Goal: Task Accomplishment & Management: Use online tool/utility

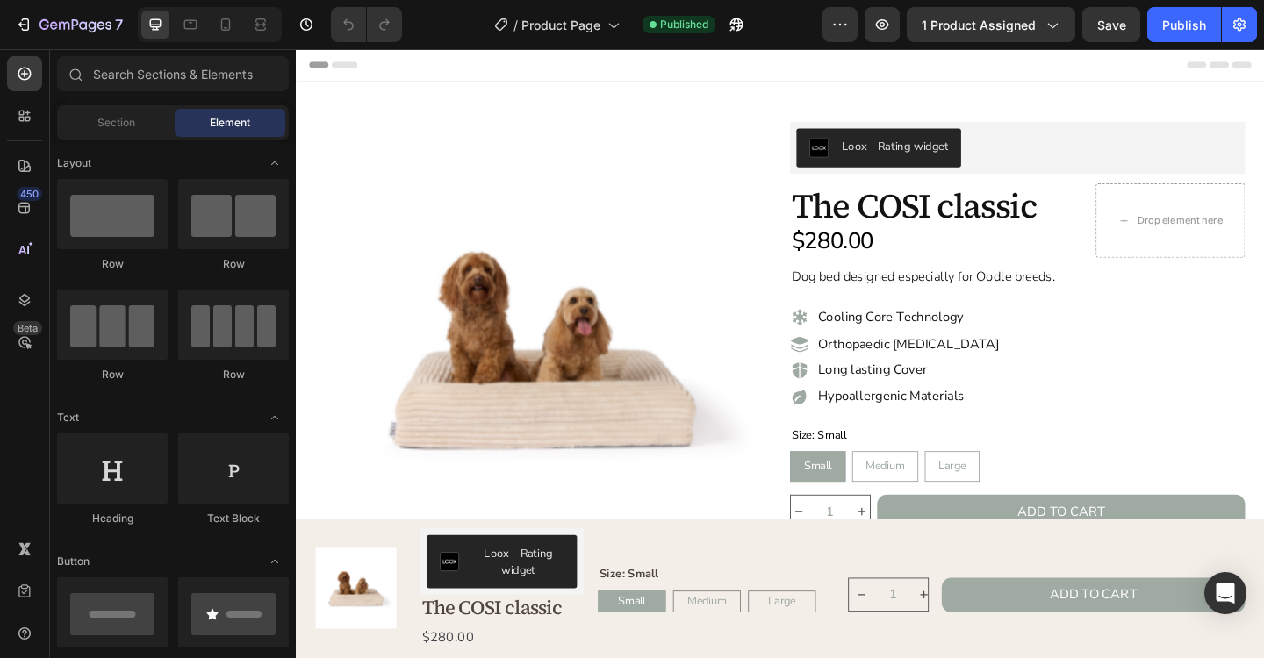
radio input "false"
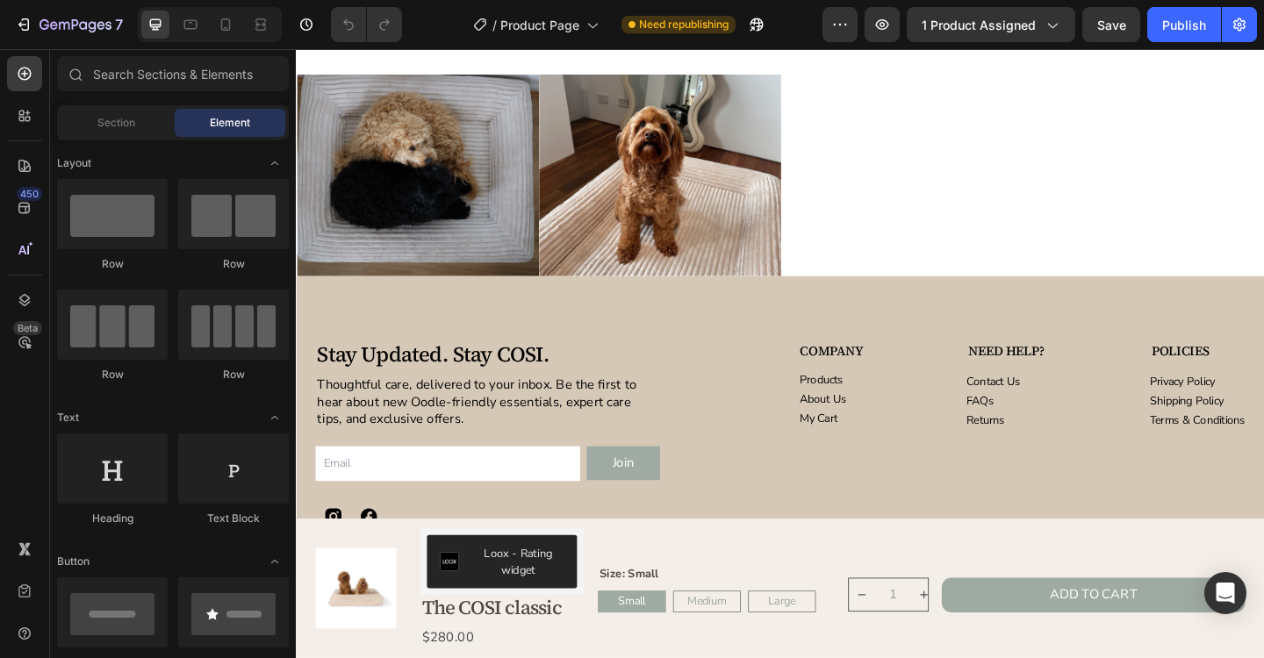
scroll to position [4038, 0]
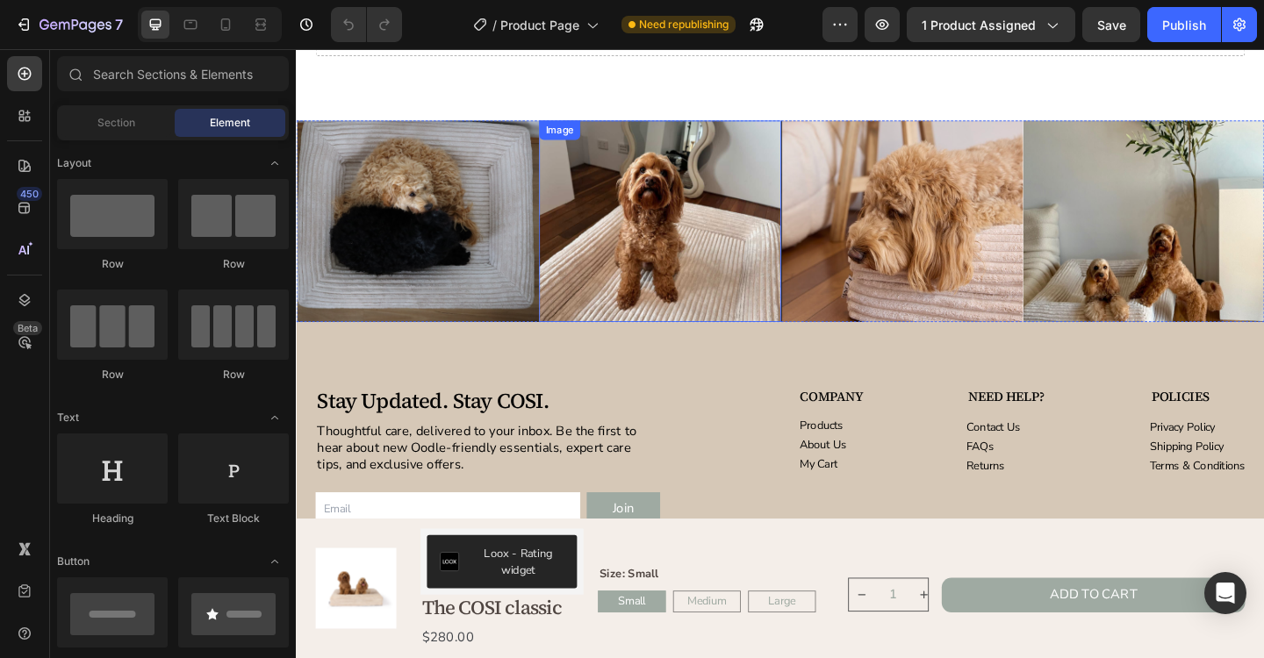
click at [723, 240] on img at bounding box center [691, 236] width 263 height 219
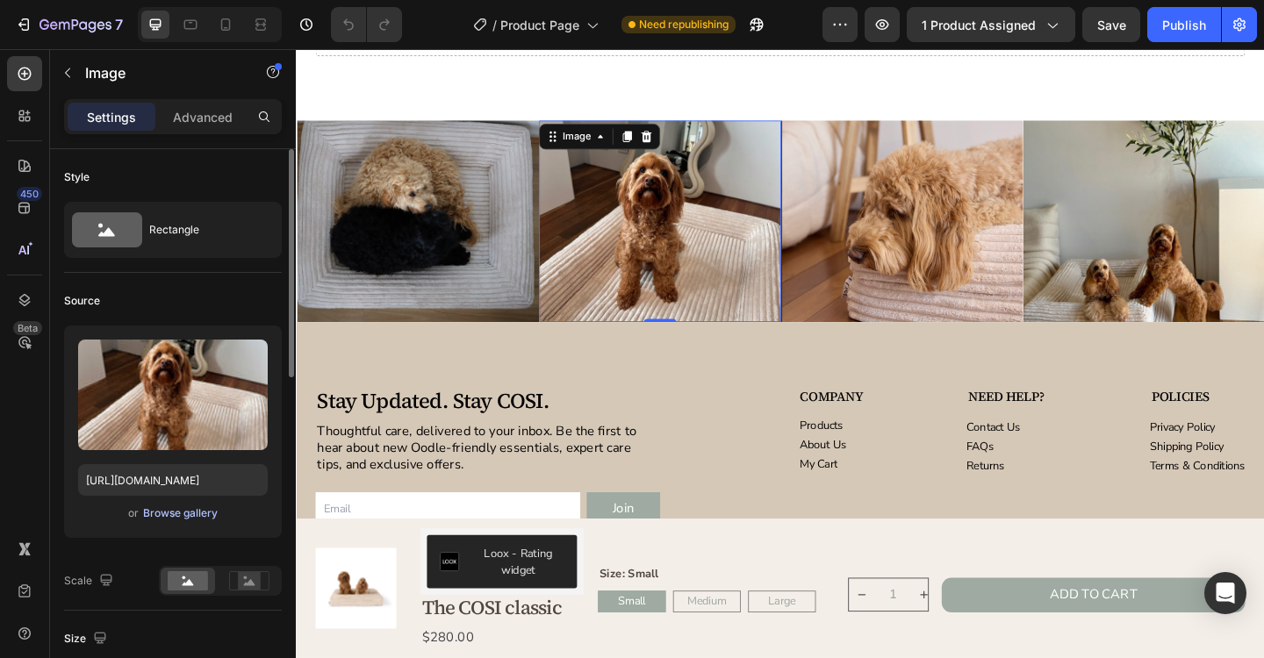
click at [206, 519] on div "Browse gallery" at bounding box center [180, 514] width 75 height 16
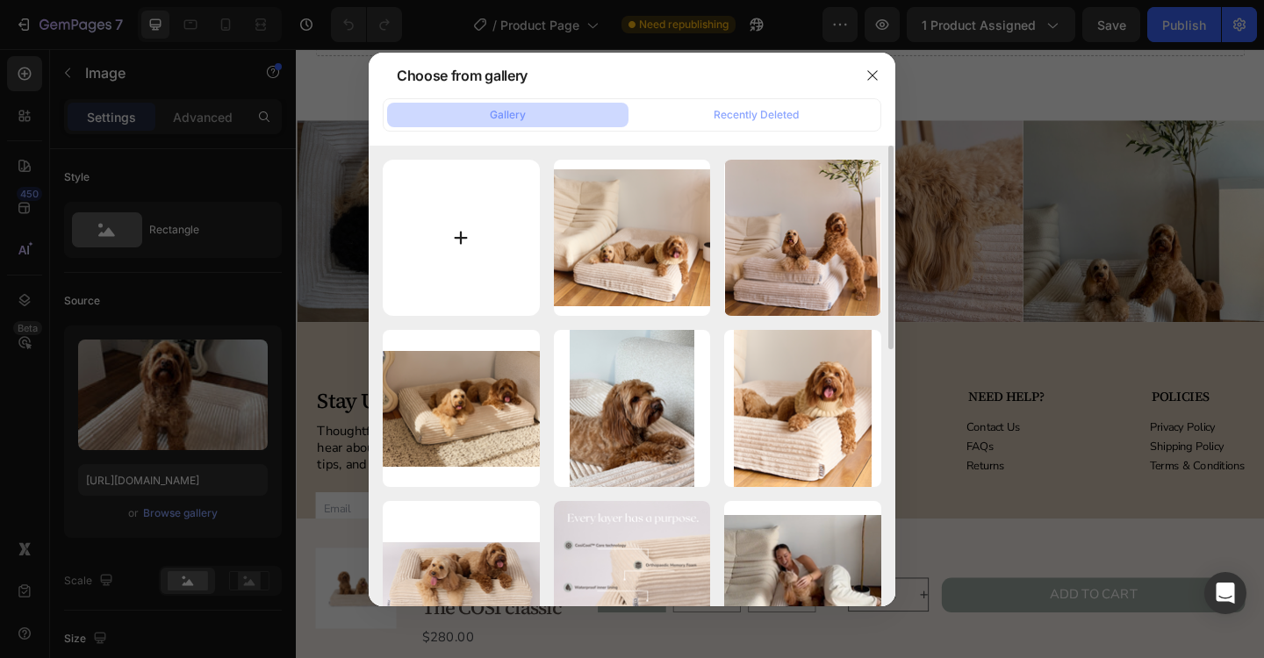
click at [476, 254] on input "file" at bounding box center [461, 238] width 157 height 157
type input "C:\fakepath\IMG_2905.jpeg"
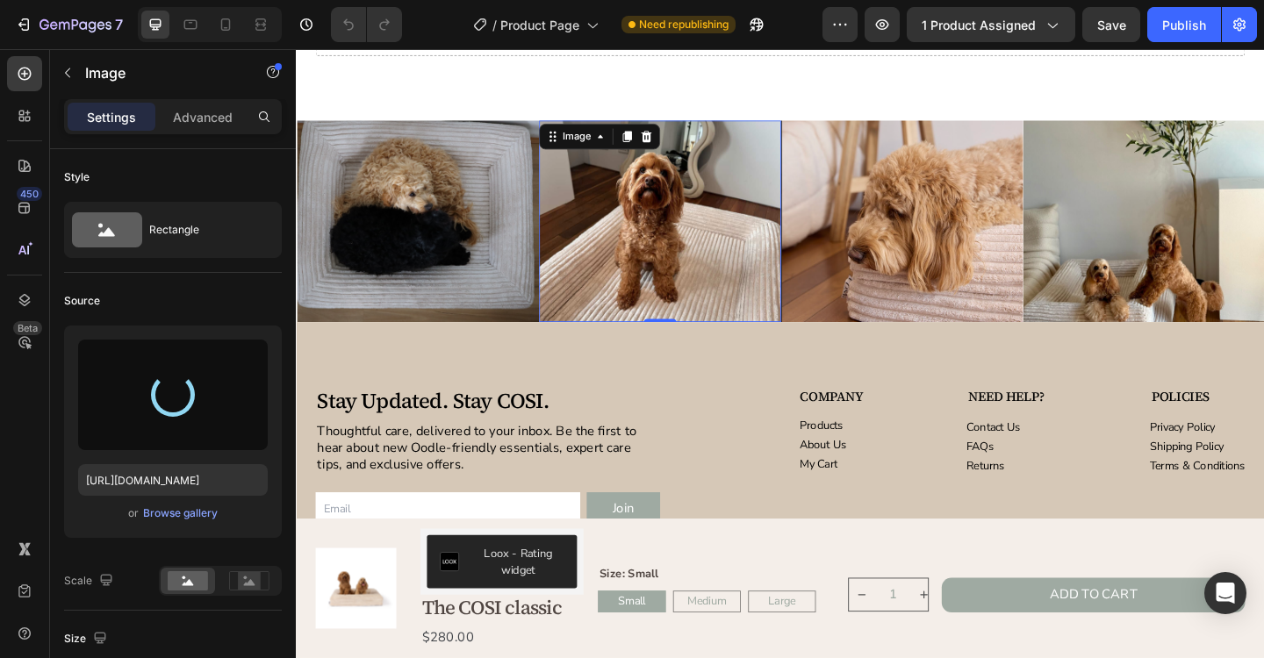
type input "https://cdn.shopify.com/s/files/1/0704/6384/8615/files/gempages_572669083955233…"
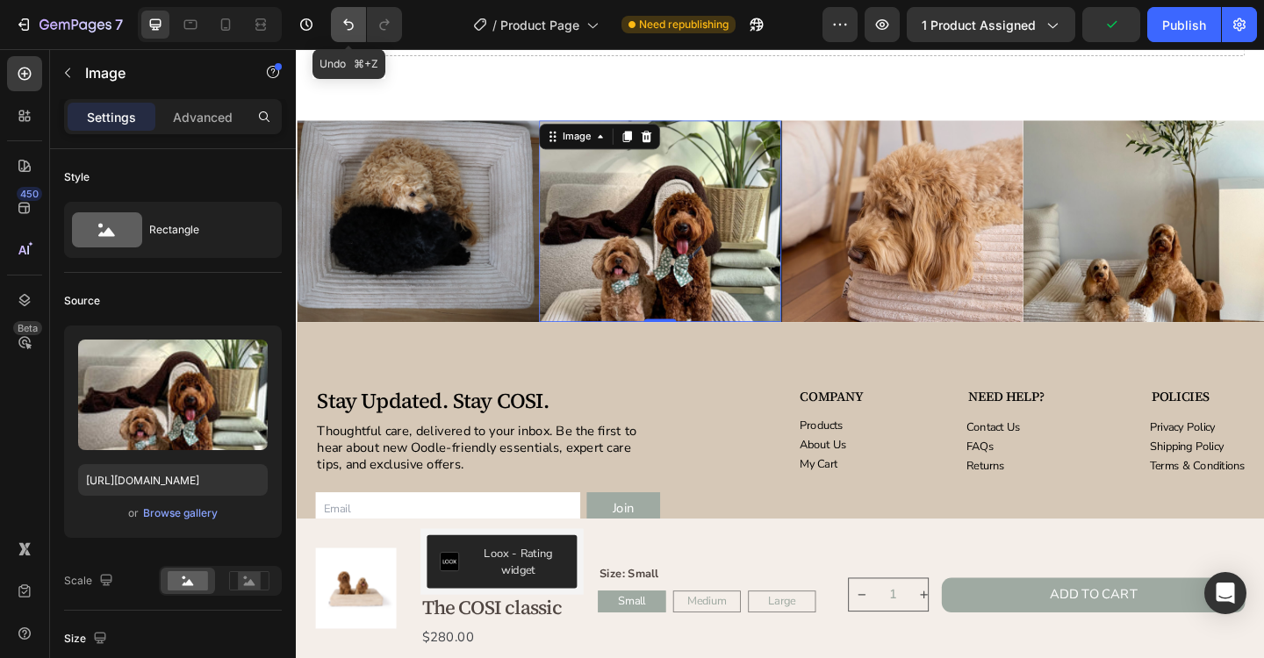
click at [355, 37] on button "Undo/Redo" at bounding box center [348, 24] width 35 height 35
click at [351, 32] on icon "Undo/Redo" at bounding box center [349, 25] width 18 height 18
type input "https://cdn.shopify.com/s/files/1/0704/6384/8615/files/gempages_572669083955233…"
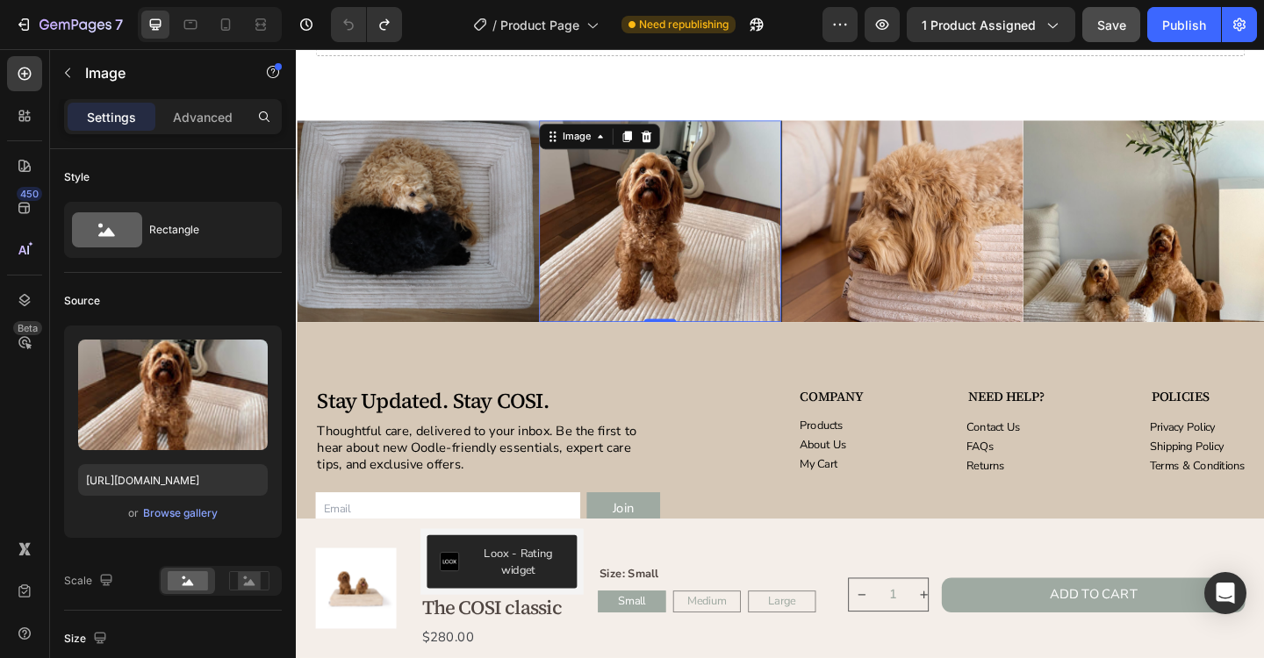
click at [1116, 30] on span "Save" at bounding box center [1111, 25] width 29 height 15
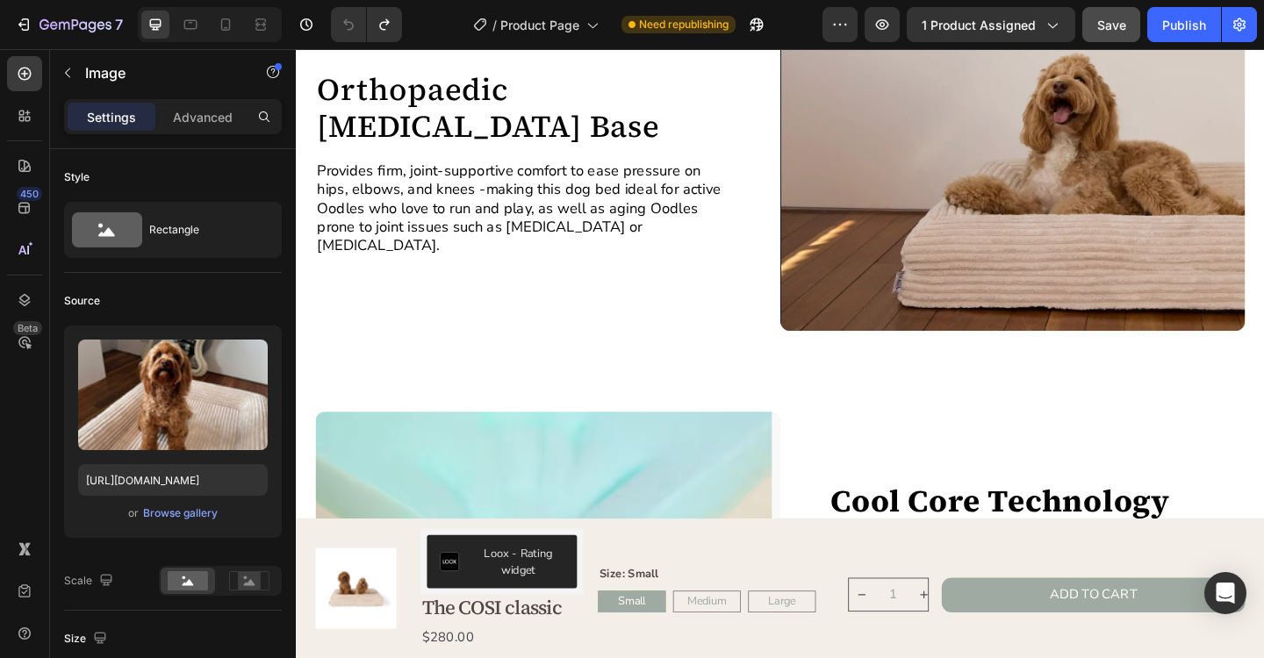
scroll to position [1681, 0]
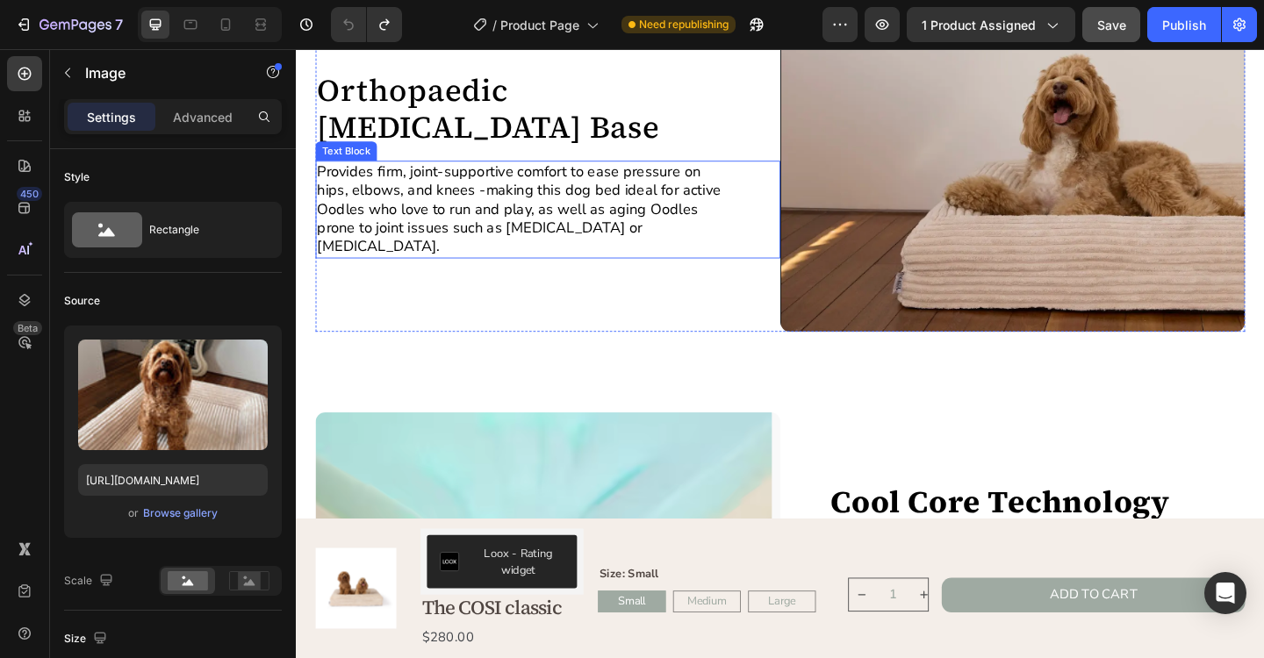
click at [496, 203] on p "Provides firm, joint-supportive comfort to ease pressure on hips, elbows, and k…" at bounding box center [543, 224] width 449 height 103
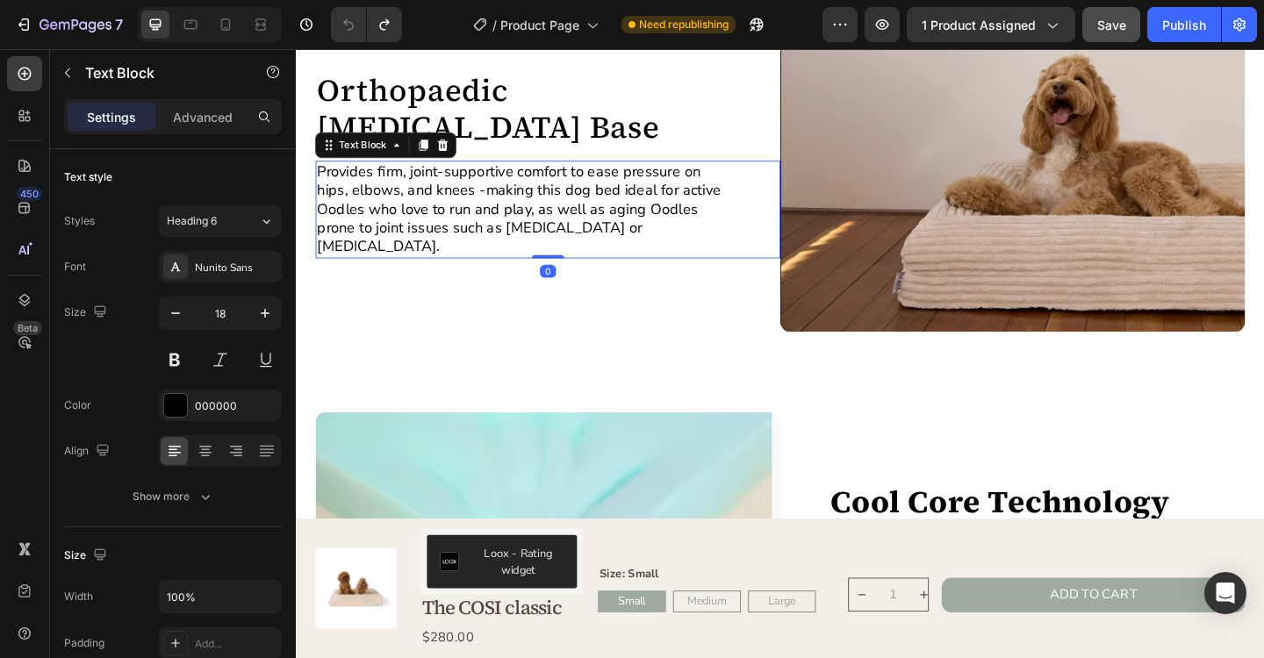
click at [467, 207] on p "Provides firm, joint-supportive comfort to ease pressure on hips, elbows, and k…" at bounding box center [543, 224] width 449 height 103
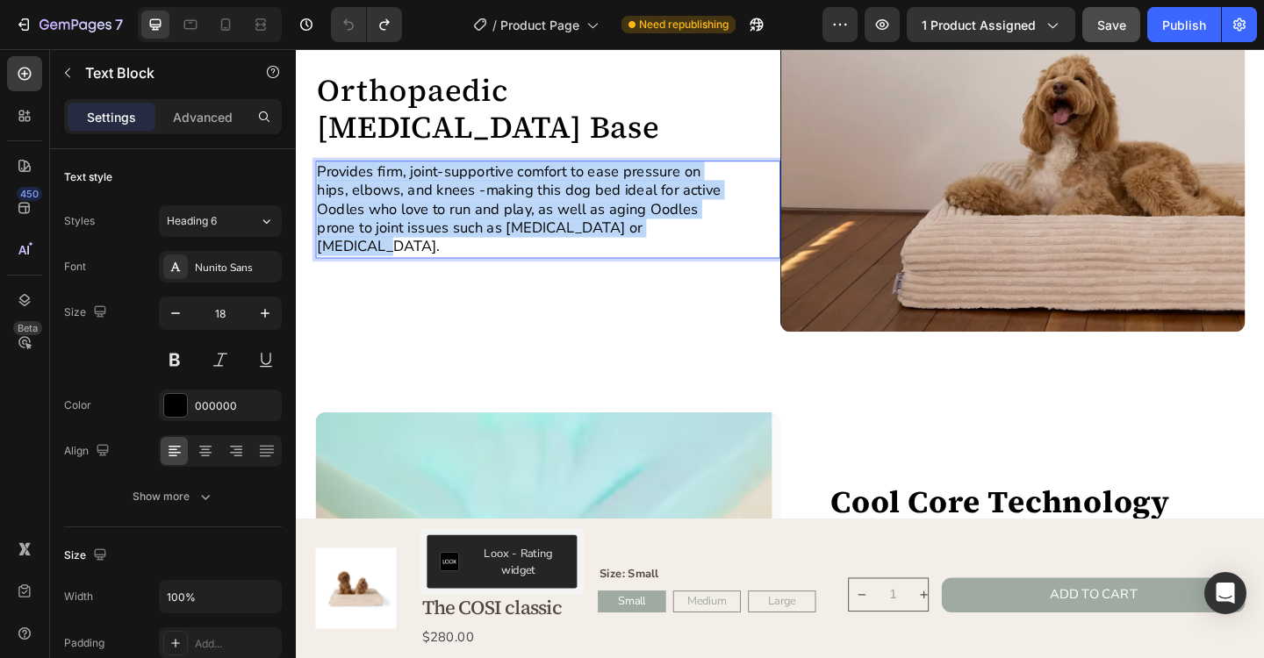
click at [467, 207] on p "Provides firm, joint-supportive comfort to ease pressure on hips, elbows, and k…" at bounding box center [543, 224] width 449 height 103
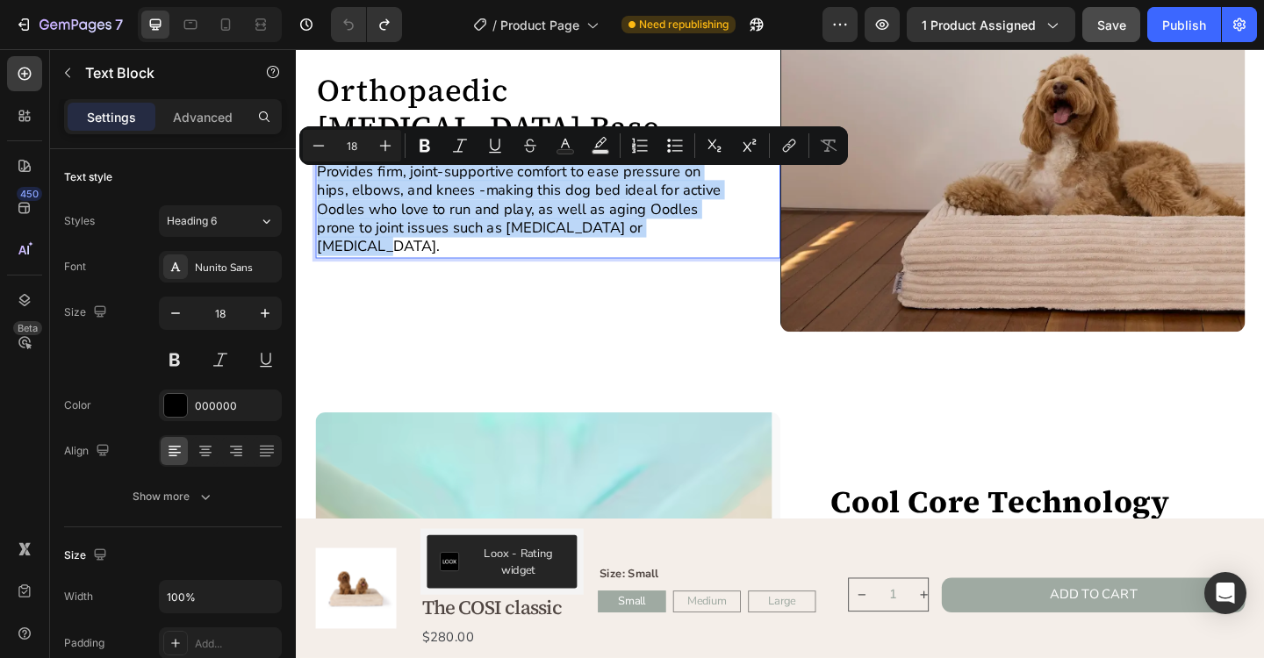
copy p "Provides firm, joint-supportive comfort to ease pressure on hips, elbows, and k…"
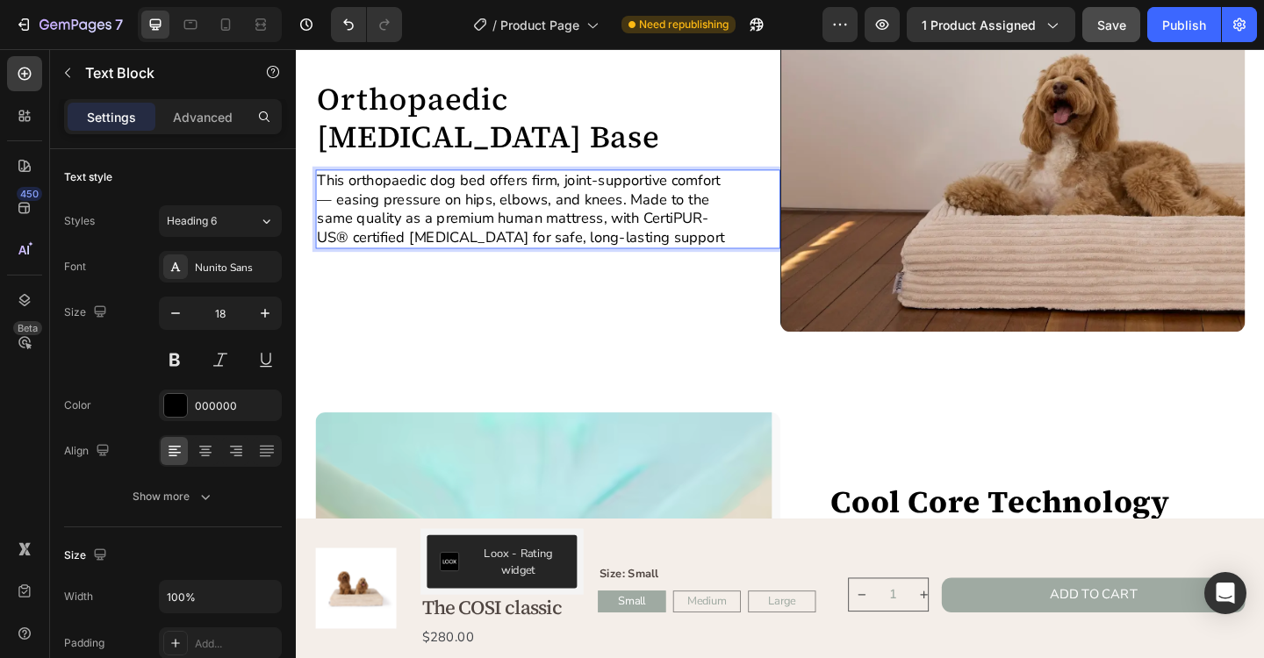
click at [337, 218] on p "This orthopaedic dog bed offers firm, joint-supportive comfort — easing pressur…" at bounding box center [543, 224] width 449 height 83
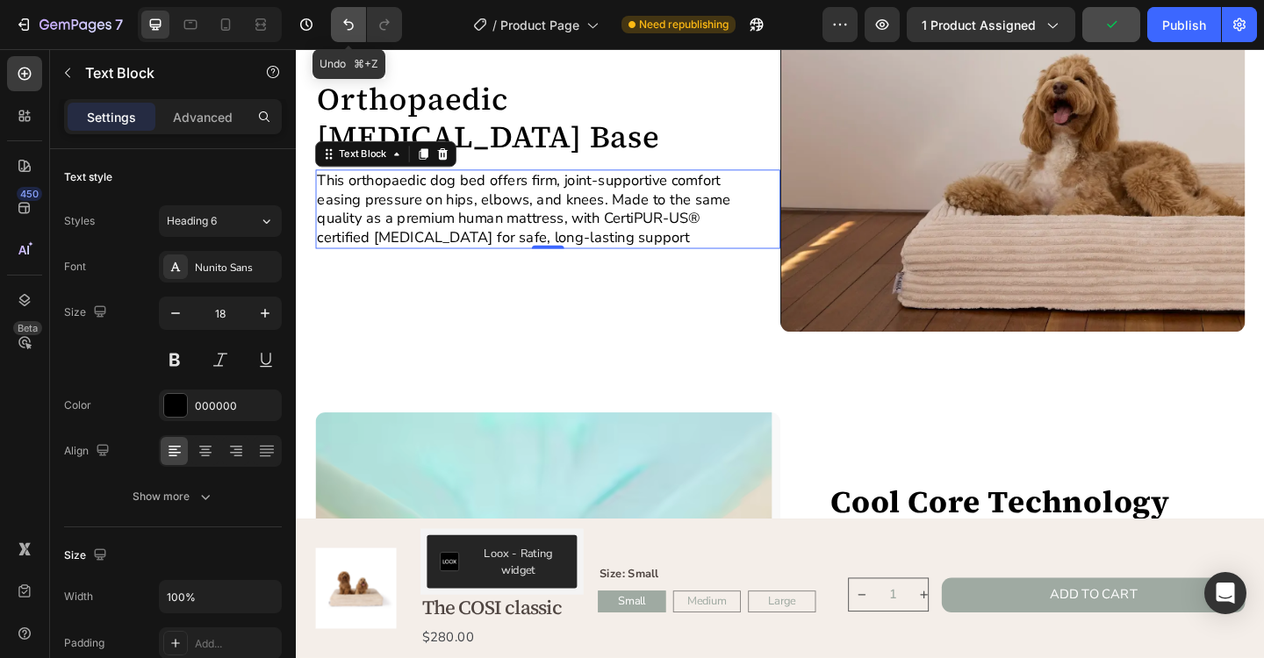
click at [341, 32] on icon "Undo/Redo" at bounding box center [349, 25] width 18 height 18
click at [348, 31] on icon "Undo/Redo" at bounding box center [349, 25] width 18 height 18
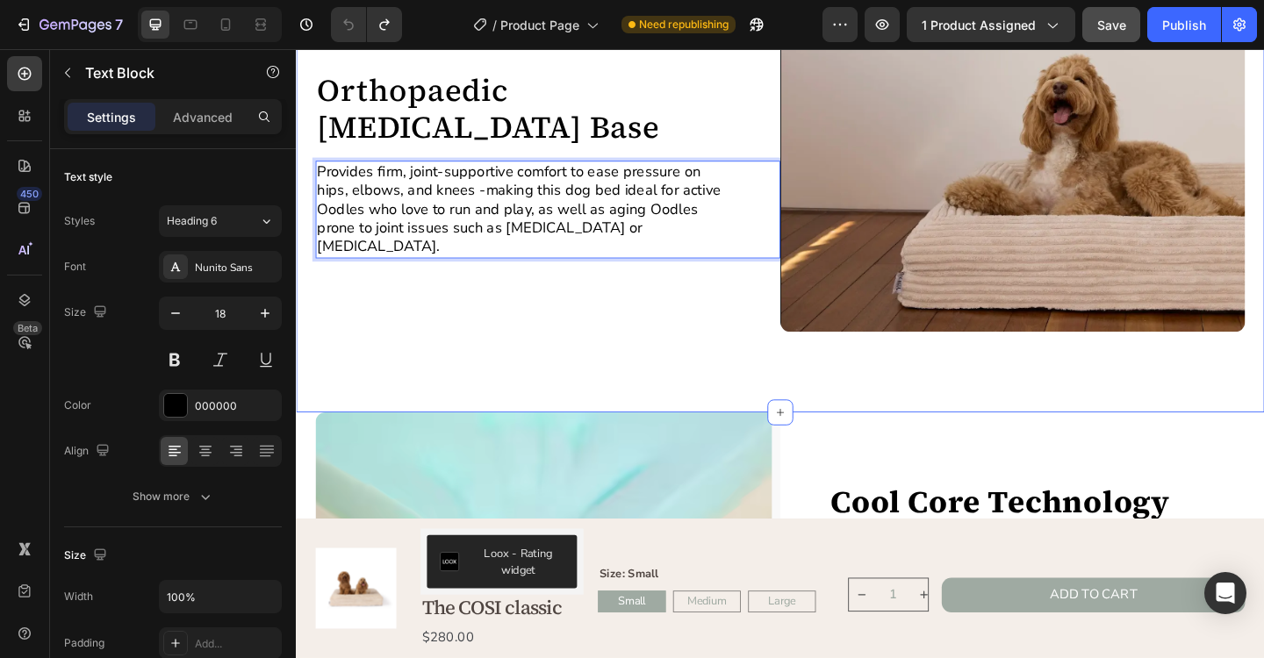
click at [598, 361] on div "Orthopaedic Memory Foam Base Heading Provides firm, joint-supportive comfort to…" at bounding box center [822, 219] width 1011 height 451
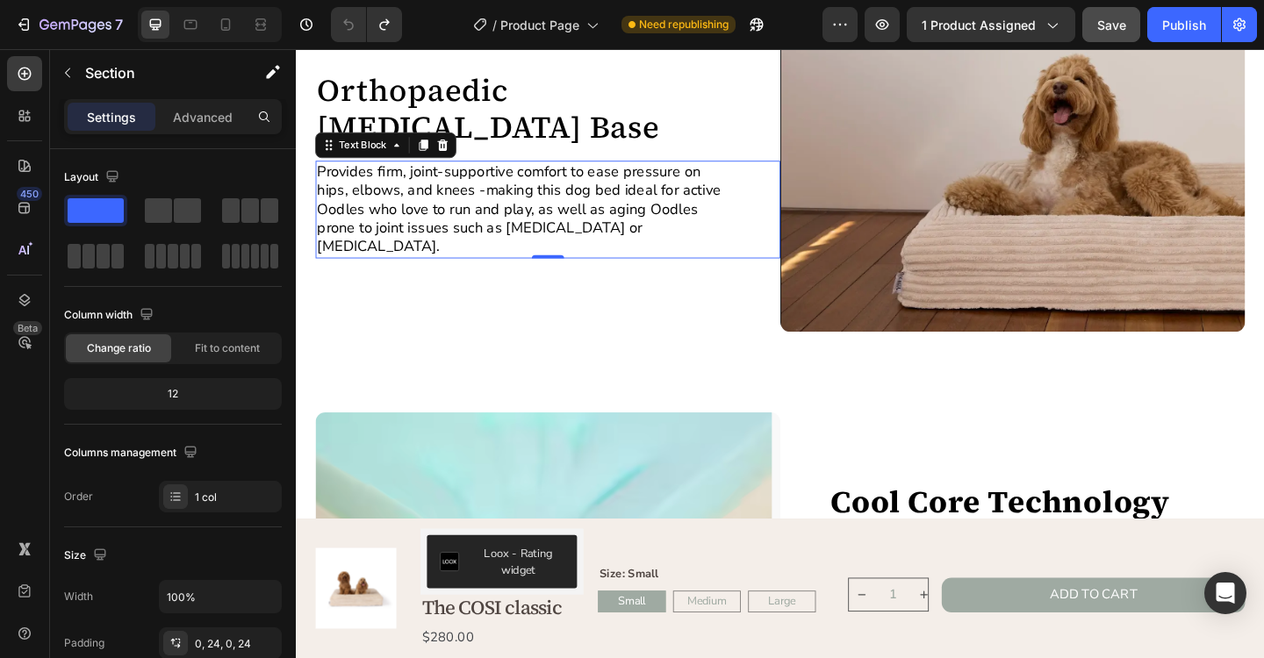
click at [577, 210] on p "Provides firm, joint-supportive comfort to ease pressure on hips, elbows, and k…" at bounding box center [543, 224] width 449 height 103
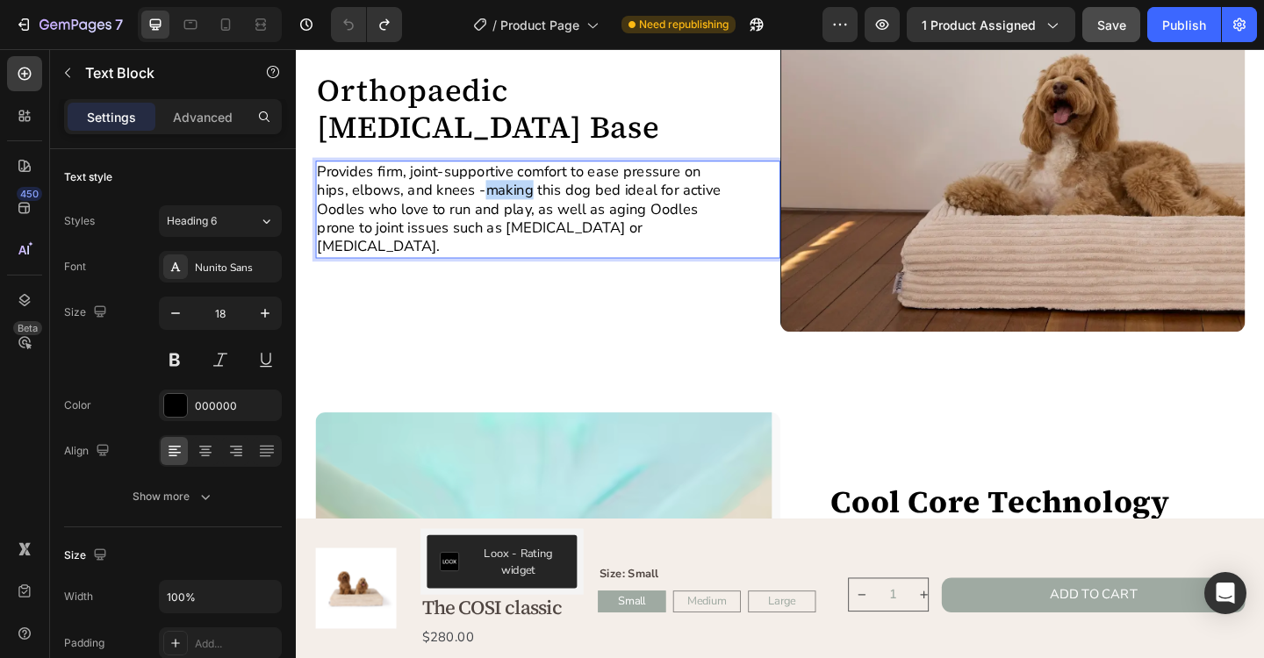
click at [540, 210] on p "Provides firm, joint-supportive comfort to ease pressure on hips, elbows, and k…" at bounding box center [543, 224] width 449 height 103
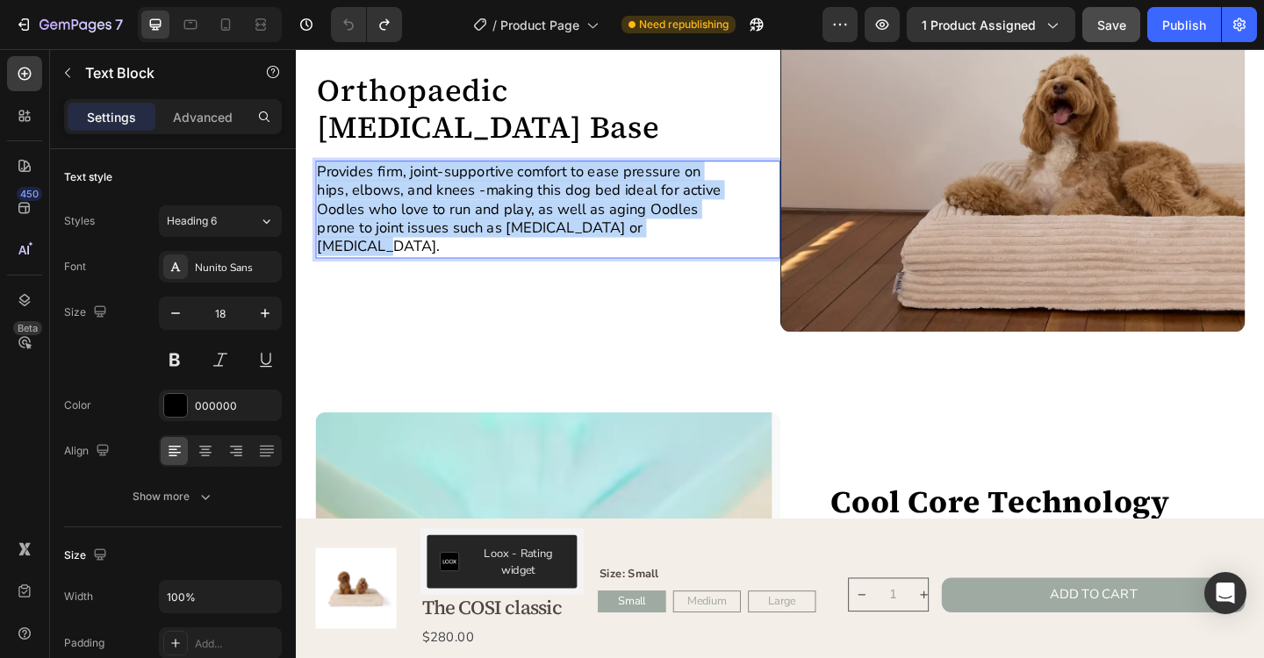
click at [540, 210] on p "Provides firm, joint-supportive comfort to ease pressure on hips, elbows, and k…" at bounding box center [543, 224] width 449 height 103
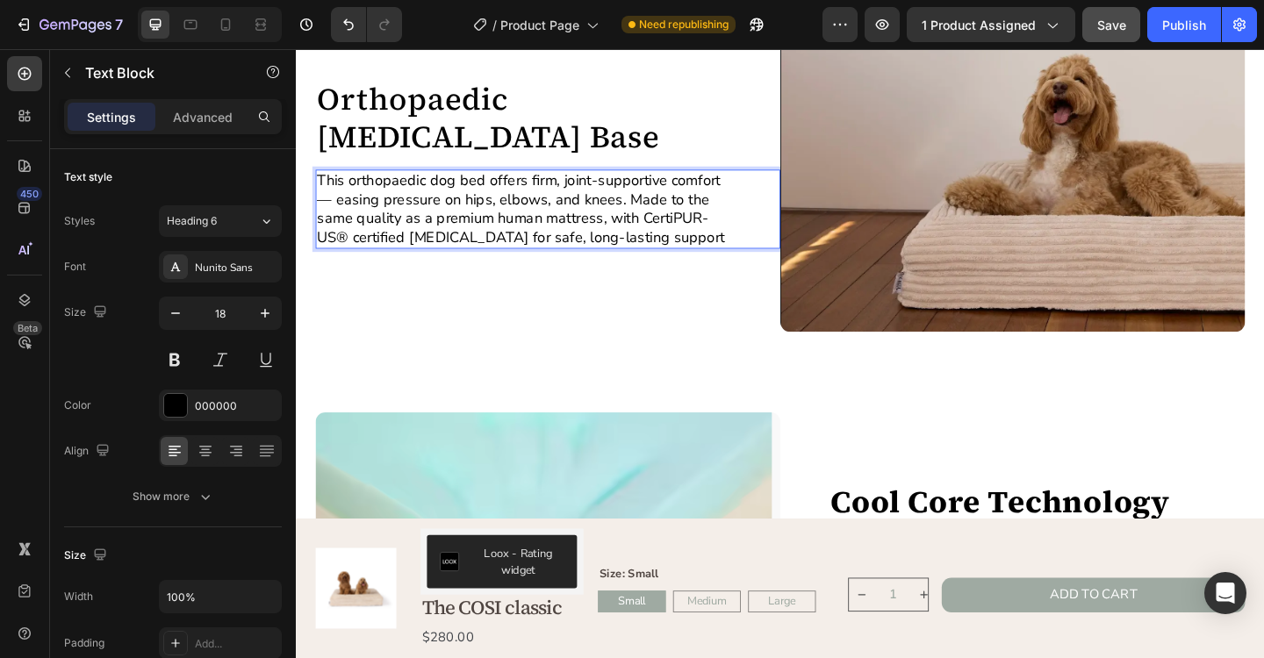
click at [338, 214] on p "This orthopaedic dog bed offers firm, joint-supportive comfort — easing pressur…" at bounding box center [543, 224] width 449 height 83
click at [458, 198] on p "This orthopaedic dog bed offers firm, joint-supportive comfort easing pressure …" at bounding box center [543, 224] width 449 height 83
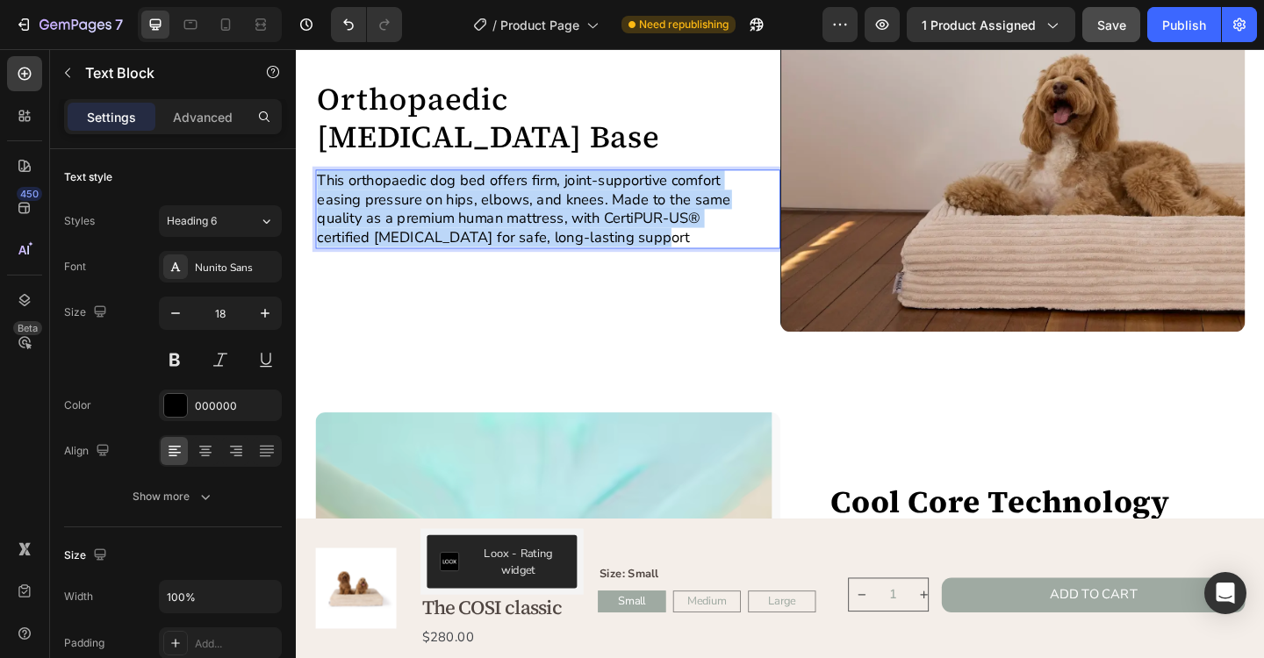
click at [458, 198] on p "This orthopaedic dog bed offers firm, joint-supportive comfort easing pressure …" at bounding box center [543, 224] width 449 height 83
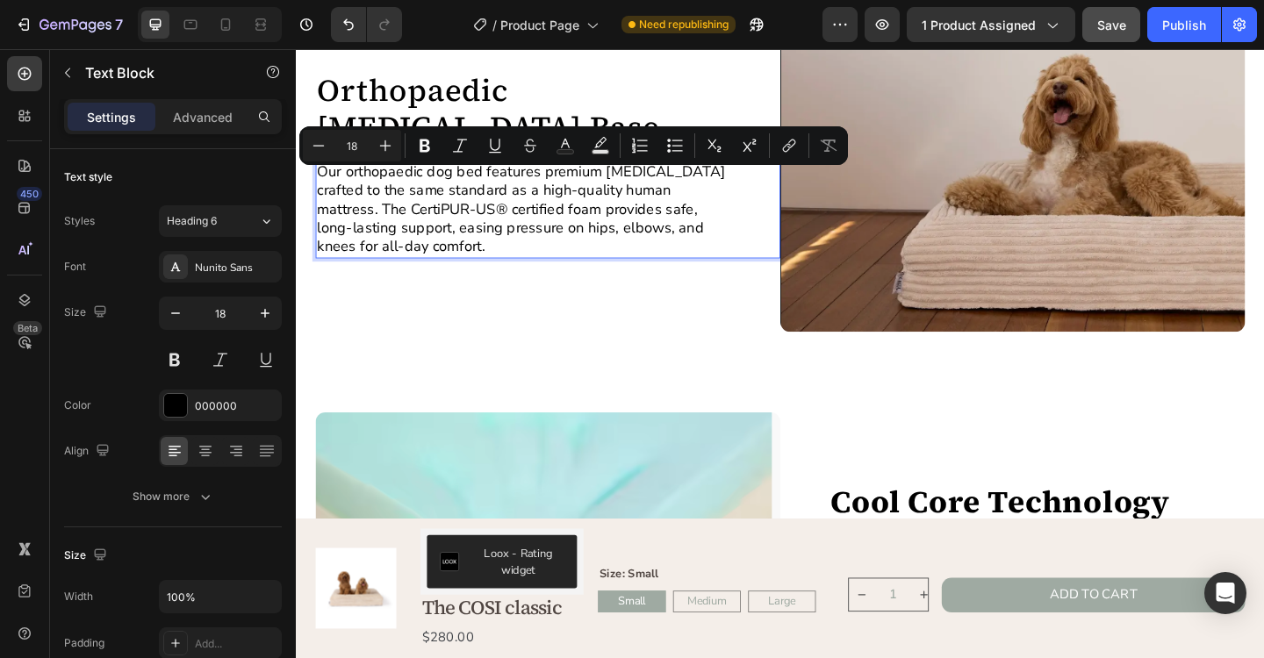
scroll to position [1670, 0]
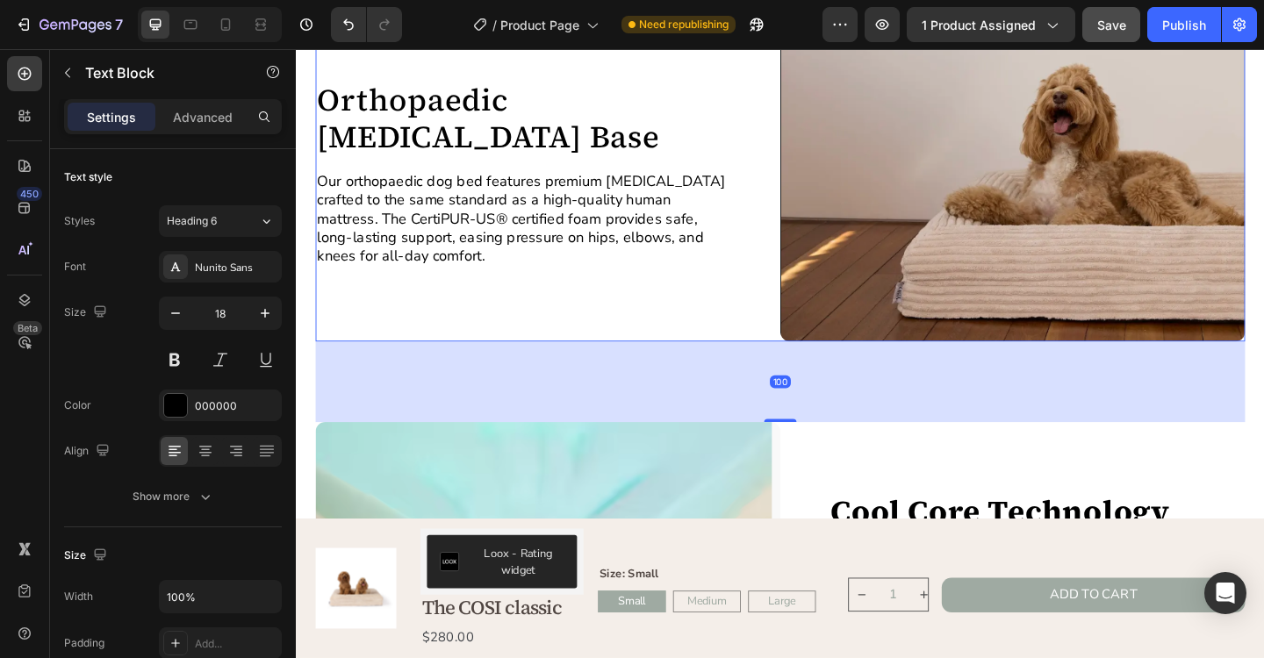
click at [493, 328] on div "Orthopaedic Memory Foam Base Heading Our orthopaedic dog bed features premium m…" at bounding box center [570, 185] width 506 height 363
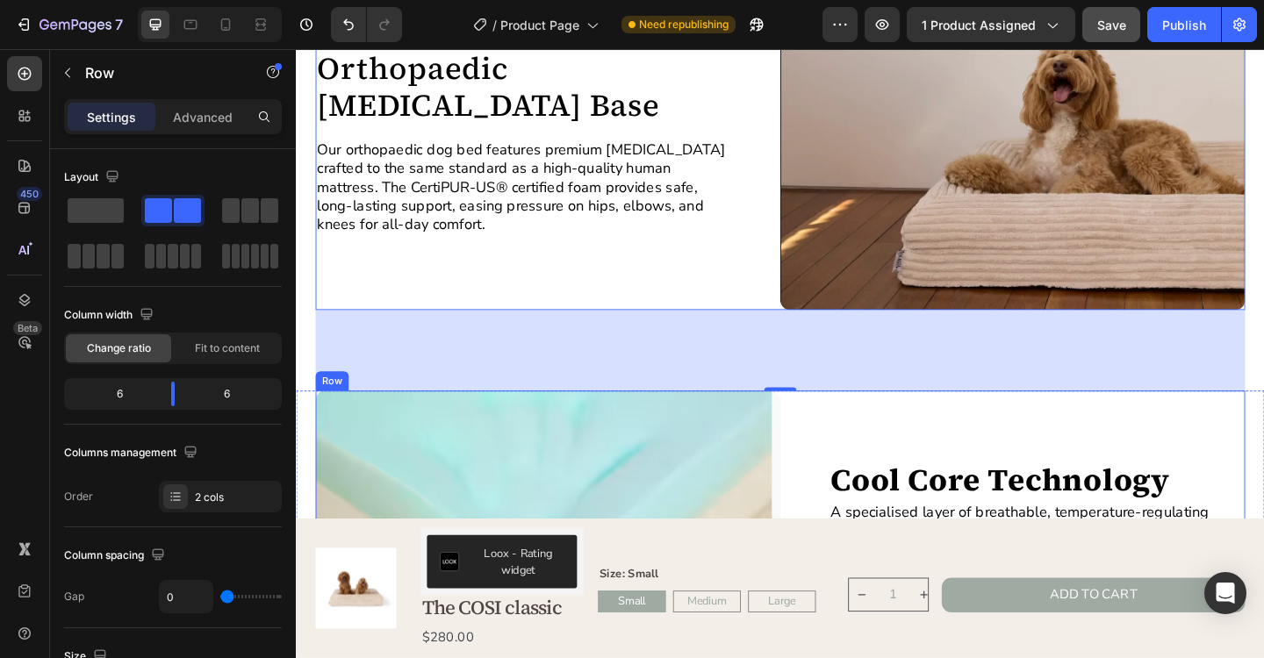
scroll to position [1705, 0]
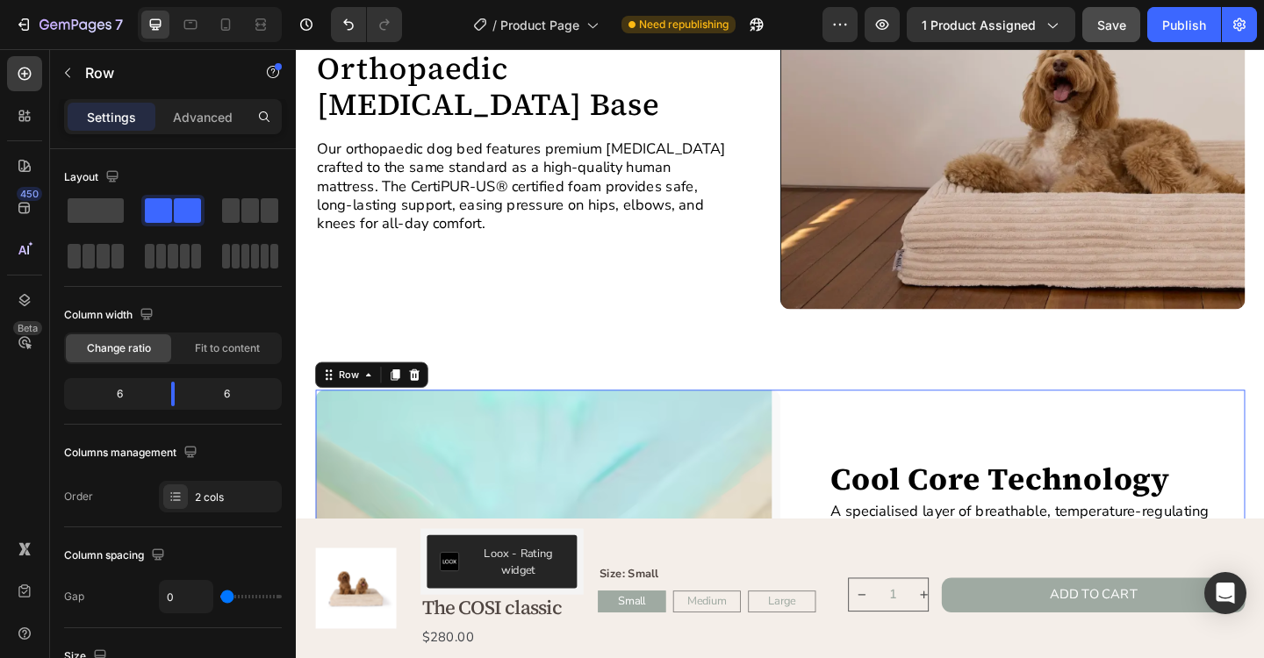
click at [943, 479] on div "Cool Core Technology Heading A specialised layer of breathable, temperature-reg…" at bounding box center [1075, 561] width 506 height 283
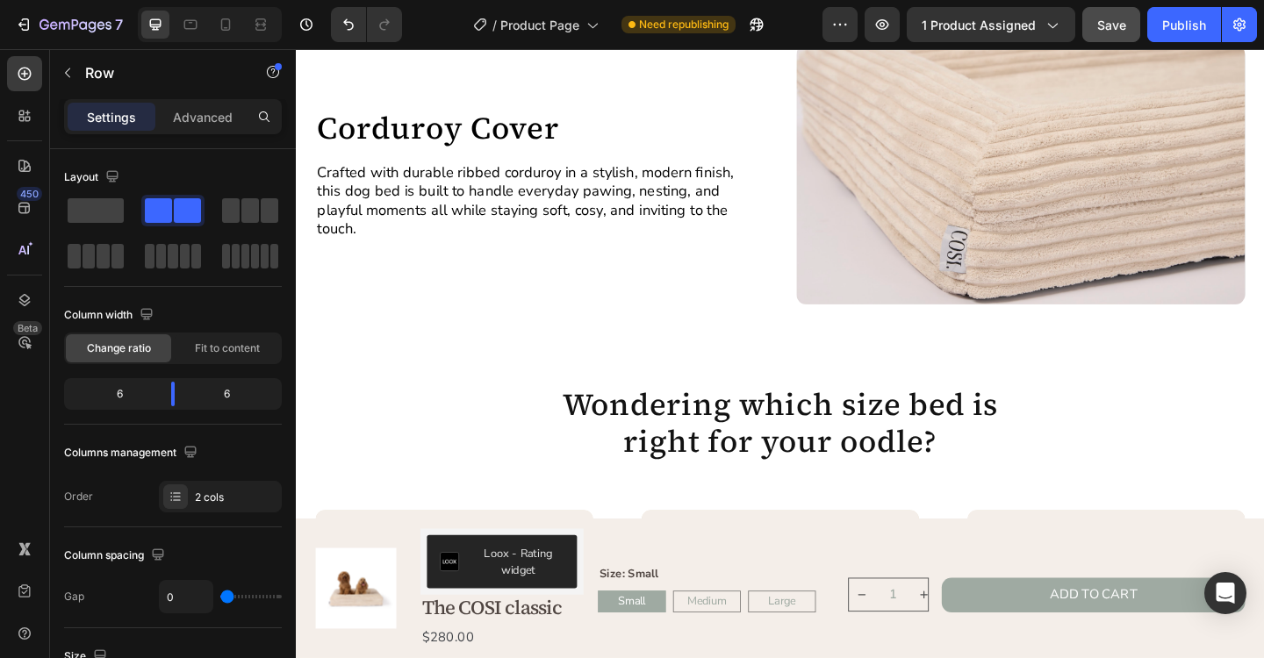
scroll to position [2455, 0]
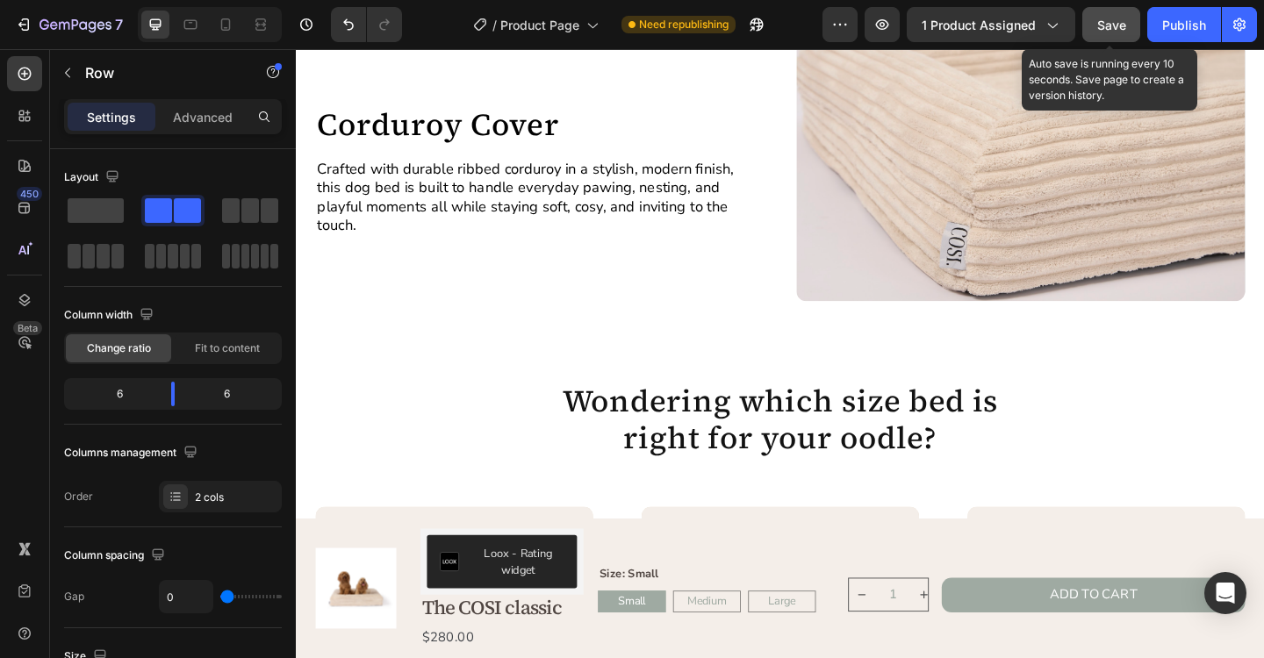
click at [1111, 23] on span "Save" at bounding box center [1111, 25] width 29 height 15
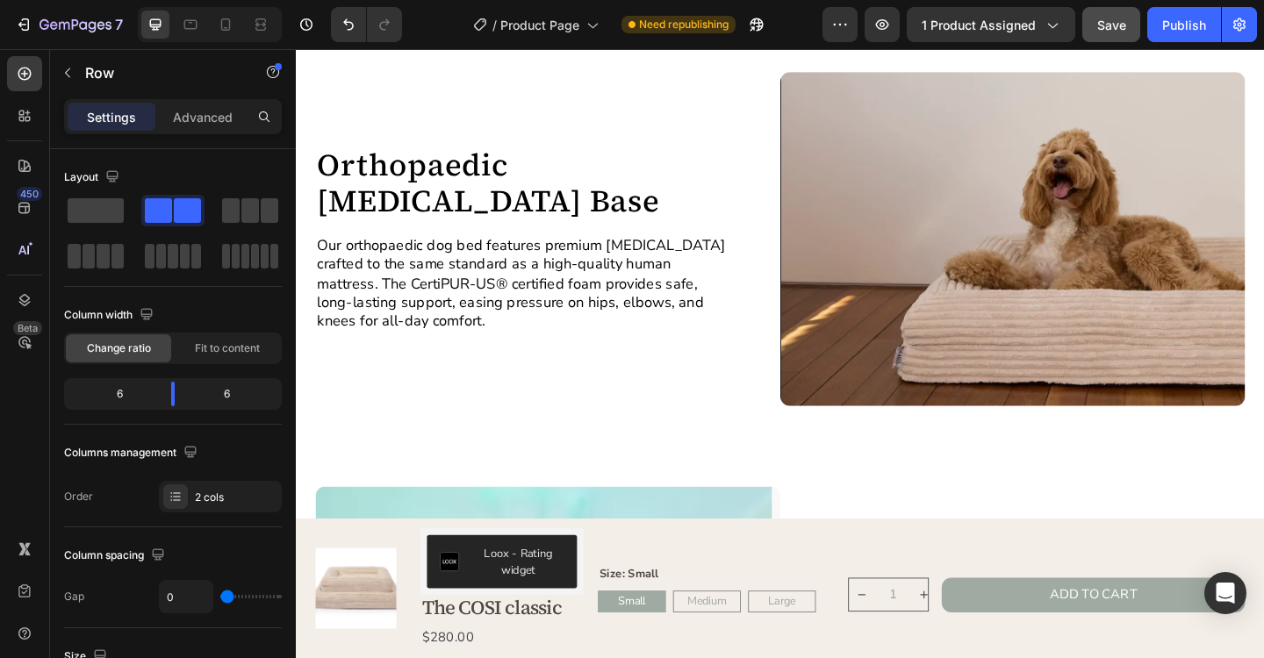
scroll to position [1647, 0]
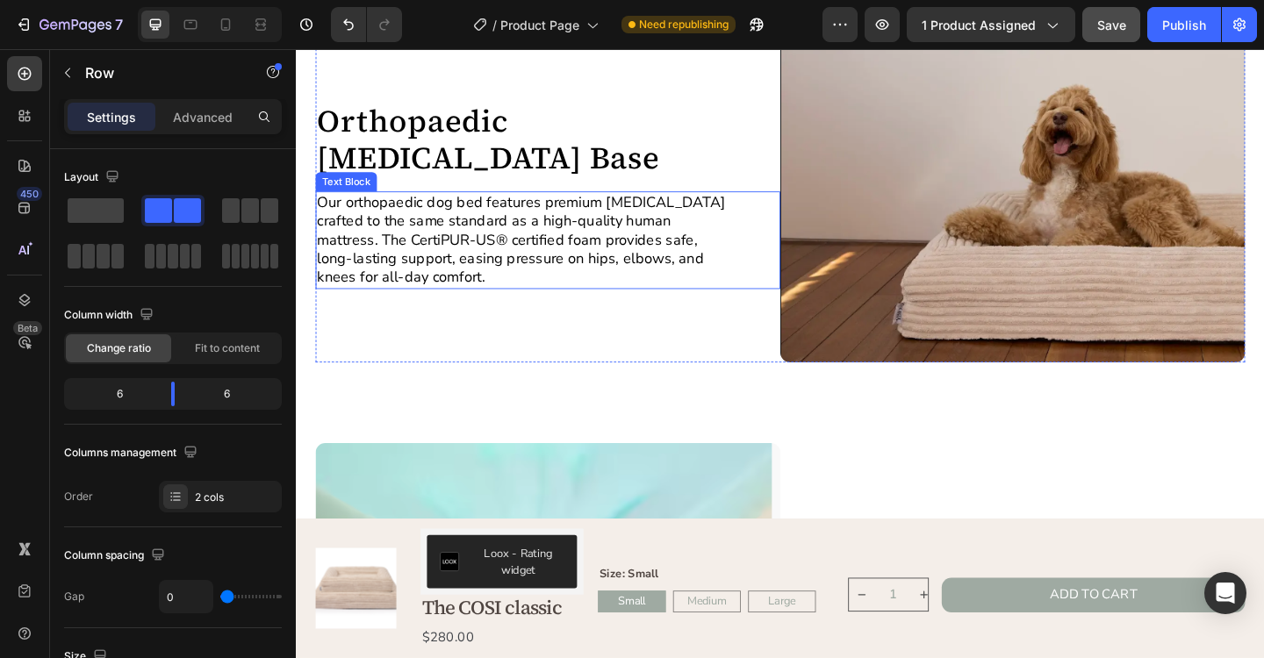
click at [476, 249] on p "Our orthopaedic dog bed features premium memory foam crafted to the same standa…" at bounding box center [543, 257] width 449 height 103
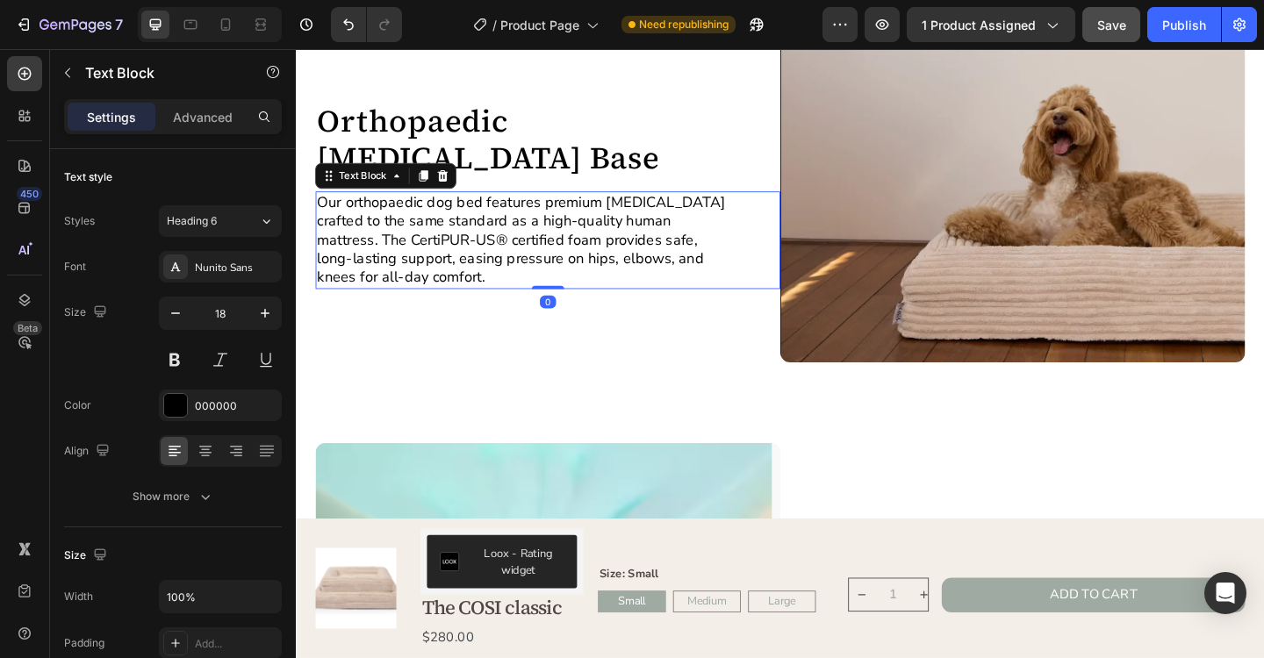
click at [462, 240] on p "Our orthopaedic dog bed features premium memory foam crafted to the same standa…" at bounding box center [543, 257] width 449 height 103
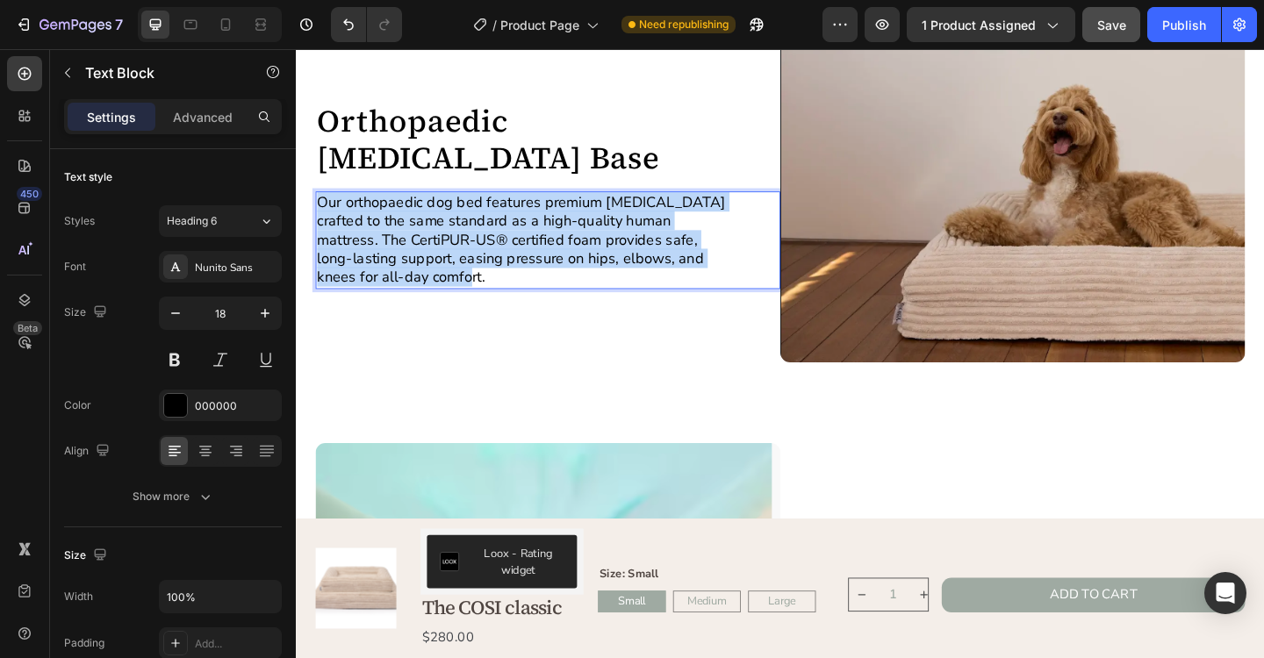
click at [462, 240] on p "Our orthopaedic dog bed features premium memory foam crafted to the same standa…" at bounding box center [543, 257] width 449 height 103
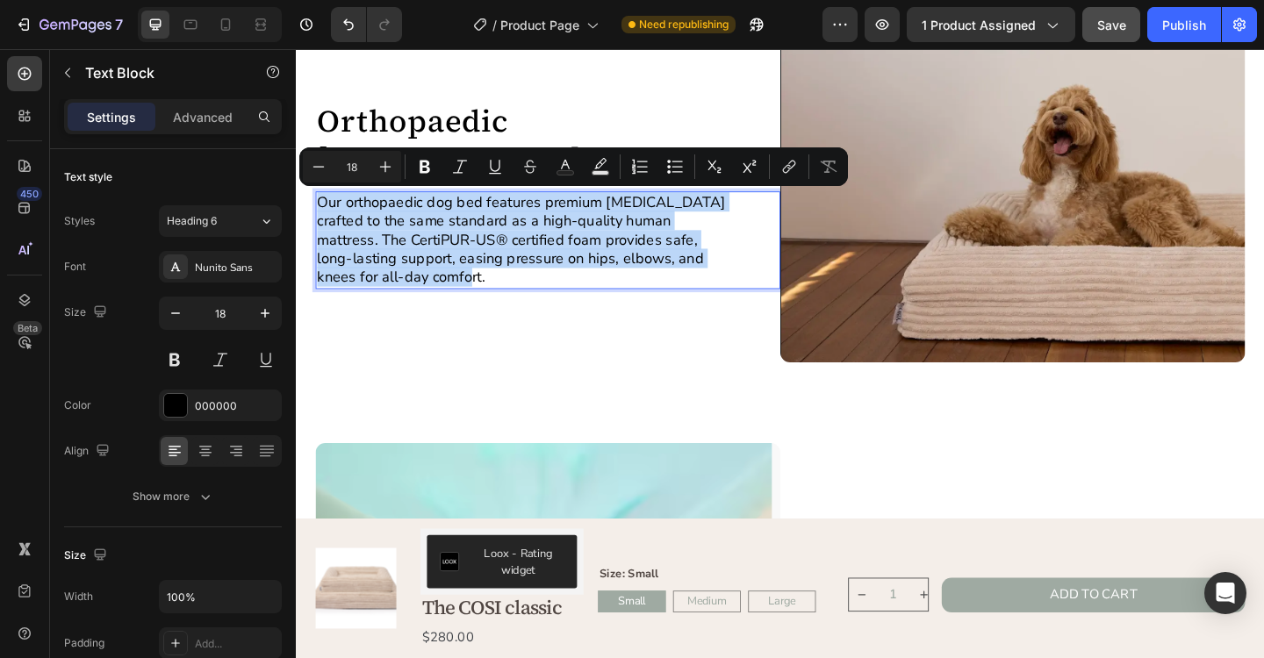
copy p "Our orthopaedic dog bed features premium memory foam crafted to the same standa…"
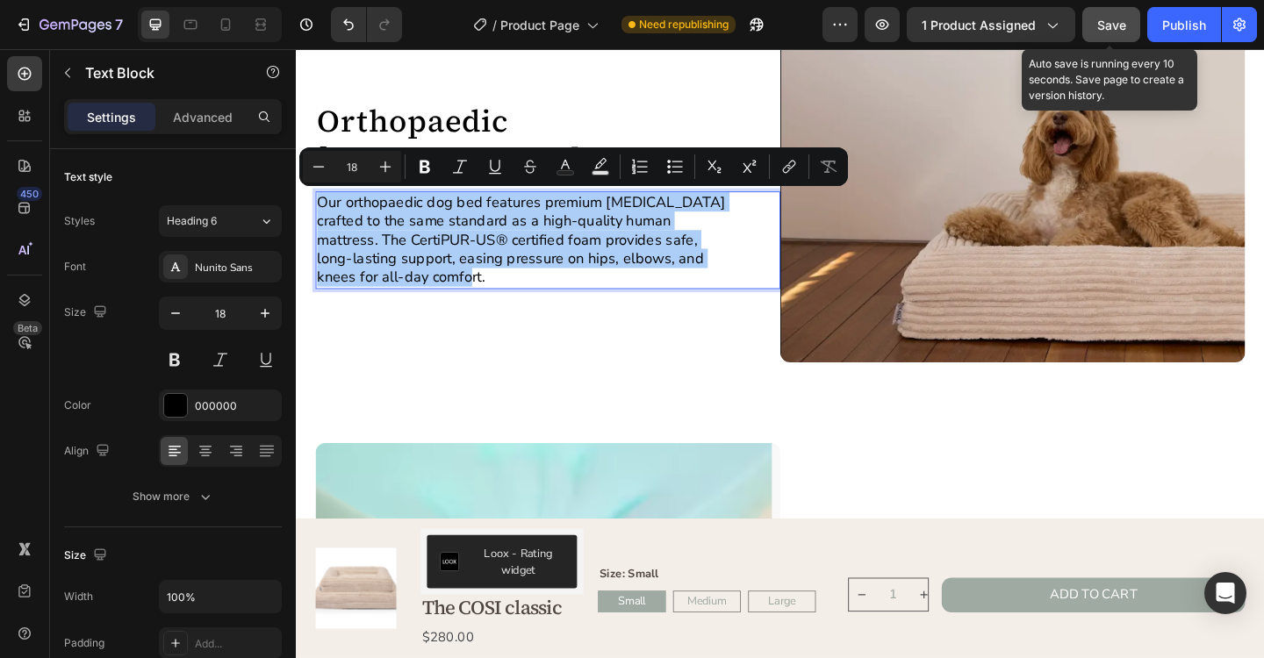
click at [1111, 30] on span "Save" at bounding box center [1111, 25] width 29 height 15
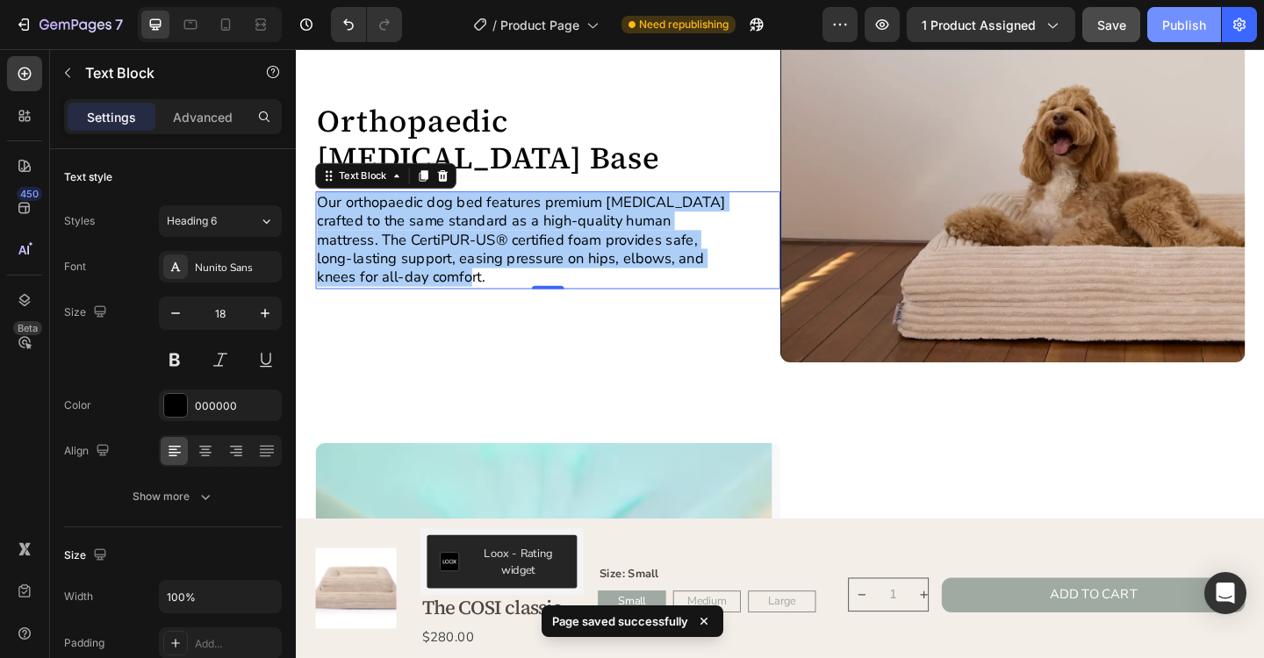
click at [1183, 27] on div "Publish" at bounding box center [1184, 25] width 44 height 18
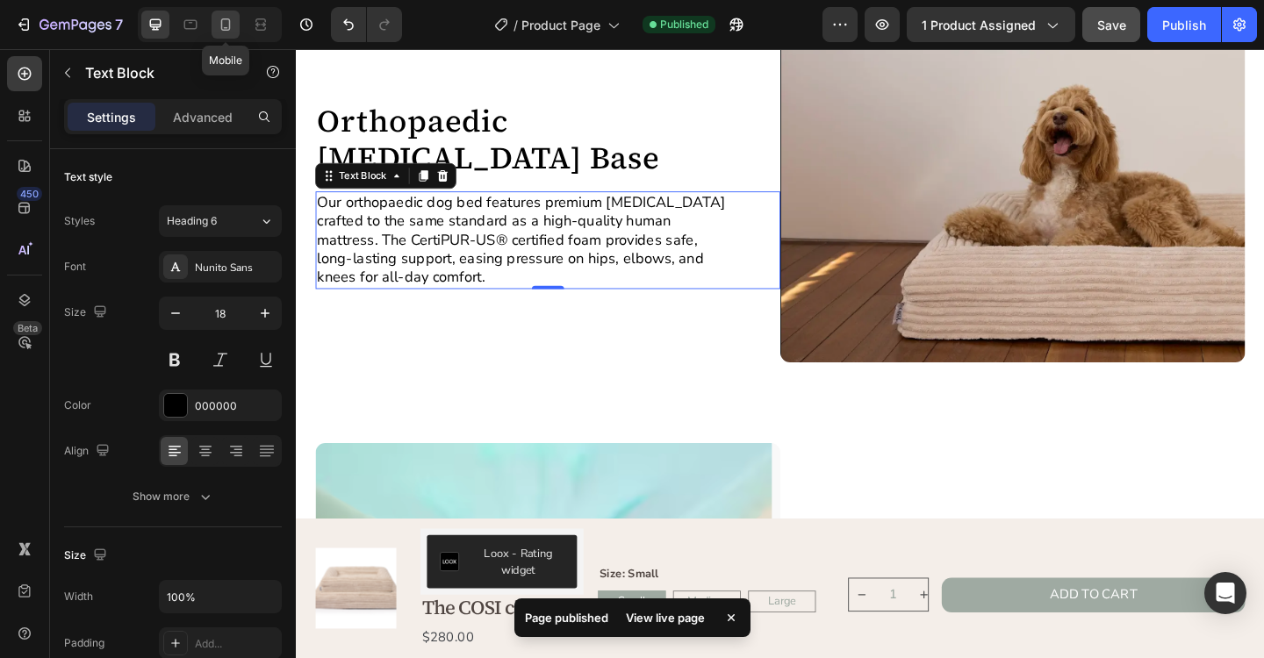
click at [231, 32] on icon at bounding box center [226, 25] width 18 height 18
type input "16"
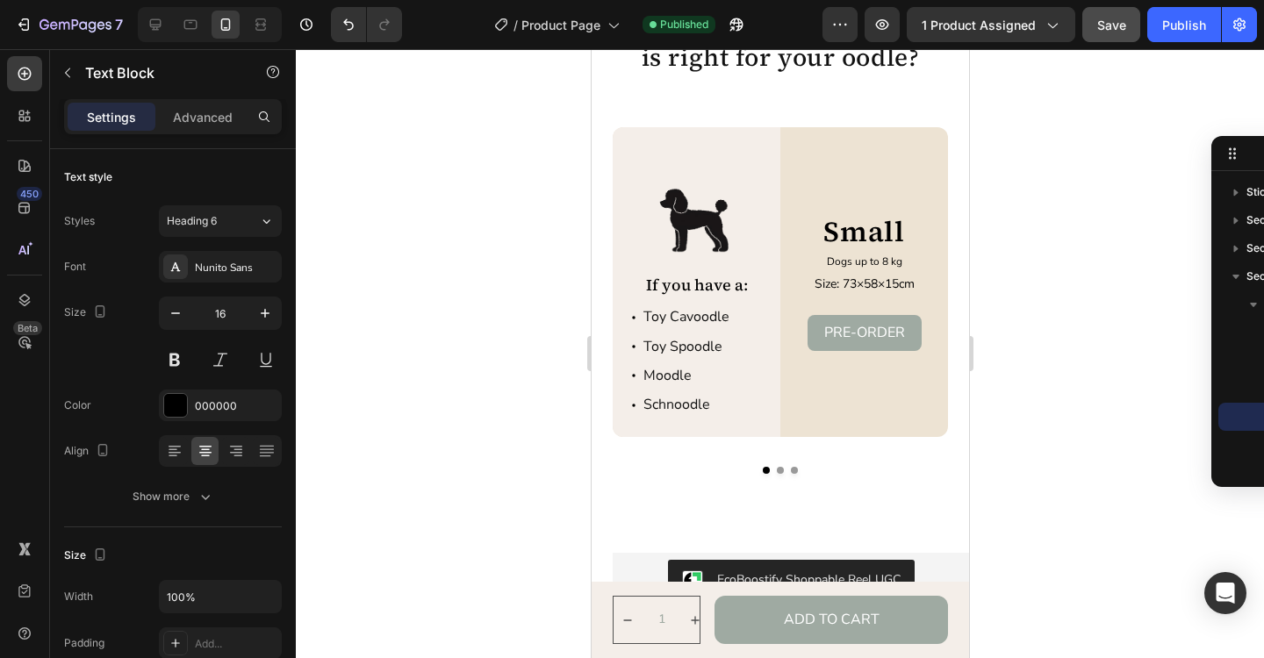
scroll to position [2998, 0]
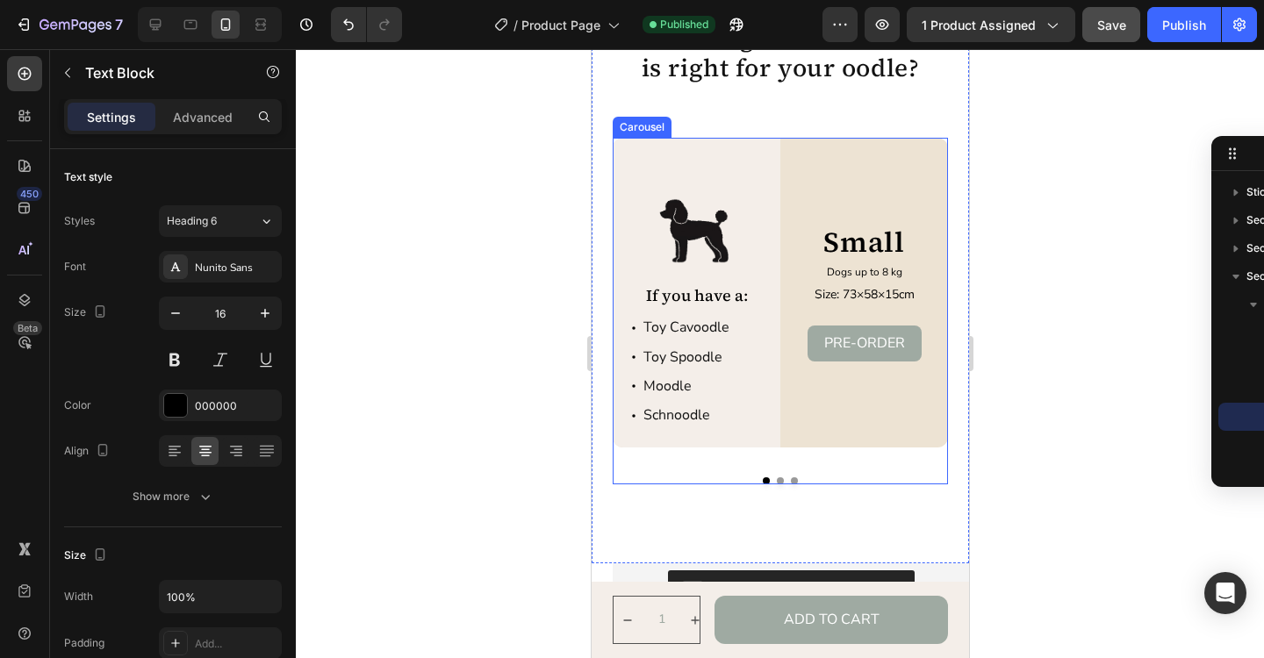
click at [779, 481] on button "Dot" at bounding box center [779, 480] width 7 height 7
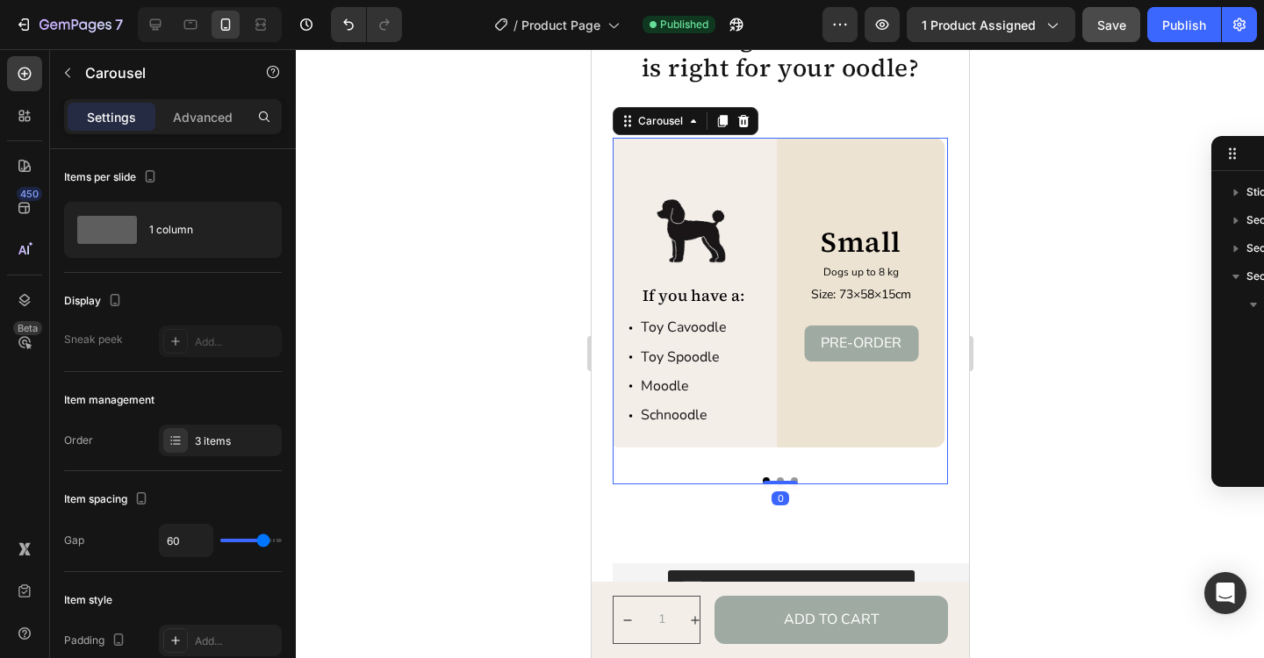
scroll to position [360, 0]
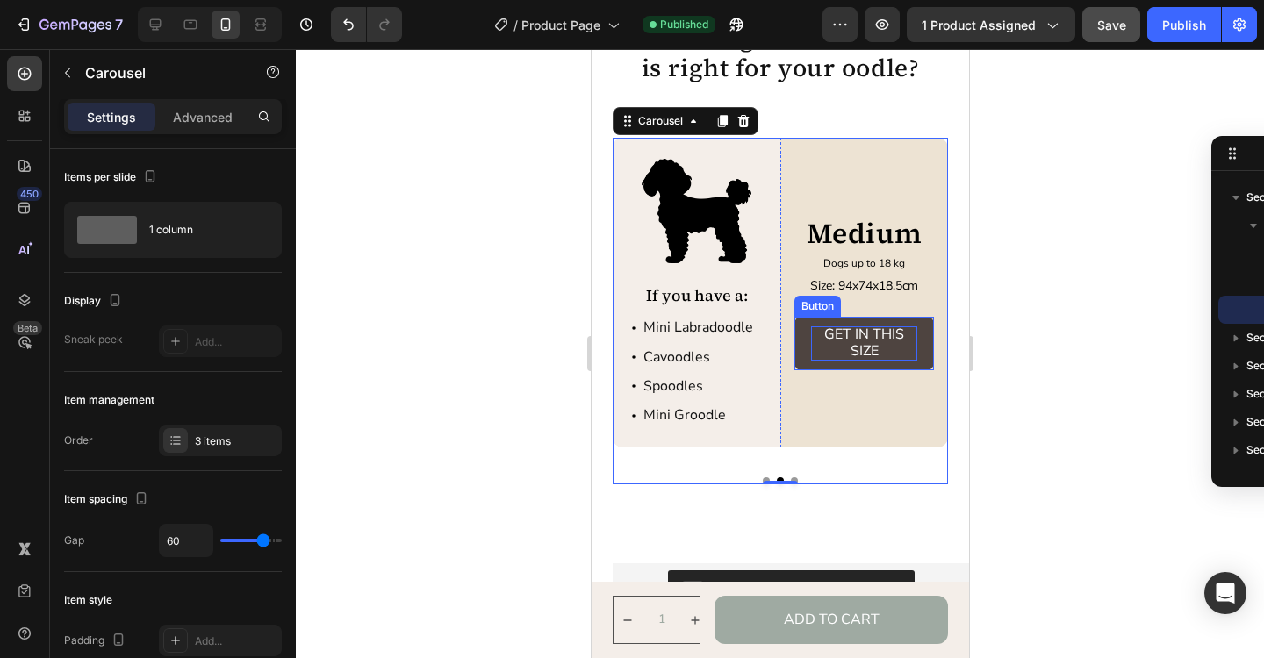
click at [855, 342] on p "GET IN THIS SIZE" at bounding box center [863, 343] width 106 height 33
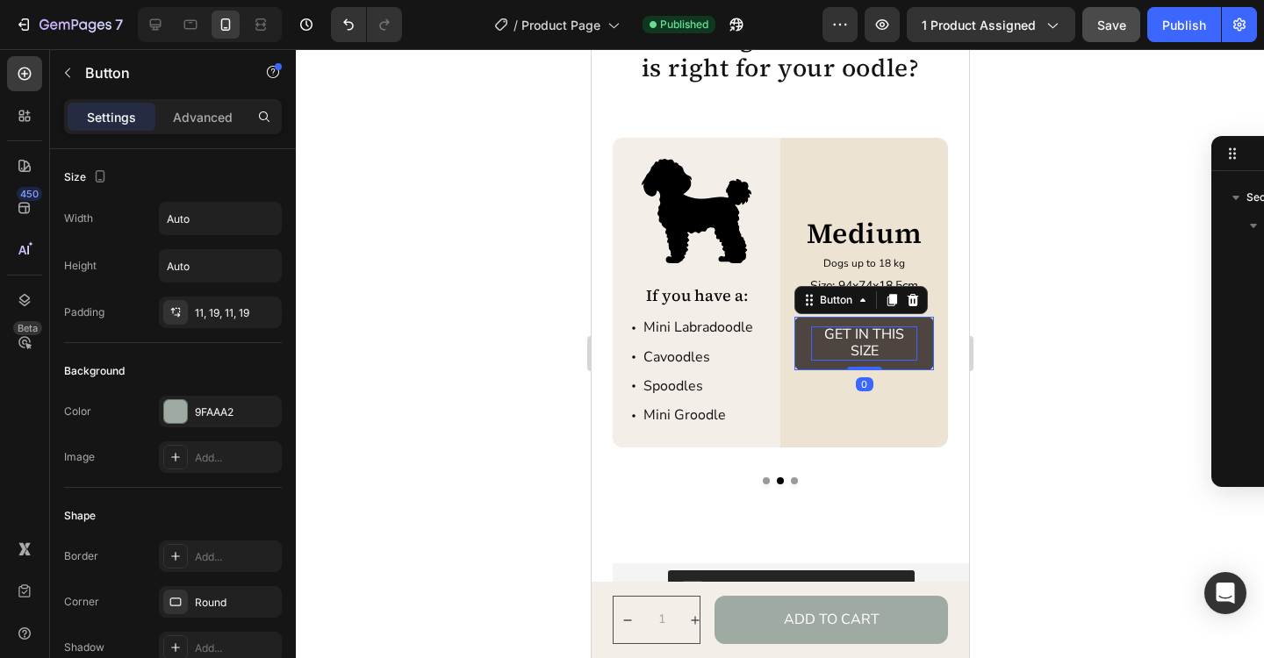
scroll to position [725, 0]
click at [859, 337] on p "GET IN THIS SIZE" at bounding box center [863, 343] width 106 height 33
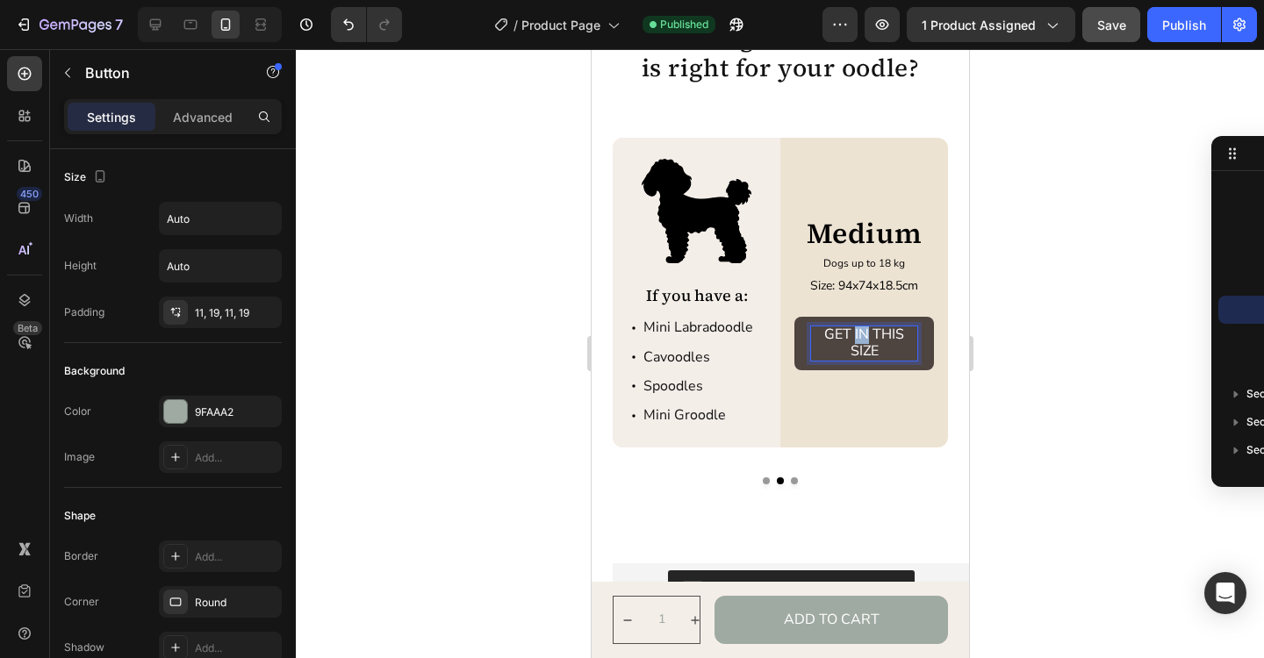
click at [859, 337] on p "GET IN THIS SIZE" at bounding box center [863, 343] width 106 height 33
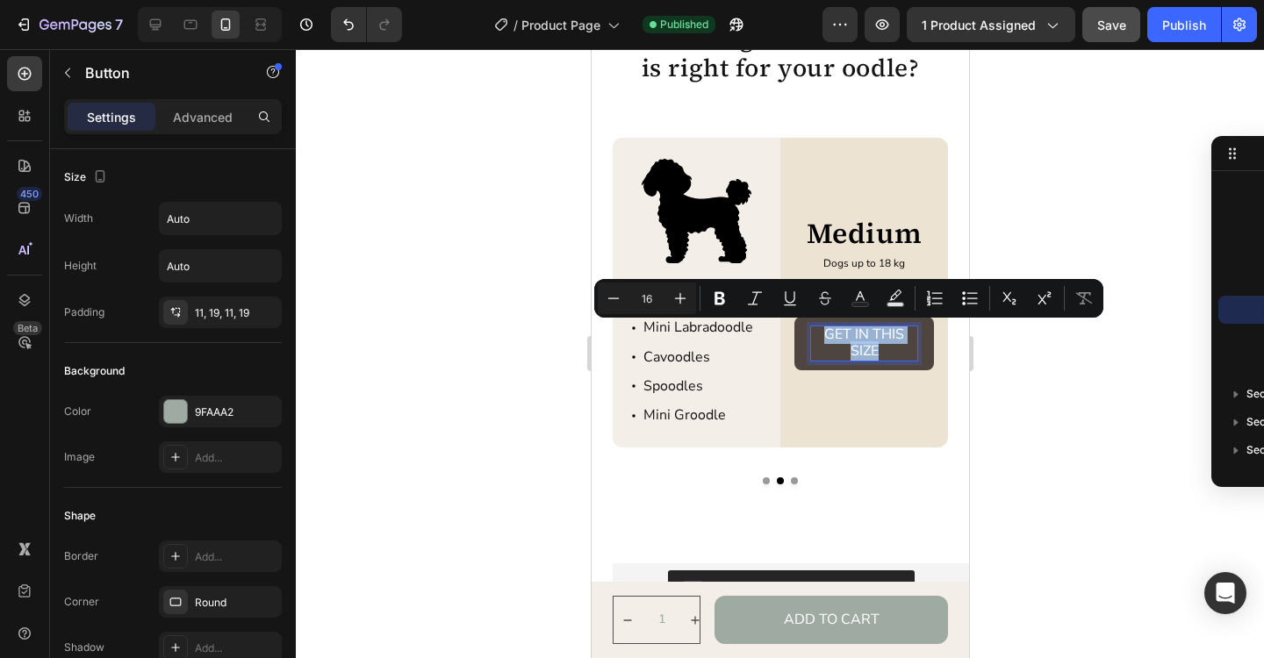
click at [859, 337] on p "GET IN THIS SIZE" at bounding box center [863, 343] width 106 height 33
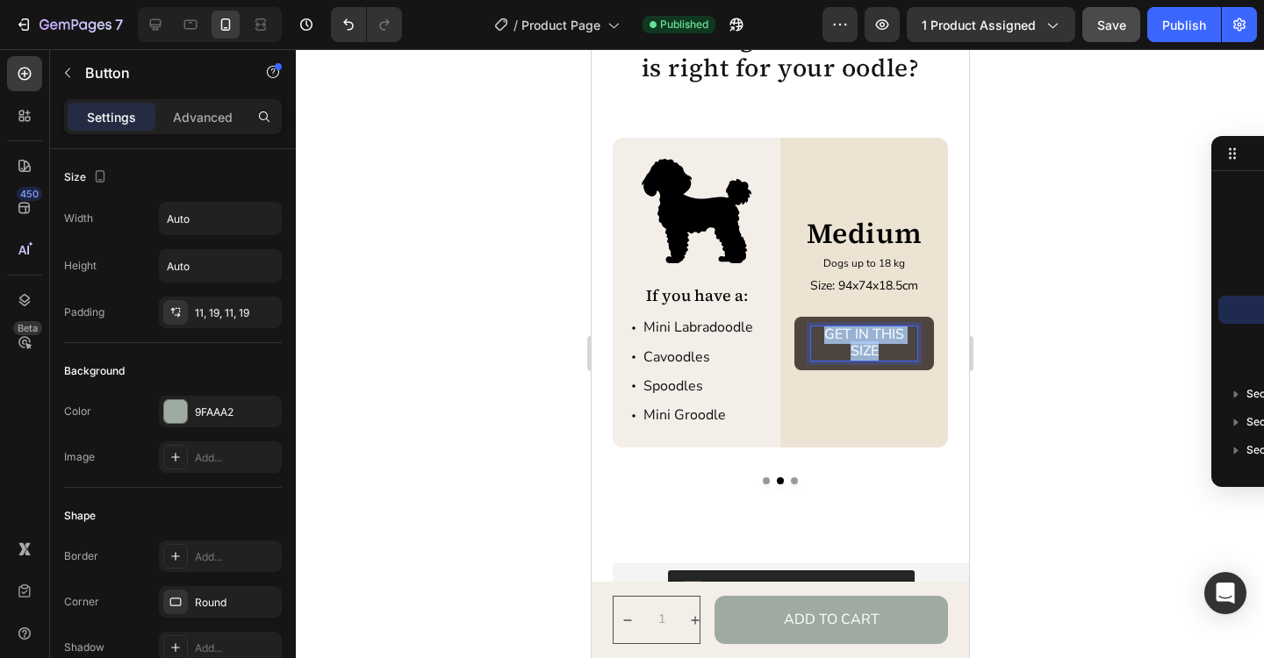
click at [859, 337] on p "GET IN THIS SIZE" at bounding box center [863, 343] width 106 height 33
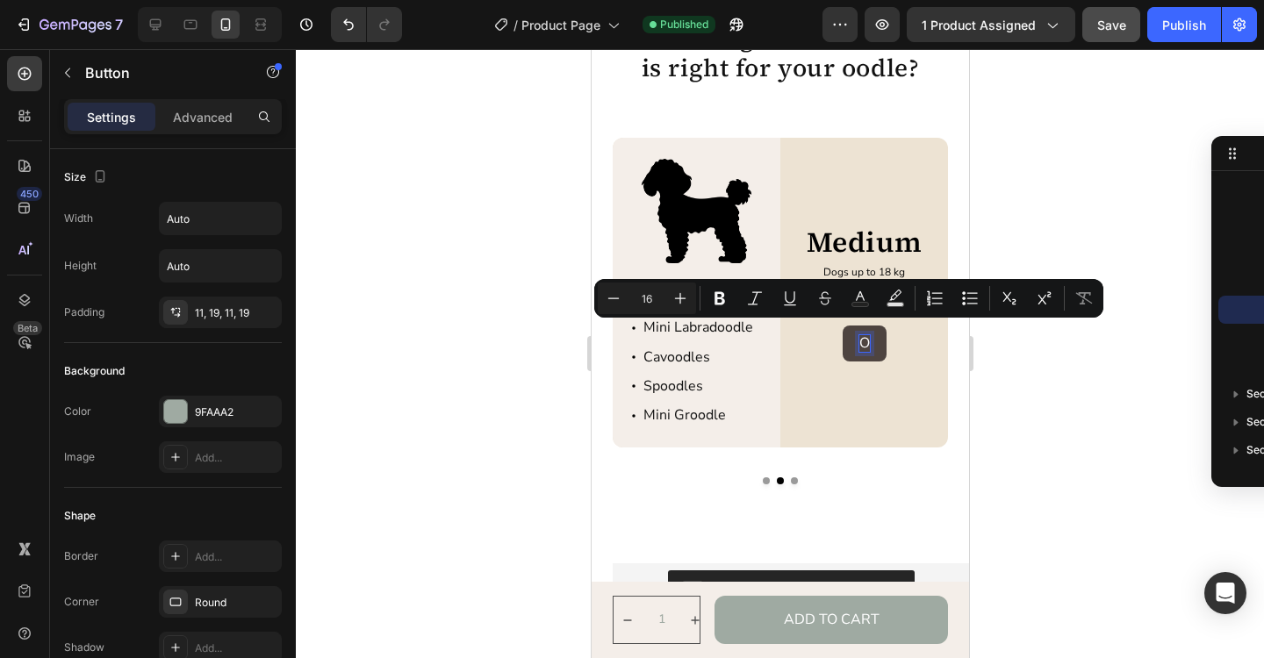
scroll to position [3007, 0]
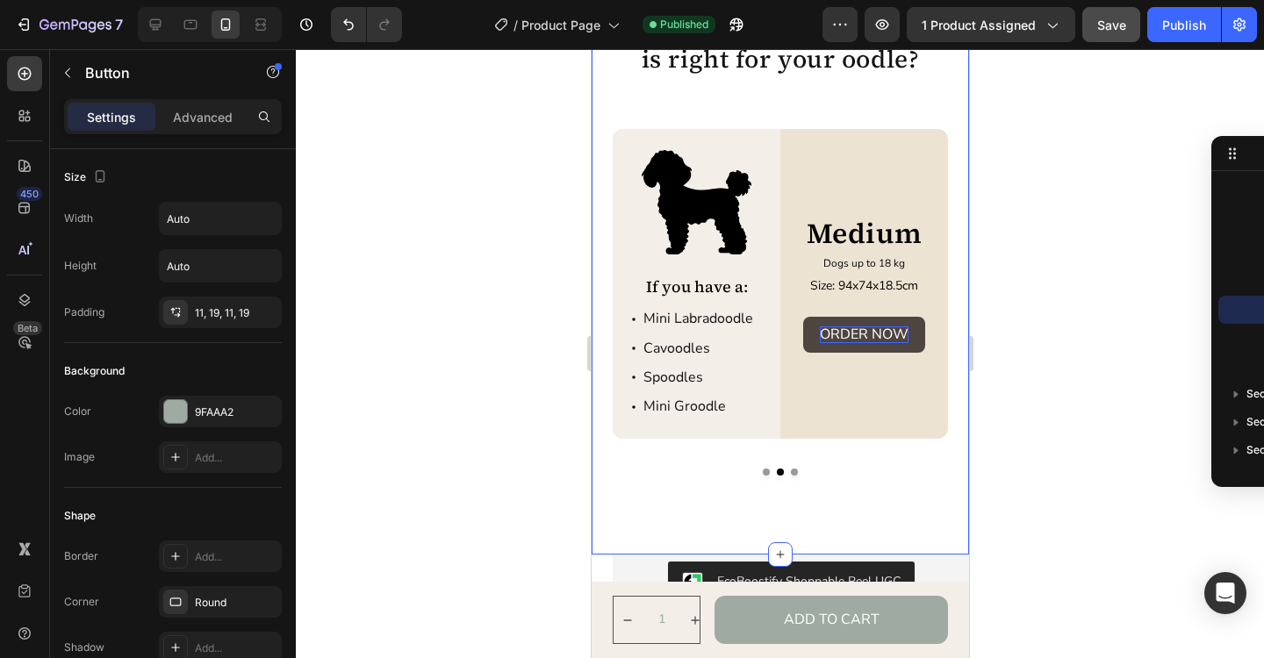
click at [879, 481] on div "Wondering which size bed is right for your oodle? Heading Image If you have a: …" at bounding box center [779, 284] width 377 height 542
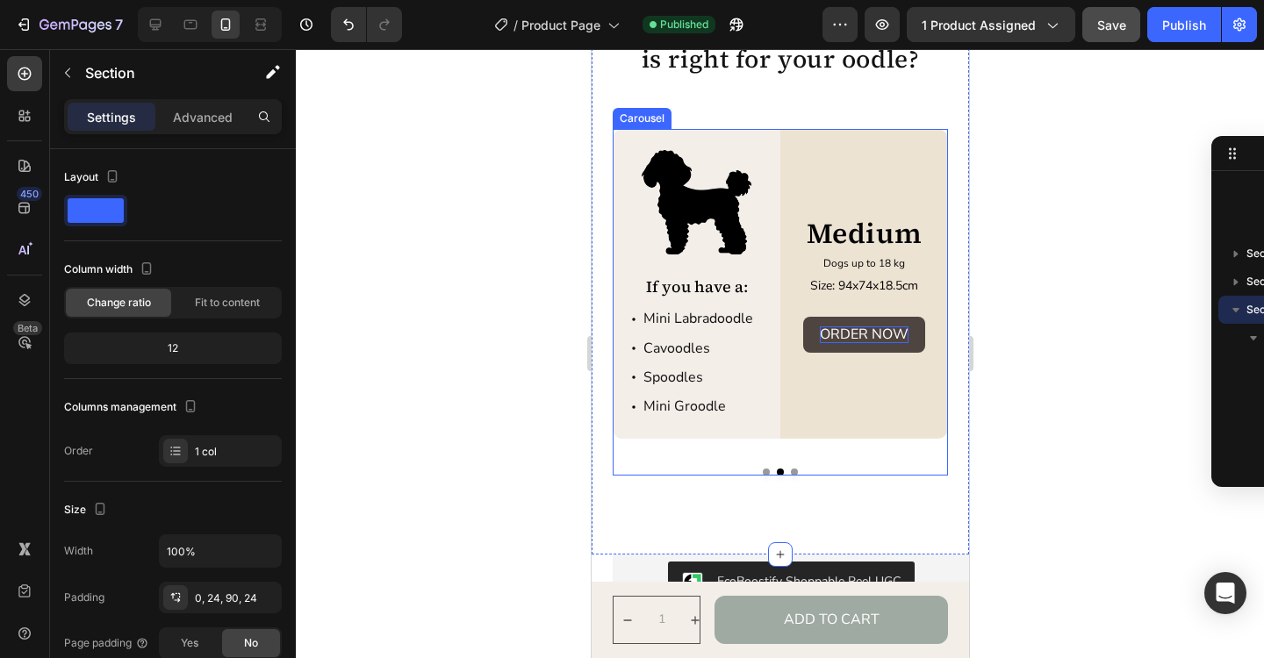
click at [796, 472] on button "Dot" at bounding box center [793, 472] width 7 height 7
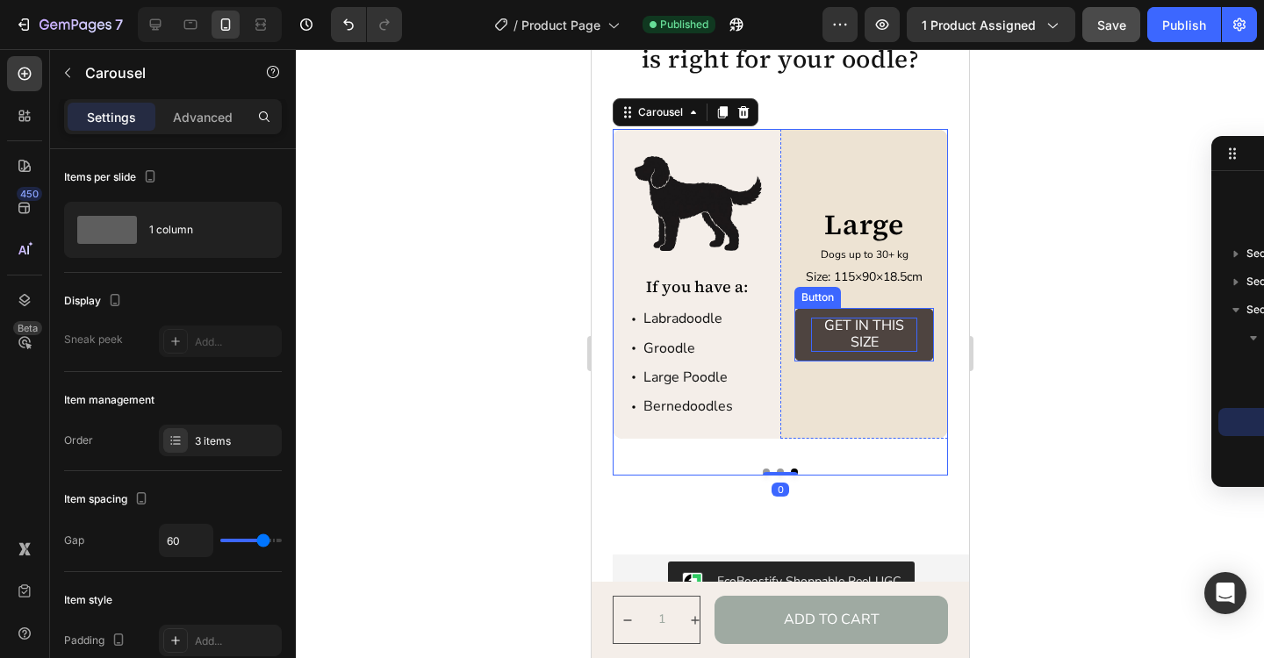
click at [867, 336] on p "GET IN THIS SIZE" at bounding box center [863, 334] width 106 height 33
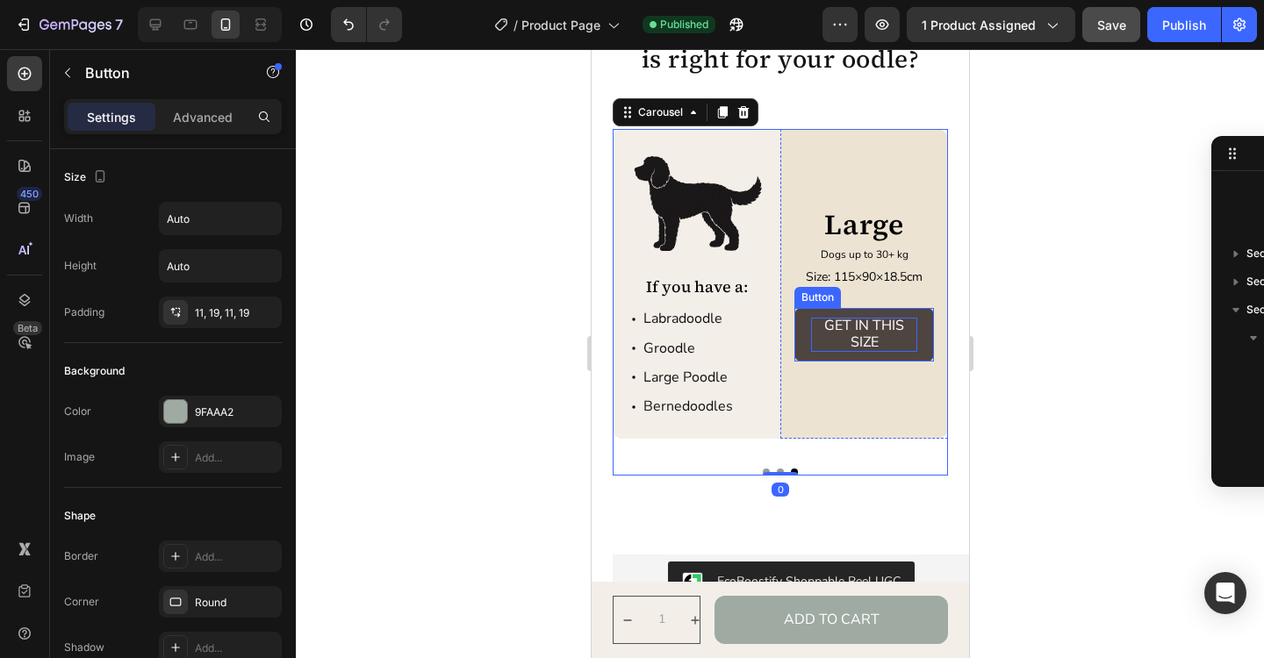
scroll to position [1034, 0]
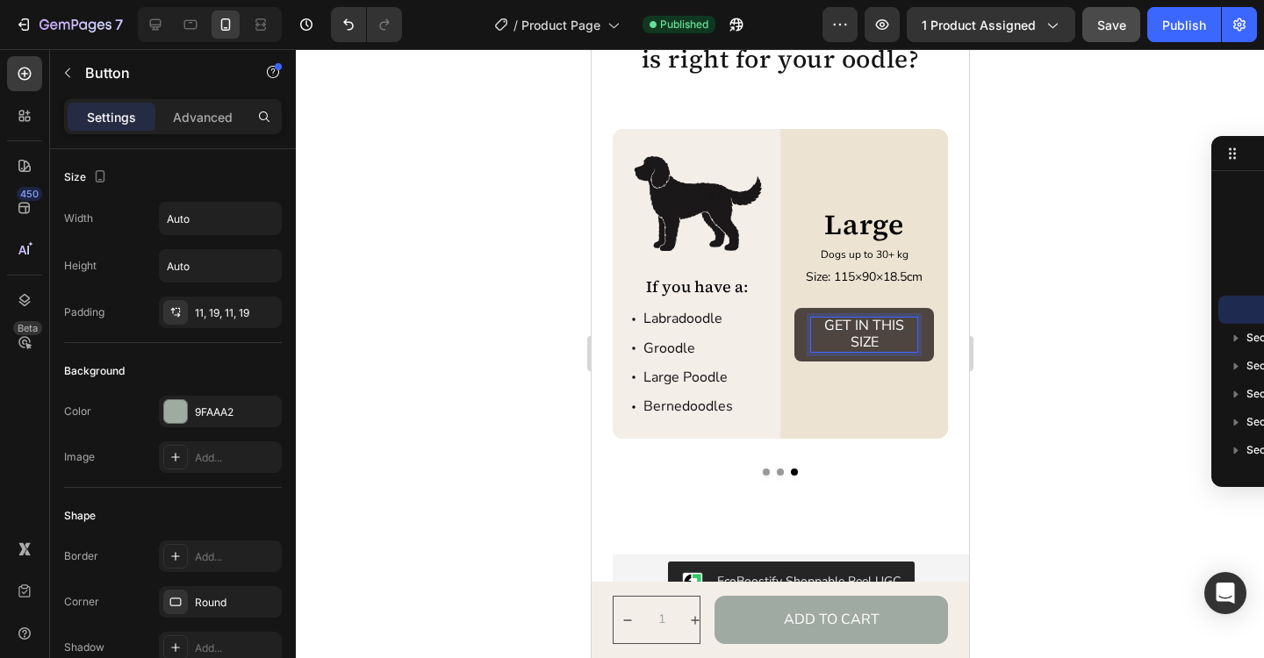
click at [858, 331] on p "GET IN THIS SIZE" at bounding box center [863, 334] width 106 height 33
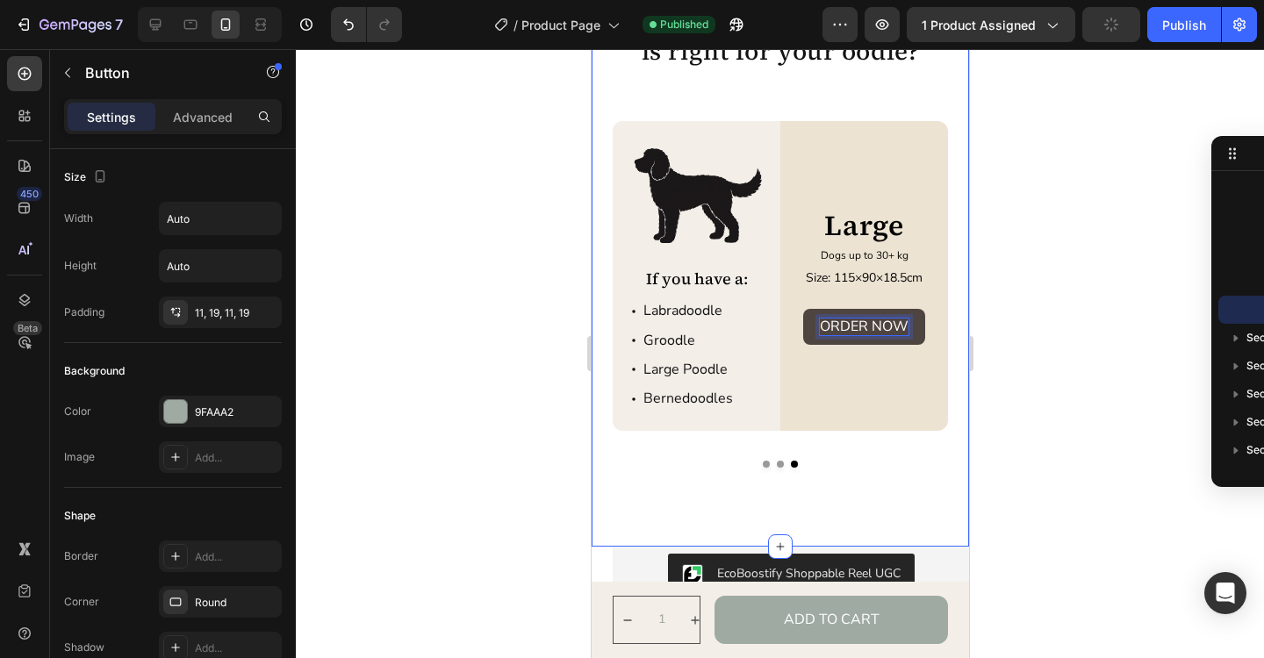
click at [913, 509] on div "Wondering which size bed is right for your oodle? Heading Image If you have a: …" at bounding box center [779, 276] width 377 height 542
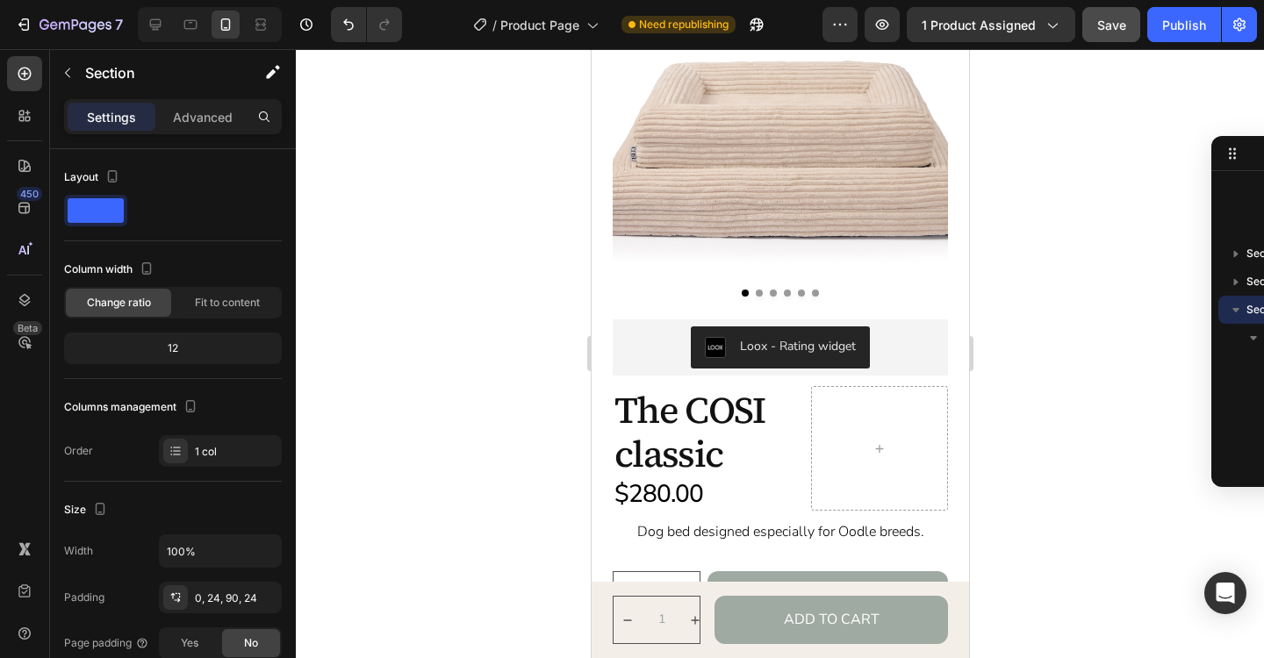
scroll to position [0, 0]
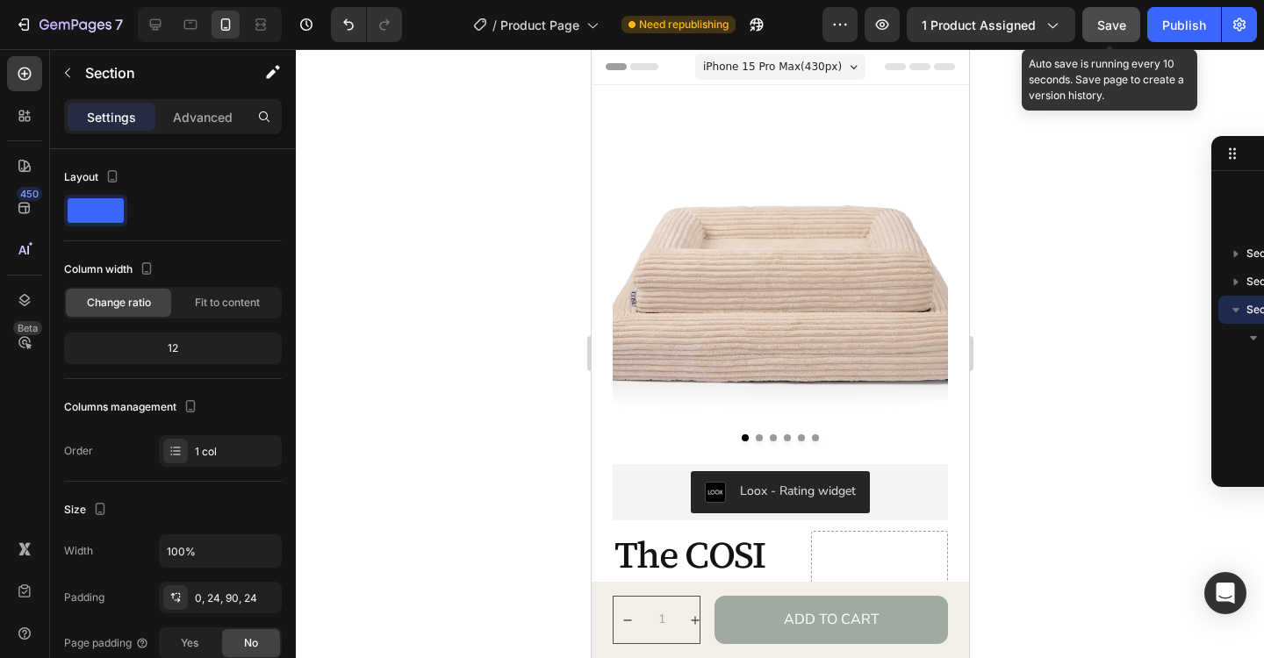
click at [1117, 32] on div "Save" at bounding box center [1111, 25] width 29 height 18
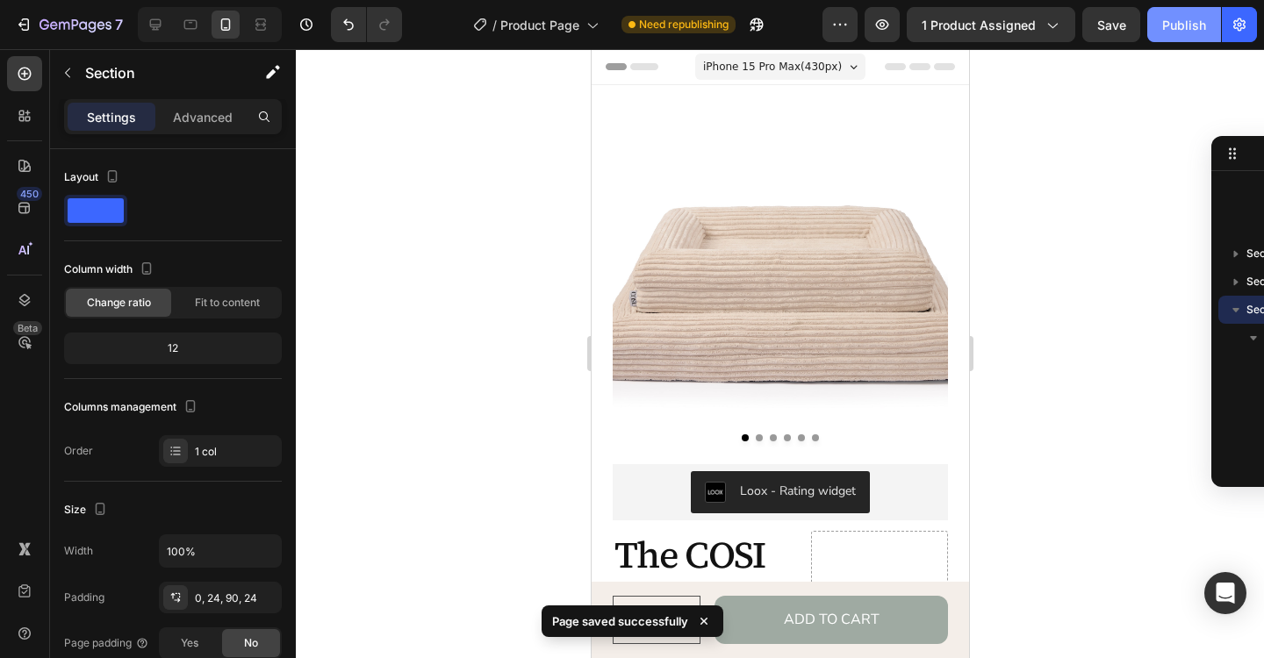
click at [1184, 31] on div "Publish" at bounding box center [1184, 25] width 44 height 18
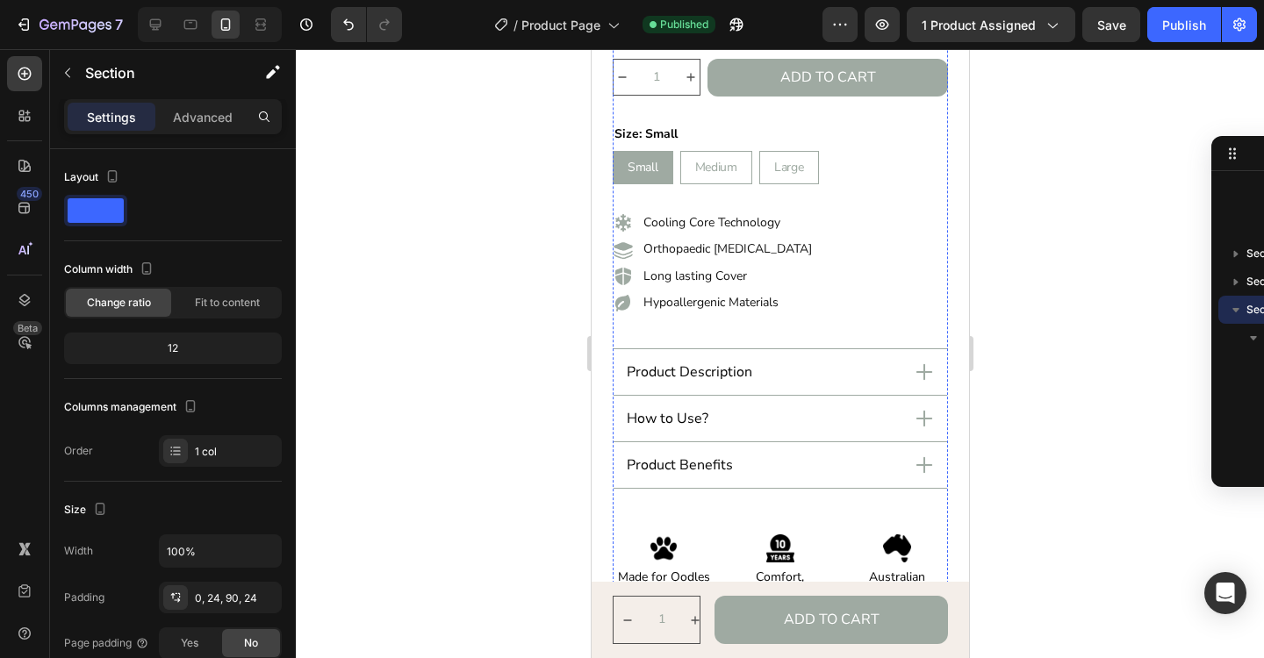
scroll to position [664, 0]
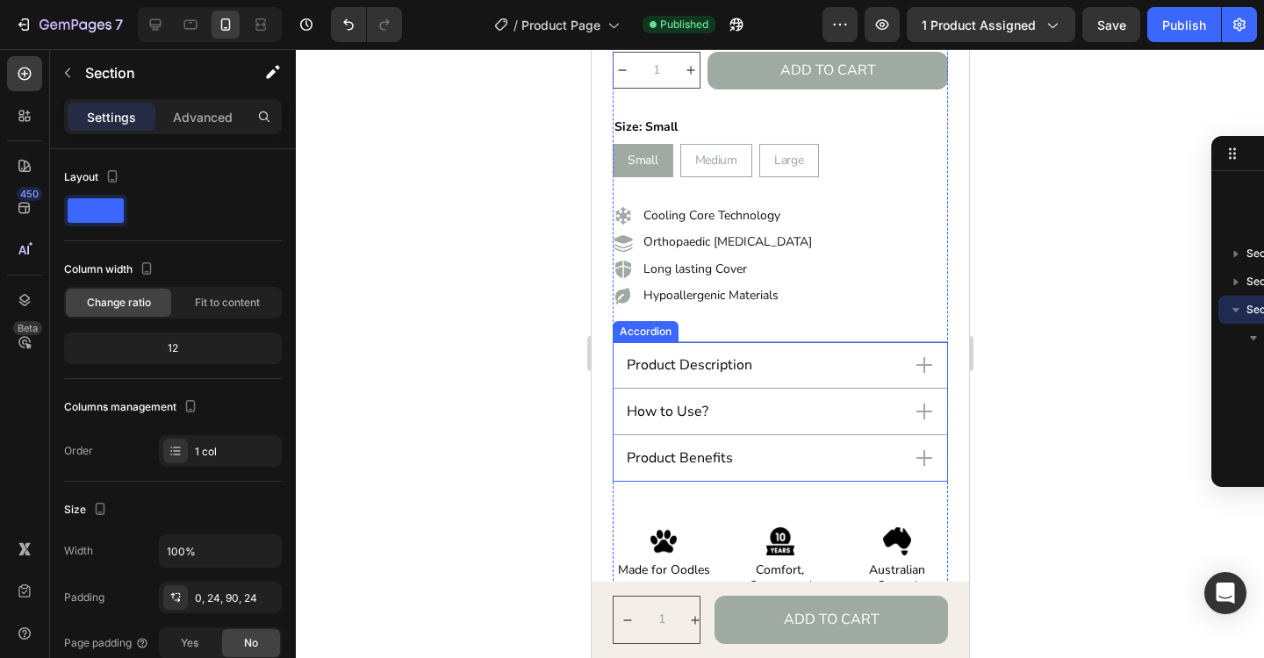
click at [915, 372] on icon at bounding box center [923, 365] width 25 height 25
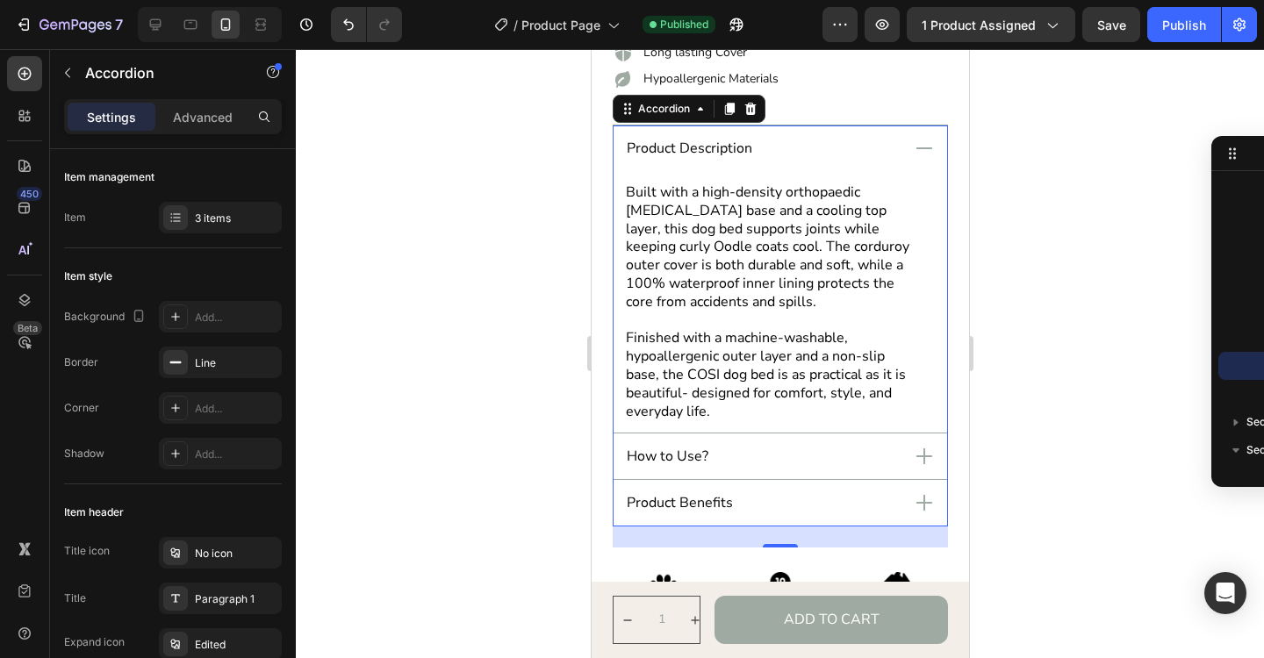
scroll to position [913, 0]
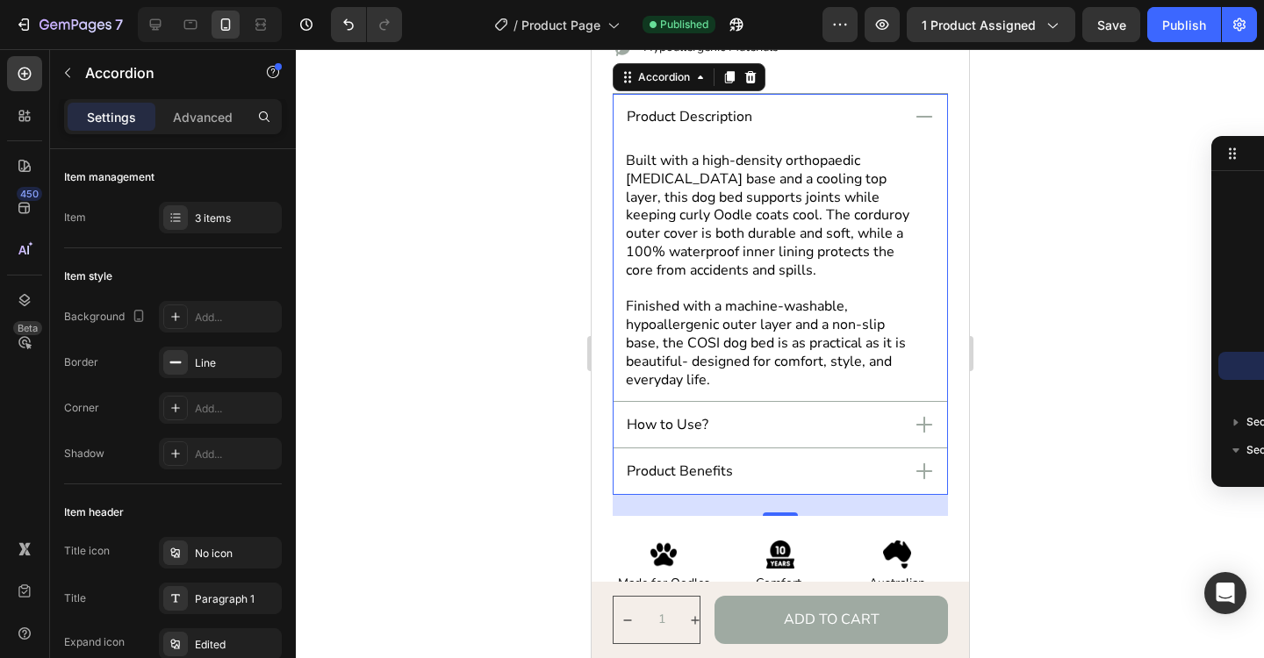
click at [927, 420] on icon at bounding box center [923, 425] width 25 height 25
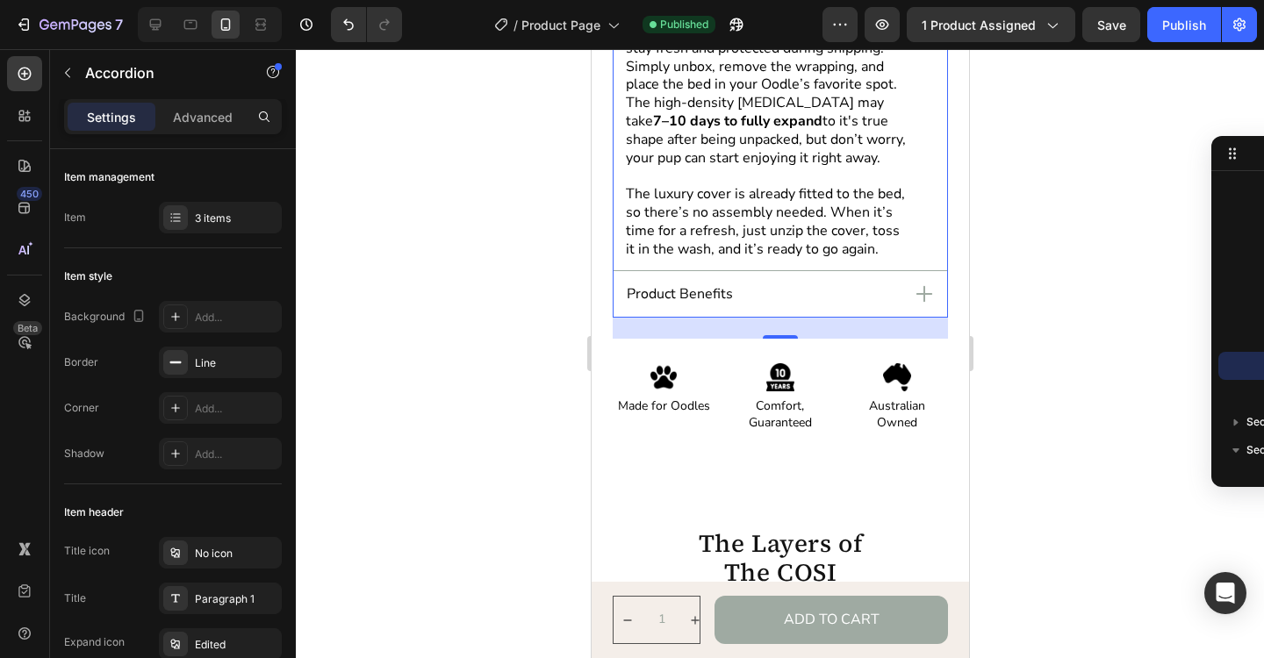
click at [930, 297] on icon at bounding box center [923, 294] width 25 height 25
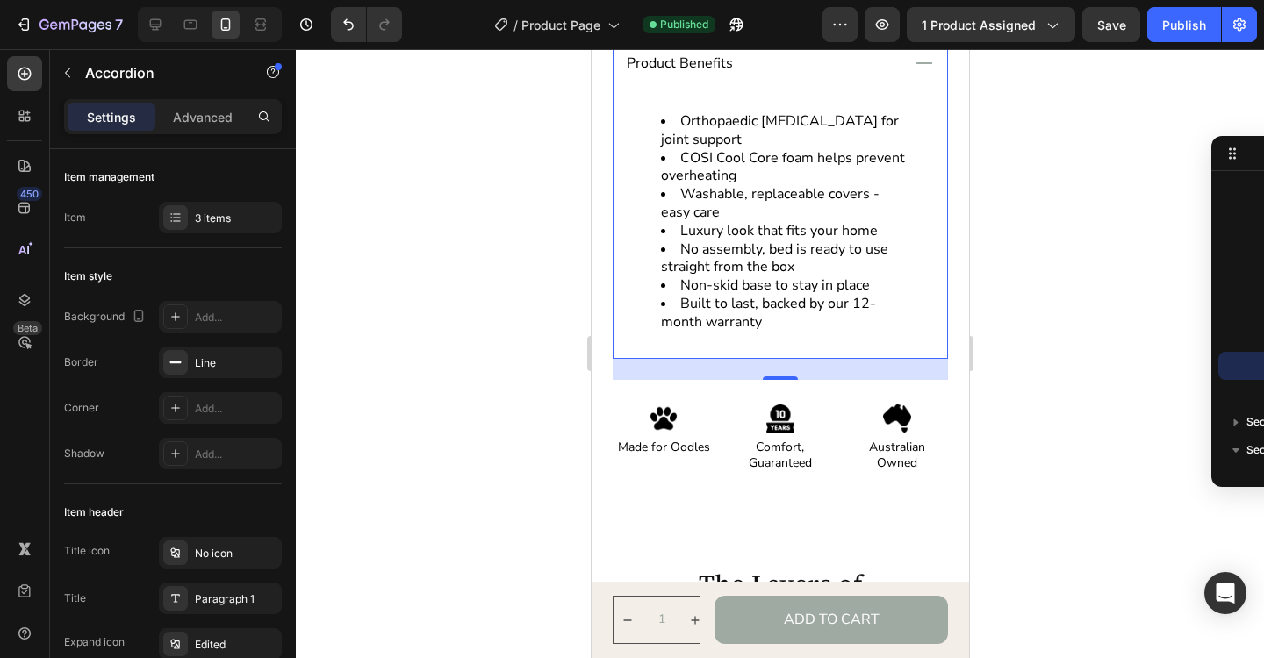
scroll to position [1053, 0]
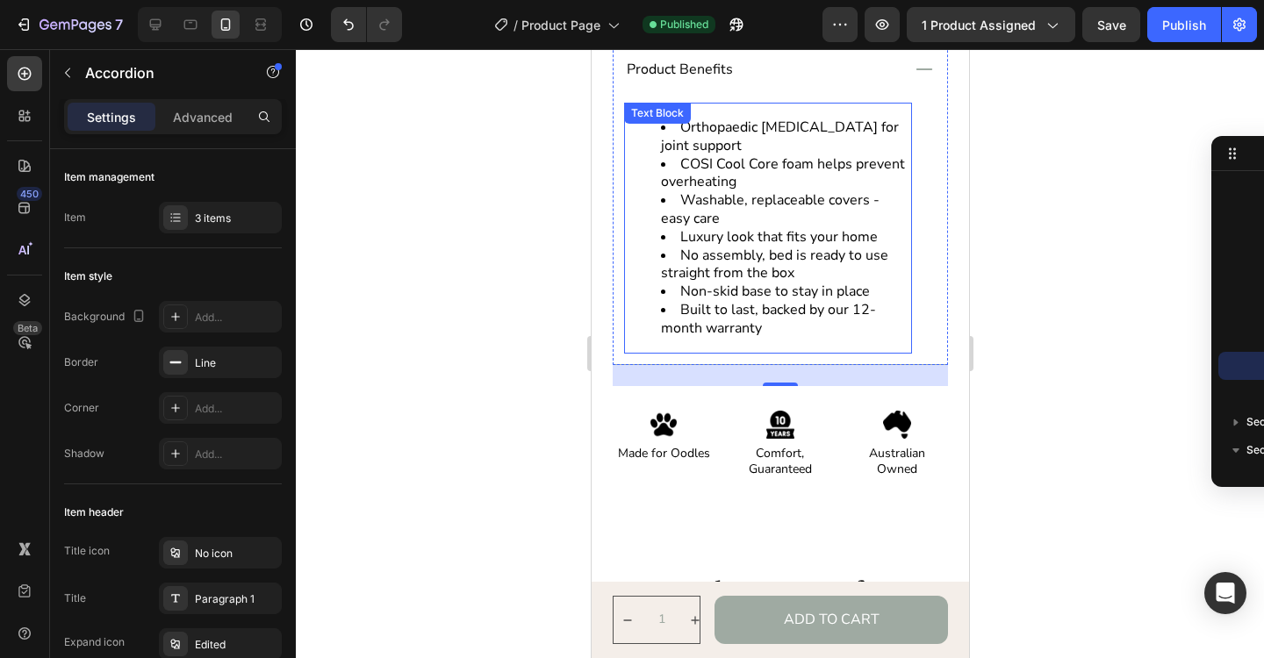
click at [720, 162] on li "COSI Cool Core foam helps prevent overheating" at bounding box center [784, 173] width 249 height 37
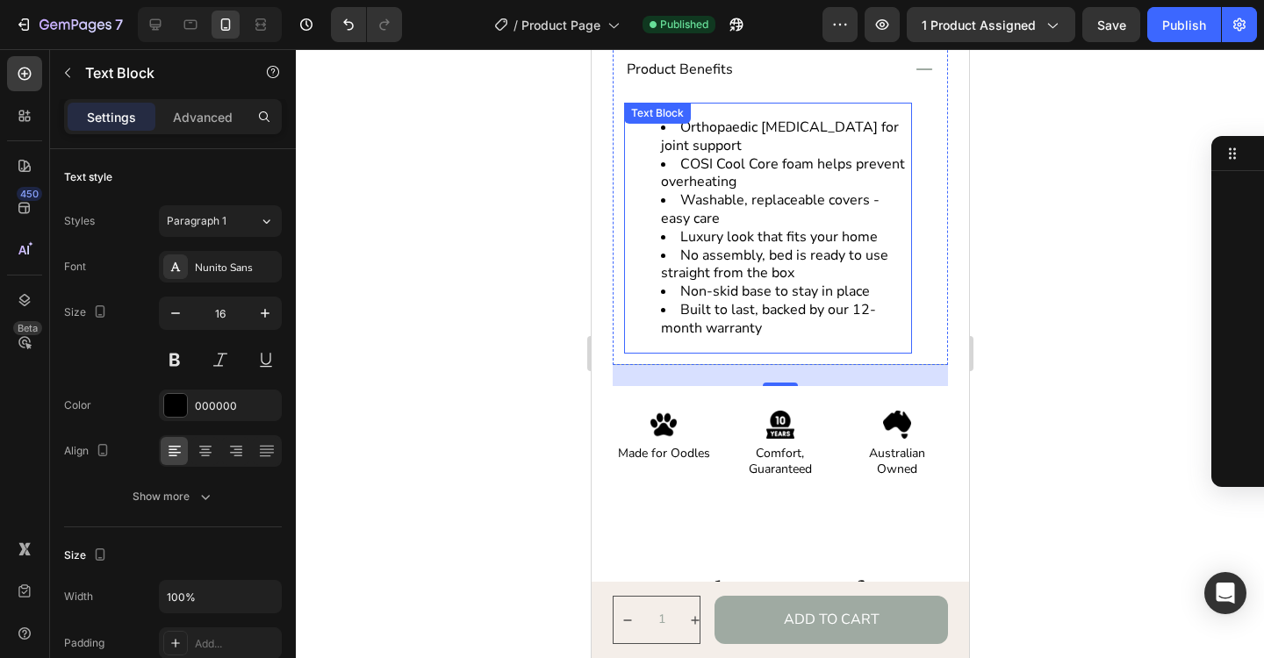
scroll to position [556, 0]
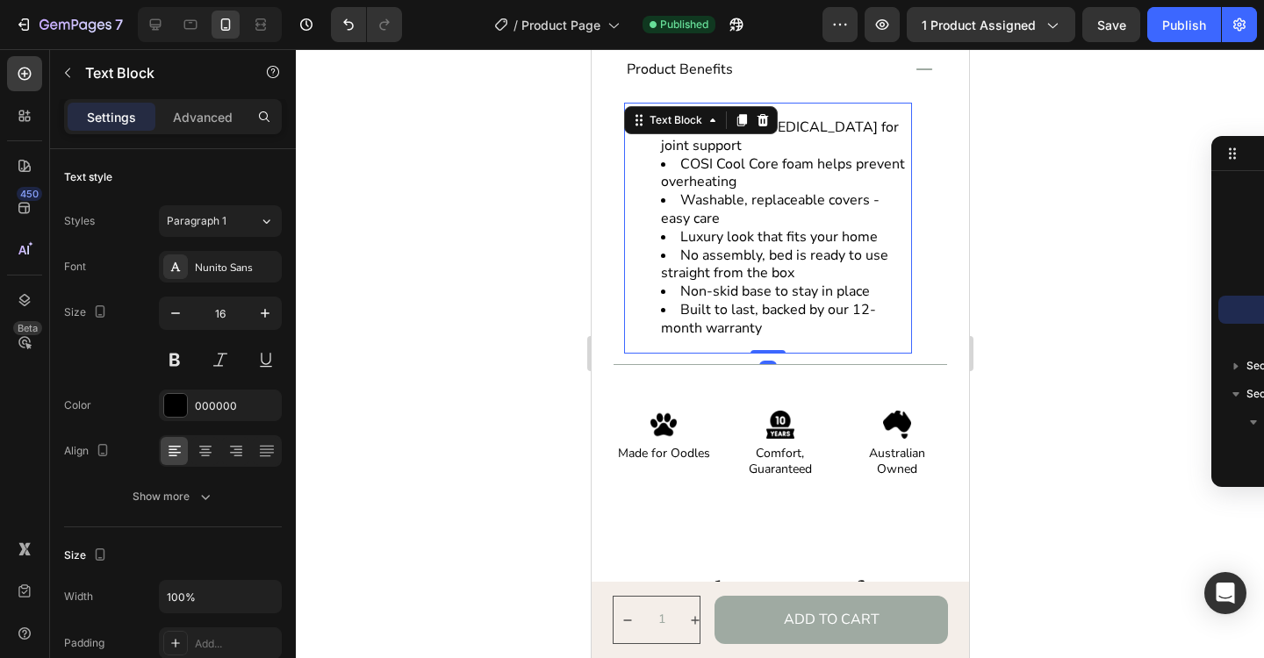
click at [719, 162] on li "COSI Cool Core foam helps prevent overheating" at bounding box center [784, 173] width 249 height 37
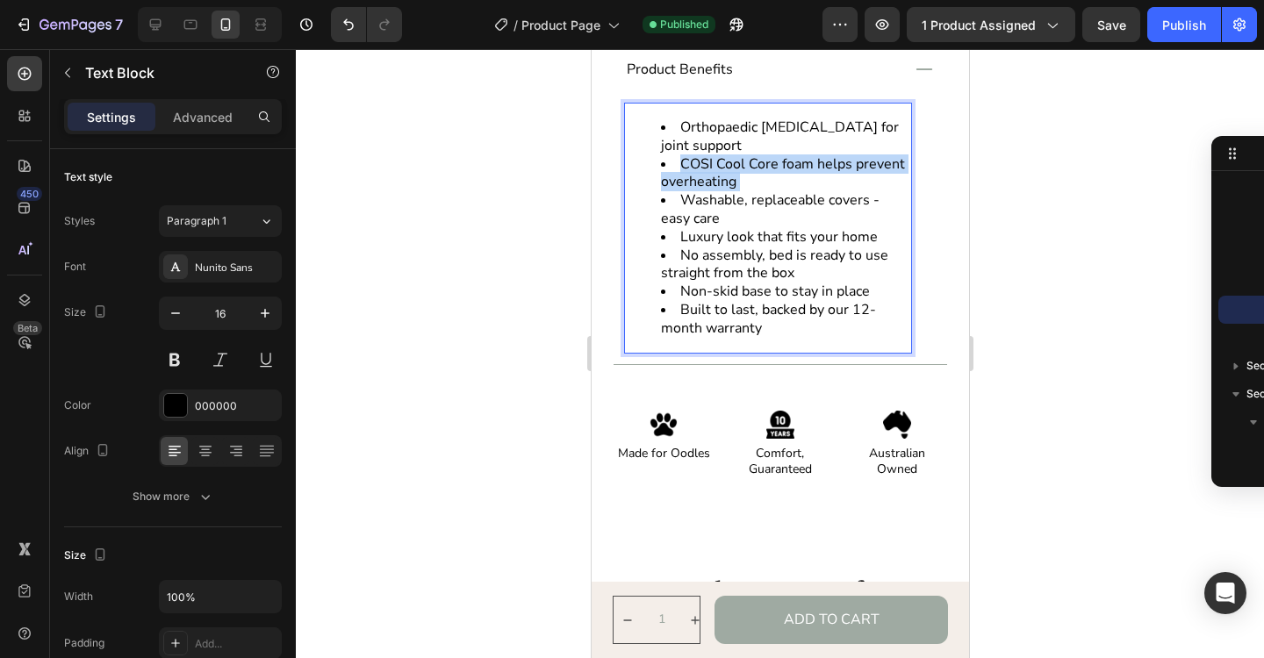
click at [719, 162] on li "COSI Cool Core foam helps prevent overheating" at bounding box center [784, 173] width 249 height 37
click at [707, 223] on li "Washable, replaceable covers - easy care" at bounding box center [784, 209] width 249 height 37
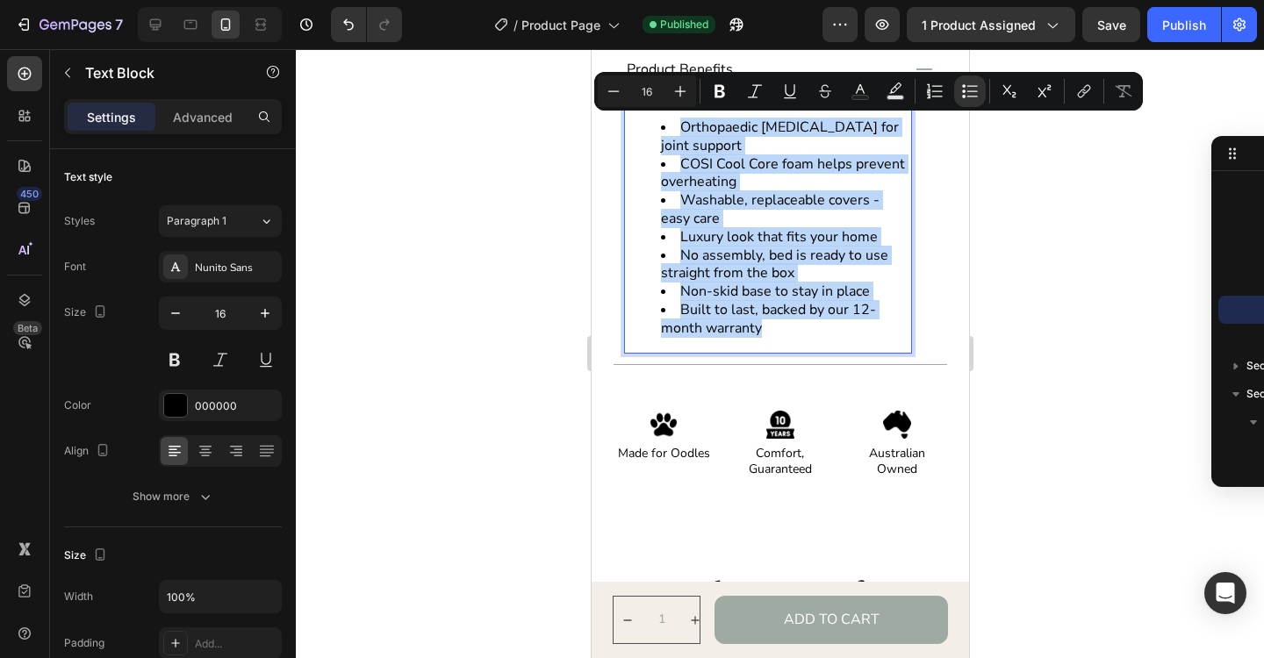
drag, startPoint x: 764, startPoint y: 327, endPoint x: 665, endPoint y: 133, distance: 217.5
click at [665, 133] on ul "Orthopaedic memory foam for joint support COSI Cool Core foam helps prevent ove…" at bounding box center [767, 227] width 284 height 219
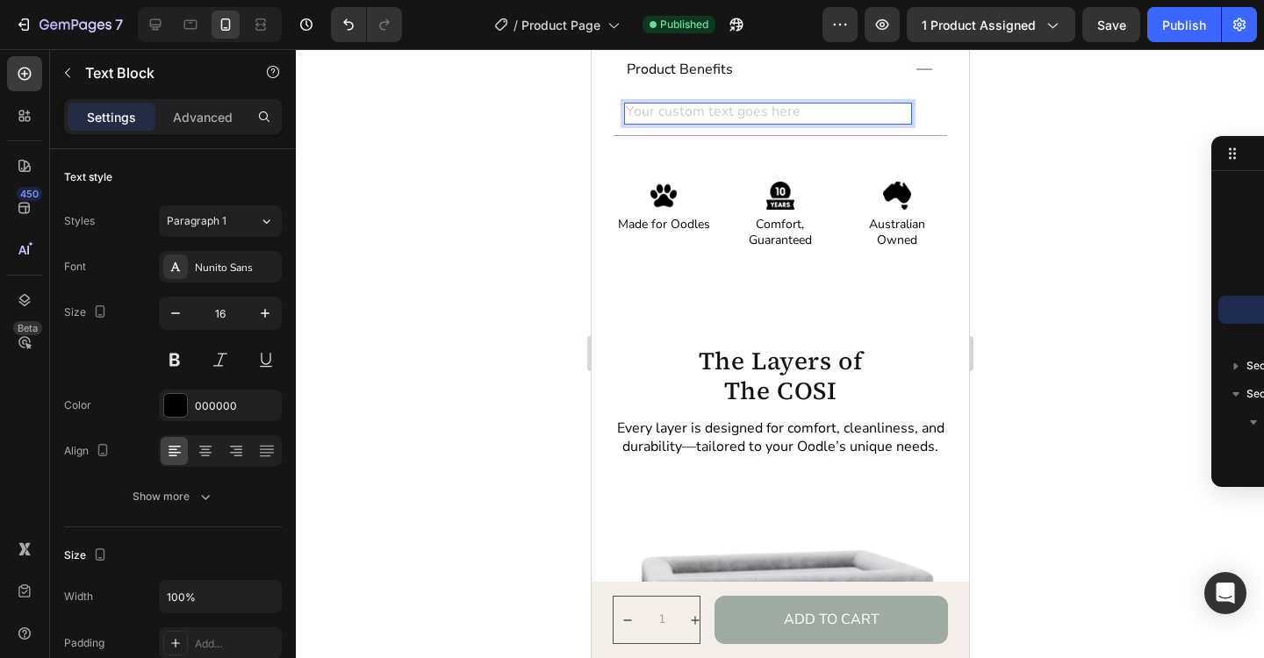
click at [685, 112] on div "Rich Text Editor. Editing area: main" at bounding box center [767, 114] width 288 height 22
click at [683, 109] on div "Rich Text Editor. Editing area: main" at bounding box center [767, 114] width 288 height 22
click at [657, 113] on div "Rich Text Editor. Editing area: main" at bounding box center [767, 114] width 288 height 22
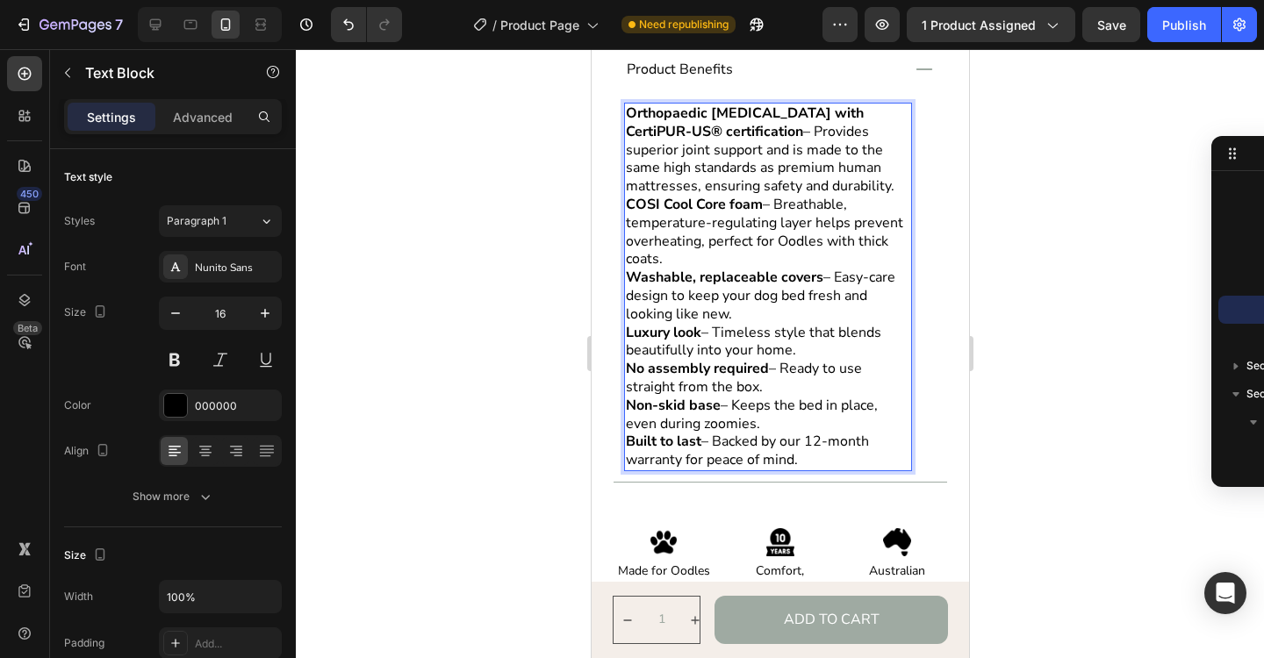
click at [628, 113] on strong "Orthopaedic memory foam with CertiPUR-US® certification" at bounding box center [744, 123] width 238 height 38
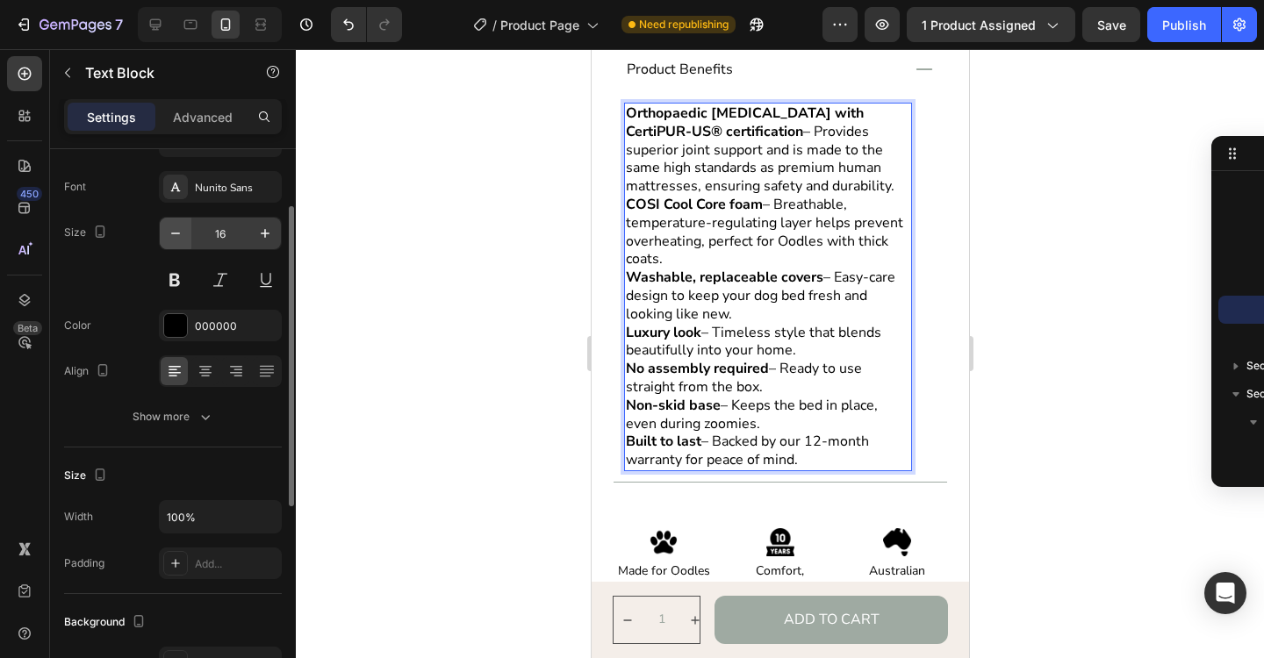
scroll to position [90, 0]
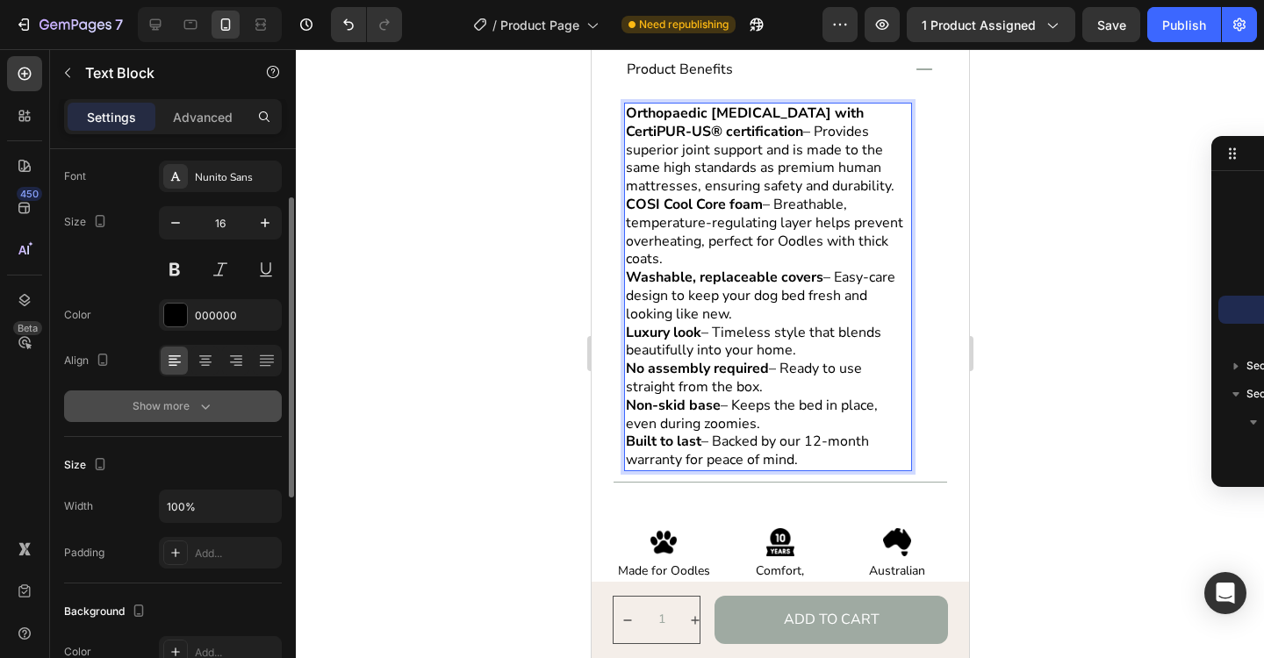
click at [212, 411] on icon "button" at bounding box center [206, 407] width 18 height 18
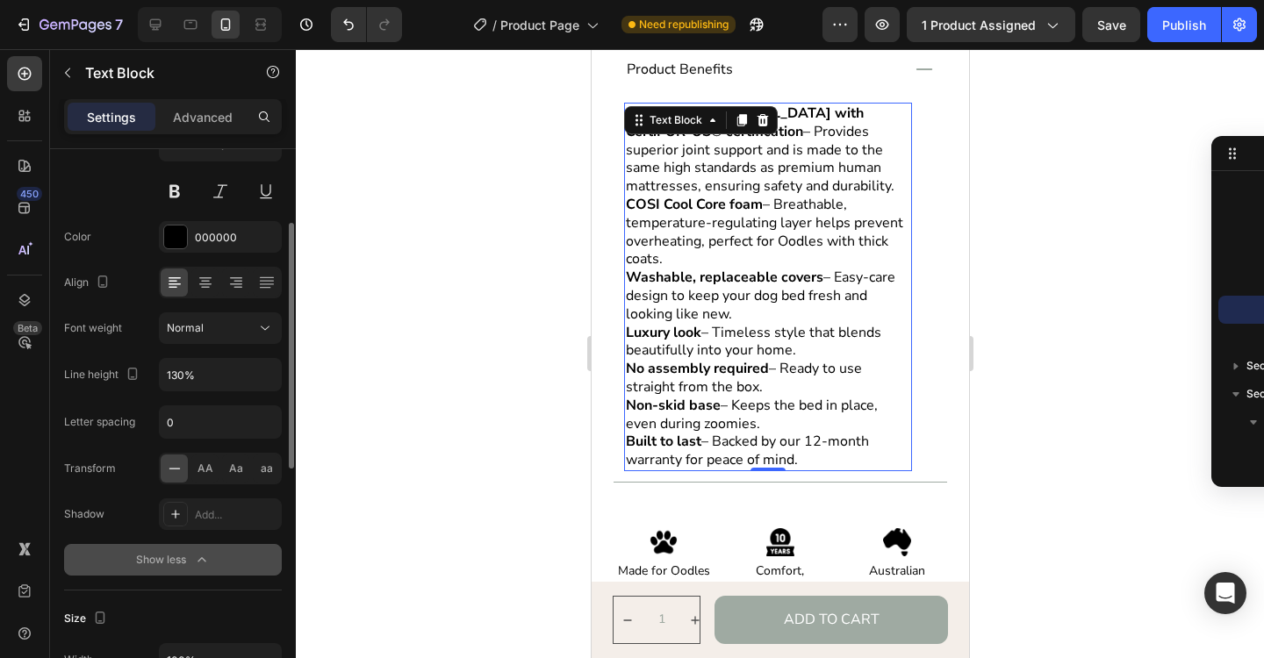
scroll to position [201, 0]
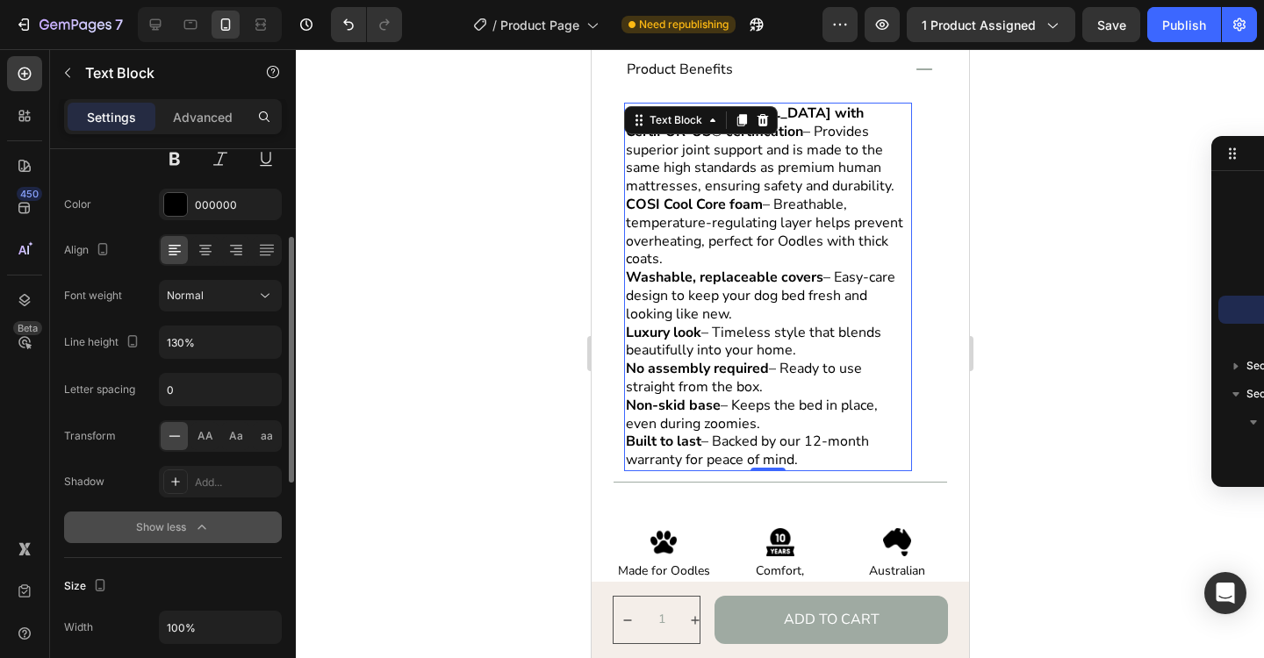
click at [1014, 383] on div at bounding box center [780, 353] width 968 height 609
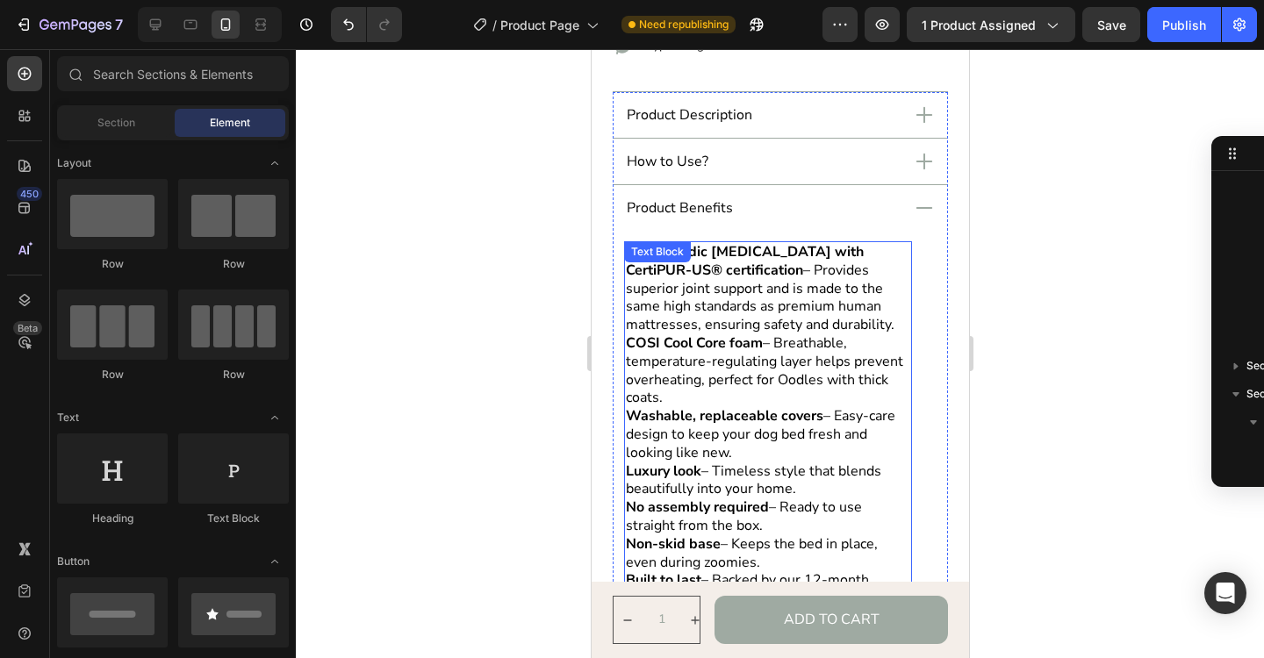
scroll to position [911, 0]
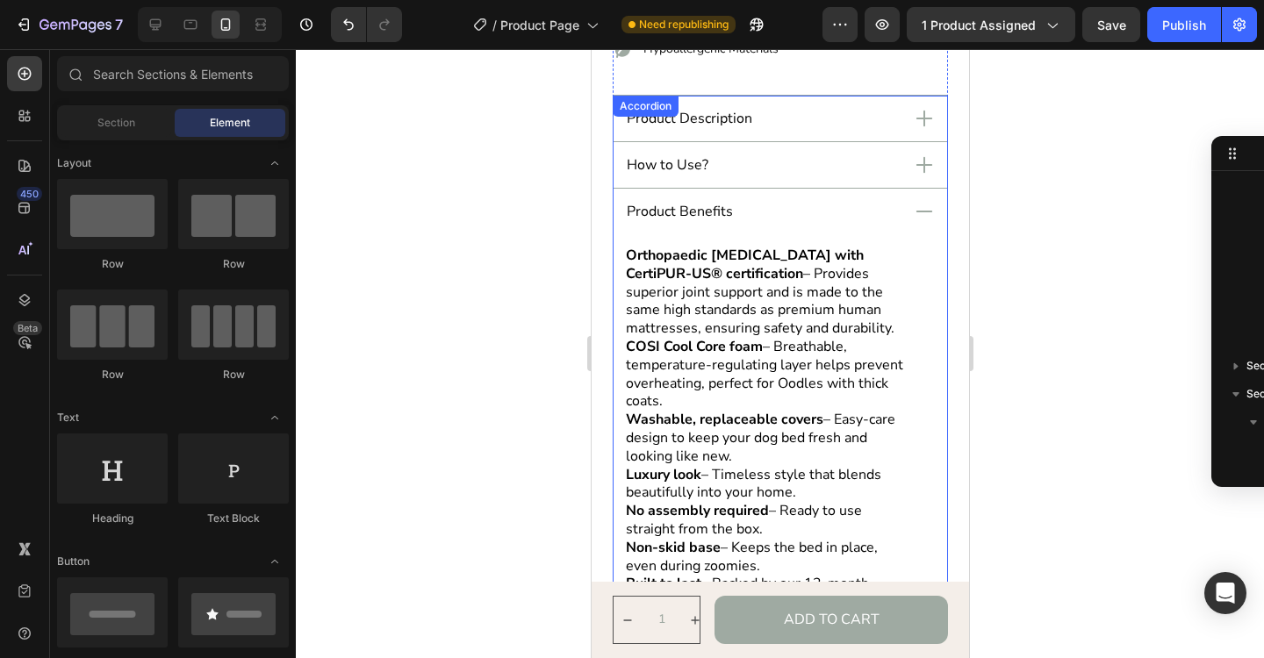
click at [914, 119] on icon at bounding box center [923, 118] width 25 height 25
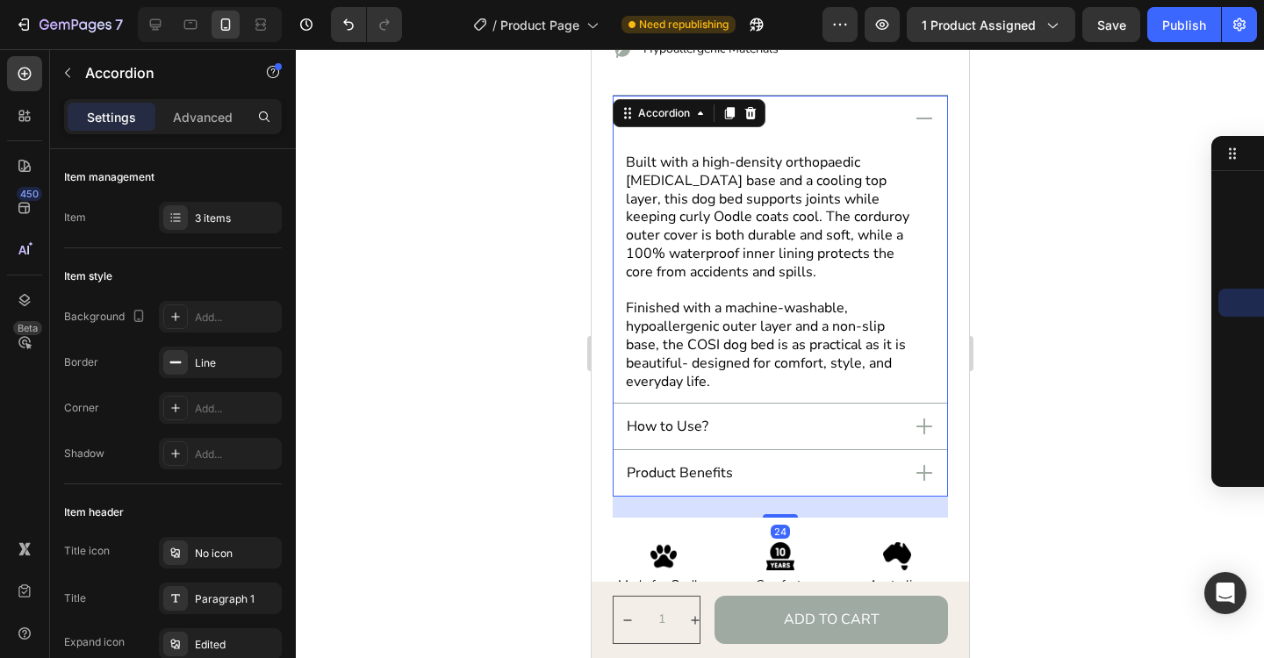
click at [919, 423] on icon at bounding box center [923, 426] width 25 height 25
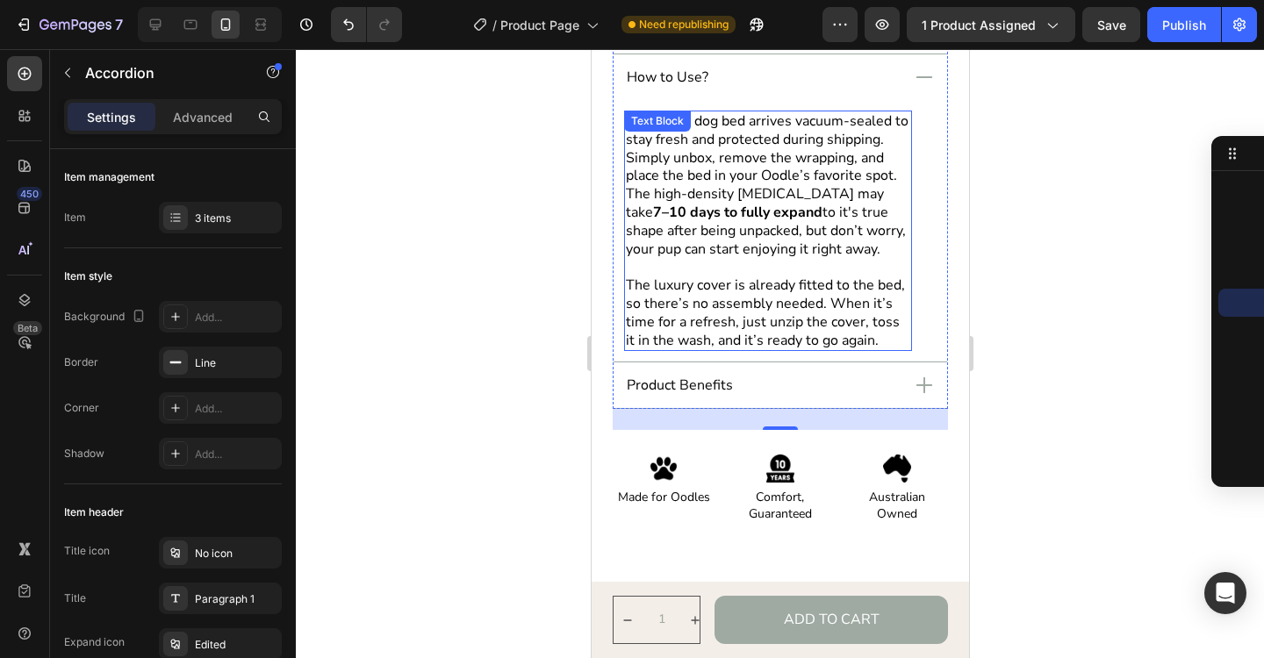
scroll to position [1009, 0]
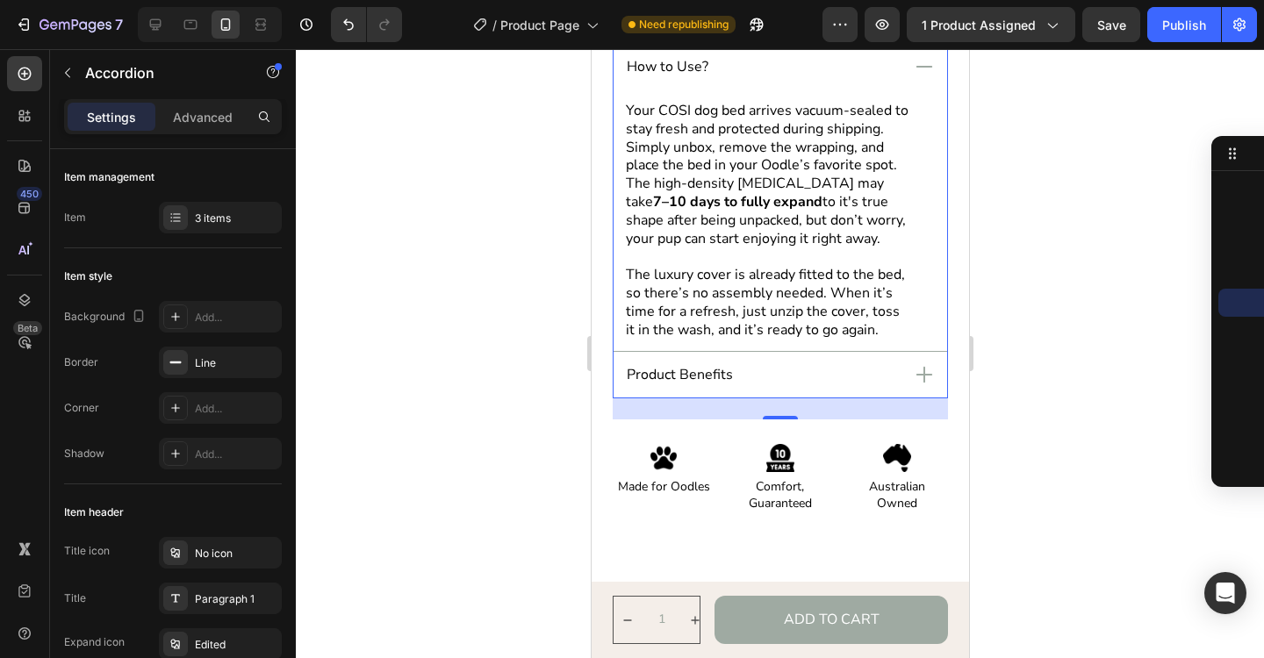
click at [926, 371] on icon at bounding box center [923, 375] width 25 height 25
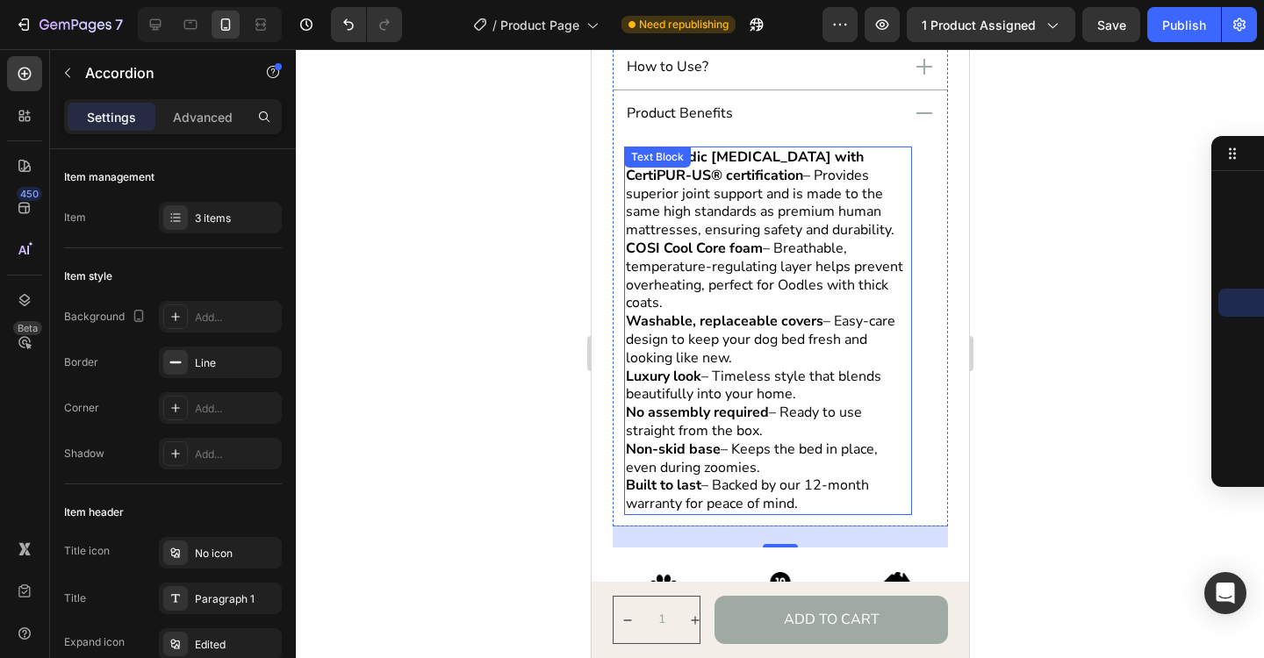
click at [753, 181] on p "Orthopaedic memory foam with CertiPUR-US® certification – Provides superior joi…" at bounding box center [767, 193] width 284 height 91
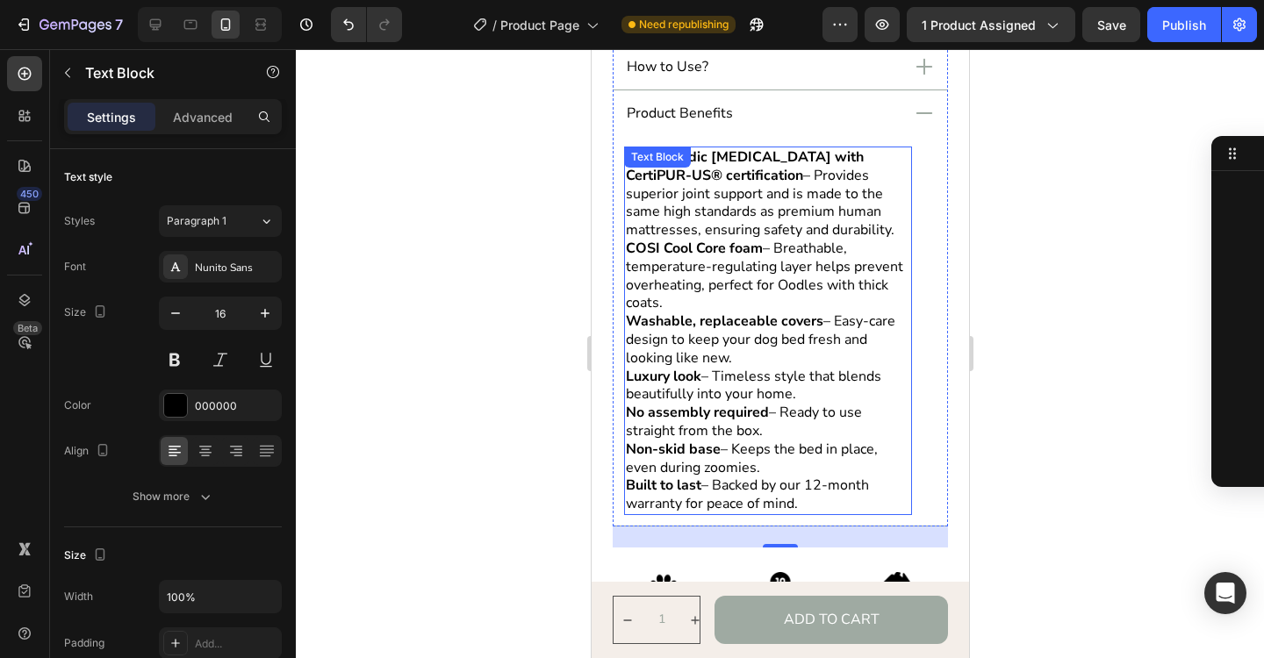
scroll to position [802, 0]
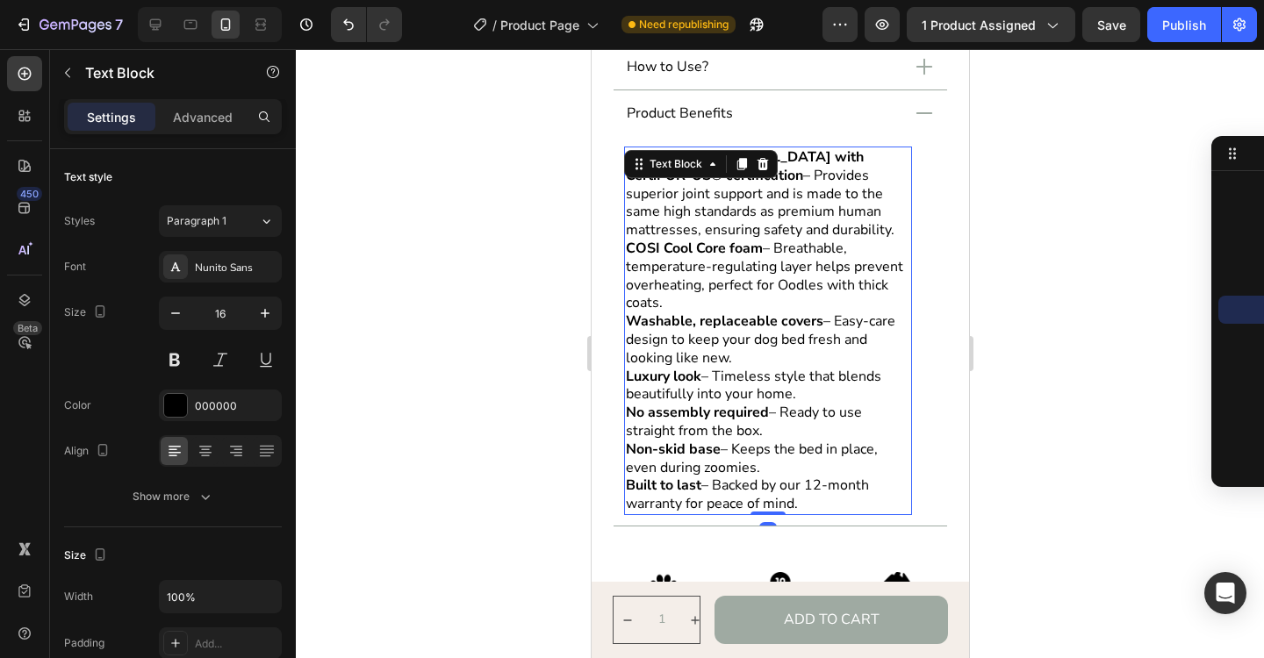
click at [750, 179] on p "Orthopaedic memory foam with CertiPUR-US® certification – Provides superior joi…" at bounding box center [767, 193] width 284 height 91
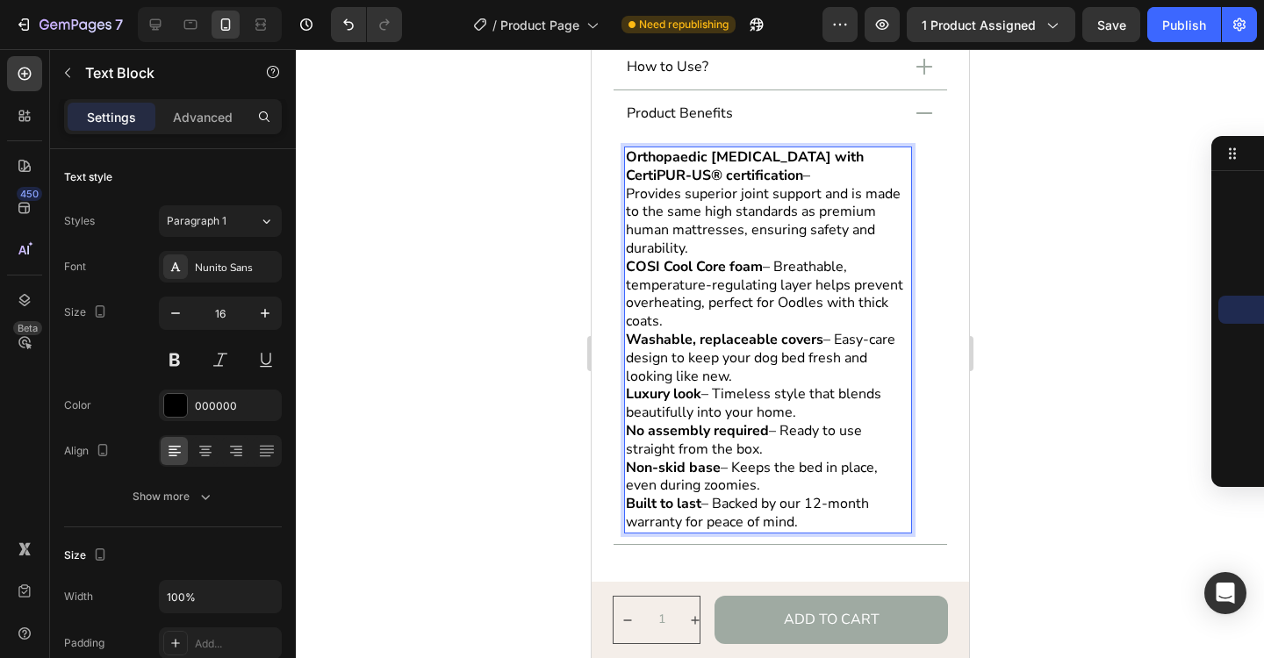
click at [757, 179] on p "Orthopaedic memory foam with CertiPUR-US® certification –" at bounding box center [767, 166] width 284 height 37
click at [778, 263] on p "COSI Cool Core foam – Breathable, temperature-regulating layer helps prevent ov…" at bounding box center [767, 294] width 284 height 73
click at [627, 266] on strong "COSI Cool Core foam" at bounding box center [693, 266] width 137 height 19
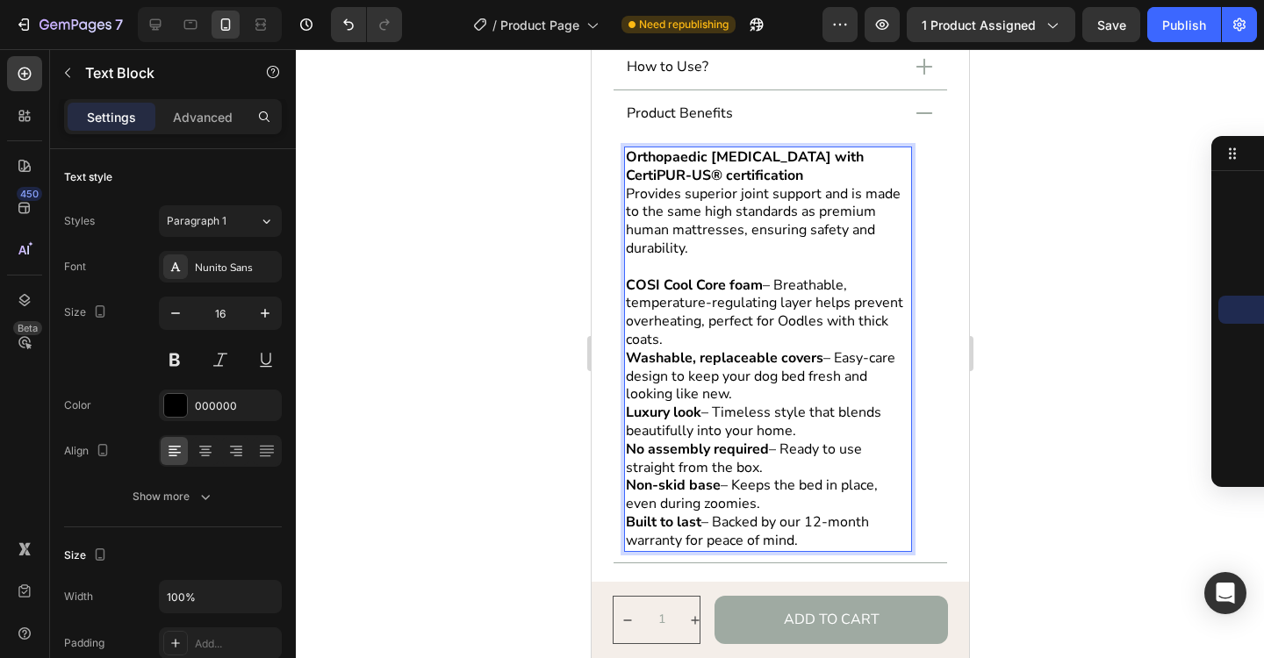
click at [778, 289] on p "COSI Cool Core foam – Breathable, temperature-regulating layer helps prevent ov…" at bounding box center [767, 312] width 284 height 73
click at [779, 284] on p "COSI Cool Core foam –" at bounding box center [767, 285] width 284 height 18
click at [779, 345] on p "Breathable, temperature-regulating layer helps prevent overheating, perfect for…" at bounding box center [767, 321] width 284 height 54
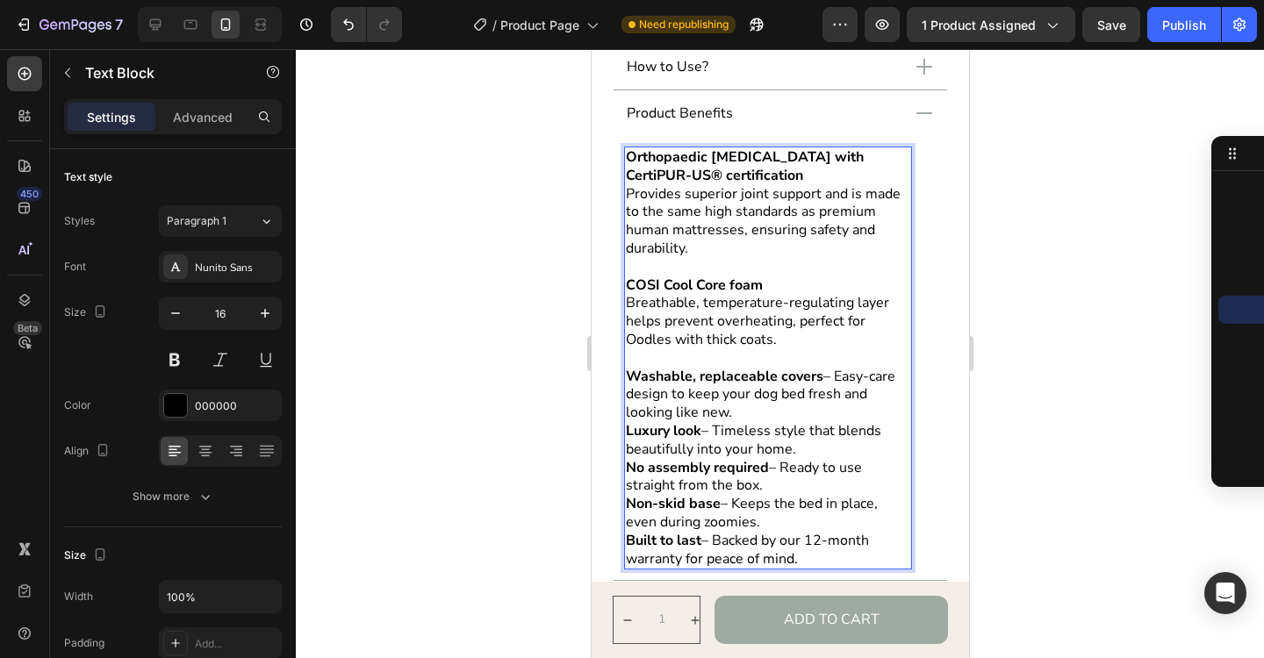
click at [836, 378] on p "Washable, replaceable covers – Easy-care design to keep your dog bed fresh and …" at bounding box center [767, 395] width 284 height 54
click at [843, 377] on p "Washable, replaceable covers –" at bounding box center [767, 377] width 284 height 18
click at [757, 420] on p "Easy-care design to keep your dog bed fresh and looking like new." at bounding box center [767, 403] width 284 height 37
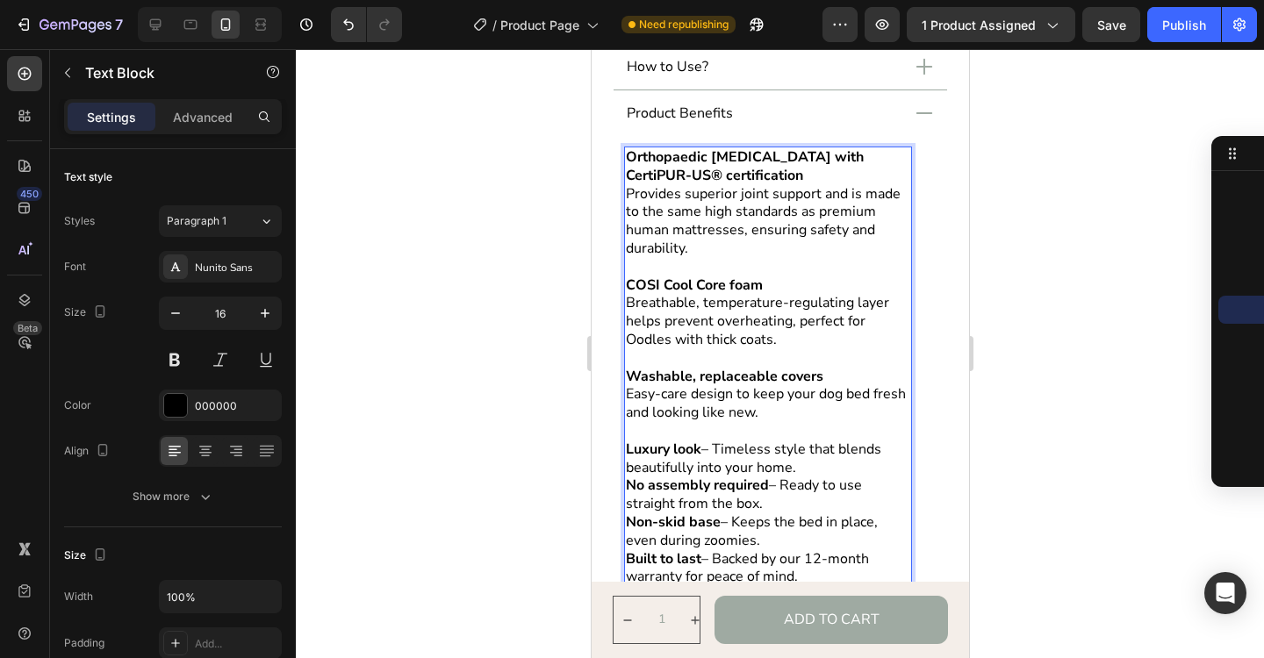
click at [718, 448] on p "Luxury look – Timeless style that blends beautifully into your home." at bounding box center [767, 459] width 284 height 37
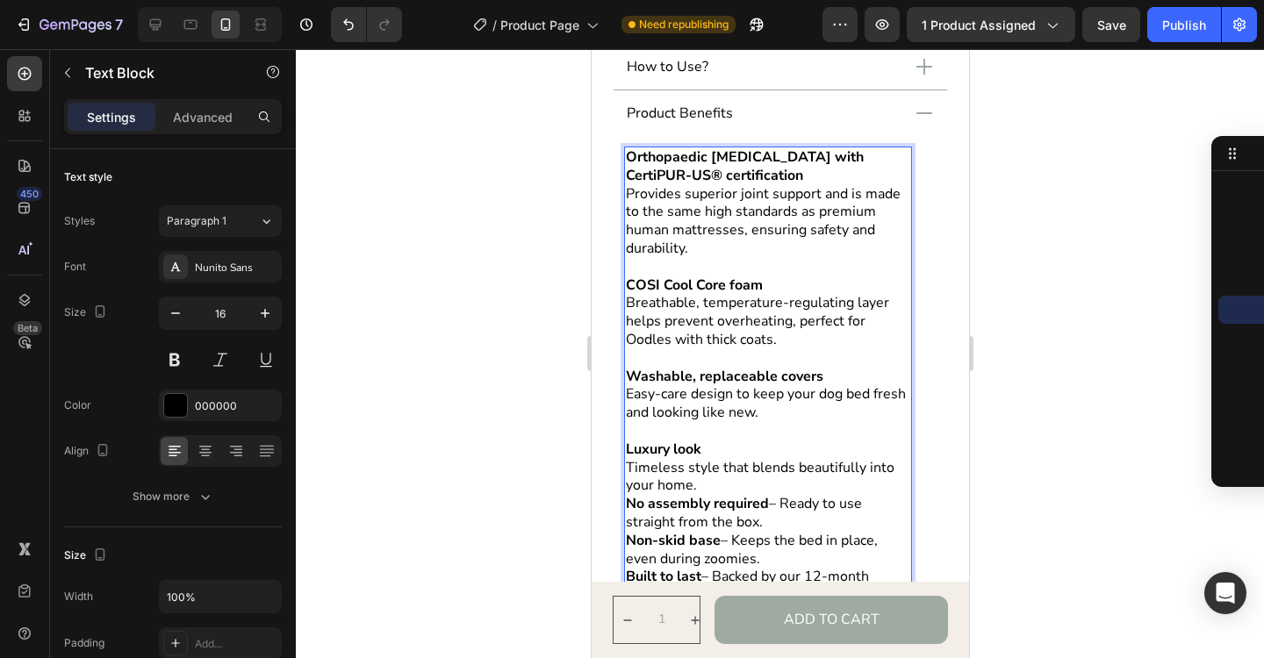
click at [711, 490] on p "Timeless style that blends beautifully into your home." at bounding box center [767, 477] width 284 height 37
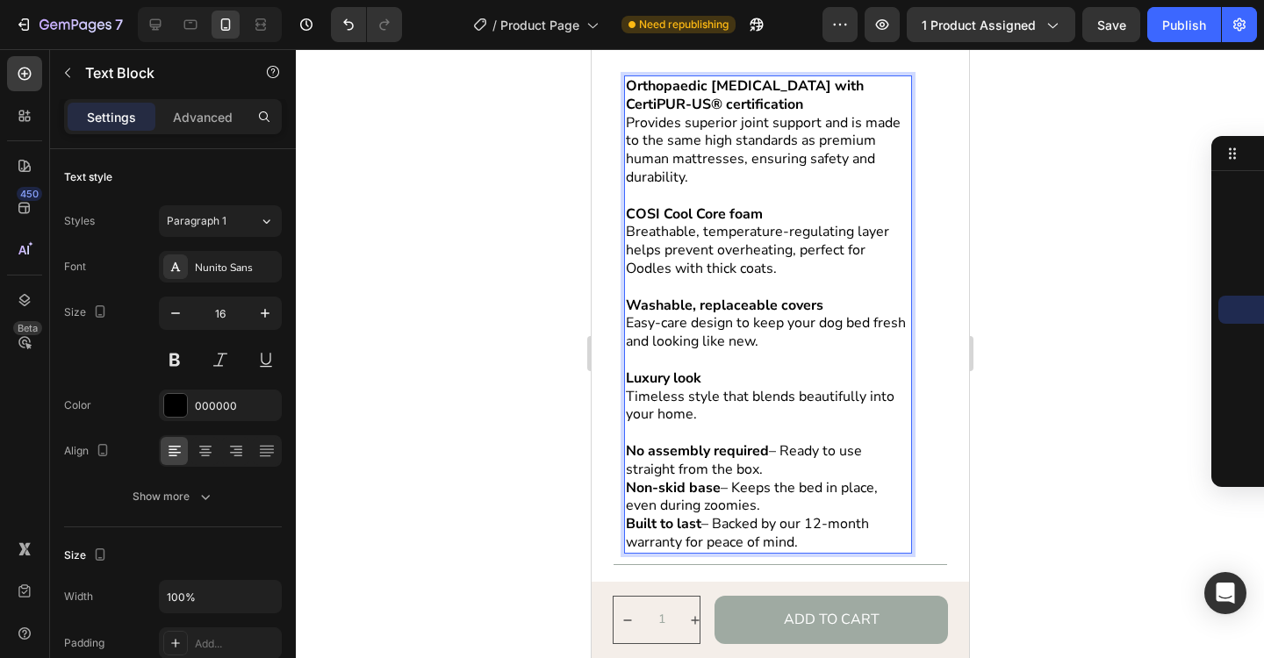
scroll to position [1089, 0]
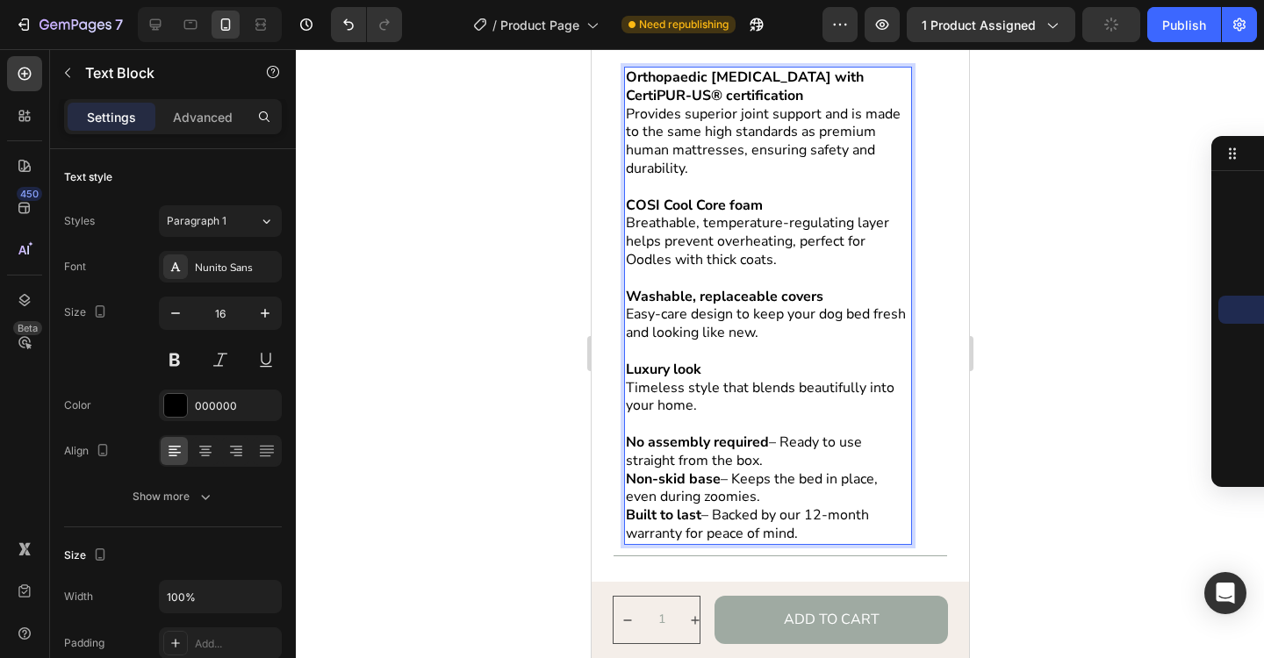
click at [782, 445] on p "No assembly required – Ready to use straight from the box." at bounding box center [767, 452] width 284 height 37
click at [849, 463] on p "Ready to use straight from the box." at bounding box center [767, 461] width 284 height 18
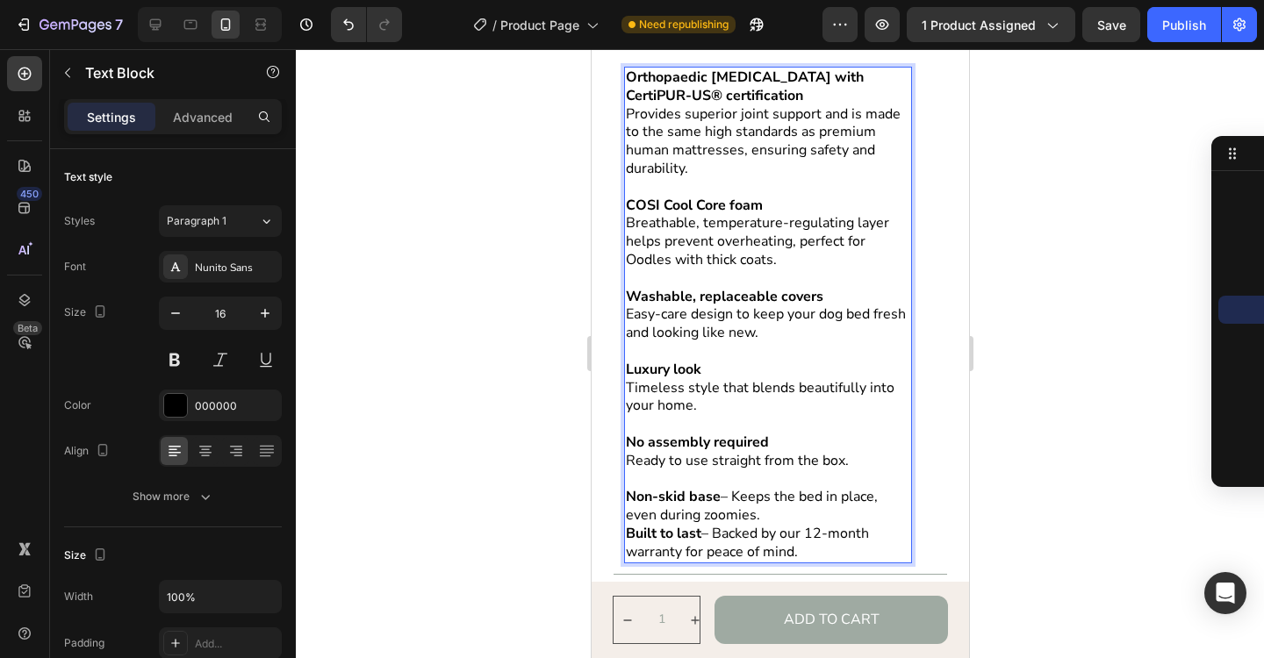
click at [734, 500] on p "Non-skid base – Keeps the bed in place, even during zoomies." at bounding box center [767, 506] width 284 height 37
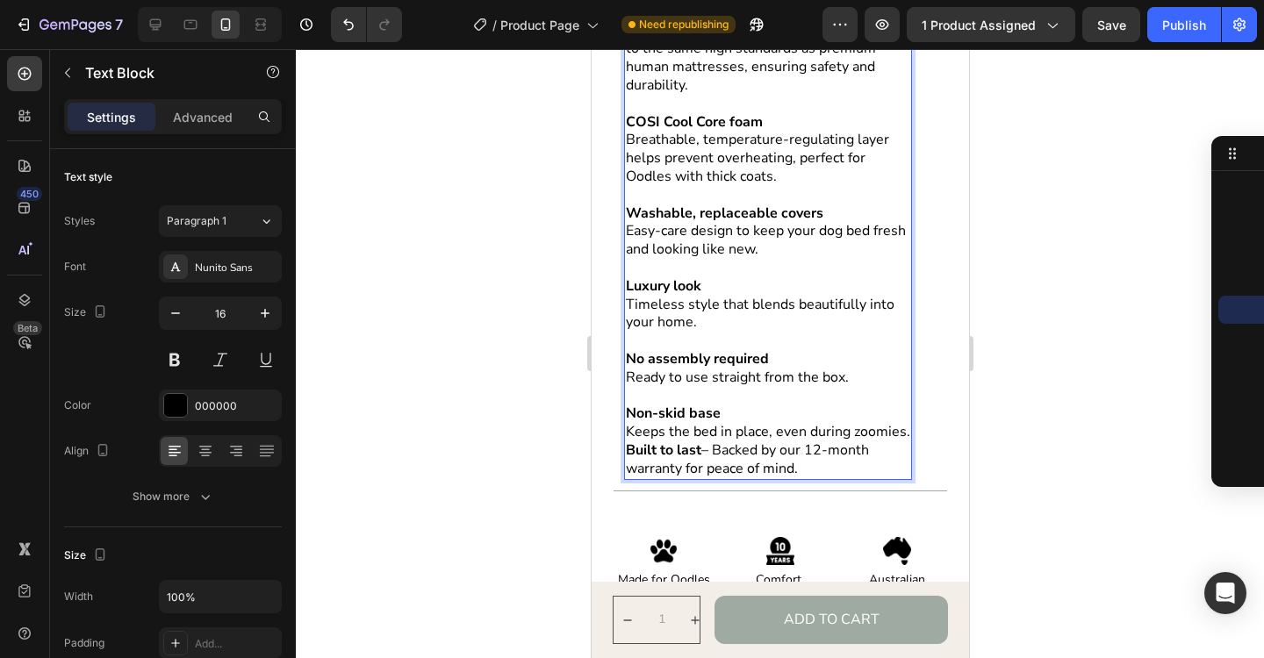
scroll to position [1178, 0]
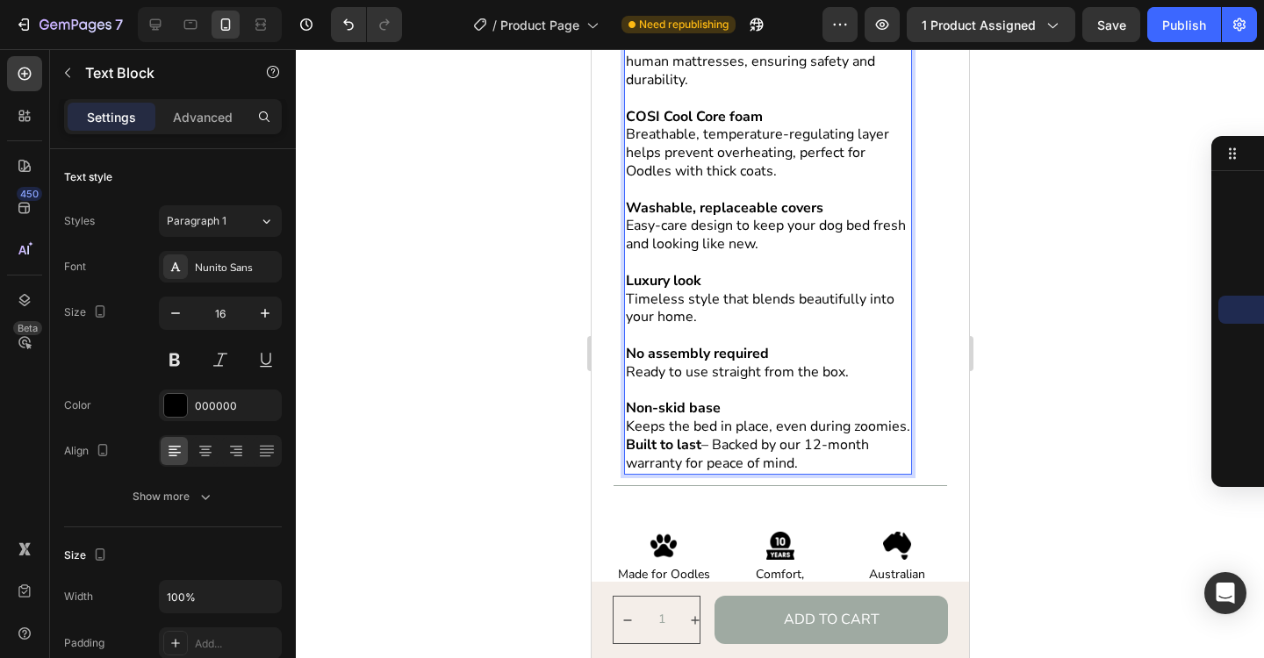
click at [717, 449] on p "Built to last – Backed by our 12-month warranty for peace of mind." at bounding box center [767, 454] width 284 height 37
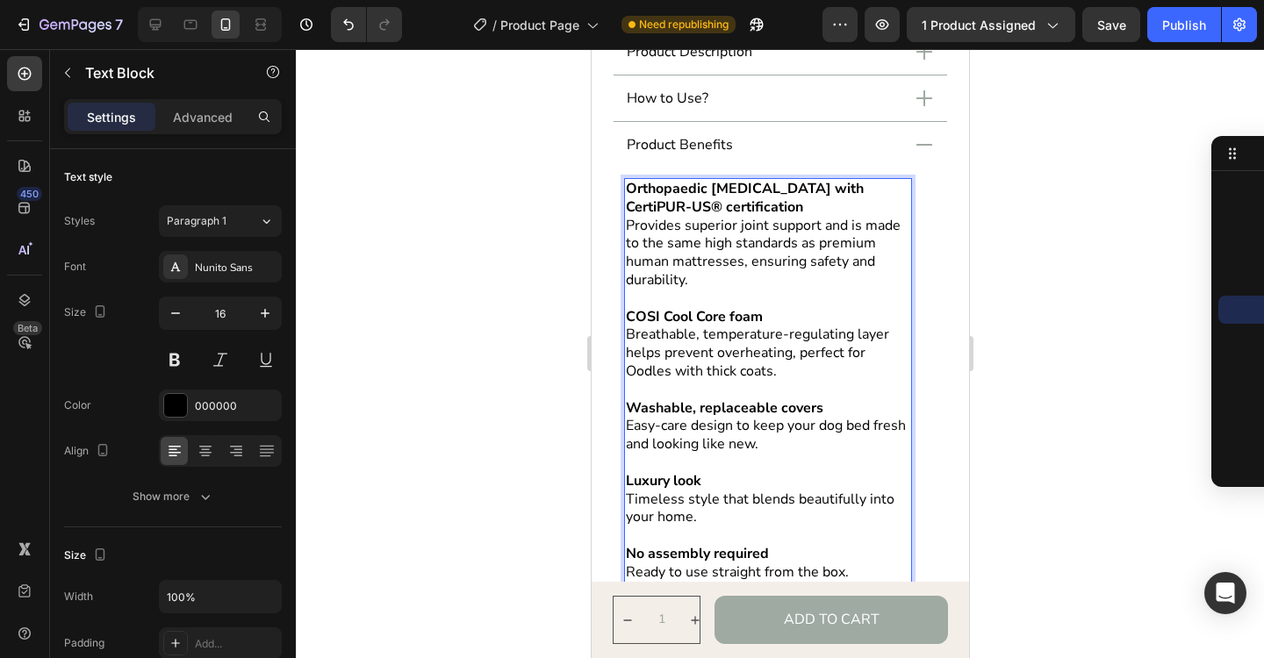
scroll to position [1014, 0]
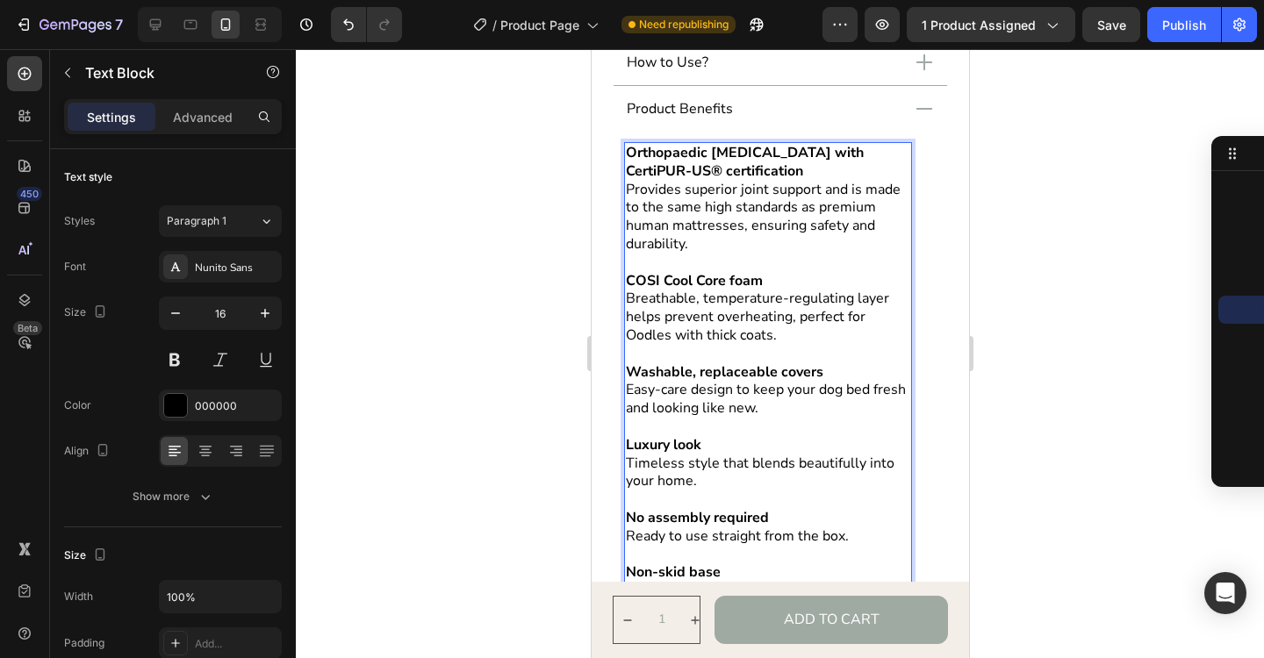
click at [1089, 362] on div at bounding box center [780, 353] width 968 height 609
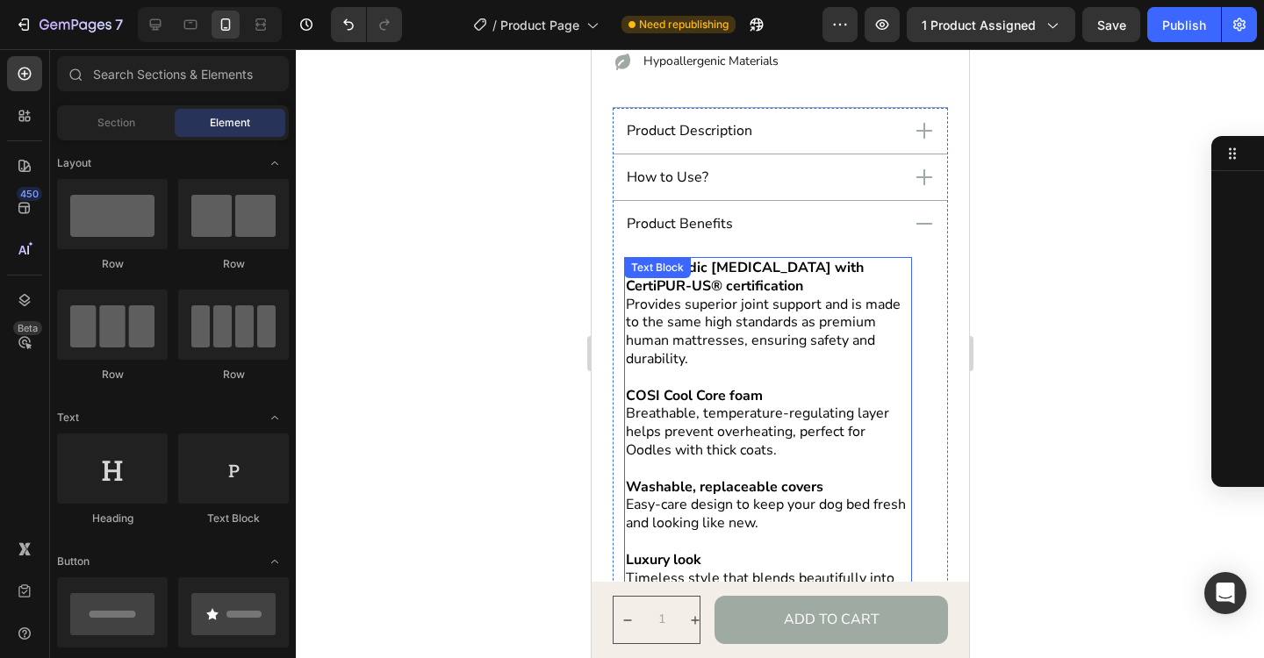
scroll to position [892, 0]
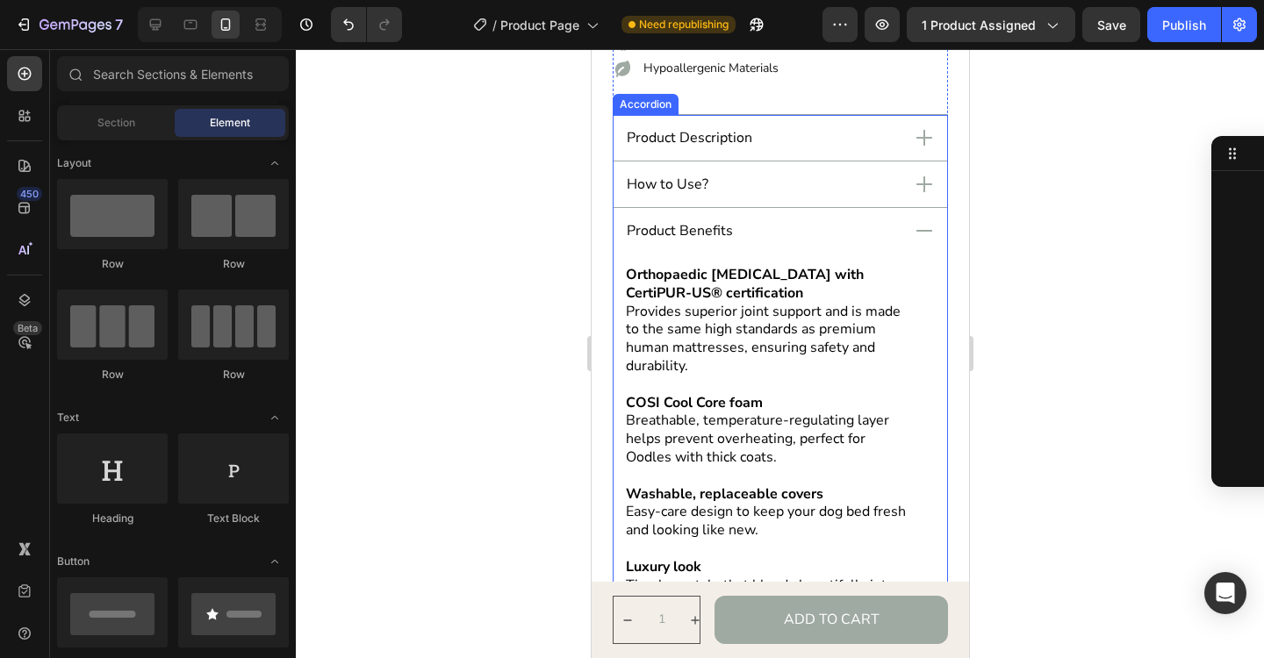
click at [928, 183] on icon at bounding box center [923, 184] width 25 height 25
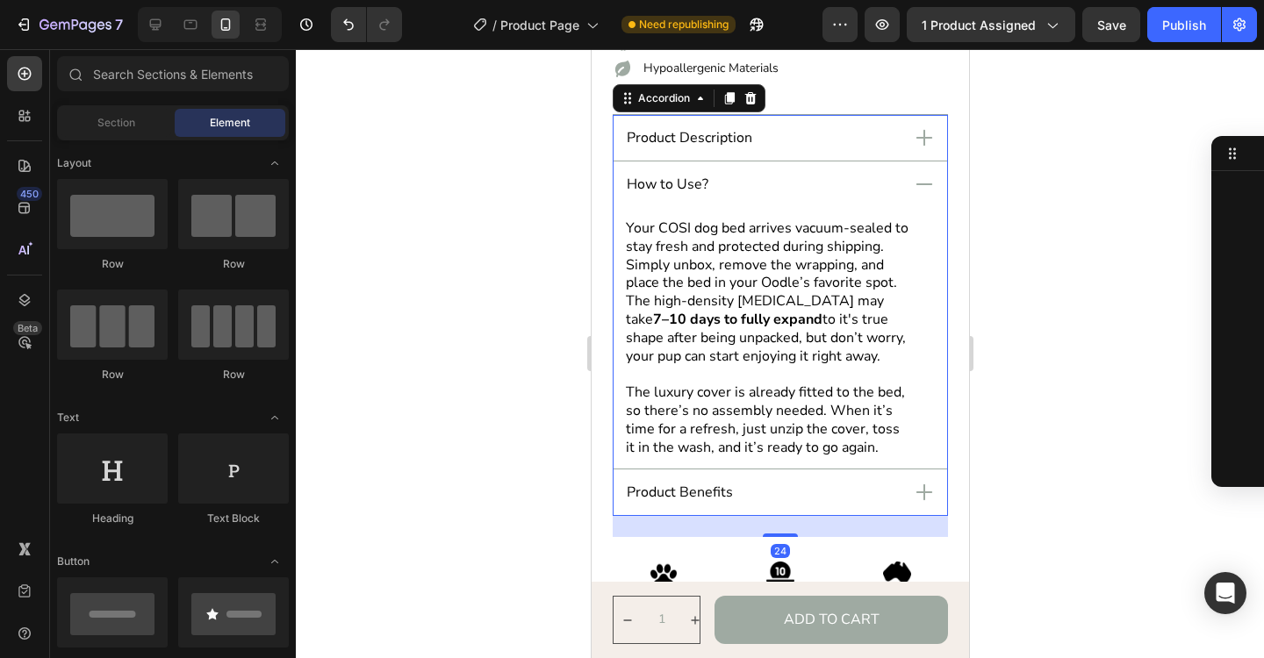
scroll to position [549, 0]
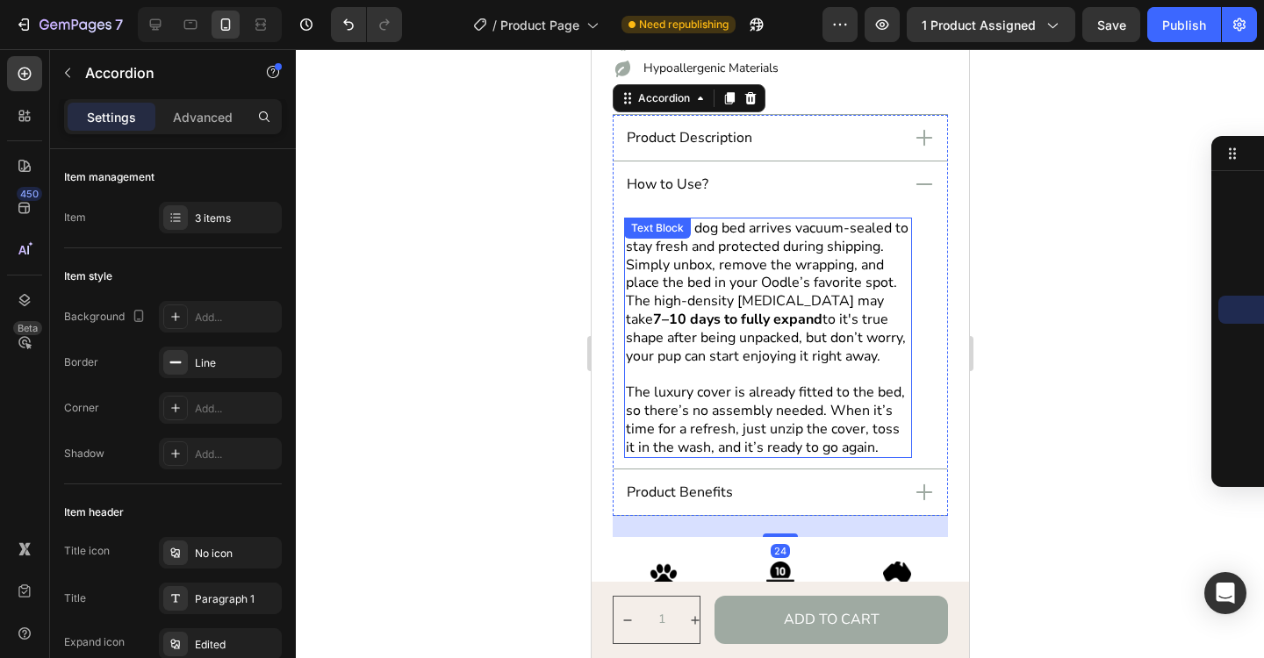
click at [821, 253] on p "Your COSI dog bed arrives vacuum-sealed to stay fresh and protected during ship…" at bounding box center [767, 292] width 284 height 146
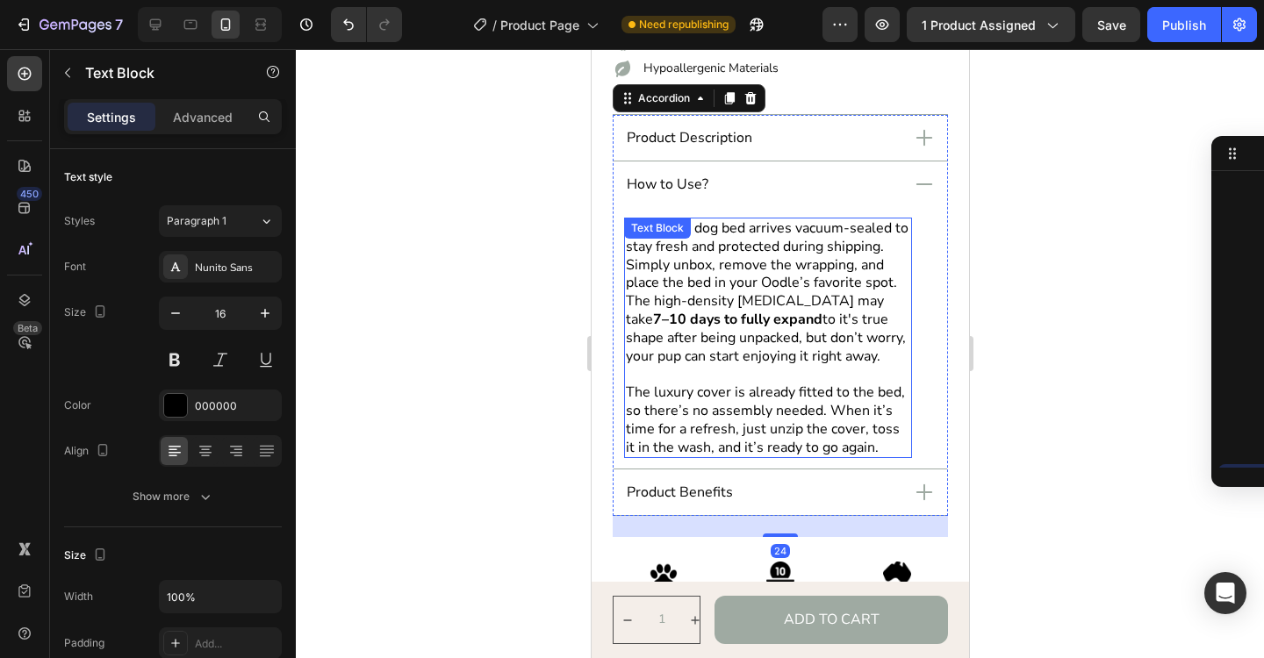
scroll to position [718, 0]
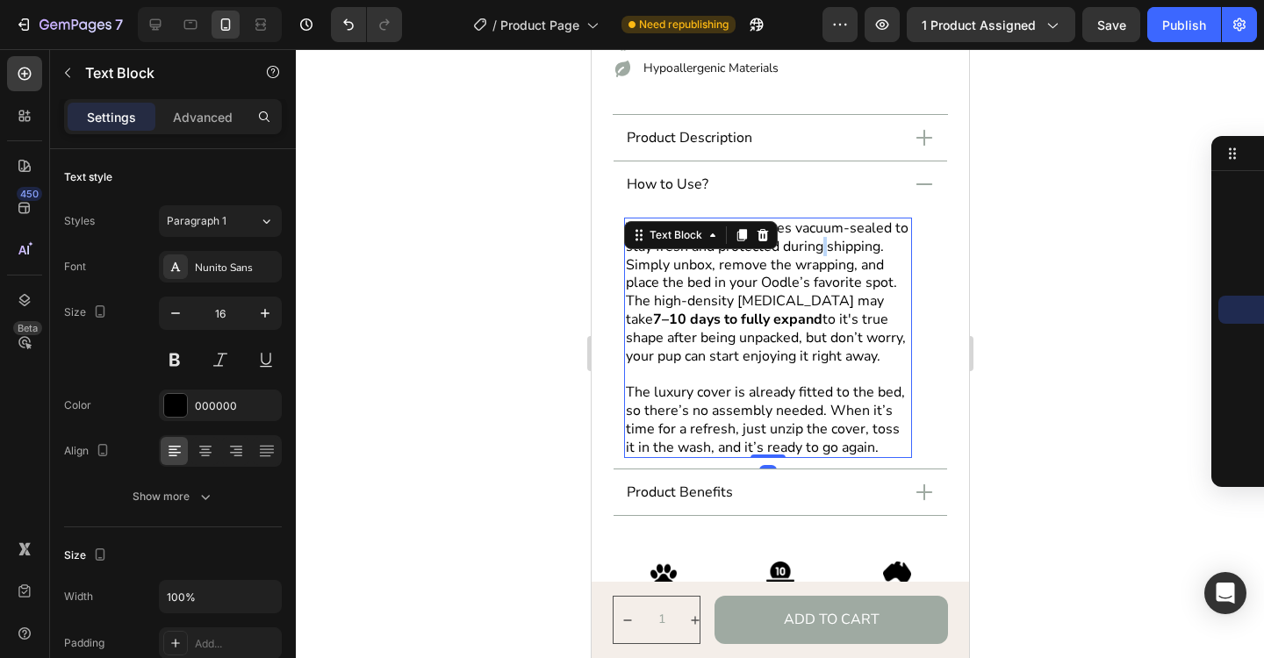
click at [821, 253] on p "Your COSI dog bed arrives vacuum-sealed to stay fresh and protected during ship…" at bounding box center [767, 292] width 284 height 146
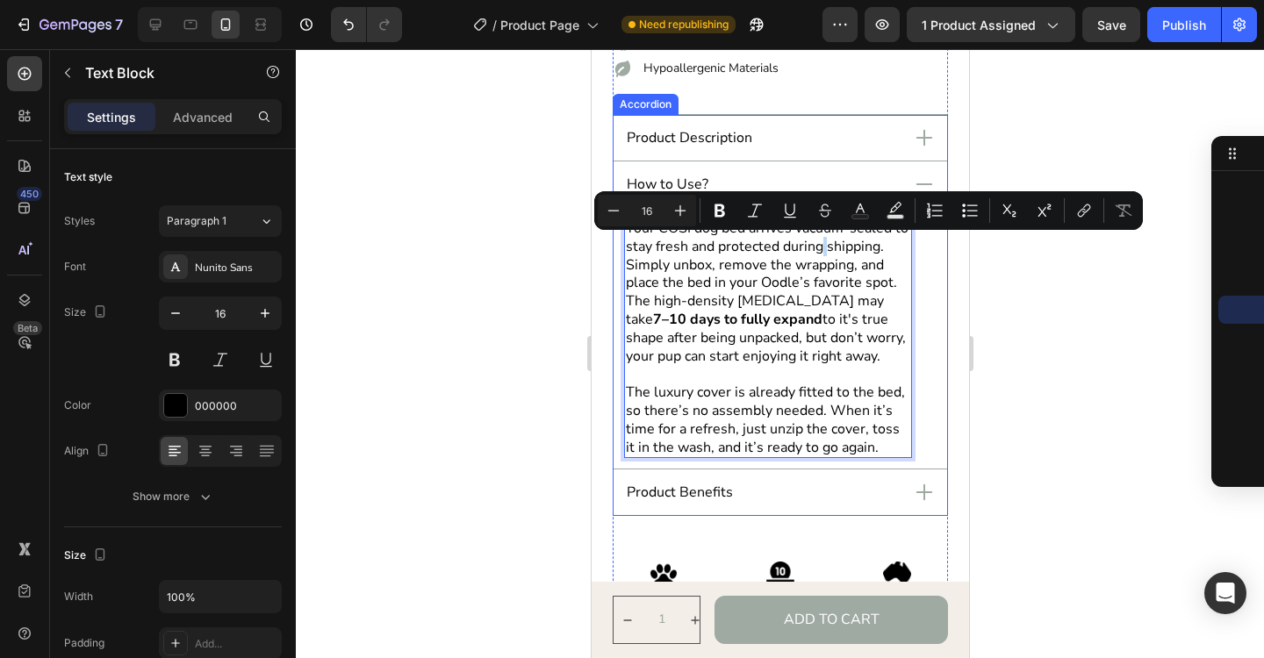
click at [930, 489] on icon at bounding box center [923, 492] width 25 height 25
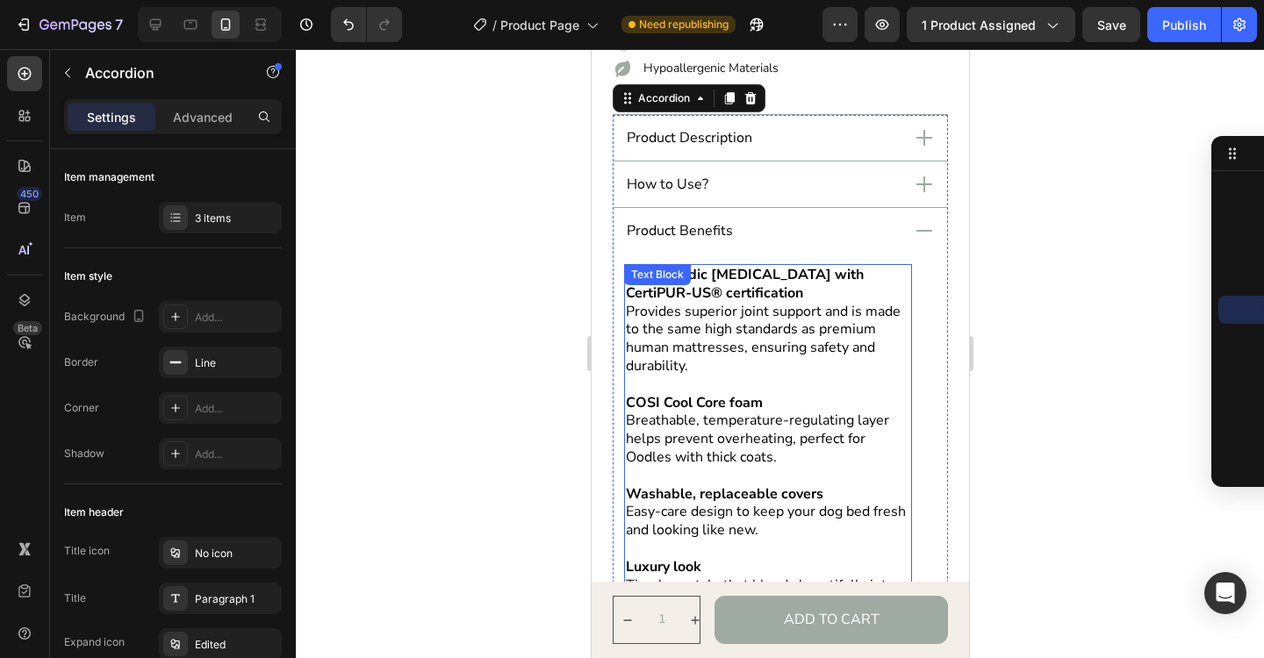
click at [795, 441] on p "Breathable, temperature-regulating layer helps prevent overheating, perfect for…" at bounding box center [767, 439] width 284 height 54
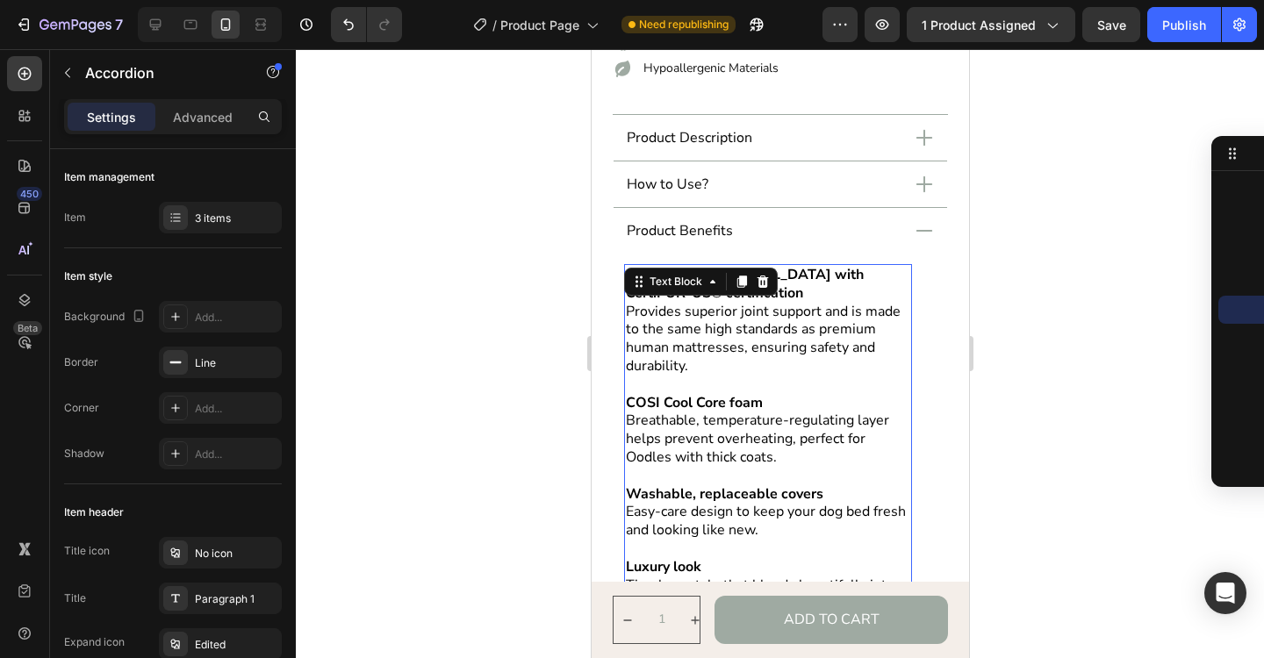
scroll to position [802, 0]
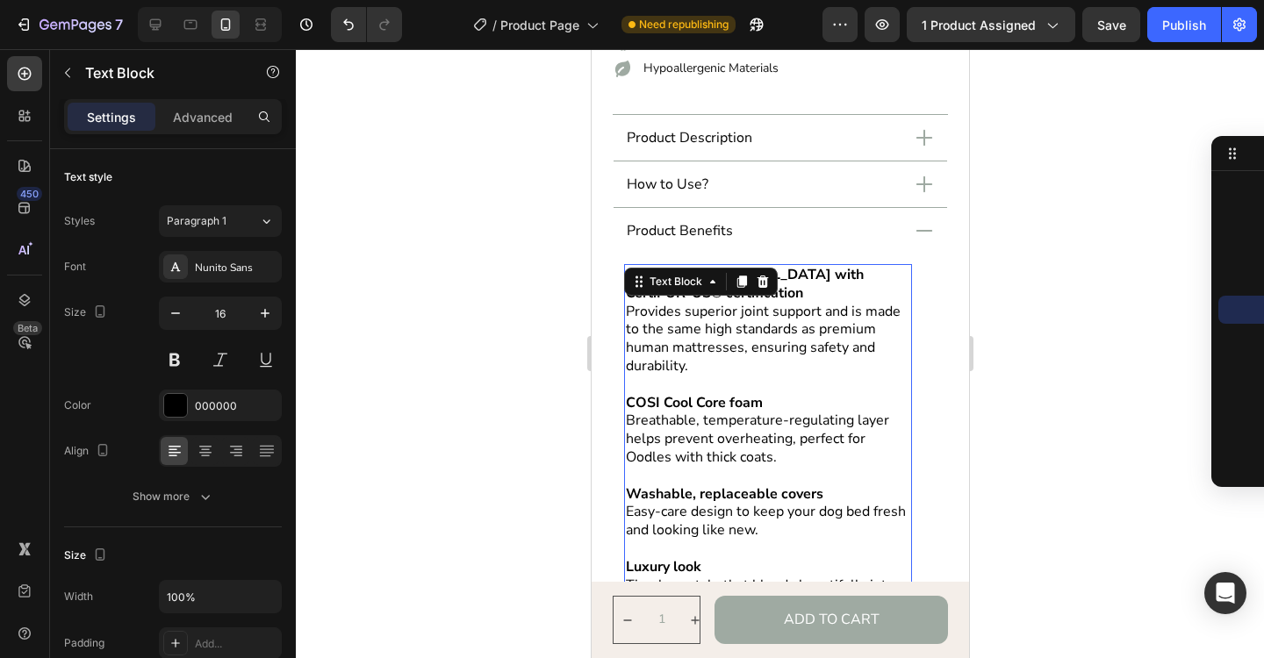
click at [795, 441] on p "Breathable, temperature-regulating layer helps prevent overheating, perfect for…" at bounding box center [767, 439] width 284 height 54
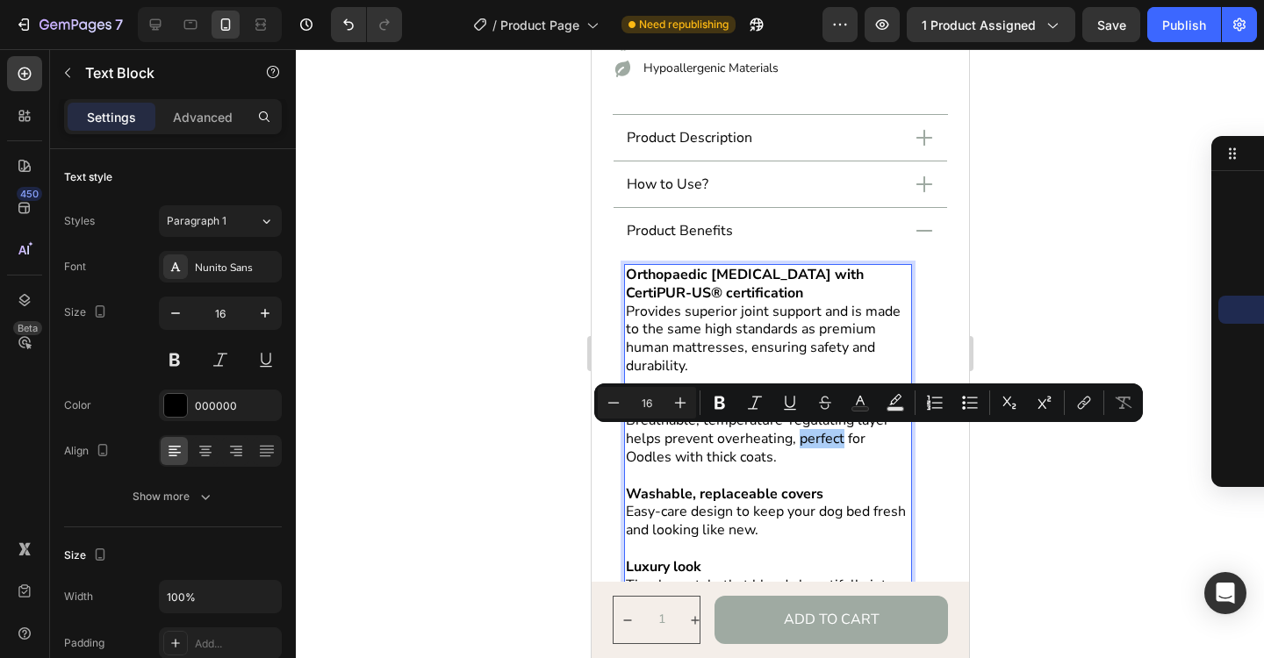
click at [1013, 240] on div at bounding box center [780, 353] width 968 height 609
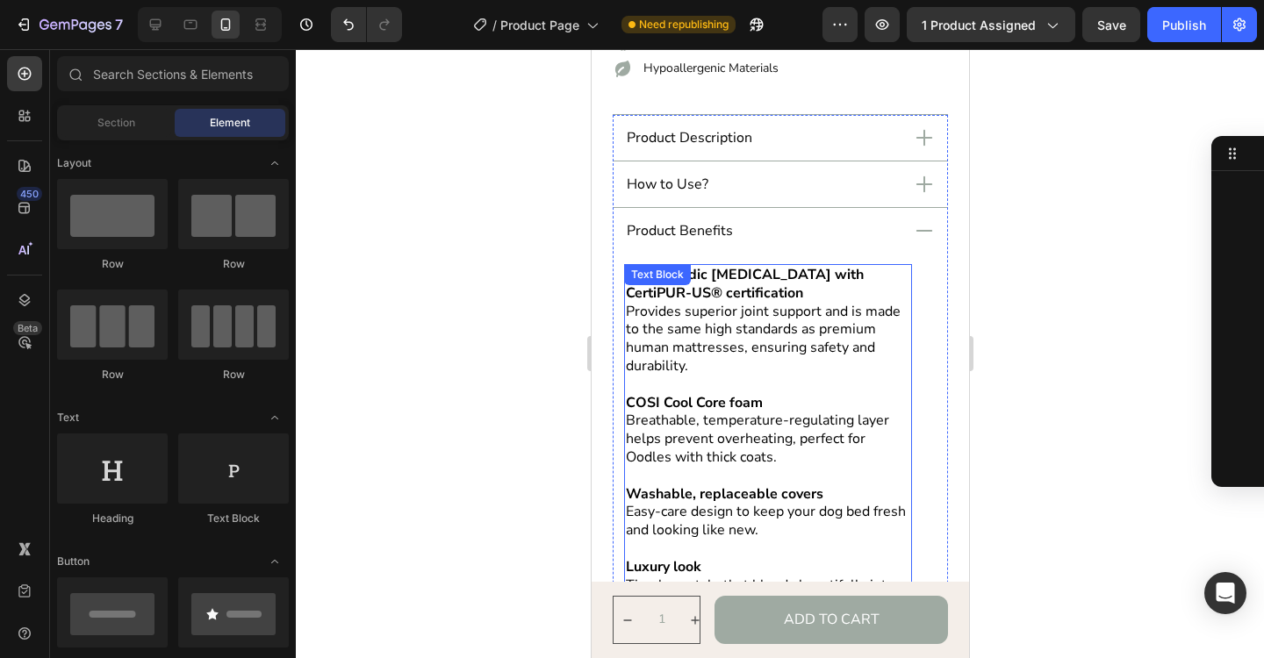
click at [719, 325] on p "Provides superior joint support and is made to the same high standards as premi…" at bounding box center [767, 339] width 284 height 73
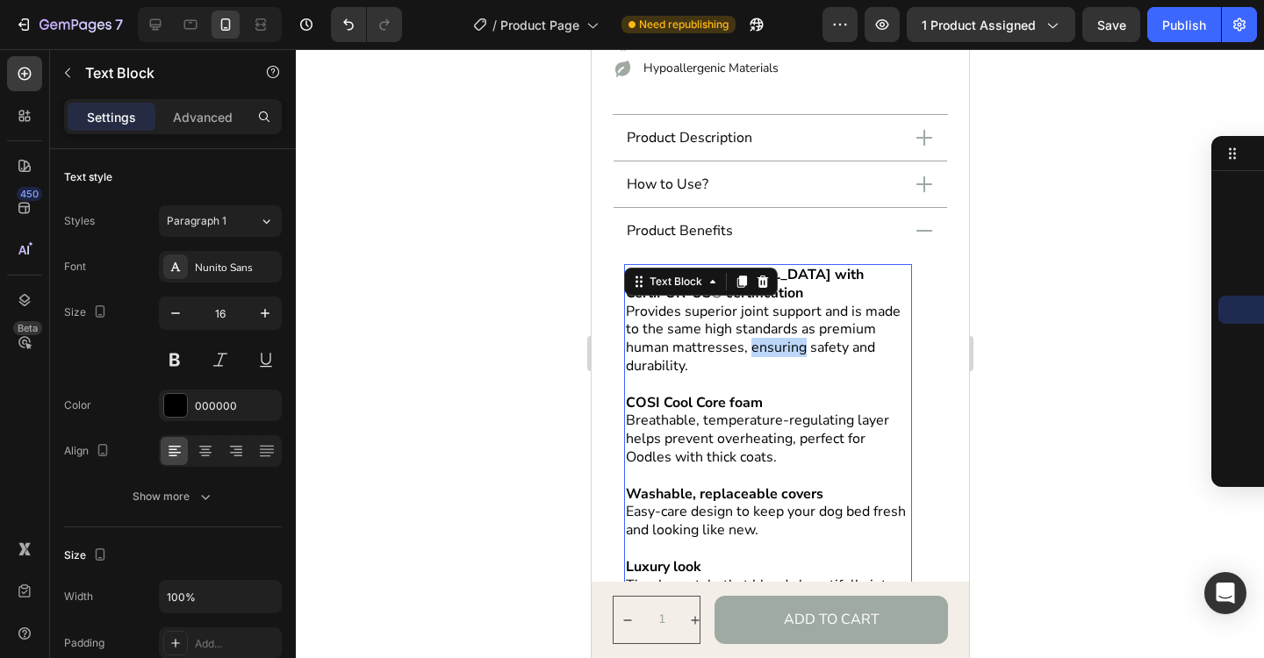
click at [756, 344] on p "Provides superior joint support and is made to the same high standards as premi…" at bounding box center [767, 339] width 284 height 73
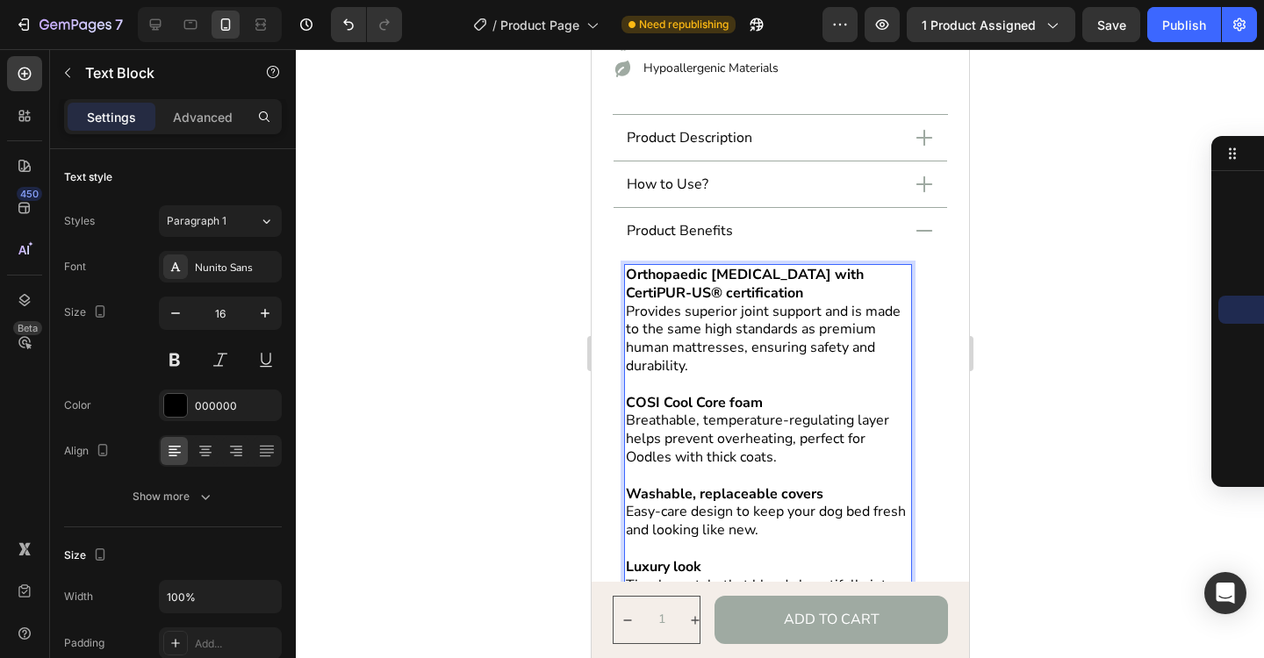
click at [728, 374] on p "Provides superior joint support and is made to the same high standards as premi…" at bounding box center [767, 339] width 284 height 73
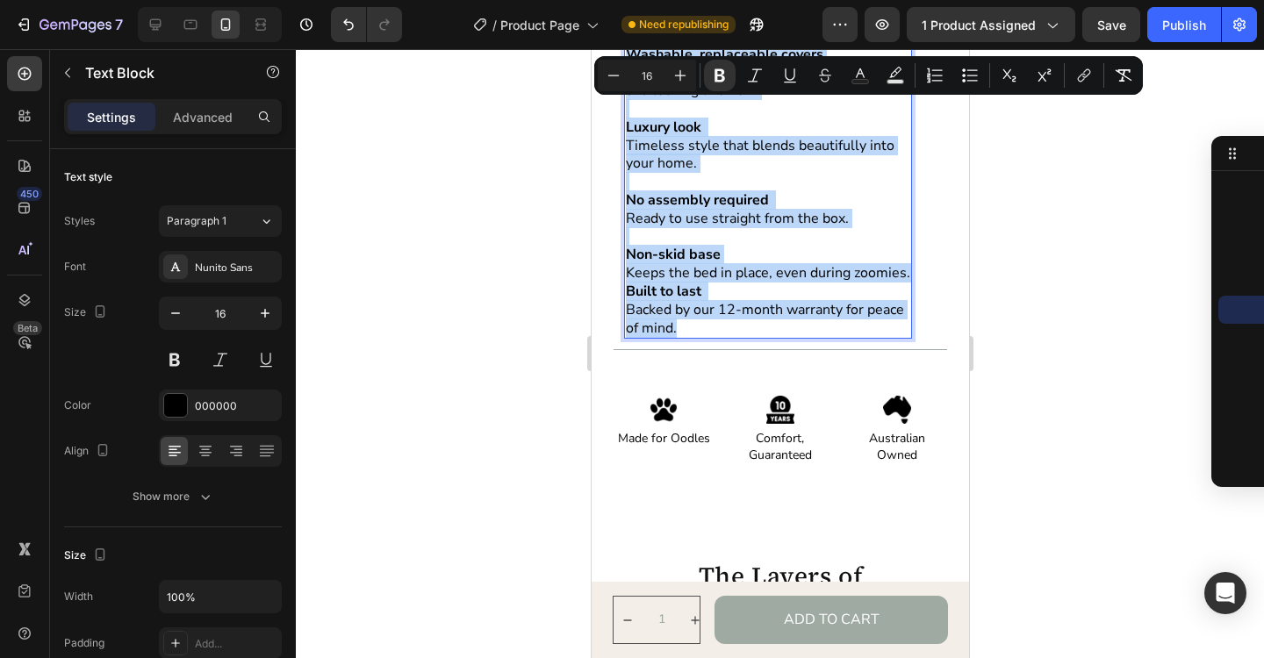
scroll to position [1341, 0]
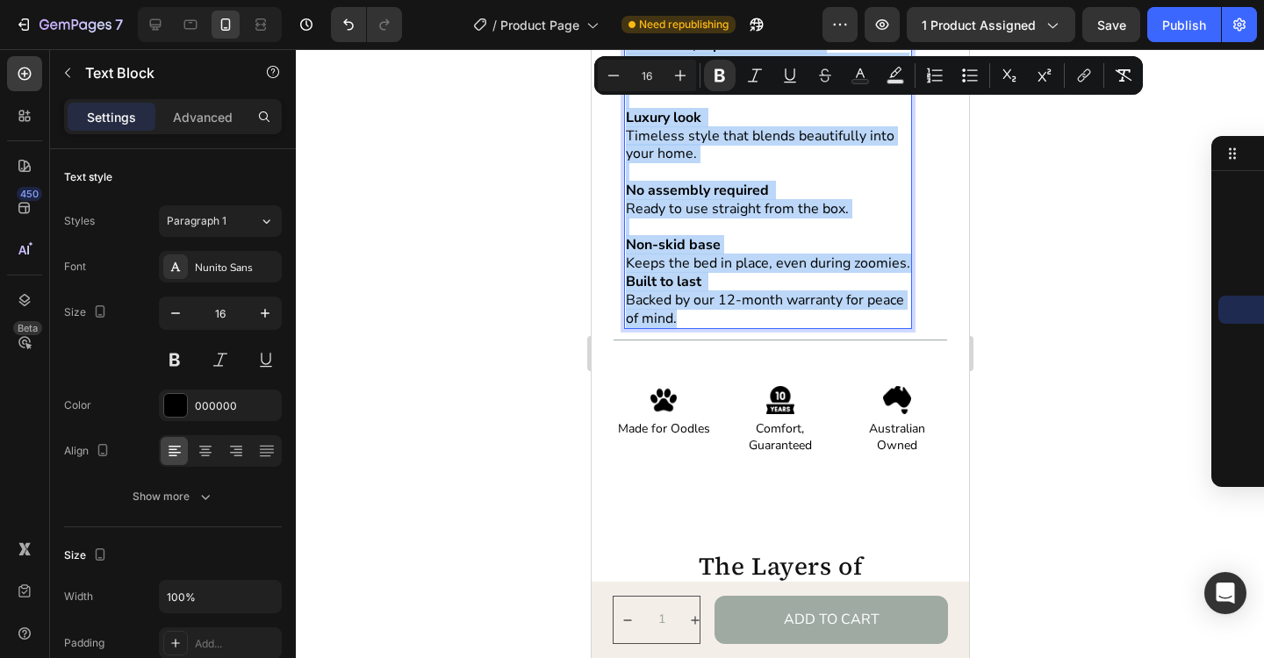
drag, startPoint x: 627, startPoint y: 275, endPoint x: 693, endPoint y: 319, distance: 79.6
click at [693, 319] on div "Orthopaedic memory foam with CertiPUR-US® certification Provides superior joint…" at bounding box center [767, 72] width 288 height 514
copy div "Orthopaedic memory foam with CertiPUR-US® certification Provides superior joint…"
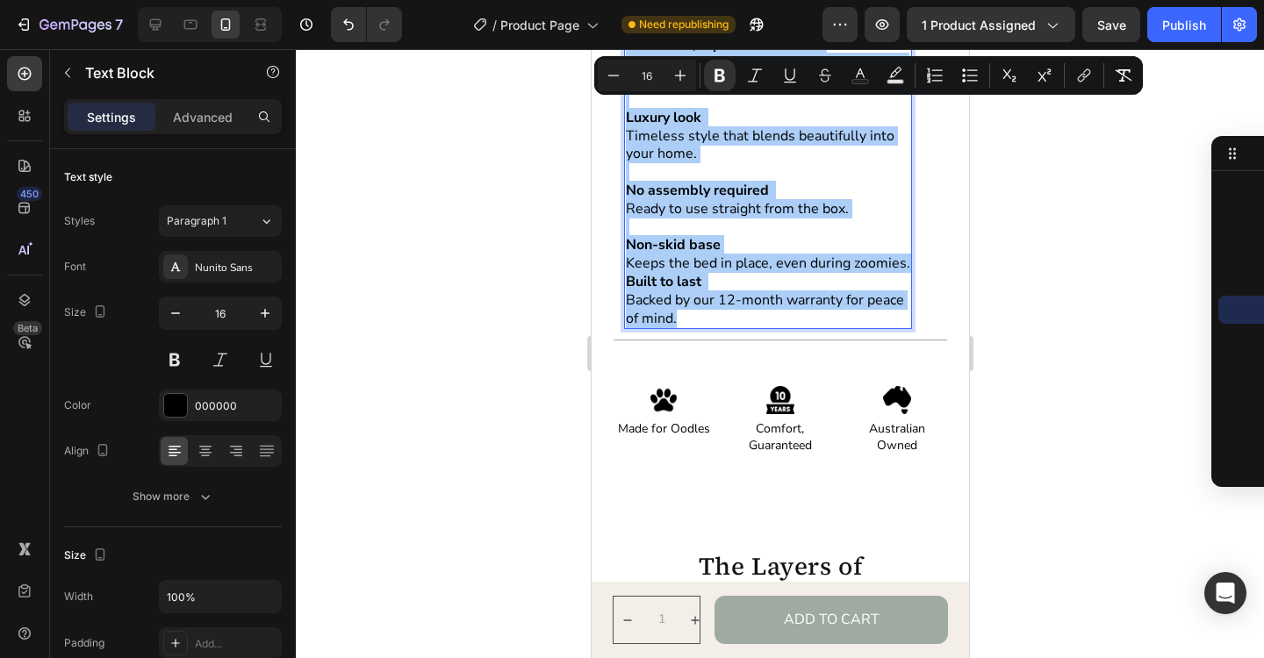
click at [1079, 372] on div at bounding box center [780, 353] width 968 height 609
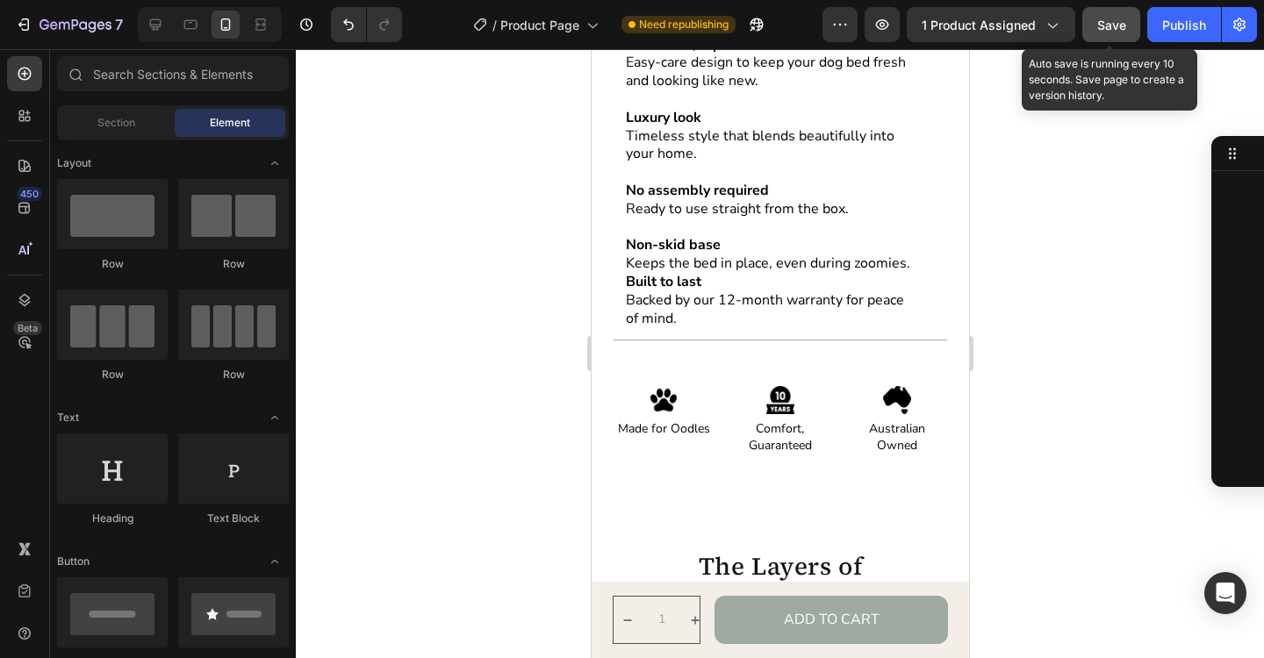
click at [1116, 31] on span "Save" at bounding box center [1111, 25] width 29 height 15
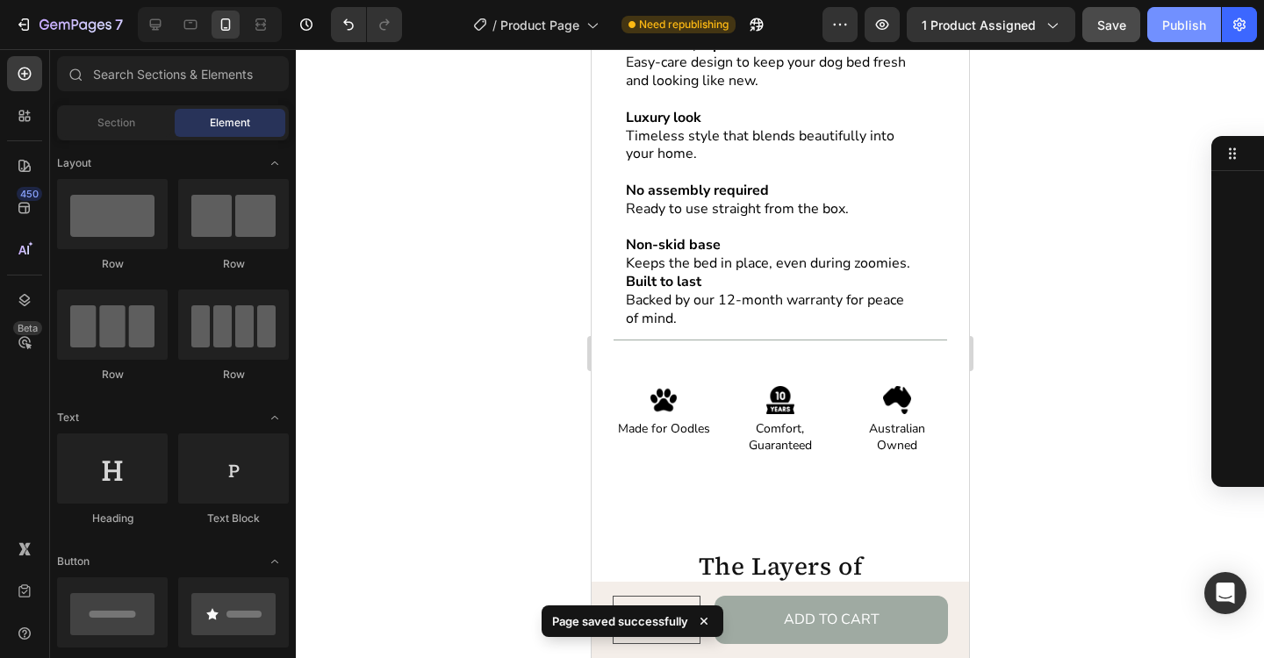
click at [1174, 37] on button "Publish" at bounding box center [1184, 24] width 74 height 35
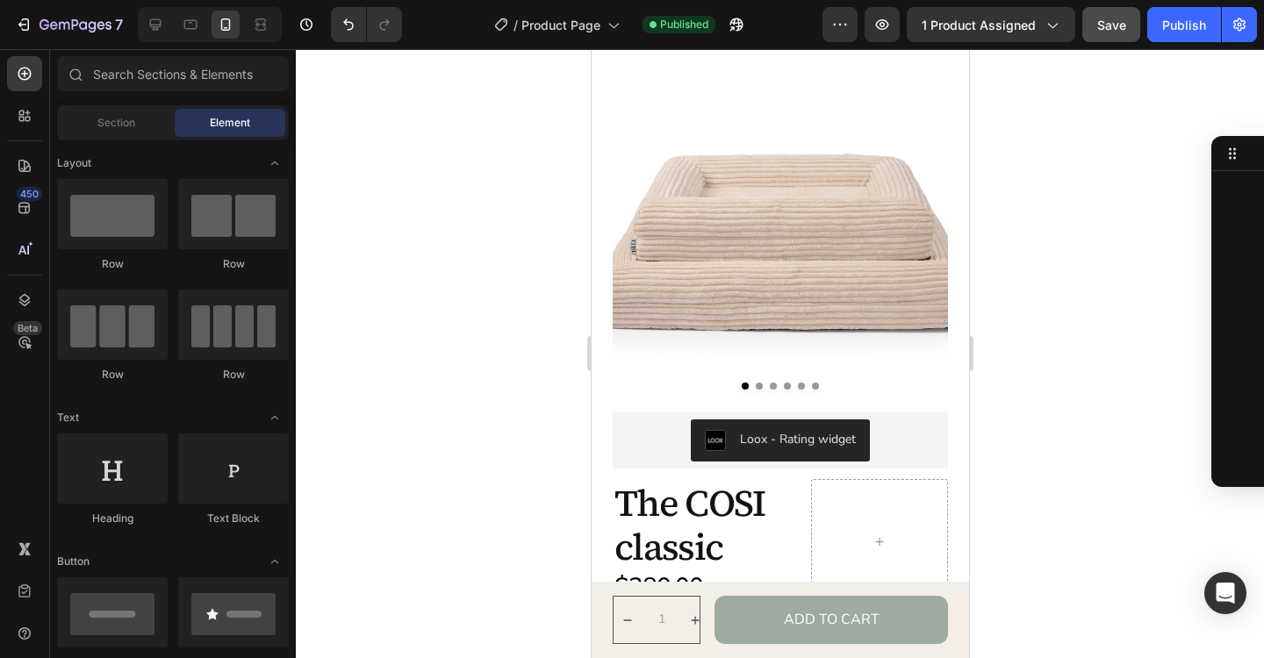
scroll to position [0, 0]
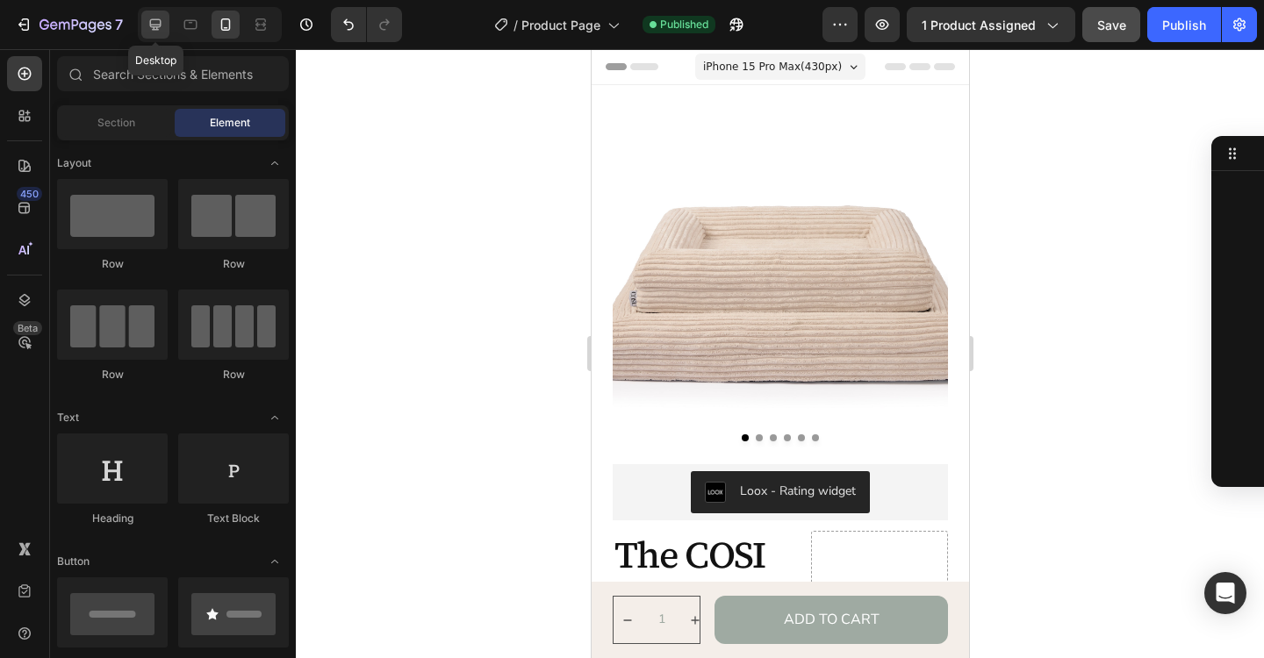
click at [165, 34] on div at bounding box center [155, 25] width 28 height 28
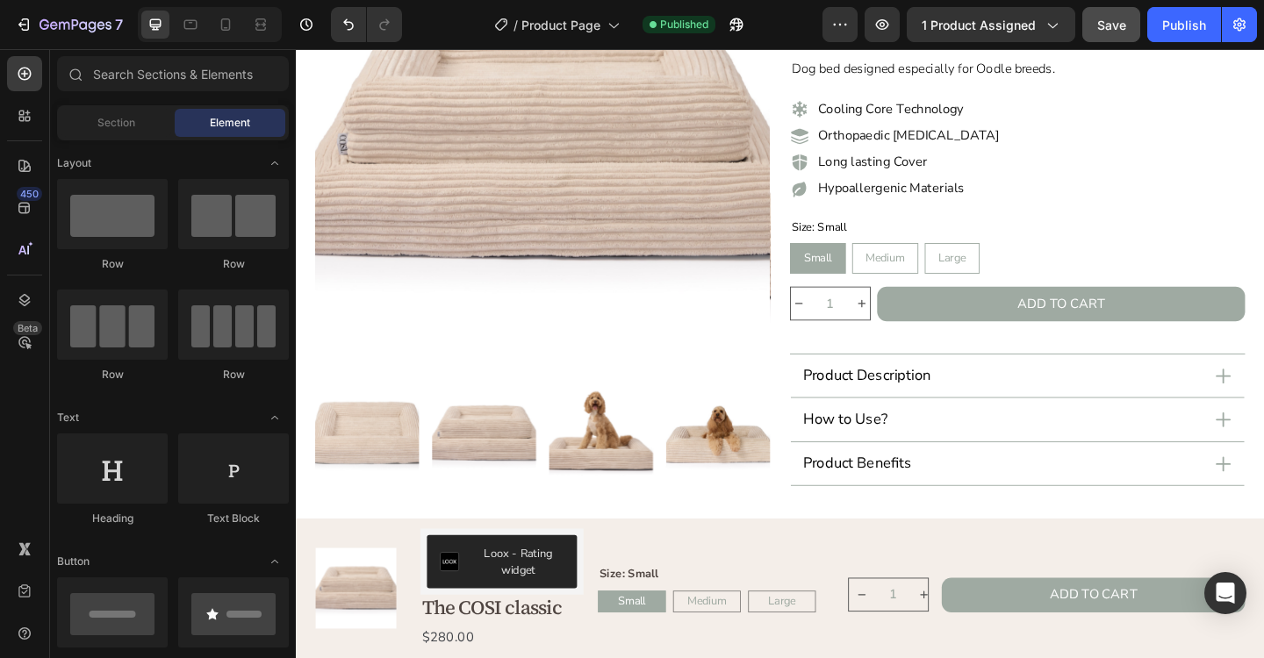
scroll to position [223, 0]
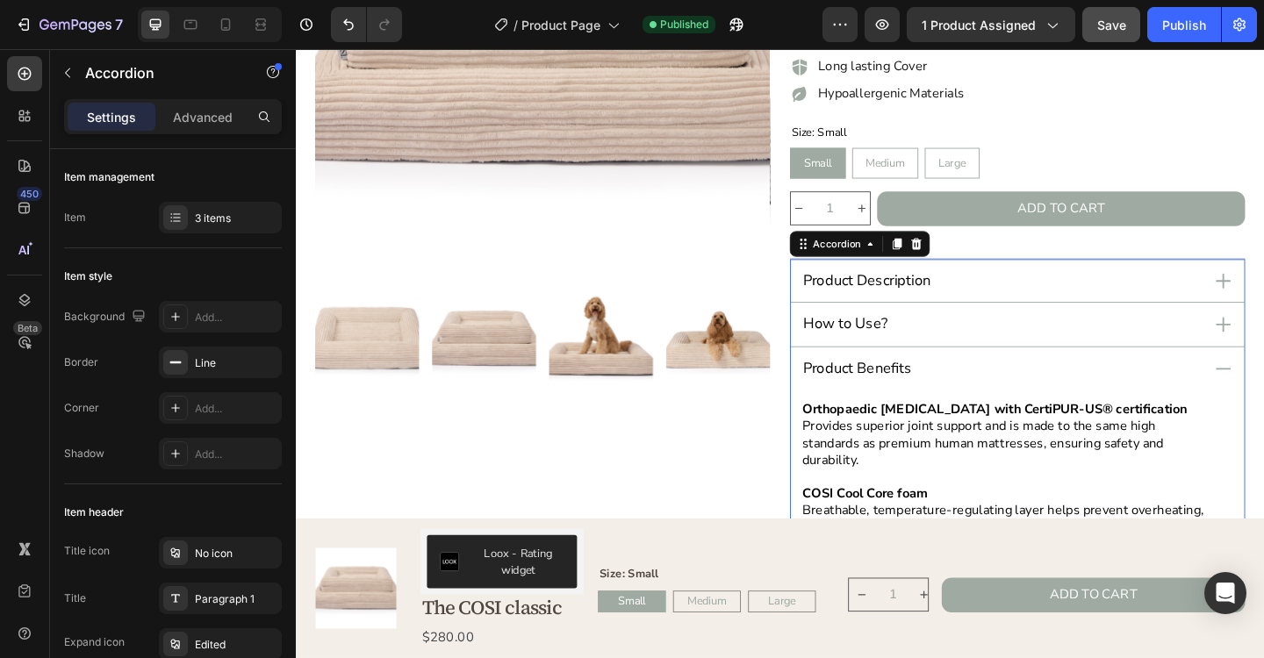
scroll to position [0, 0]
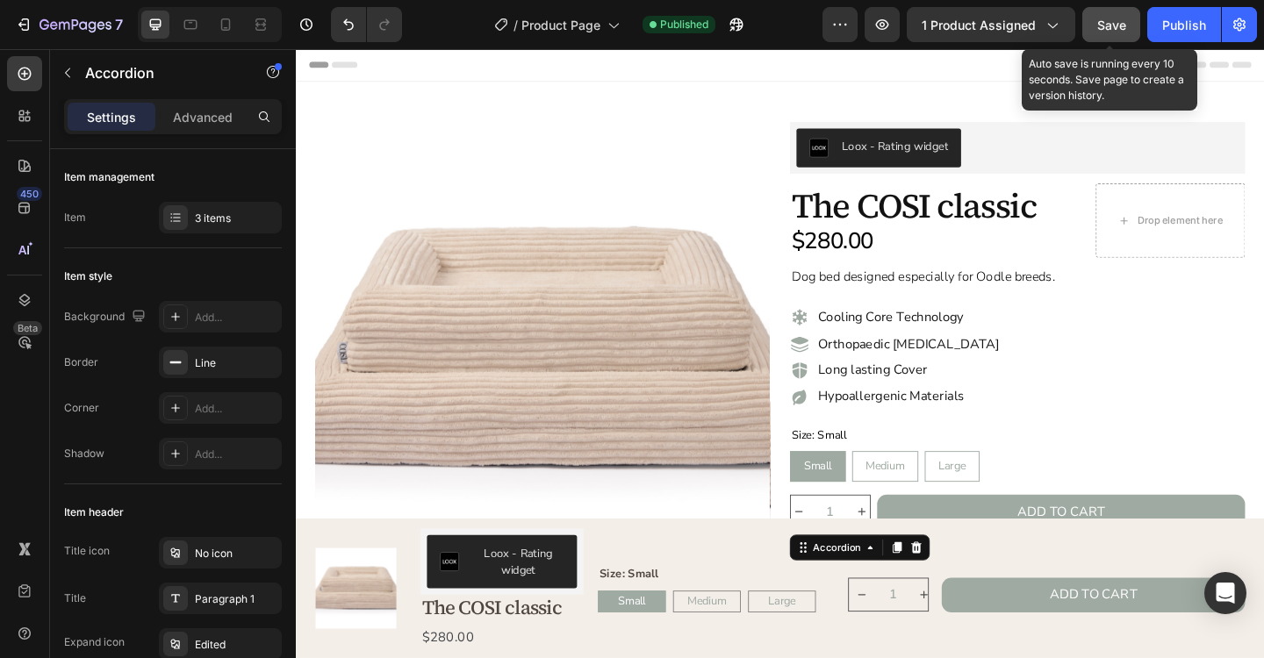
click at [1111, 37] on button "Save" at bounding box center [1111, 24] width 58 height 35
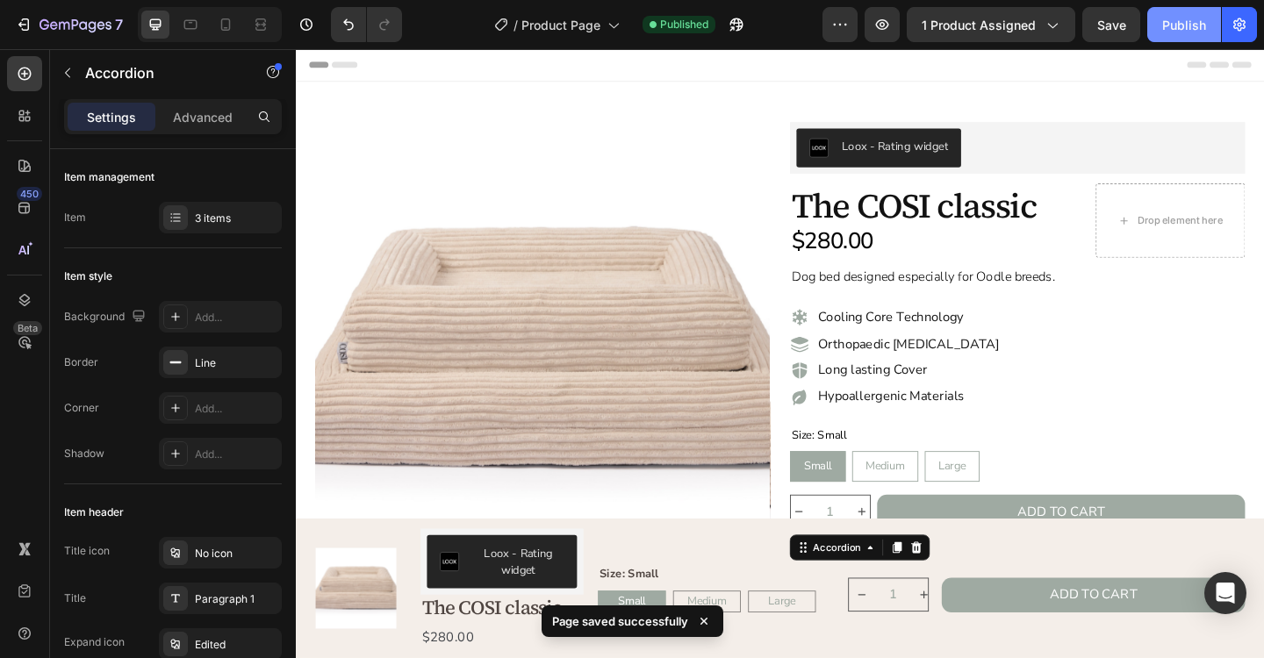
click at [1183, 33] on div "Publish" at bounding box center [1184, 25] width 44 height 18
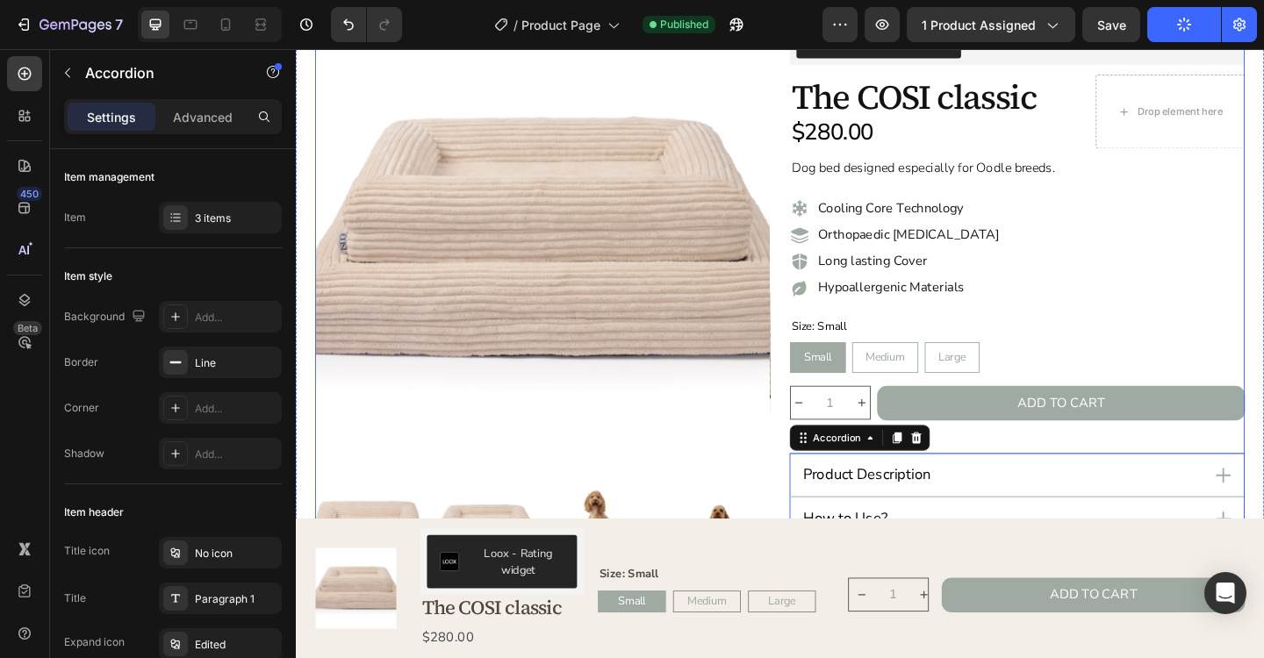
scroll to position [121, 0]
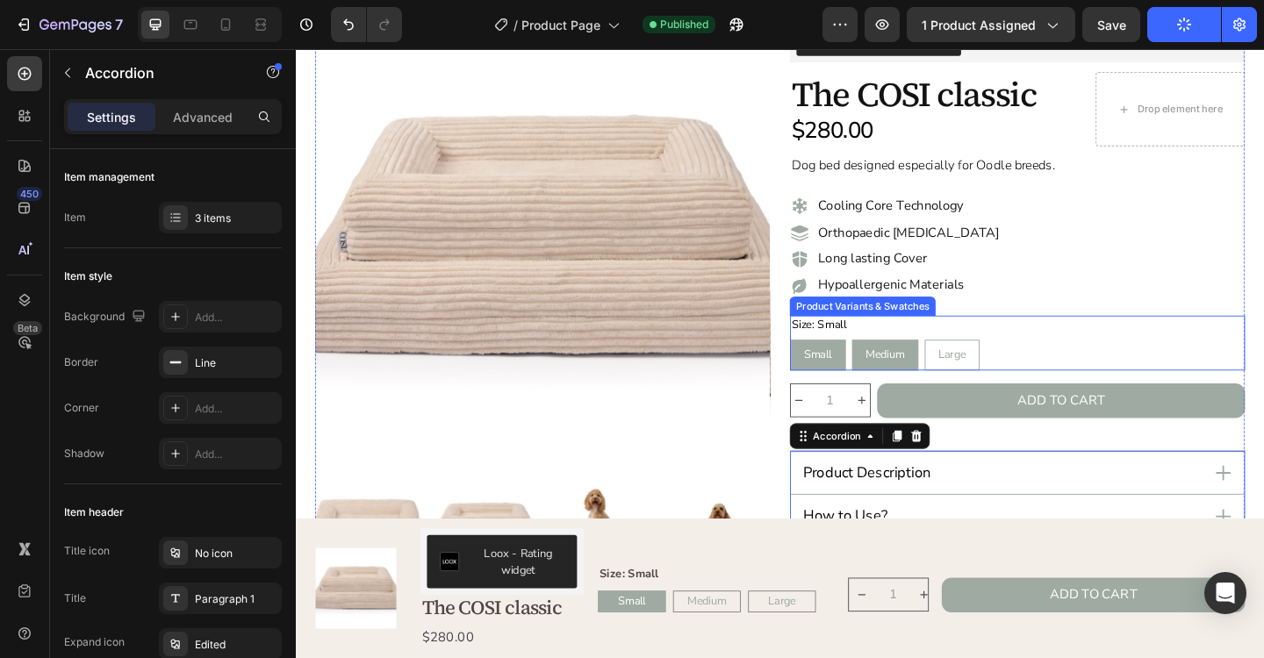
click at [932, 383] on span "Medium" at bounding box center [936, 382] width 42 height 17
click at [901, 366] on input "Medium Medium Medium" at bounding box center [900, 365] width 1 height 1
radio input "false"
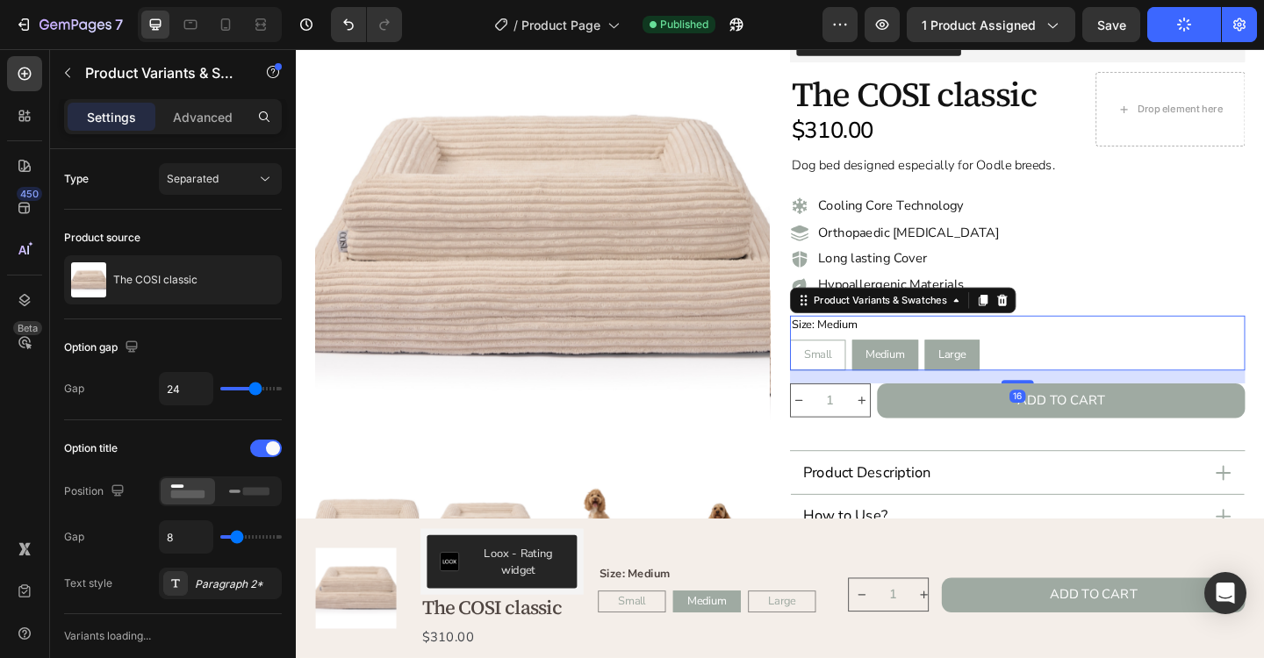
radio input "false"
click at [864, 381] on span "Small" at bounding box center [863, 382] width 31 height 17
click at [833, 366] on input "Small Small Small" at bounding box center [832, 365] width 1 height 1
radio input "false"
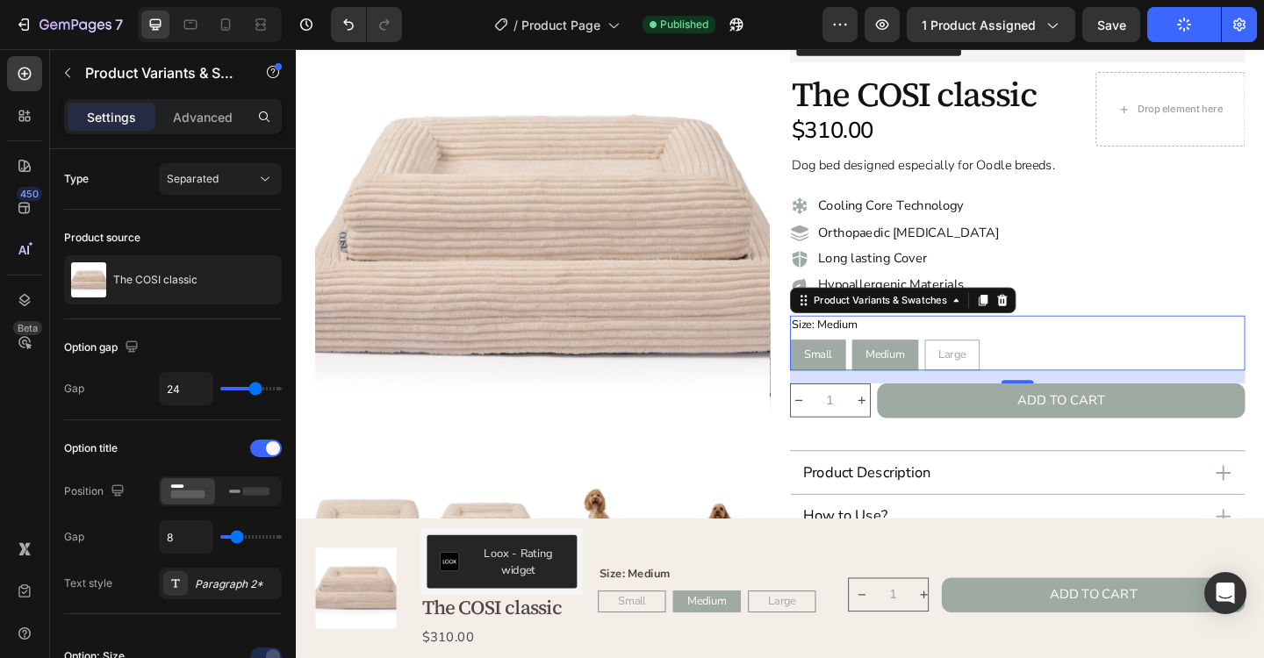
radio input "false"
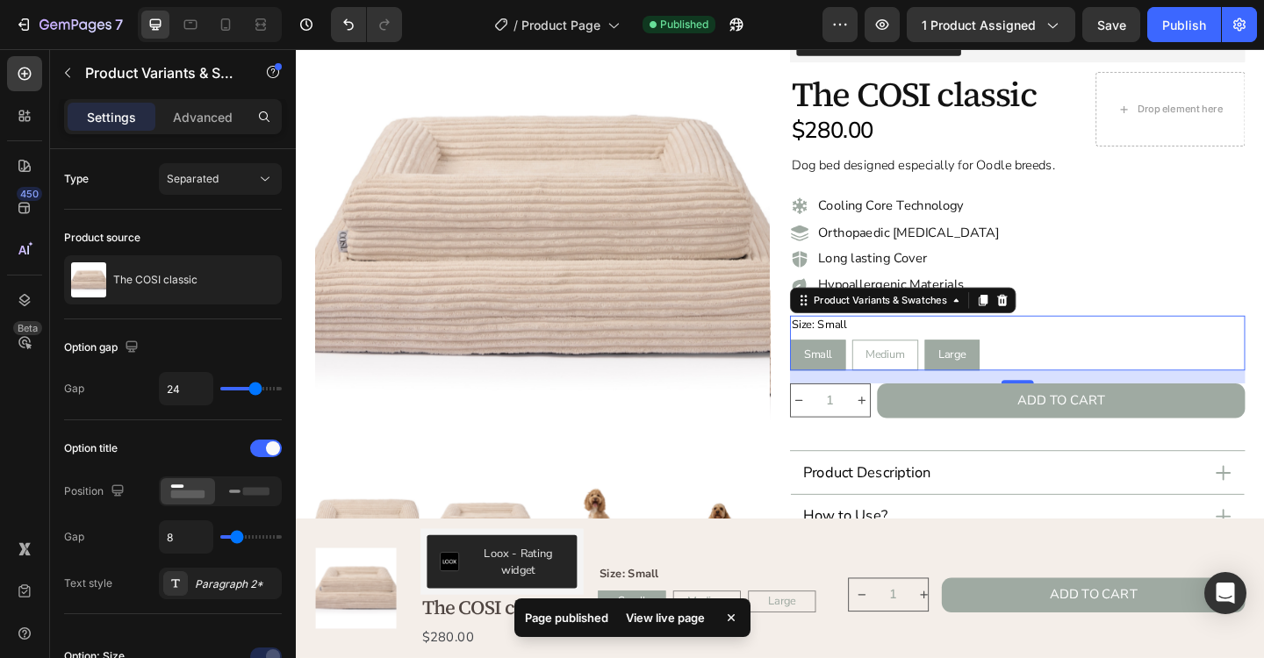
click at [1004, 384] on span "Large" at bounding box center [1009, 382] width 30 height 17
click at [980, 366] on input "Large Large Large" at bounding box center [979, 365] width 1 height 1
radio input "false"
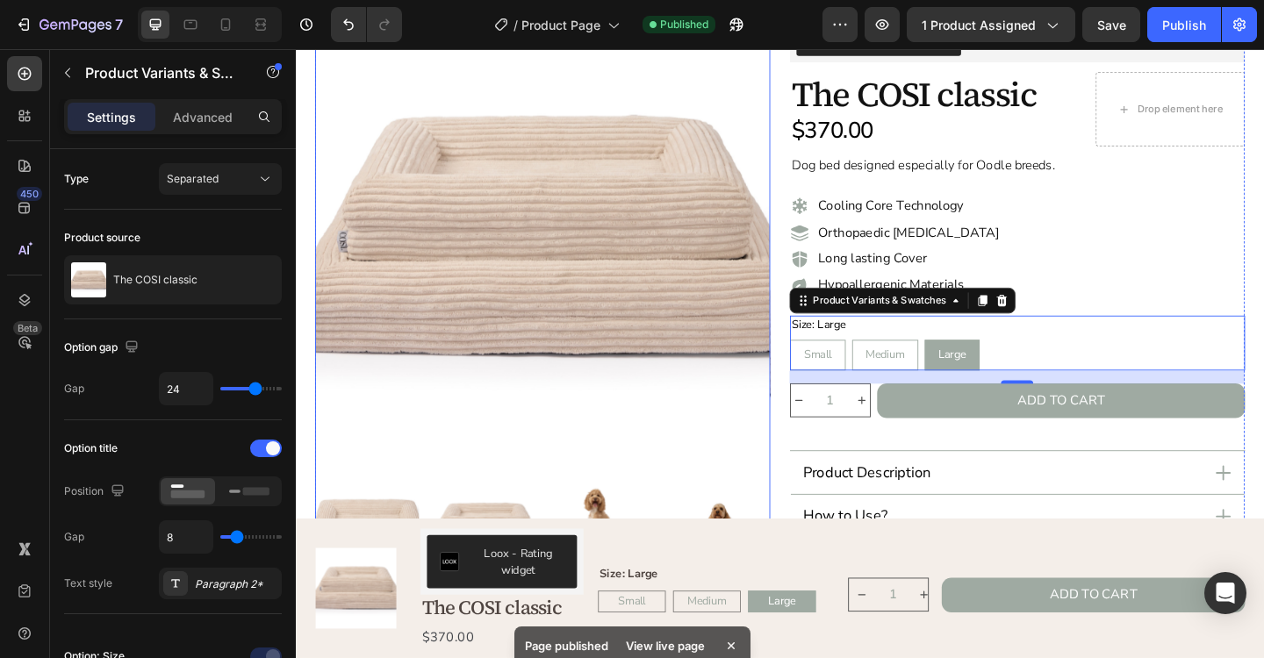
click at [754, 445] on img at bounding box center [564, 255] width 495 height 495
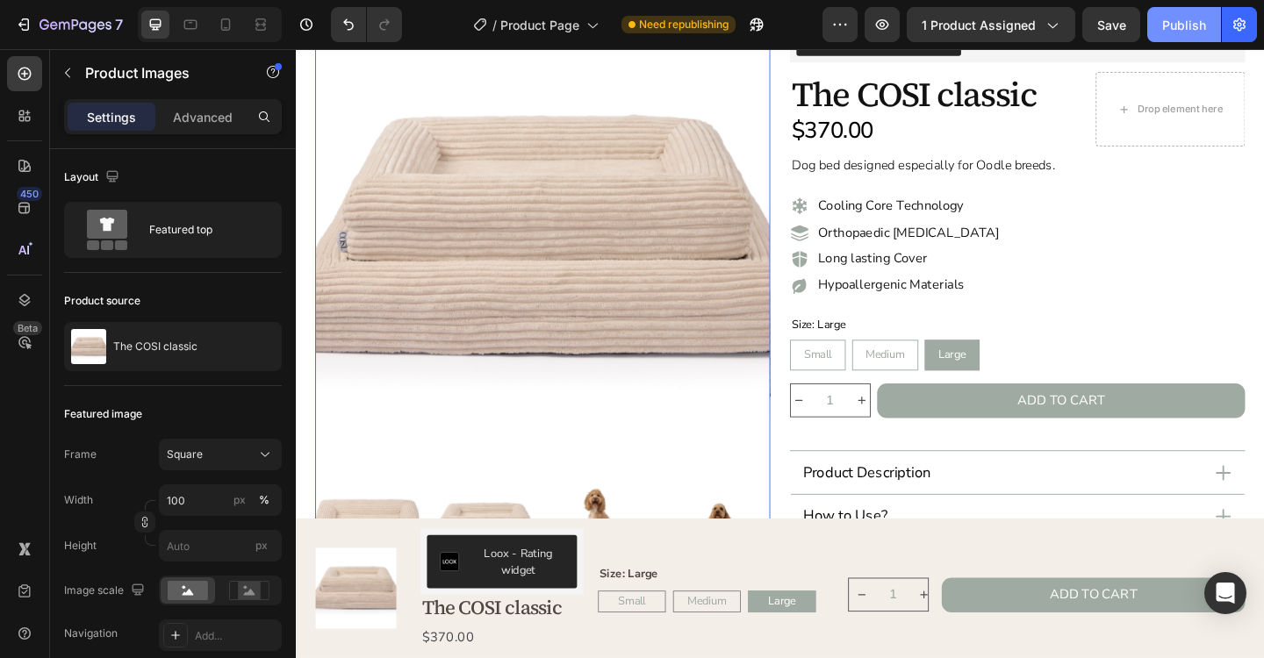
click at [1190, 30] on div "Publish" at bounding box center [1184, 25] width 44 height 18
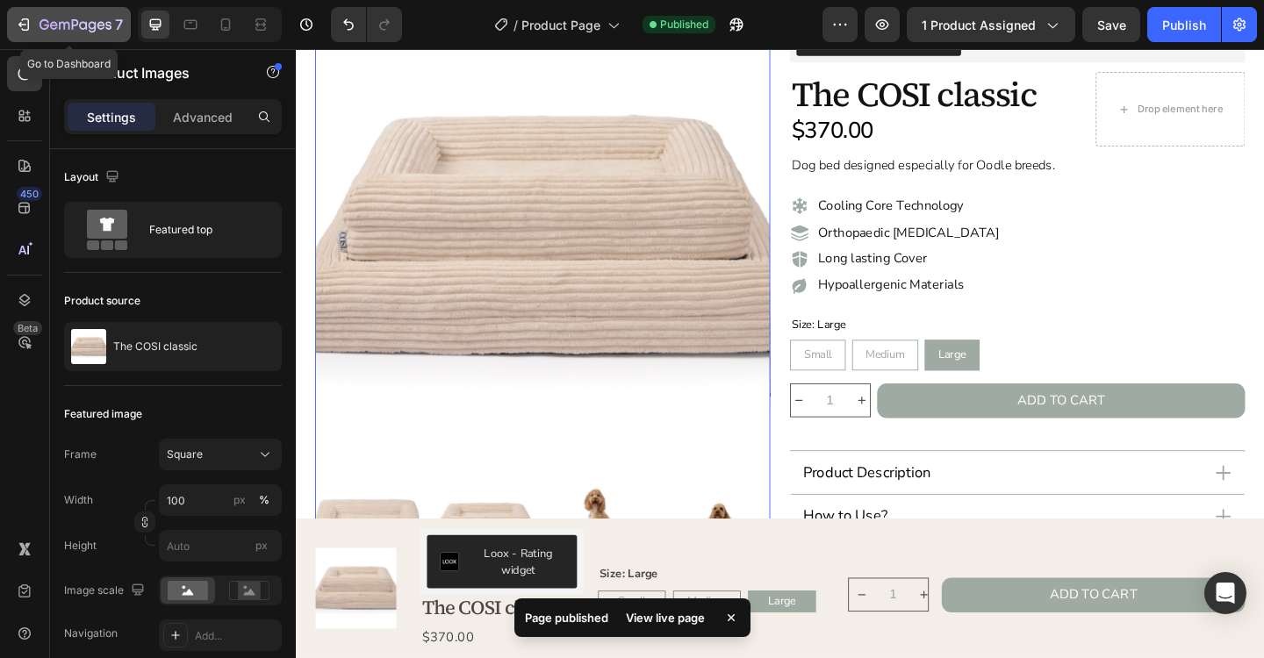
click at [81, 32] on icon "button" at bounding box center [75, 25] width 72 height 15
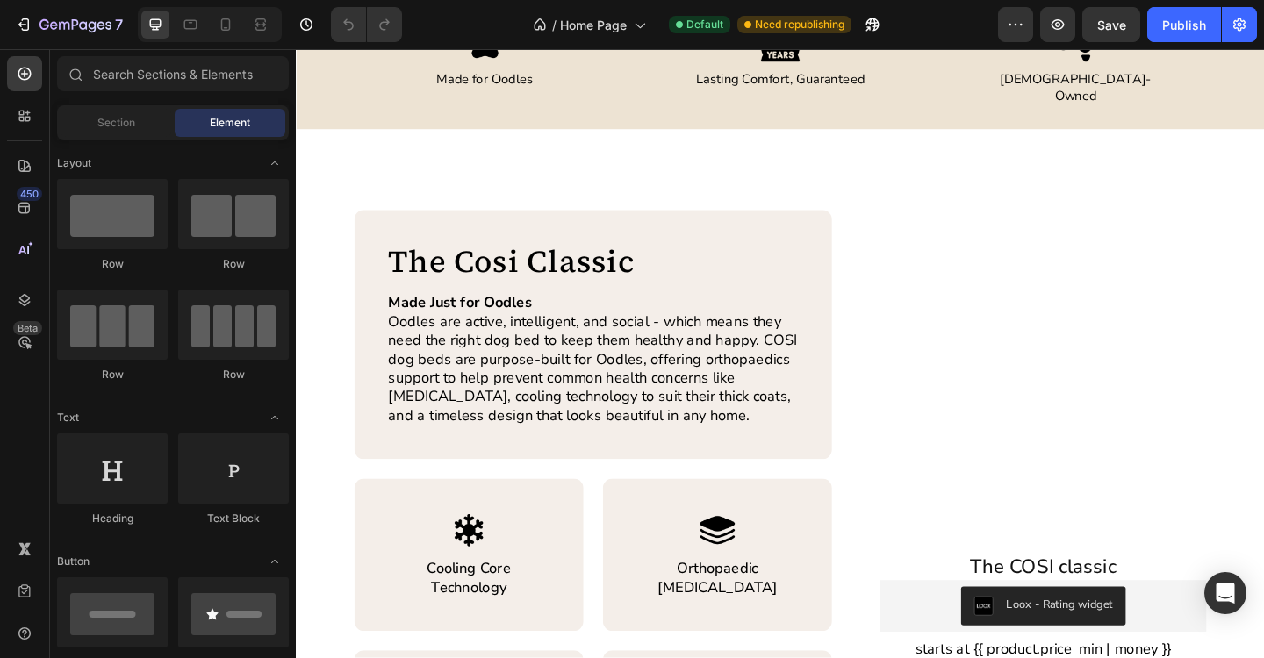
scroll to position [671, 0]
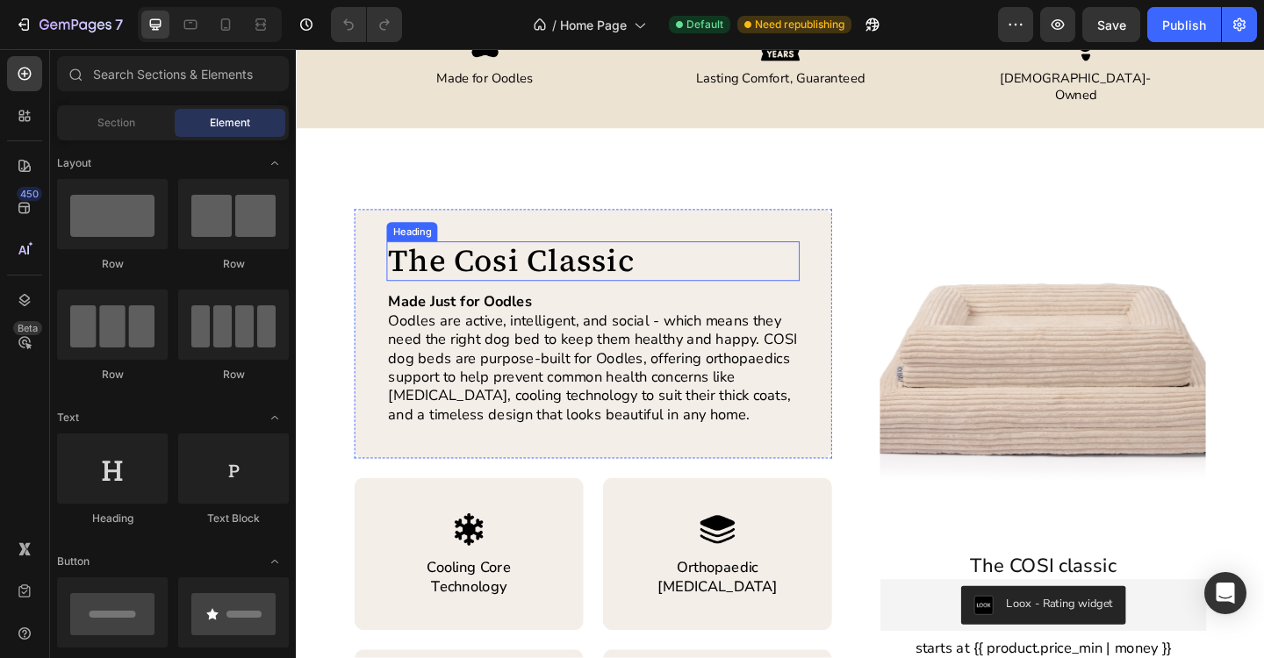
click at [516, 274] on h2 "The Cosi Classic" at bounding box center [618, 281] width 449 height 44
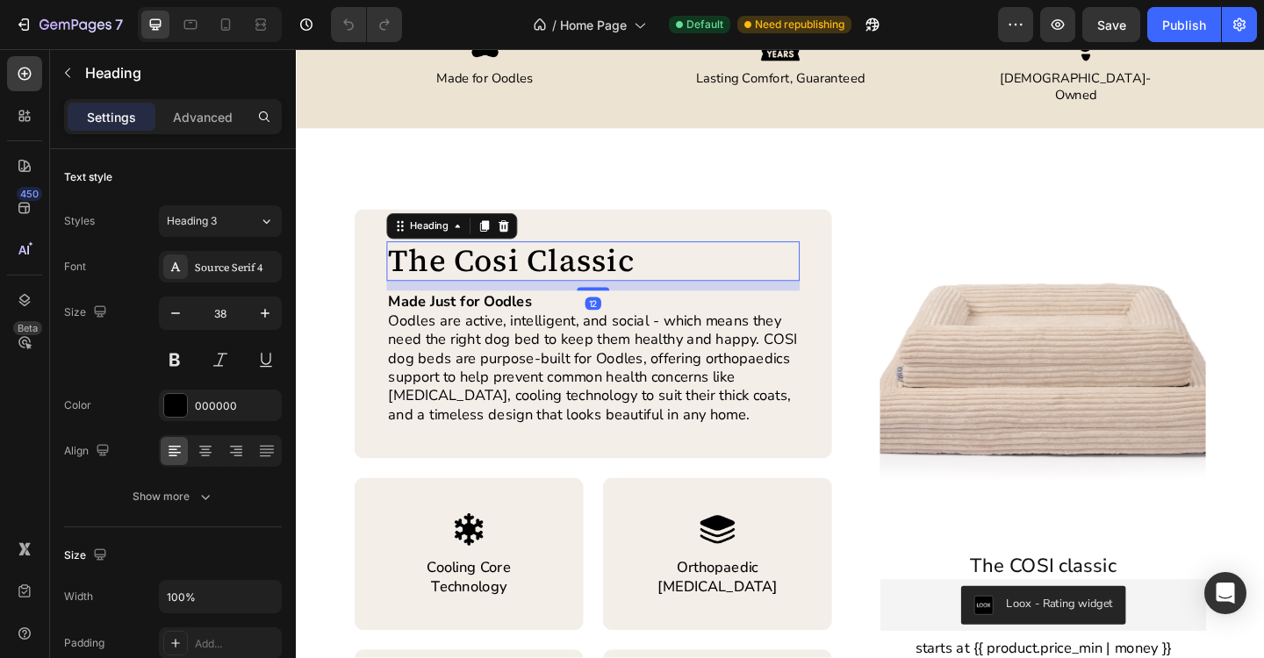
click at [516, 269] on h2 "The Cosi Classic" at bounding box center [618, 281] width 449 height 44
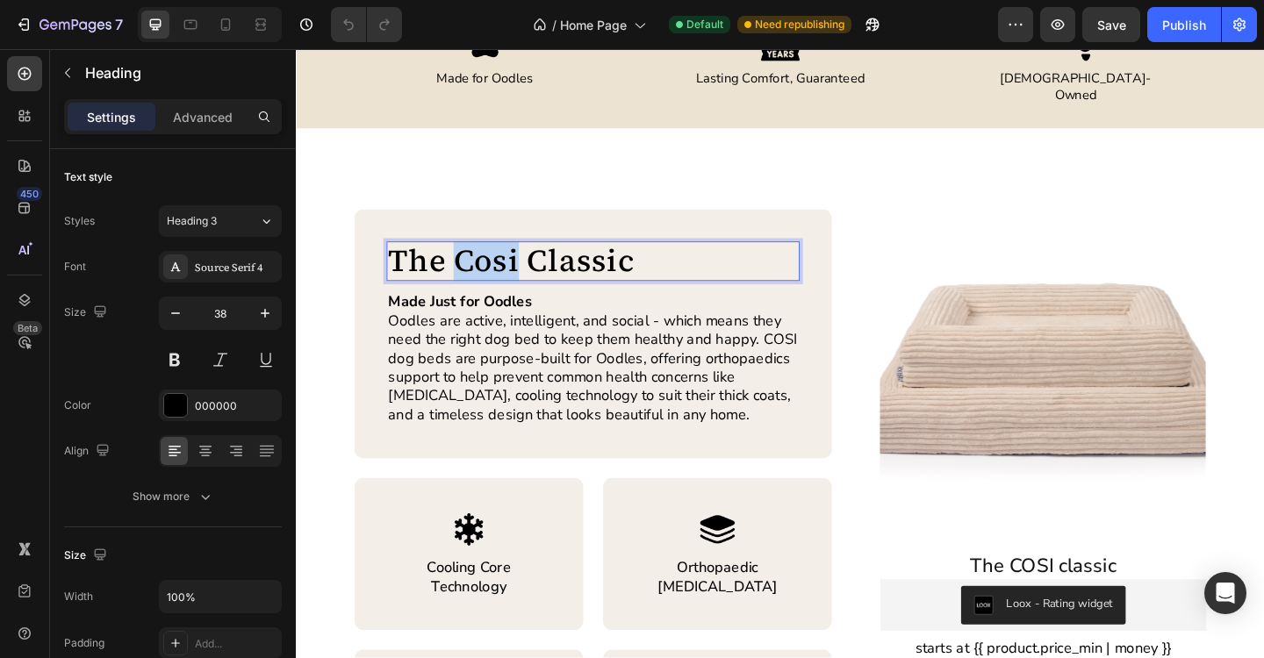
click at [516, 269] on p "The Cosi Classic" at bounding box center [619, 281] width 446 height 40
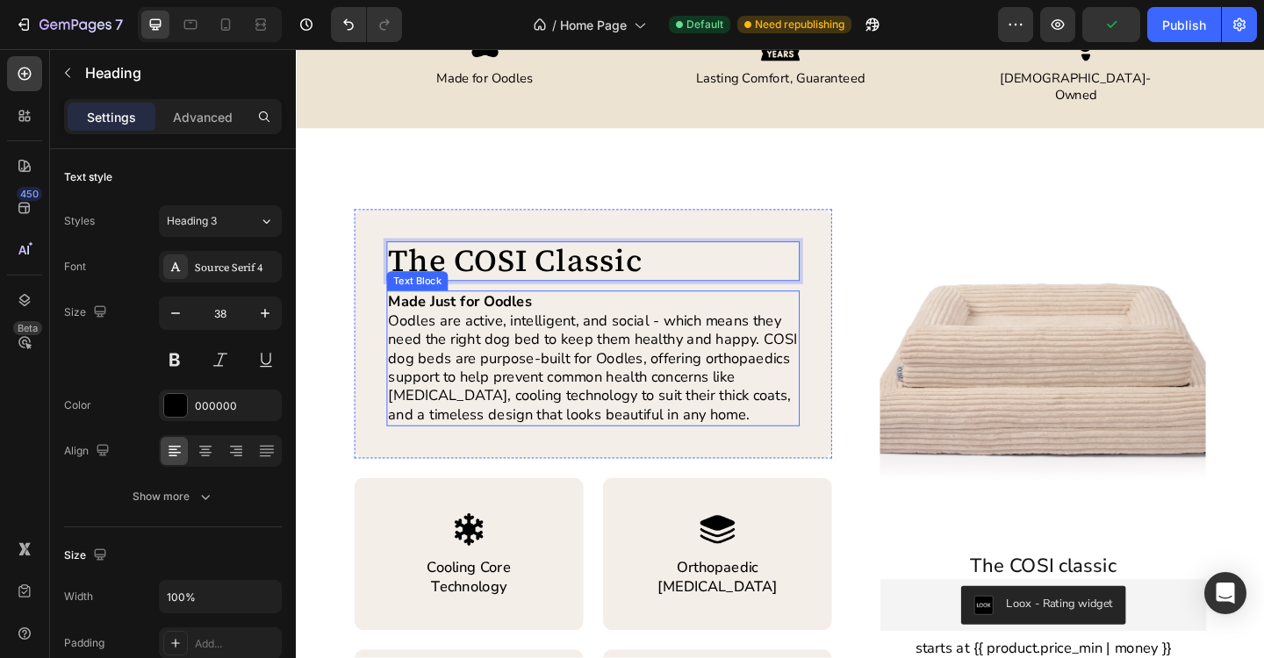
click at [821, 366] on p "Oodles are active, intelligent, and social - which means they need the right do…" at bounding box center [619, 396] width 446 height 123
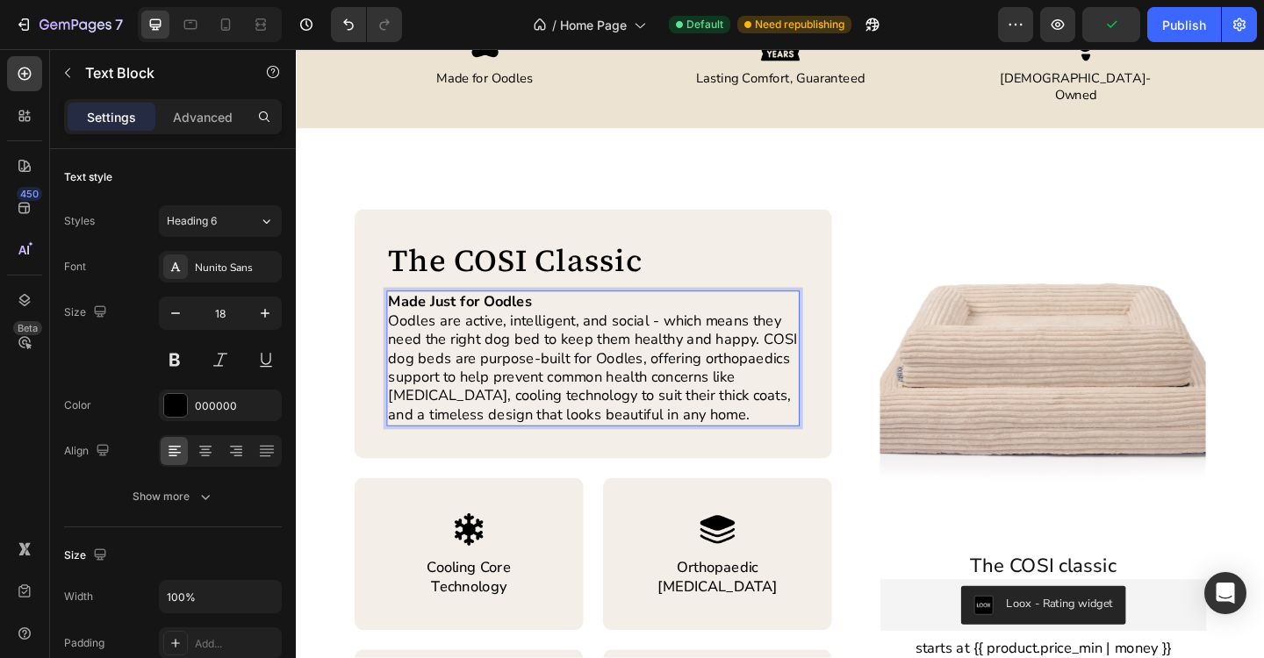
click at [822, 377] on p "Oodles are active, intelligent, and social - which means they need the right do…" at bounding box center [619, 396] width 446 height 123
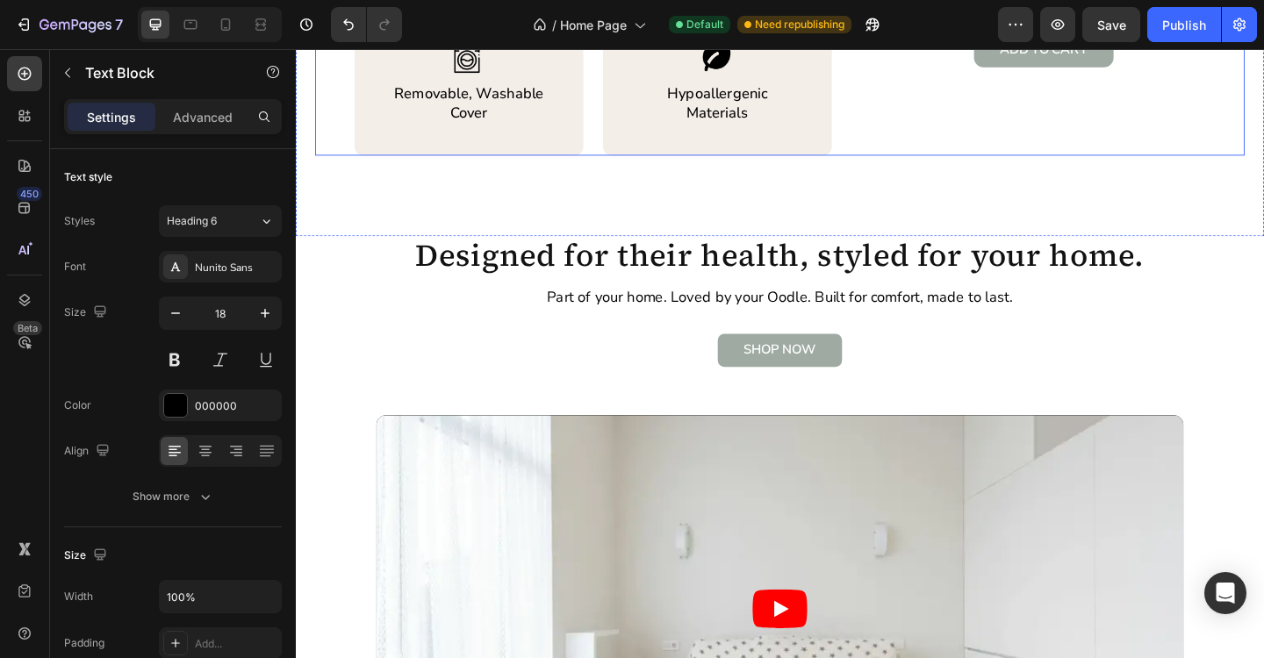
scroll to position [1358, 0]
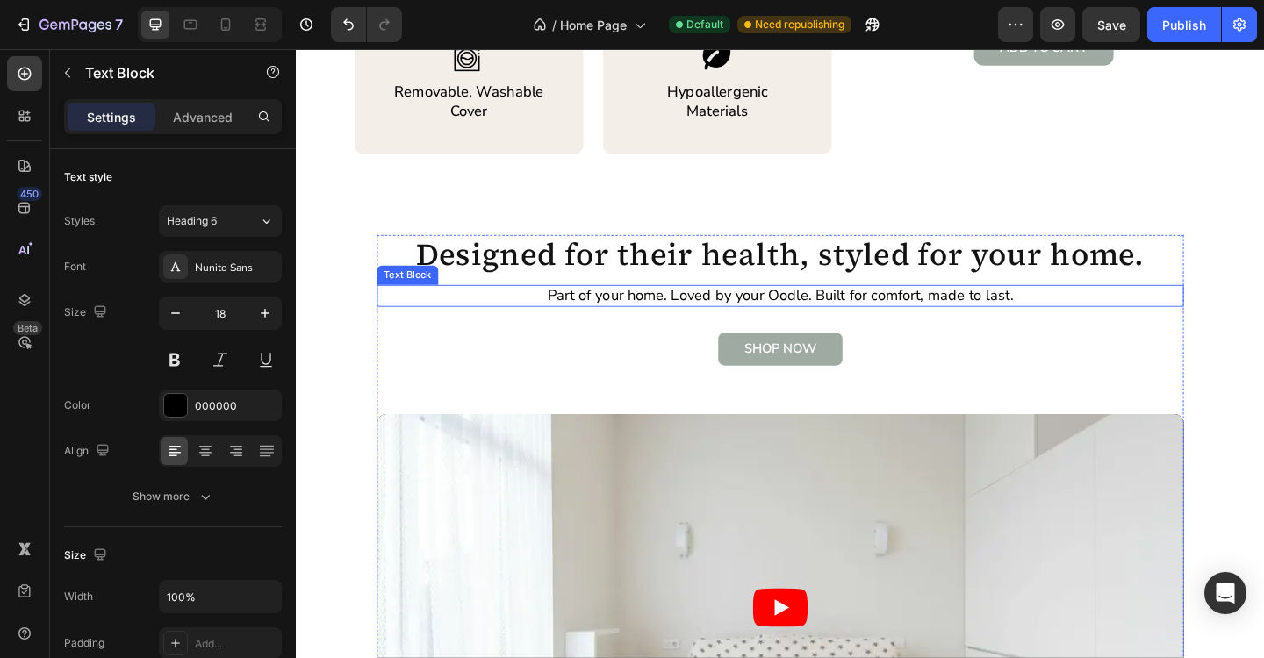
click at [822, 315] on p "Part of your home. Loved by your Oodle. Built for comfort, made to last." at bounding box center [822, 318] width 523 height 20
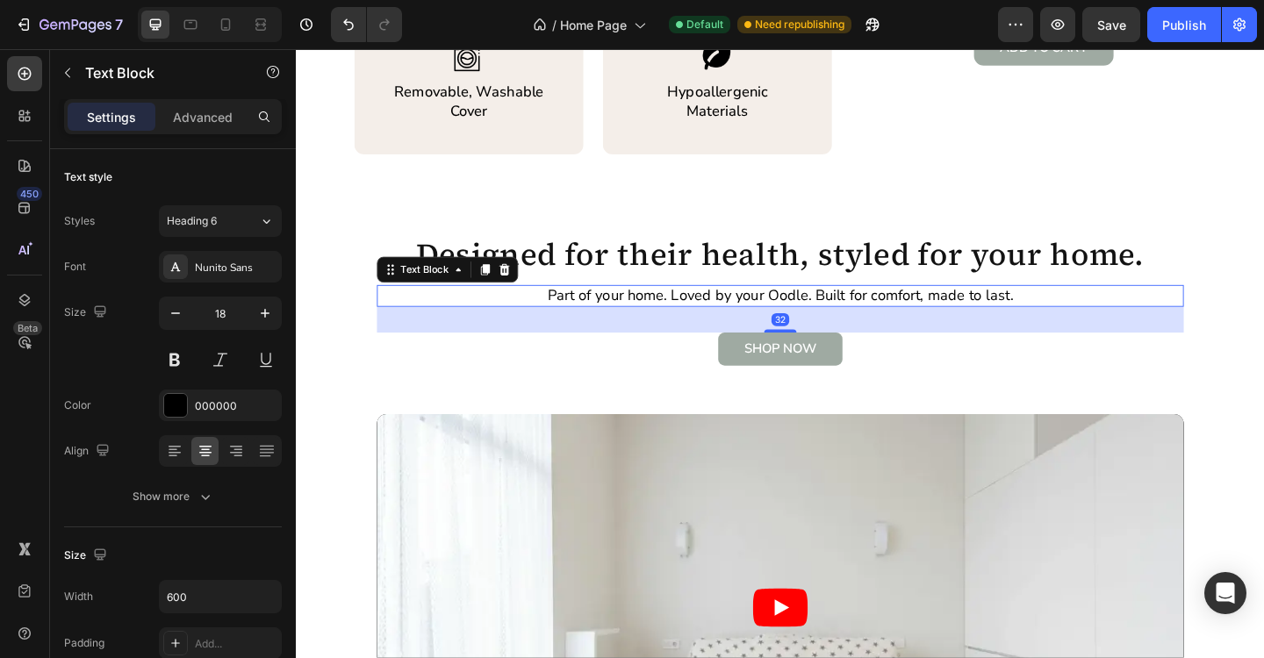
click at [813, 316] on p "Part of your home. Loved by your Oodle. Built for comfort, made to last." at bounding box center [822, 318] width 523 height 20
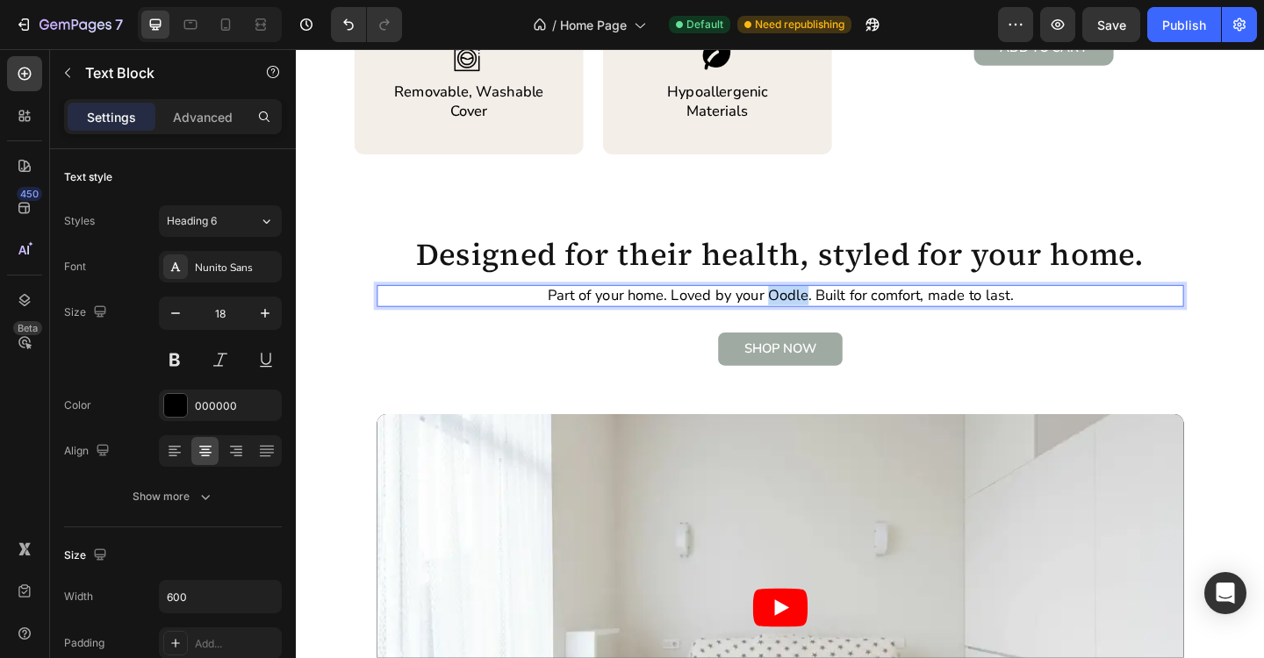
click at [813, 316] on p "Part of your home. Loved by your Oodle. Built for comfort, made to last." at bounding box center [822, 318] width 523 height 20
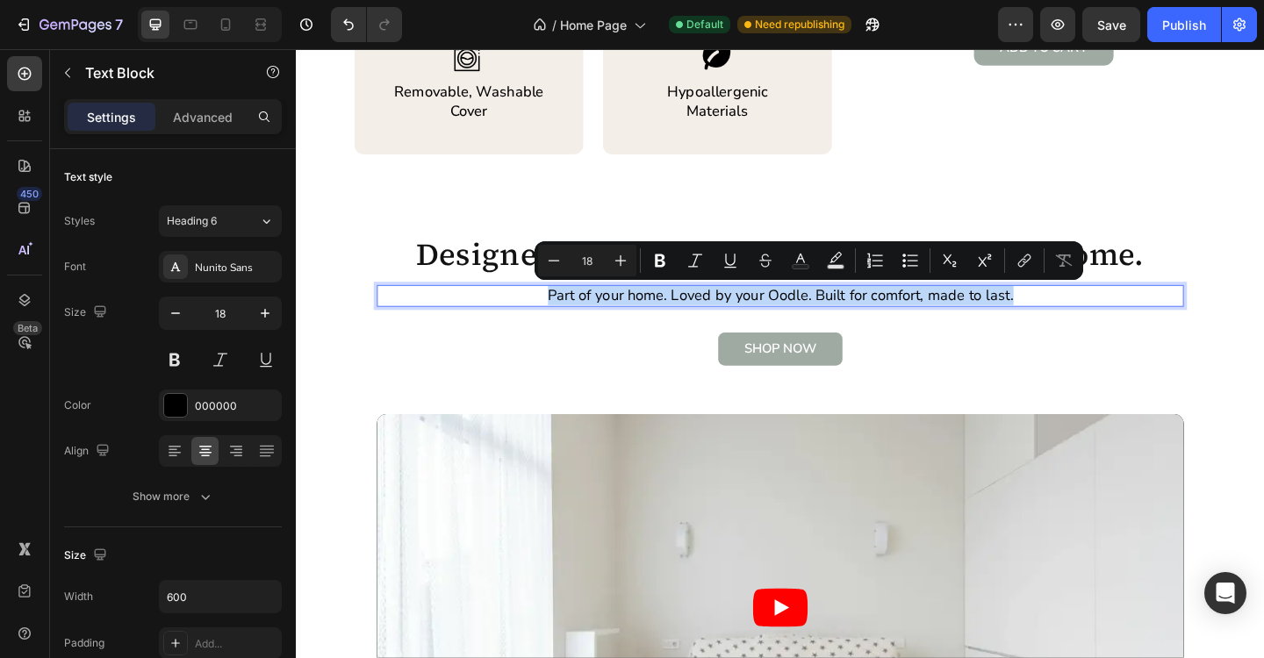
click at [813, 316] on p "Part of your home. Loved by your Oodle. Built for comfort, made to last." at bounding box center [822, 318] width 523 height 20
copy p "Part of your home. Loved by your Oodle. Built for comfort, made to last."
click at [724, 316] on p "Part of your home. Loved by your Oodle. Built for comfort, made to last." at bounding box center [822, 318] width 523 height 20
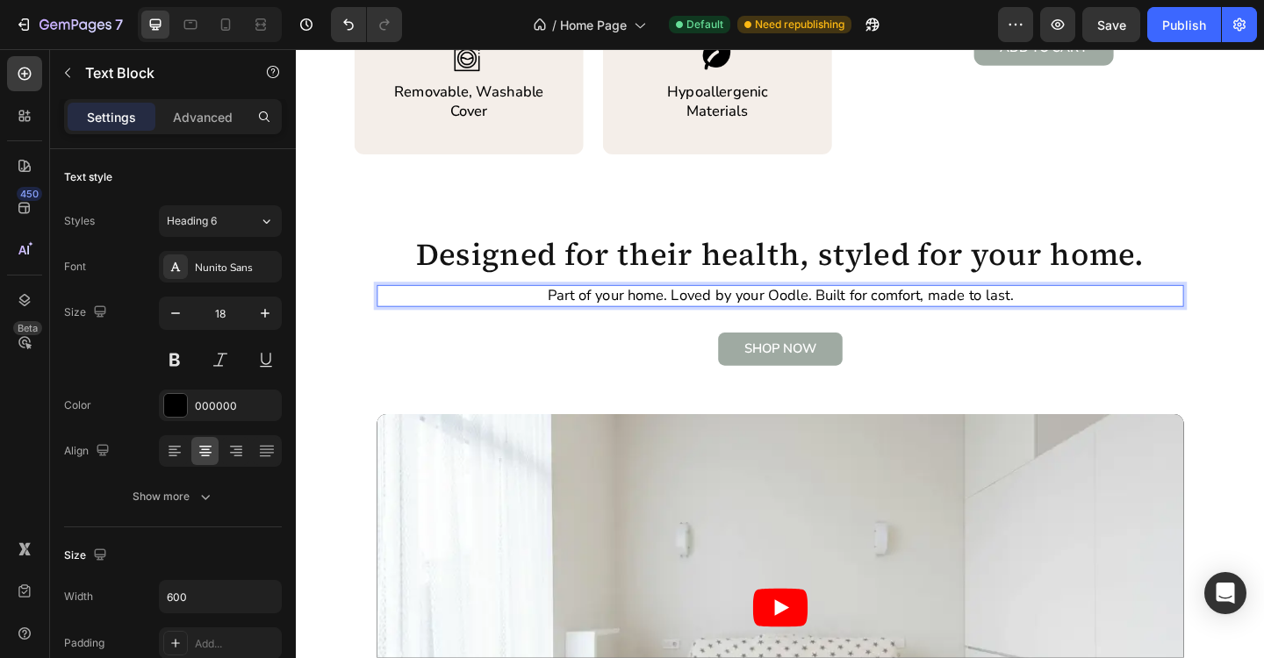
click at [724, 316] on p "Part of your home. Loved by your Oodle. Built for comfort, made to last." at bounding box center [822, 318] width 523 height 20
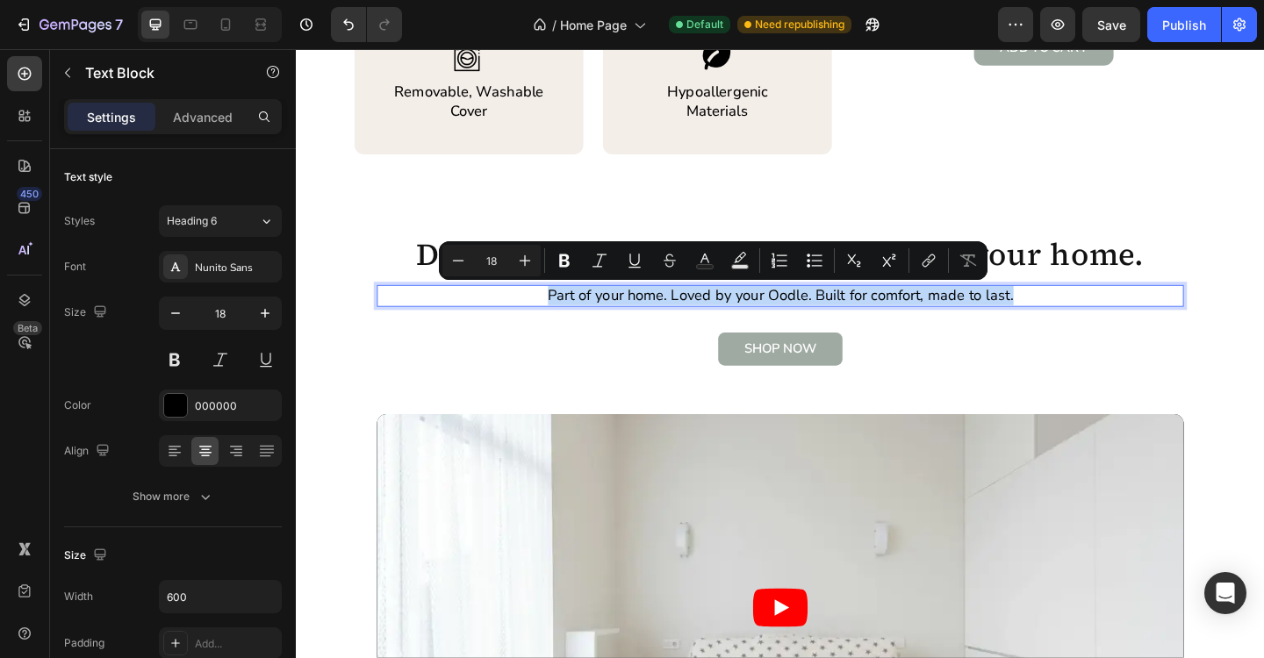
click at [724, 316] on p "Part of your home. Loved by your Oodle. Built for comfort, made to last." at bounding box center [822, 318] width 523 height 20
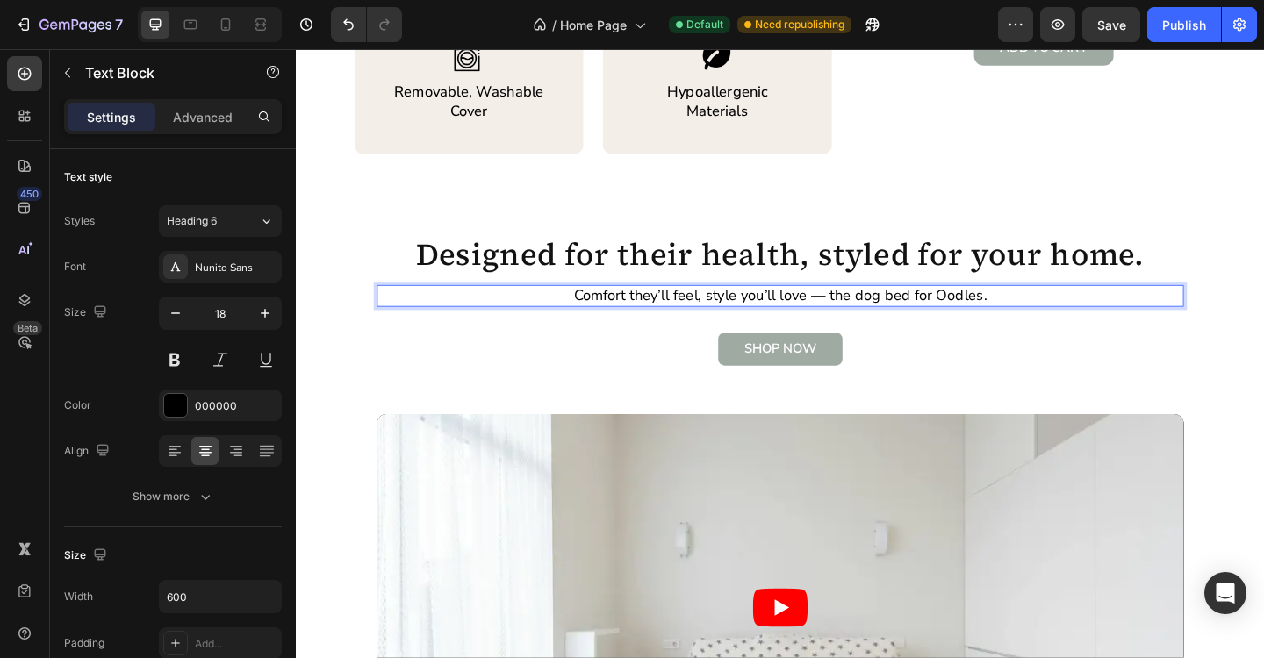
click at [872, 321] on p "Comfort they’ll feel, style you’ll love — the dog bed for Oodles." at bounding box center [822, 318] width 523 height 20
click at [879, 320] on p "Comfort they’ll feel, style you’ll love. the dog bed for Oodles." at bounding box center [822, 318] width 523 height 20
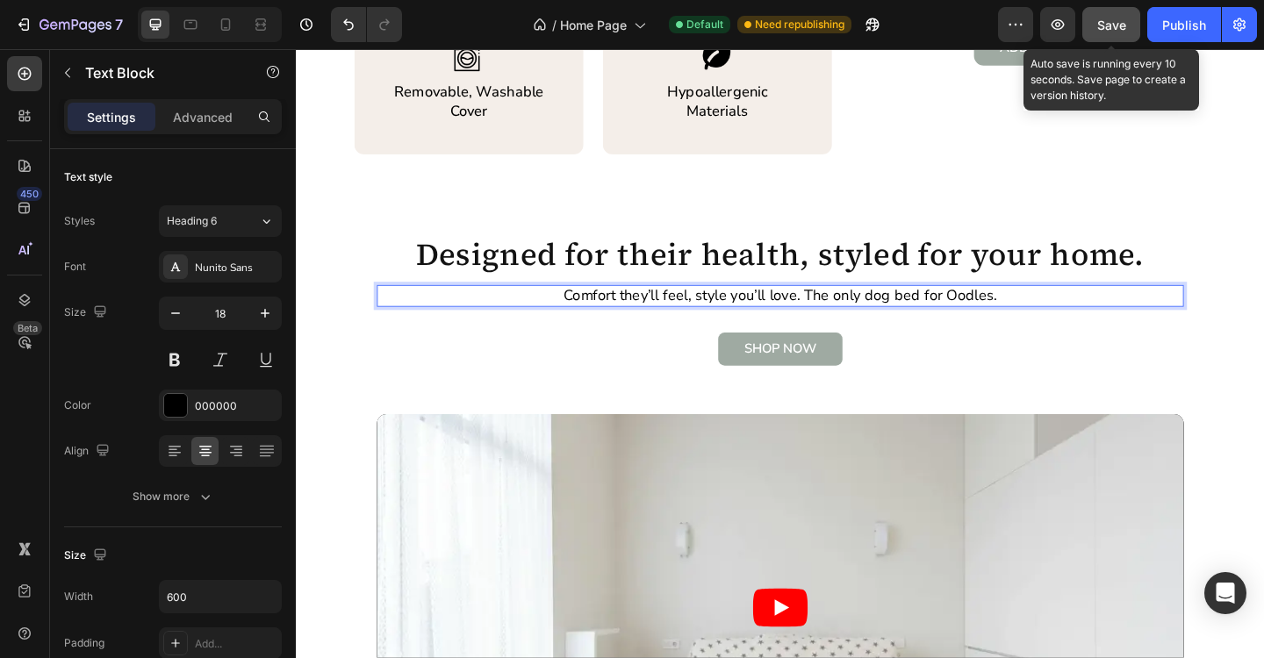
click at [1115, 23] on span "Save" at bounding box center [1111, 25] width 29 height 15
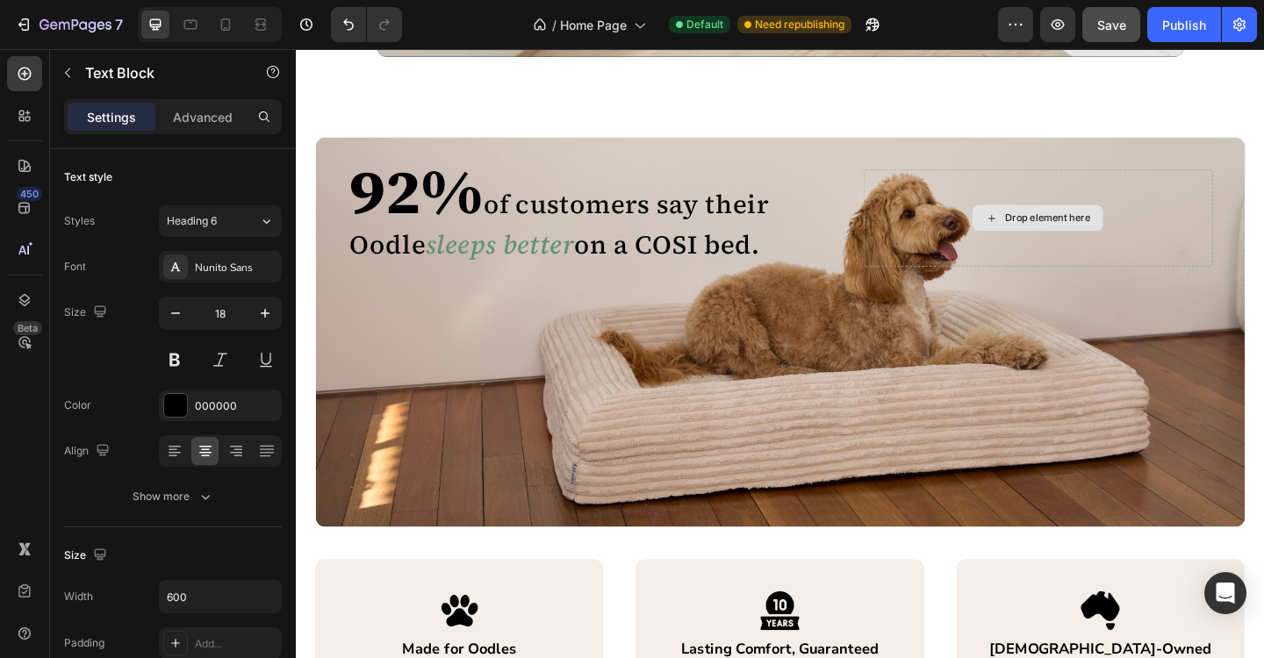
scroll to position [2170, 0]
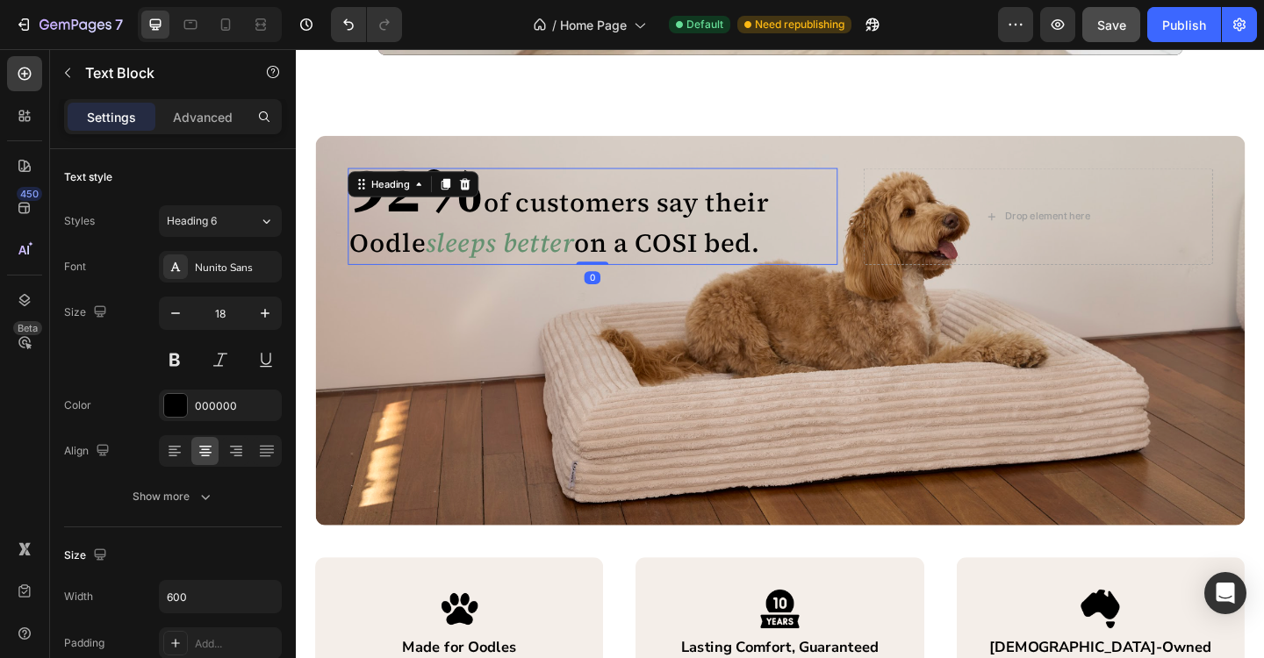
click at [559, 269] on icon "sleeps better" at bounding box center [517, 260] width 162 height 39
click at [226, 32] on icon at bounding box center [226, 25] width 18 height 18
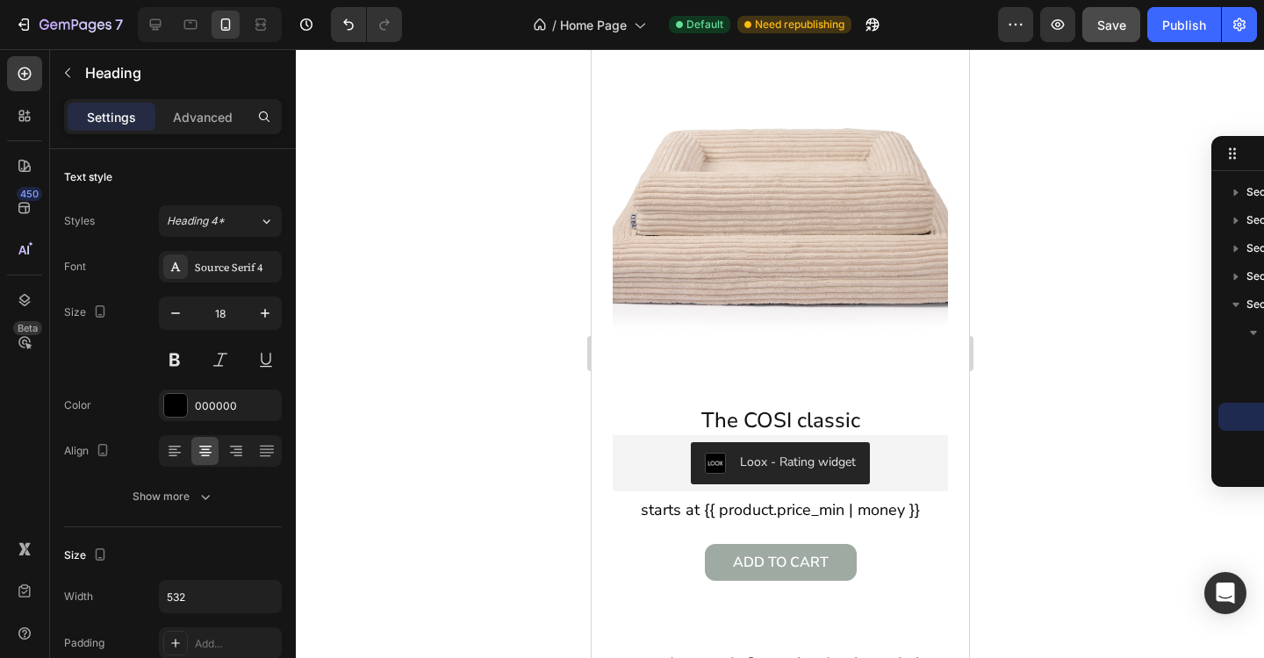
scroll to position [1231, 0]
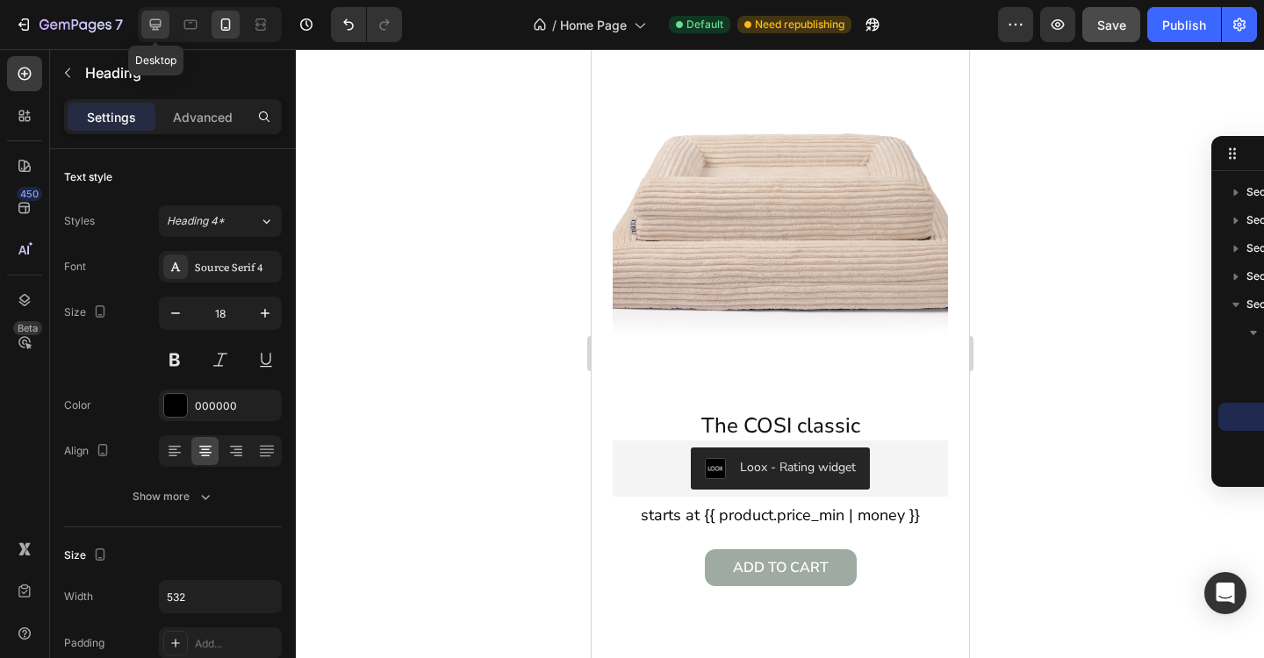
click at [157, 34] on div at bounding box center [155, 25] width 28 height 28
type input "32"
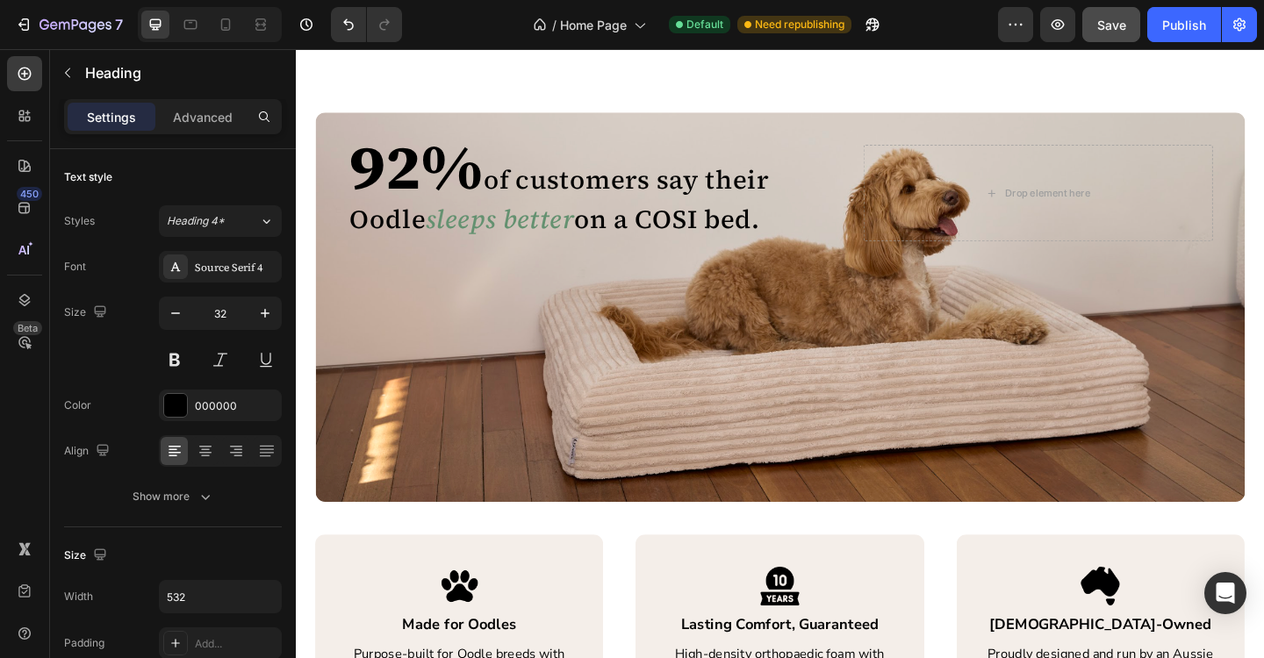
scroll to position [2236, 0]
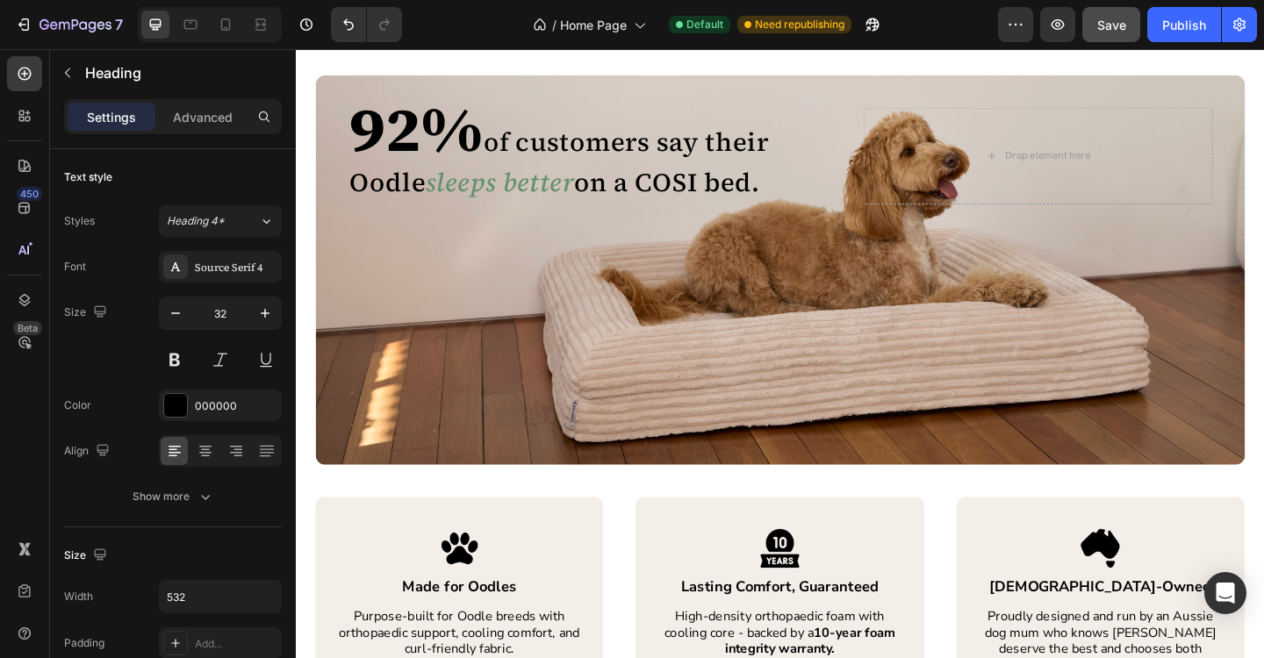
click at [501, 199] on icon "sleeps better" at bounding box center [517, 195] width 162 height 39
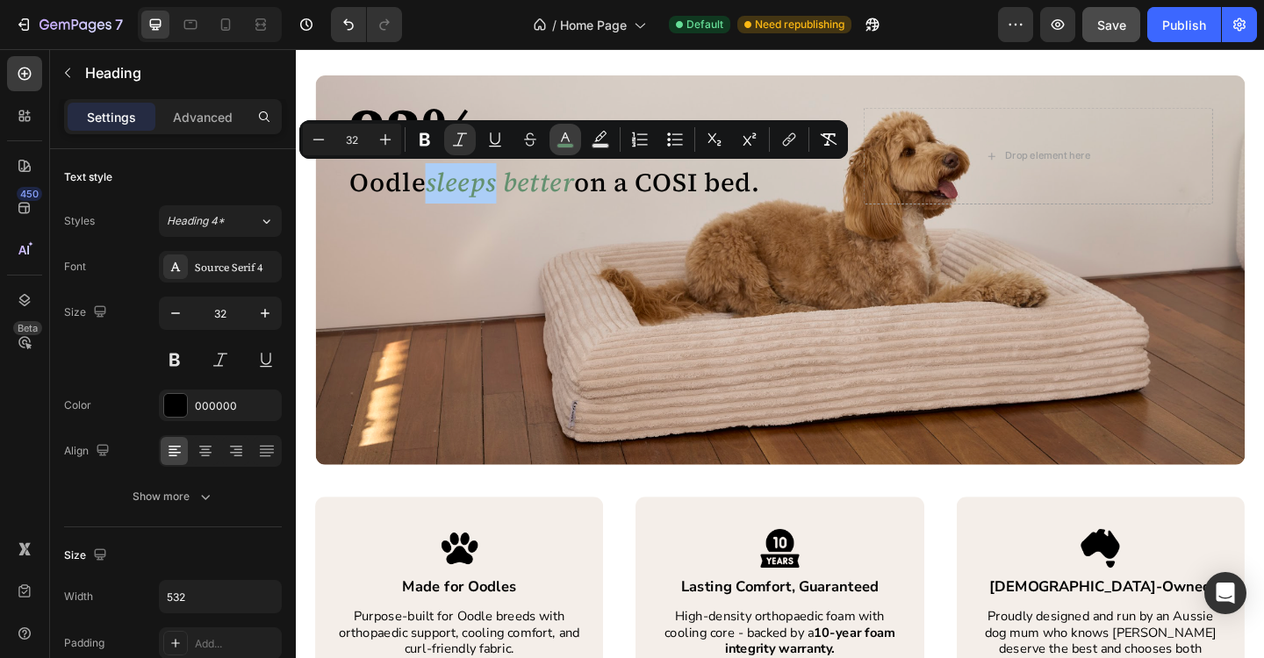
click at [562, 144] on rect "Editor contextual toolbar" at bounding box center [565, 146] width 17 height 4
type input "649170"
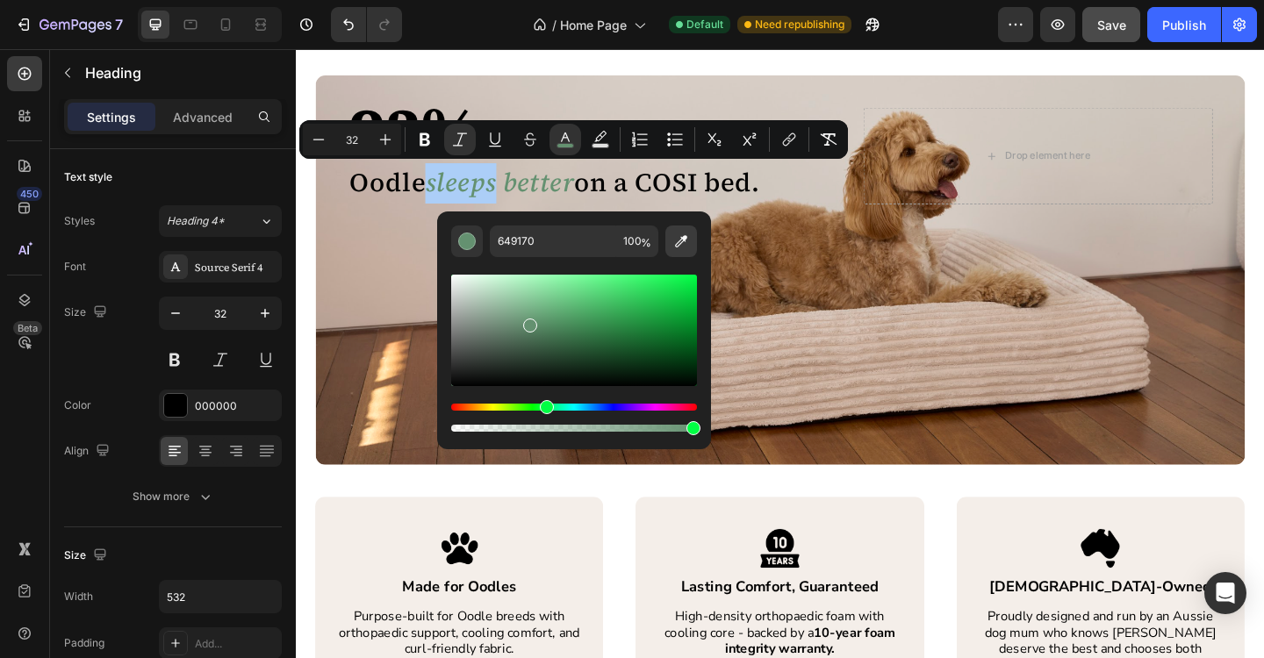
click at [687, 245] on icon "Editor contextual toolbar" at bounding box center [681, 242] width 18 height 18
type input "FFFFFF"
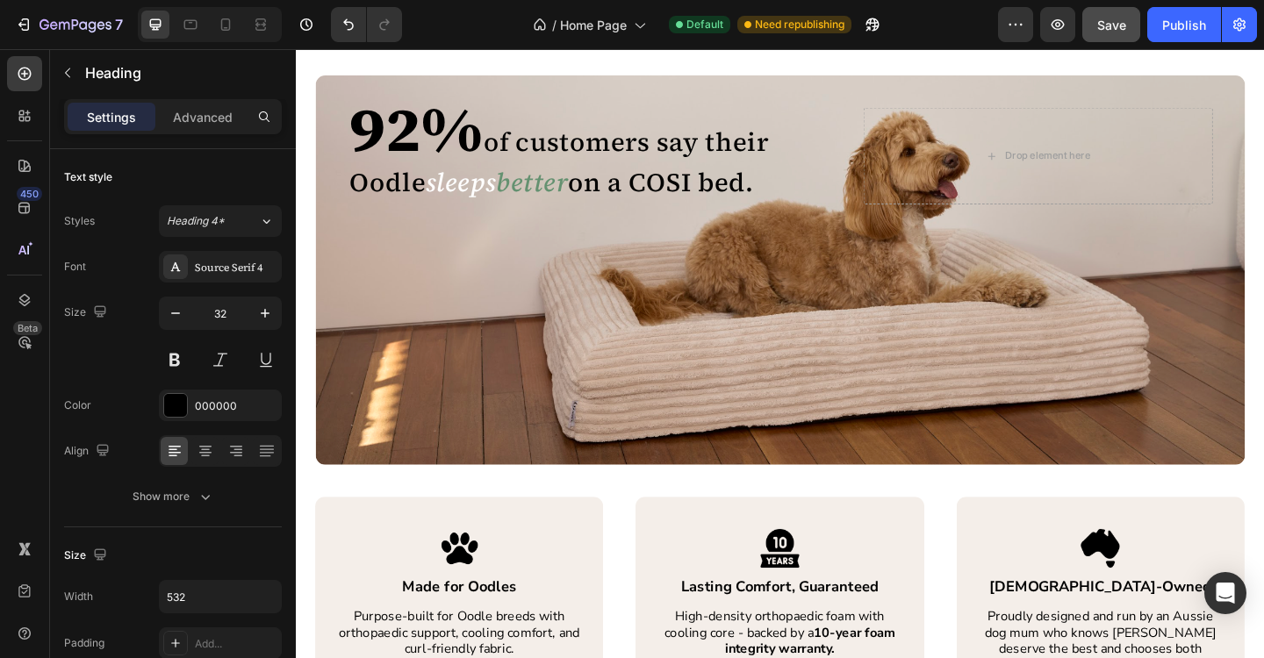
click at [567, 196] on icon "better" at bounding box center [552, 195] width 78 height 39
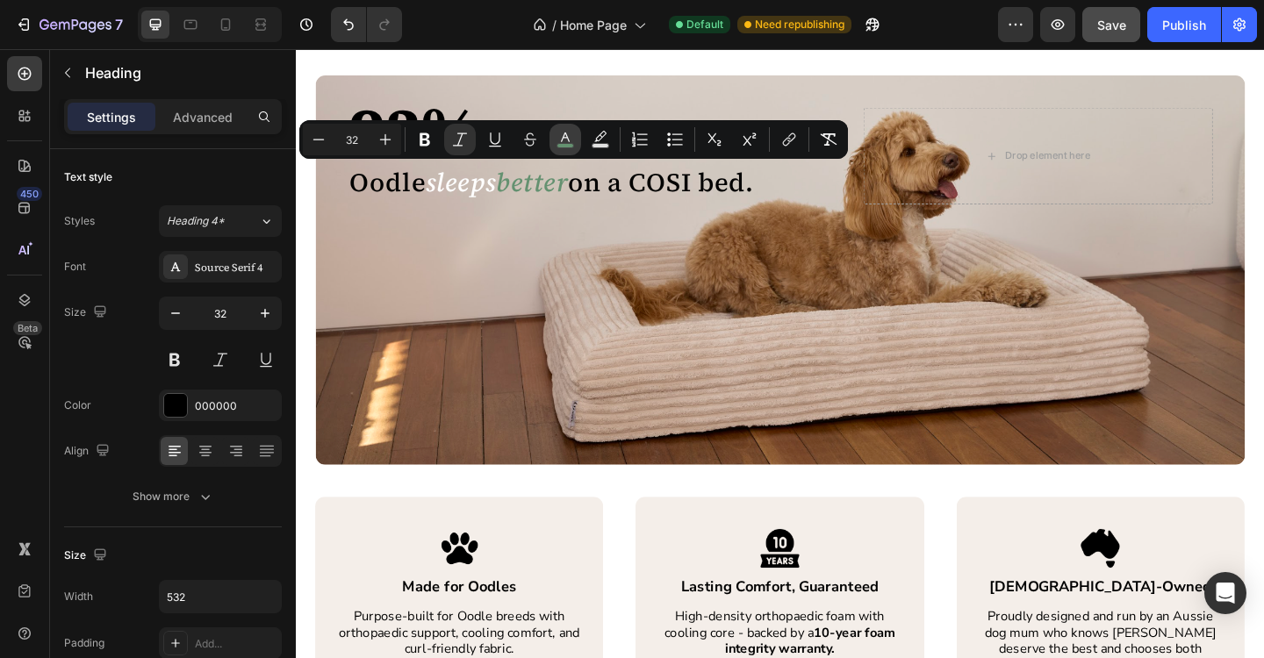
click at [567, 142] on icon "Editor contextual toolbar" at bounding box center [565, 140] width 18 height 18
type input "649170"
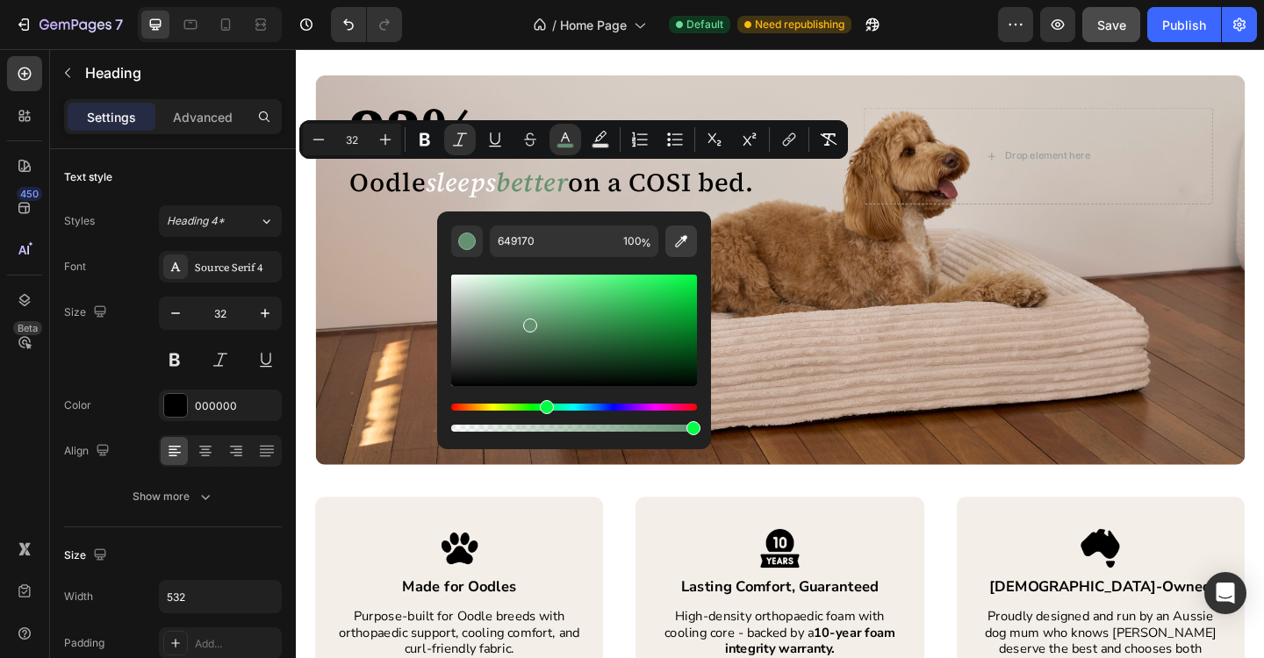
click at [692, 248] on button "Editor contextual toolbar" at bounding box center [681, 242] width 32 height 32
type input "FFFFFF"
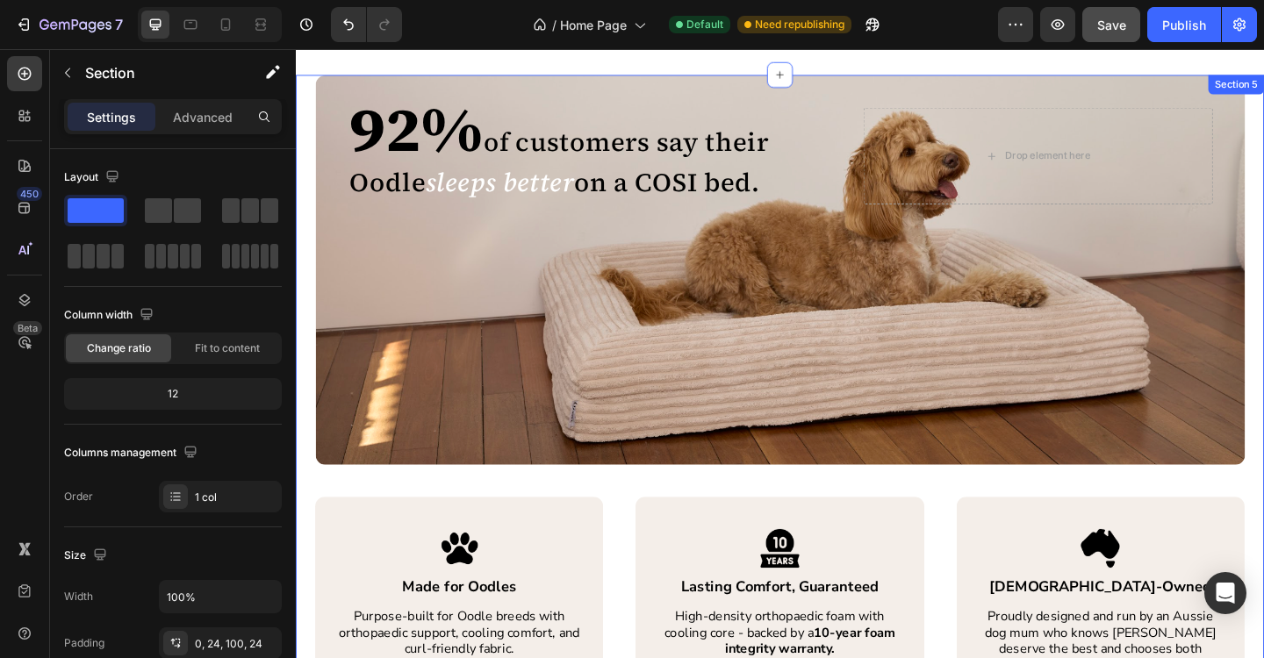
click at [573, 524] on div "92% of customers say their Oodle sleeps better on a COSI bed. Heading 92% of cu…" at bounding box center [822, 423] width 1011 height 690
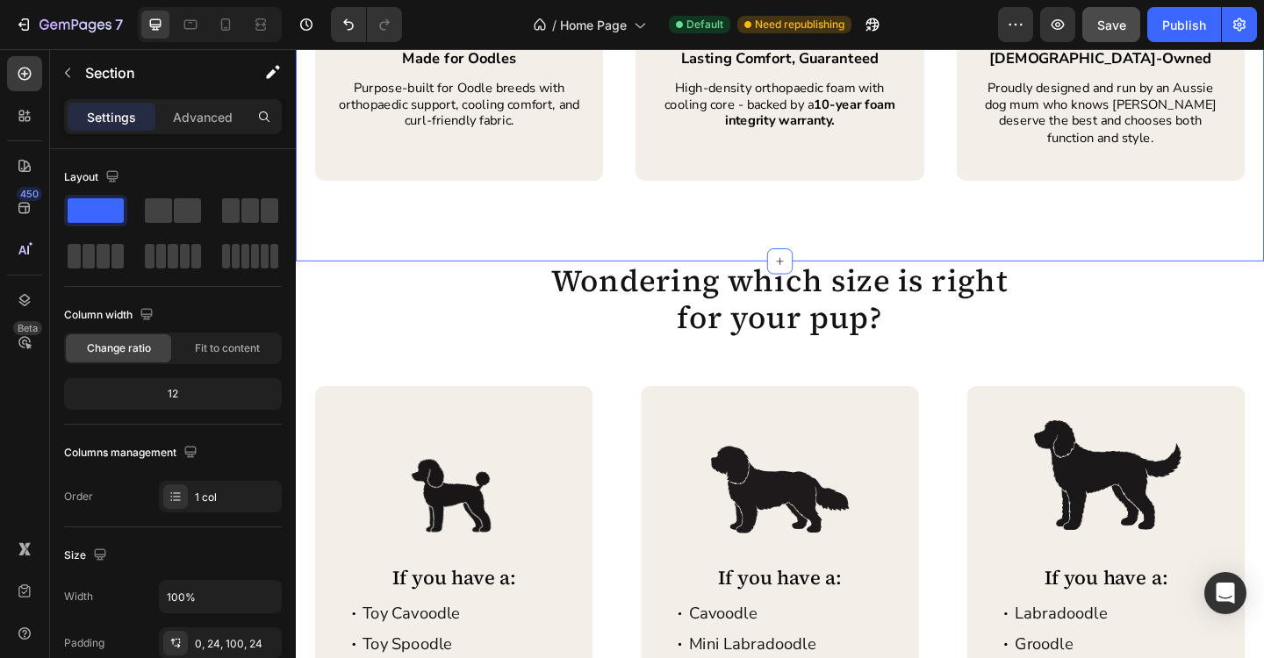
scroll to position [2815, 0]
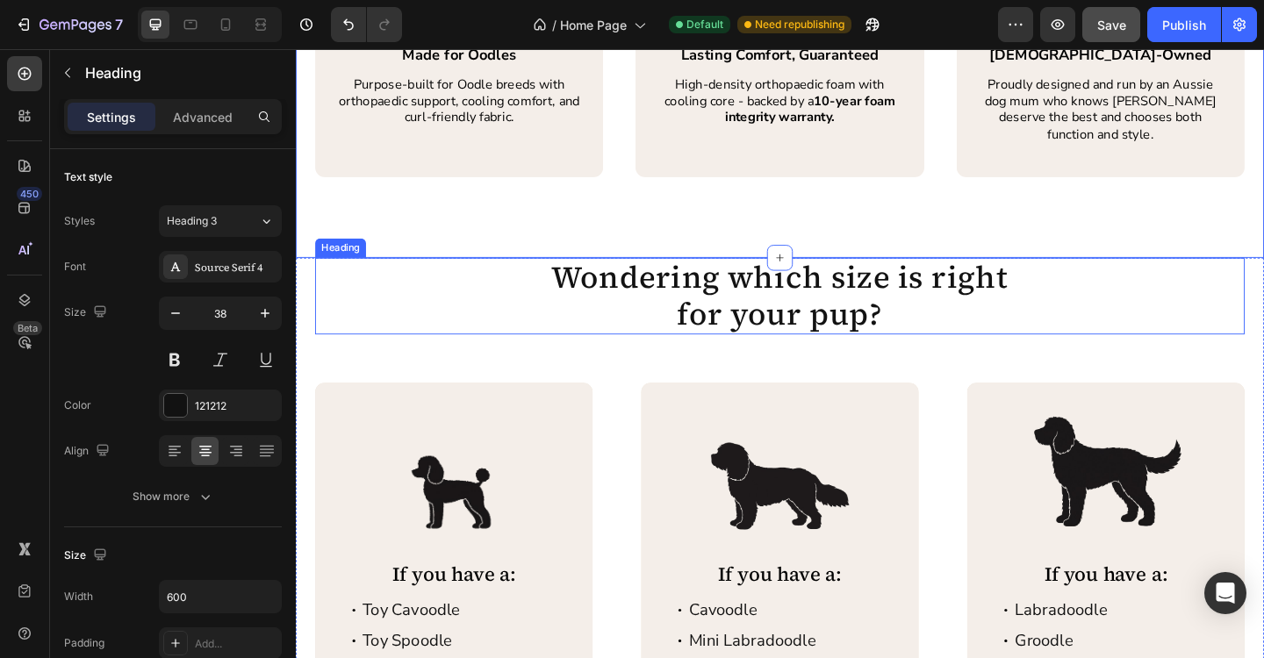
click at [937, 283] on h2 "Wondering which size is right for your pup?" at bounding box center [822, 317] width 527 height 83
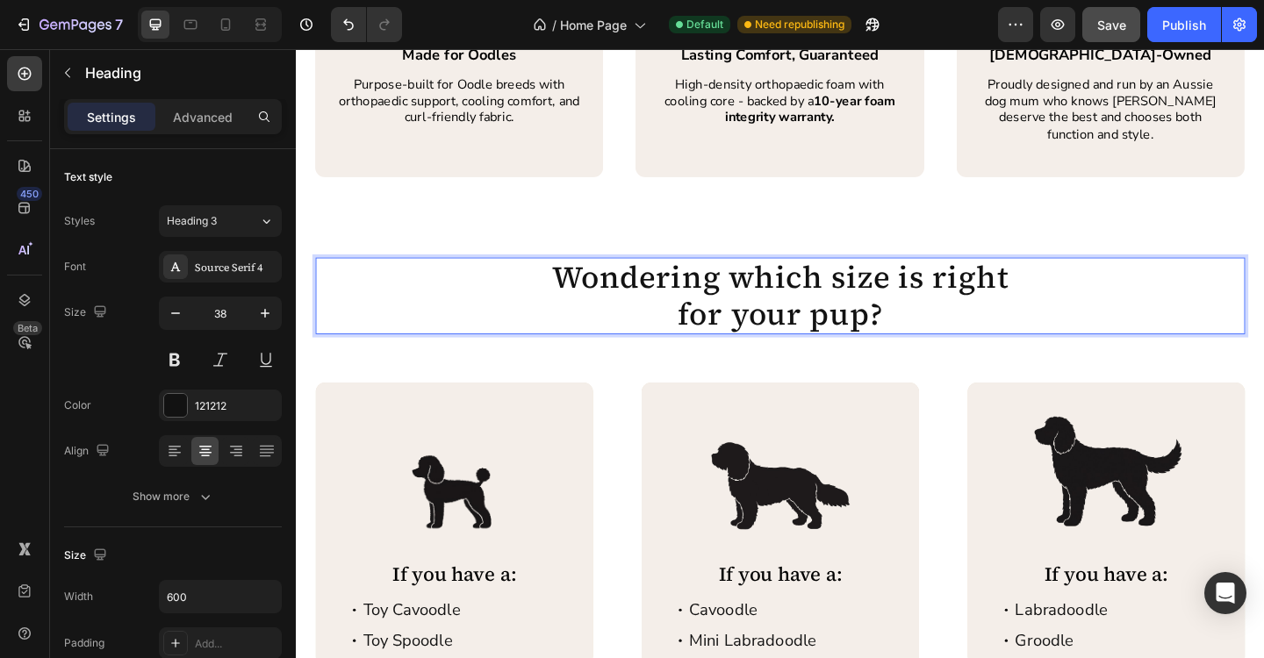
click at [942, 284] on h2 "Wondering which size is right for your pup?" at bounding box center [822, 317] width 527 height 83
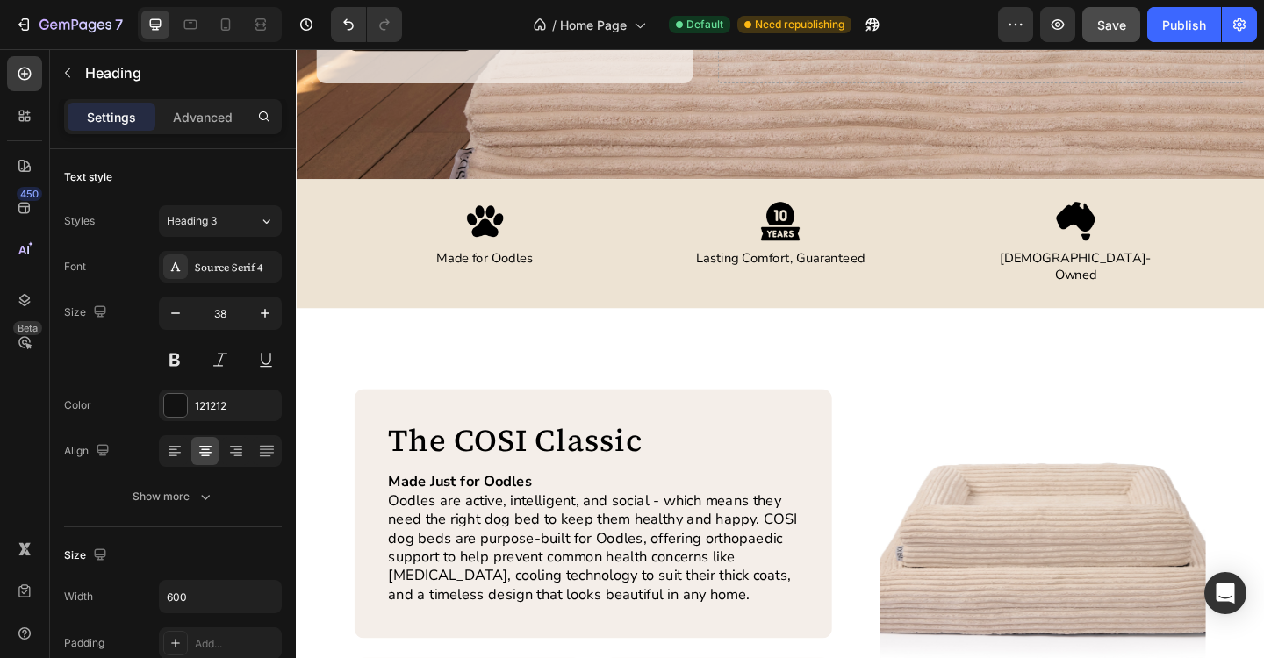
scroll to position [472, 0]
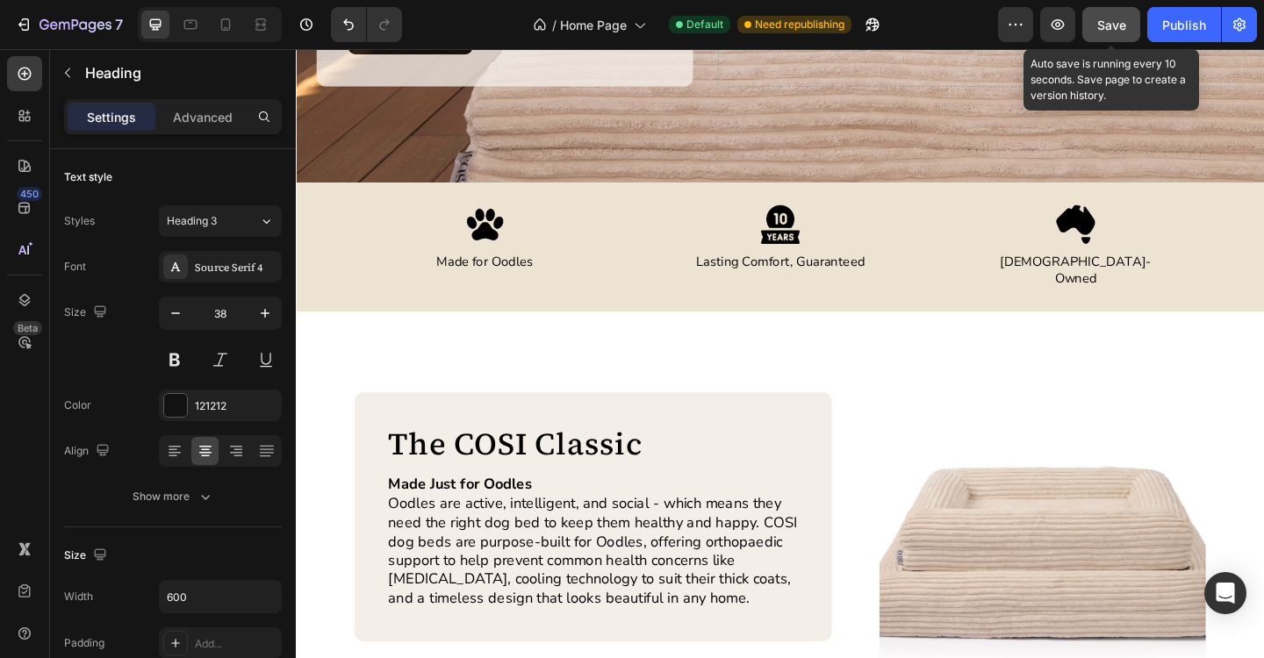
click at [1113, 31] on span "Save" at bounding box center [1111, 25] width 29 height 15
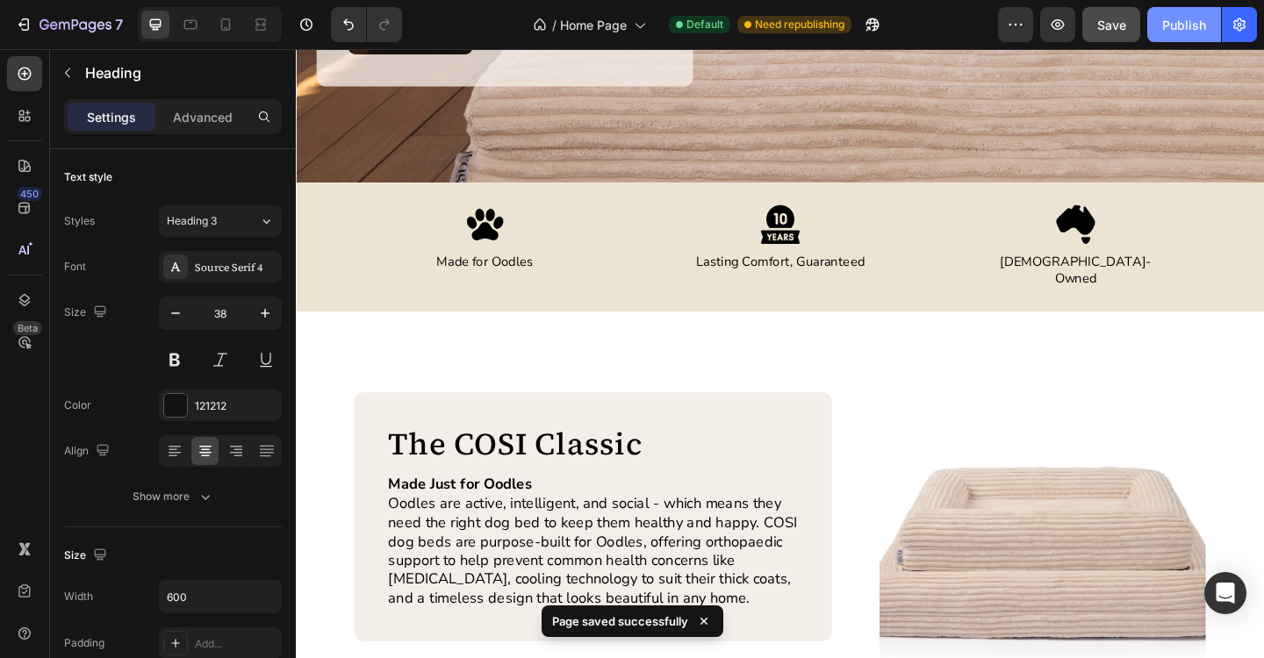
click at [1182, 22] on div "Publish" at bounding box center [1184, 25] width 44 height 18
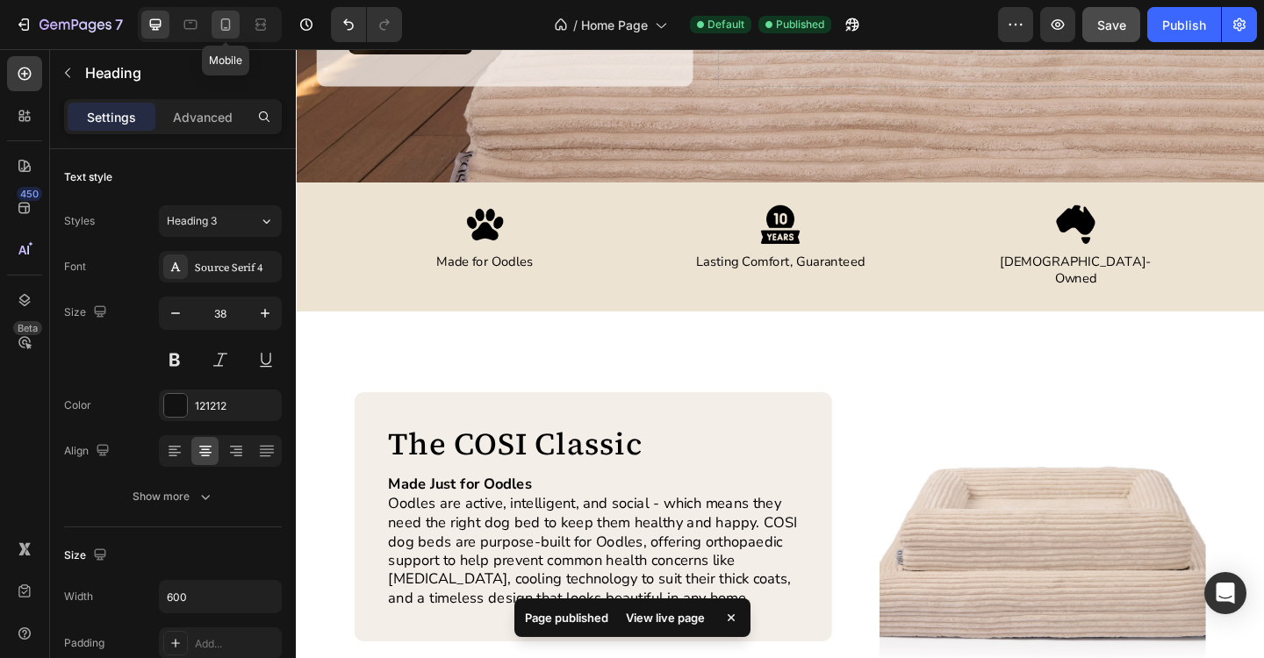
click at [231, 22] on icon at bounding box center [226, 25] width 18 height 18
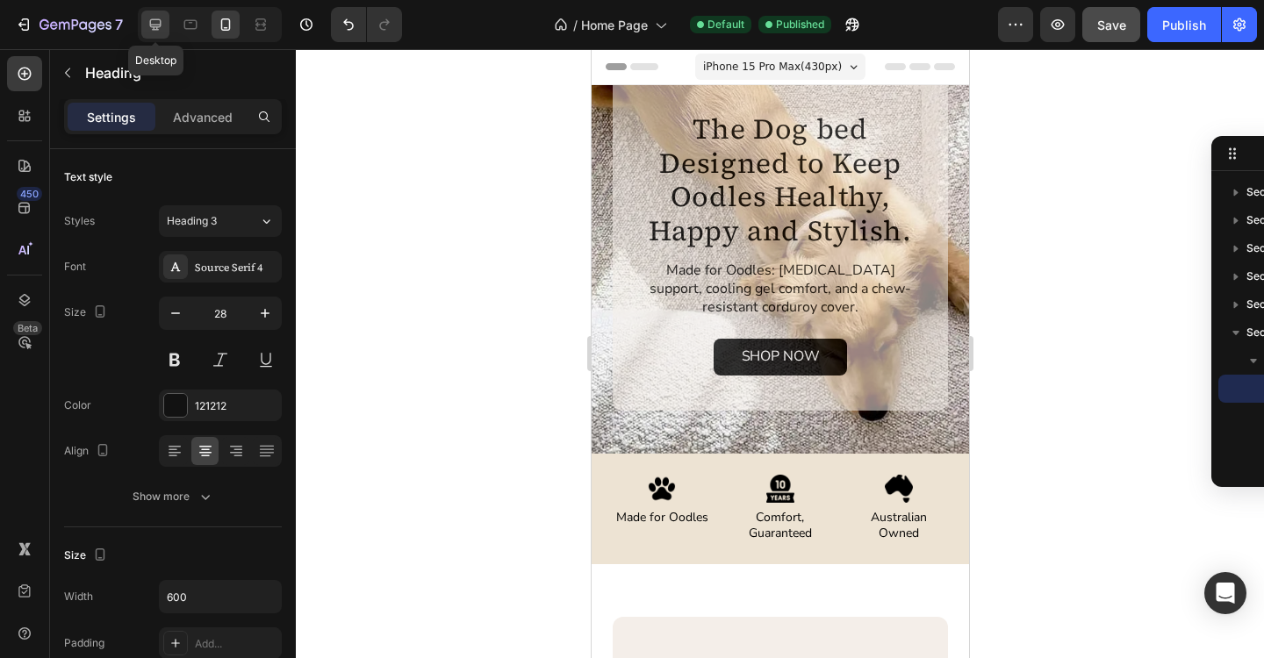
click at [154, 28] on icon at bounding box center [155, 24] width 11 height 11
type input "38"
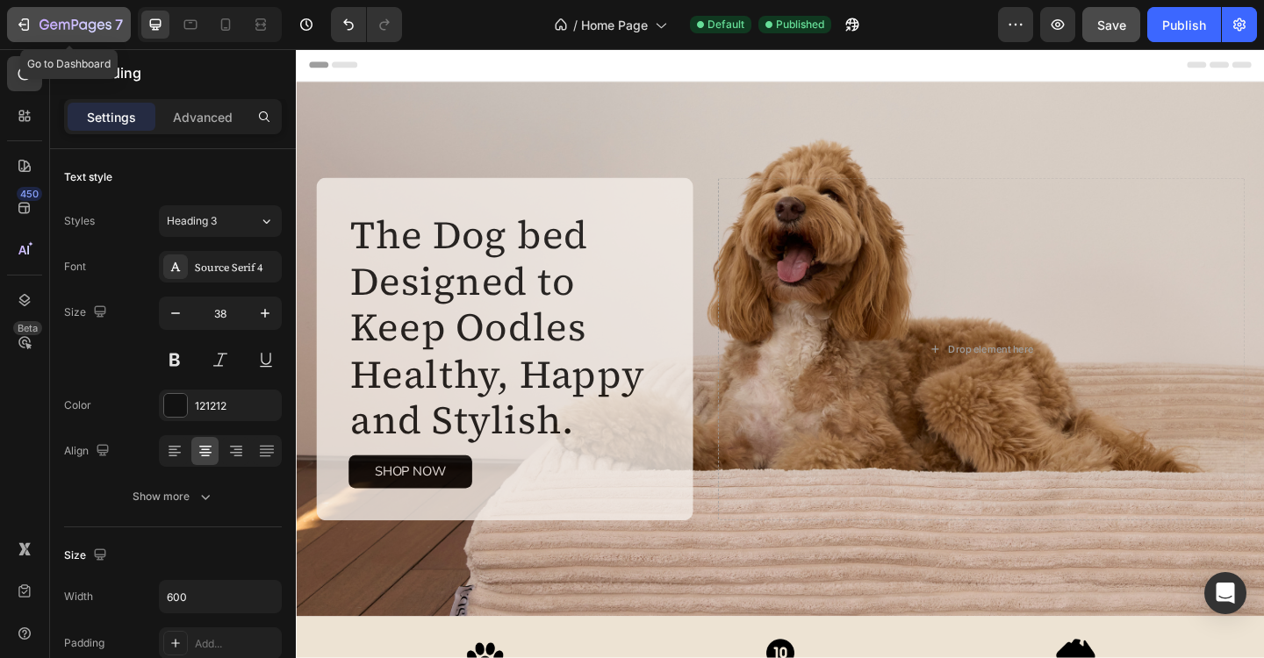
click at [87, 19] on icon "button" at bounding box center [75, 25] width 72 height 15
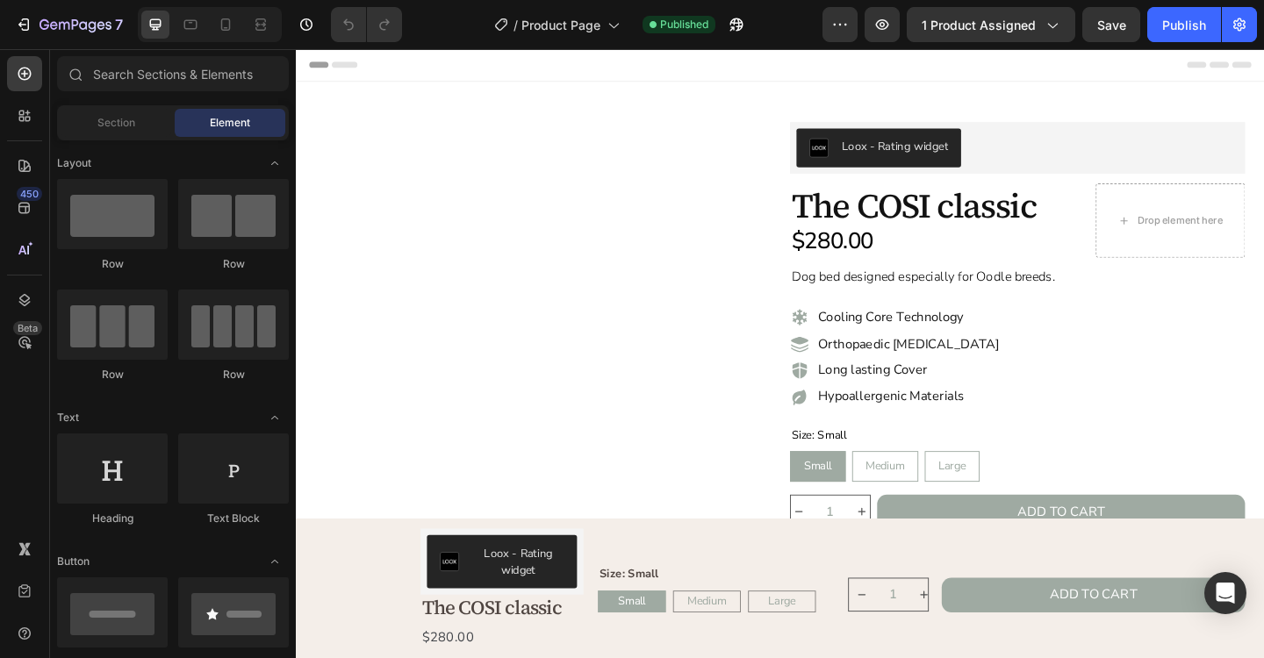
radio input "false"
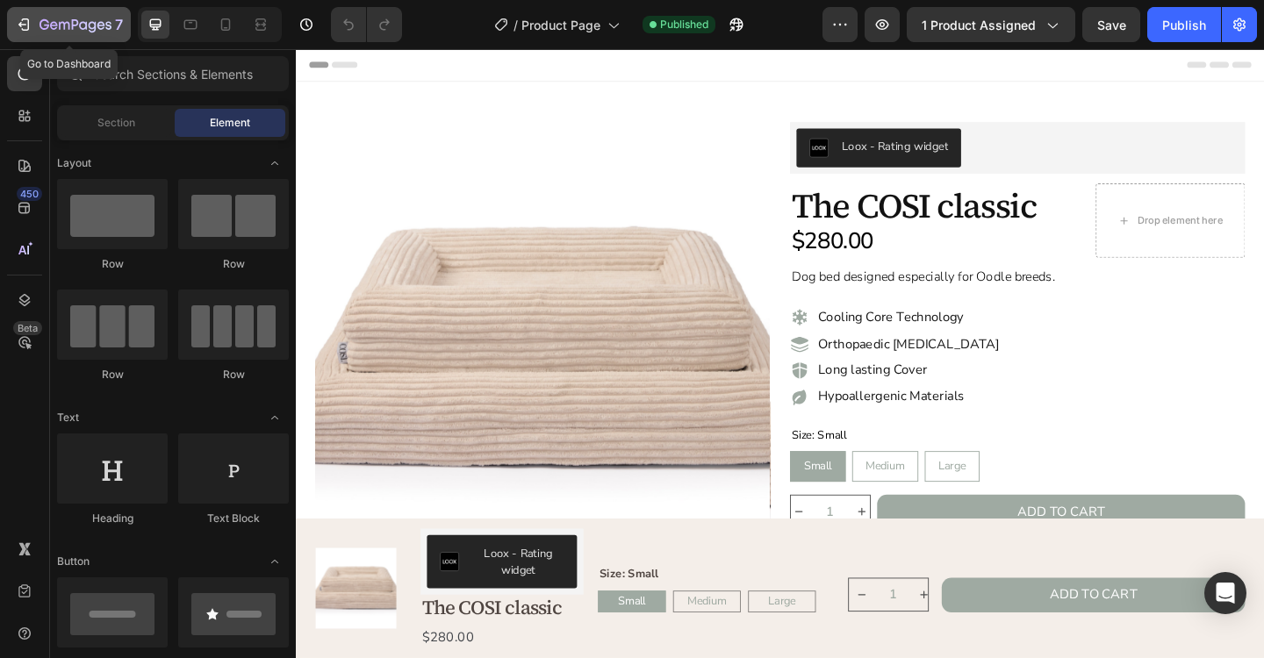
click at [63, 32] on icon "button" at bounding box center [75, 25] width 72 height 15
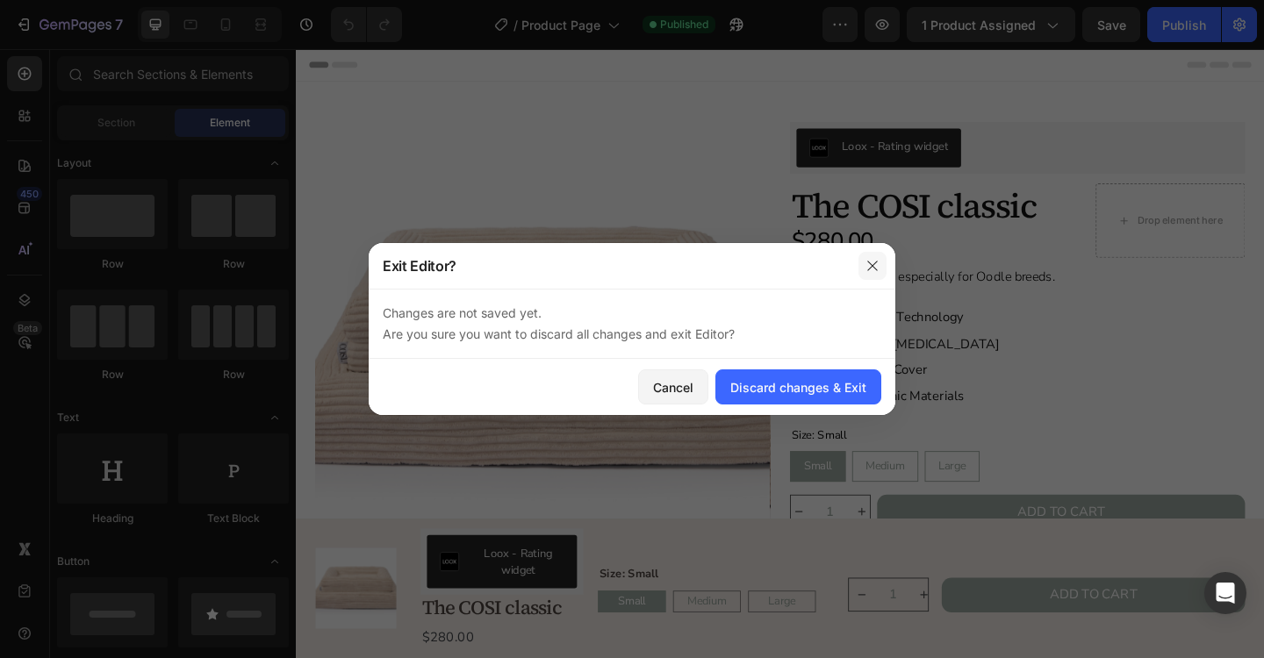
click at [877, 266] on icon "button" at bounding box center [872, 266] width 14 height 14
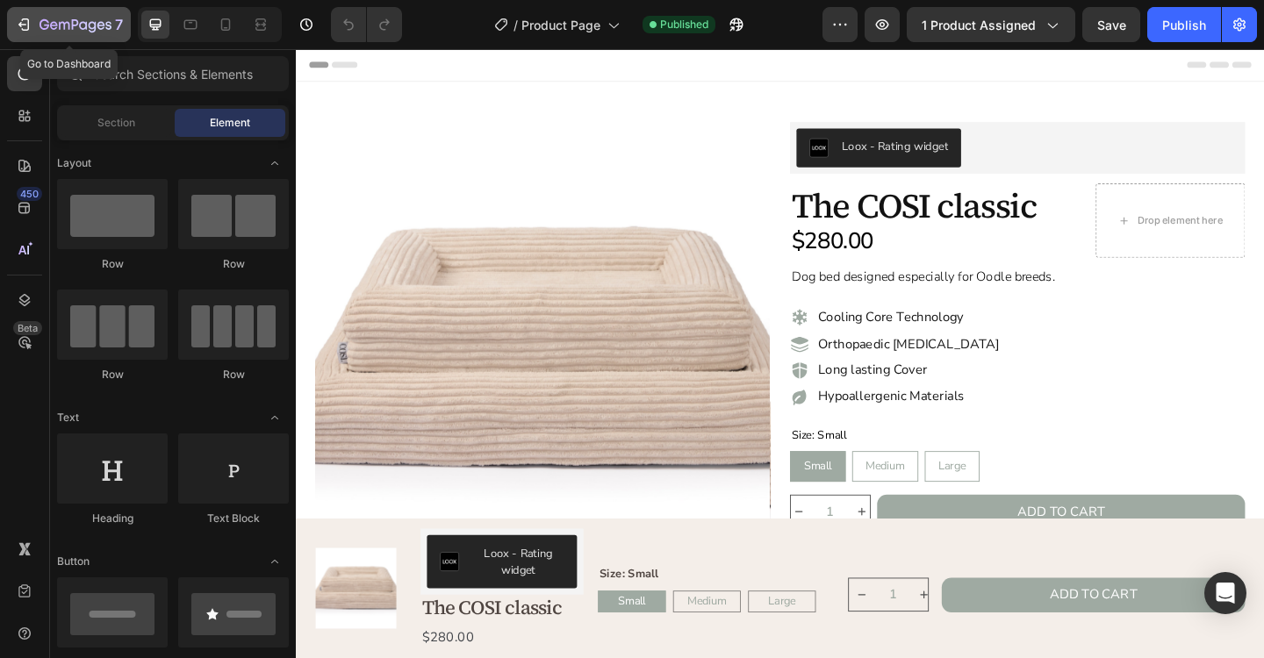
click at [67, 31] on icon "button" at bounding box center [75, 25] width 72 height 15
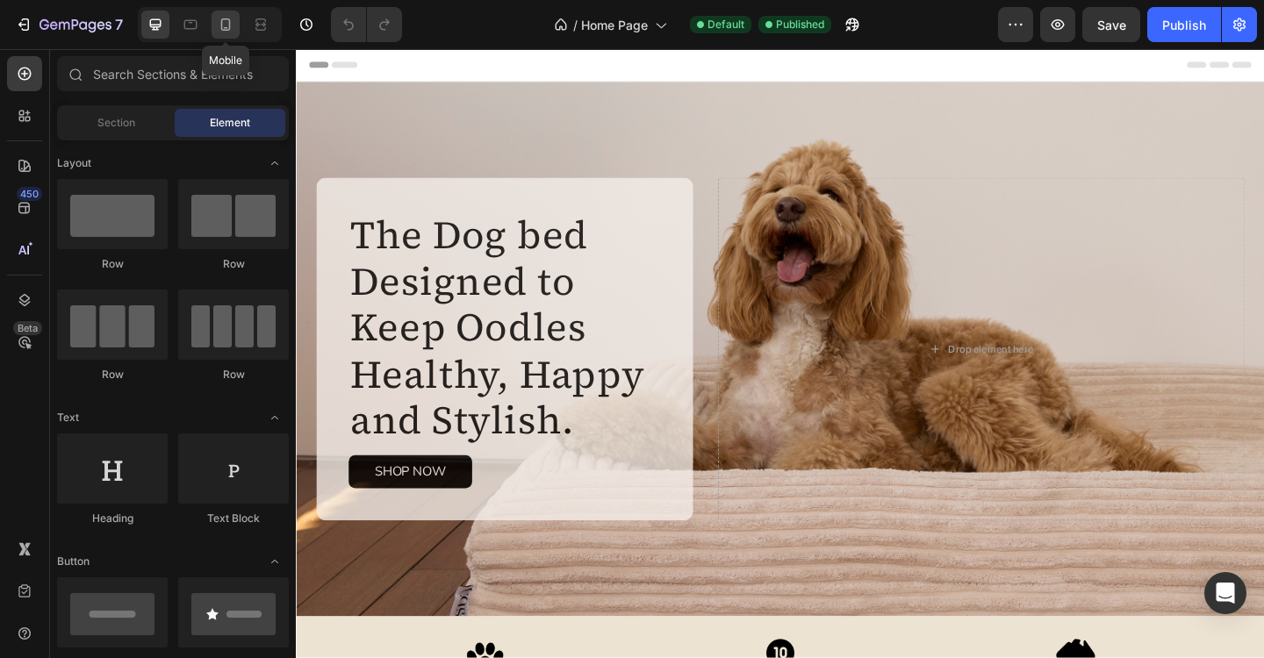
click at [221, 23] on icon at bounding box center [226, 24] width 10 height 12
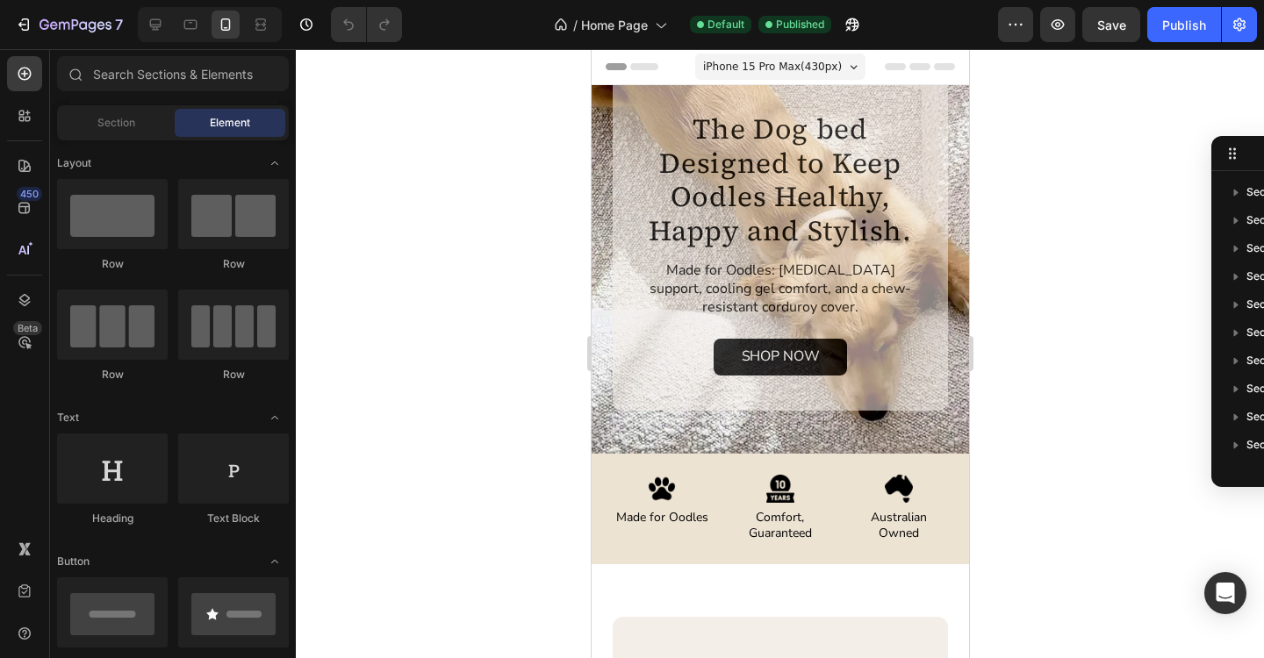
click at [1075, 478] on div at bounding box center [780, 353] width 968 height 609
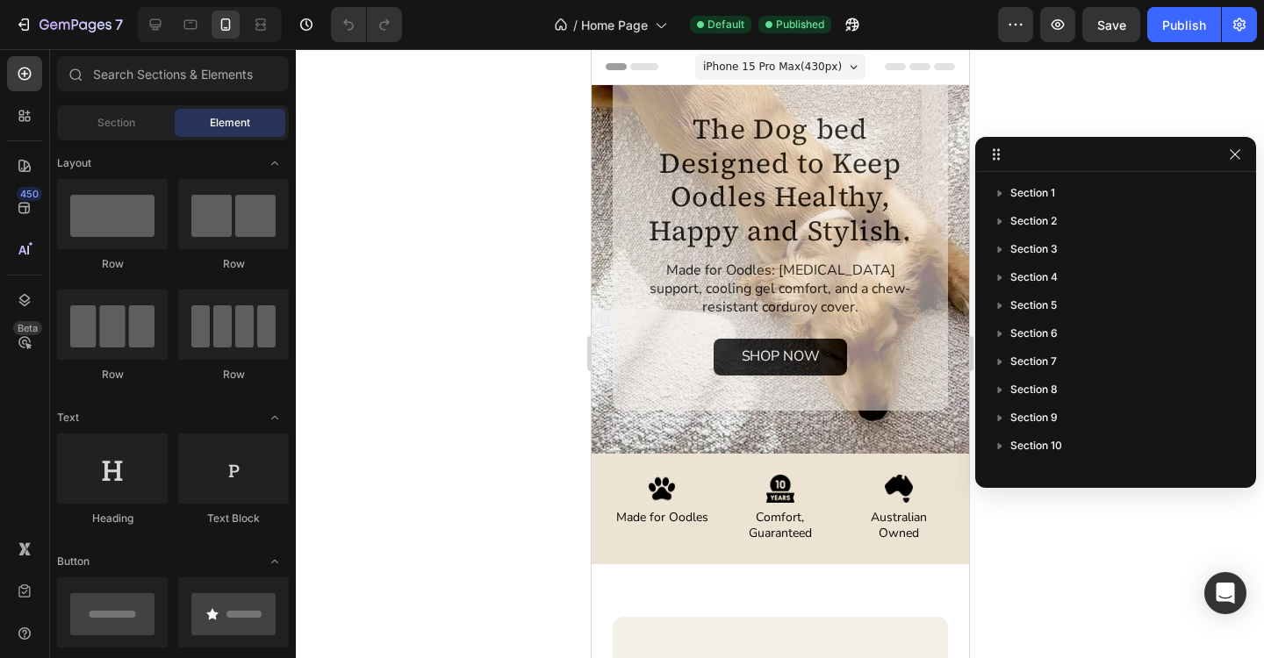
drag, startPoint x: 1231, startPoint y: 156, endPoint x: 1209, endPoint y: 157, distance: 22.8
click at [1239, 154] on icon "button" at bounding box center [1235, 154] width 14 height 14
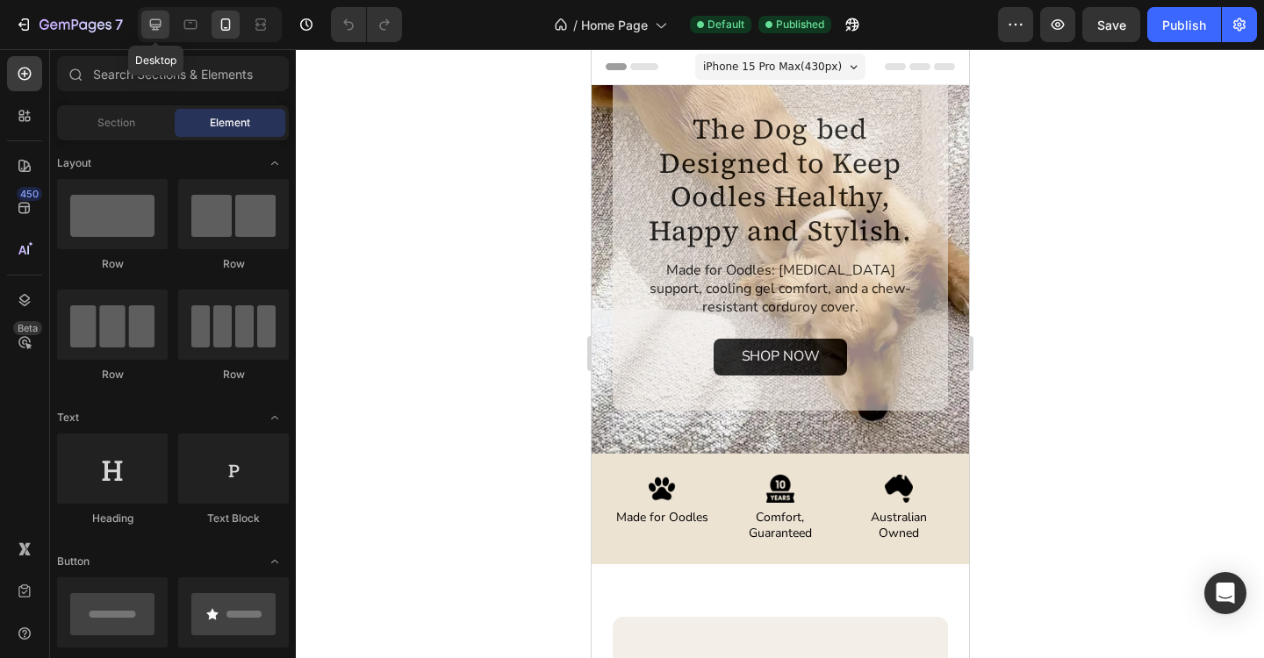
click at [154, 31] on icon at bounding box center [156, 25] width 18 height 18
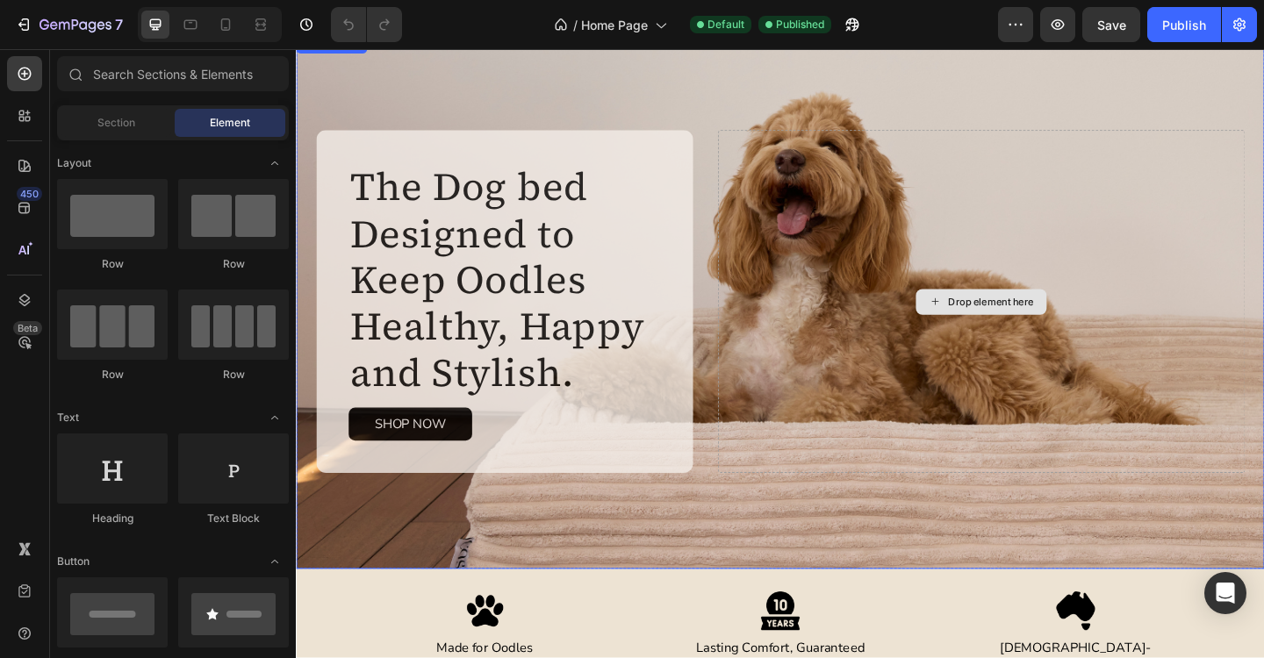
scroll to position [8, 0]
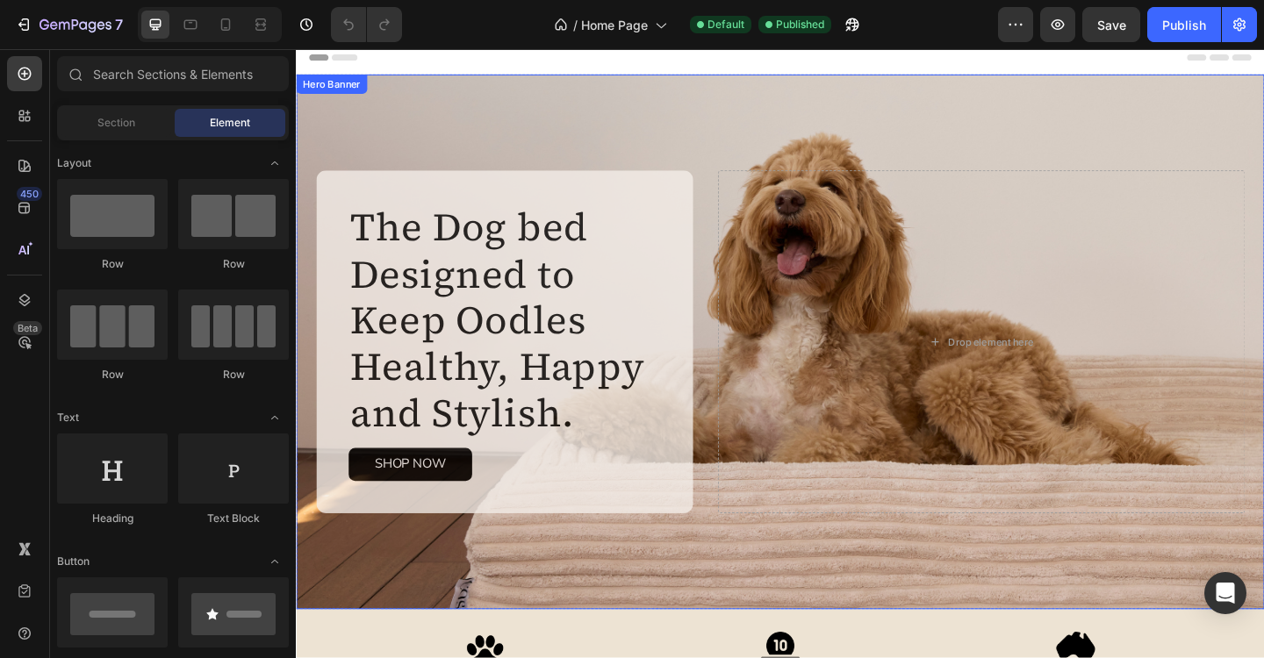
click at [892, 130] on div "The Dog bed Designed to Keep Oodles Healthy, Happy and Stylish. Heading Made fo…" at bounding box center [822, 368] width 1053 height 582
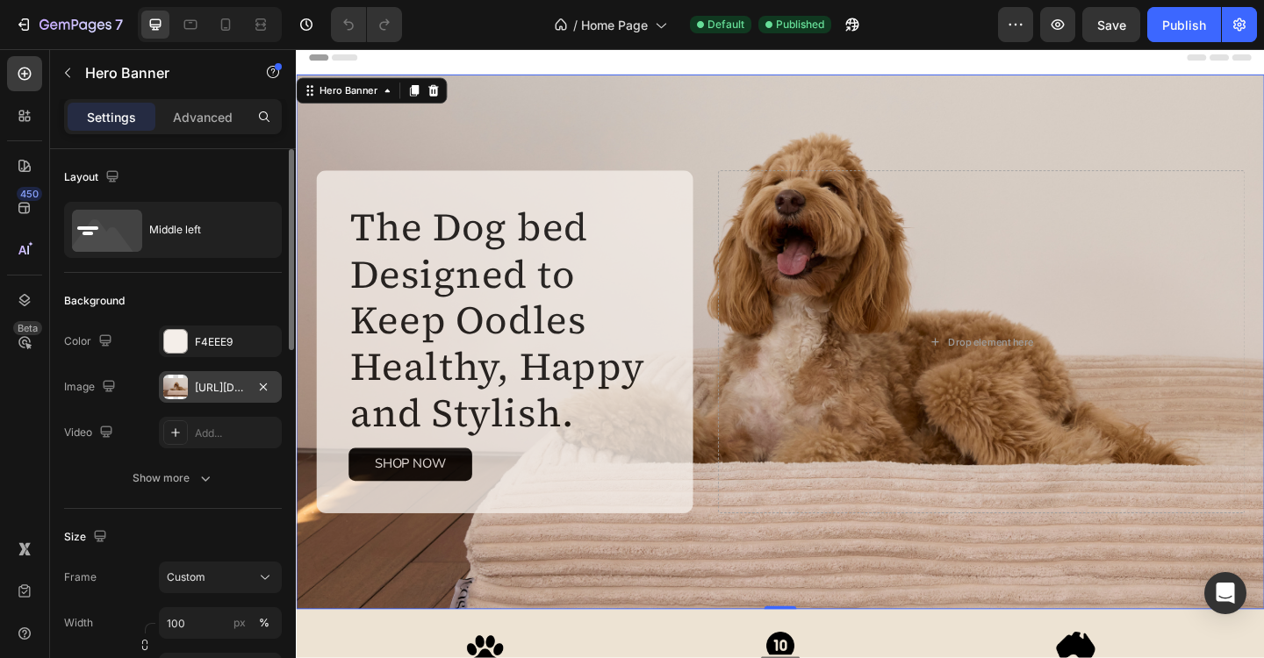
click at [248, 396] on div "https://cdn.shopify.com/s/files/1/0704/6384/8615/files/gempages_572669083955233…" at bounding box center [220, 387] width 123 height 32
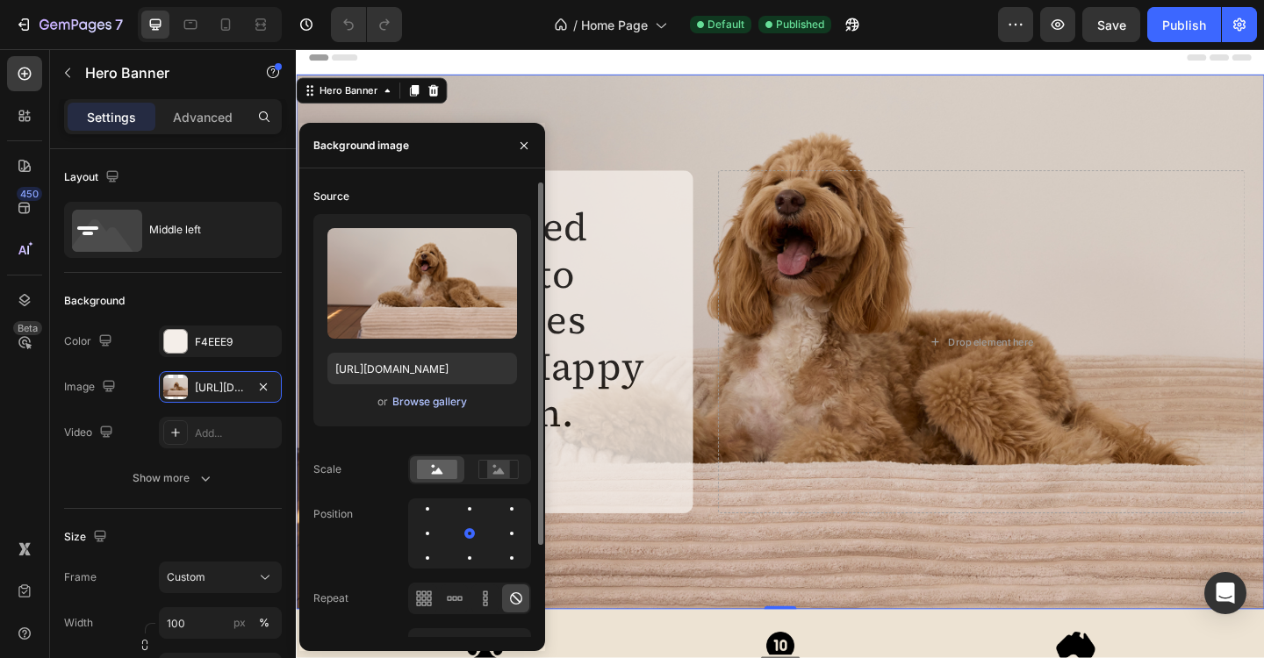
click at [418, 400] on div "Browse gallery" at bounding box center [429, 402] width 75 height 16
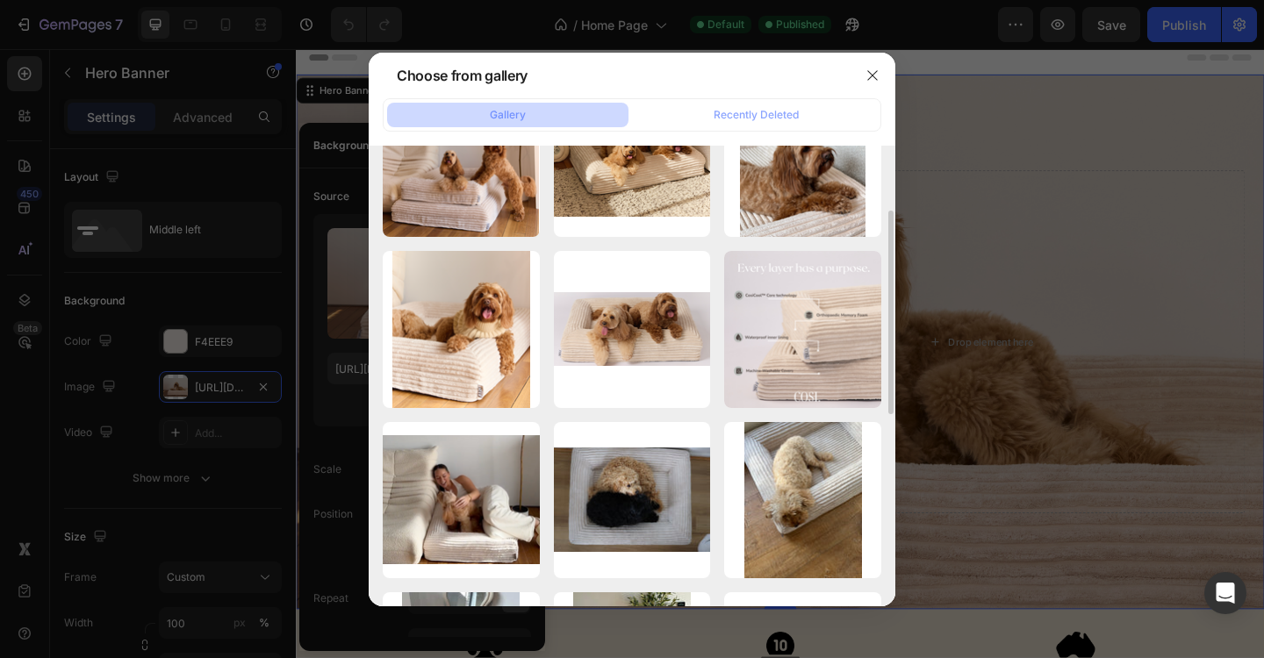
scroll to position [269, 0]
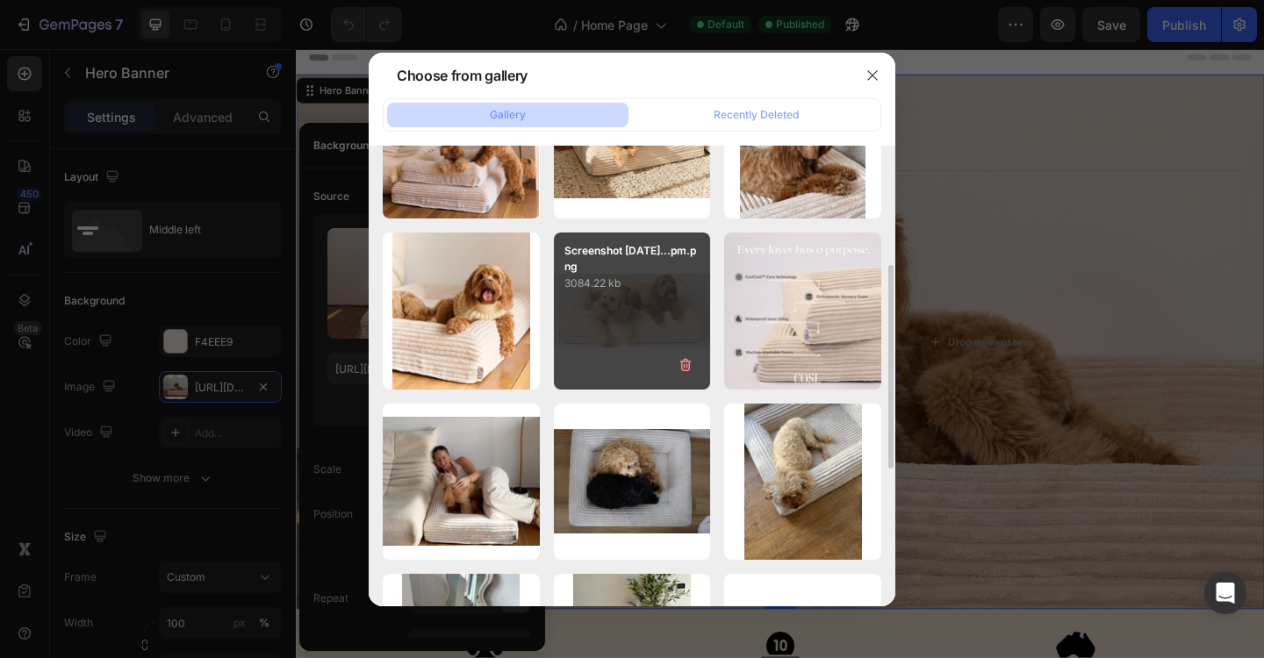
click at [627, 327] on div "Screenshot 2025-08-18...pm.png 3084.22 kb" at bounding box center [632, 311] width 157 height 157
type input "https://cdn.shopify.com/s/files/1/0704/6384/8615/files/gempages_572669083955233…"
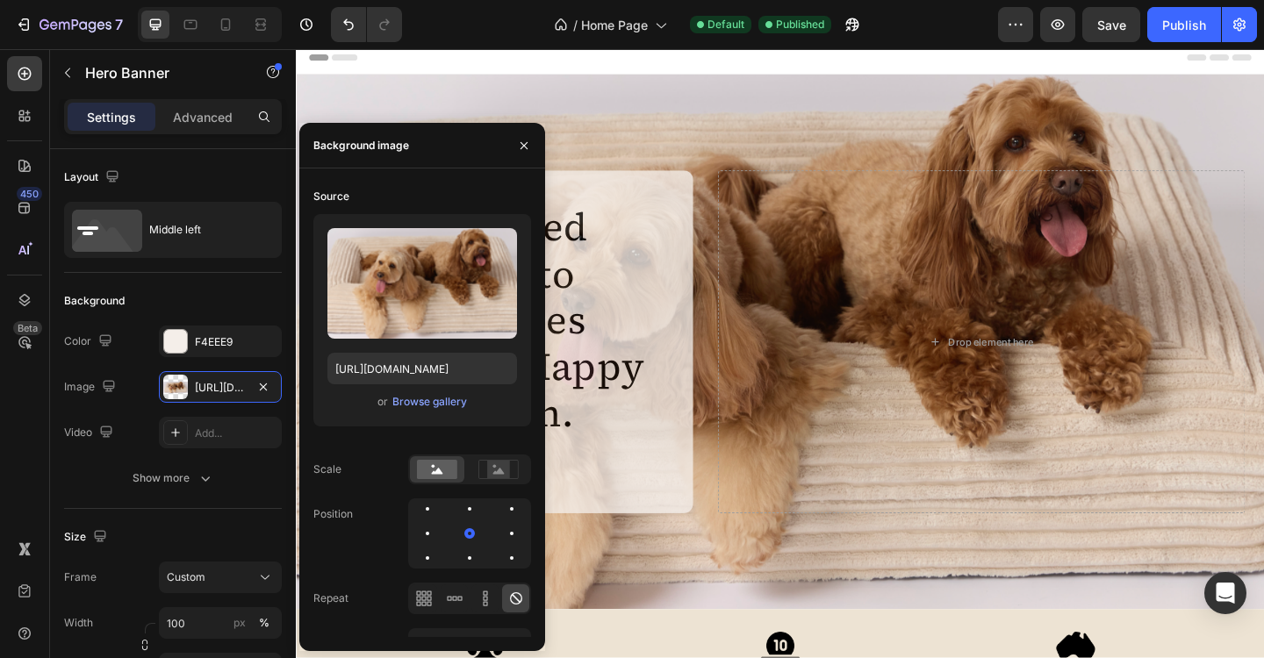
click at [774, 65] on div "Header" at bounding box center [822, 58] width 1025 height 35
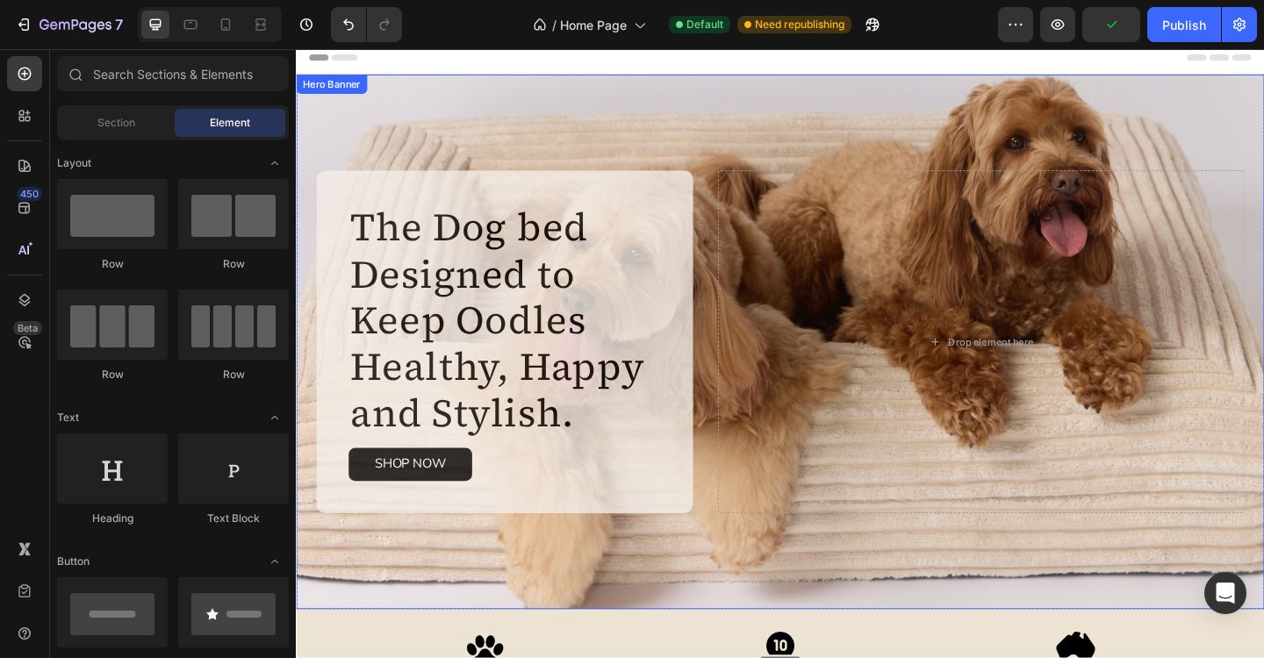
click at [475, 141] on div "The Dog bed Designed to Keep Oodles Healthy, Happy and Stylish. Heading Made fo…" at bounding box center [822, 368] width 1053 height 582
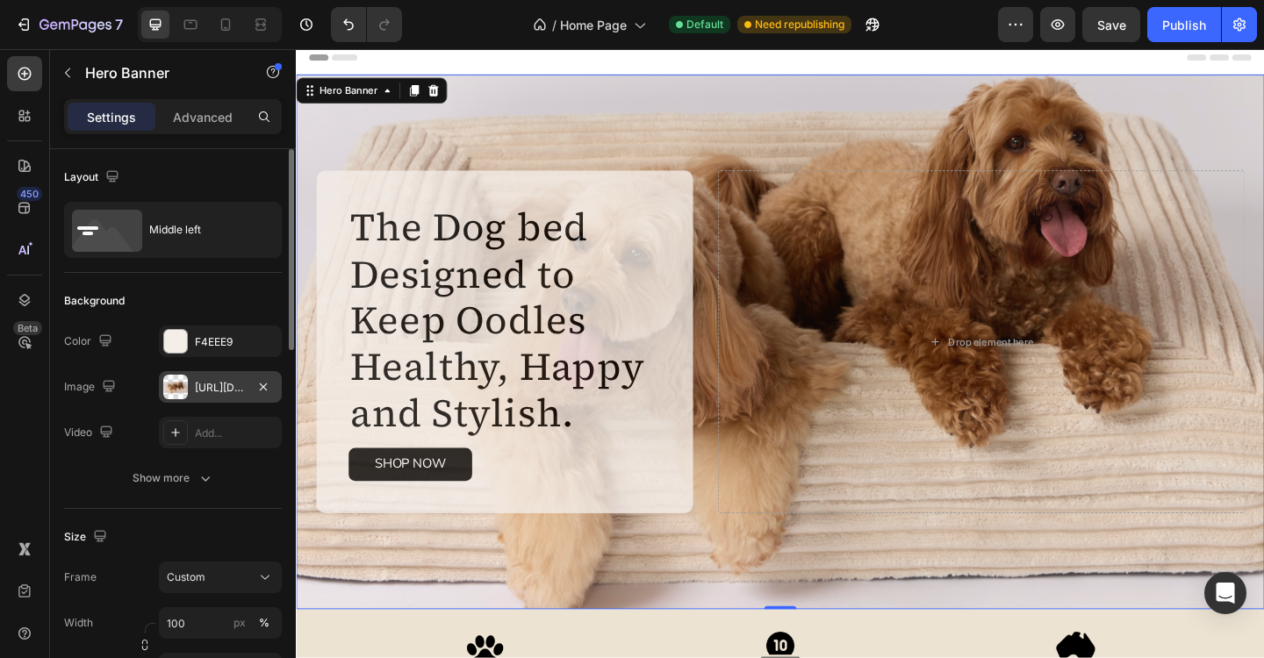
click at [237, 392] on div "https://cdn.shopify.com/s/files/1/0704/6384/8615/files/gempages_572669083955233…" at bounding box center [220, 388] width 51 height 16
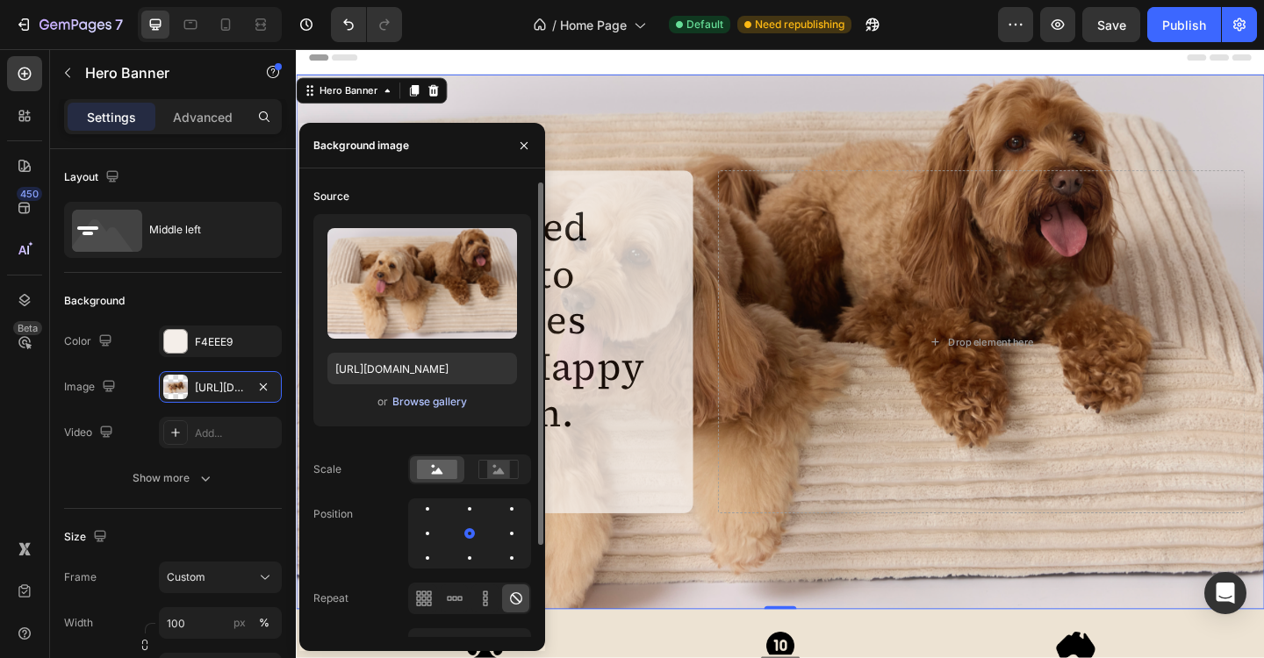
click at [424, 407] on div "Browse gallery" at bounding box center [429, 402] width 75 height 16
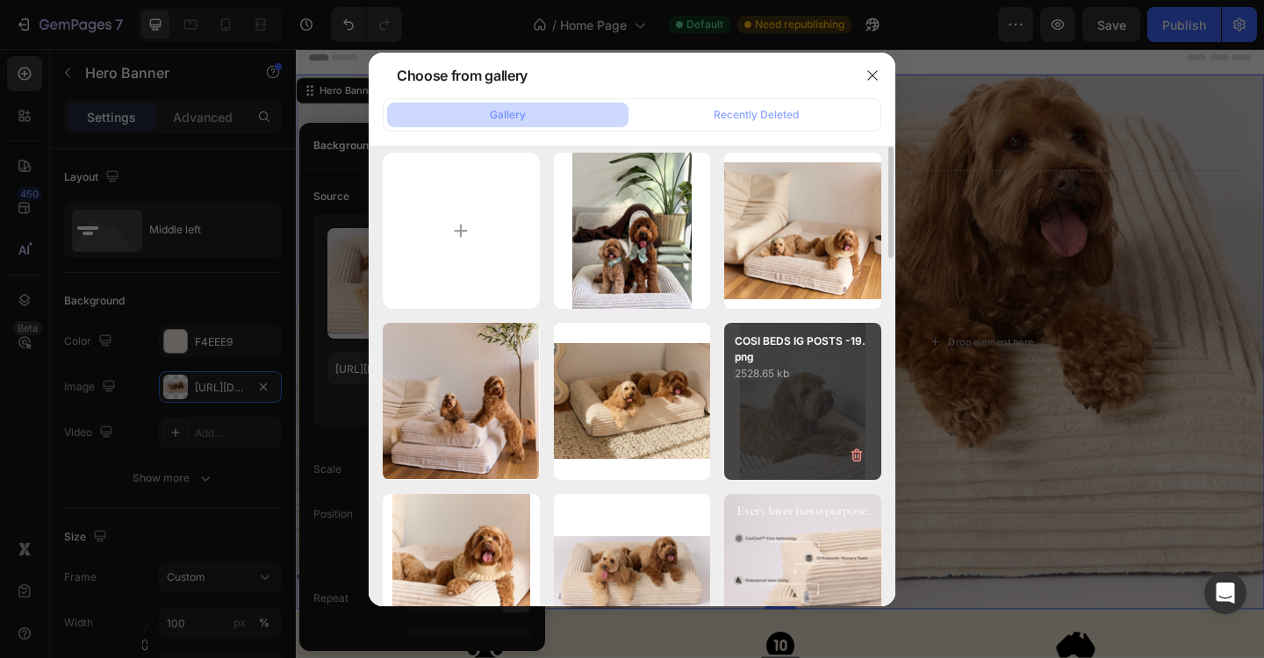
scroll to position [0, 0]
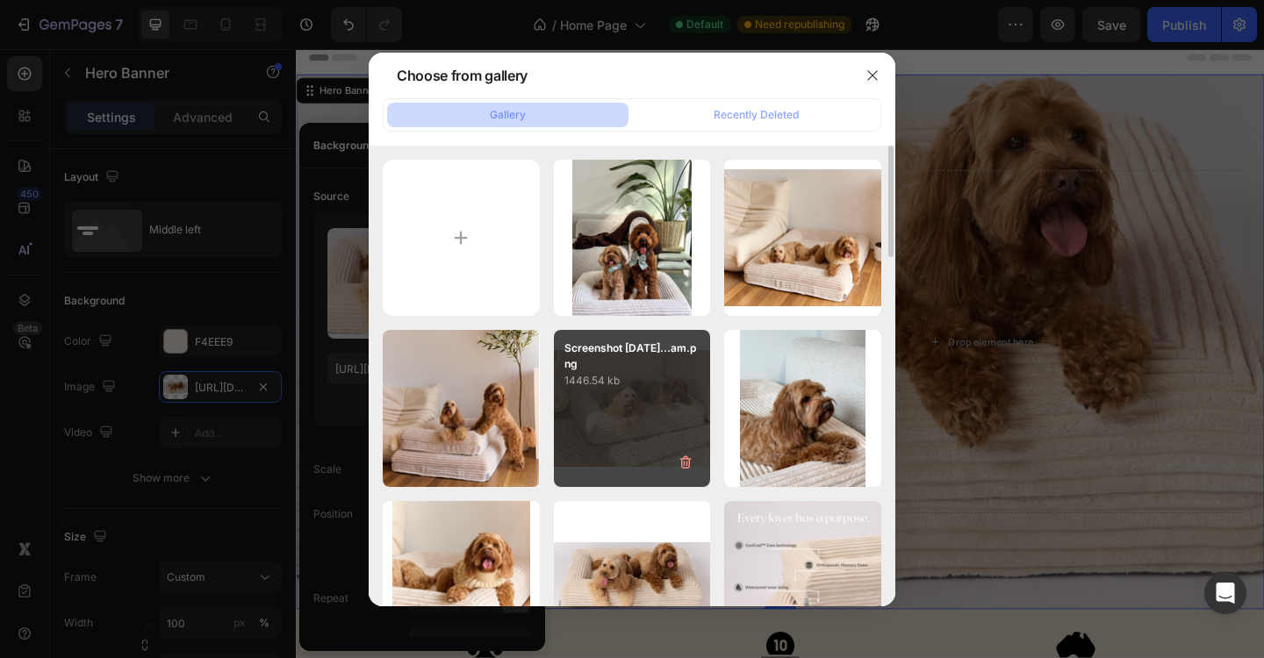
click at [639, 434] on div "Screenshot 2025-08-25...am.png 1446.54 kb" at bounding box center [632, 408] width 157 height 157
type input "https://cdn.shopify.com/s/files/1/0704/6384/8615/files/gempages_572669083955233…"
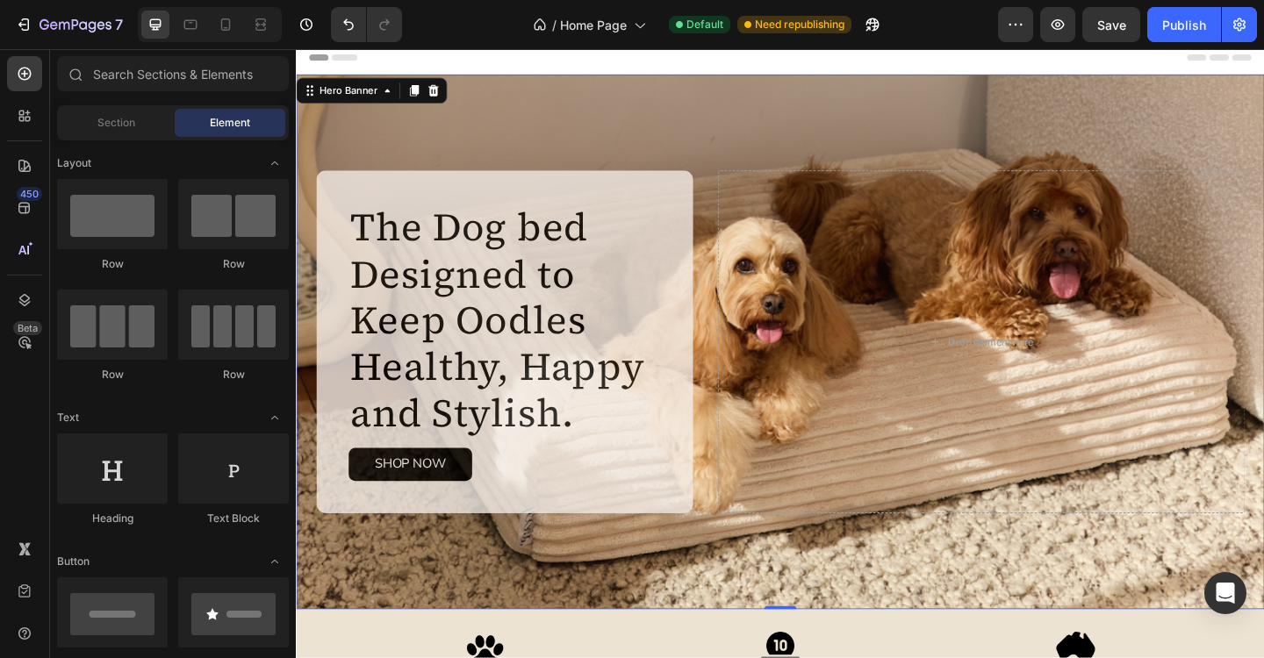
click at [868, 69] on div "Header" at bounding box center [822, 58] width 1025 height 35
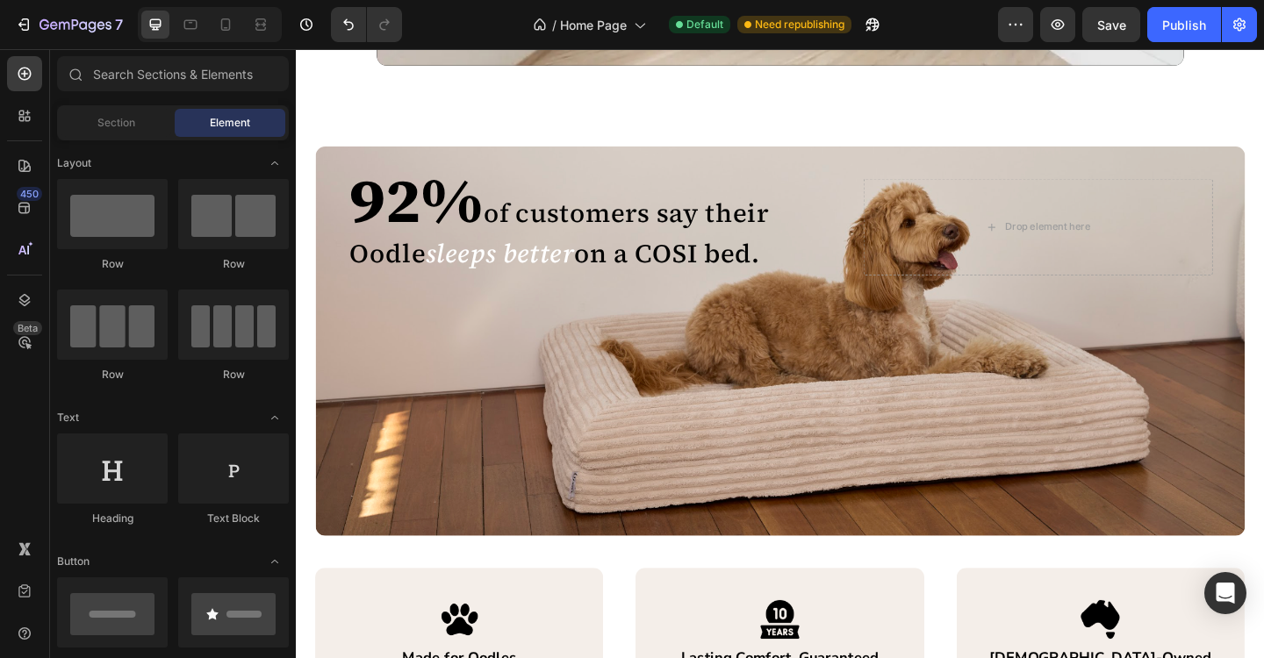
scroll to position [2136, 0]
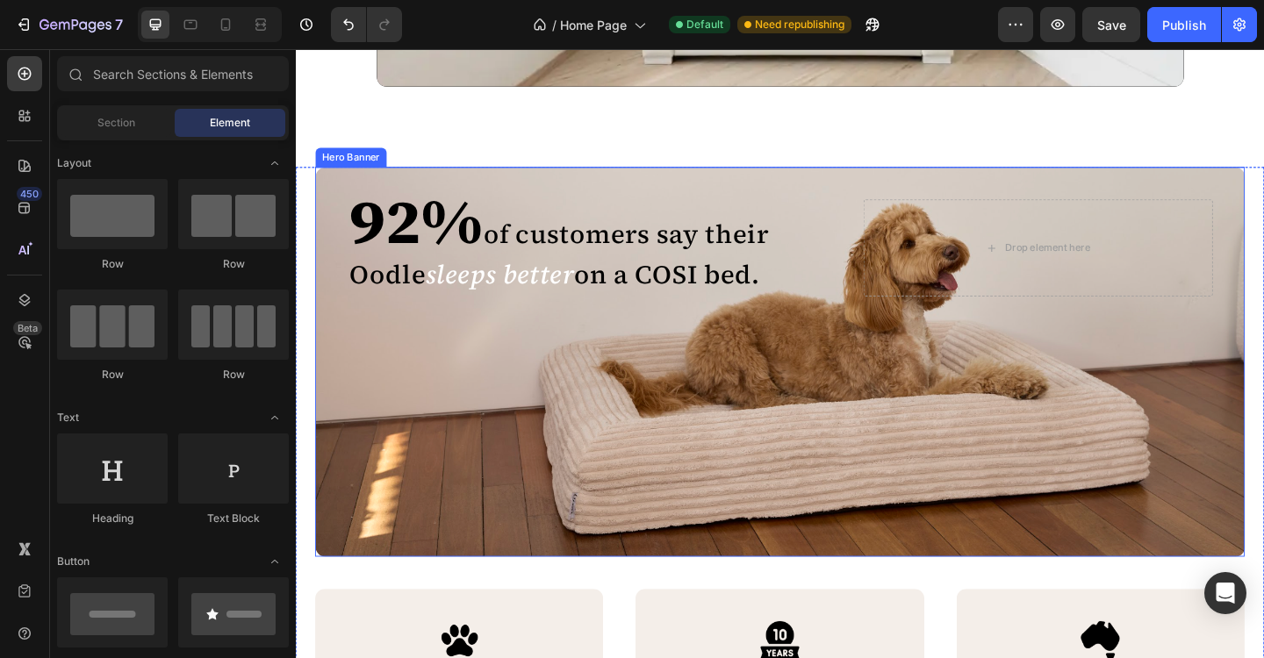
click at [752, 446] on div "92% of customers say their Oodle sleeps better on a COSI bed. Heading 92% of cu…" at bounding box center [822, 390] width 1011 height 424
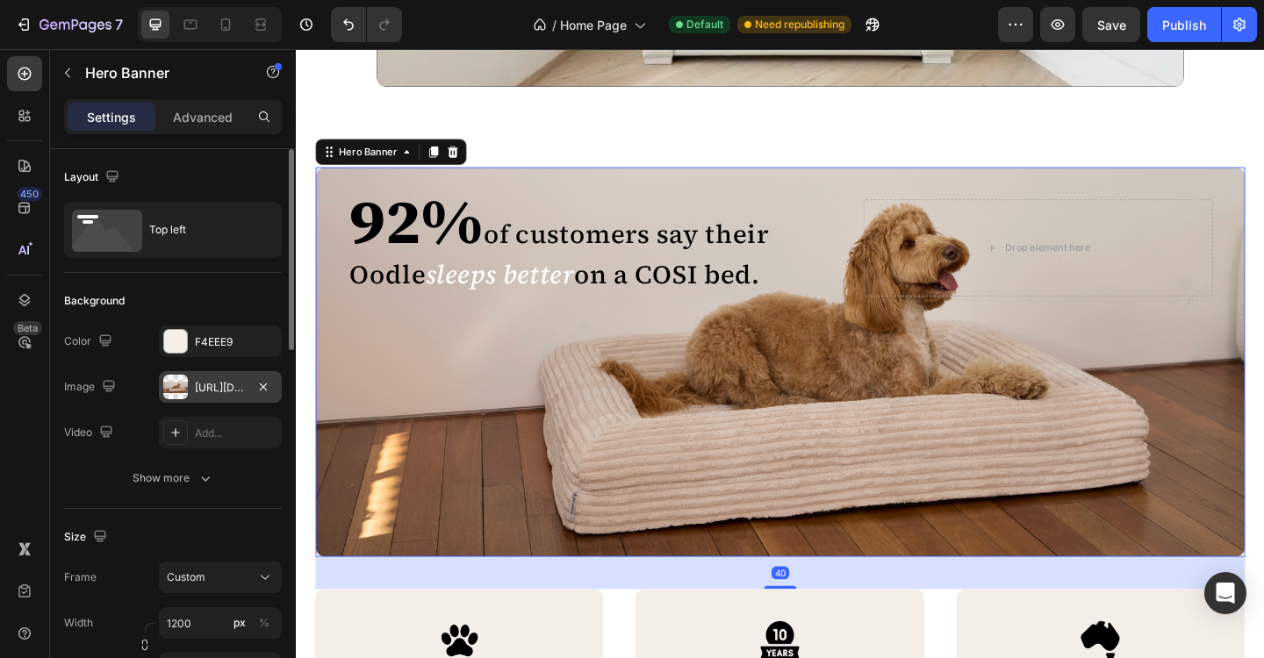
click at [238, 395] on div "https://cdn.shopify.com/s/files/1/0704/6384/8615/files/gempages_572669083955233…" at bounding box center [220, 388] width 51 height 16
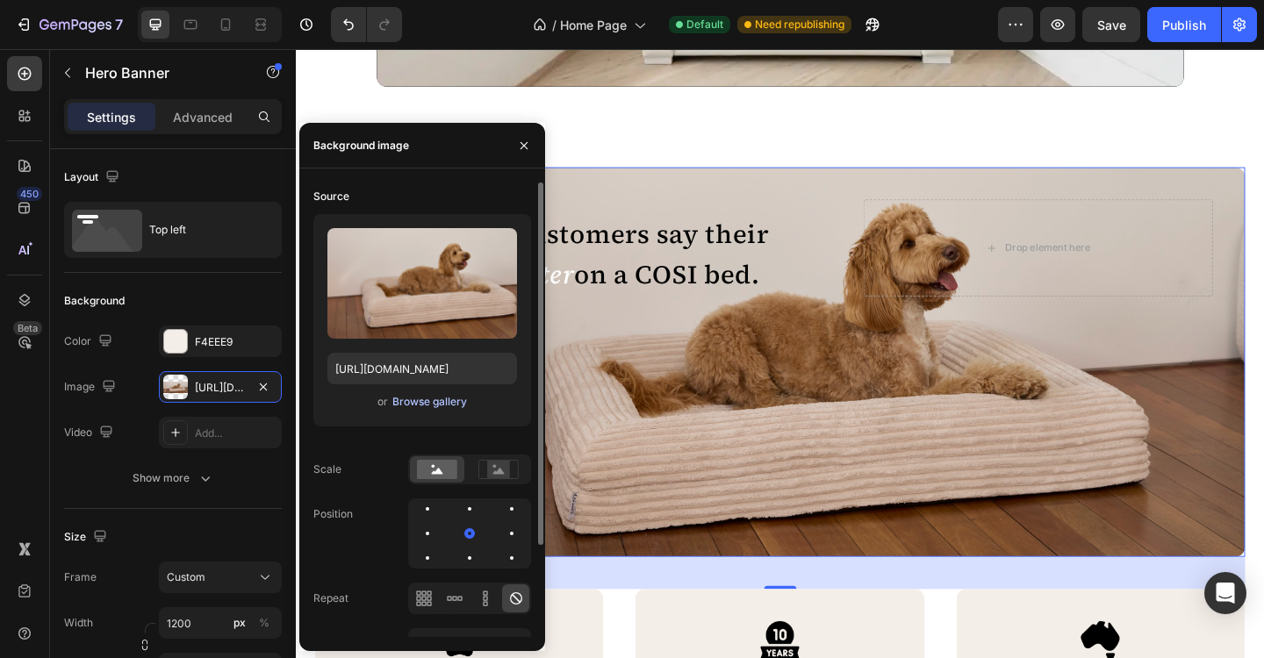
click at [416, 404] on div "Browse gallery" at bounding box center [429, 402] width 75 height 16
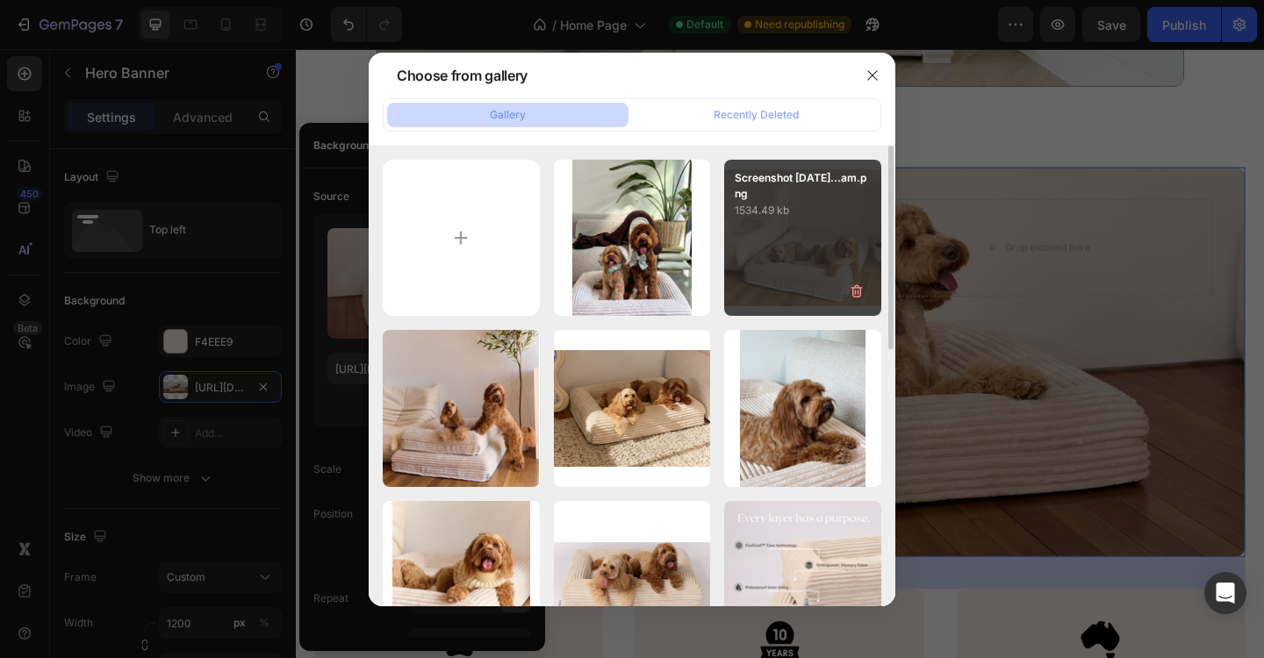
click at [819, 277] on div "Screenshot 2025-08-25...am.png 1534.49 kb" at bounding box center [802, 238] width 157 height 157
type input "https://cdn.shopify.com/s/files/1/0704/6384/8615/files/gempages_572669083955233…"
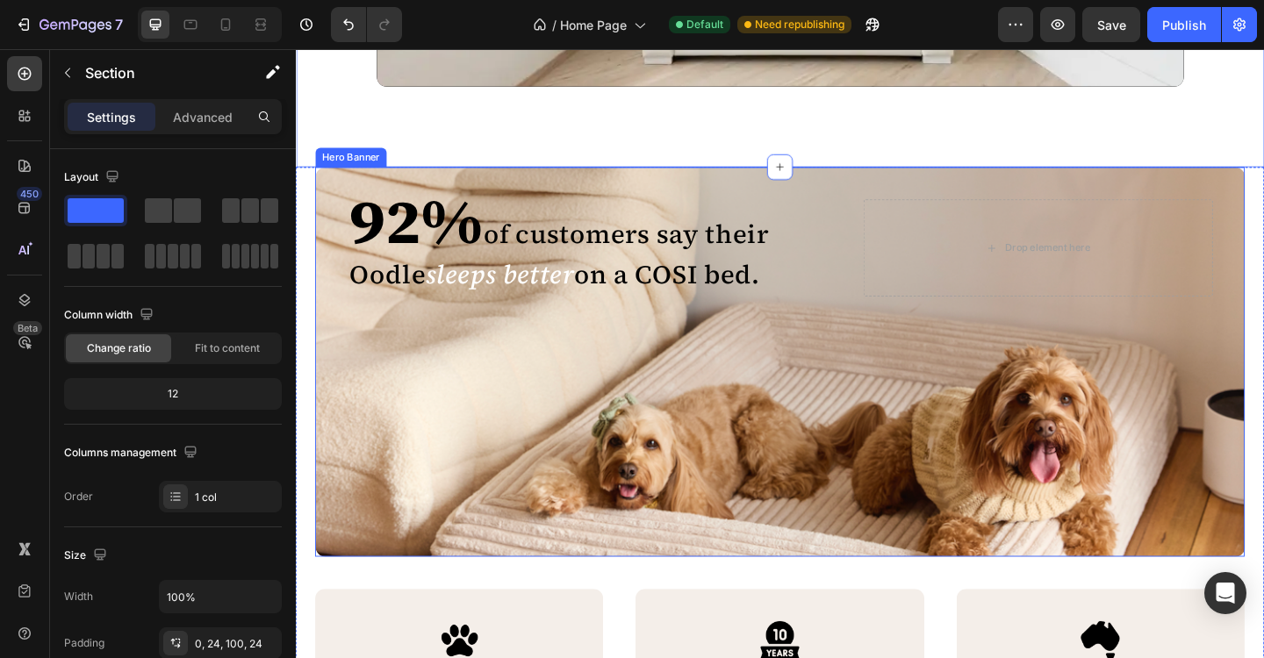
click at [569, 440] on div "92% of customers say their Oodle sleeps better on a COSI bed. Heading 92% of cu…" at bounding box center [822, 390] width 1011 height 424
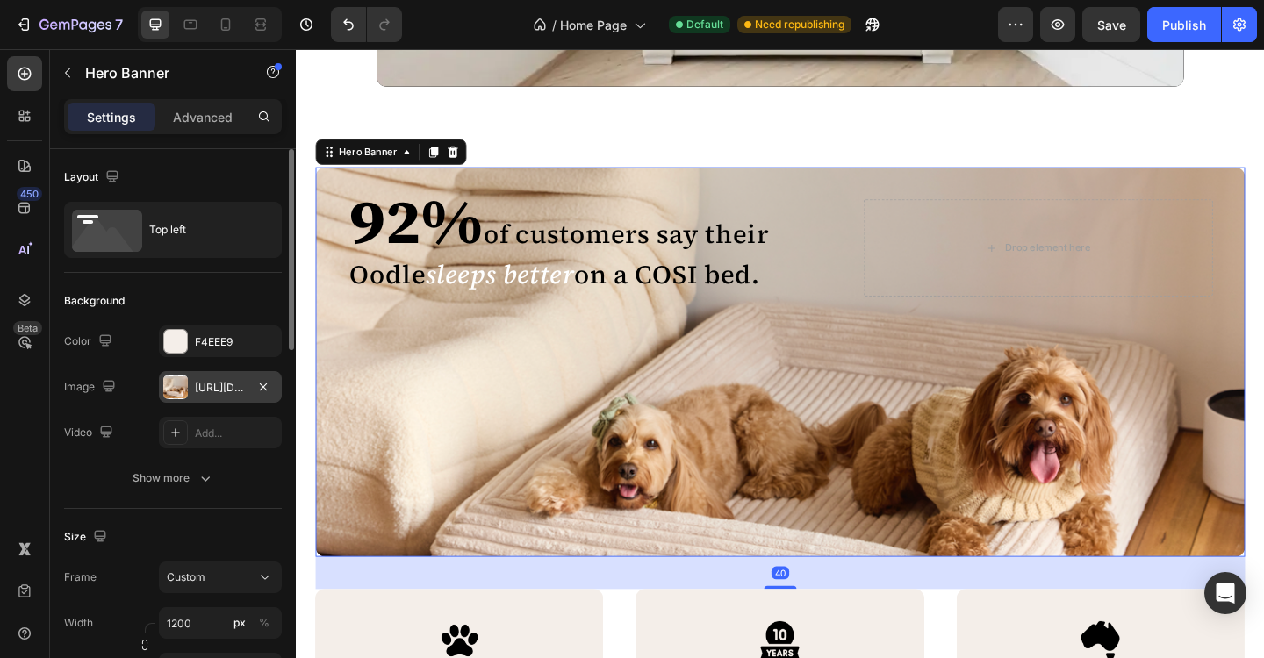
click at [208, 393] on div "https://cdn.shopify.com/s/files/1/0704/6384/8615/files/gempages_572669083955233…" at bounding box center [220, 388] width 51 height 16
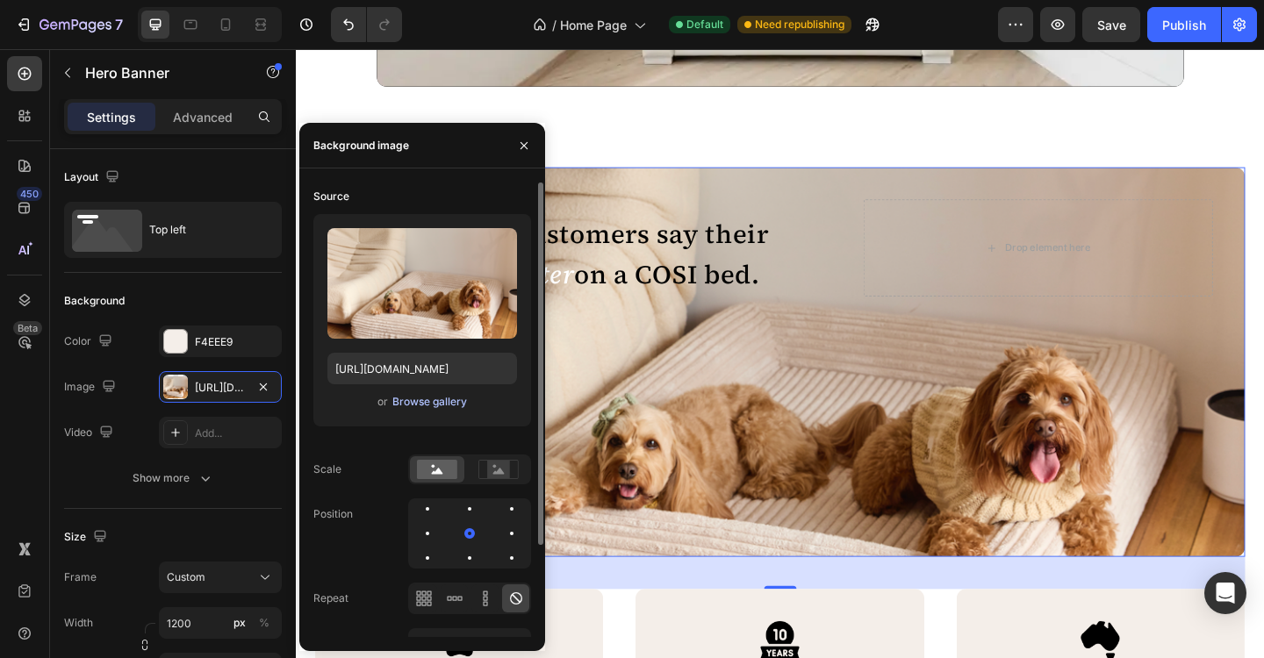
click at [414, 406] on div "Browse gallery" at bounding box center [429, 402] width 75 height 16
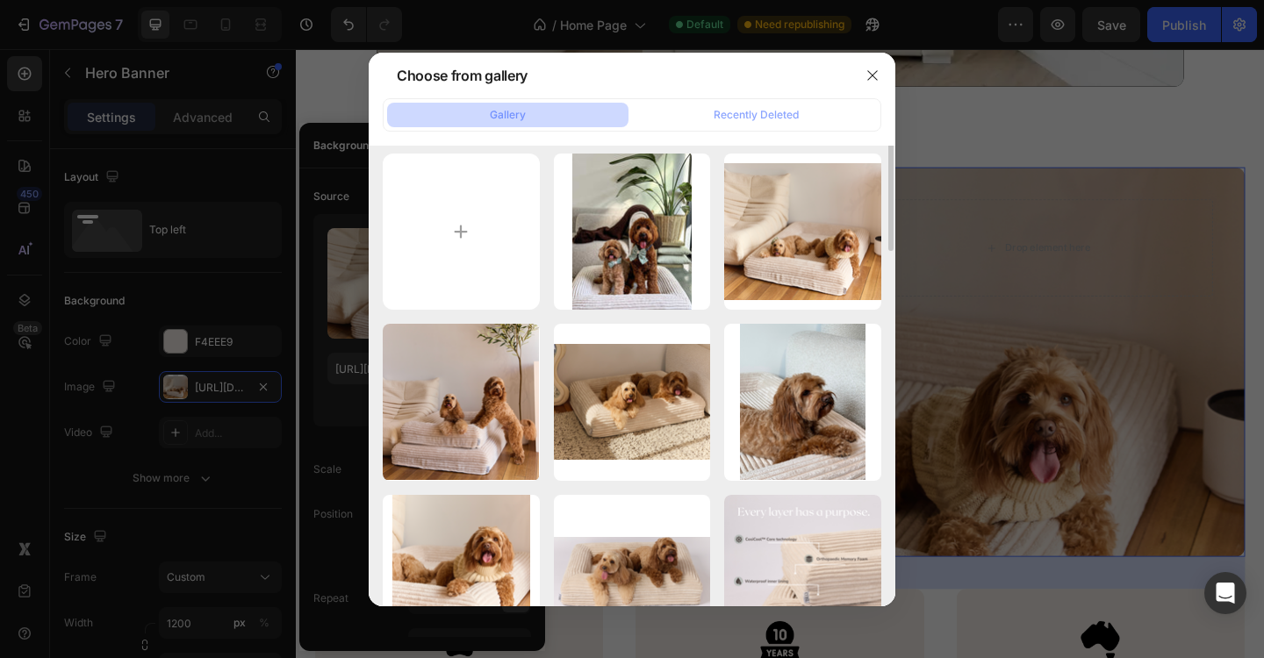
scroll to position [0, 0]
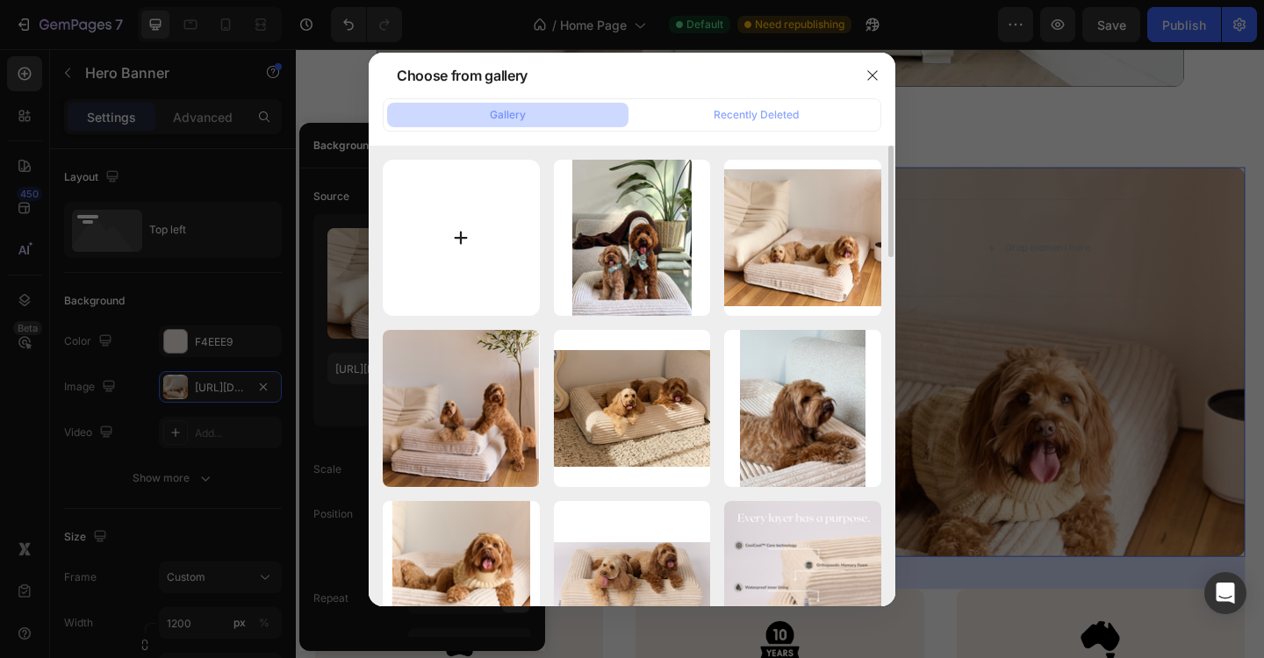
click at [477, 245] on input "file" at bounding box center [461, 238] width 157 height 157
type input "C:\fakepath\5.png"
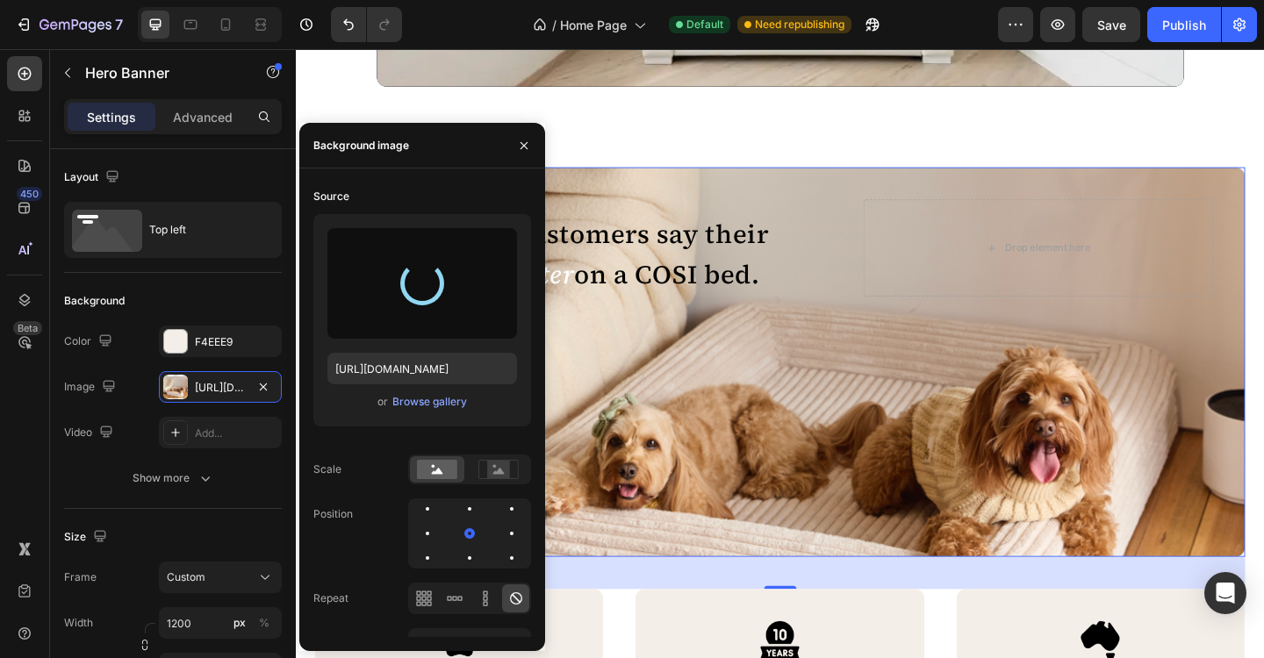
type input "https://cdn.shopify.com/s/files/1/0704/6384/8615/files/gempages_572669083955233…"
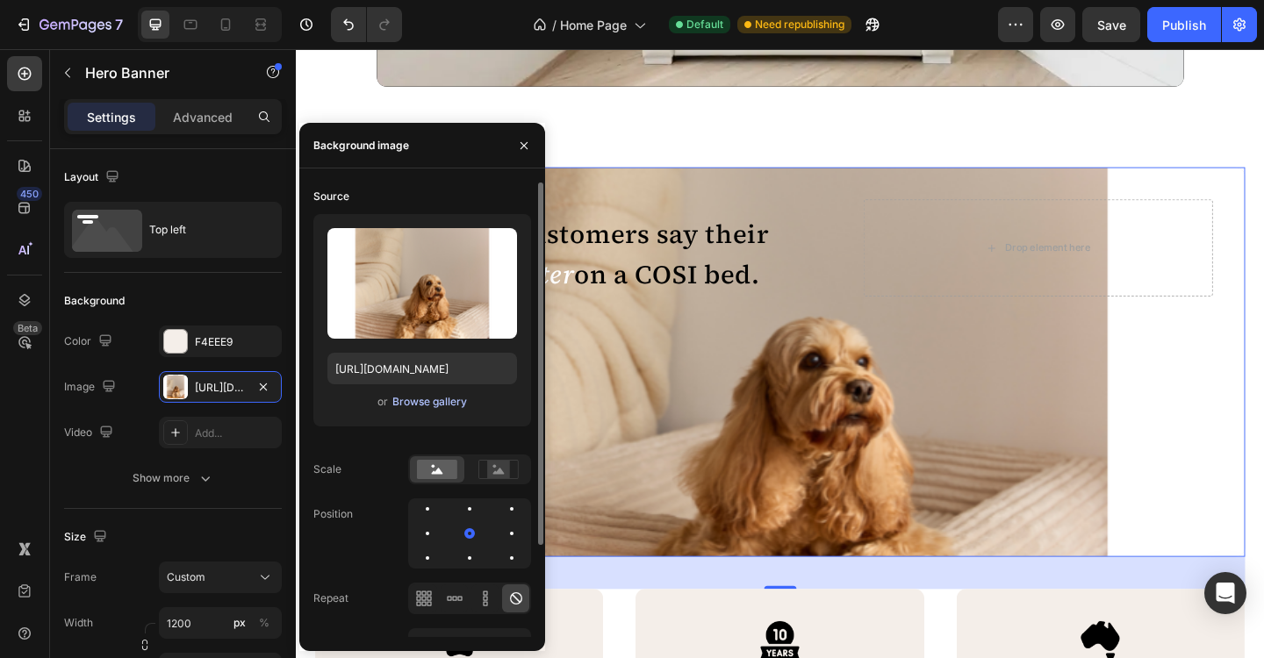
click at [445, 406] on div "Browse gallery" at bounding box center [429, 402] width 75 height 16
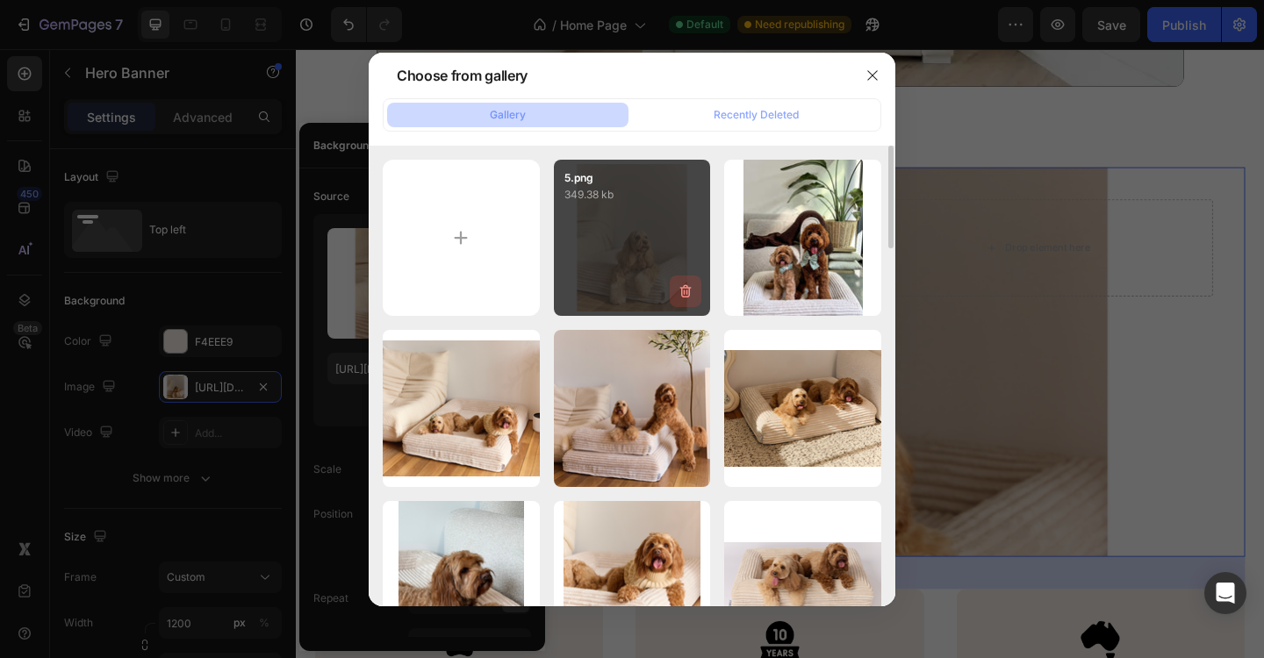
click at [689, 291] on icon "button" at bounding box center [685, 291] width 11 height 13
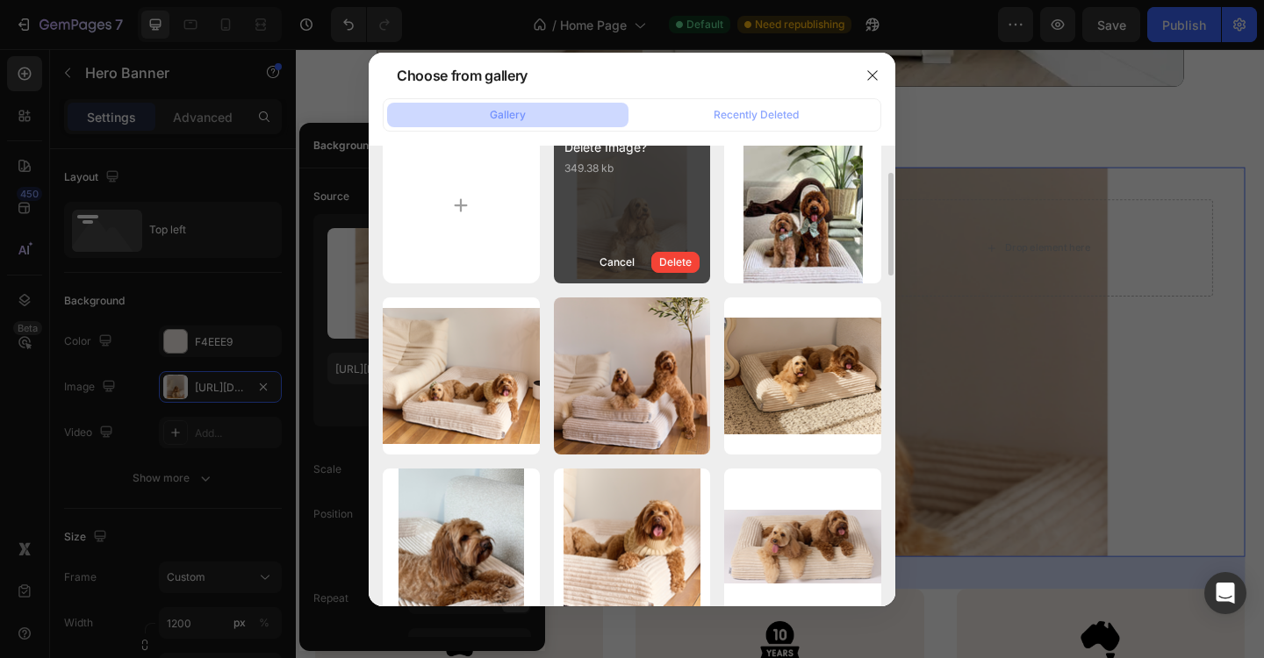
scroll to position [12, 0]
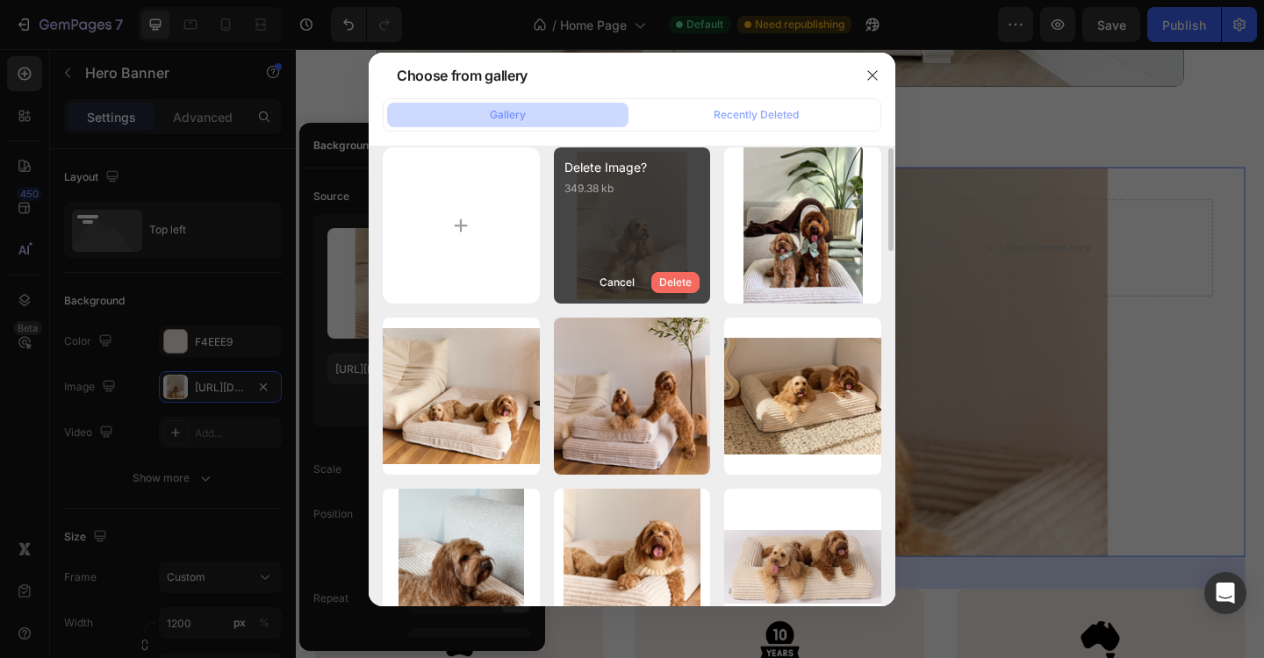
click at [678, 284] on div "Delete" at bounding box center [675, 283] width 32 height 16
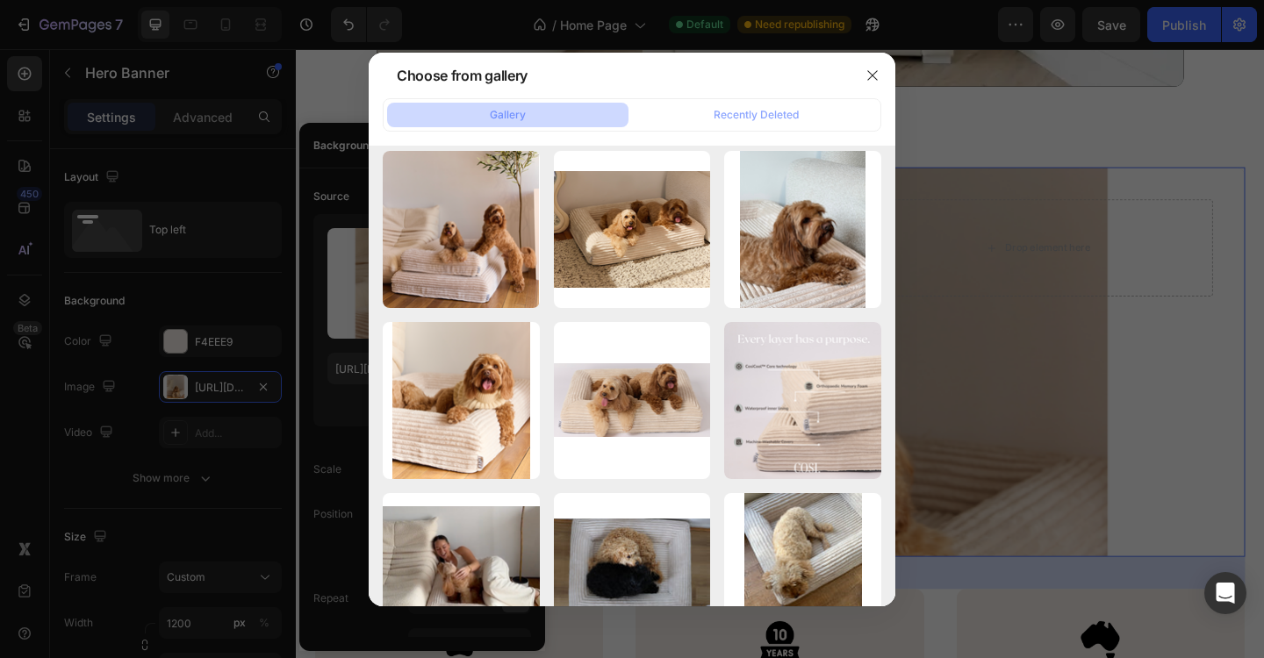
scroll to position [0, 0]
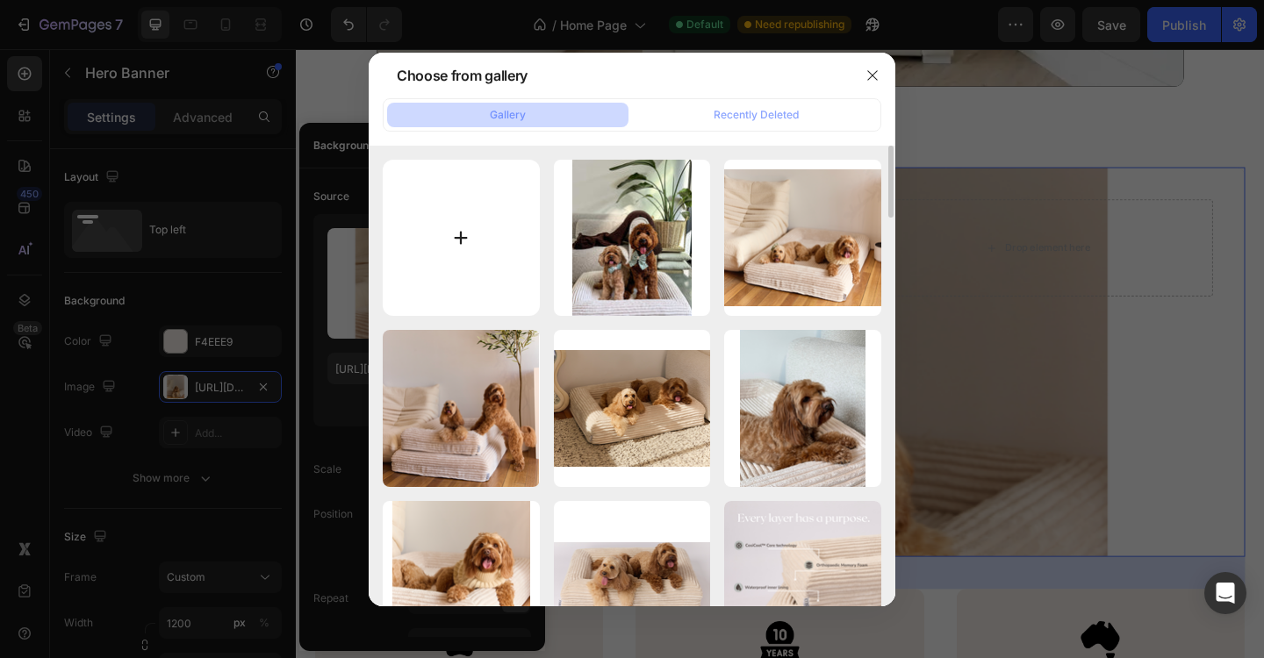
click at [476, 241] on input "file" at bounding box center [461, 238] width 157 height 157
type input "C:\fakepath\Image_0136.jpg"
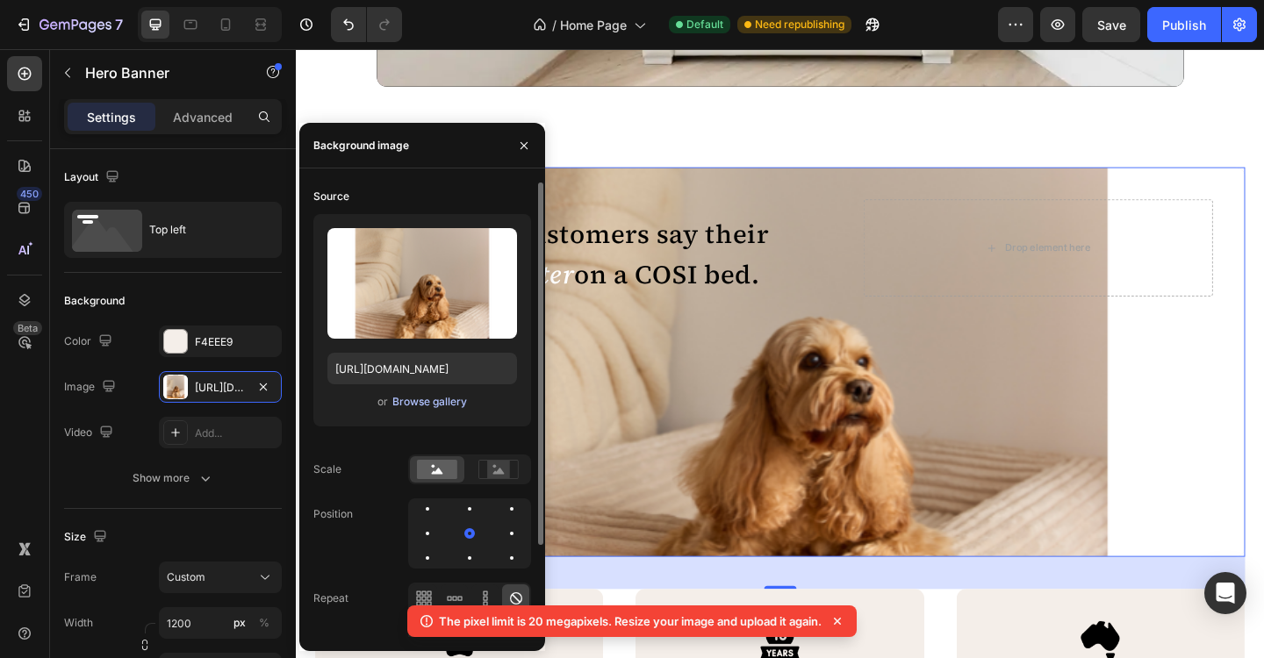
click at [458, 406] on div "Browse gallery" at bounding box center [429, 402] width 75 height 16
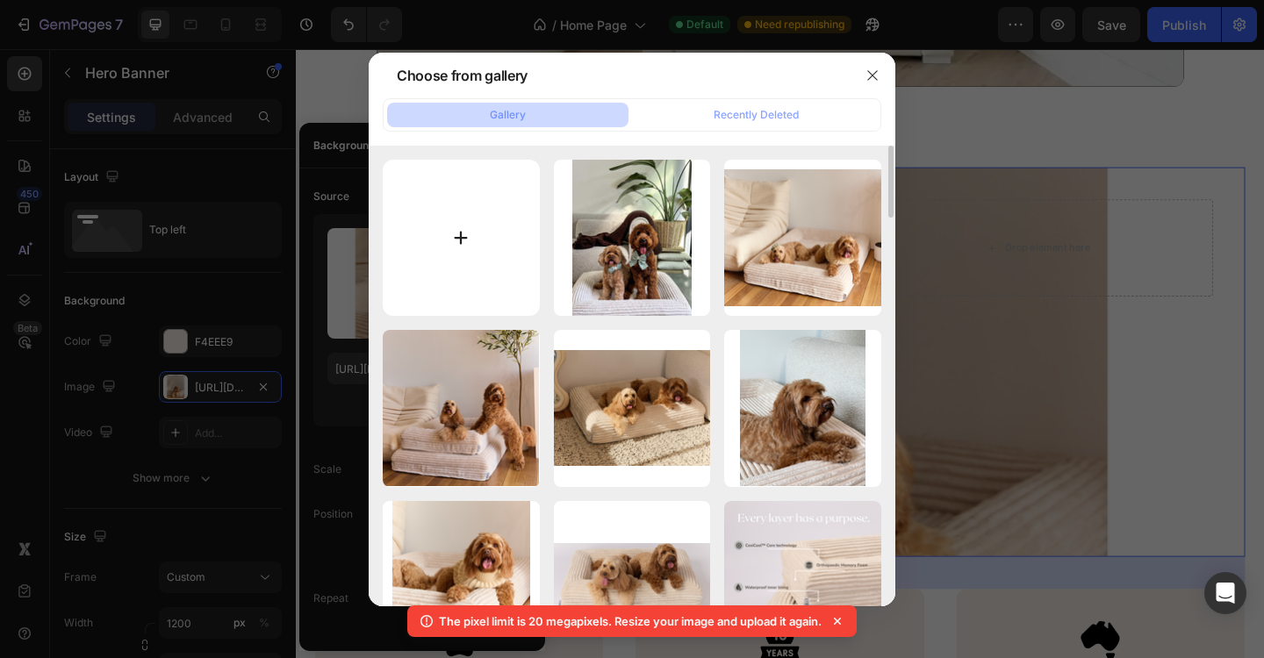
click at [470, 240] on input "file" at bounding box center [461, 238] width 157 height 157
type input "C:\fakepath\Image_0146.jpg"
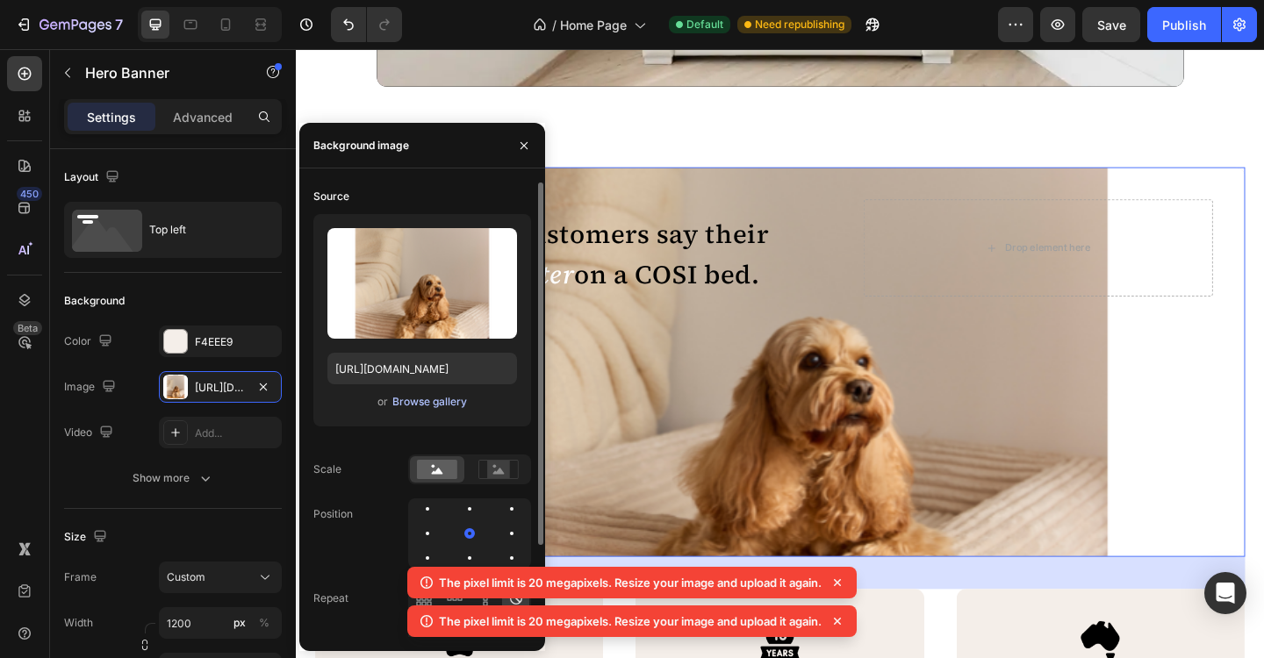
click at [428, 400] on div "Browse gallery" at bounding box center [429, 402] width 75 height 16
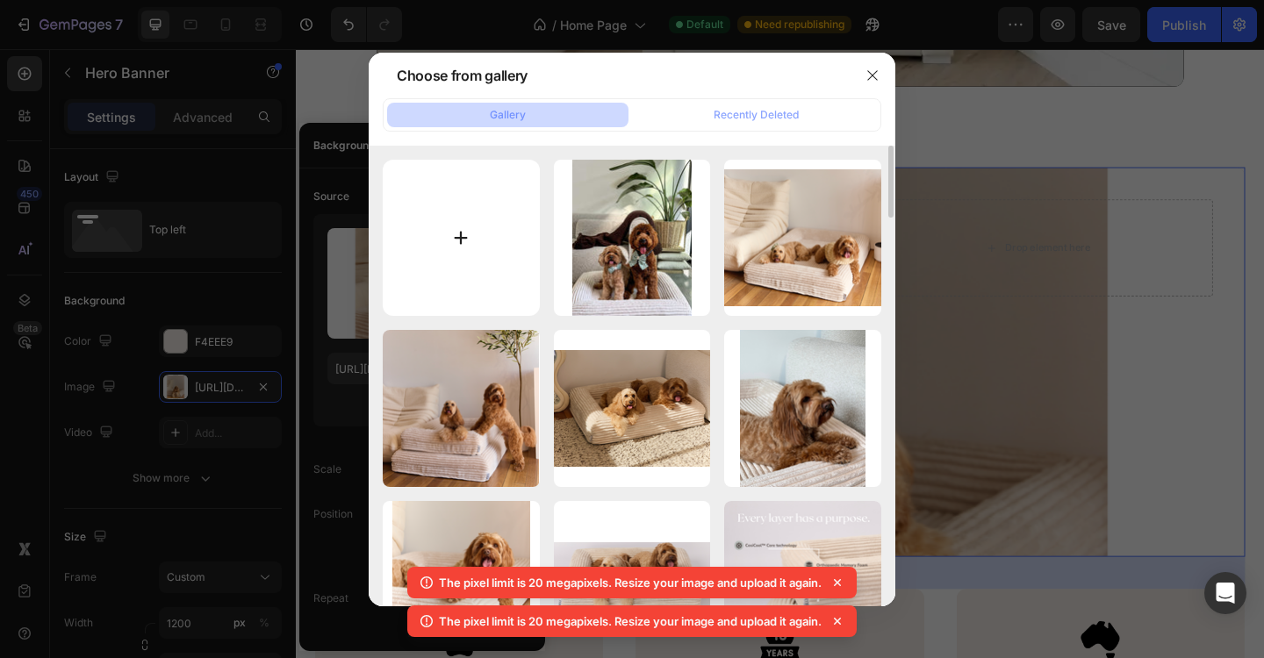
click at [450, 218] on input "file" at bounding box center [461, 238] width 157 height 157
type input "C:\fakepath\Screenshot 2025-08-27 at 2.53.19 pm.png"
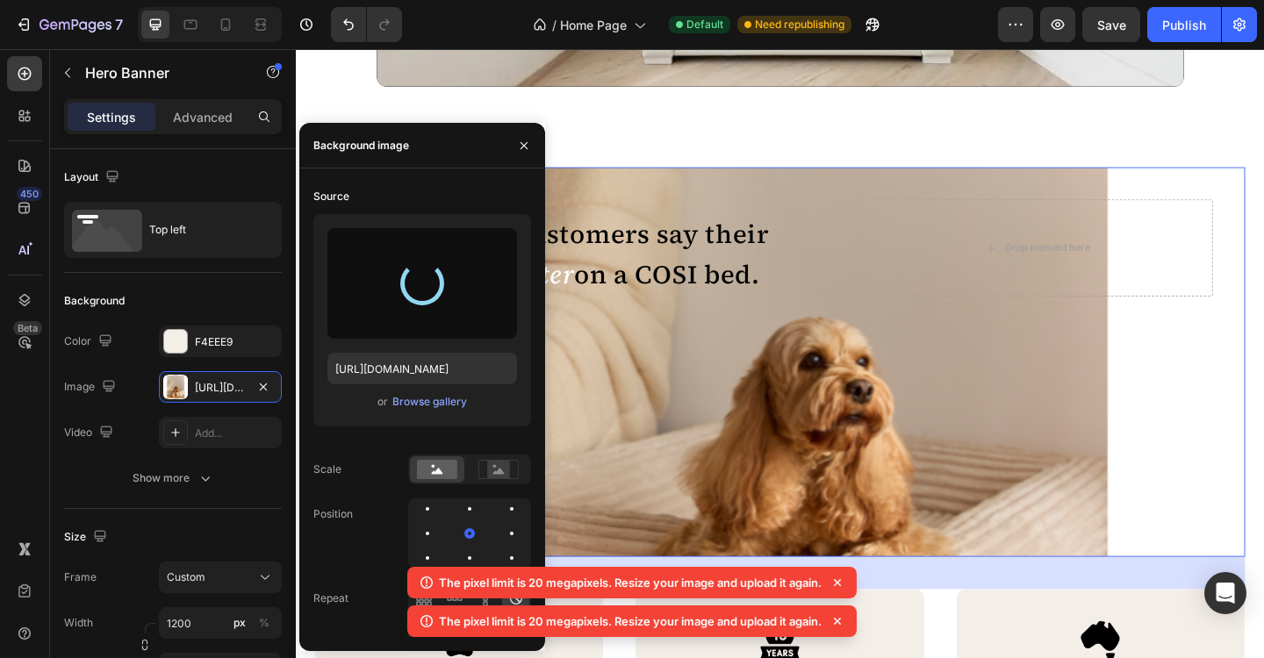
click at [841, 584] on icon at bounding box center [837, 582] width 7 height 7
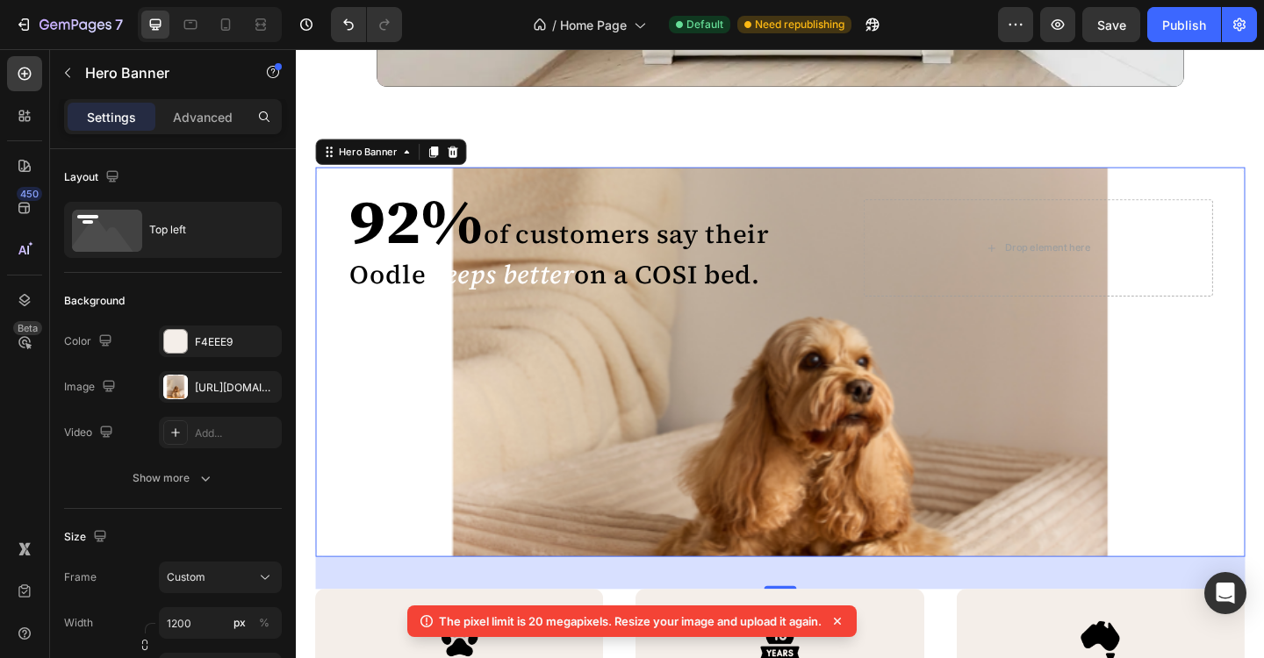
click at [843, 621] on icon at bounding box center [838, 622] width 18 height 18
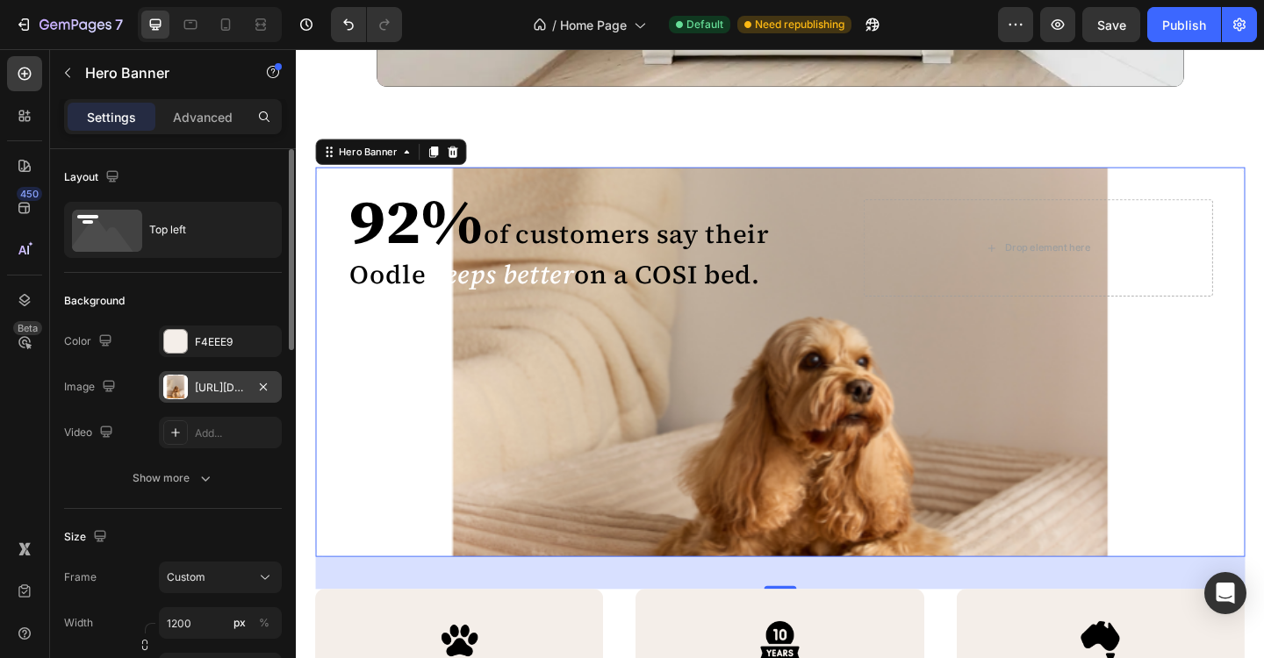
click at [227, 392] on div "https://cdn.shopify.com/s/files/1/0704/6384/8615/files/gempages_572669083955233…" at bounding box center [220, 388] width 51 height 16
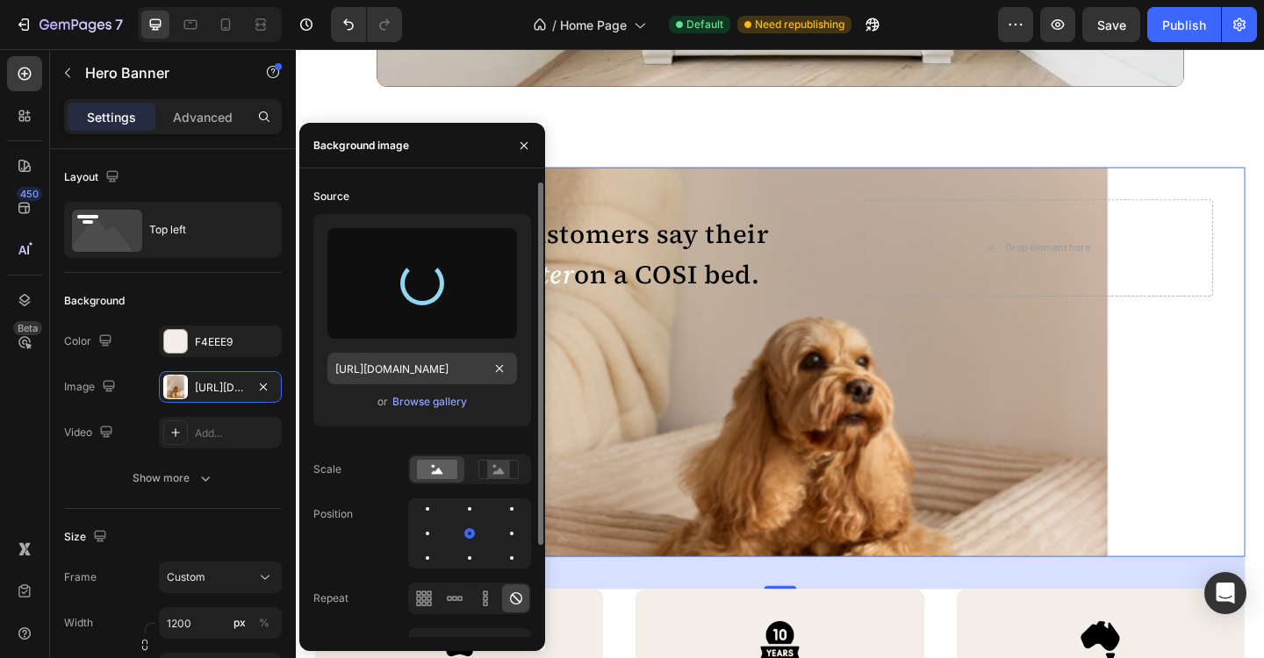
type input "https://cdn.shopify.com/s/files/1/0704/6384/8615/files/gempages_572669083955233…"
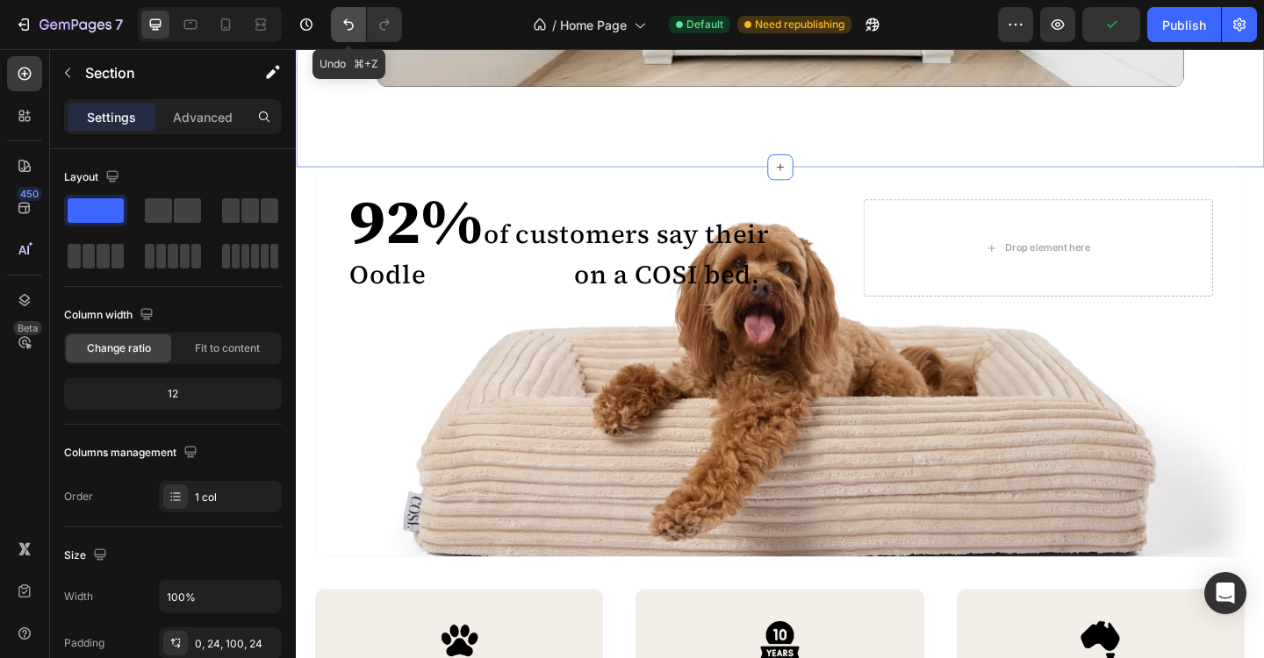
click at [358, 26] on button "Undo/Redo" at bounding box center [348, 24] width 35 height 35
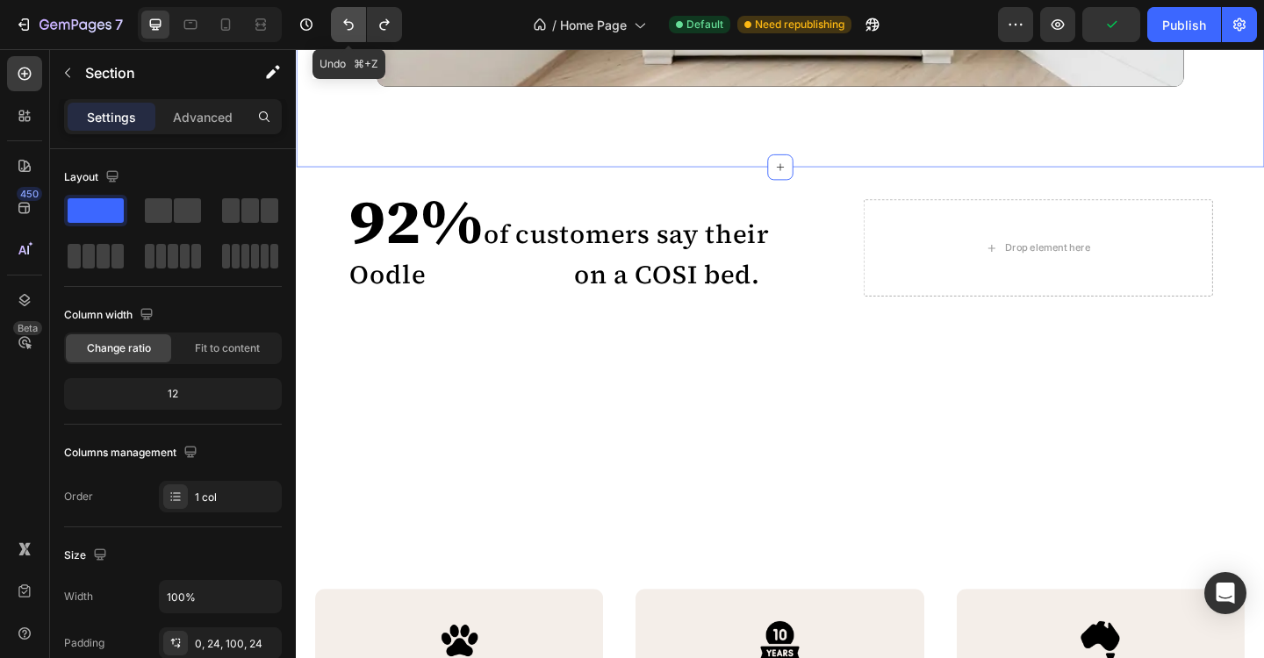
click at [358, 26] on button "Undo/Redo" at bounding box center [348, 24] width 35 height 35
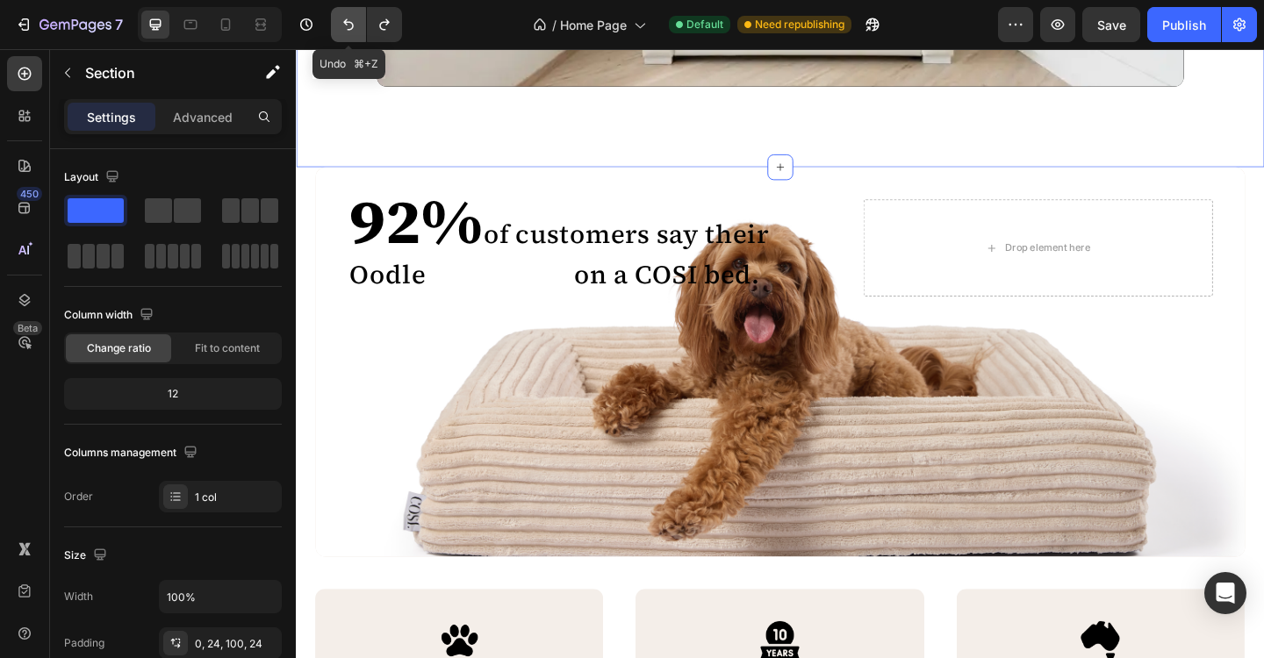
click at [358, 26] on button "Undo/Redo" at bounding box center [348, 24] width 35 height 35
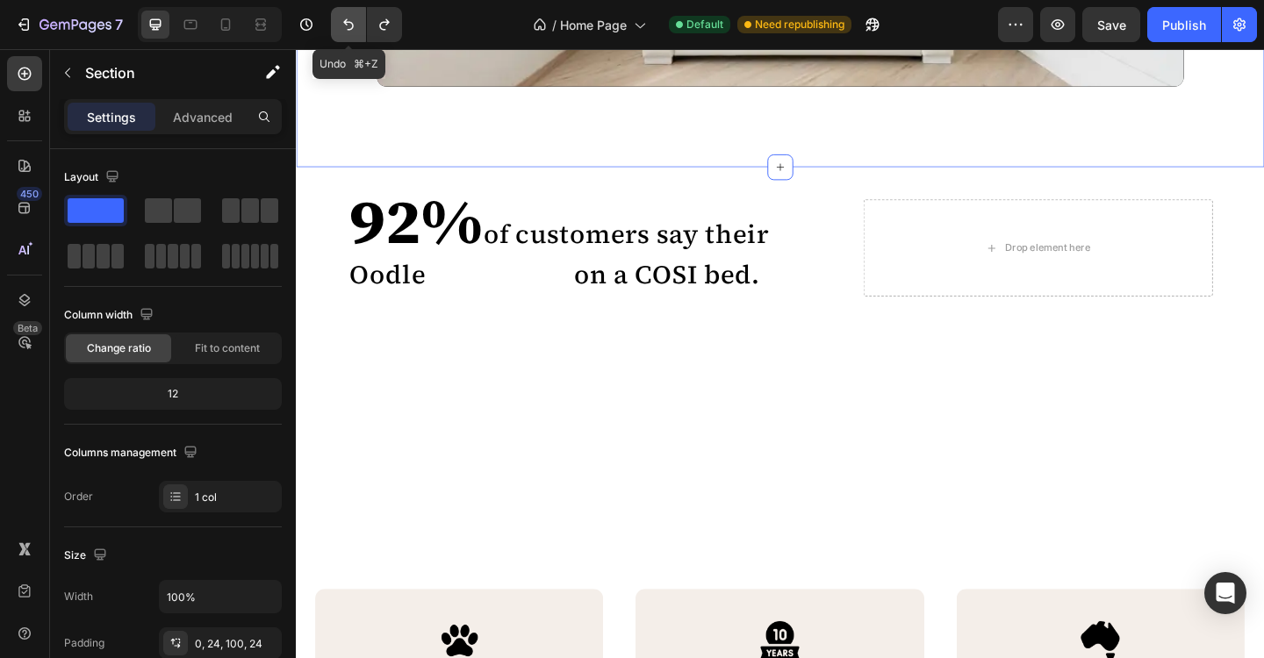
click at [349, 28] on icon "Undo/Redo" at bounding box center [349, 25] width 18 height 18
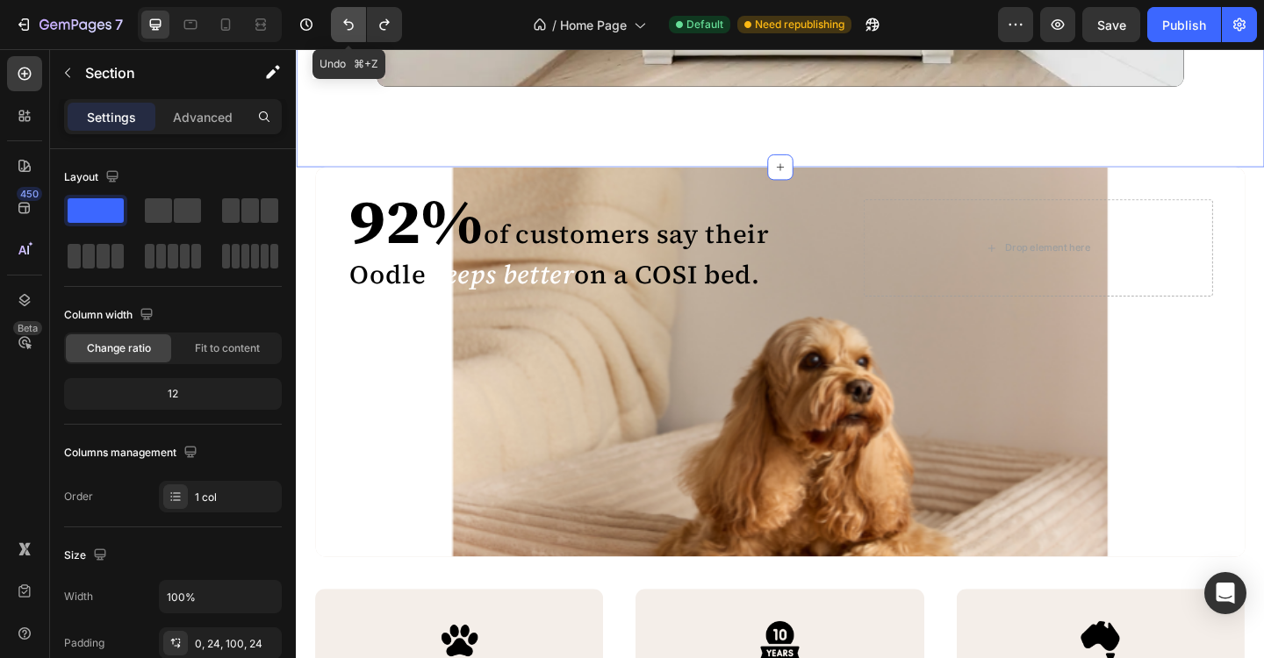
click at [349, 28] on icon "Undo/Redo" at bounding box center [349, 25] width 18 height 18
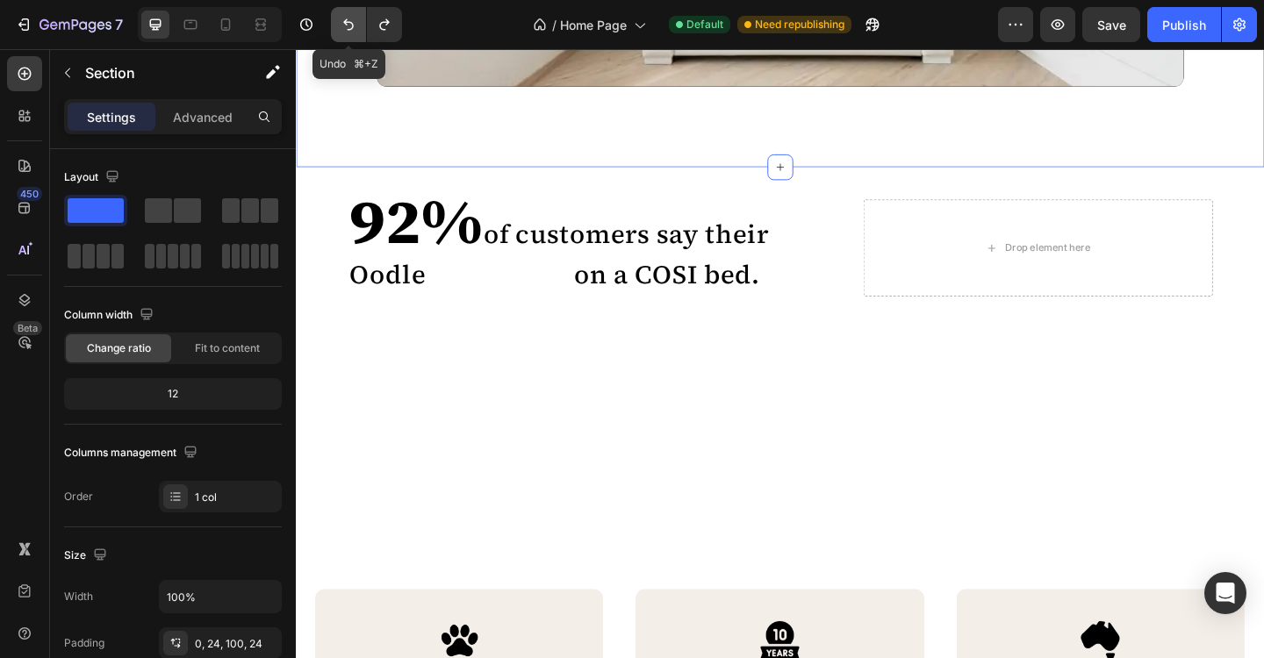
click at [349, 28] on icon "Undo/Redo" at bounding box center [349, 25] width 18 height 18
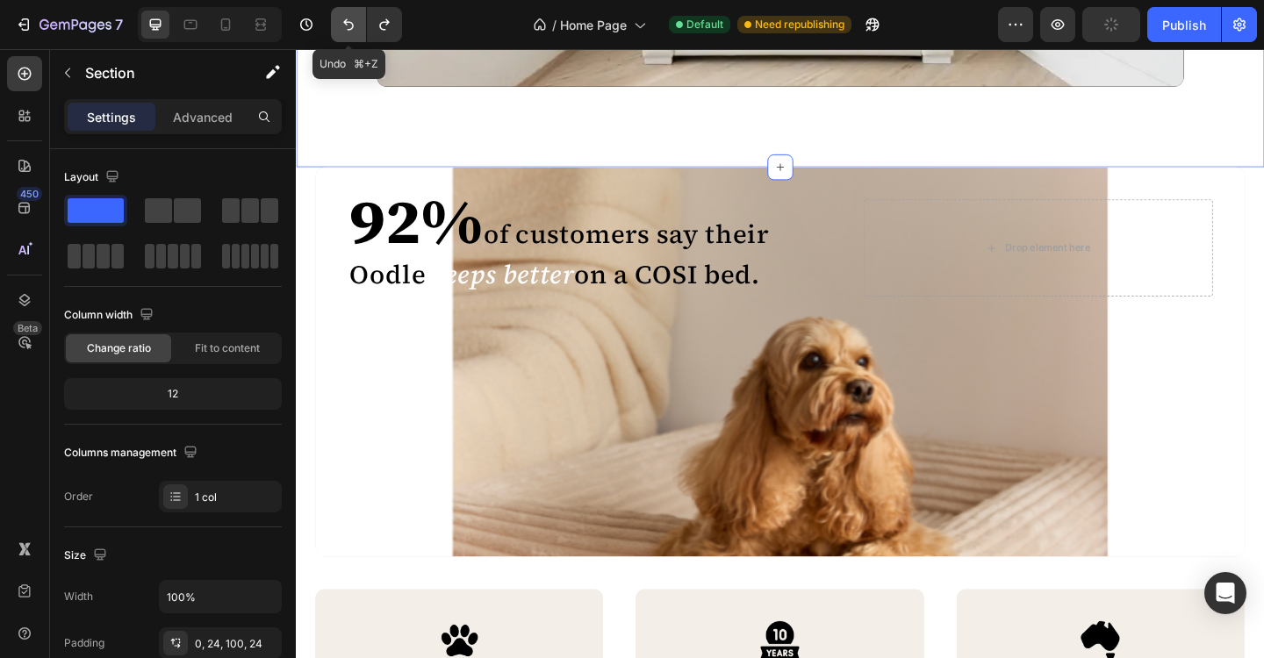
click at [349, 28] on icon "Undo/Redo" at bounding box center [349, 25] width 18 height 18
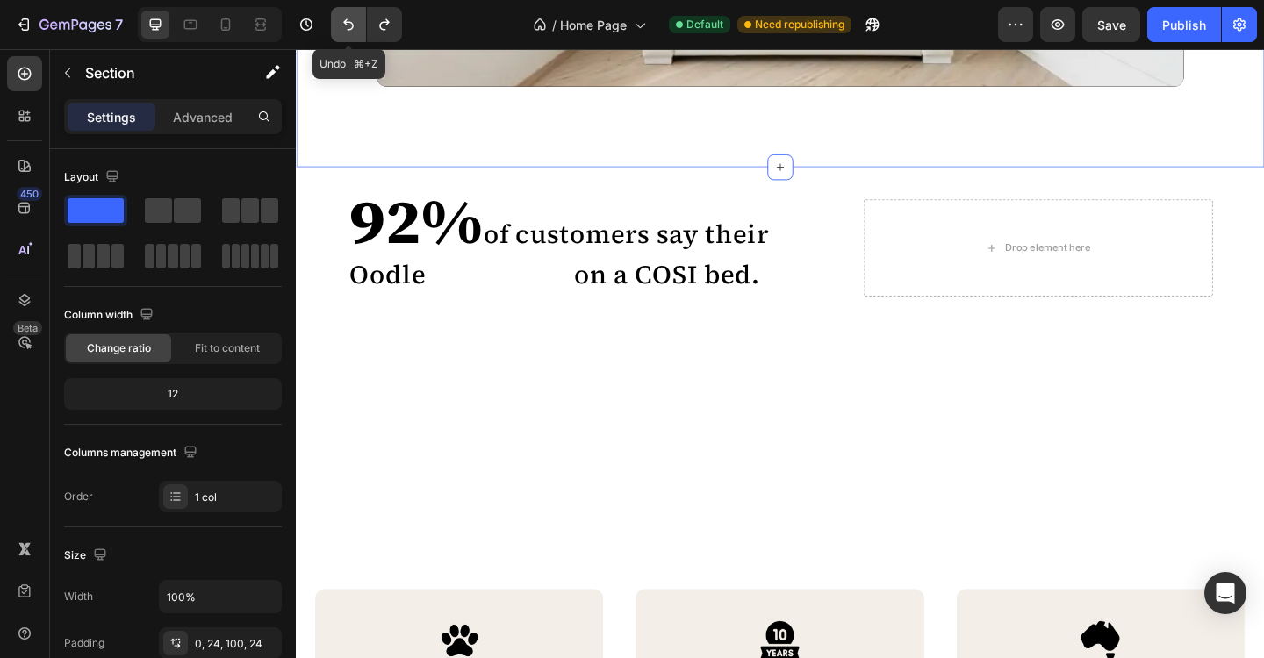
click at [349, 28] on icon "Undo/Redo" at bounding box center [349, 25] width 18 height 18
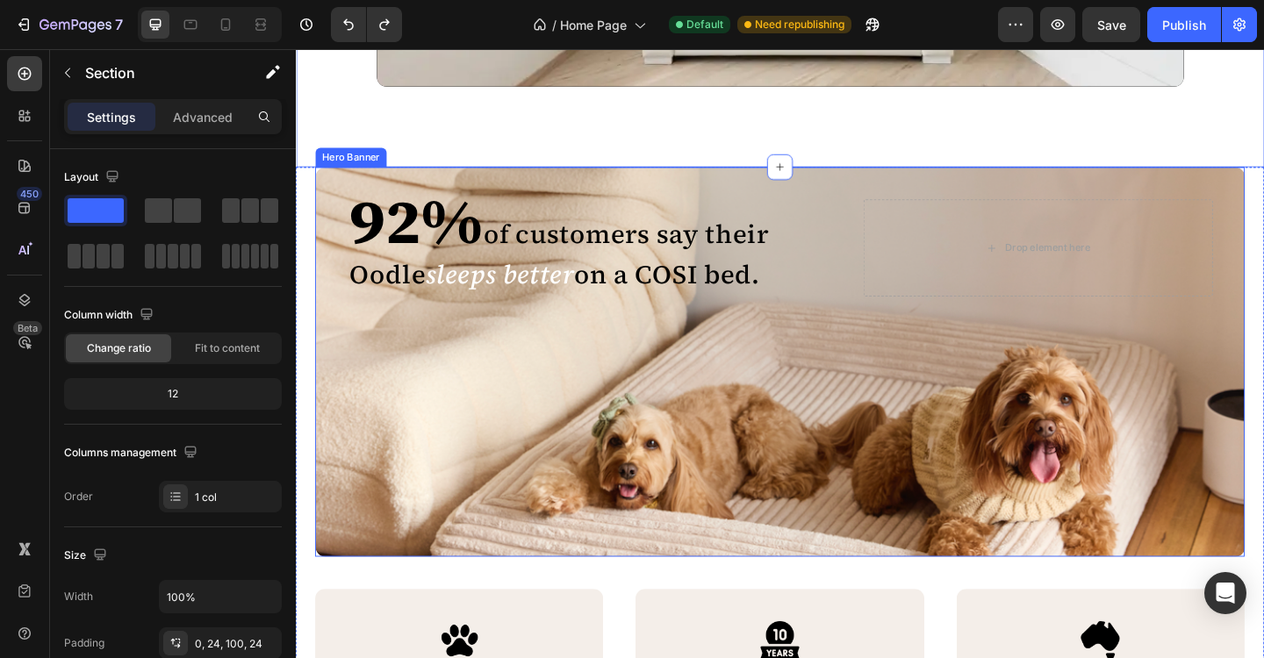
click at [550, 439] on div "92% of customers say their Oodle sleeps better on a COSI bed. Heading 92% of cu…" at bounding box center [822, 390] width 1011 height 424
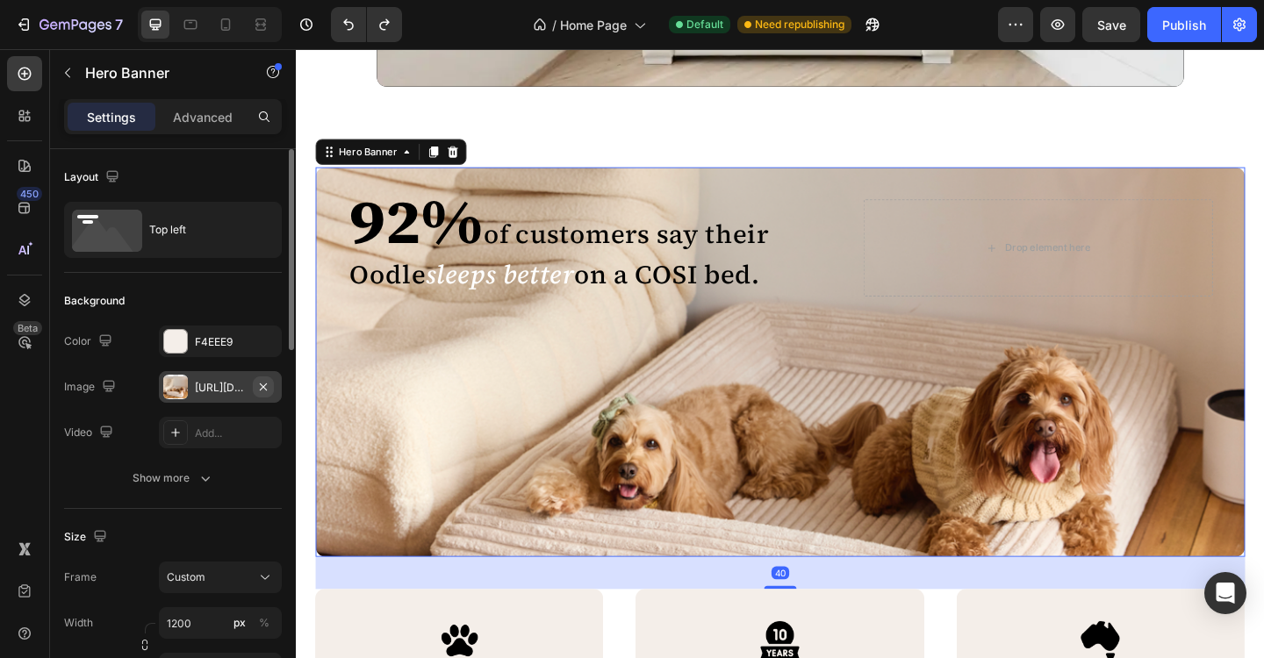
click at [253, 390] on button "button" at bounding box center [263, 387] width 21 height 21
type input "Auto"
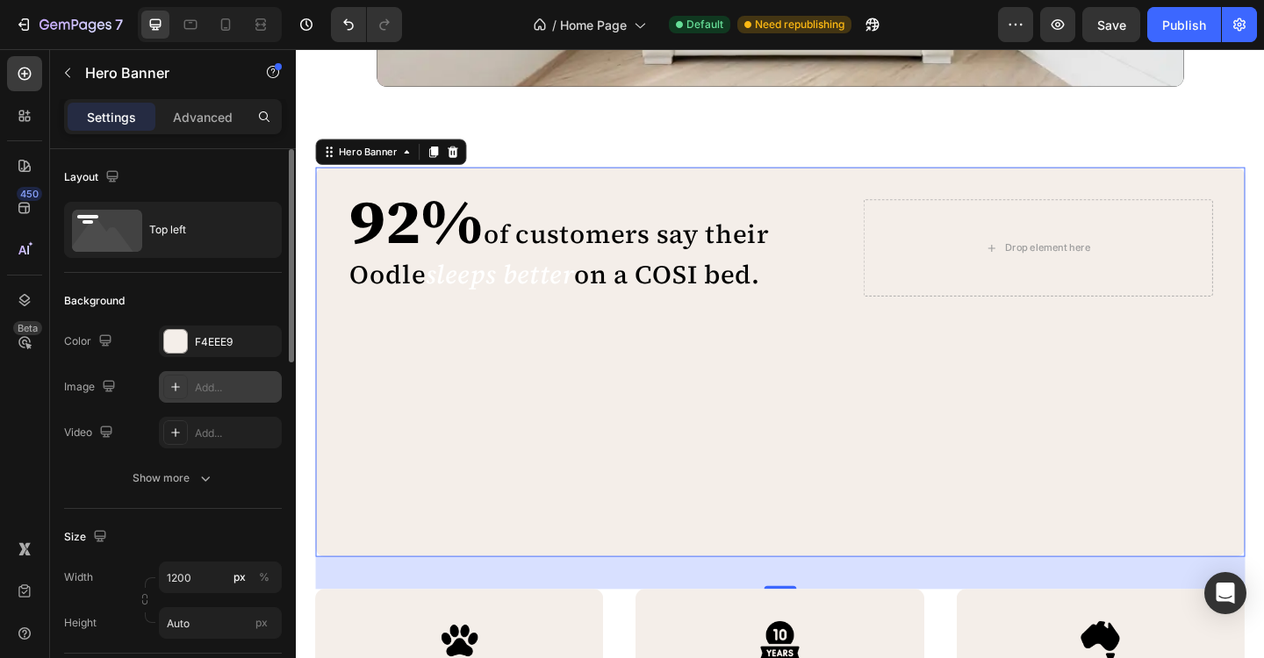
click at [216, 393] on div "Add..." at bounding box center [236, 388] width 83 height 16
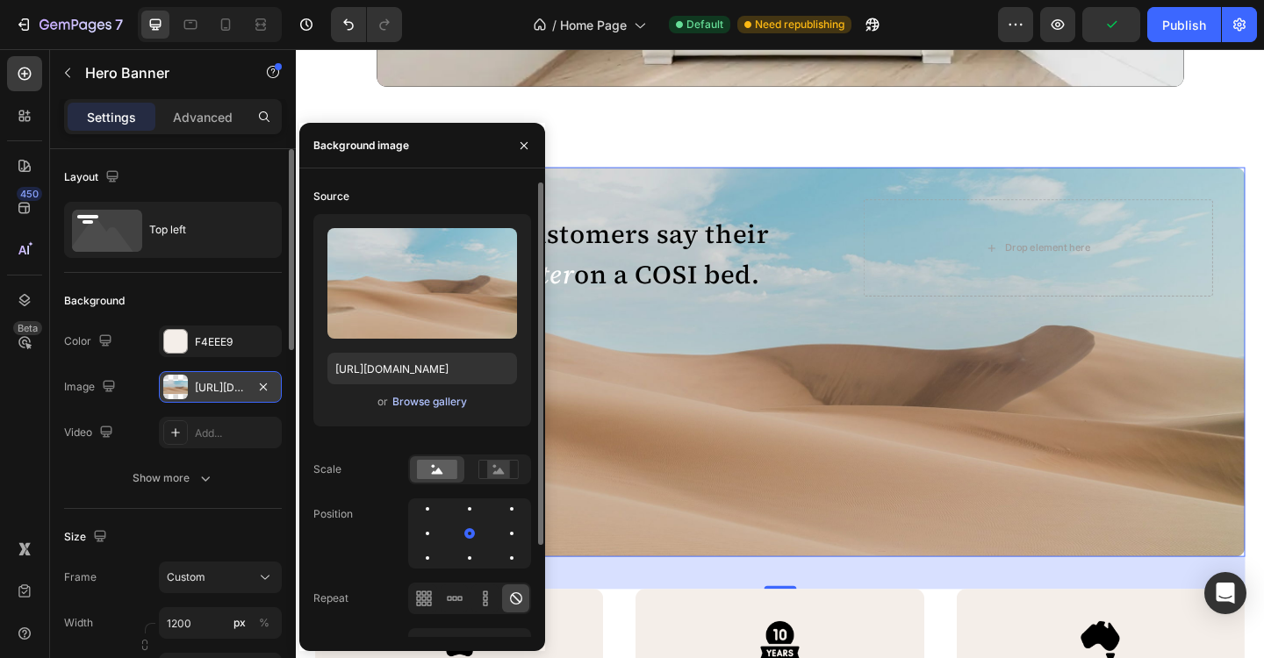
click at [445, 408] on div "Browse gallery" at bounding box center [429, 402] width 75 height 16
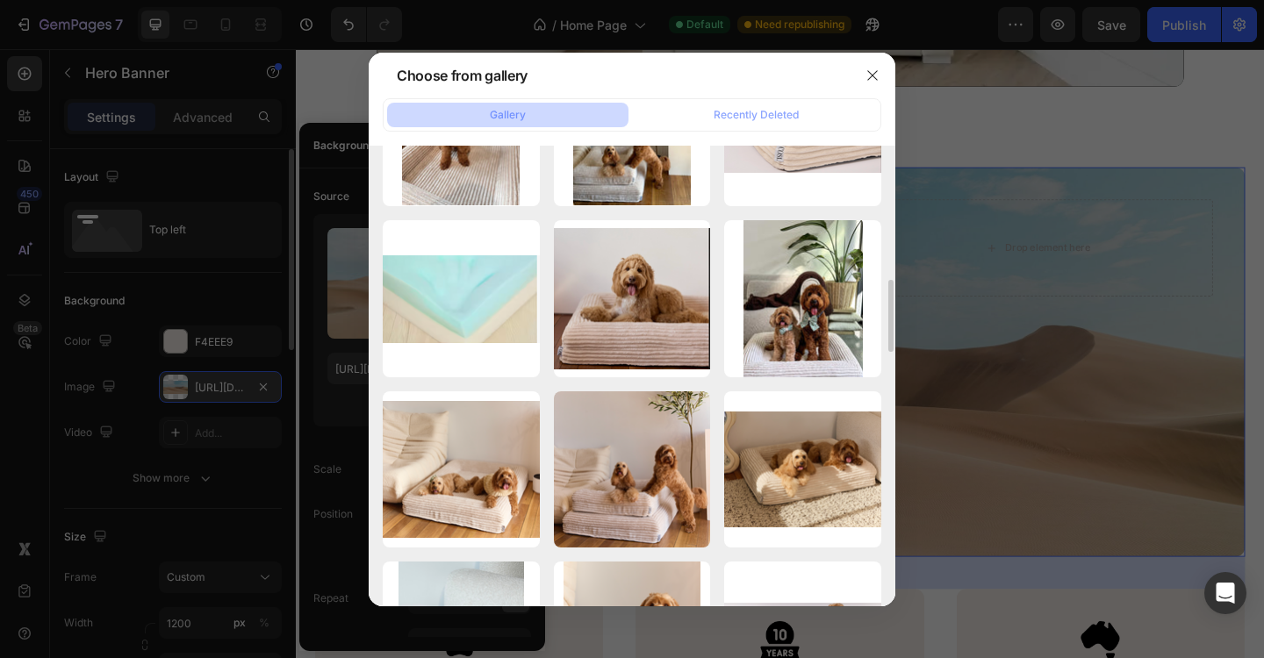
scroll to position [801, 0]
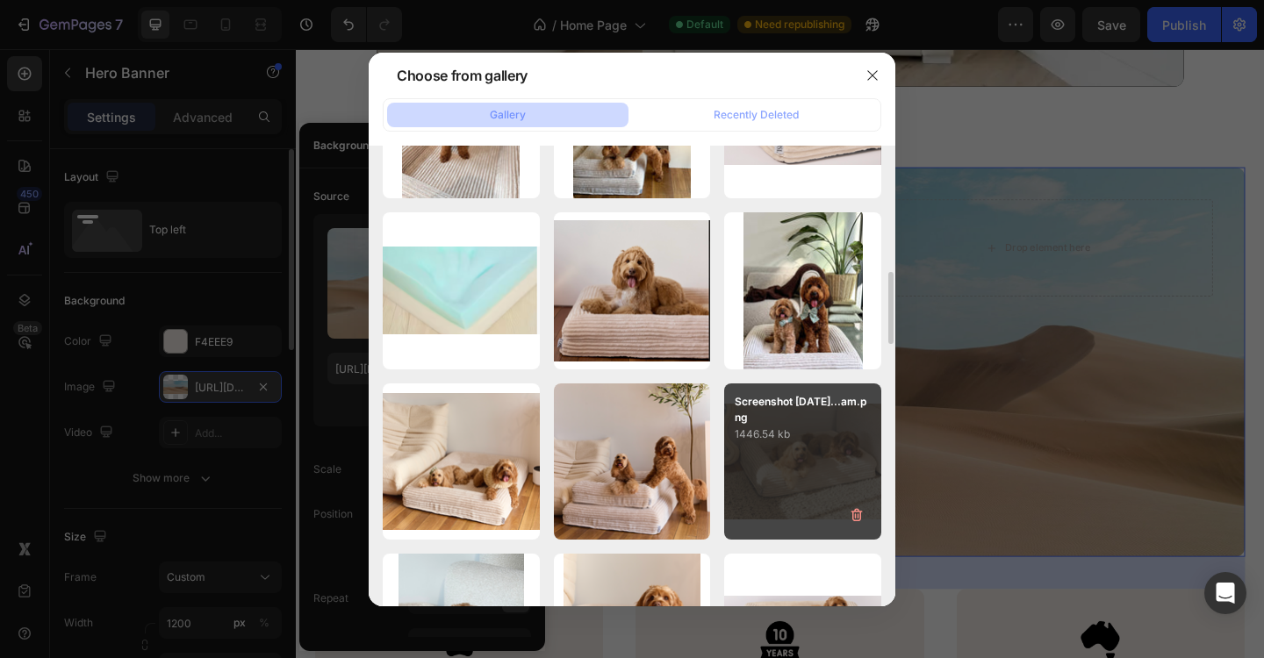
click at [806, 489] on div "Screenshot 2025-08-25...am.png 1446.54 kb" at bounding box center [802, 462] width 157 height 157
type input "https://cdn.shopify.com/s/files/1/0704/6384/8615/files/gempages_572669083955233…"
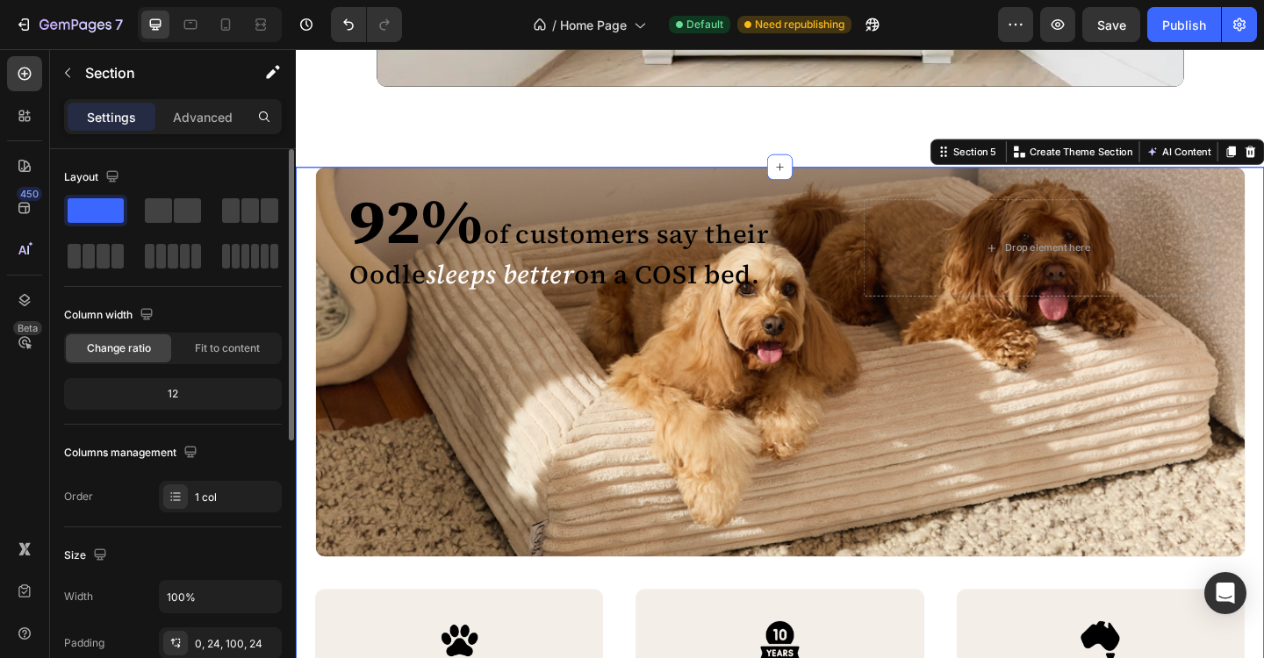
click at [956, 628] on div "92% of customers say their Oodle sleeps better on a COSI bed. Heading 92% of cu…" at bounding box center [822, 523] width 1011 height 690
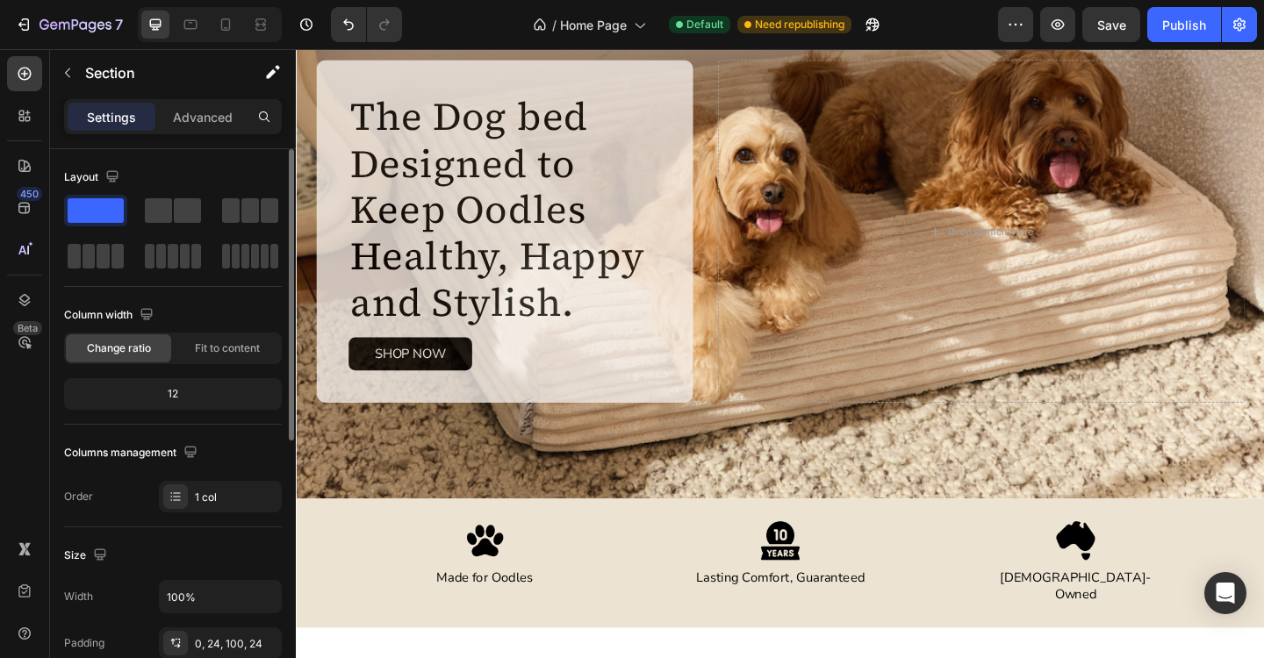
scroll to position [0, 0]
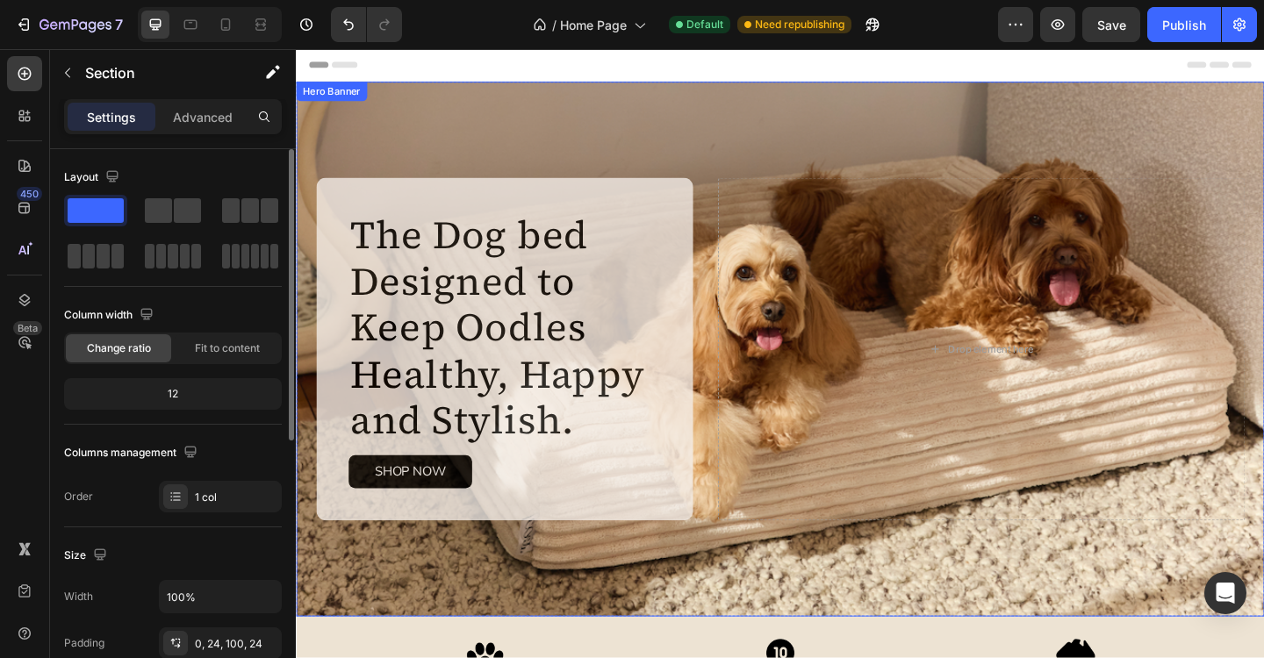
click at [844, 127] on div "The Dog bed Designed to Keep Oodles Healthy, Happy and Stylish. Heading Made fo…" at bounding box center [822, 376] width 1053 height 582
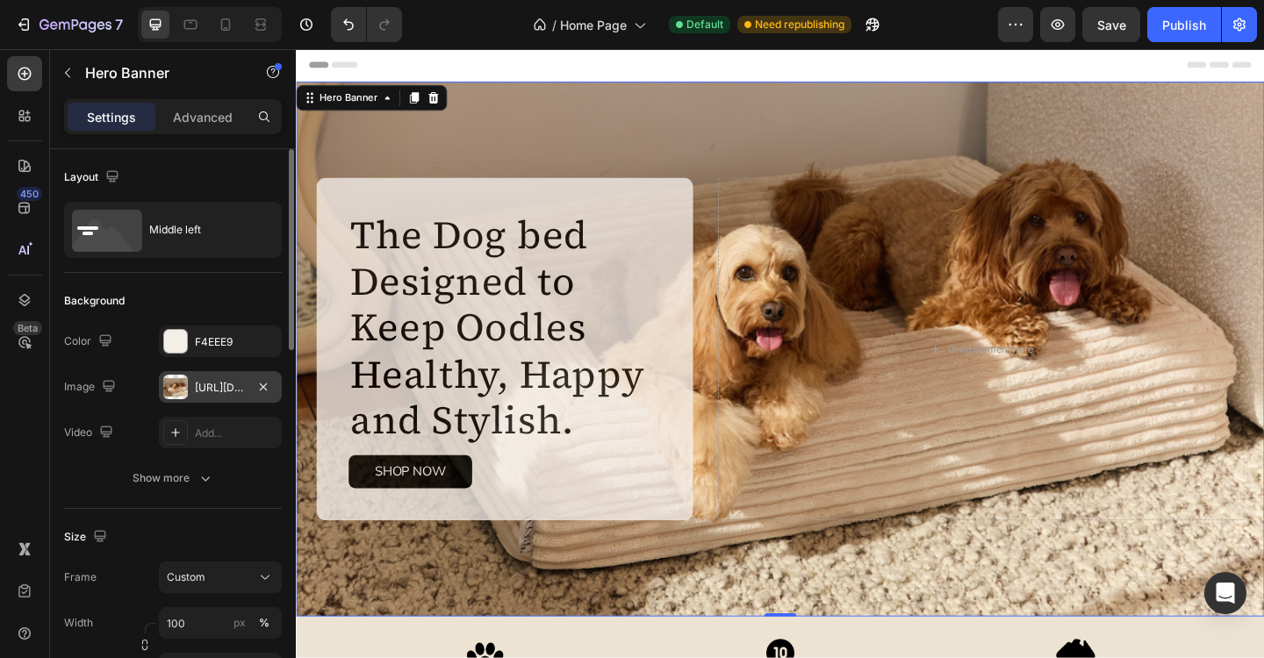
click at [226, 389] on div "https://cdn.shopify.com/s/files/1/0704/6384/8615/files/gempages_572669083955233…" at bounding box center [220, 388] width 51 height 16
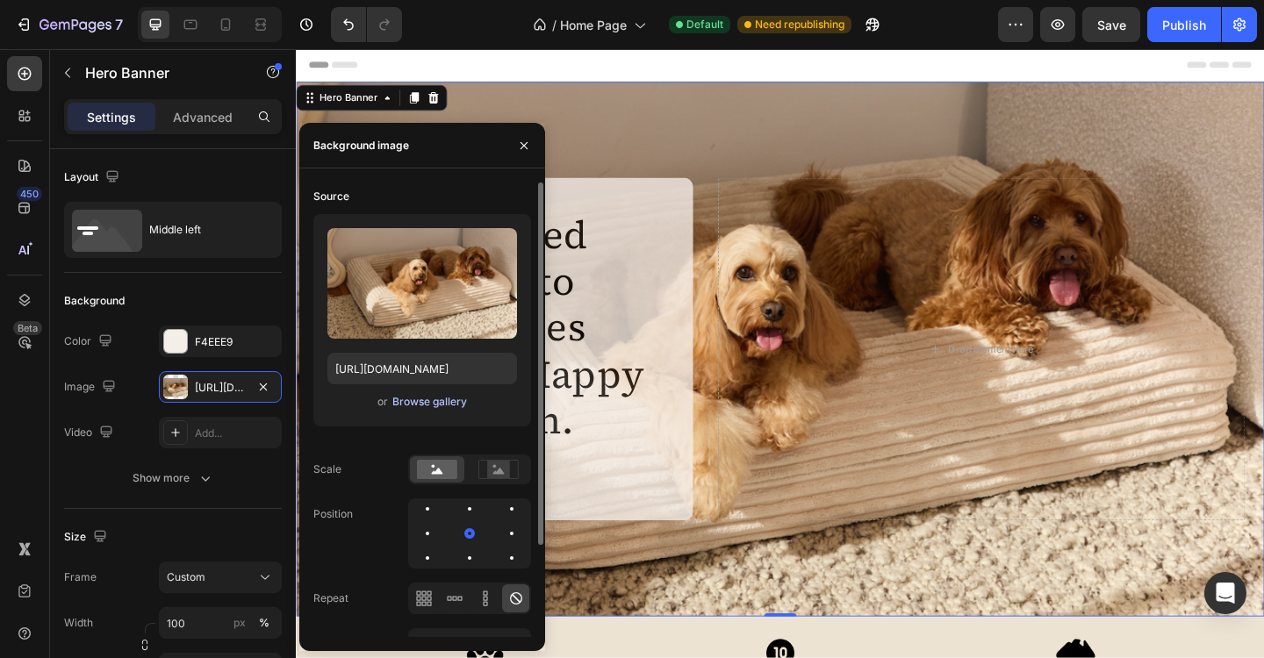
click at [420, 404] on div "Browse gallery" at bounding box center [429, 402] width 75 height 16
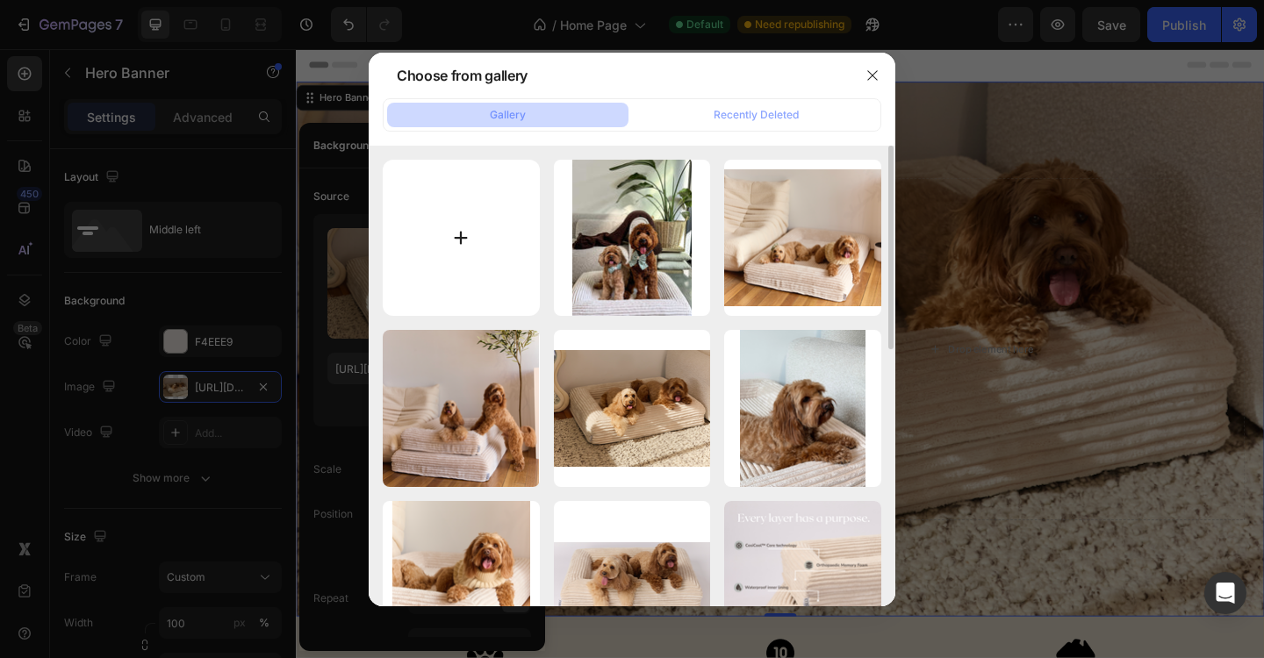
click at [465, 239] on input "file" at bounding box center [461, 238] width 157 height 157
type input "C:\fakepath\Screenshot 2025-08-26 at 10.00.33 am.png"
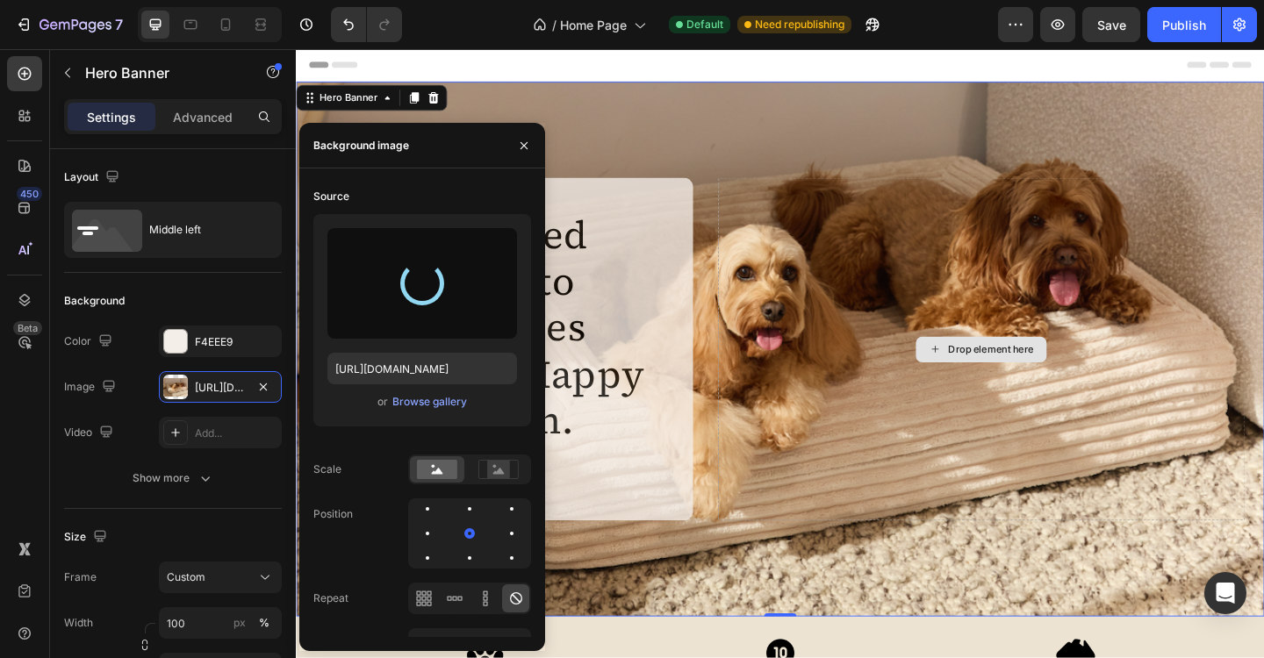
type input "https://cdn.shopify.com/s/files/1/0704/6384/8615/files/gempages_572669083955233…"
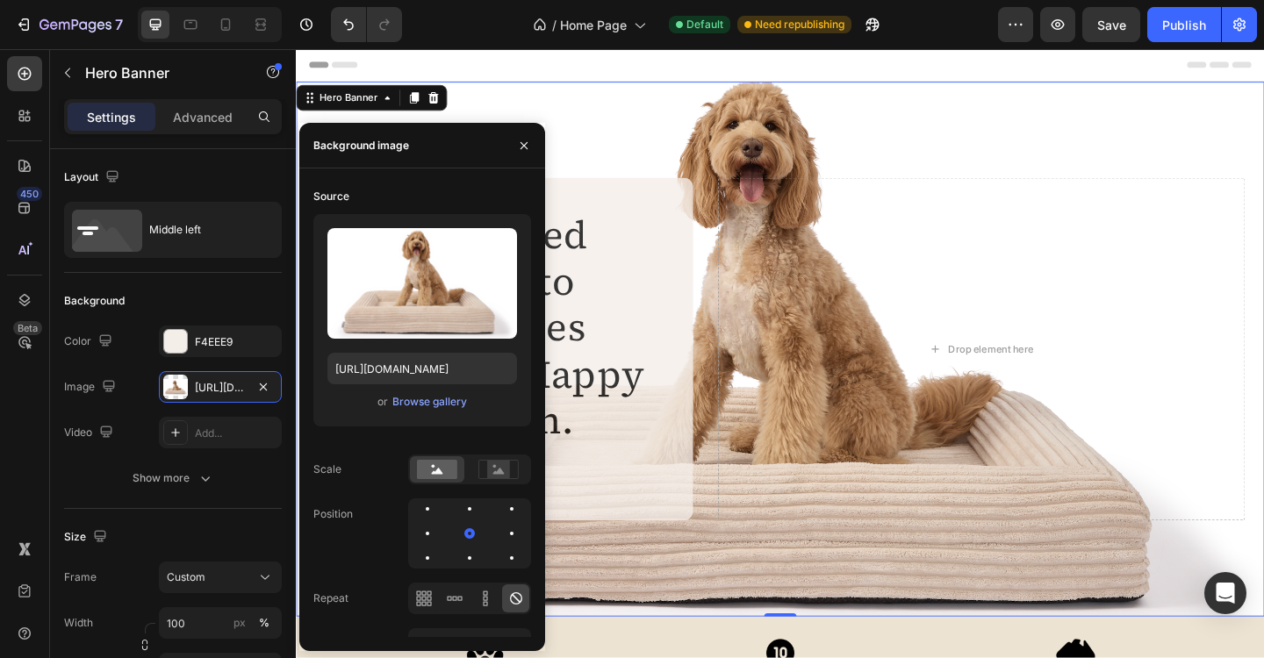
click at [1014, 61] on div "Header" at bounding box center [822, 66] width 1025 height 35
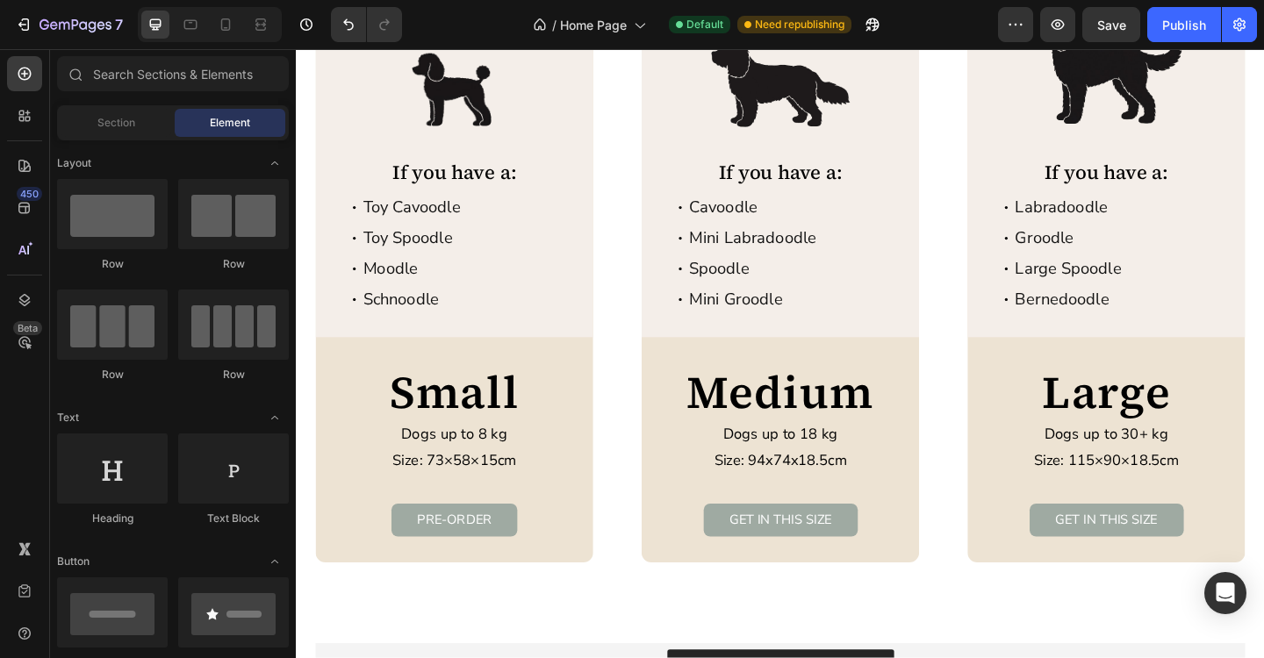
scroll to position [3242, 0]
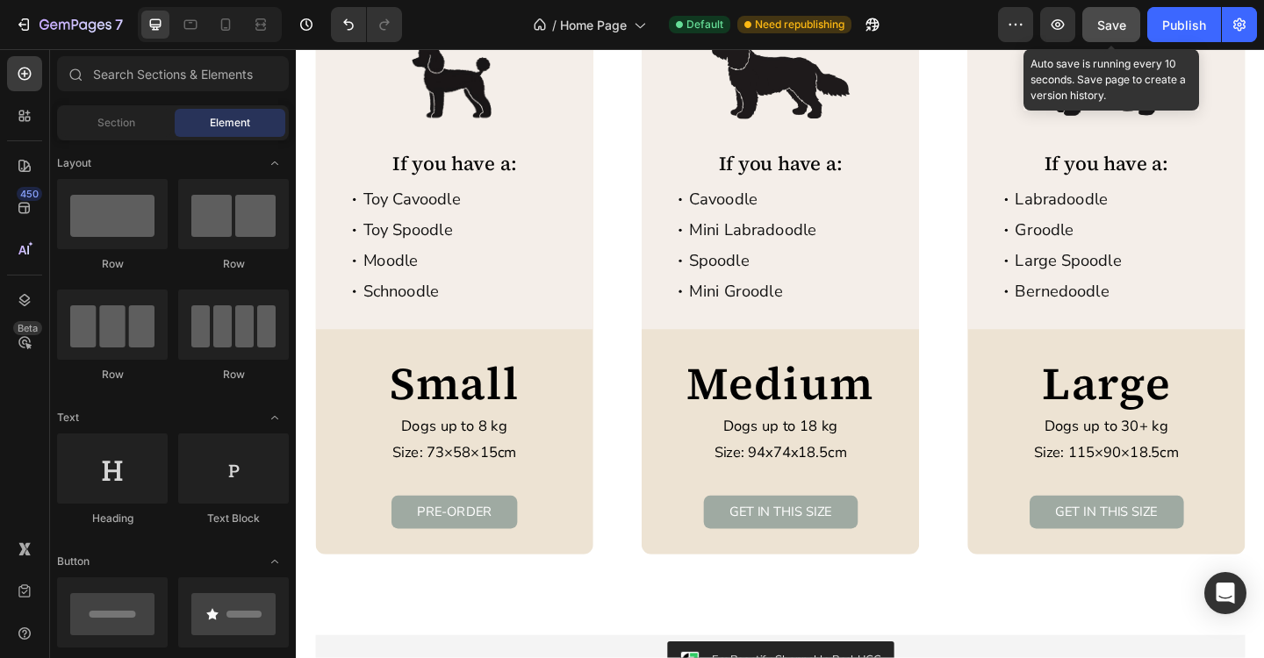
click at [1111, 37] on button "Save" at bounding box center [1111, 24] width 58 height 35
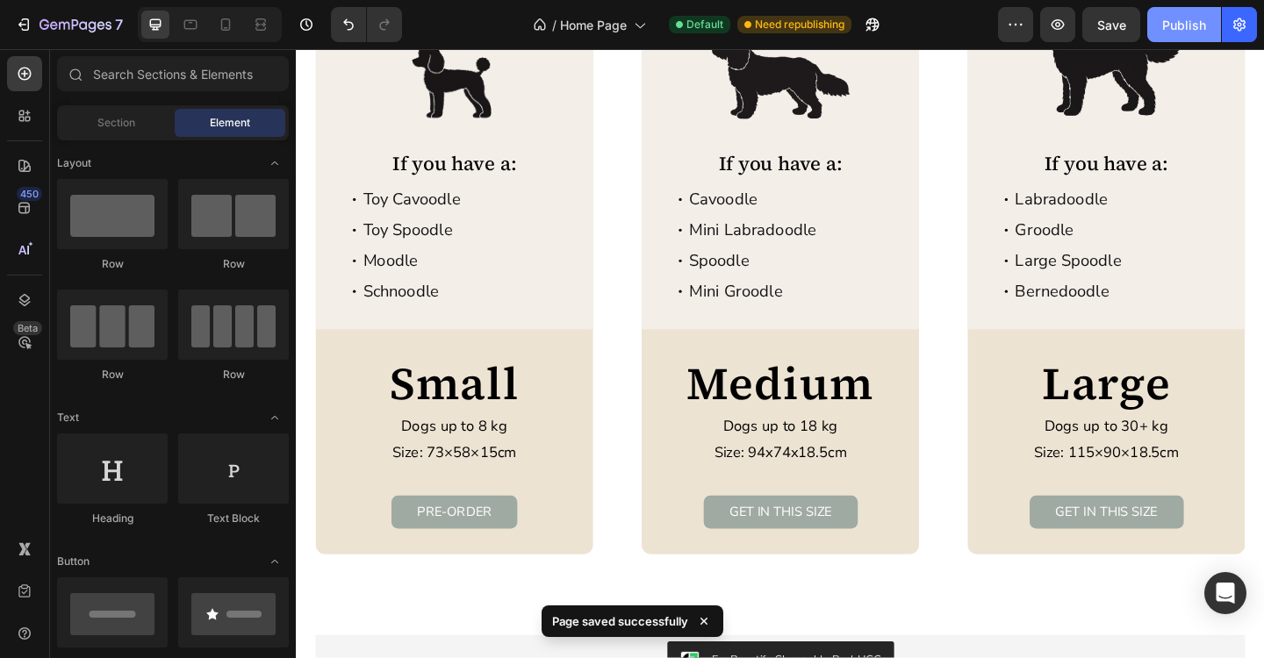
click at [1184, 33] on button "Publish" at bounding box center [1184, 24] width 74 height 35
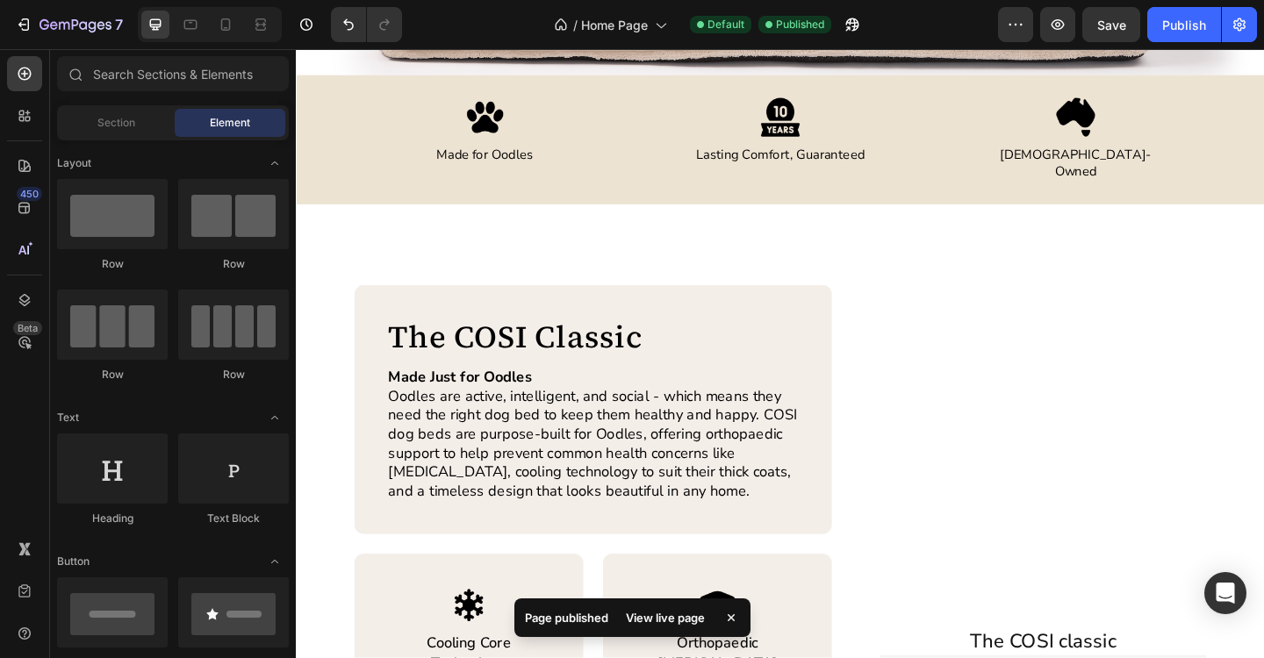
scroll to position [594, 0]
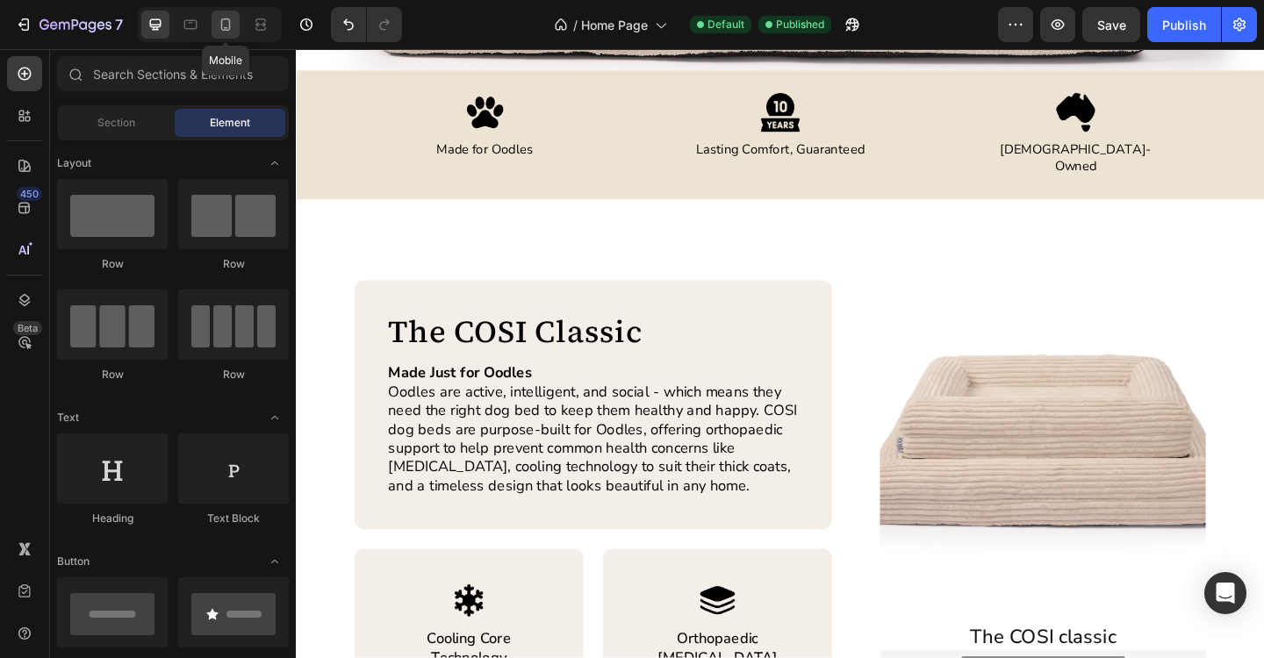
click at [223, 28] on icon at bounding box center [226, 25] width 18 height 18
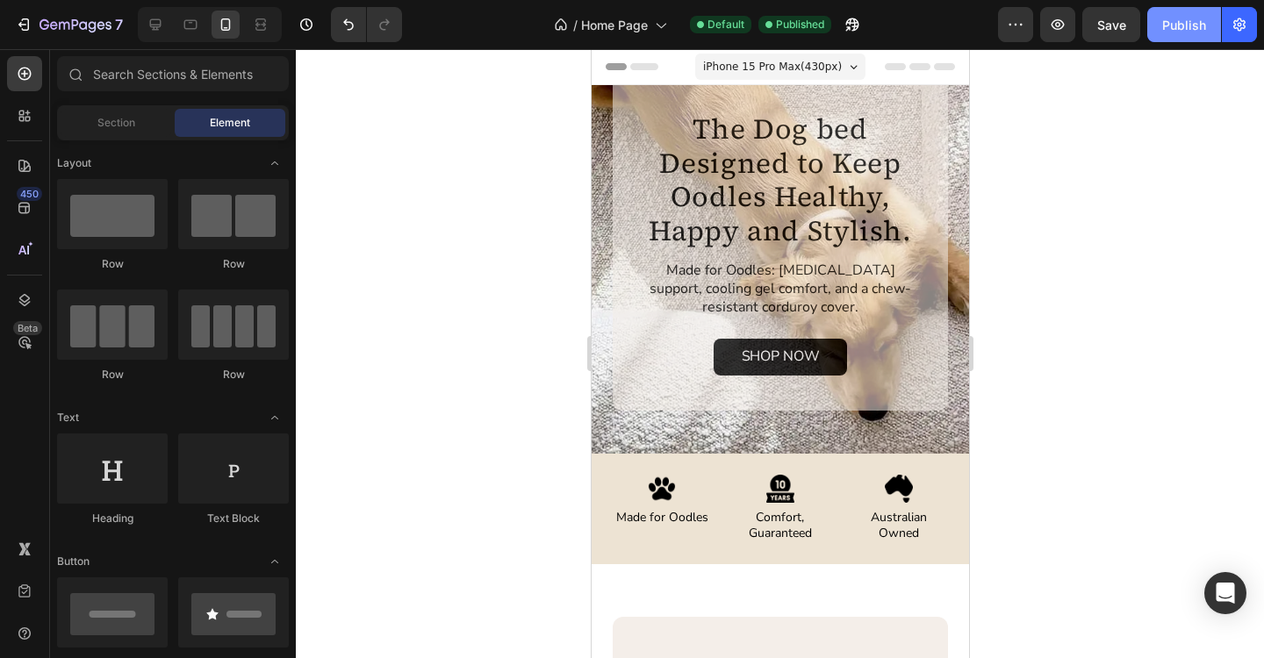
click at [1181, 30] on div "Publish" at bounding box center [1184, 25] width 44 height 18
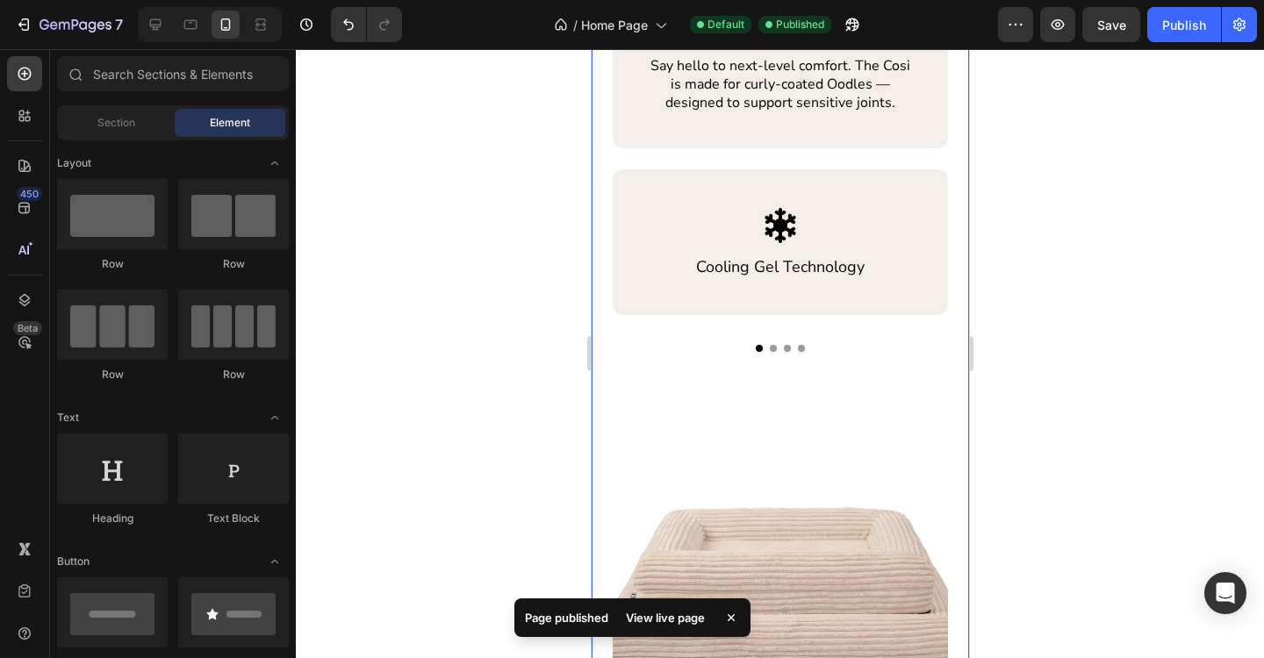
scroll to position [648, 0]
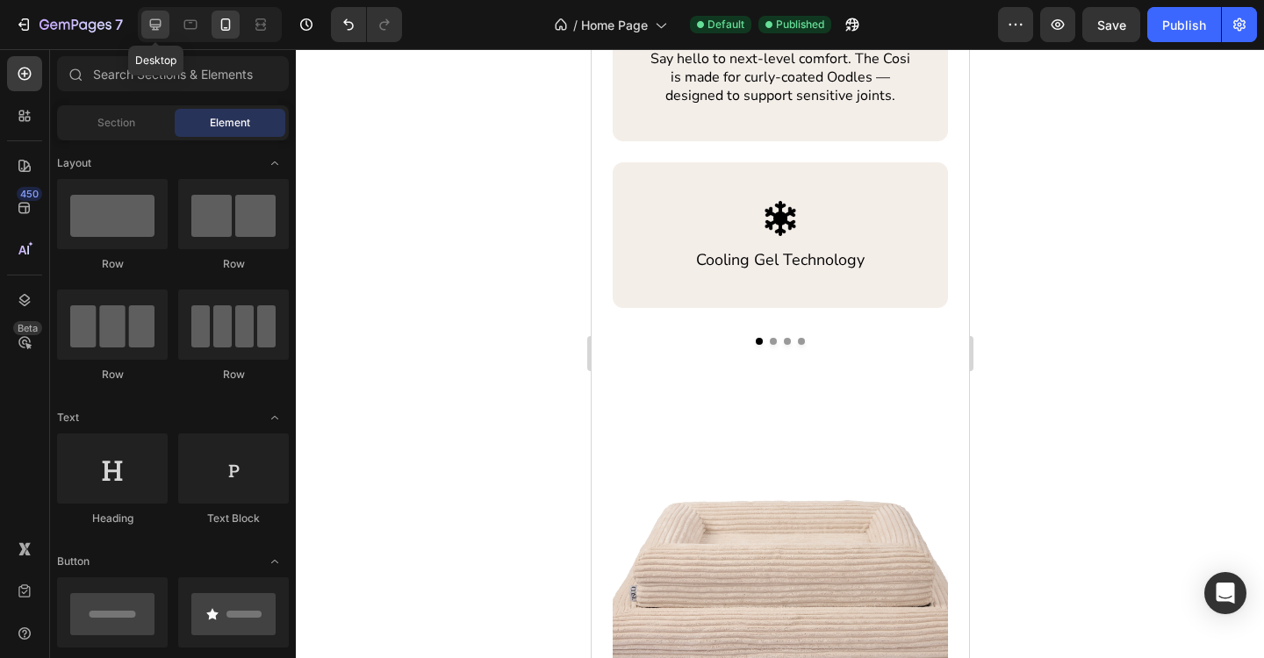
click at [147, 25] on icon at bounding box center [156, 25] width 18 height 18
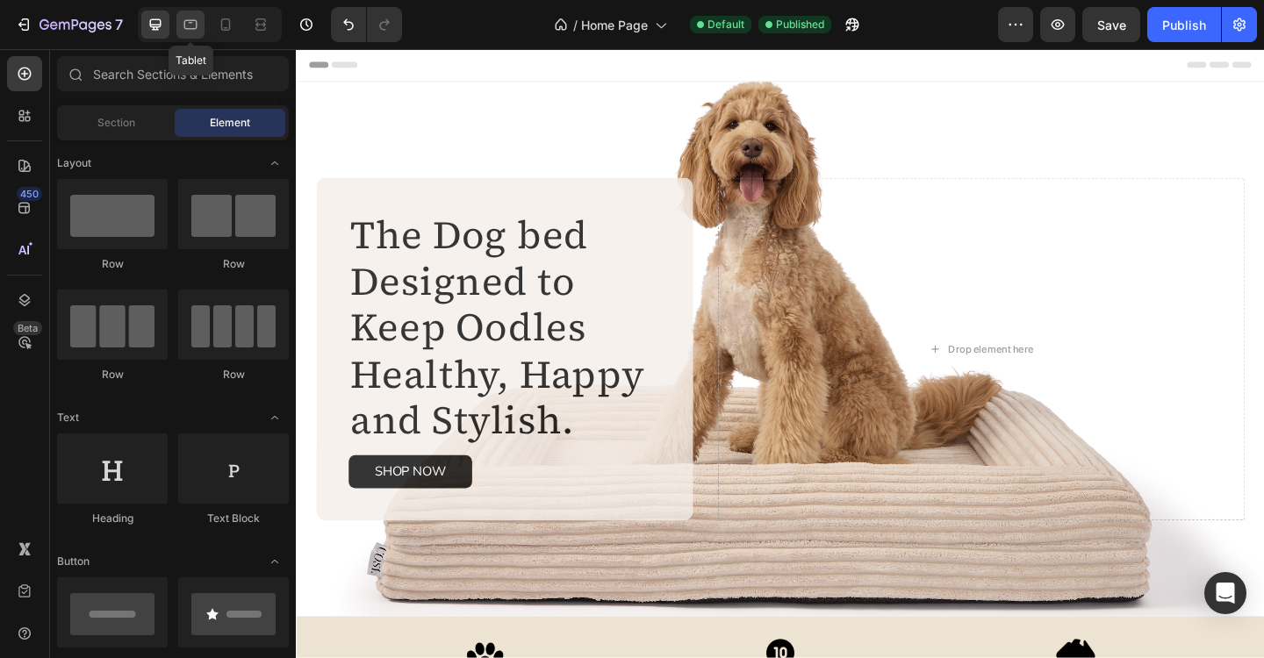
click at [181, 27] on div at bounding box center [190, 25] width 28 height 28
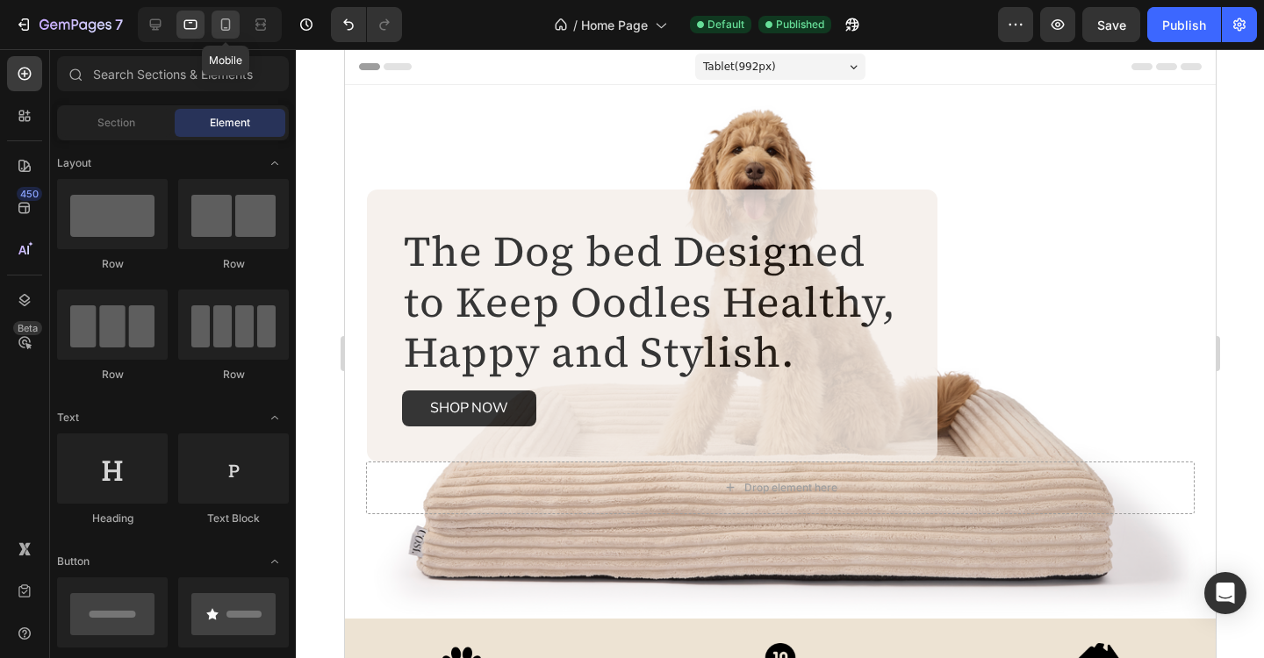
click at [235, 32] on div at bounding box center [226, 25] width 28 height 28
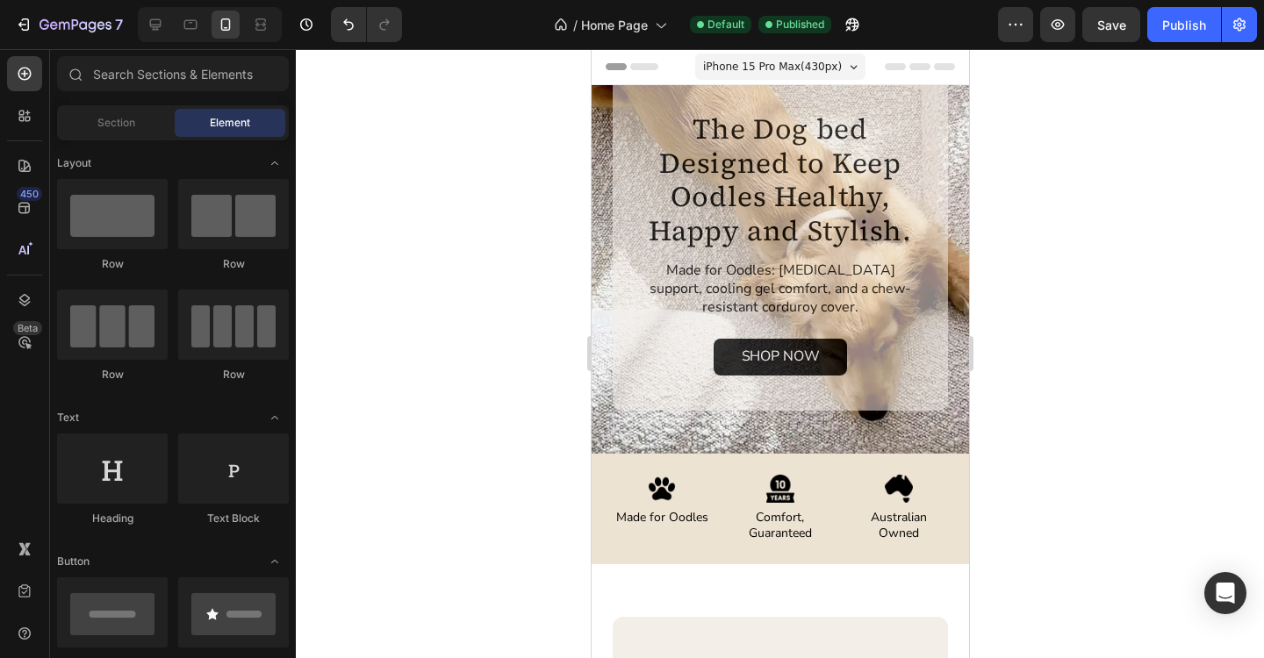
click at [463, 410] on div at bounding box center [780, 353] width 968 height 609
click at [166, 30] on div at bounding box center [155, 25] width 28 height 28
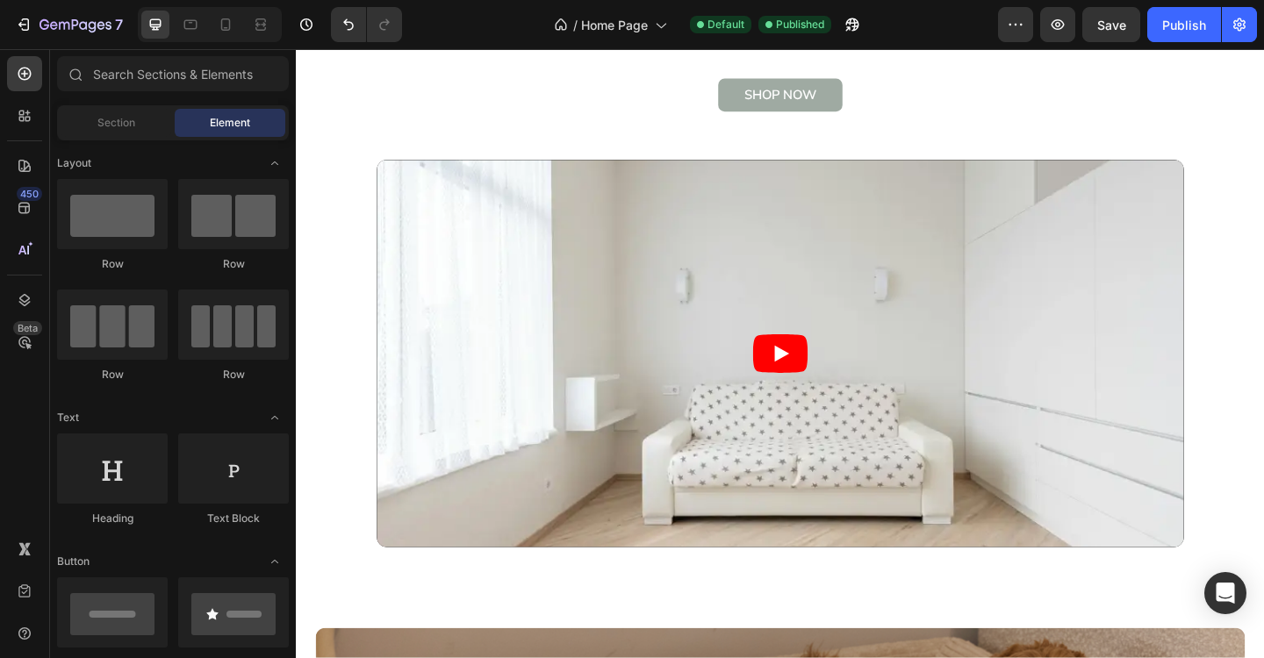
scroll to position [1624, 0]
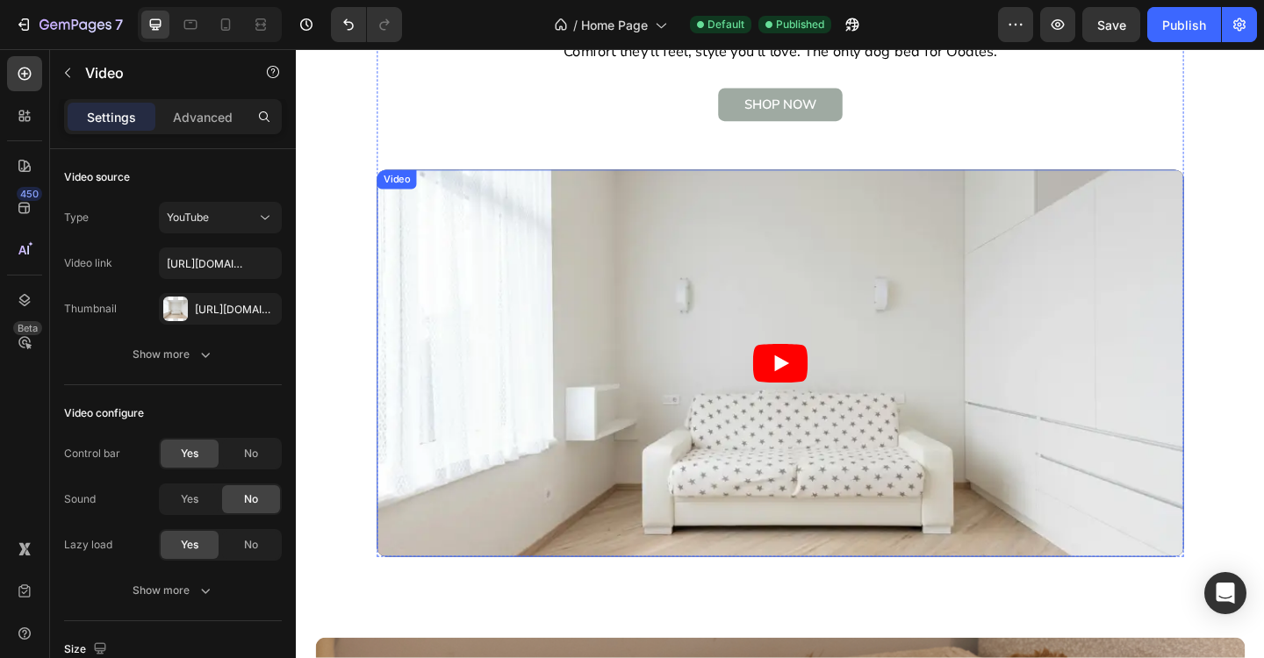
click at [585, 353] on article at bounding box center [823, 391] width 878 height 421
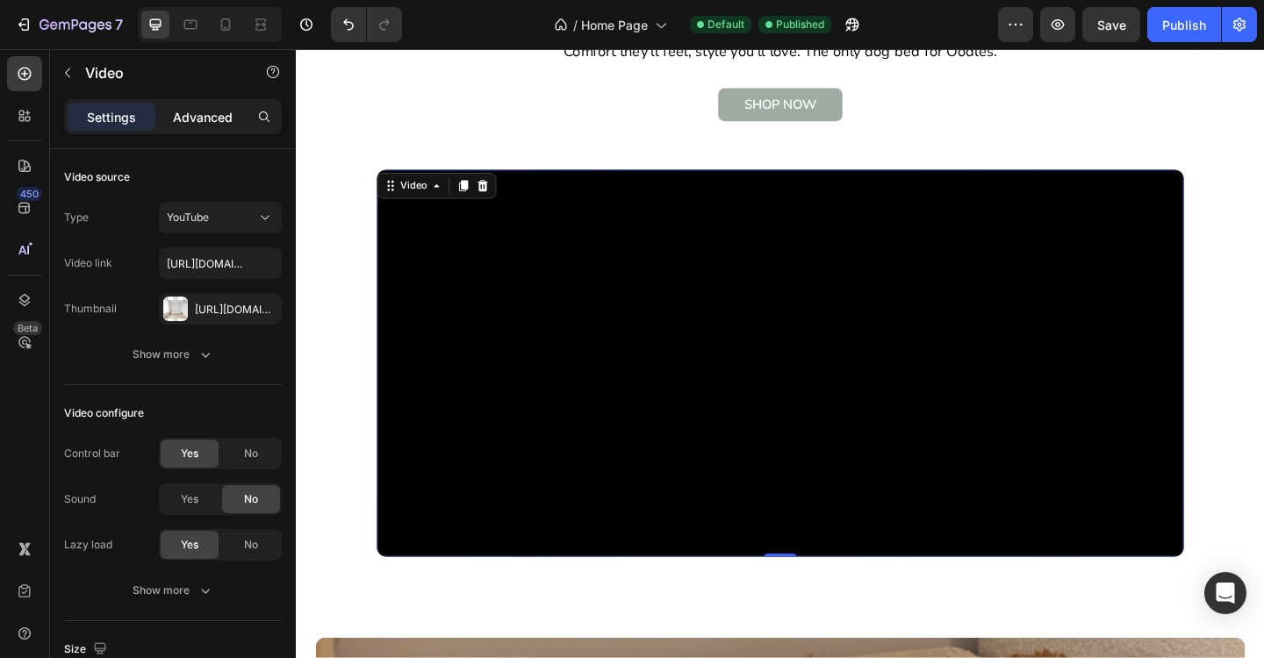
click at [205, 118] on p "Advanced" at bounding box center [203, 117] width 60 height 18
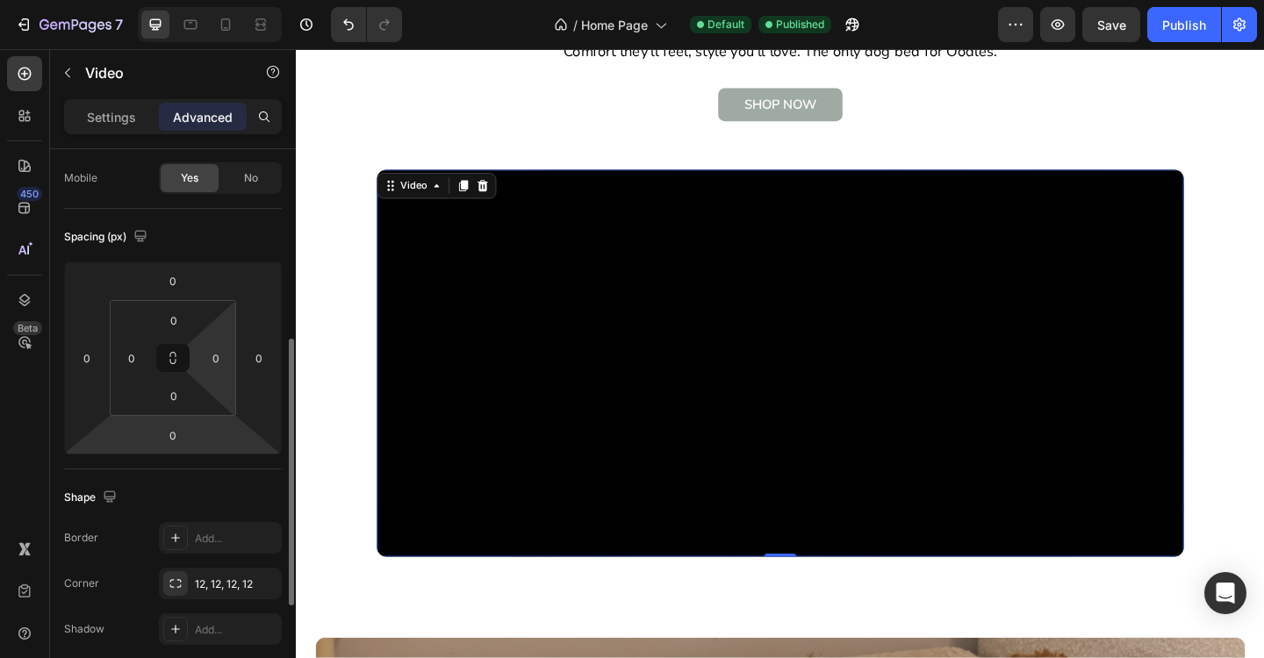
scroll to position [0, 0]
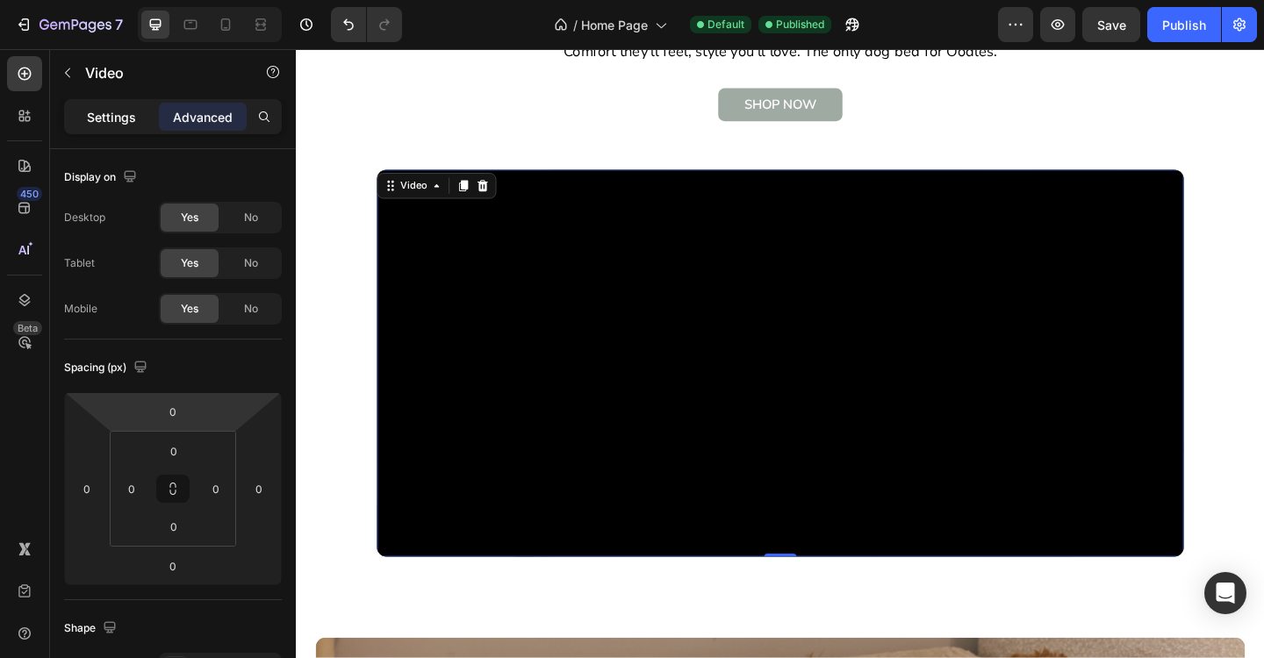
click at [98, 118] on p "Settings" at bounding box center [111, 117] width 49 height 18
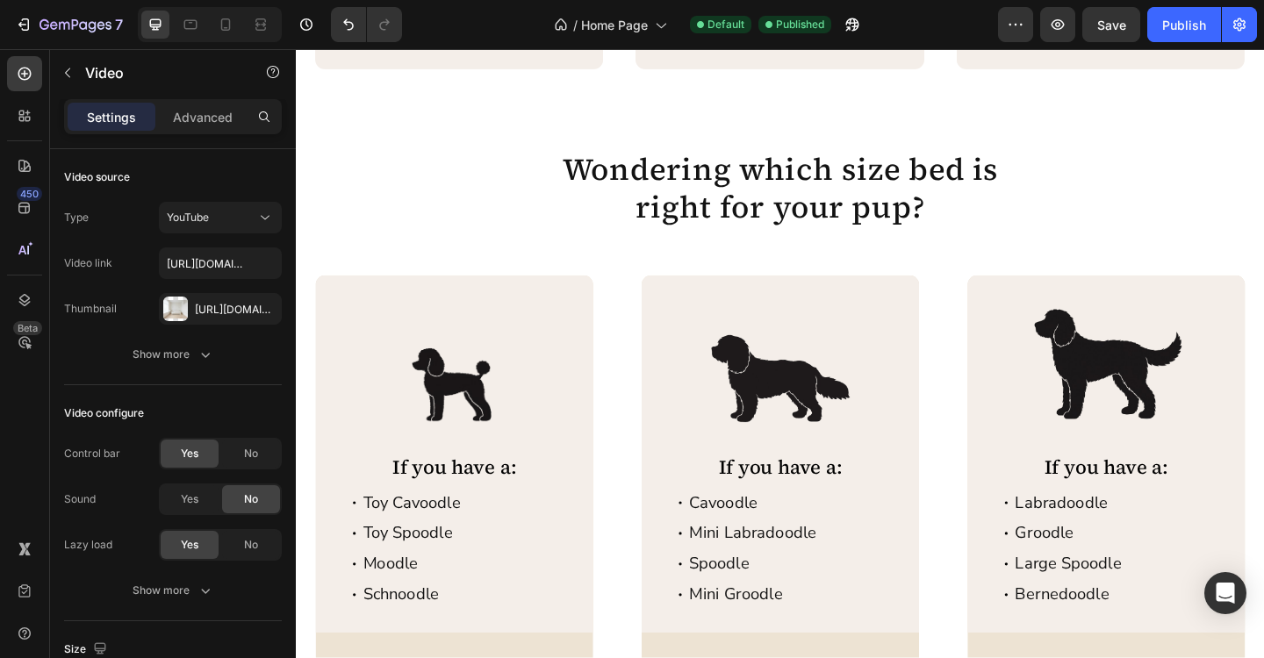
scroll to position [2938, 0]
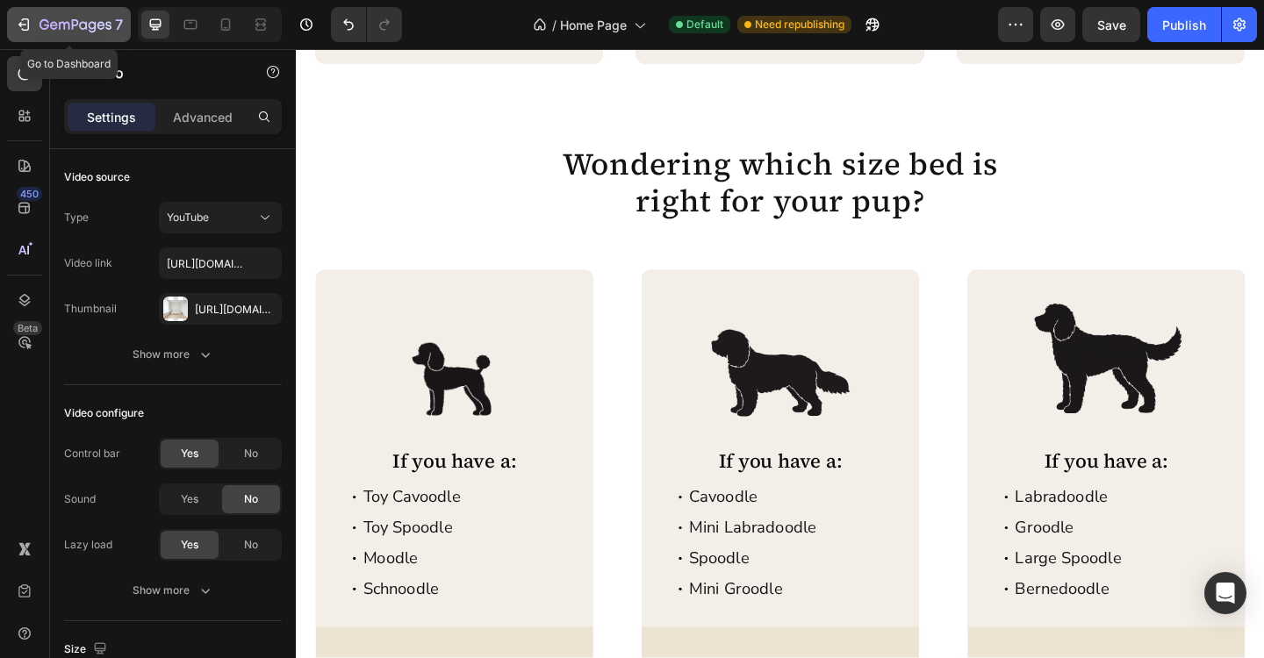
click at [35, 26] on div "7" at bounding box center [69, 24] width 108 height 21
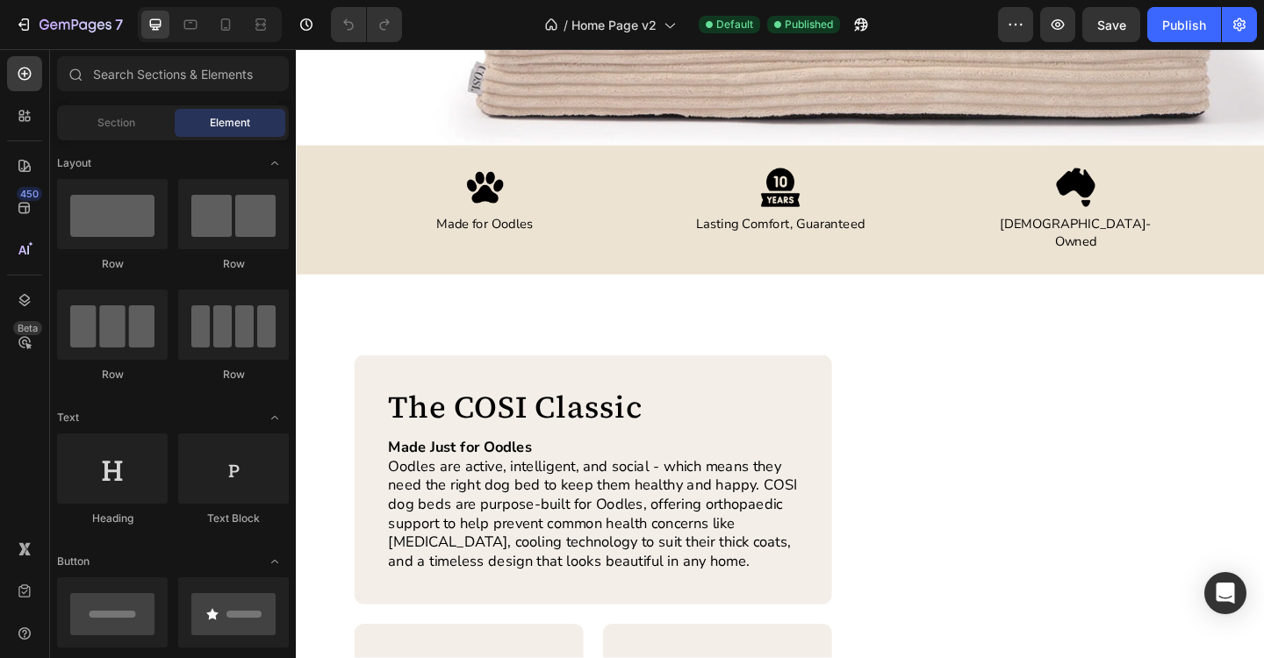
scroll to position [513, 0]
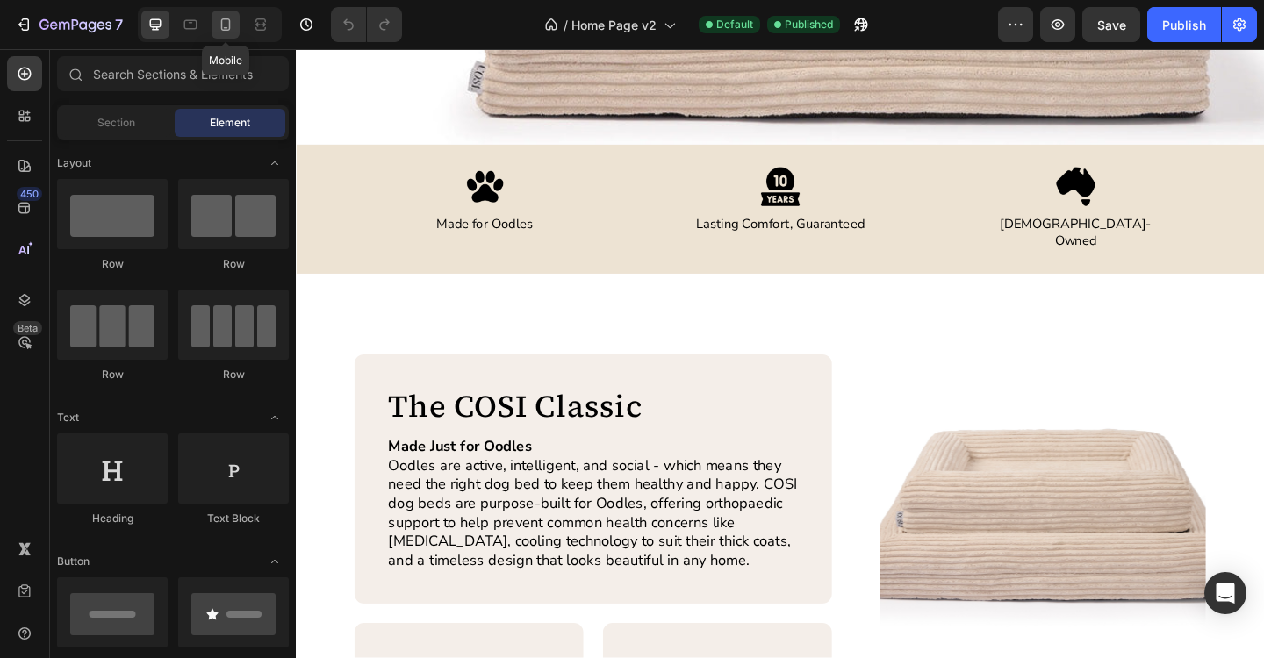
click at [226, 25] on icon at bounding box center [226, 25] width 18 height 18
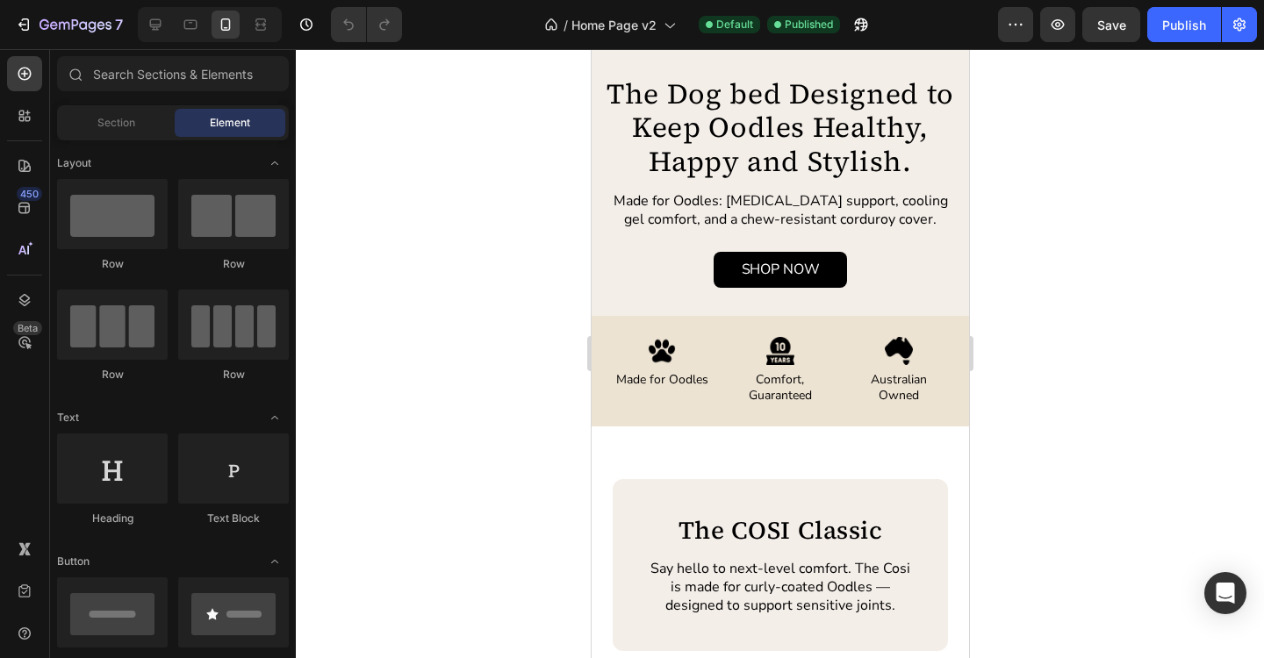
scroll to position [408, 0]
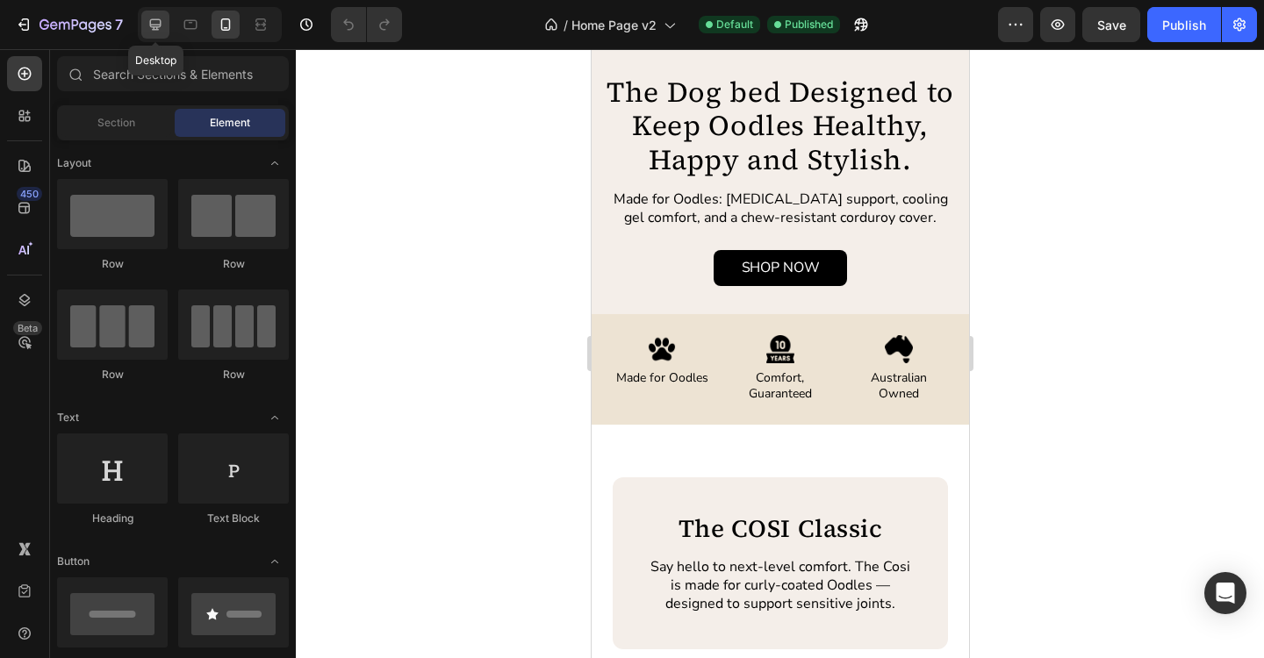
click at [160, 29] on icon at bounding box center [156, 25] width 18 height 18
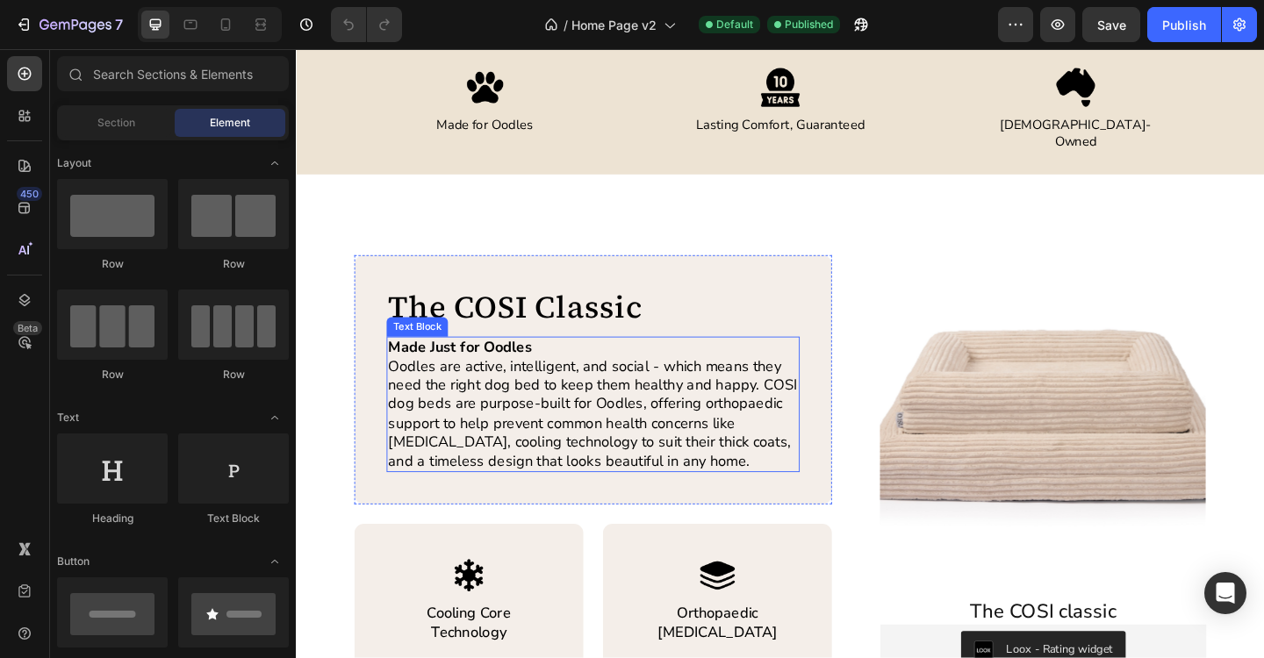
click at [609, 385] on p "Oodles are active, intelligent, and social - which means they need the right do…" at bounding box center [619, 446] width 446 height 123
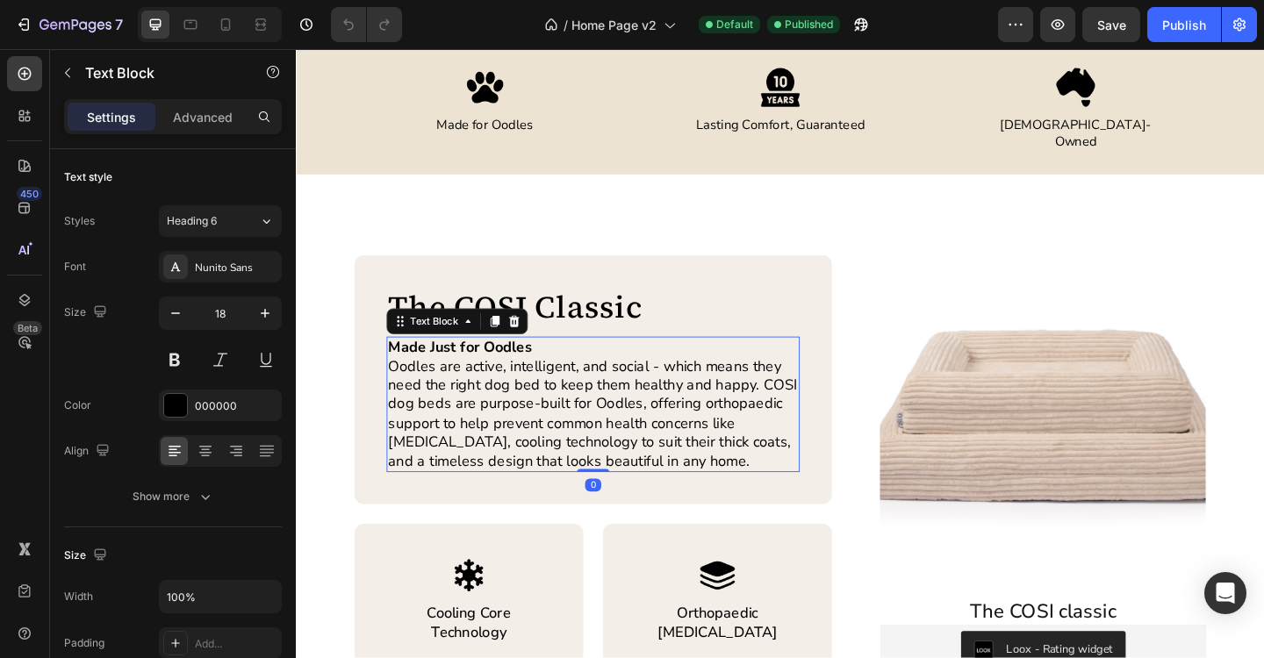
click at [609, 385] on p "Oodles are active, intelligent, and social - which means they need the right do…" at bounding box center [619, 446] width 446 height 123
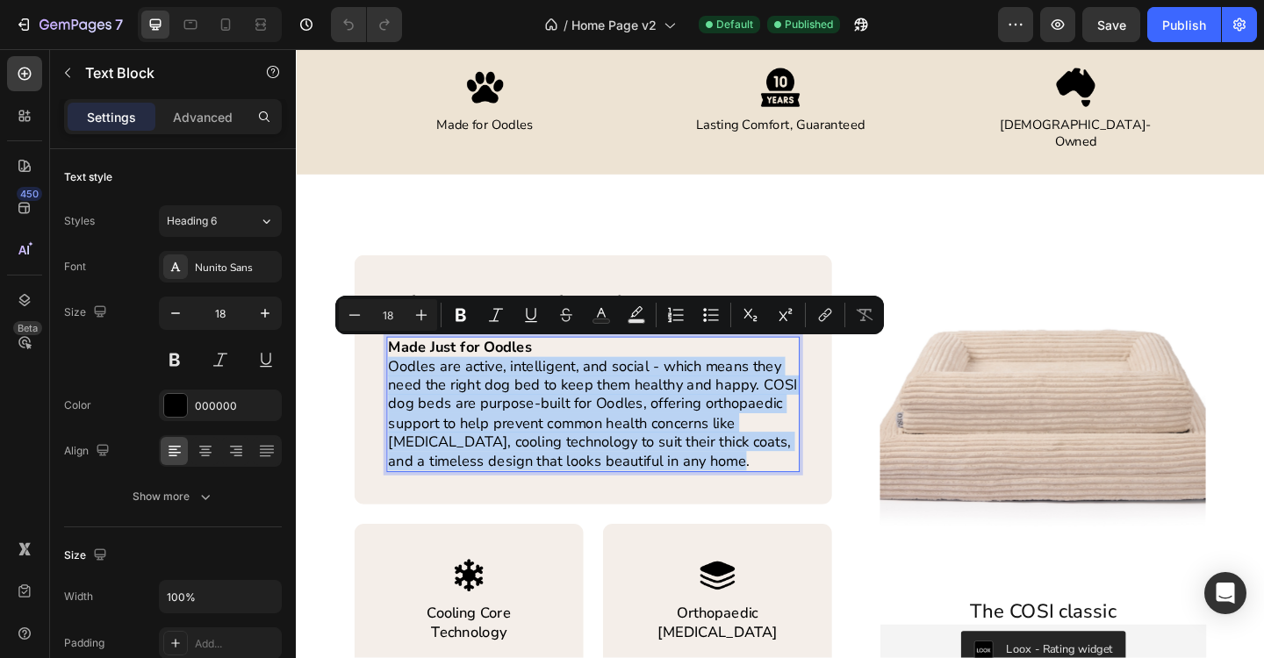
click at [592, 415] on p "Oodles are active, intelligent, and social - which means they need the right do…" at bounding box center [619, 446] width 446 height 123
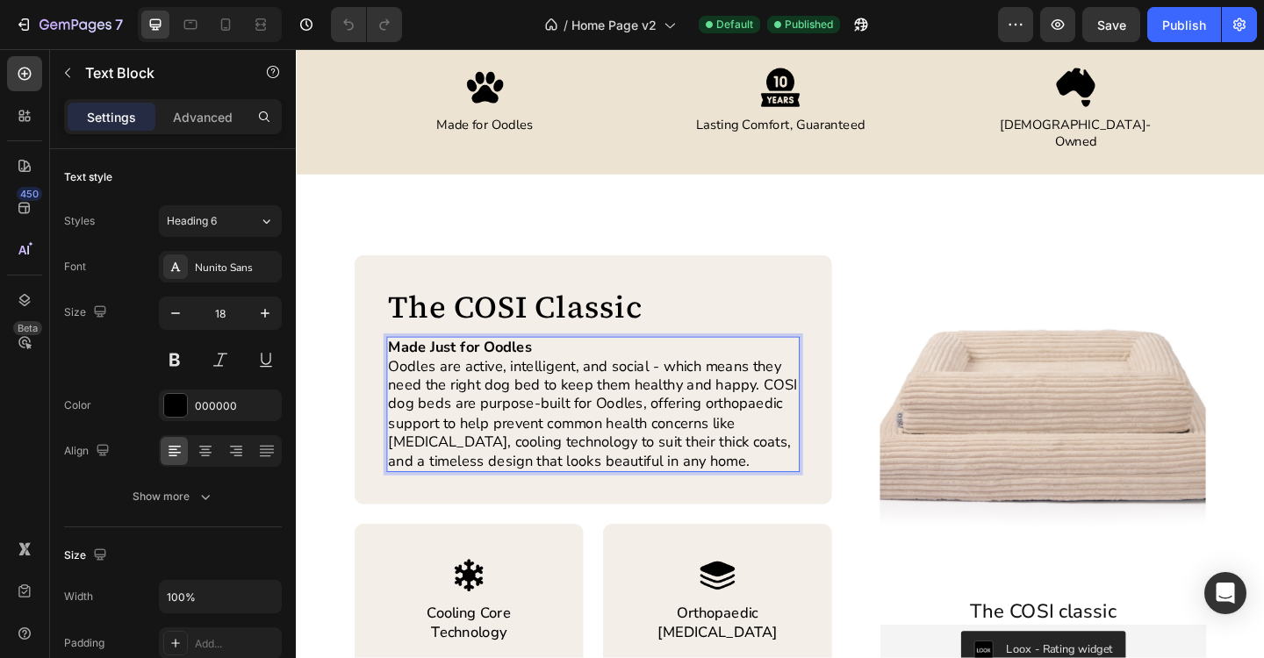
click at [420, 363] on strong "Made Just for Oodles" at bounding box center [474, 373] width 156 height 21
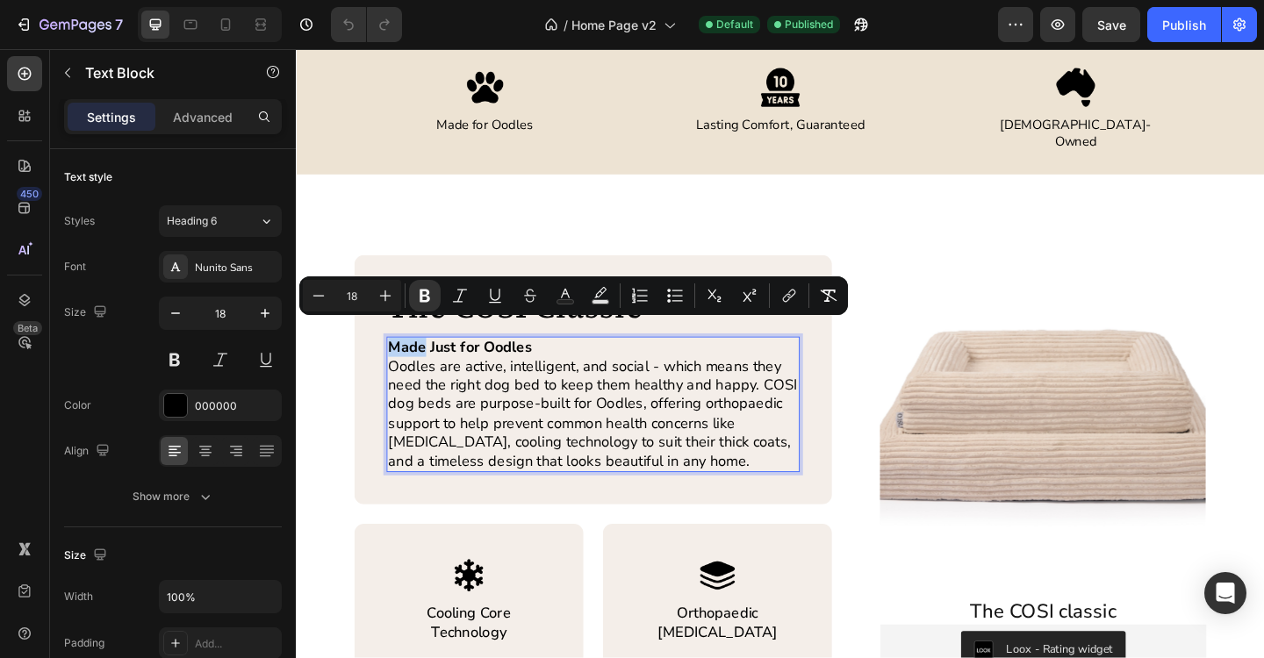
click at [420, 363] on strong "Made Just for Oodles" at bounding box center [474, 373] width 156 height 21
click at [778, 456] on p "Oodles are active, intelligent, and social - which means they need the right do…" at bounding box center [619, 446] width 446 height 123
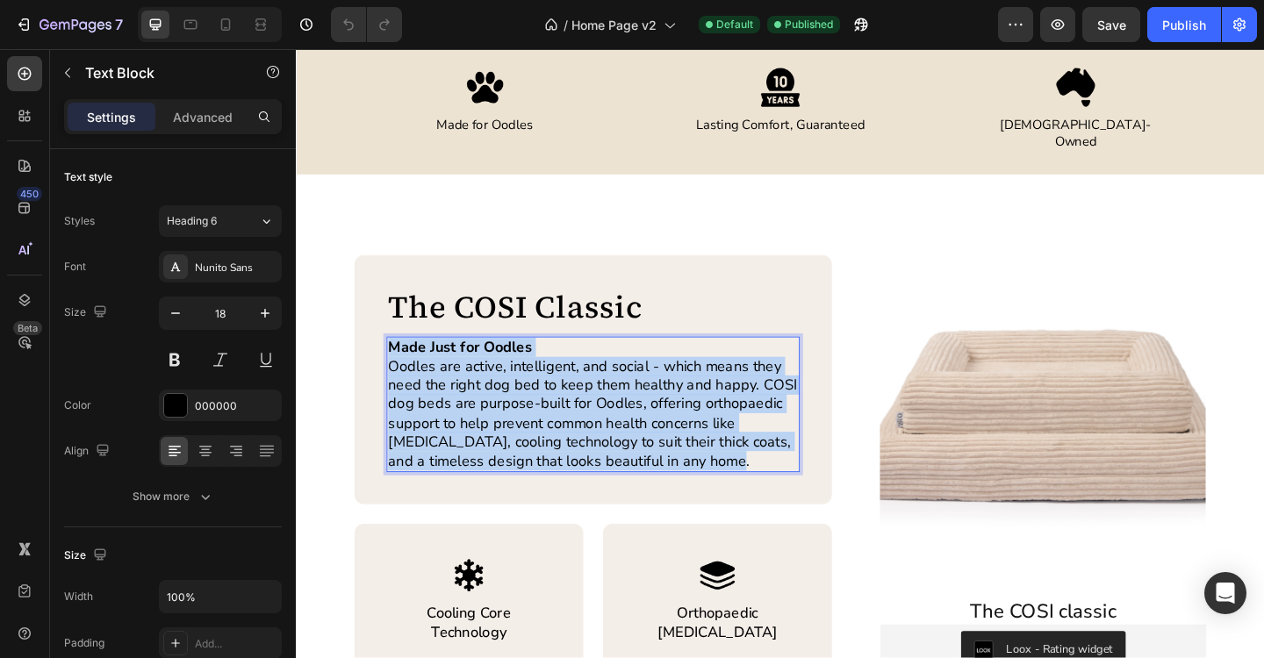
drag, startPoint x: 739, startPoint y: 479, endPoint x: 398, endPoint y: 357, distance: 362.6
click at [398, 363] on div "Made Just for Oodles Oodles are active, intelligent, and social - which means t…" at bounding box center [618, 436] width 449 height 147
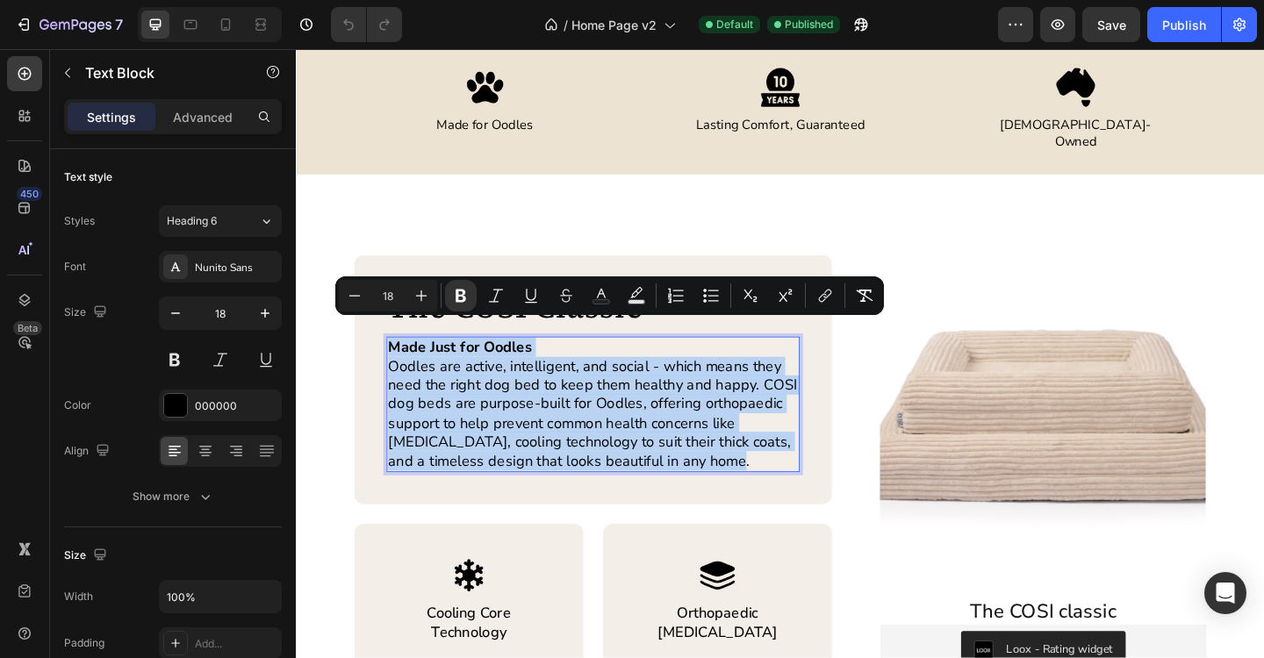
copy div "Made Just for Oodles Oodles are active, intelligent, and social - which means t…"
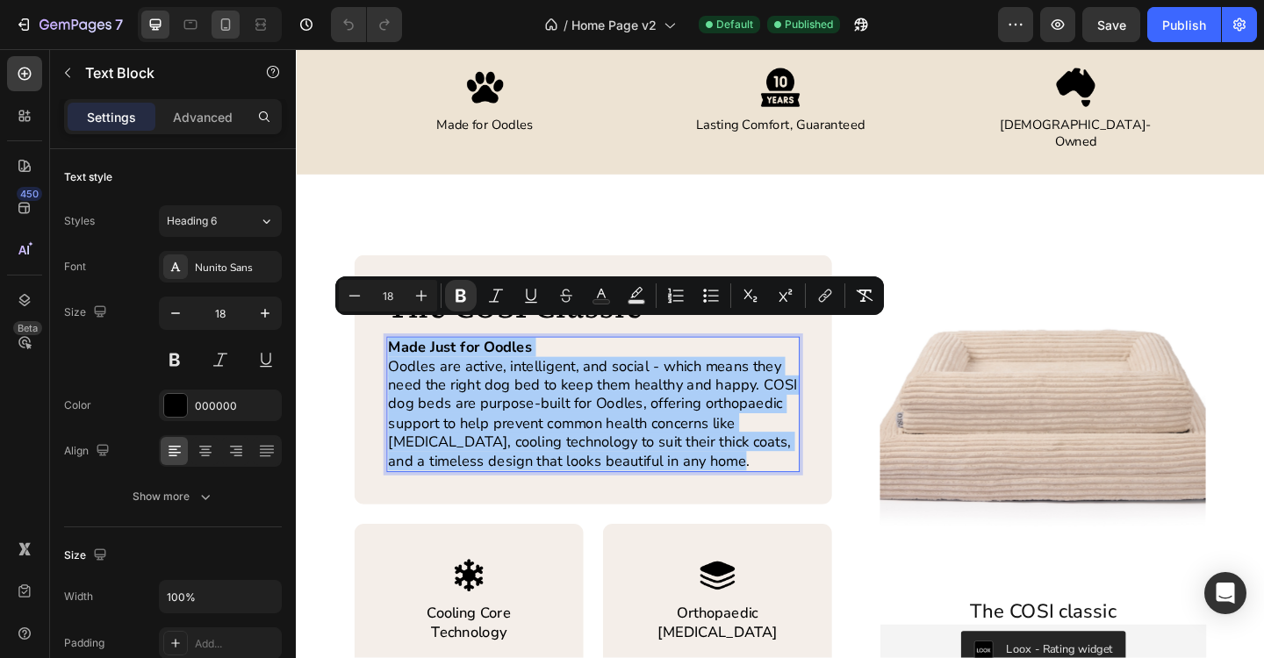
click at [229, 38] on div at bounding box center [226, 25] width 28 height 28
type input "16"
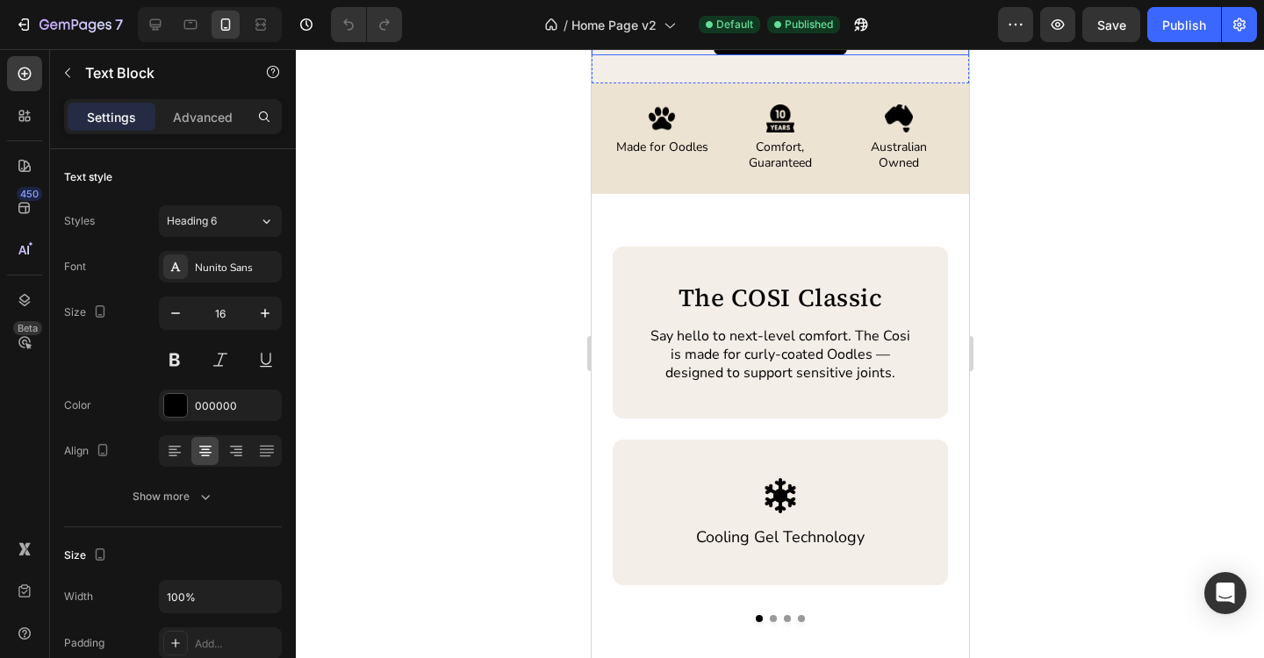
scroll to position [650, 0]
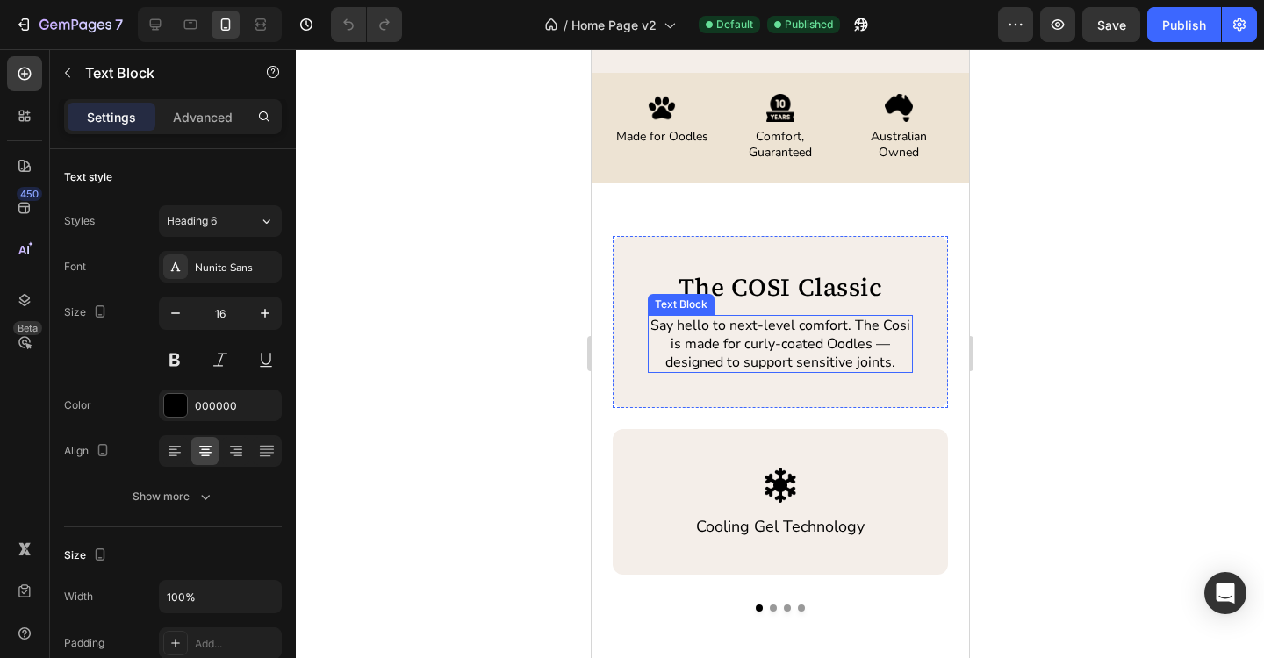
click at [777, 346] on p "Say hello to next-level comfort. The Cosi is made for curly-coated Oodles —desi…" at bounding box center [780, 344] width 262 height 54
click at [754, 329] on p "Say hello to next-level comfort. The Cosi is made for curly-coated Oodles —desi…" at bounding box center [780, 344] width 262 height 54
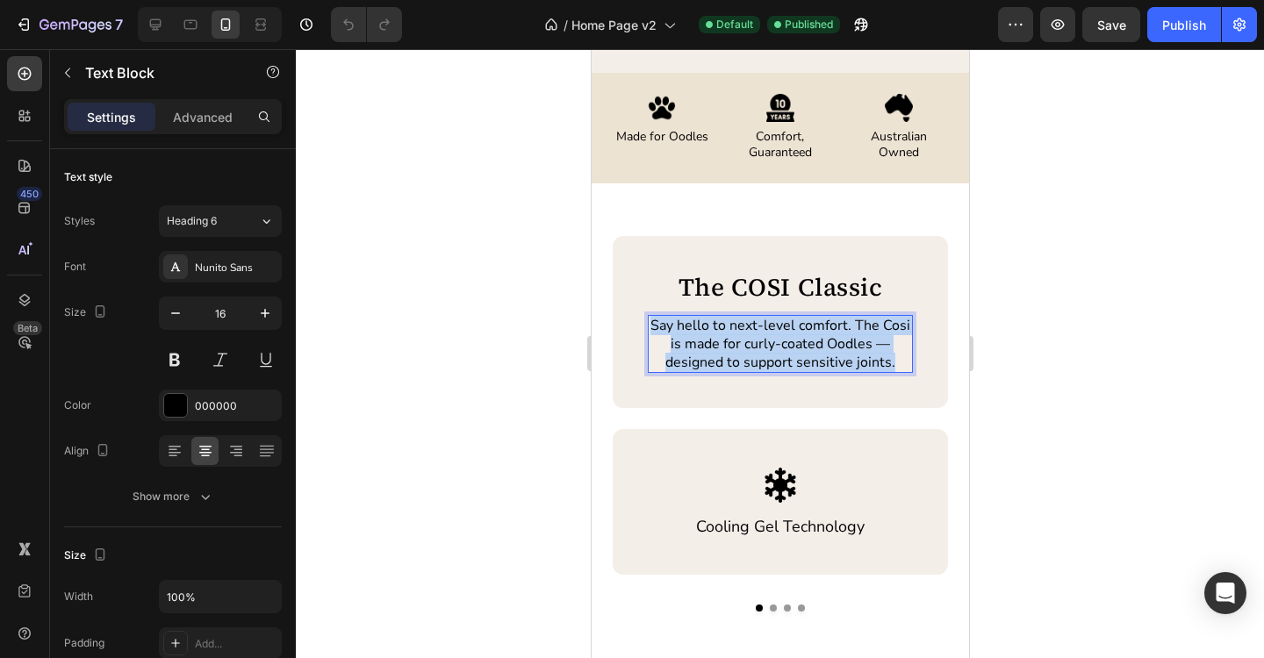
click at [754, 329] on p "Say hello to next-level comfort. The Cosi is made for curly-coated Oodles —desi…" at bounding box center [780, 344] width 262 height 54
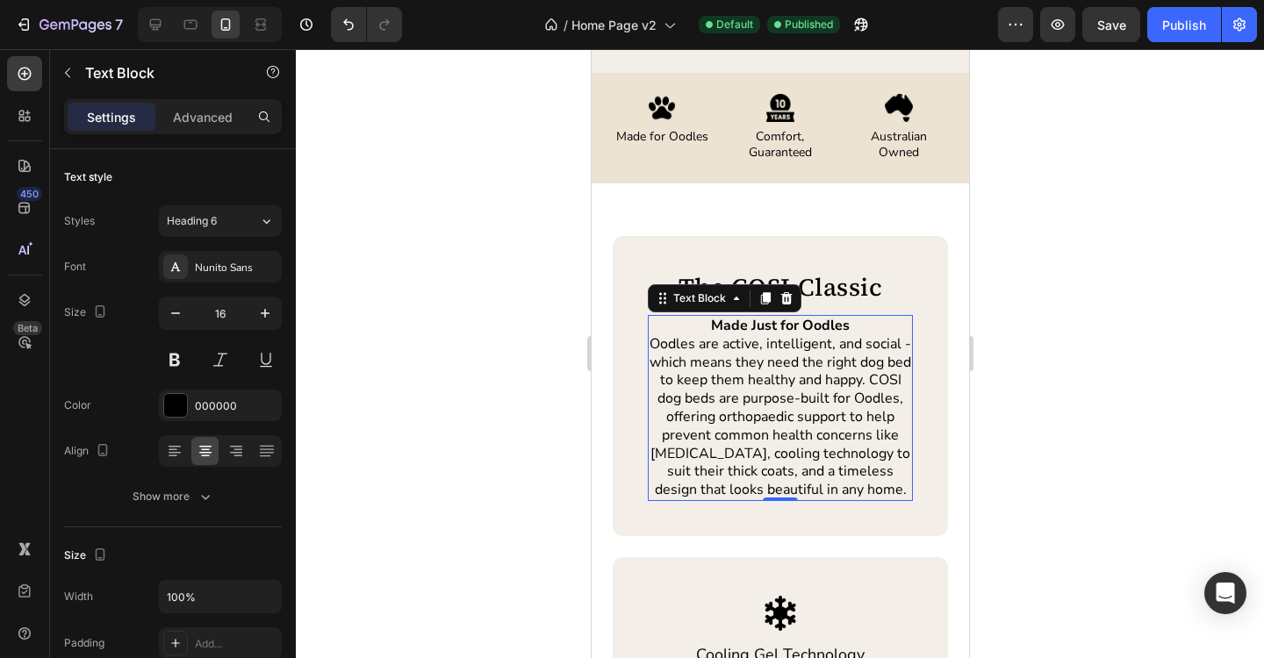
click at [1041, 404] on div at bounding box center [780, 353] width 968 height 609
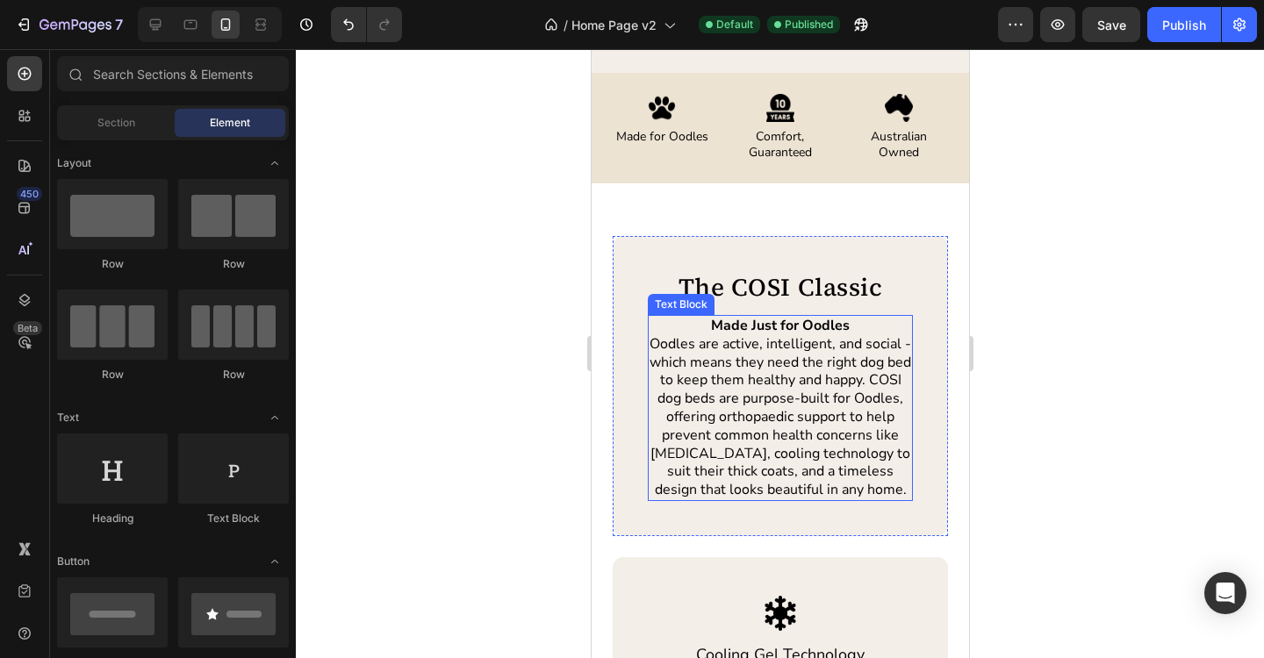
click at [801, 428] on p "Oodles are active, intelligent, and social - which means they need the right do…" at bounding box center [780, 417] width 262 height 164
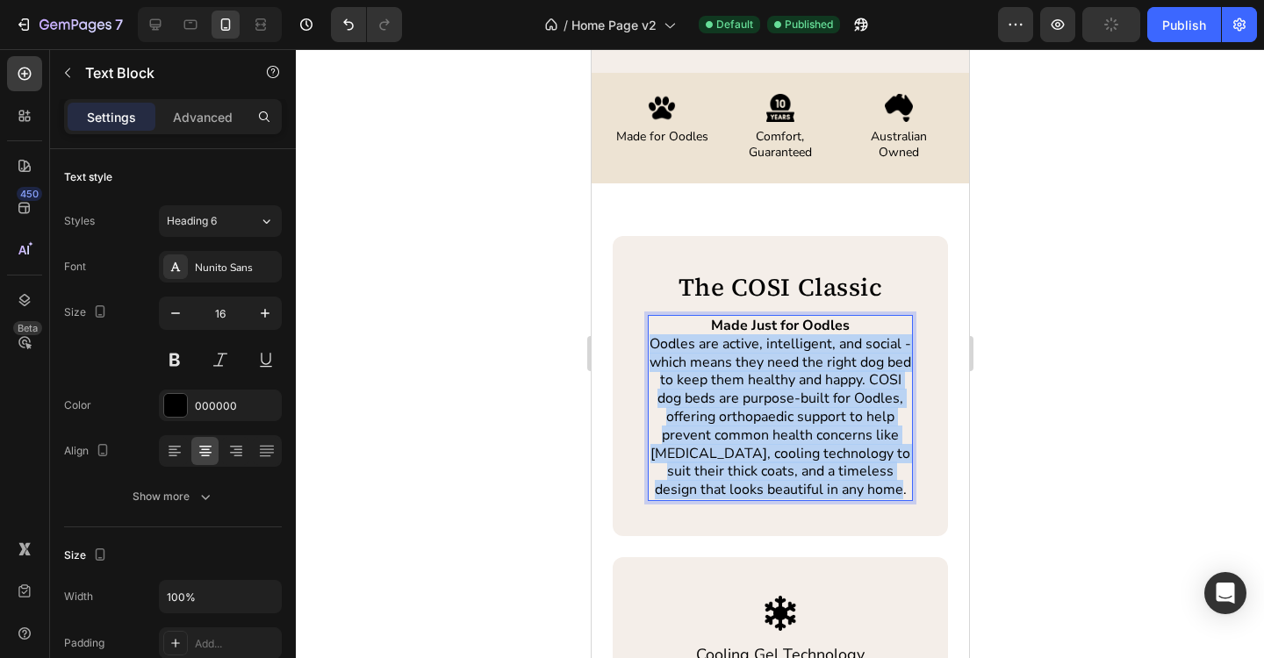
click at [801, 428] on p "Oodles are active, intelligent, and social - which means they need the right do…" at bounding box center [780, 417] width 262 height 164
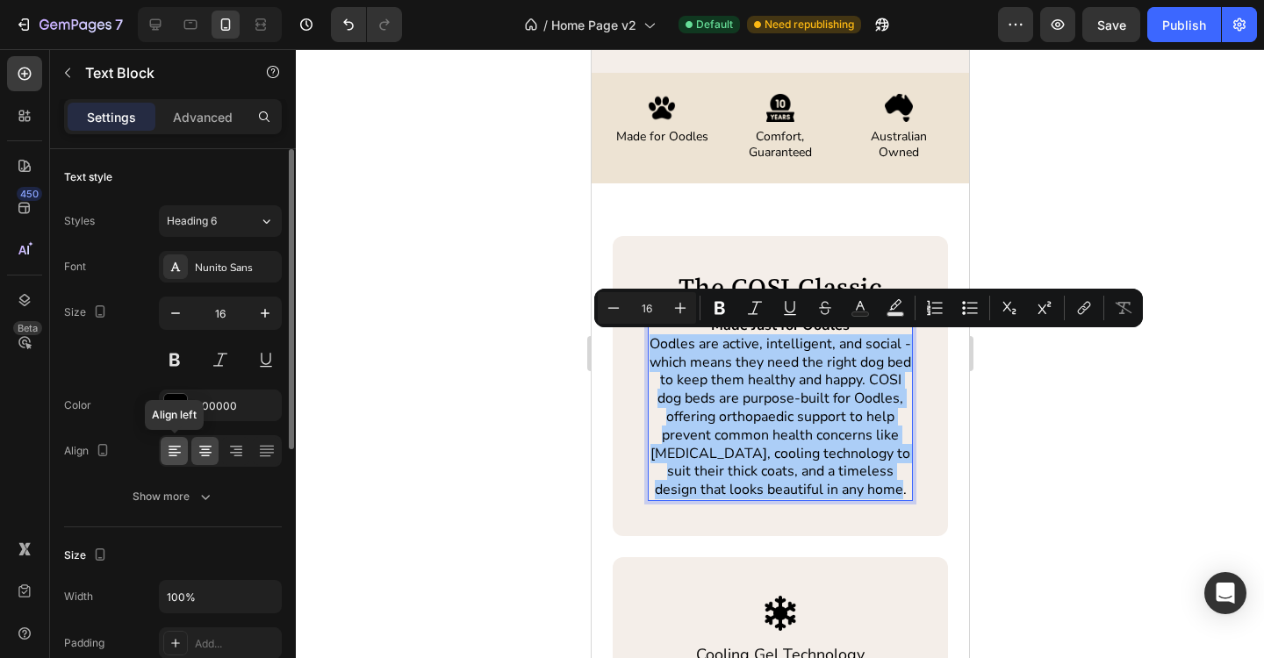
click at [177, 456] on icon at bounding box center [175, 451] width 18 height 18
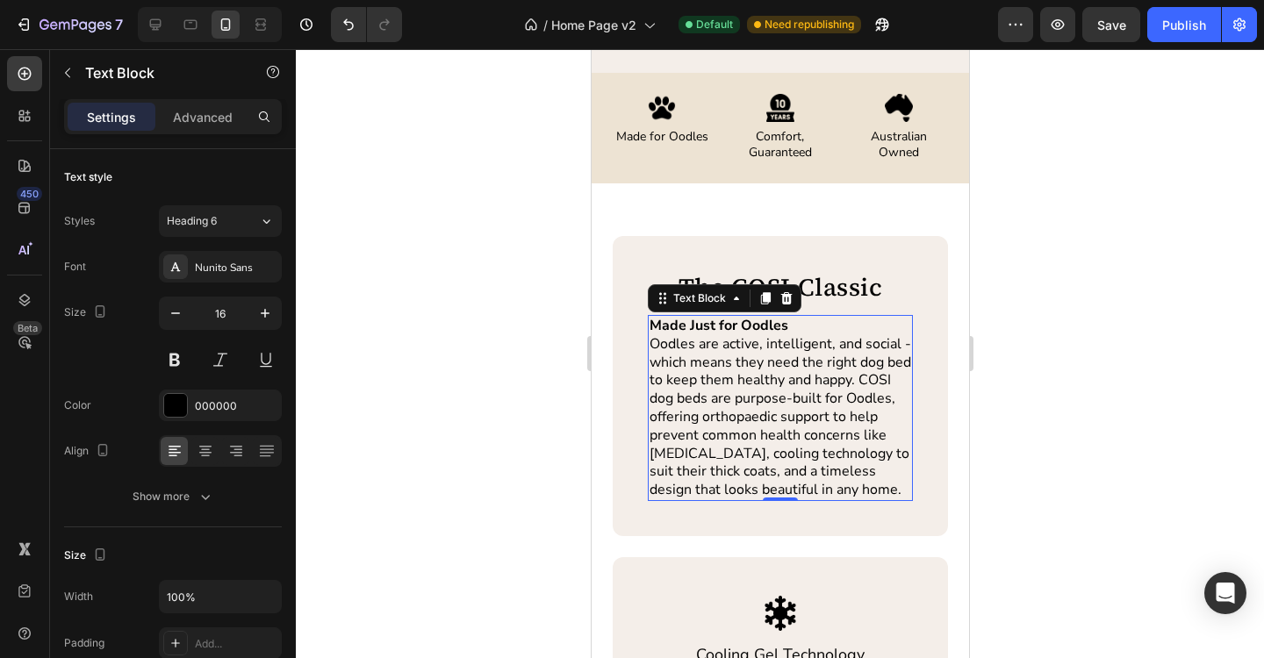
click at [1087, 357] on div at bounding box center [780, 353] width 968 height 609
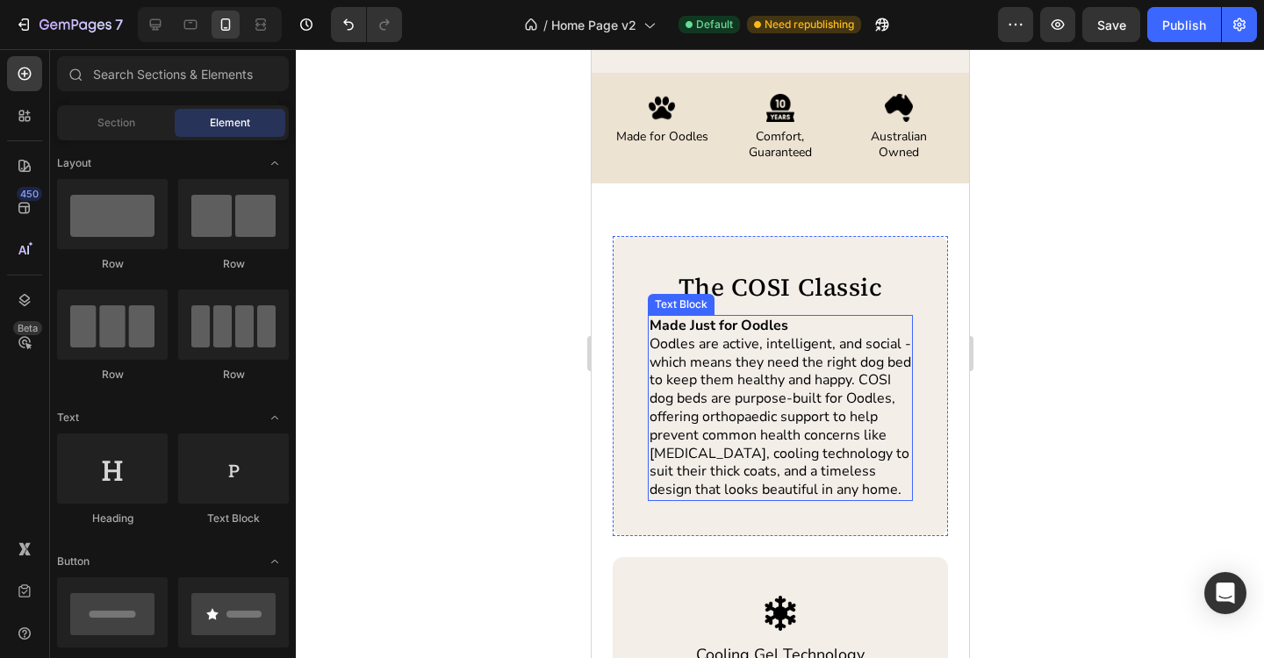
click at [736, 355] on p "Oodles are active, intelligent, and social - which means they need the right do…" at bounding box center [780, 417] width 262 height 164
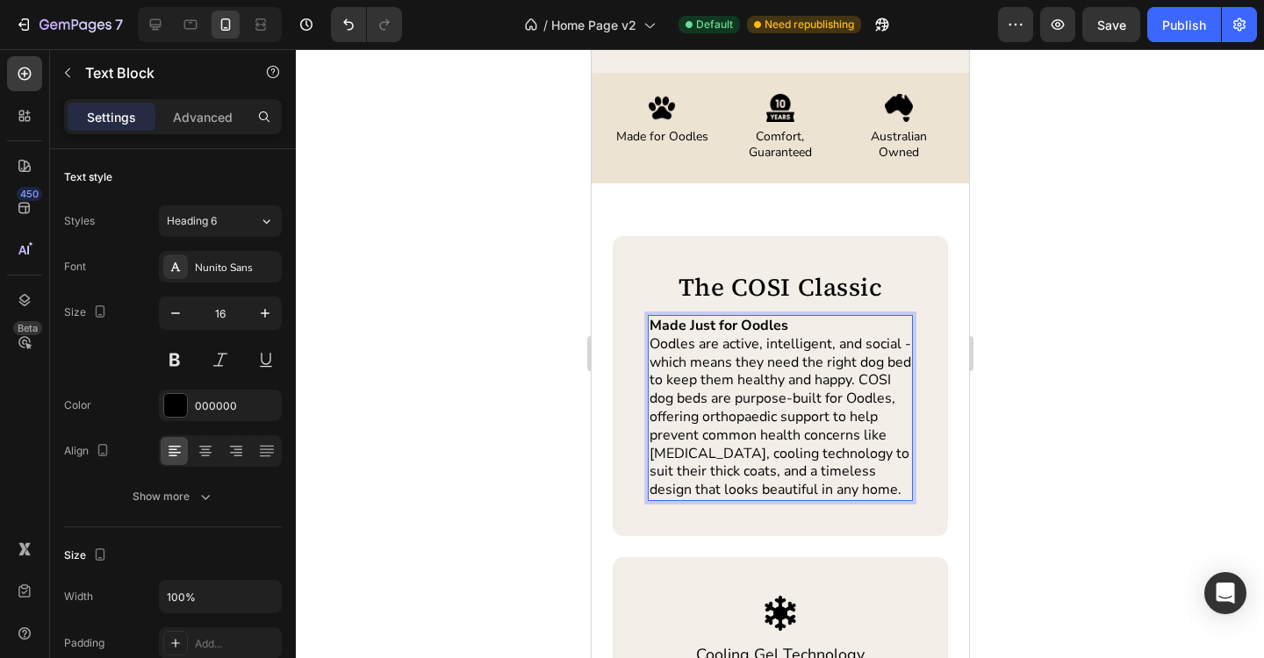
click at [736, 355] on p "Oodles are active, intelligent, and social - which means they need the right do…" at bounding box center [780, 417] width 262 height 164
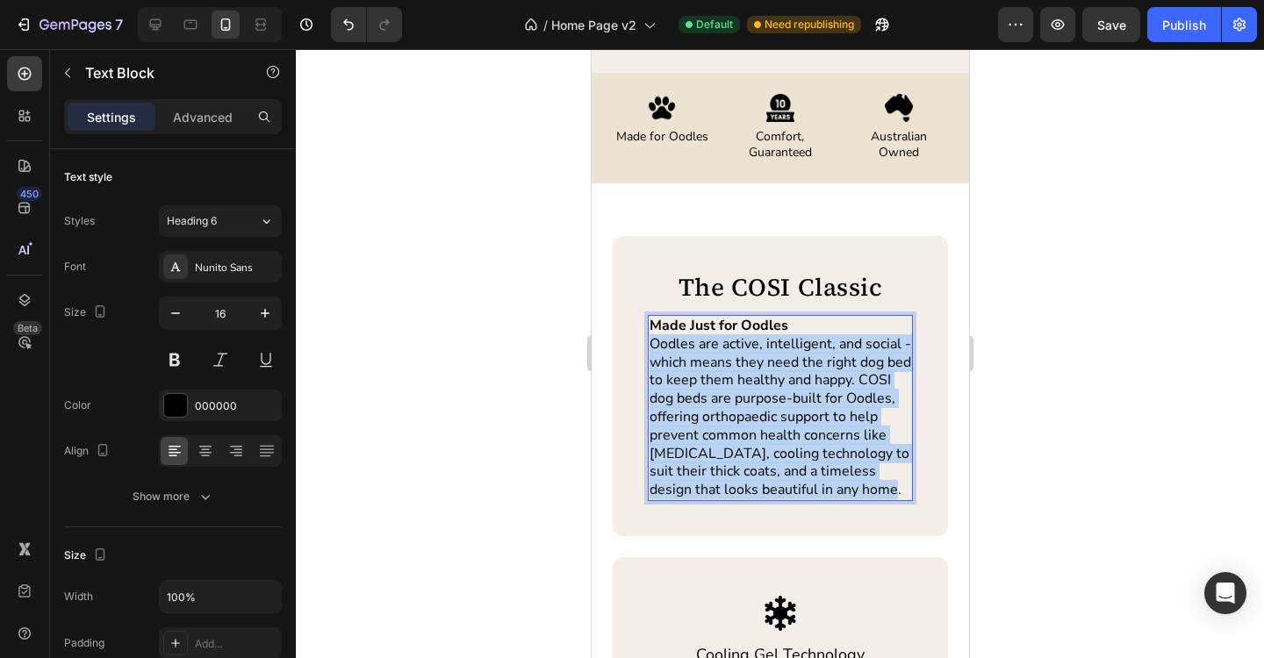
click at [736, 355] on p "Oodles are active, intelligent, and social - which means they need the right do…" at bounding box center [780, 417] width 262 height 164
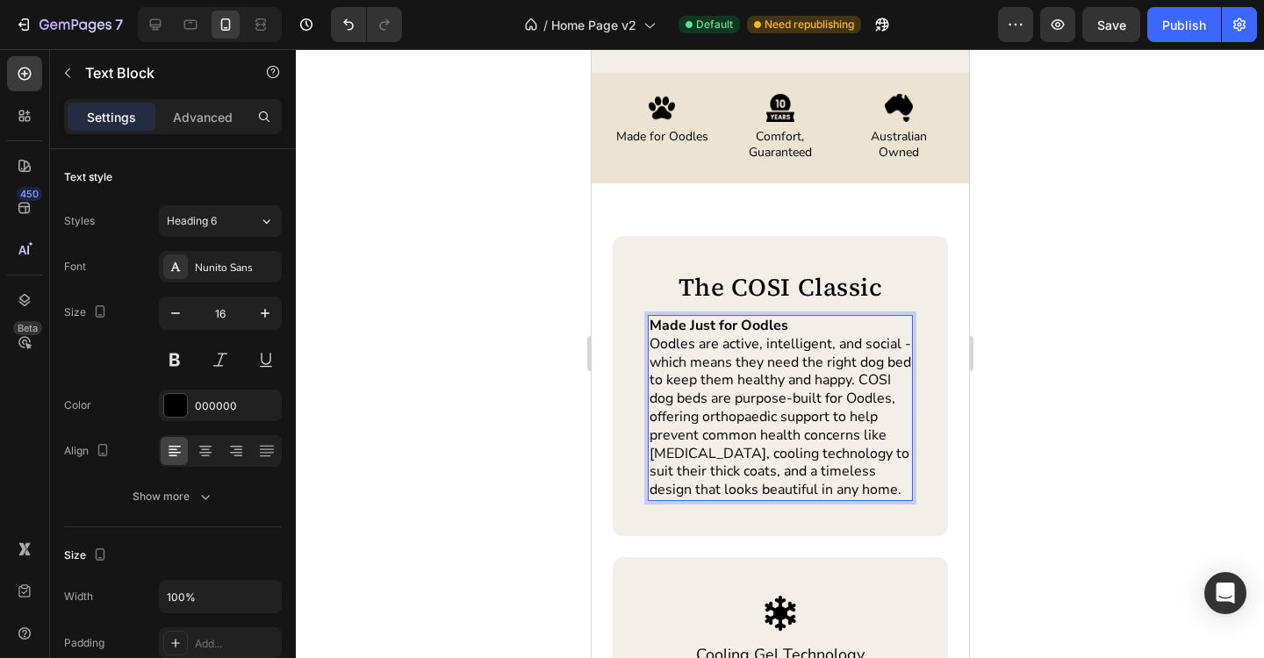
click at [703, 331] on strong "Made Just for Oodles" at bounding box center [718, 325] width 139 height 19
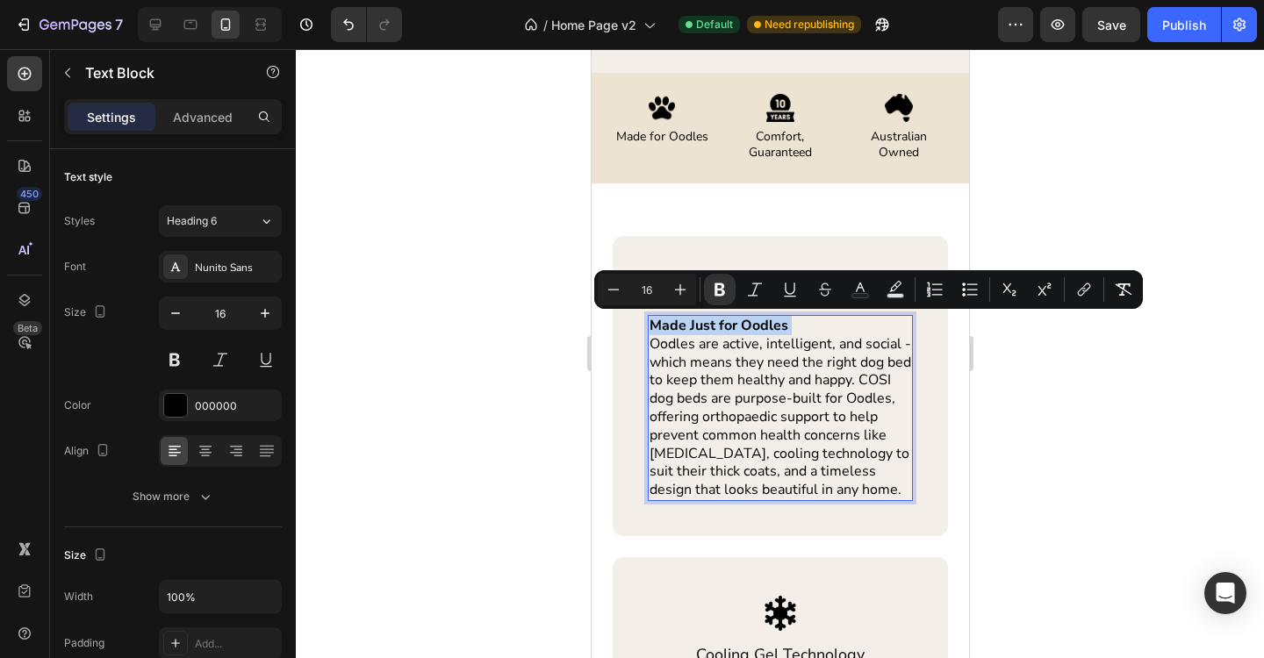
click at [703, 331] on strong "Made Just for Oodles" at bounding box center [718, 325] width 139 height 19
click at [726, 359] on p "Oodles are active, intelligent, and social - which means they need the right do…" at bounding box center [780, 417] width 262 height 164
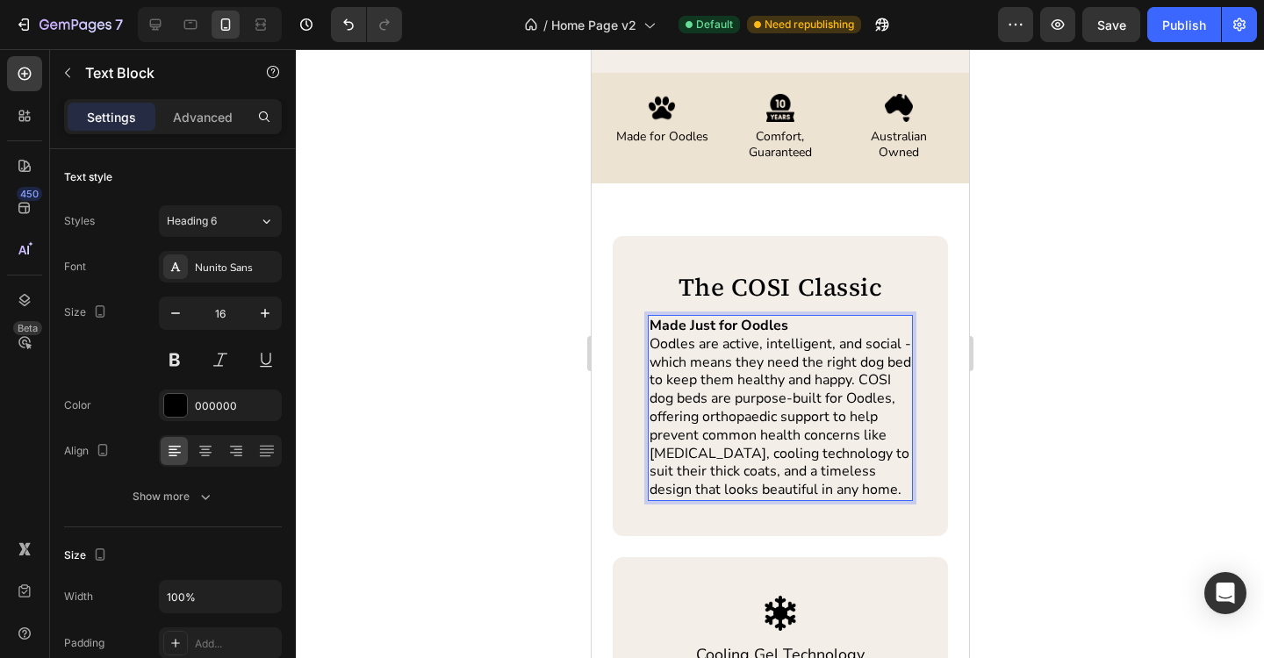
click at [722, 328] on strong "Made Just for Oodles" at bounding box center [718, 325] width 139 height 19
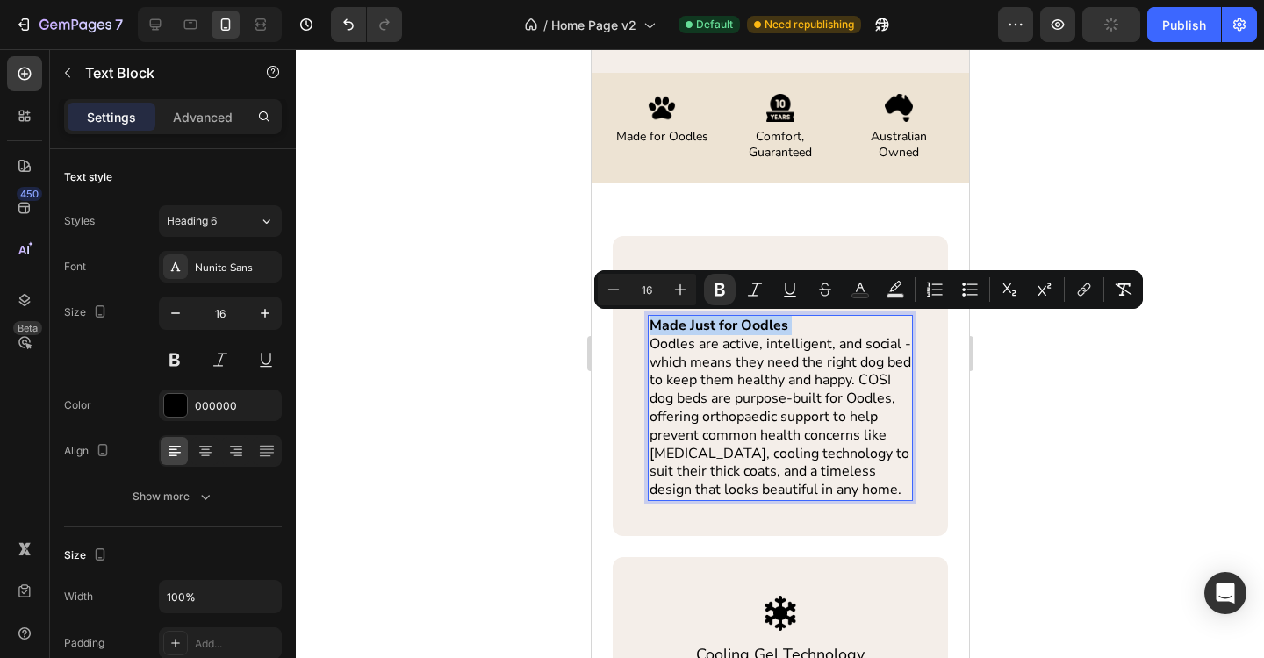
click at [722, 328] on strong "Made Just for Oodles" at bounding box center [718, 325] width 139 height 19
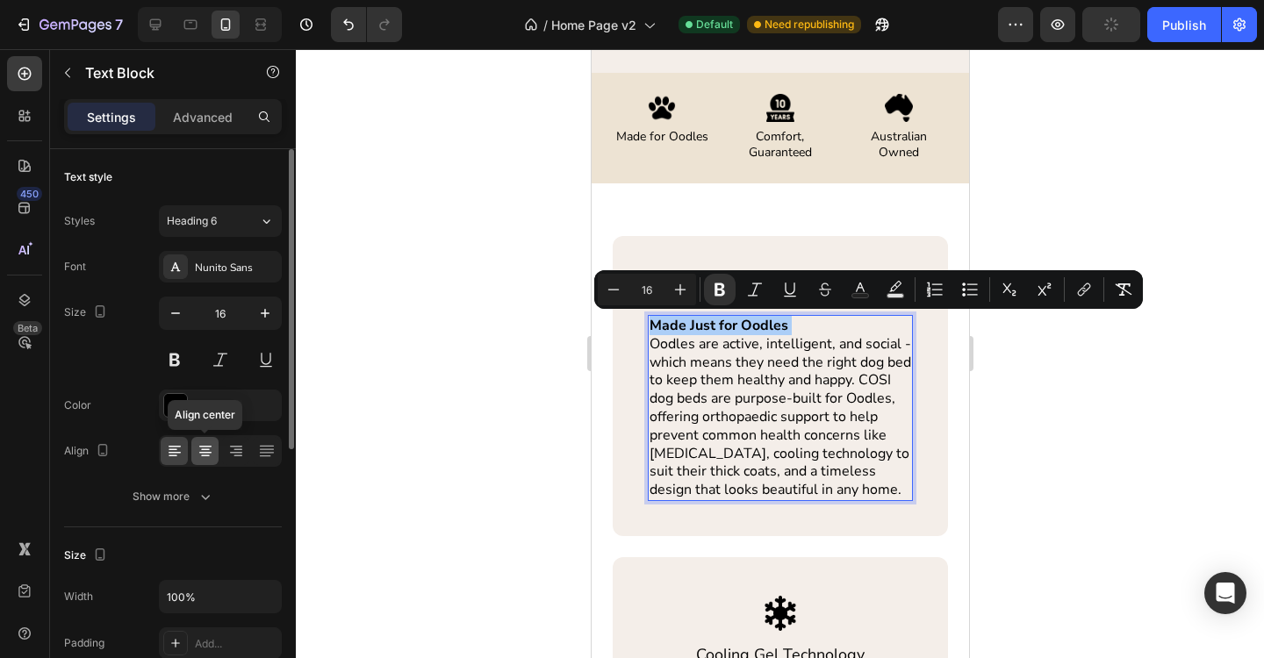
click at [204, 456] on icon at bounding box center [205, 457] width 9 height 2
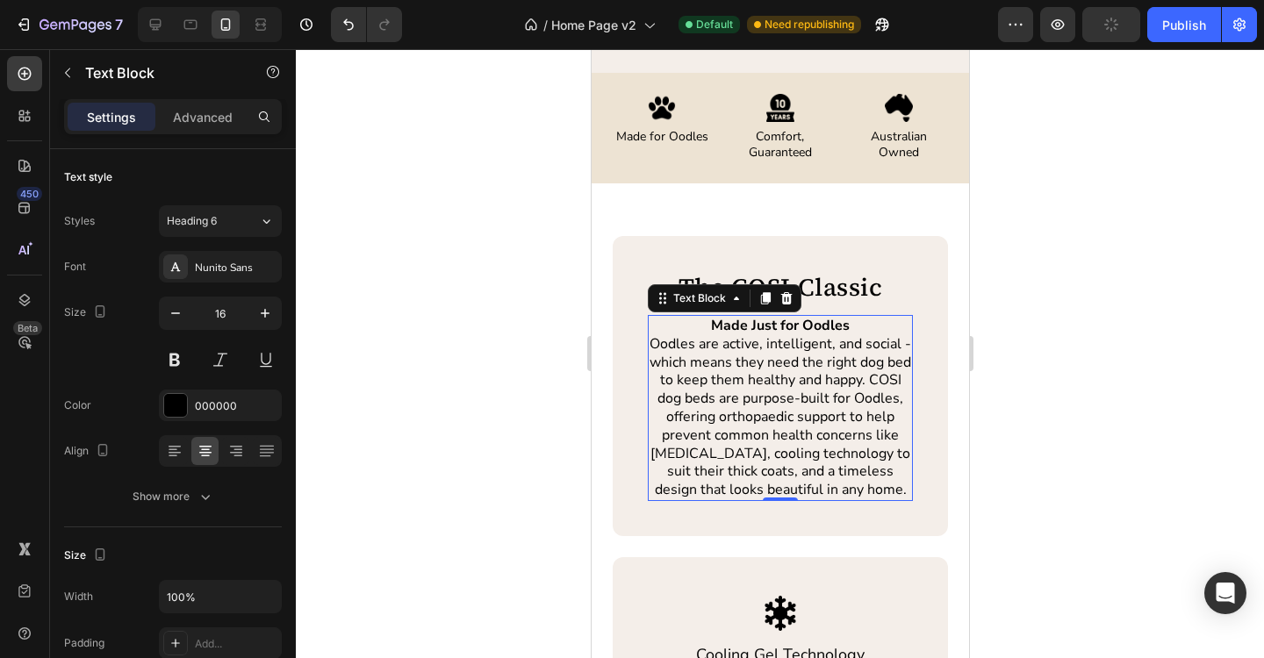
click at [1052, 405] on div at bounding box center [780, 353] width 968 height 609
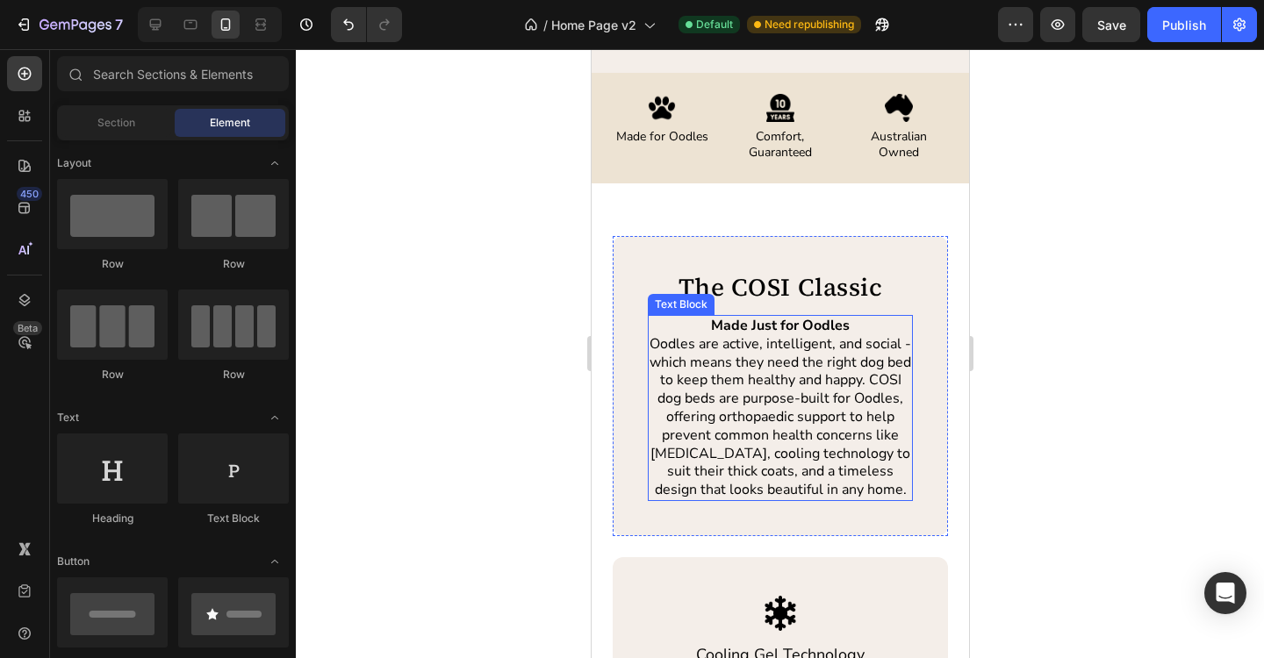
click at [831, 377] on p "Oodles are active, intelligent, and social - which means they need the right do…" at bounding box center [780, 417] width 262 height 164
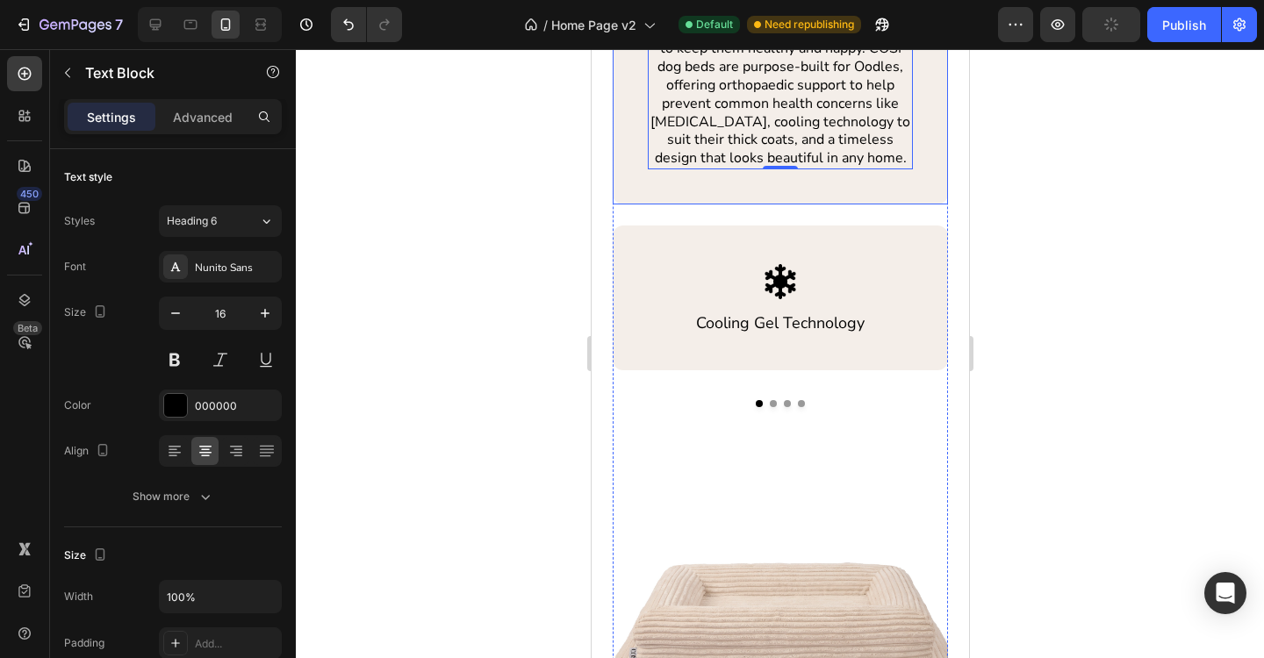
scroll to position [987, 0]
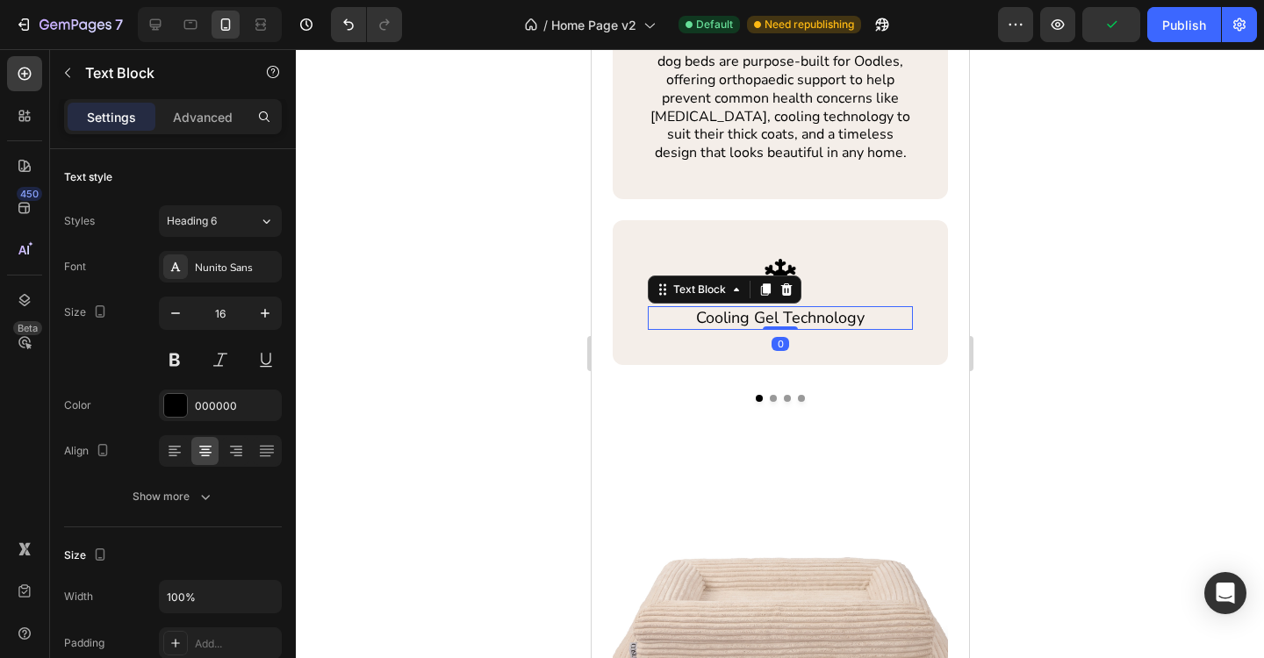
click at [764, 319] on p "Cooling Gel Technology" at bounding box center [780, 318] width 262 height 20
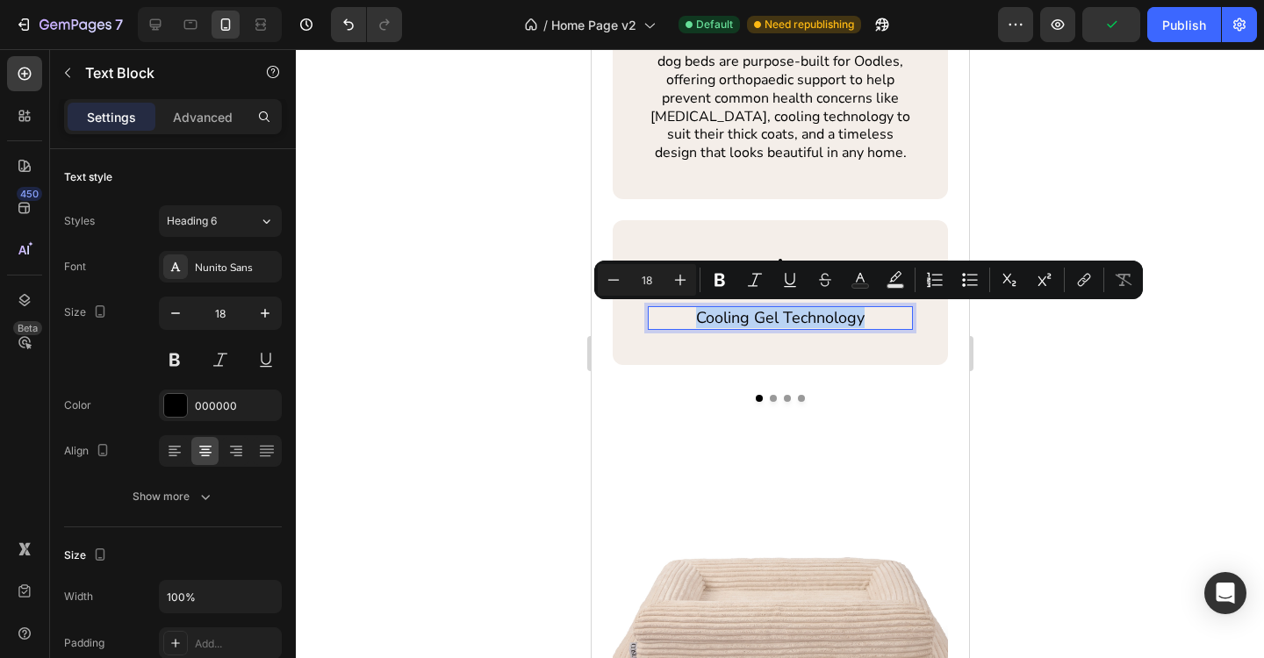
click at [764, 319] on p "Cooling Gel Technology" at bounding box center [780, 318] width 262 height 20
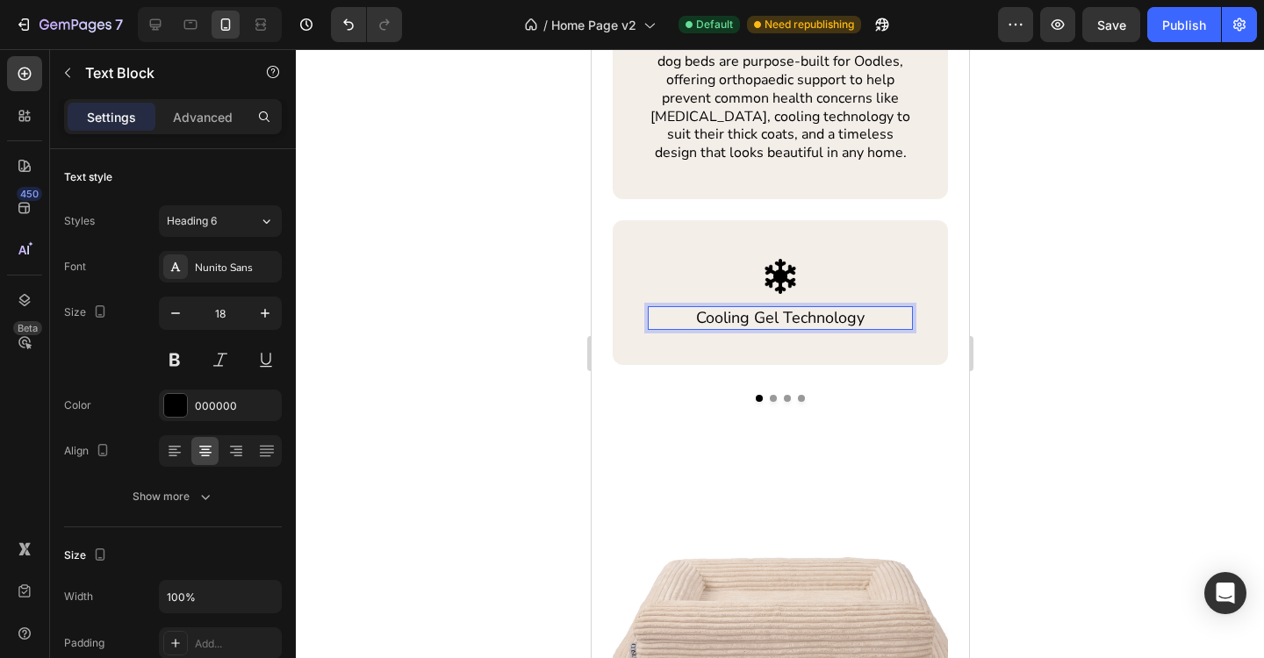
click at [769, 321] on p "Cooling Gel Technology" at bounding box center [780, 318] width 262 height 20
click at [771, 400] on button "Dot" at bounding box center [772, 398] width 7 height 7
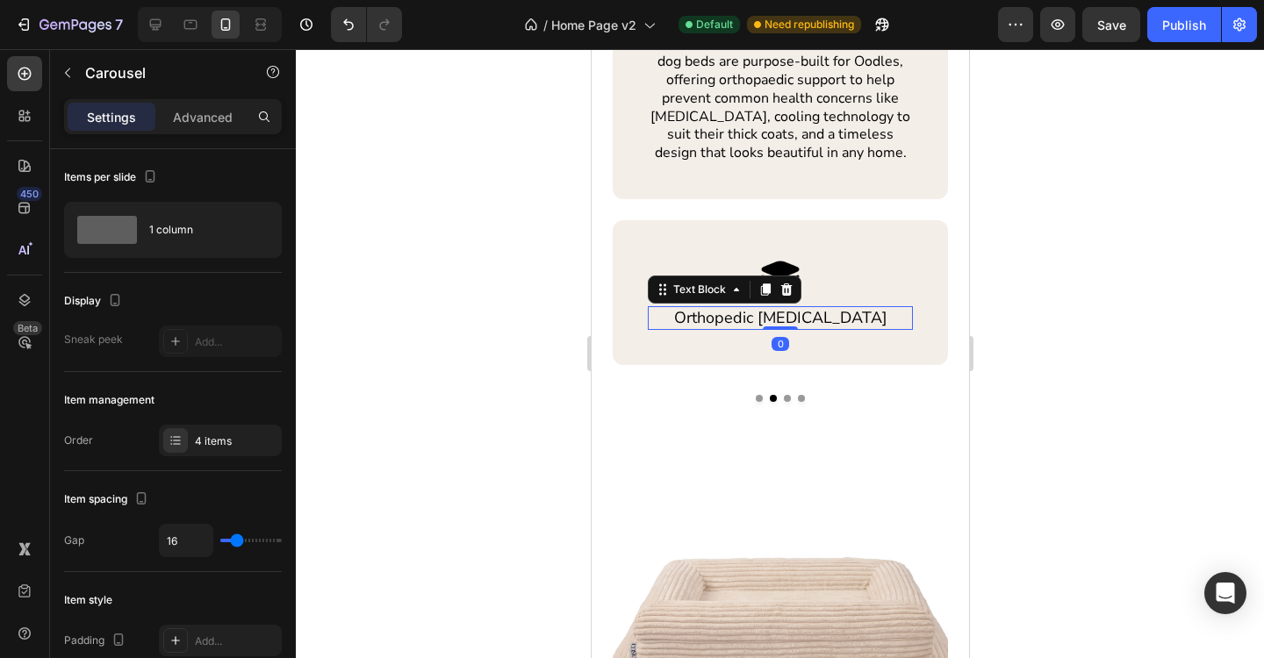
click at [736, 325] on p "Orthopedic [MEDICAL_DATA]" at bounding box center [780, 318] width 262 height 20
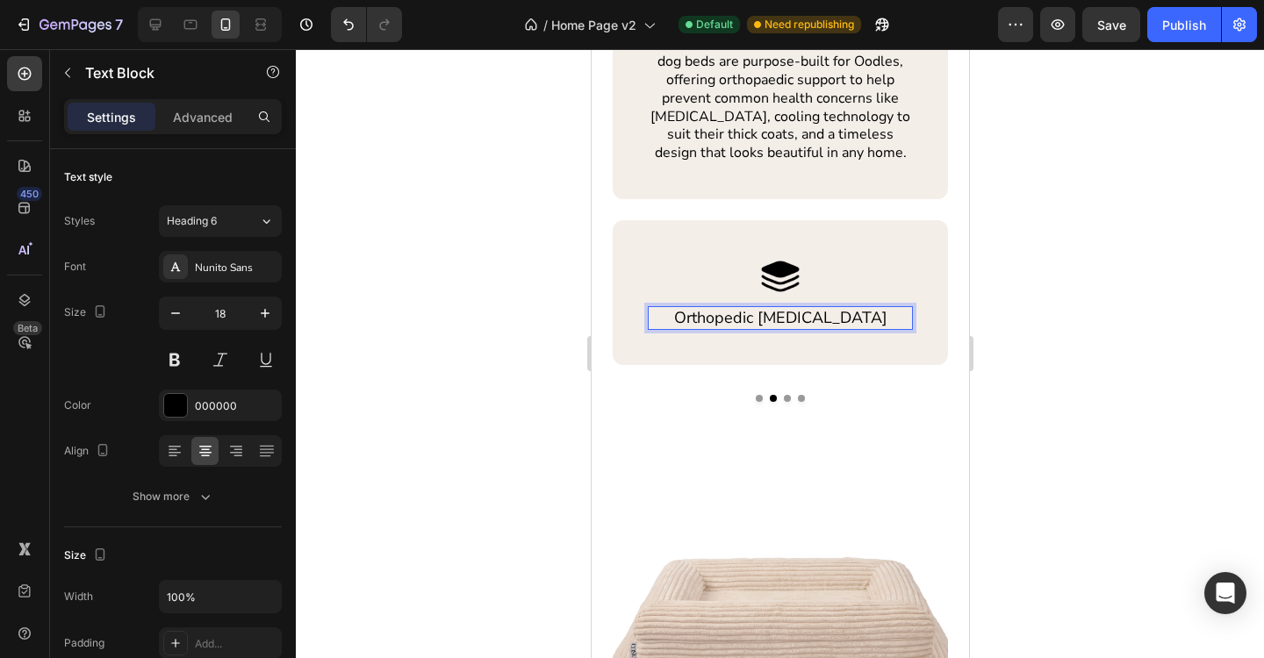
click at [736, 323] on p "Orthopedic [MEDICAL_DATA]" at bounding box center [780, 318] width 262 height 20
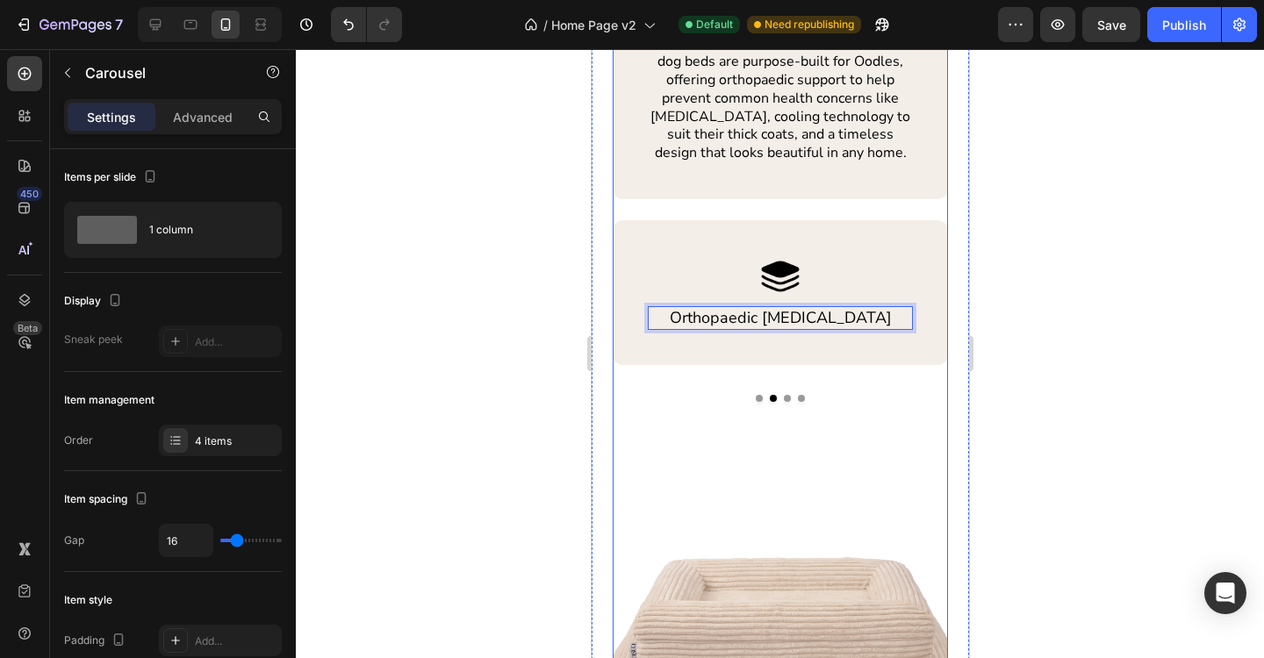
click at [787, 400] on button "Dot" at bounding box center [786, 398] width 7 height 7
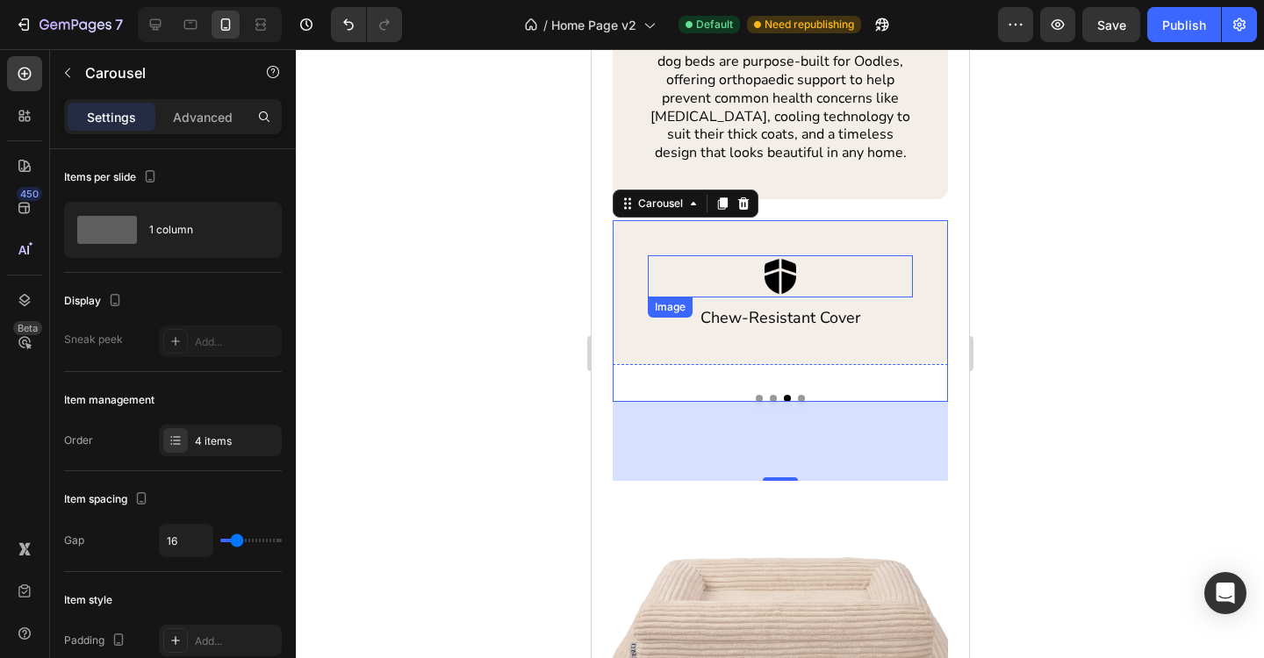
click at [777, 280] on img at bounding box center [779, 276] width 42 height 42
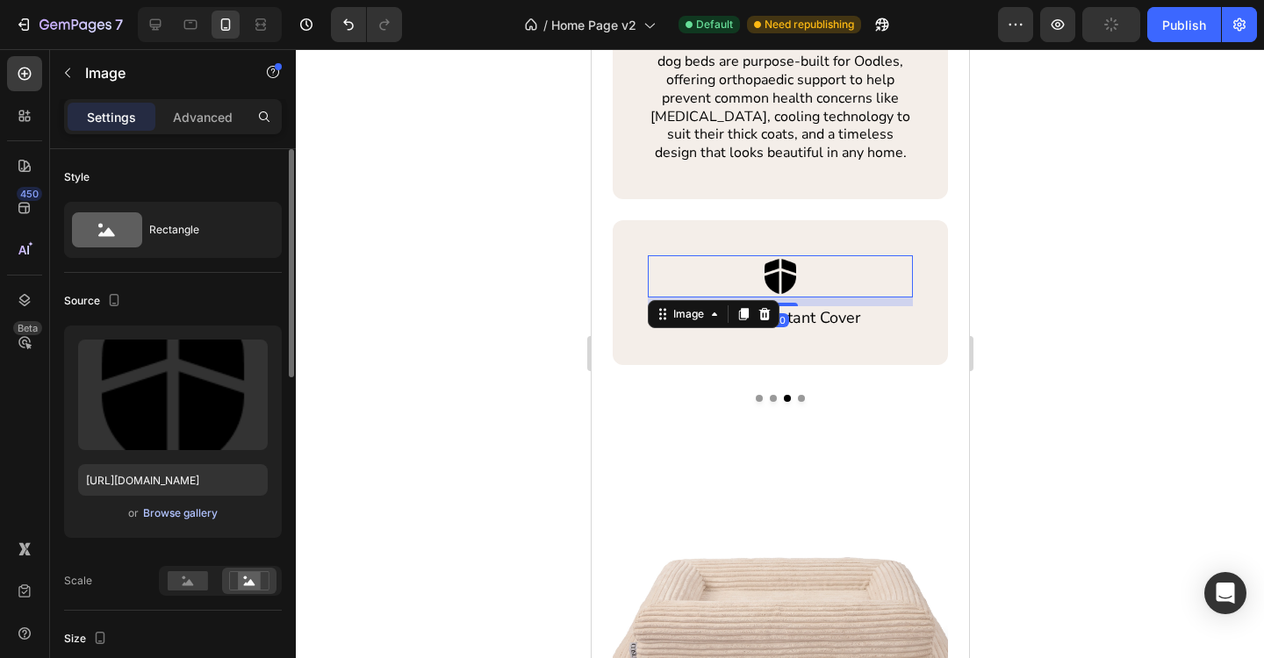
click at [192, 517] on div "Browse gallery" at bounding box center [180, 514] width 75 height 16
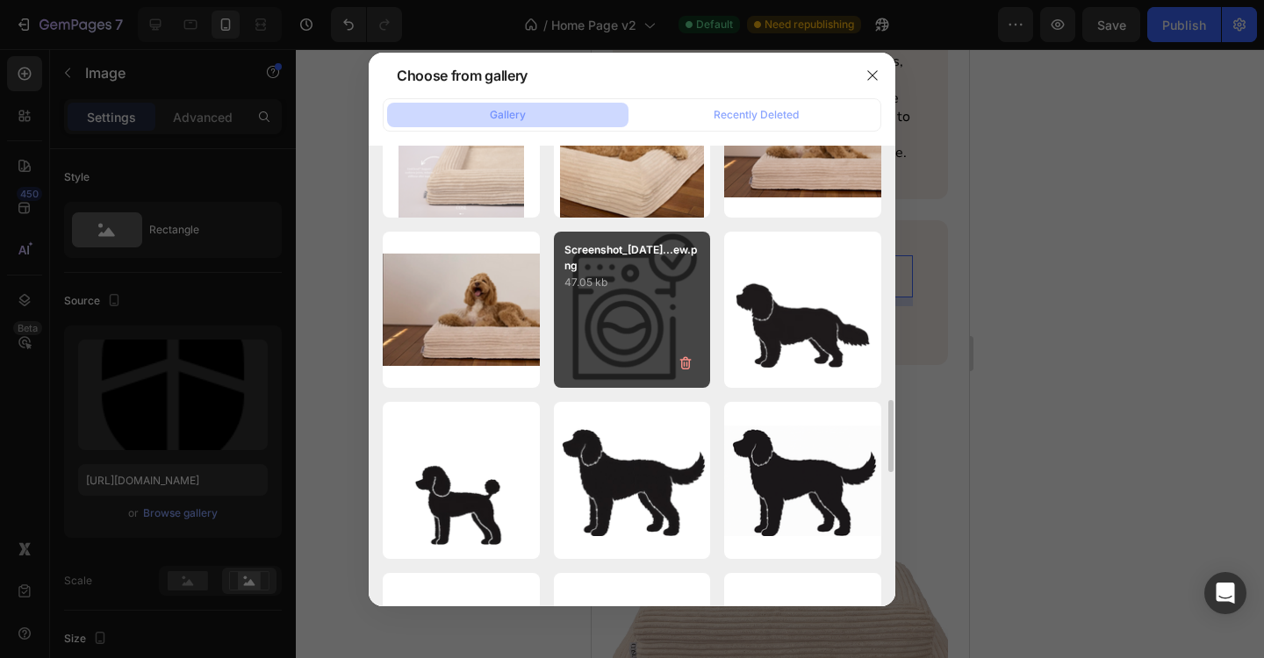
scroll to position [1490, 0]
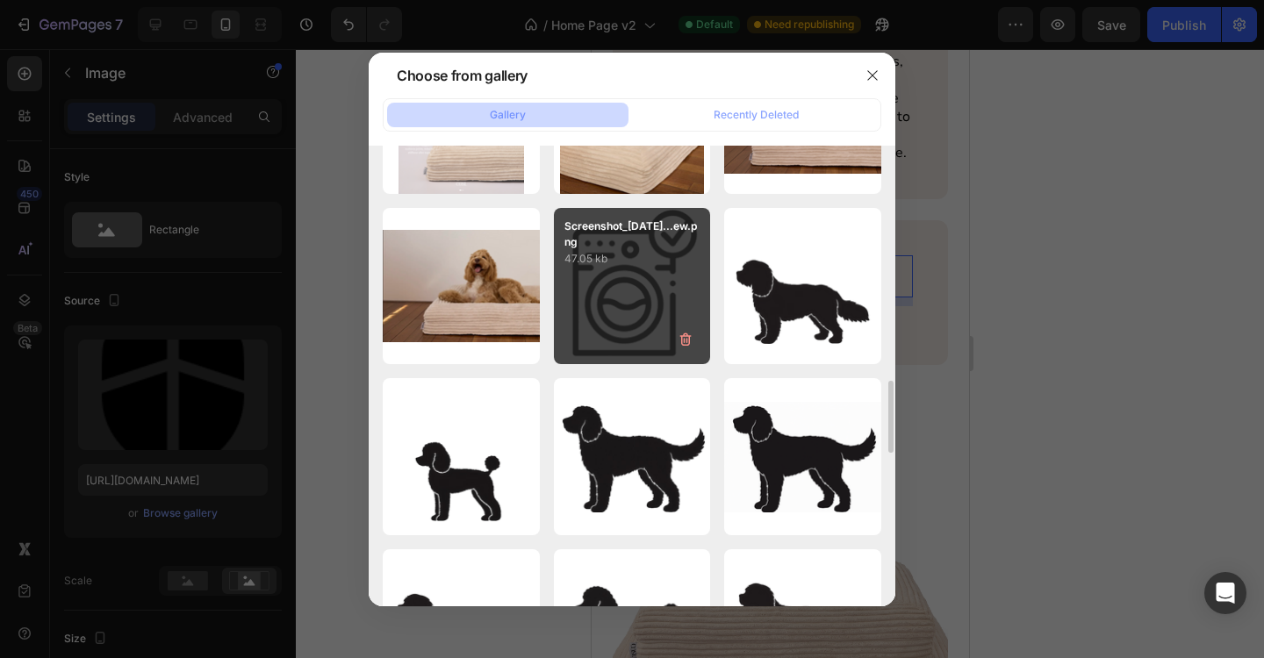
click at [635, 325] on div "Screenshot_[DATE]...ew.png 47.05 kb" at bounding box center [632, 286] width 157 height 157
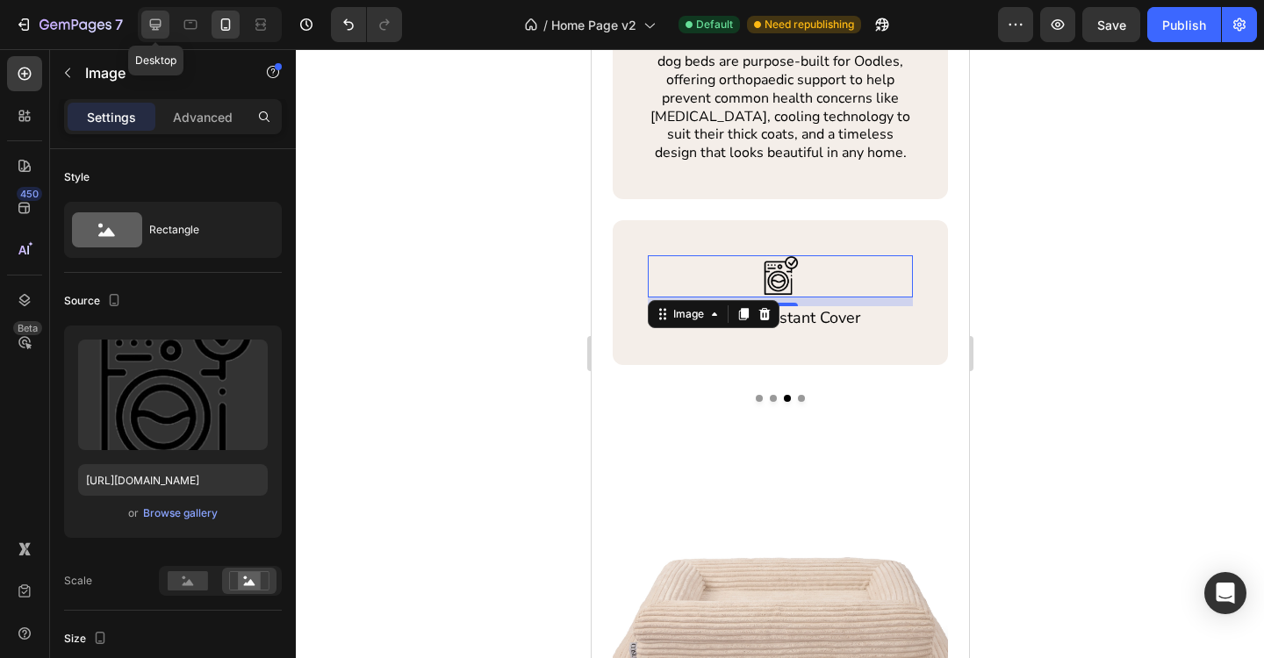
click at [155, 29] on icon at bounding box center [155, 24] width 11 height 11
type input "[URL][DOMAIN_NAME]"
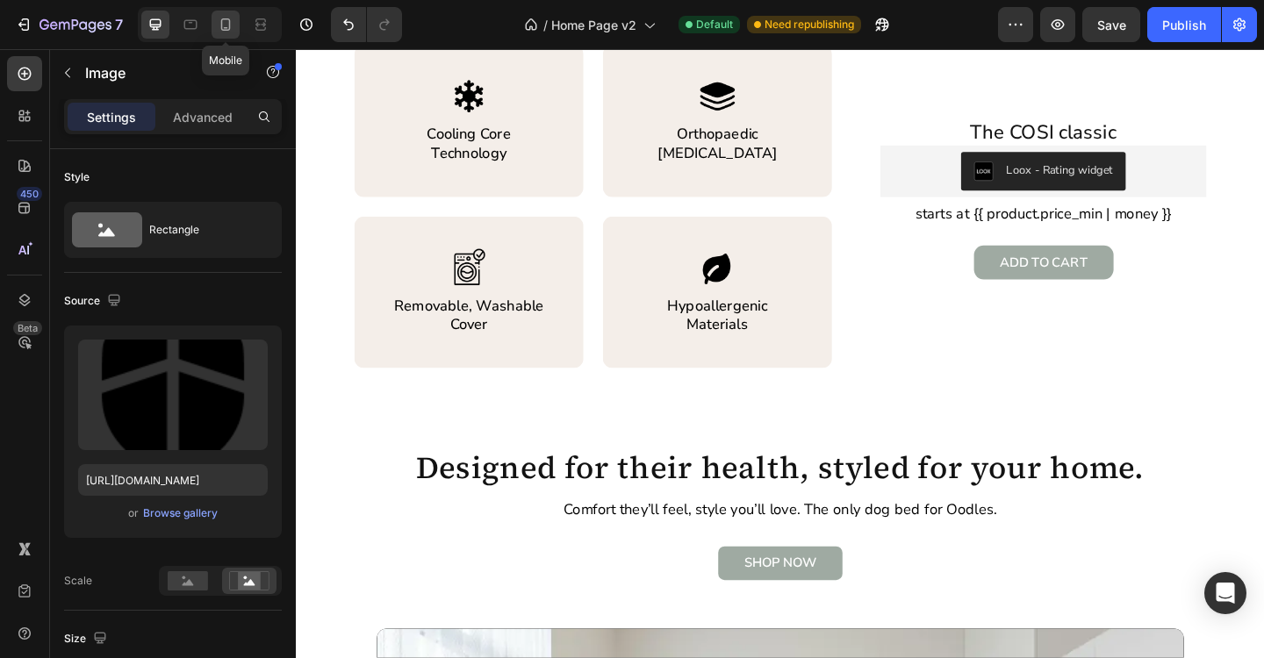
scroll to position [905, 0]
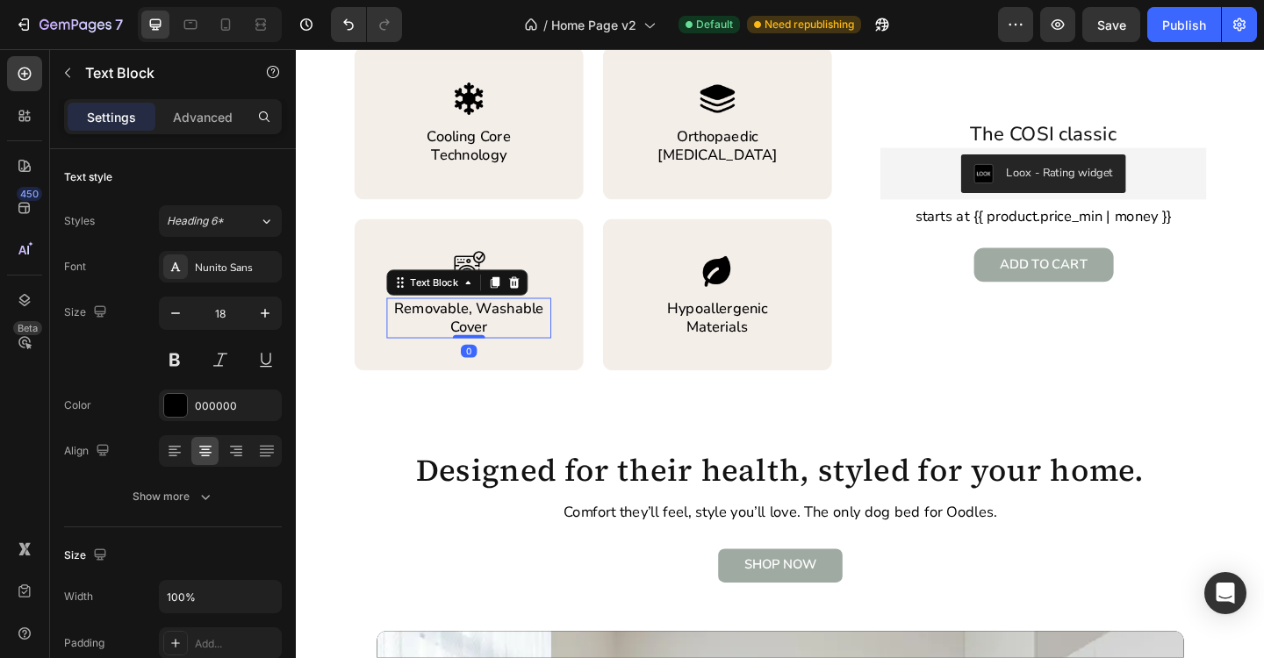
click at [438, 339] on p "Removable, Washable Cover" at bounding box center [484, 342] width 176 height 41
click at [444, 338] on p "Removable, Washable Cover" at bounding box center [484, 342] width 176 height 41
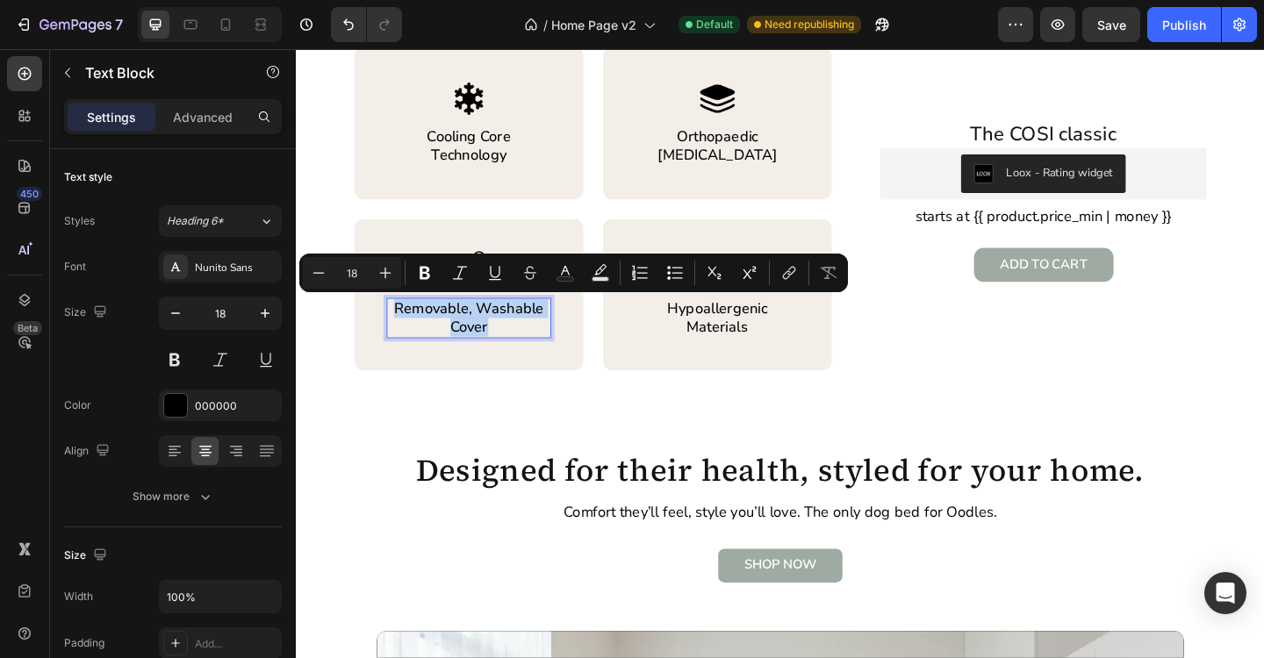
copy p "Removable, Washable Cover"
click at [226, 26] on icon at bounding box center [226, 25] width 18 height 18
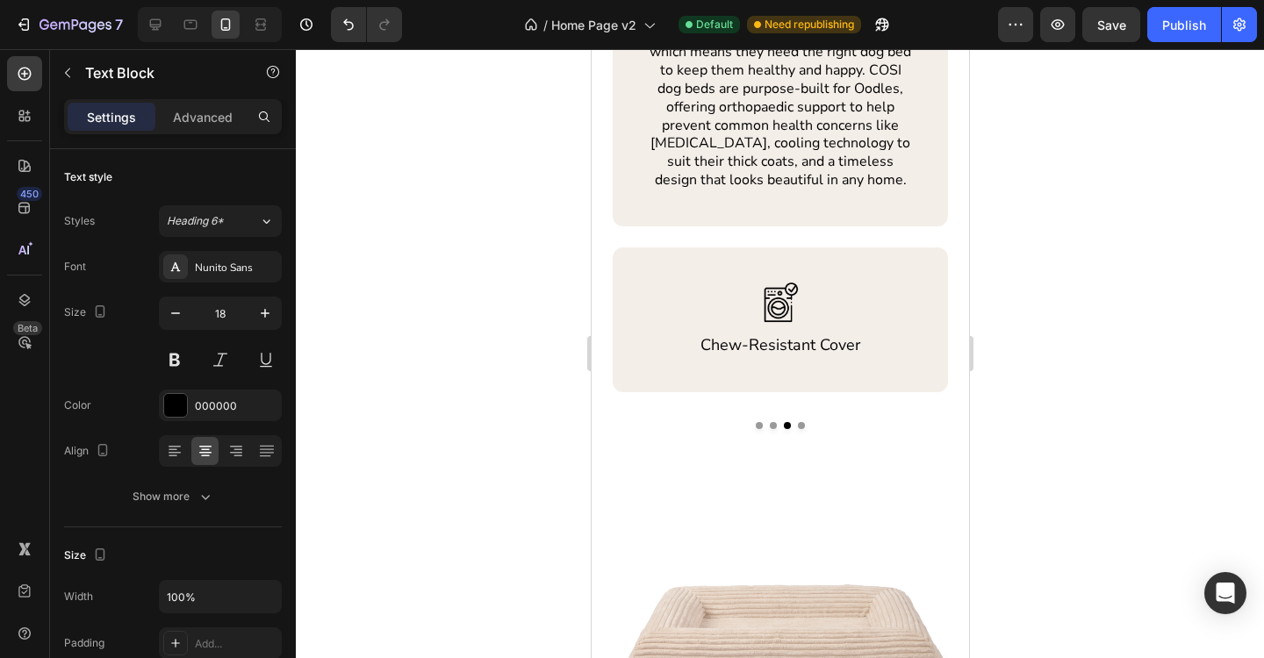
scroll to position [905, 0]
click at [801, 352] on p "Chew-Resistant Cover" at bounding box center [780, 348] width 262 height 20
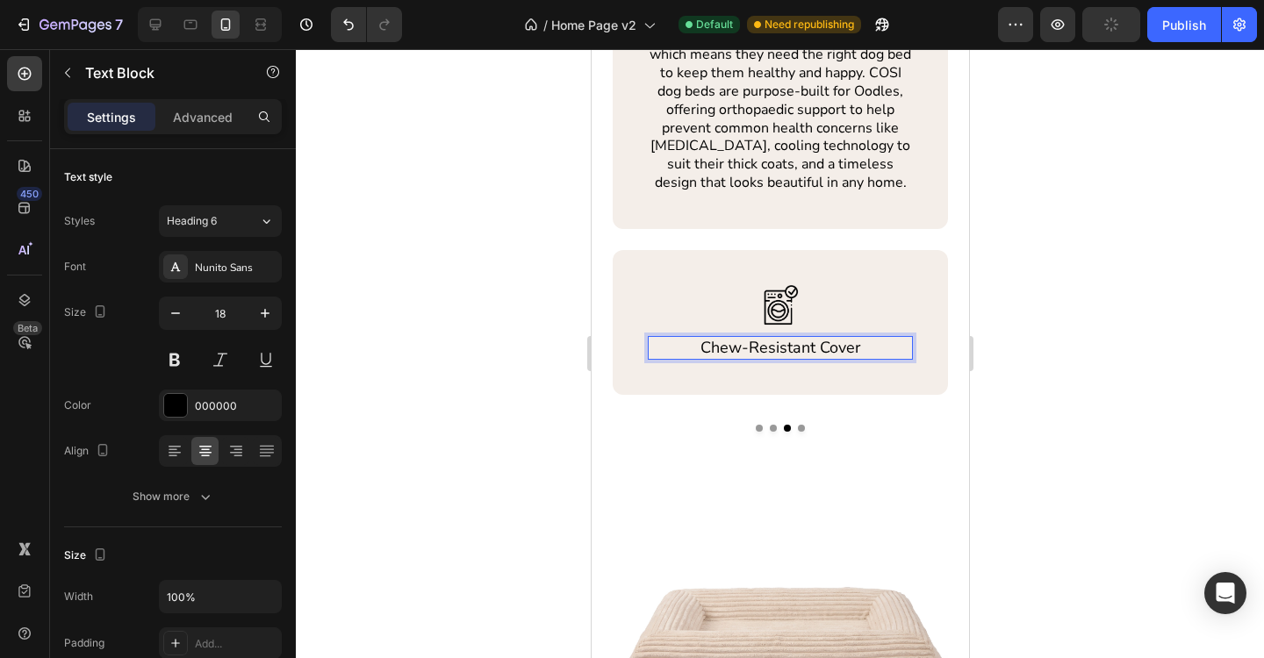
click at [793, 348] on p "Chew-Resistant Cover" at bounding box center [780, 348] width 262 height 20
click at [800, 430] on button "Dot" at bounding box center [800, 428] width 7 height 7
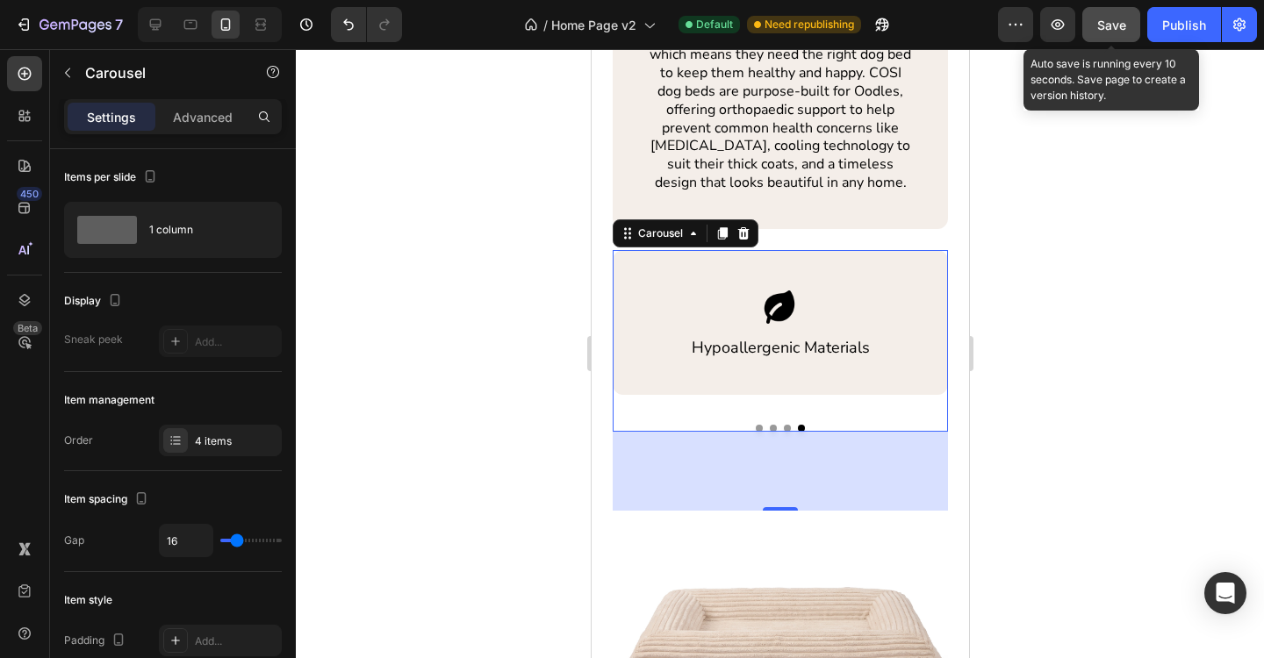
click at [1103, 18] on span "Save" at bounding box center [1111, 25] width 29 height 15
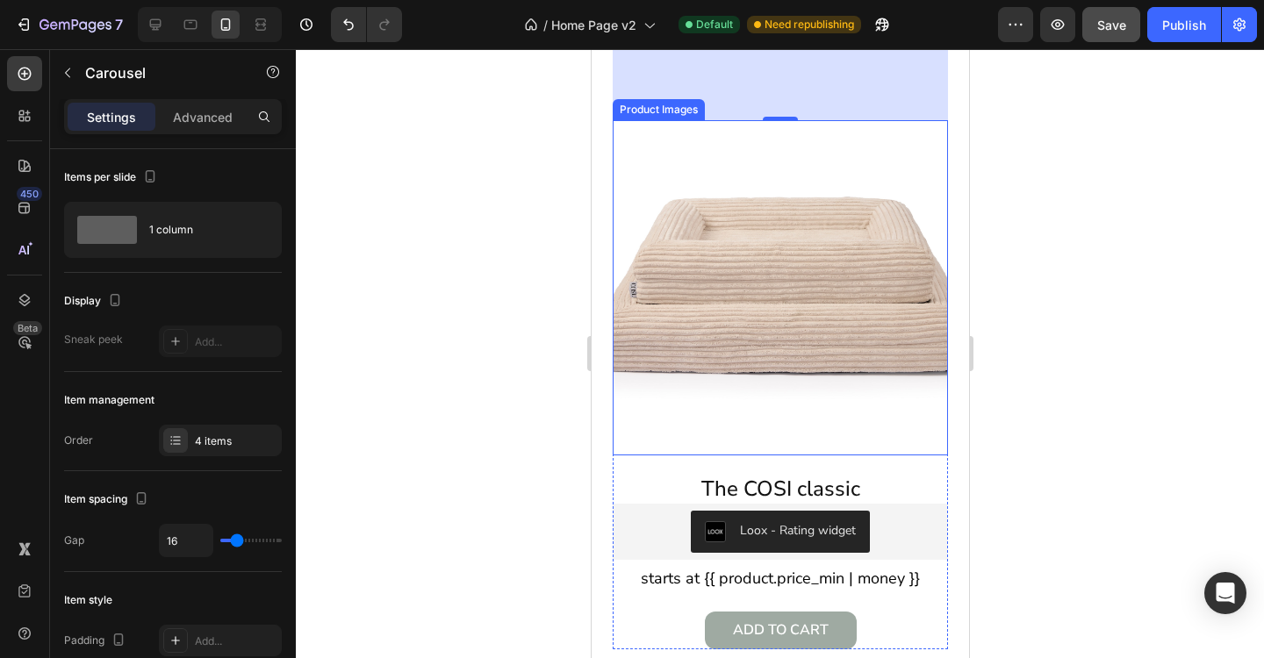
scroll to position [1296, 0]
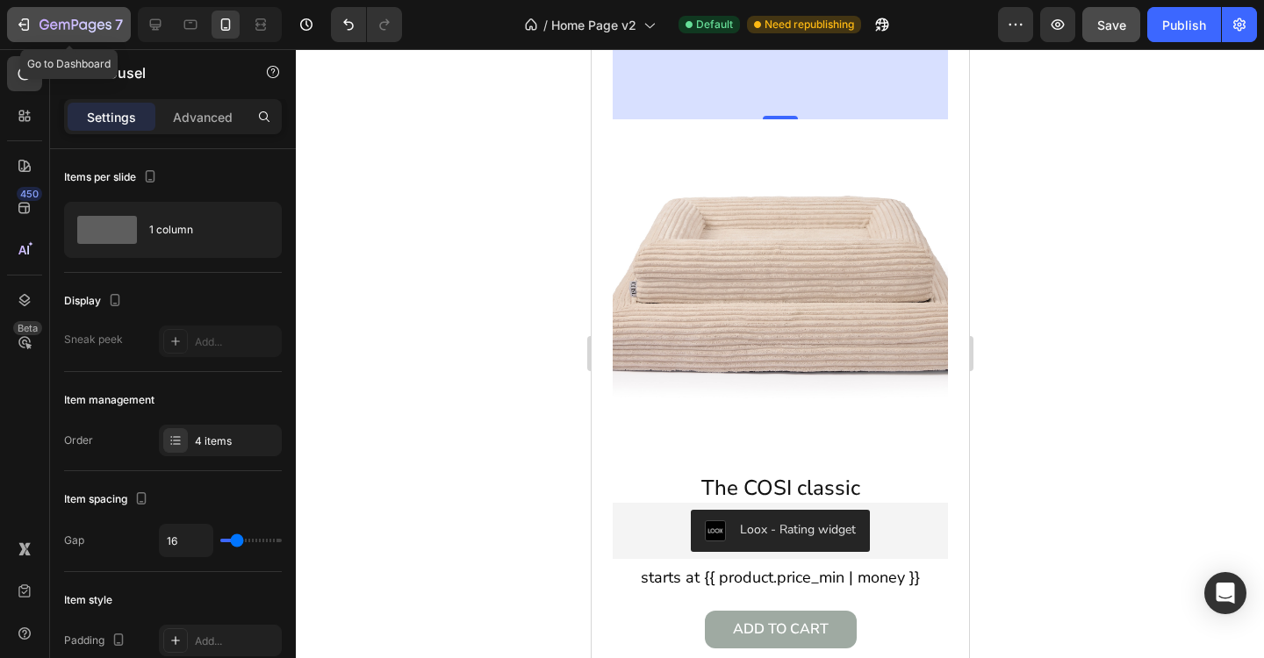
click at [61, 33] on div "7" at bounding box center [80, 24] width 83 height 21
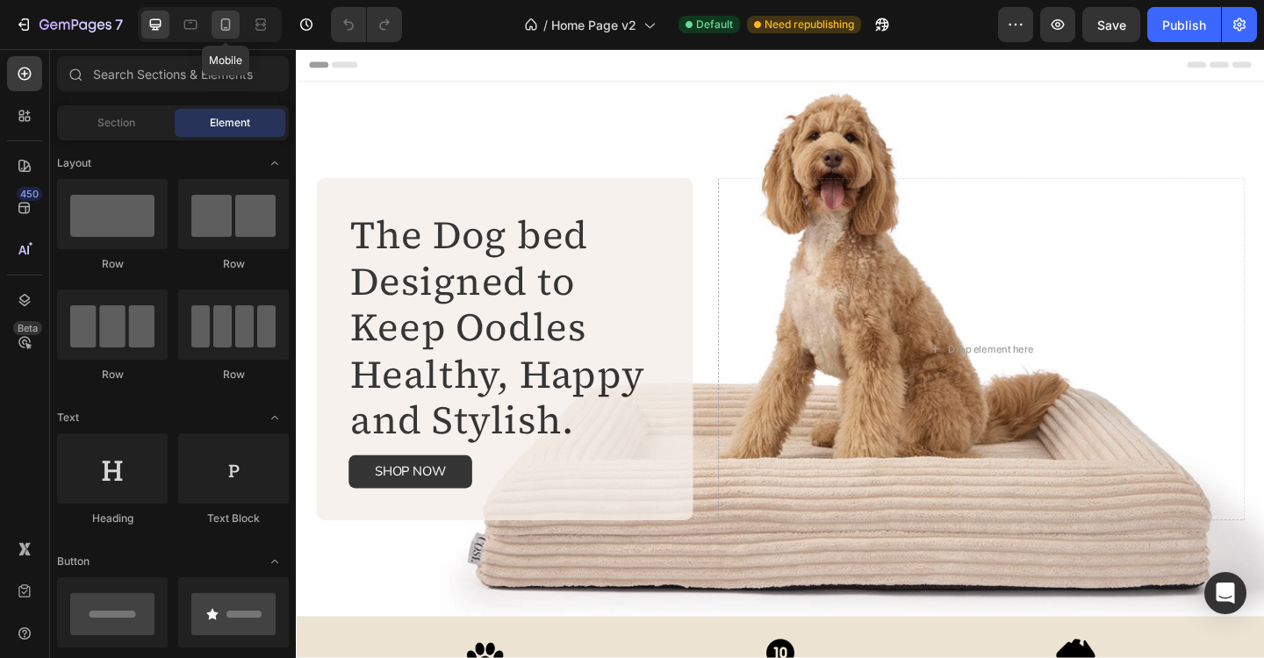
click at [226, 28] on icon at bounding box center [226, 24] width 10 height 12
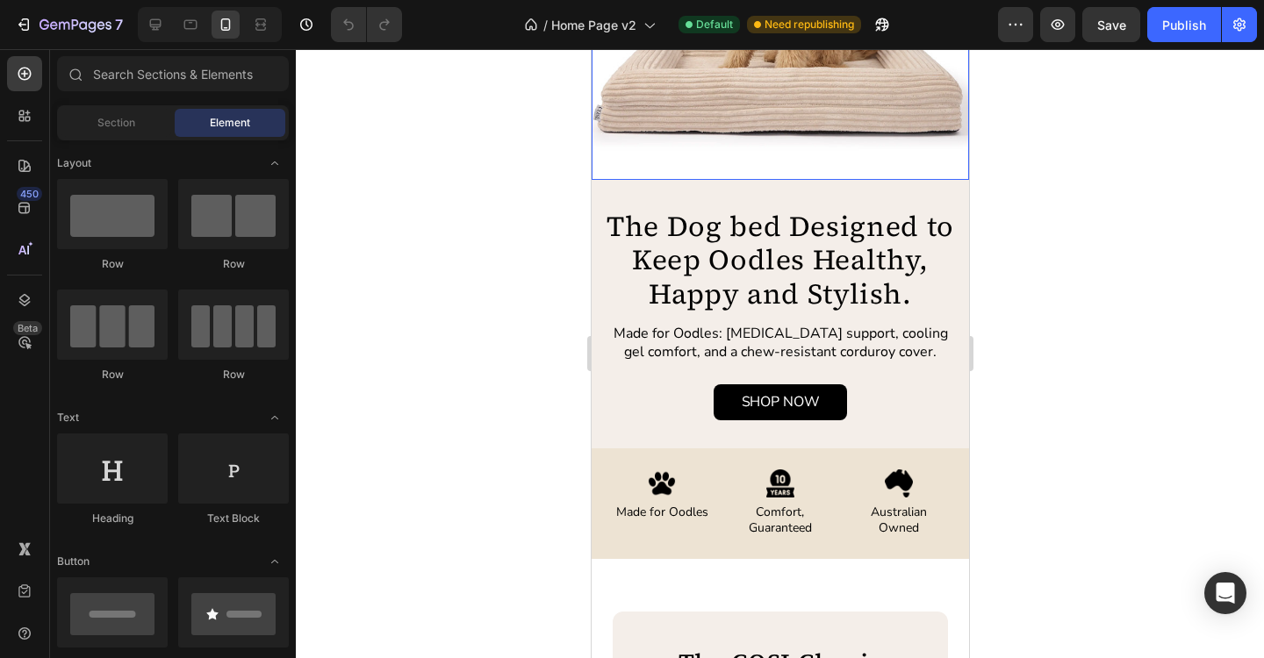
scroll to position [281, 0]
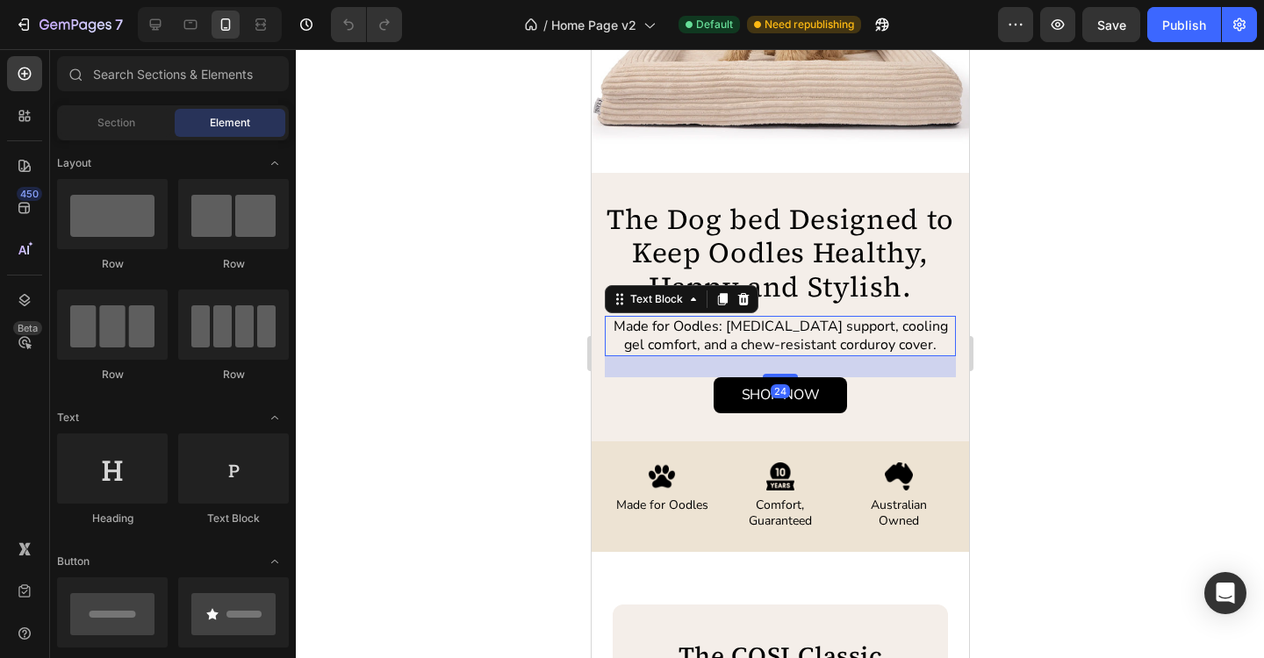
click at [787, 329] on p "Made for Oodles: [MEDICAL_DATA] support, cooling gel comfort, and a chew-resist…" at bounding box center [780, 336] width 348 height 37
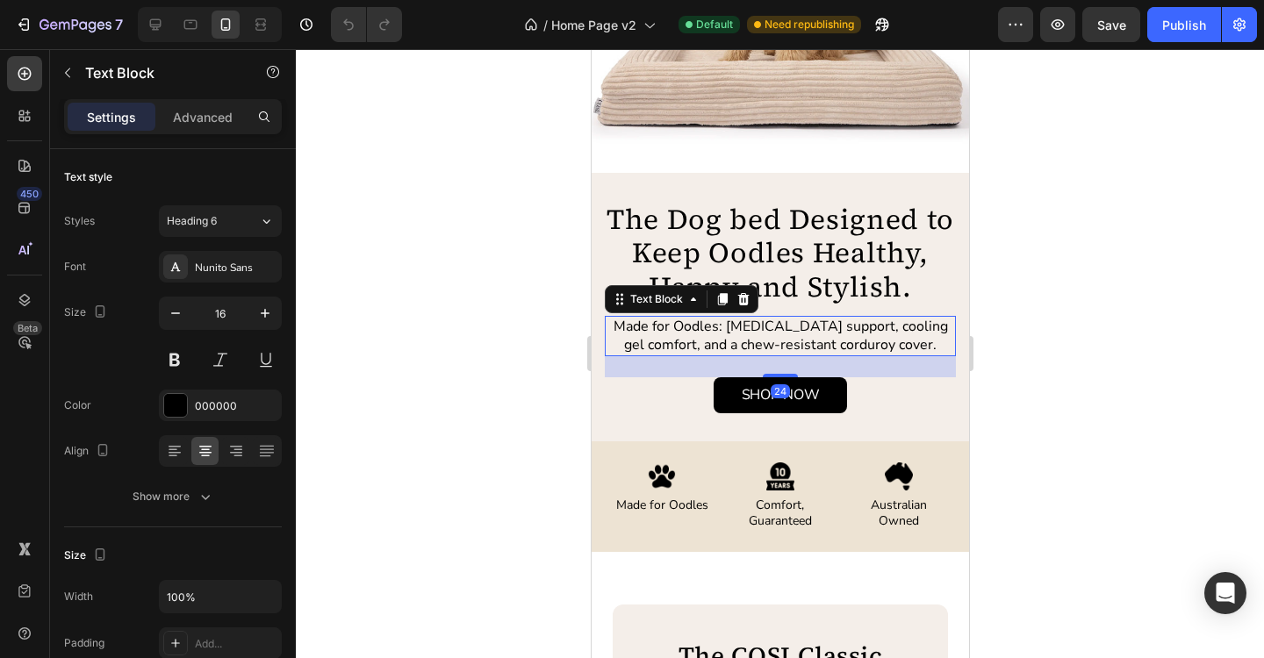
click at [787, 329] on p "Made for Oodles: [MEDICAL_DATA] support, cooling gel comfort, and a chew-resist…" at bounding box center [780, 336] width 348 height 37
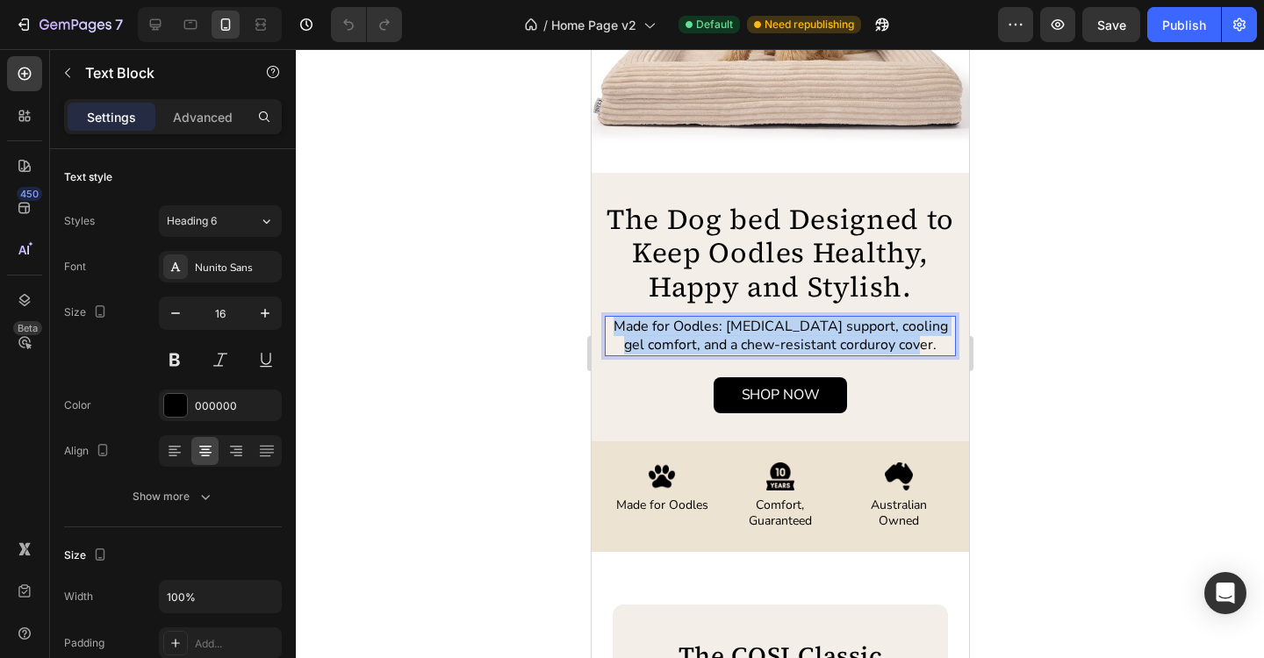
click at [787, 329] on p "Made for Oodles: [MEDICAL_DATA] support, cooling gel comfort, and a chew-resist…" at bounding box center [780, 336] width 348 height 37
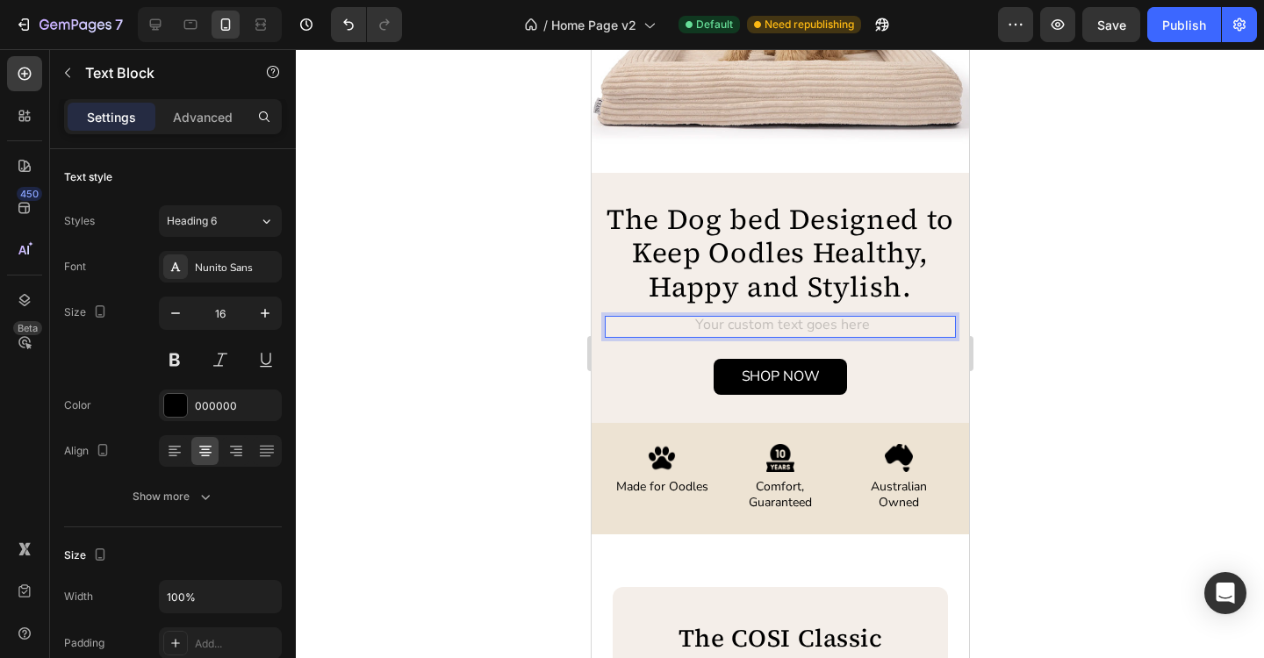
click at [1088, 286] on div at bounding box center [780, 353] width 968 height 609
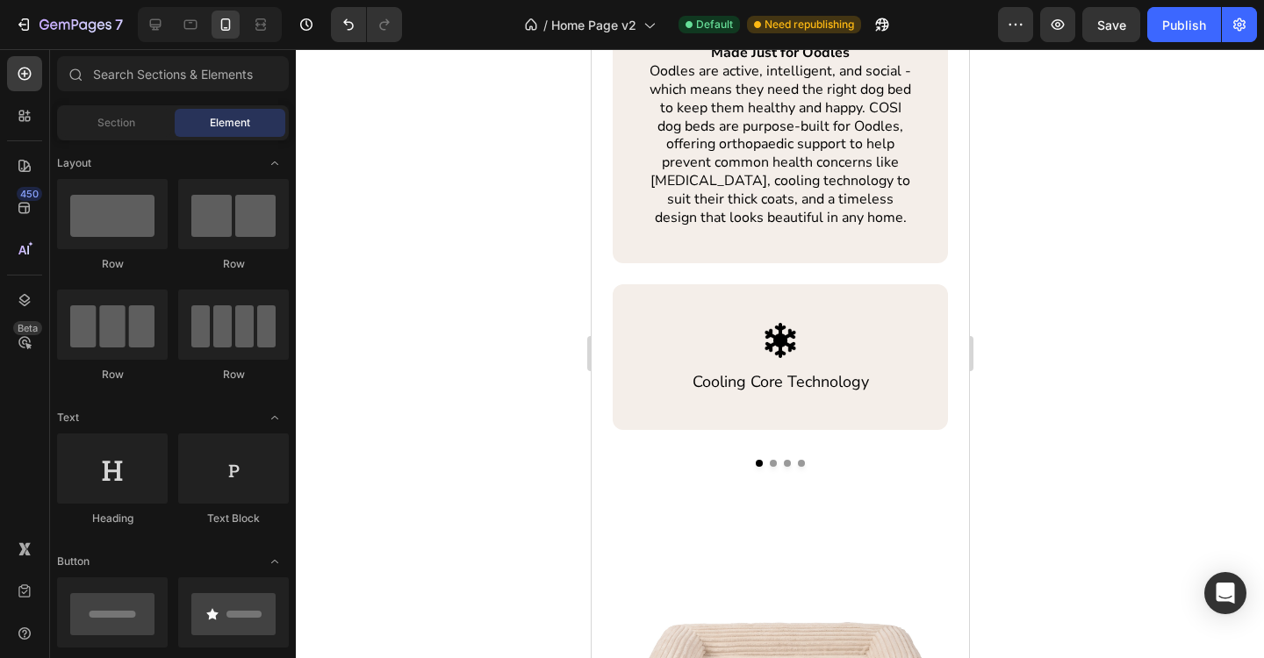
scroll to position [889, 0]
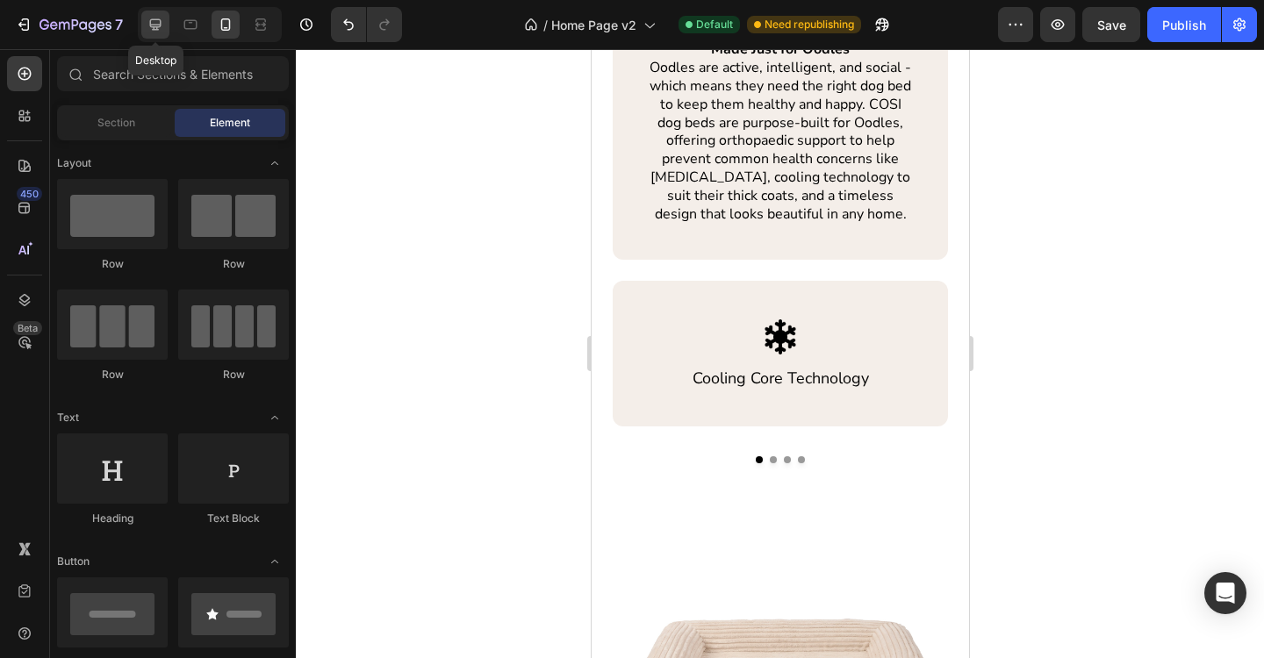
click at [162, 29] on icon at bounding box center [156, 25] width 18 height 18
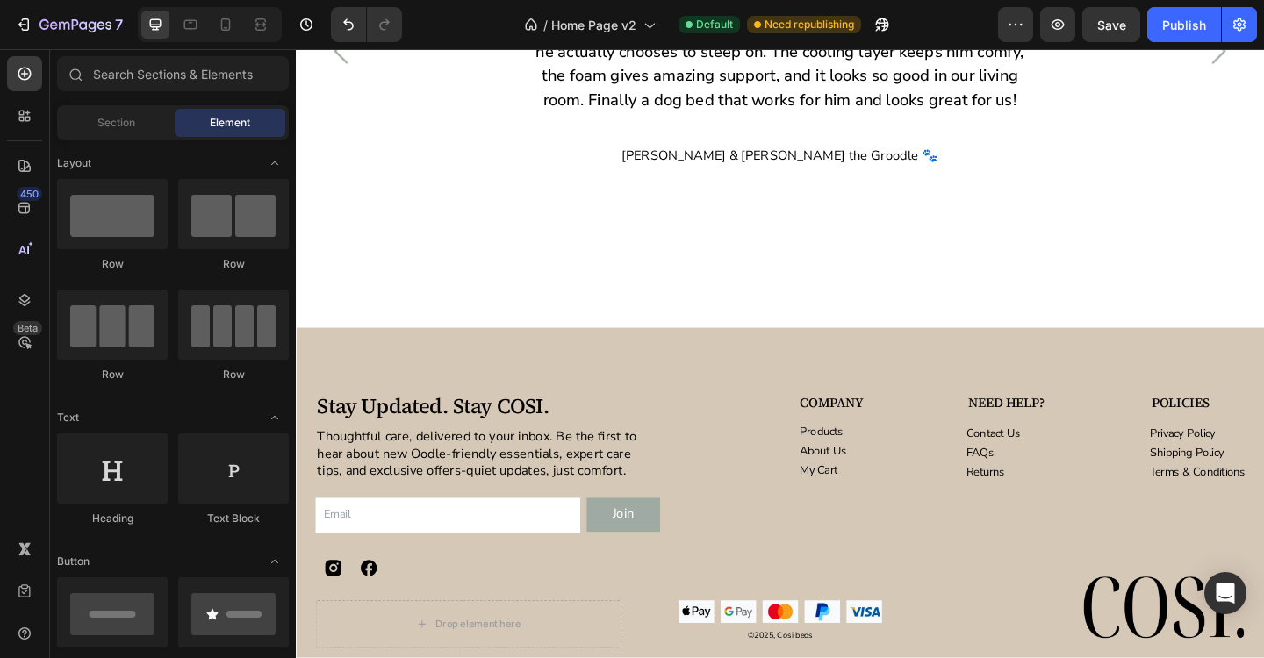
scroll to position [4711, 0]
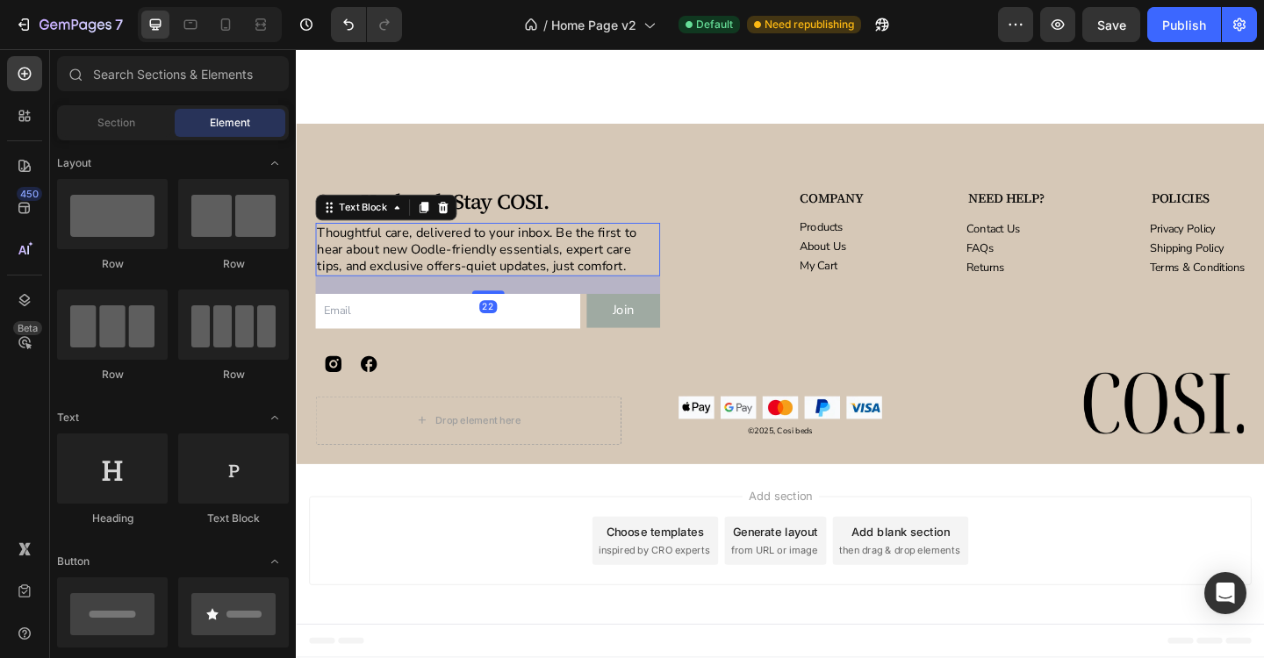
click at [481, 290] on p "Thoughtful care, delivered to your inbox. Be the first to hear about new Oodle-…" at bounding box center [504, 267] width 371 height 54
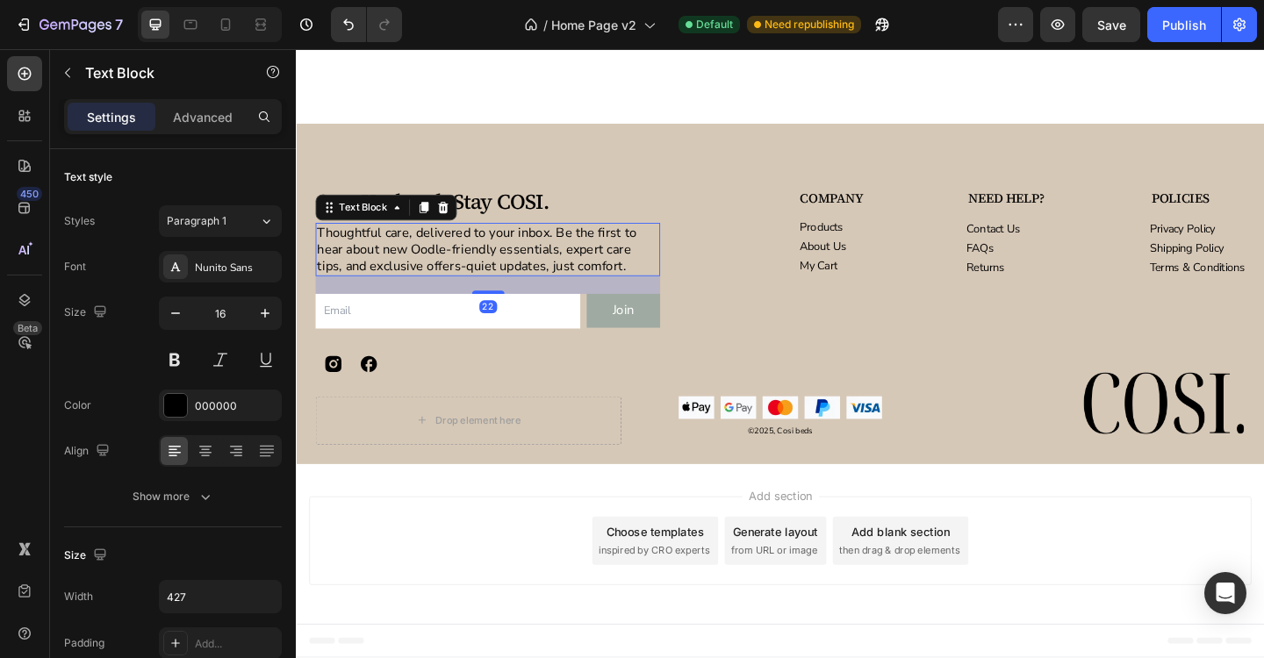
click at [482, 287] on p "Thoughtful care, delivered to your inbox. Be the first to hear about new Oodle-…" at bounding box center [504, 267] width 371 height 54
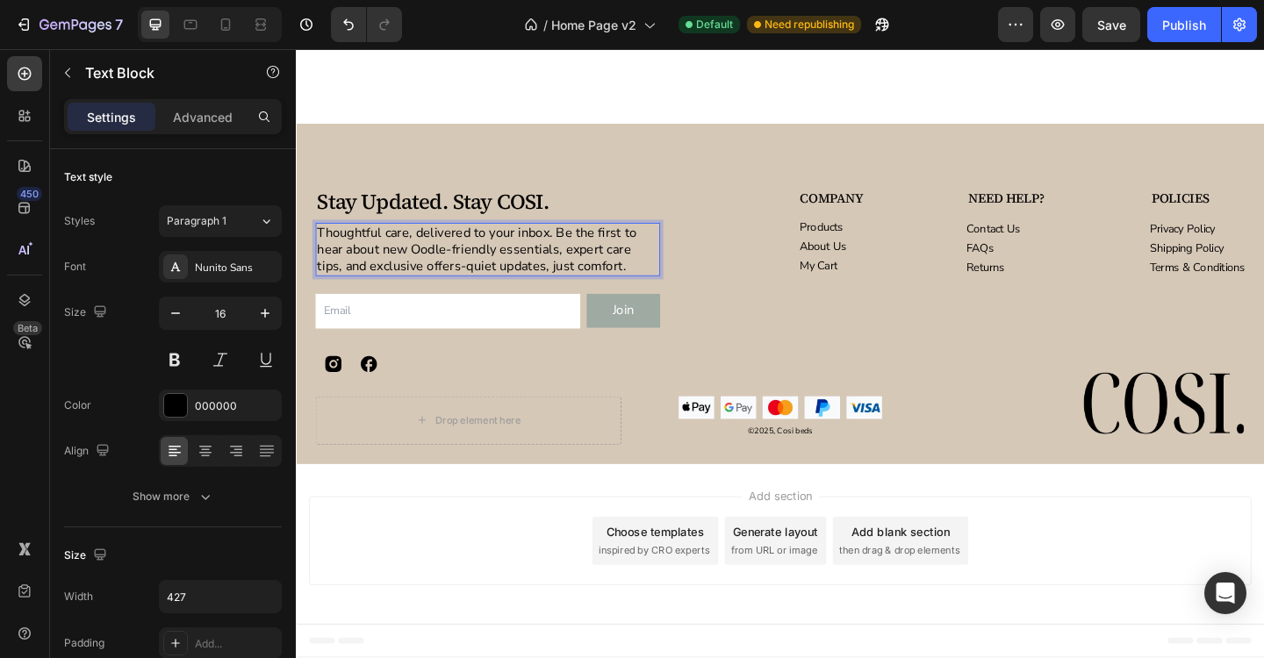
click at [485, 290] on p "Thoughtful care, delivered to your inbox. Be the first to hear about new Oodle-…" at bounding box center [504, 267] width 371 height 54
click at [621, 283] on p "Thoughtful care, delivered to your inbox. Be the first to hear about new Oodle-…" at bounding box center [504, 267] width 371 height 54
click at [362, 248] on p "Thoughtful care, delivered to your inbox. Be the first to hear about new Oodle-…" at bounding box center [504, 267] width 371 height 54
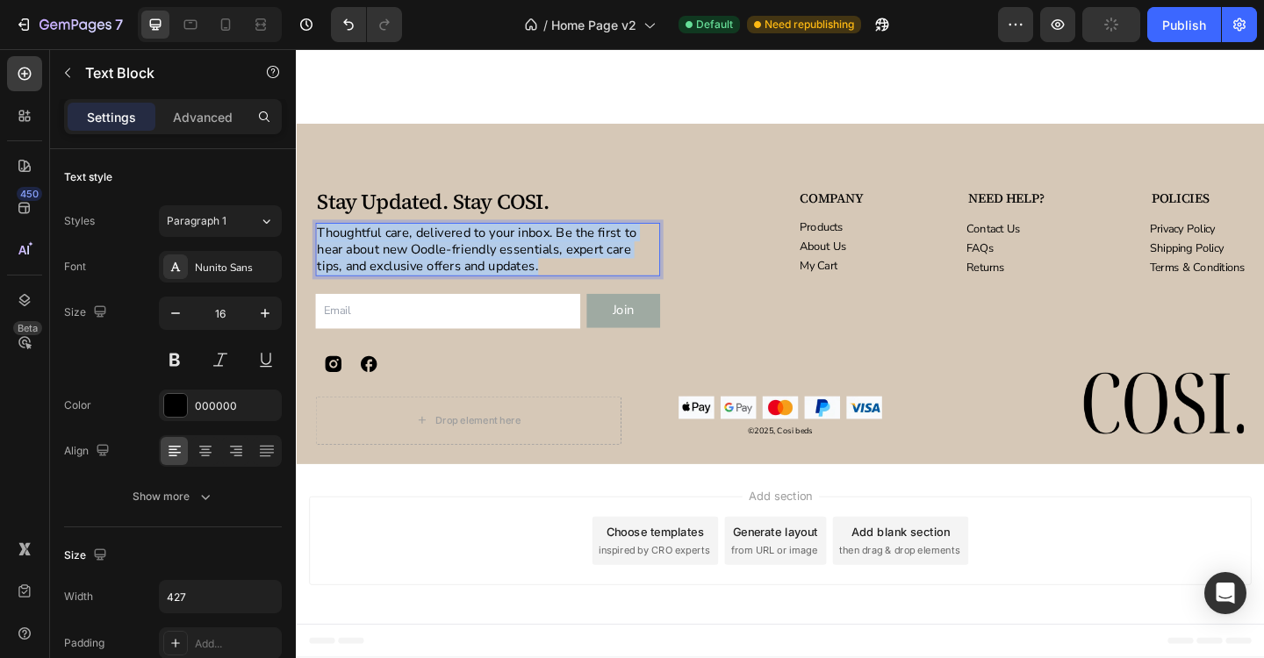
click at [362, 248] on p "Thoughtful care, delivered to your inbox. Be the first to hear about new Oodle-…" at bounding box center [504, 267] width 371 height 54
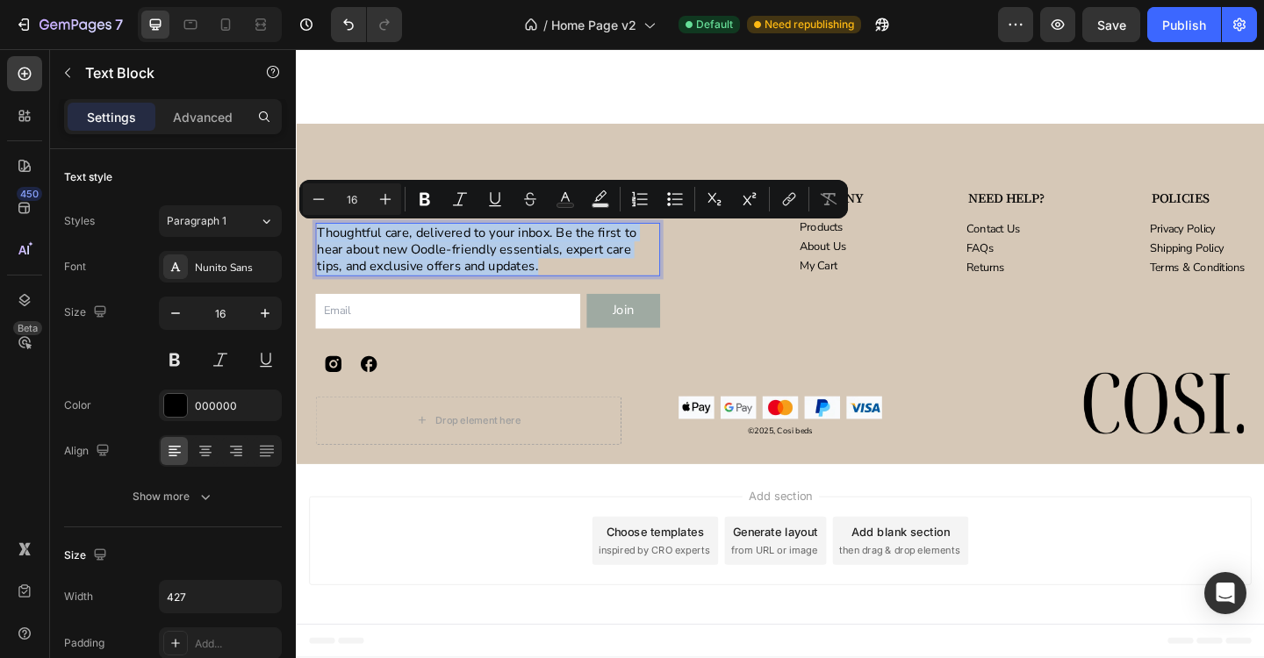
copy p "Thoughtful care, delivered to your inbox. Be the first to hear about new Oodle-…"
click at [442, 248] on p "Thoughtful care, delivered to your inbox. Be the first to hear about new Oodle-…" at bounding box center [504, 267] width 371 height 54
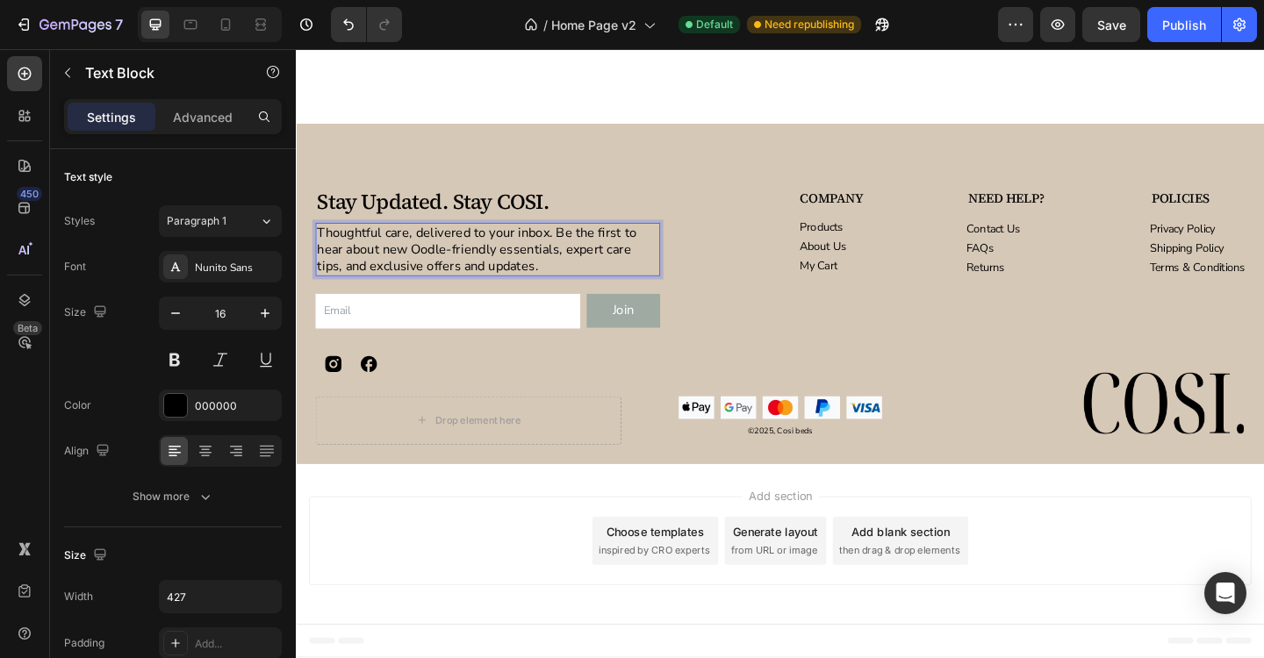
click at [440, 256] on p "Thoughtful care, delivered to your inbox. Be the first to hear about new Oodle-…" at bounding box center [504, 267] width 371 height 54
click at [424, 252] on p "Thoughtful care, delivered to your inbox. Be the first to hear about new Oodle-…" at bounding box center [504, 267] width 371 height 54
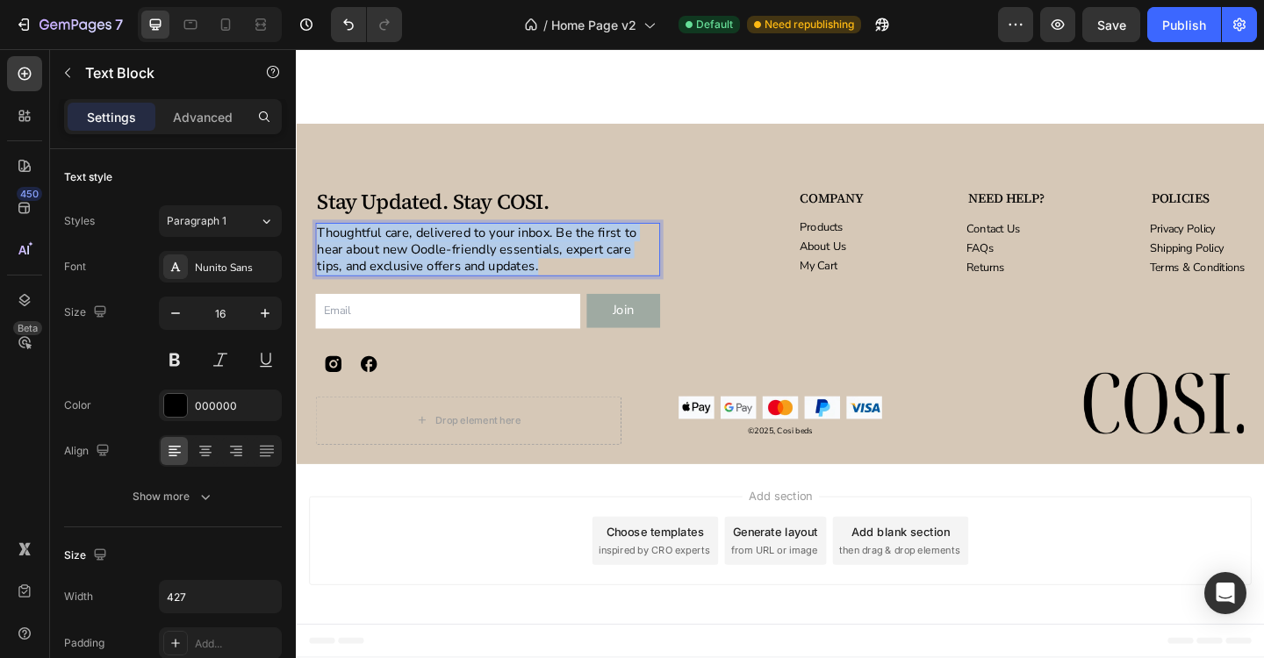
click at [424, 252] on p "Thoughtful care, delivered to your inbox. Be the first to hear about new Oodle-…" at bounding box center [504, 267] width 371 height 54
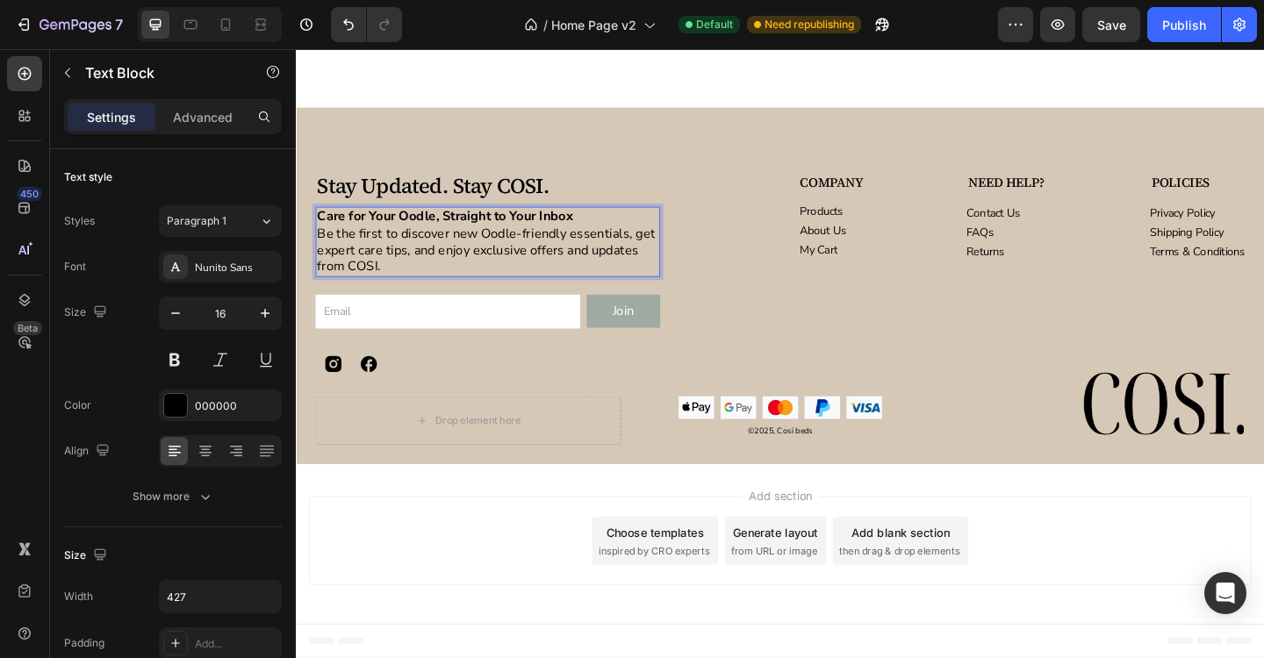
click at [379, 241] on strong "Care for Your Oodle, Straight to Your Inbox" at bounding box center [458, 231] width 278 height 19
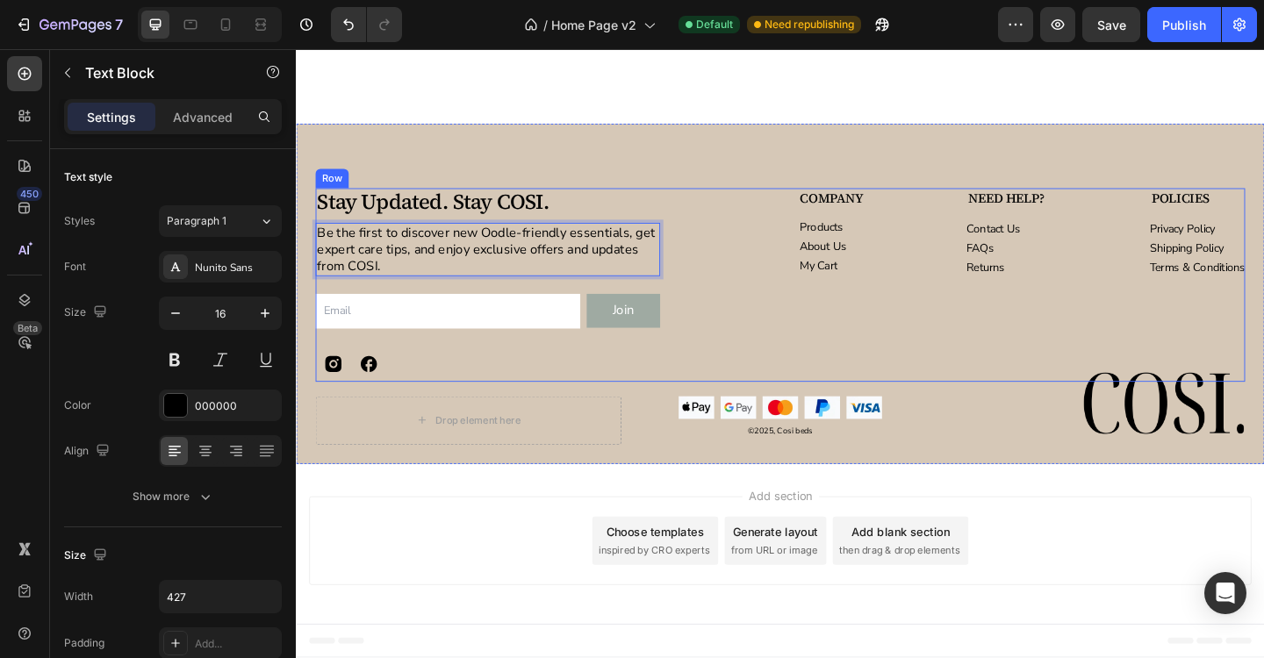
click at [390, 220] on p "Stay Updated. Stay COSI." at bounding box center [504, 216] width 371 height 27
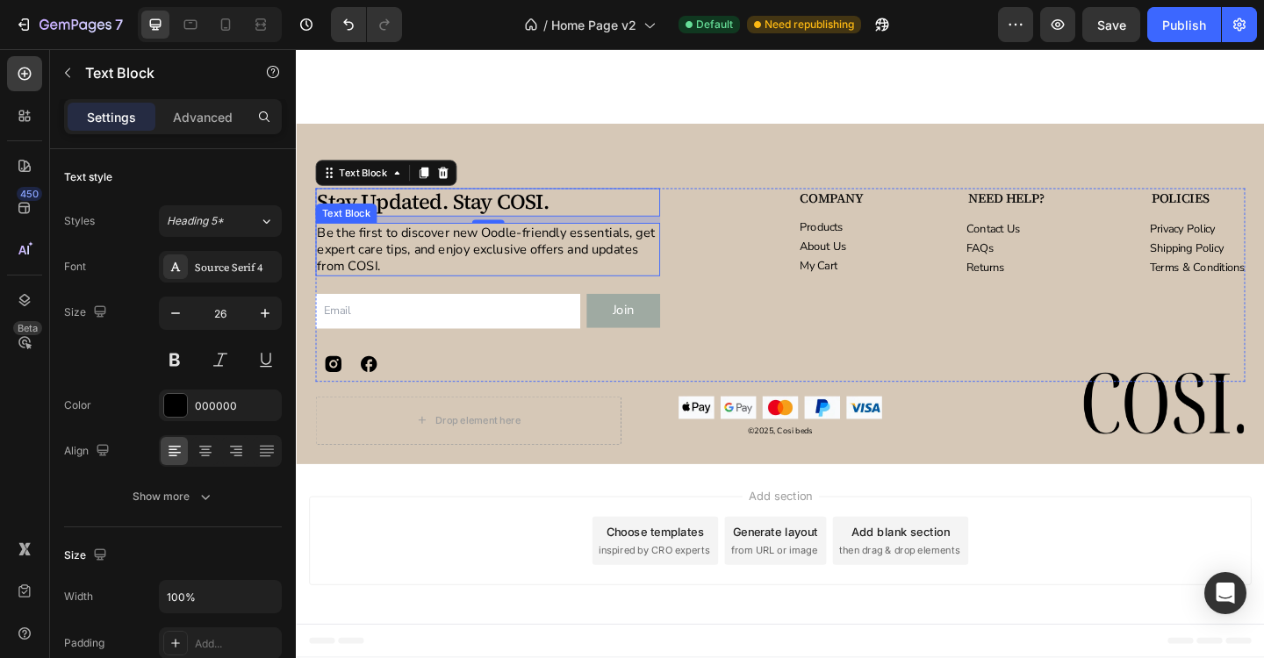
click at [356, 260] on p "Be the first to discover new Oodle-friendly essentials, get expert care tips, a…" at bounding box center [504, 267] width 371 height 54
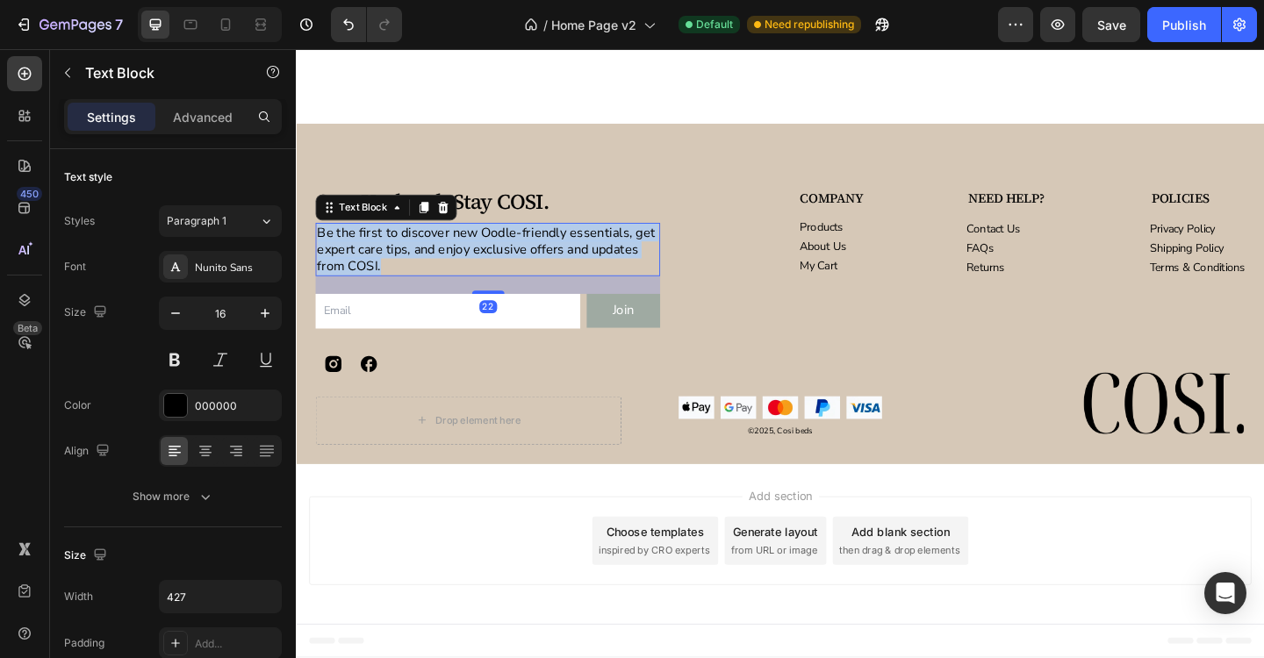
click at [356, 260] on p "Be the first to discover new Oodle-friendly essentials, get expert care tips, a…" at bounding box center [504, 267] width 371 height 54
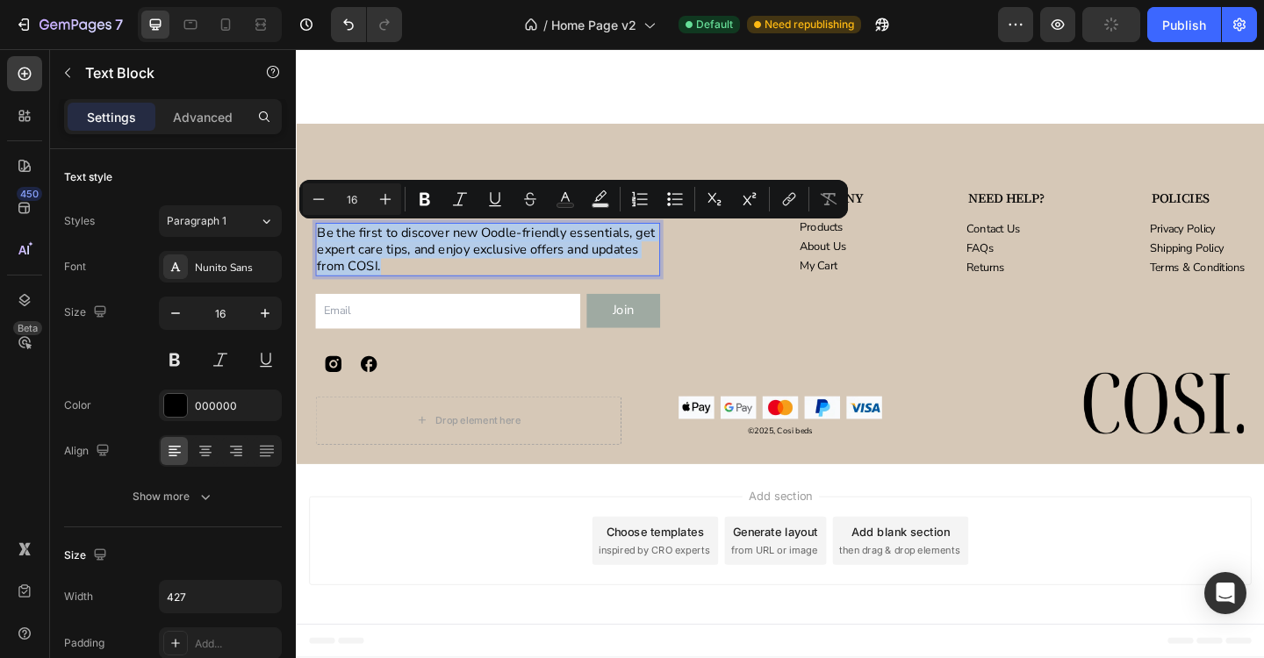
copy p "Be the first to discover new Oodle-friendly essentials, get expert care tips, a…"
click at [826, 377] on div "Stay Updated. Stay COSI. Text Block Be the first to discover new Oodle-friendly…" at bounding box center [822, 306] width 1011 height 211
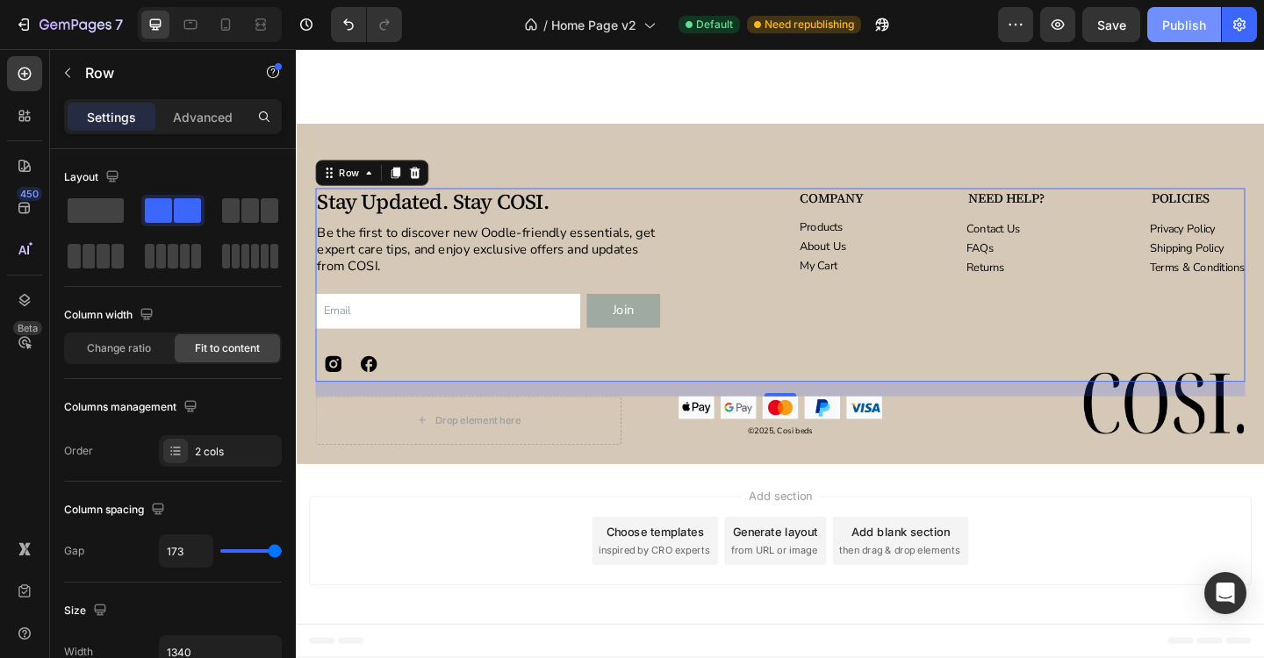
click at [1171, 31] on div "Publish" at bounding box center [1184, 25] width 44 height 18
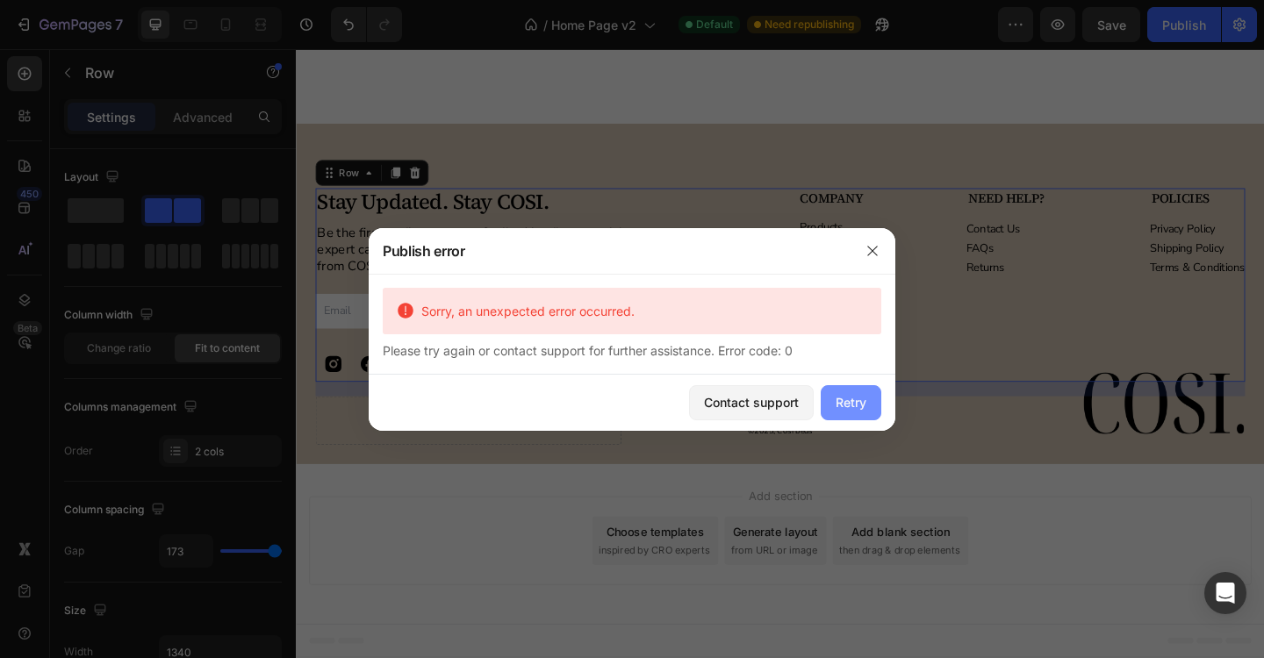
click at [845, 419] on button "Retry" at bounding box center [851, 402] width 61 height 35
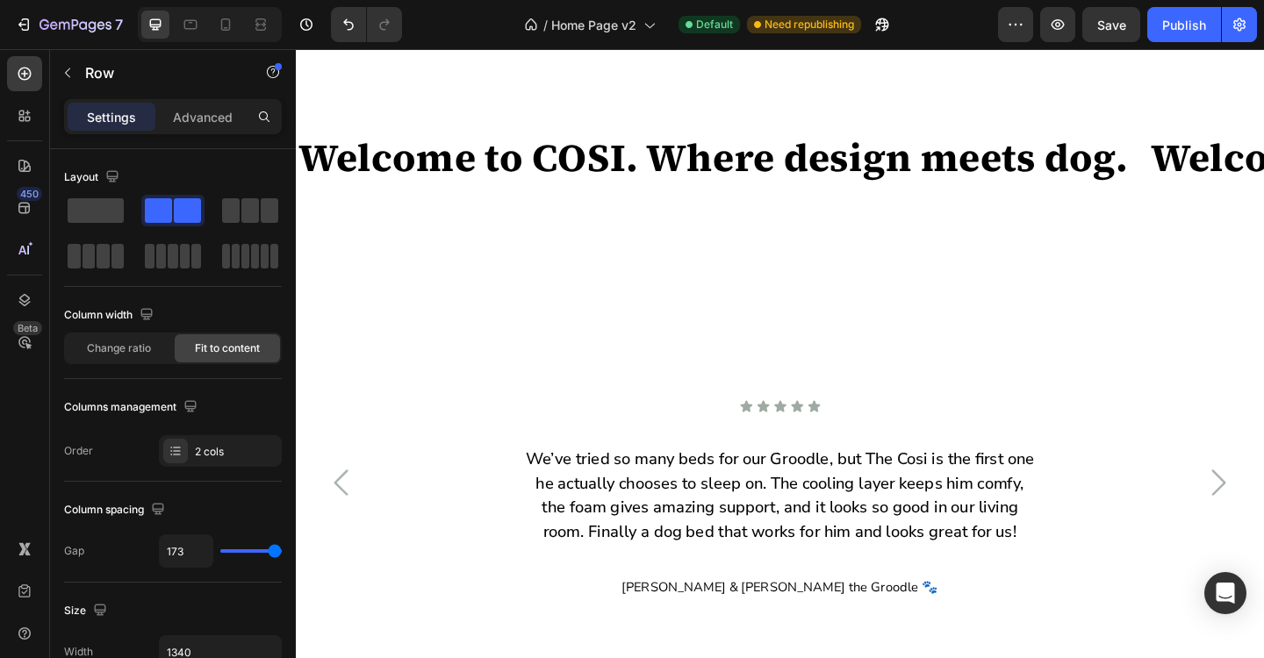
scroll to position [3916, 0]
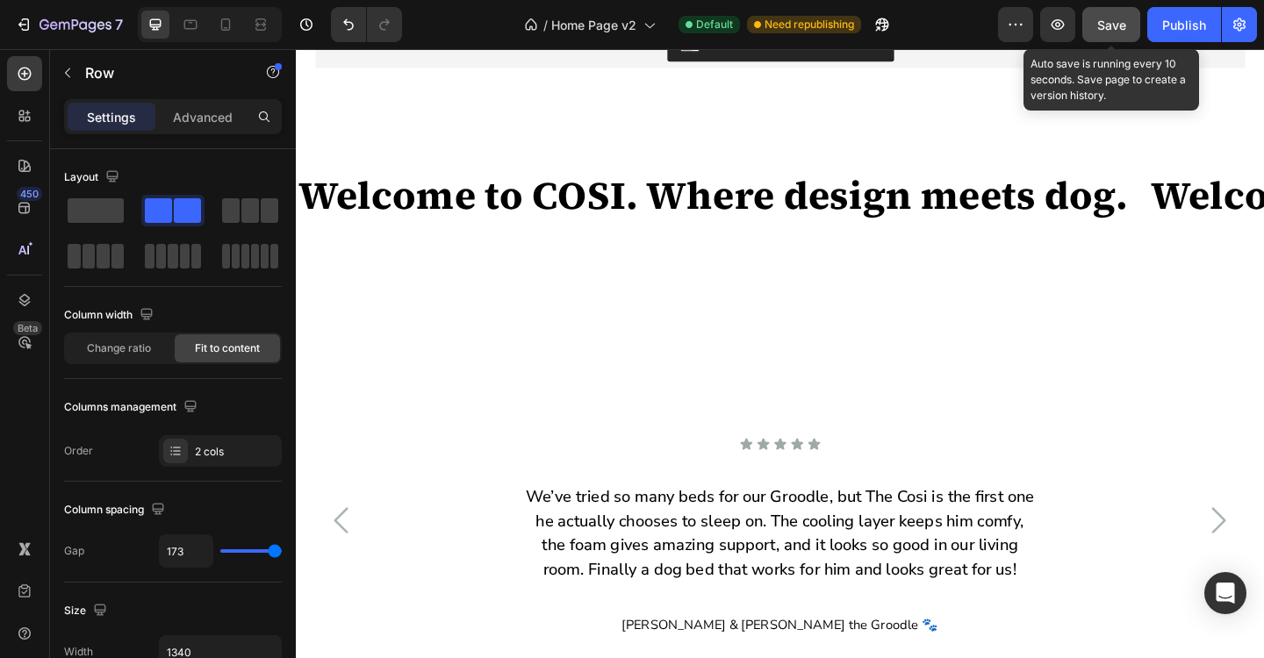
click at [1102, 22] on span "Save" at bounding box center [1111, 25] width 29 height 15
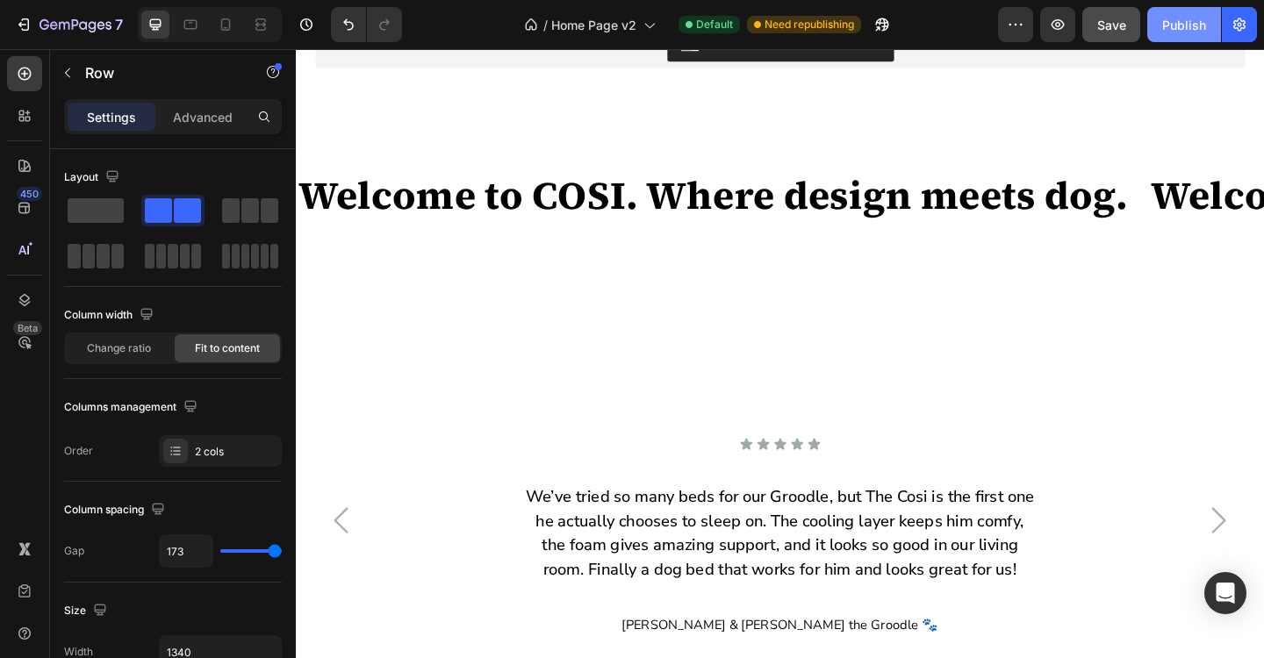
click at [1182, 30] on div "Publish" at bounding box center [1184, 25] width 44 height 18
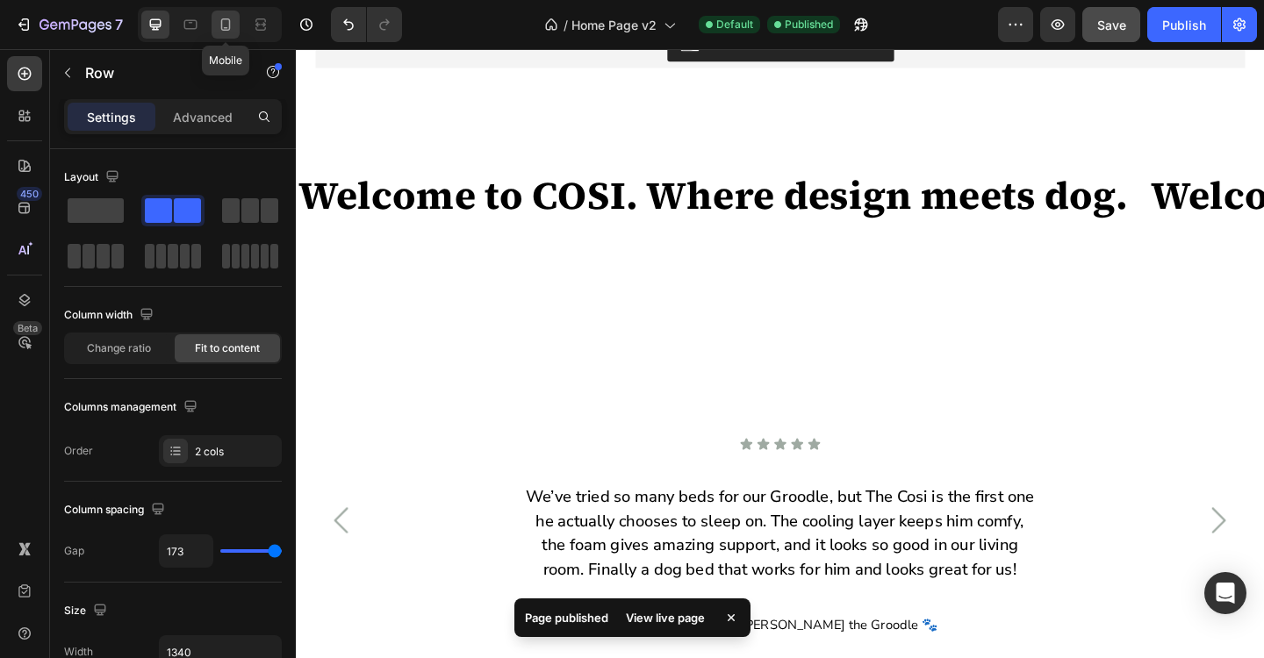
click at [227, 26] on icon at bounding box center [226, 25] width 18 height 18
type input "0"
type input "100%"
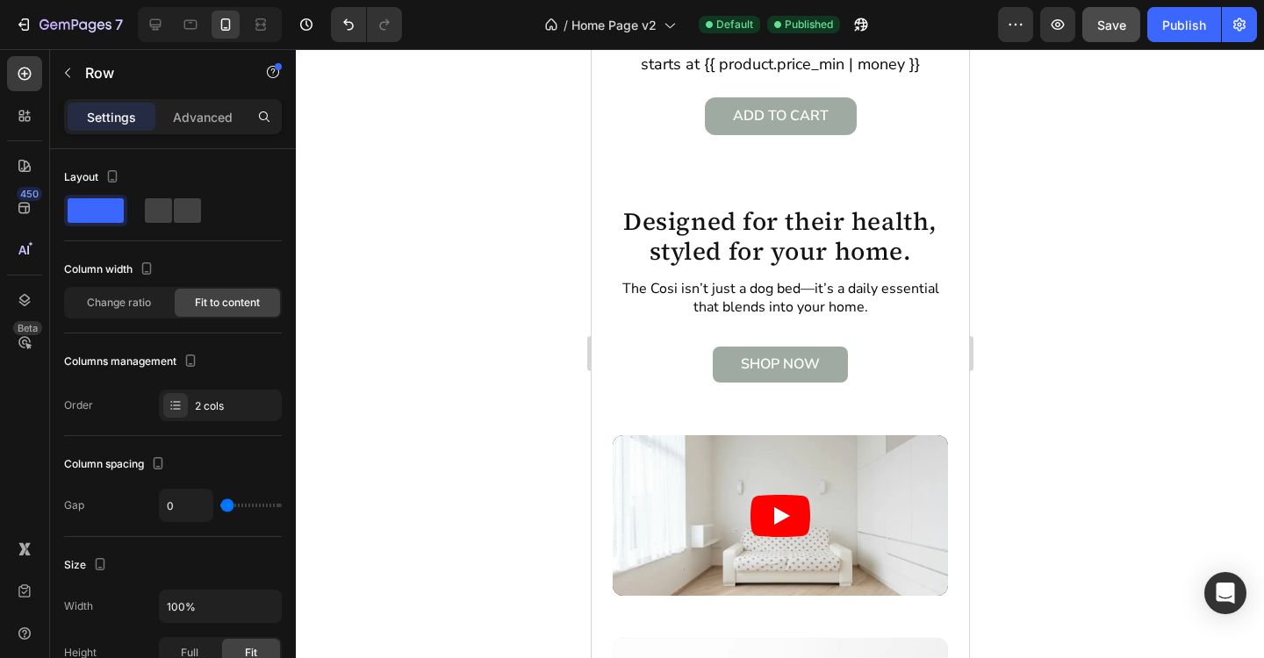
scroll to position [2041, 0]
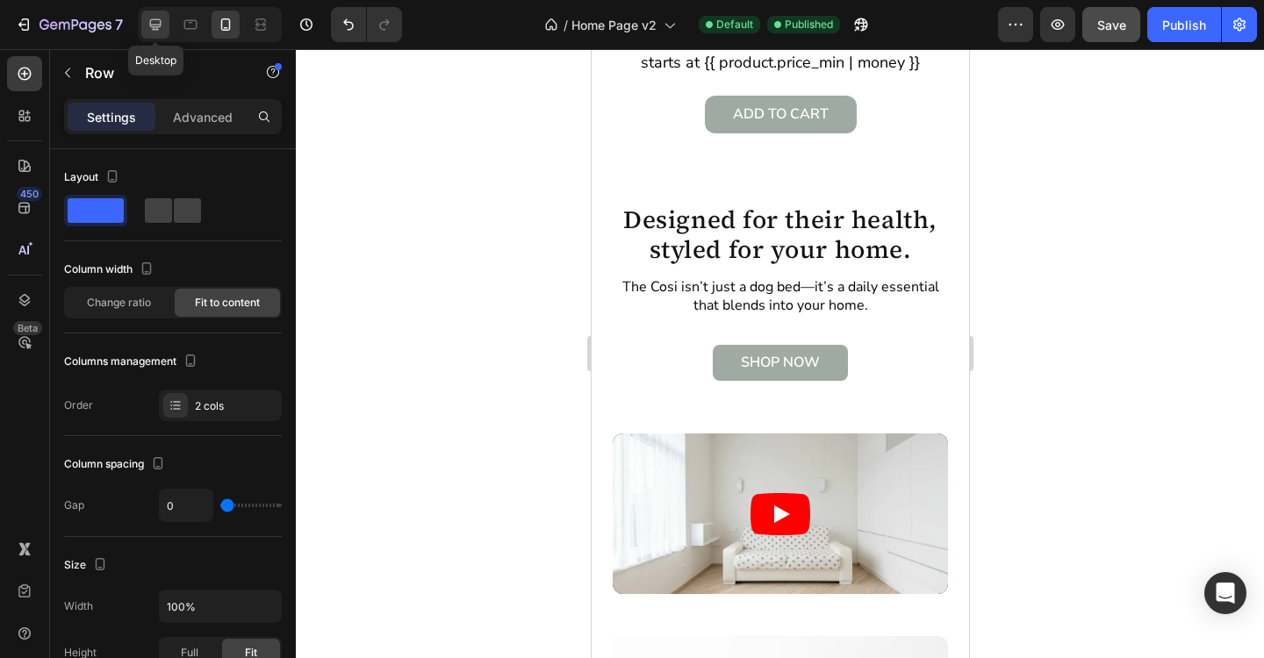
click at [158, 24] on icon at bounding box center [155, 24] width 11 height 11
type input "173"
type input "120"
type input "1340"
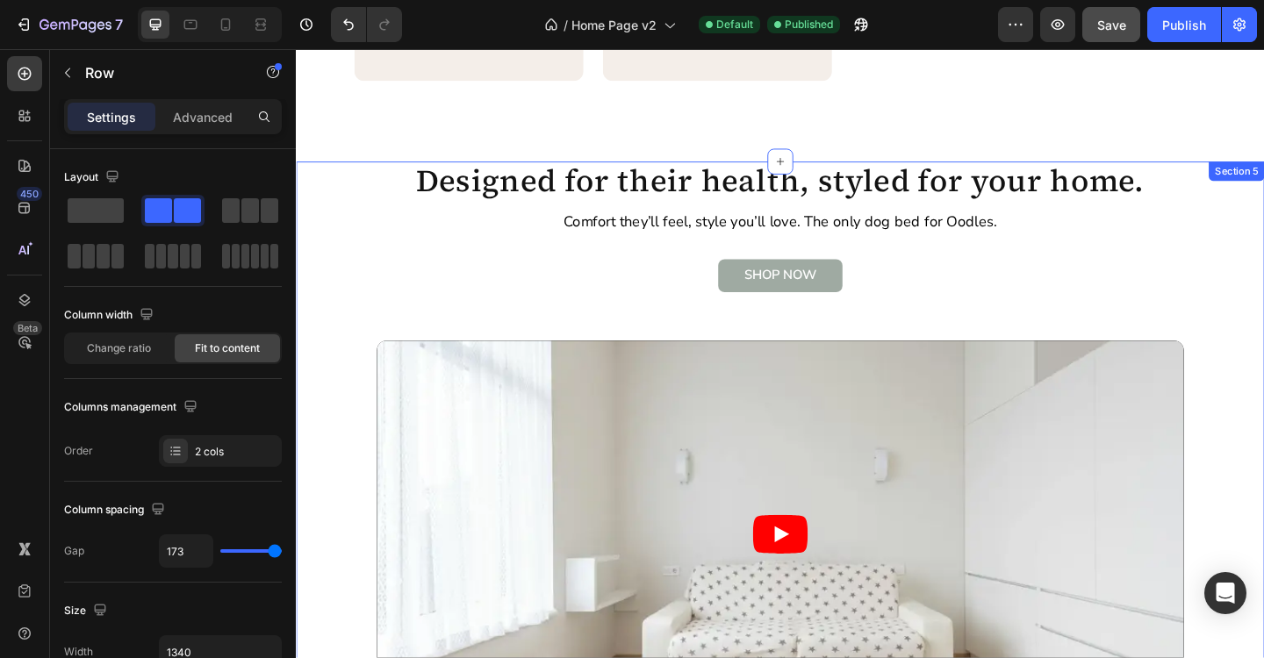
scroll to position [1439, 0]
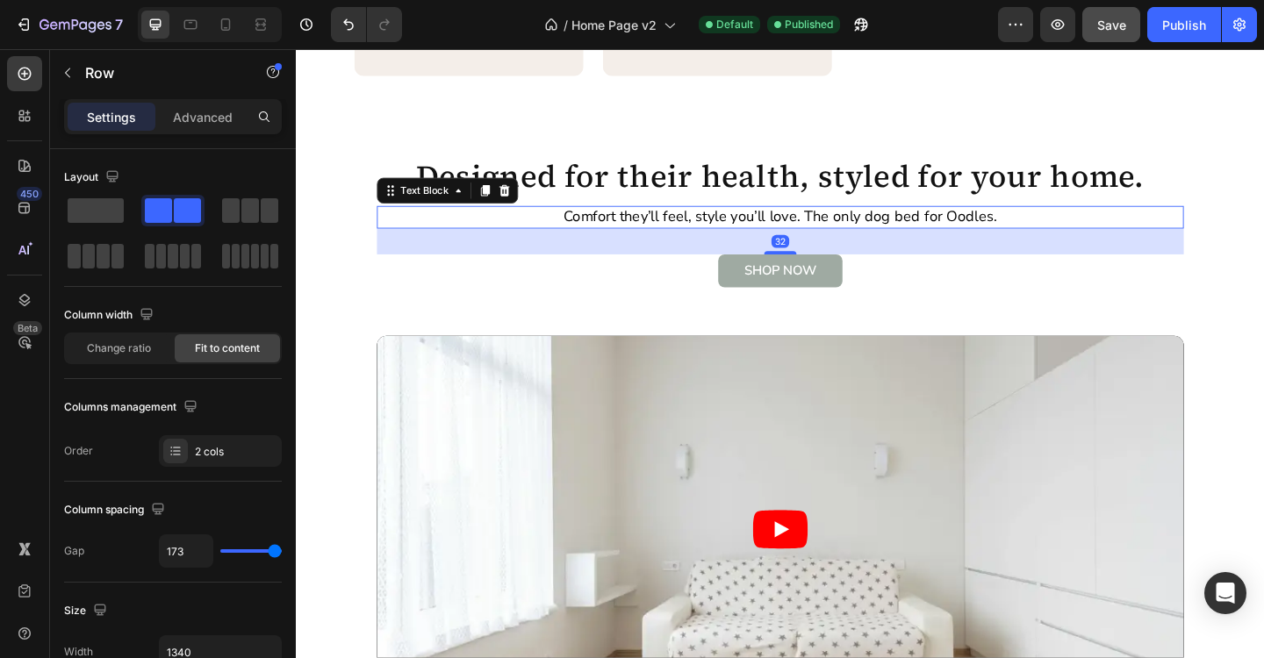
click at [624, 235] on p "Comfort they’ll feel, style you’ll love. The only dog bed for Oodles." at bounding box center [822, 232] width 523 height 20
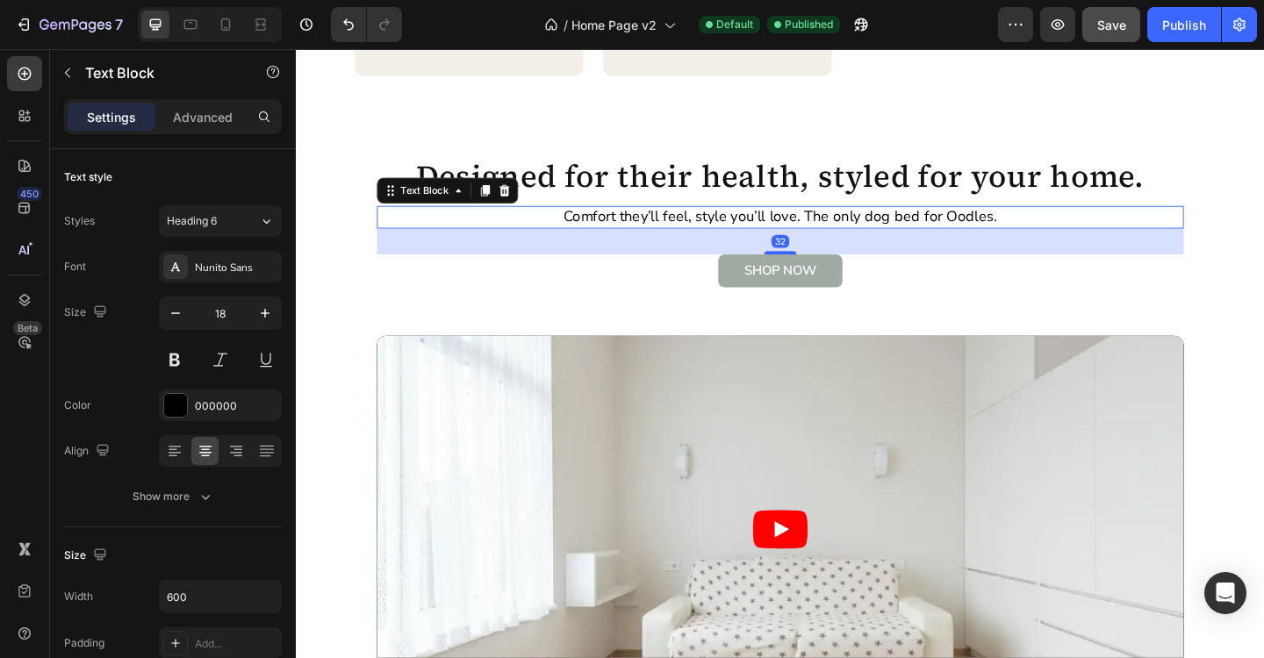
click at [624, 235] on p "Comfort they’ll feel, style you’ll love. The only dog bed for Oodles." at bounding box center [822, 232] width 523 height 20
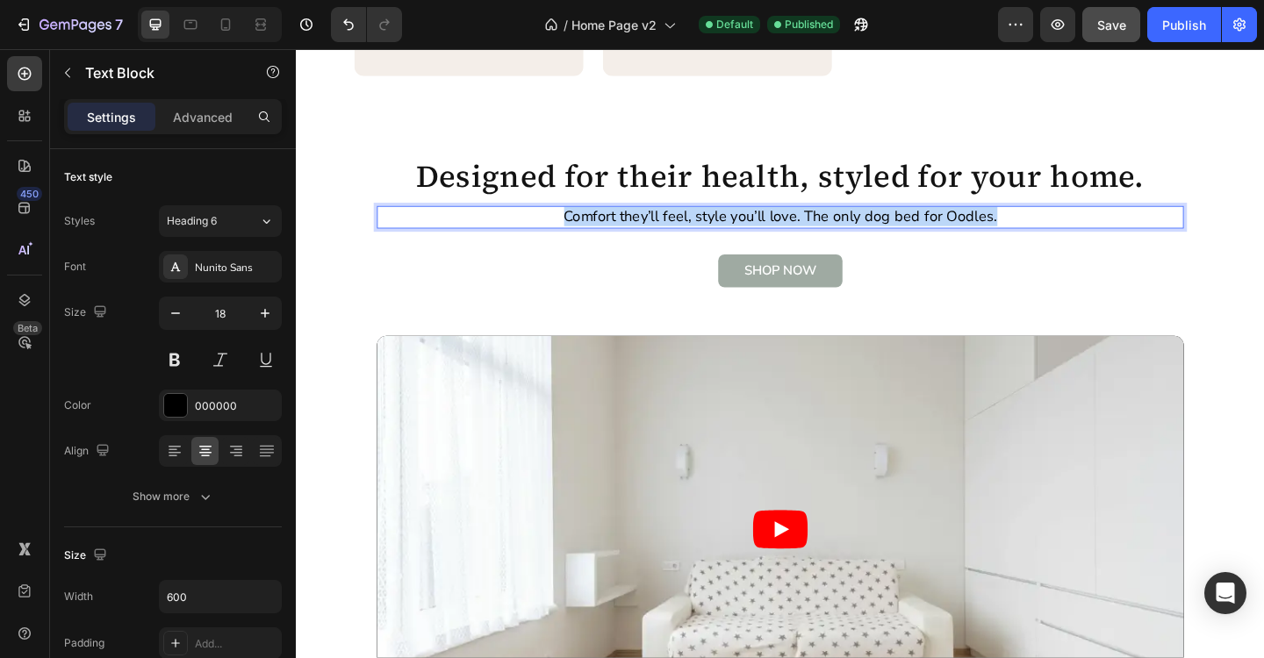
click at [624, 235] on p "Comfort they’ll feel, style you’ll love. The only dog bed for Oodles." at bounding box center [822, 232] width 523 height 20
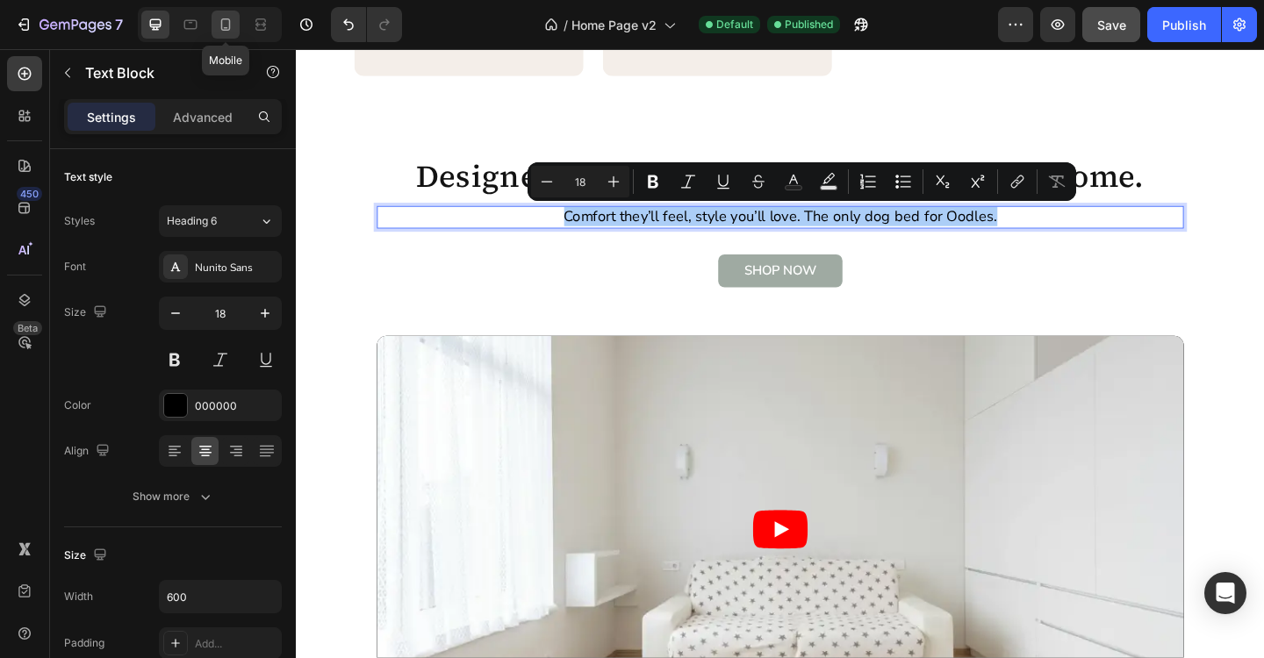
click at [228, 31] on icon at bounding box center [226, 25] width 18 height 18
type input "16"
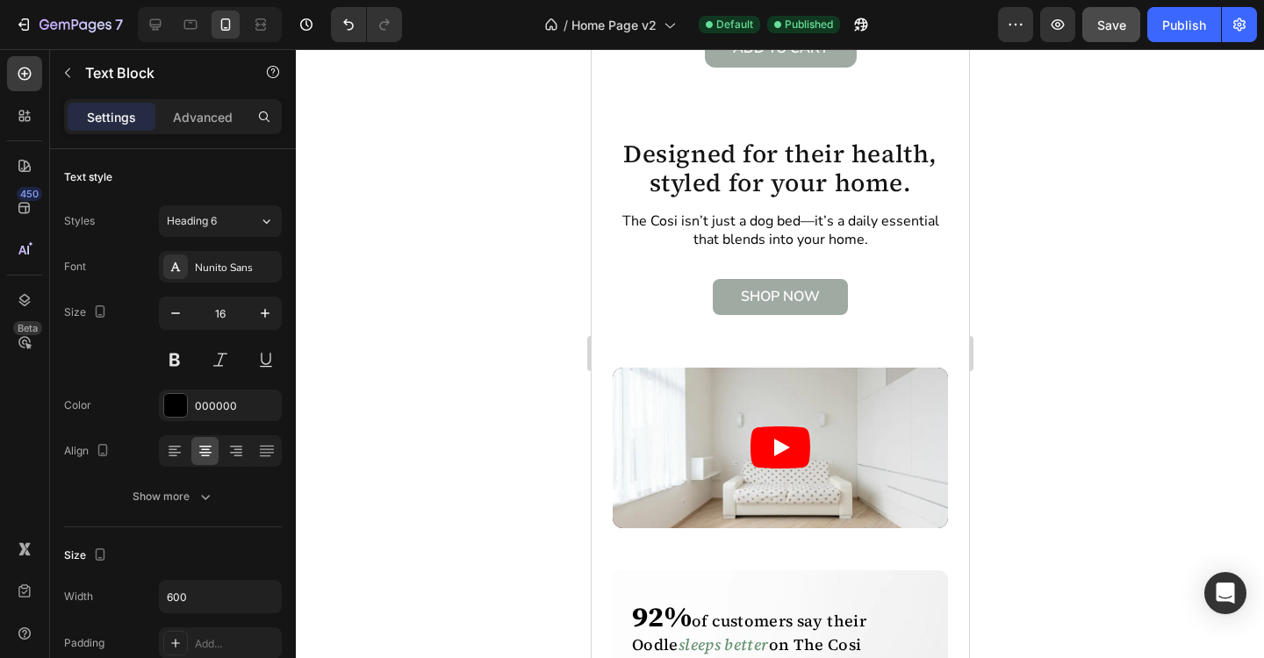
scroll to position [1849, 0]
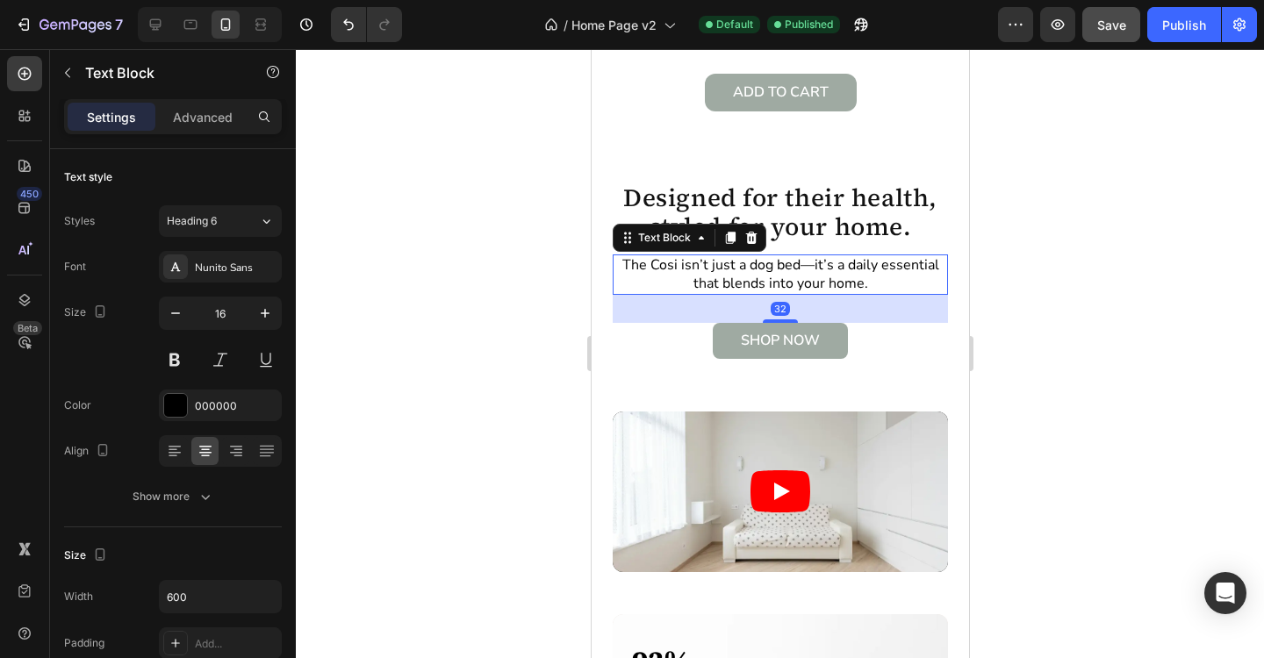
click at [769, 263] on p "The Cosi isn’t just a dog bed—it’s a daily essential that blends into your home." at bounding box center [780, 274] width 332 height 37
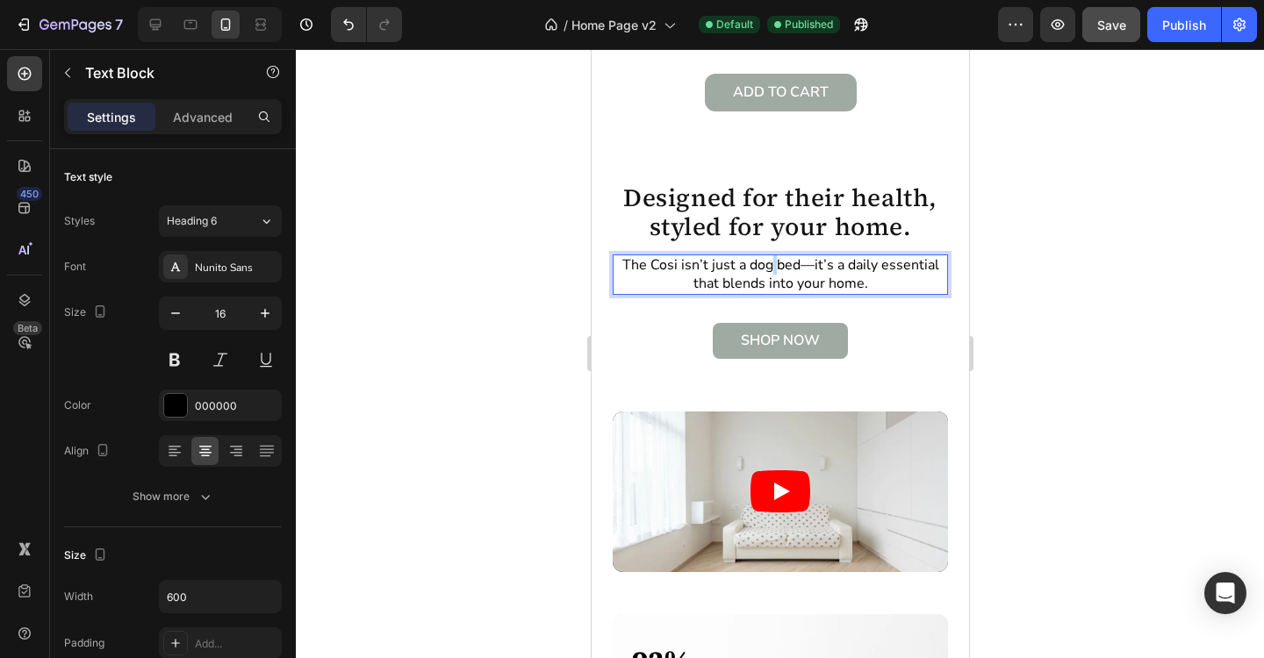
click at [769, 263] on p "The Cosi isn’t just a dog bed—it’s a daily essential that blends into your home." at bounding box center [780, 274] width 332 height 37
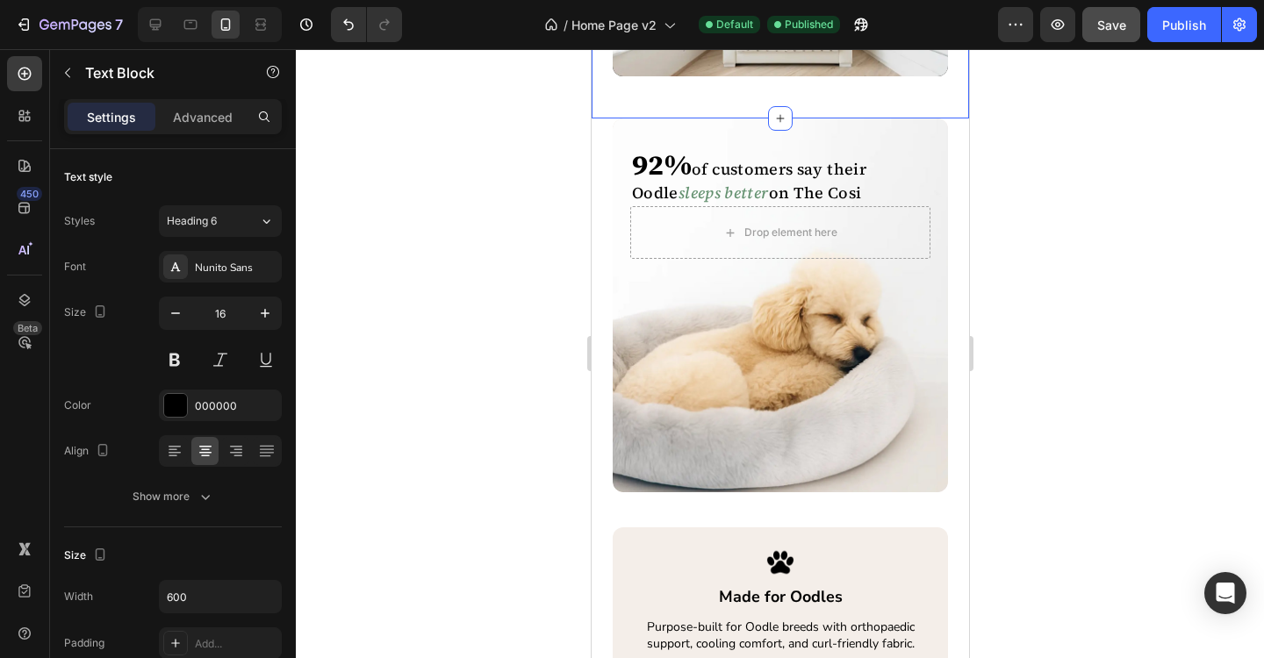
scroll to position [2347, 0]
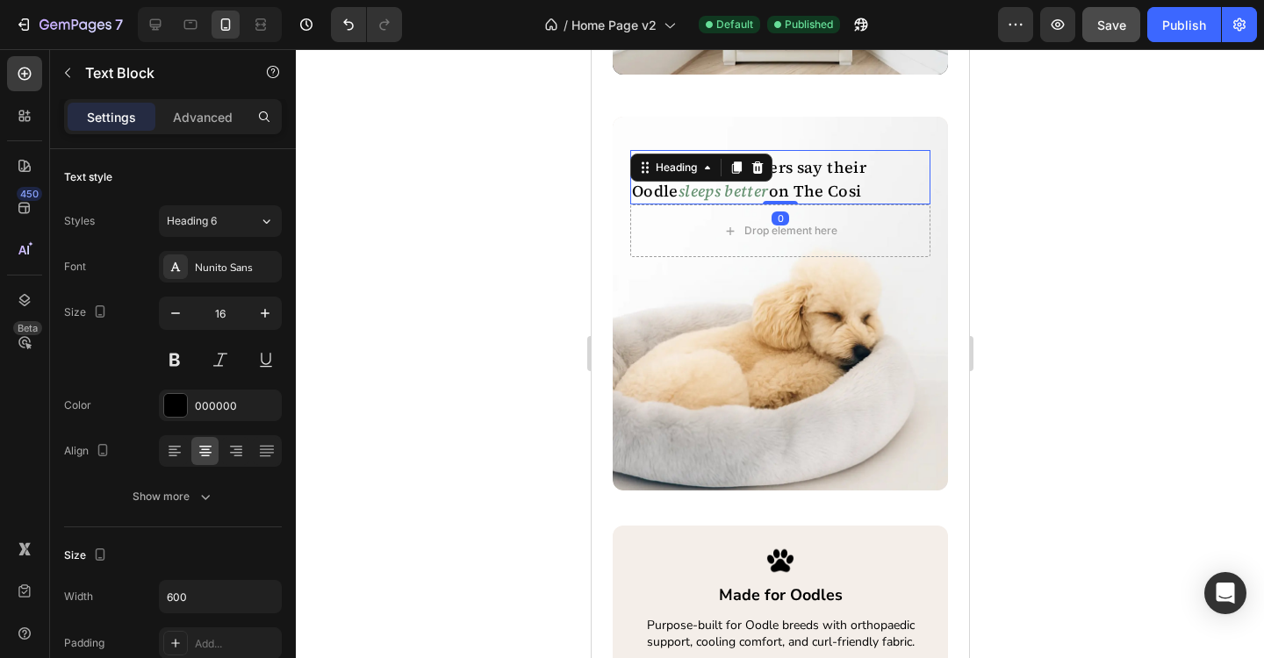
click at [806, 192] on h2 "92% of customers say their Oodle sleeps better on The Cosi" at bounding box center [779, 177] width 300 height 54
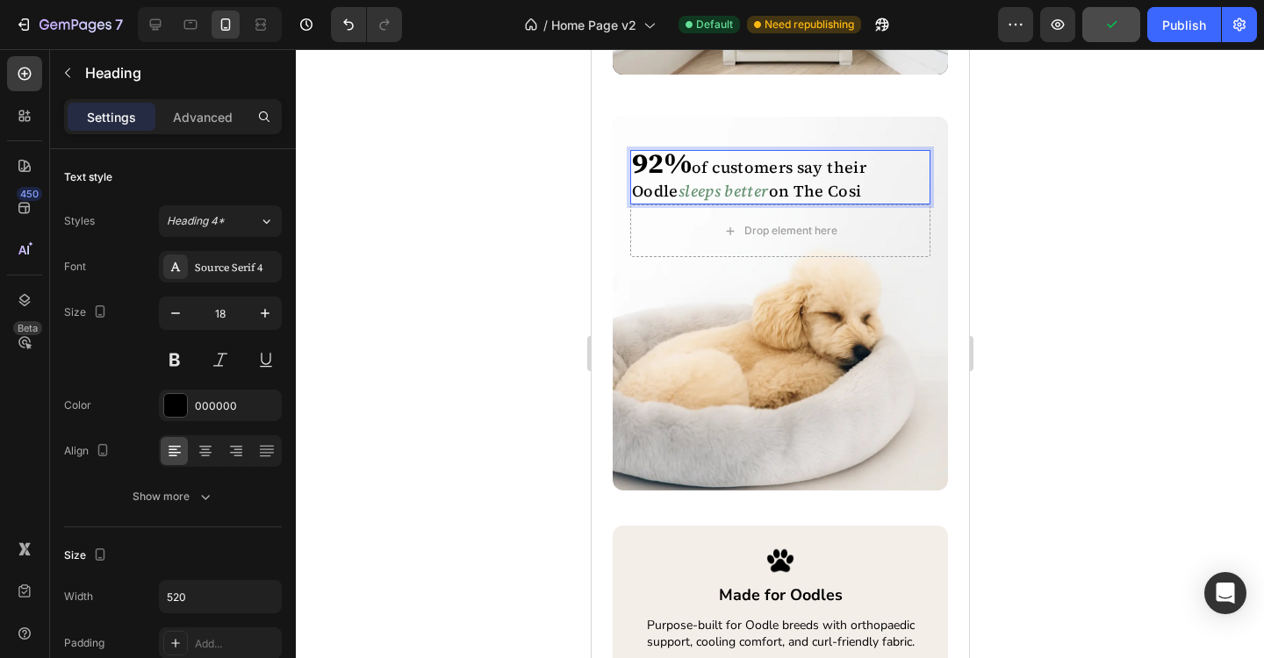
click at [796, 194] on h2 "92% of customers say their Oodle sleeps better on The Cosi" at bounding box center [779, 177] width 300 height 54
click at [796, 194] on p "92% of customers say their Oodle sleeps better on The Cosi" at bounding box center [779, 177] width 297 height 51
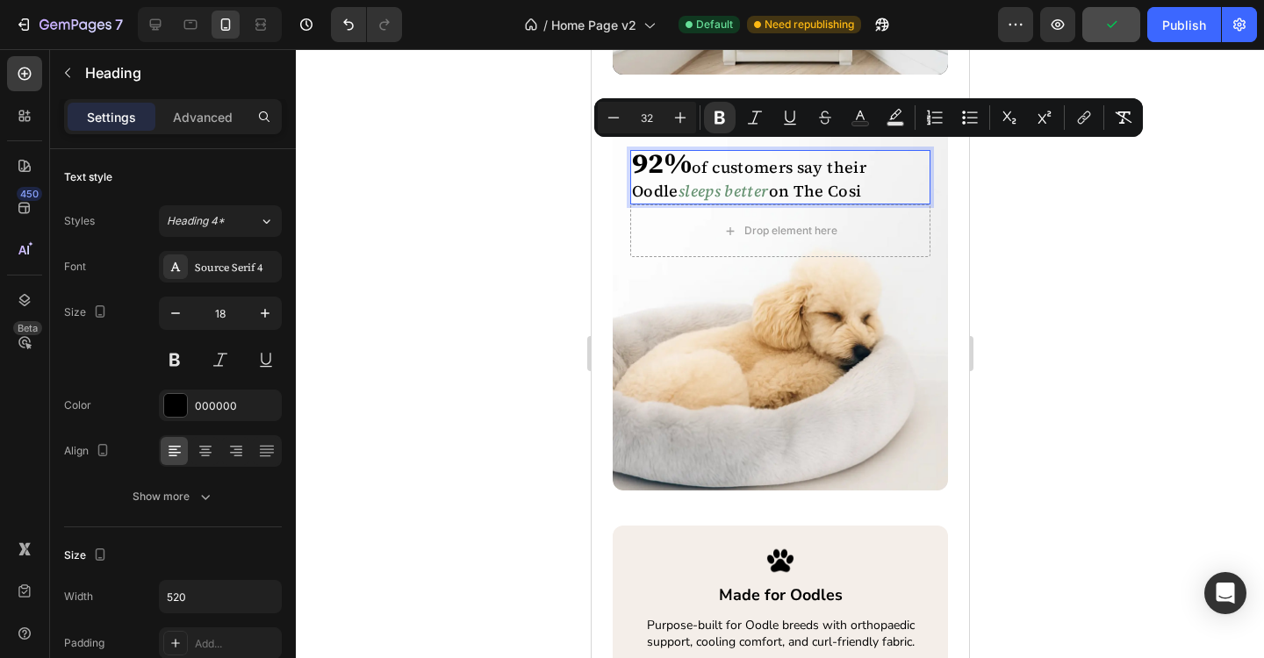
click at [796, 194] on p "92% of customers say their Oodle sleeps better on The Cosi" at bounding box center [779, 177] width 297 height 51
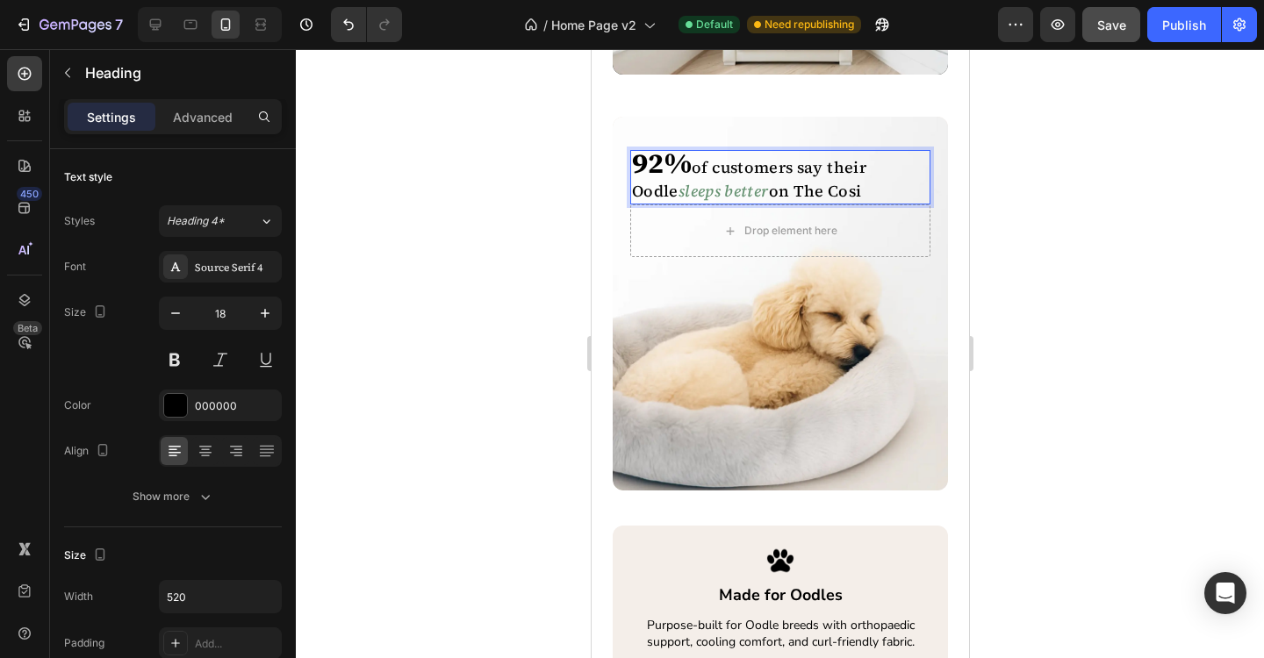
click at [796, 194] on p "92% of customers say their Oodle sleeps better on The Cosi" at bounding box center [779, 177] width 297 height 51
click at [1119, 330] on div at bounding box center [780, 353] width 968 height 609
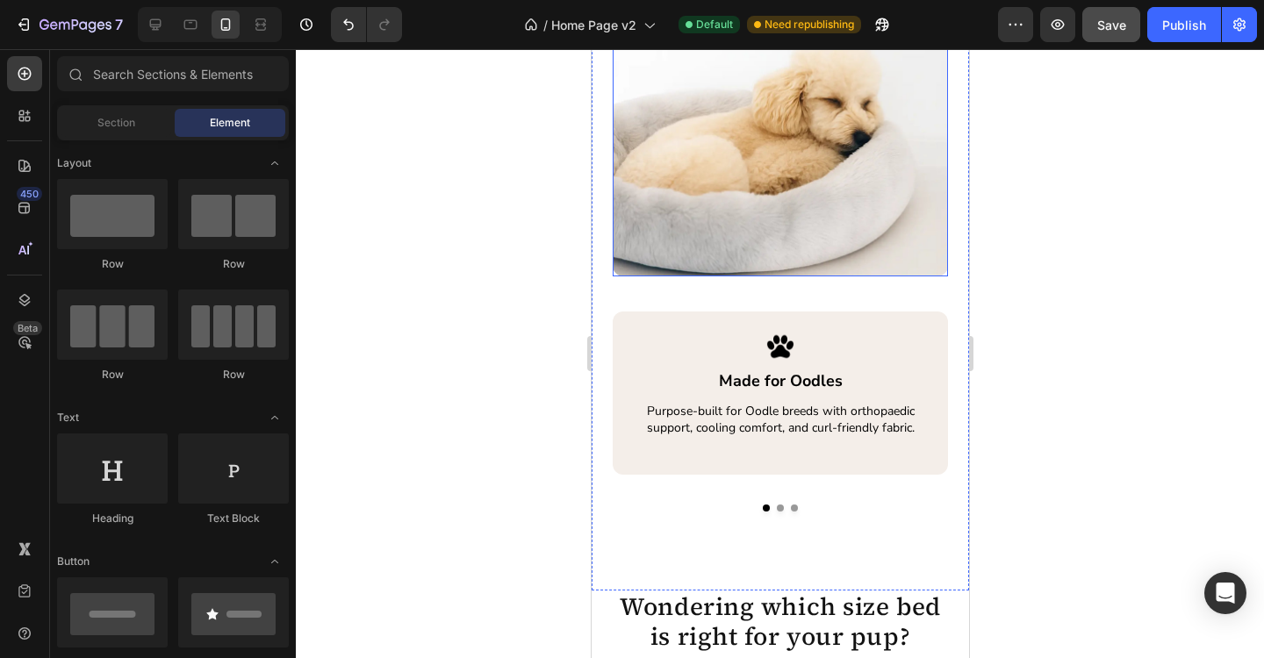
scroll to position [2562, 0]
click at [160, 26] on icon at bounding box center [155, 24] width 11 height 11
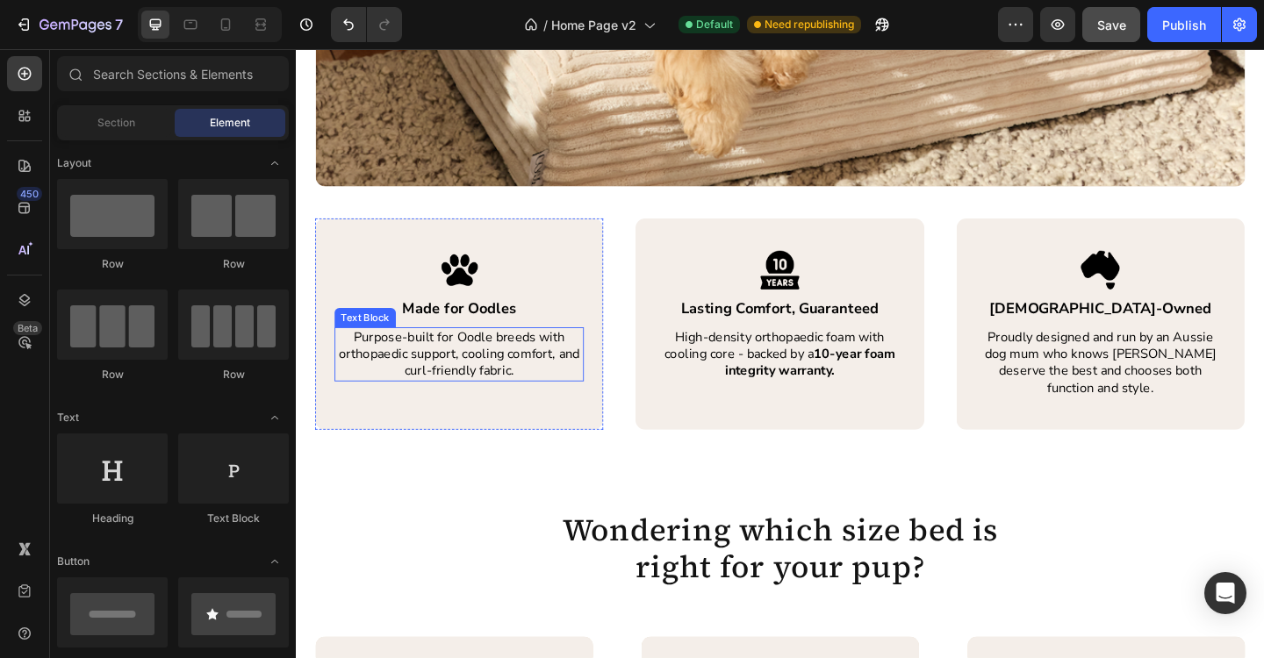
click at [464, 380] on p "Purpose-built for Oodle breeds with orthopaedic support, cooling comfort, and c…" at bounding box center [474, 382] width 268 height 54
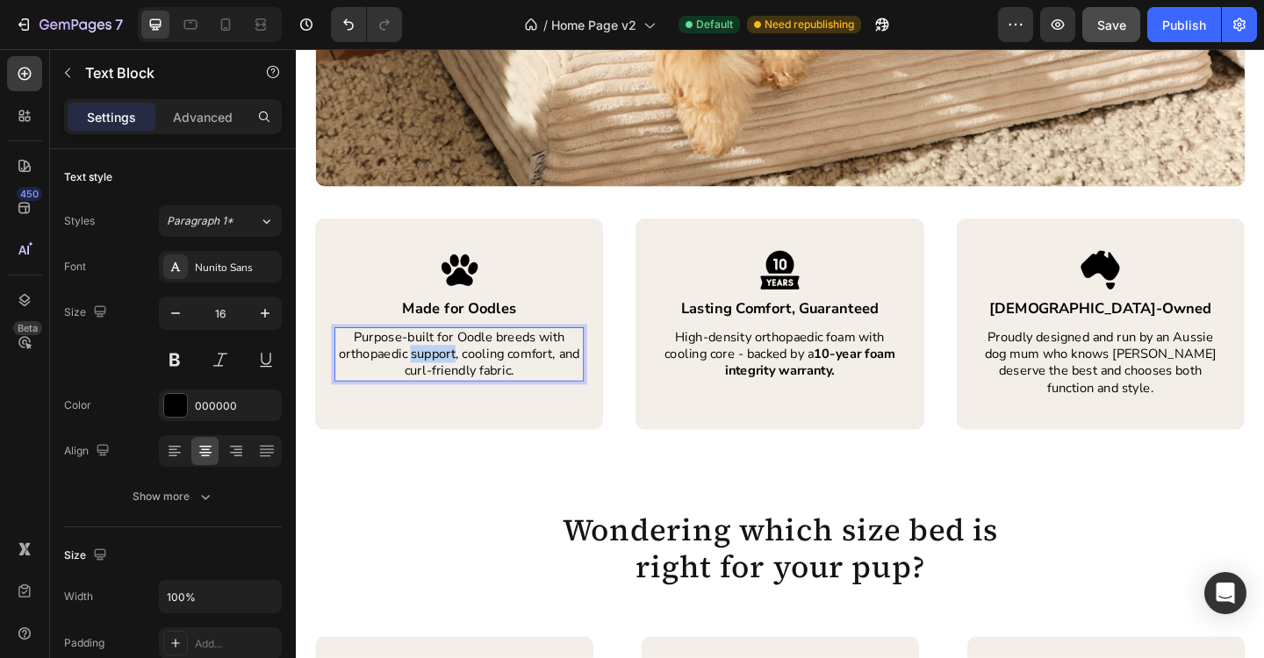
click at [464, 380] on p "Purpose-built for Oodle breeds with orthopaedic support, cooling comfort, and c…" at bounding box center [474, 382] width 268 height 54
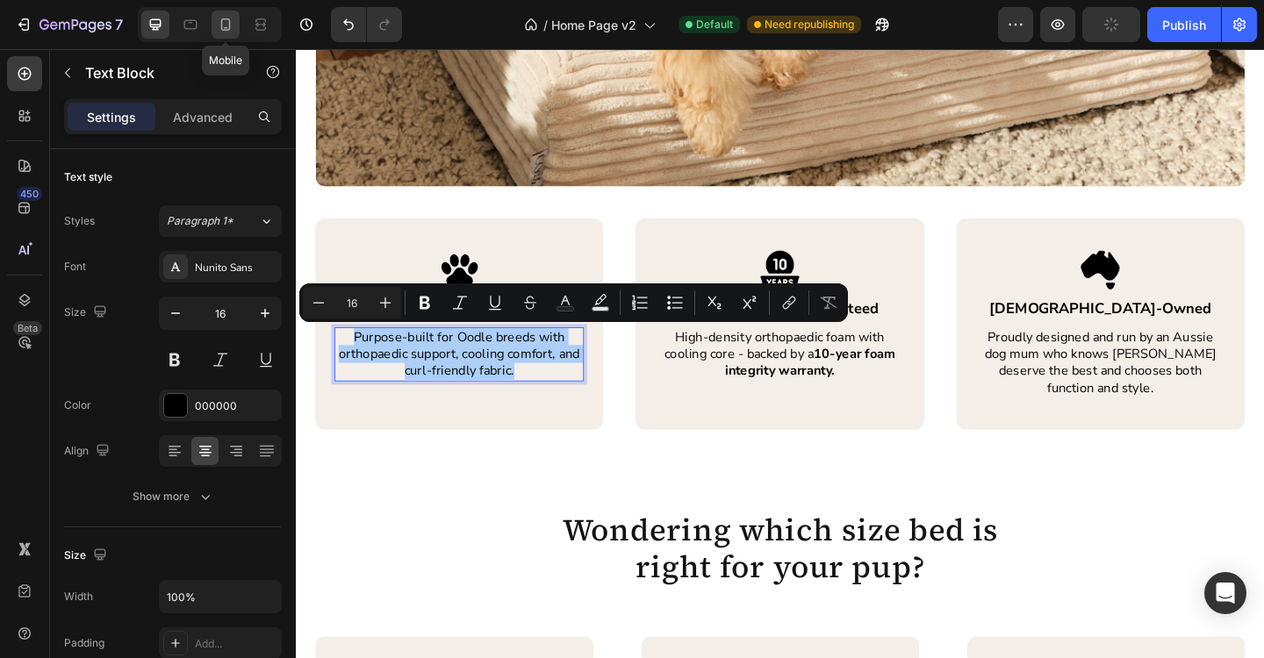
click at [230, 30] on icon at bounding box center [226, 25] width 18 height 18
type input "14"
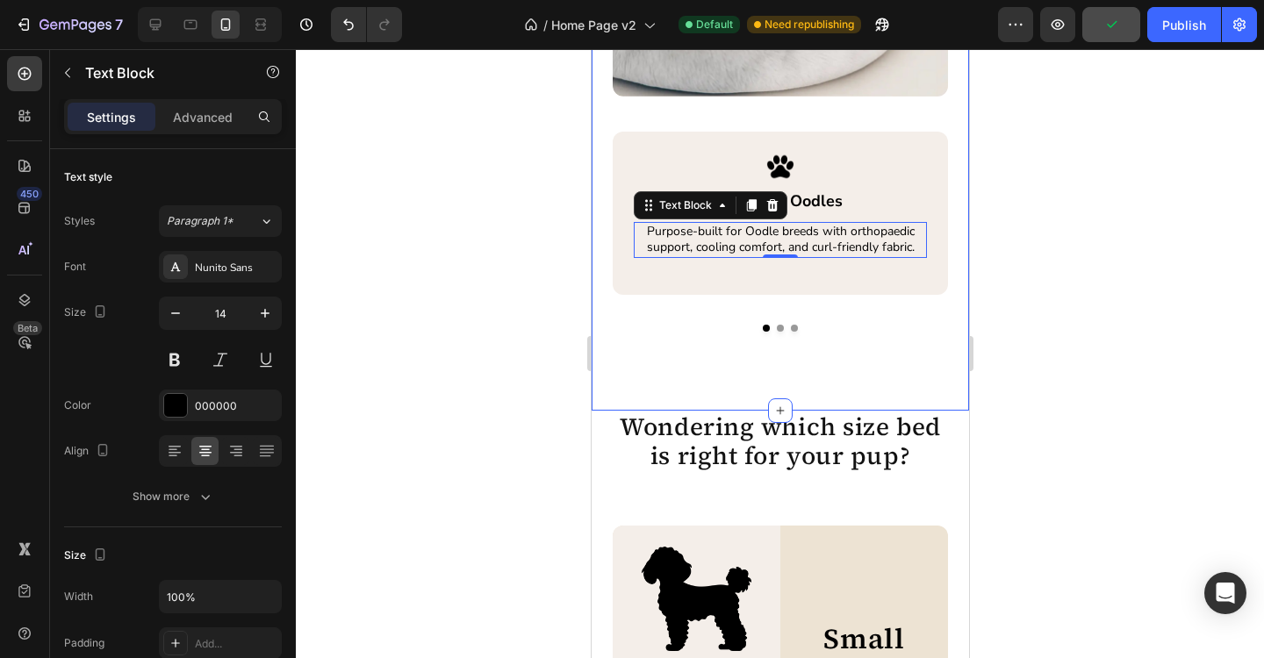
scroll to position [2693, 0]
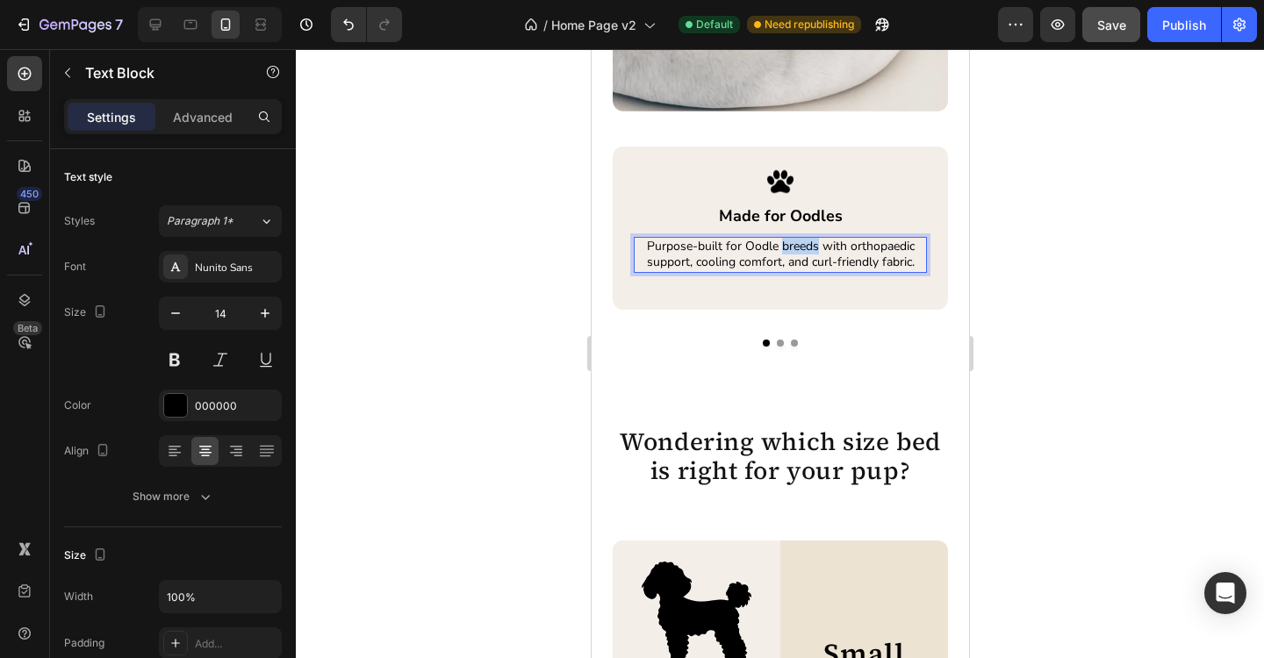
click at [789, 251] on p "Purpose-built for Oodle breeds with orthopaedic support, cooling comfort, and c…" at bounding box center [780, 255] width 290 height 32
click at [778, 345] on button "Dot" at bounding box center [779, 343] width 7 height 7
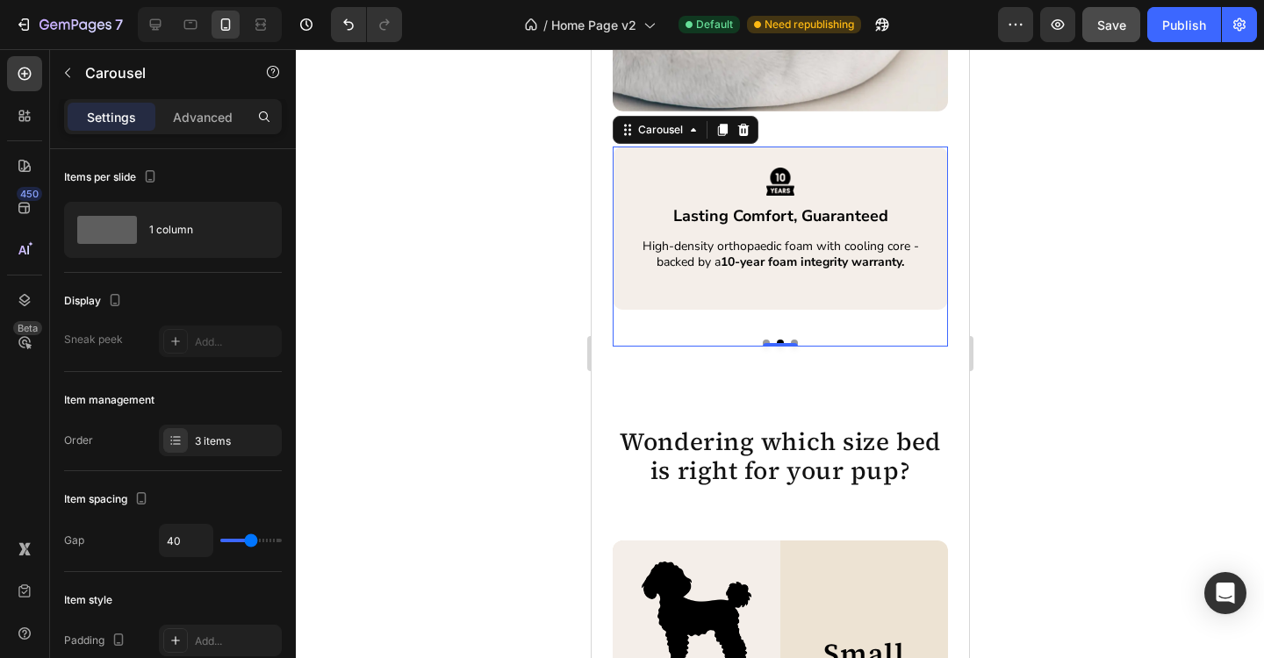
click at [796, 341] on button "Dot" at bounding box center [793, 343] width 7 height 7
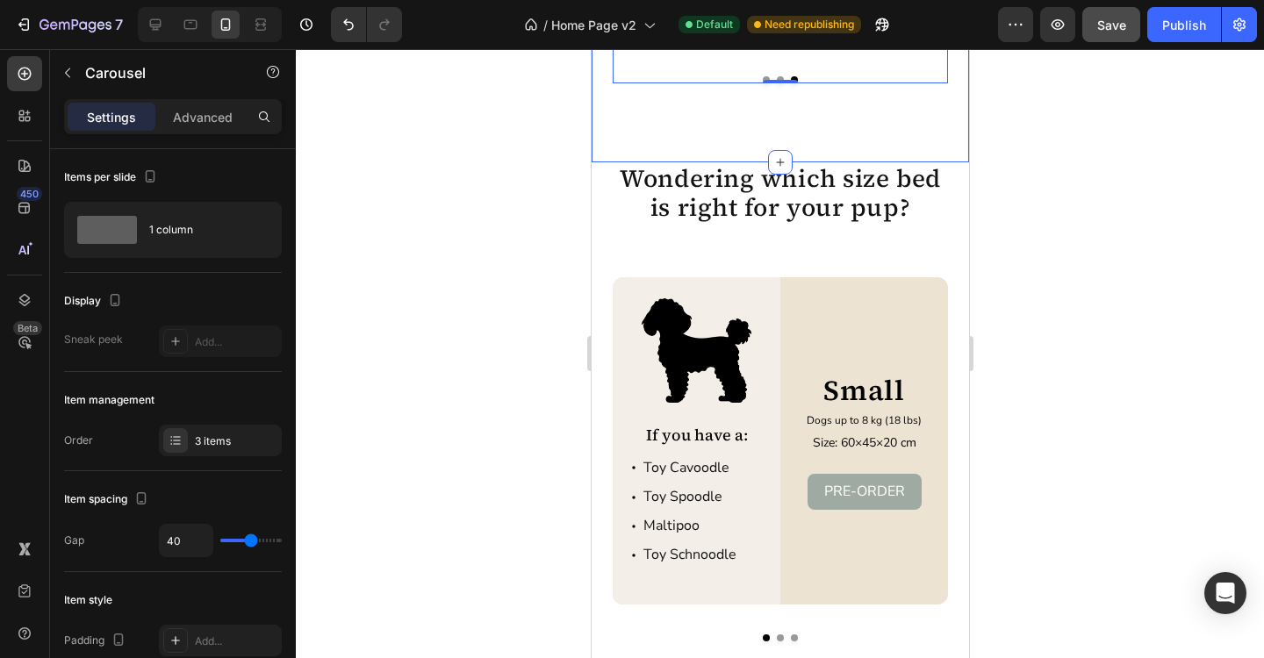
scroll to position [2991, 0]
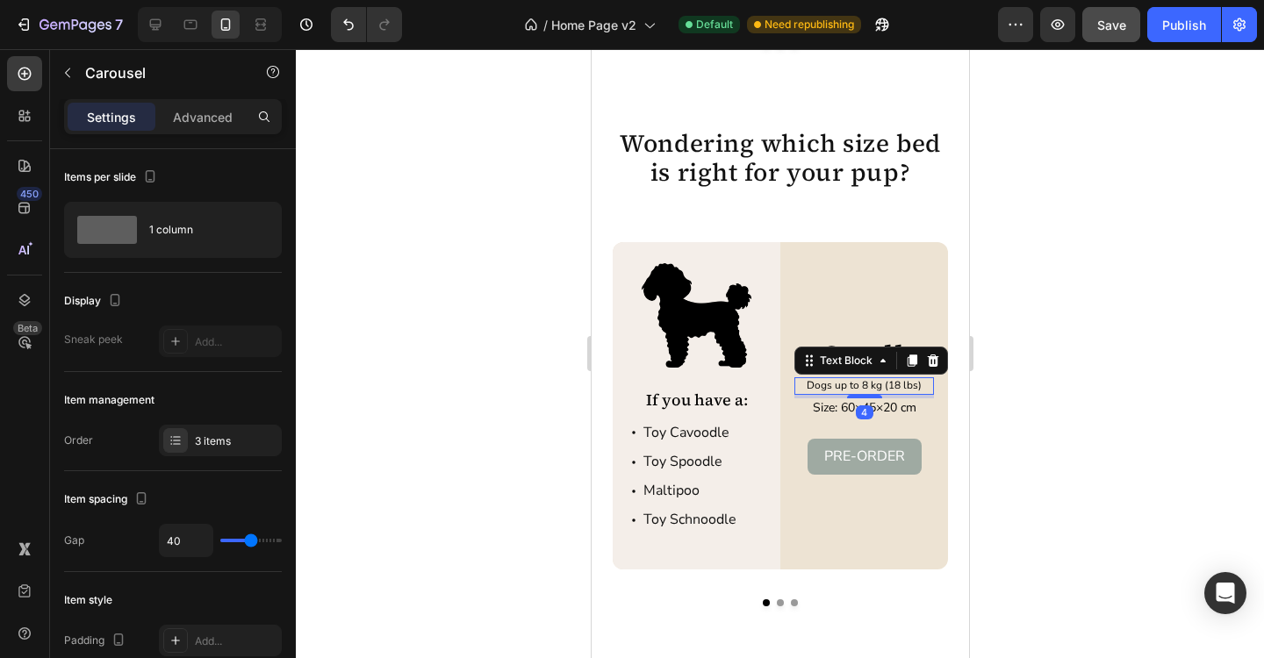
click at [918, 388] on p "Dogs up to 8 kg (18 lbs)" at bounding box center [863, 386] width 136 height 14
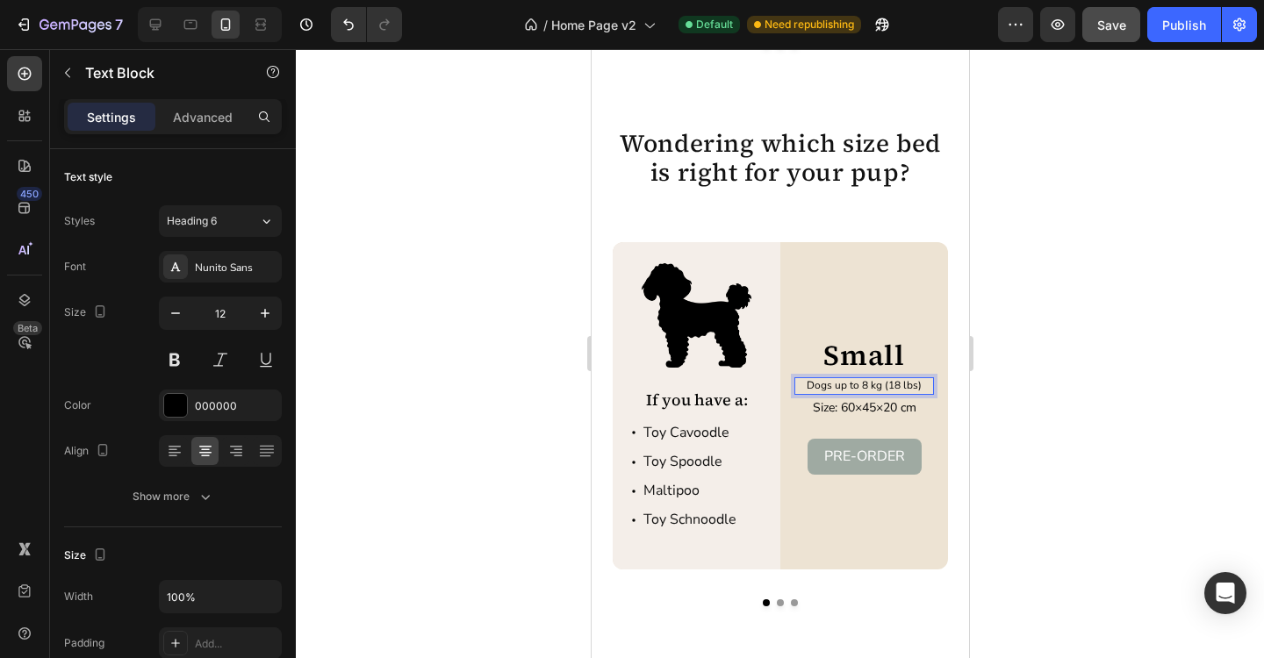
click at [918, 388] on p "Dogs up to 8 kg (18 lbs)" at bounding box center [863, 386] width 136 height 14
click at [164, 22] on icon at bounding box center [156, 25] width 18 height 18
type input "18"
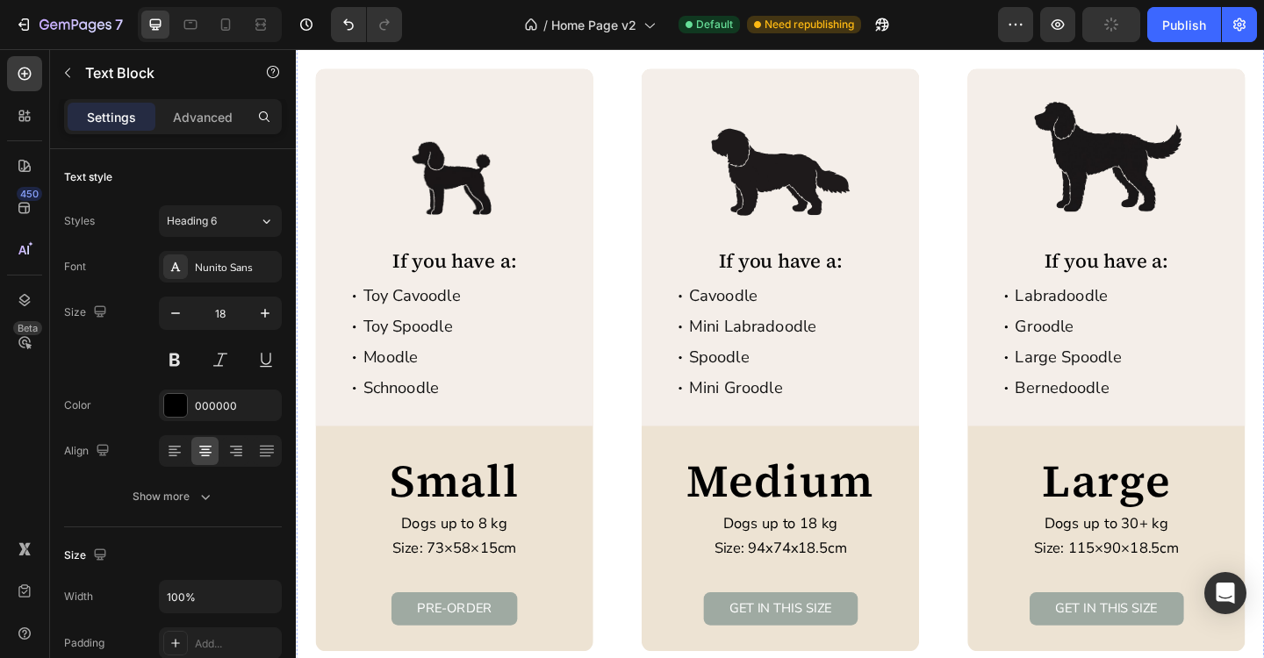
scroll to position [3181, 0]
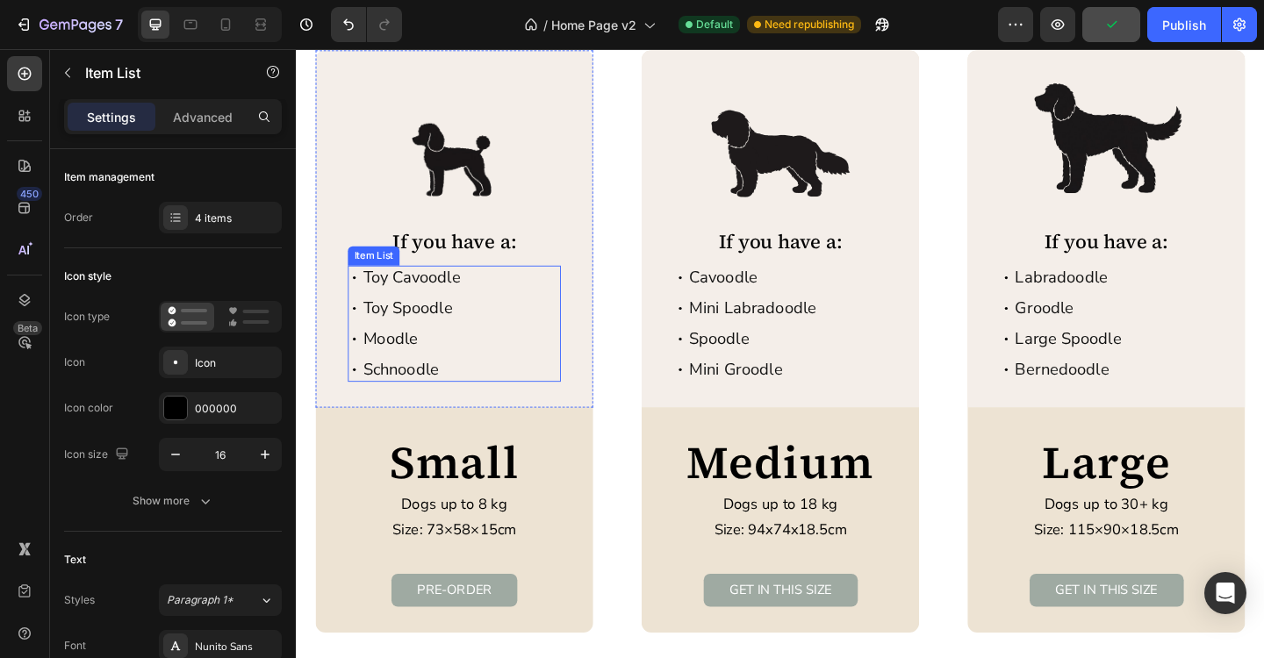
click at [427, 305] on p "Toy Cavoodle" at bounding box center [422, 298] width 106 height 21
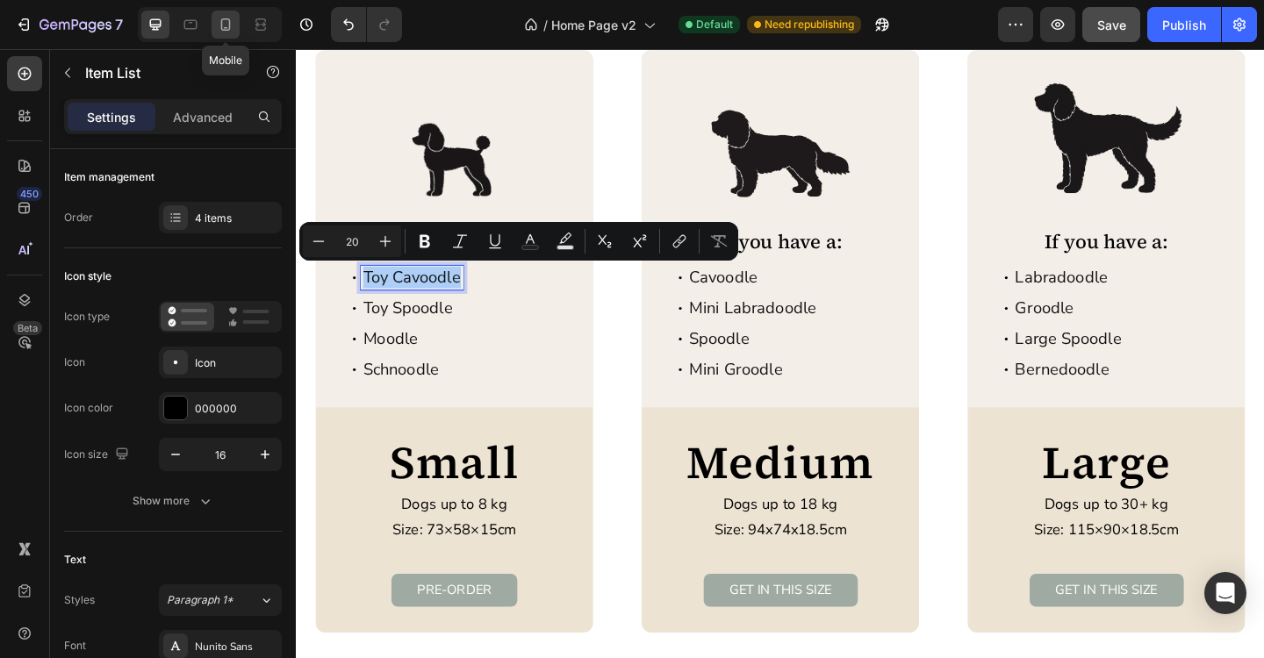
click at [233, 23] on icon at bounding box center [226, 25] width 18 height 18
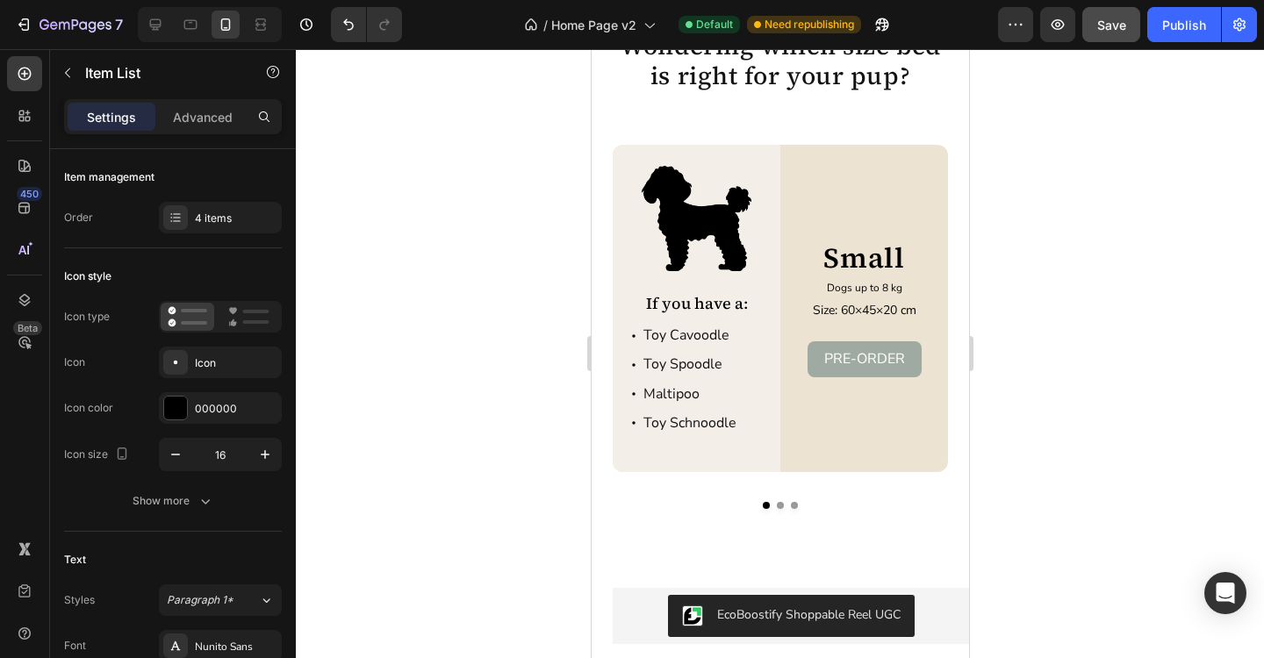
scroll to position [3119, 0]
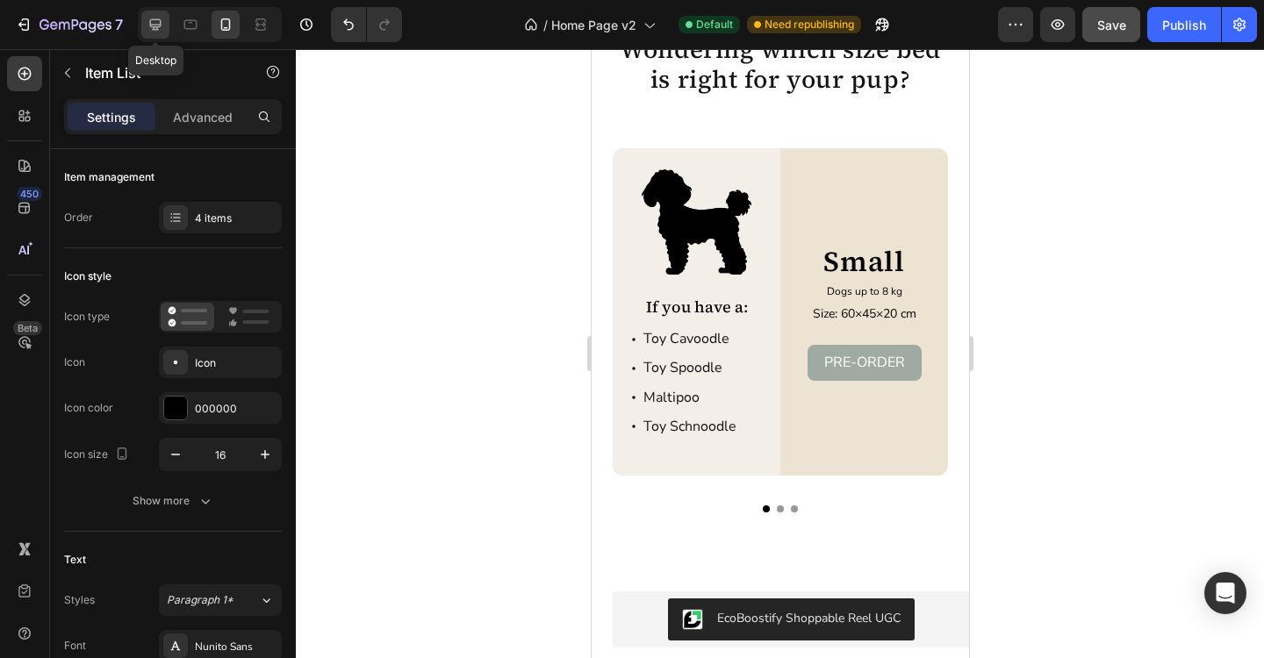
click at [160, 31] on icon at bounding box center [156, 25] width 18 height 18
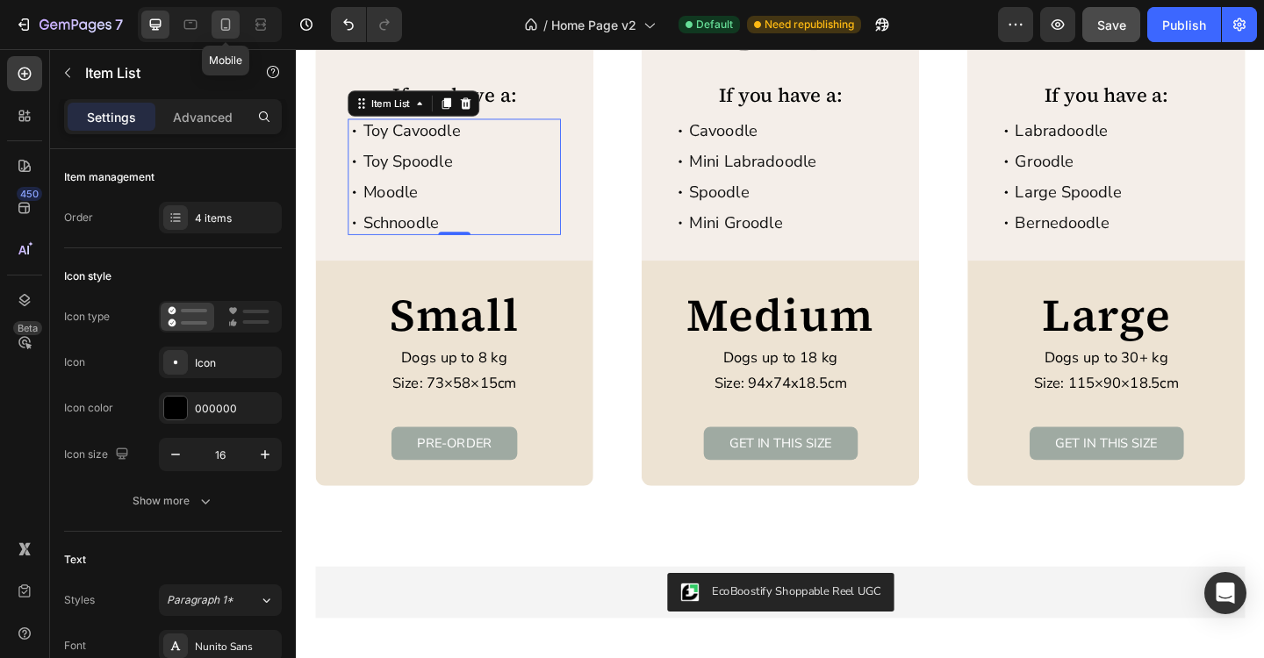
scroll to position [3294, 0]
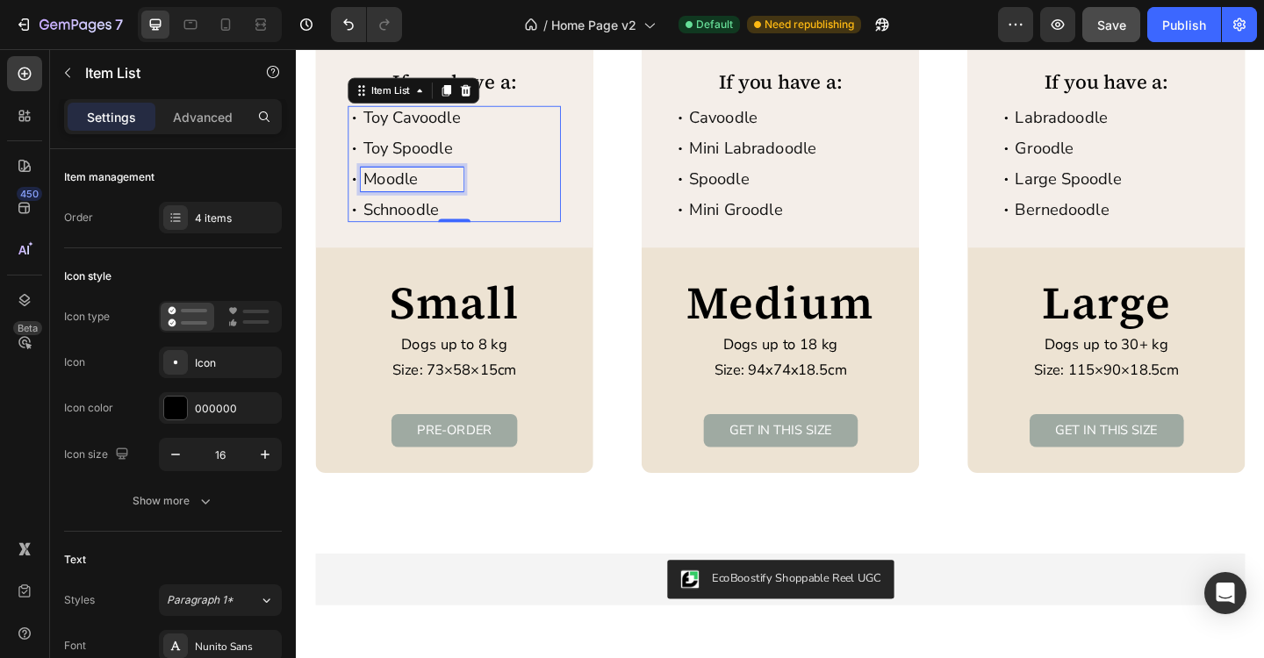
click at [394, 190] on p "Moodle" at bounding box center [422, 191] width 106 height 21
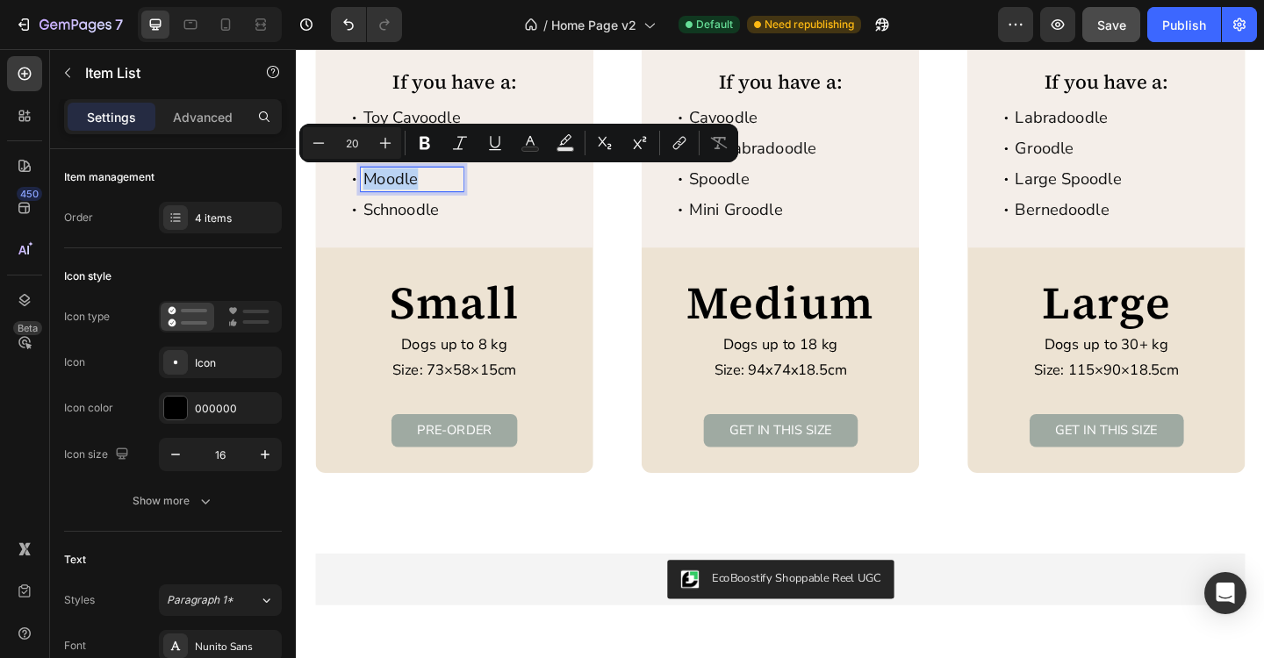
copy p "Moodle"
click at [230, 24] on icon at bounding box center [226, 24] width 10 height 12
type input "16"
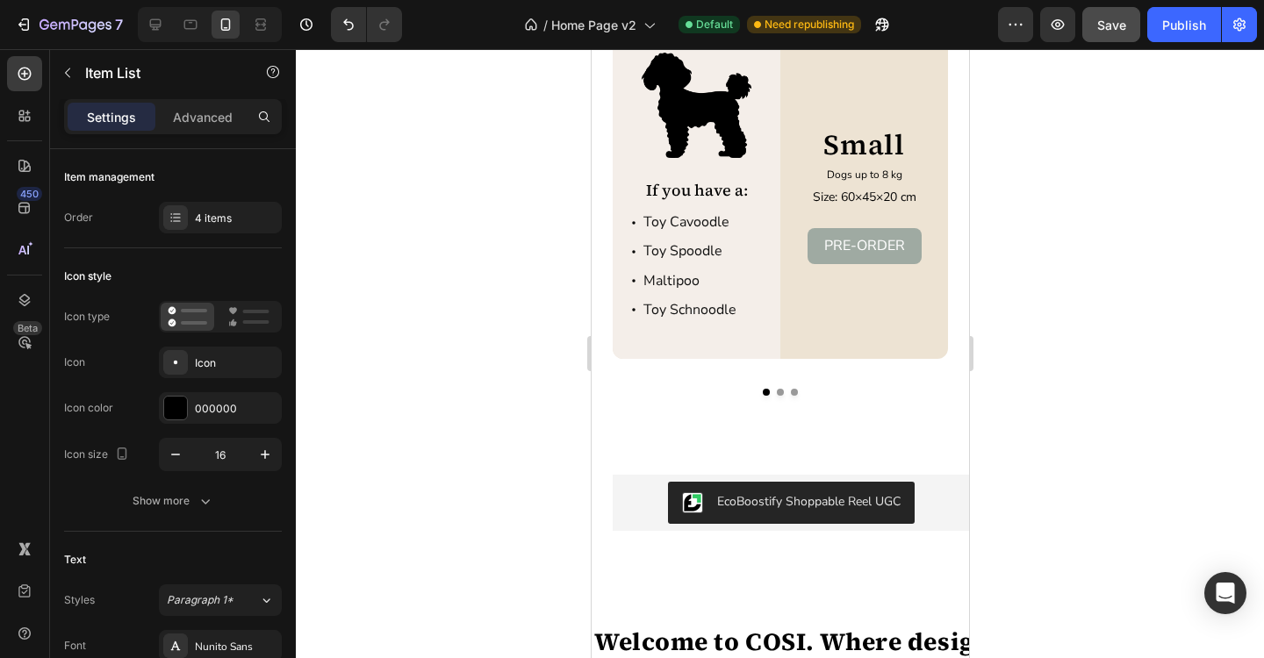
scroll to position [3233, 0]
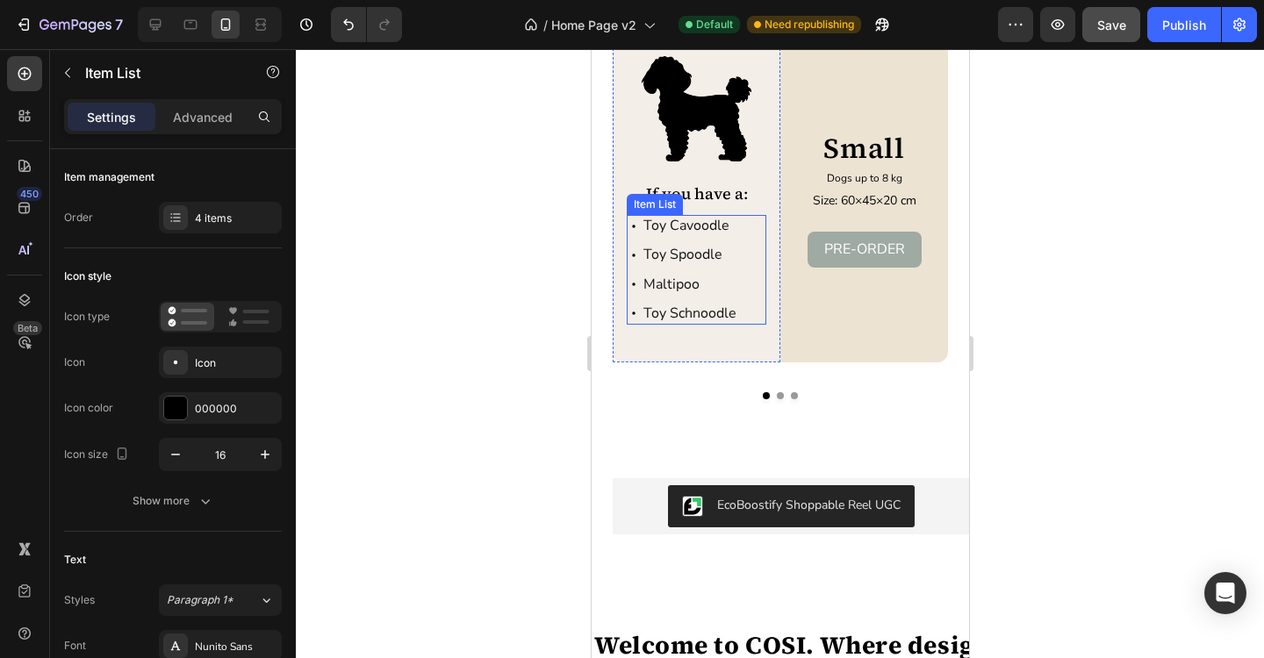
click at [678, 286] on p "Maltipoo" at bounding box center [688, 284] width 93 height 17
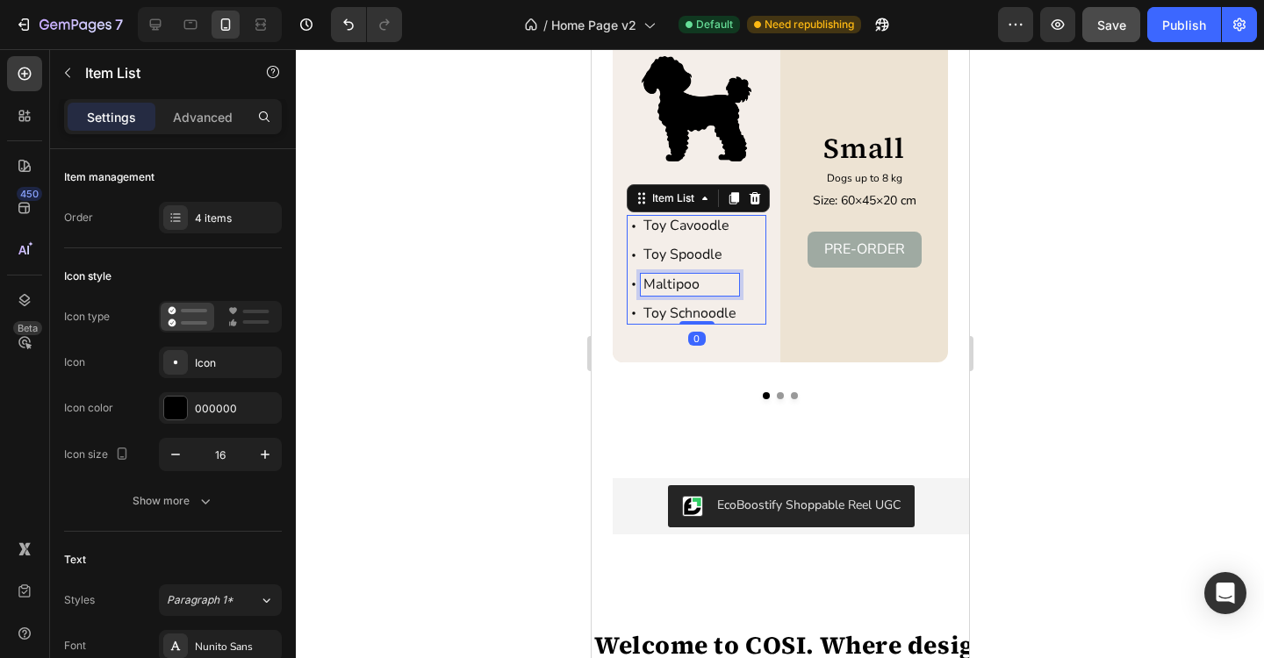
click at [678, 286] on p "Maltipoo" at bounding box center [688, 284] width 93 height 17
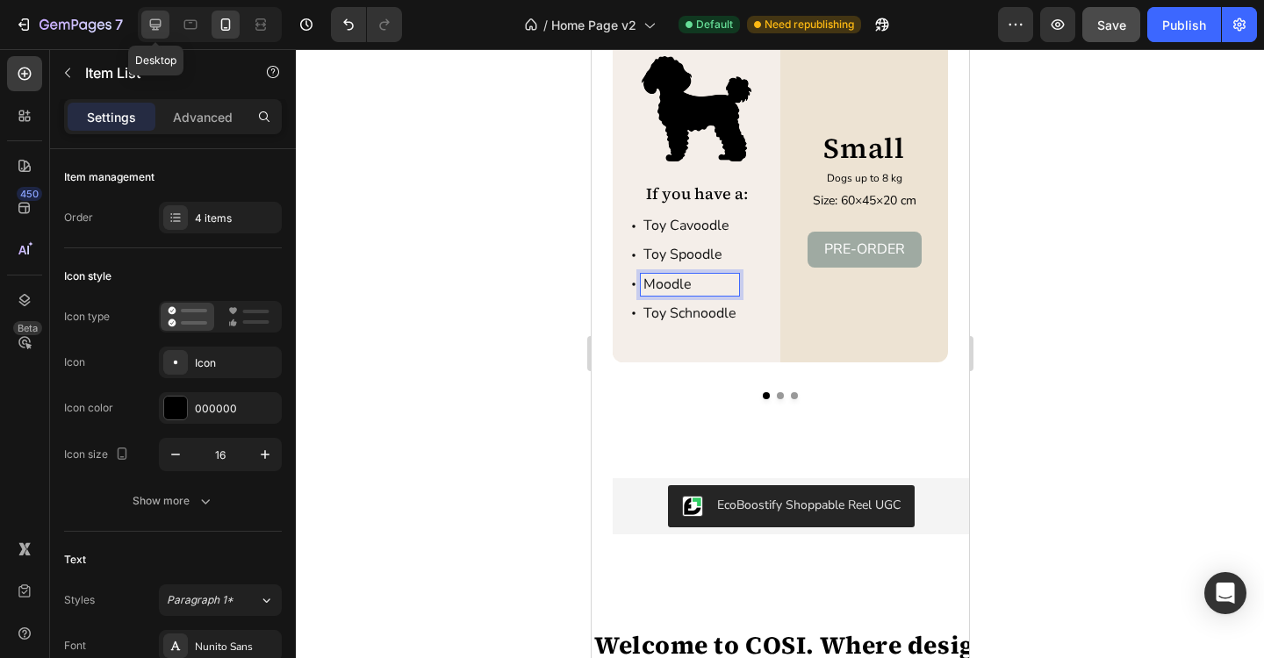
click at [162, 27] on icon at bounding box center [156, 25] width 18 height 18
type input "20"
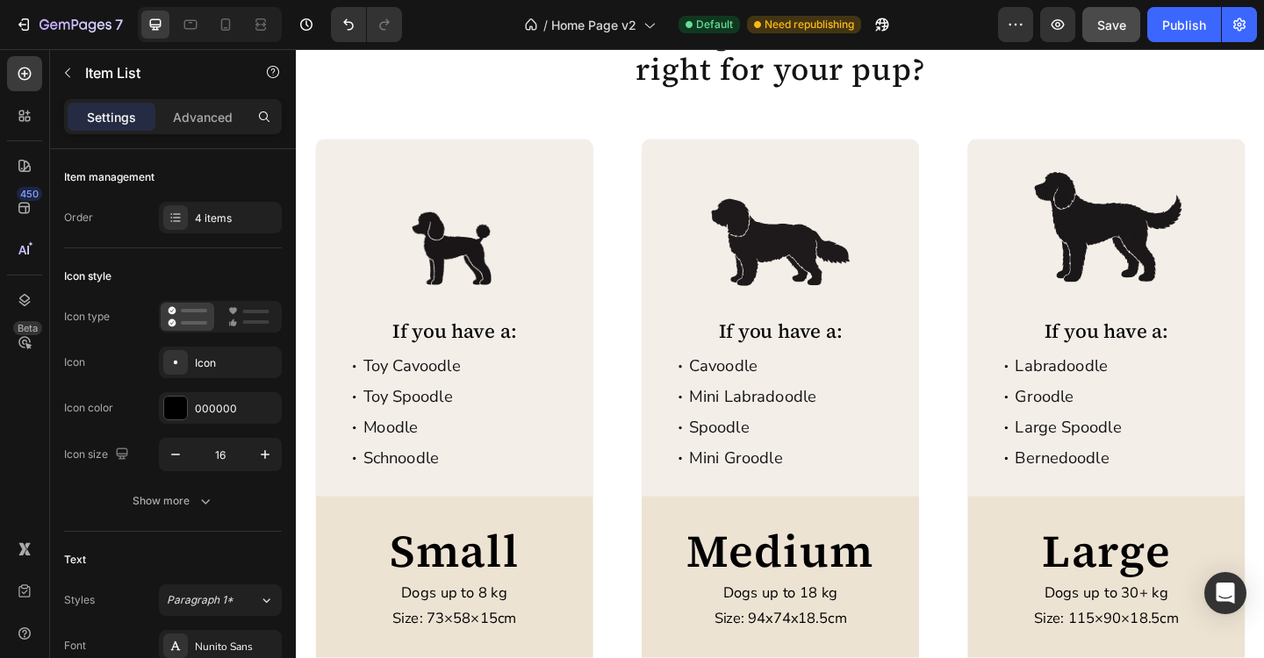
scroll to position [2997, 0]
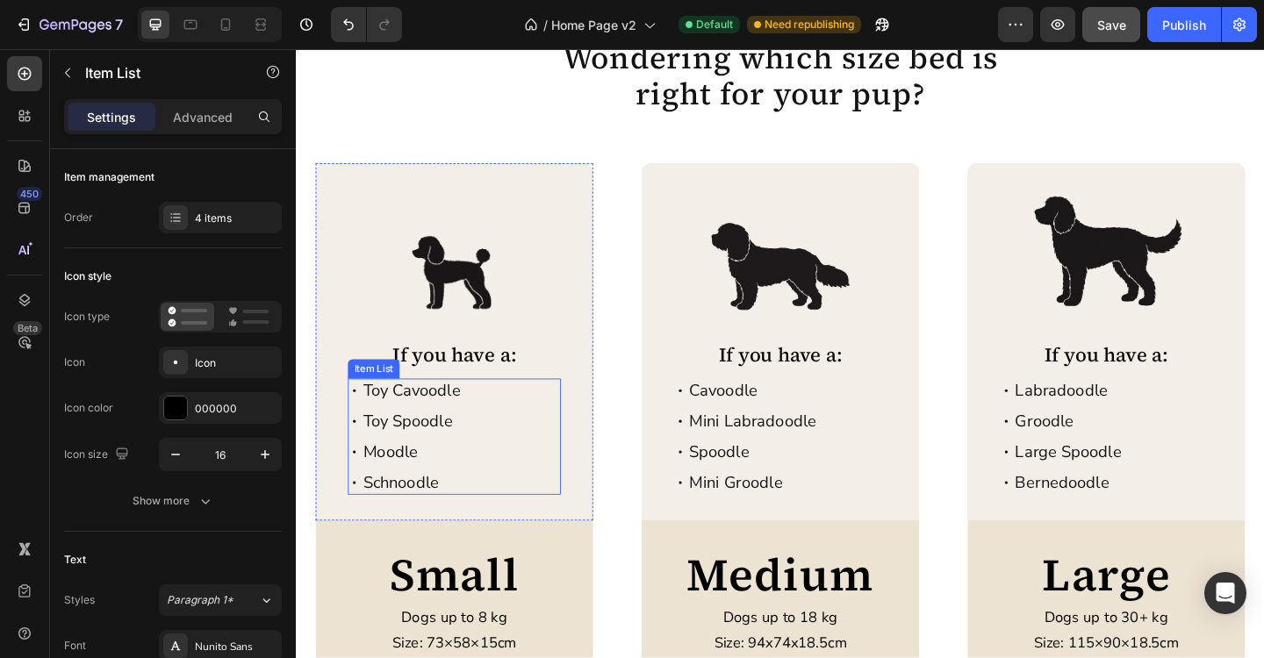
click at [410, 526] on p "Schnoodle" at bounding box center [422, 521] width 106 height 21
click at [412, 525] on p "Schnoodle" at bounding box center [422, 521] width 106 height 21
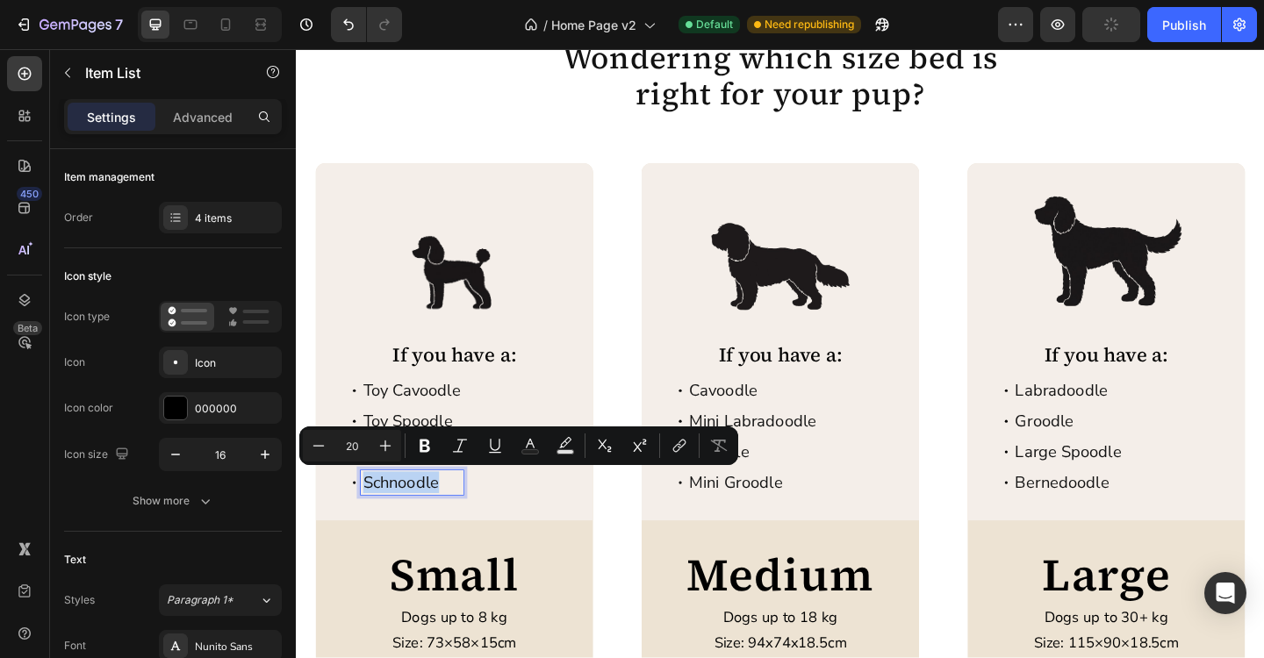
copy p "Schnoodle"
click at [228, 26] on icon at bounding box center [226, 25] width 18 height 18
type input "16"
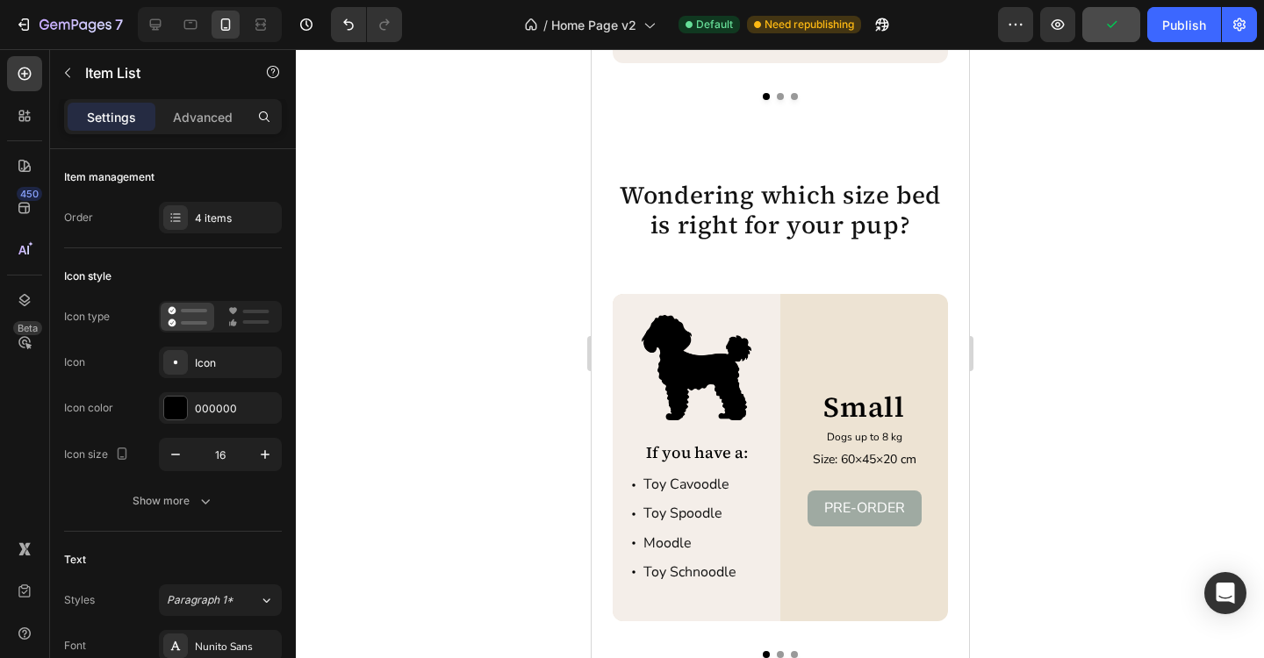
scroll to position [2970, 0]
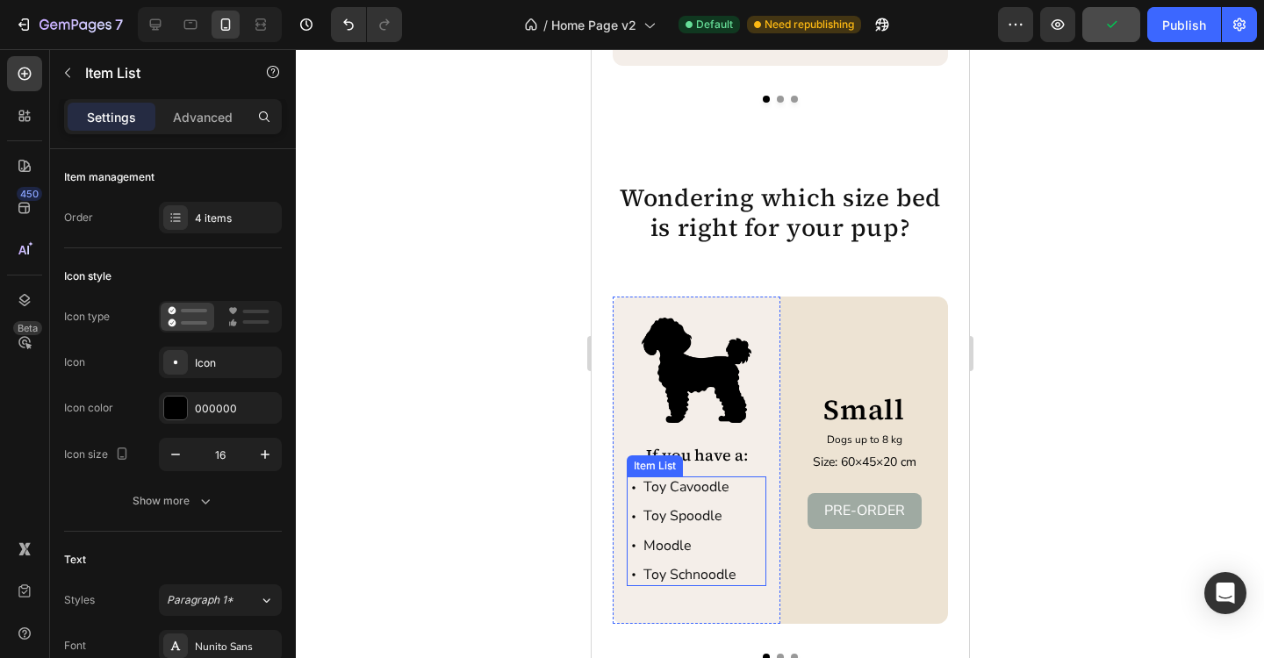
click at [666, 564] on div "Toy Cavoodle Toy Spoodle Moodle Toy Schnoodle" at bounding box center [682, 532] width 112 height 110
click at [666, 580] on p "Toy Schnoodle" at bounding box center [688, 575] width 93 height 17
click at [687, 574] on p "Toy Schnoodle" at bounding box center [688, 575] width 93 height 17
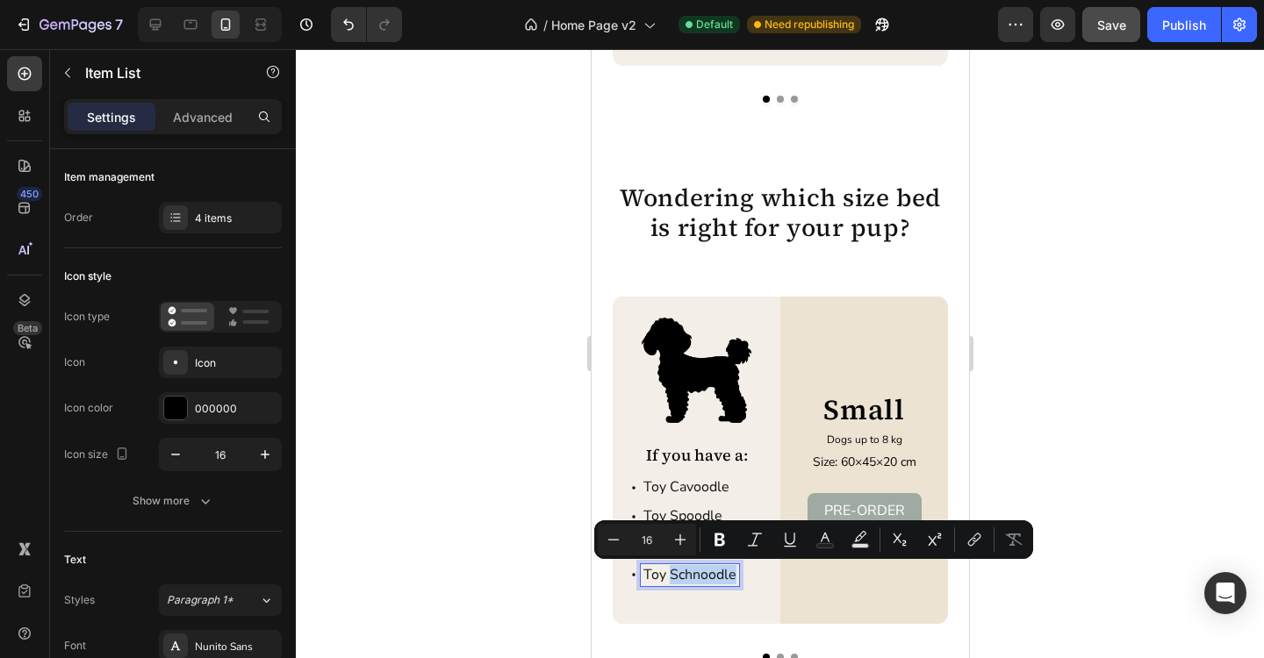
click at [687, 574] on p "Toy Schnoodle" at bounding box center [688, 575] width 93 height 17
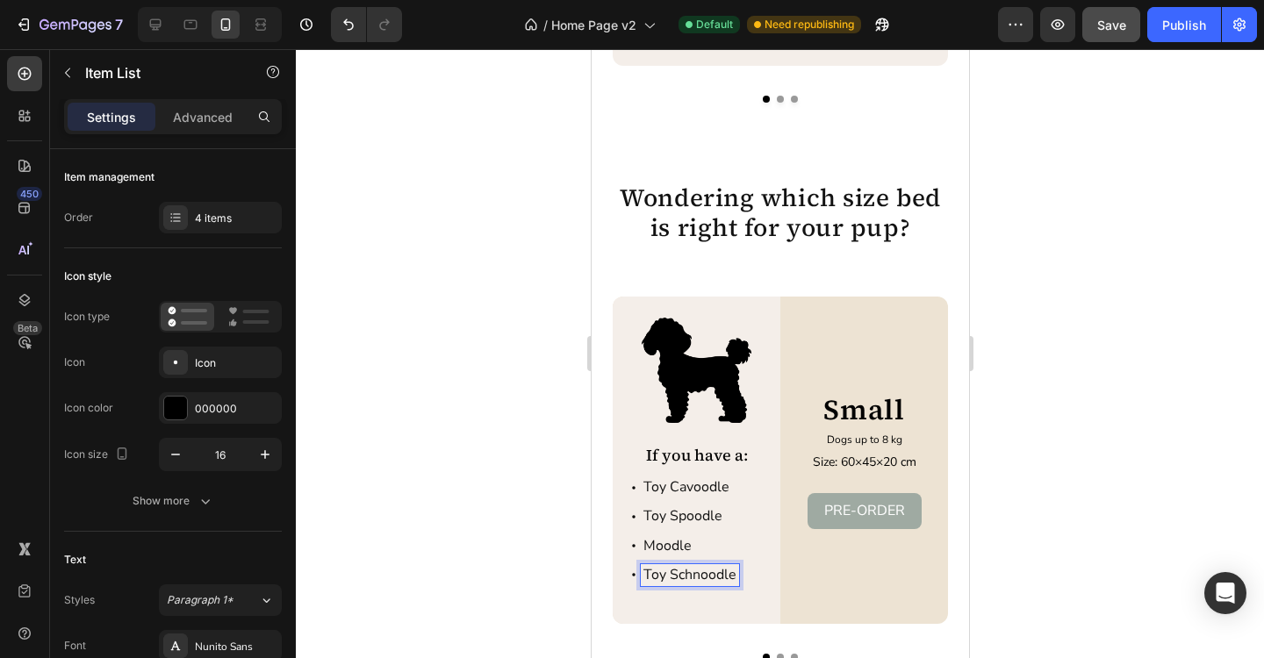
click at [687, 574] on p "Toy Schnoodle" at bounding box center [688, 575] width 93 height 17
click at [164, 22] on div at bounding box center [155, 25] width 28 height 28
type input "20"
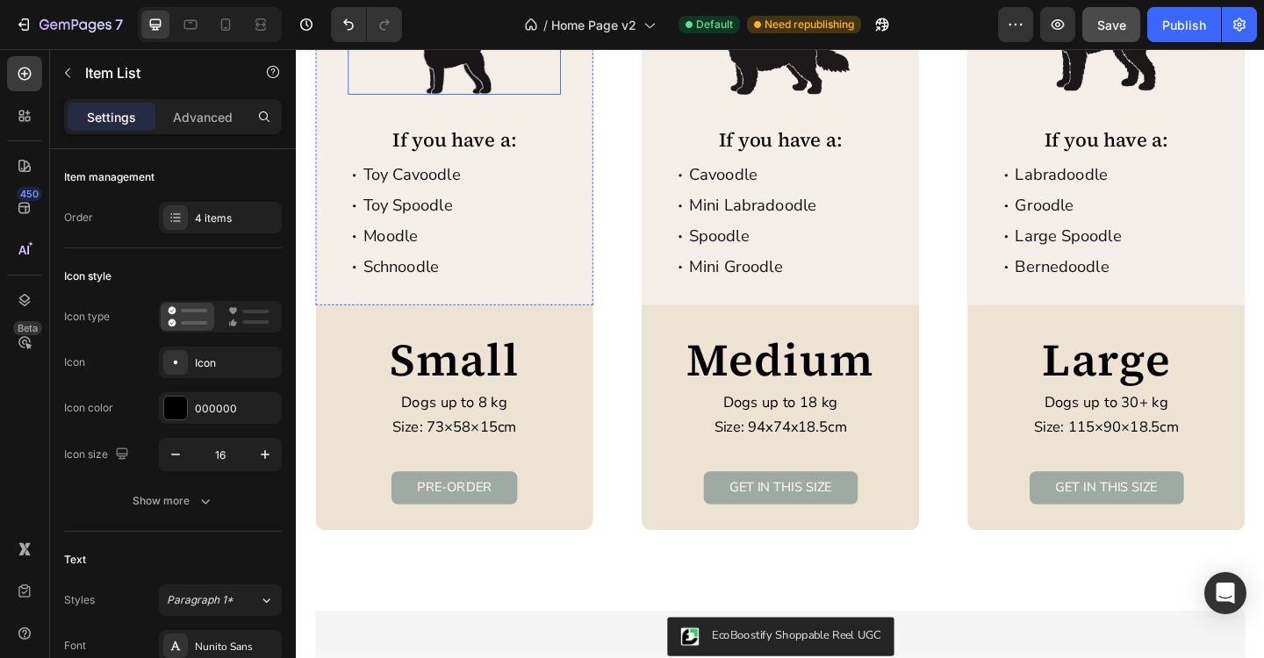
scroll to position [3298, 0]
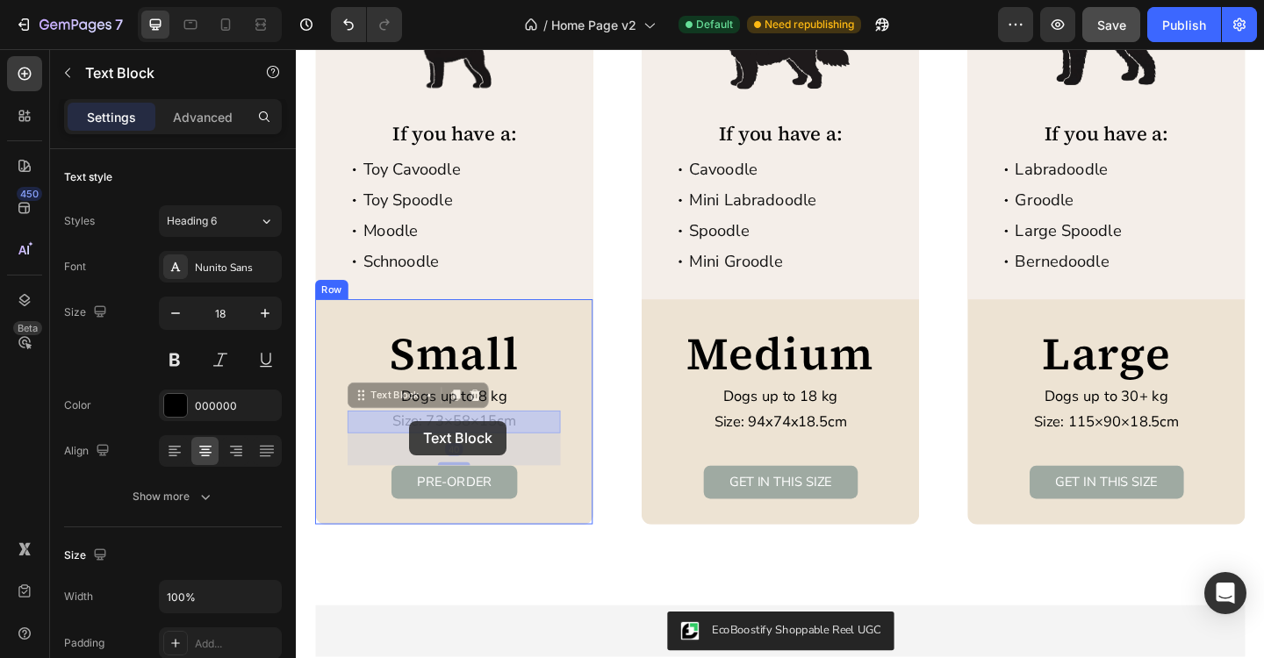
drag, startPoint x: 436, startPoint y: 457, endPoint x: 419, endPoint y: 454, distance: 17.9
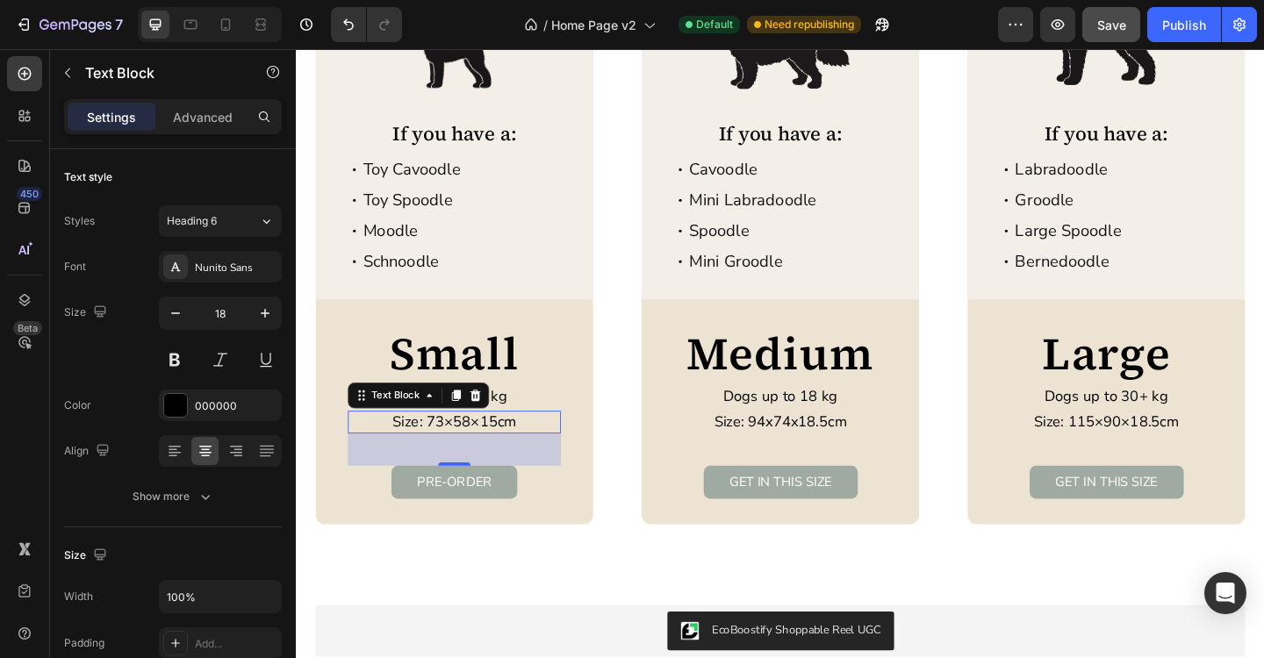
click at [440, 462] on p "Size: 73×58×15cm" at bounding box center [468, 455] width 228 height 20
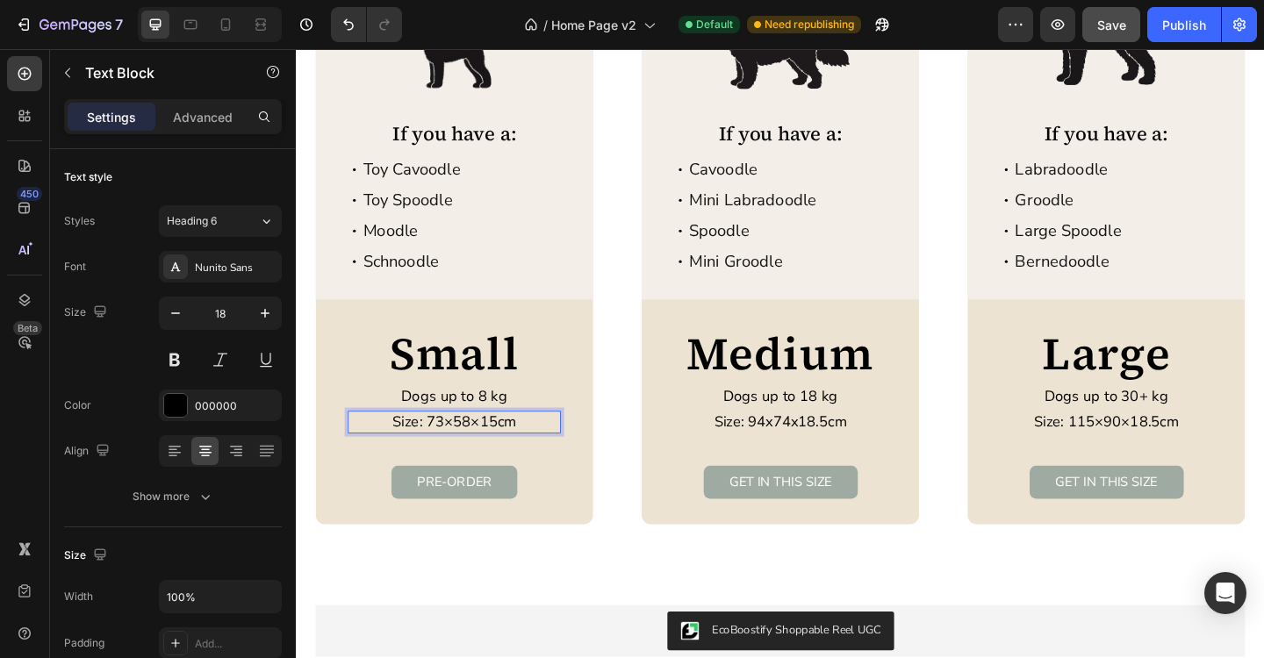
click at [447, 461] on p "Size: 73×58×15cm" at bounding box center [468, 455] width 228 height 20
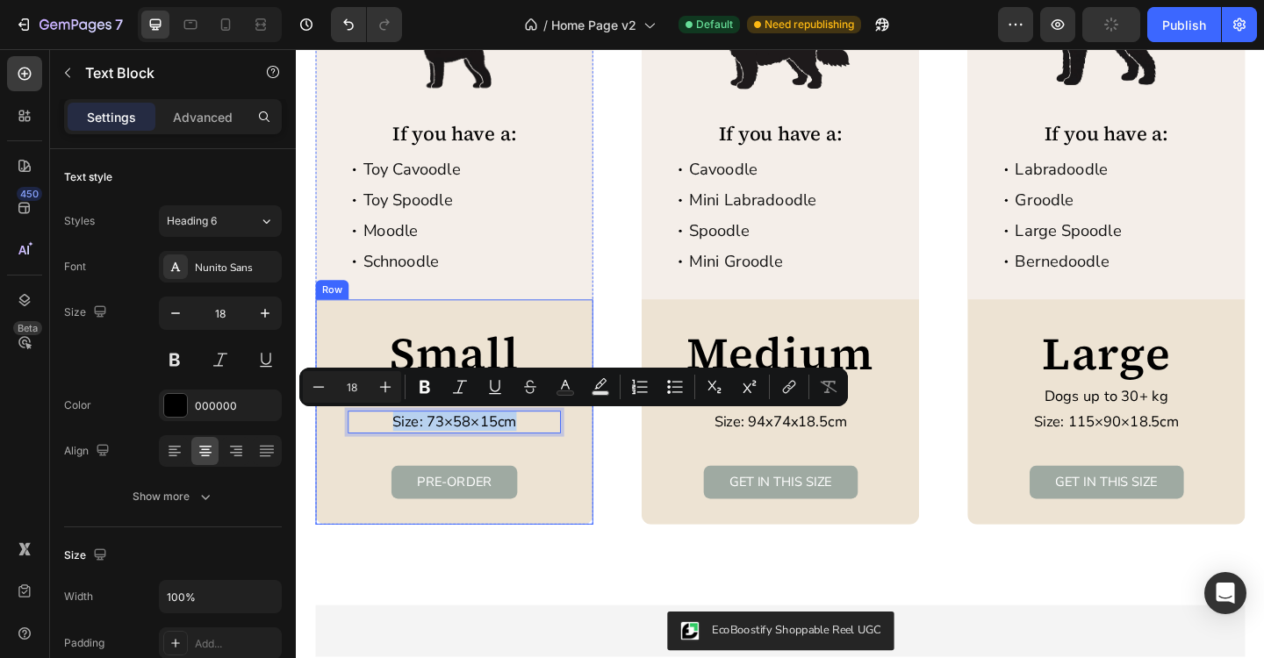
copy p "Size: 73×58×15cm"
click at [228, 31] on icon at bounding box center [226, 25] width 18 height 18
type input "14"
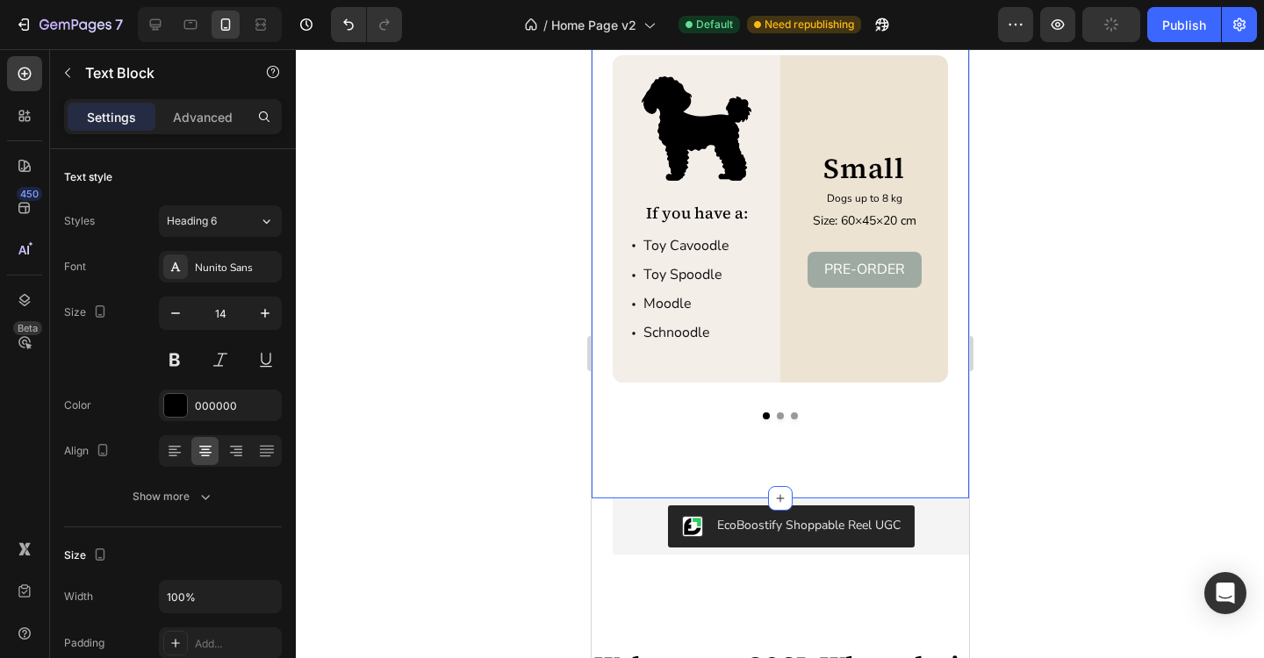
scroll to position [3237, 0]
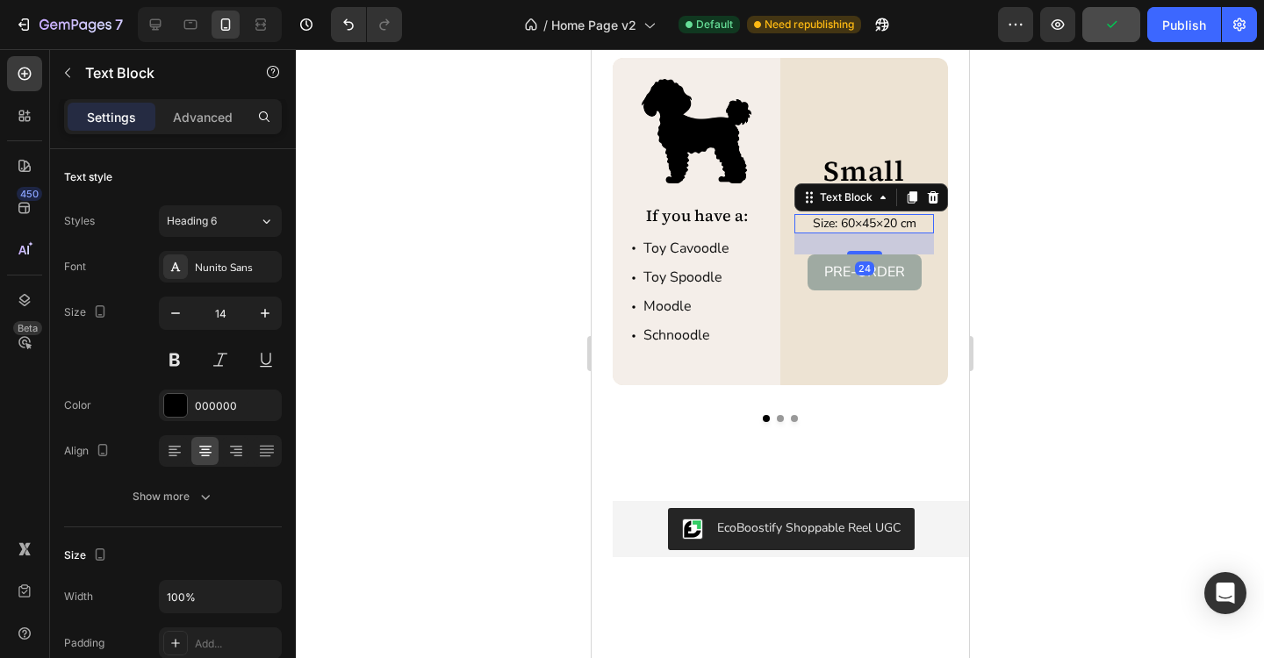
click at [851, 227] on p "Size: 60×45×20 cm" at bounding box center [863, 224] width 136 height 16
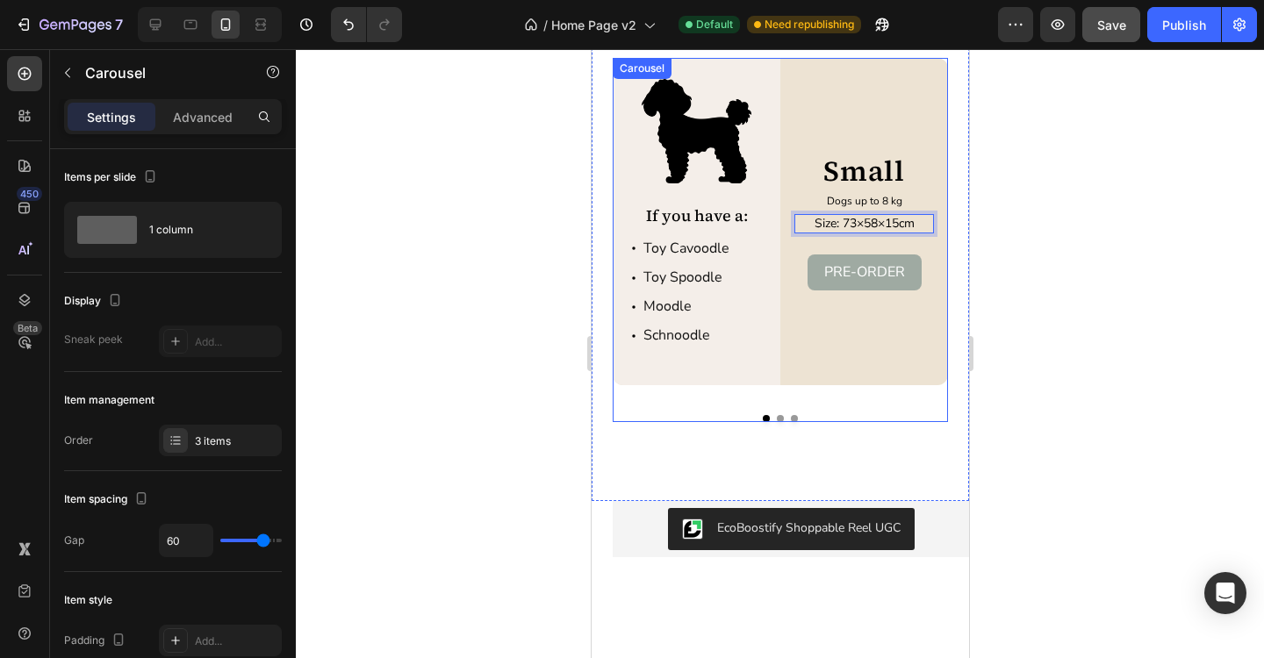
click at [779, 421] on div "Image If you have a: Text Block Toy Cavoodle Toy Spoodle Moodle Schnoodle Item …" at bounding box center [779, 240] width 335 height 364
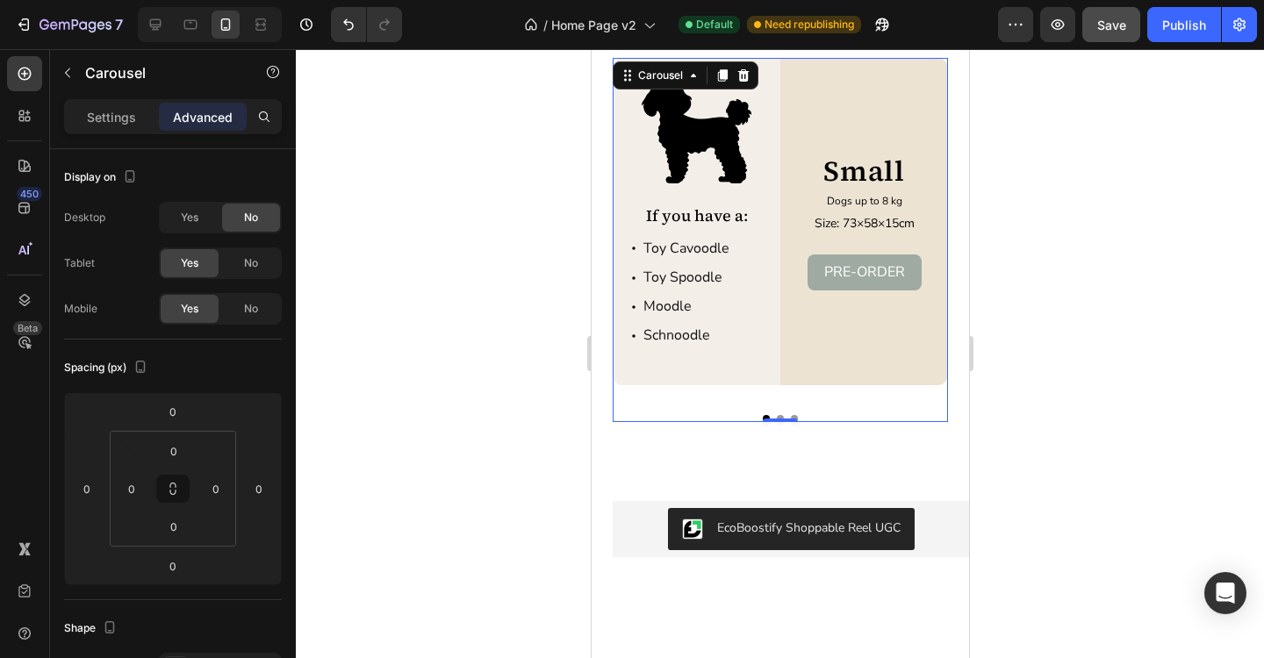
click at [841, 390] on div "Image If you have a: Text Block Toy Cavoodle Toy Spoodle Moodle Schnoodle Item …" at bounding box center [779, 240] width 335 height 364
click at [781, 416] on button "Dot" at bounding box center [779, 418] width 7 height 7
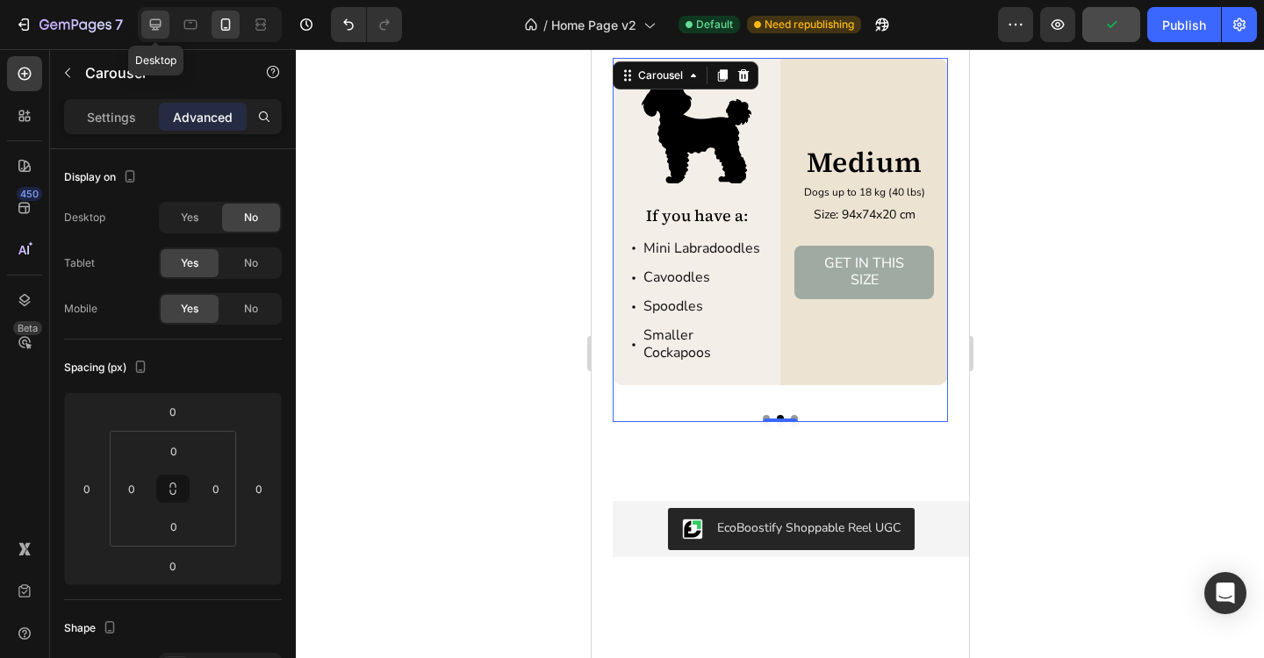
click at [164, 29] on div at bounding box center [155, 25] width 28 height 28
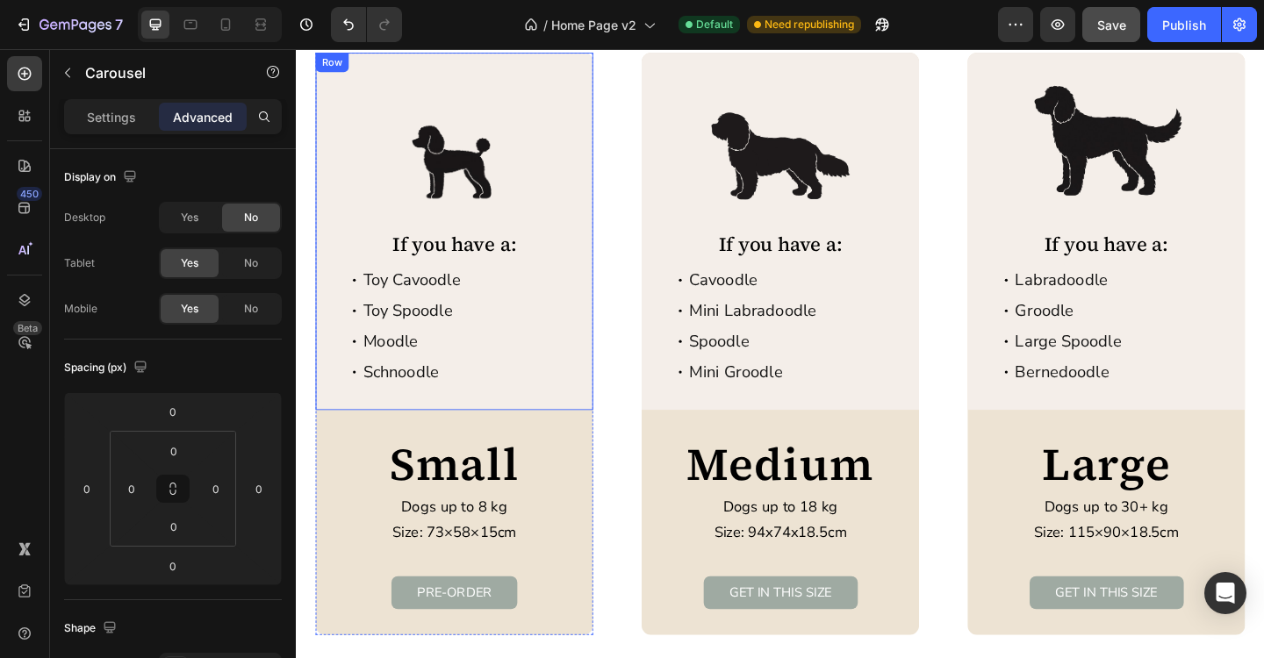
scroll to position [3176, 0]
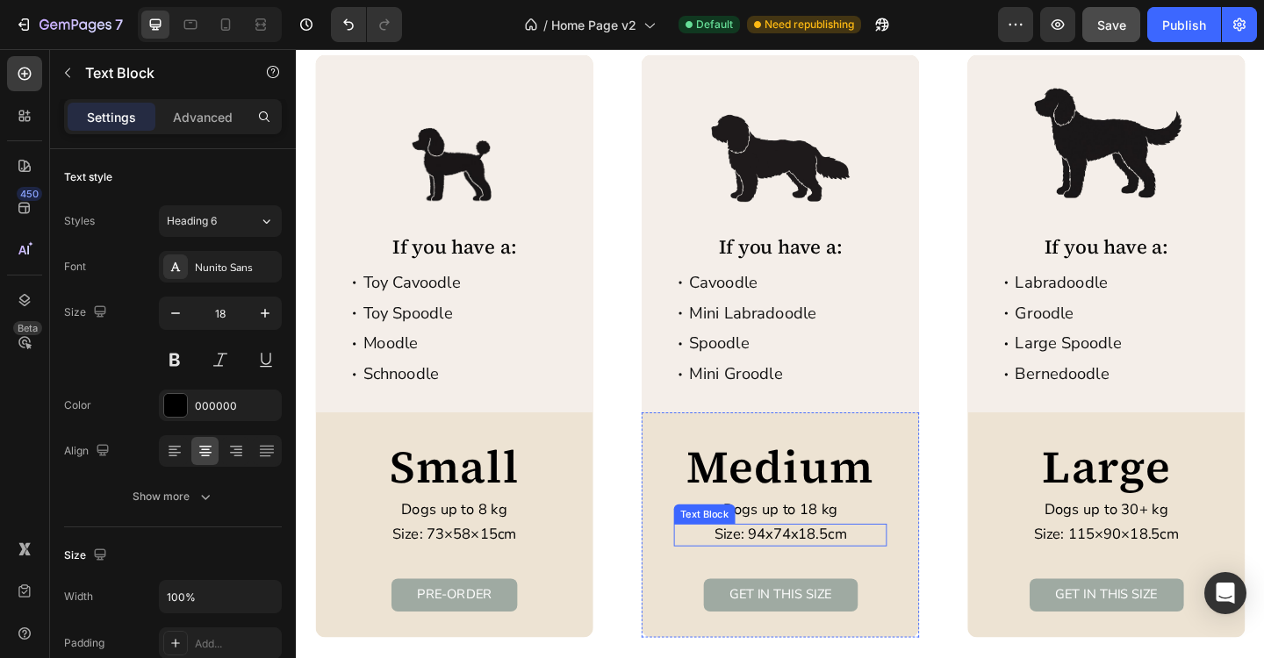
click at [806, 580] on p "Size: 94x74x18.5cm" at bounding box center [822, 578] width 228 height 20
click at [772, 575] on p "Size: 94x74x18.5cm" at bounding box center [822, 578] width 228 height 20
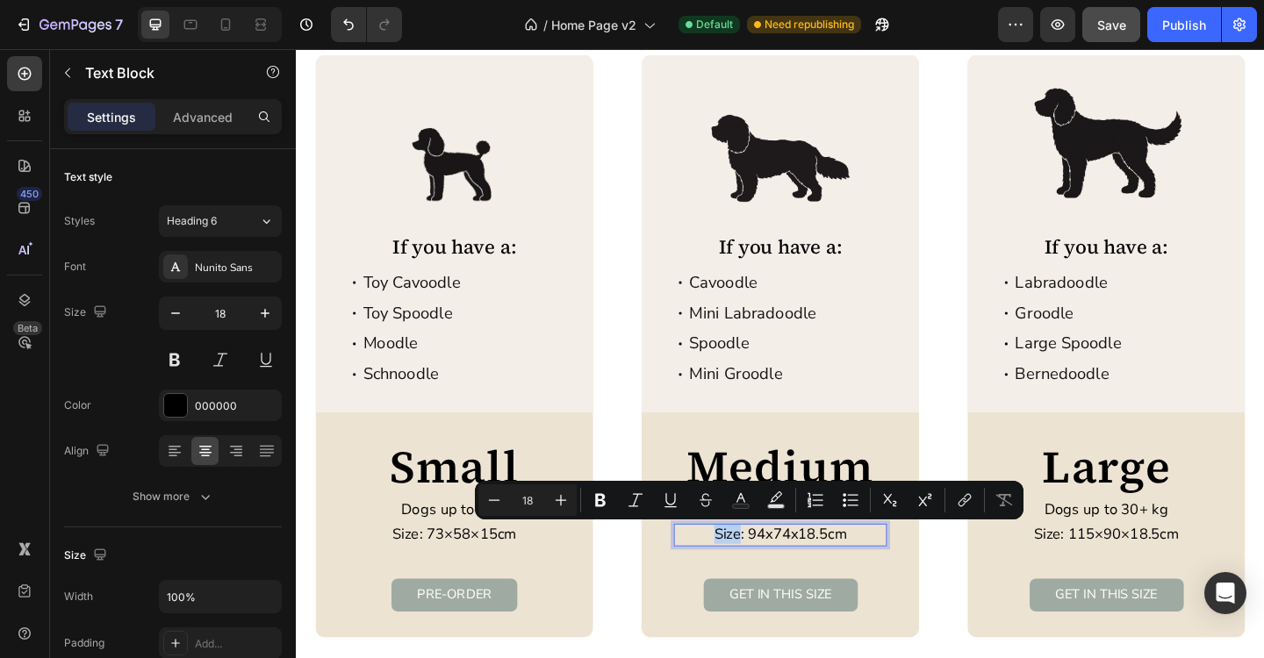
click at [772, 575] on p "Size: 94x74x18.5cm" at bounding box center [822, 578] width 228 height 20
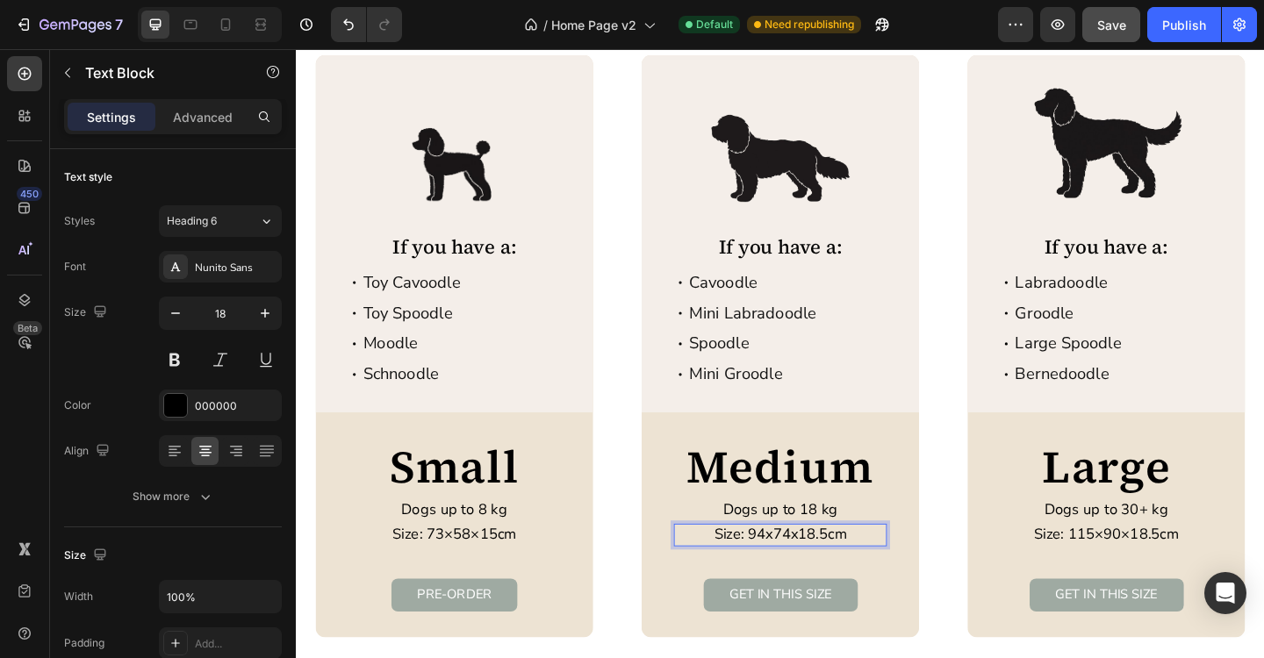
click at [772, 575] on p "Size: 94x74x18.5cm" at bounding box center [822, 578] width 228 height 20
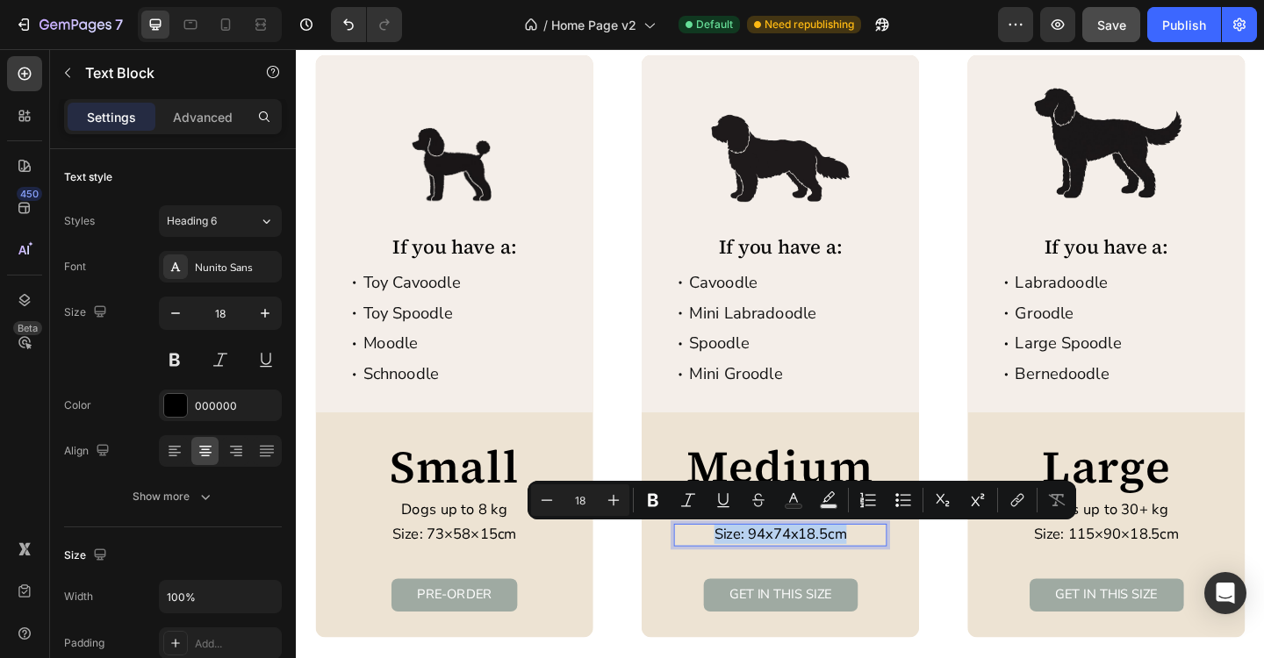
copy p "Size: 94x74x18.5cm"
click at [232, 28] on icon at bounding box center [226, 25] width 18 height 18
type input "14"
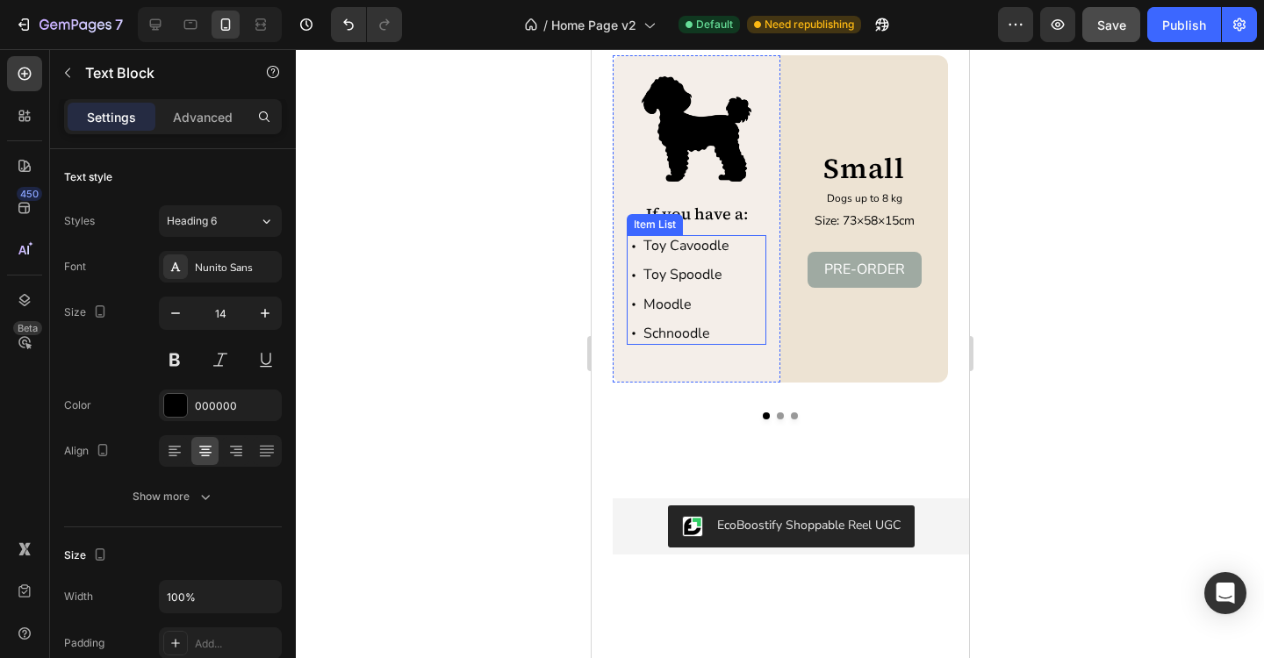
scroll to position [3114, 0]
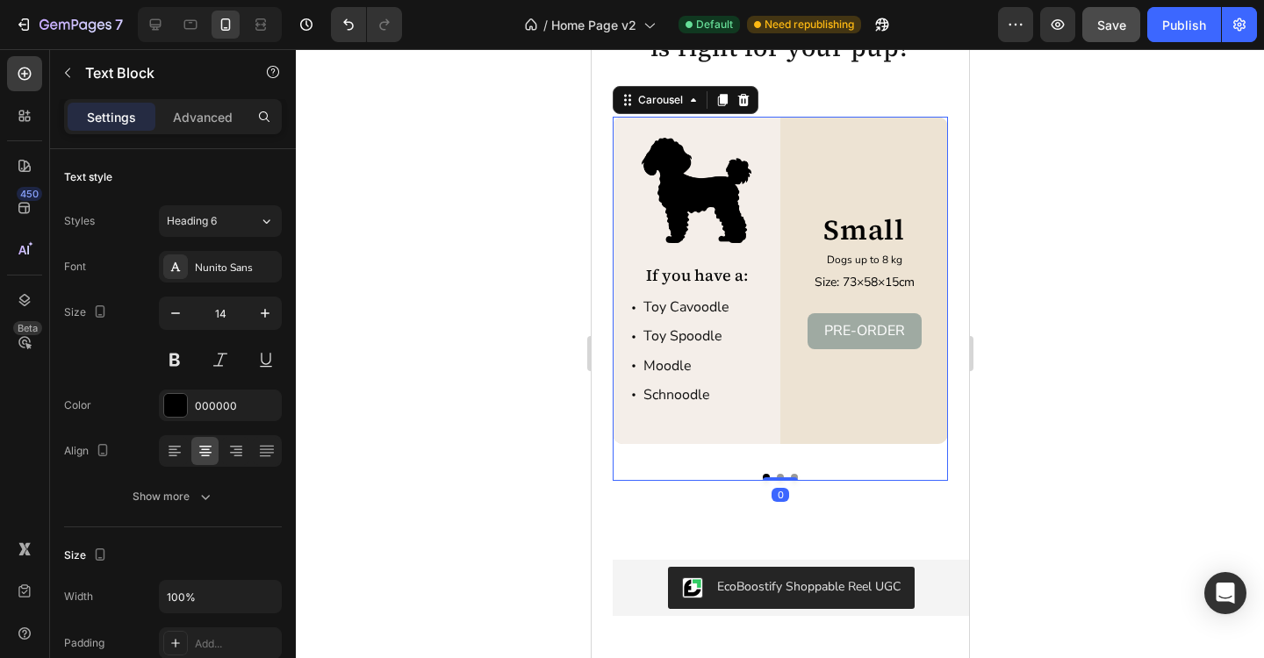
click at [779, 479] on div "Image If you have a: Text Block Toy Cavoodle Toy Spoodle Moodle Schnoodle Item …" at bounding box center [779, 299] width 335 height 364
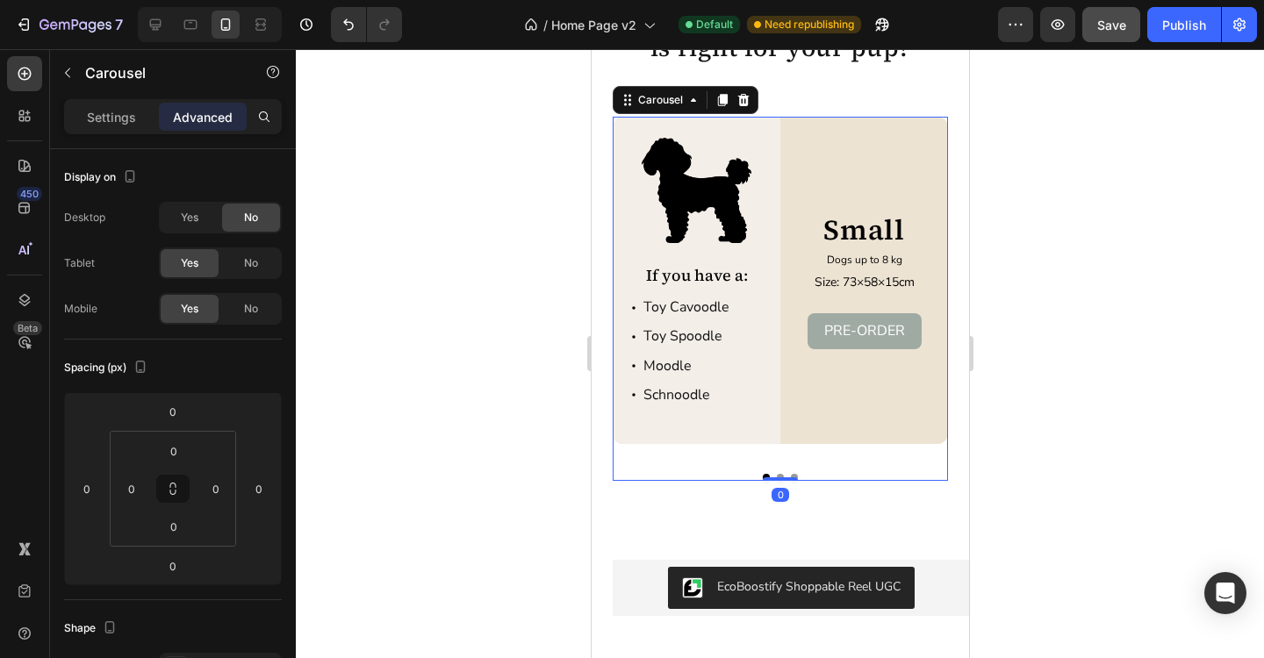
click at [780, 474] on div at bounding box center [779, 477] width 335 height 7
click at [780, 477] on div at bounding box center [779, 478] width 35 height 5
click at [779, 458] on div "Image If you have a: Text Block Toy Cavoodle Toy Spoodle Moodle Schnoodle Item …" at bounding box center [779, 299] width 335 height 364
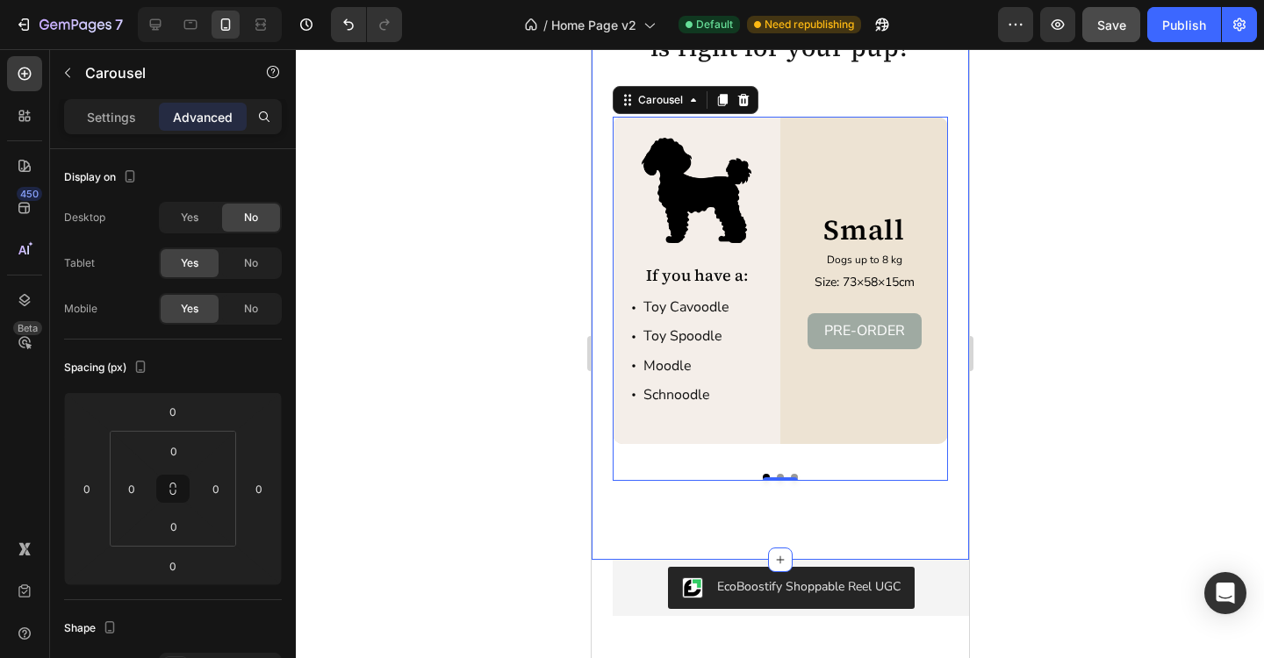
click at [854, 524] on div "Wondering which size bed is right for your pup? Heading Image If you have a: Te…" at bounding box center [779, 281] width 377 height 558
click at [780, 479] on div "Image If you have a: Text Block Toy Cavoodle Toy Spoodle Moodle Schnoodle Item …" at bounding box center [779, 299] width 335 height 364
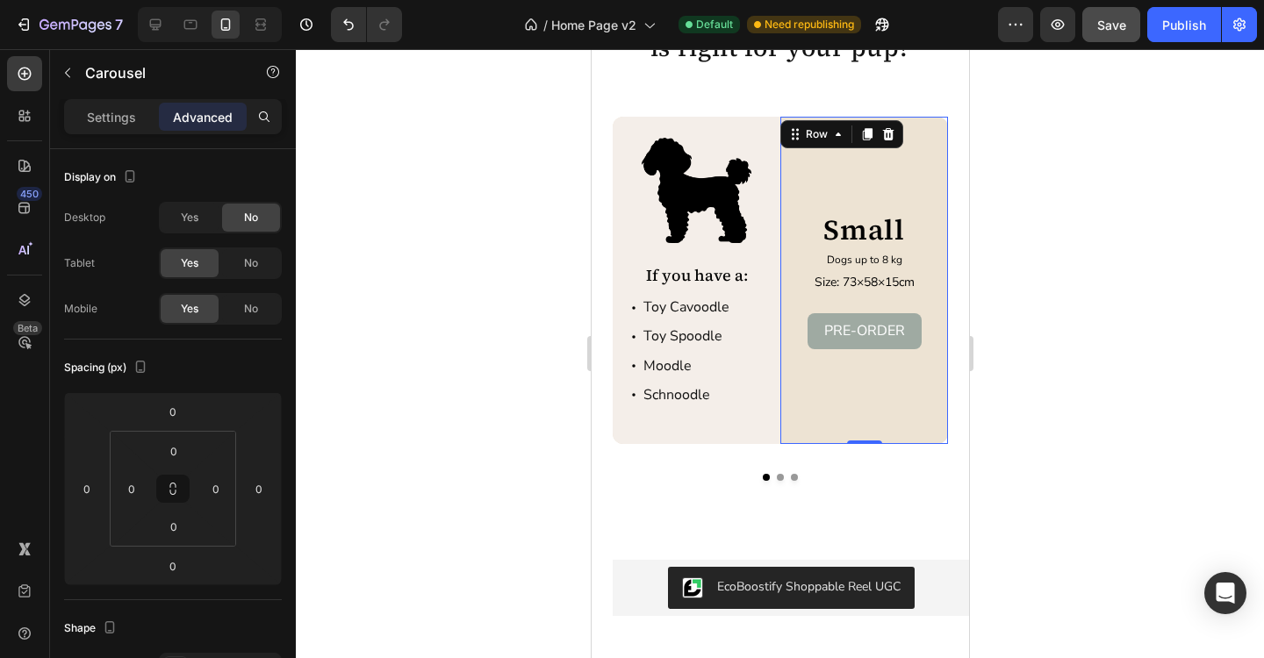
click at [793, 437] on div "Small Text Block Dogs up to 8 kg Text Block Size: 73×58×15cm Text Block PRE-ORD…" at bounding box center [863, 280] width 168 height 327
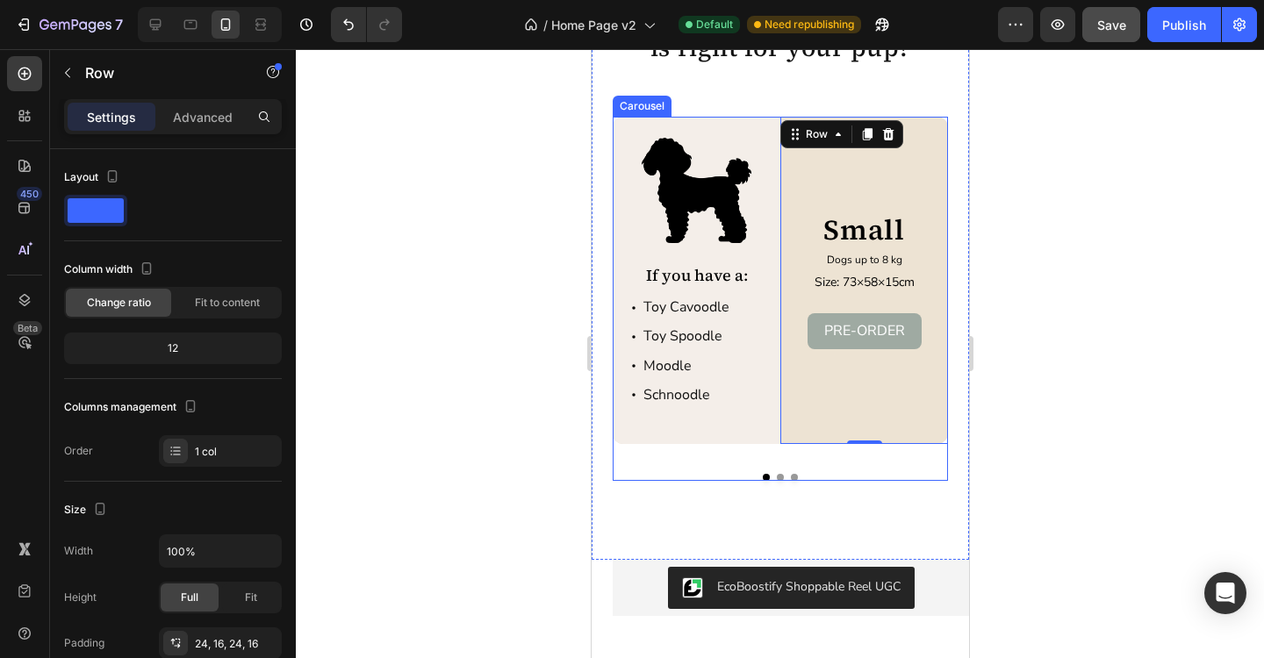
click at [779, 476] on button "Dot" at bounding box center [779, 477] width 7 height 7
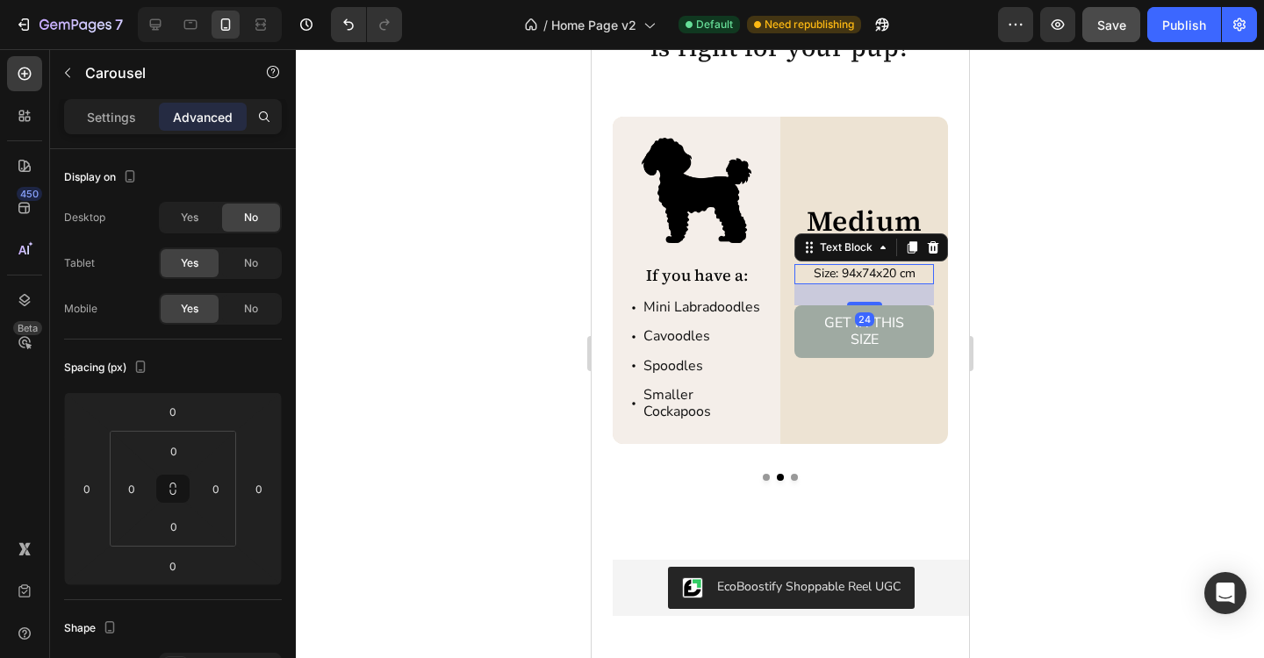
click at [855, 269] on p "Size: 94x74x20 cm" at bounding box center [863, 274] width 136 height 16
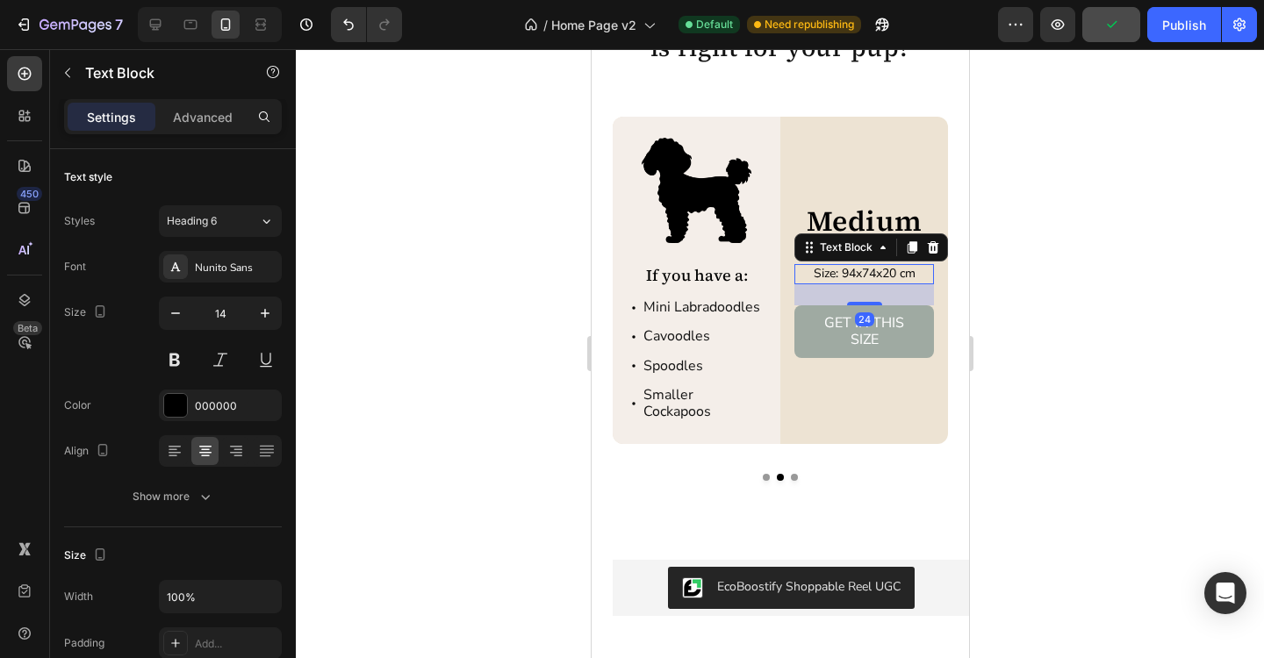
click at [853, 270] on p "Size: 94x74x20 cm" at bounding box center [863, 274] width 136 height 16
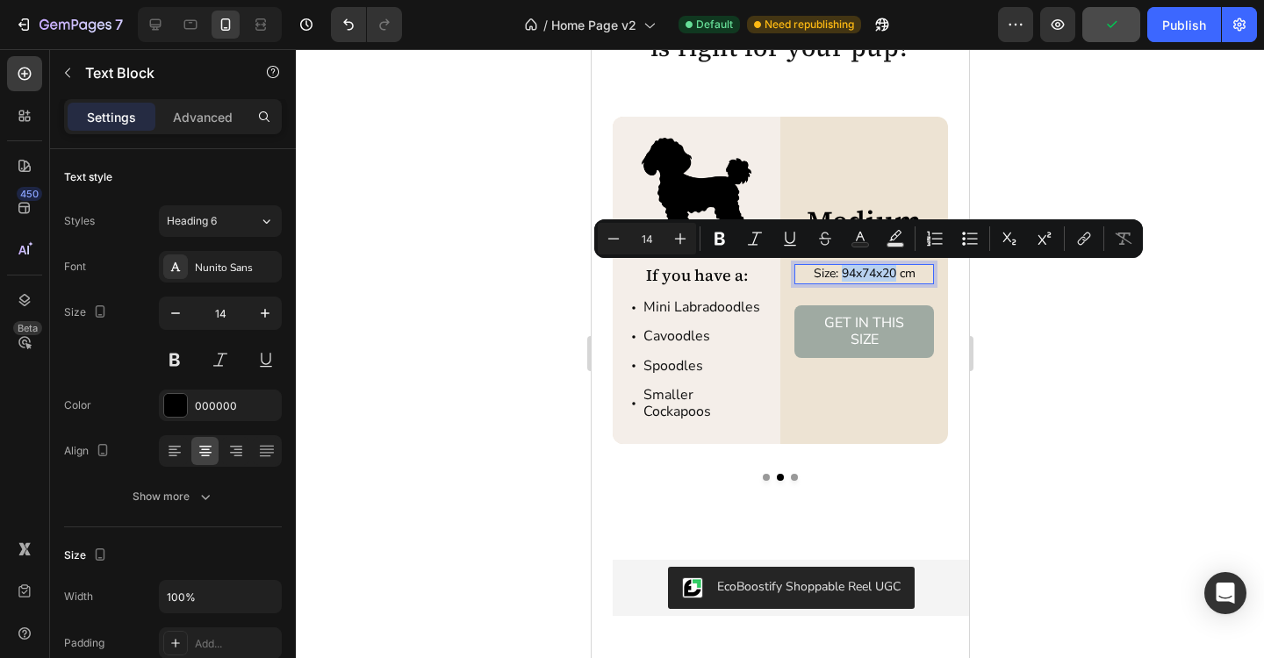
click at [853, 270] on p "Size: 94x74x20 cm" at bounding box center [863, 274] width 136 height 16
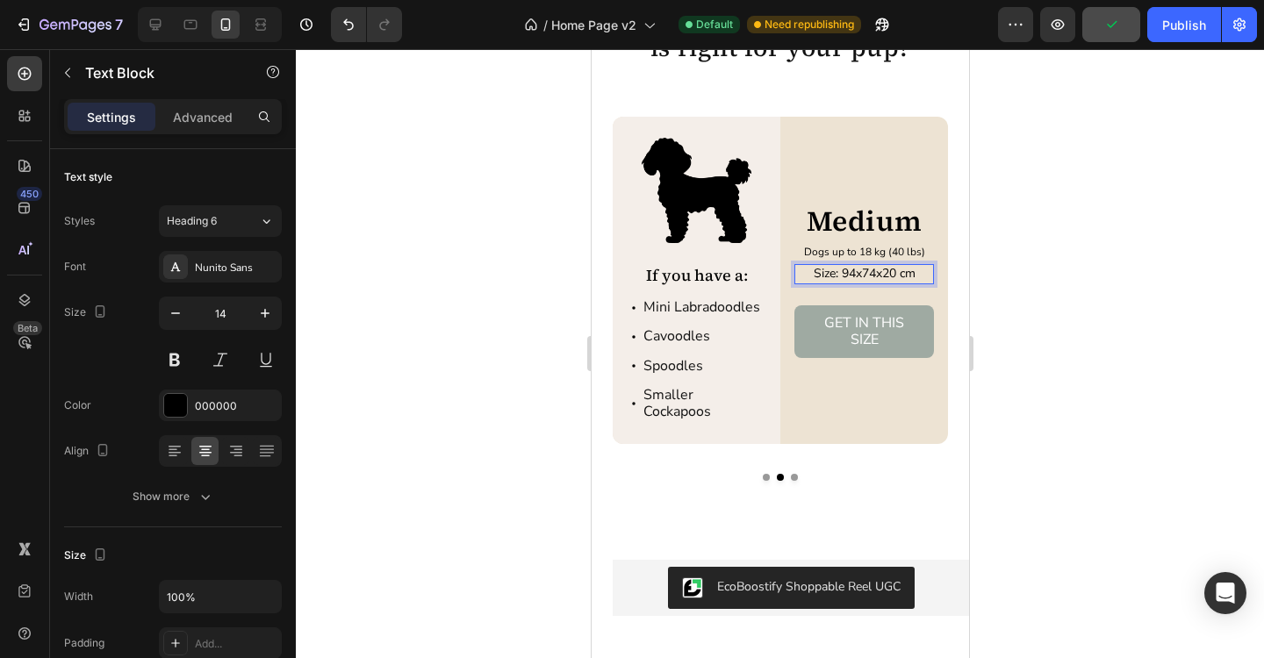
click at [853, 270] on p "Size: 94x74x20 cm" at bounding box center [863, 274] width 136 height 16
click at [920, 249] on p "Dogs up to 18 kg (40 lbs)" at bounding box center [863, 253] width 136 height 14
click at [920, 253] on p "Dogs up to 18 kg (40 lbs)" at bounding box center [863, 253] width 136 height 14
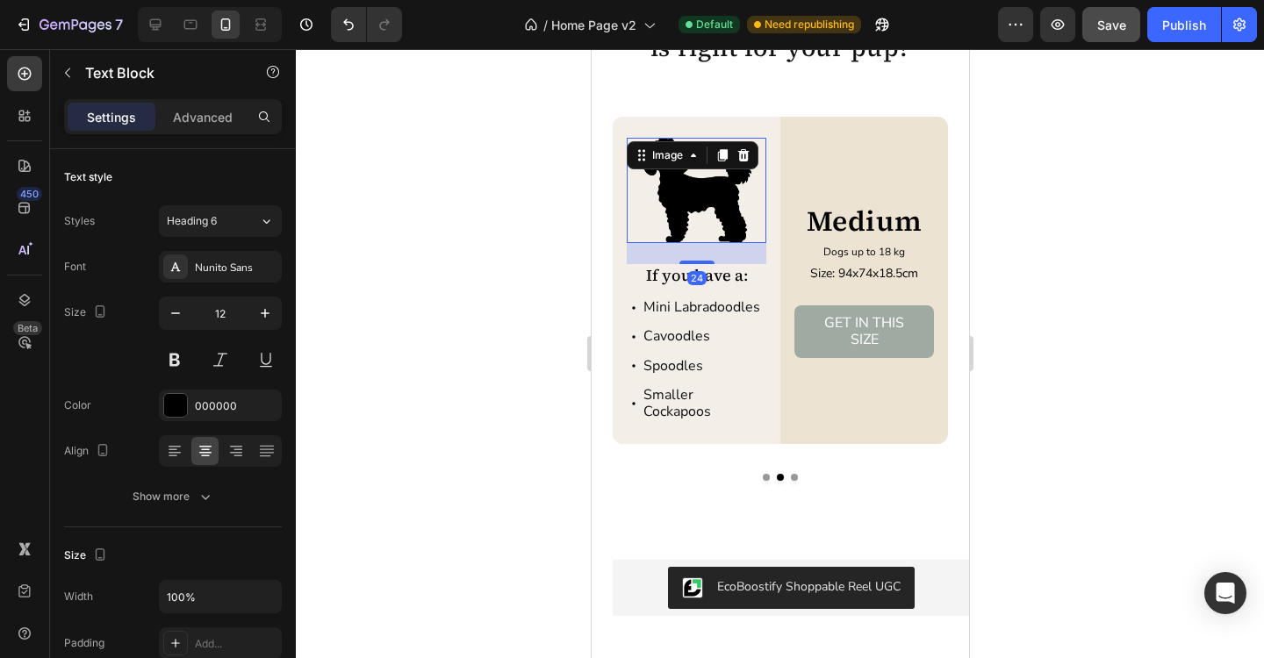
click at [719, 207] on img at bounding box center [696, 190] width 140 height 104
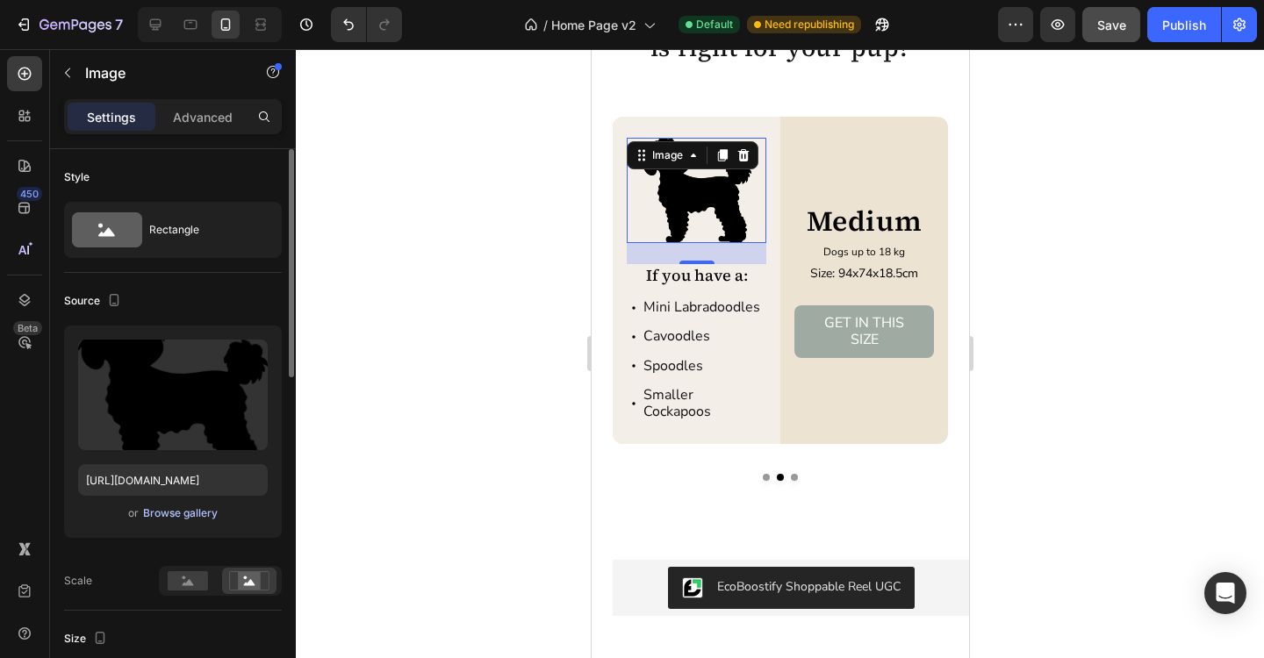
click at [195, 512] on div "Browse gallery" at bounding box center [180, 514] width 75 height 16
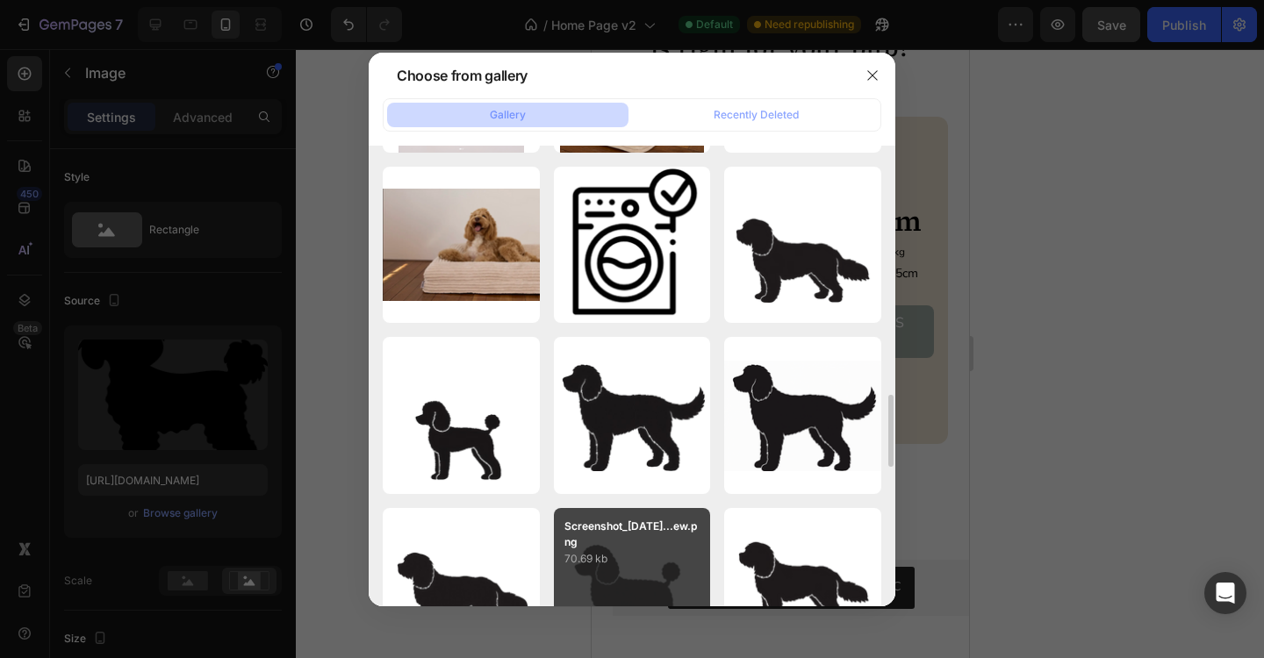
scroll to position [1539, 0]
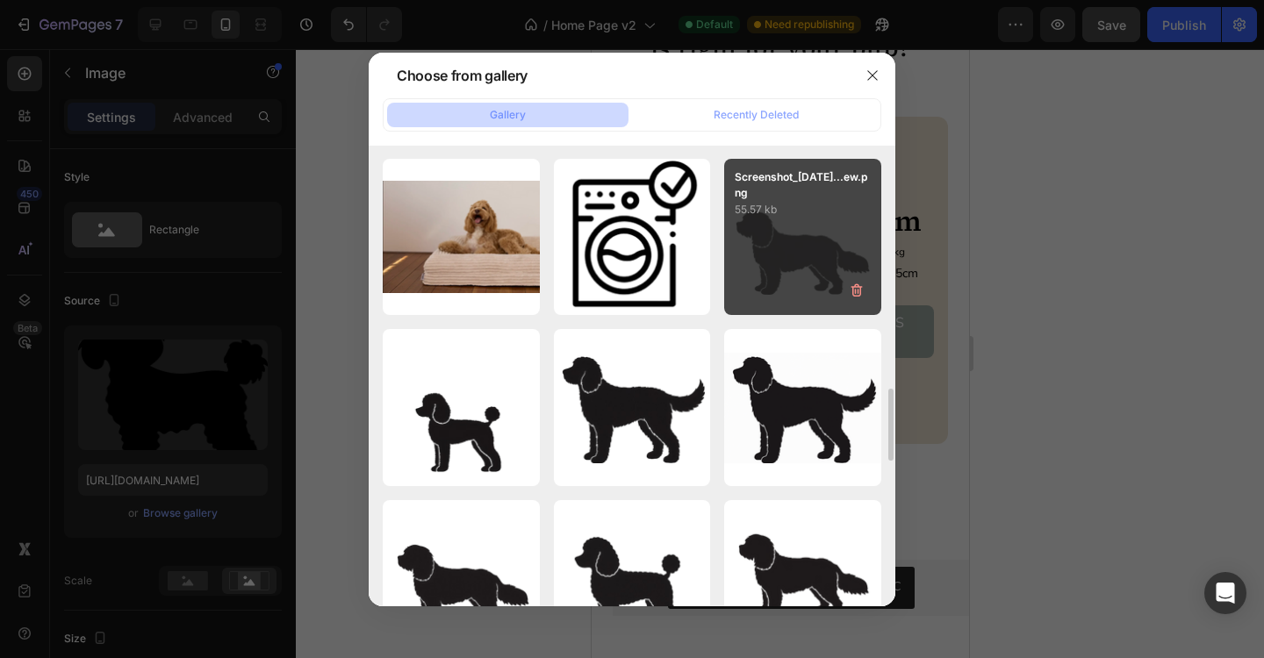
click at [792, 267] on div "Screenshot_2025-07-22...ew.png 55.57 kb" at bounding box center [802, 237] width 157 height 157
type input "https://cdn.shopify.com/s/files/1/0704/6384/8615/files/gempages_572669083955233…"
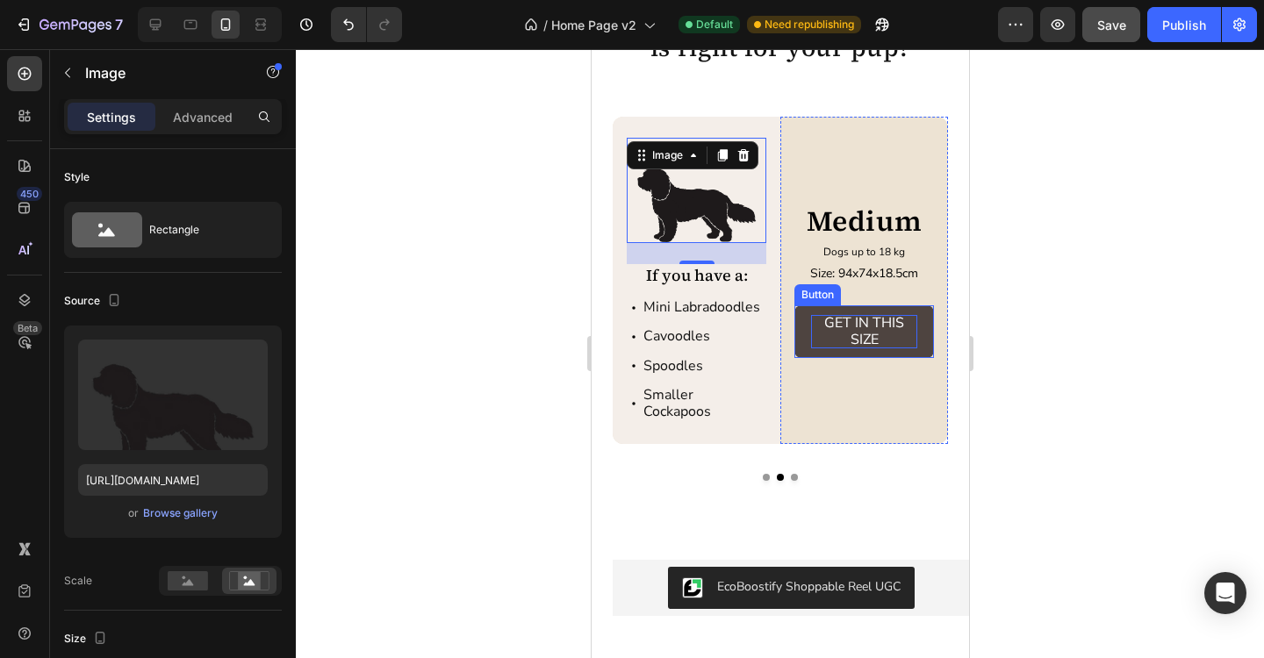
click at [876, 323] on p "GET IN THIS SIZE" at bounding box center [863, 331] width 106 height 33
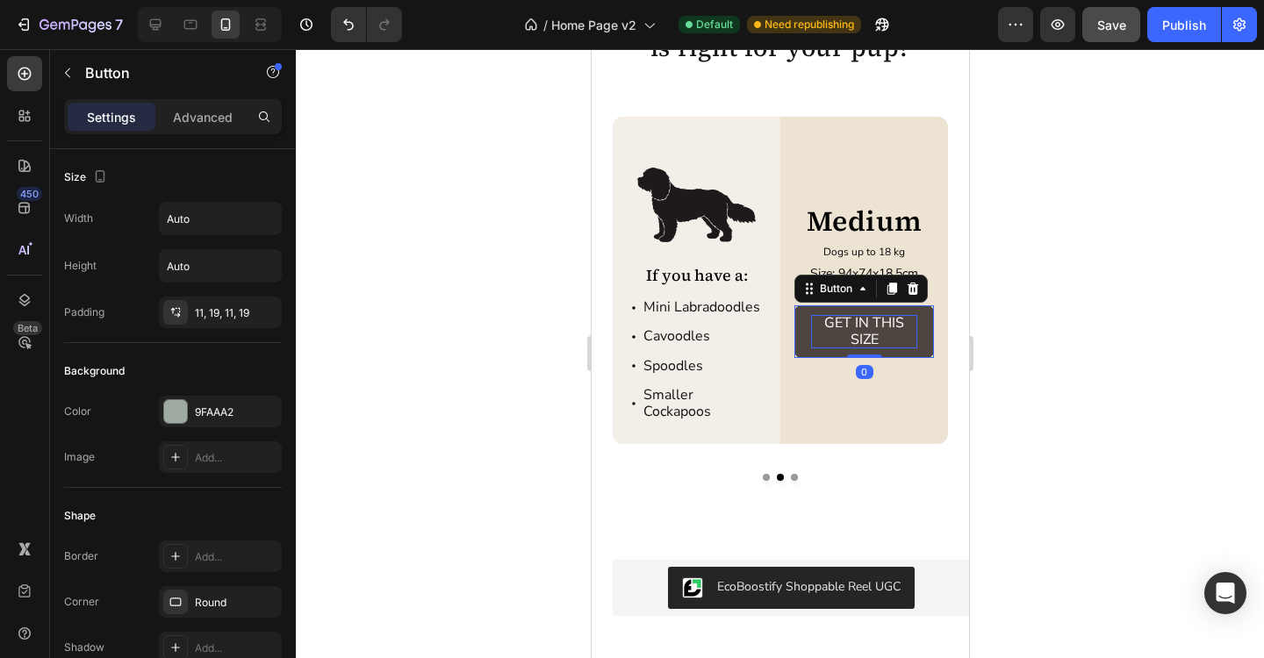
click at [868, 326] on p "GET IN THIS SIZE" at bounding box center [863, 331] width 106 height 33
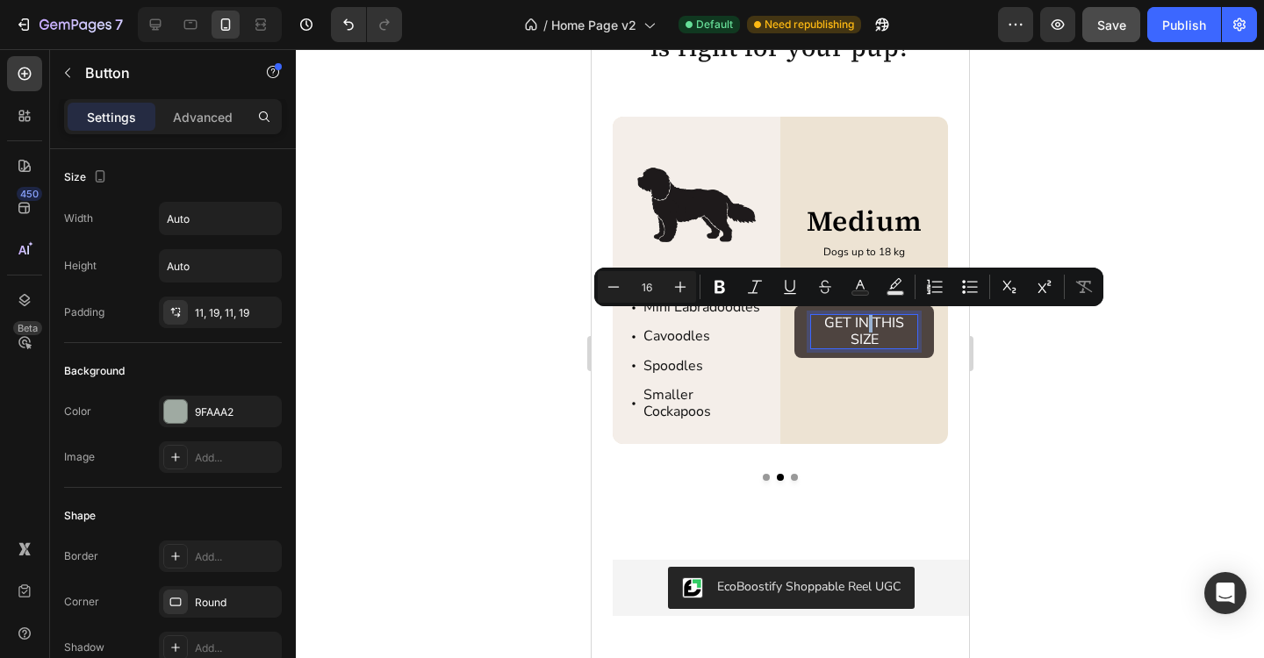
click at [868, 326] on p "GET IN THIS SIZE" at bounding box center [863, 331] width 106 height 33
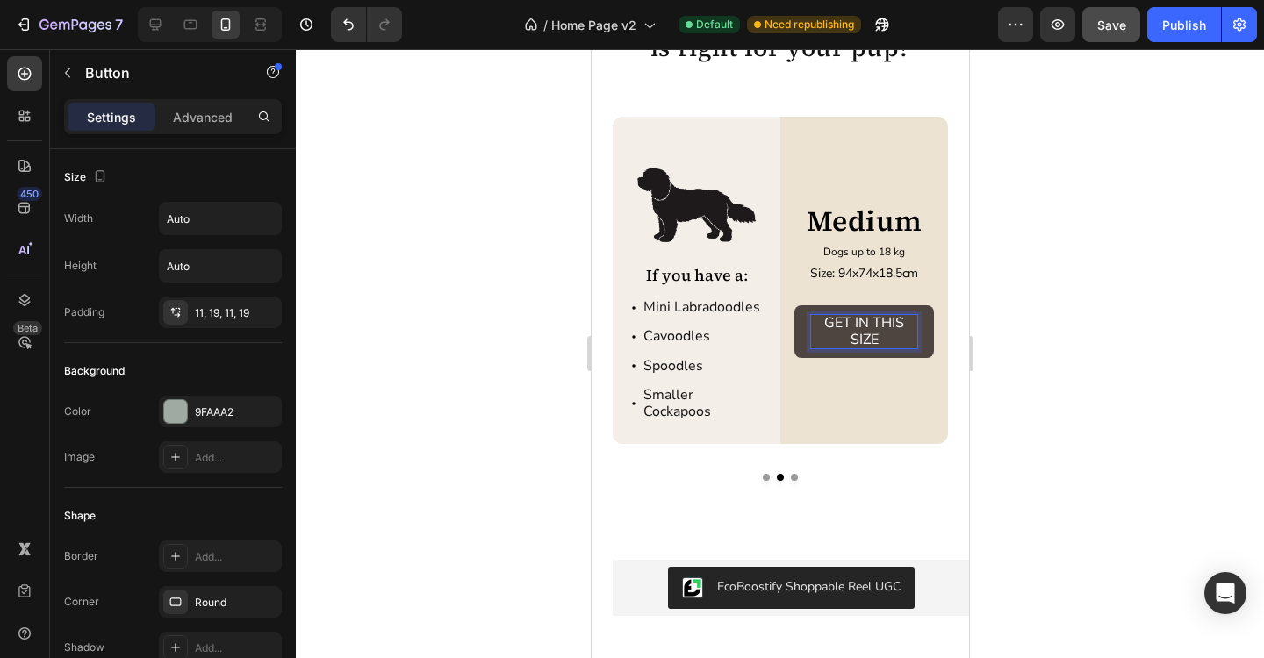
click at [868, 326] on p "GET IN THIS SIZE" at bounding box center [863, 331] width 106 height 33
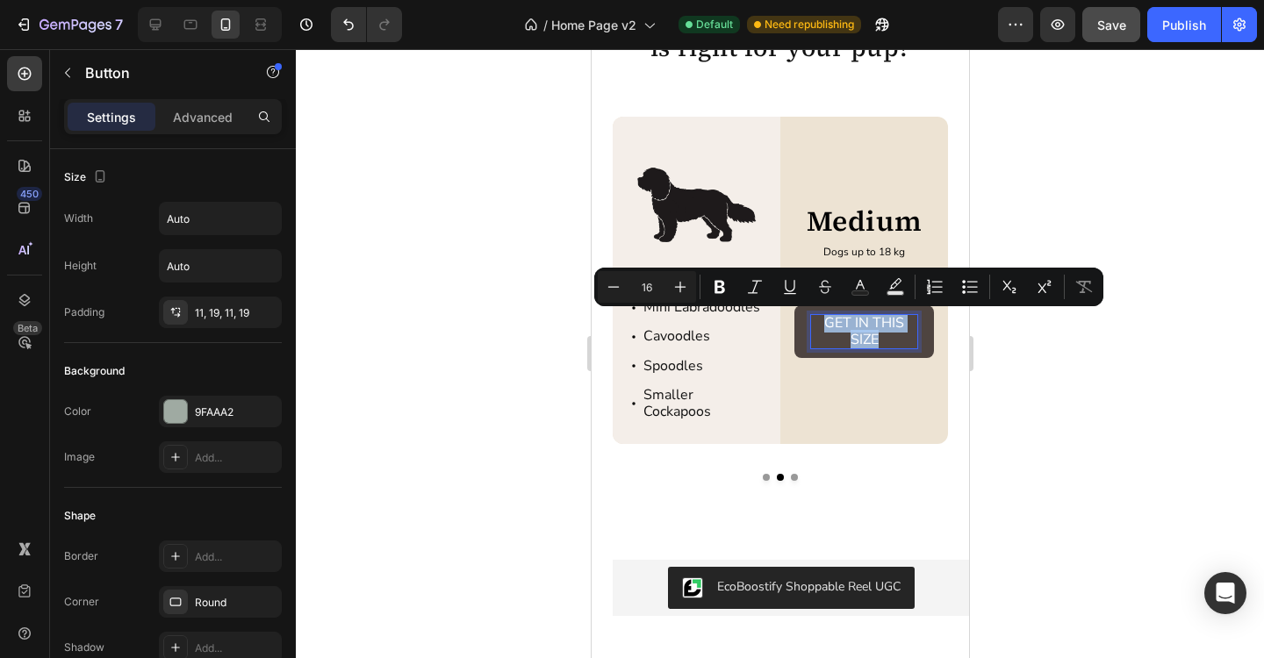
scroll to position [3123, 0]
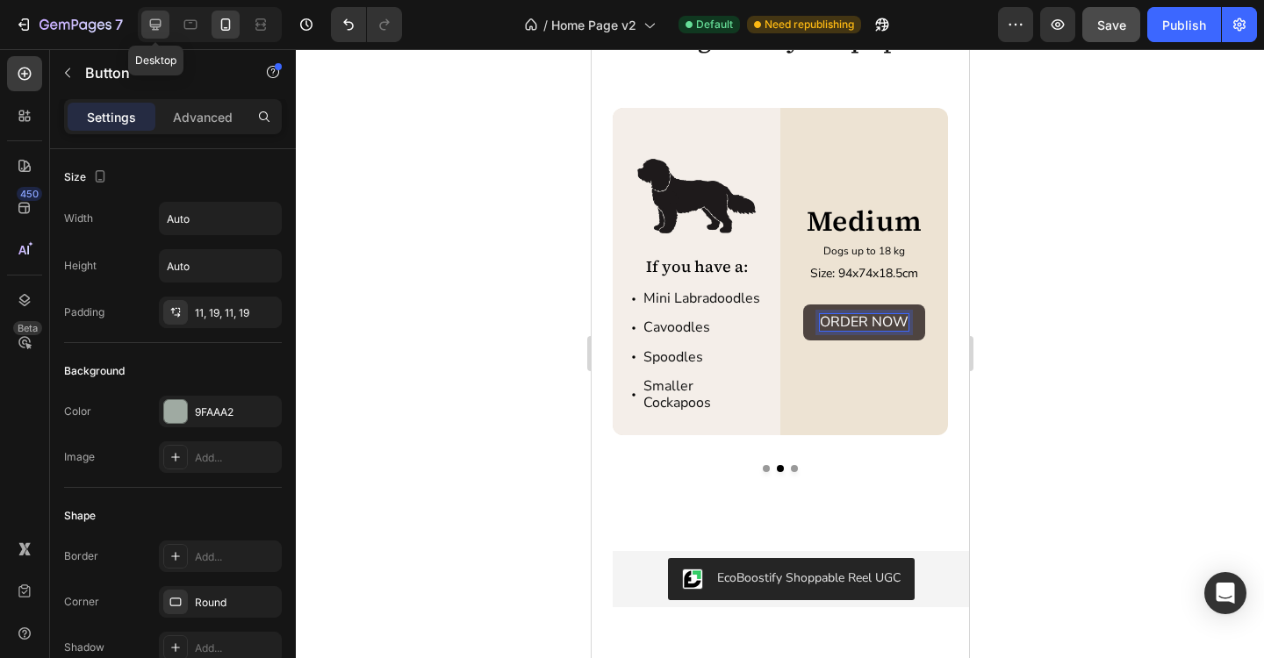
click at [163, 31] on icon at bounding box center [156, 25] width 18 height 18
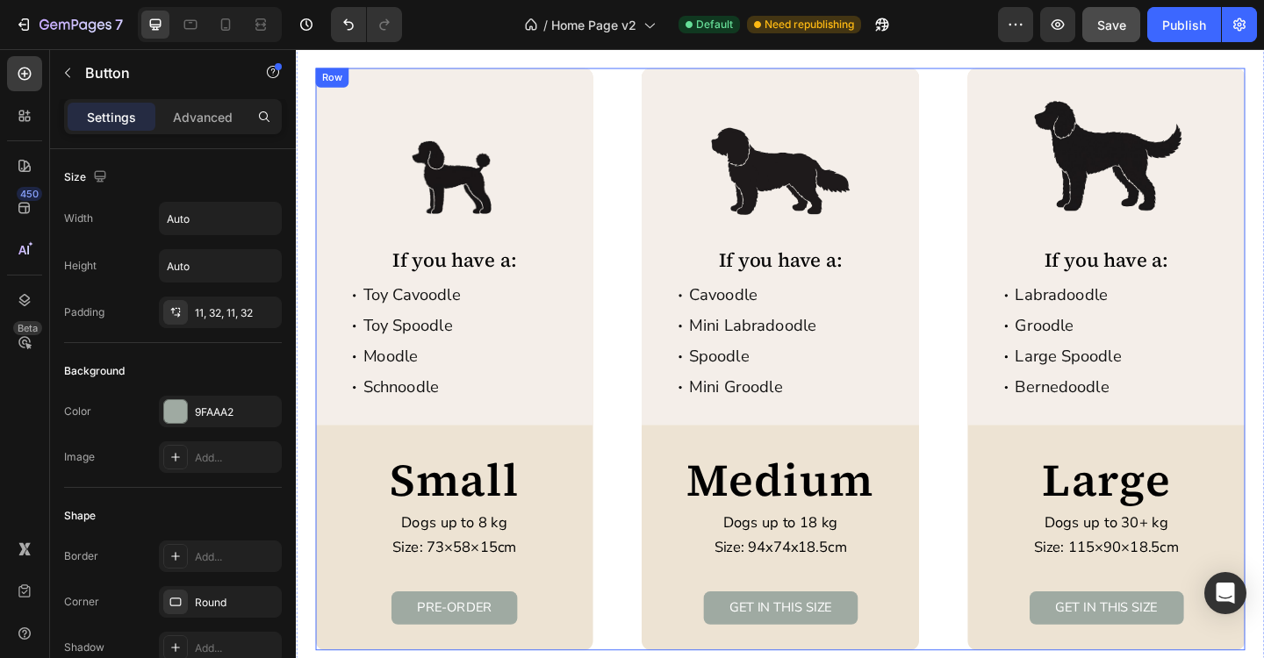
scroll to position [3062, 0]
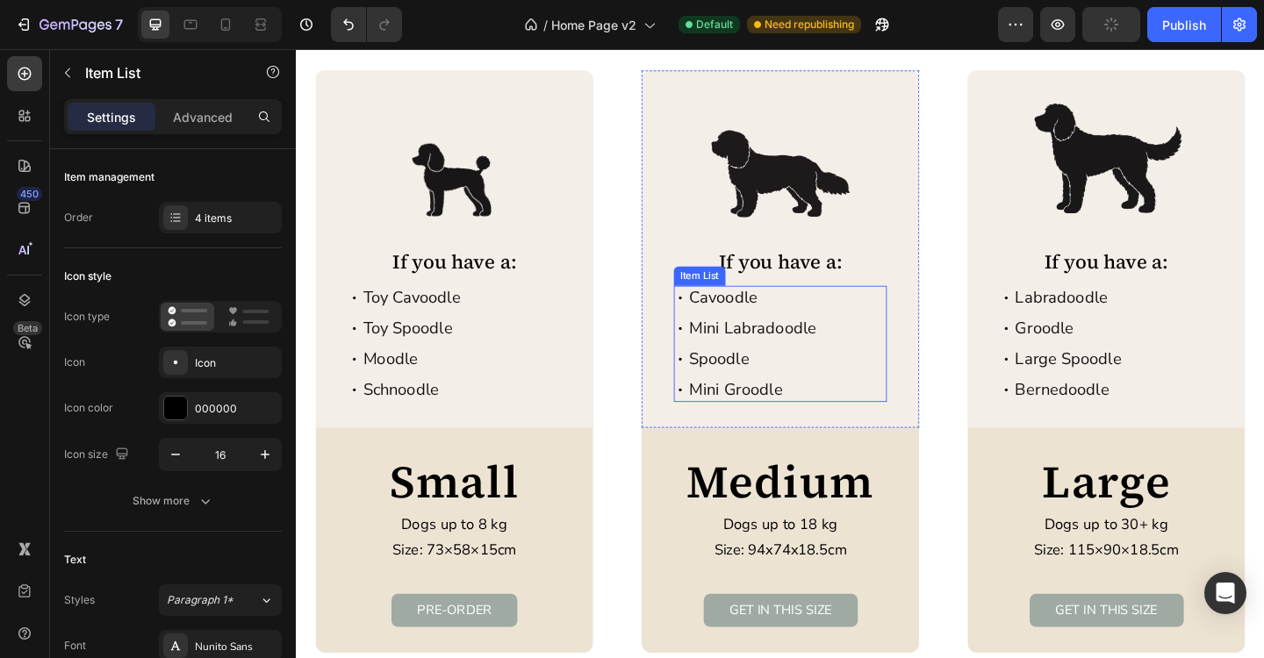
click at [757, 322] on p "Cavoodle" at bounding box center [792, 320] width 139 height 21
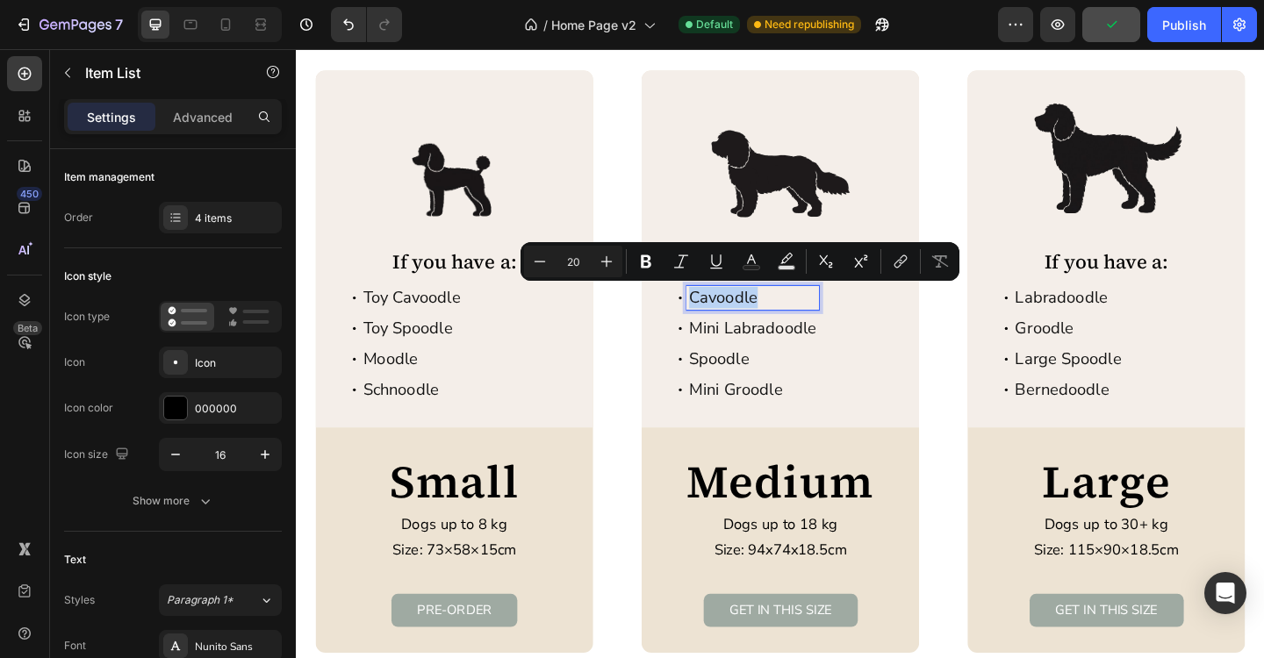
copy p "Cavoodle"
click at [224, 27] on icon at bounding box center [226, 24] width 10 height 12
type input "16"
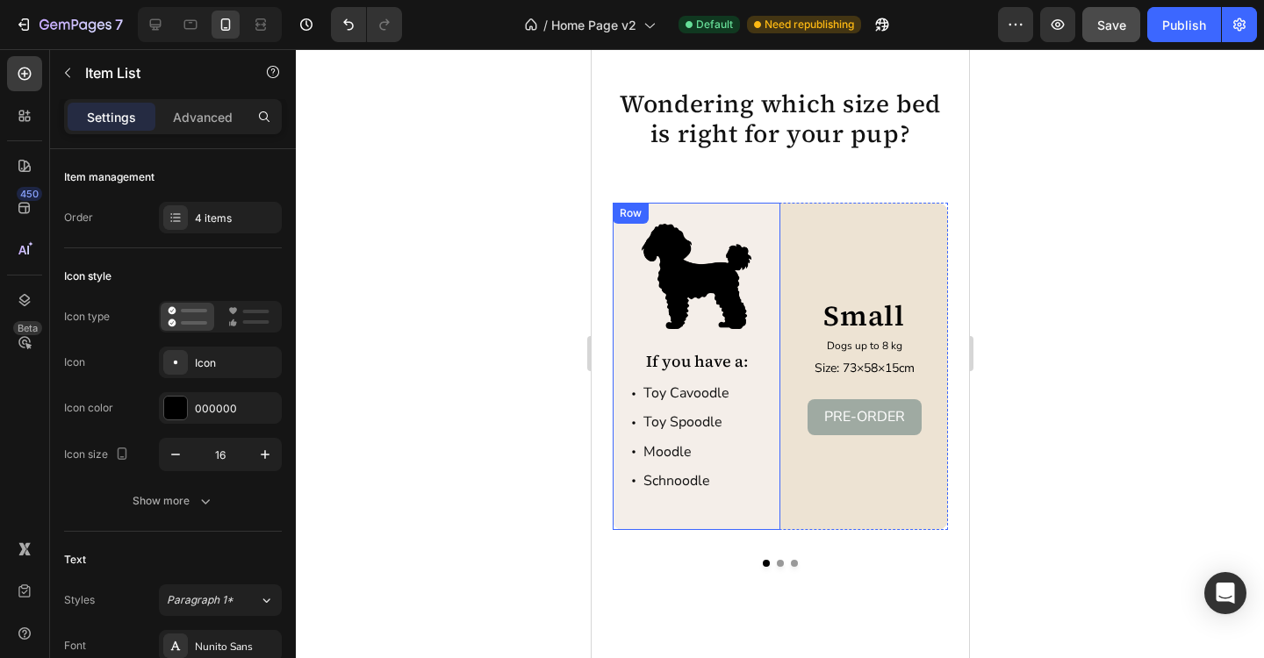
scroll to position [3033, 0]
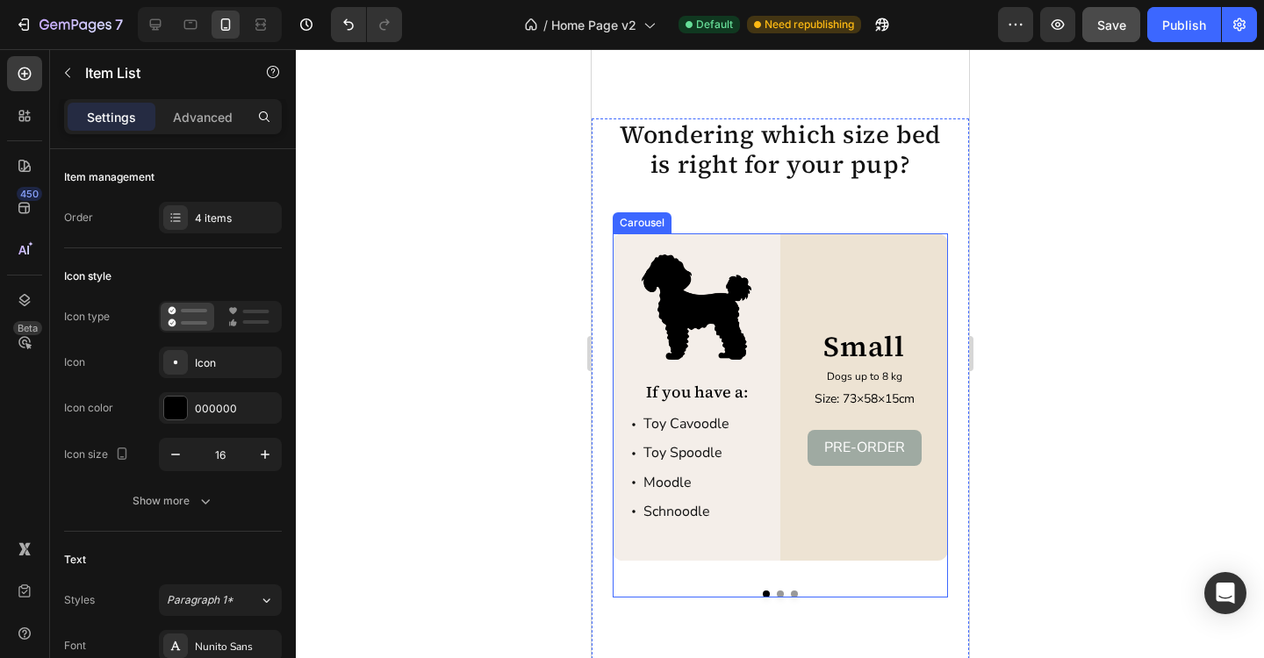
click at [781, 594] on div "Image If you have a: Text Block Toy Cavoodle Toy Spoodle Moodle Schnoodle Item …" at bounding box center [779, 415] width 335 height 364
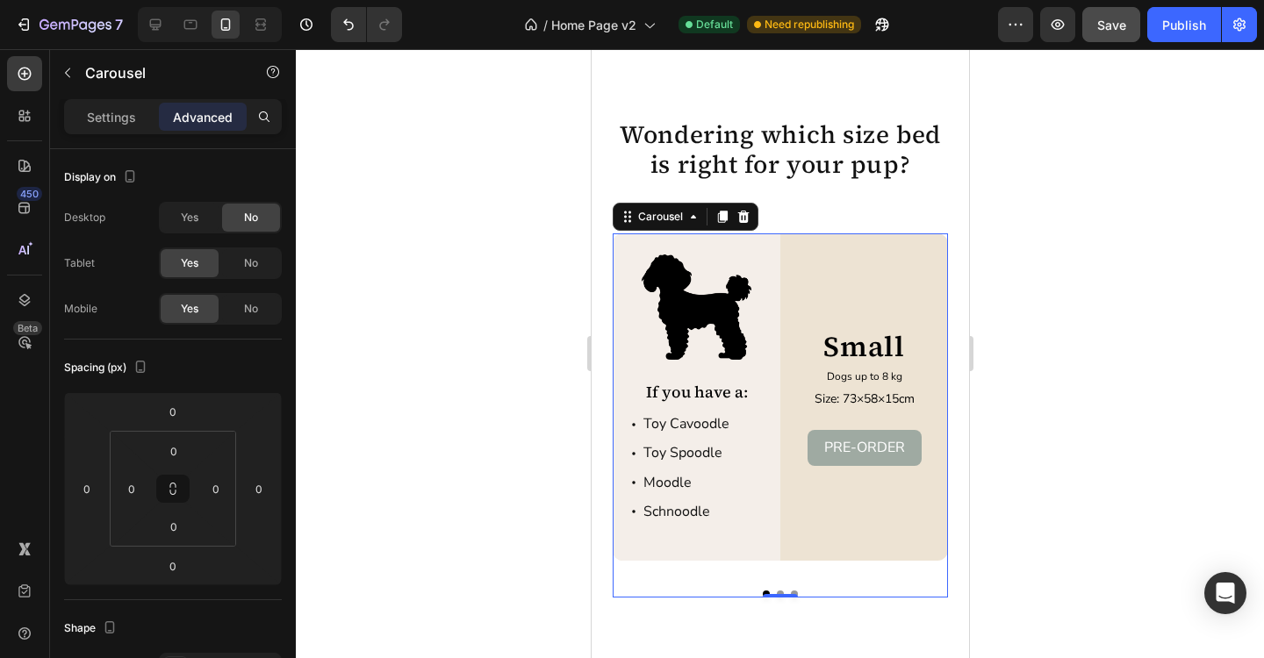
click at [776, 571] on div "Image If you have a: Text Block Toy Cavoodle Toy Spoodle Moodle Schnoodle Item …" at bounding box center [779, 415] width 335 height 364
click at [780, 590] on div "Image If you have a: Text Block Toy Cavoodle Toy Spoodle Moodle Schnoodle Item …" at bounding box center [779, 415] width 335 height 364
click at [779, 592] on button "Dot" at bounding box center [779, 594] width 7 height 7
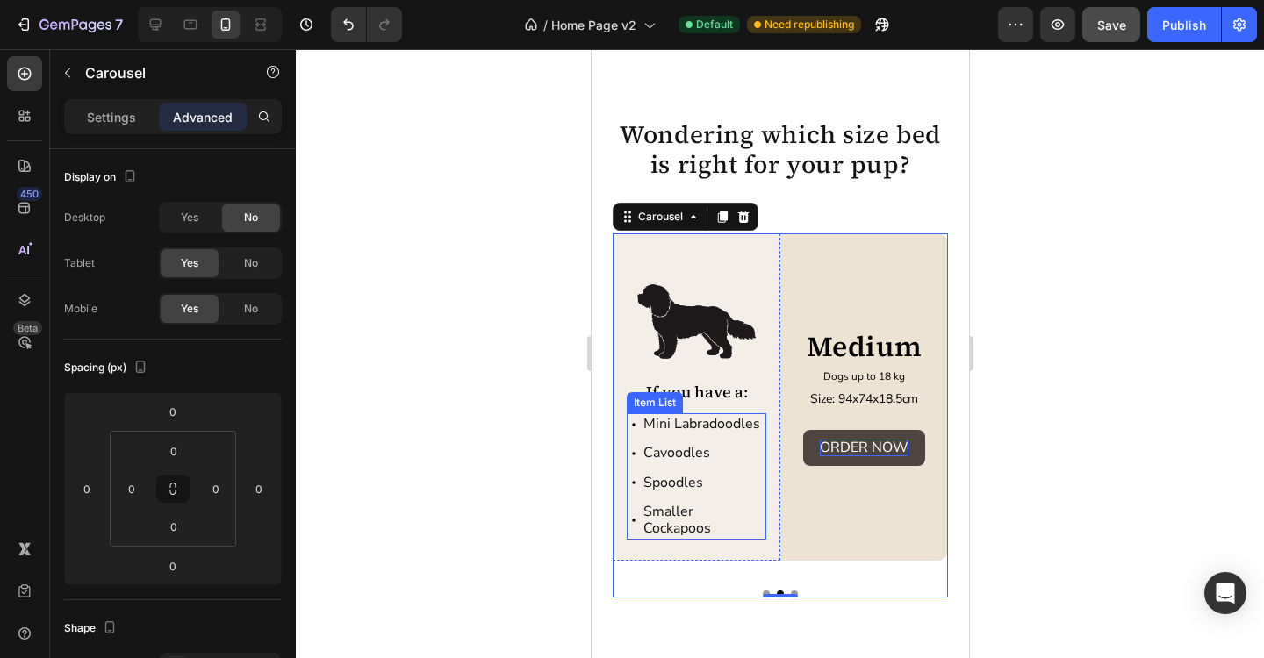
click at [693, 422] on p "Mini Labradoodles" at bounding box center [702, 424] width 120 height 17
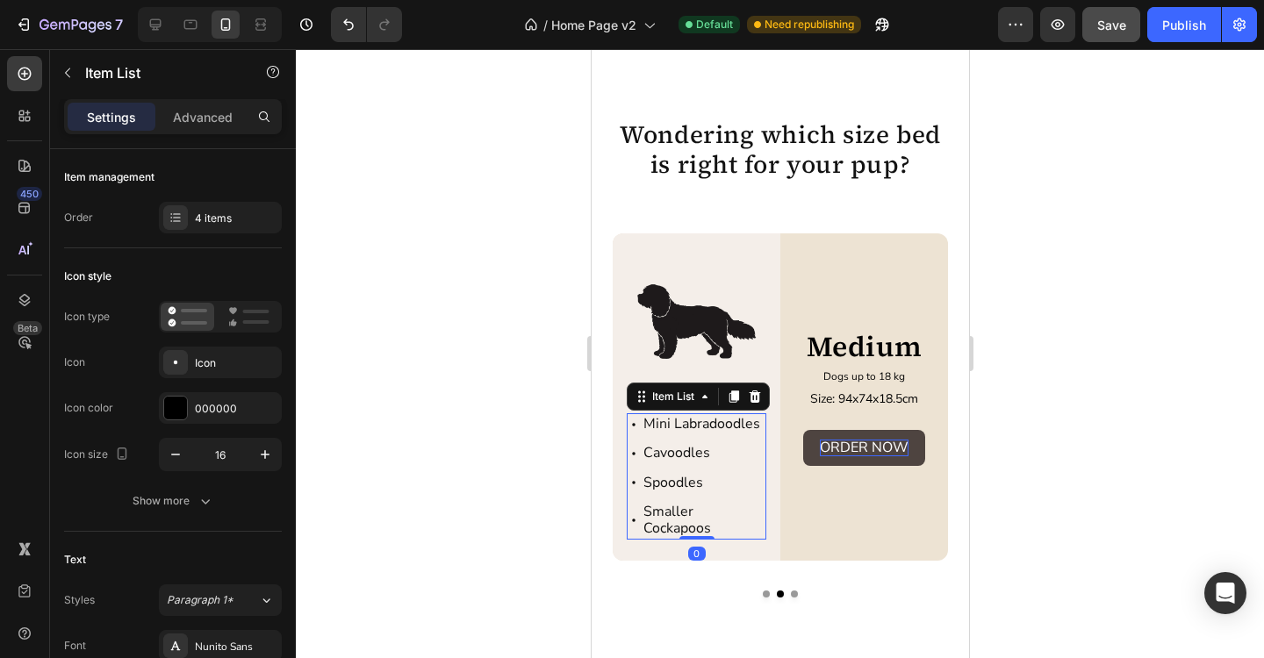
click at [693, 422] on p "Mini Labradoodles" at bounding box center [702, 424] width 120 height 17
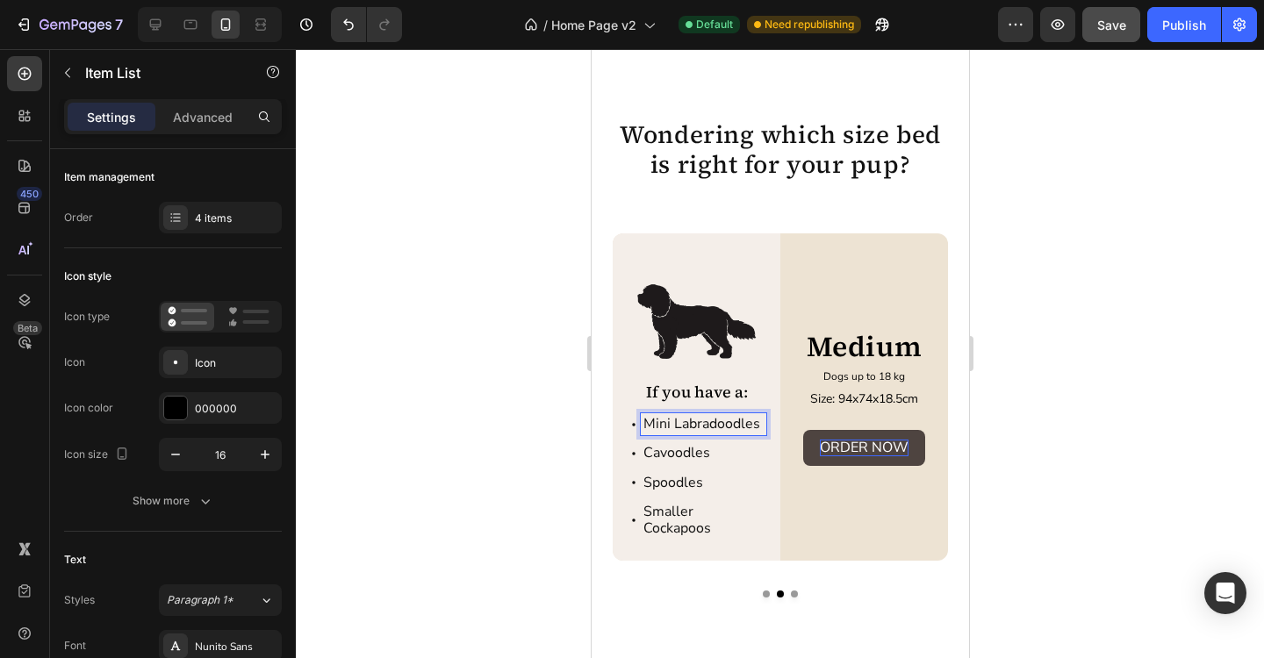
click at [692, 424] on p "Mini Labradoodles" at bounding box center [702, 424] width 120 height 17
click at [159, 21] on icon at bounding box center [156, 25] width 18 height 18
type input "20"
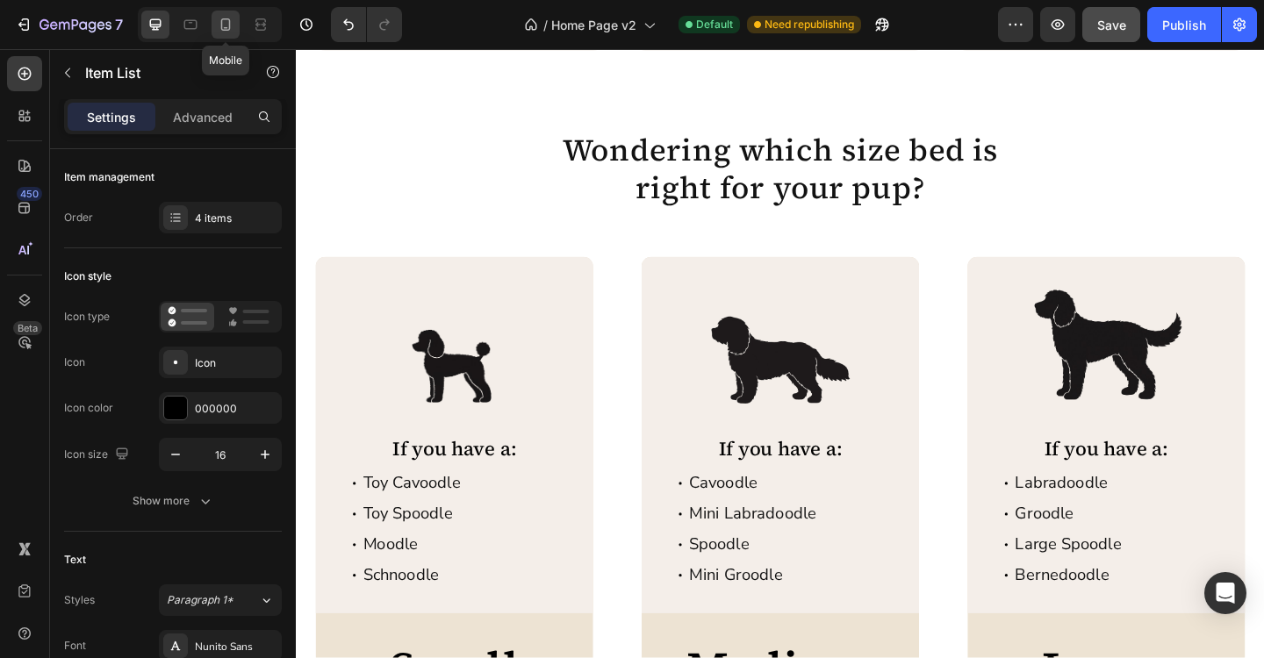
scroll to position [2972, 0]
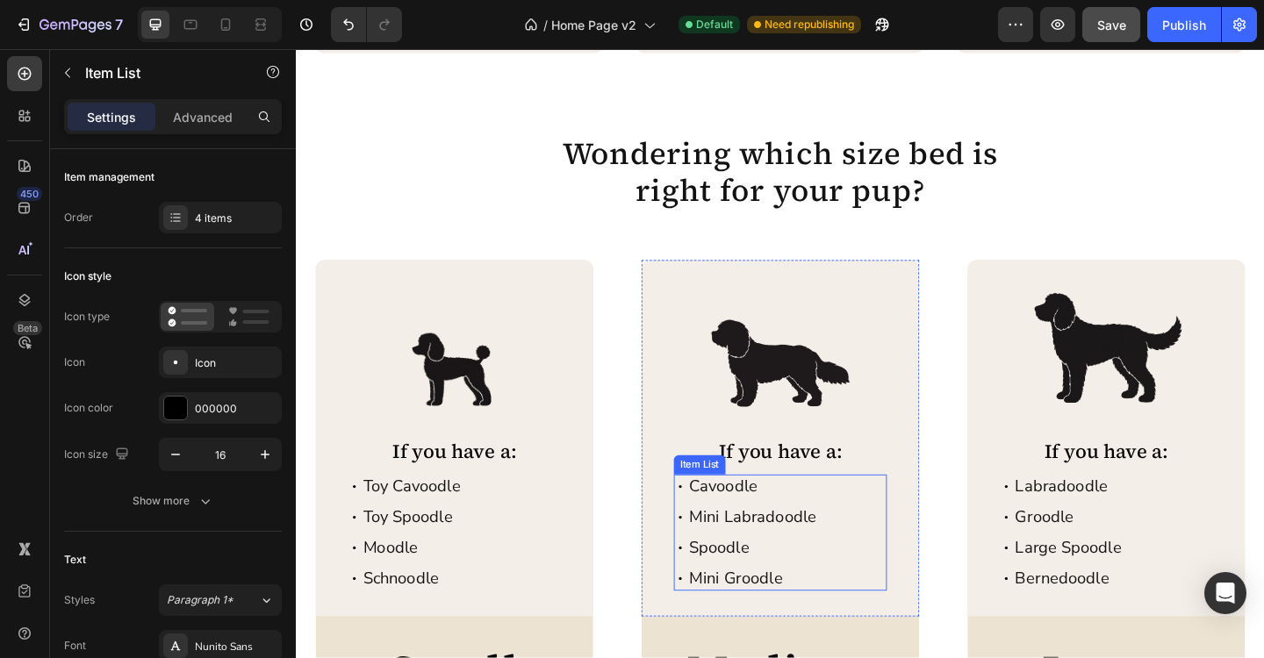
click at [802, 549] on p "Mini Labradoodle" at bounding box center [792, 559] width 139 height 21
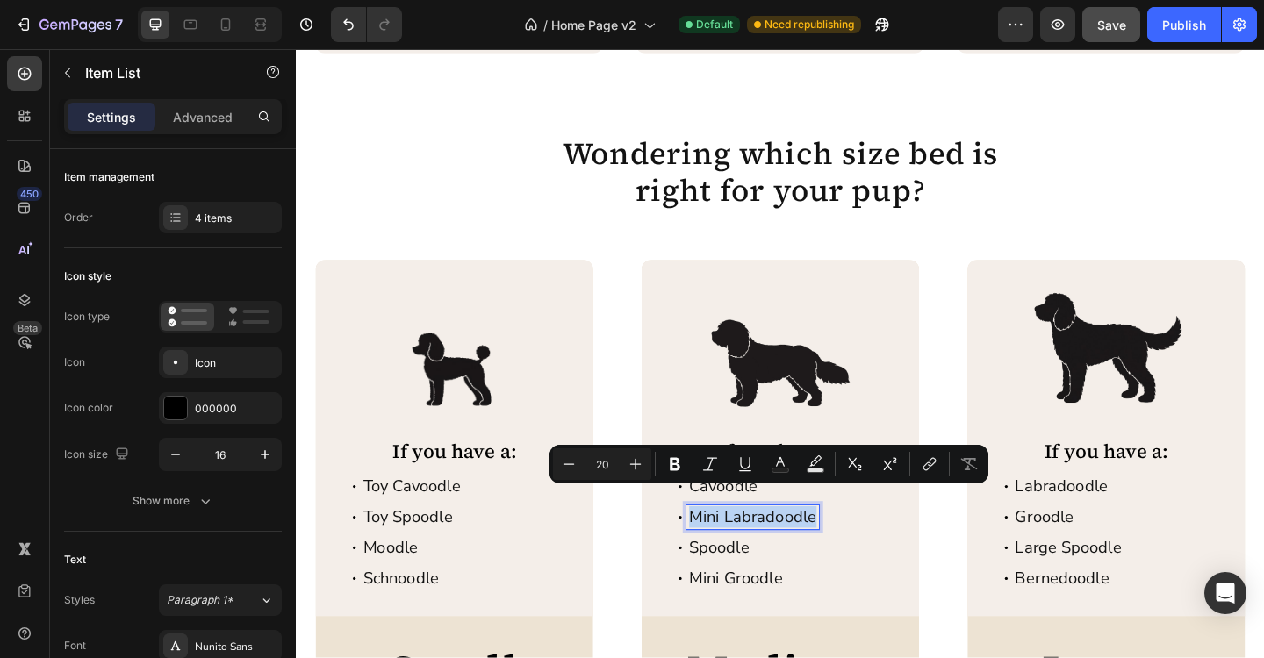
copy p "Mini Labradoodle"
click at [231, 25] on icon at bounding box center [226, 25] width 18 height 18
type input "16"
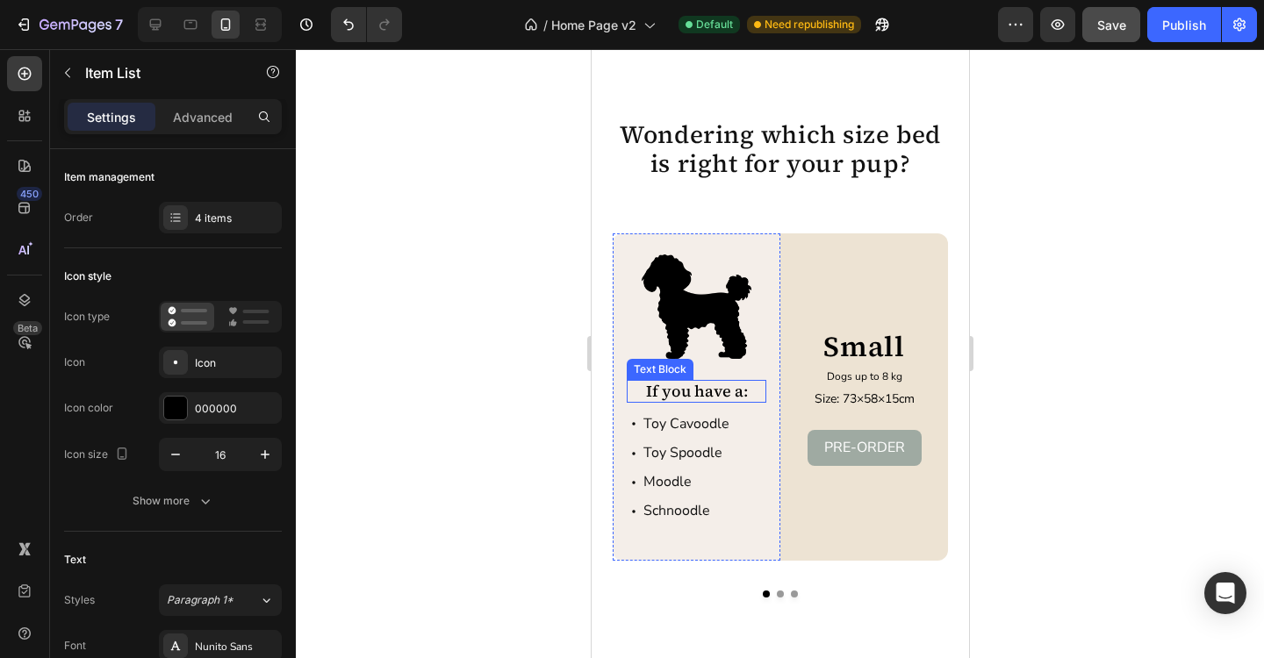
scroll to position [3024, 0]
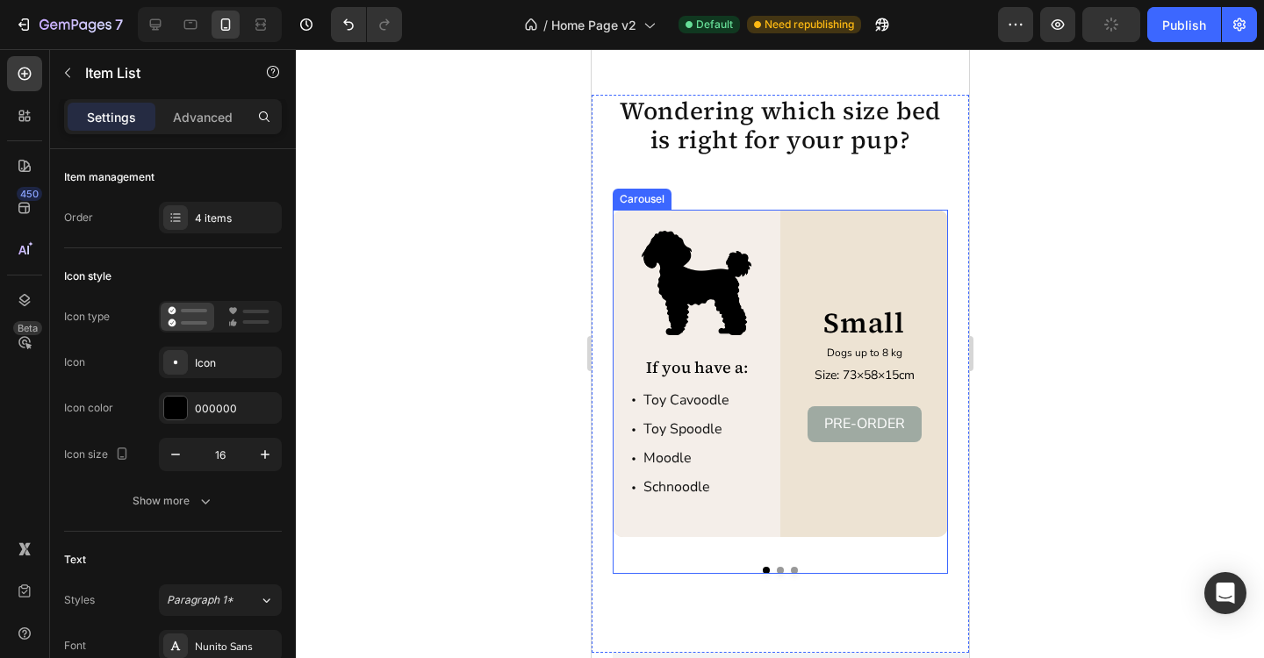
click at [780, 568] on button "Dot" at bounding box center [779, 570] width 7 height 7
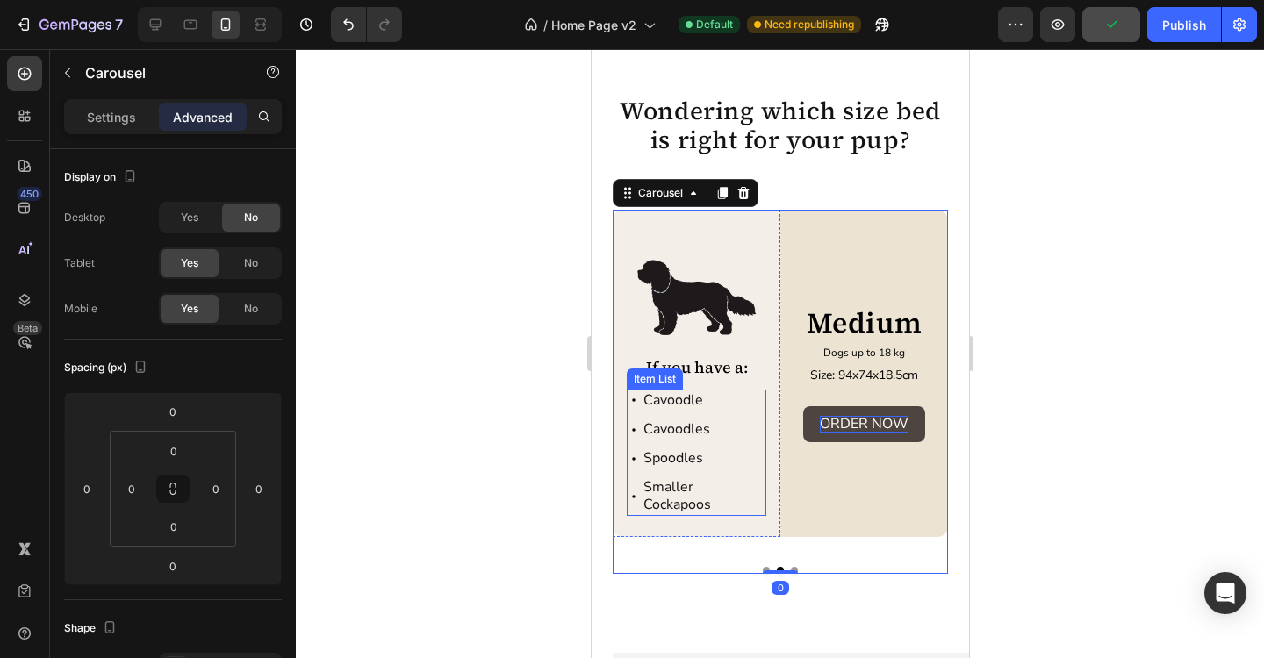
click at [673, 431] on p "Cavoodles" at bounding box center [702, 429] width 120 height 17
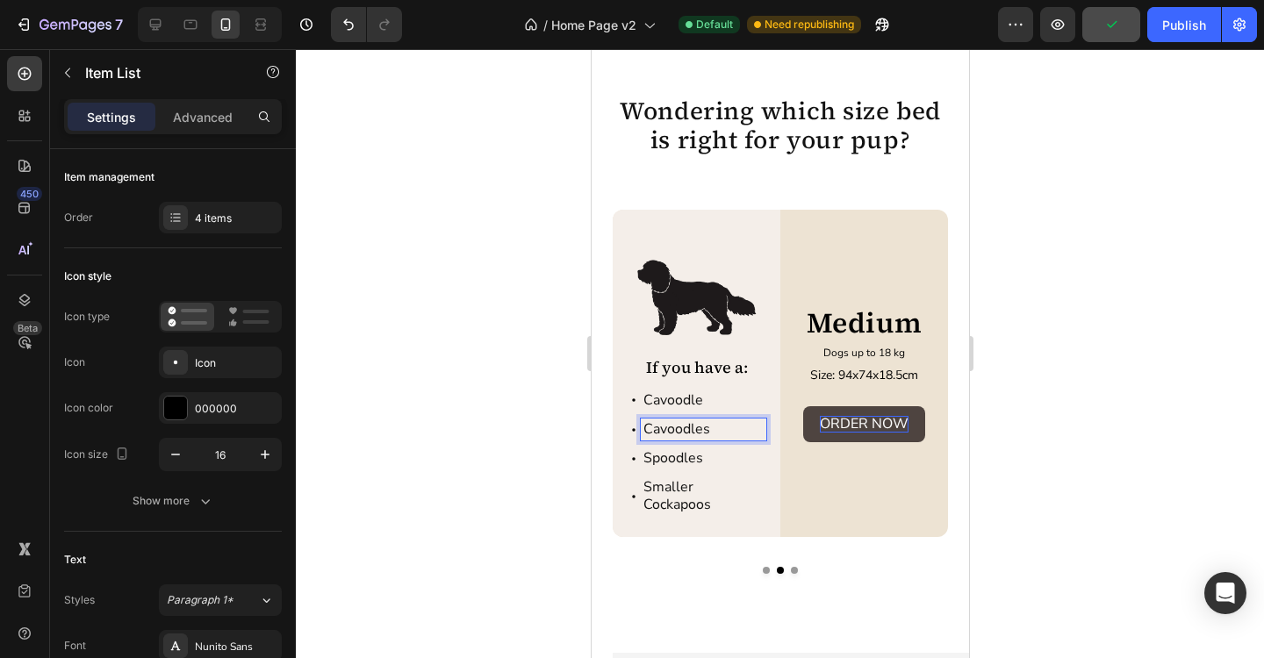
click at [673, 431] on p "Cavoodles" at bounding box center [702, 429] width 120 height 17
click at [668, 458] on p "Spoodles" at bounding box center [702, 458] width 120 height 17
click at [163, 30] on icon at bounding box center [156, 25] width 18 height 18
type input "20"
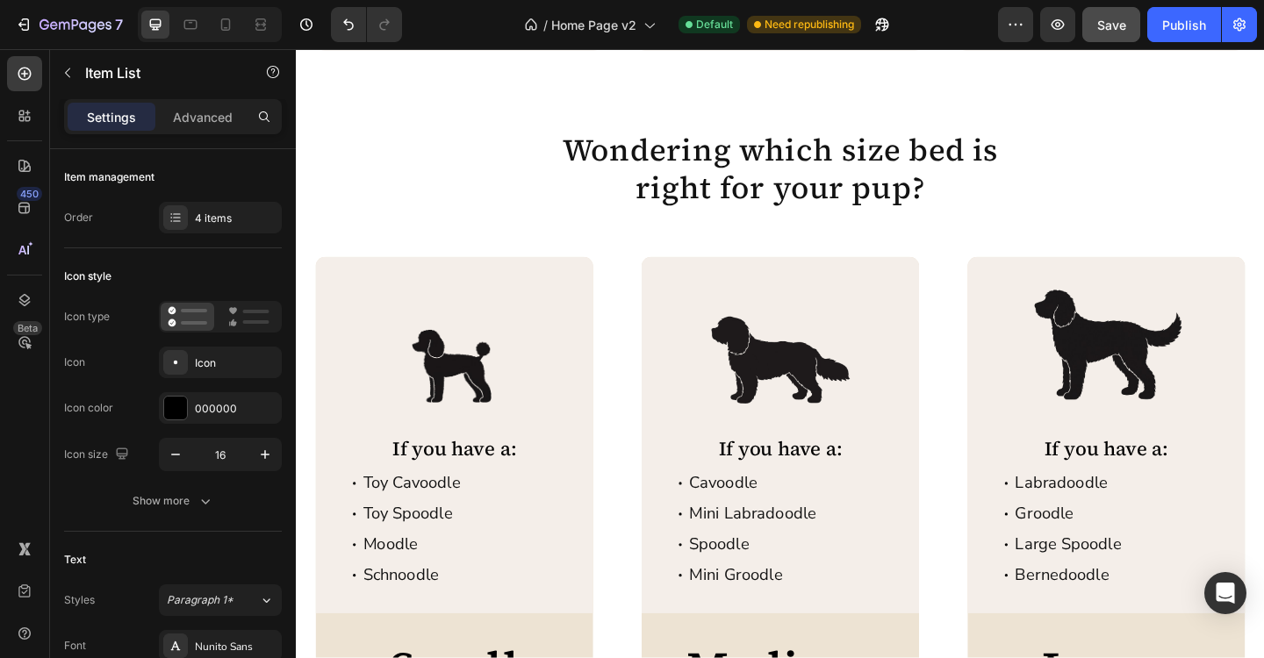
scroll to position [2962, 0]
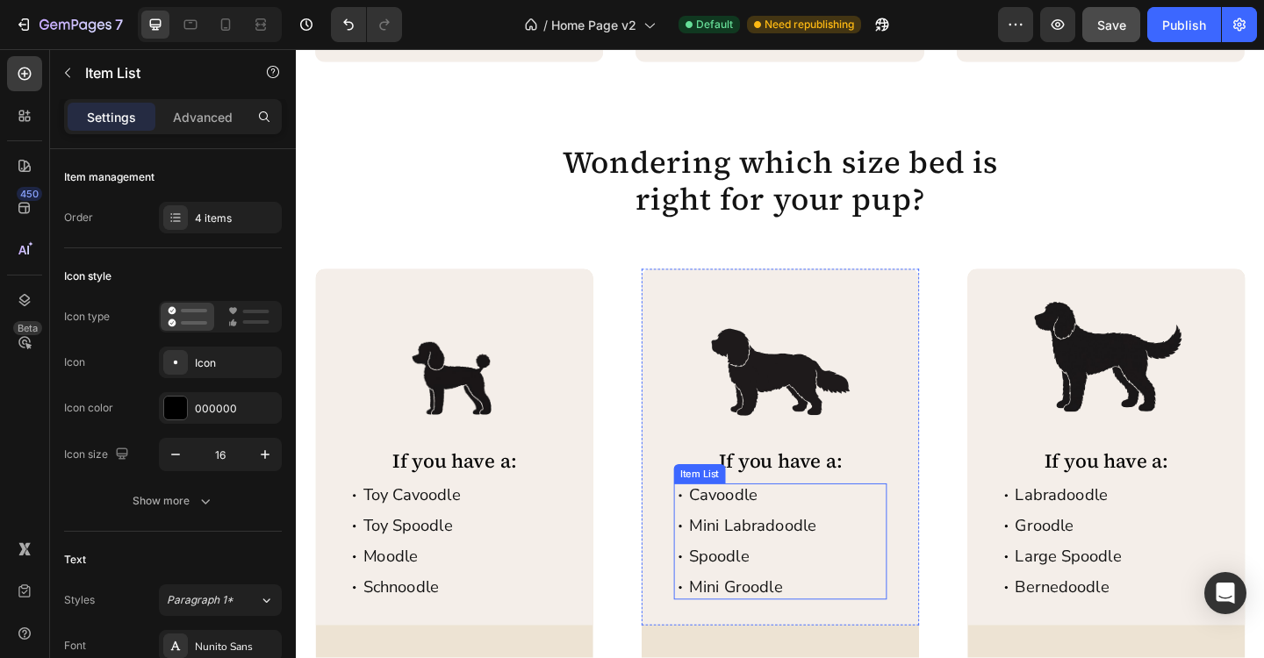
click at [779, 625] on p "Mini Groodle" at bounding box center [792, 635] width 139 height 21
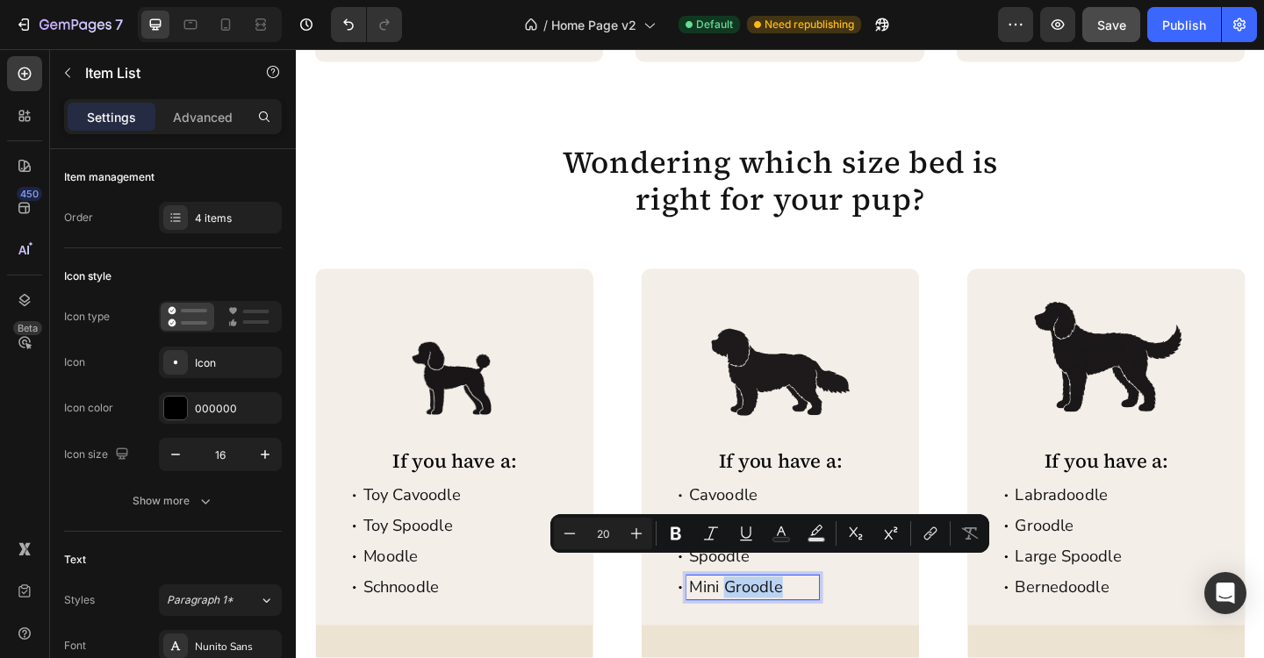
click at [779, 625] on p "Mini Groodle" at bounding box center [792, 635] width 139 height 21
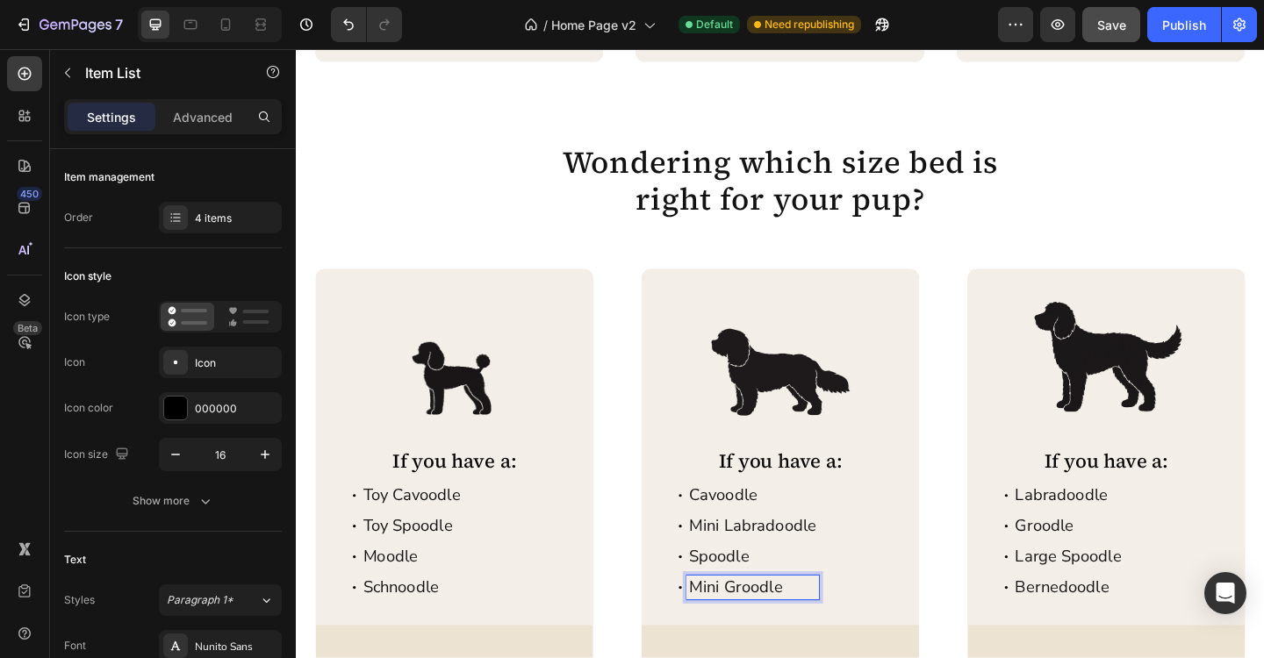
click at [779, 625] on p "Mini Groodle" at bounding box center [792, 635] width 139 height 21
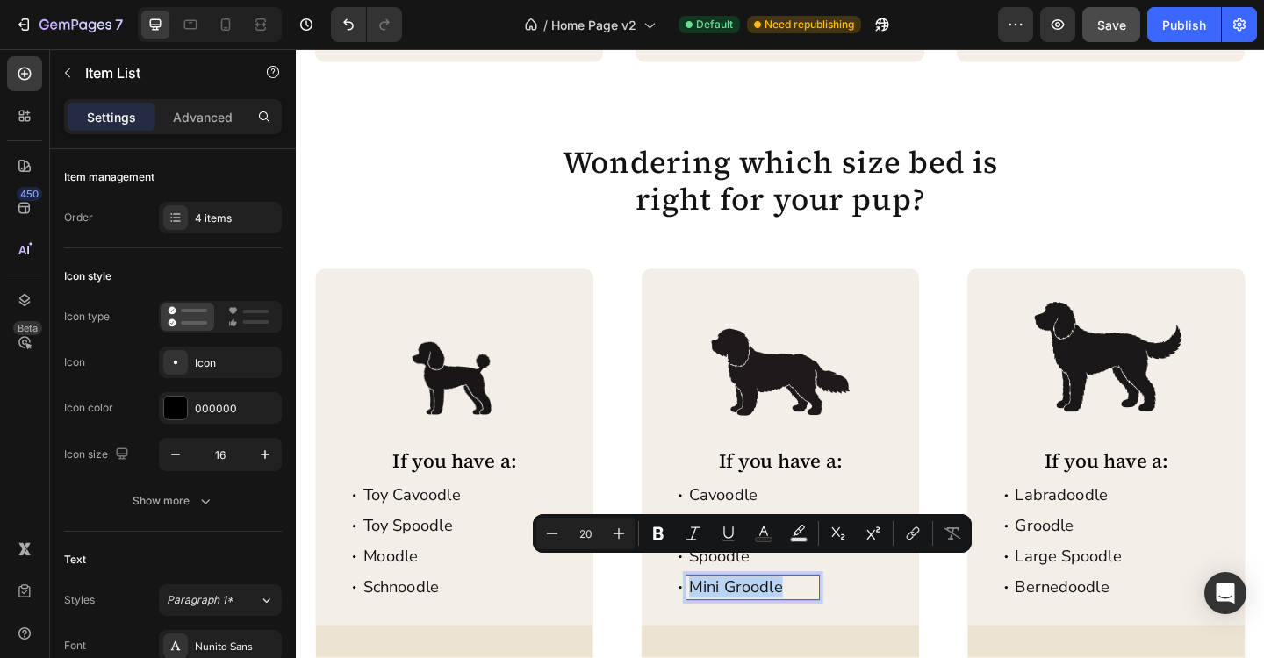
copy p "Mini Groodle"
click at [237, 32] on div at bounding box center [226, 25] width 28 height 28
type input "16"
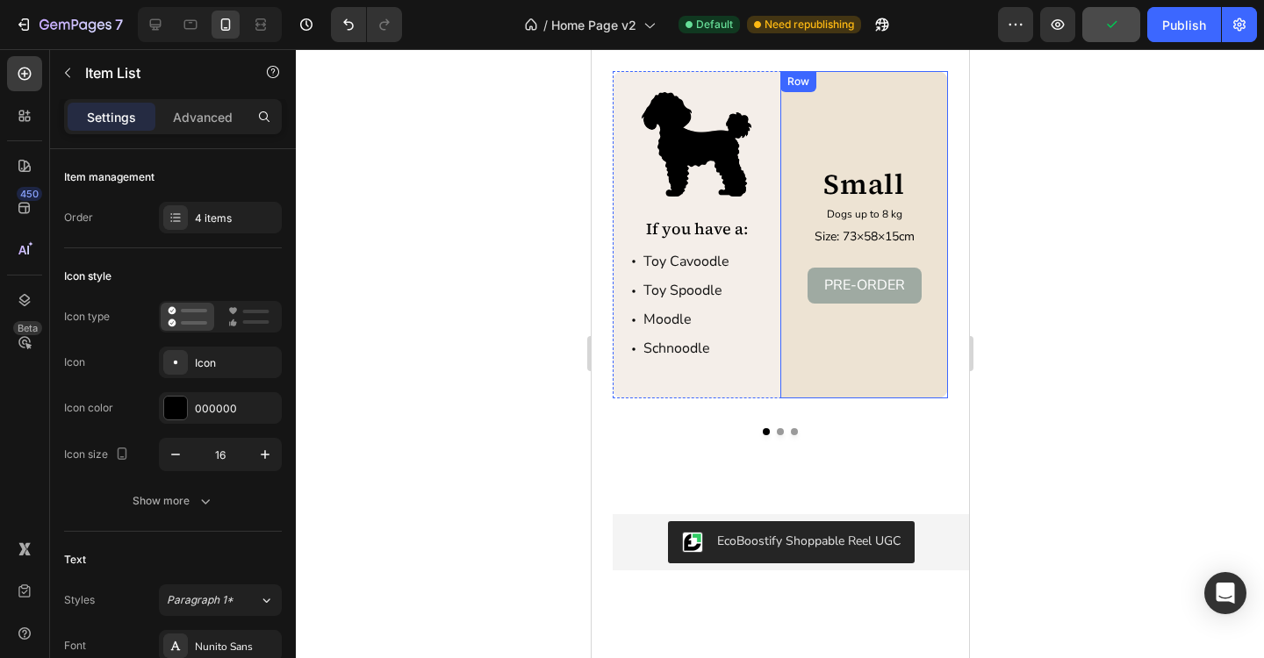
scroll to position [3160, 0]
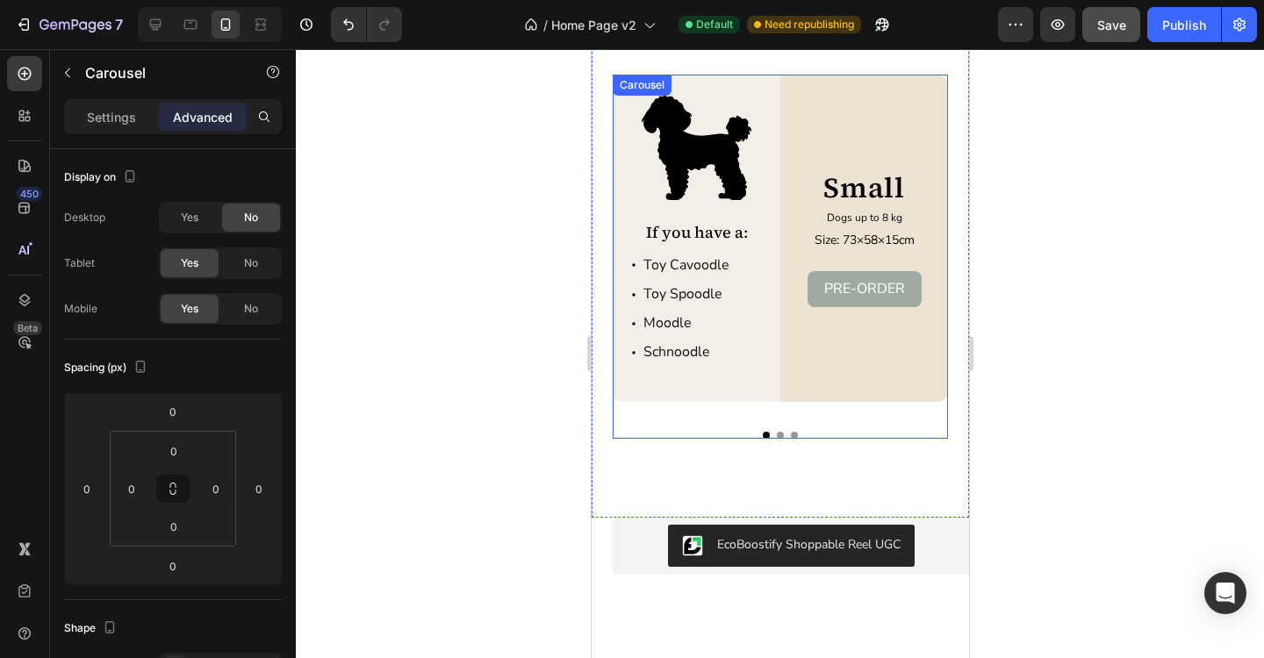
click at [780, 434] on div "Image If you have a: Text Block Toy Cavoodle Toy Spoodle Moodle Schnoodle Item …" at bounding box center [779, 257] width 335 height 364
click at [781, 418] on div "Image If you have a: Text Block Toy Cavoodle Toy Spoodle Moodle Schnoodle Item …" at bounding box center [779, 257] width 335 height 364
click at [780, 432] on button "Dot" at bounding box center [779, 435] width 7 height 7
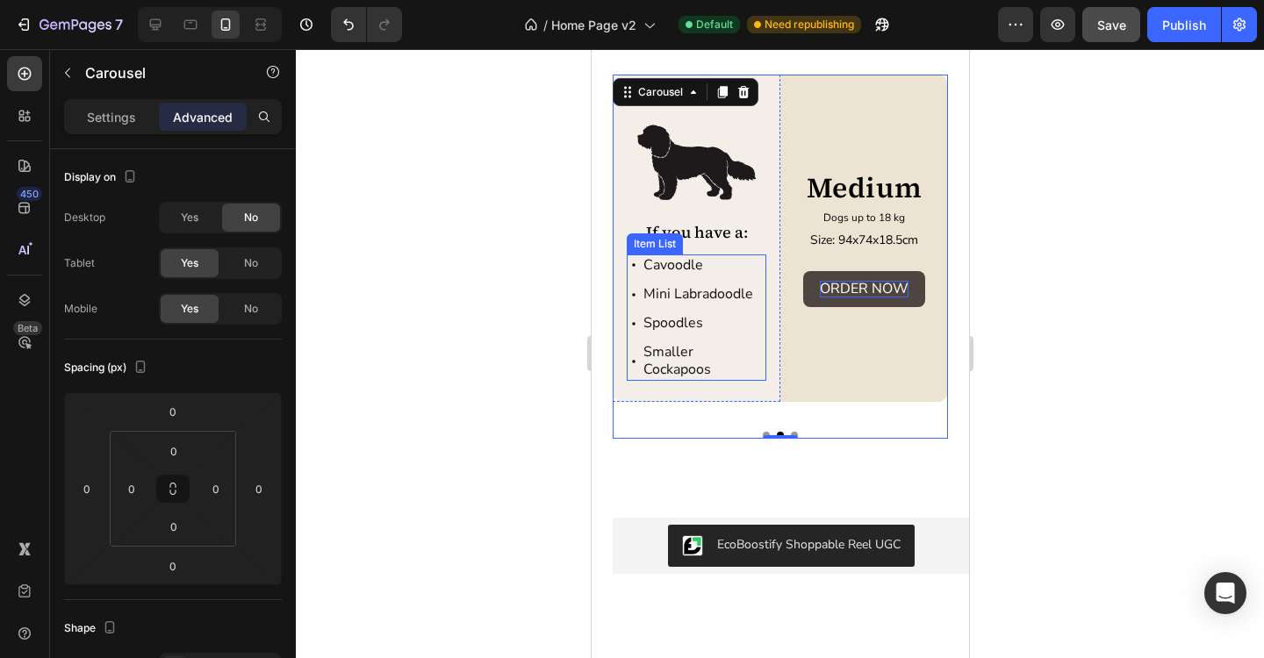
click at [682, 370] on p "Smaller Cockapoos" at bounding box center [702, 360] width 120 height 33
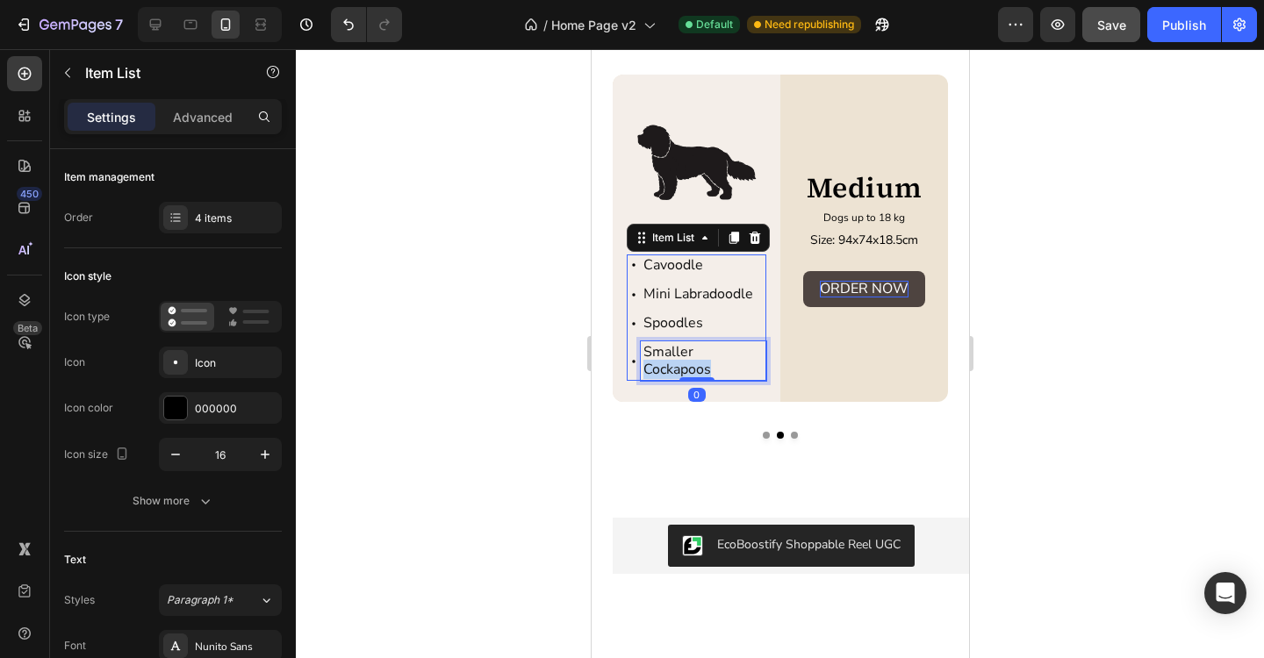
click at [675, 362] on p "Smaller Cockapoos" at bounding box center [702, 360] width 120 height 33
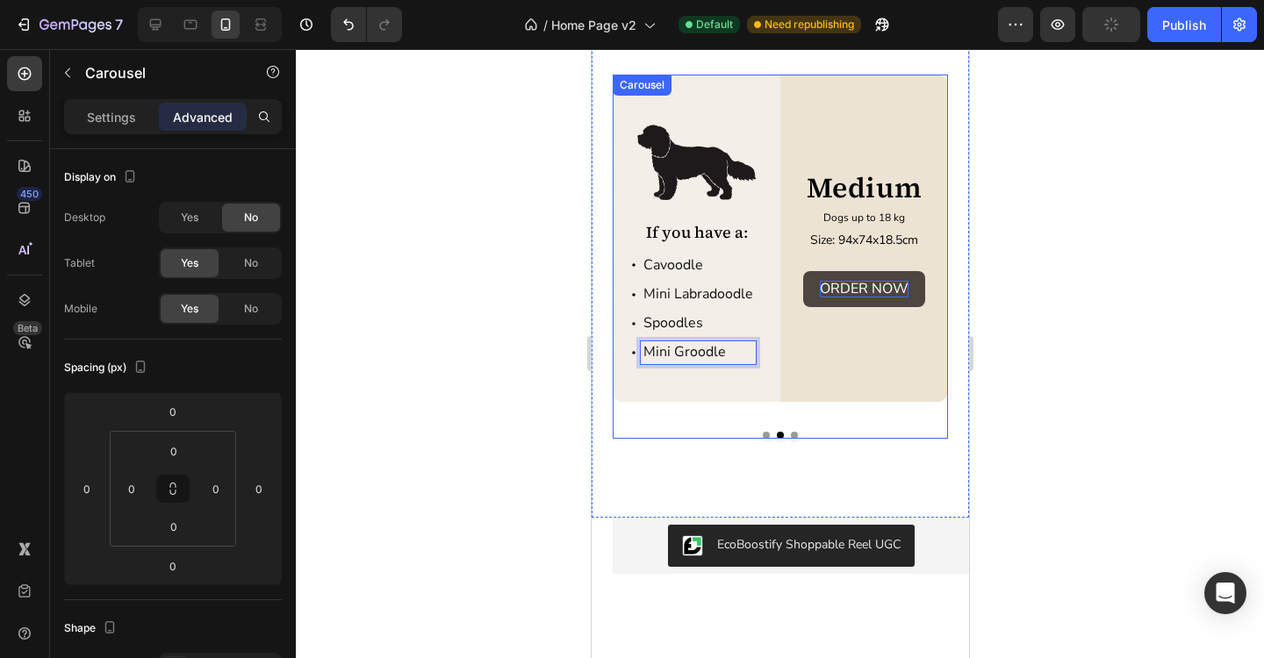
click at [765, 434] on div "Image If you have a: Text Block Toy Cavoodle Toy Spoodle Moodle Schnoodle Item …" at bounding box center [779, 257] width 335 height 364
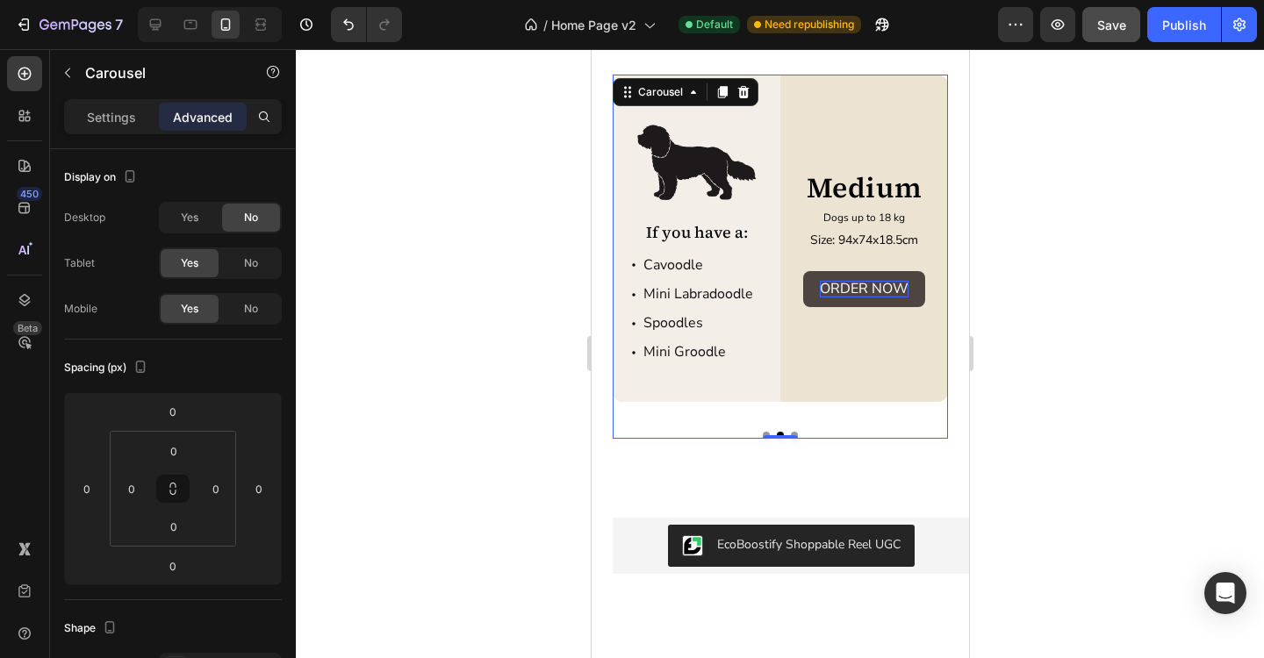
click at [765, 432] on button "Dot" at bounding box center [765, 435] width 7 height 7
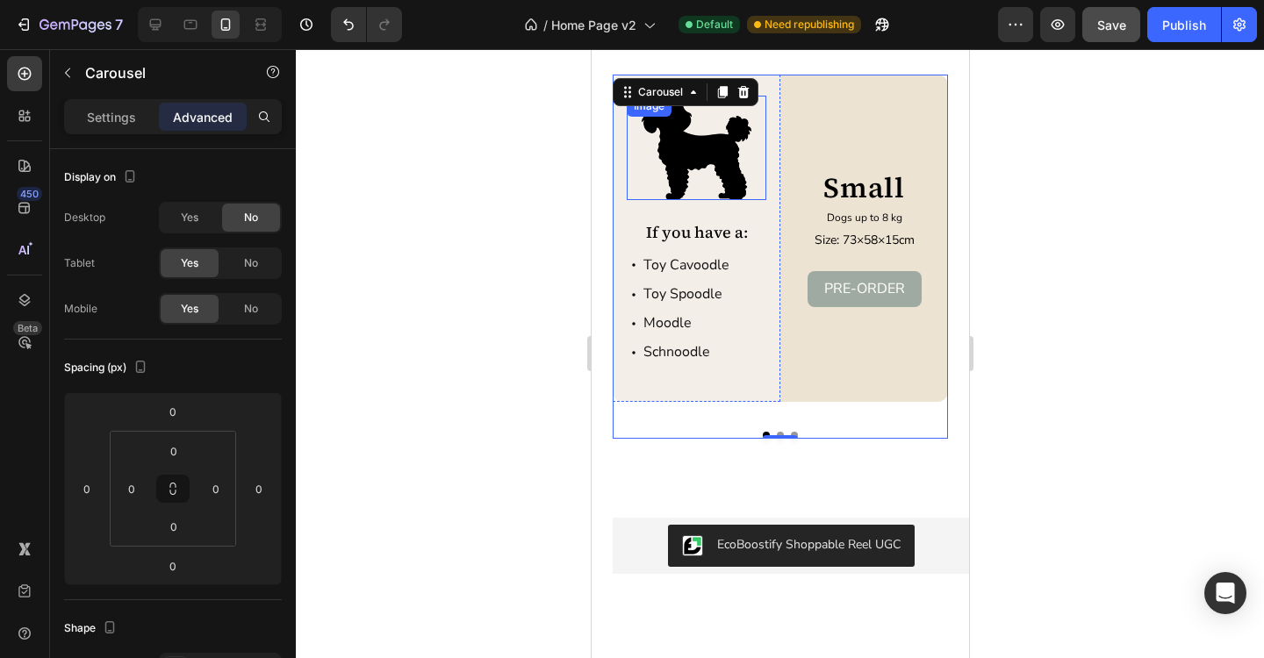
click at [700, 166] on img at bounding box center [696, 148] width 140 height 104
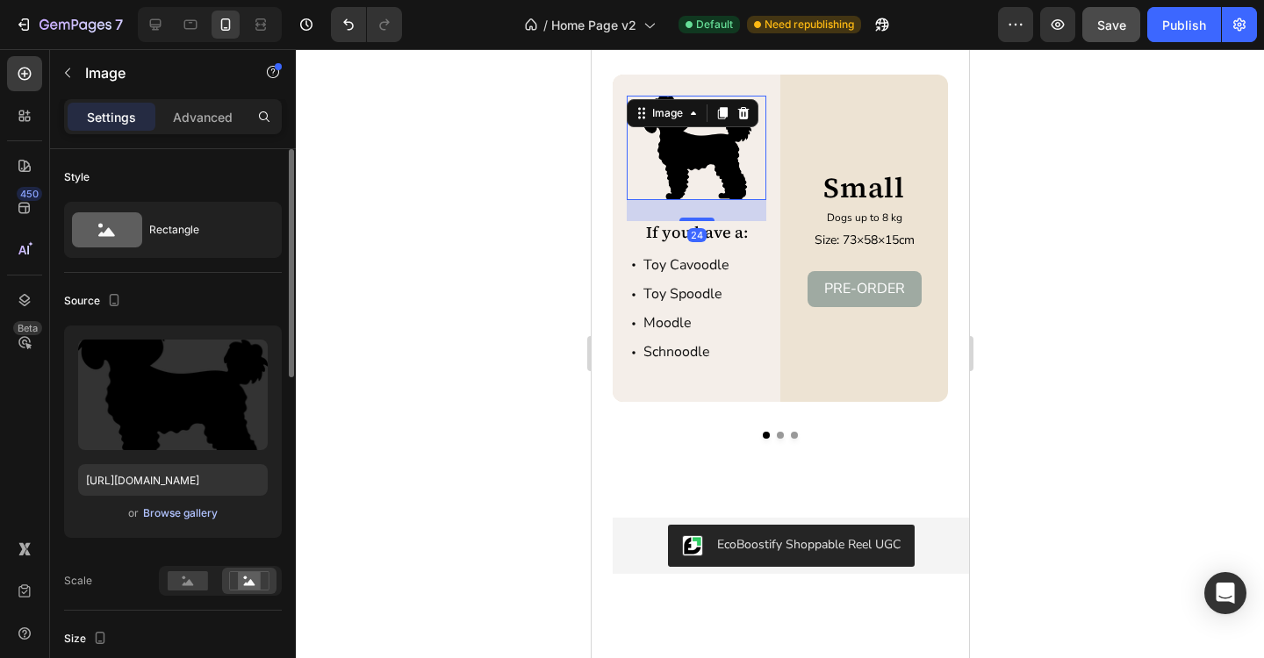
click at [204, 516] on div "Browse gallery" at bounding box center [180, 514] width 75 height 16
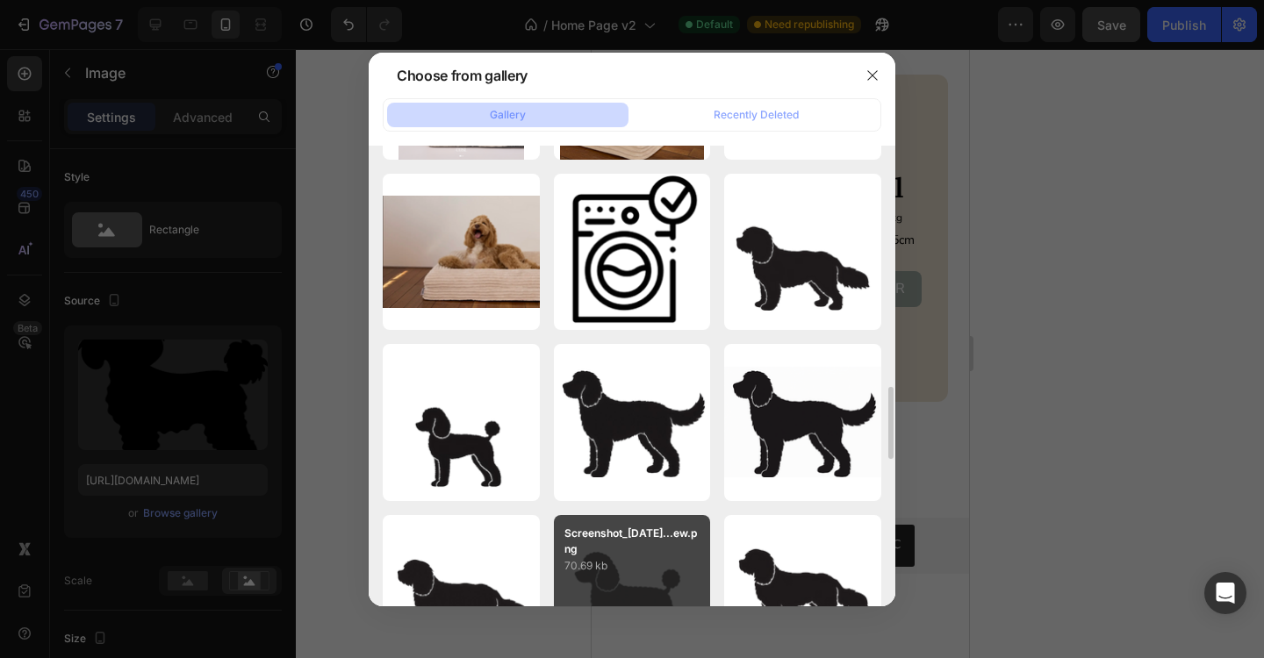
scroll to position [1521, 0]
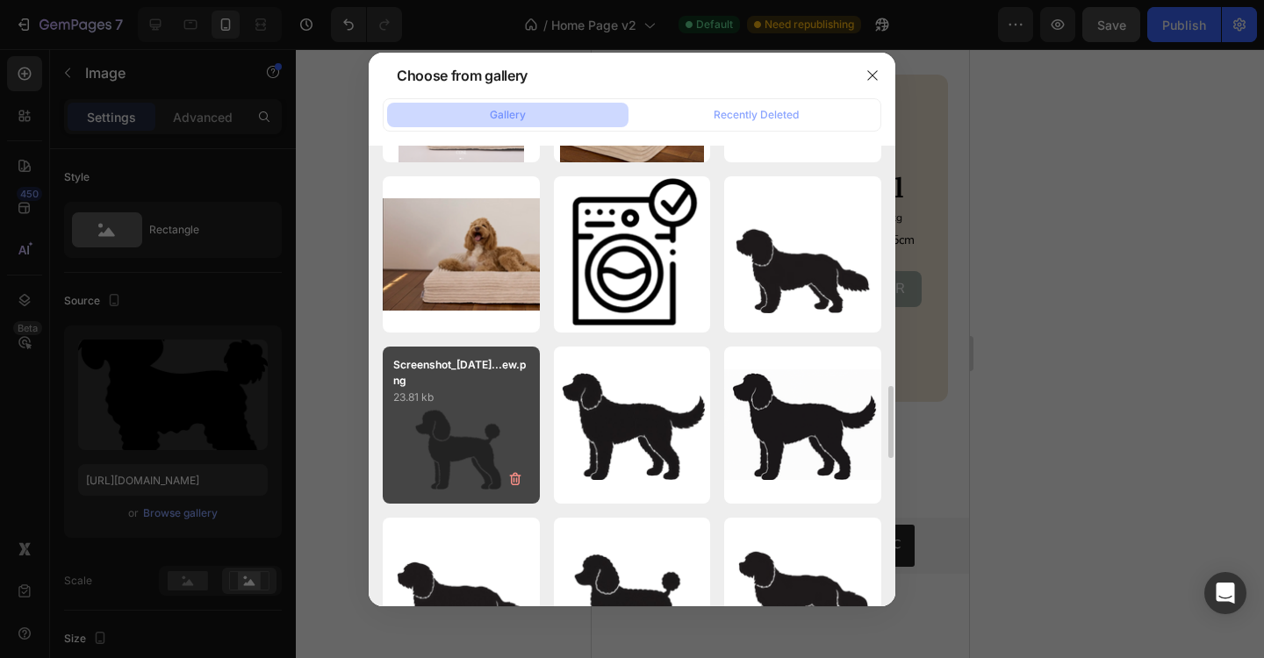
click at [454, 434] on div "Screenshot_2025-07-22...ew.png 23.81 kb" at bounding box center [461, 425] width 157 height 157
type input "https://cdn.shopify.com/s/files/1/0704/6384/8615/files/gempages_572669083955233…"
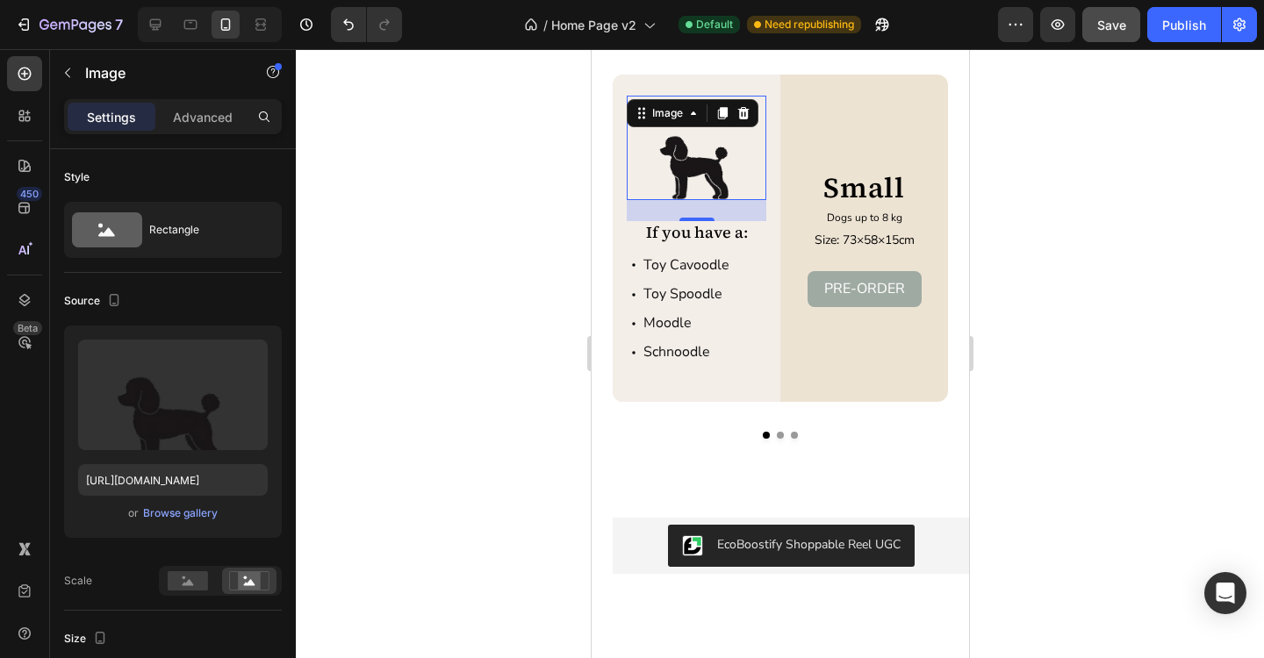
click at [1083, 235] on div at bounding box center [780, 353] width 968 height 609
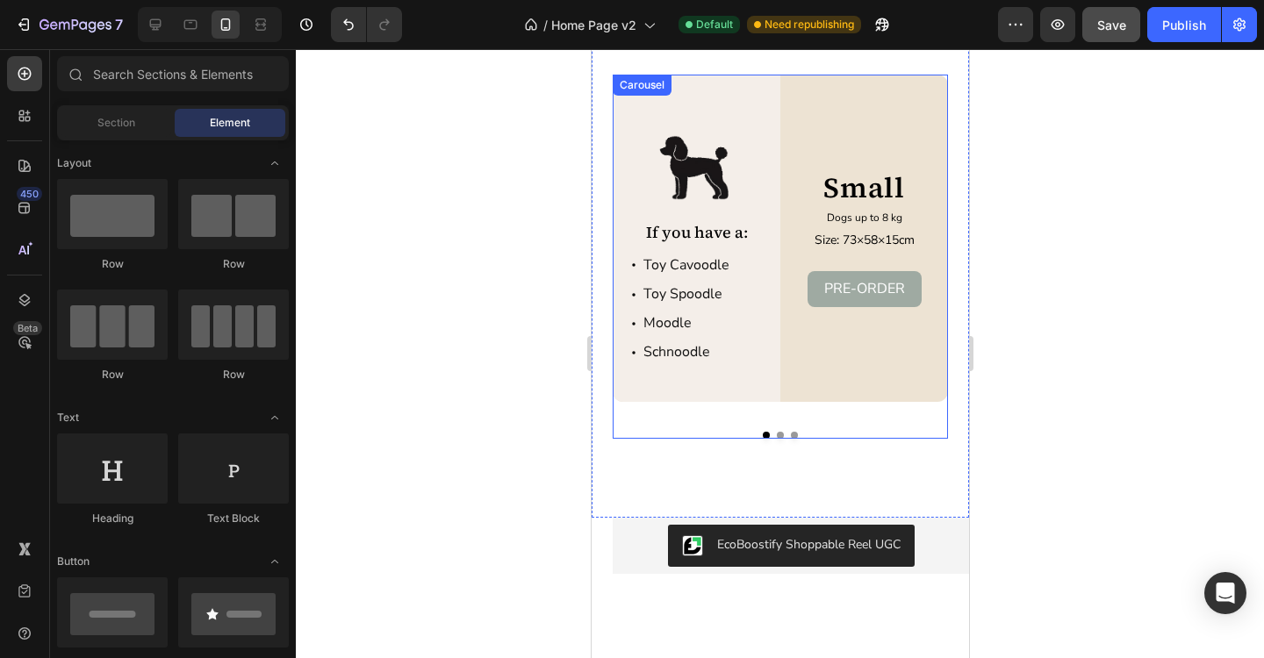
click at [793, 435] on button "Dot" at bounding box center [793, 435] width 7 height 7
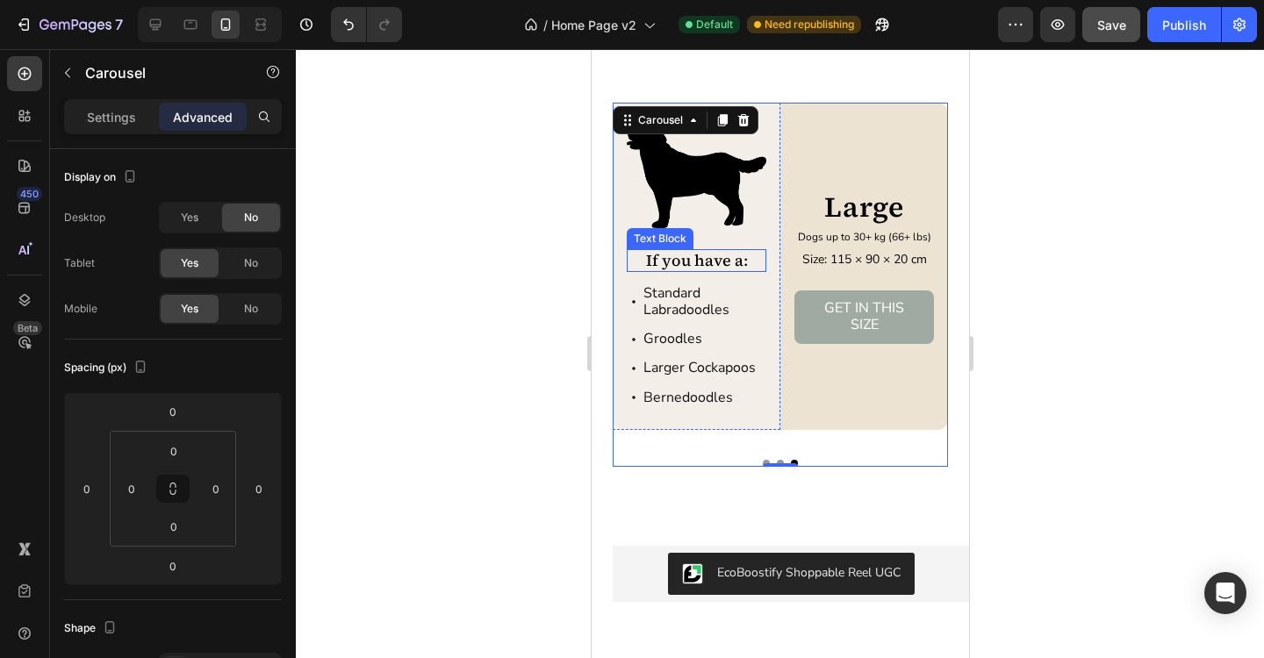
scroll to position [3125, 0]
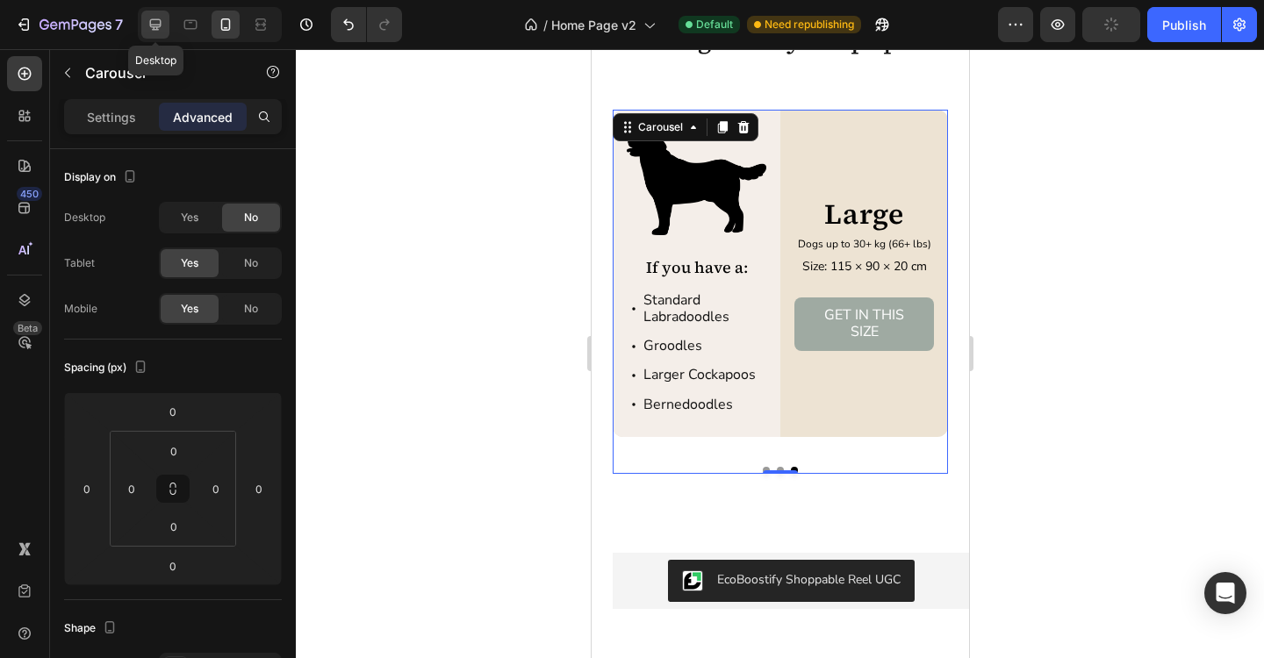
click at [164, 26] on icon at bounding box center [156, 25] width 18 height 18
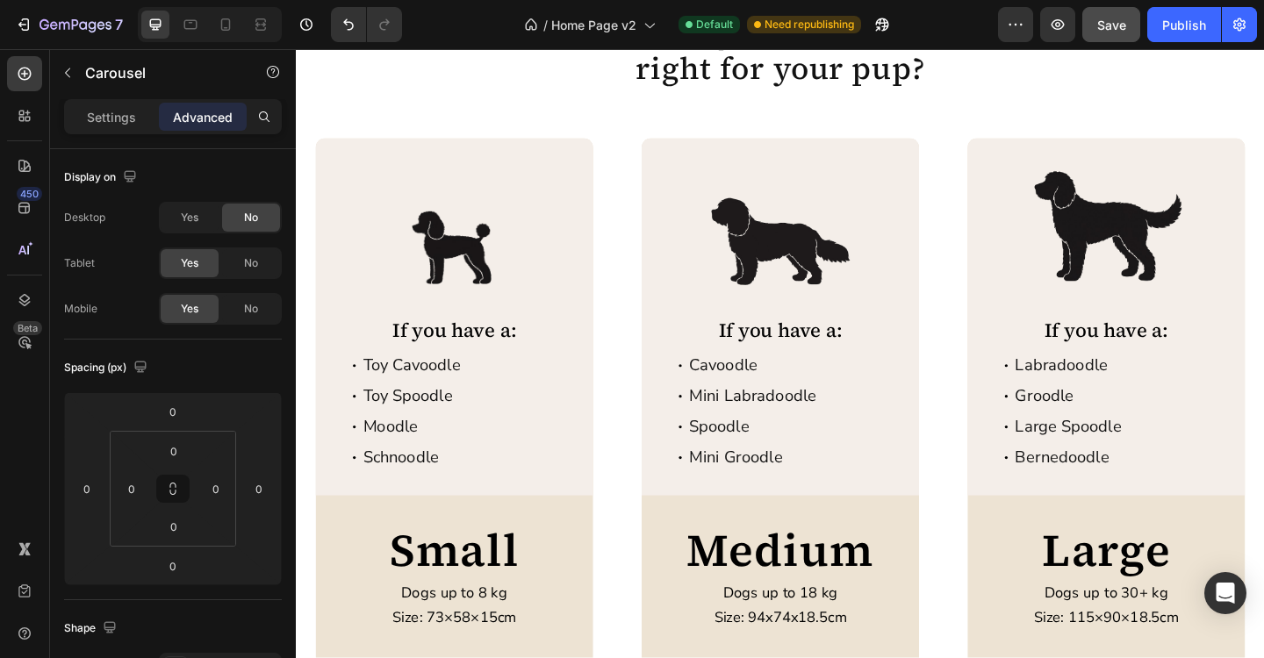
scroll to position [3019, 0]
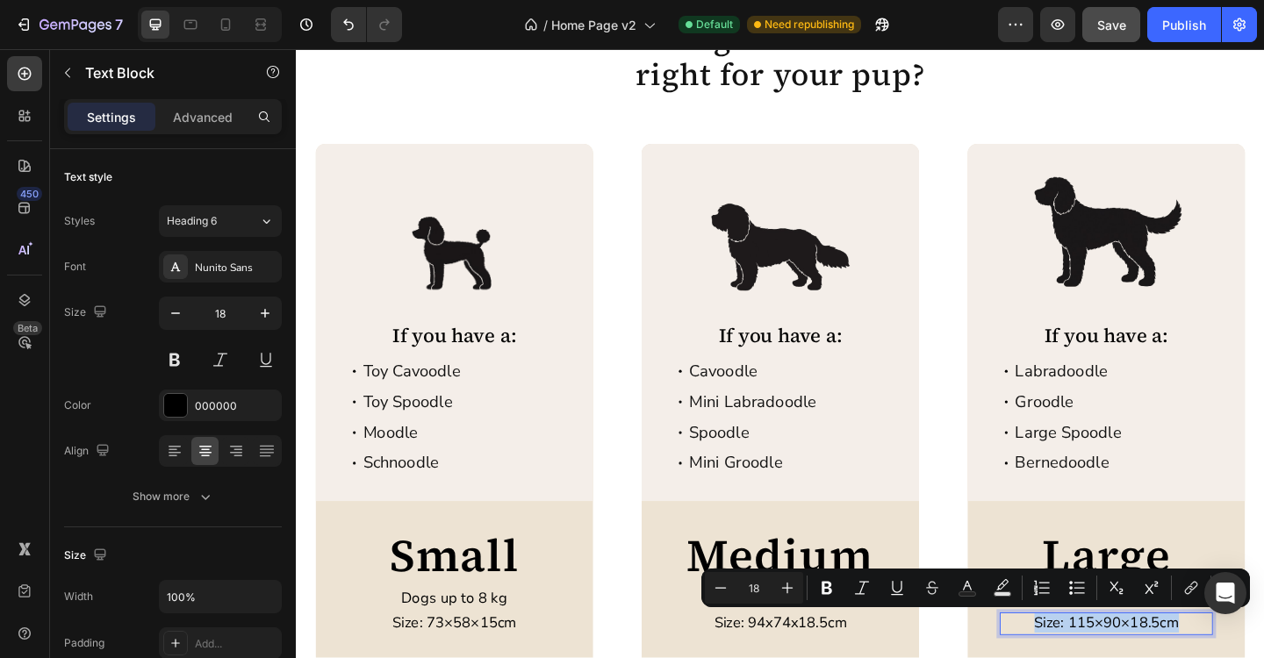
copy p "Size: 115×90×18.5cm"
click at [232, 28] on icon at bounding box center [226, 25] width 18 height 18
type input "14"
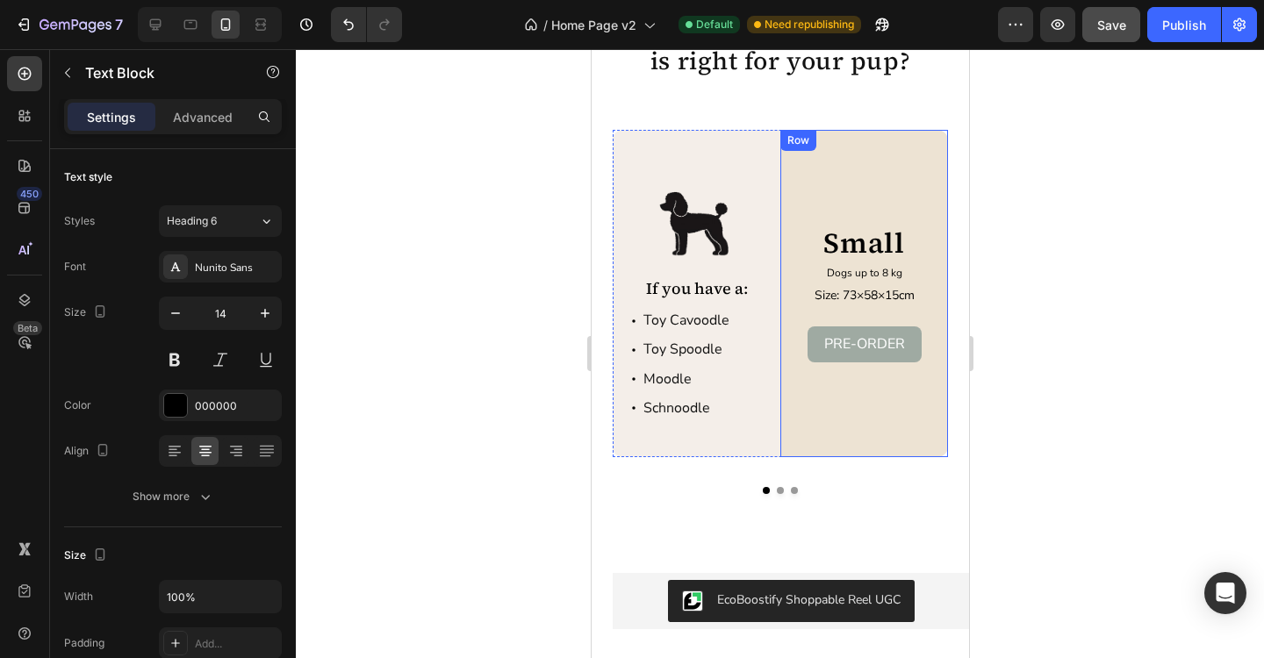
scroll to position [3141, 0]
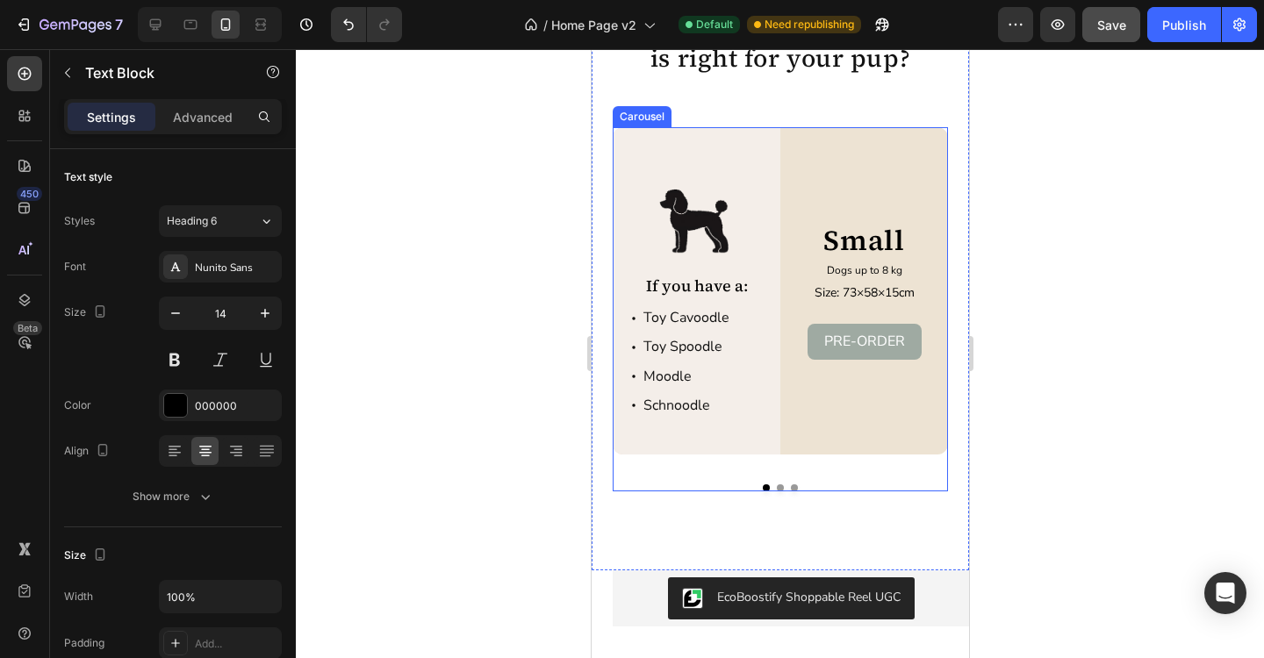
click at [796, 486] on button "Dot" at bounding box center [793, 488] width 7 height 7
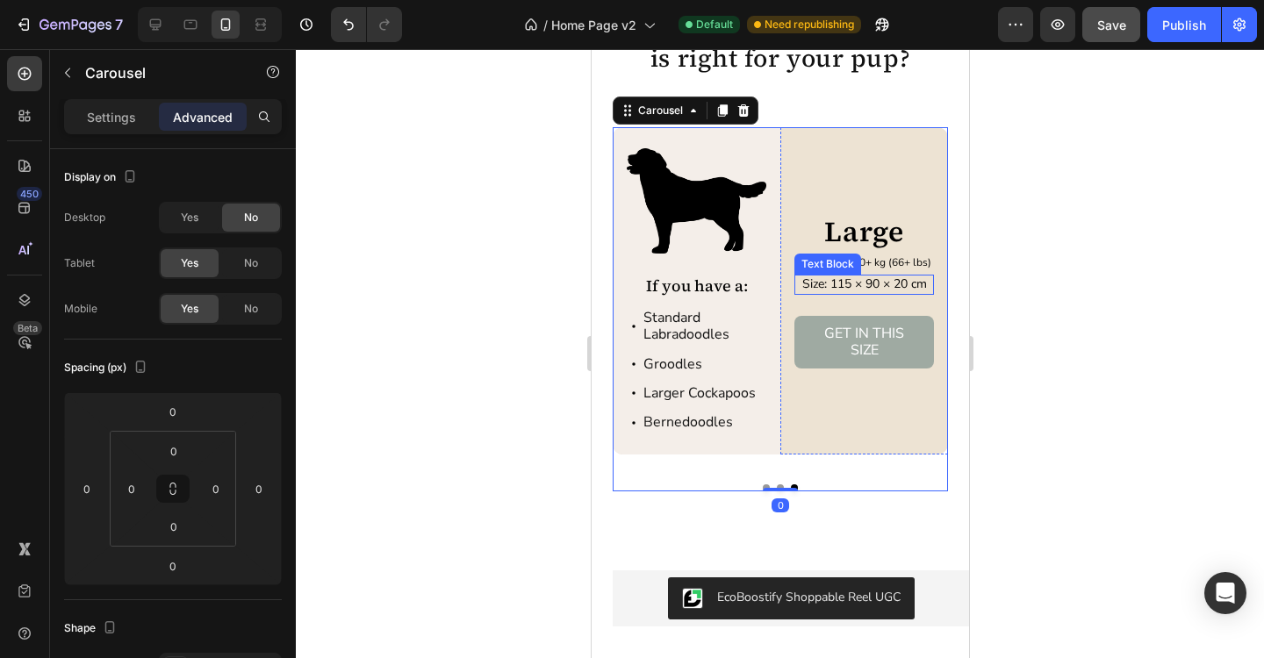
click at [867, 279] on p "Size: 115 × 90 × 20 cm" at bounding box center [863, 284] width 136 height 16
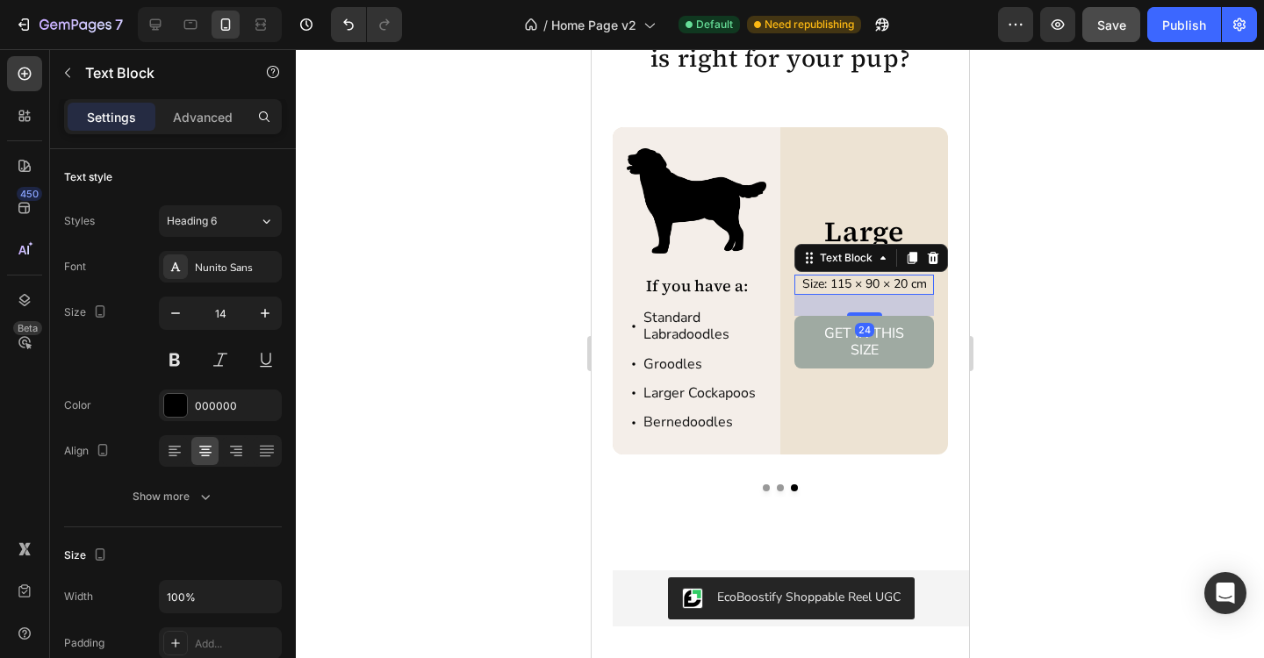
click at [860, 281] on p "Size: 115 × 90 × 20 cm" at bounding box center [863, 284] width 136 height 16
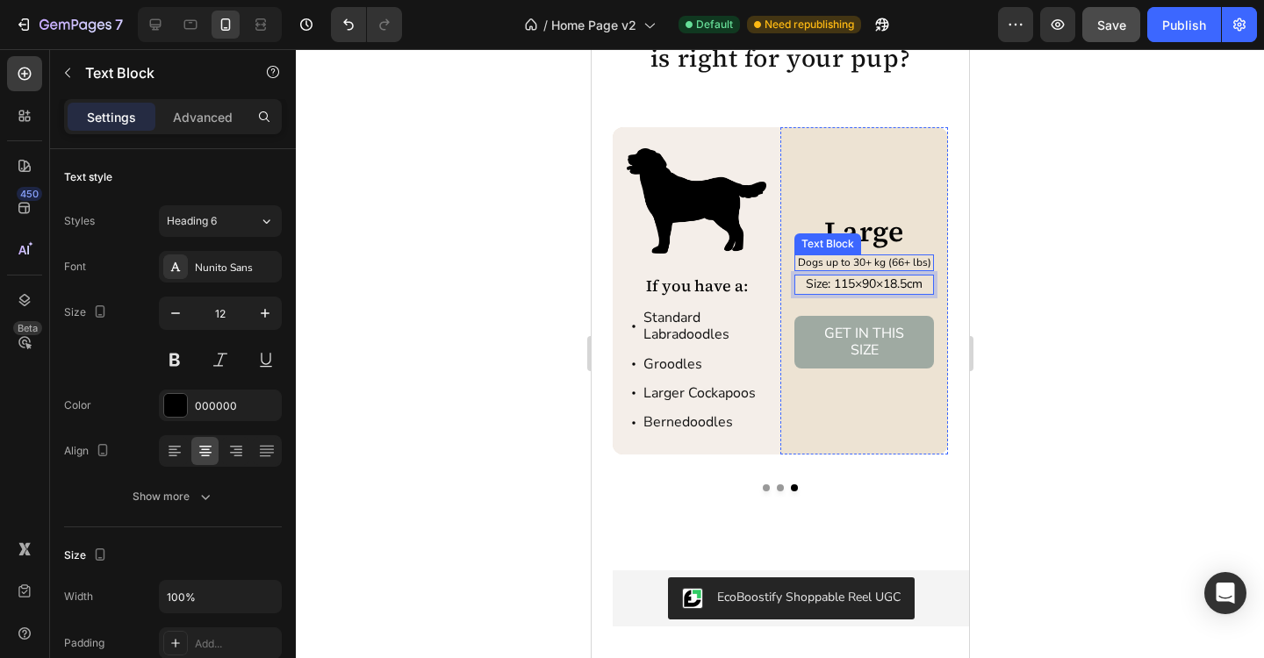
click at [925, 262] on p "Dogs up to 30+ kg (66+ lbs)" at bounding box center [863, 263] width 136 height 14
click at [926, 263] on p "Dogs up to 30+ kg (66+ lbs)" at bounding box center [863, 263] width 136 height 14
click at [928, 264] on p "Dogs up to 30+ kg (66+ lbs)" at bounding box center [863, 263] width 136 height 14
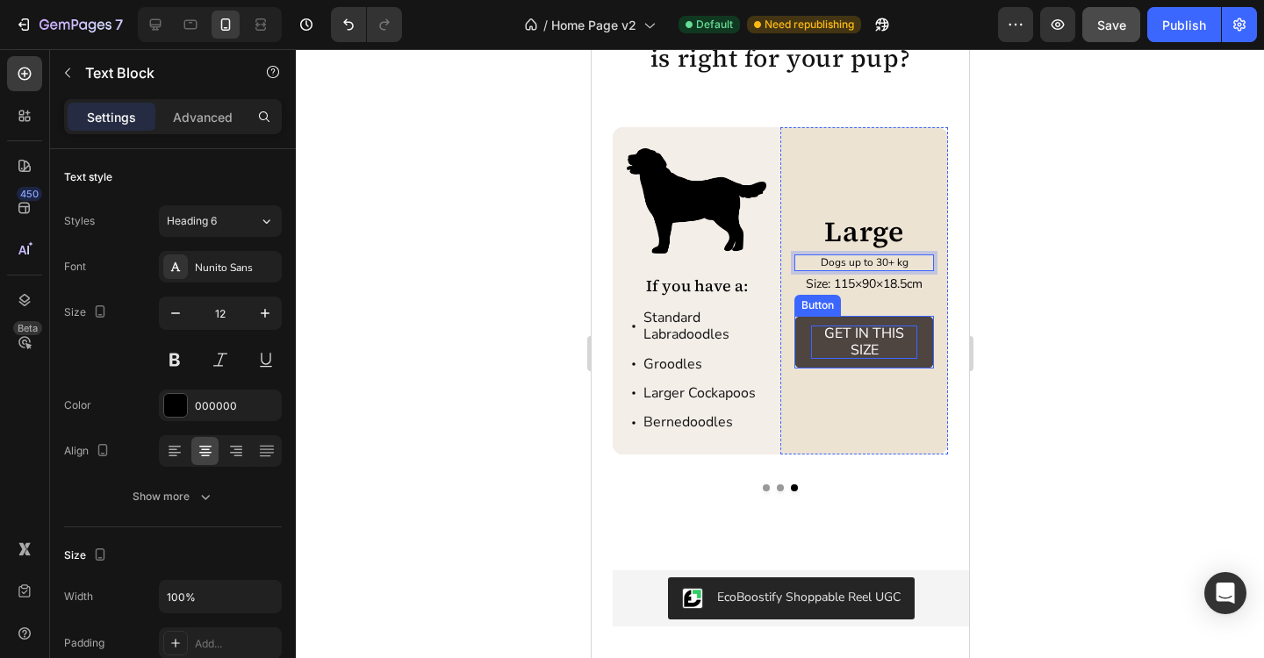
click at [857, 338] on p "GET IN THIS SIZE" at bounding box center [863, 342] width 106 height 33
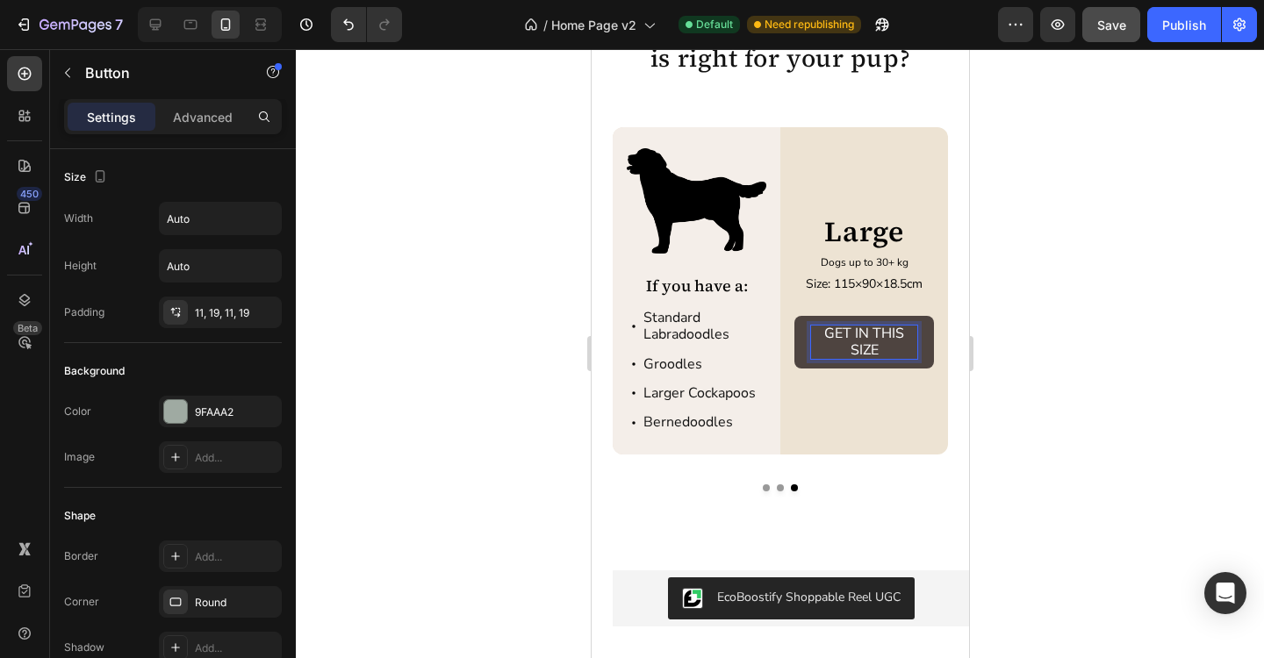
click at [858, 340] on p "GET IN THIS SIZE" at bounding box center [863, 342] width 106 height 33
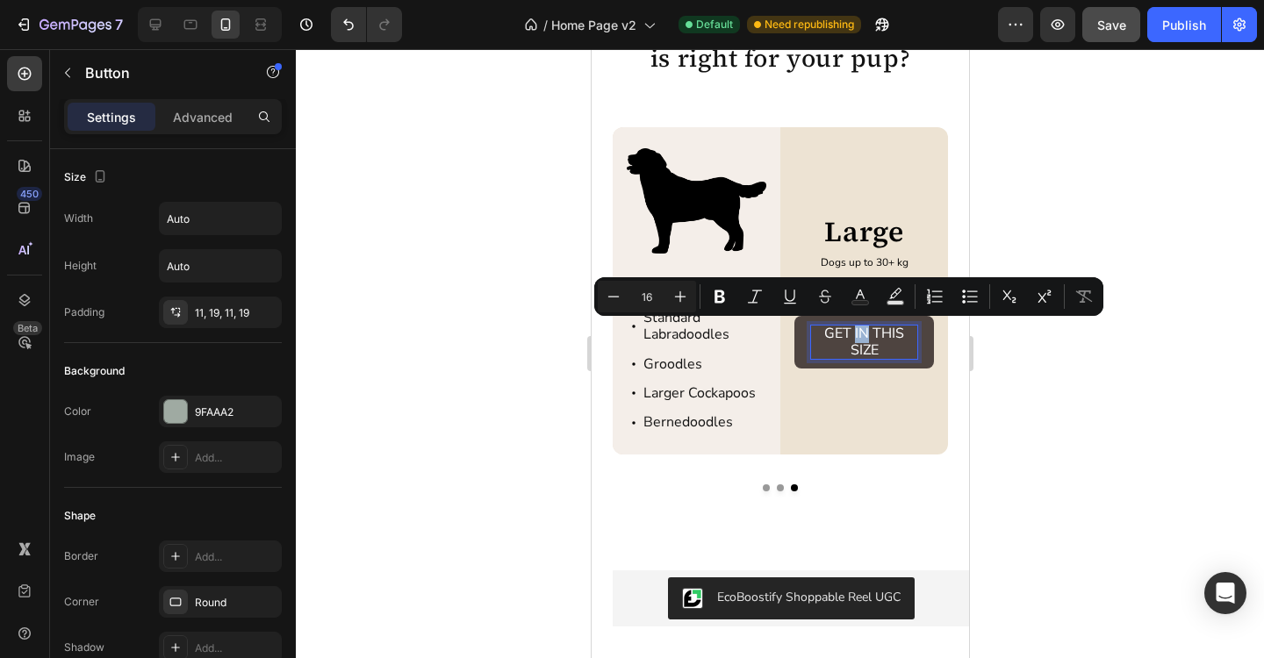
click at [858, 340] on p "GET IN THIS SIZE" at bounding box center [863, 342] width 106 height 33
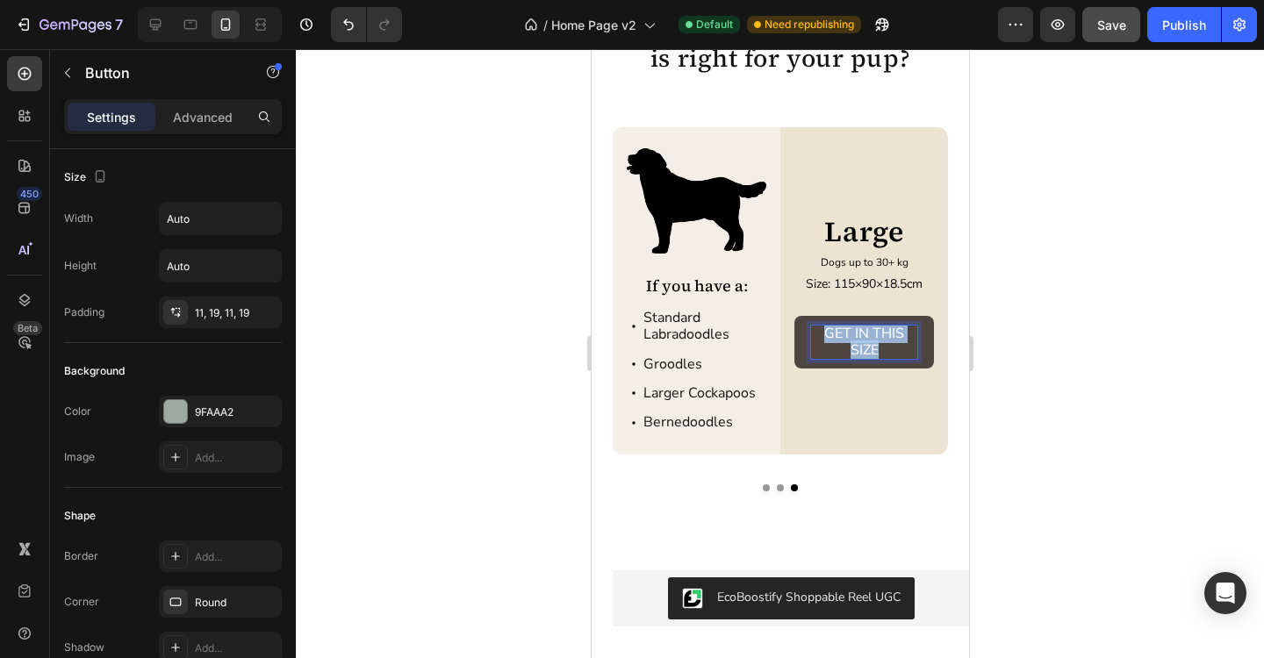
click at [858, 340] on p "GET IN THIS SIZE" at bounding box center [863, 342] width 106 height 33
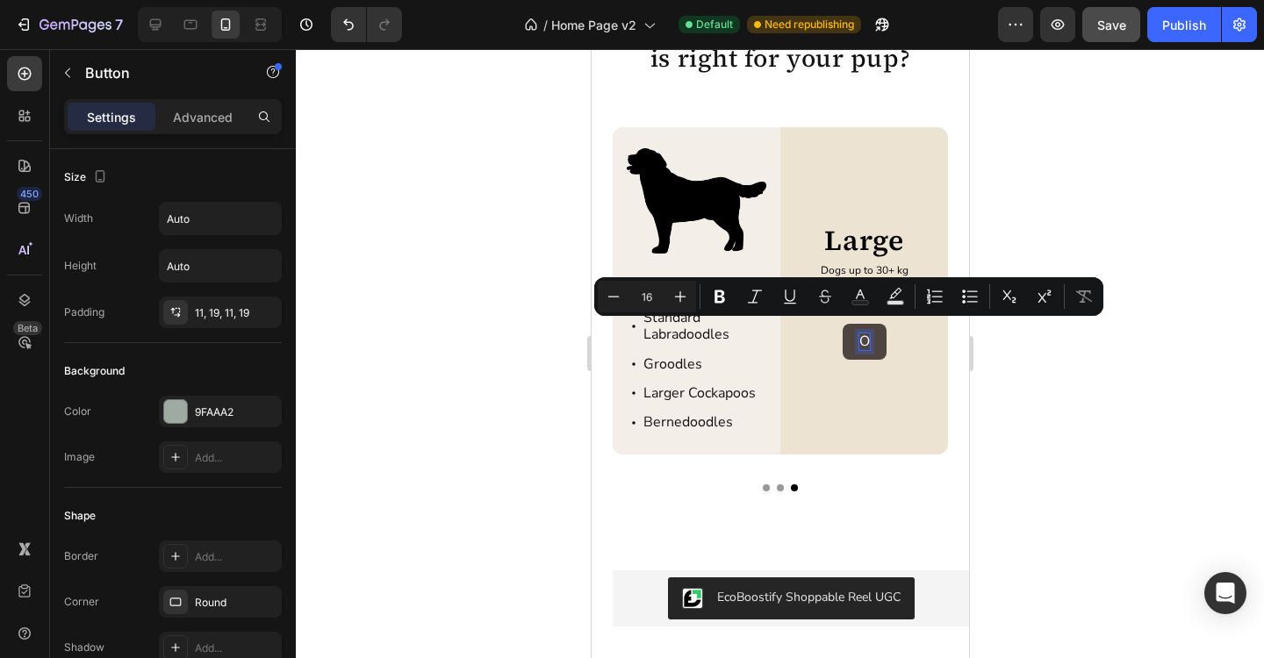
scroll to position [3149, 0]
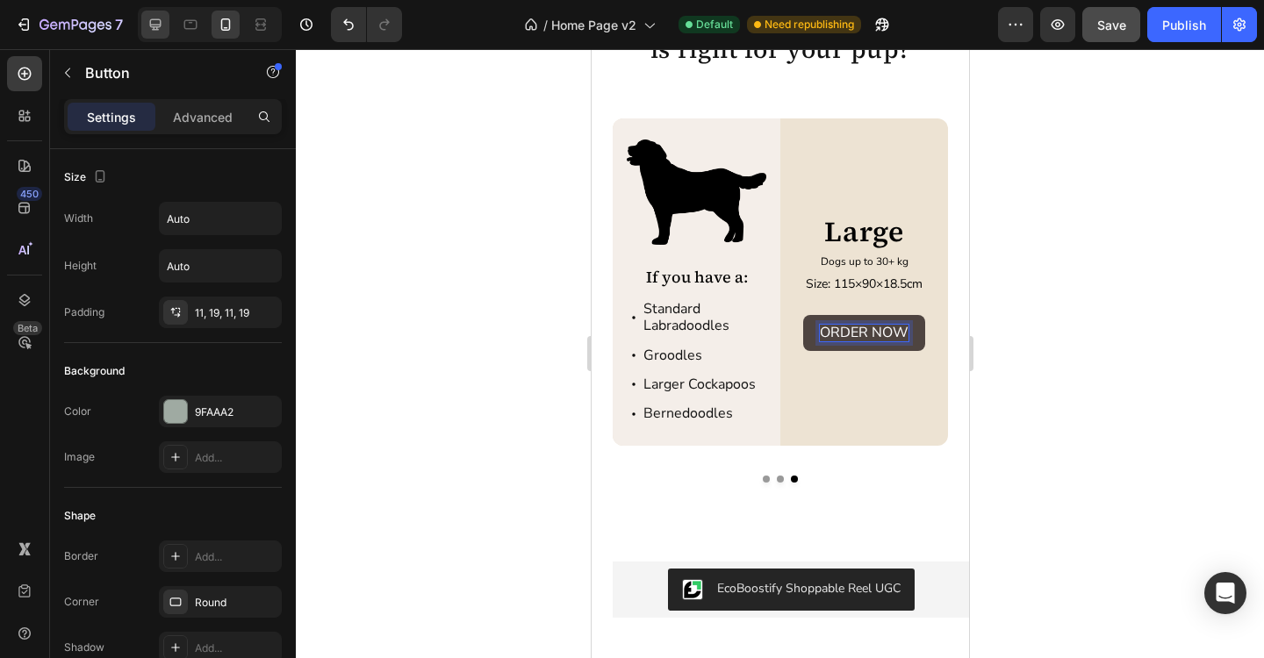
click at [162, 31] on icon at bounding box center [156, 25] width 18 height 18
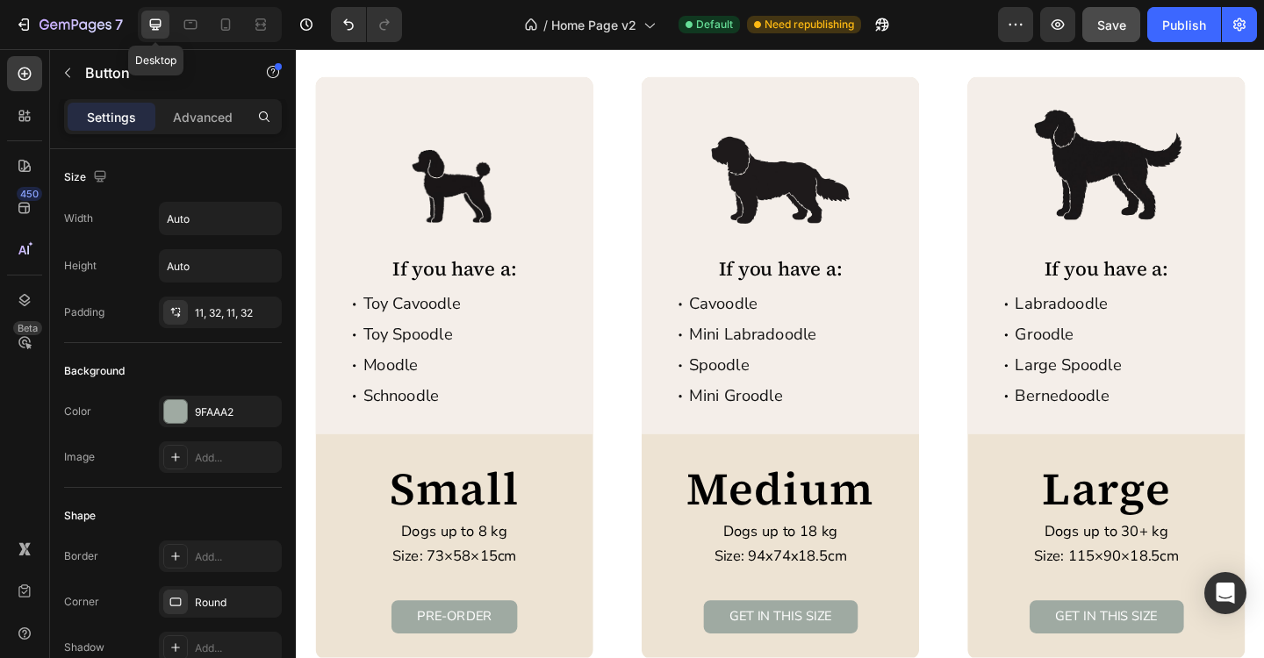
scroll to position [3088, 0]
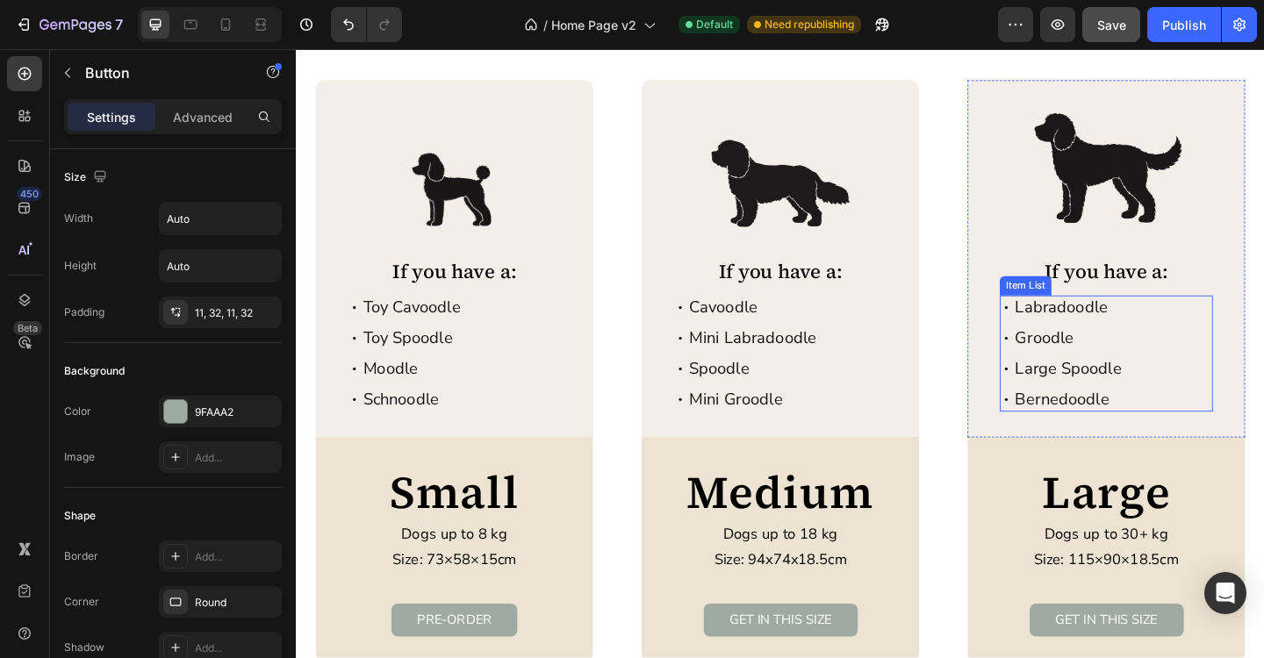
click at [1109, 334] on p "Labradoodle" at bounding box center [1136, 330] width 116 height 21
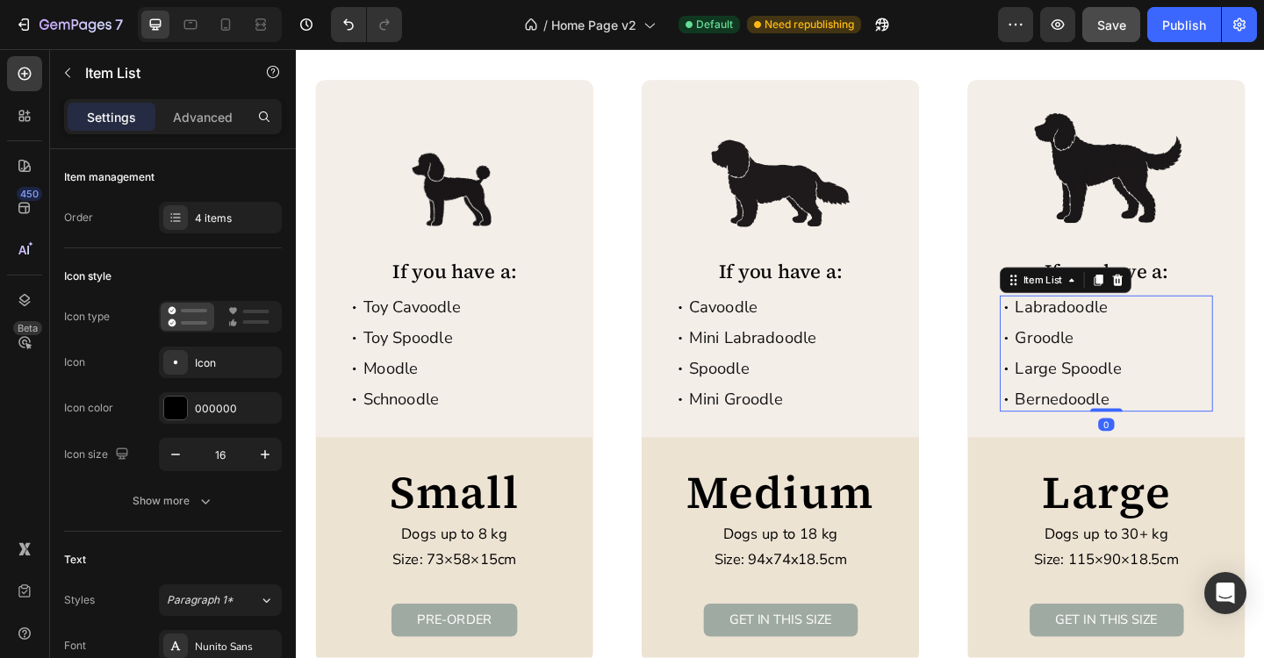
click at [1109, 334] on p "Labradoodle" at bounding box center [1136, 330] width 116 height 21
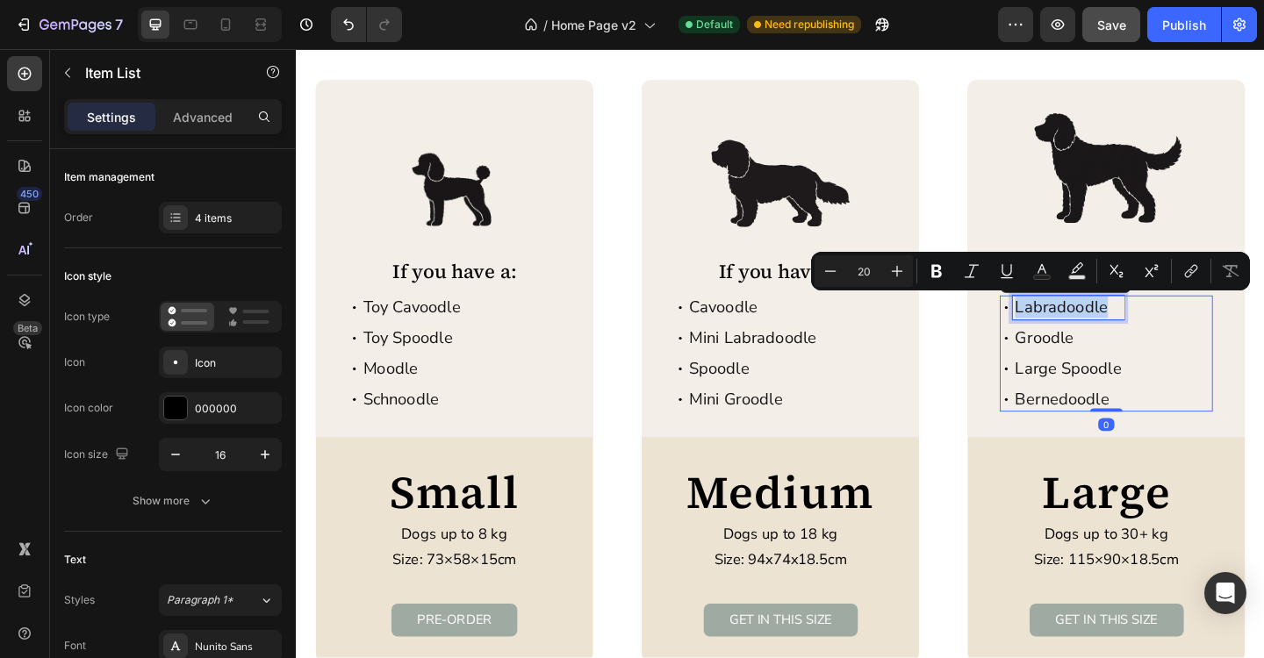
click at [1109, 334] on p "Labradoodle" at bounding box center [1136, 330] width 116 height 21
click at [230, 31] on icon at bounding box center [226, 25] width 18 height 18
type input "16"
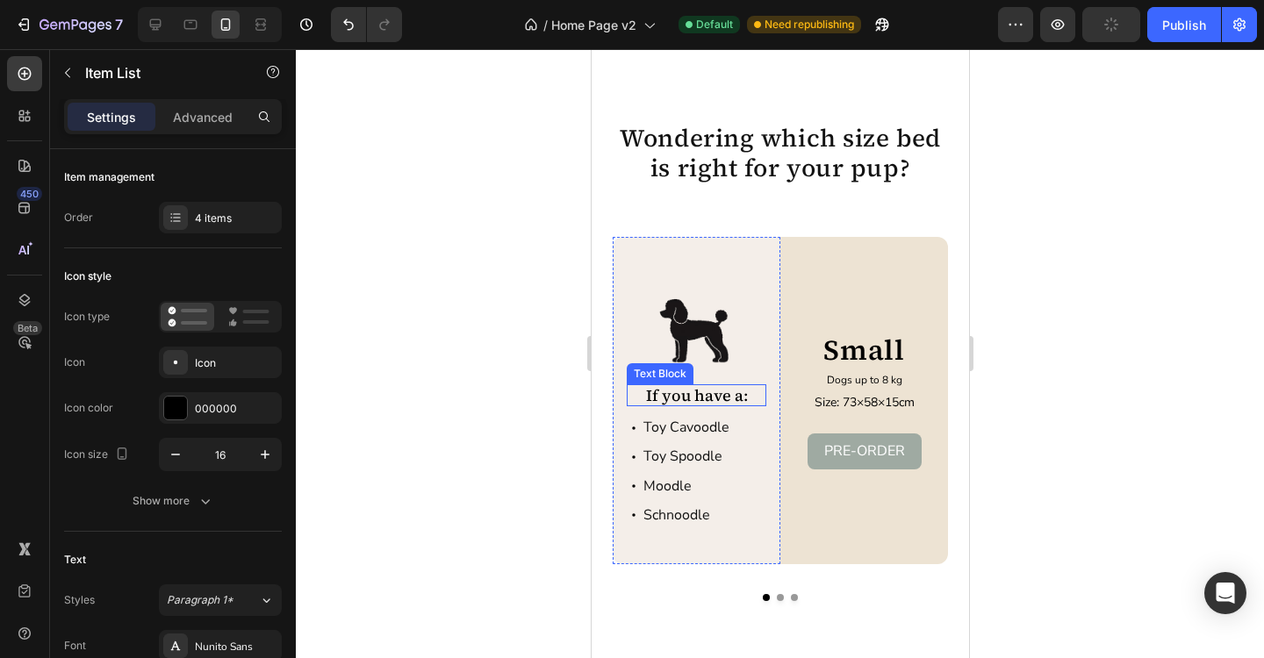
scroll to position [3026, 0]
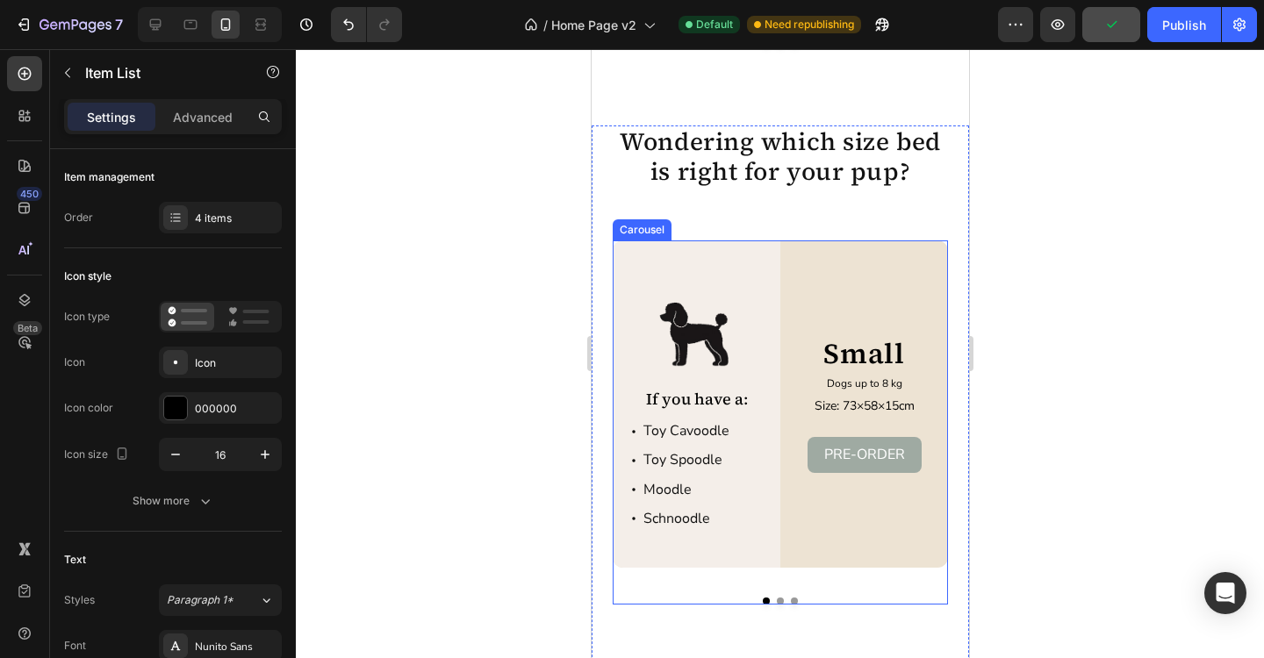
click at [793, 601] on button "Dot" at bounding box center [793, 601] width 7 height 7
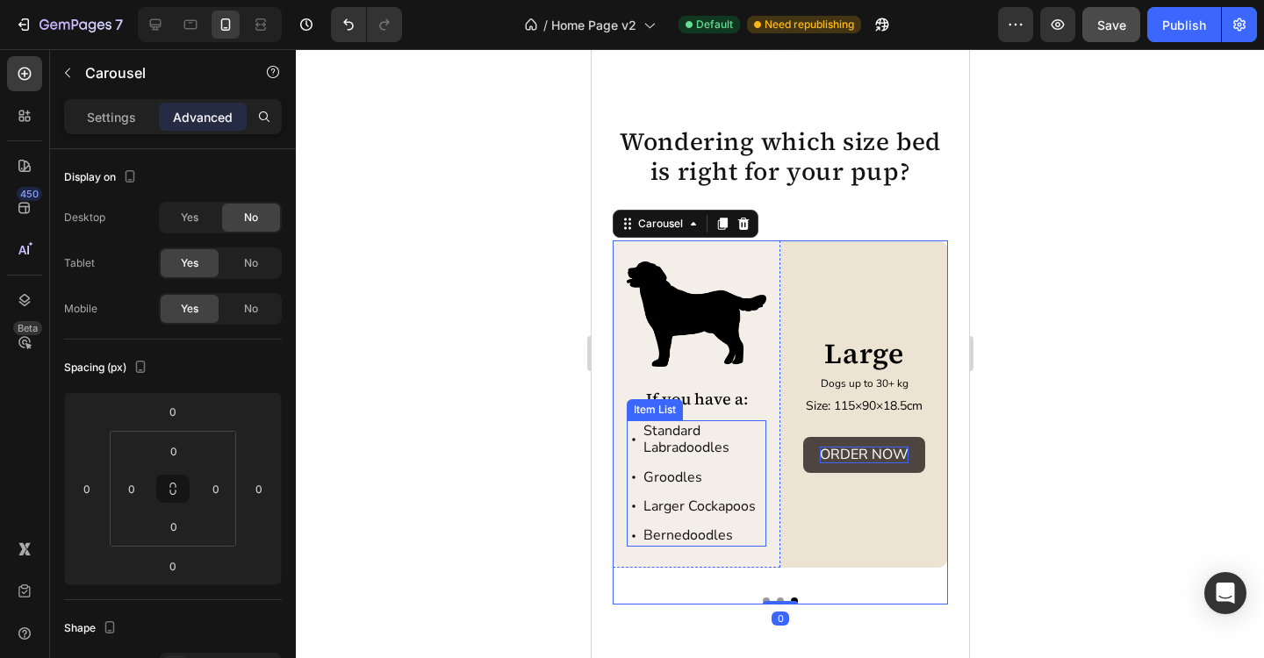
click at [681, 436] on p "Standard Labradoodles" at bounding box center [702, 439] width 120 height 33
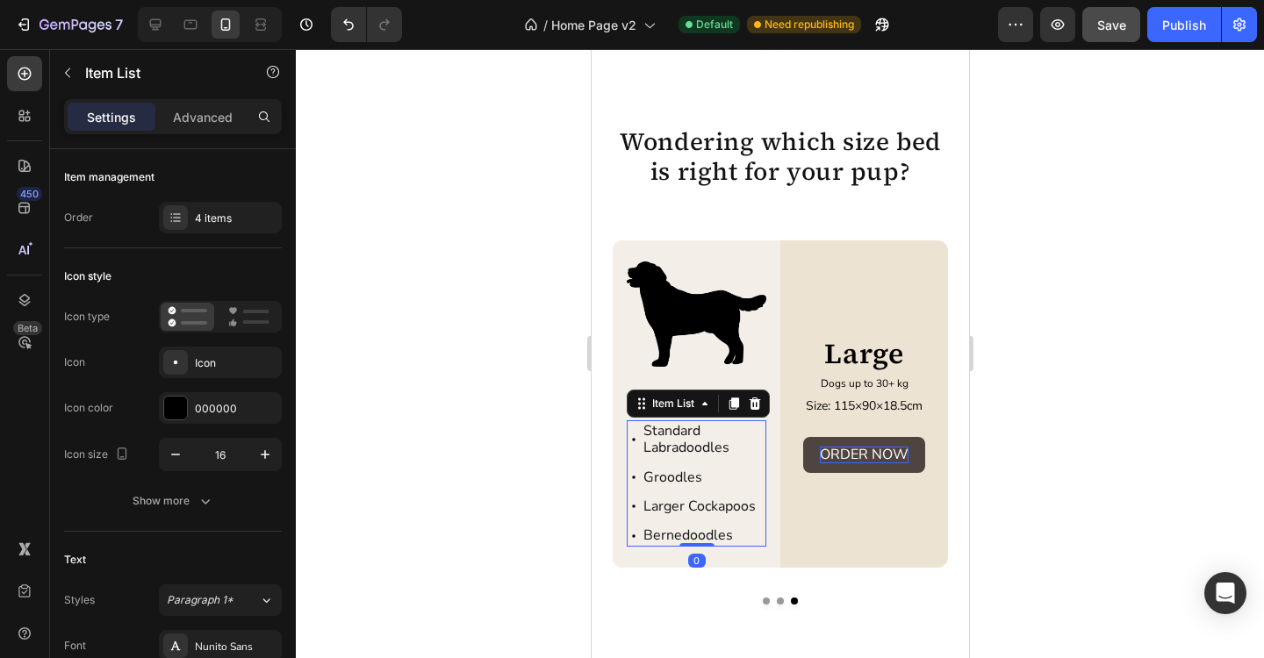
click at [676, 437] on p "Standard Labradoodles" at bounding box center [702, 439] width 120 height 33
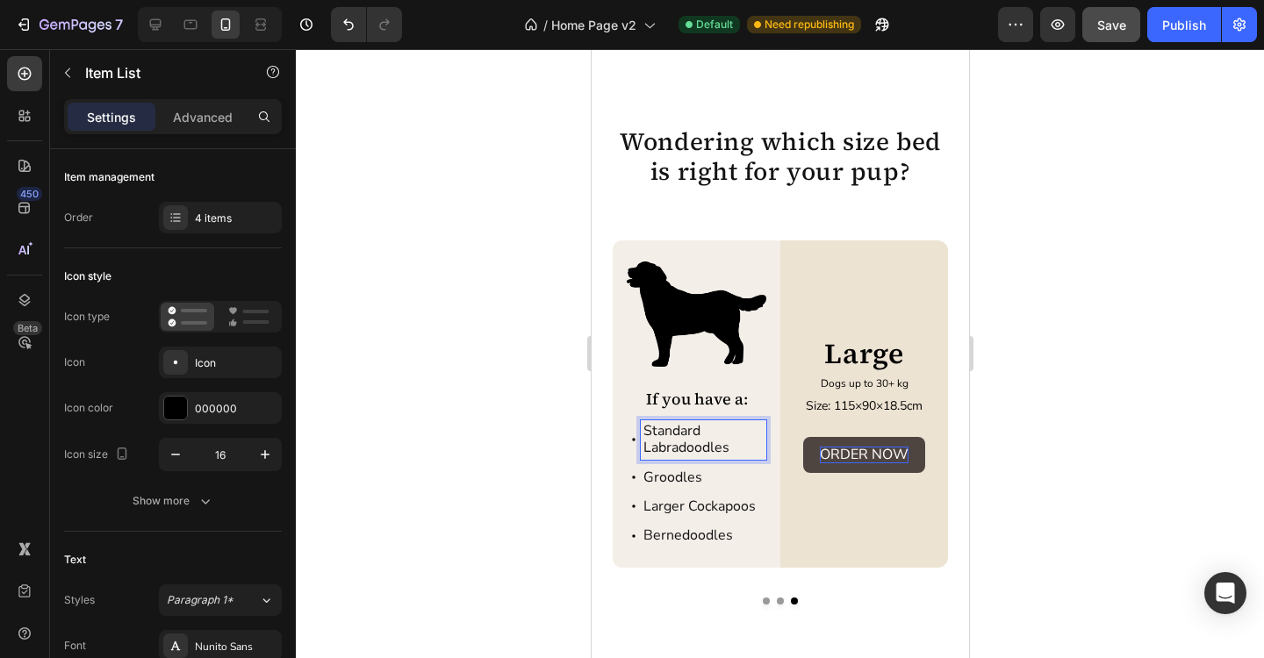
click at [676, 437] on p "Standard Labradoodles" at bounding box center [702, 439] width 120 height 33
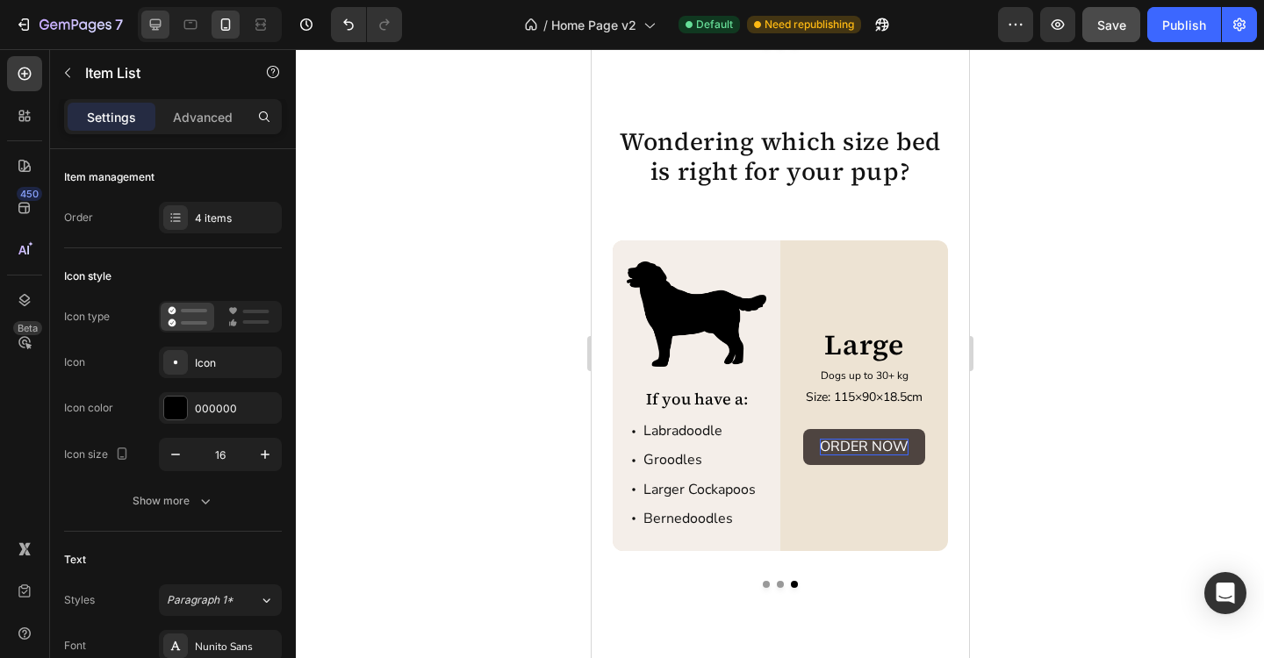
click at [162, 24] on icon at bounding box center [156, 25] width 18 height 18
type input "20"
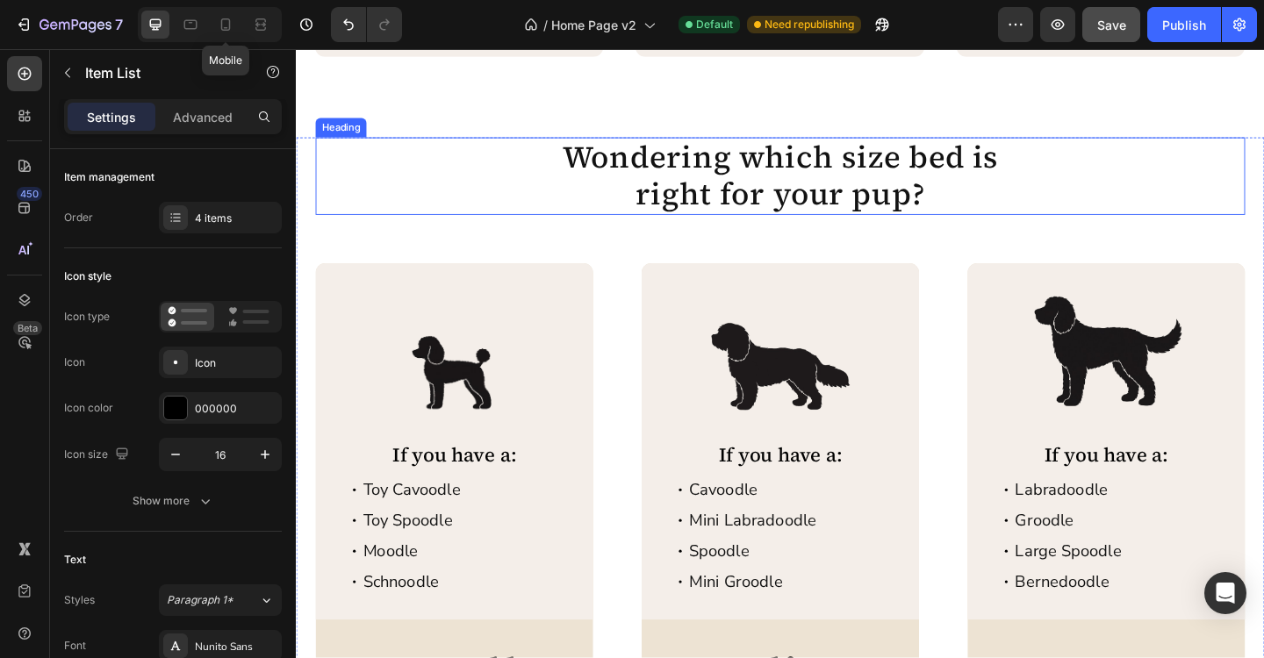
scroll to position [2965, 0]
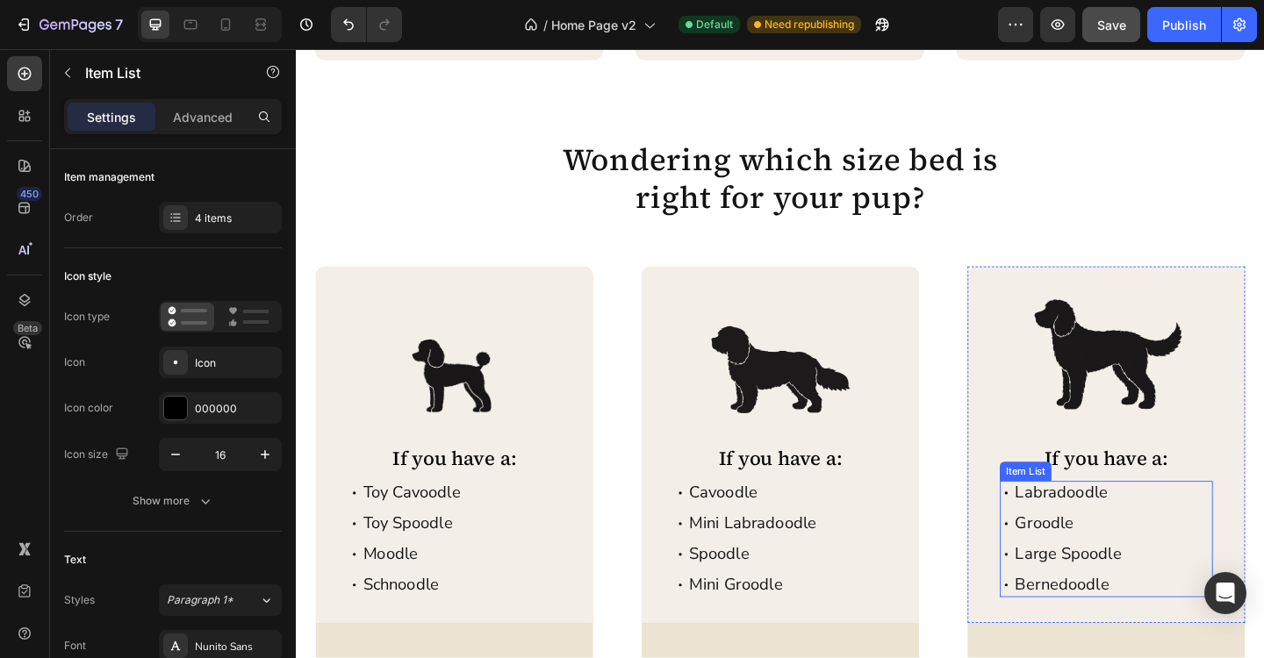
click at [1138, 589] on p "Large Spoodle" at bounding box center [1136, 599] width 116 height 21
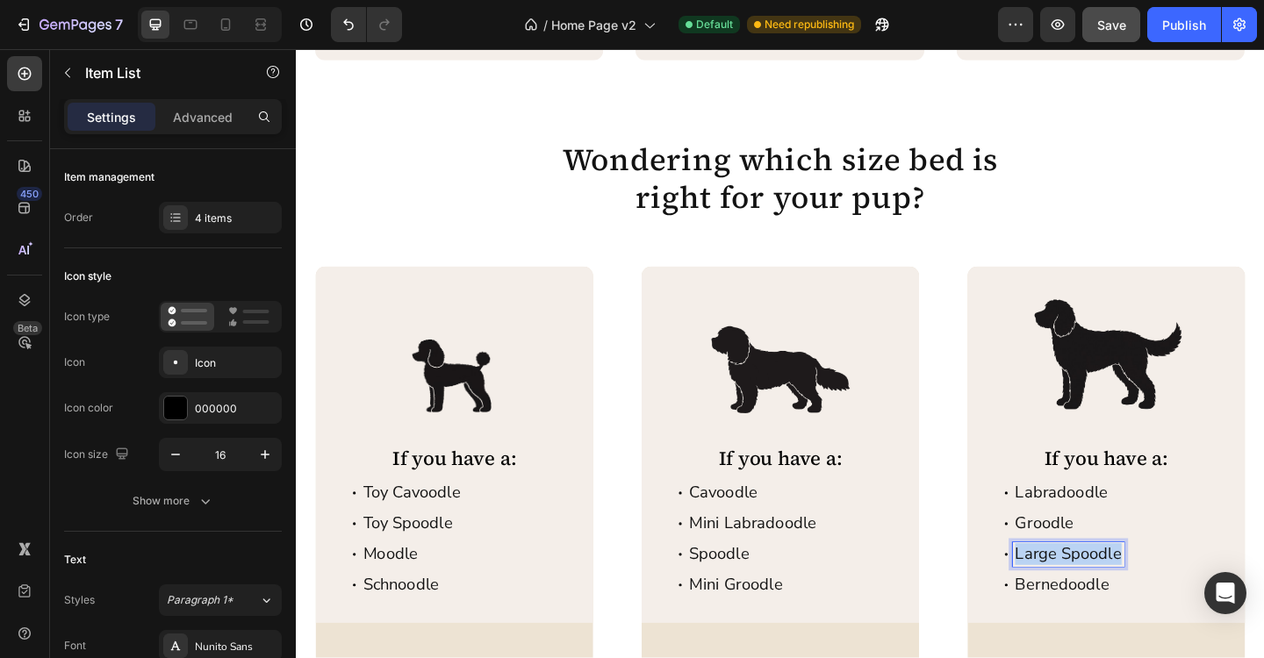
click at [1138, 589] on p "Large Spoodle" at bounding box center [1136, 599] width 116 height 21
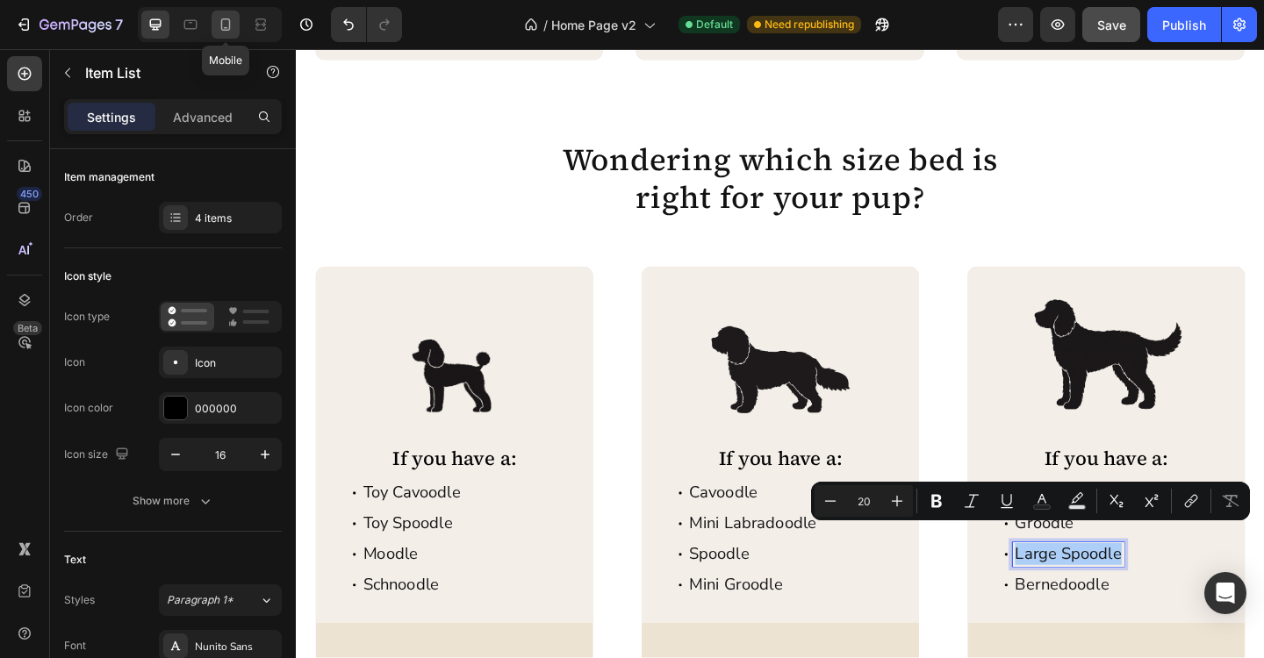
click at [233, 25] on icon at bounding box center [226, 25] width 18 height 18
type input "16"
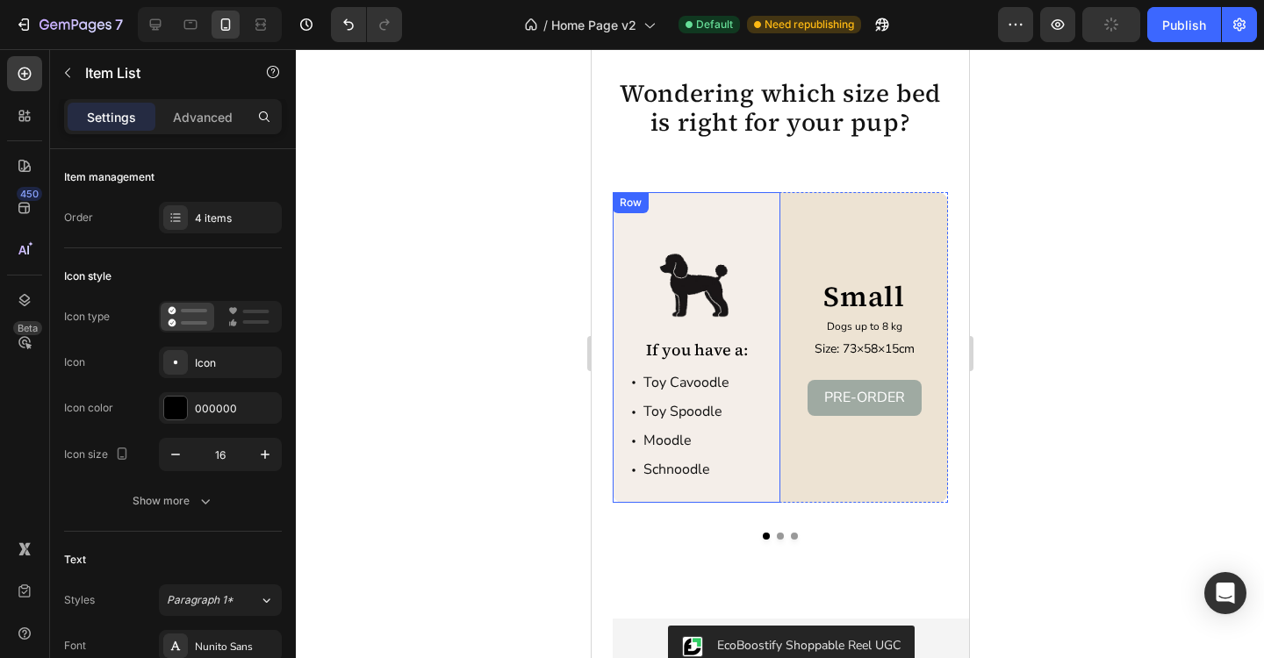
scroll to position [3052, 0]
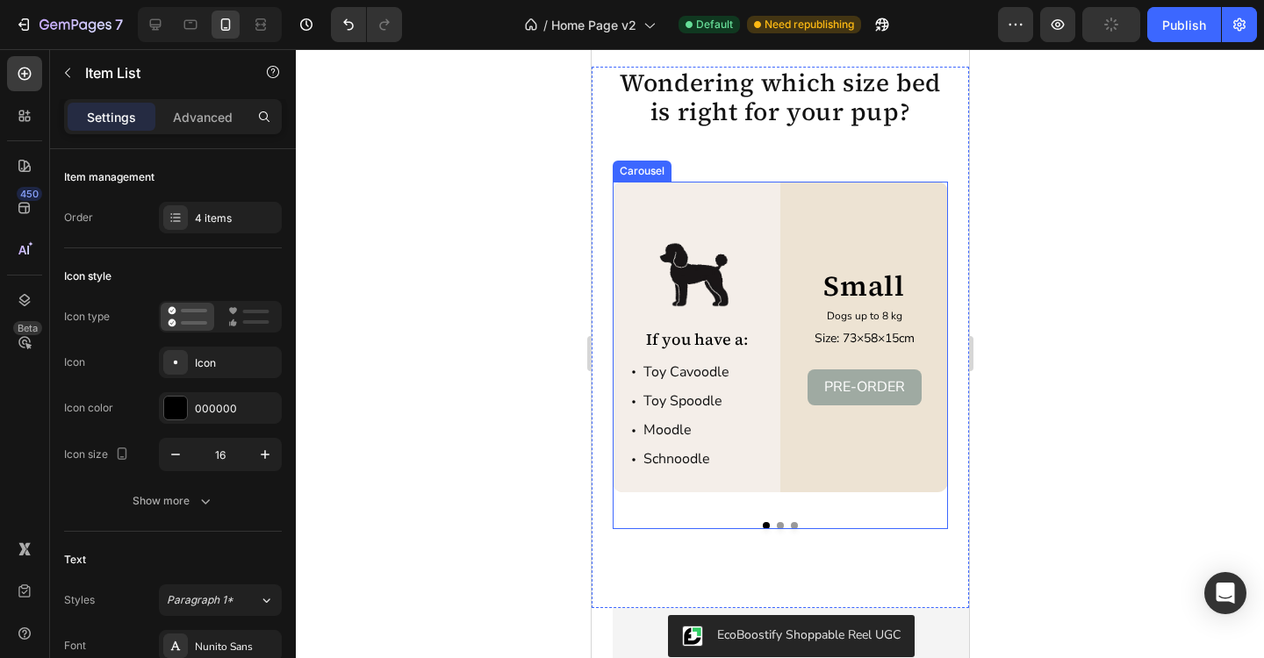
click at [795, 523] on button "Dot" at bounding box center [793, 525] width 7 height 7
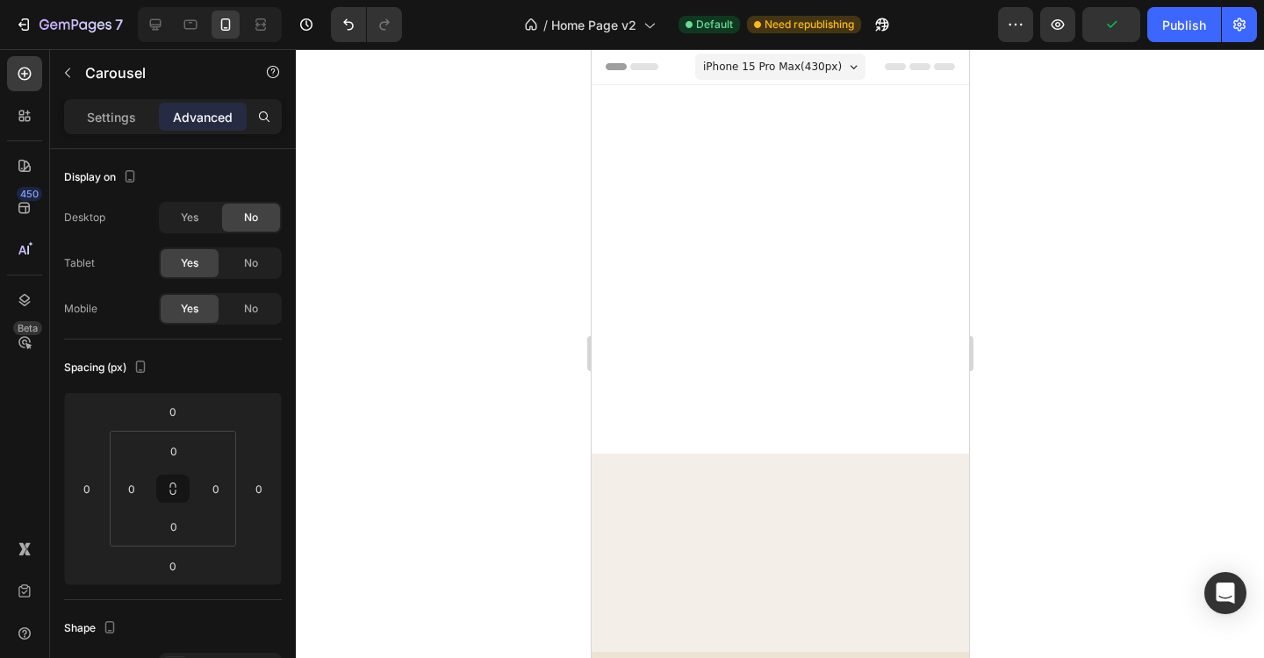
scroll to position [3052, 0]
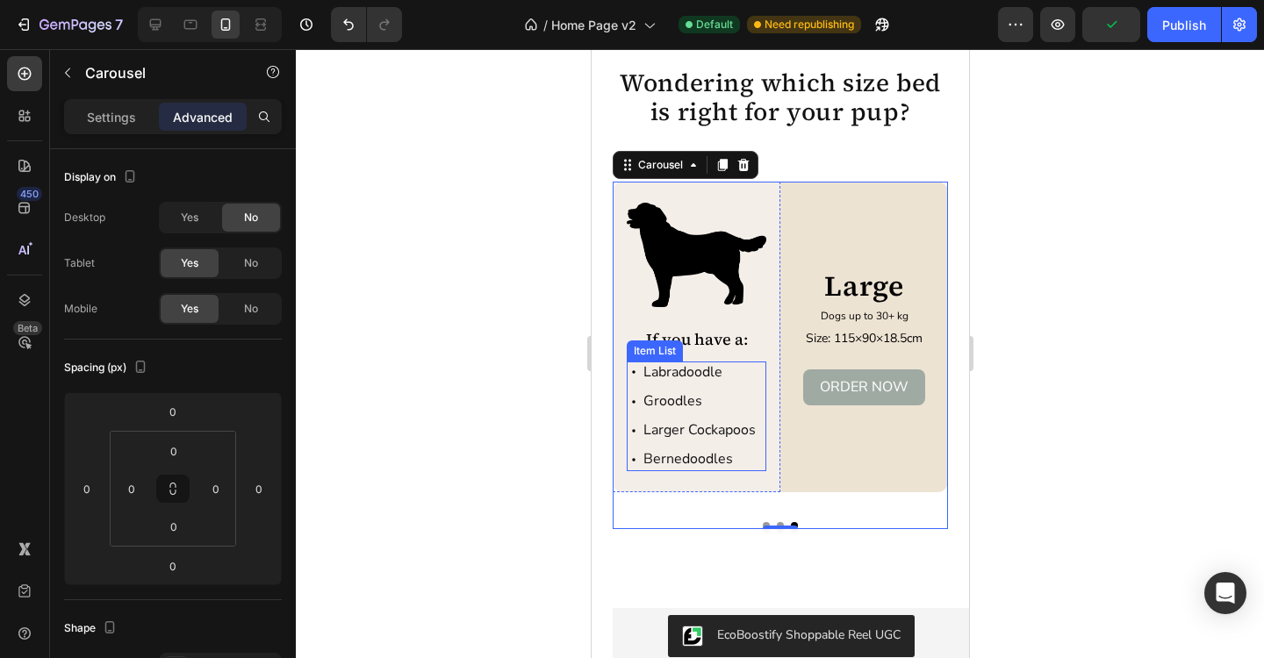
click at [703, 433] on p "Larger Cockapoos" at bounding box center [698, 430] width 112 height 17
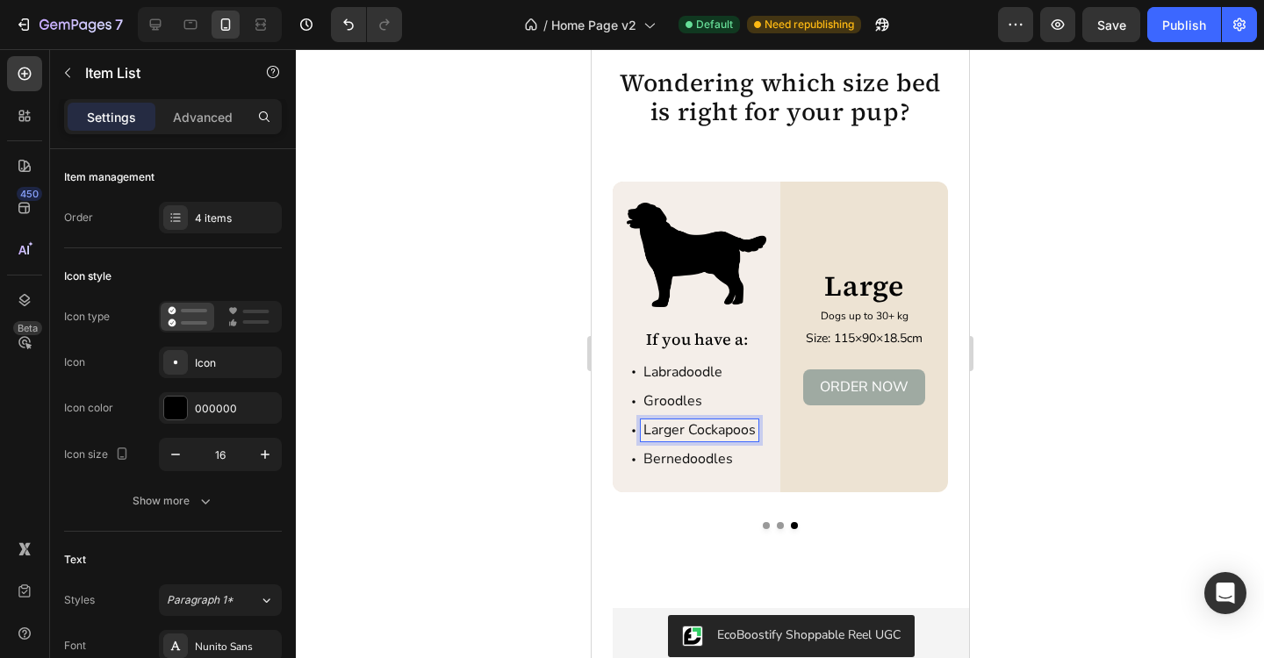
click at [703, 433] on p "Larger Cockapoos" at bounding box center [698, 430] width 112 height 17
click at [729, 463] on p "Bernedoodles" at bounding box center [688, 459] width 92 height 17
click at [1101, 38] on button "Save" at bounding box center [1111, 24] width 58 height 35
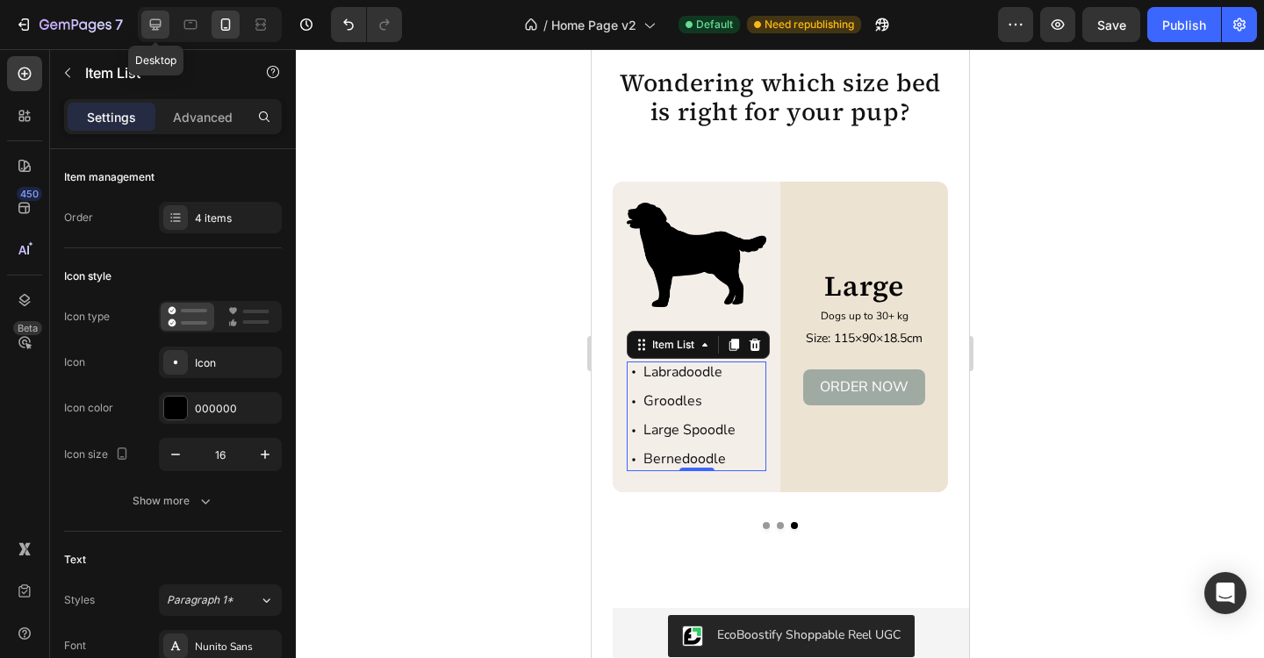
click at [158, 38] on div at bounding box center [155, 25] width 28 height 28
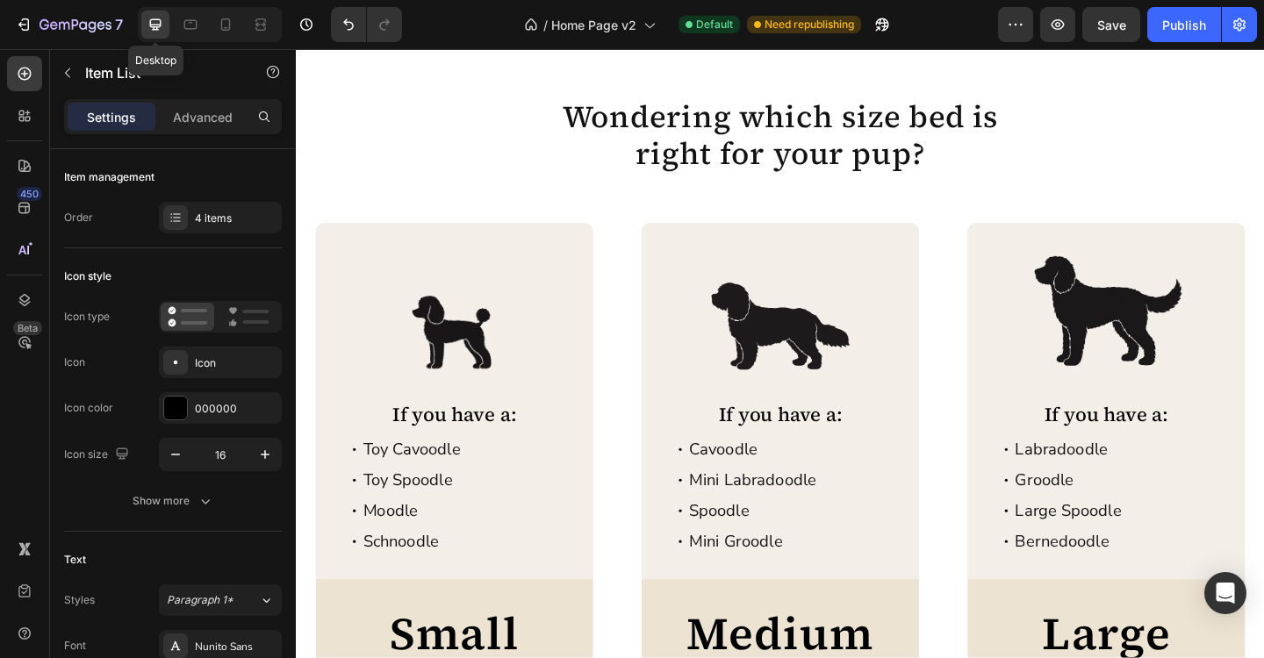
scroll to position [3009, 0]
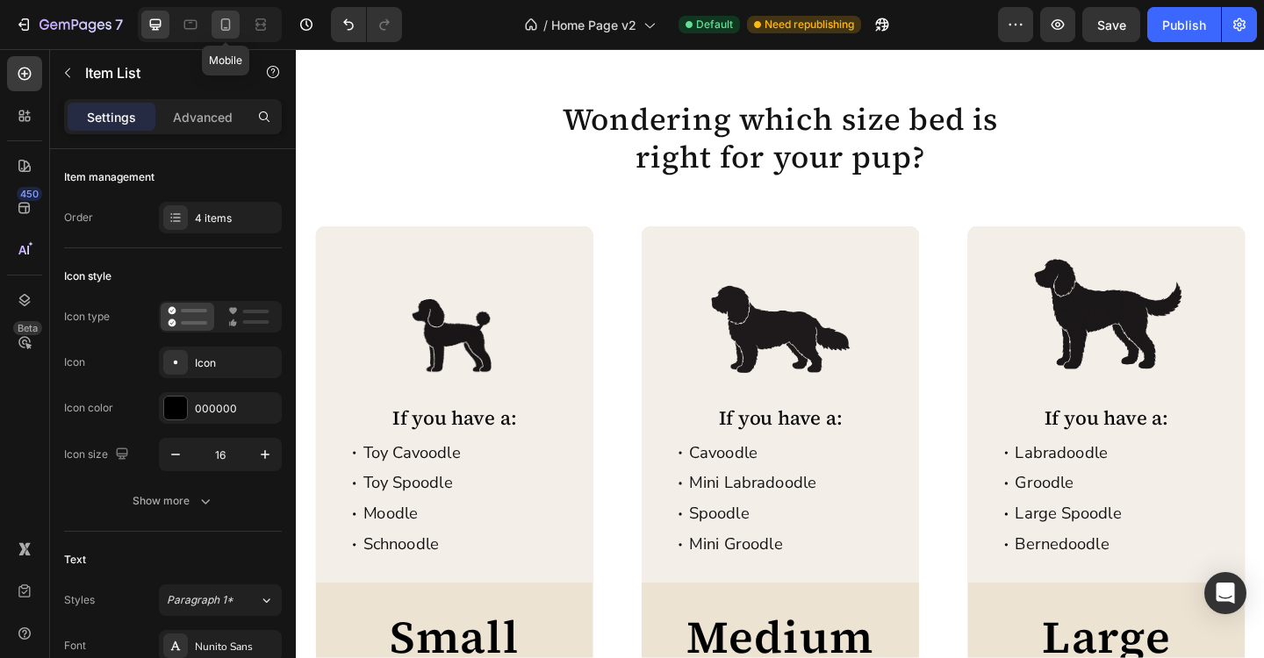
click at [228, 31] on icon at bounding box center [226, 25] width 18 height 18
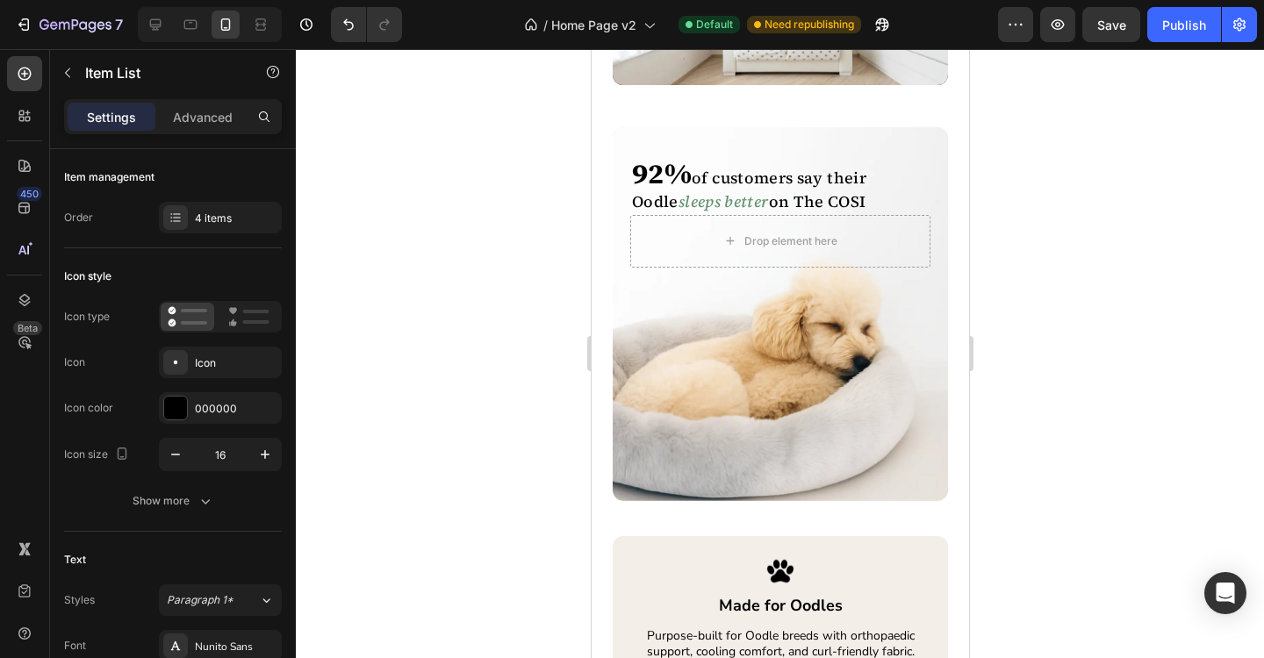
scroll to position [2307, 0]
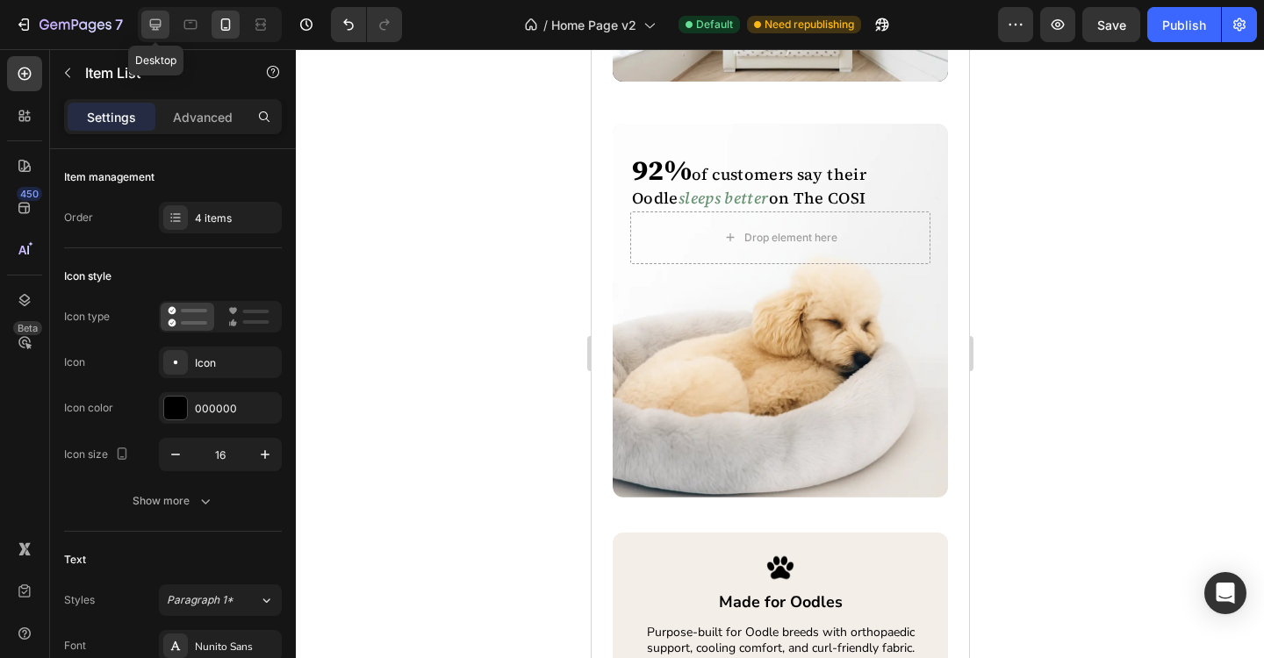
click at [155, 31] on icon at bounding box center [156, 25] width 18 height 18
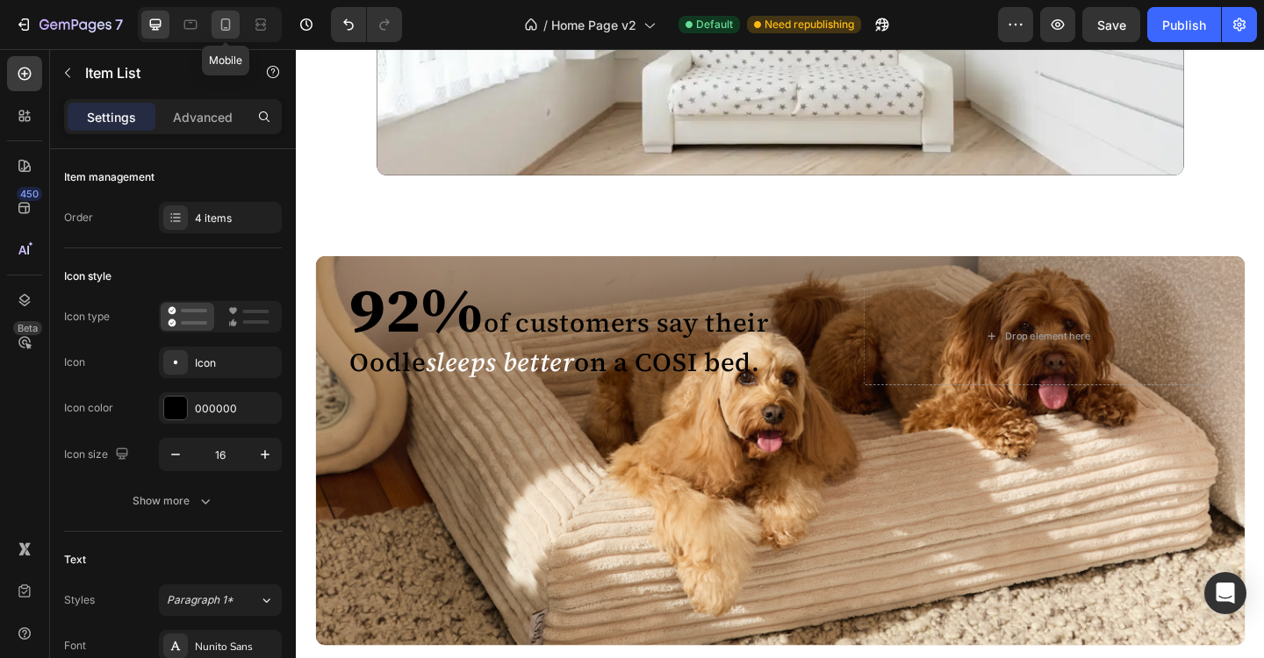
click at [226, 27] on icon at bounding box center [226, 24] width 10 height 12
type input "16"
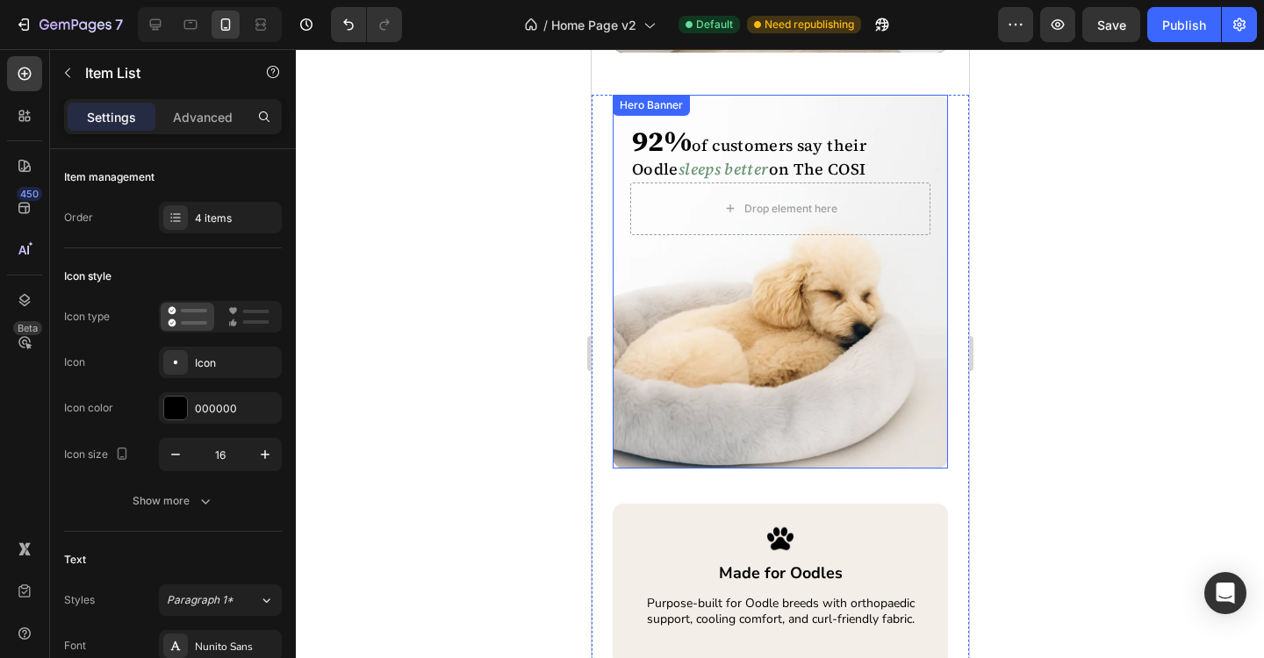
click at [709, 337] on div "92% of customers say their Oodle sleeps better on a COSI bed. Heading 92% of cu…" at bounding box center [779, 282] width 335 height 374
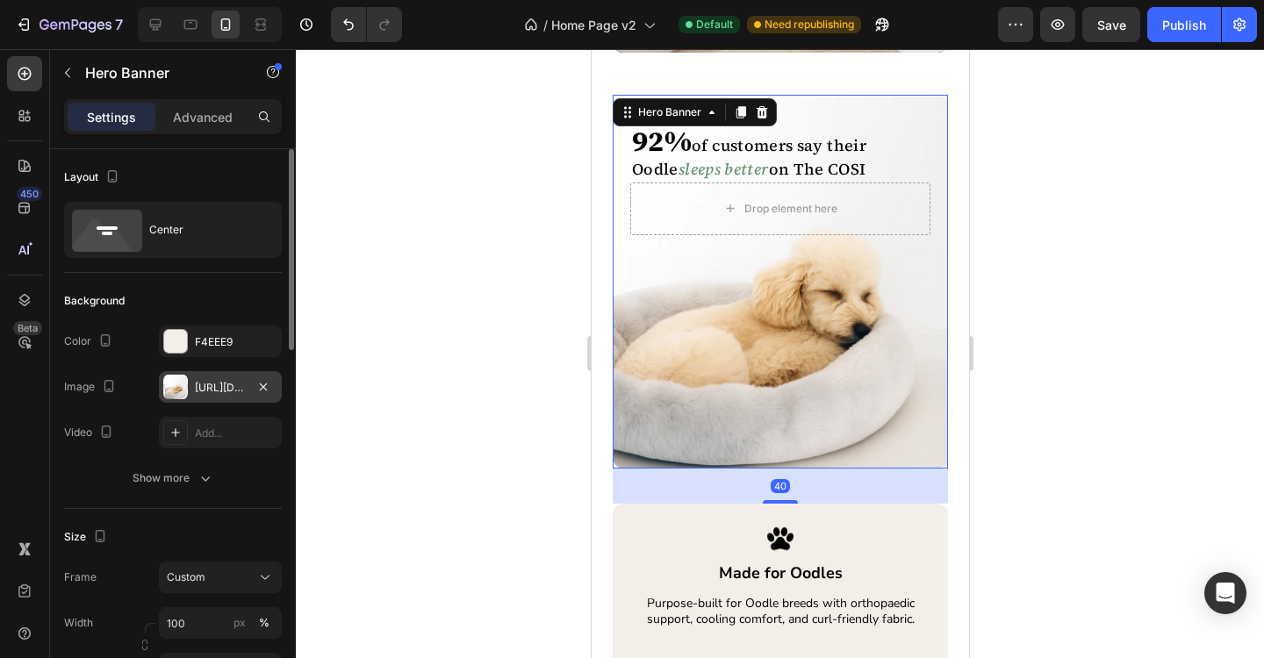
click at [234, 389] on div "[URL][DOMAIN_NAME]" at bounding box center [220, 388] width 51 height 16
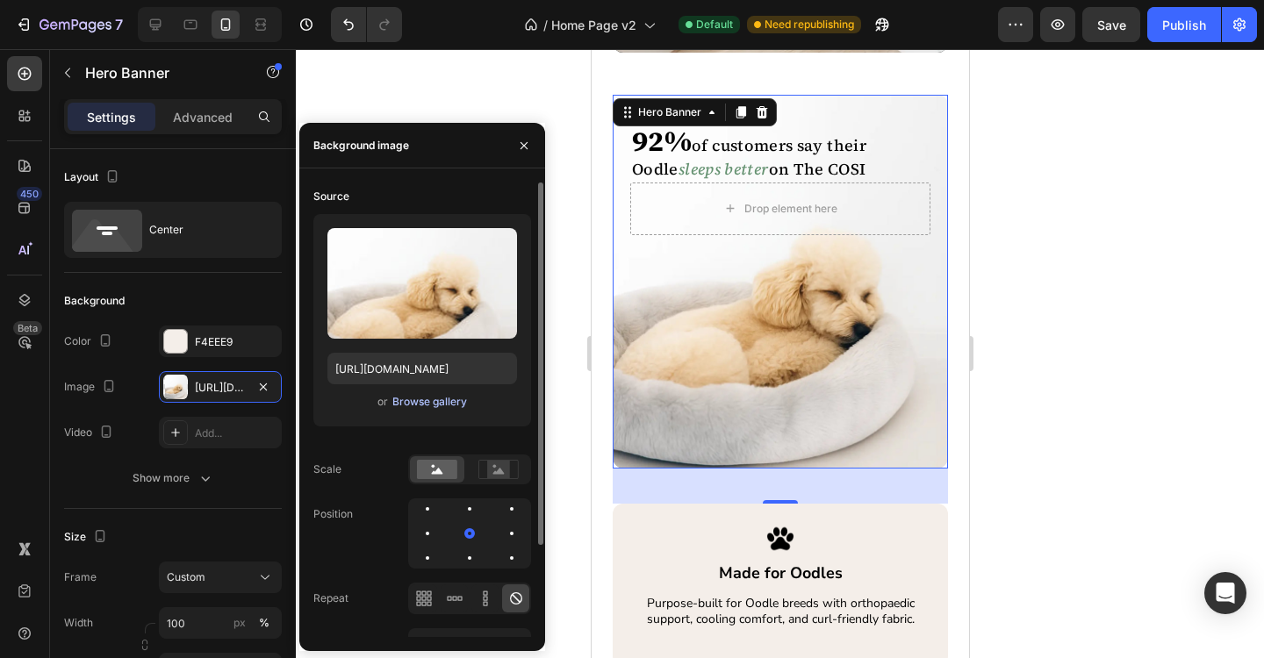
click at [419, 406] on div "Browse gallery" at bounding box center [429, 402] width 75 height 16
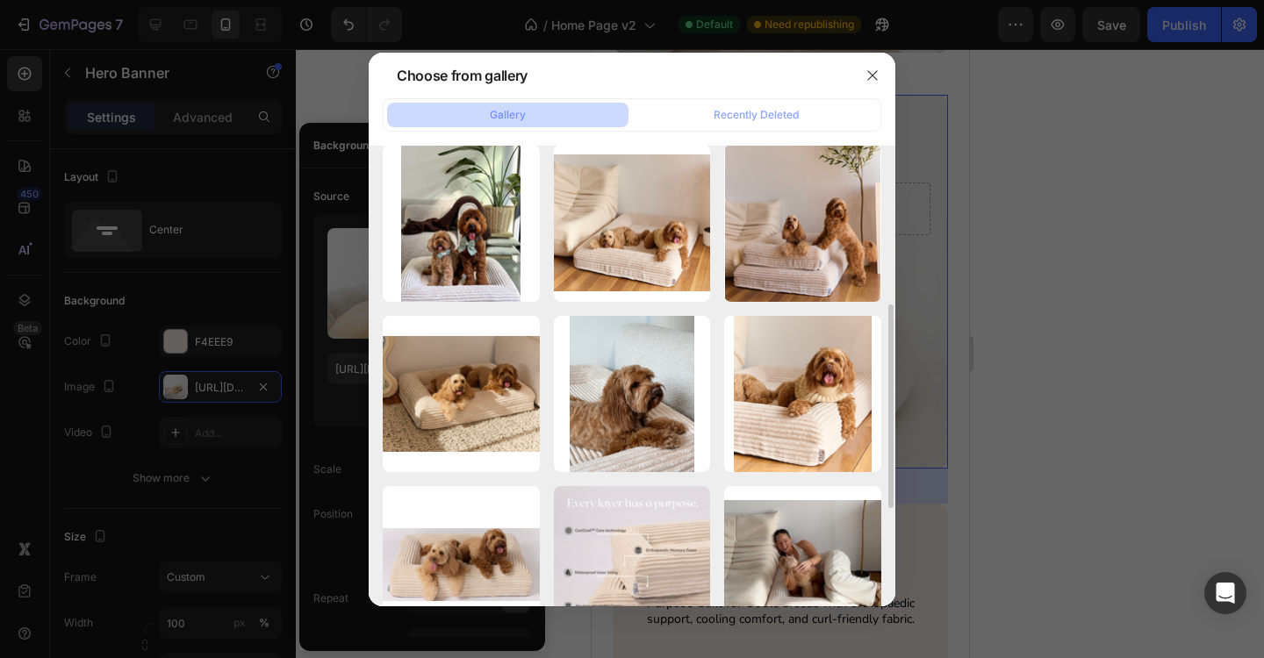
scroll to position [357, 0]
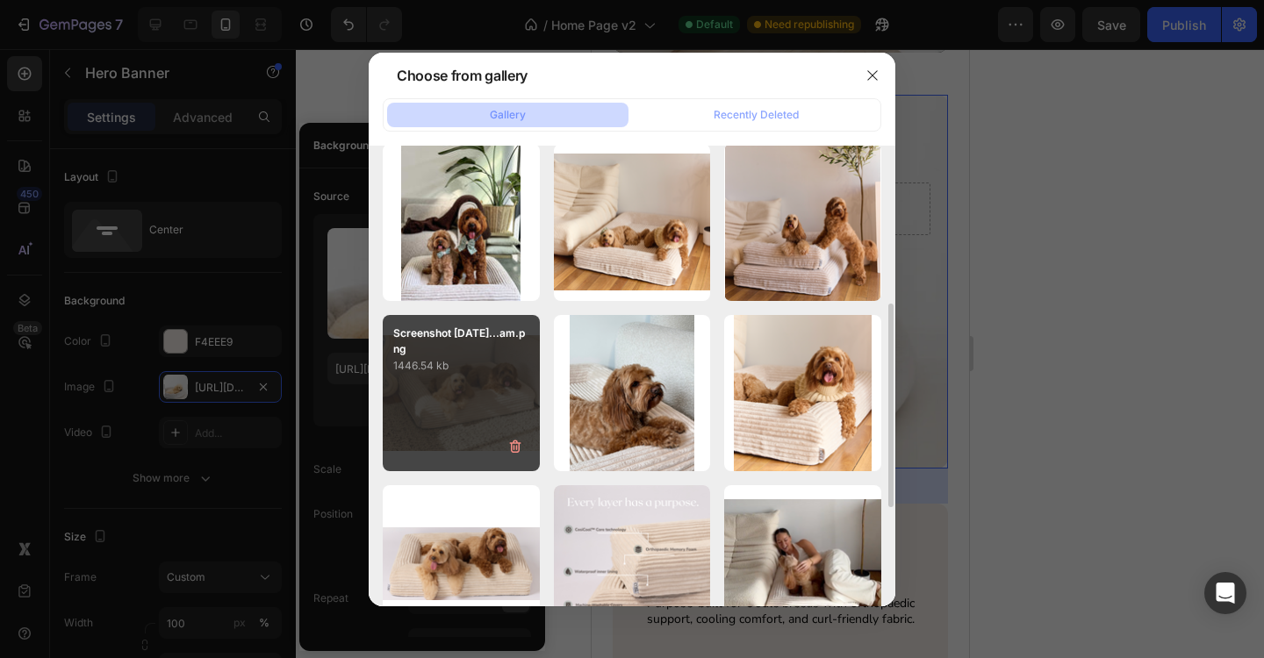
click at [471, 423] on div "Screenshot [DATE]...am.png 1446.54 kb" at bounding box center [461, 393] width 157 height 157
type input "[URL][DOMAIN_NAME]"
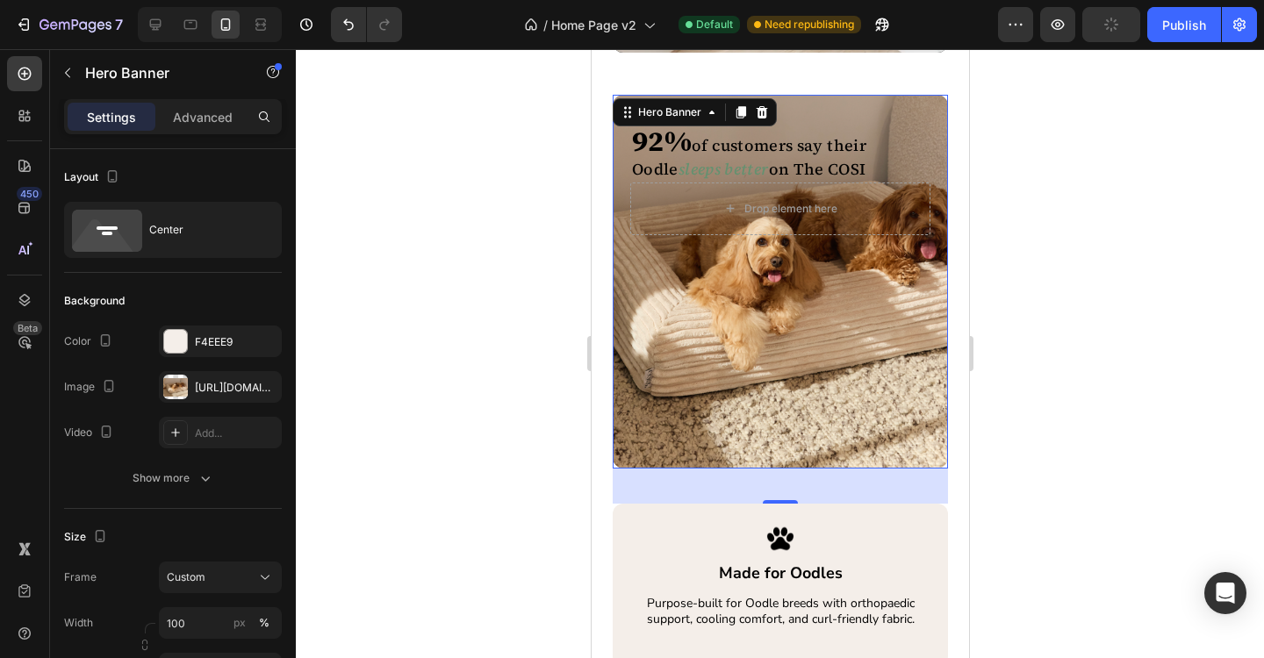
click at [799, 293] on div "92% of customers say their Oodle sleeps better on a COSI bed. Heading 92% of cu…" at bounding box center [779, 282] width 335 height 374
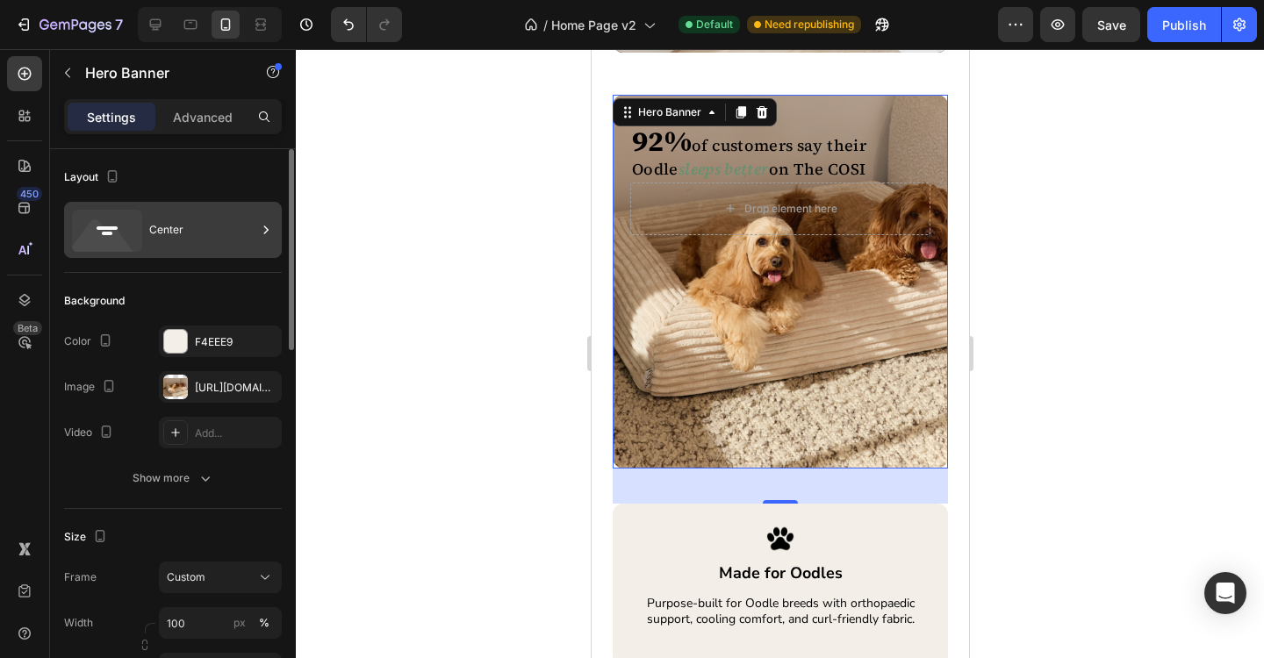
click at [267, 232] on icon at bounding box center [266, 230] width 18 height 18
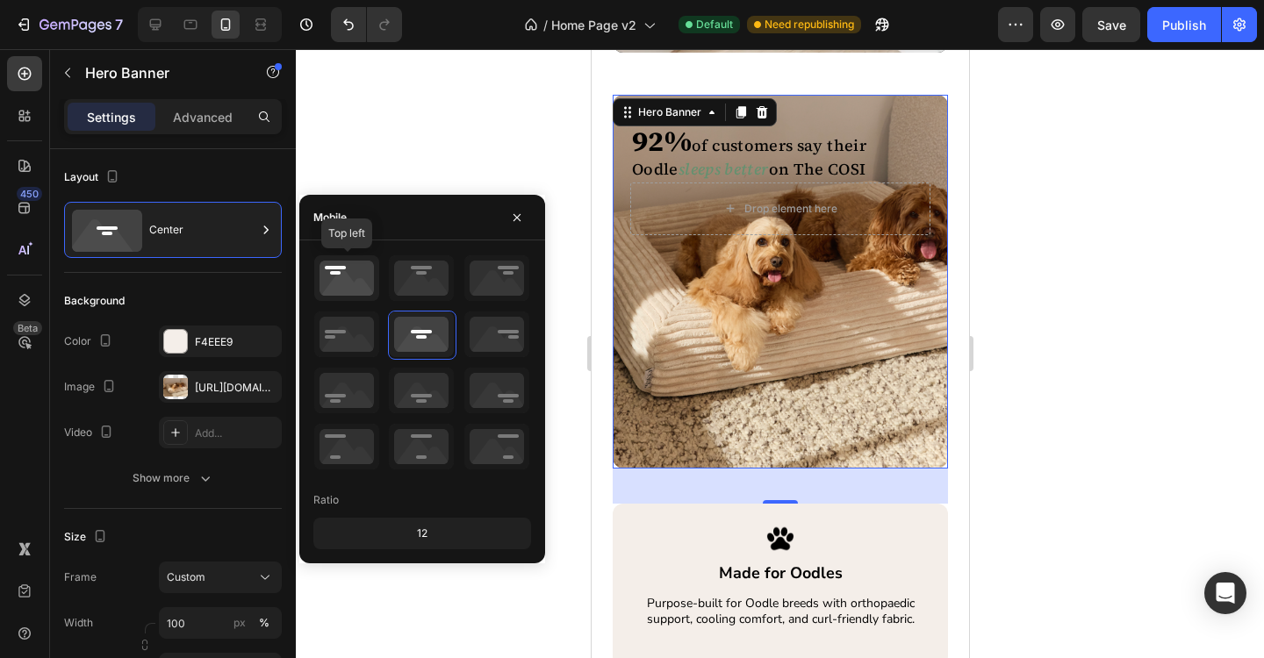
click at [354, 272] on icon at bounding box center [346, 278] width 65 height 46
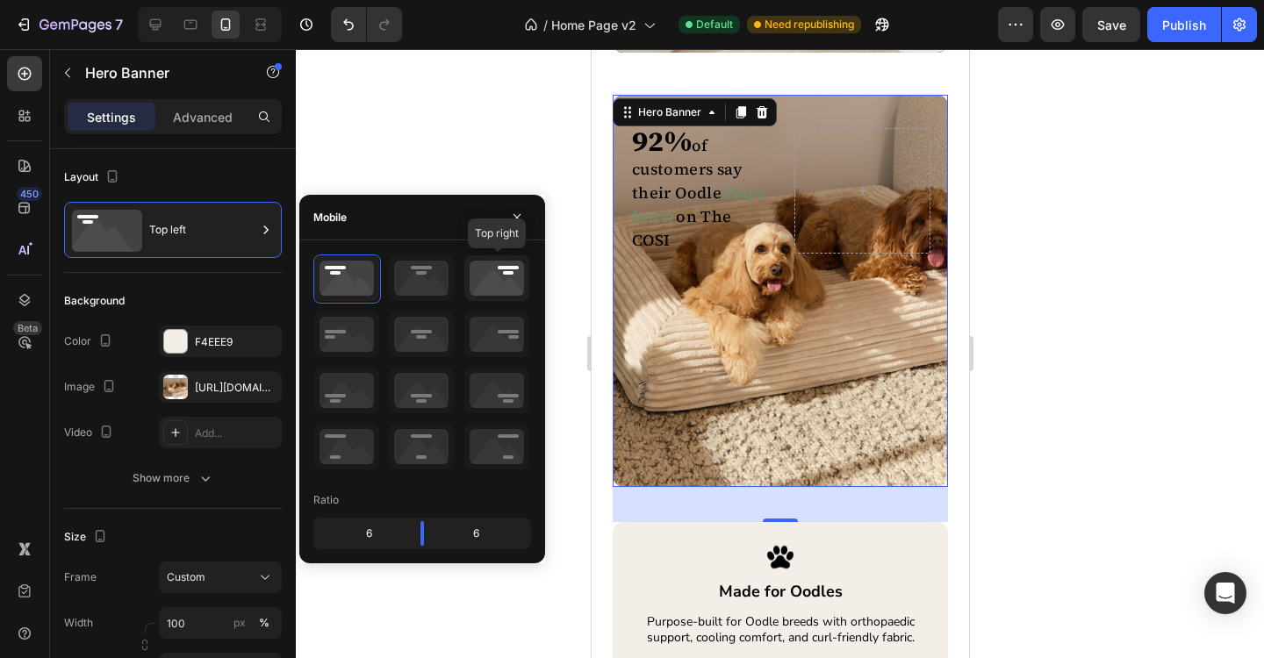
click at [497, 262] on icon at bounding box center [496, 278] width 65 height 46
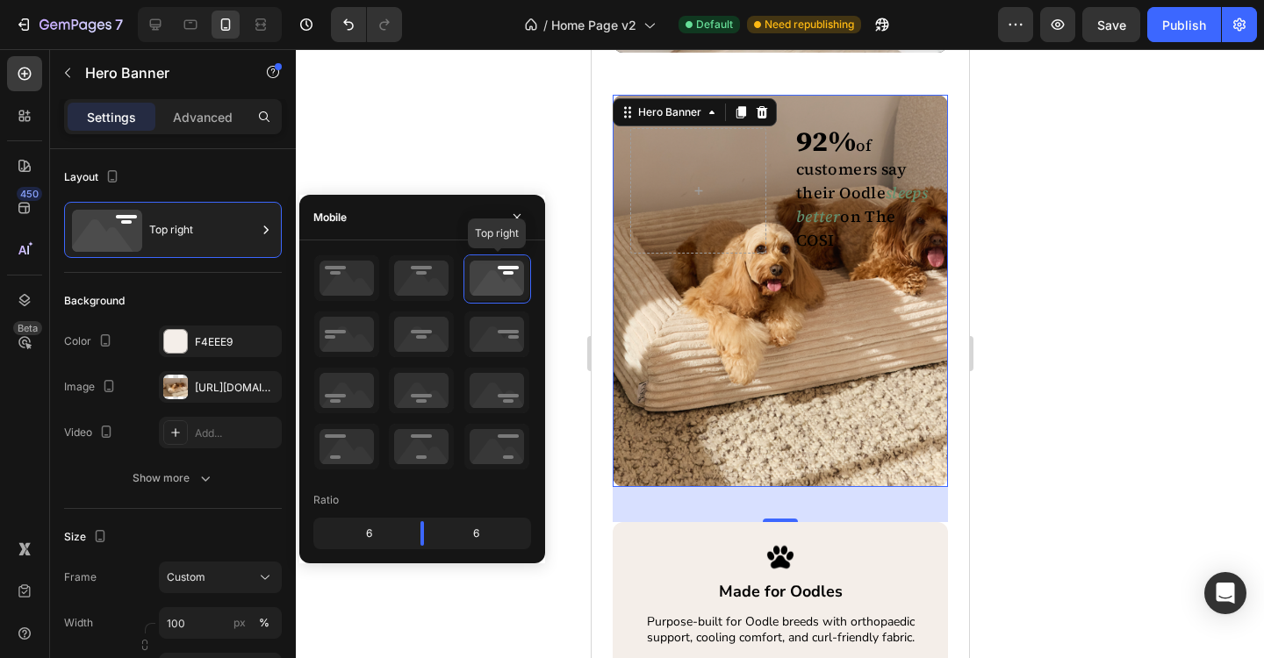
click at [500, 284] on icon at bounding box center [496, 278] width 65 height 46
click at [431, 283] on icon at bounding box center [421, 278] width 65 height 46
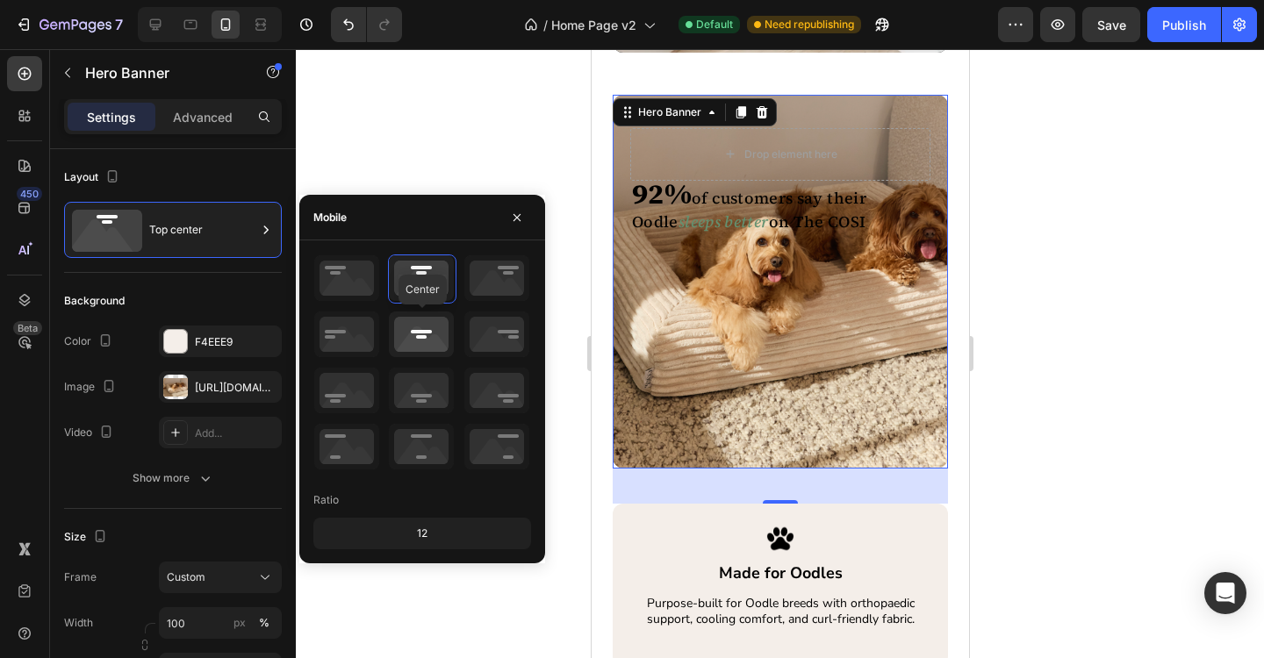
click at [434, 336] on icon at bounding box center [421, 335] width 65 height 46
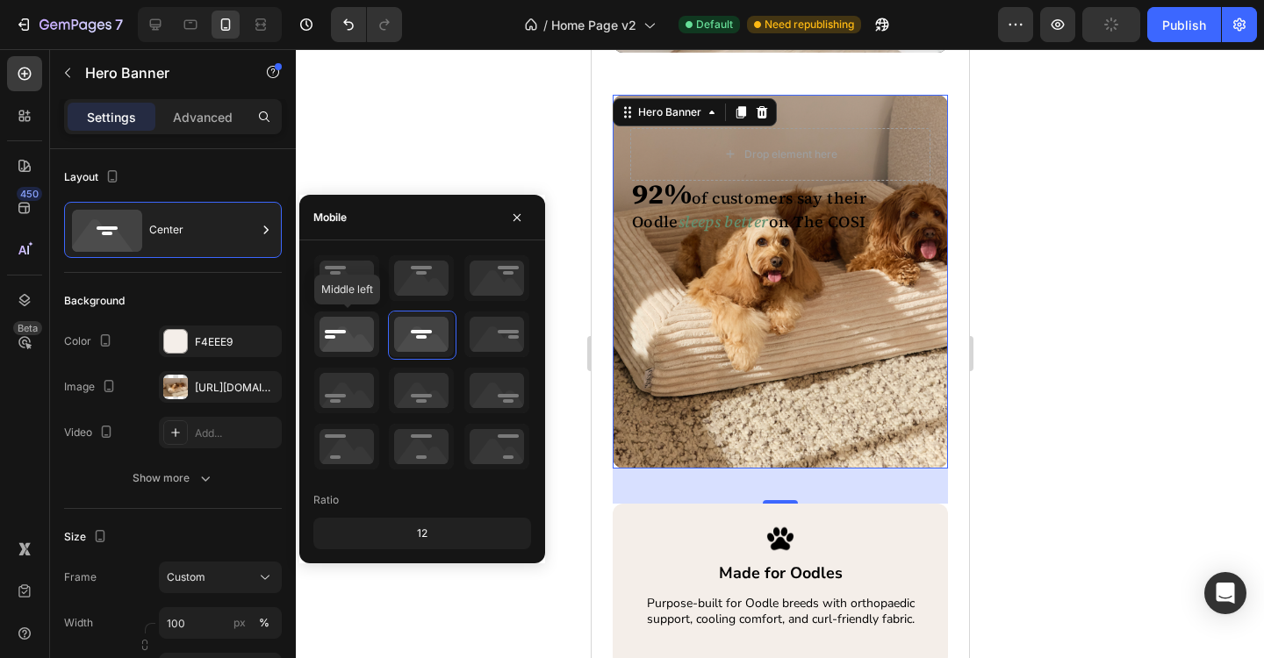
click at [361, 337] on icon at bounding box center [346, 335] width 65 height 46
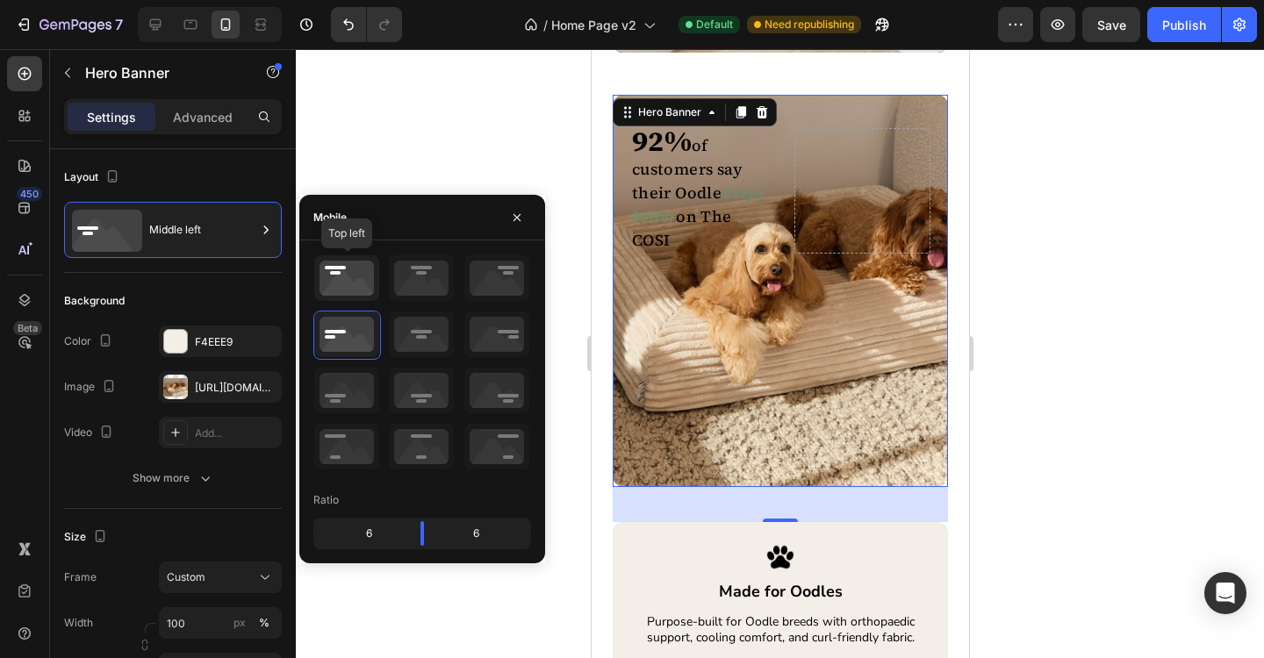
click at [353, 284] on icon at bounding box center [346, 278] width 65 height 46
click at [348, 346] on icon at bounding box center [346, 335] width 65 height 46
click at [348, 391] on icon at bounding box center [346, 391] width 65 height 46
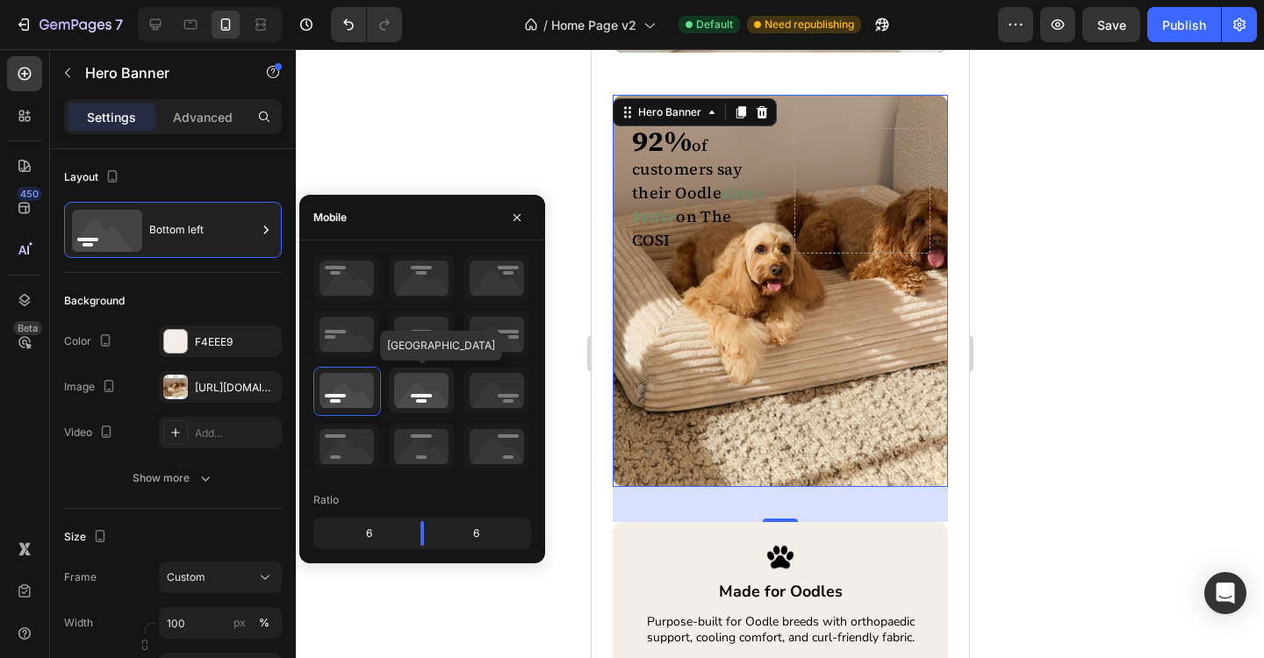
click at [416, 402] on icon at bounding box center [421, 391] width 65 height 46
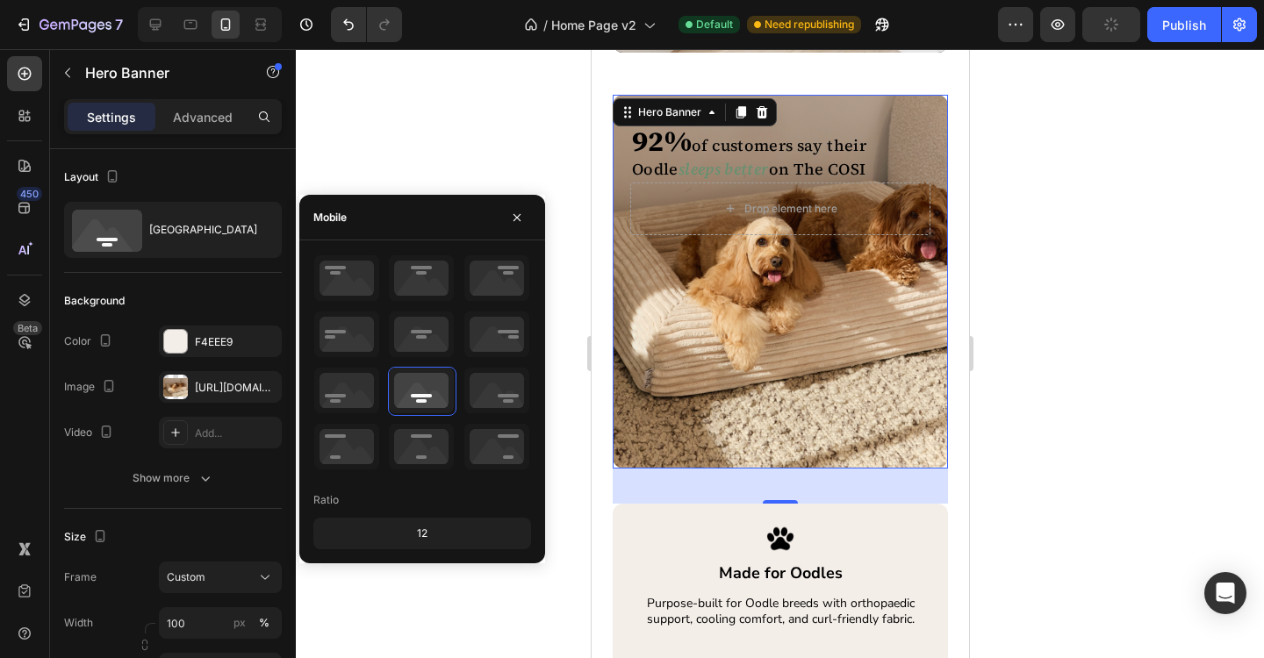
click at [1071, 384] on div at bounding box center [780, 353] width 968 height 609
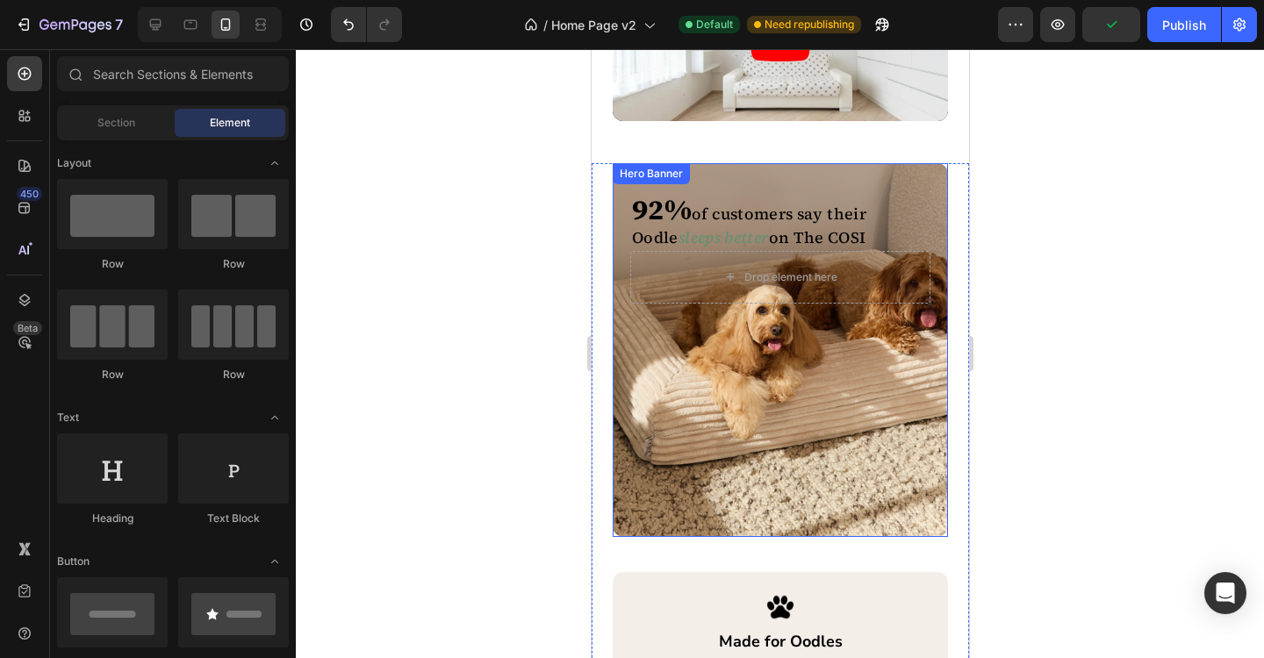
scroll to position [2265, 0]
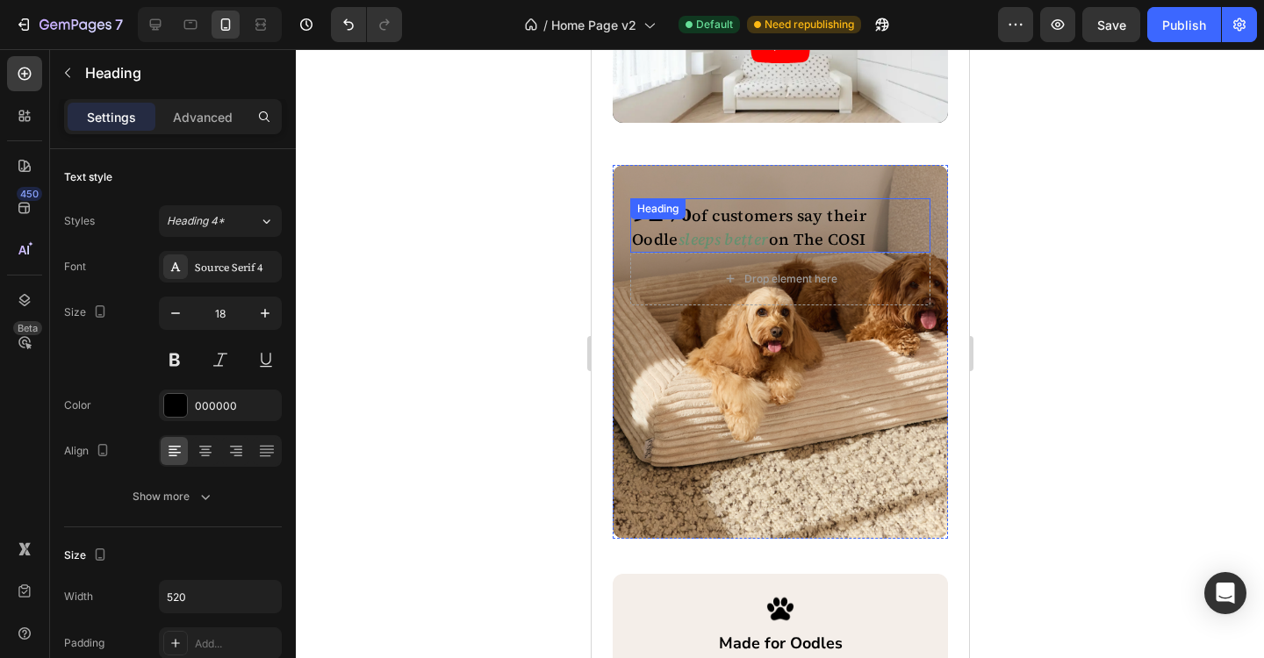
click at [678, 244] on icon "sleeps better" at bounding box center [723, 239] width 90 height 22
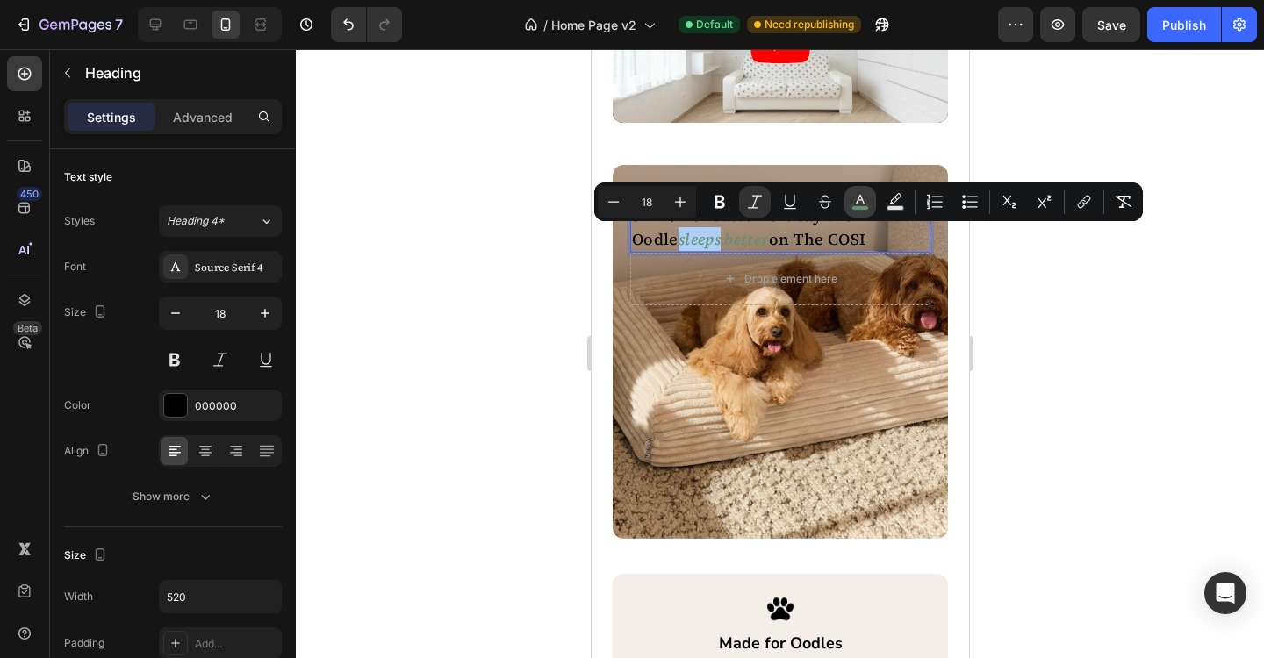
click at [861, 206] on rect "Editor contextual toolbar" at bounding box center [860, 208] width 17 height 4
type input "649170"
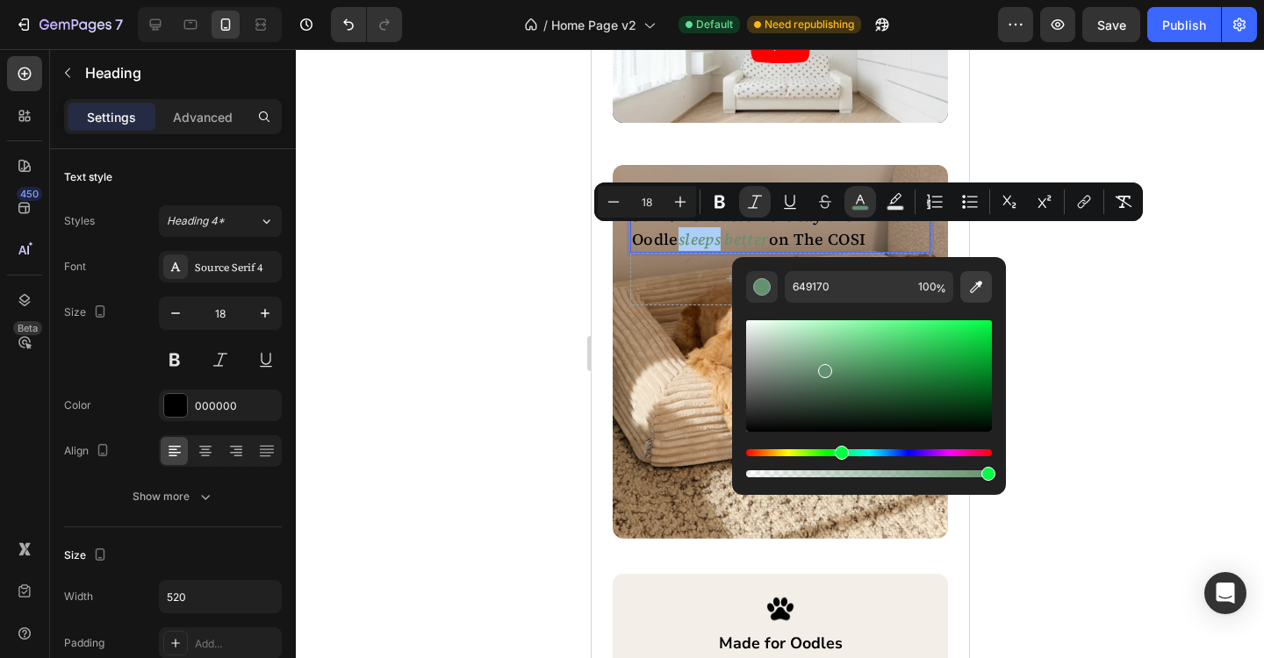
click at [981, 293] on icon "Editor contextual toolbar" at bounding box center [976, 287] width 18 height 18
type input "FFFFFF"
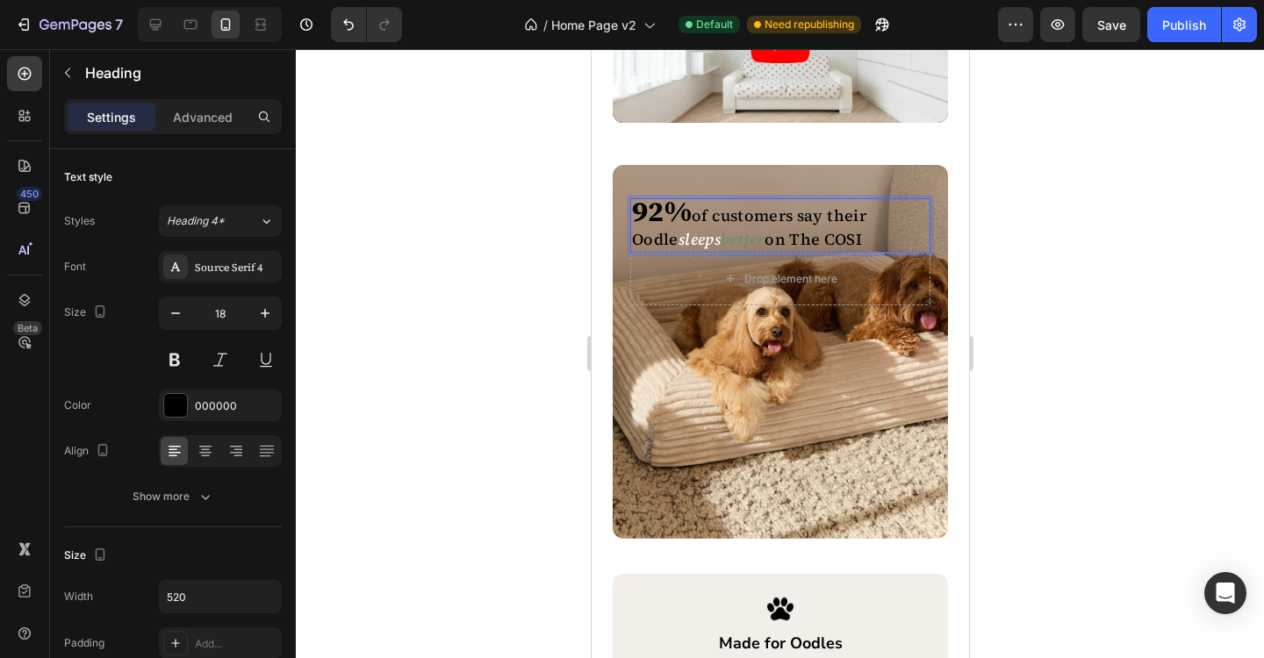
click at [720, 237] on icon "better" at bounding box center [742, 239] width 44 height 22
click at [720, 240] on icon "better" at bounding box center [742, 239] width 44 height 22
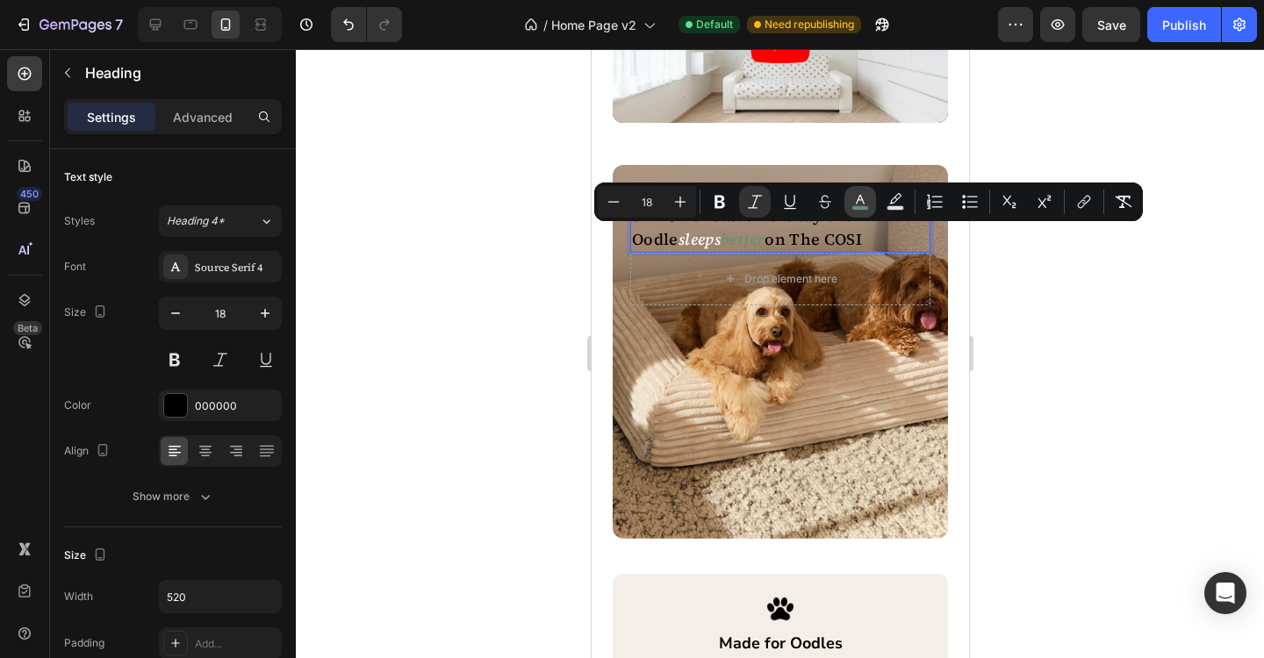
click at [865, 201] on icon "Editor contextual toolbar" at bounding box center [860, 202] width 18 height 18
type input "649170"
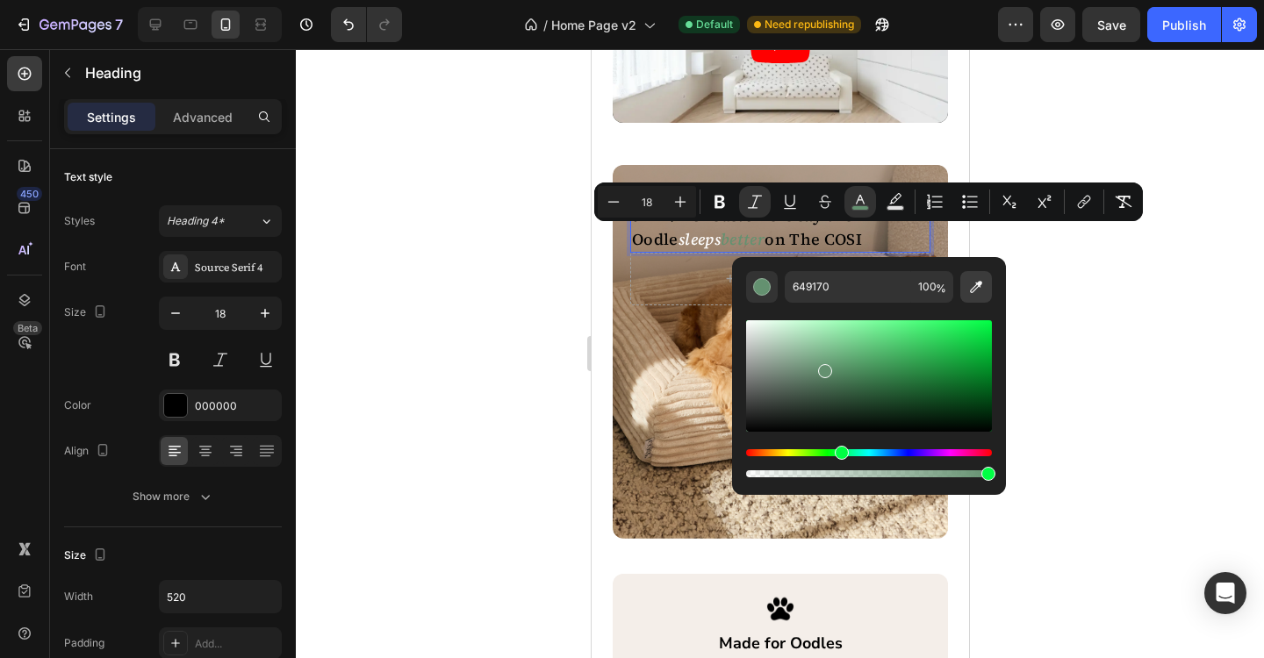
click at [973, 282] on icon "Editor contextual toolbar" at bounding box center [976, 287] width 18 height 18
type input "FFFFFF"
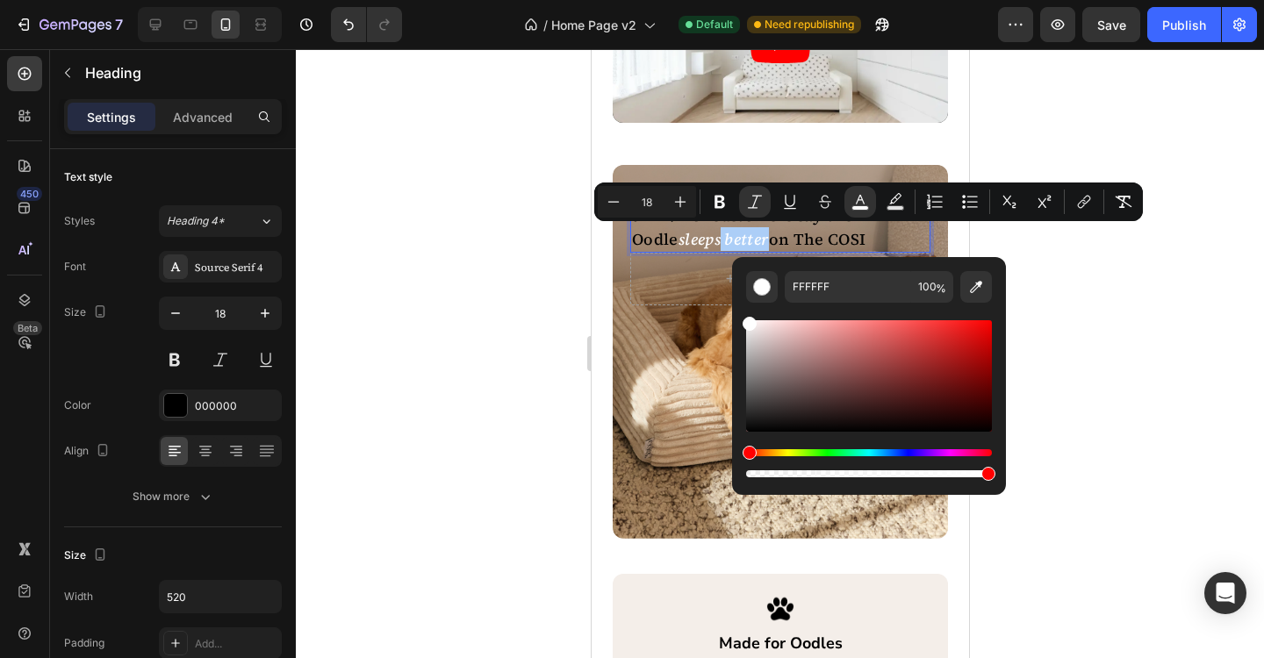
click at [1145, 434] on div at bounding box center [780, 353] width 968 height 609
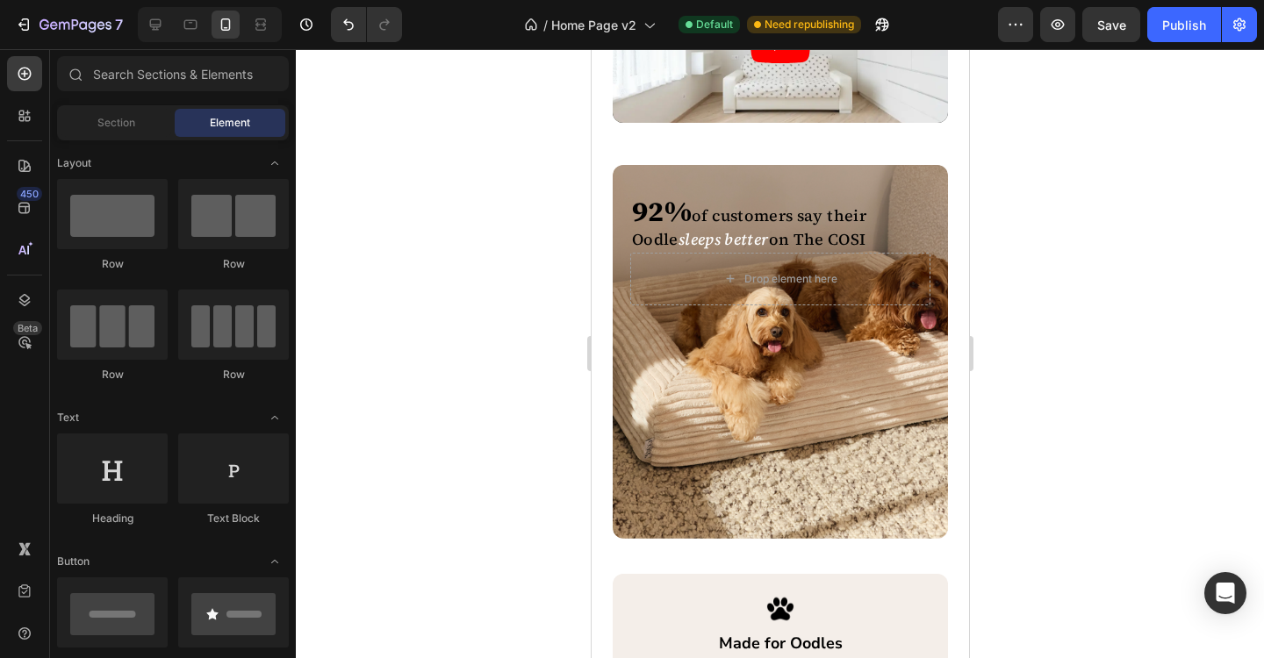
click at [1145, 434] on div at bounding box center [780, 353] width 968 height 609
click at [776, 434] on div "92% of customers say their Oodle sleeps better on a COSI bed. Heading ⁠⁠⁠⁠⁠⁠⁠ 9…" at bounding box center [779, 352] width 335 height 374
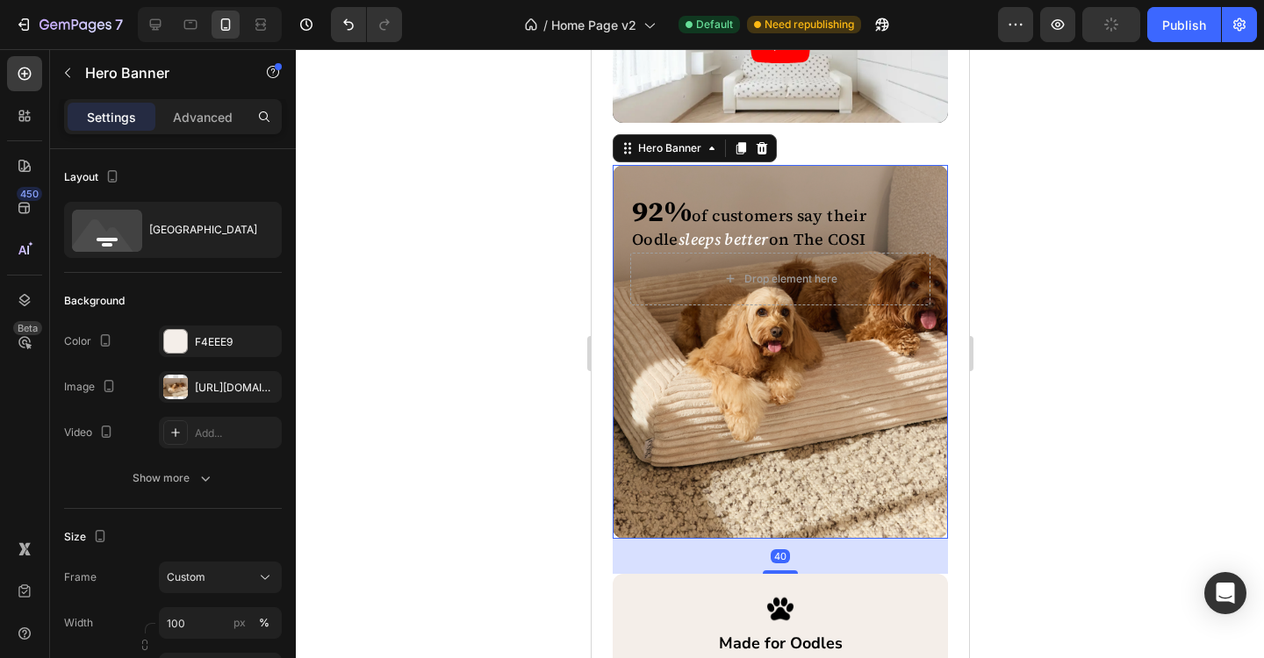
click at [698, 465] on div "92% of customers say their Oodle sleeps better on a COSI bed. Heading ⁠⁠⁠⁠⁠⁠⁠ 9…" at bounding box center [779, 352] width 335 height 374
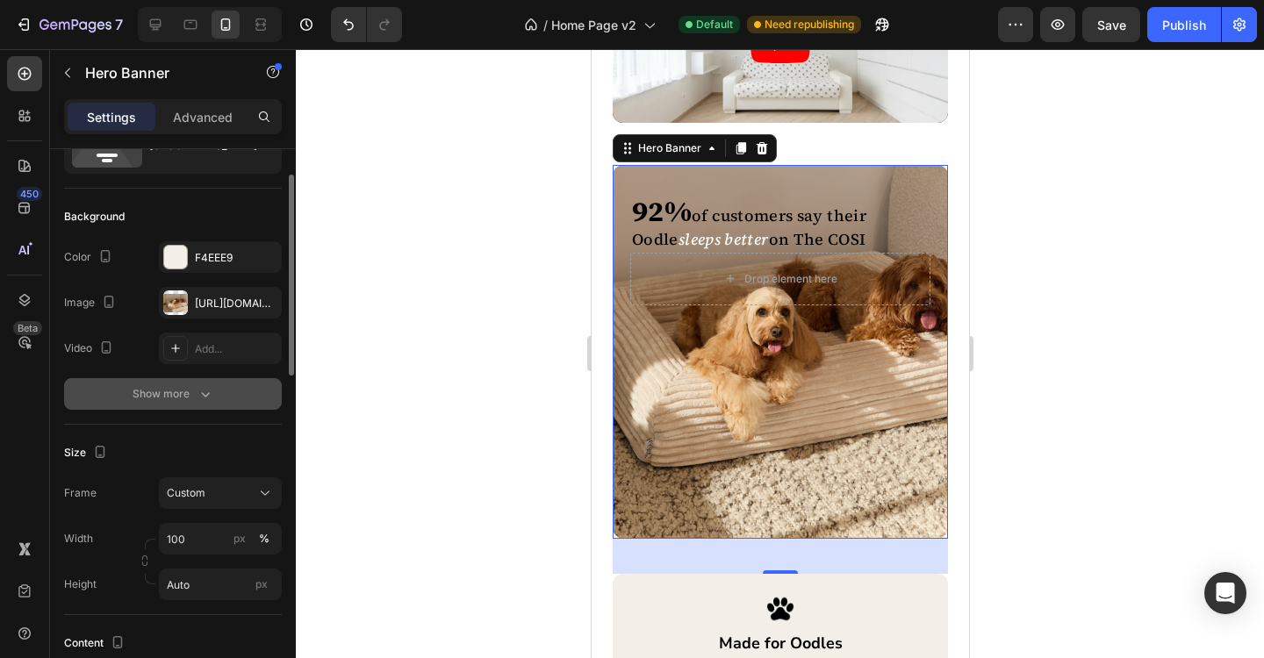
scroll to position [96, 0]
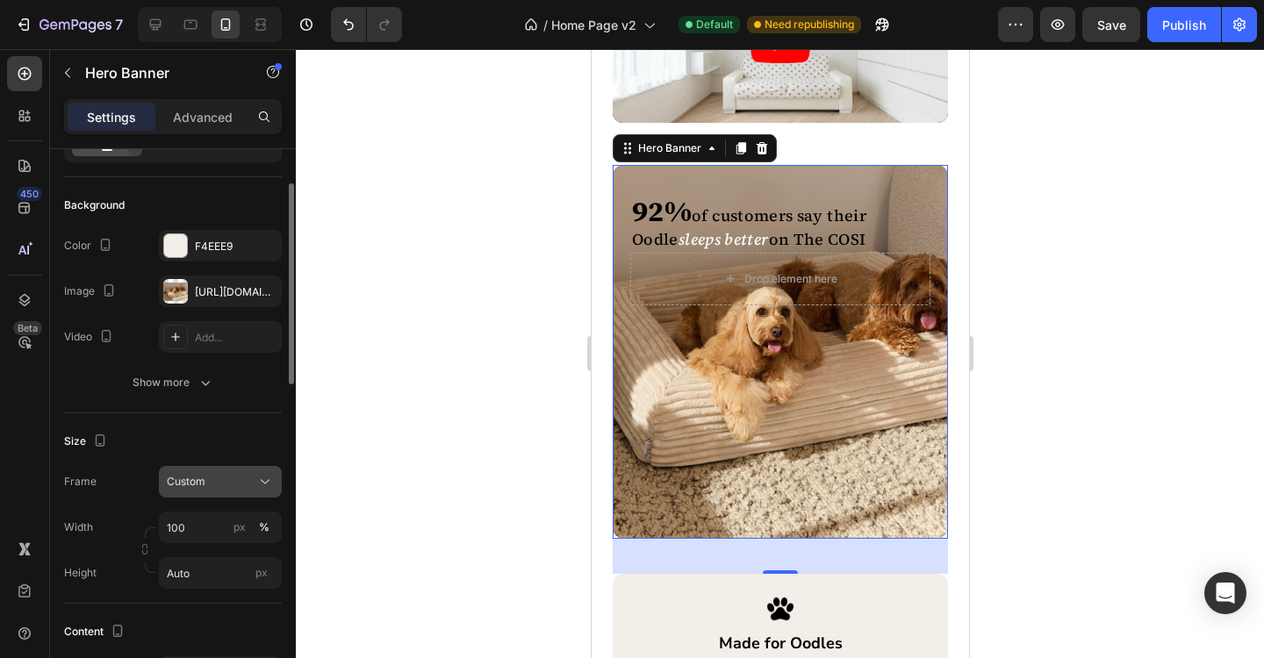
click at [257, 486] on icon at bounding box center [265, 482] width 18 height 18
click at [239, 441] on div "Size" at bounding box center [173, 441] width 218 height 28
click at [204, 532] on input "100" at bounding box center [220, 528] width 123 height 32
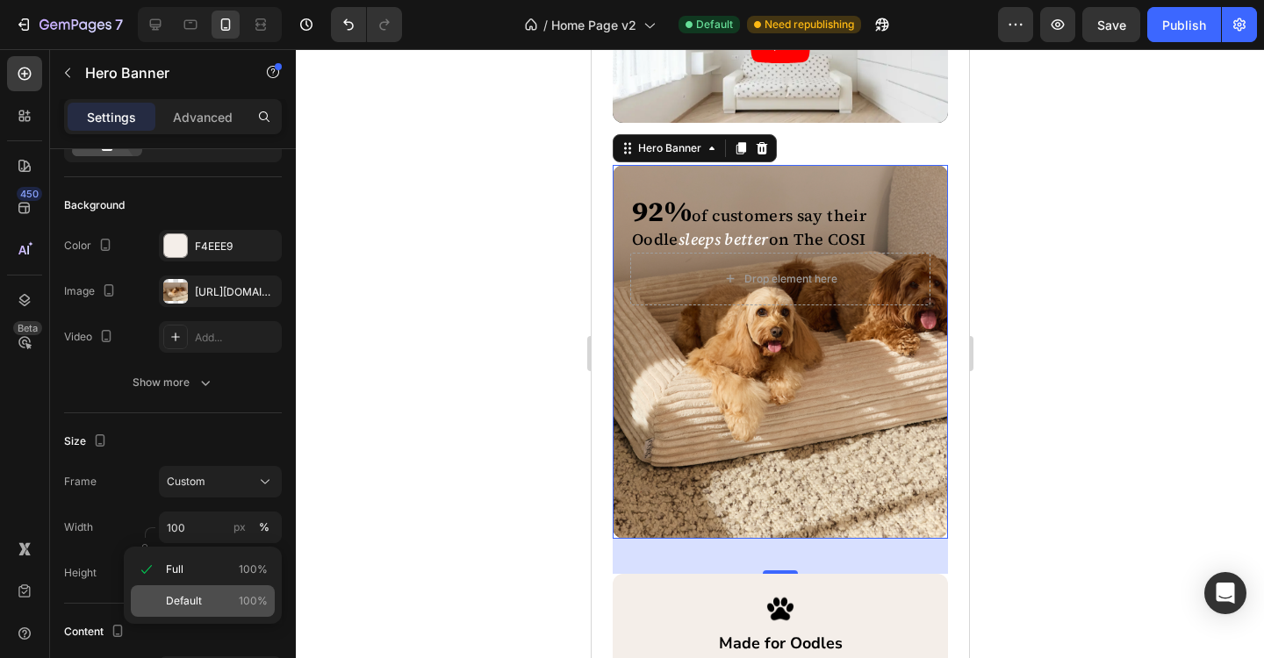
click at [198, 600] on span "Default" at bounding box center [184, 601] width 36 height 16
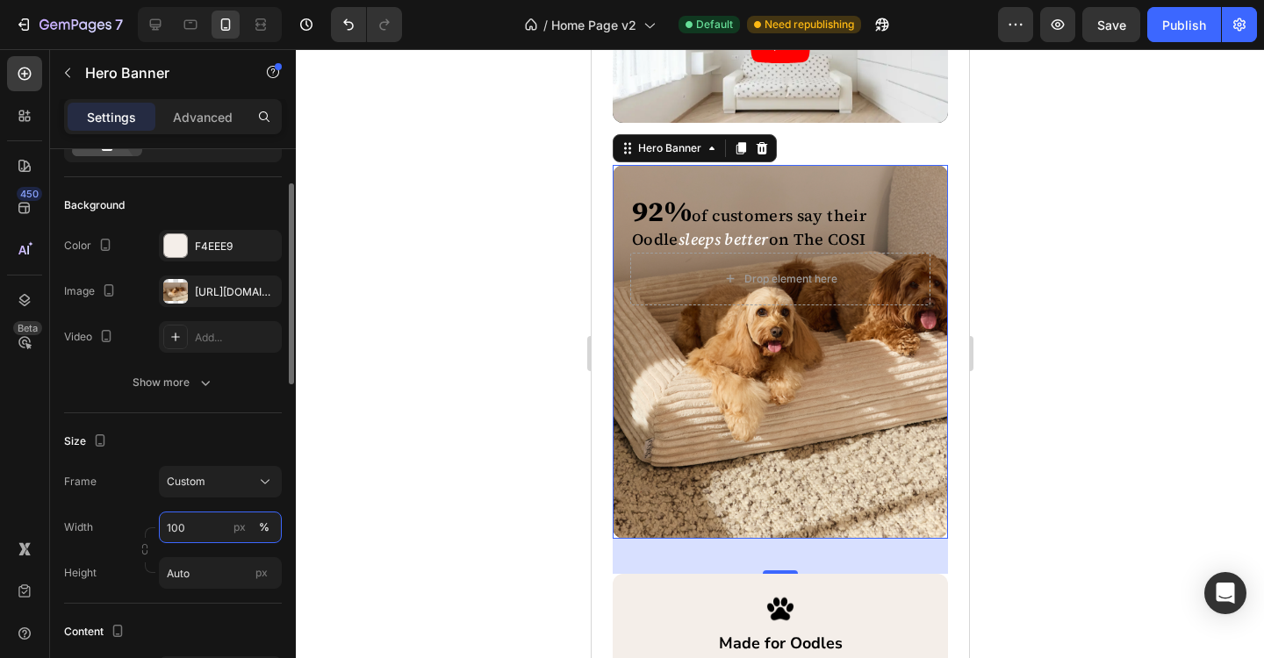
click at [195, 520] on input "100" at bounding box center [220, 528] width 123 height 32
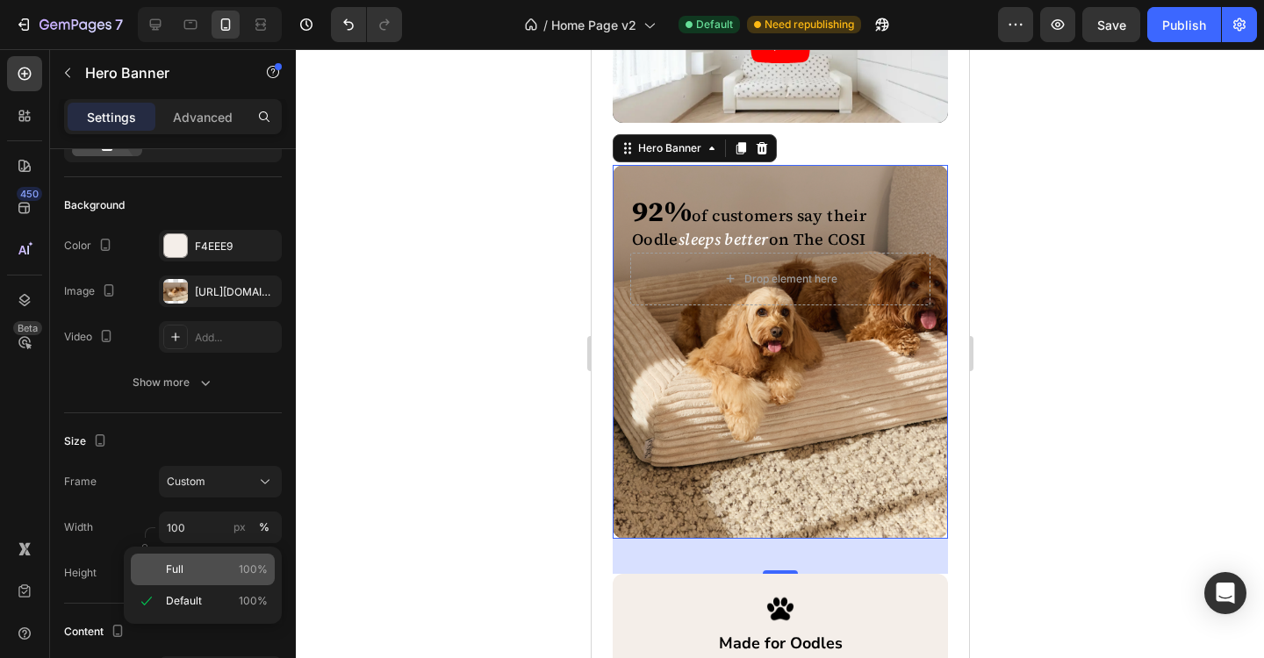
click at [190, 571] on p "Full 100%" at bounding box center [217, 570] width 102 height 16
click at [1107, 275] on div at bounding box center [780, 353] width 968 height 609
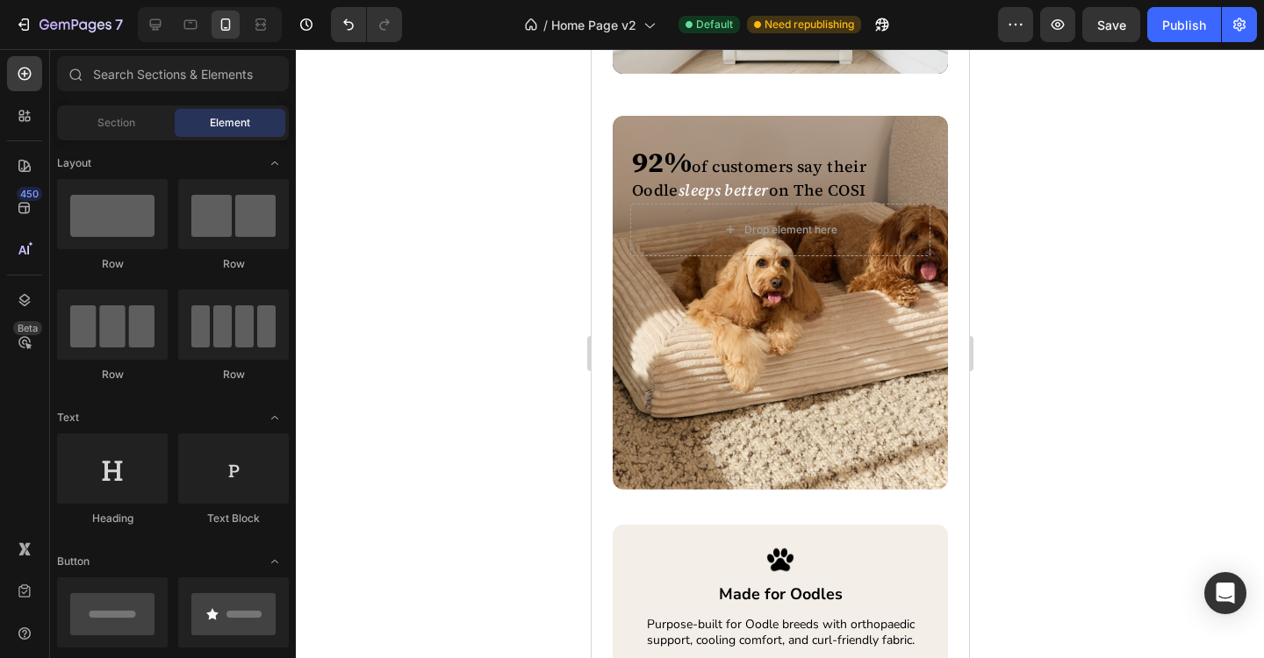
scroll to position [2308, 0]
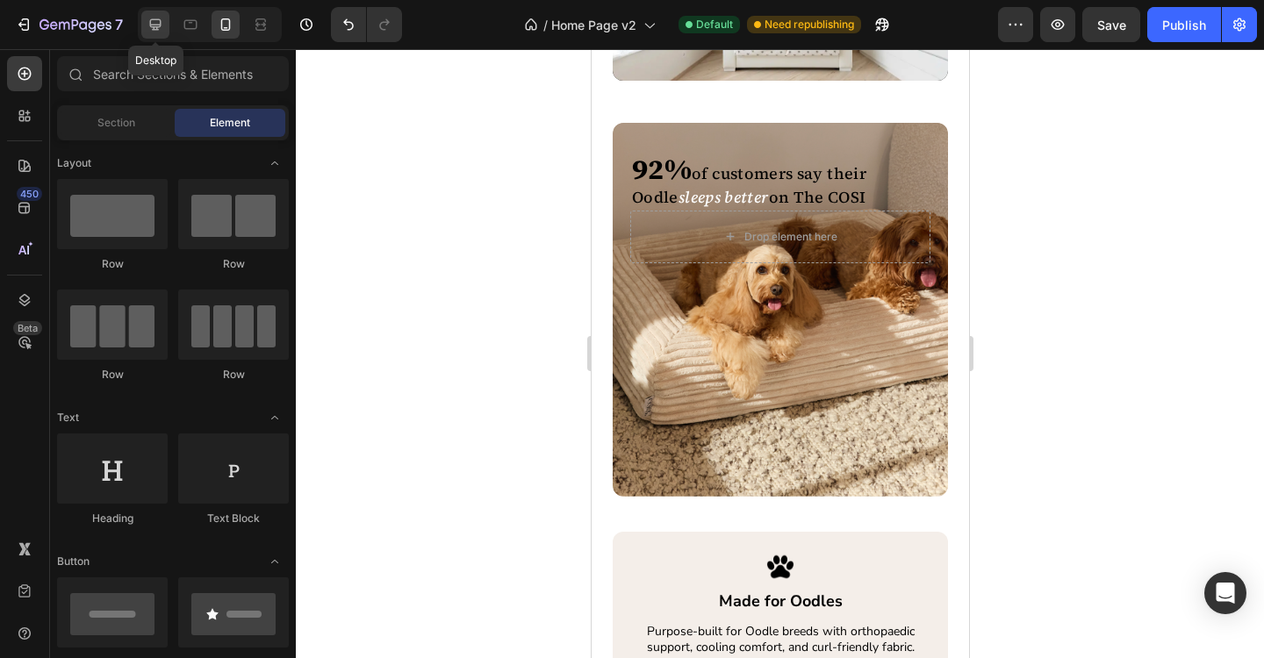
click at [159, 26] on icon at bounding box center [155, 24] width 11 height 11
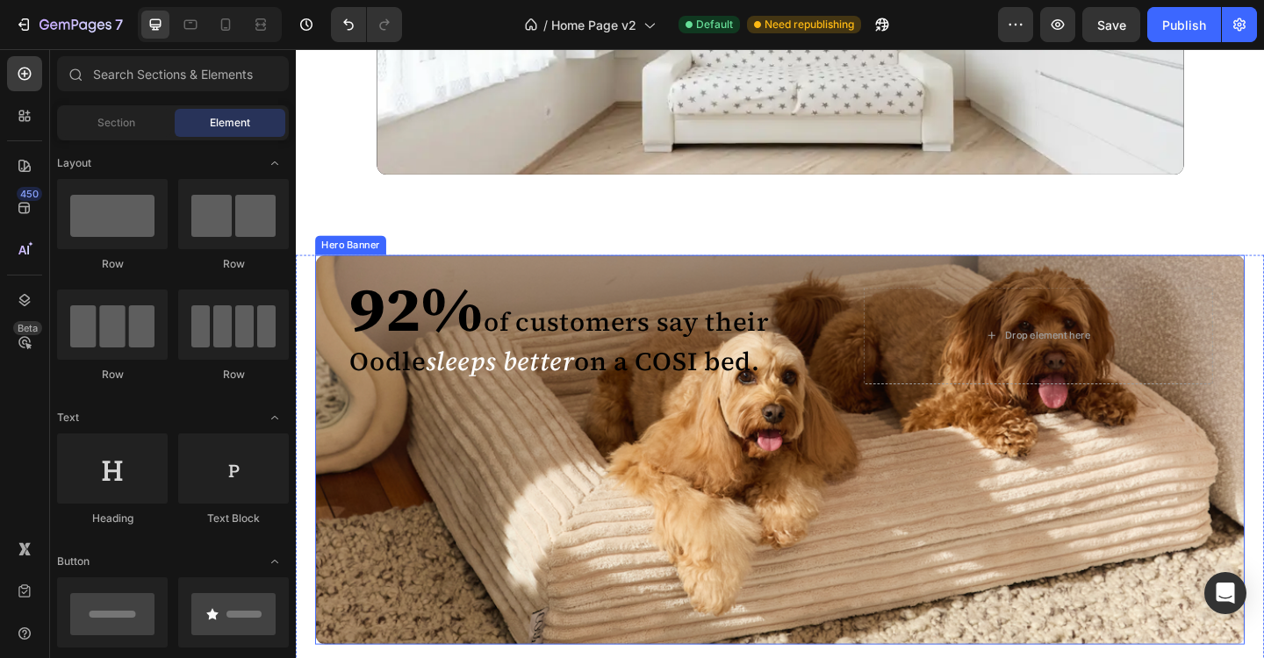
click at [471, 567] on div "92% of customers say their Oodle sleeps better on a COSI bed. Heading 92% of cu…" at bounding box center [822, 486] width 1011 height 424
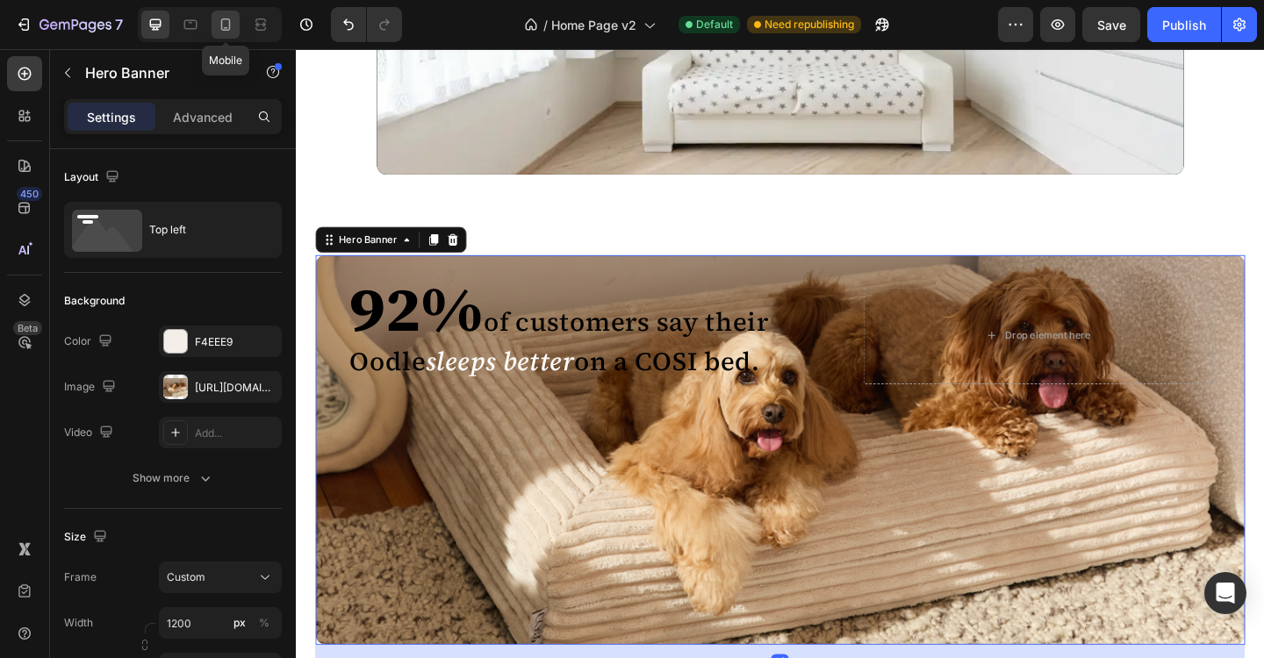
click at [228, 32] on icon at bounding box center [226, 25] width 18 height 18
type input "100"
type input "100%"
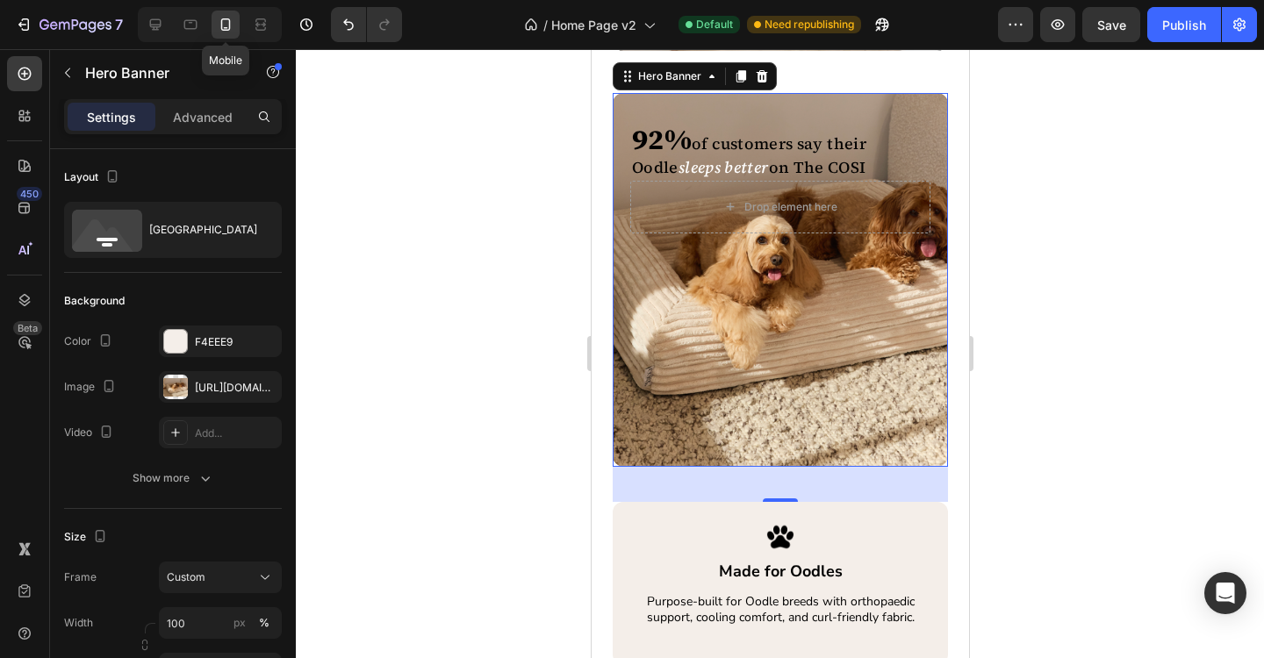
scroll to position [2319, 0]
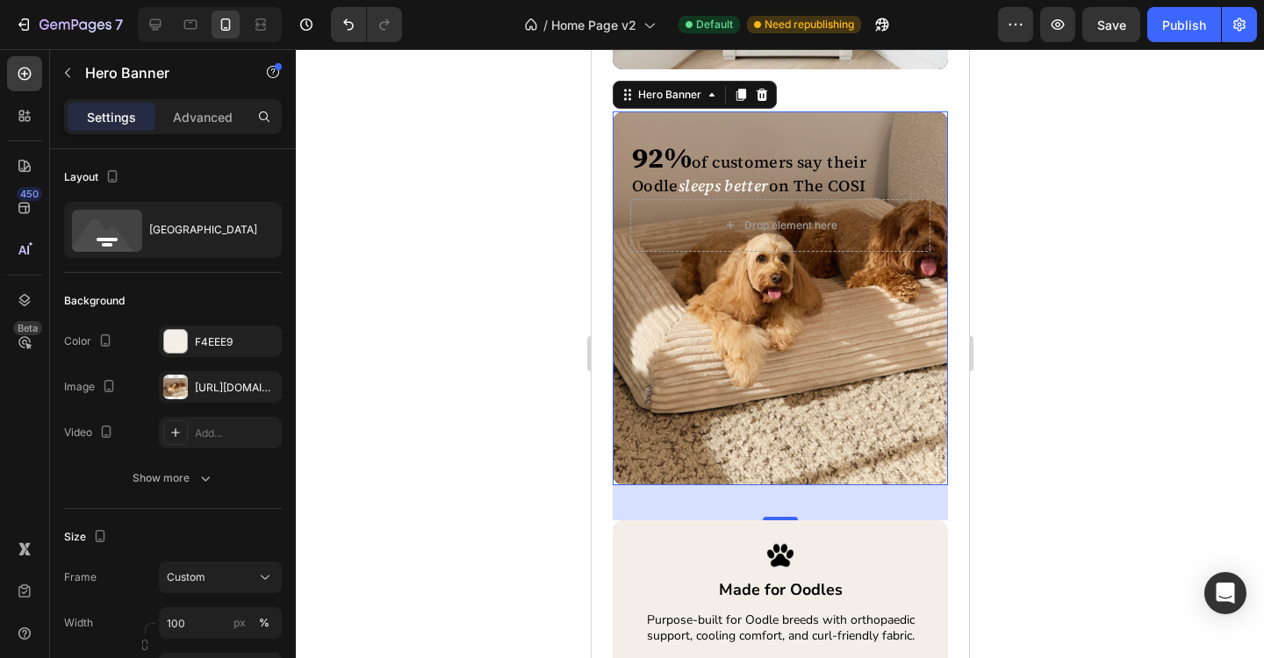
click at [757, 335] on div "92% of customers say their Oodle sleeps better on a COSI bed. Heading 92% of cu…" at bounding box center [779, 298] width 335 height 374
click at [216, 393] on div "[URL][DOMAIN_NAME]" at bounding box center [220, 388] width 51 height 16
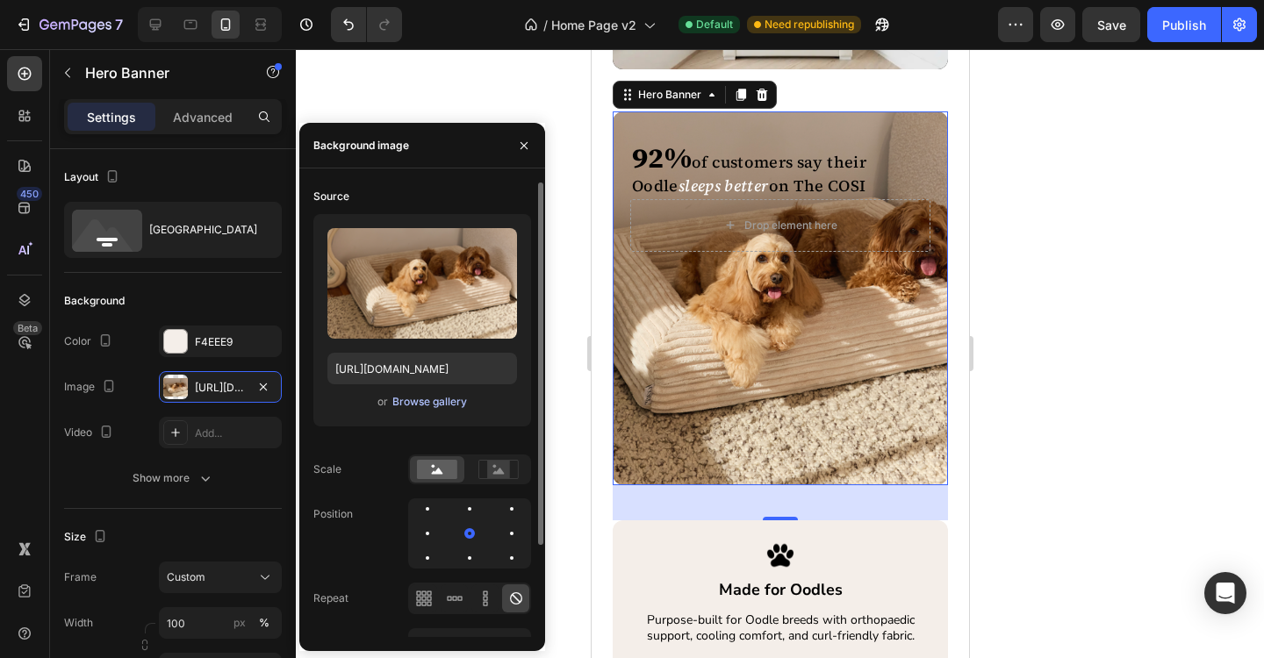
click at [418, 408] on div "Browse gallery" at bounding box center [429, 402] width 75 height 16
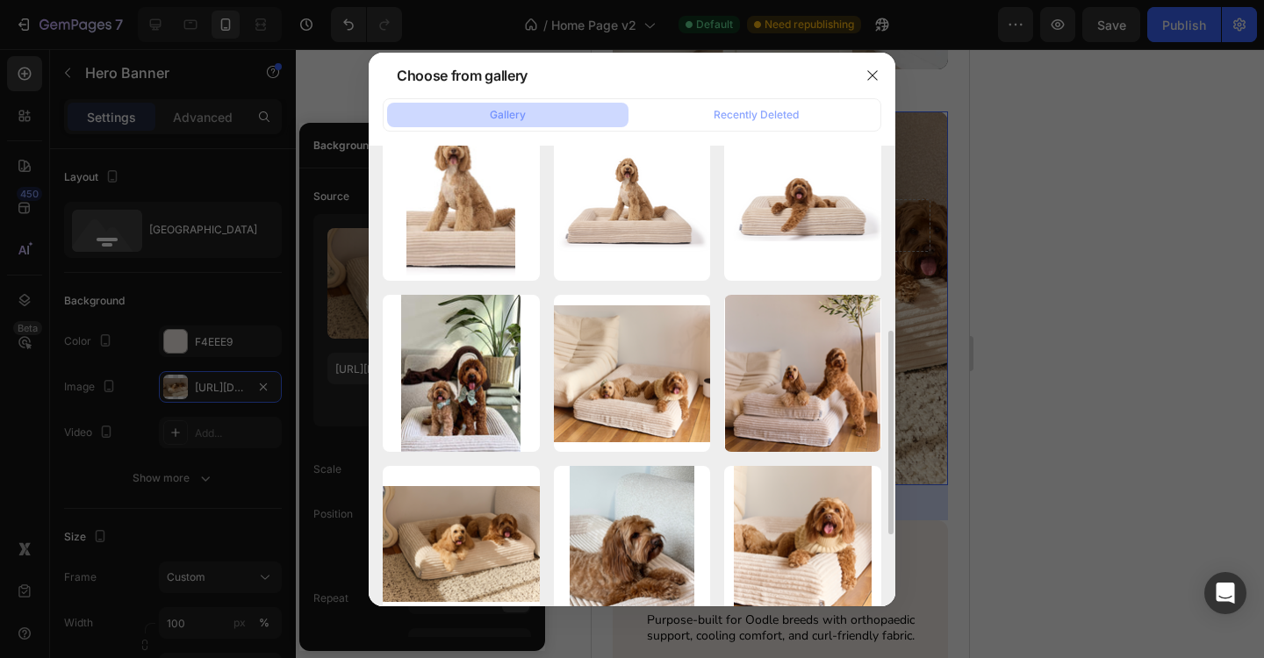
scroll to position [272, 0]
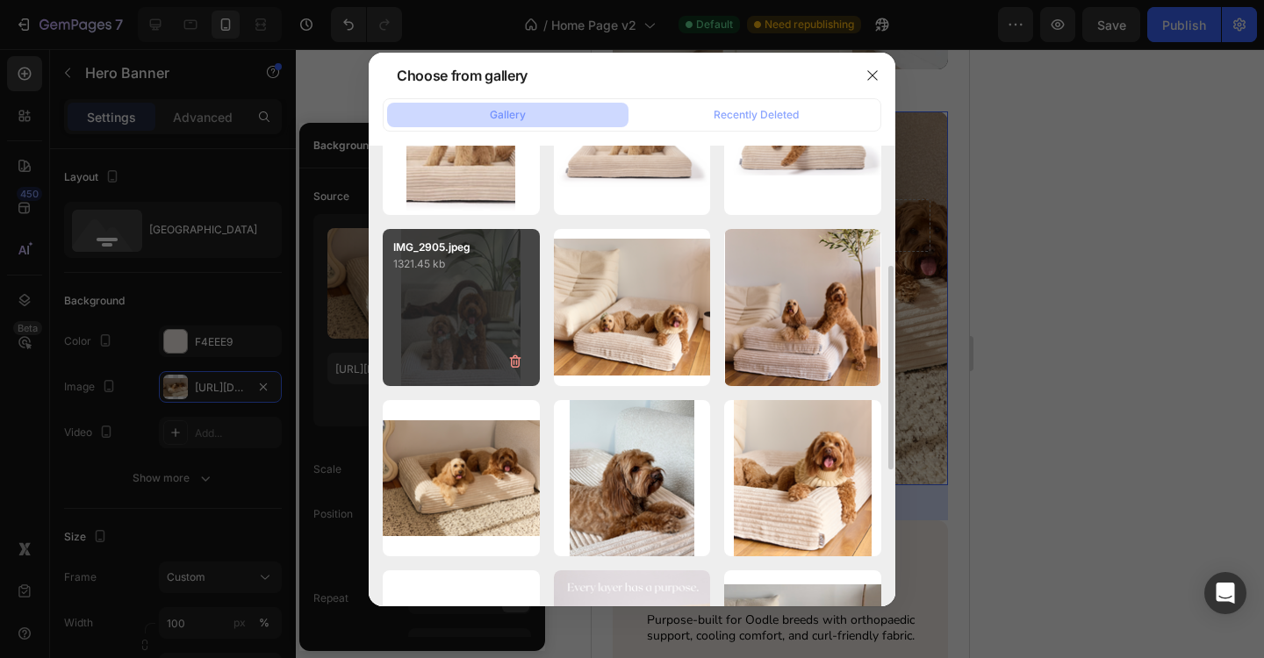
click at [449, 334] on div "IMG_2905.jpeg 1321.45 kb" at bounding box center [461, 307] width 157 height 157
type input "[URL][DOMAIN_NAME]"
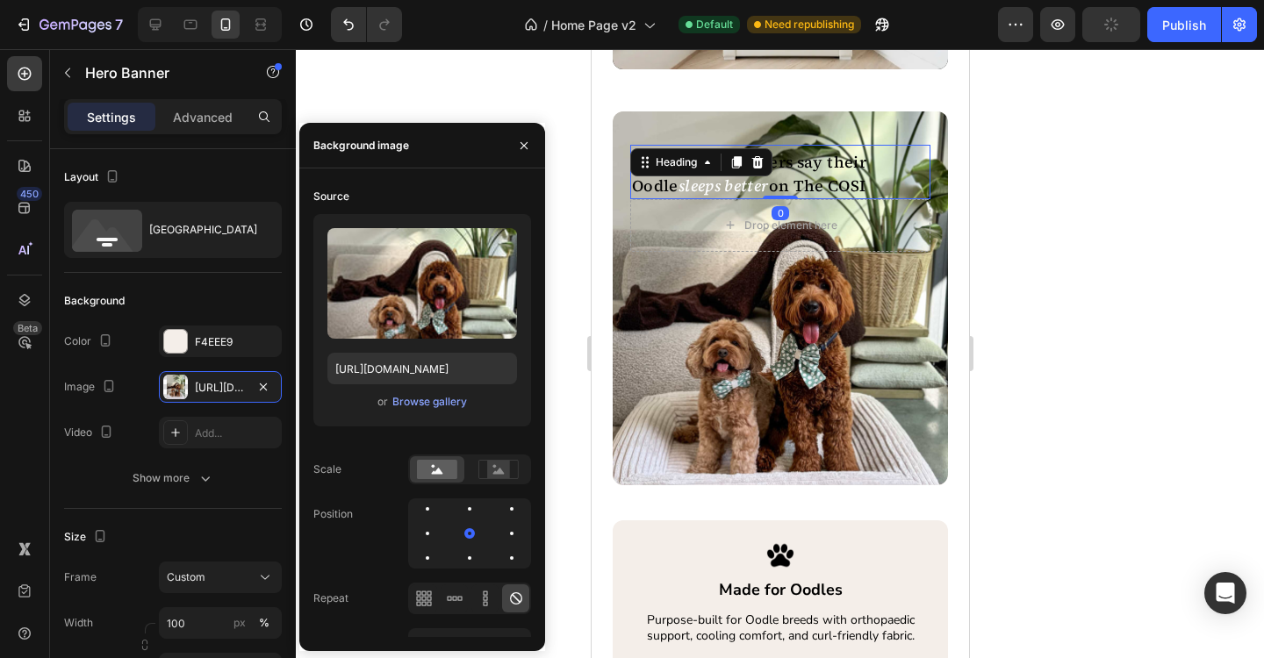
click at [773, 178] on h2 "92% of customers say their Oodle sleeps better on The COSI" at bounding box center [779, 172] width 300 height 54
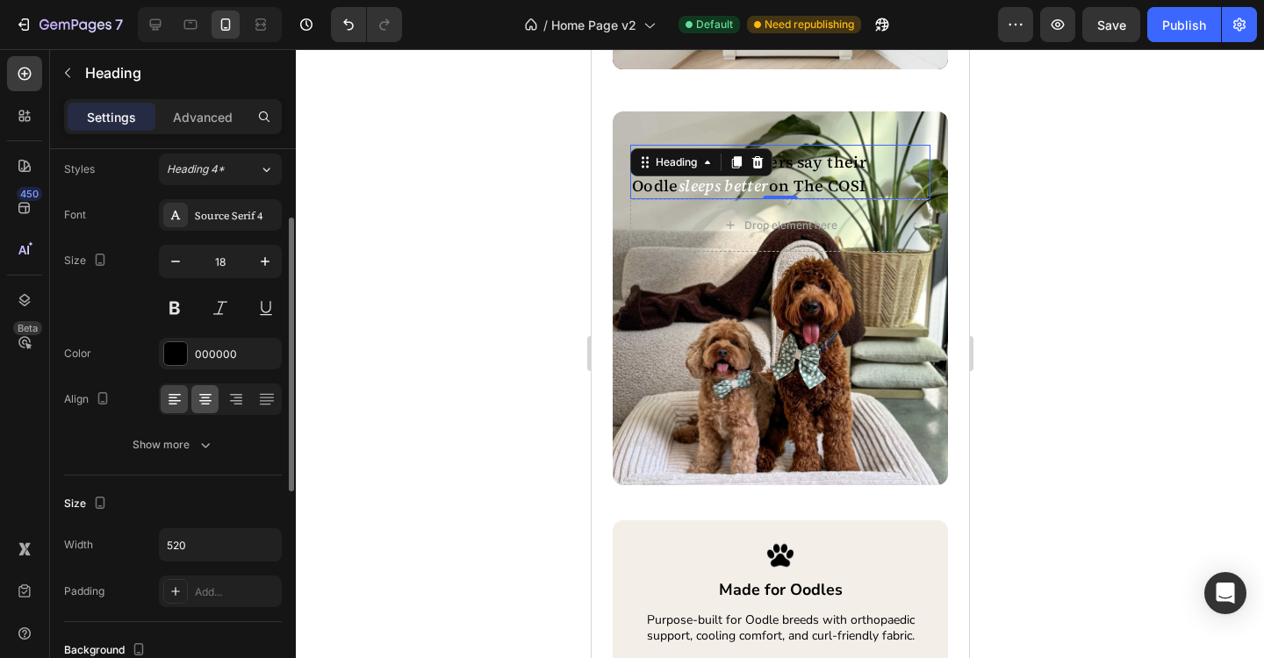
scroll to position [0, 0]
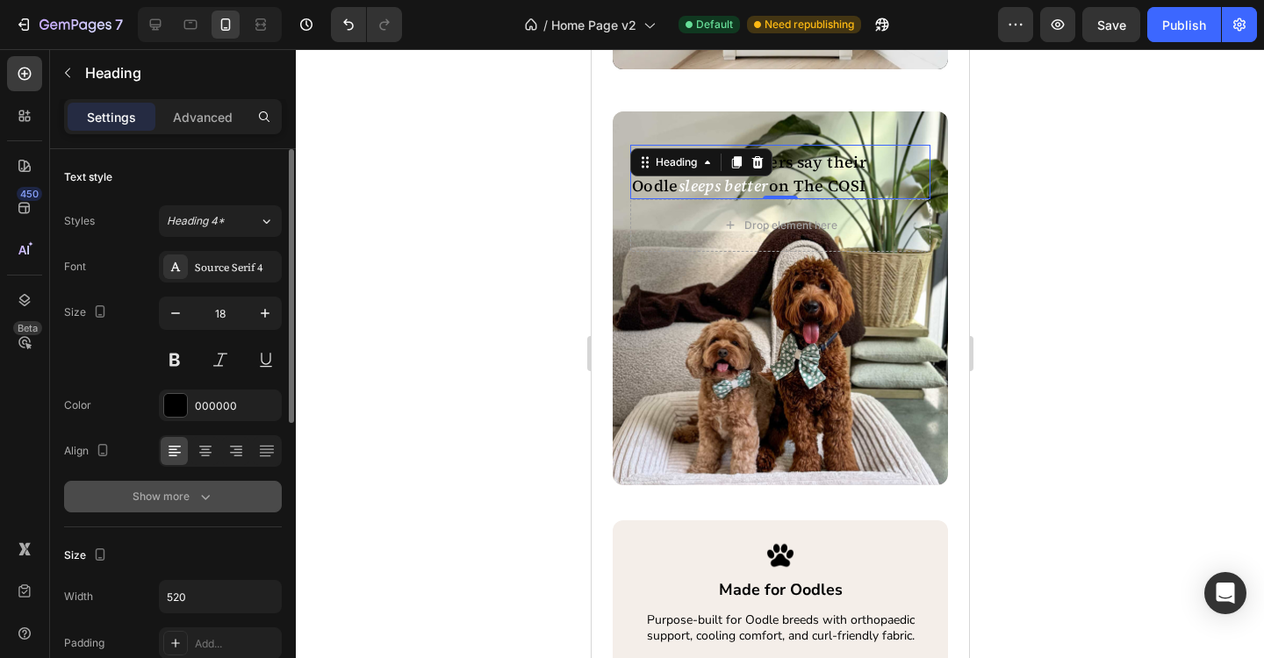
click at [207, 502] on icon "button" at bounding box center [206, 497] width 18 height 18
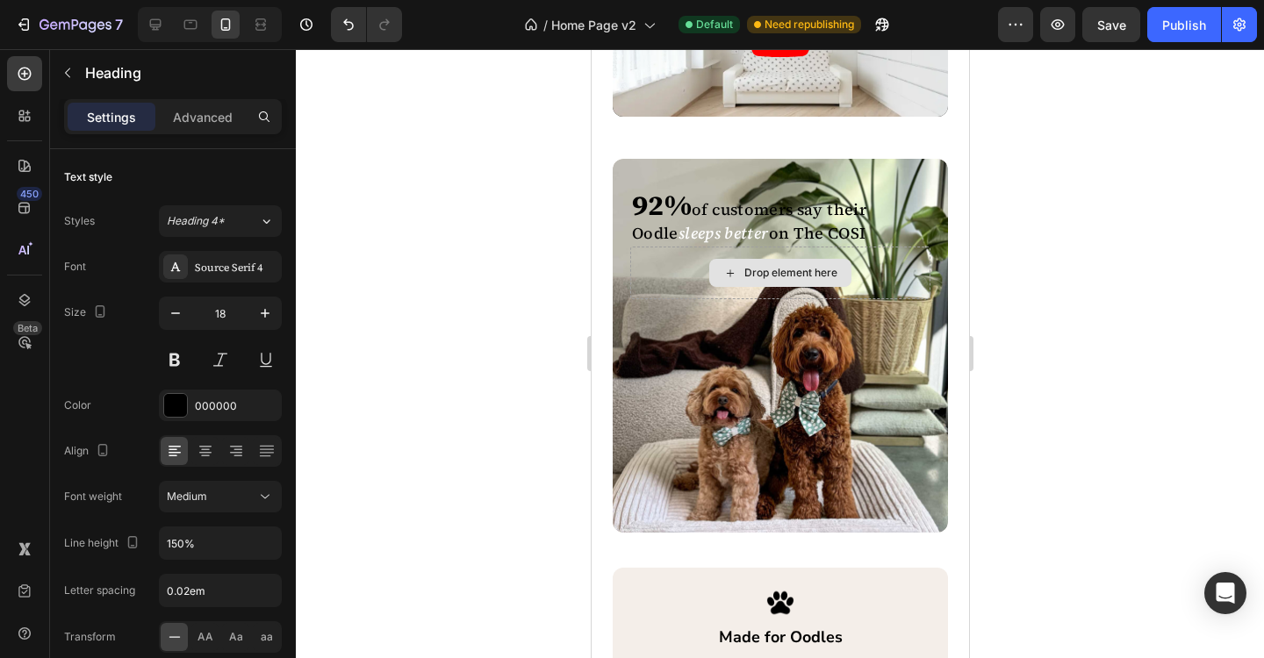
scroll to position [2315, 0]
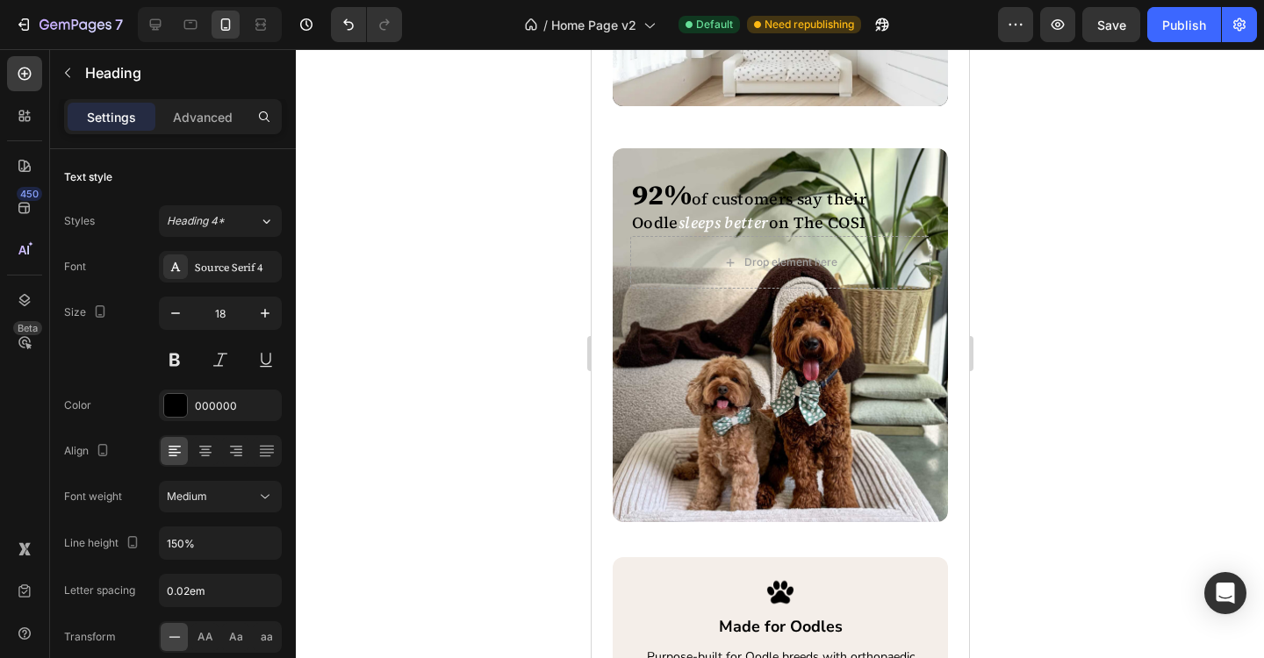
click at [765, 202] on h2 "92% of customers say their Oodle sleeps better on The COSI" at bounding box center [779, 209] width 300 height 54
click at [705, 202] on p "92% of customers say their Oodle sleeps better on The COSI" at bounding box center [779, 208] width 297 height 51
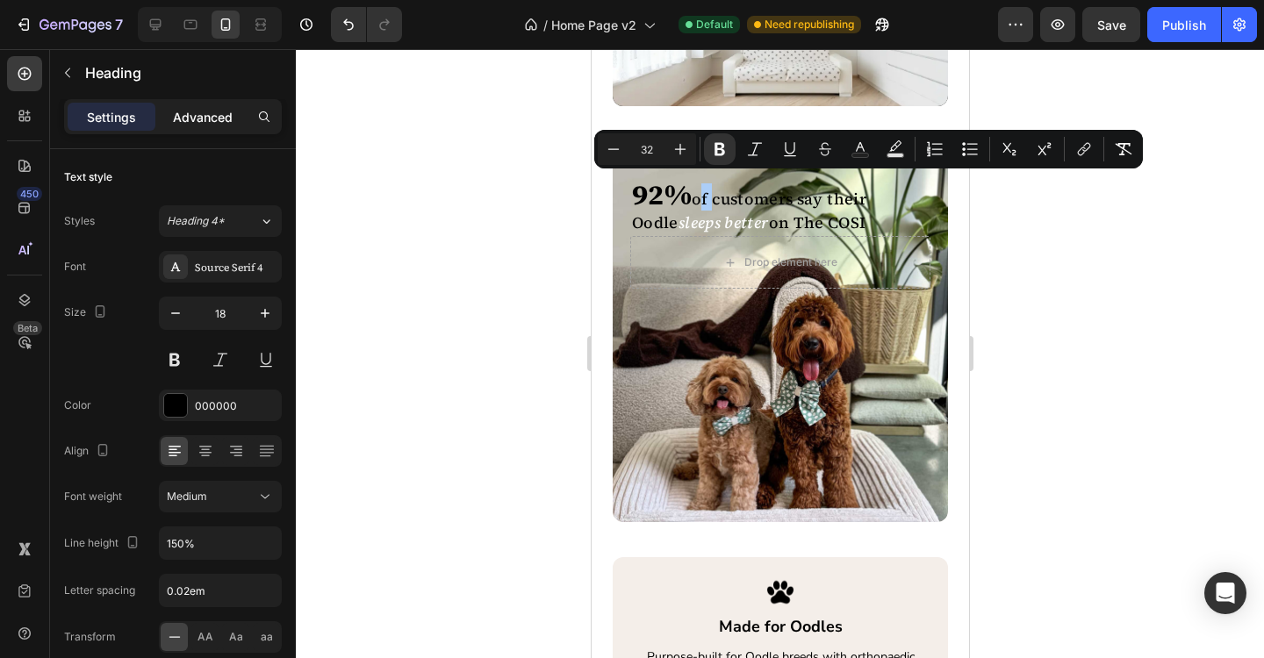
click at [207, 124] on p "Advanced" at bounding box center [203, 117] width 60 height 18
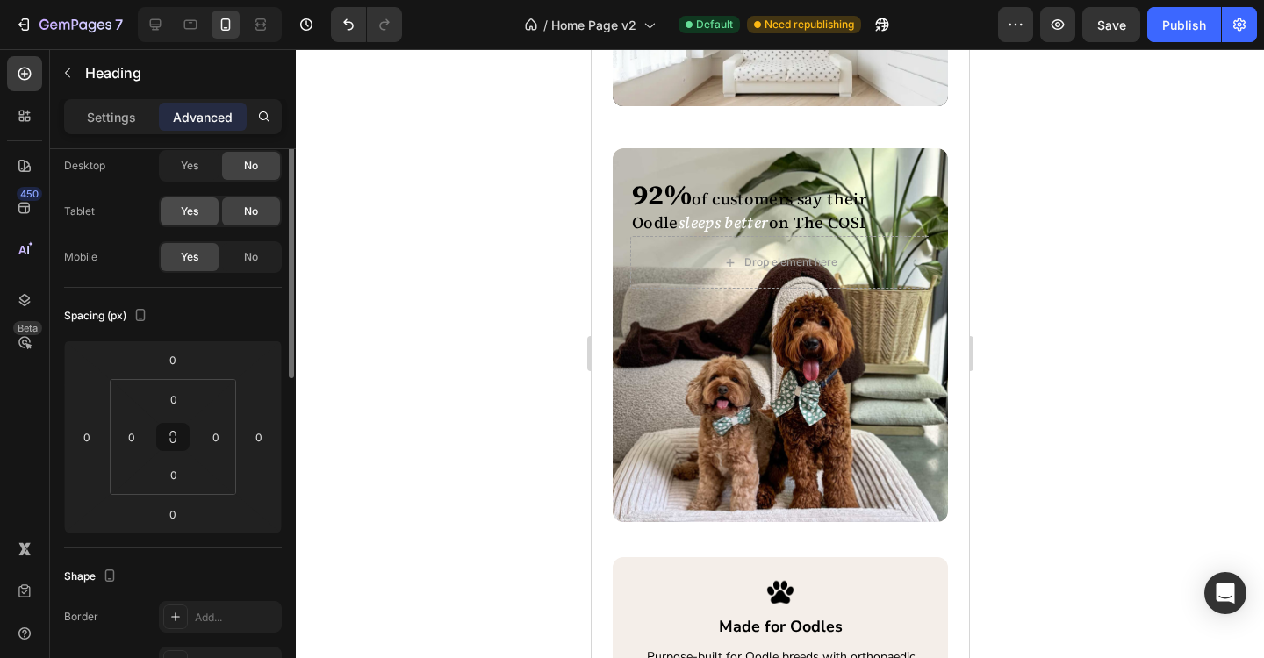
scroll to position [0, 0]
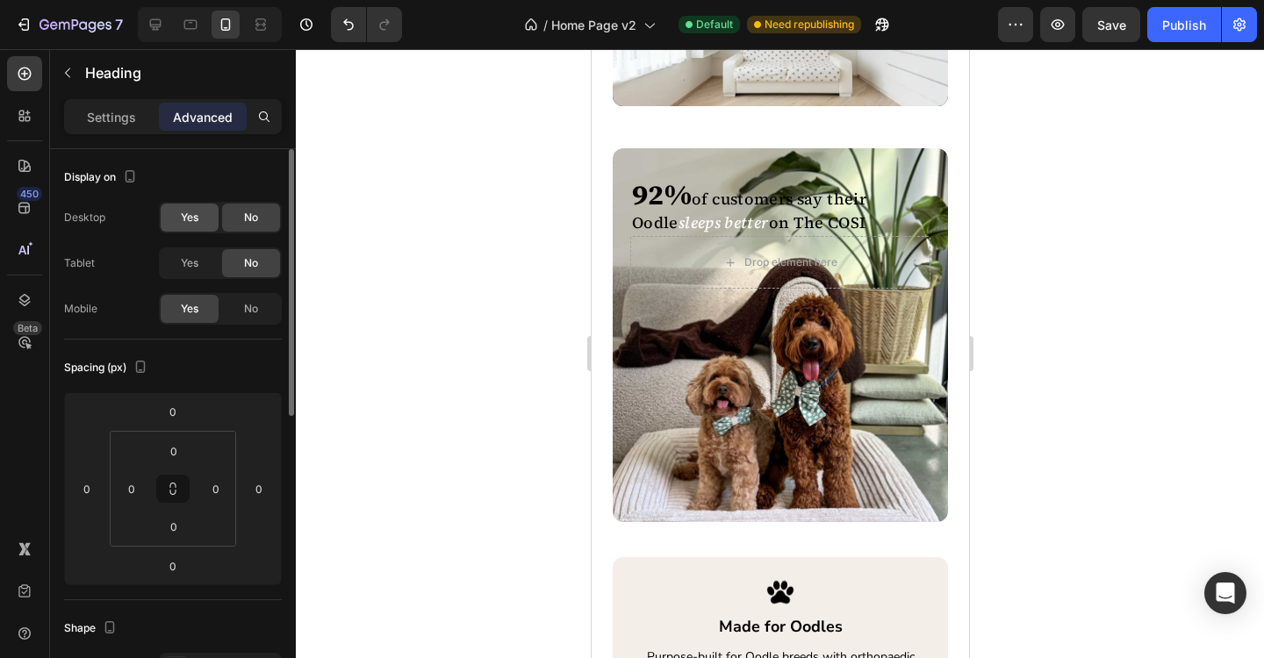
click at [192, 225] on span "Yes" at bounding box center [190, 218] width 18 height 16
click at [197, 274] on div "Yes" at bounding box center [190, 263] width 58 height 28
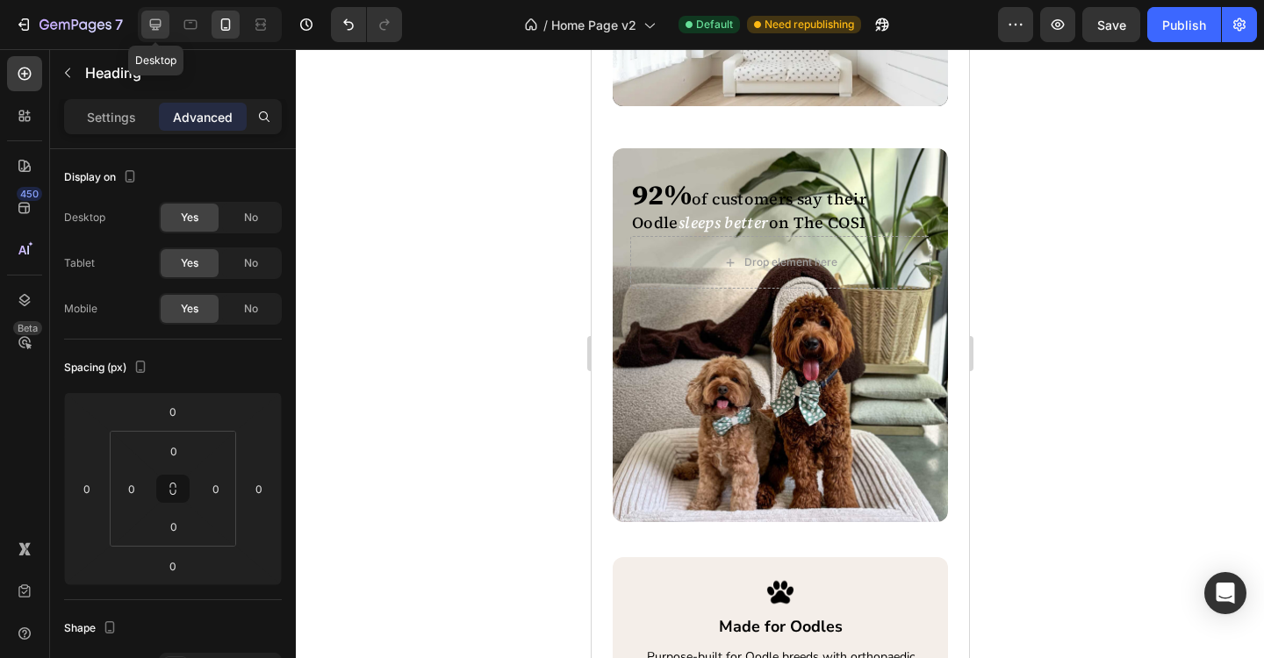
click at [162, 28] on icon at bounding box center [156, 25] width 18 height 18
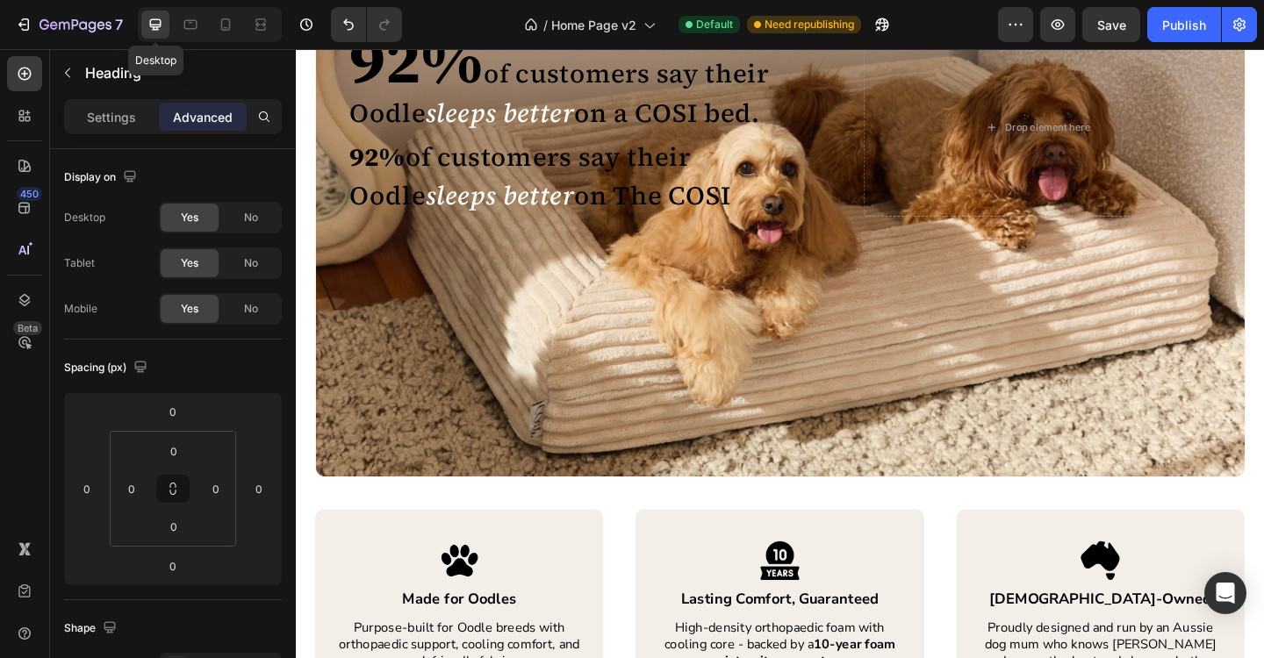
scroll to position [2592, 0]
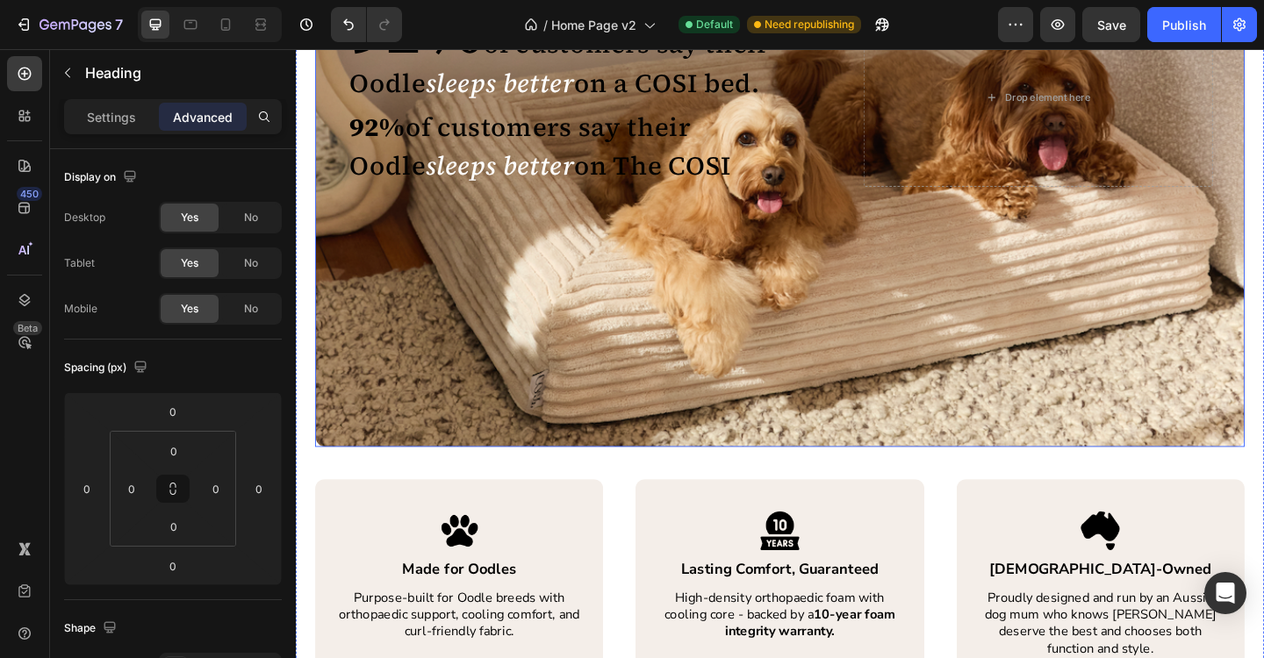
click at [663, 370] on div "92% of customers say their Oodle sleeps better on a COSI bed. Heading ⁠⁠⁠⁠⁠⁠⁠ 9…" at bounding box center [822, 227] width 1011 height 512
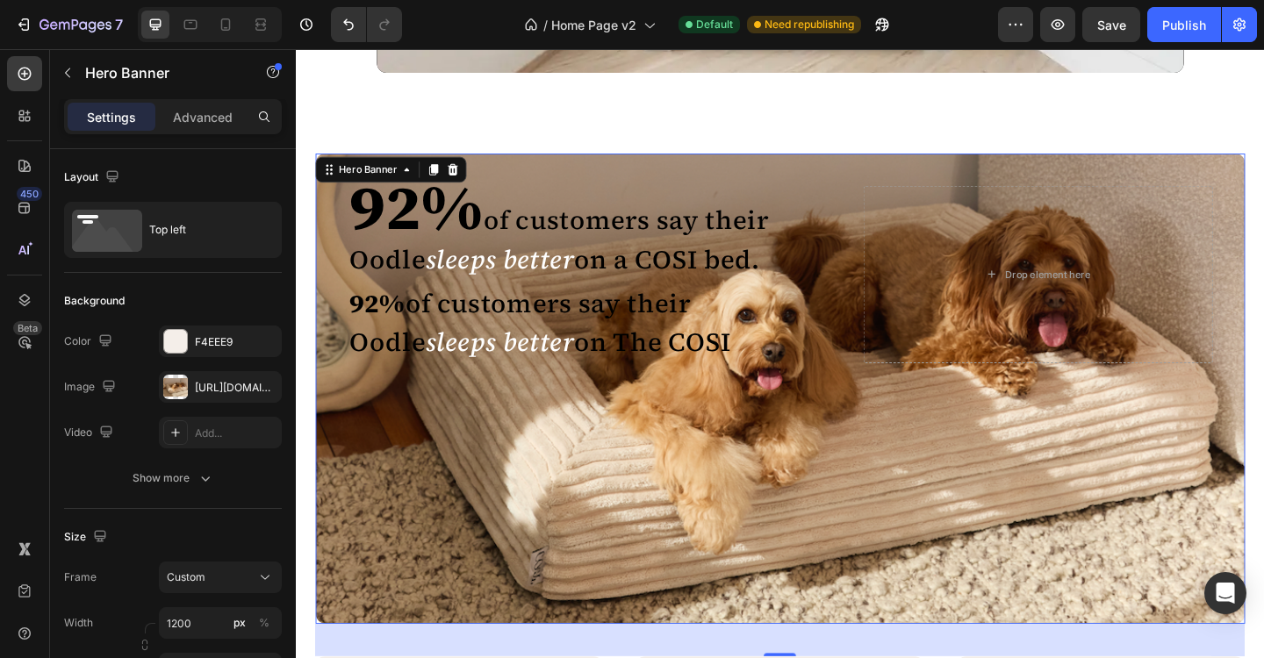
scroll to position [2396, 0]
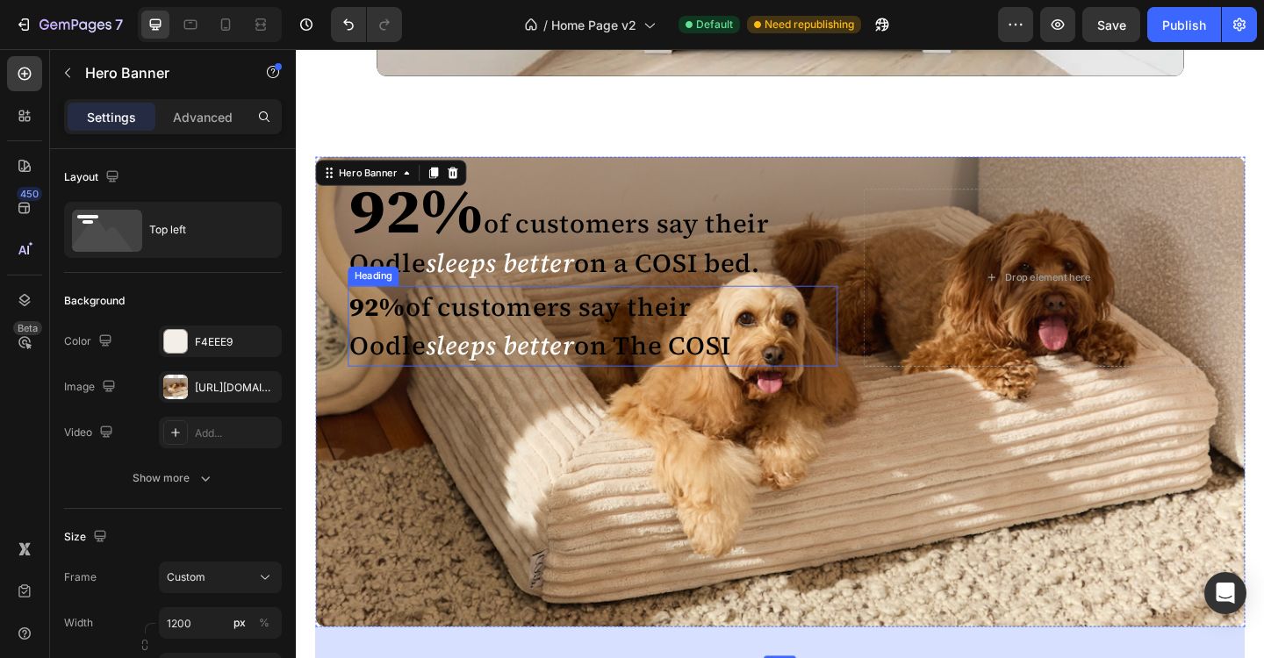
click at [541, 336] on p "⁠⁠⁠⁠⁠⁠⁠ 92% of customers say their Oodle sleeps better on The COSI" at bounding box center [580, 351] width 453 height 84
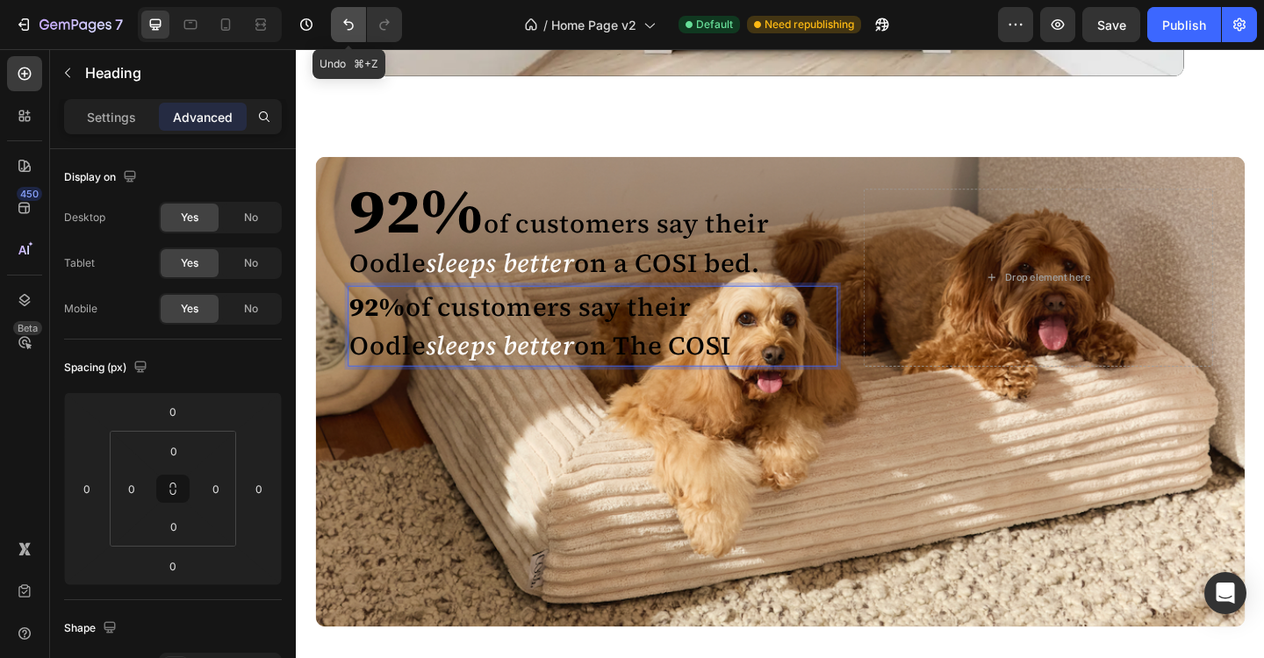
click at [348, 28] on icon "Undo/Redo" at bounding box center [349, 25] width 18 height 18
click at [351, 26] on icon "Undo/Redo" at bounding box center [349, 25] width 18 height 18
click at [349, 31] on icon "Undo/Redo" at bounding box center [349, 25] width 18 height 18
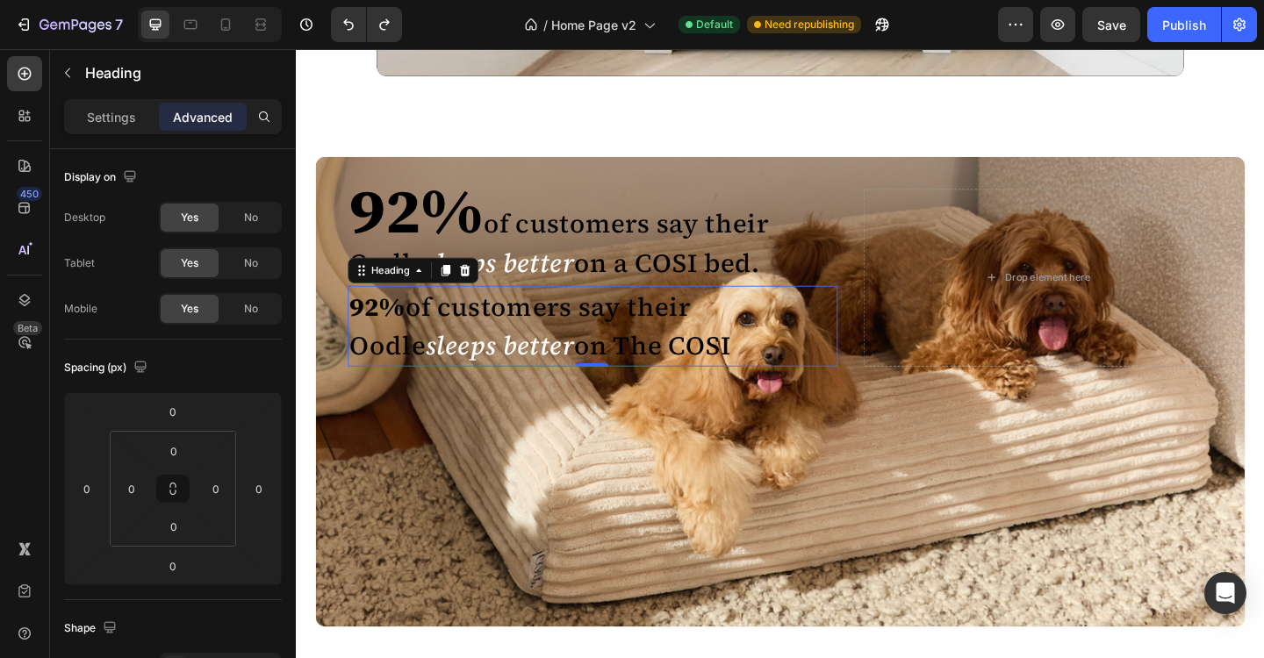
click at [842, 379] on div "92% of customers say their Oodle sleeps better on The COSI" at bounding box center [618, 351] width 533 height 88
click at [796, 367] on p "92% of customers say their Oodle sleeps better on The COSI" at bounding box center [580, 351] width 453 height 84
click at [694, 355] on p "92% of customers say their Oodle sleeps better on The COSI" at bounding box center [580, 351] width 453 height 84
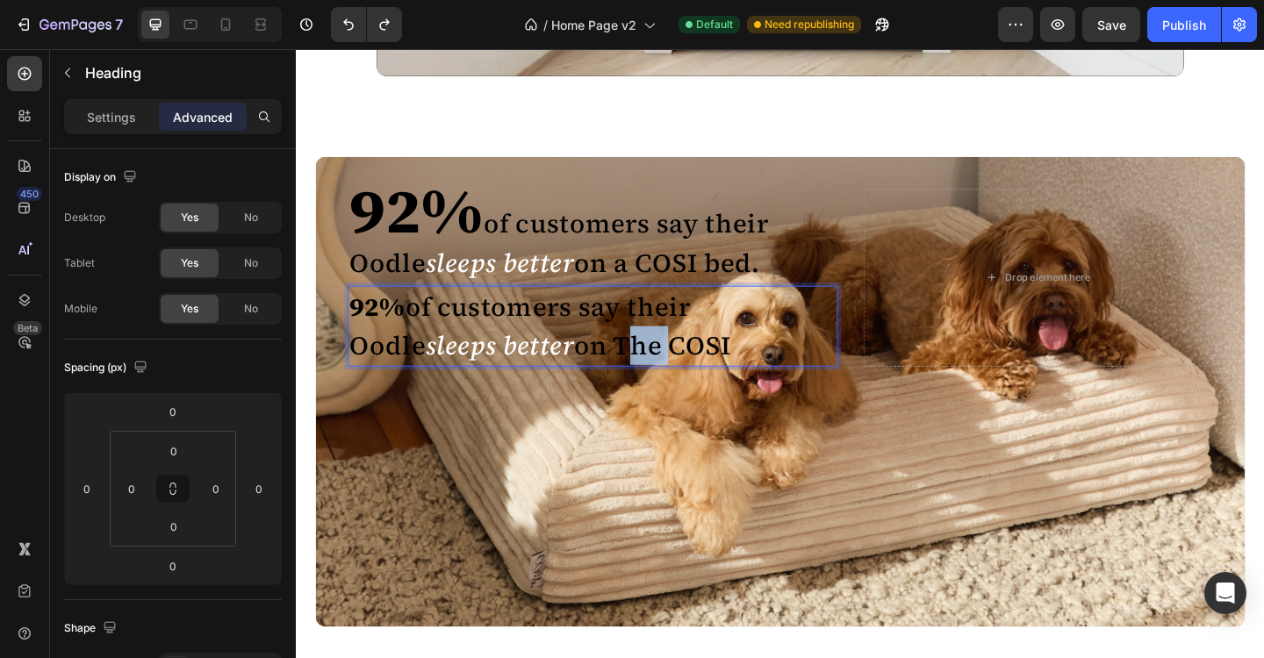
click at [694, 355] on p "92% of customers say their Oodle sleeps better on The COSI" at bounding box center [580, 351] width 453 height 84
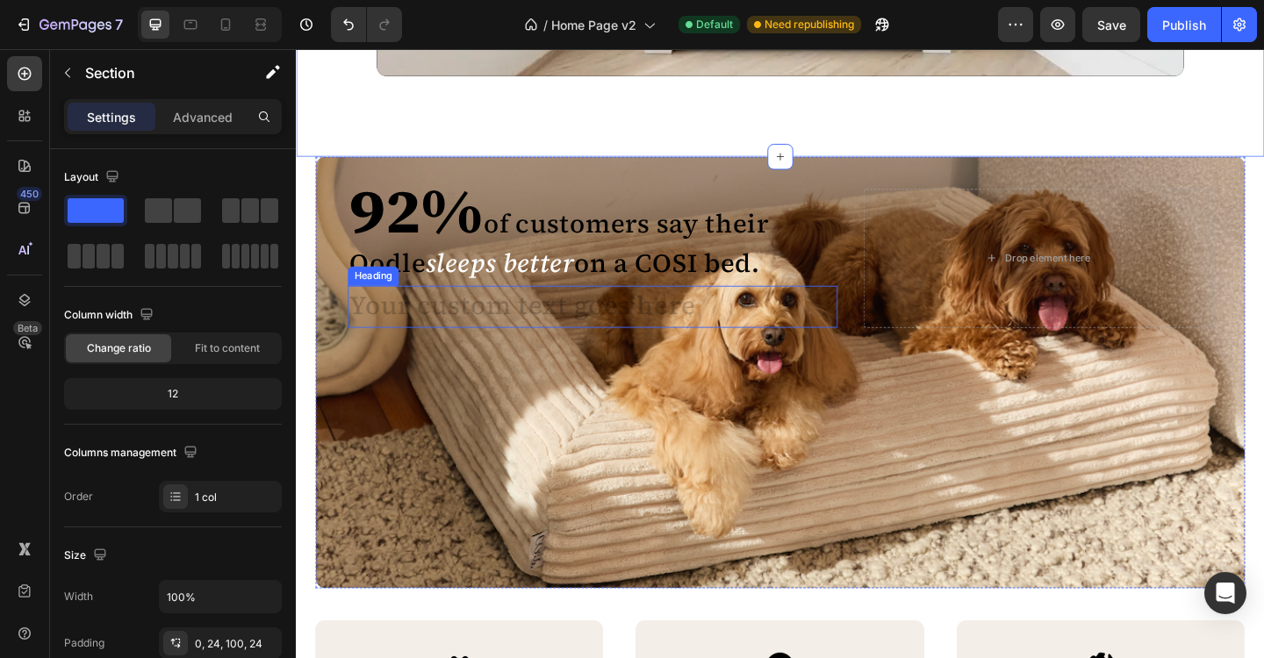
click at [653, 332] on h2 "Rich Text Editor. Editing area: main" at bounding box center [580, 330] width 456 height 46
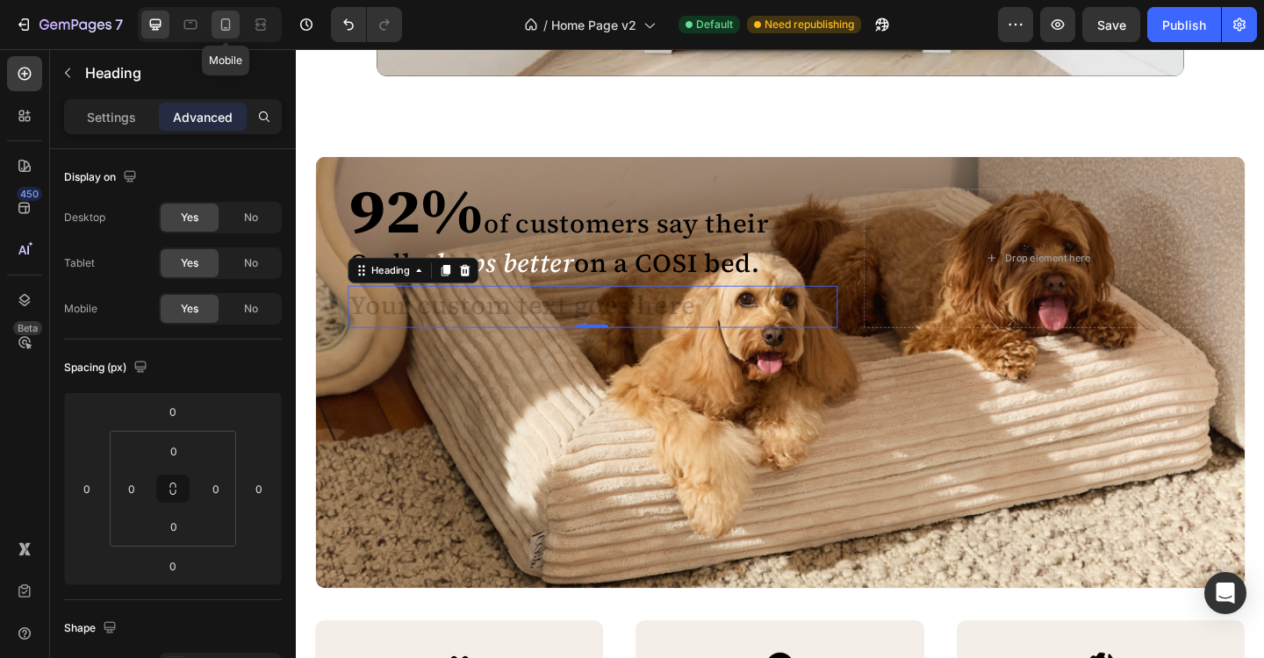
click at [228, 34] on div at bounding box center [226, 25] width 28 height 28
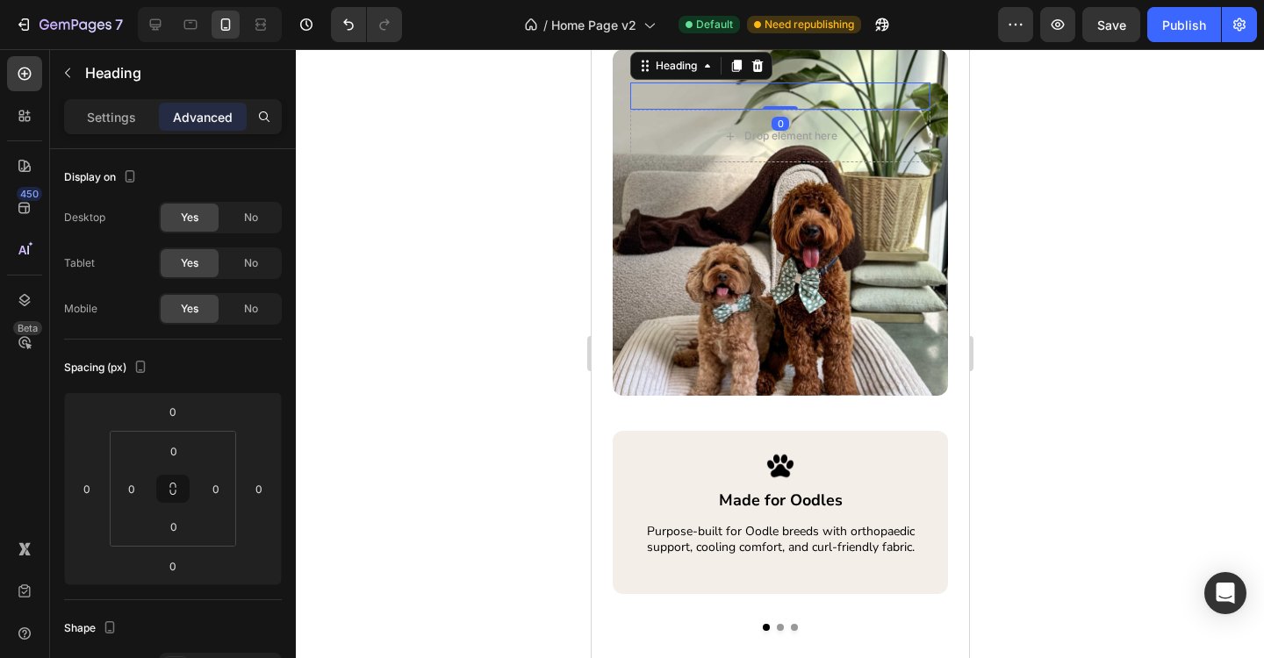
scroll to position [2387, 0]
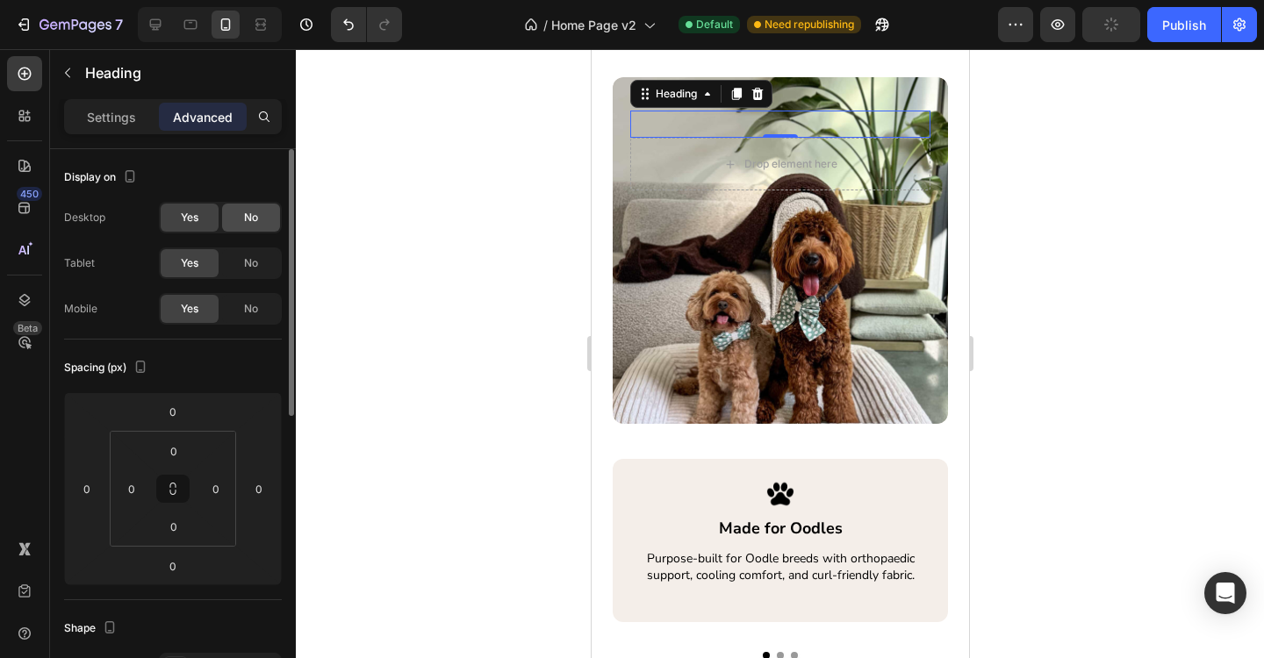
click at [242, 222] on div "No" at bounding box center [251, 218] width 58 height 28
click at [244, 262] on span "No" at bounding box center [251, 263] width 14 height 16
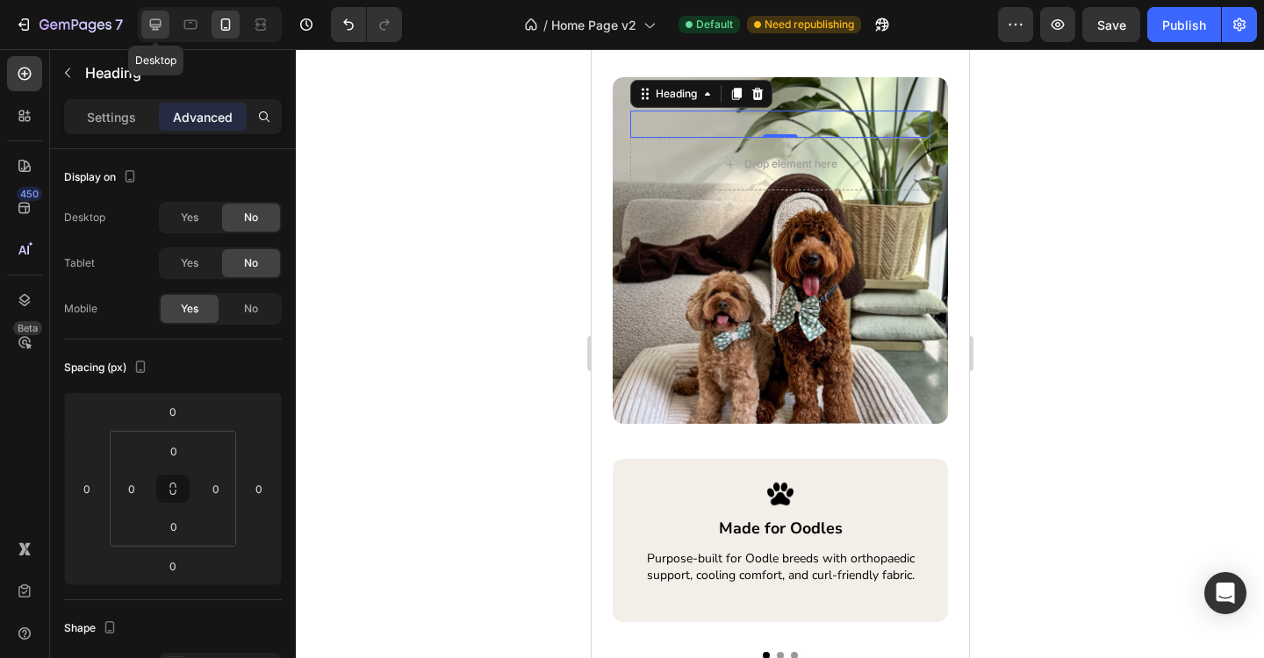
click at [161, 30] on icon at bounding box center [156, 25] width 18 height 18
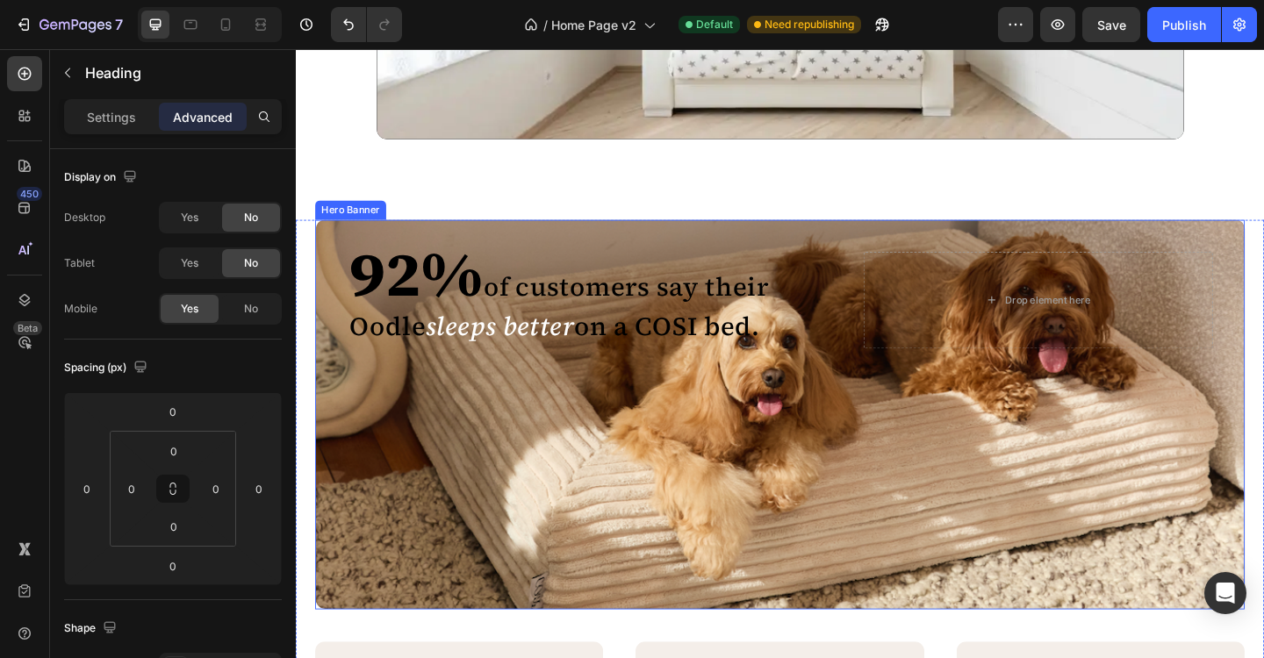
scroll to position [2325, 0]
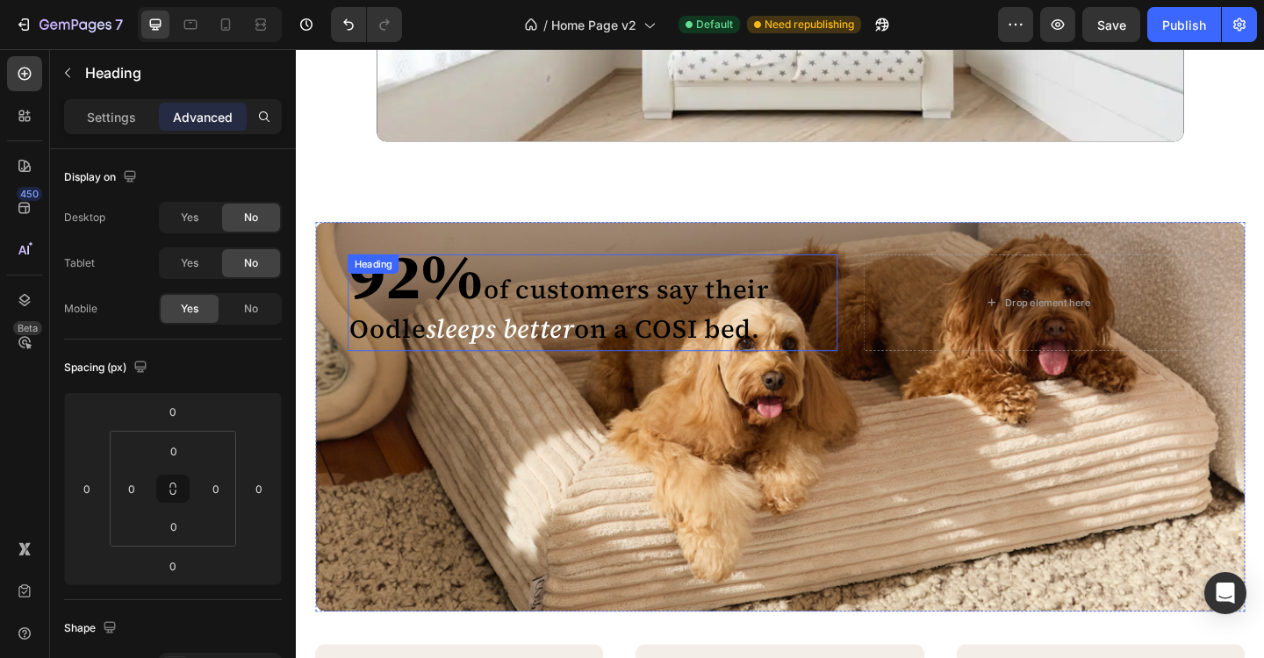
click at [561, 313] on h2 "92% of customers say their Oodle sleeps better on a COSI bed." at bounding box center [585, 325] width 467 height 105
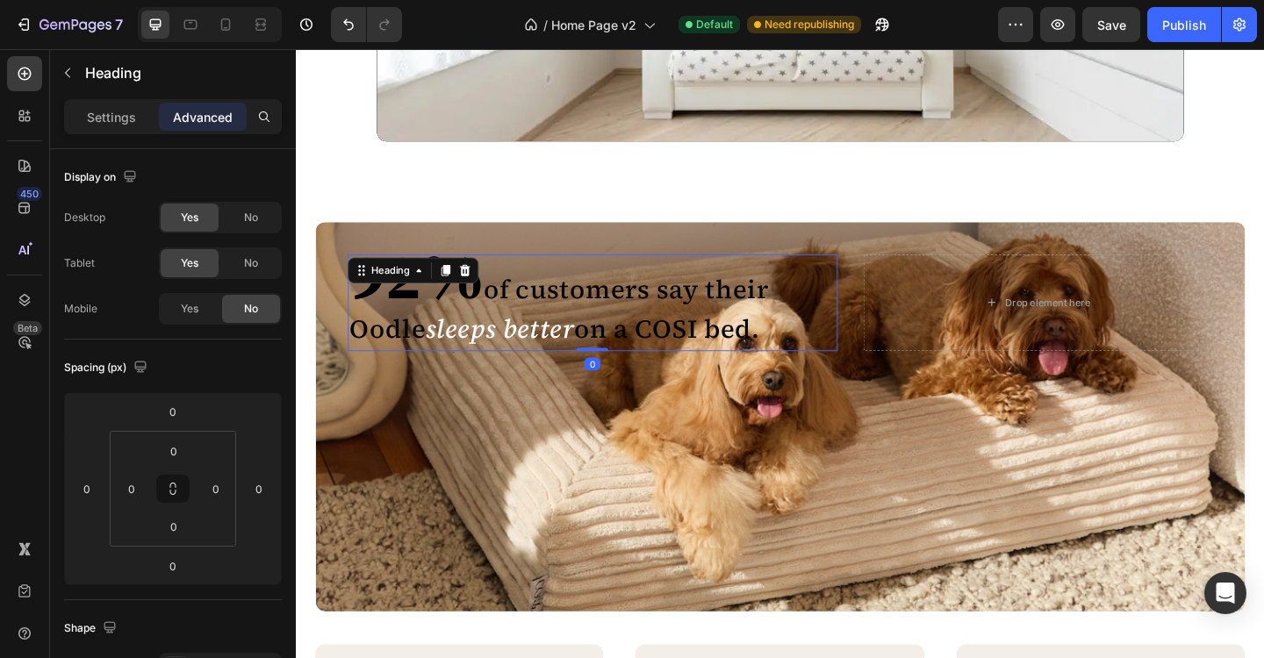
click at [561, 313] on h2 "92% of customers say their Oodle sleeps better on a COSI bed." at bounding box center [585, 325] width 467 height 105
click at [561, 313] on p "92% of customers say their Oodle sleeps better on a COSI bed." at bounding box center [585, 326] width 463 height 102
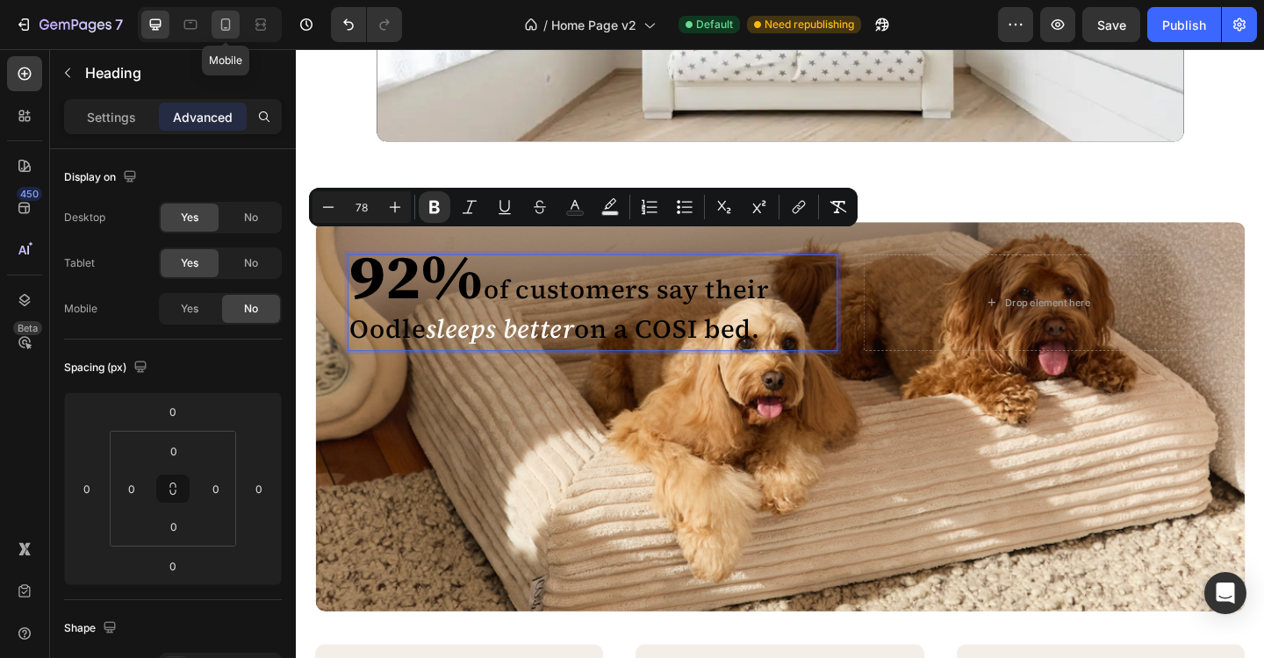
click at [226, 33] on div at bounding box center [226, 25] width 28 height 28
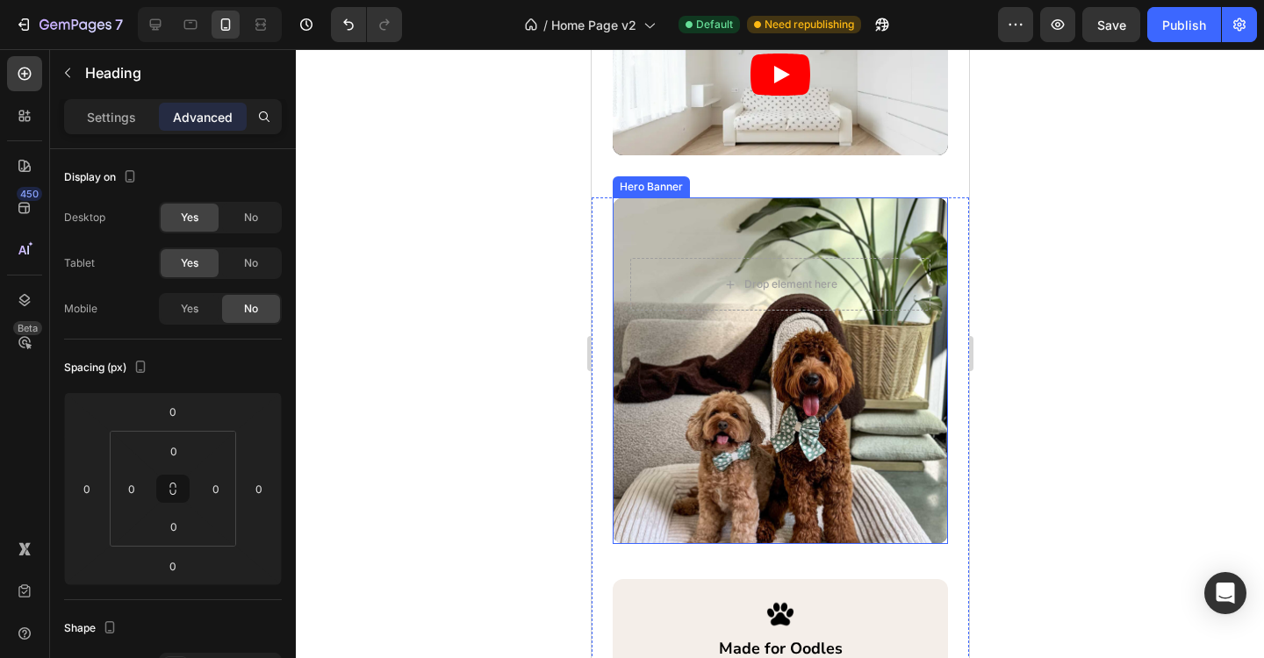
scroll to position [2264, 0]
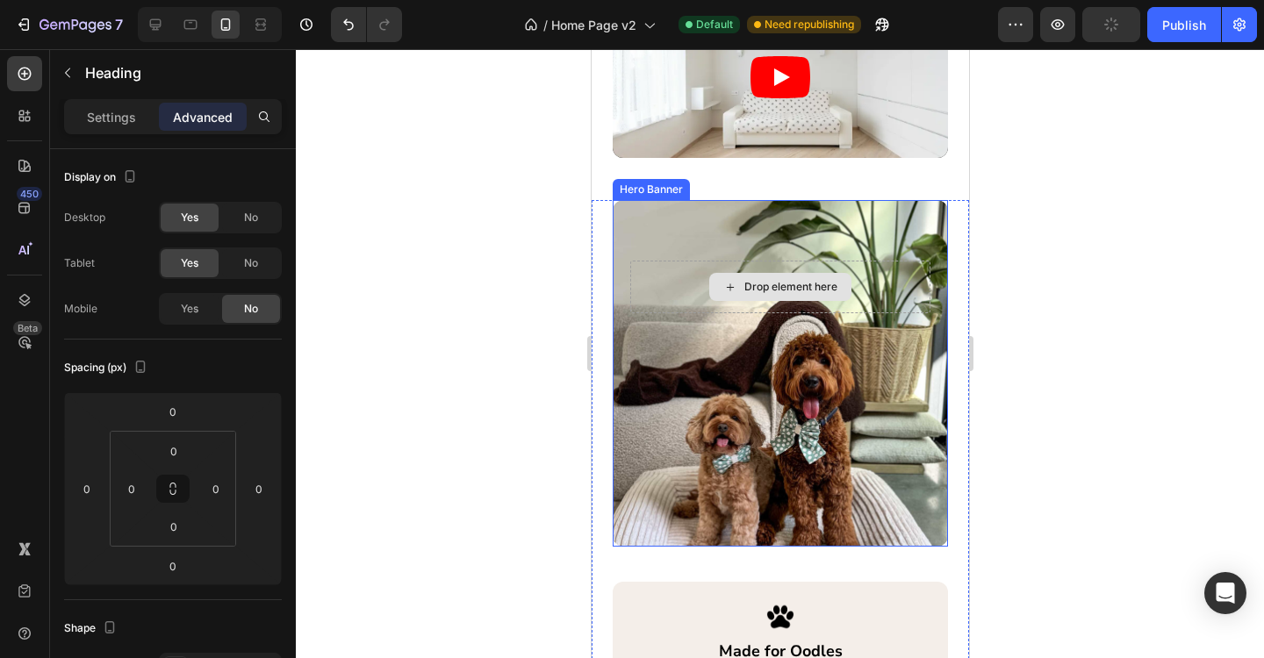
click at [671, 284] on div "Drop element here" at bounding box center [779, 287] width 300 height 53
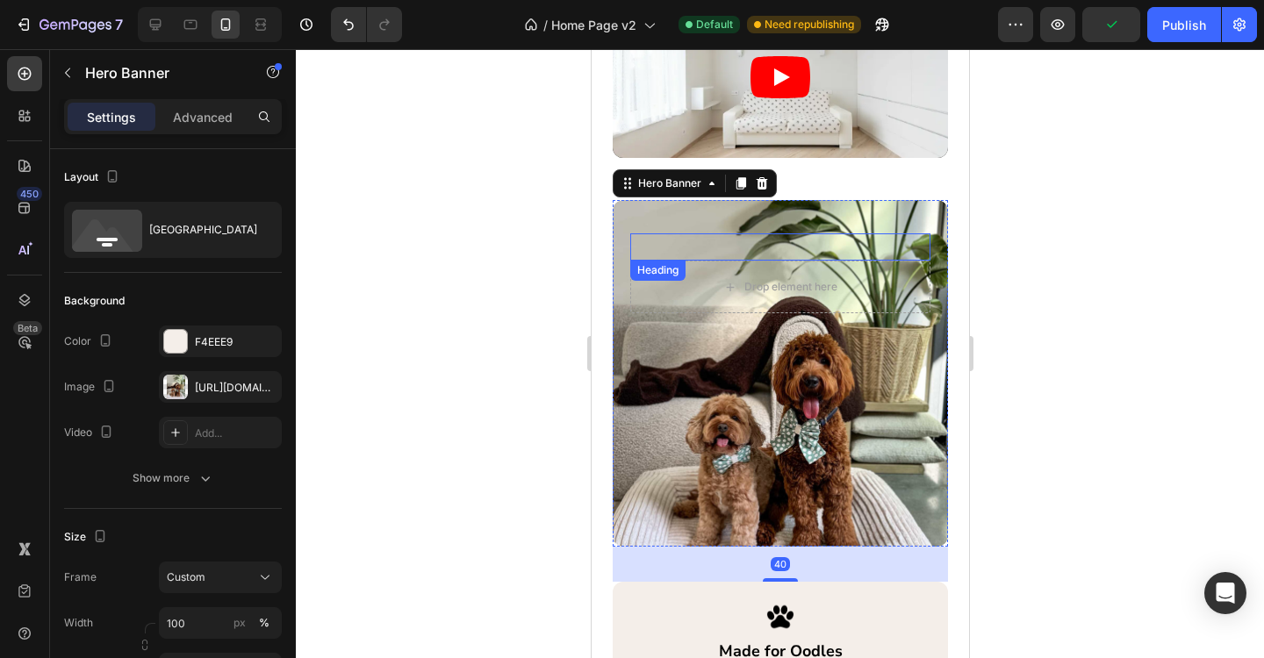
click at [678, 230] on div "⁠⁠⁠⁠⁠⁠⁠ 92% of customers say their Oodle sleeps better on a COSI bed. Heading H…" at bounding box center [779, 373] width 335 height 347
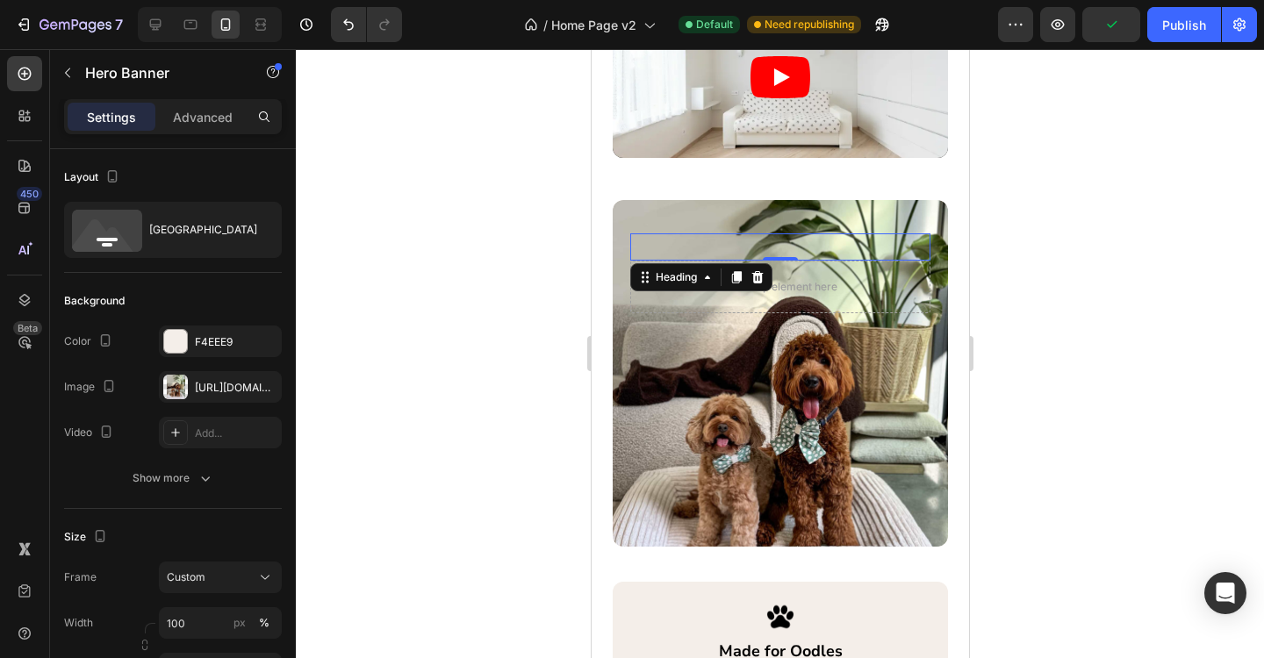
click at [727, 235] on p "Rich Text Editor. Editing area: main" at bounding box center [779, 247] width 297 height 24
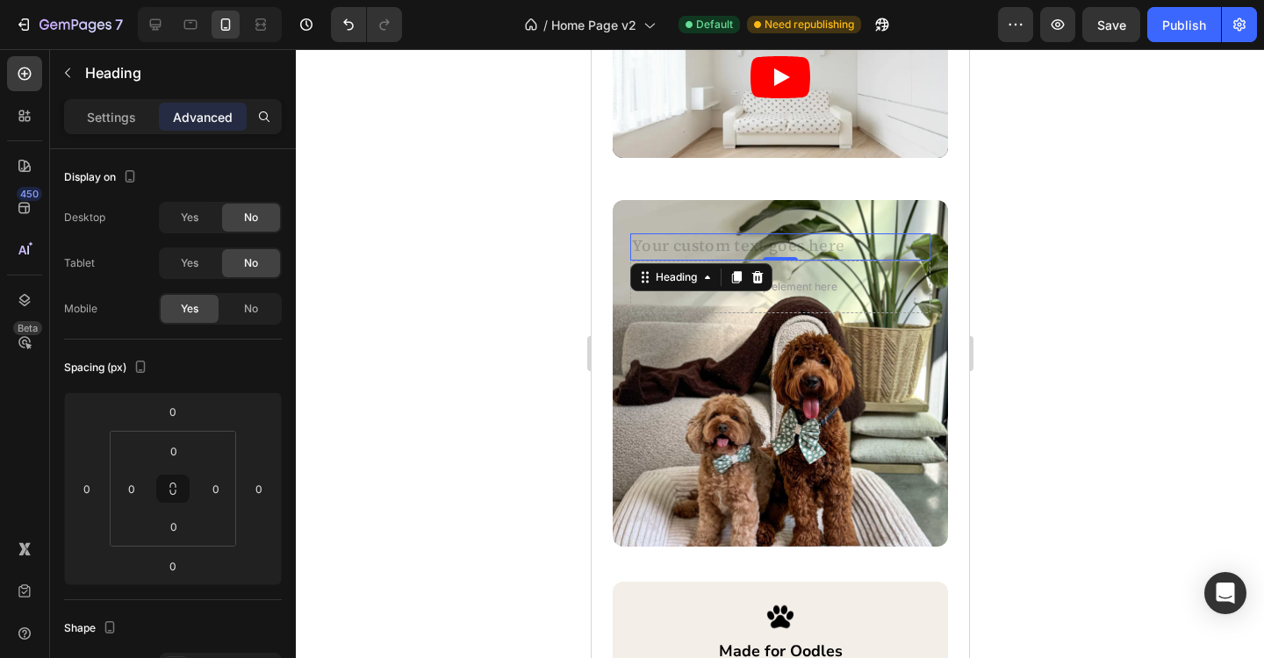
click at [721, 250] on h2 "Rich Text Editor. Editing area: main" at bounding box center [779, 246] width 300 height 27
click at [700, 248] on h2 "Rich Text Editor. Editing area: main" at bounding box center [779, 246] width 300 height 27
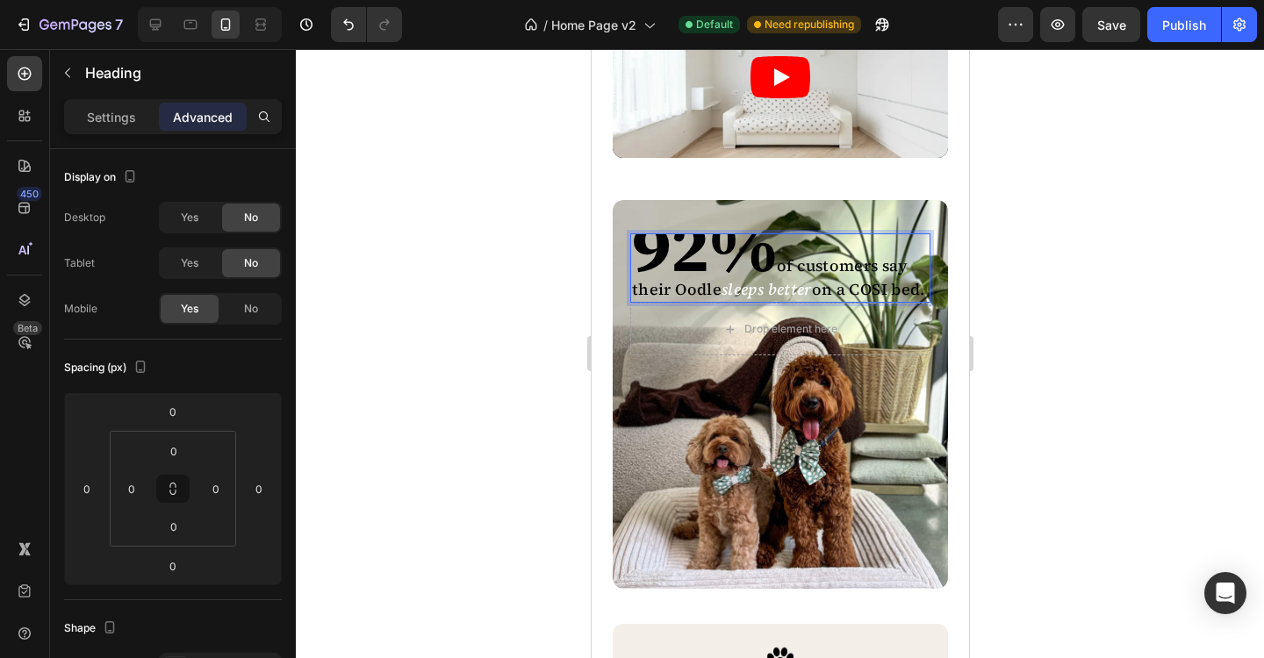
click at [713, 262] on strong "92%" at bounding box center [703, 247] width 145 height 94
click at [685, 260] on strong "92%" at bounding box center [703, 247] width 145 height 94
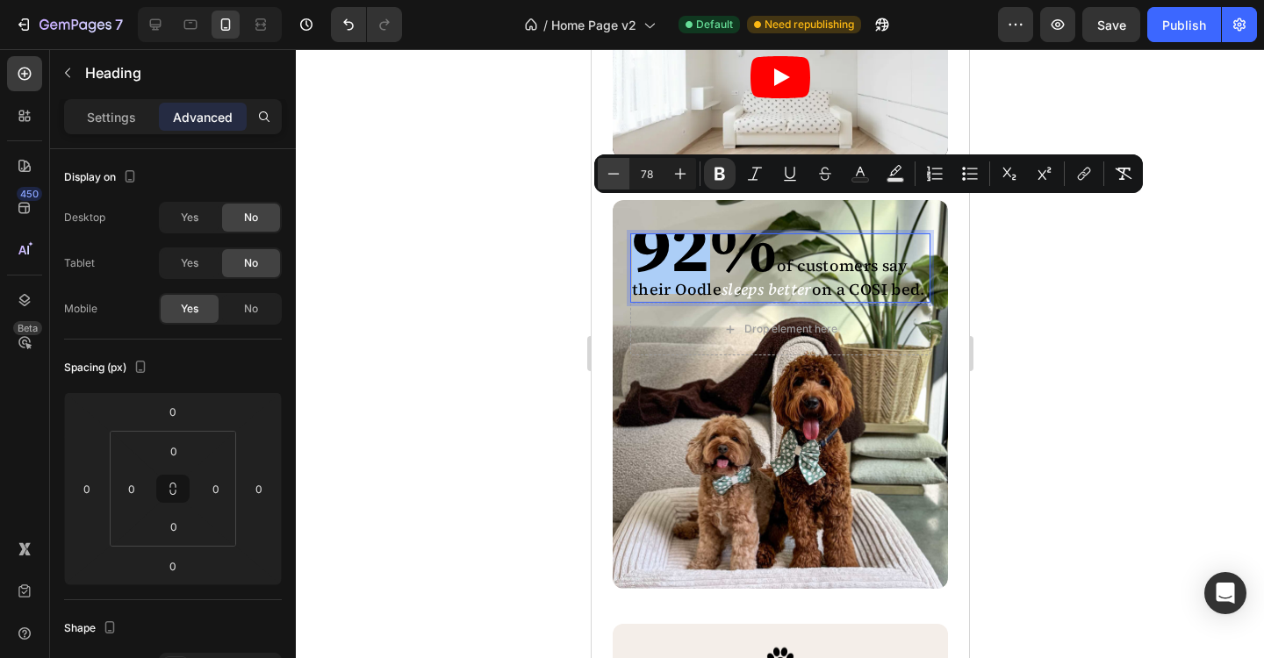
click at [616, 179] on icon "Editor contextual toolbar" at bounding box center [614, 174] width 18 height 18
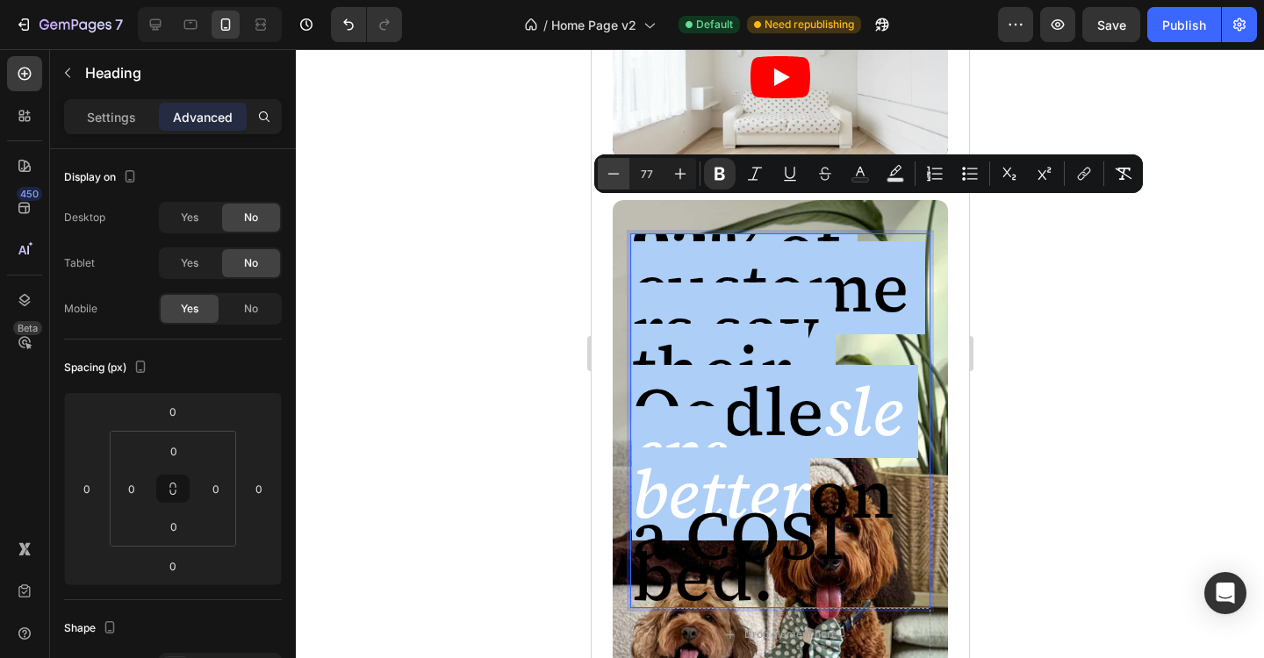
click at [616, 179] on icon "Editor contextual toolbar" at bounding box center [614, 174] width 18 height 18
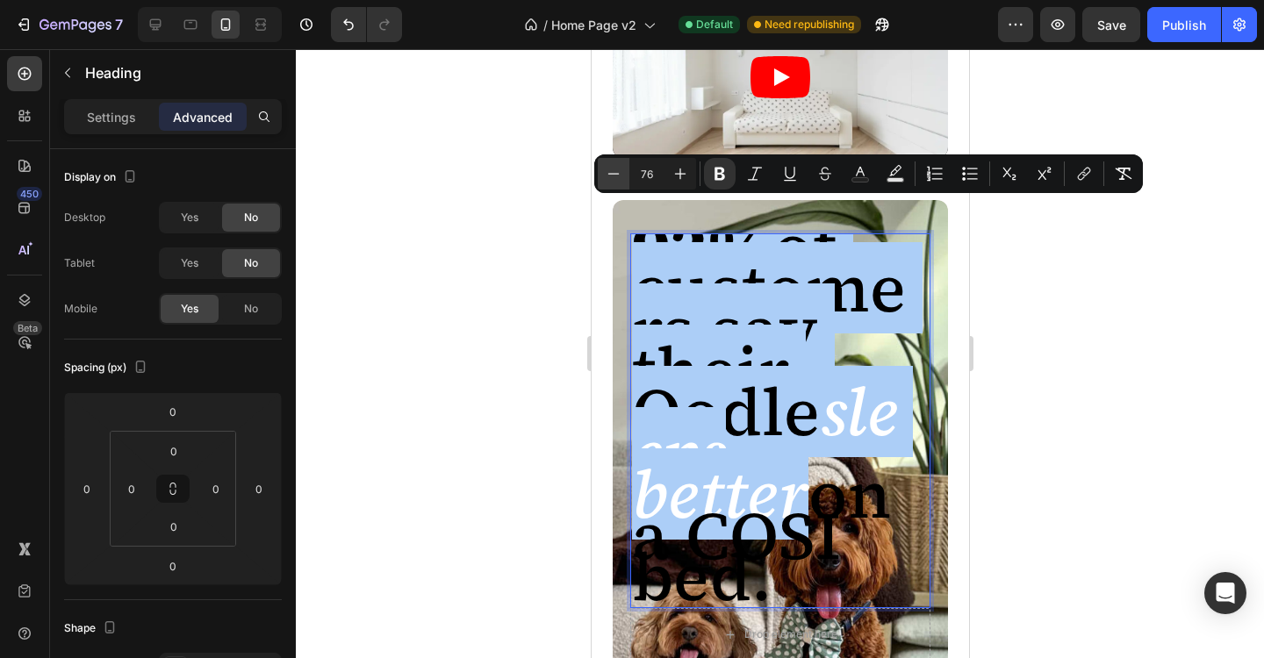
click at [616, 179] on icon "Editor contextual toolbar" at bounding box center [614, 174] width 18 height 18
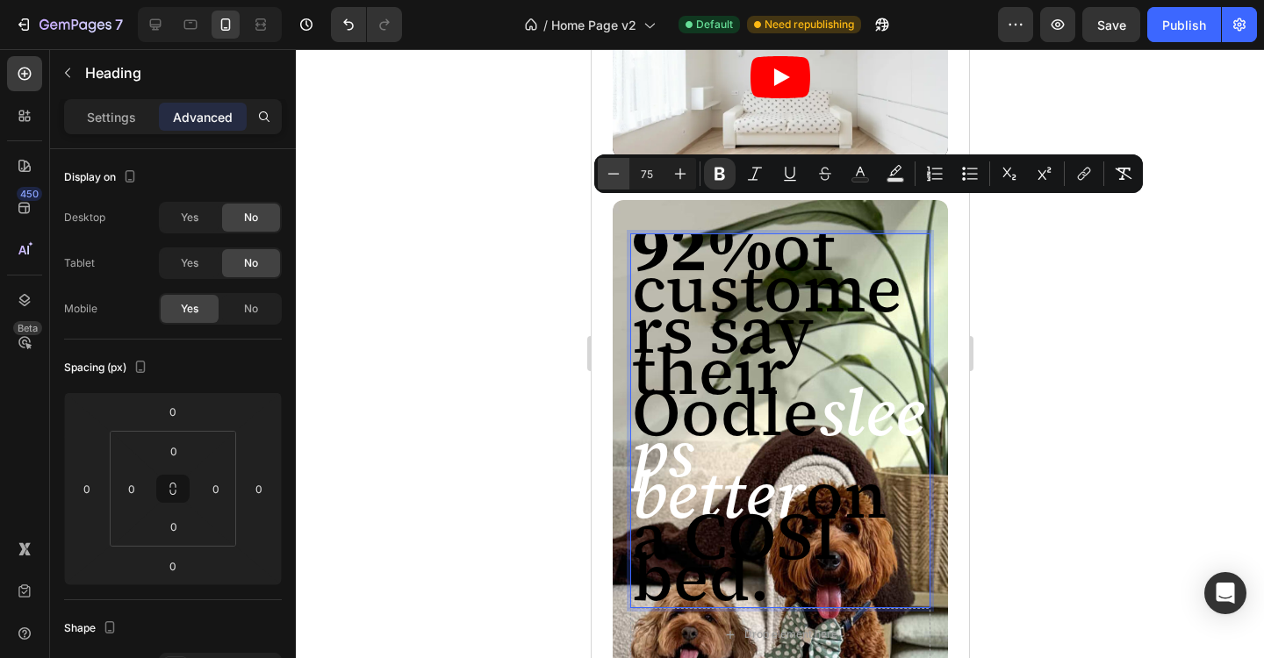
click at [616, 179] on icon "Editor contextual toolbar" at bounding box center [614, 174] width 18 height 18
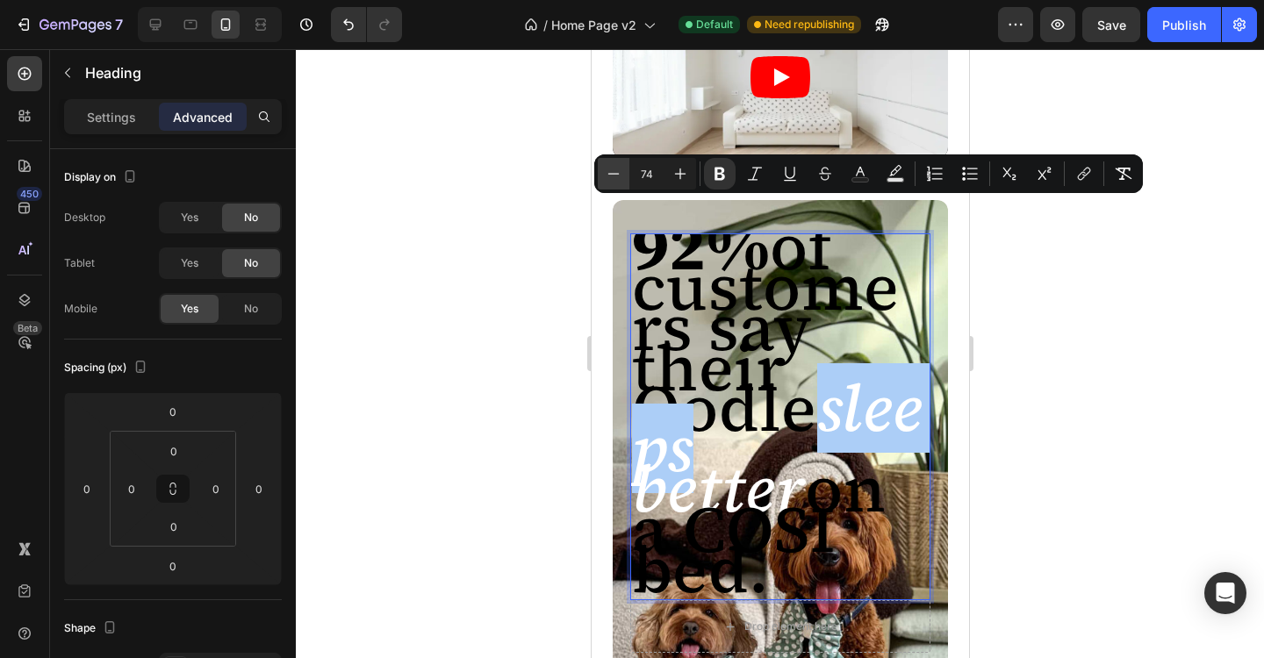
click at [616, 179] on icon "Editor contextual toolbar" at bounding box center [614, 174] width 18 height 18
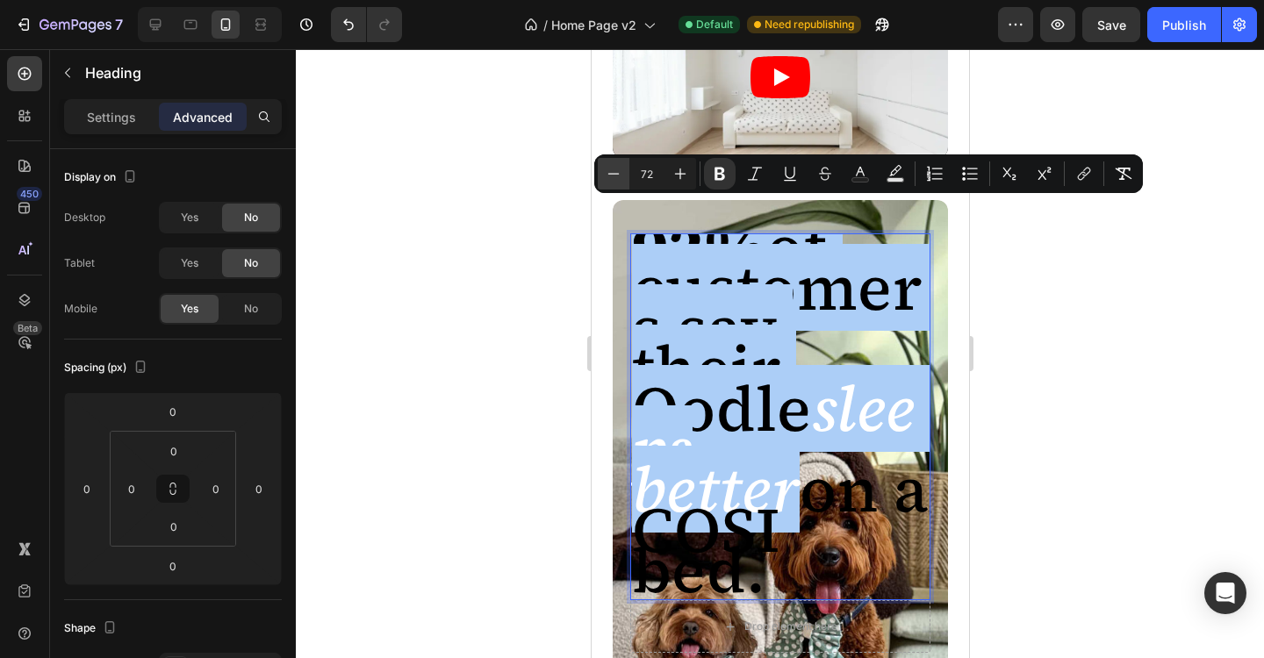
click at [616, 179] on icon "Editor contextual toolbar" at bounding box center [614, 174] width 18 height 18
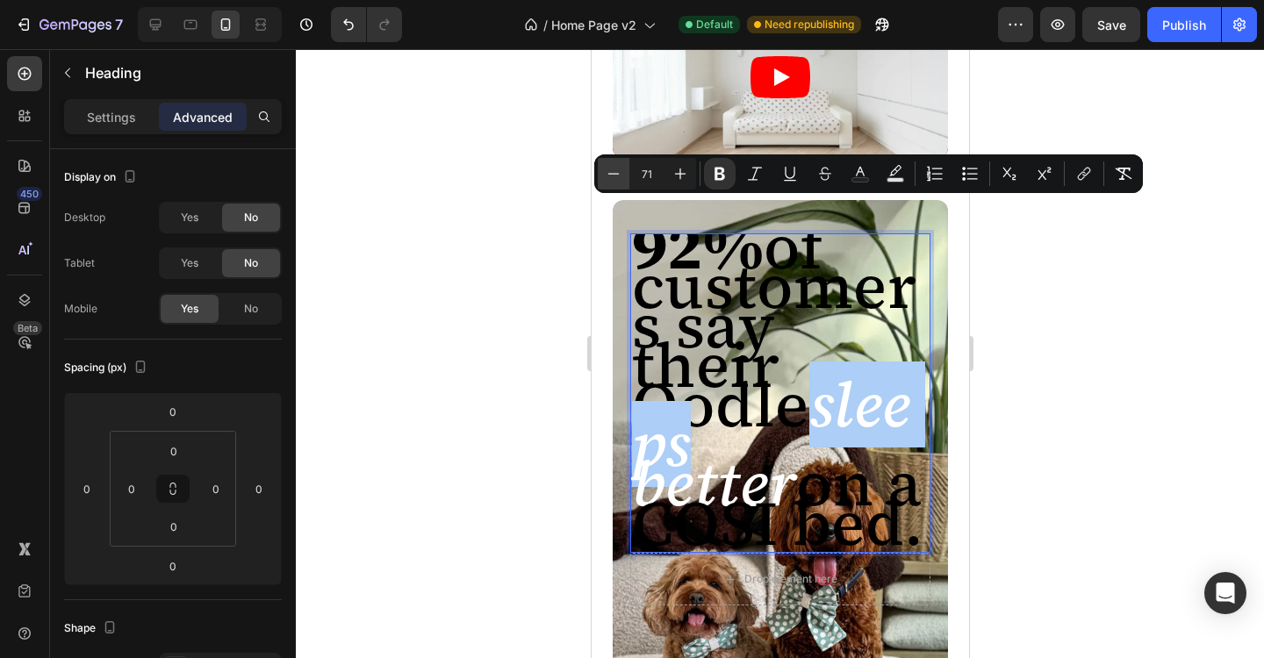
click at [616, 179] on icon "Editor contextual toolbar" at bounding box center [614, 174] width 18 height 18
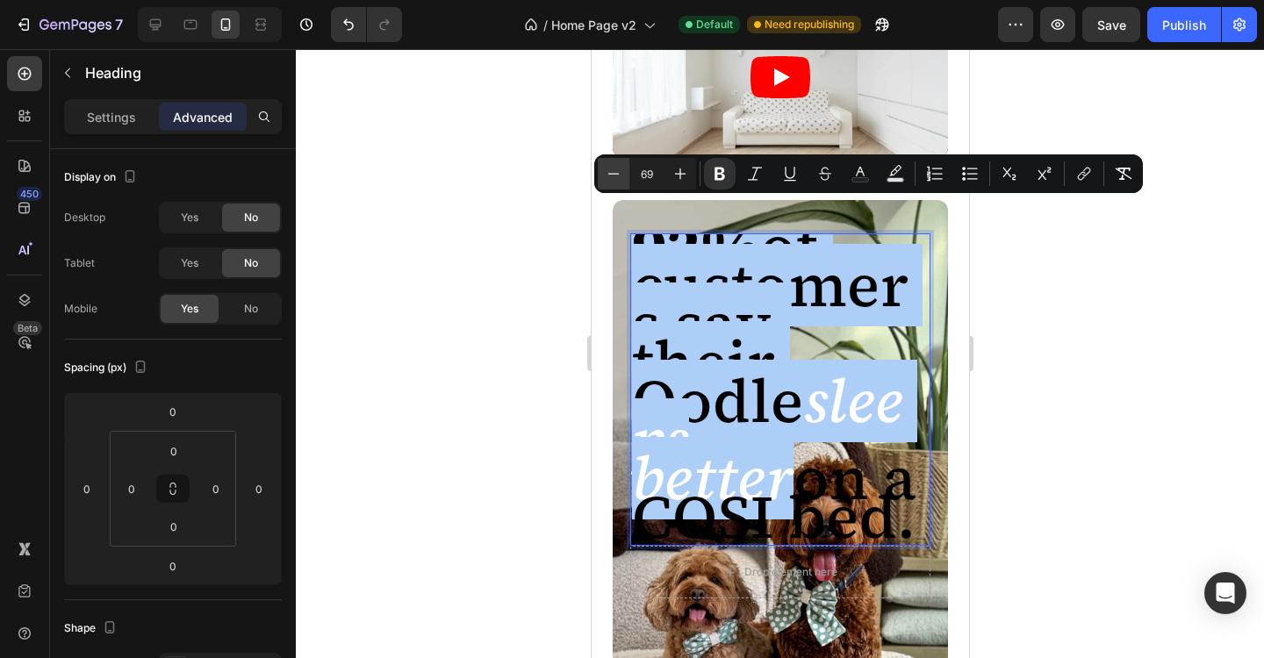
click at [616, 179] on icon "Editor contextual toolbar" at bounding box center [614, 174] width 18 height 18
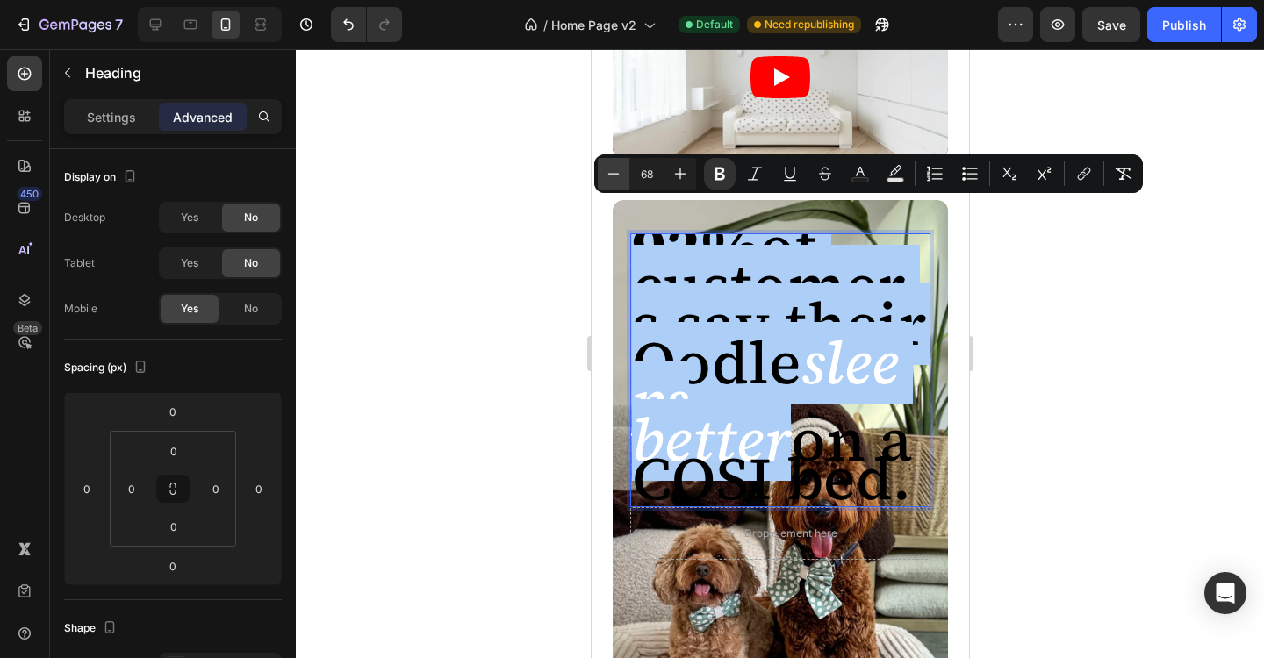
click at [616, 179] on icon "Editor contextual toolbar" at bounding box center [614, 174] width 18 height 18
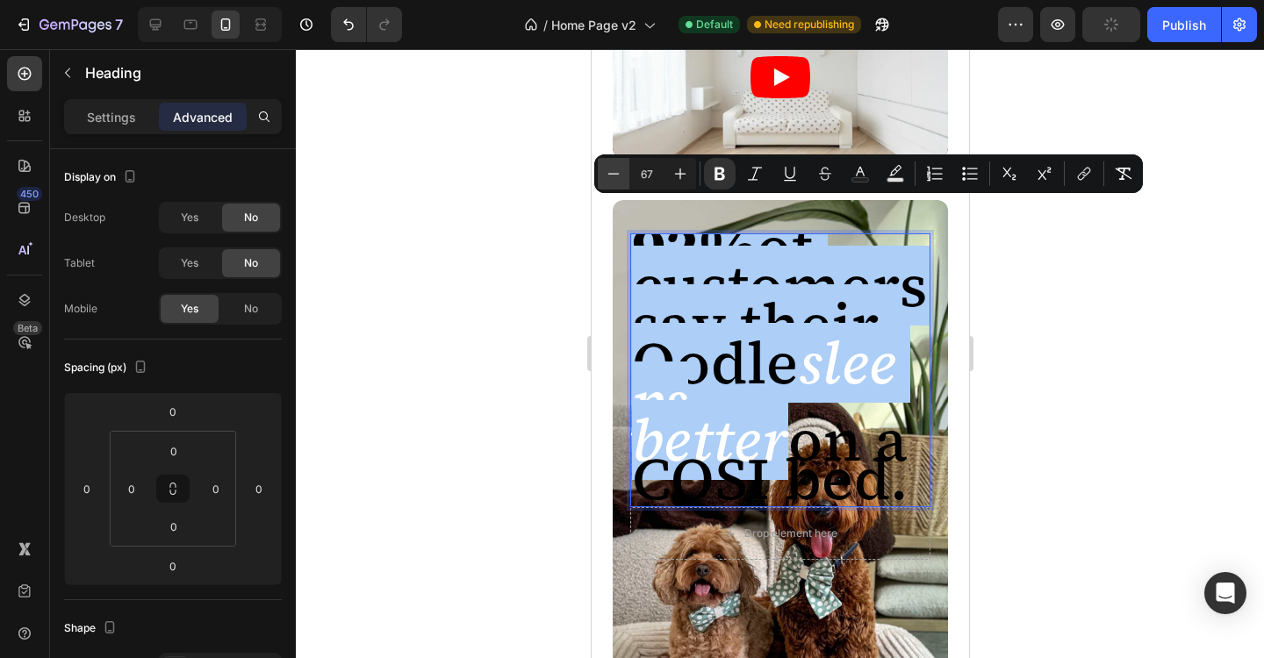
click at [616, 179] on icon "Editor contextual toolbar" at bounding box center [614, 174] width 18 height 18
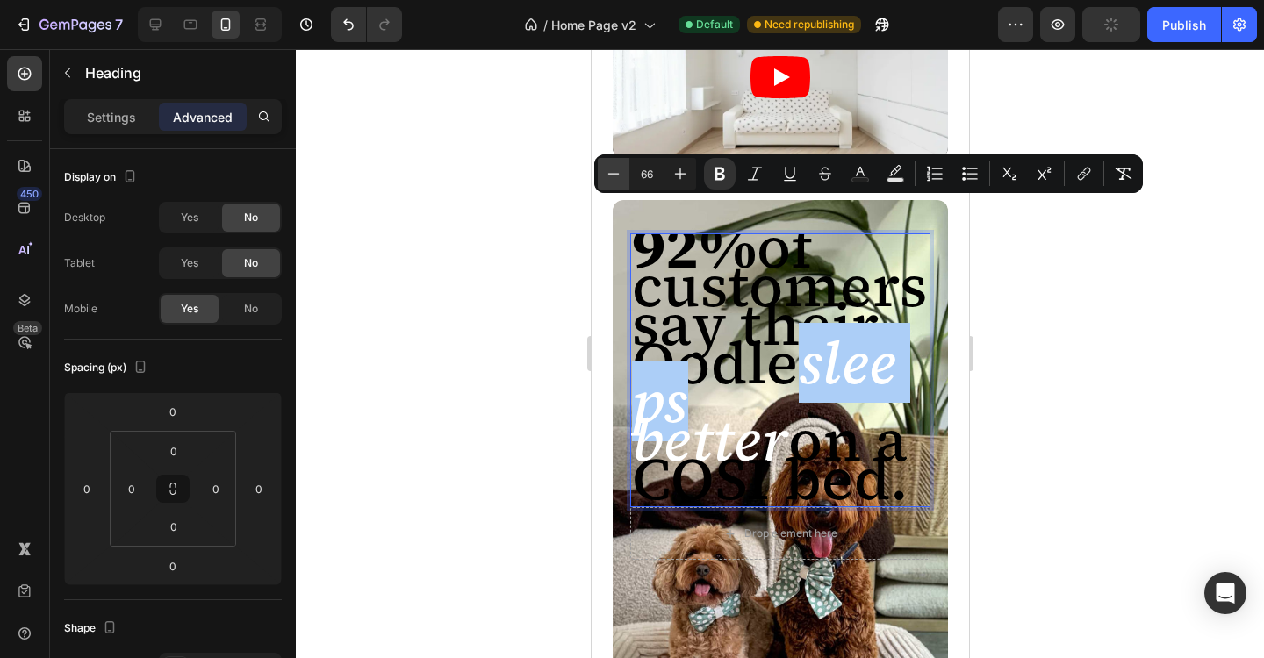
click at [616, 179] on icon "Editor contextual toolbar" at bounding box center [614, 174] width 18 height 18
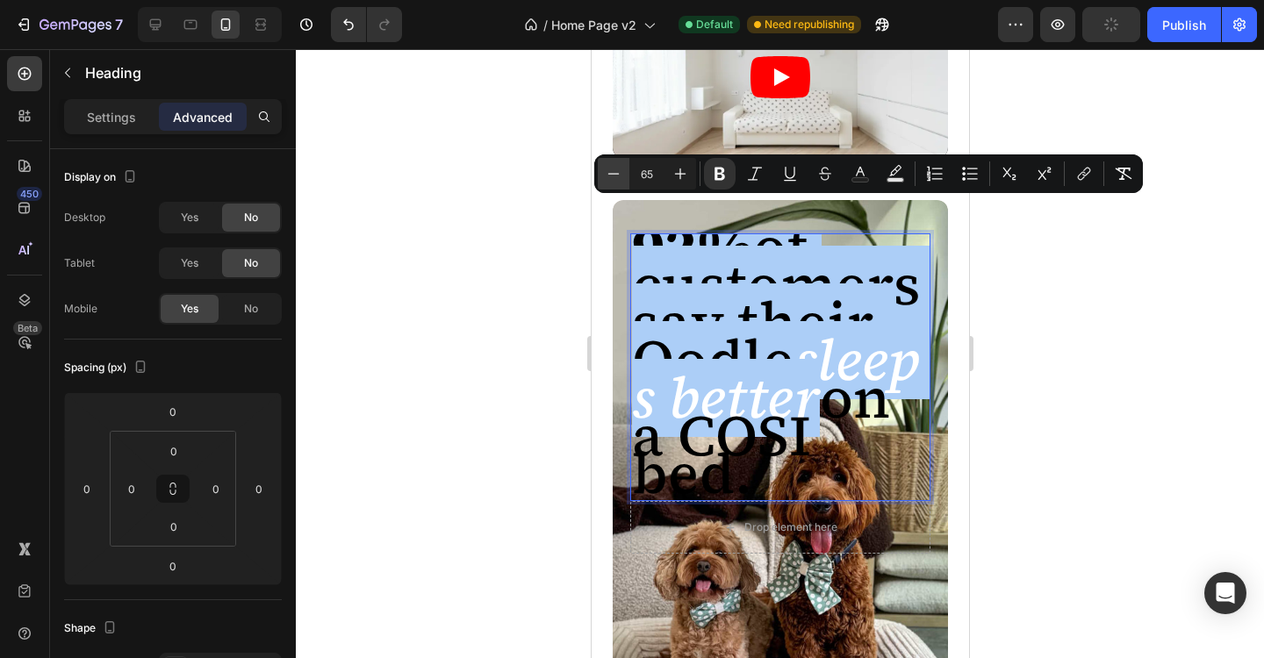
click at [616, 179] on icon "Editor contextual toolbar" at bounding box center [614, 174] width 18 height 18
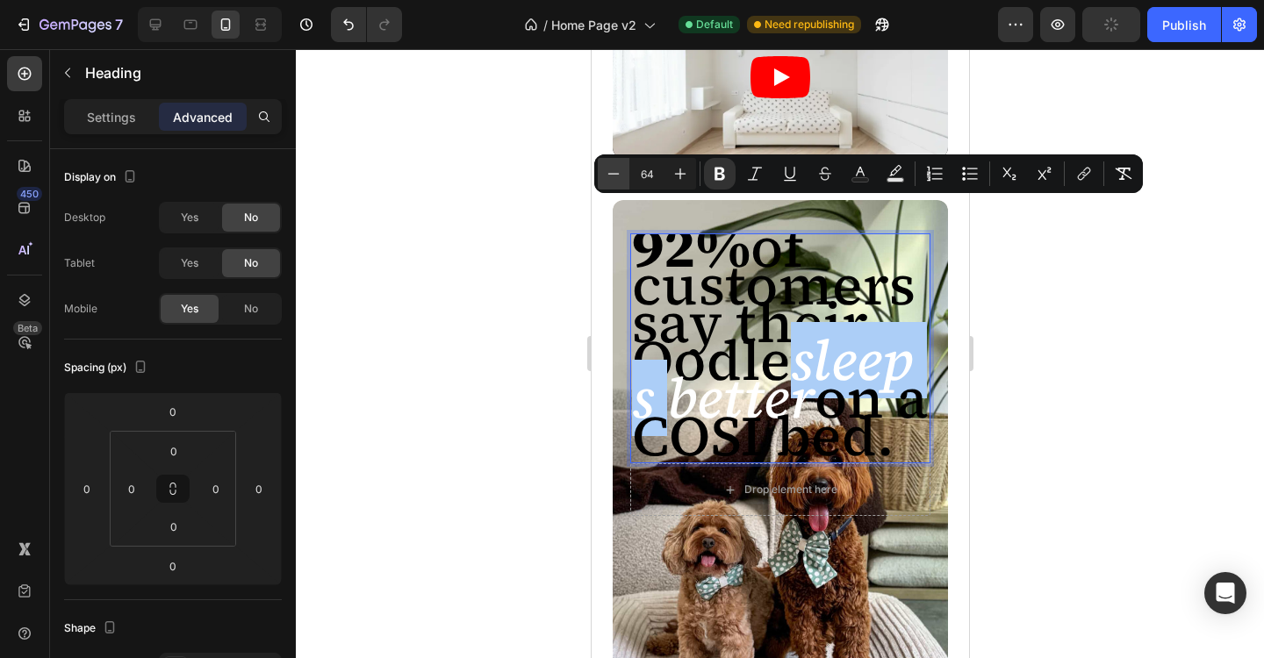
click at [616, 179] on icon "Editor contextual toolbar" at bounding box center [614, 174] width 18 height 18
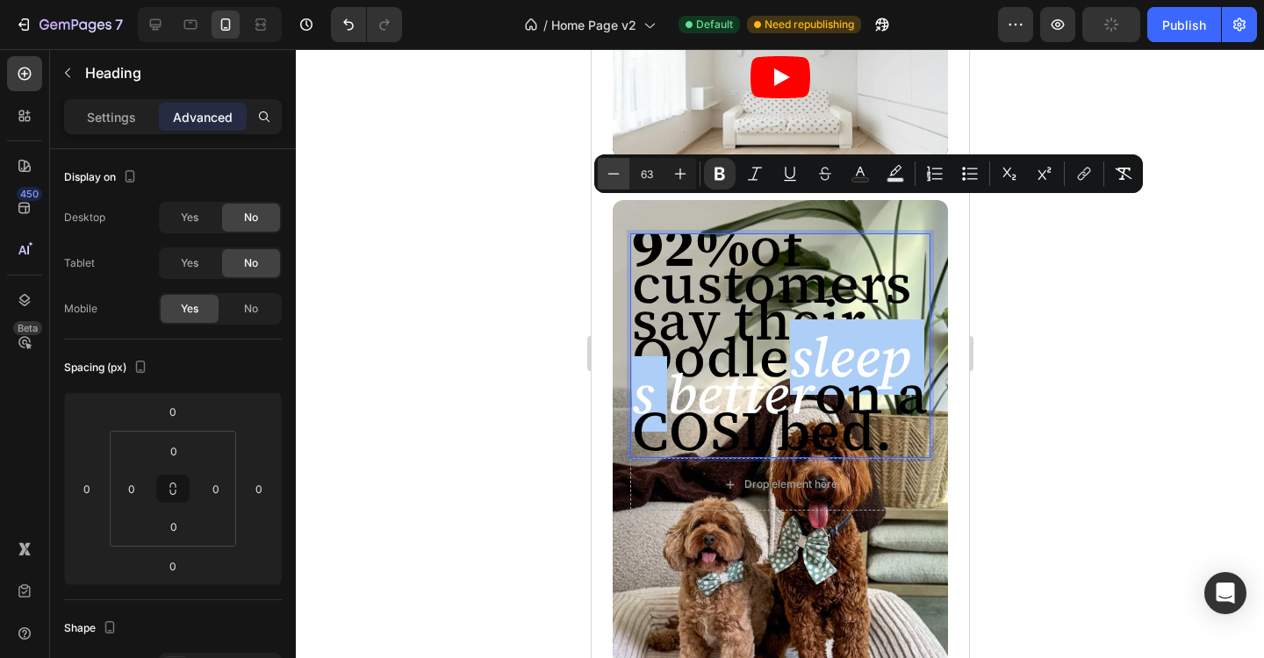
click at [616, 179] on icon "Editor contextual toolbar" at bounding box center [614, 174] width 18 height 18
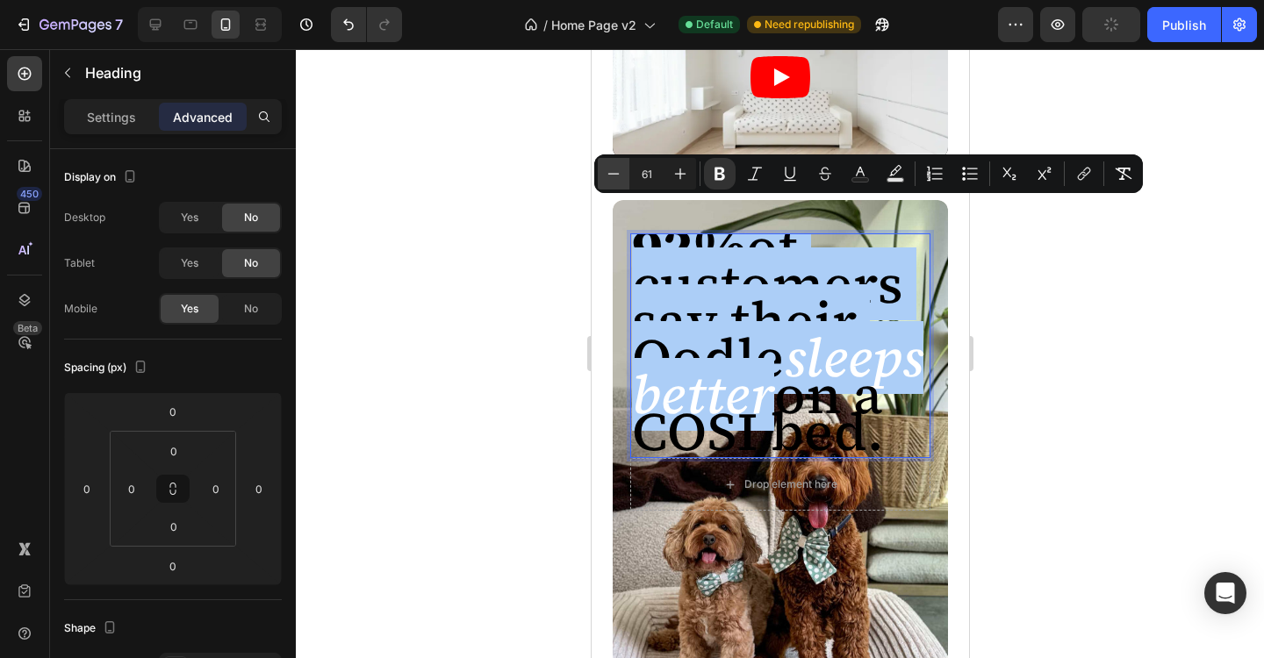
click at [616, 179] on icon "Editor contextual toolbar" at bounding box center [614, 174] width 18 height 18
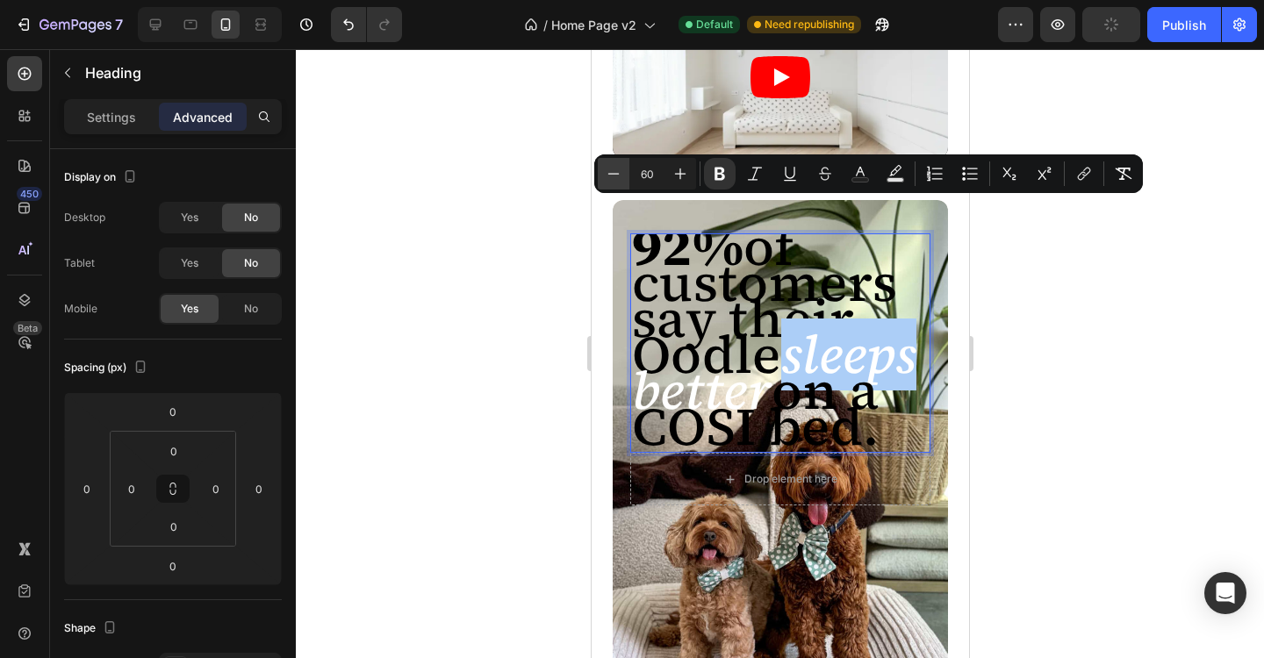
click at [616, 179] on icon "Editor contextual toolbar" at bounding box center [614, 174] width 18 height 18
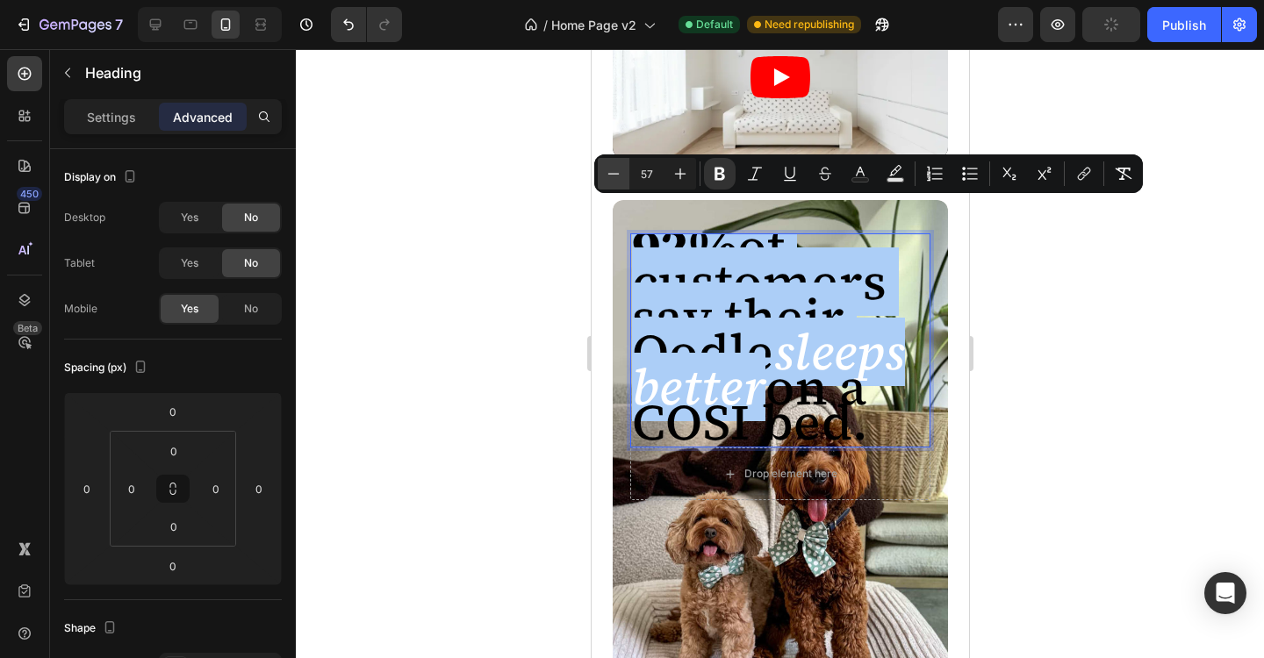
click at [616, 179] on icon "Editor contextual toolbar" at bounding box center [614, 174] width 18 height 18
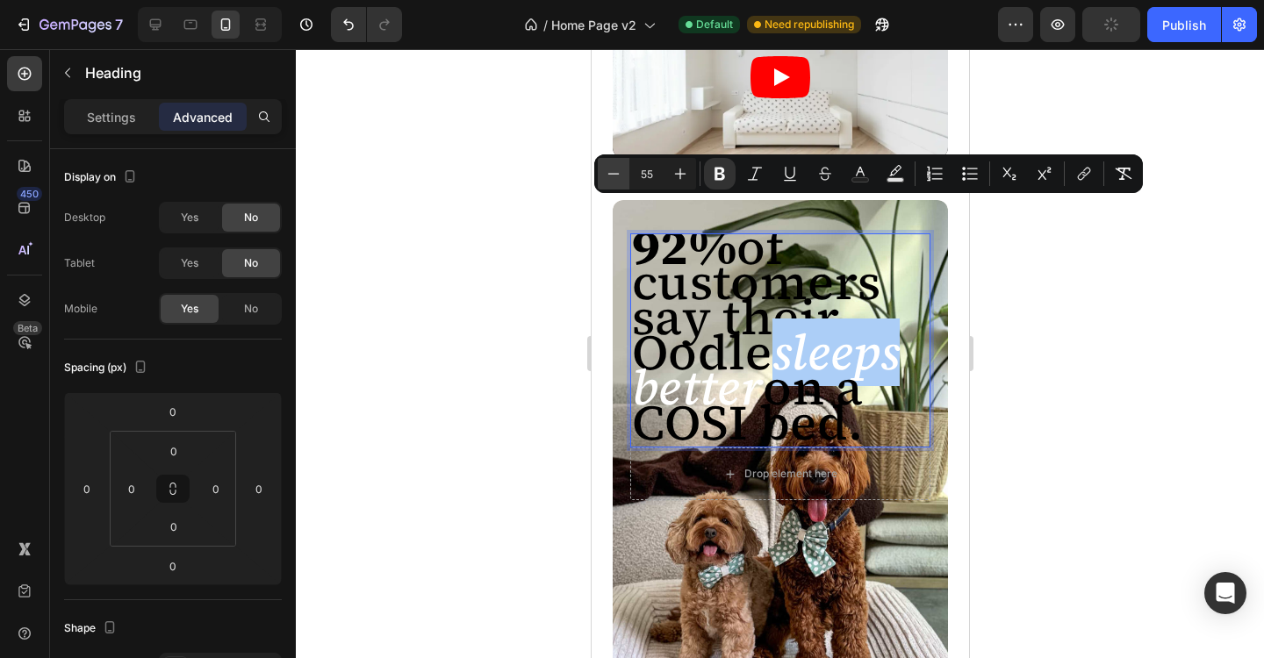
click at [616, 179] on icon "Editor contextual toolbar" at bounding box center [614, 174] width 18 height 18
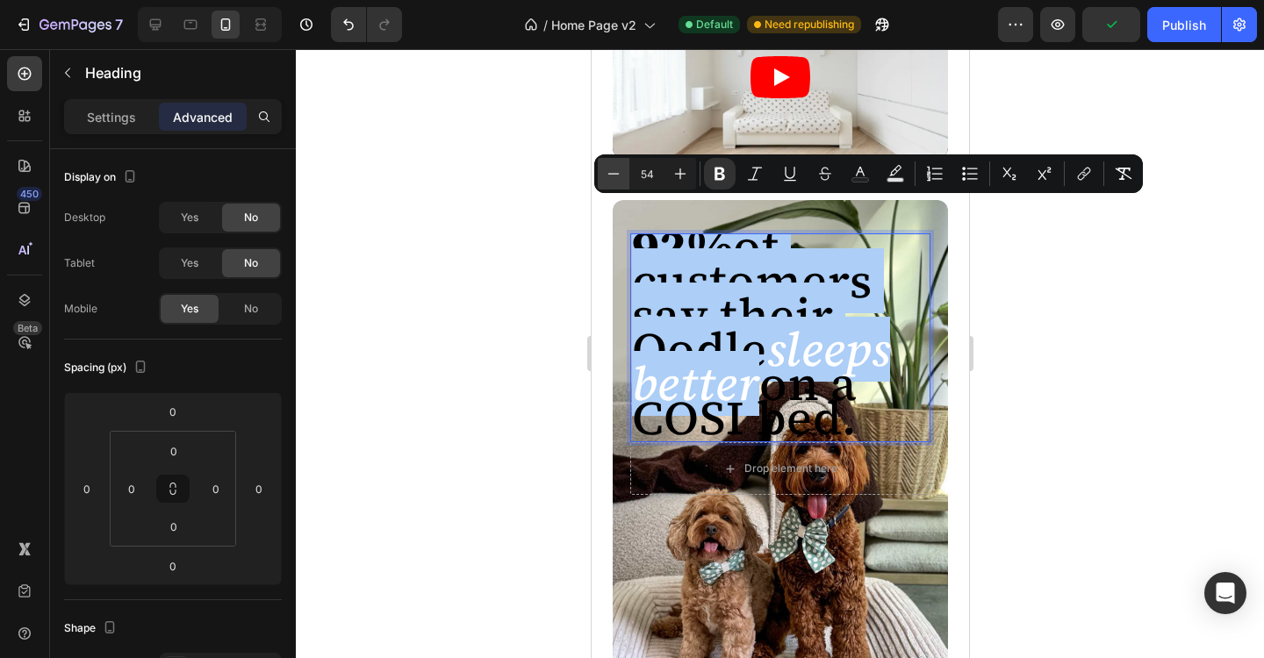
click at [616, 179] on icon "Editor contextual toolbar" at bounding box center [614, 174] width 18 height 18
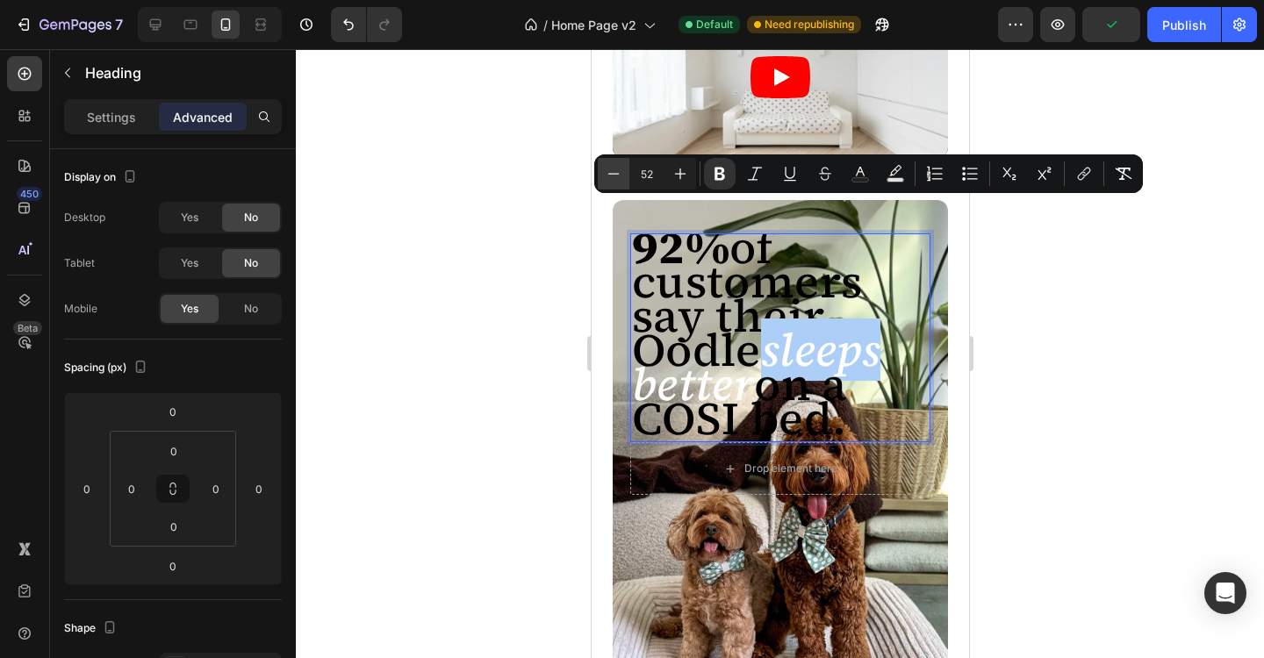
click at [616, 179] on icon "Editor contextual toolbar" at bounding box center [614, 174] width 18 height 18
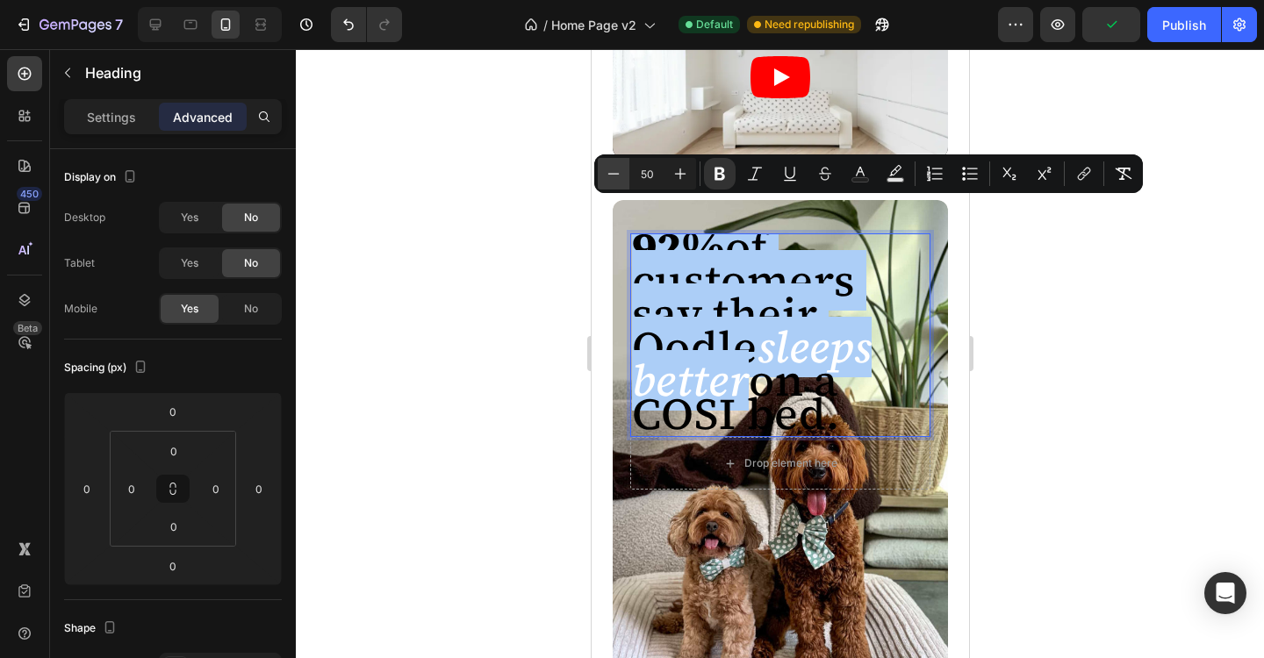
click at [616, 179] on icon "Editor contextual toolbar" at bounding box center [614, 174] width 18 height 18
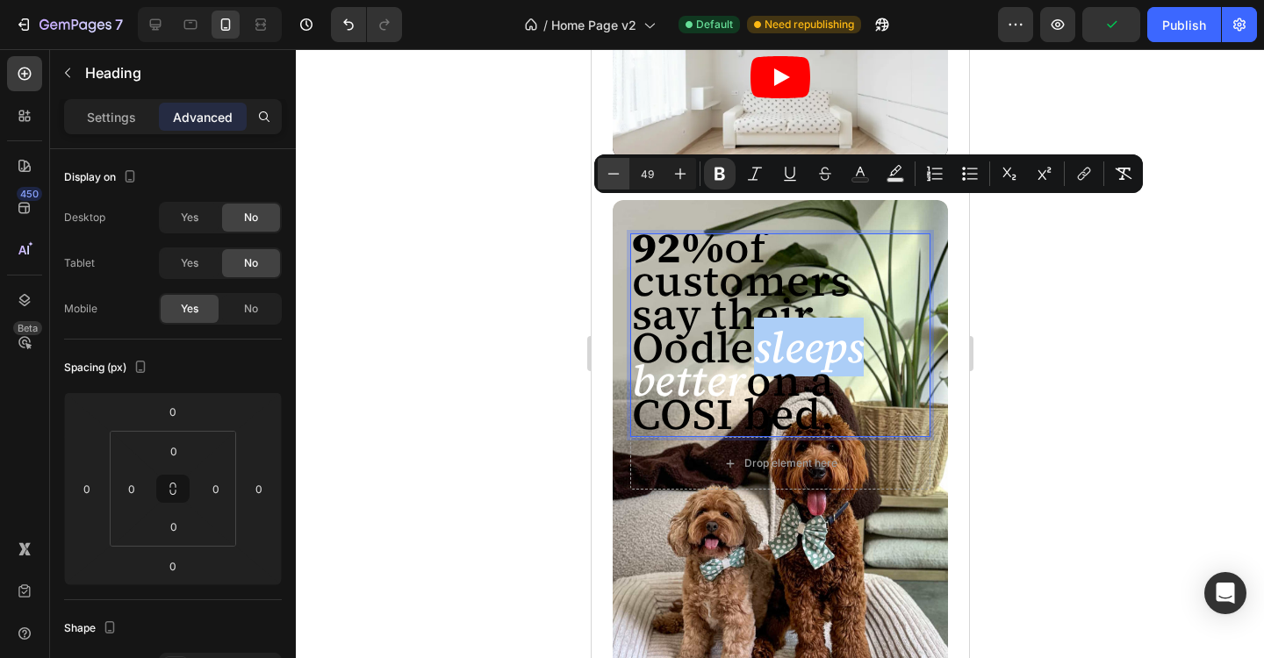
click at [616, 179] on icon "Editor contextual toolbar" at bounding box center [614, 174] width 18 height 18
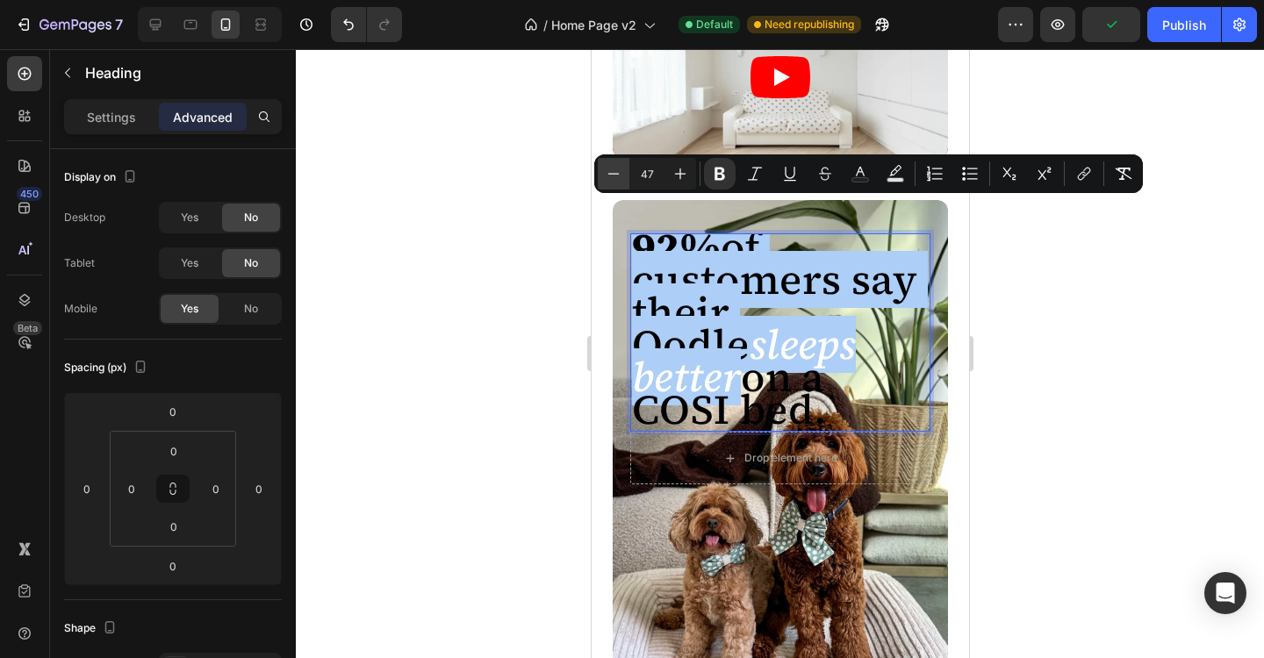
click at [616, 179] on icon "Editor contextual toolbar" at bounding box center [614, 174] width 18 height 18
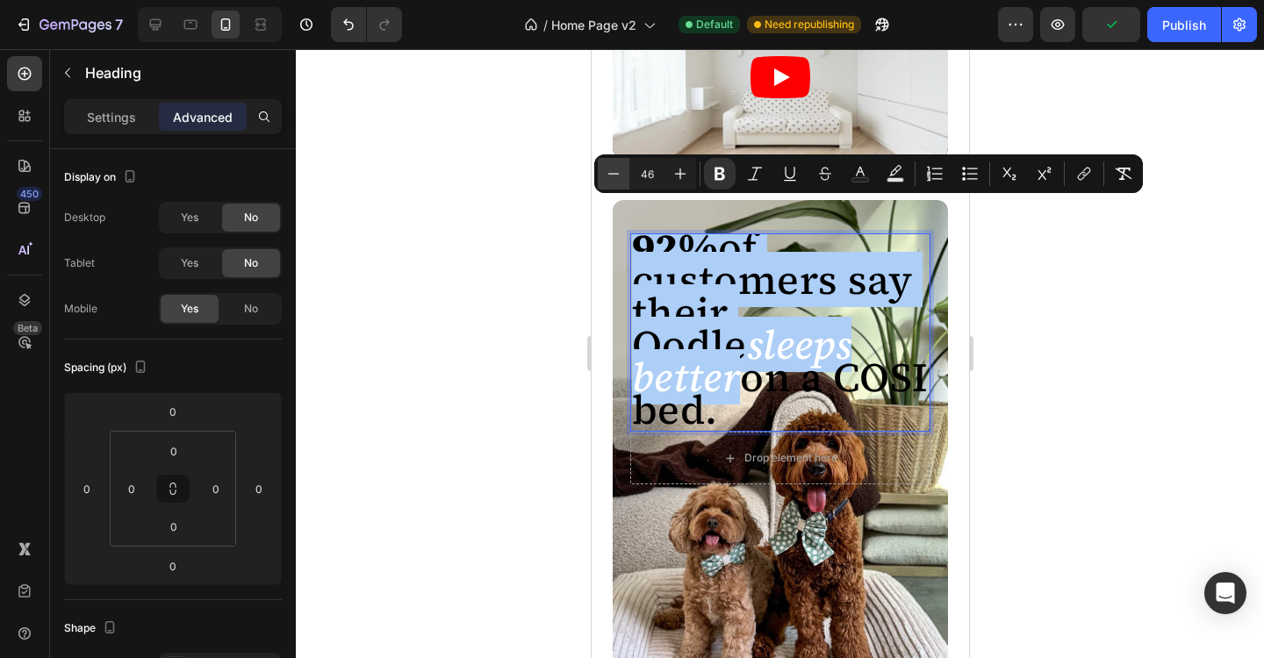
click at [616, 179] on icon "Editor contextual toolbar" at bounding box center [614, 174] width 18 height 18
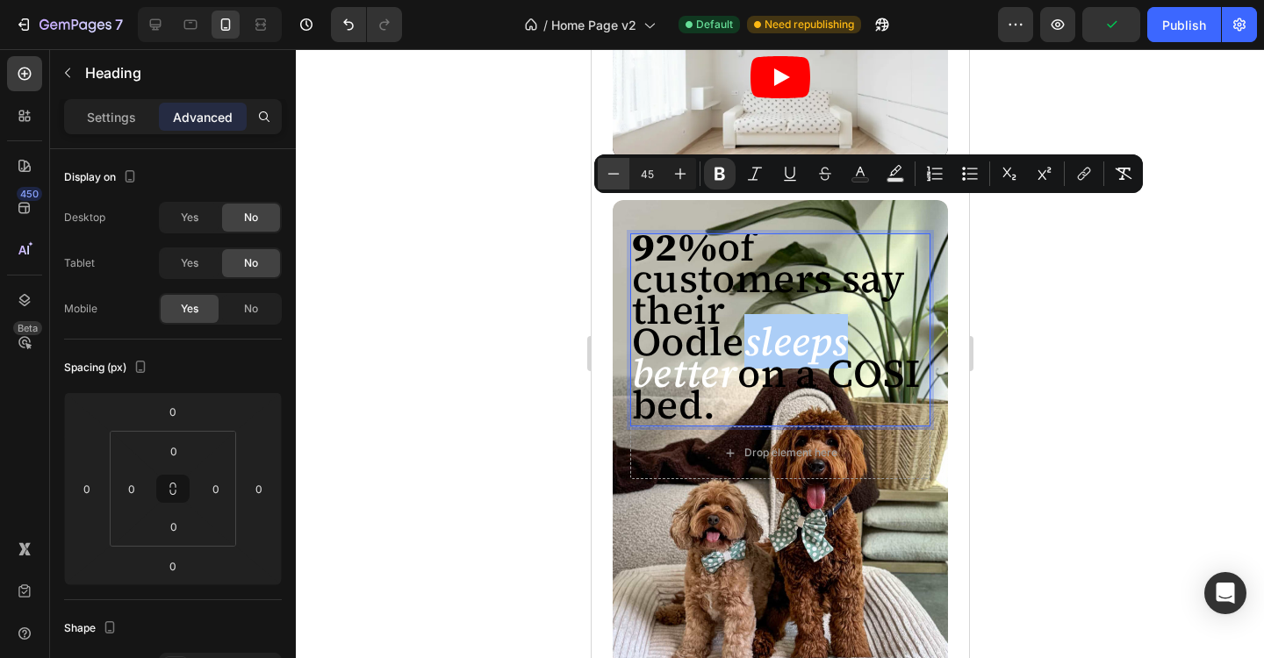
click at [616, 179] on icon "Editor contextual toolbar" at bounding box center [614, 174] width 18 height 18
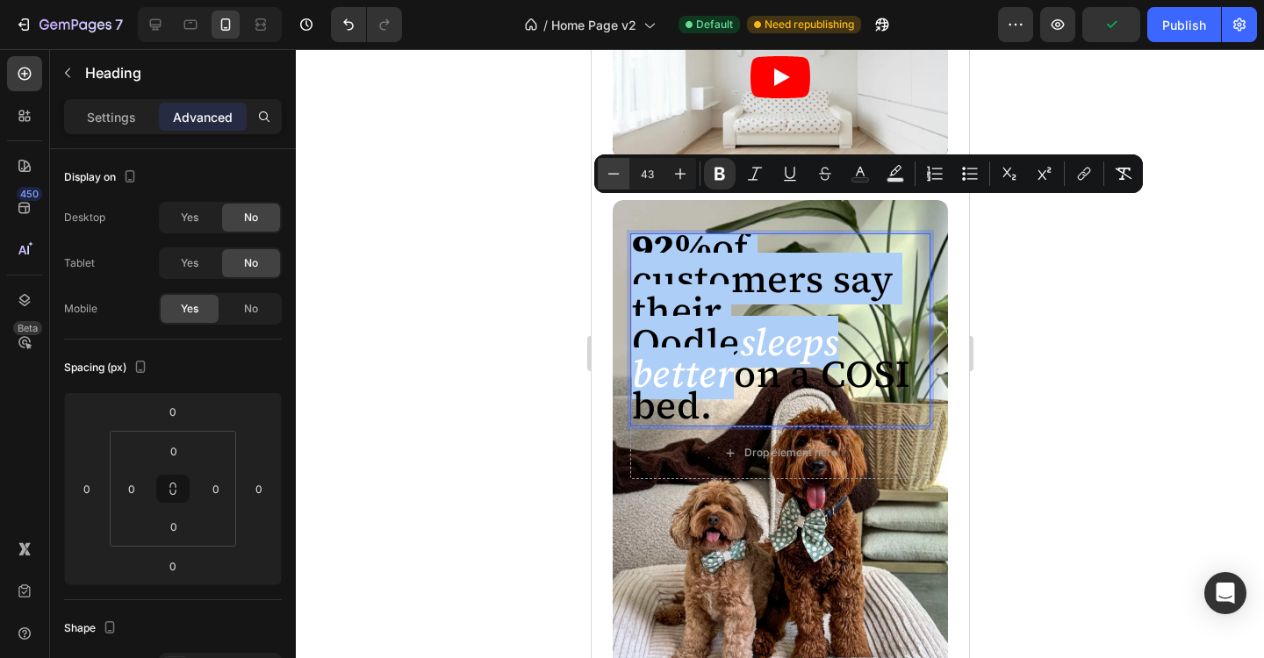
click at [616, 179] on icon "Editor contextual toolbar" at bounding box center [614, 174] width 18 height 18
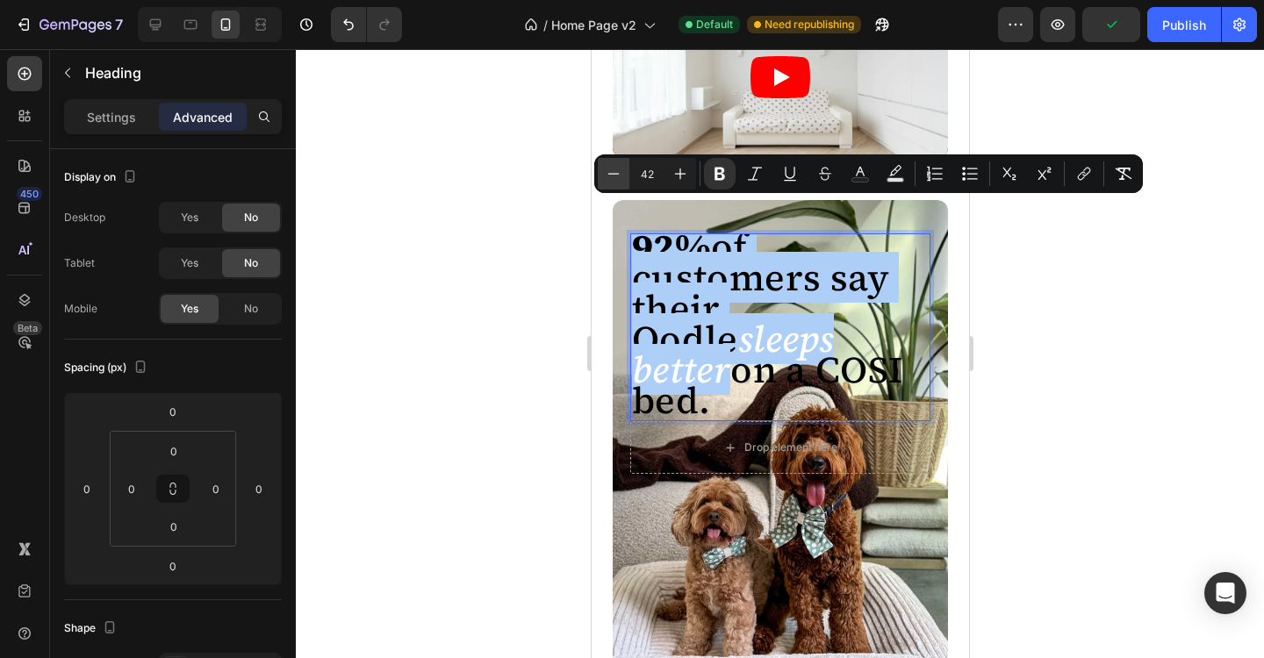
click at [616, 179] on icon "Editor contextual toolbar" at bounding box center [614, 174] width 18 height 18
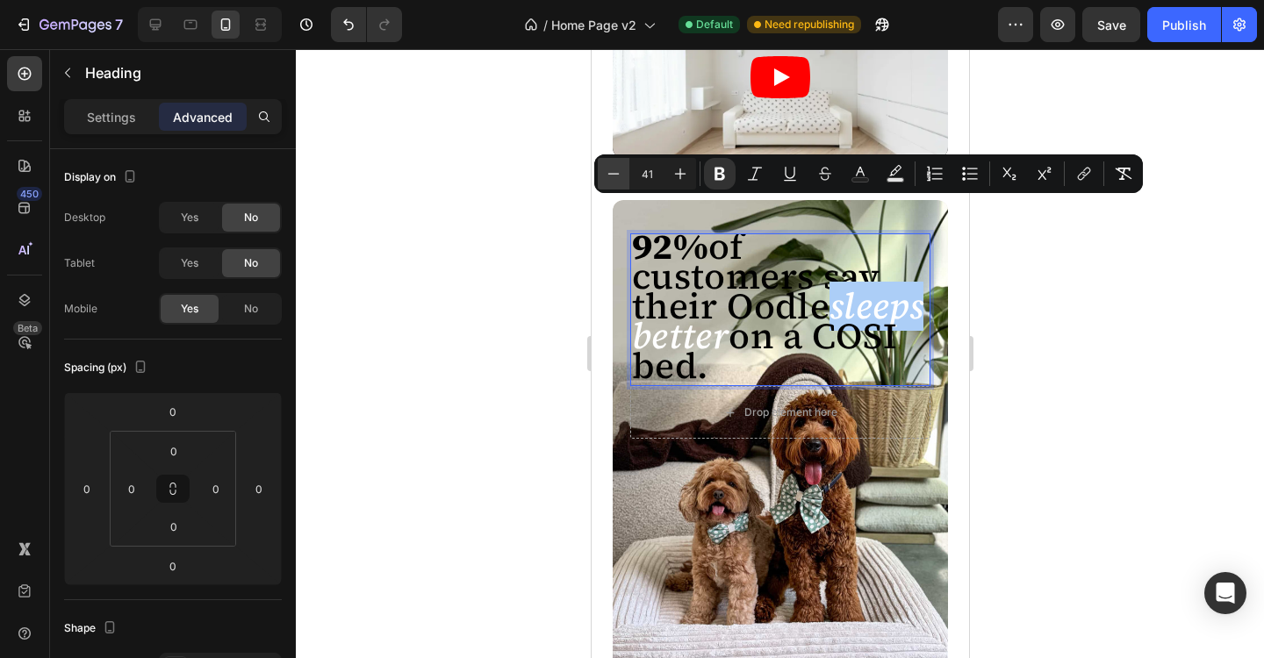
click at [616, 179] on icon "Editor contextual toolbar" at bounding box center [614, 174] width 18 height 18
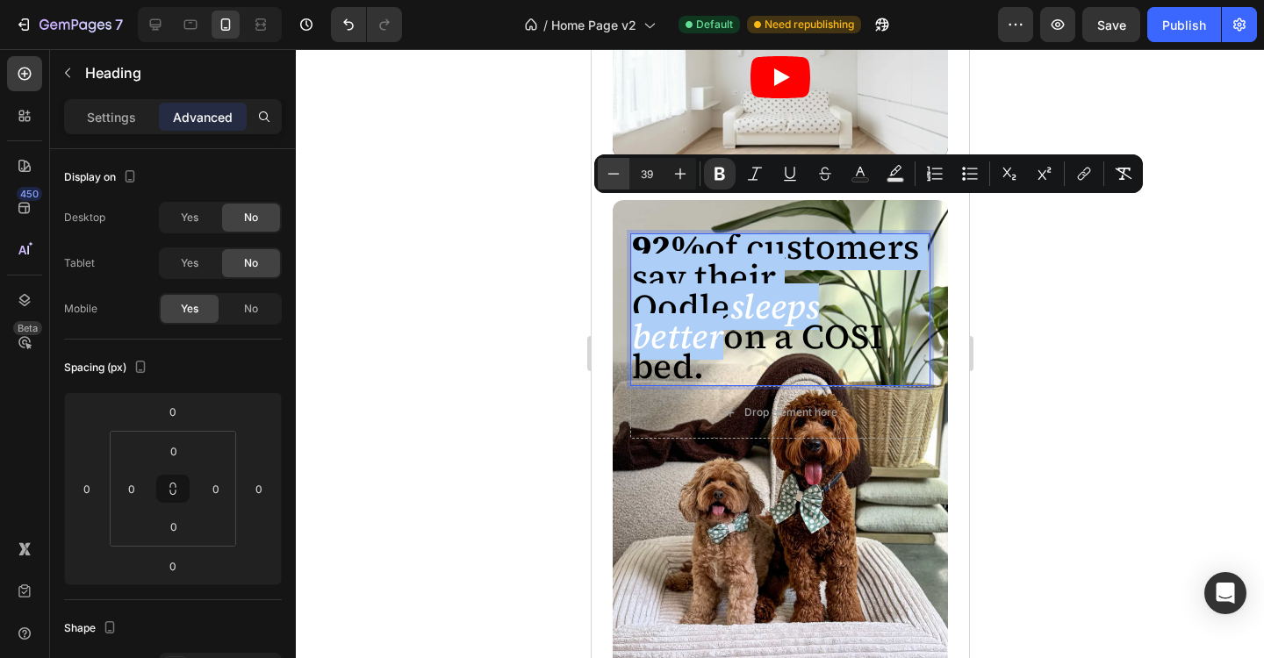
click at [616, 179] on icon "Editor contextual toolbar" at bounding box center [614, 174] width 18 height 18
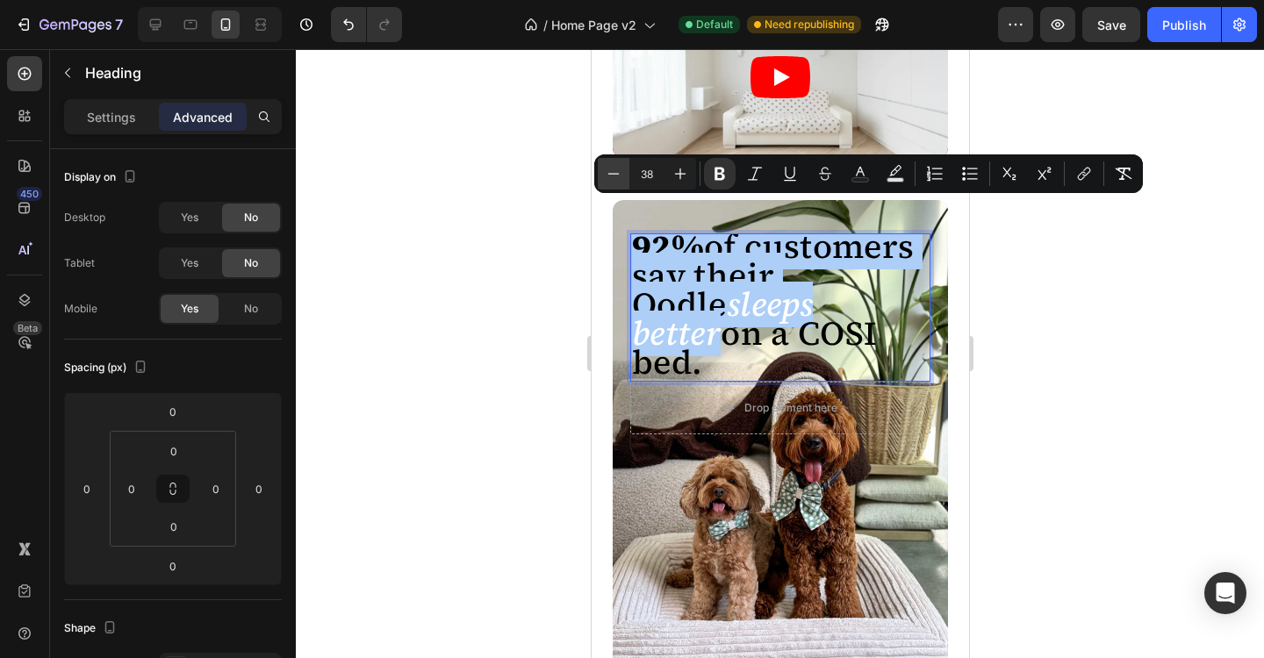
click at [616, 179] on icon "Editor contextual toolbar" at bounding box center [614, 174] width 18 height 18
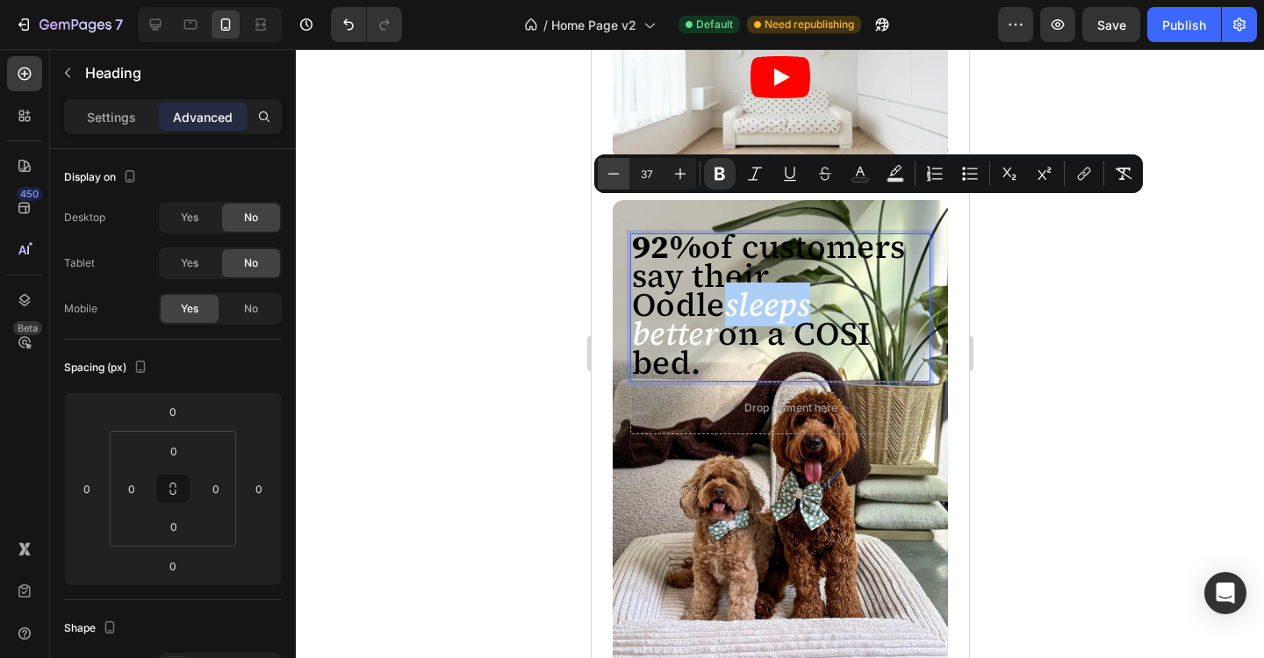
click at [616, 179] on icon "Editor contextual toolbar" at bounding box center [614, 174] width 18 height 18
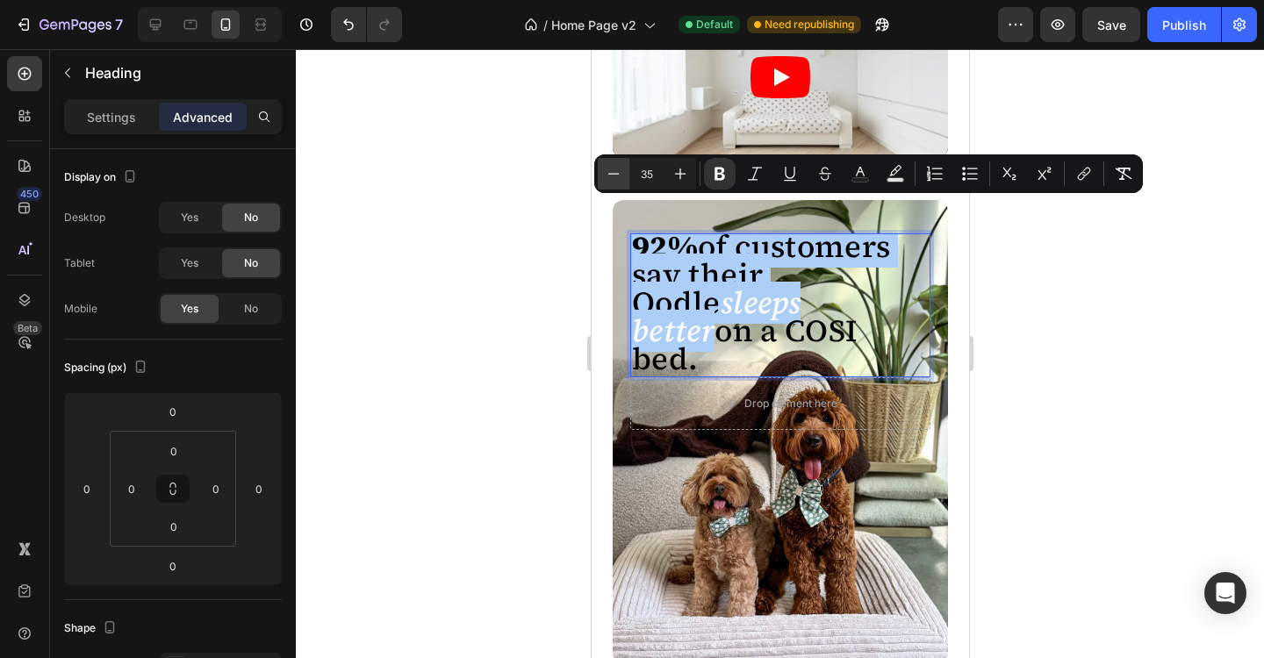
click at [616, 179] on icon "Editor contextual toolbar" at bounding box center [614, 174] width 18 height 18
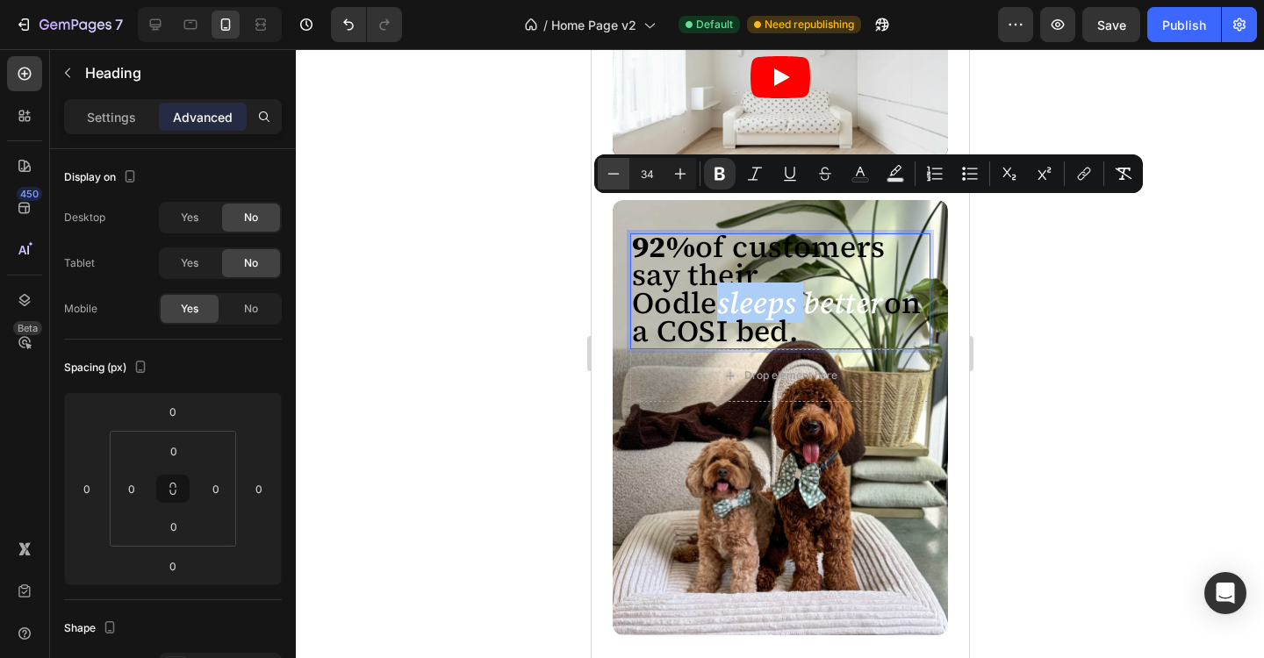
click at [616, 179] on icon "Editor contextual toolbar" at bounding box center [614, 174] width 18 height 18
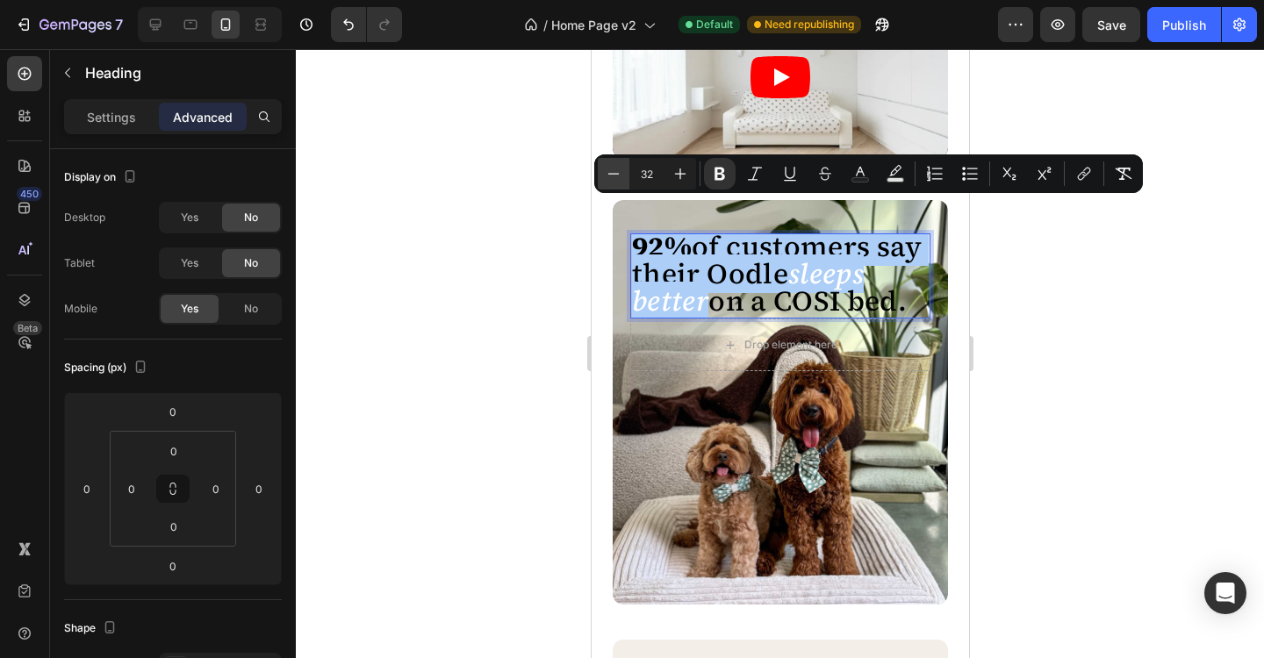
click at [616, 179] on icon "Editor contextual toolbar" at bounding box center [614, 174] width 18 height 18
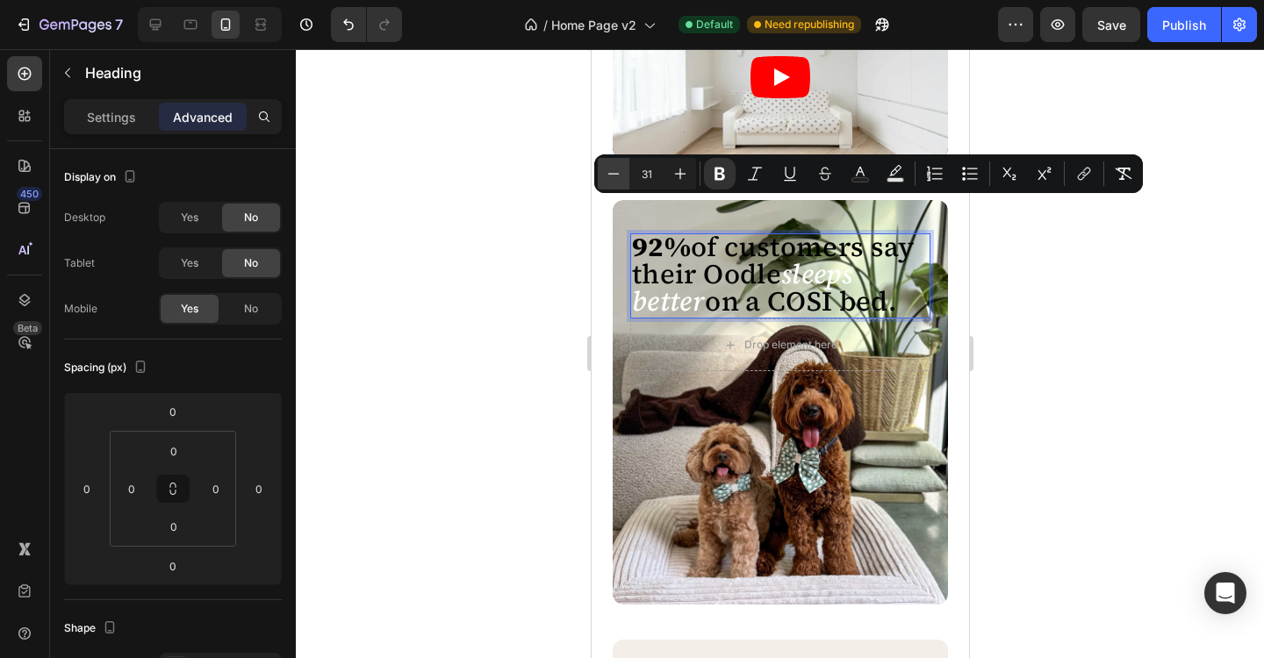
click at [616, 179] on icon "Editor contextual toolbar" at bounding box center [614, 174] width 18 height 18
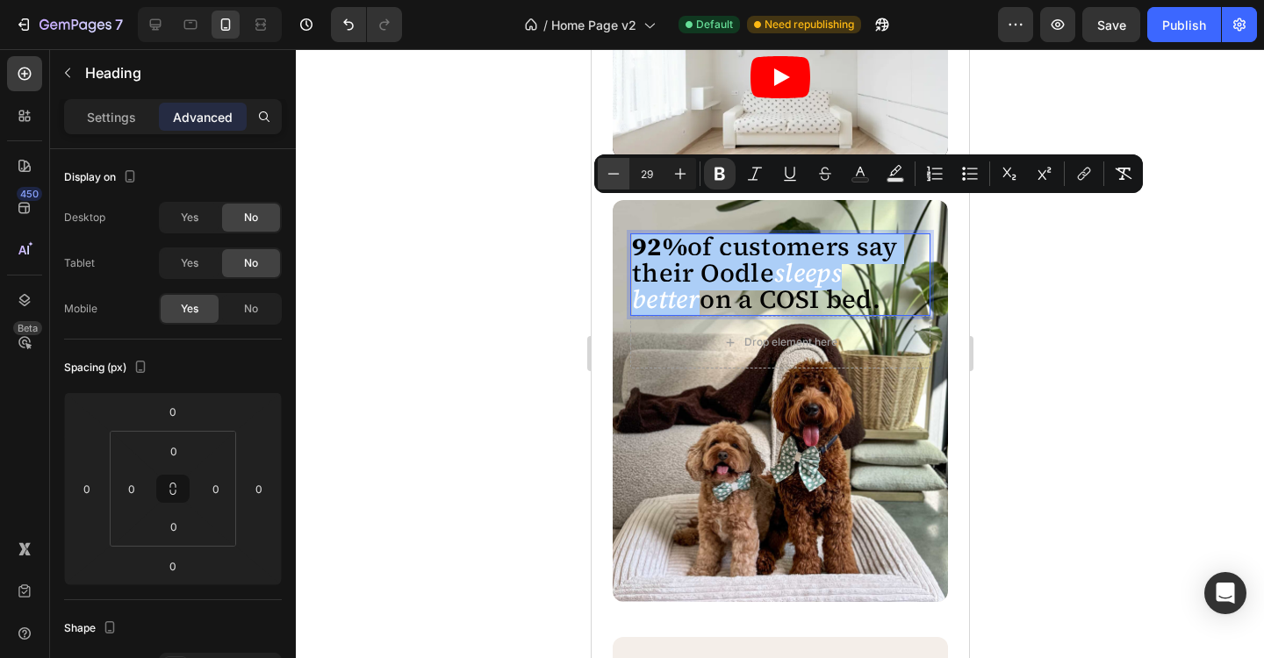
click at [616, 179] on icon "Editor contextual toolbar" at bounding box center [614, 174] width 18 height 18
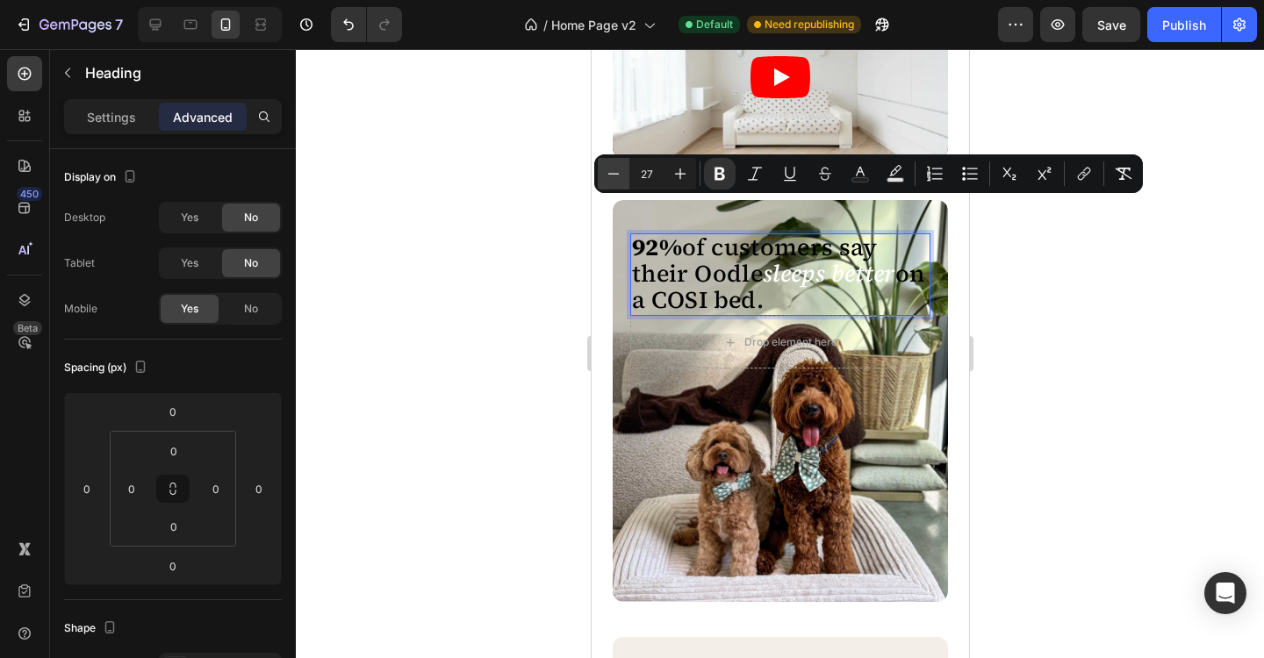
click at [616, 179] on icon "Editor contextual toolbar" at bounding box center [614, 174] width 18 height 18
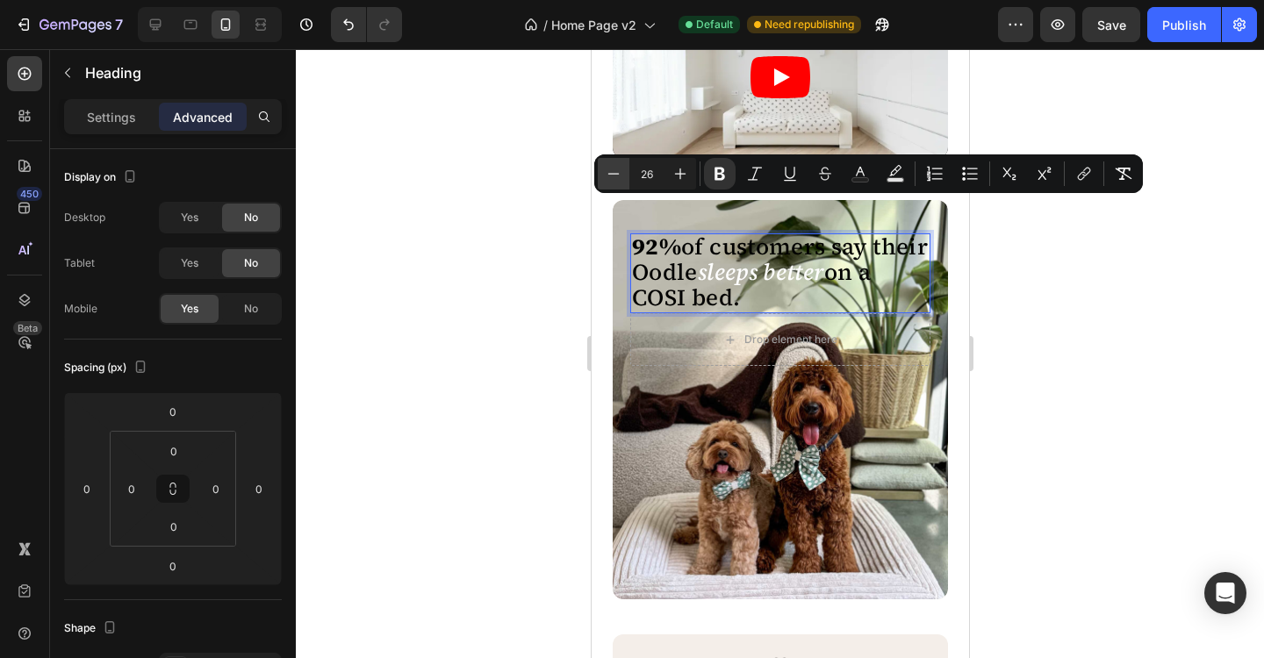
click at [616, 179] on icon "Editor contextual toolbar" at bounding box center [614, 174] width 18 height 18
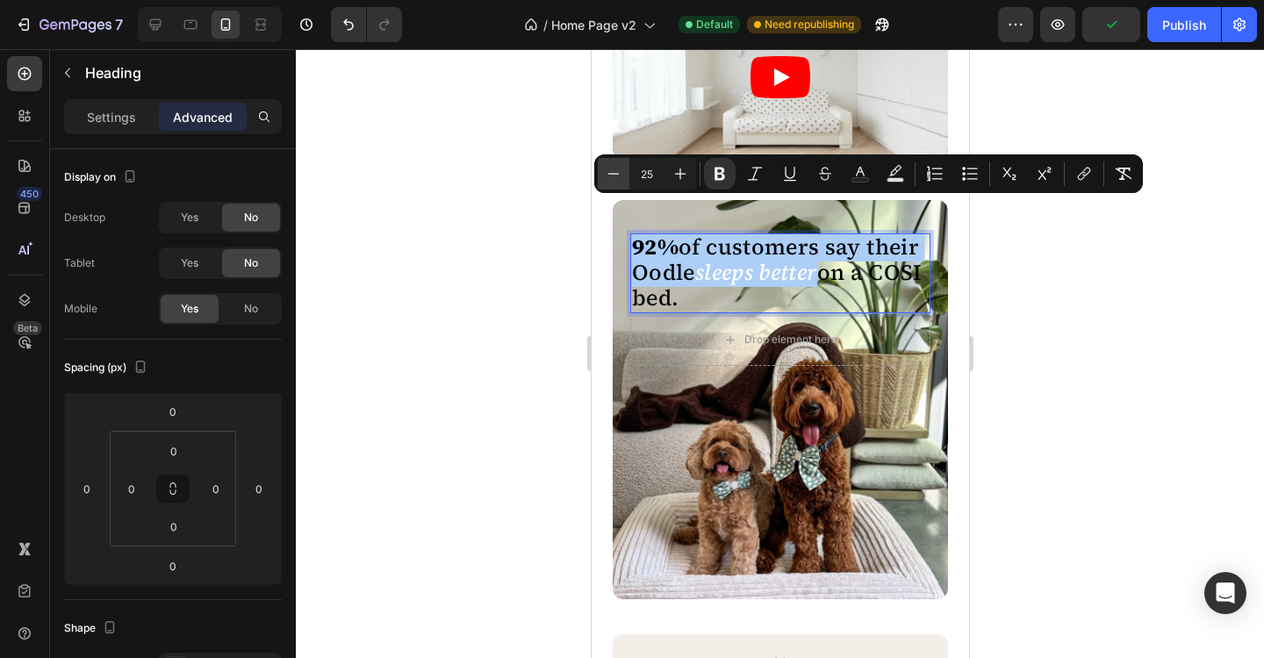
click at [618, 180] on icon "Editor contextual toolbar" at bounding box center [614, 174] width 18 height 18
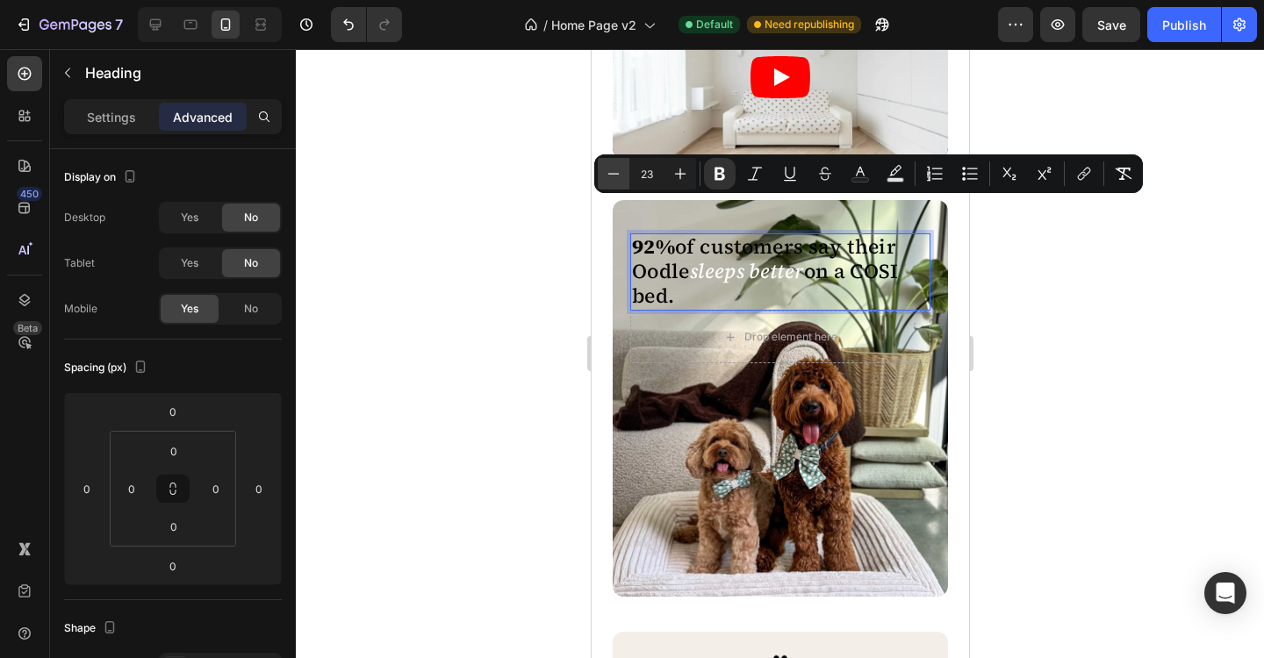
click at [618, 180] on icon "Editor contextual toolbar" at bounding box center [614, 174] width 18 height 18
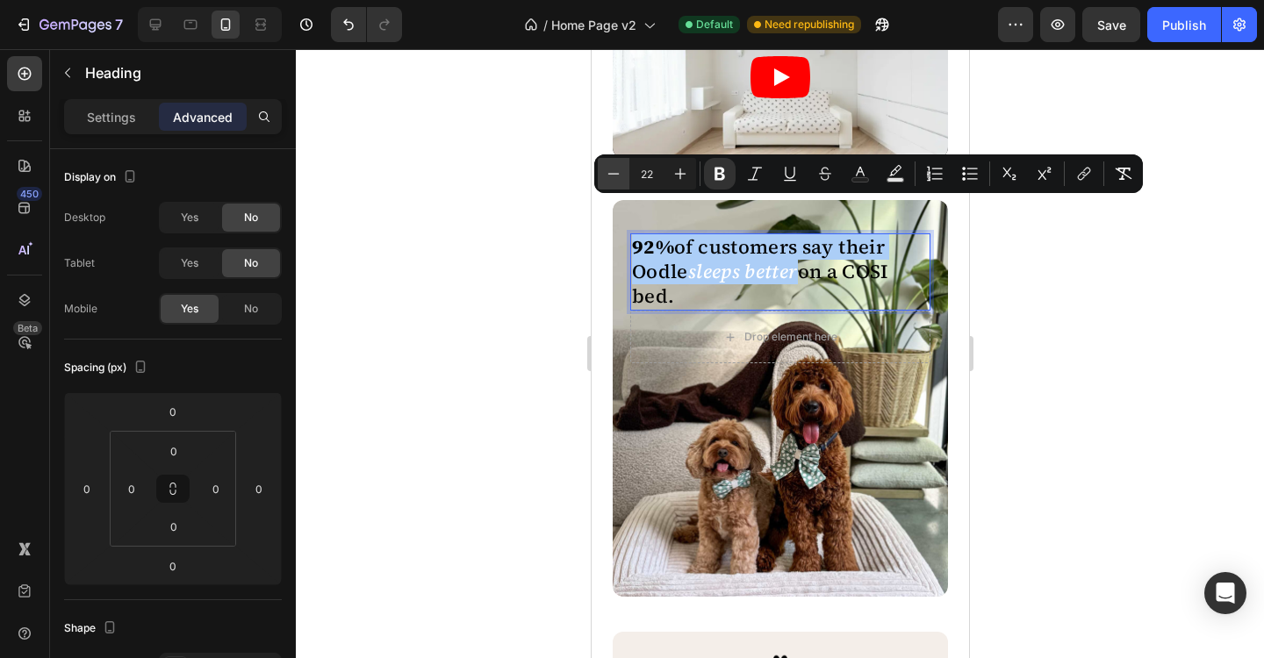
click at [618, 180] on icon "Editor contextual toolbar" at bounding box center [614, 174] width 18 height 18
type input "21"
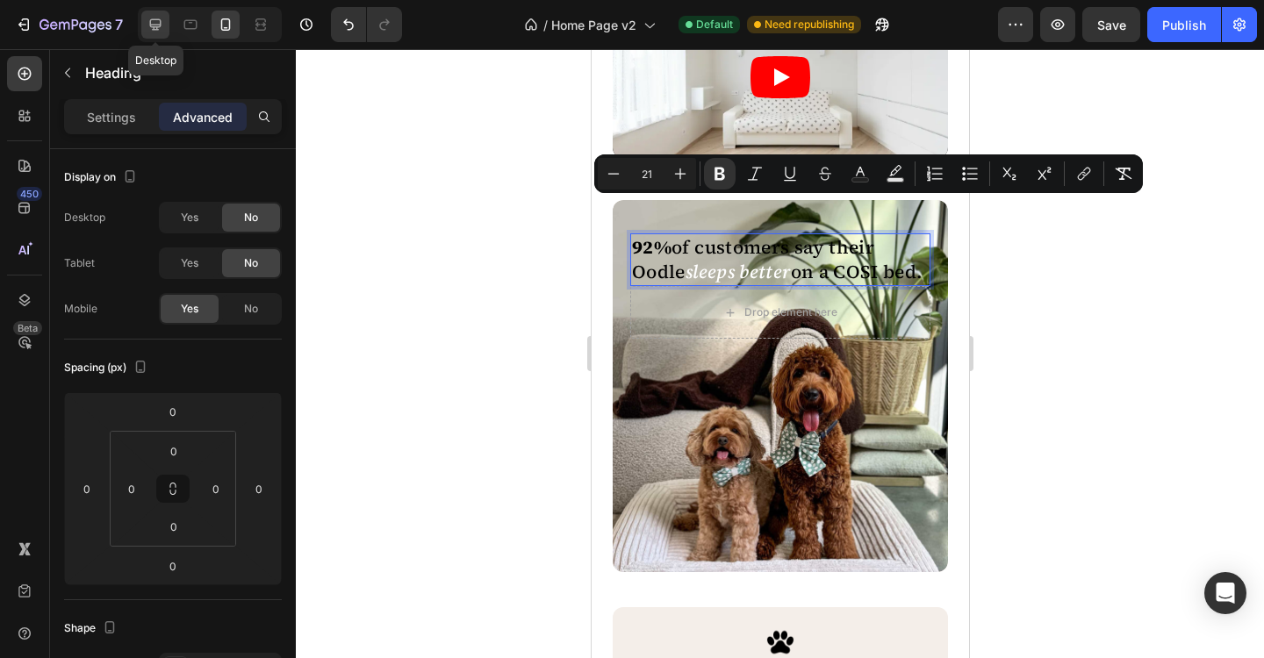
click at [158, 29] on icon at bounding box center [155, 24] width 11 height 11
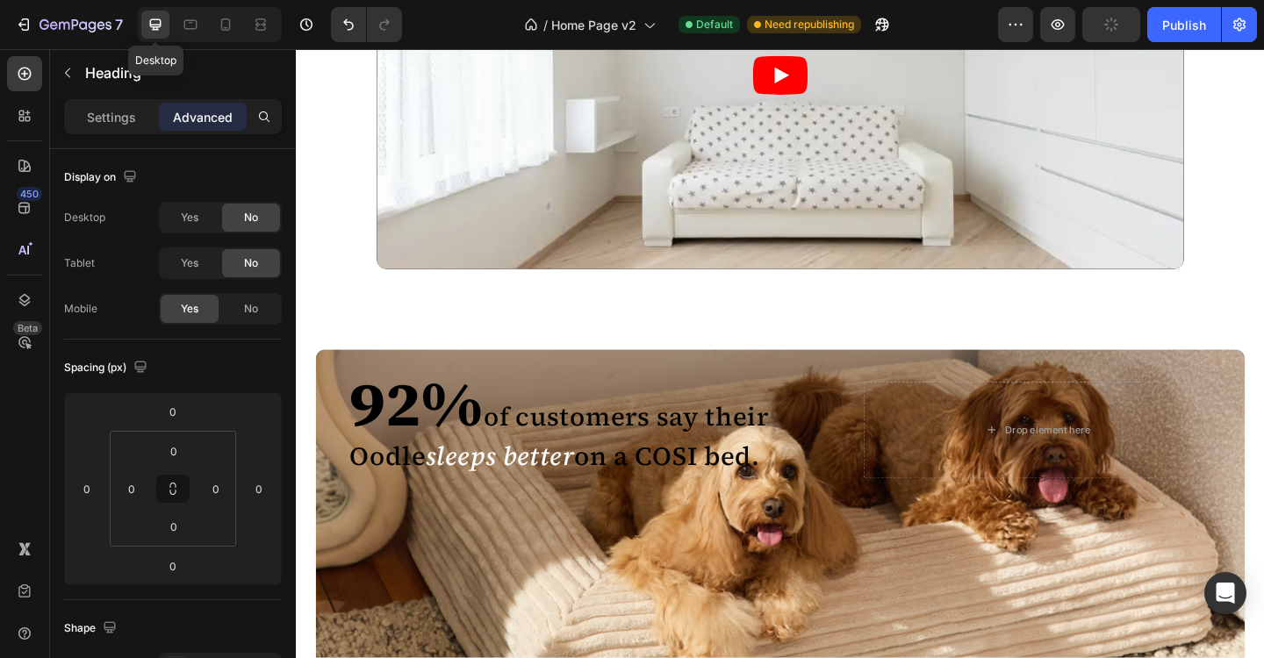
scroll to position [2184, 0]
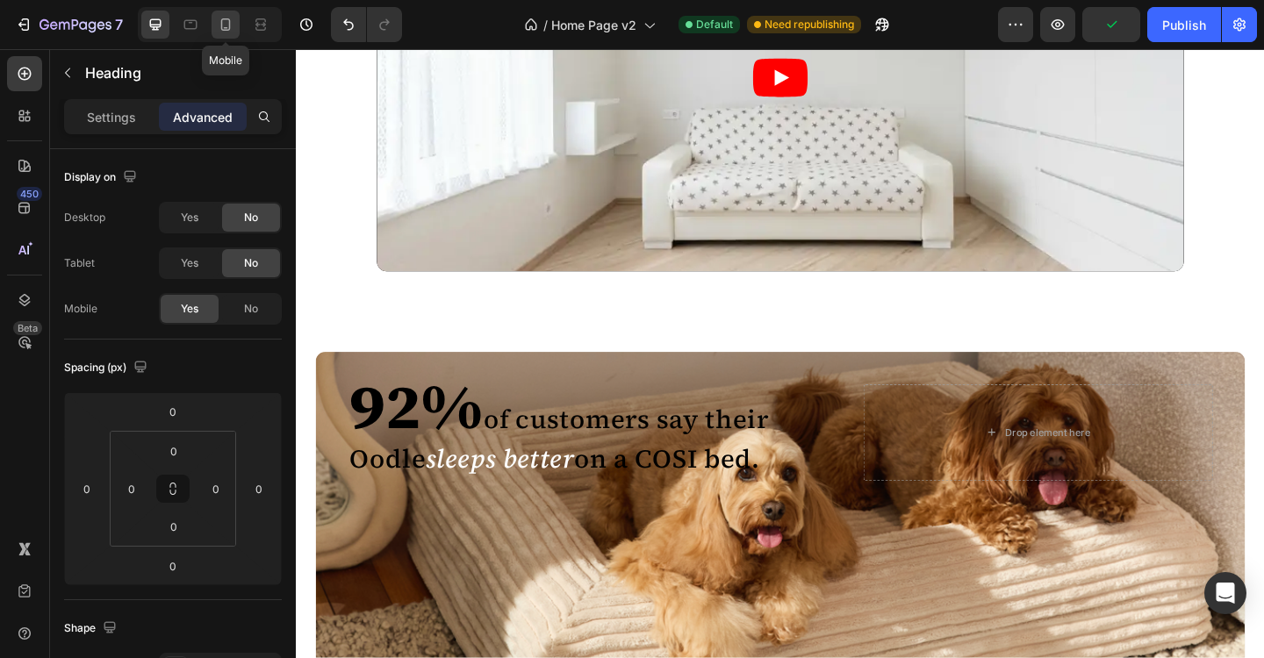
click at [233, 27] on icon at bounding box center [226, 25] width 18 height 18
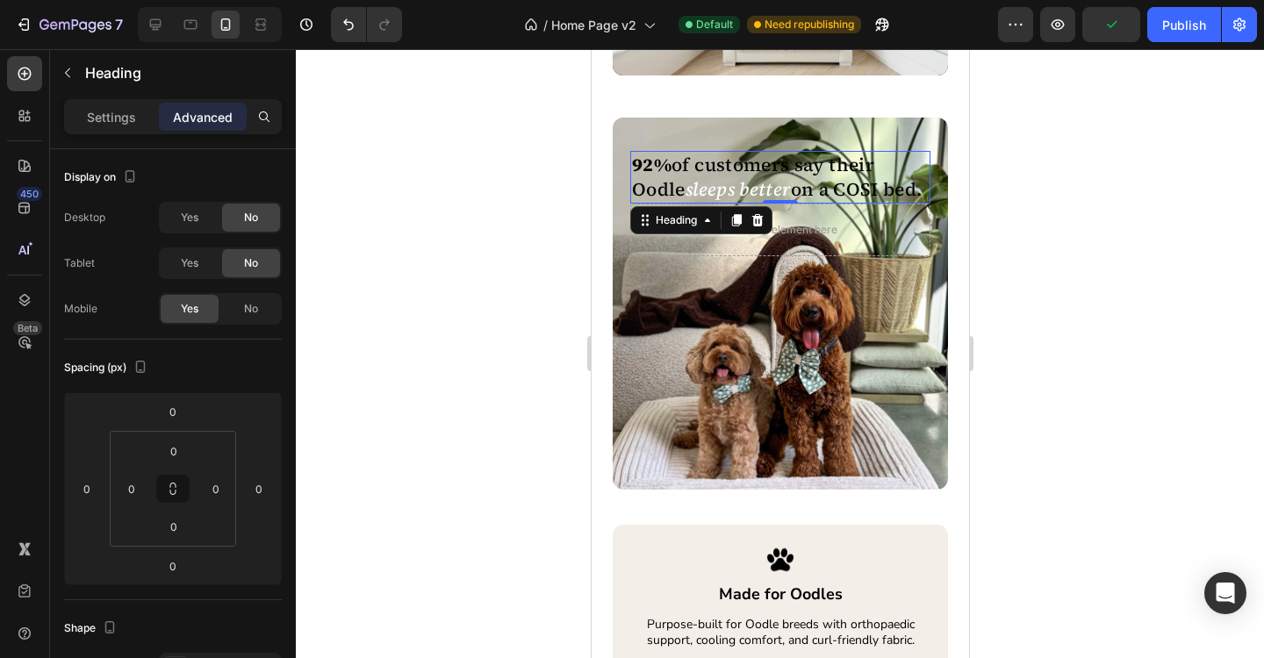
scroll to position [2352, 0]
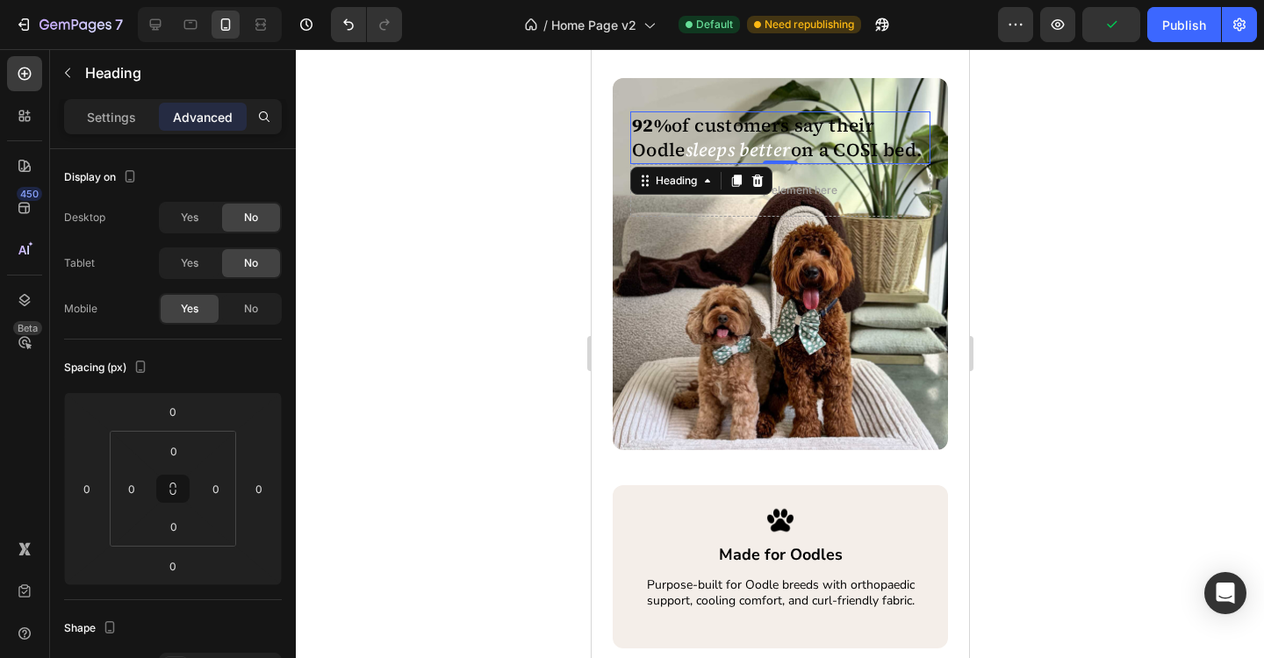
click at [1089, 270] on div at bounding box center [780, 353] width 968 height 609
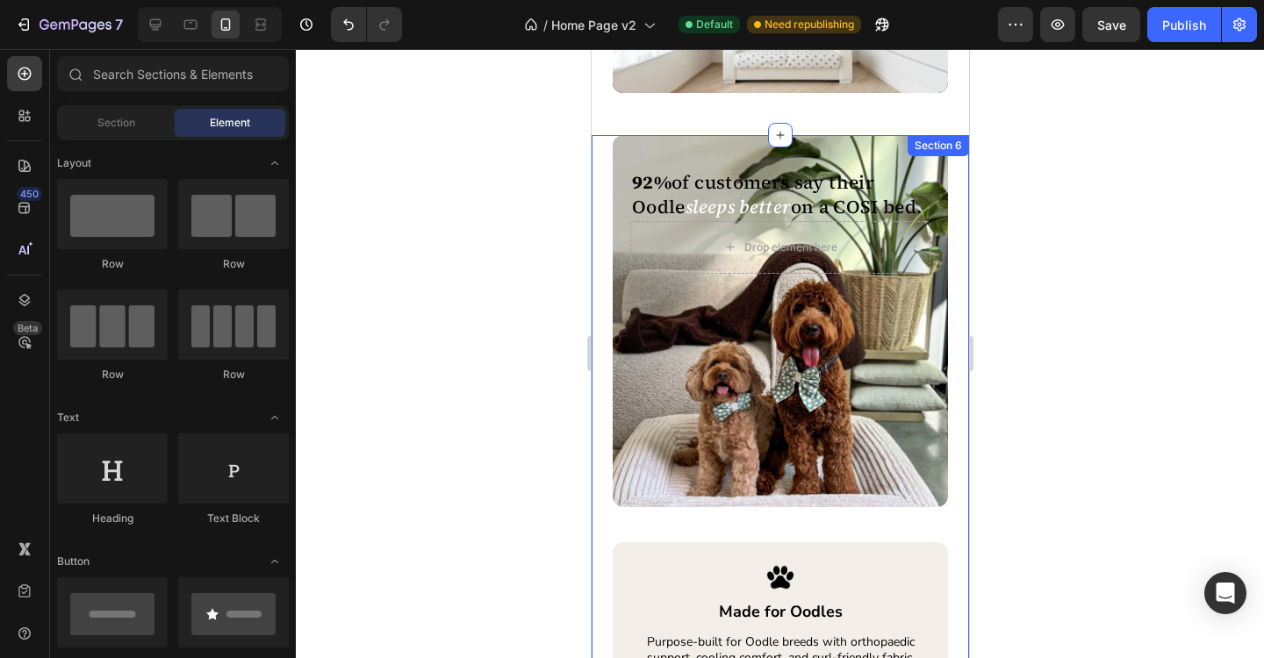
scroll to position [2285, 0]
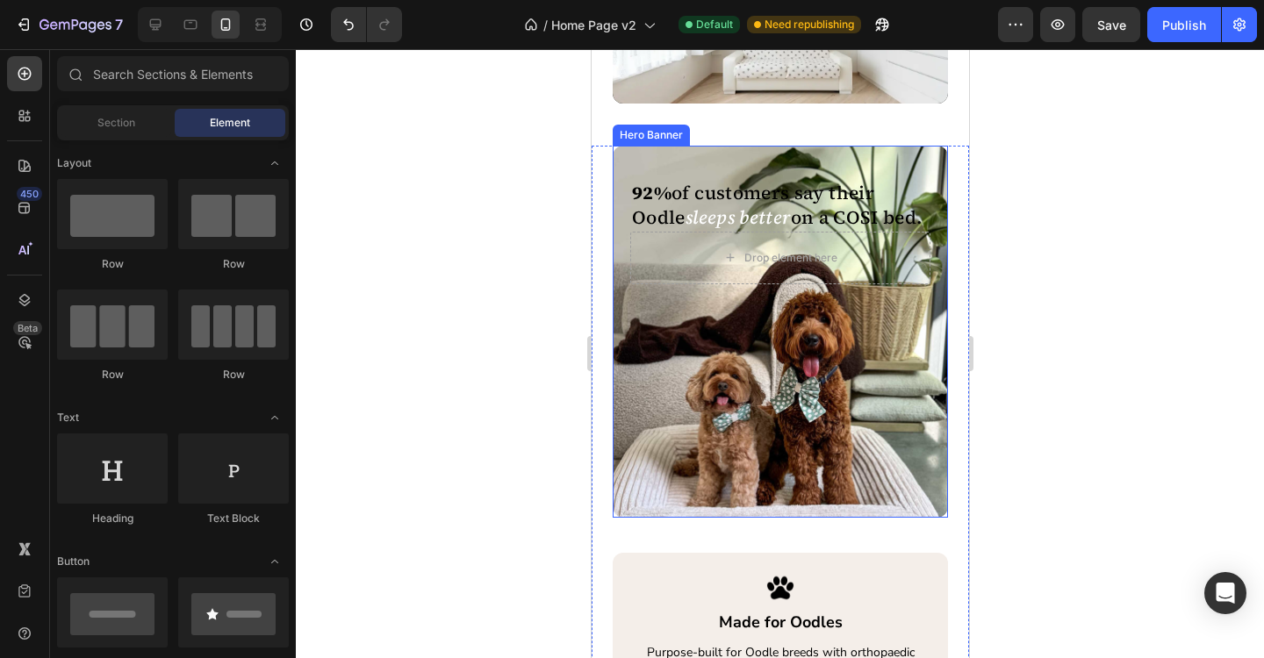
click at [793, 394] on div "⁠⁠⁠⁠⁠⁠⁠ 92% of customers say their Oodle sleeps better on a COSI bed. Heading ⁠…" at bounding box center [779, 332] width 335 height 372
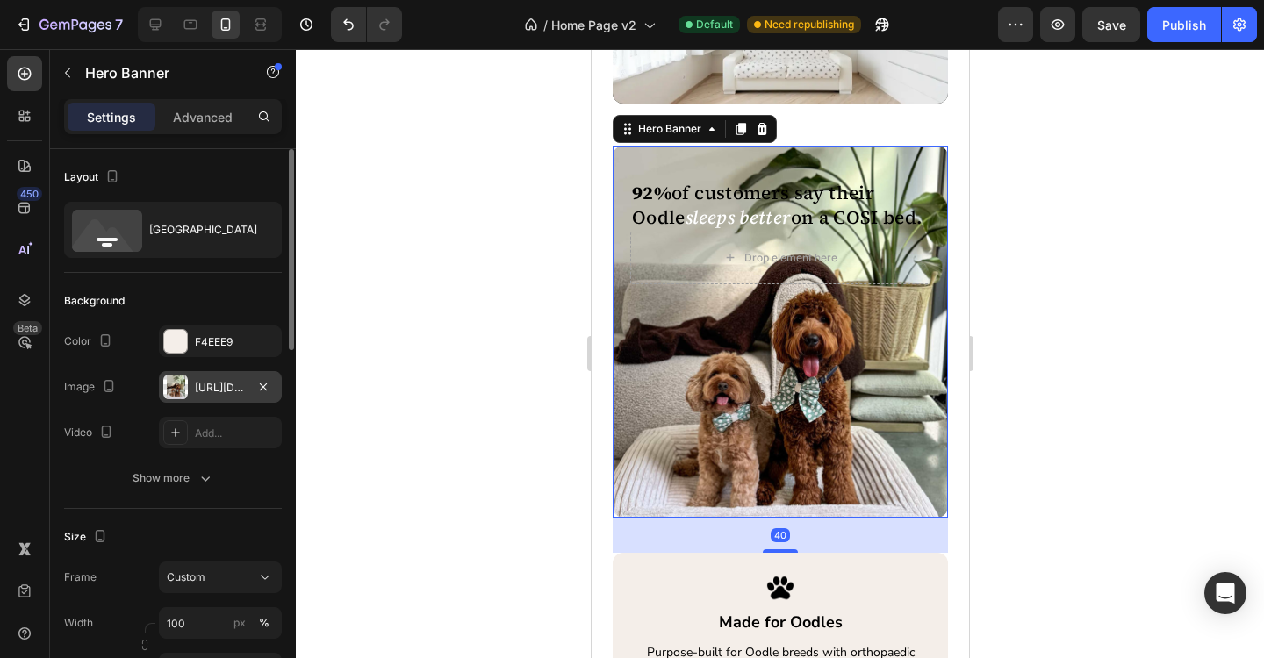
click at [235, 389] on div "https://cdn.shopify.com/s/files/1/0704/6384/8615/files/gempages_572669083955233…" at bounding box center [220, 388] width 51 height 16
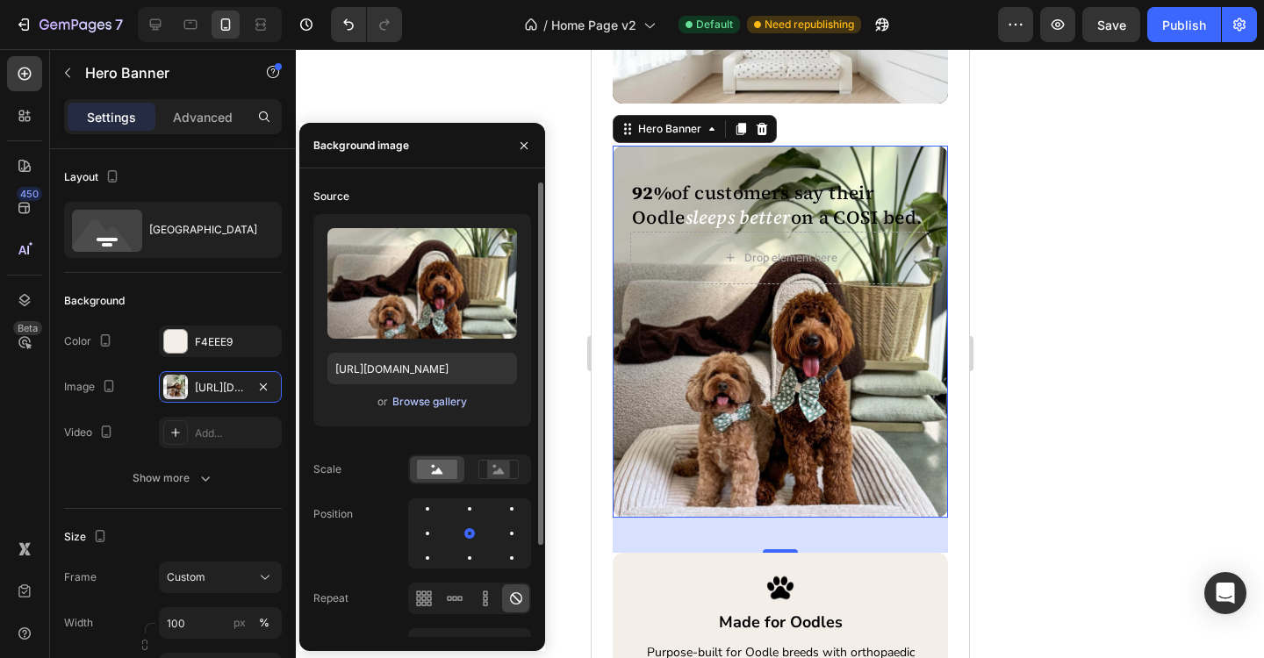
click at [441, 409] on div "Browse gallery" at bounding box center [429, 402] width 75 height 16
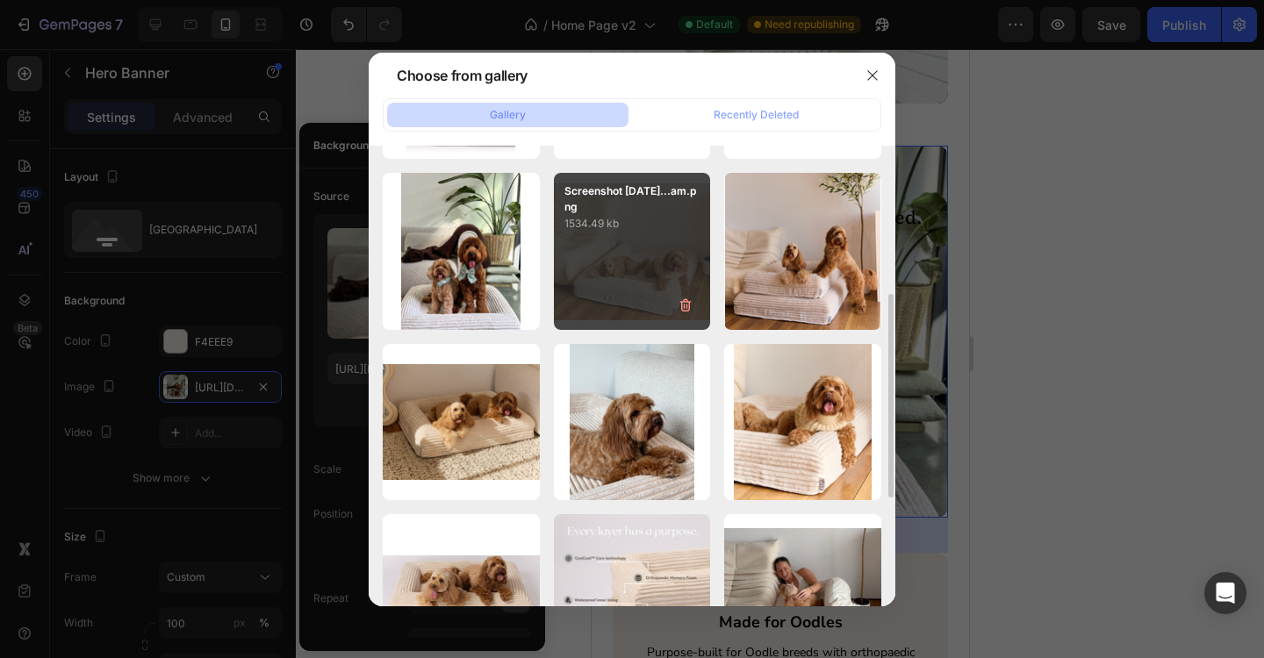
scroll to position [330, 0]
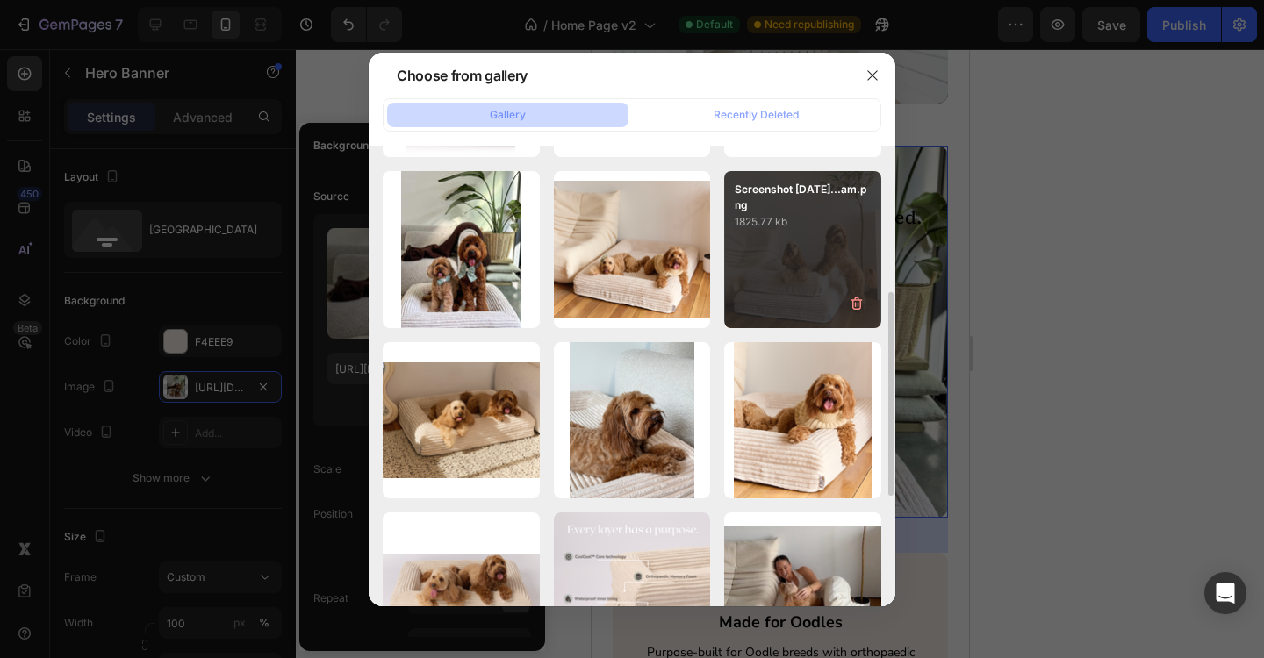
click at [822, 264] on div "Screenshot 2025-08-25...am.png 1825.77 kb" at bounding box center [802, 249] width 157 height 157
type input "https://cdn.shopify.com/s/files/1/0704/6384/8615/files/gempages_572669083955233…"
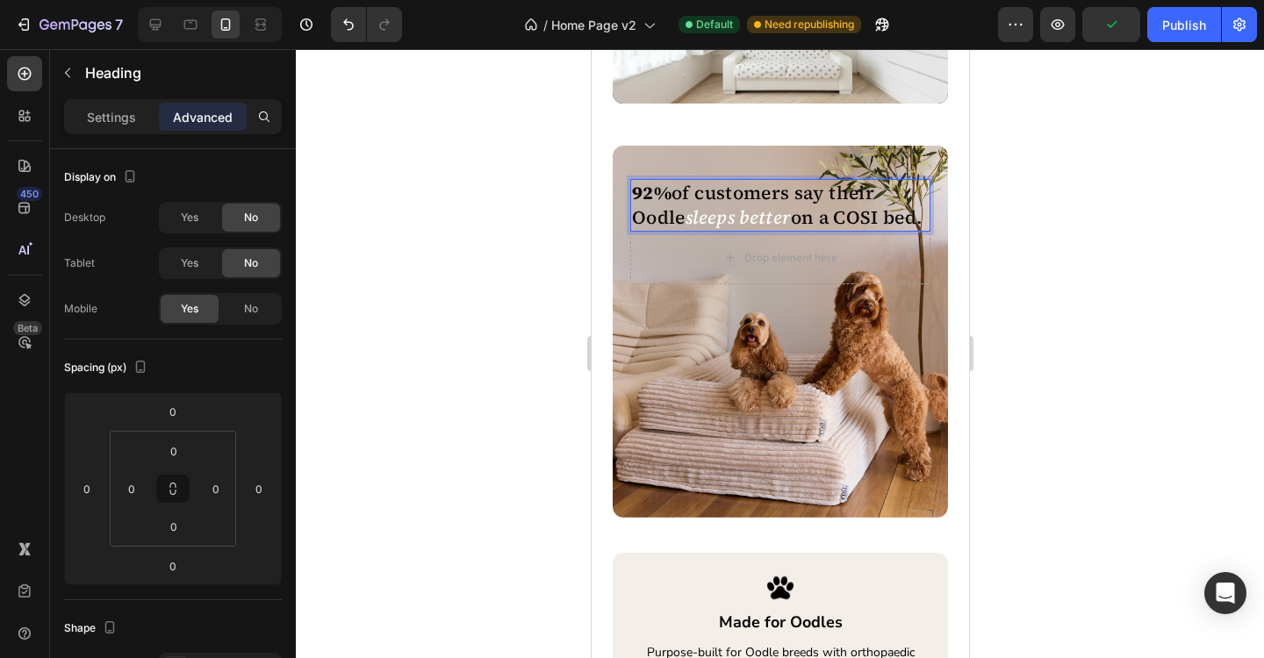
click at [658, 195] on strong "92%" at bounding box center [650, 192] width 39 height 25
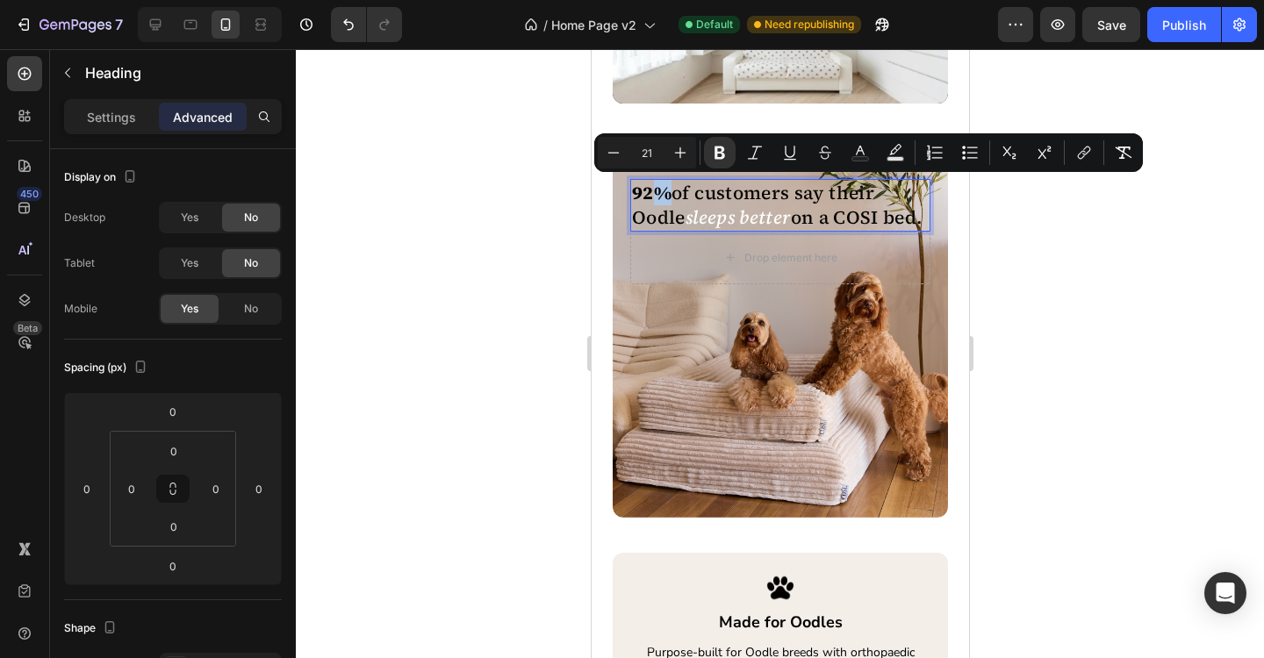
click at [669, 195] on strong "92%" at bounding box center [650, 192] width 39 height 25
drag, startPoint x: 672, startPoint y: 195, endPoint x: 635, endPoint y: 193, distance: 37.8
click at [635, 193] on span "92% of customers say their Oodle" at bounding box center [752, 205] width 242 height 50
click at [685, 154] on icon "Editor contextual toolbar" at bounding box center [680, 153] width 18 height 18
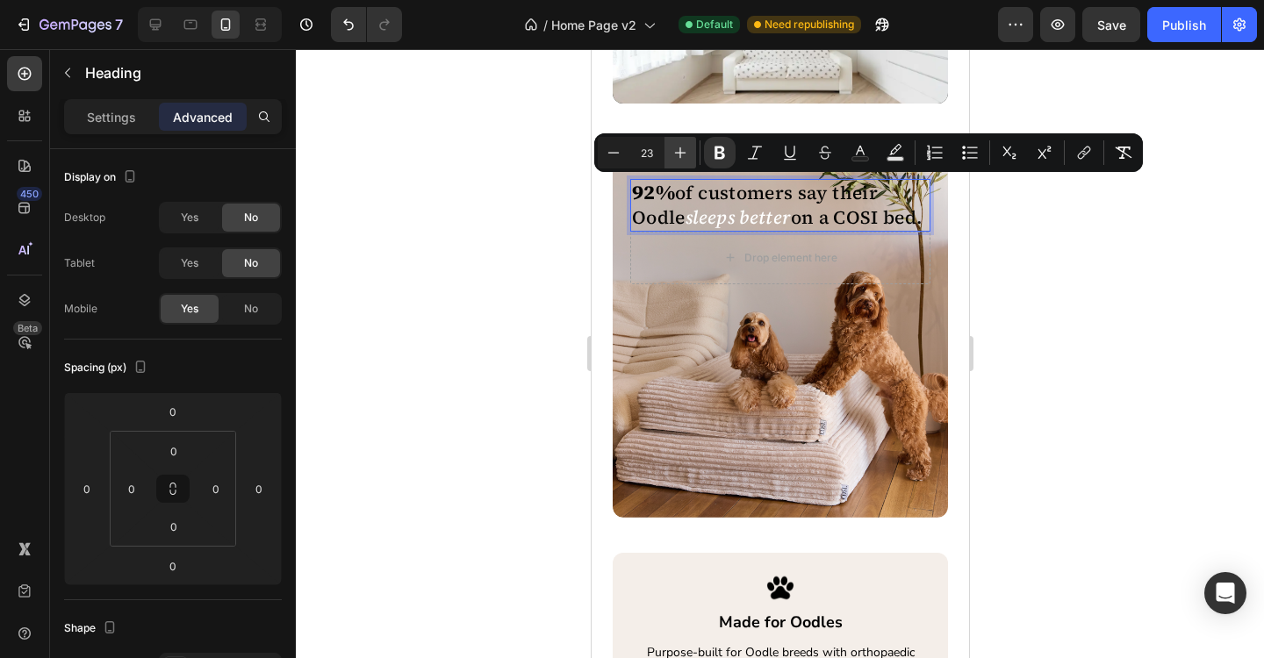
click at [685, 154] on icon "Editor contextual toolbar" at bounding box center [680, 153] width 18 height 18
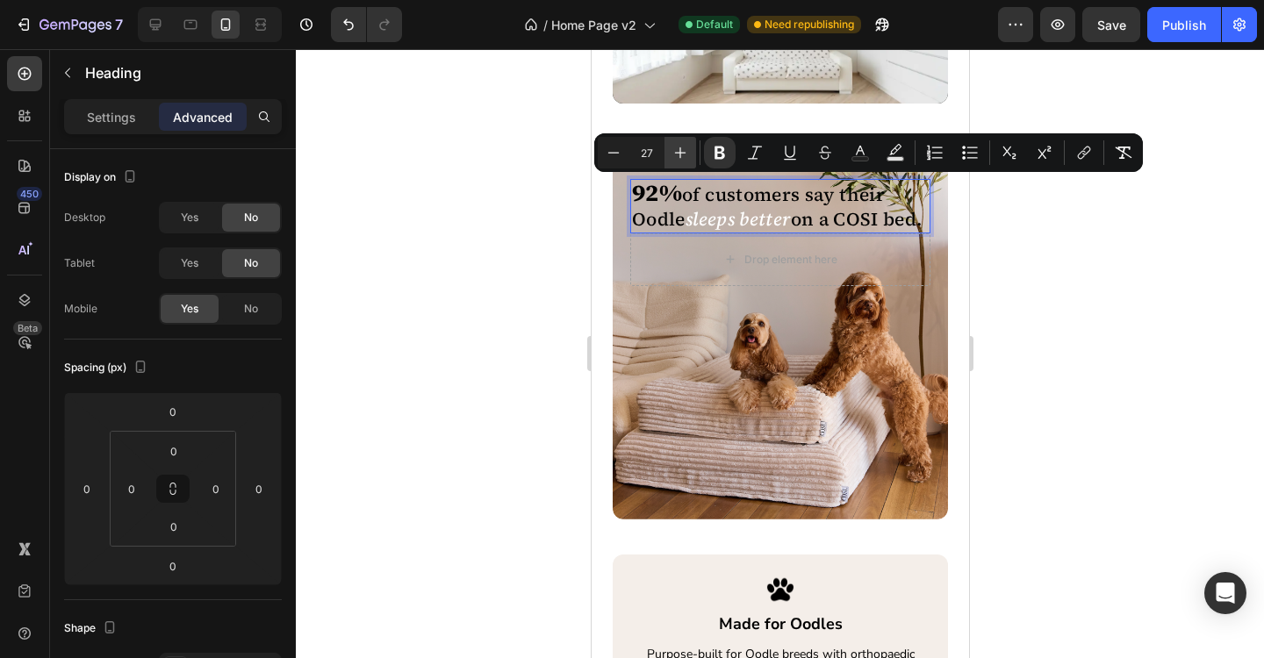
type input "28"
click at [757, 197] on span "of customers say their Oodle" at bounding box center [758, 207] width 255 height 50
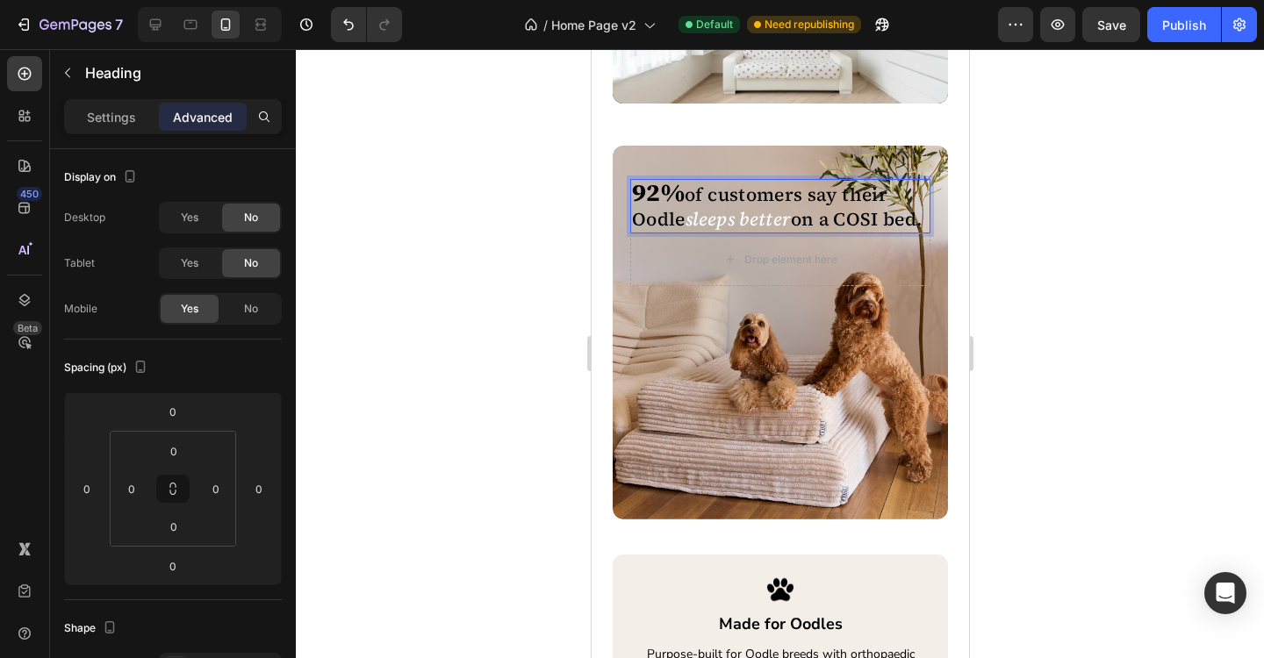
click at [757, 197] on span "of customers say their Oodle" at bounding box center [758, 207] width 255 height 50
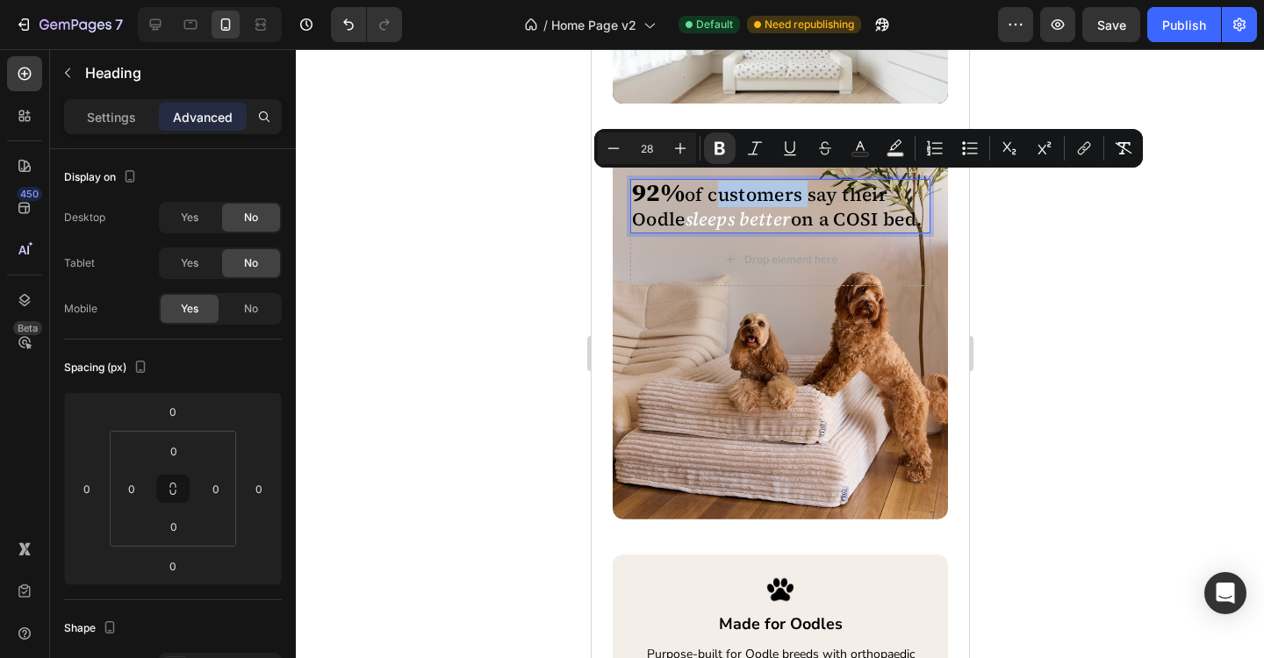
click at [757, 197] on span "of customers say their Oodle" at bounding box center [758, 207] width 255 height 50
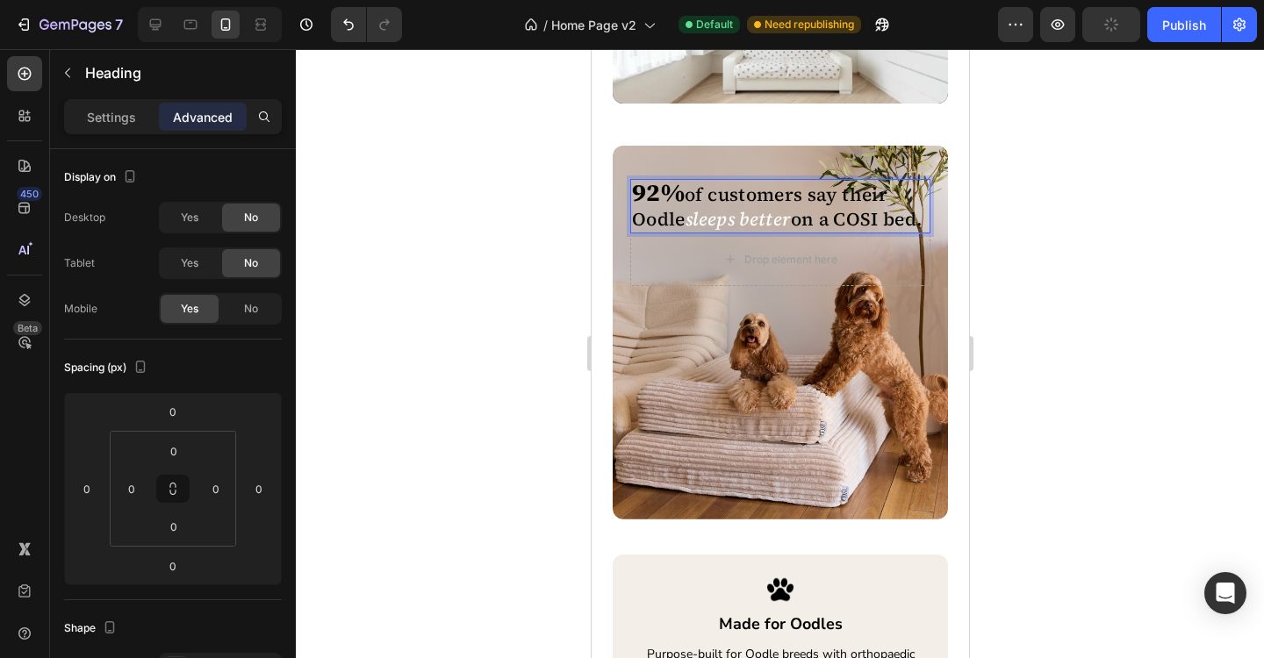
click at [1051, 322] on div at bounding box center [780, 353] width 968 height 609
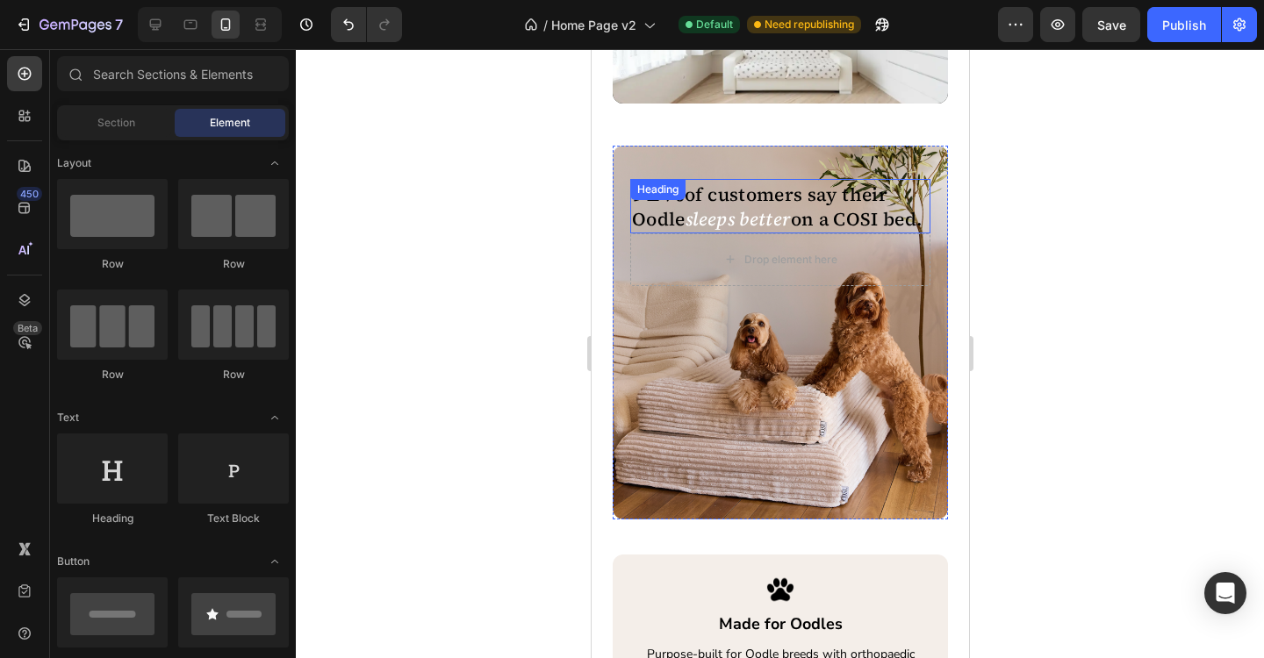
click at [797, 221] on span "on a COSI bed." at bounding box center [856, 218] width 132 height 25
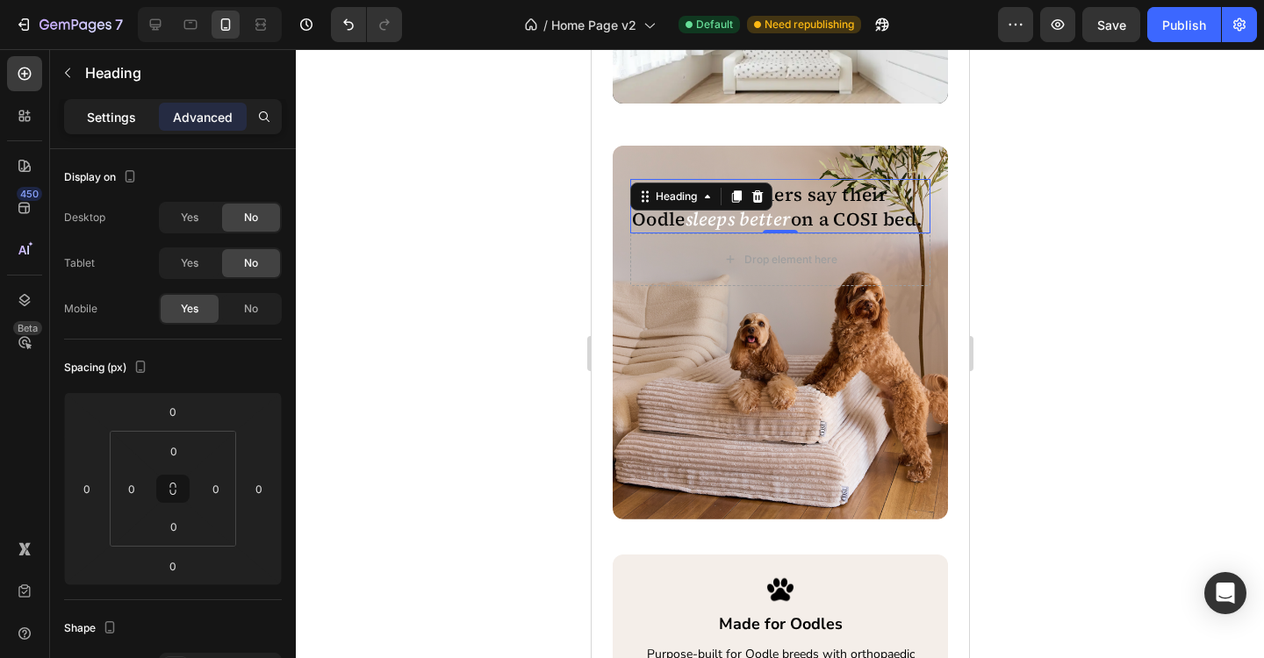
click at [109, 116] on p "Settings" at bounding box center [111, 117] width 49 height 18
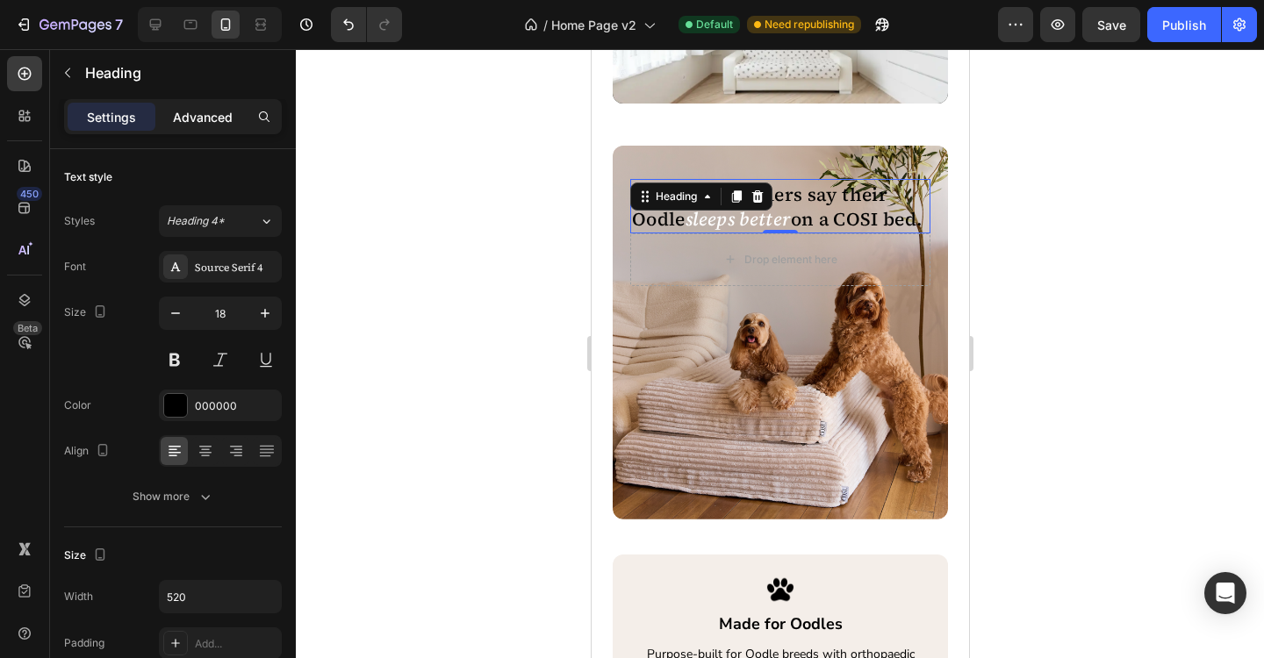
click at [201, 124] on p "Advanced" at bounding box center [203, 117] width 60 height 18
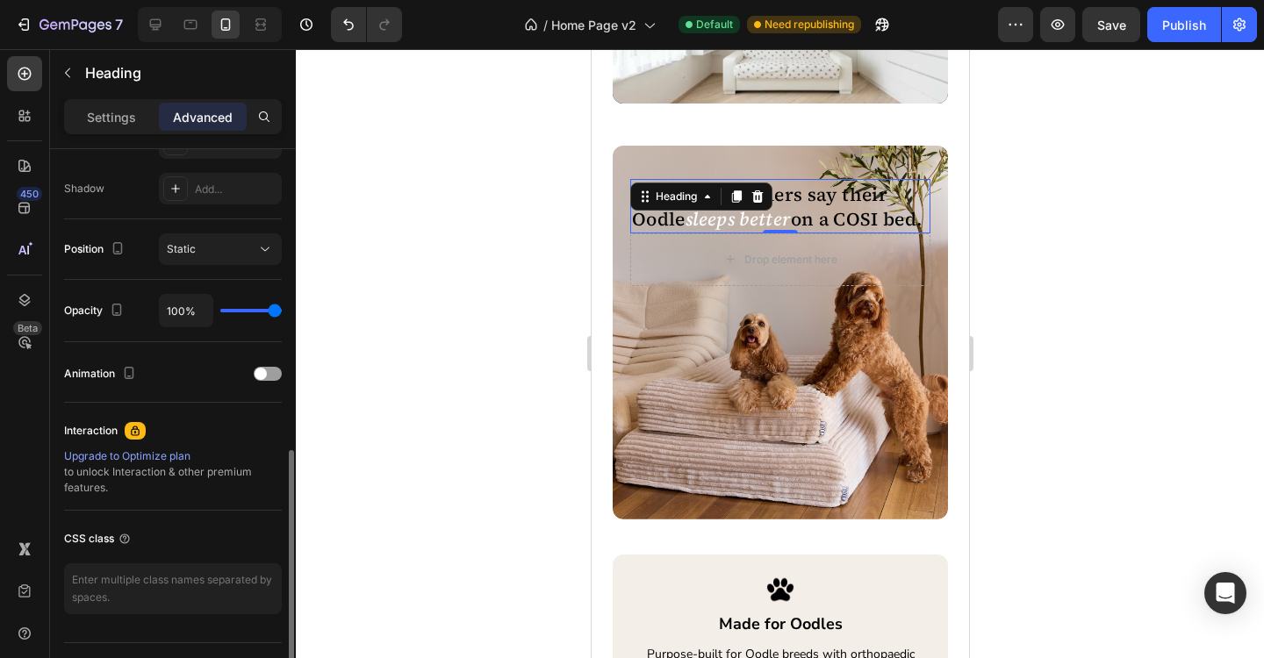
scroll to position [591, 0]
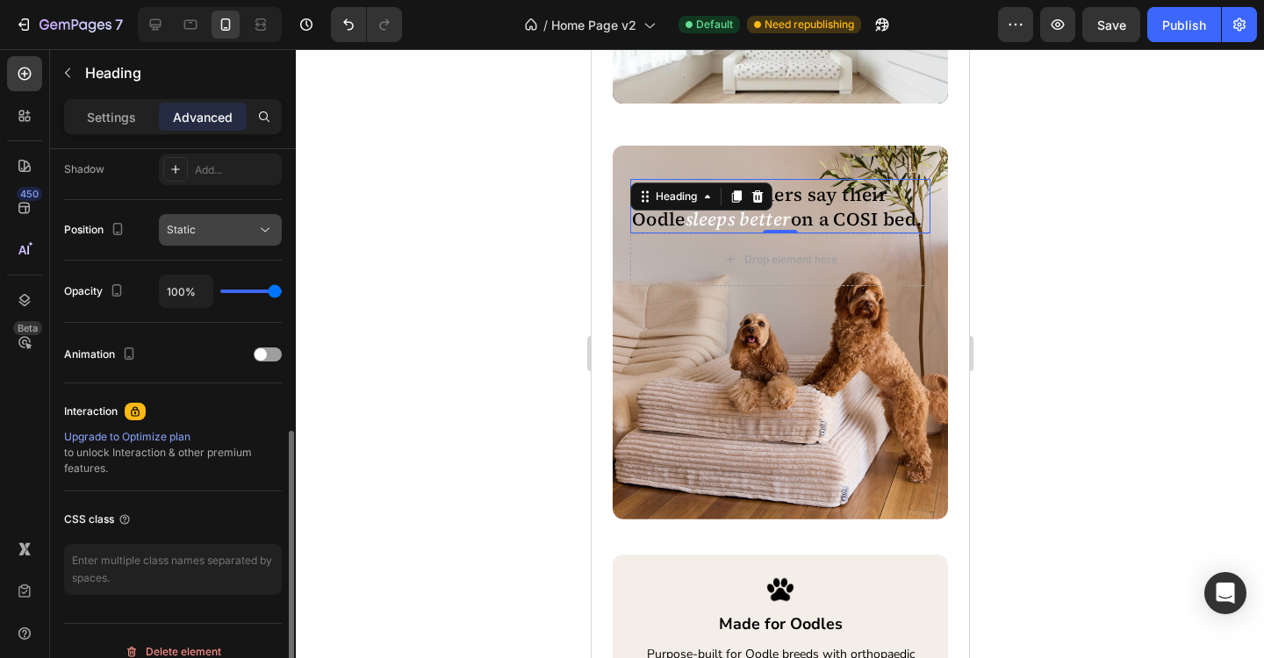
click at [268, 237] on icon at bounding box center [265, 230] width 18 height 18
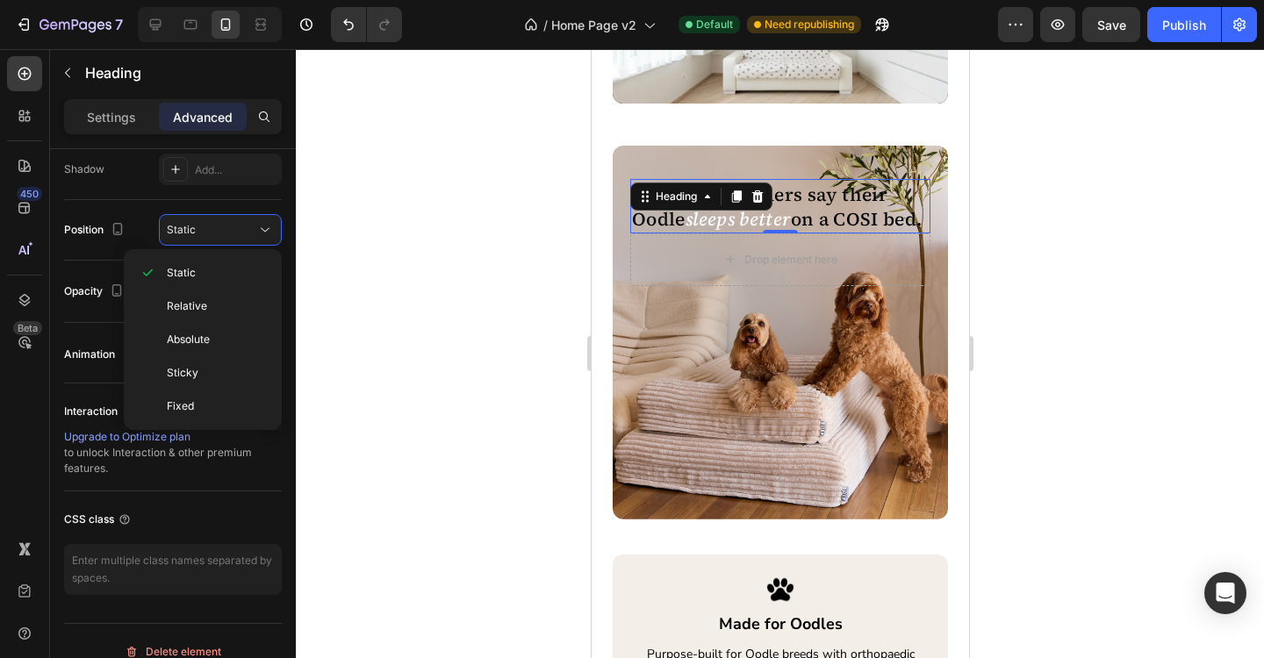
click at [346, 288] on div at bounding box center [780, 353] width 968 height 609
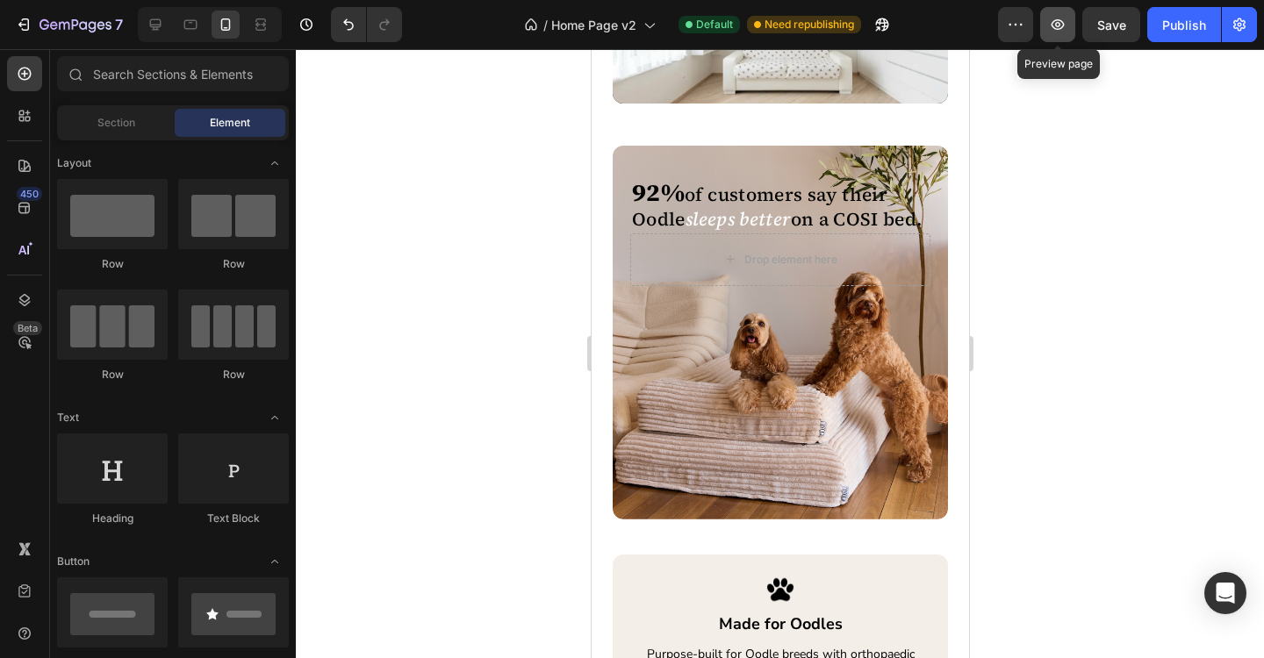
click at [1054, 29] on icon "button" at bounding box center [1058, 25] width 18 height 18
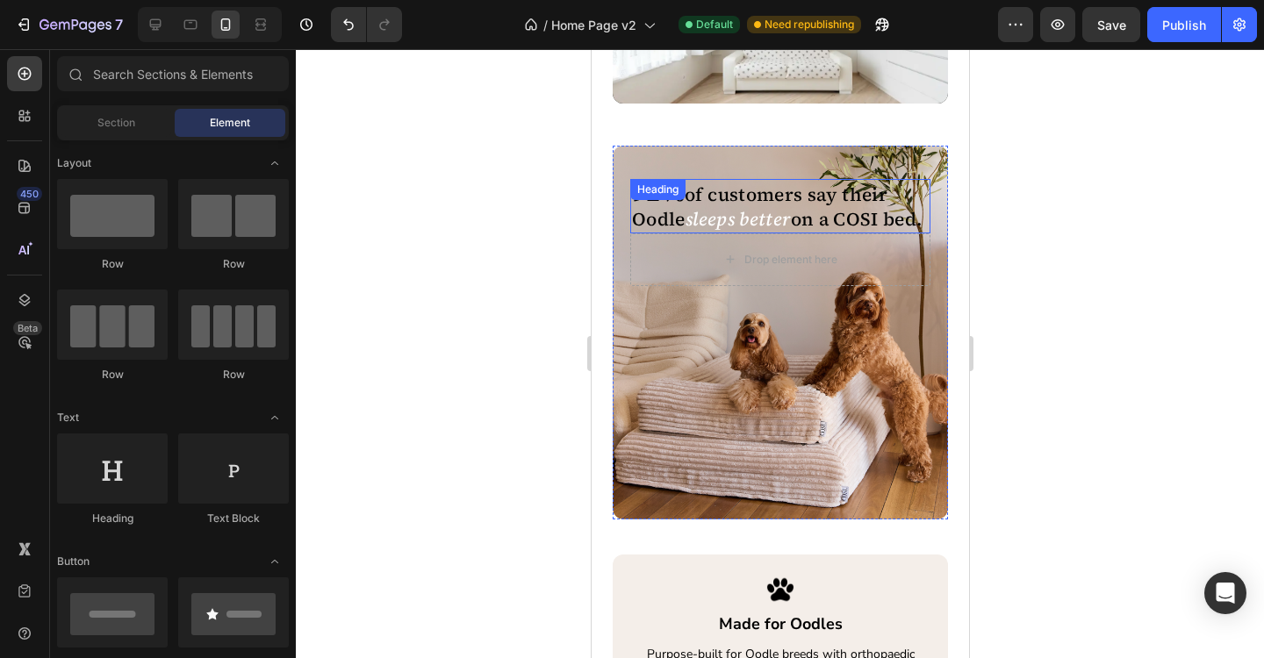
click at [808, 218] on span "on a COSI bed." at bounding box center [856, 218] width 132 height 25
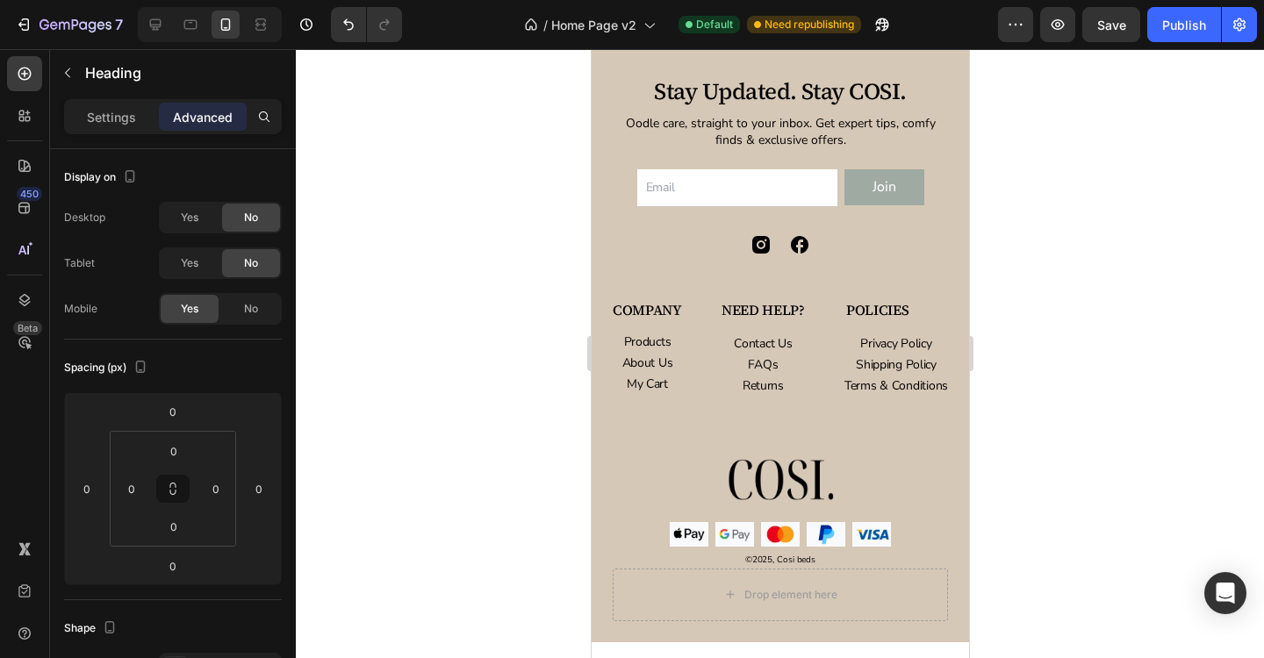
scroll to position [4333, 0]
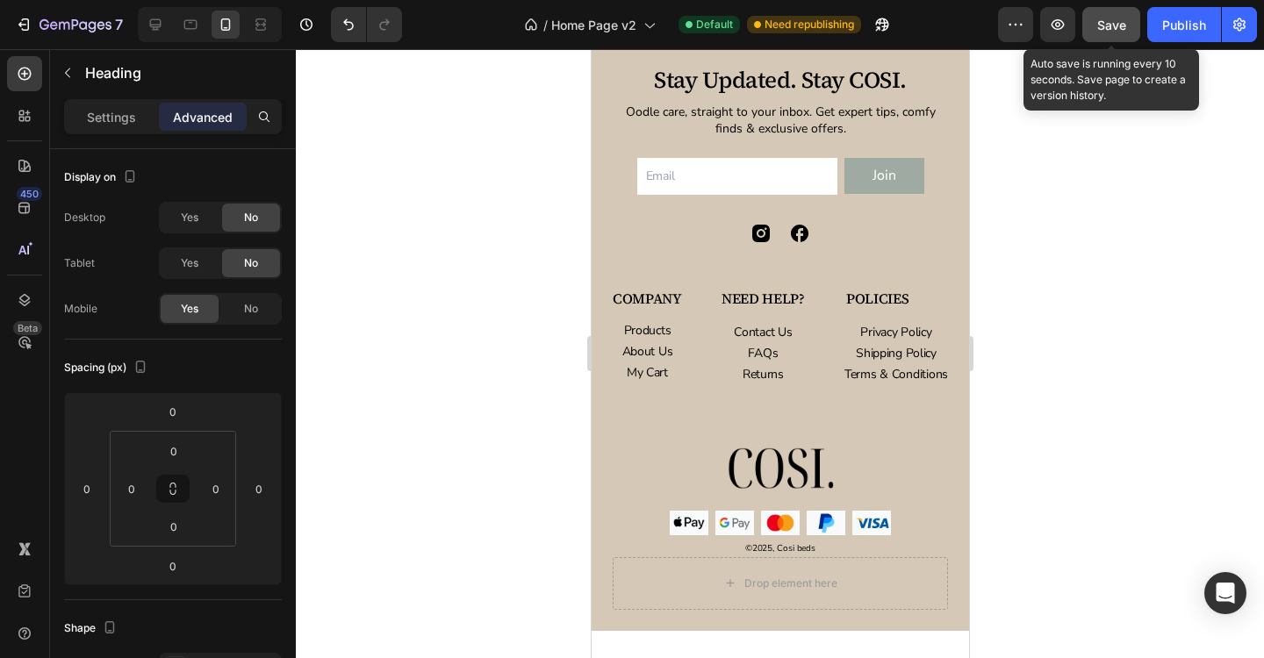
click at [1120, 7] on button "Save" at bounding box center [1111, 24] width 58 height 35
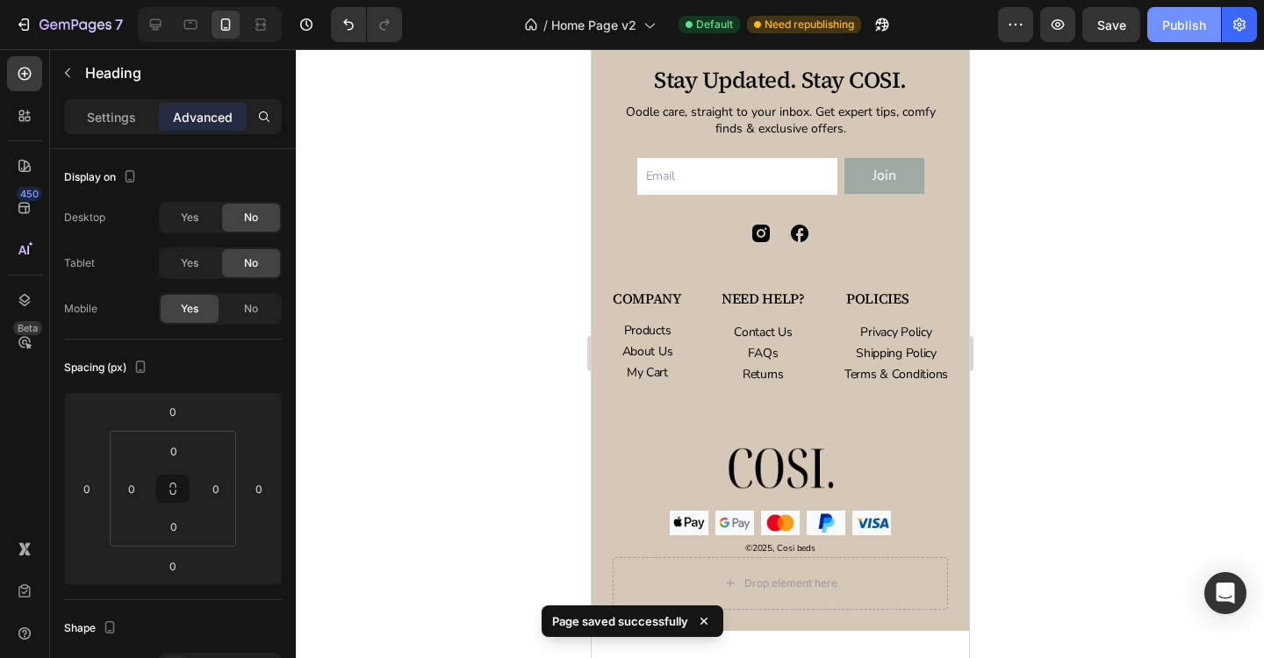
click at [1185, 27] on div "Publish" at bounding box center [1184, 25] width 44 height 18
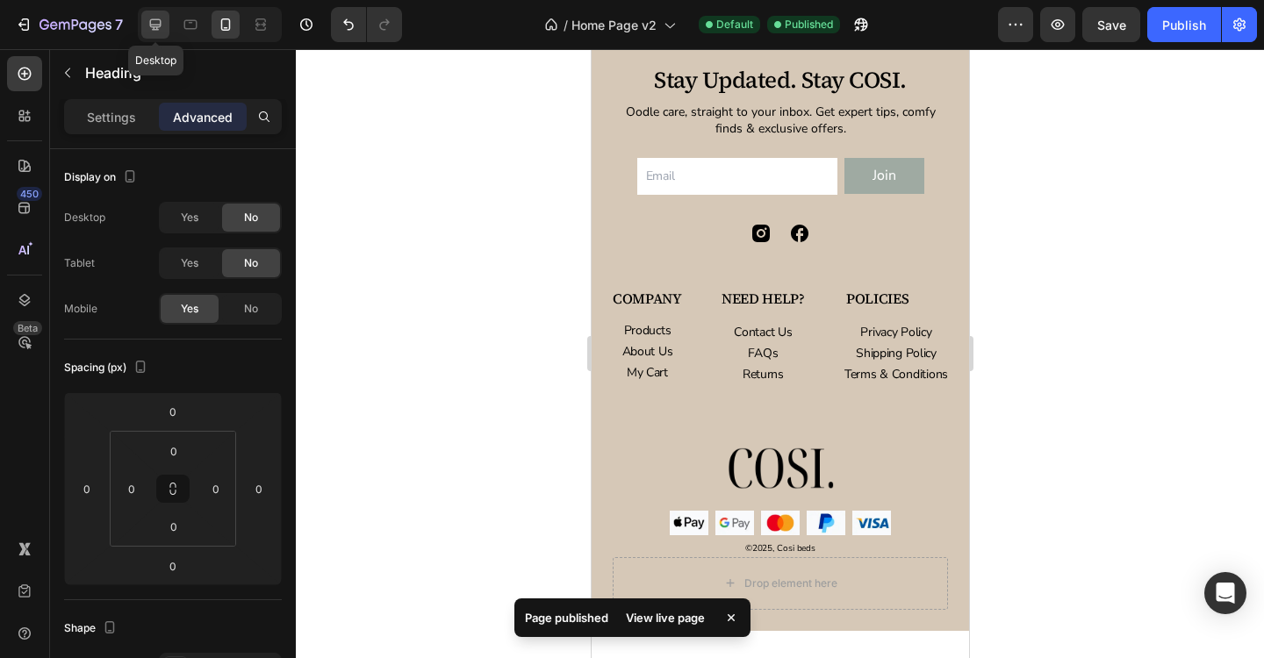
click at [162, 32] on icon at bounding box center [156, 25] width 18 height 18
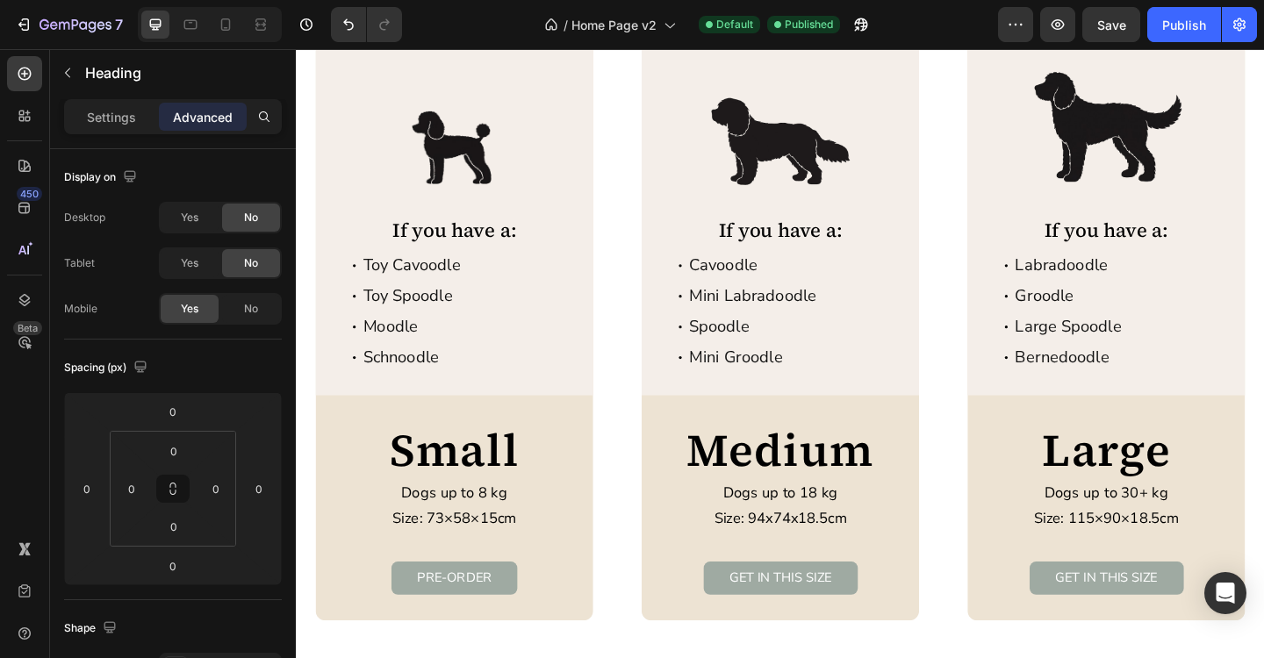
scroll to position [3159, 0]
click at [823, 157] on img at bounding box center [823, 131] width 176 height 132
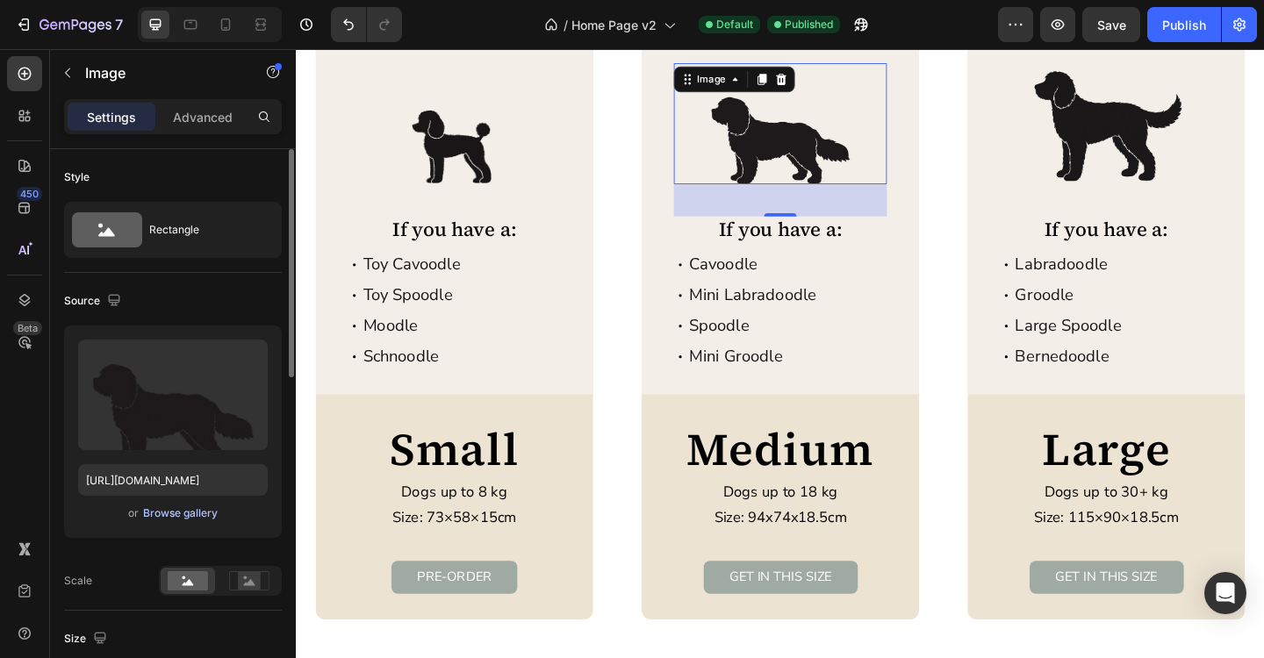
click at [174, 516] on div "Browse gallery" at bounding box center [180, 514] width 75 height 16
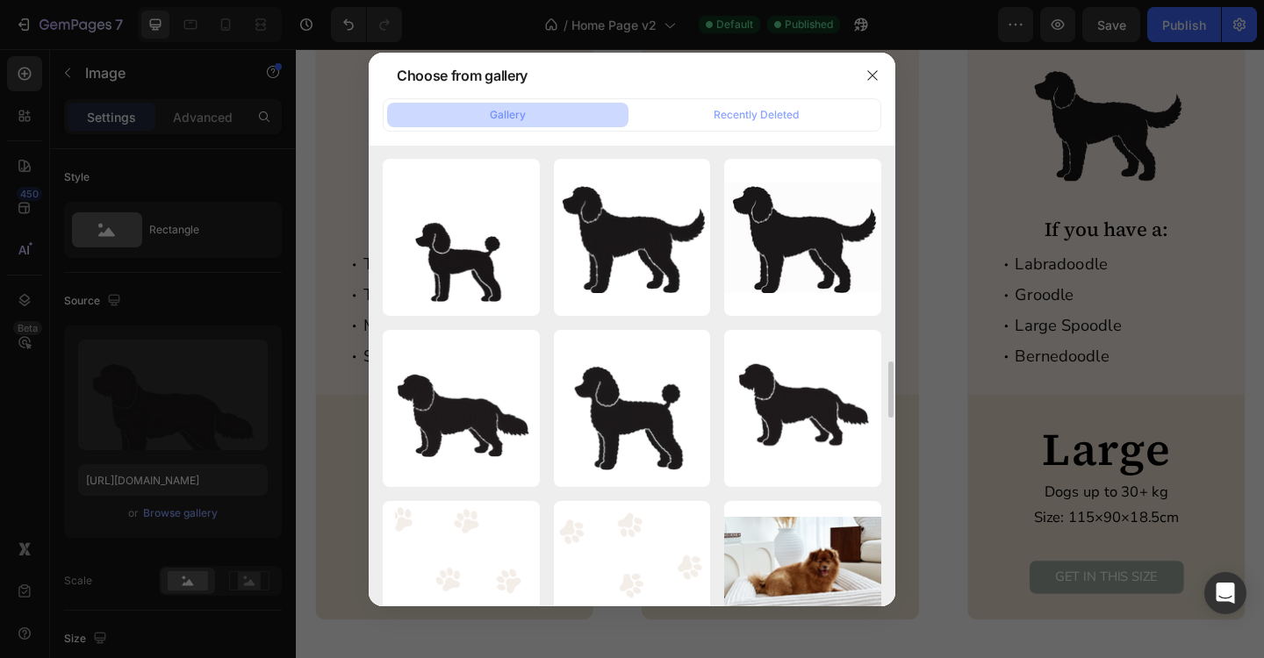
scroll to position [1716, 0]
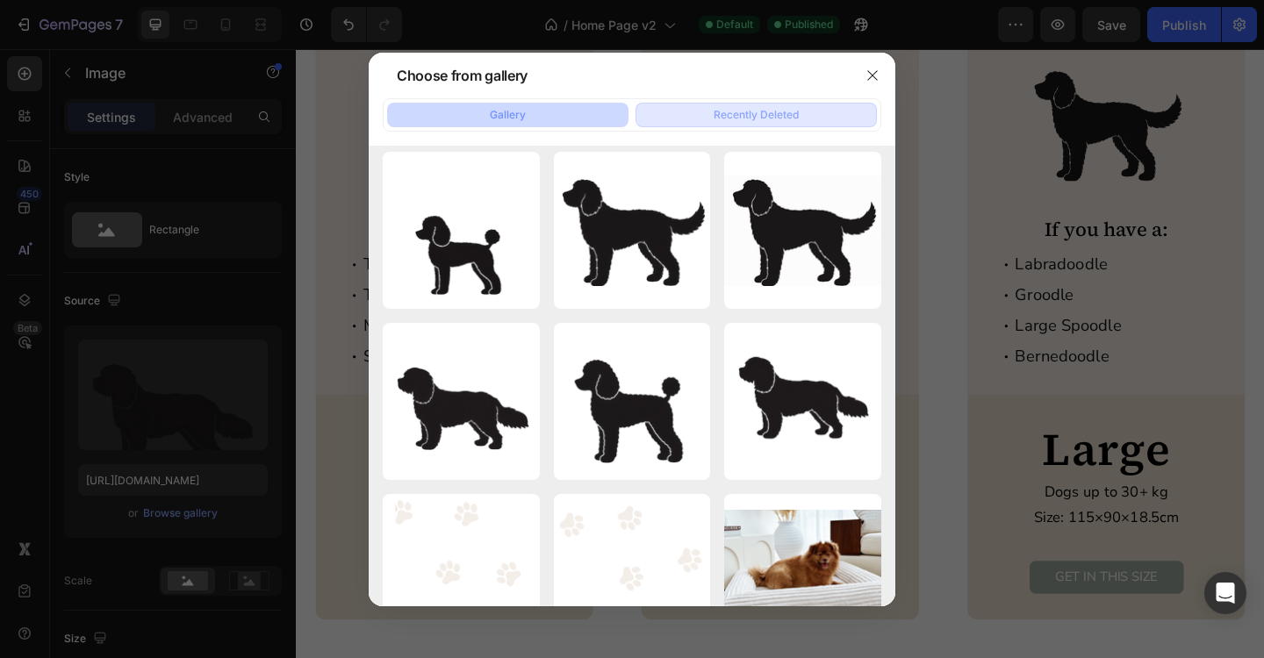
click at [766, 115] on div "Recently Deleted" at bounding box center [756, 115] width 85 height 16
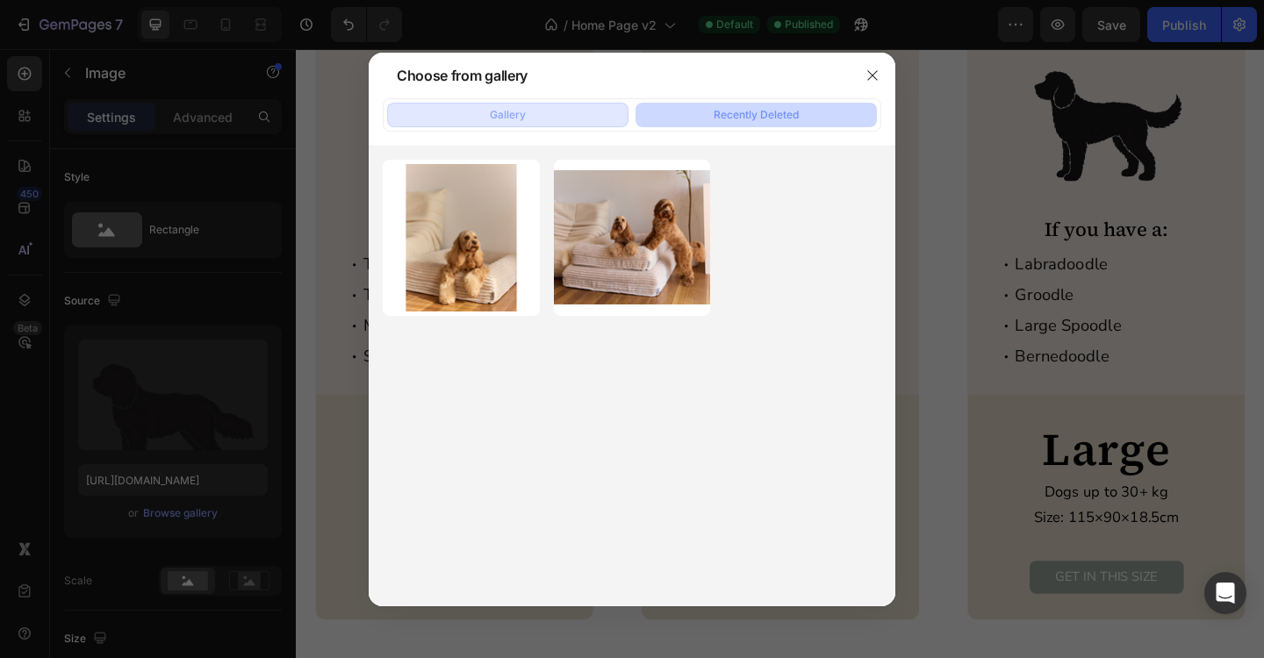
click at [555, 123] on button "Gallery" at bounding box center [507, 115] width 241 height 25
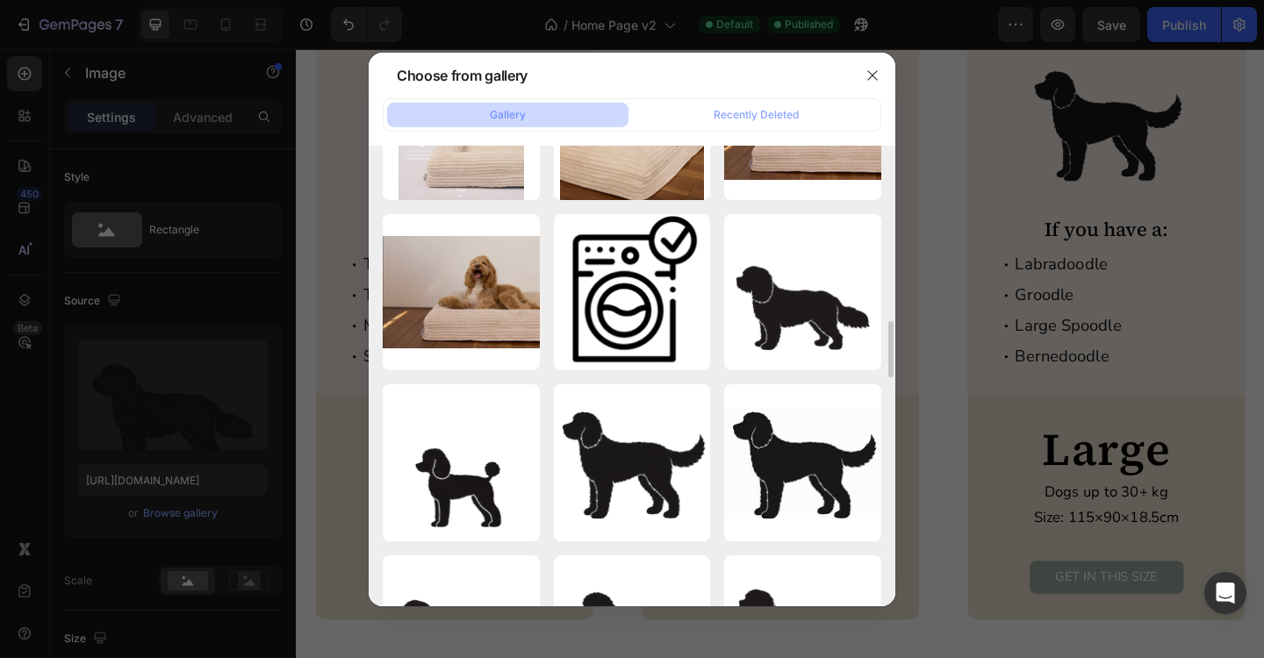
scroll to position [1486, 0]
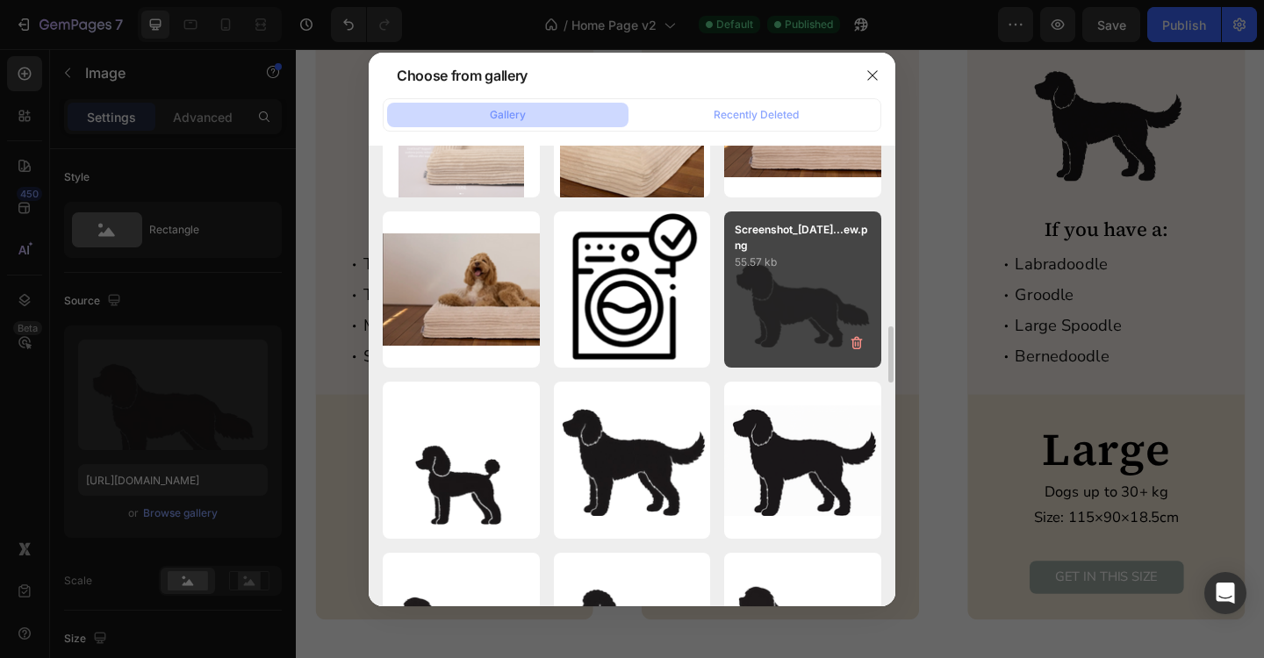
click at [795, 314] on div "Screenshot_2025-07-22...ew.png 55.57 kb" at bounding box center [802, 290] width 157 height 157
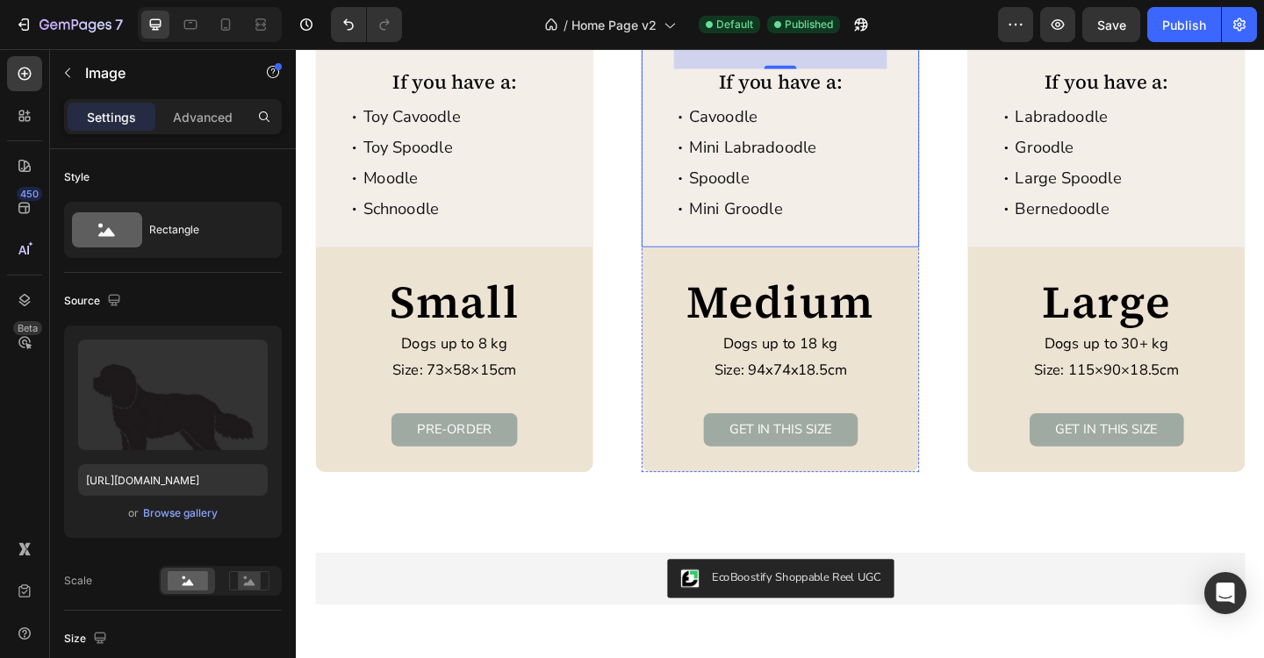
scroll to position [3323, 0]
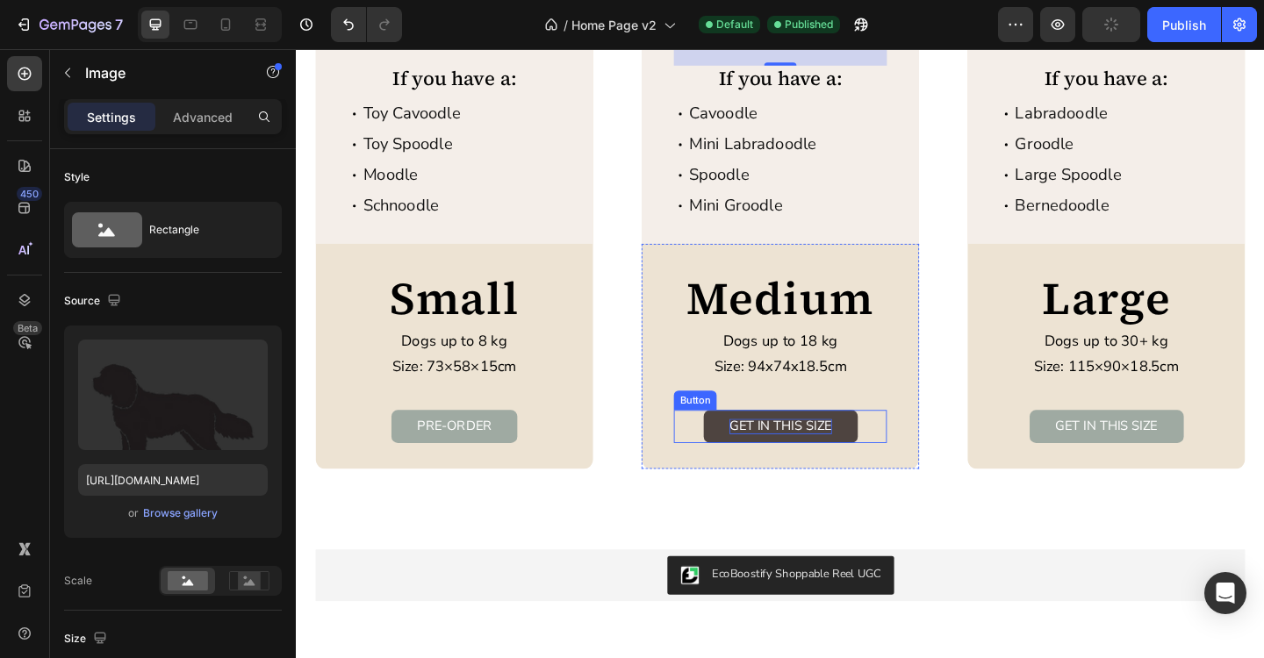
click at [815, 463] on p "GET IN THIS SIZE" at bounding box center [822, 460] width 111 height 17
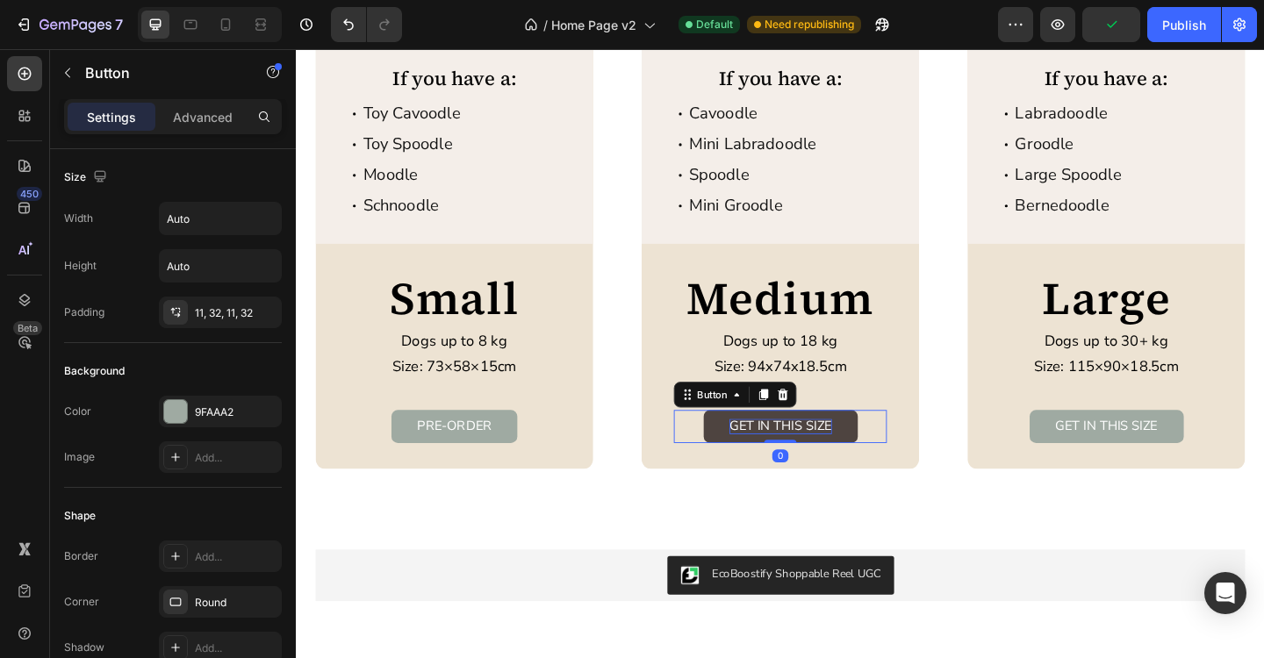
click at [815, 463] on p "GET IN THIS SIZE" at bounding box center [822, 460] width 111 height 17
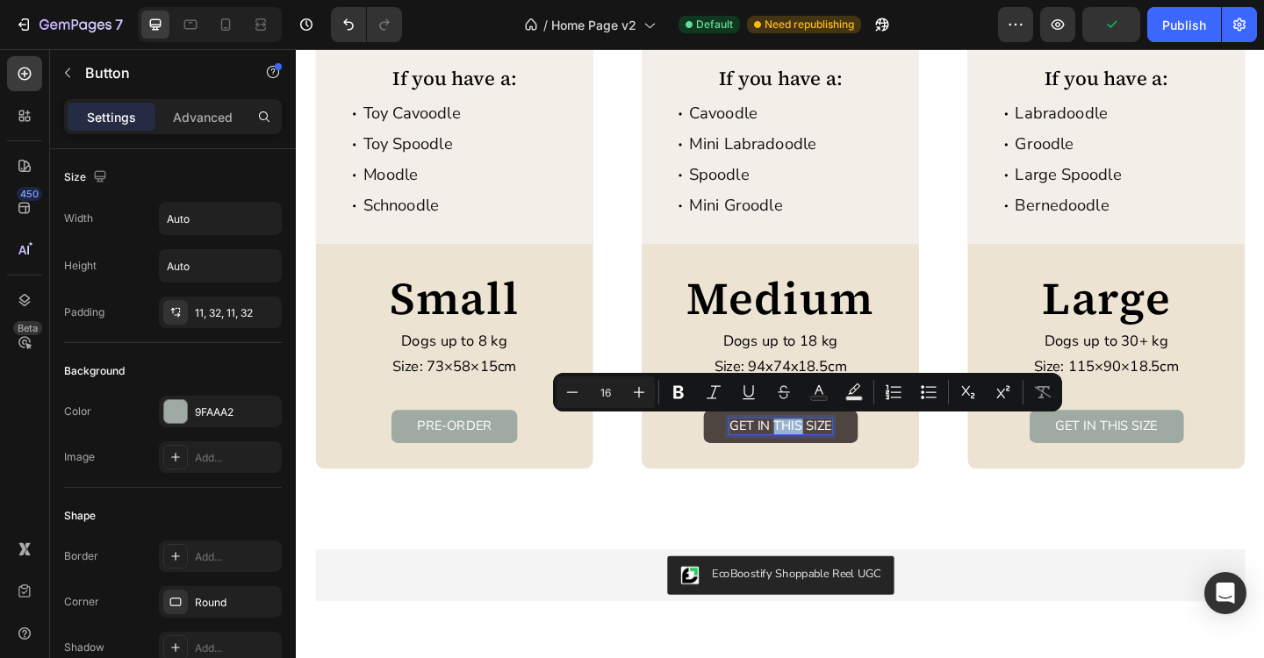
click at [815, 463] on p "GET IN THIS SIZE" at bounding box center [822, 460] width 111 height 17
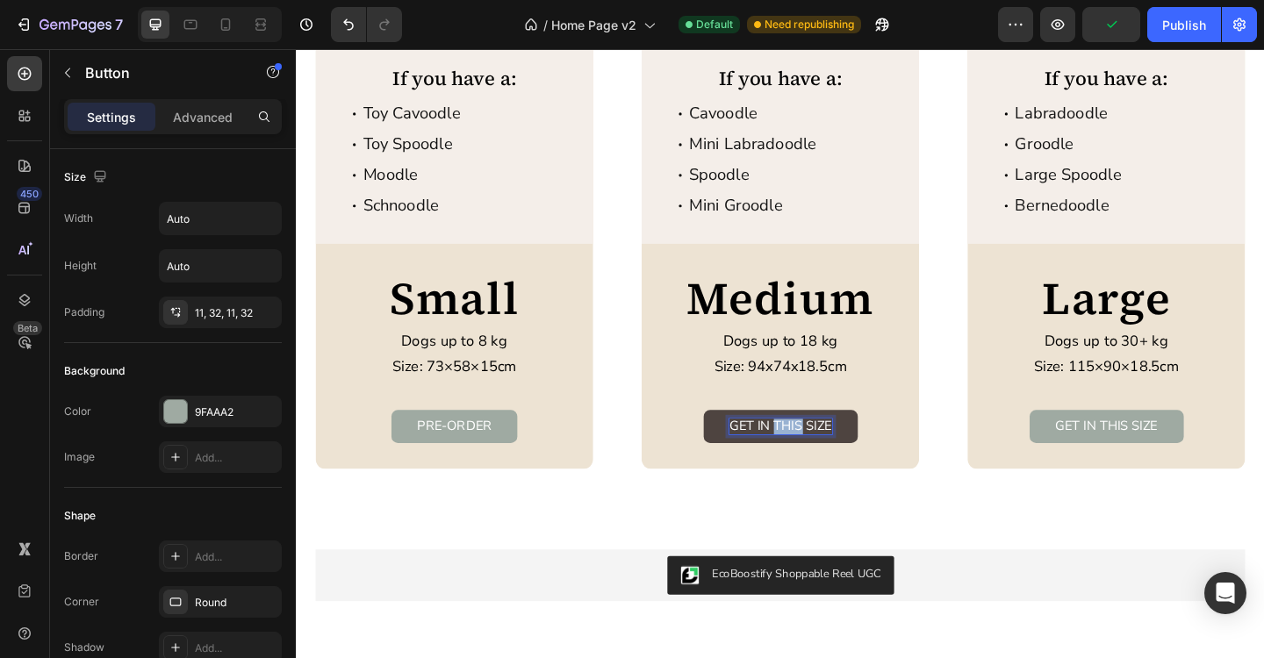
click at [815, 463] on p "GET IN THIS SIZE" at bounding box center [822, 460] width 111 height 17
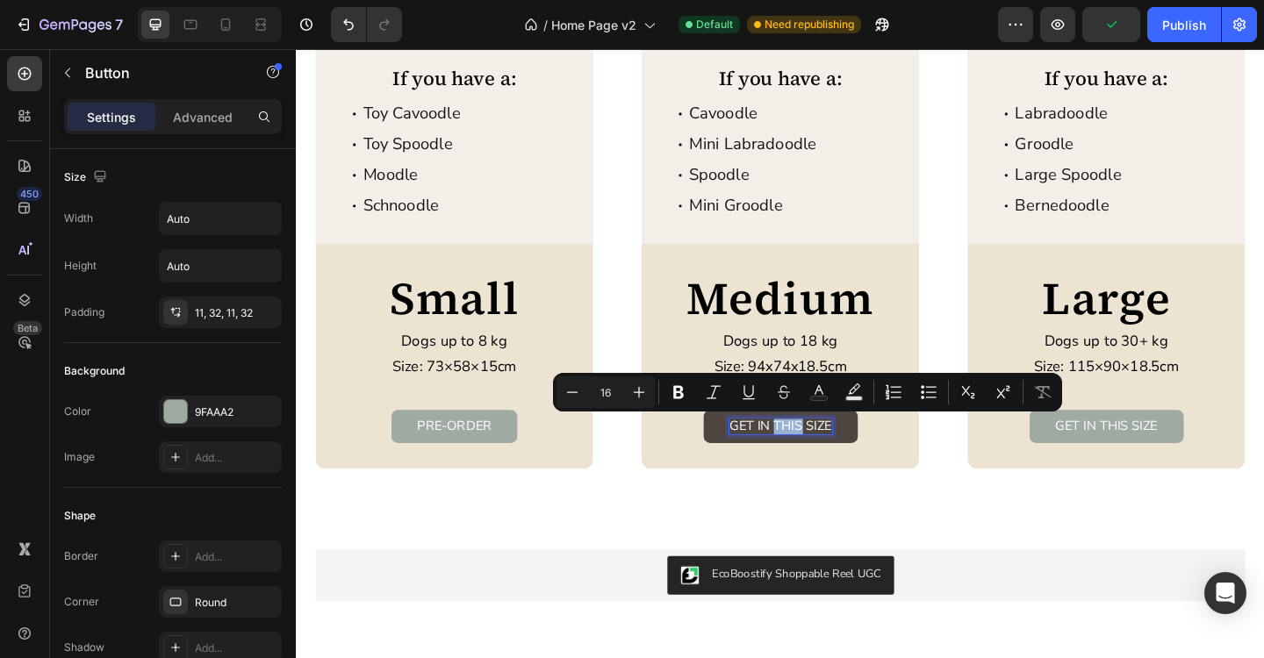
click at [815, 463] on p "GET IN THIS SIZE" at bounding box center [822, 460] width 111 height 17
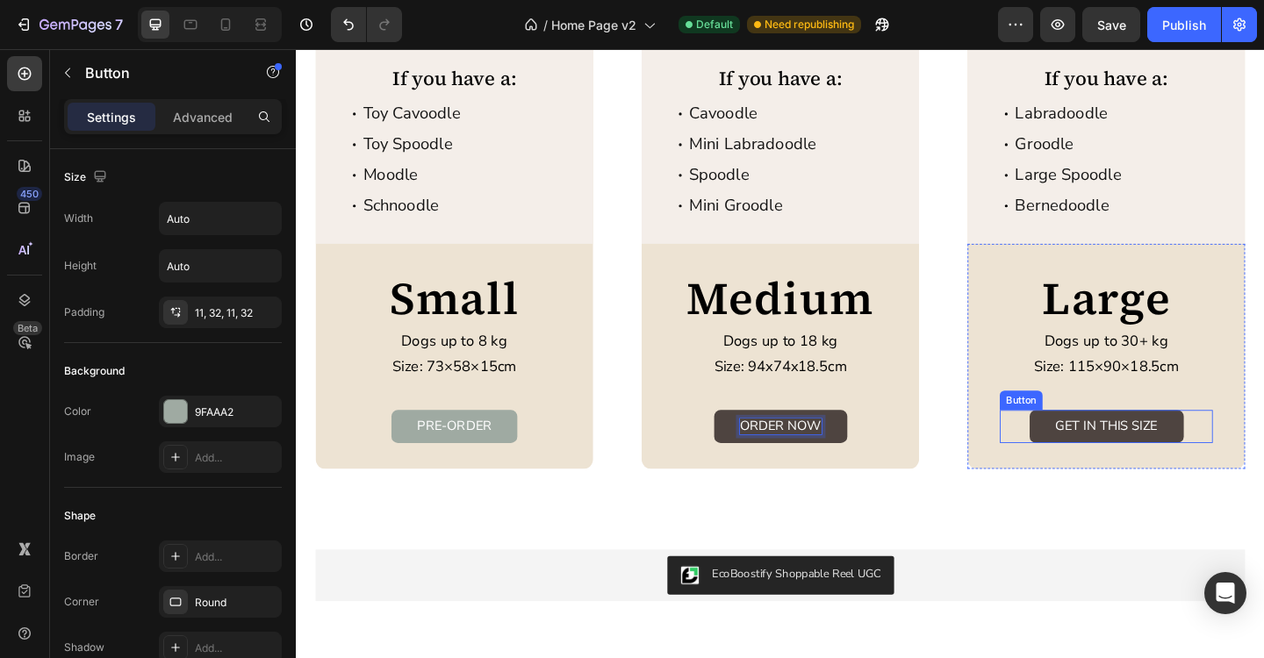
click at [1181, 470] on link "GET IN THIS SIZE" at bounding box center [1178, 460] width 168 height 36
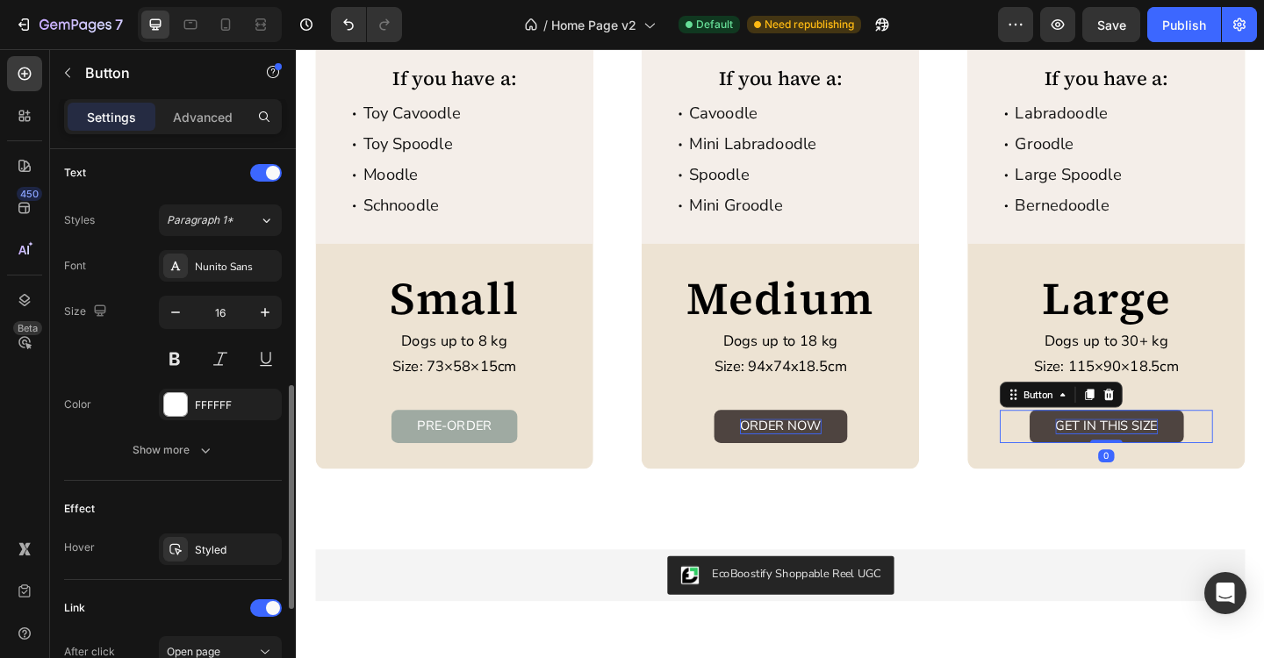
click at [1185, 461] on p "GET IN THIS SIZE" at bounding box center [1177, 460] width 111 height 17
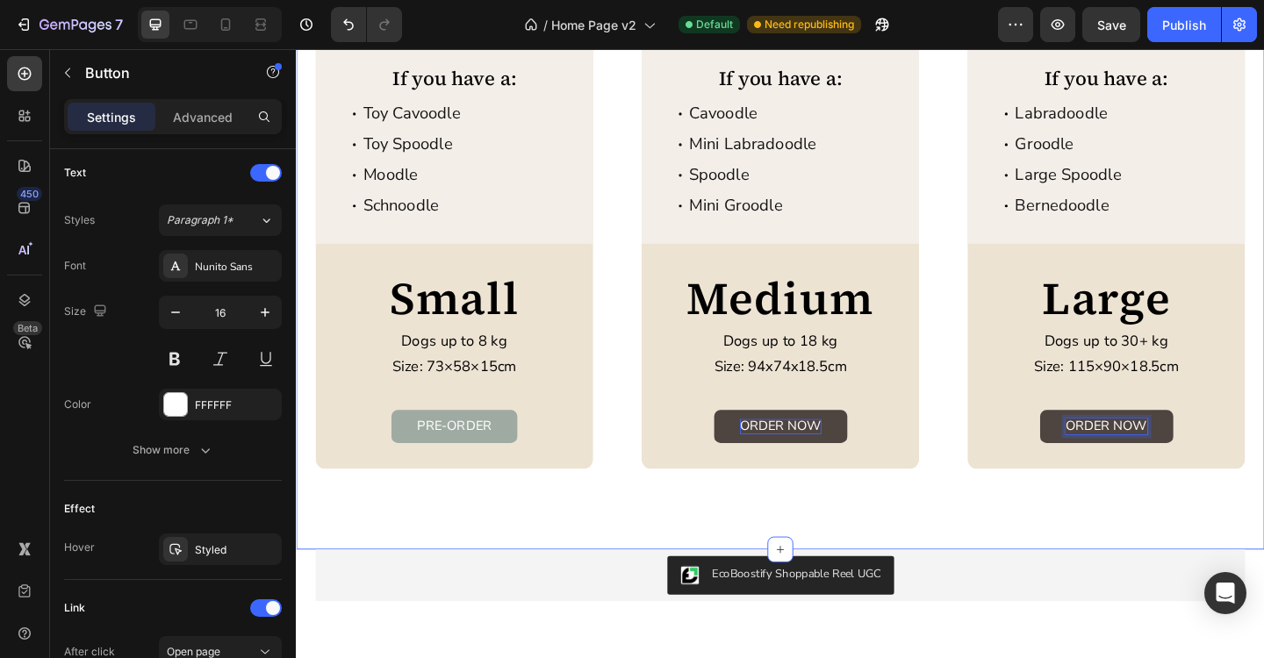
click at [1154, 526] on div "Wondering which size bed is right for your pup? Heading Image If you have a: Te…" at bounding box center [822, 166] width 1053 height 858
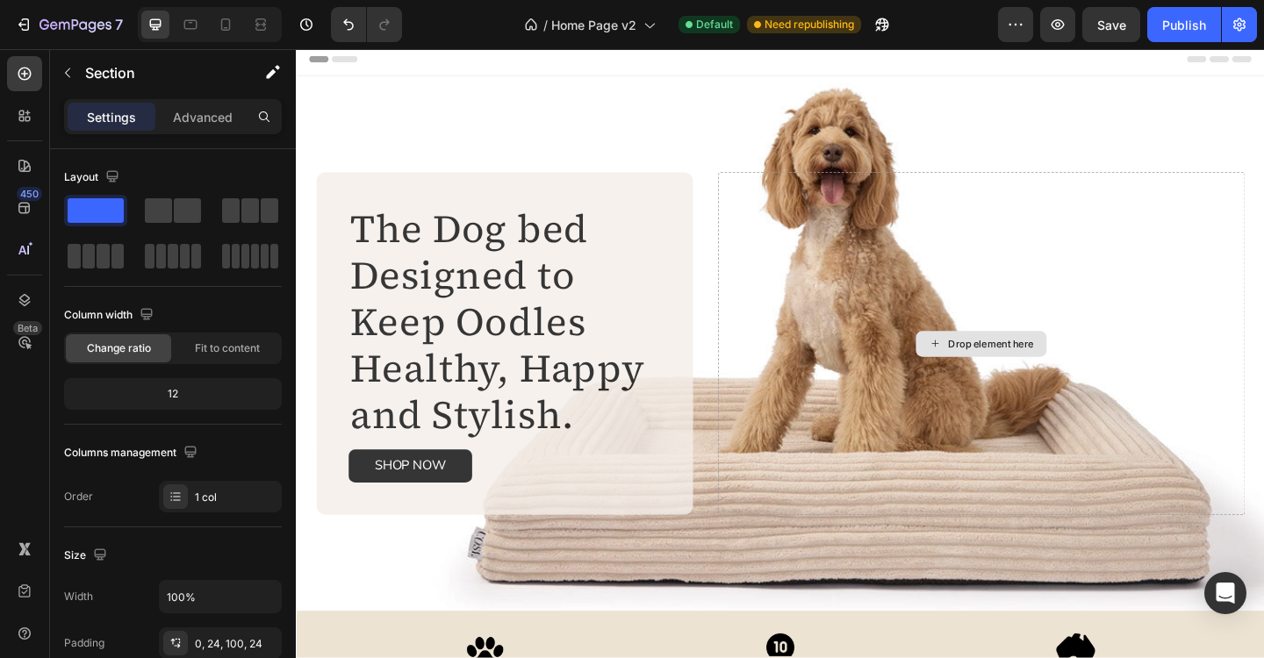
scroll to position [0, 0]
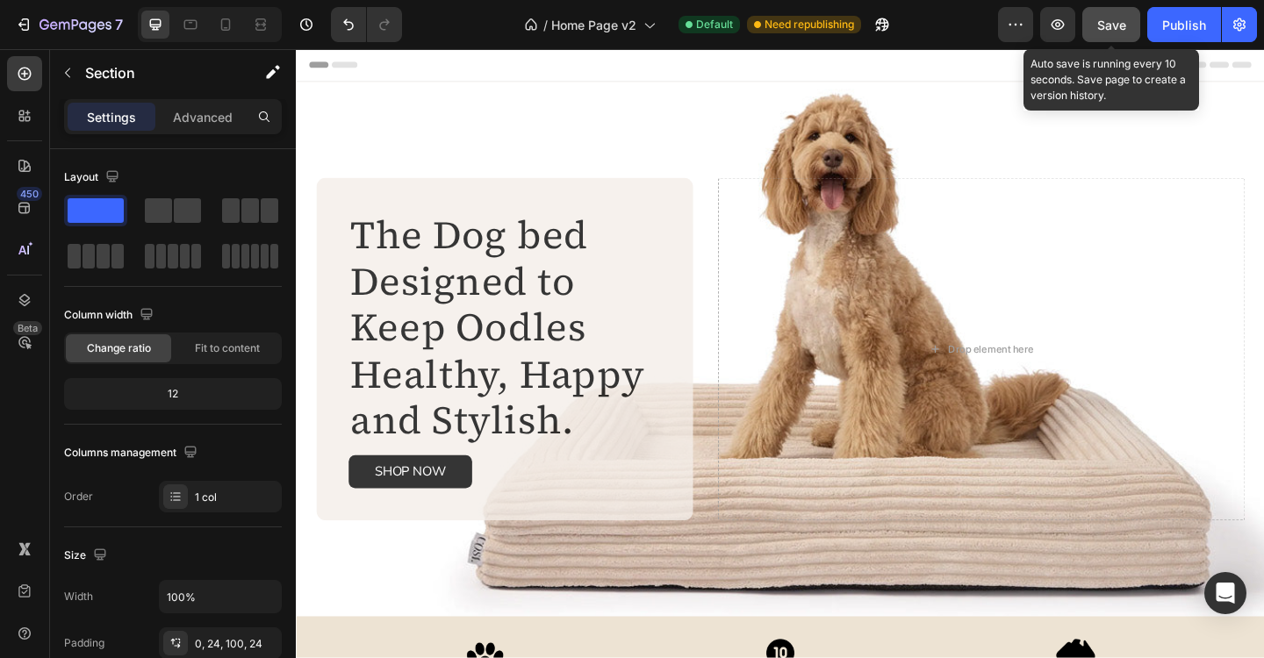
click at [1108, 31] on span "Save" at bounding box center [1111, 25] width 29 height 15
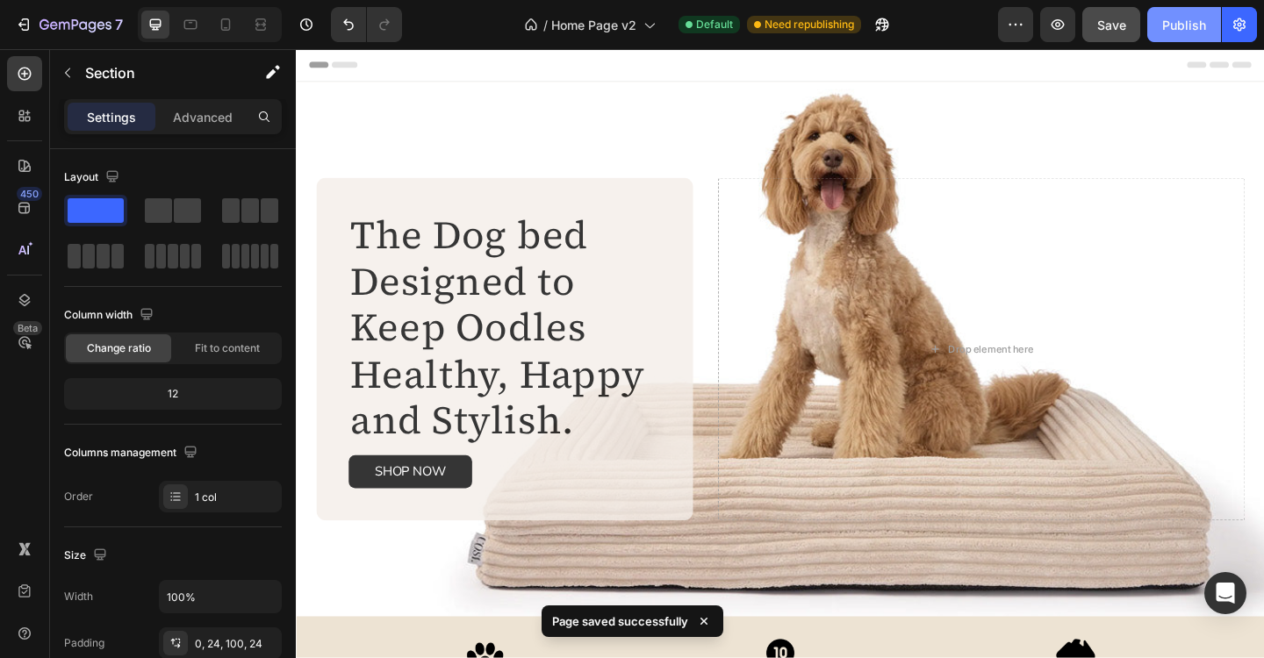
click at [1181, 18] on div "Publish" at bounding box center [1184, 25] width 44 height 18
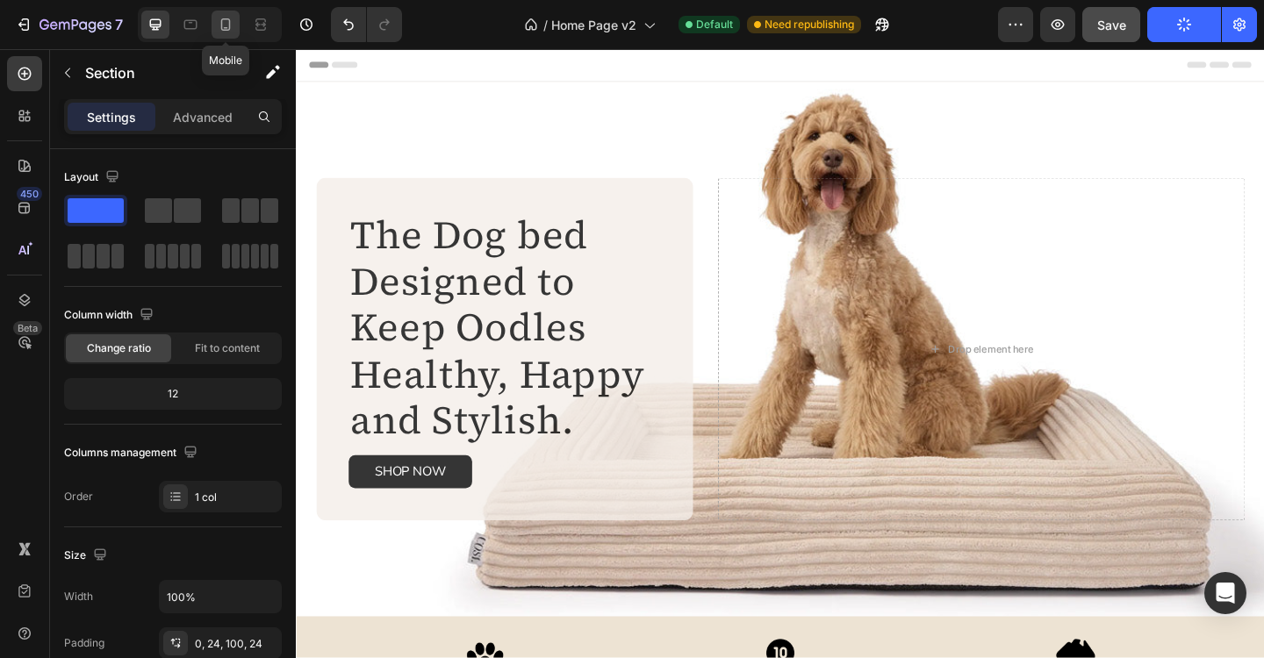
click at [226, 24] on icon at bounding box center [226, 25] width 18 height 18
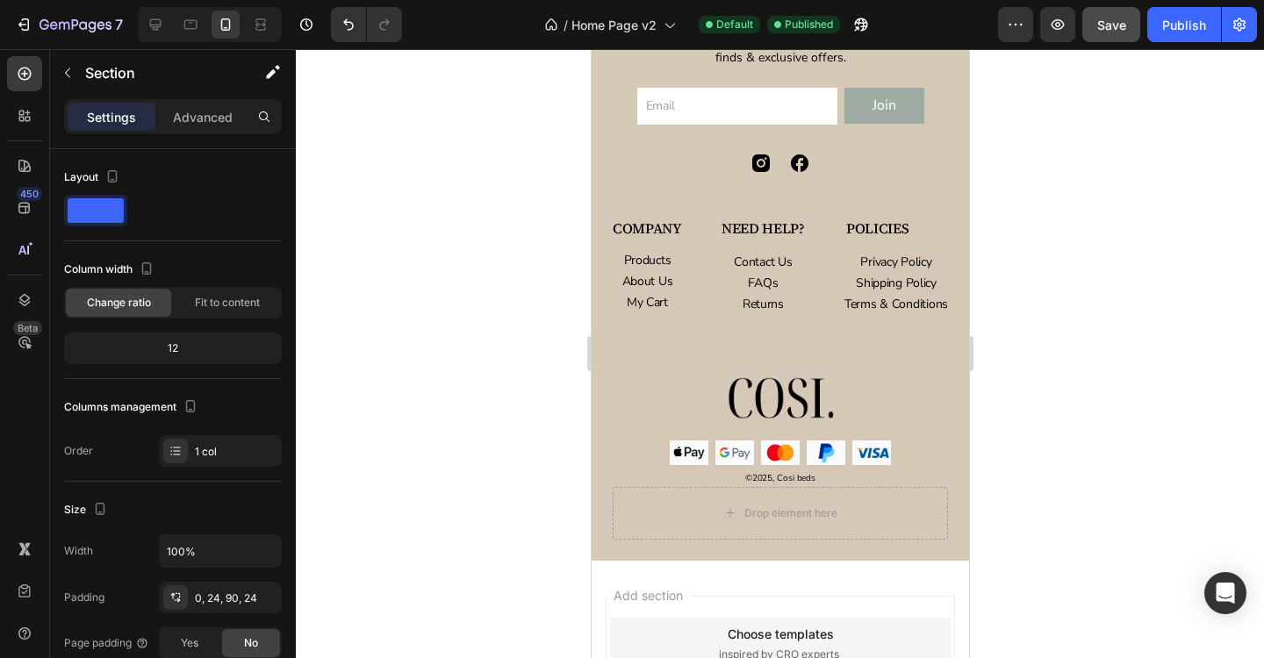
scroll to position [4496, 0]
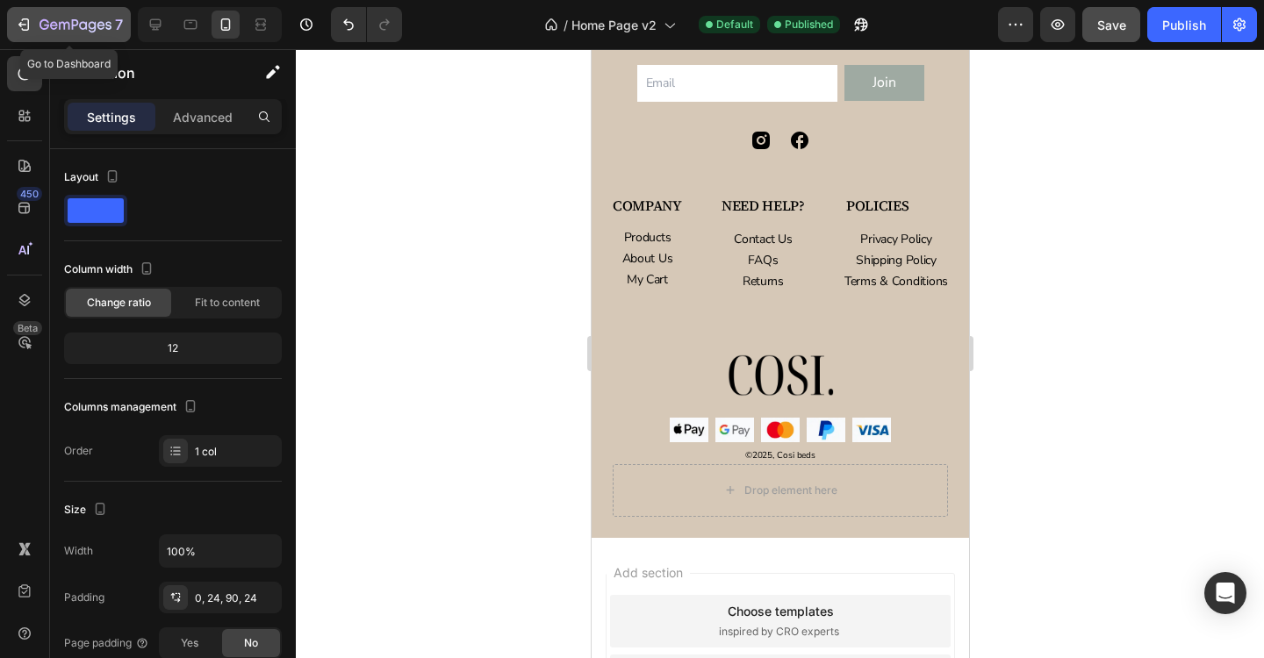
click at [66, 20] on icon "button" at bounding box center [75, 25] width 72 height 15
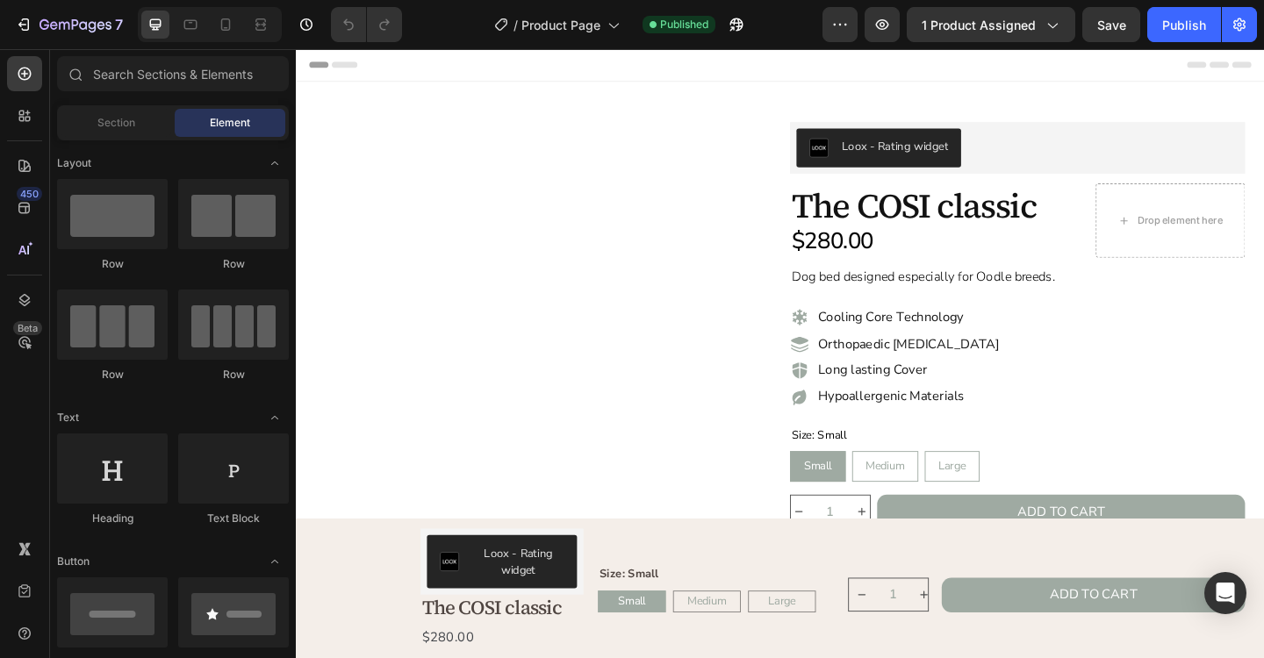
radio input "false"
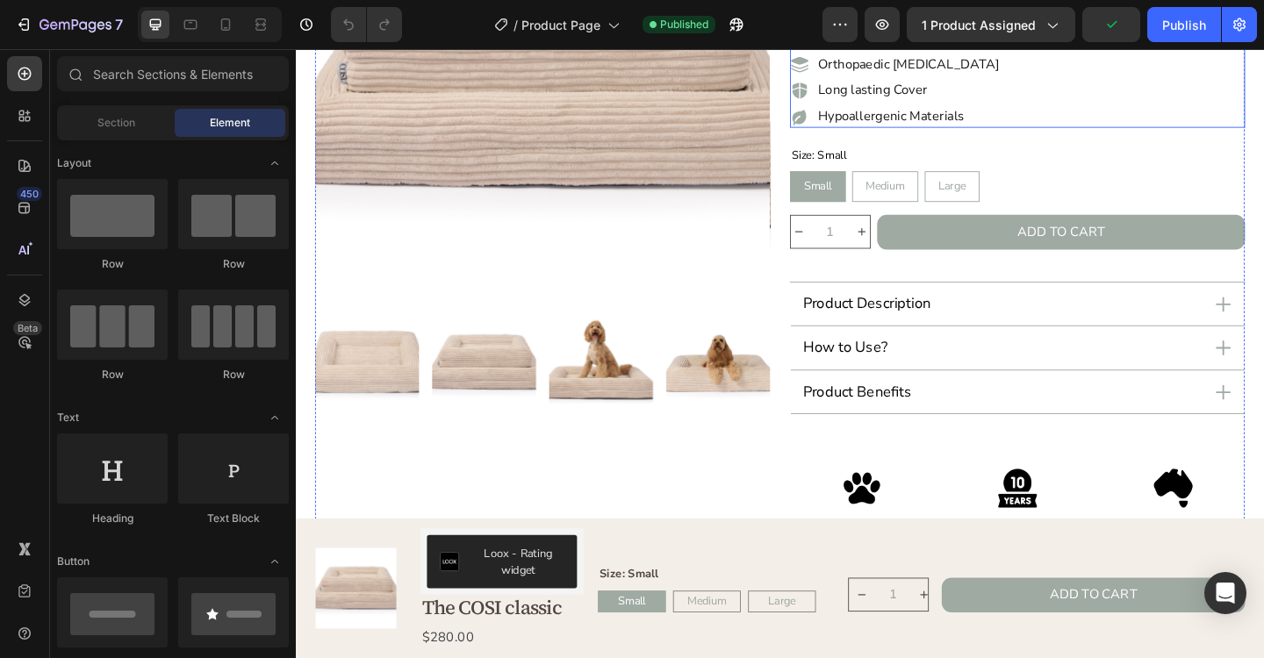
scroll to position [324, 0]
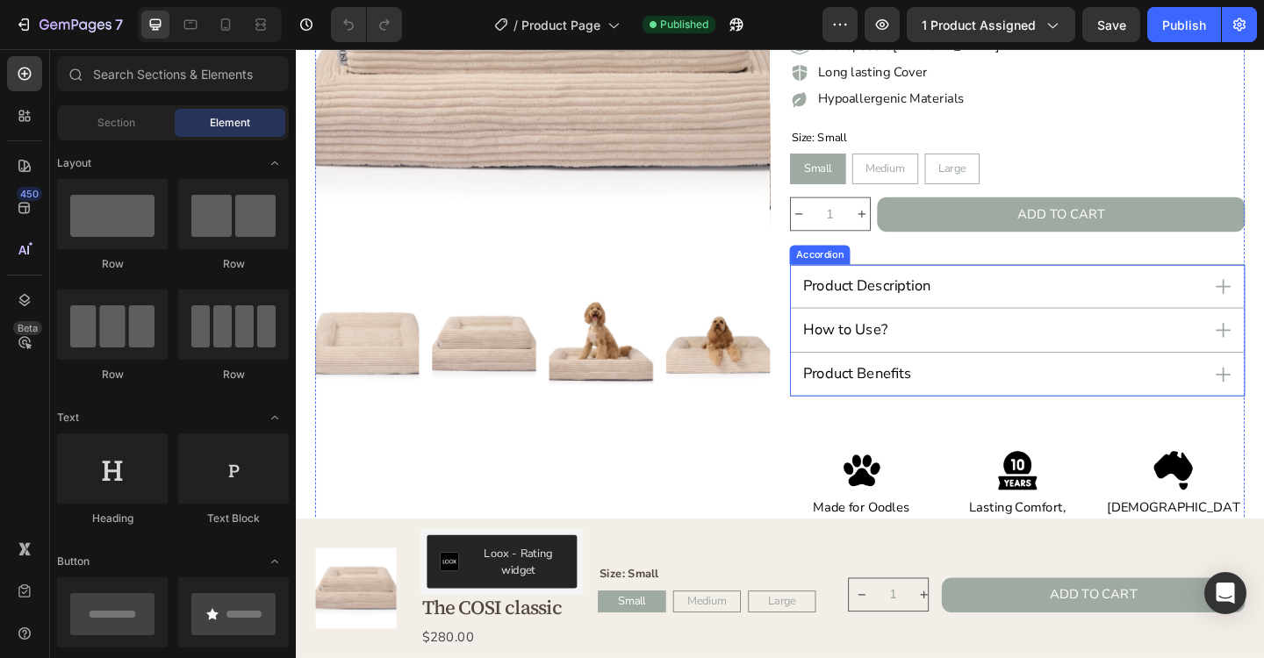
click at [1263, 316] on div "Product Description" at bounding box center [1080, 307] width 493 height 47
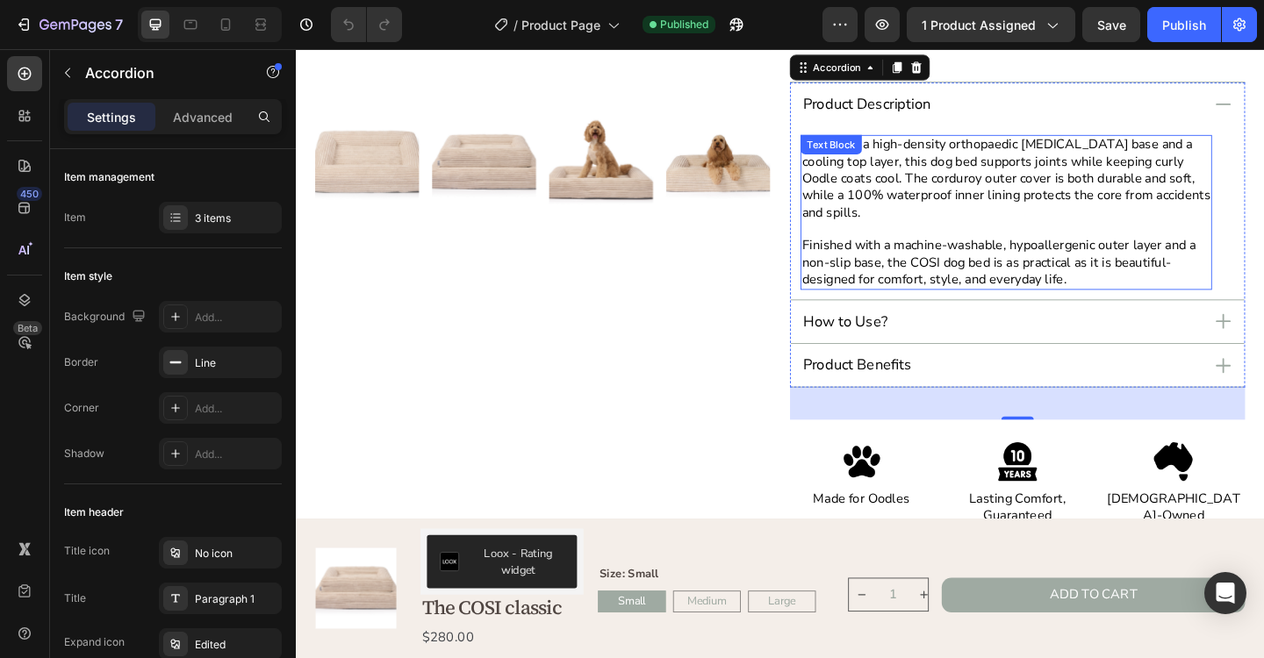
scroll to position [526, 0]
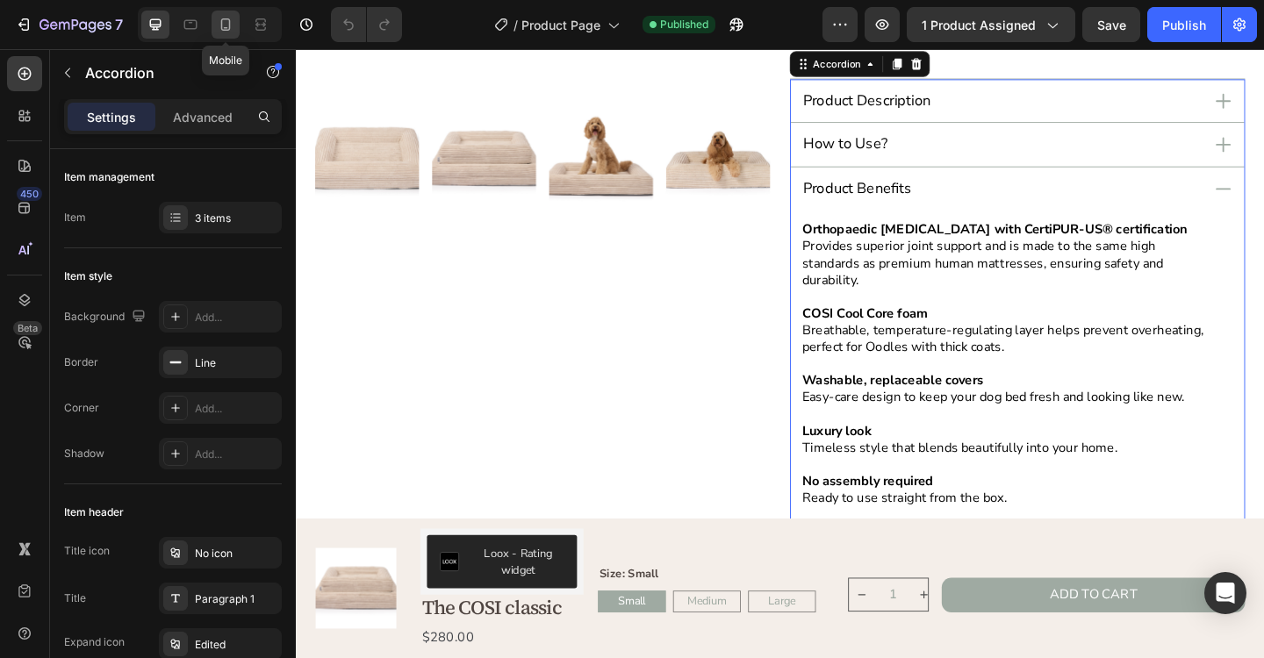
click at [230, 30] on icon at bounding box center [226, 25] width 18 height 18
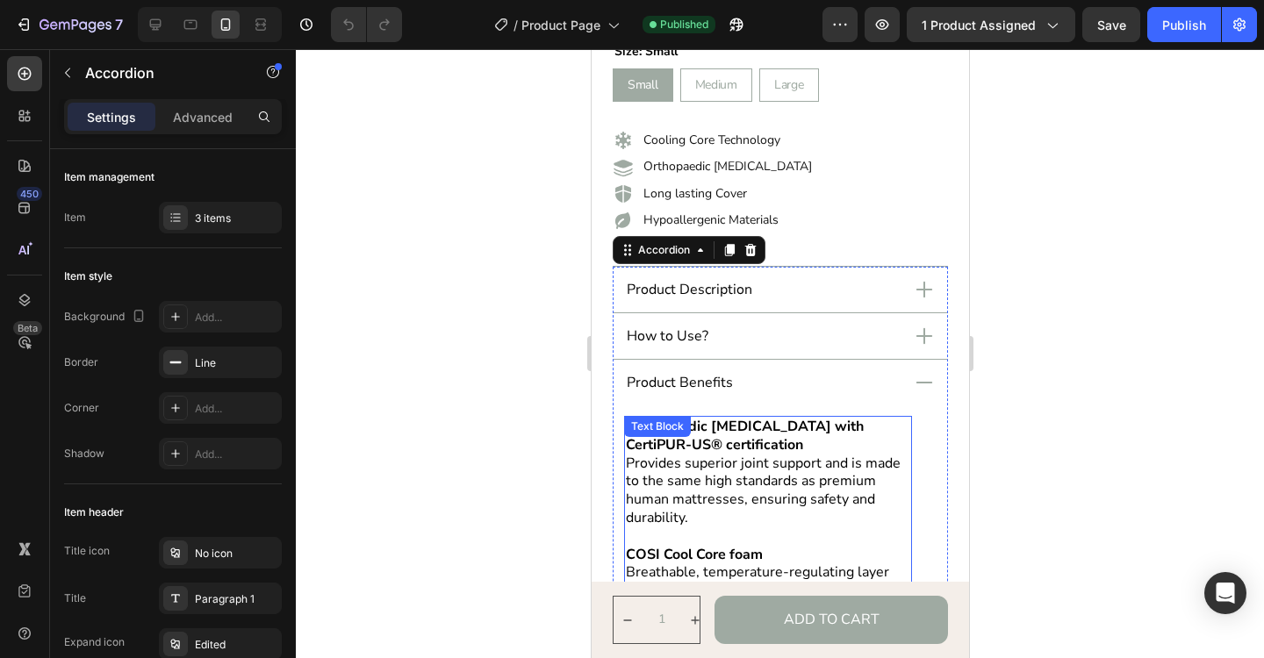
scroll to position [738, 0]
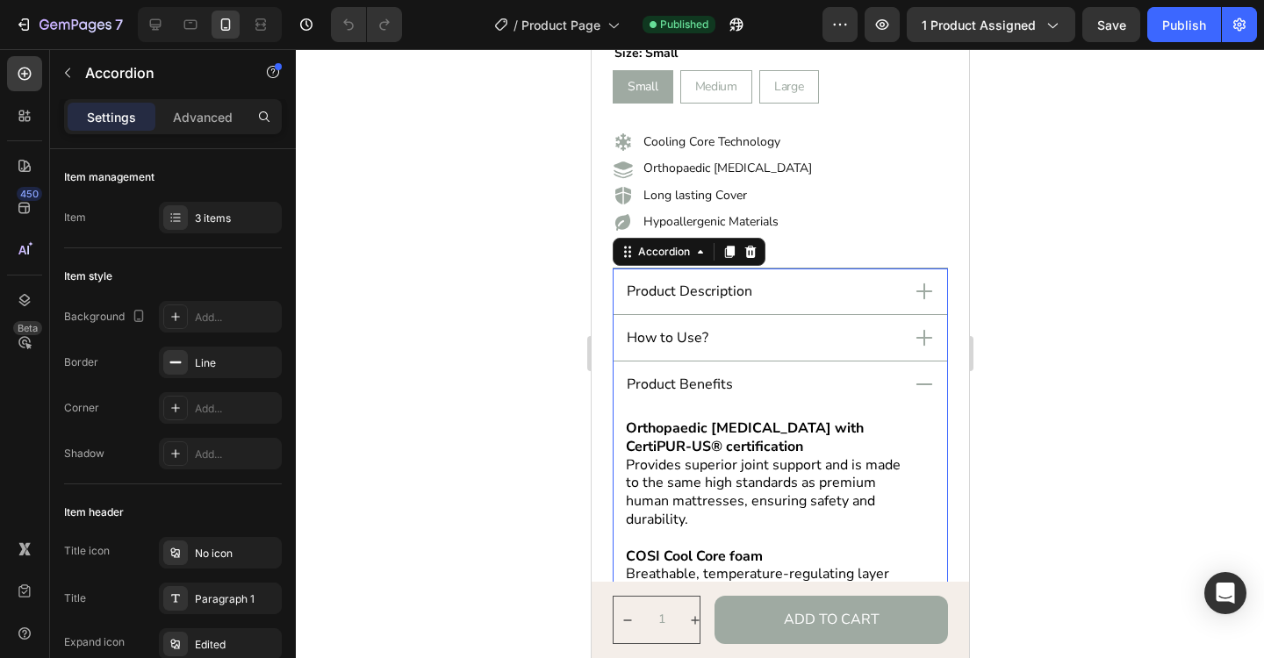
click at [883, 298] on div "Product Description" at bounding box center [760, 292] width 274 height 24
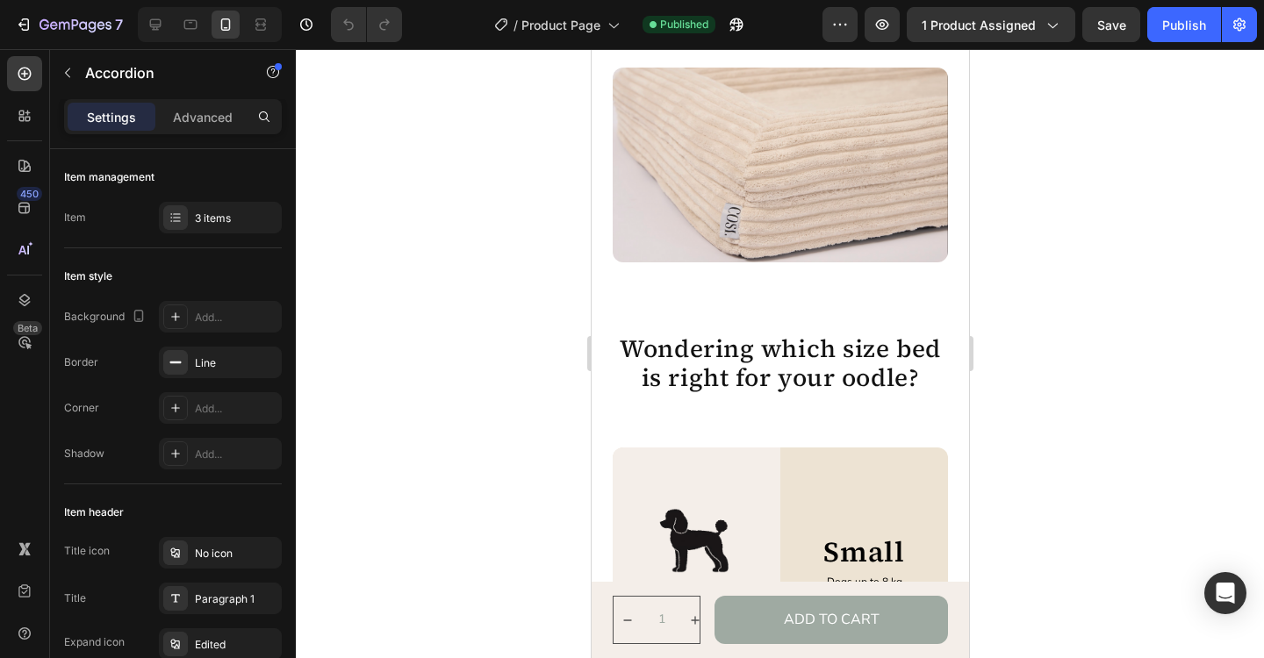
scroll to position [3124, 0]
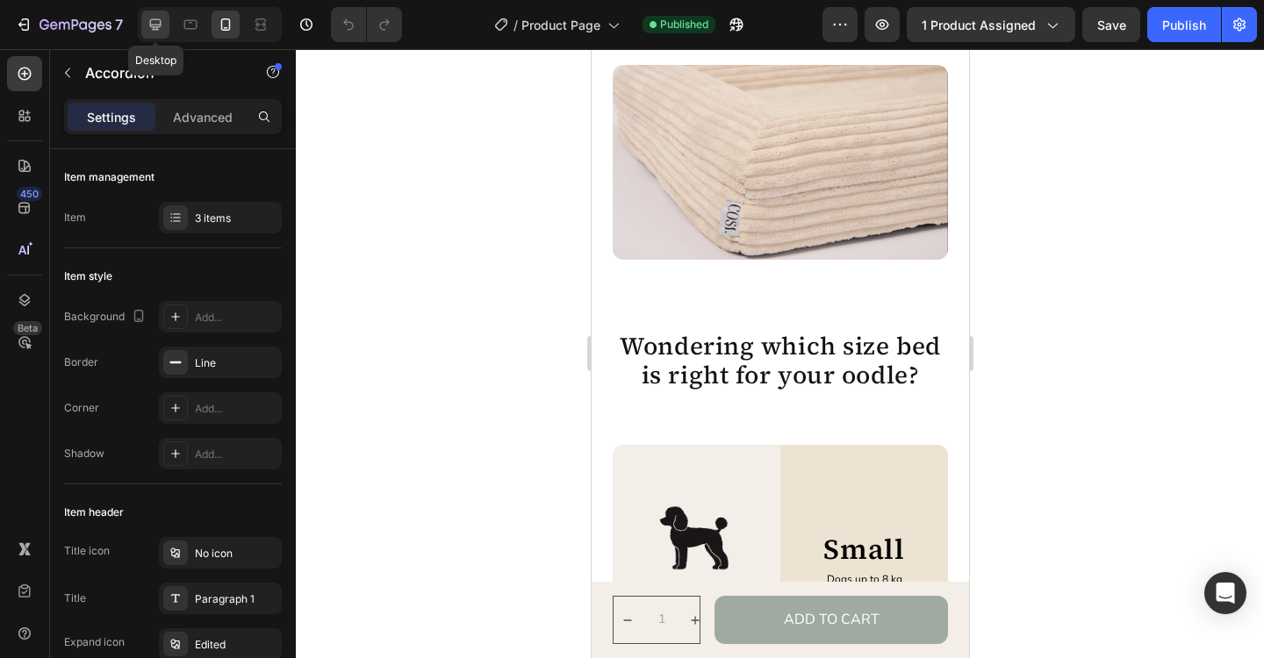
click at [153, 22] on icon at bounding box center [156, 25] width 18 height 18
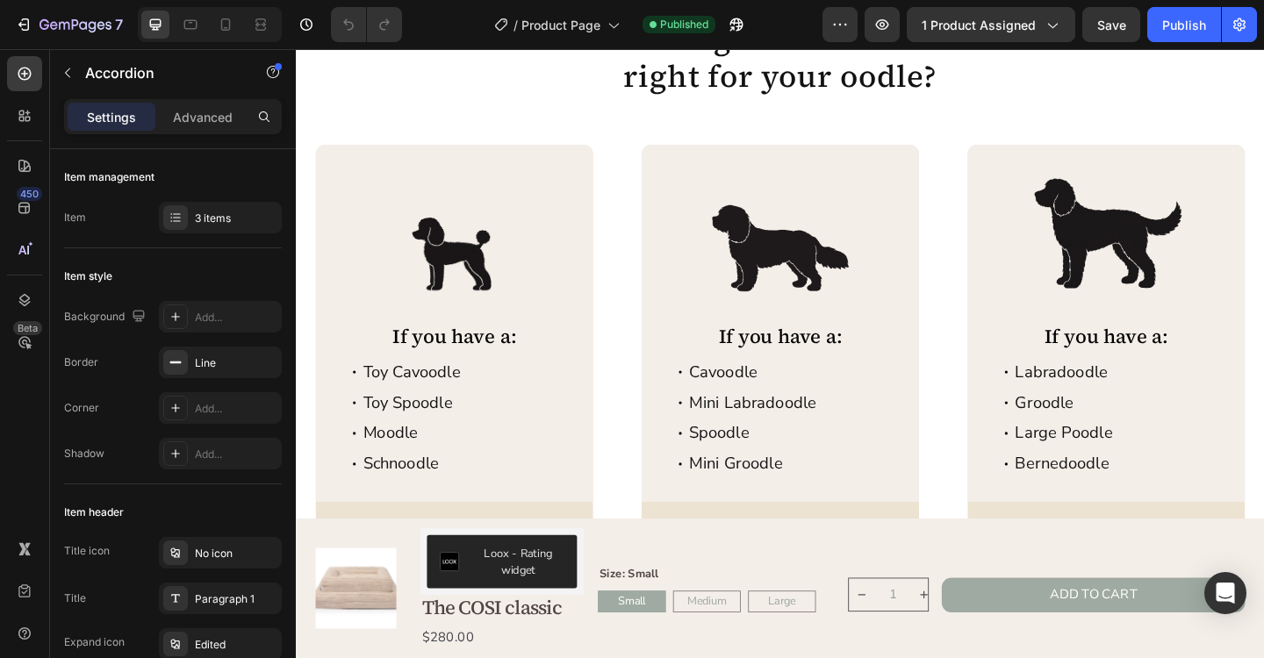
scroll to position [3651, 0]
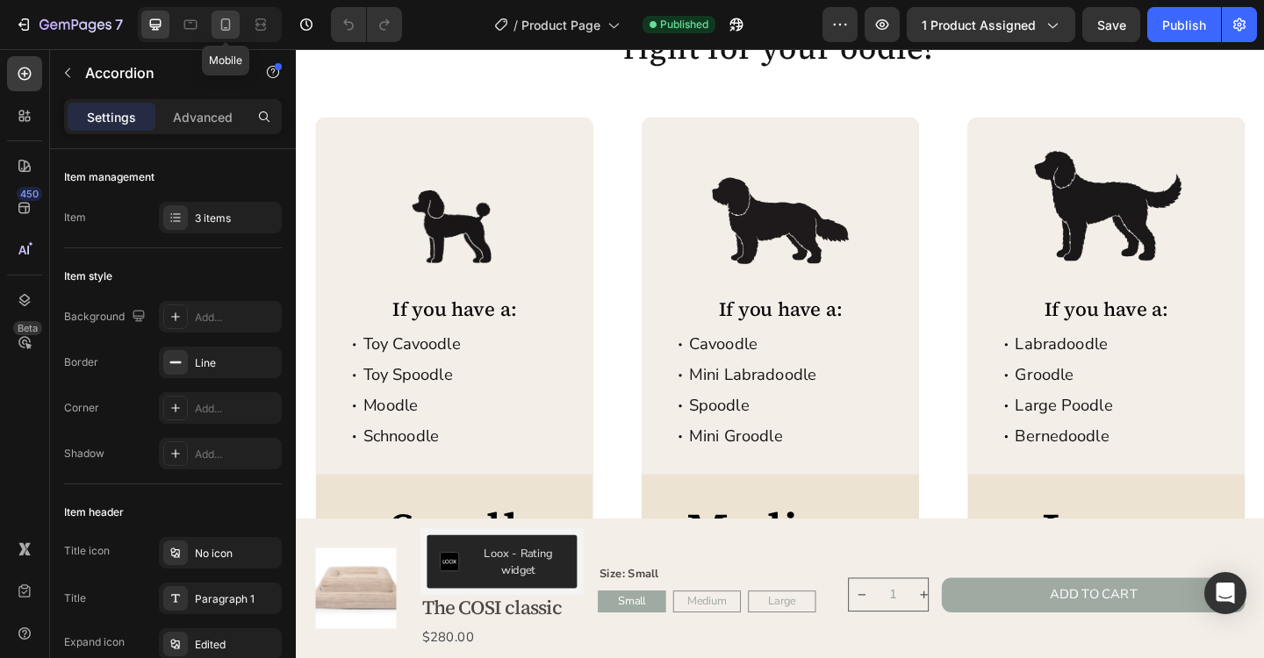
click at [228, 34] on div at bounding box center [226, 25] width 28 height 28
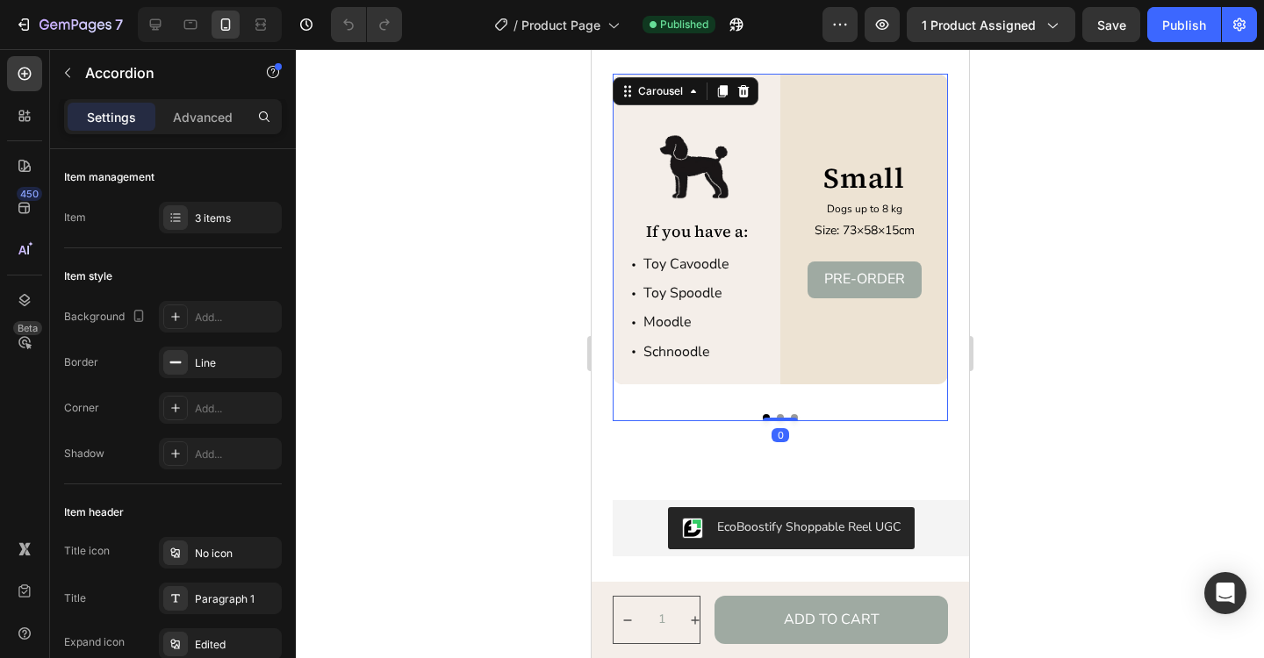
click at [780, 420] on div "Image If you have a: Text Block Toy Cavoodle Toy Spoodle Moodle Schnoodle Item …" at bounding box center [779, 248] width 335 height 348
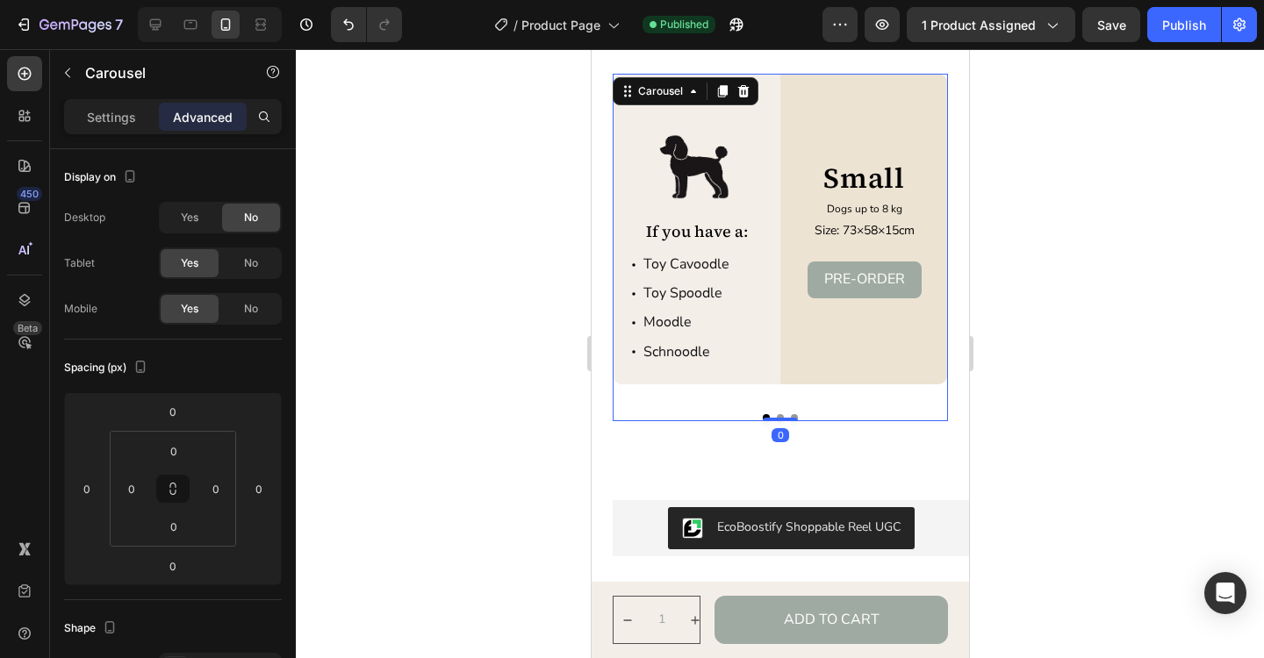
click at [779, 412] on div "Image If you have a: Text Block Toy Cavoodle Toy Spoodle Moodle Schnoodle Item …" at bounding box center [779, 248] width 335 height 348
click at [779, 414] on button "Dot" at bounding box center [779, 417] width 7 height 7
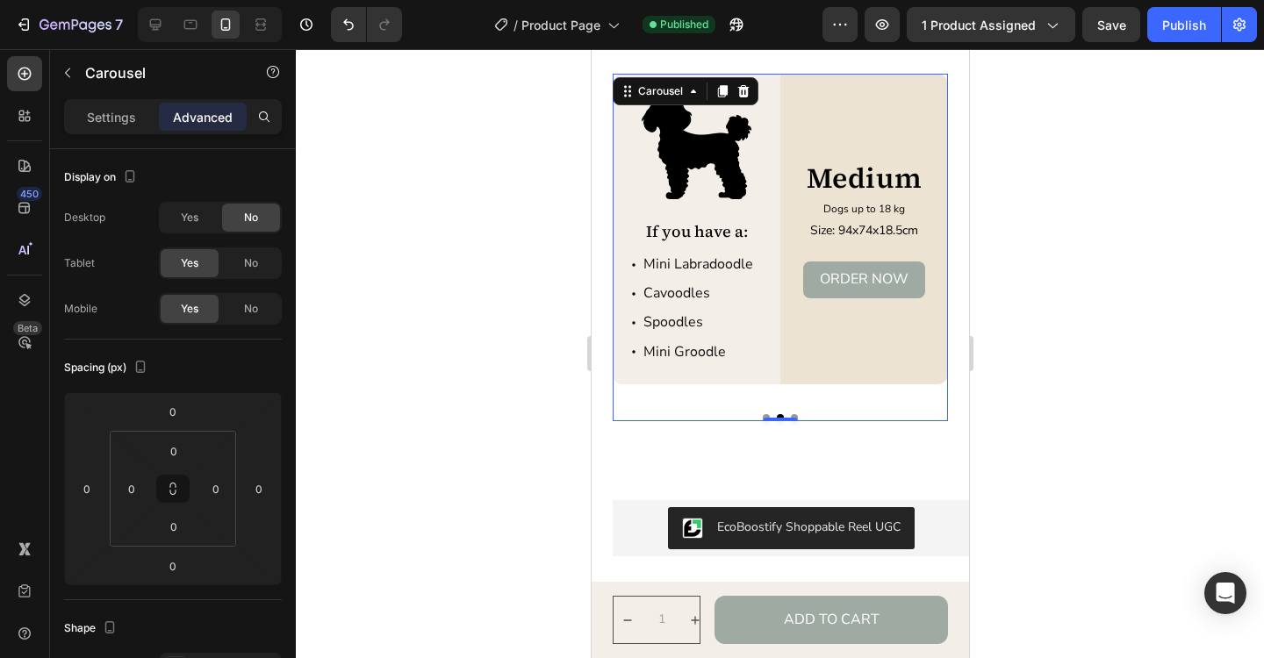
click at [795, 415] on button "Dot" at bounding box center [793, 417] width 7 height 7
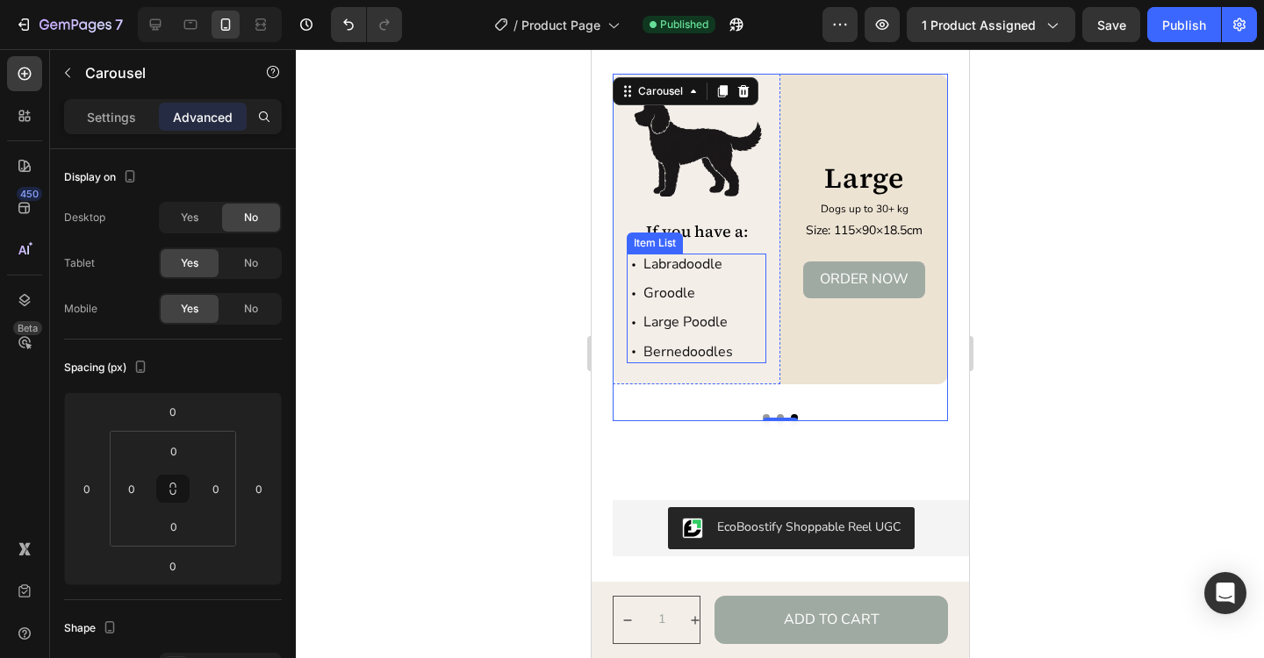
click at [728, 355] on p "Bernedoodles" at bounding box center [687, 352] width 90 height 17
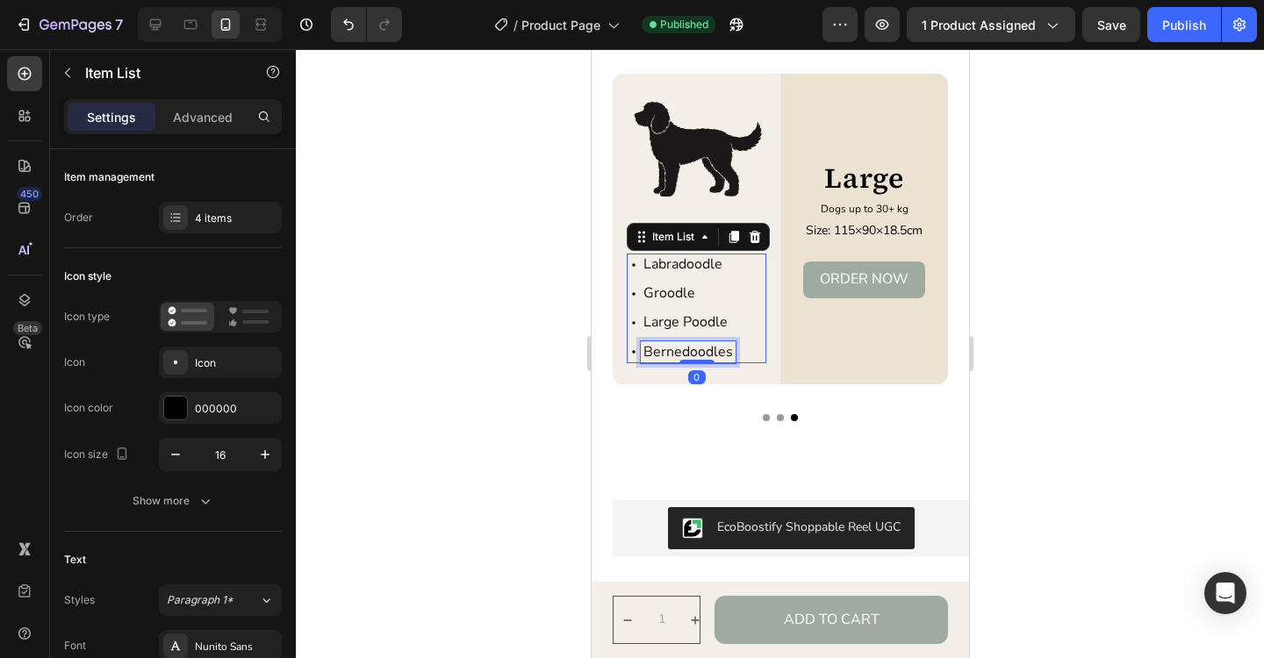
click at [729, 355] on p "Bernedoodles" at bounding box center [687, 352] width 90 height 17
click at [1060, 398] on div at bounding box center [780, 353] width 968 height 609
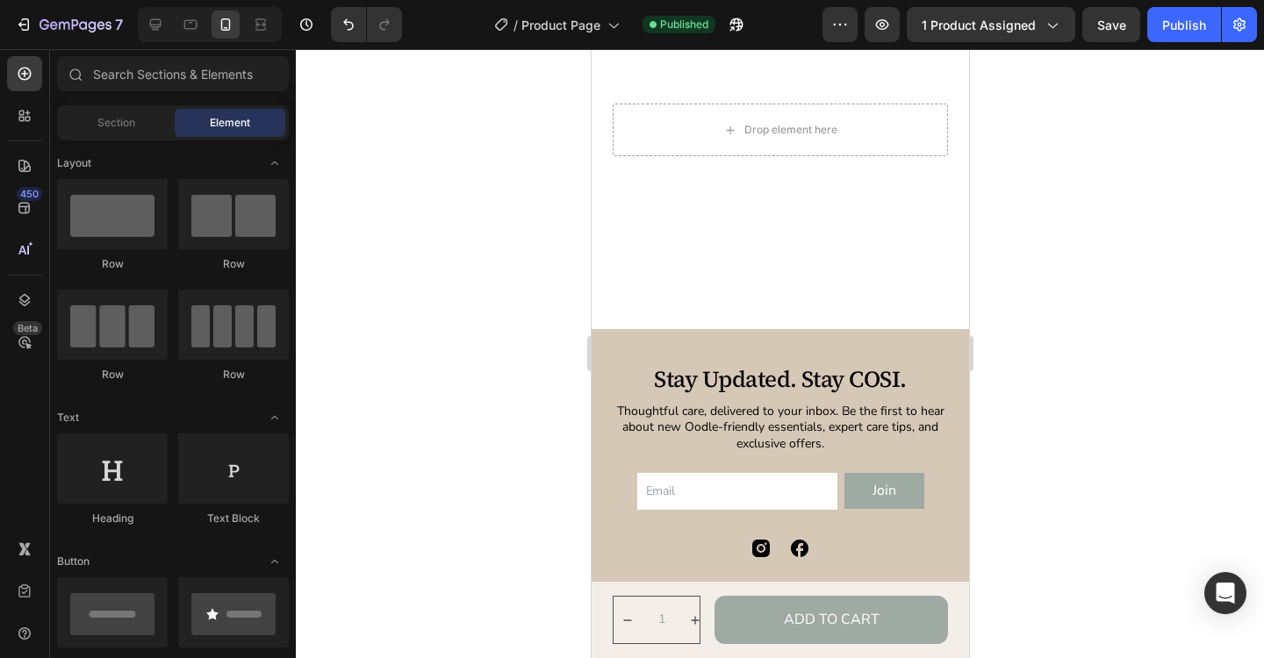
scroll to position [4327, 0]
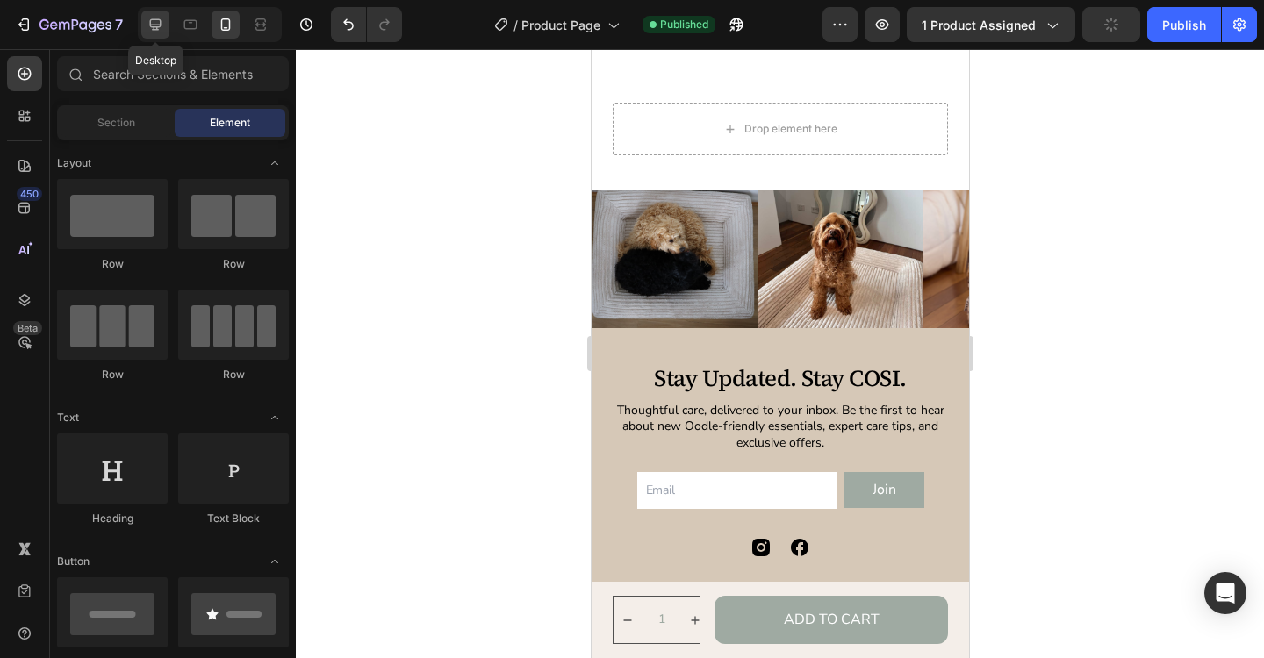
click at [155, 25] on icon at bounding box center [156, 25] width 18 height 18
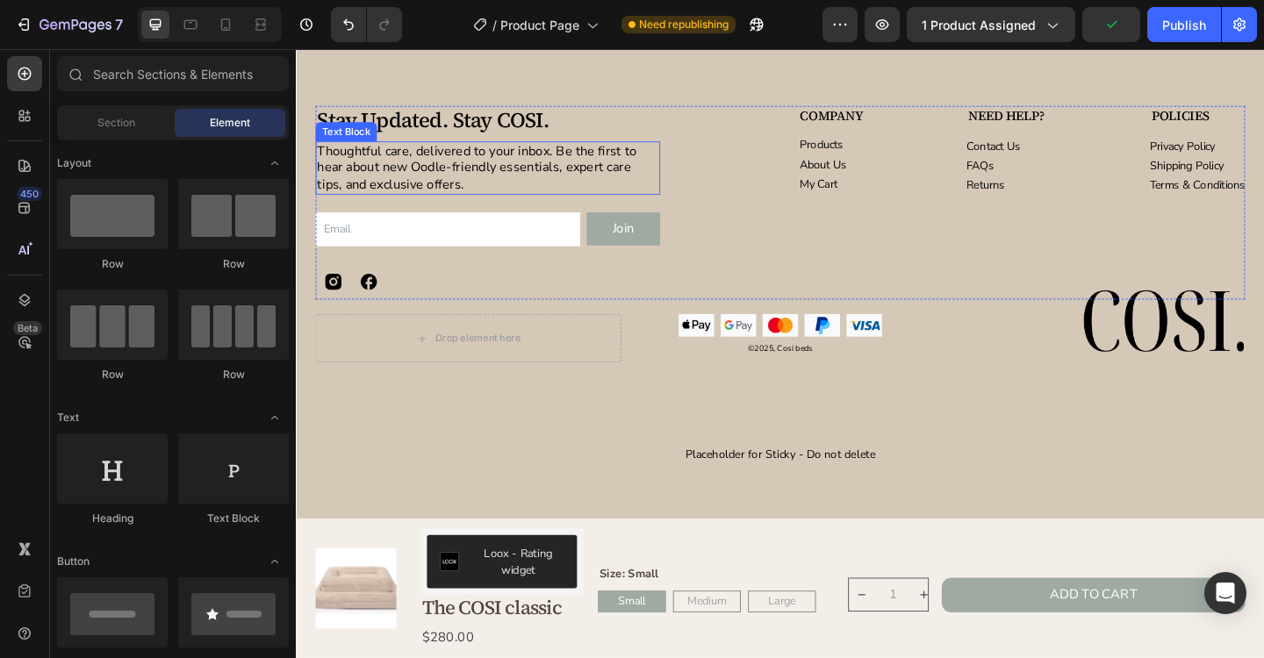
scroll to position [4806, 0]
click at [409, 183] on p "Thoughtful care, delivered to your inbox. Be the first to hear about new Oodle-…" at bounding box center [504, 180] width 371 height 54
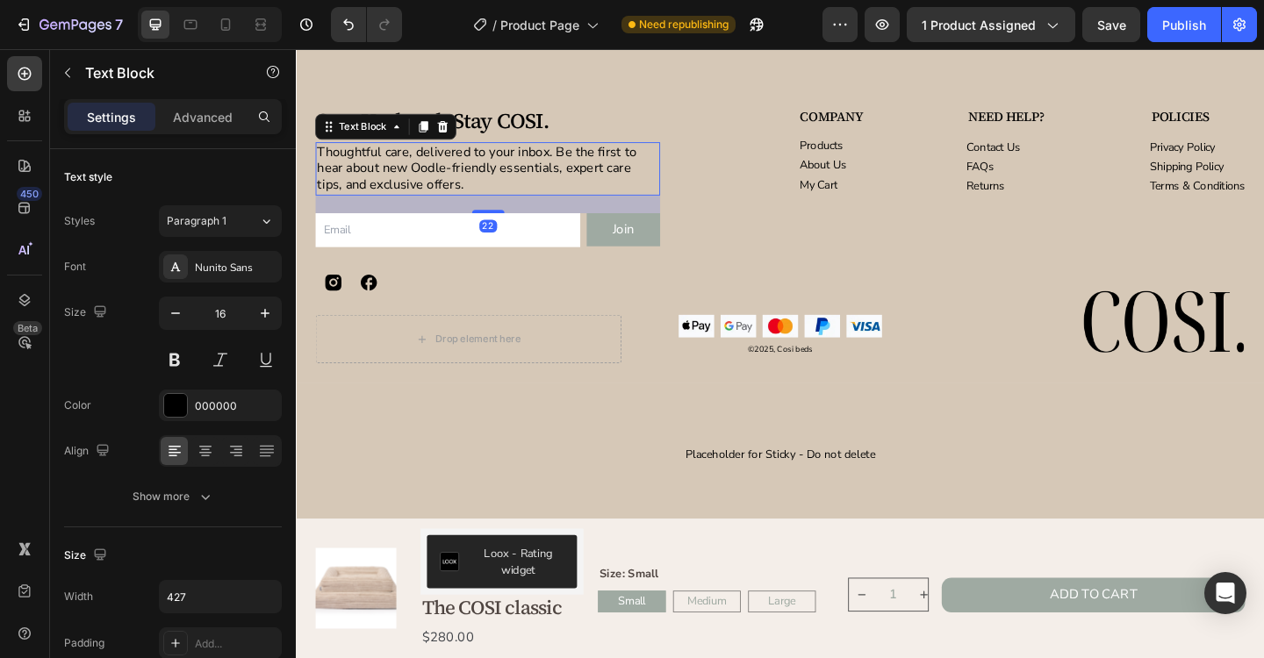
click at [374, 173] on p "Thoughtful care, delivered to your inbox. Be the first to hear about new Oodle-…" at bounding box center [504, 180] width 371 height 54
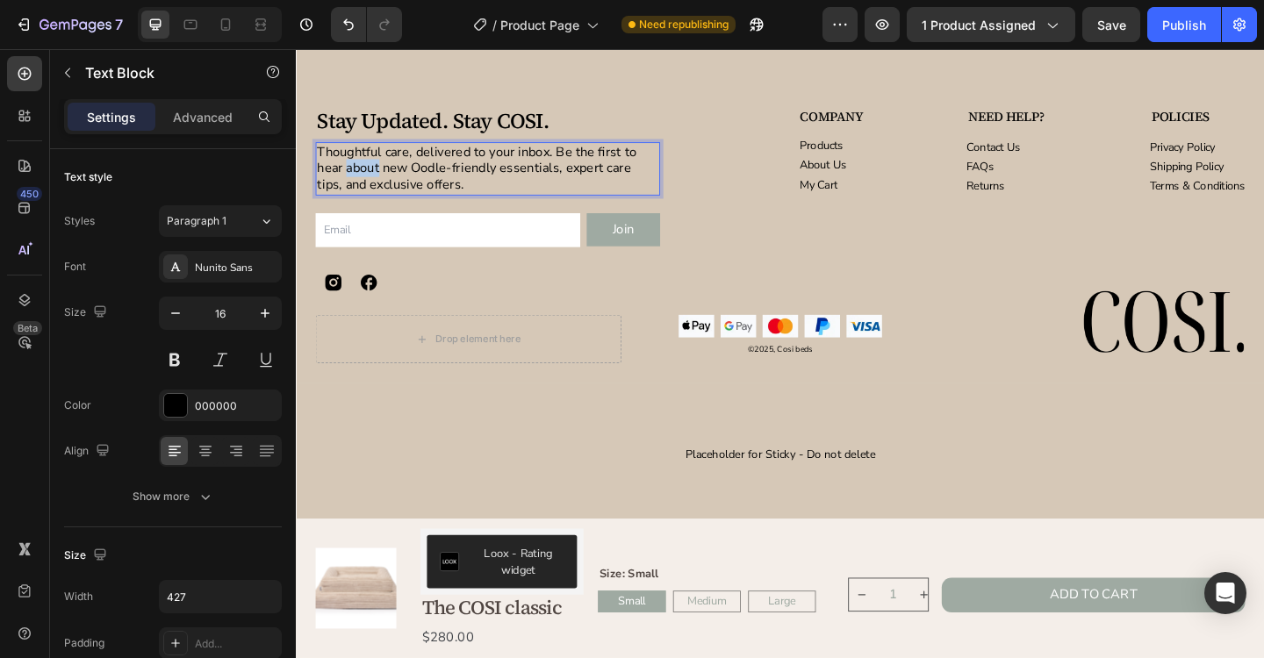
click at [374, 173] on p "Thoughtful care, delivered to your inbox. Be the first to hear about new Oodle-…" at bounding box center [504, 180] width 371 height 54
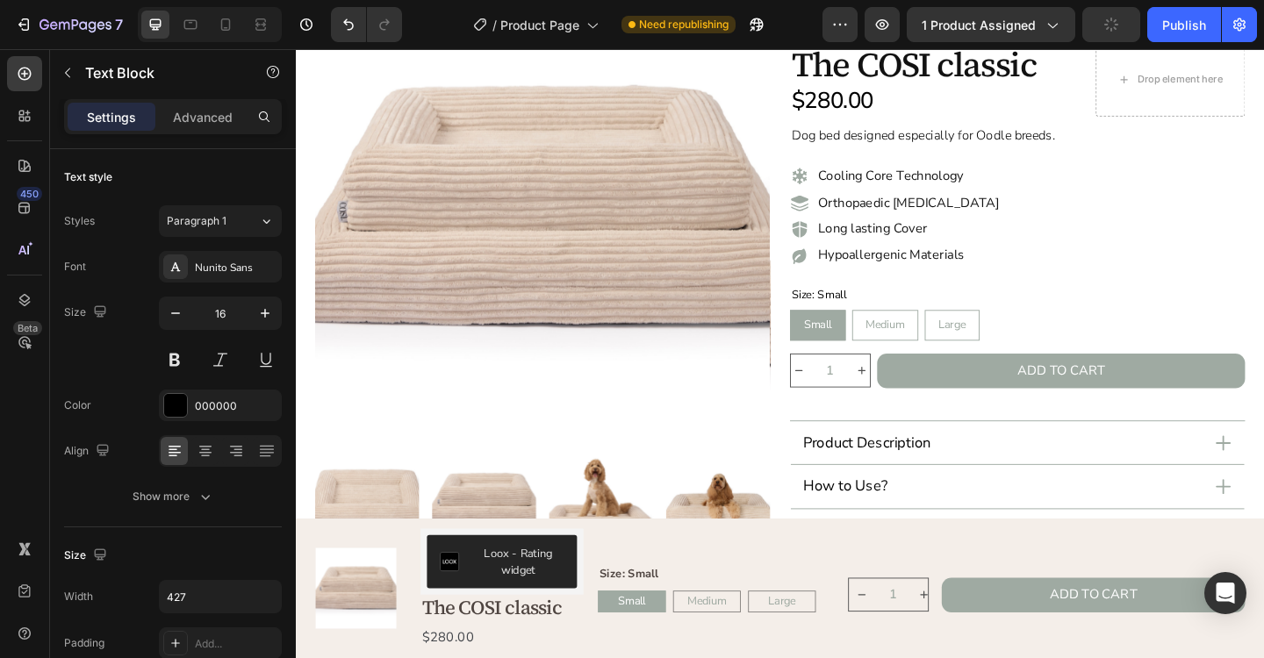
scroll to position [138, 0]
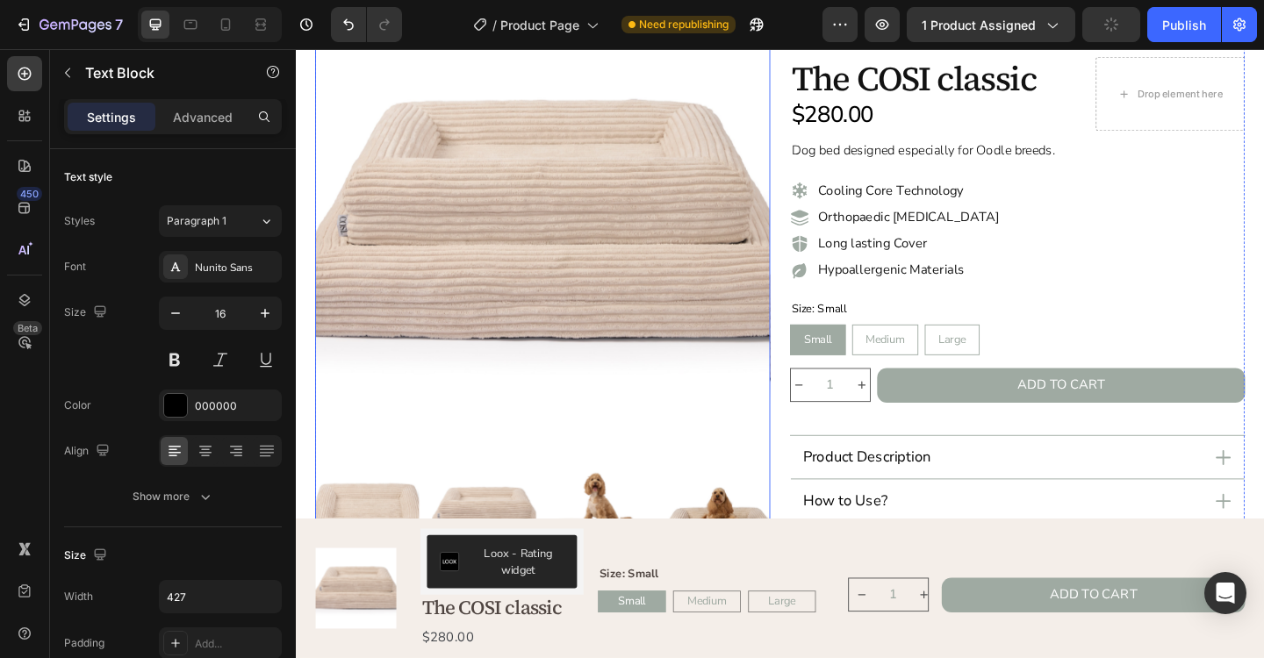
click at [503, 539] on img at bounding box center [500, 556] width 113 height 113
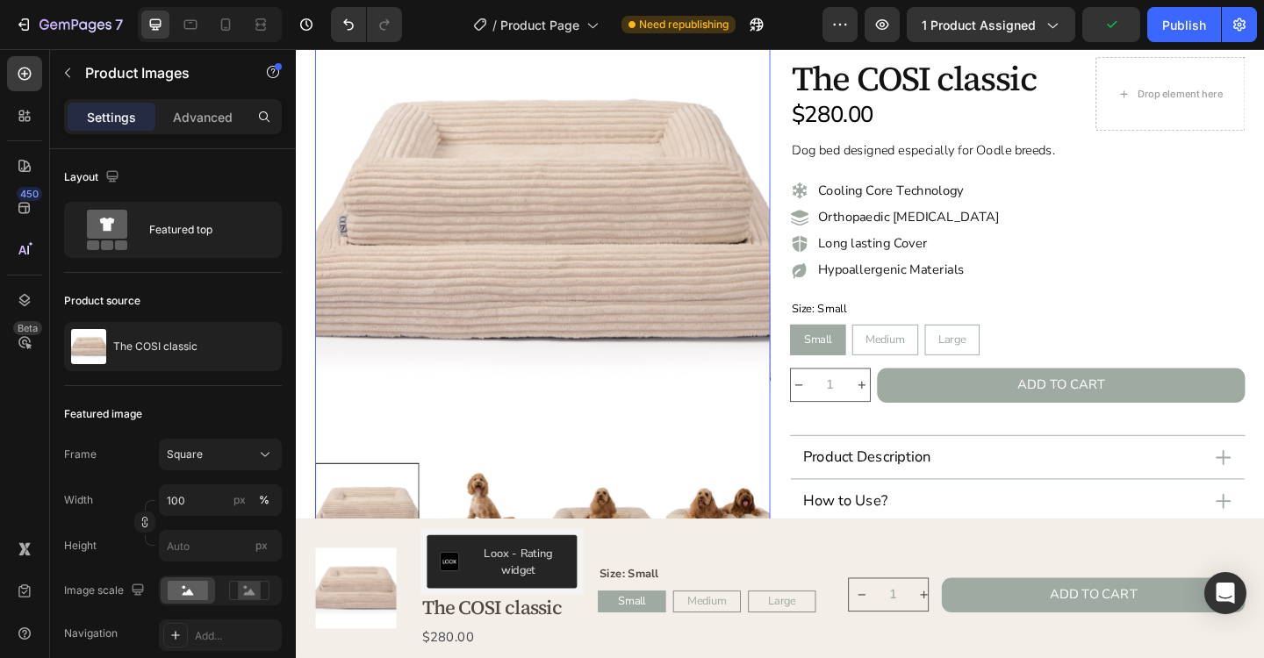
click at [488, 545] on img at bounding box center [500, 556] width 113 height 113
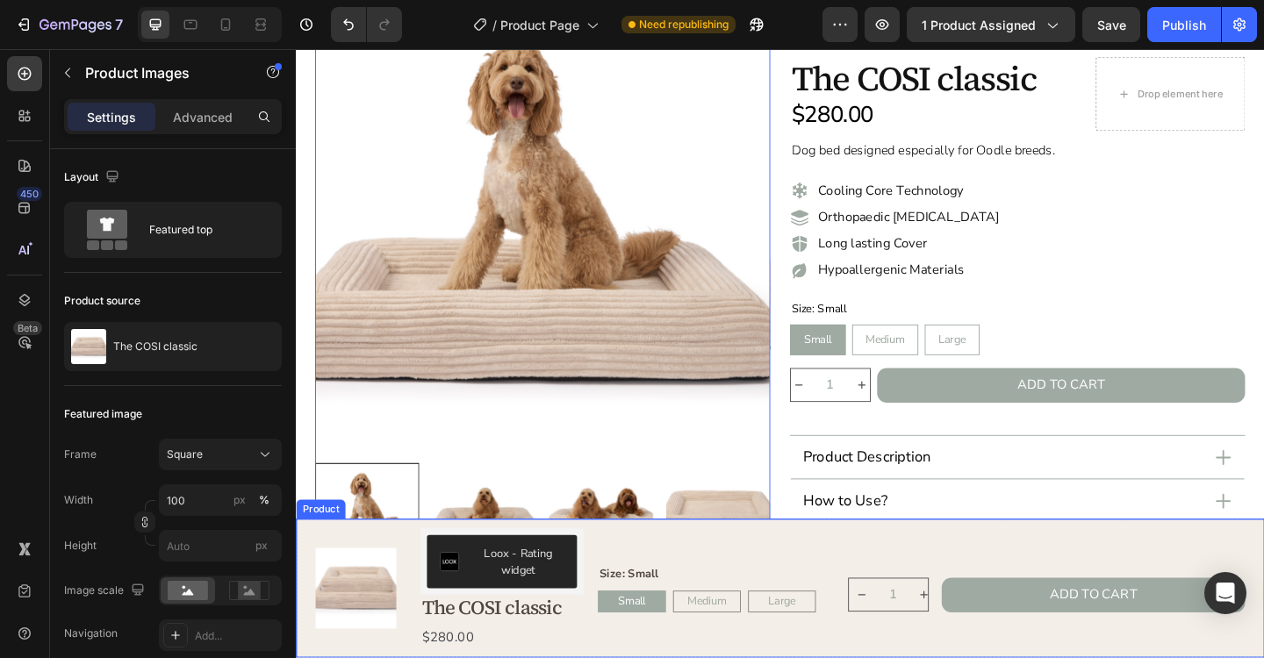
click at [507, 554] on img at bounding box center [500, 556] width 113 height 113
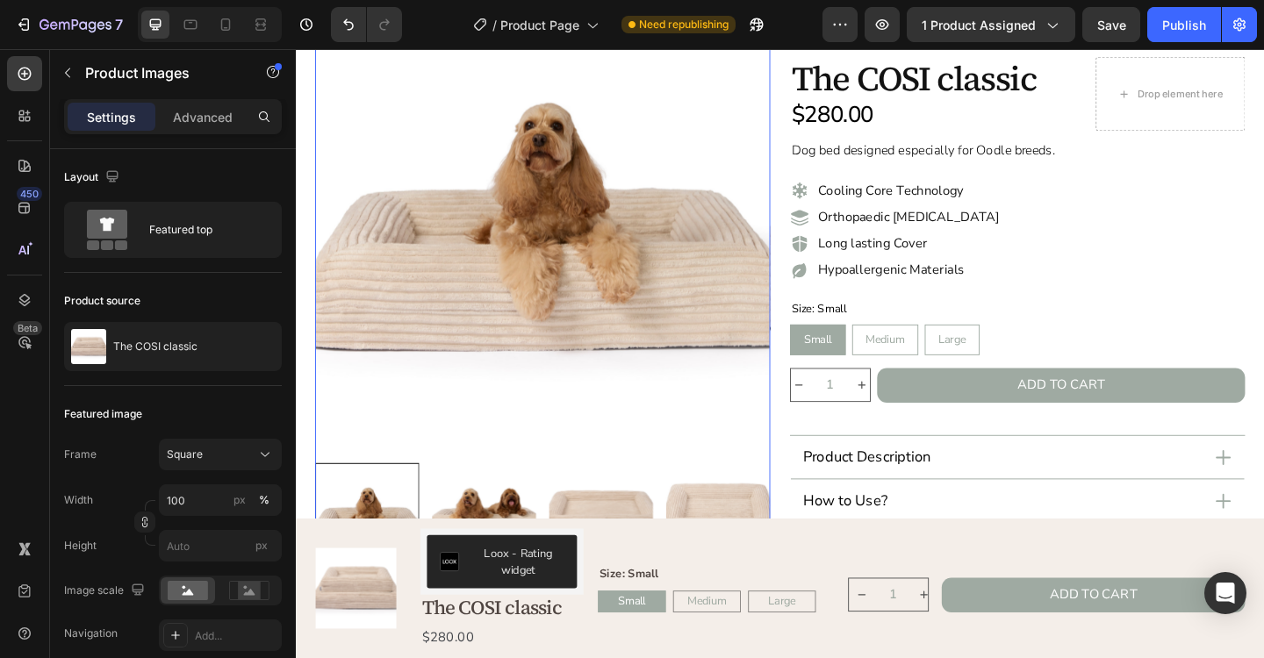
click at [520, 551] on img at bounding box center [500, 556] width 113 height 113
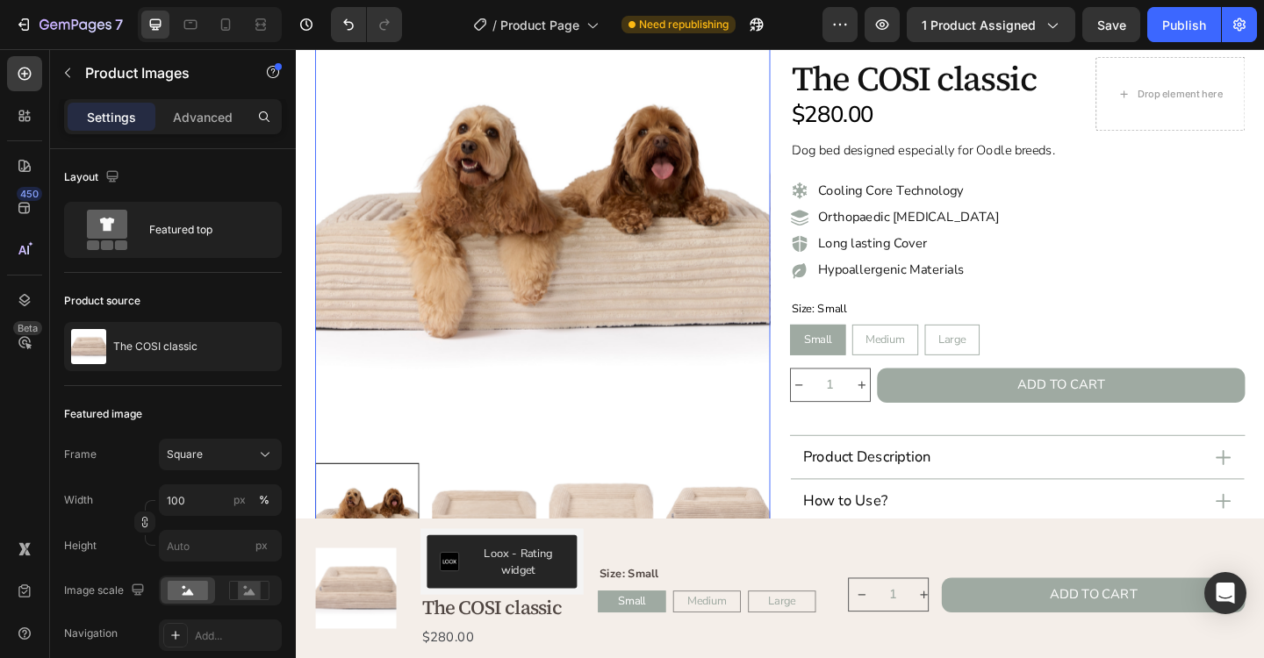
click at [520, 544] on img at bounding box center [500, 556] width 113 height 113
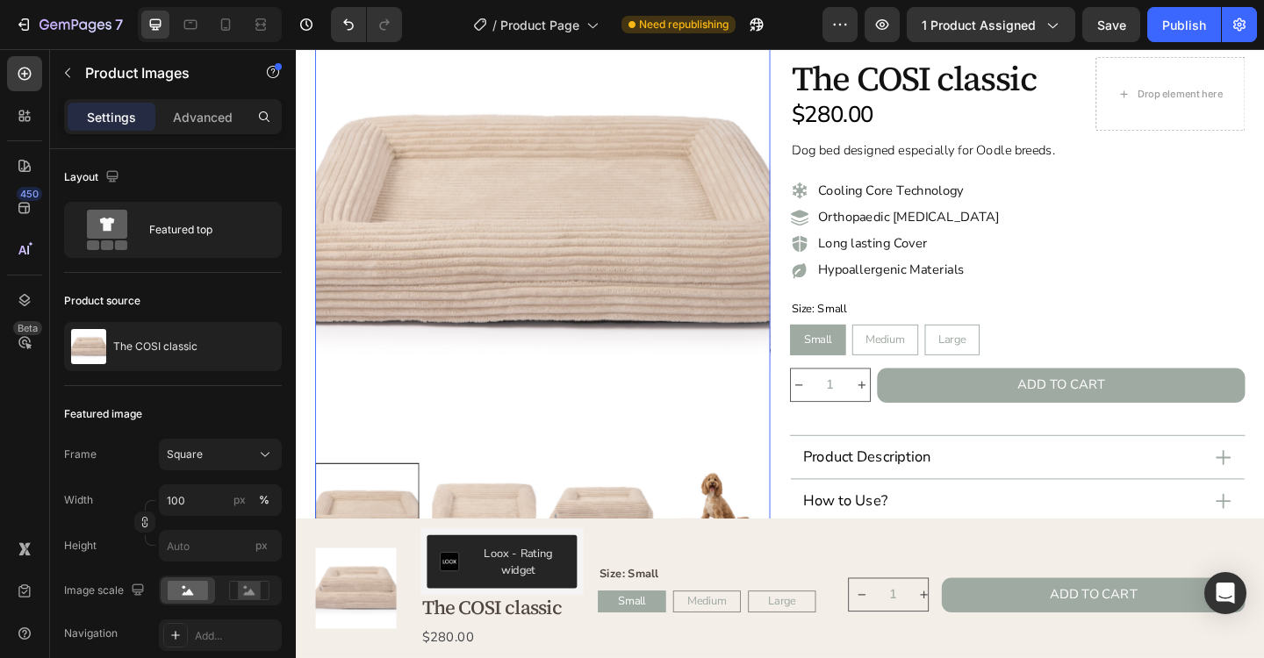
click at [523, 542] on img at bounding box center [500, 556] width 113 height 113
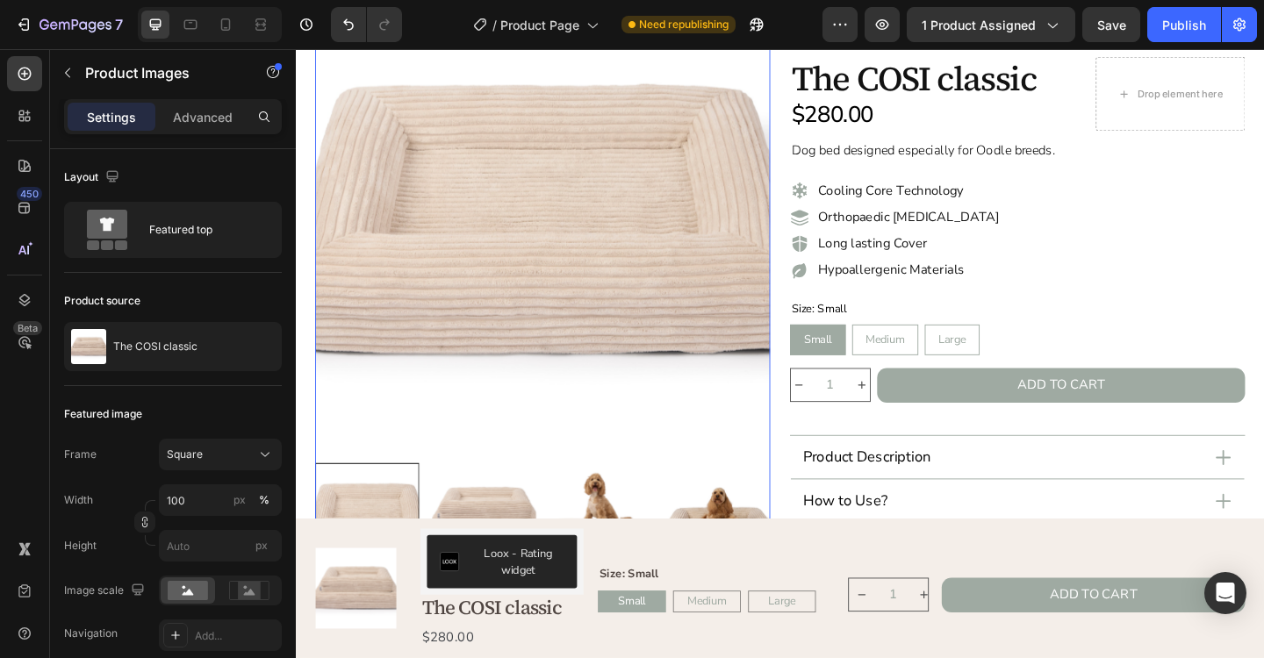
click at [528, 549] on img at bounding box center [500, 556] width 113 height 113
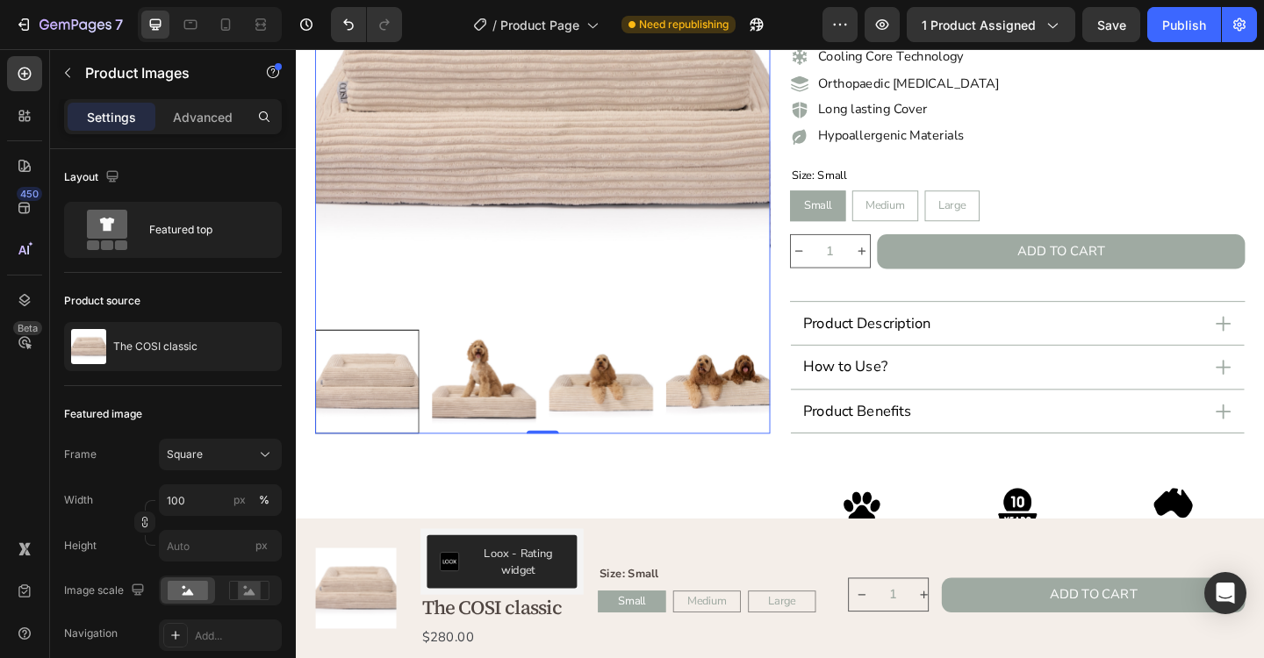
scroll to position [277, 0]
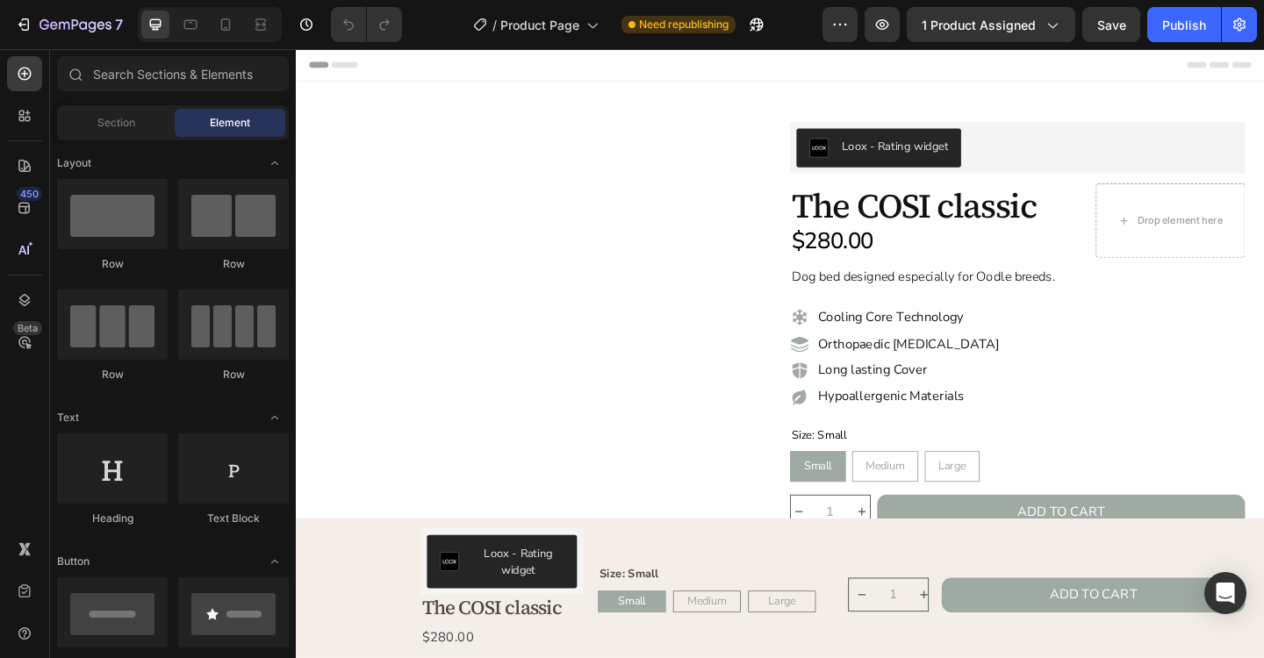
radio input "false"
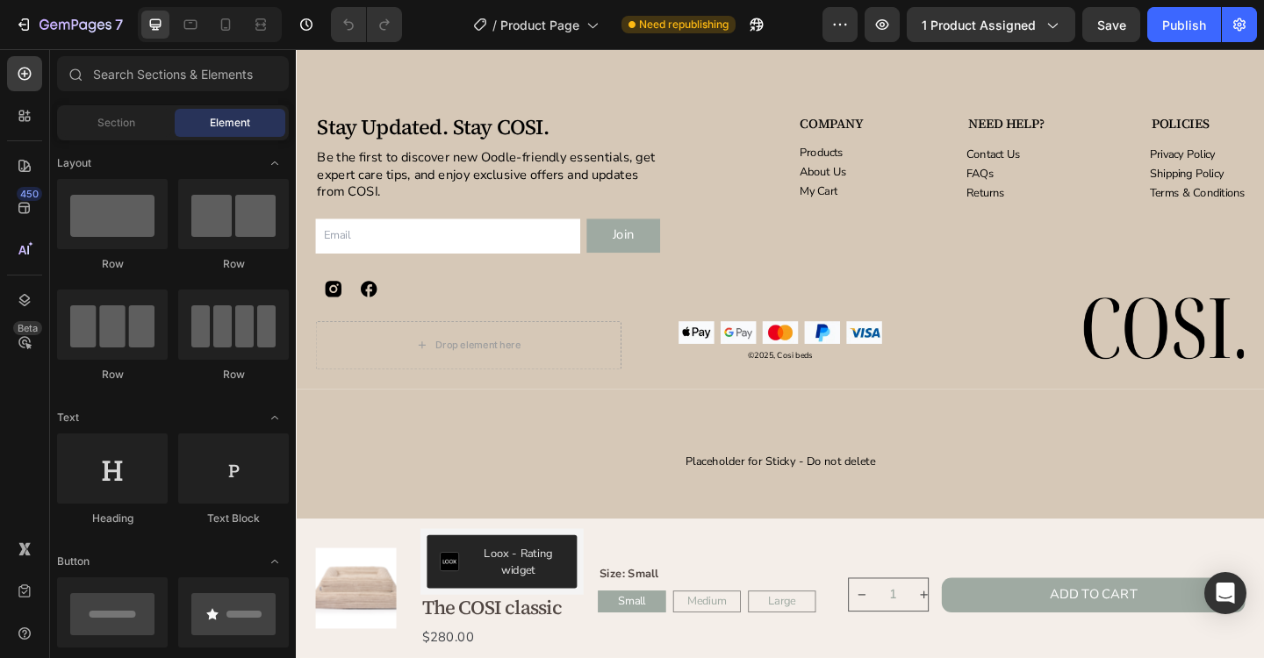
scroll to position [4332, 0]
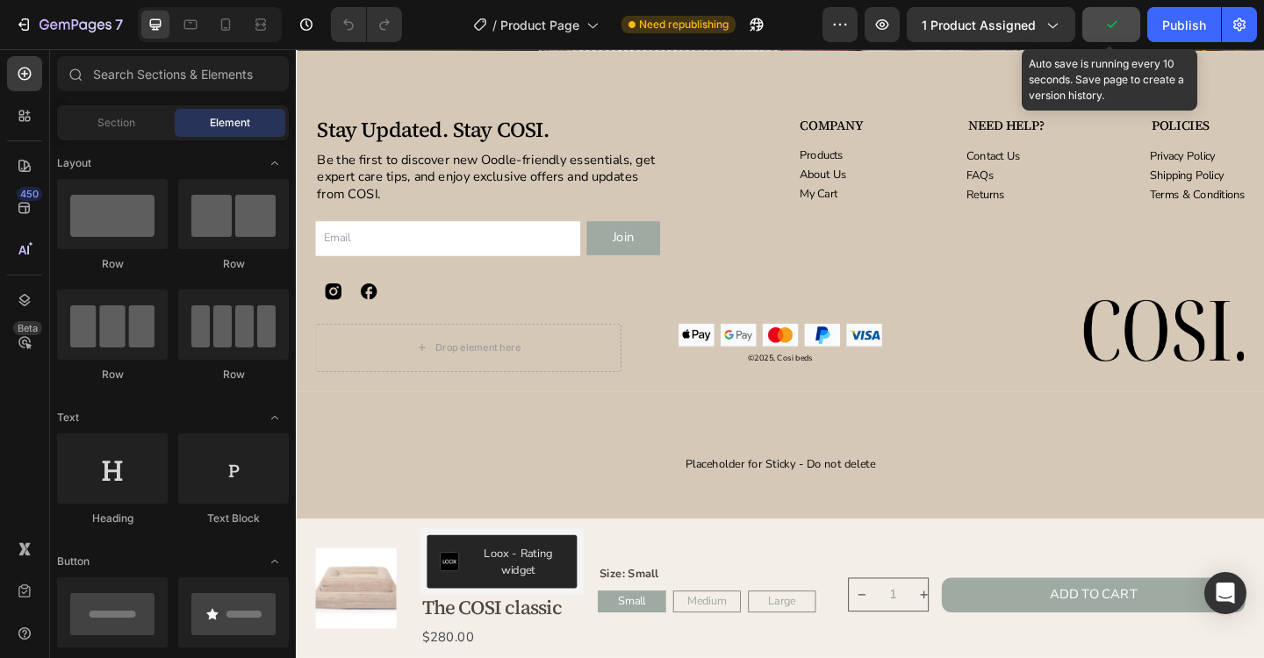
click at [1121, 17] on button "button" at bounding box center [1111, 24] width 58 height 35
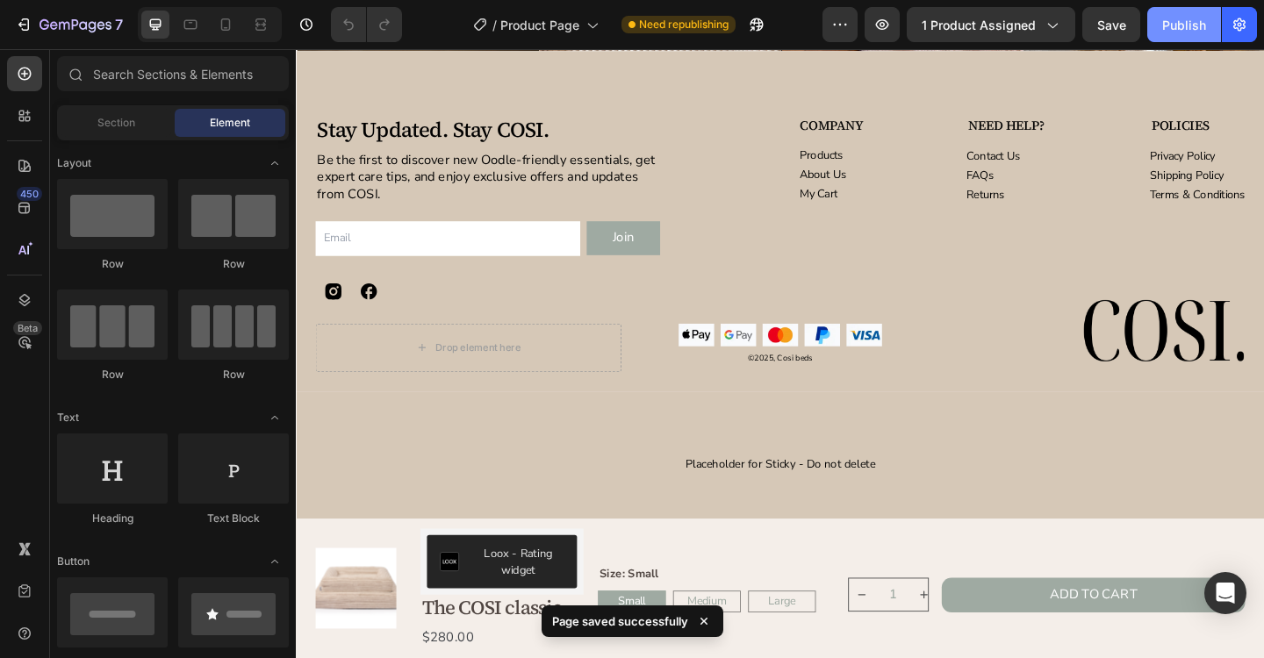
click at [1183, 24] on div "Publish" at bounding box center [1184, 25] width 44 height 18
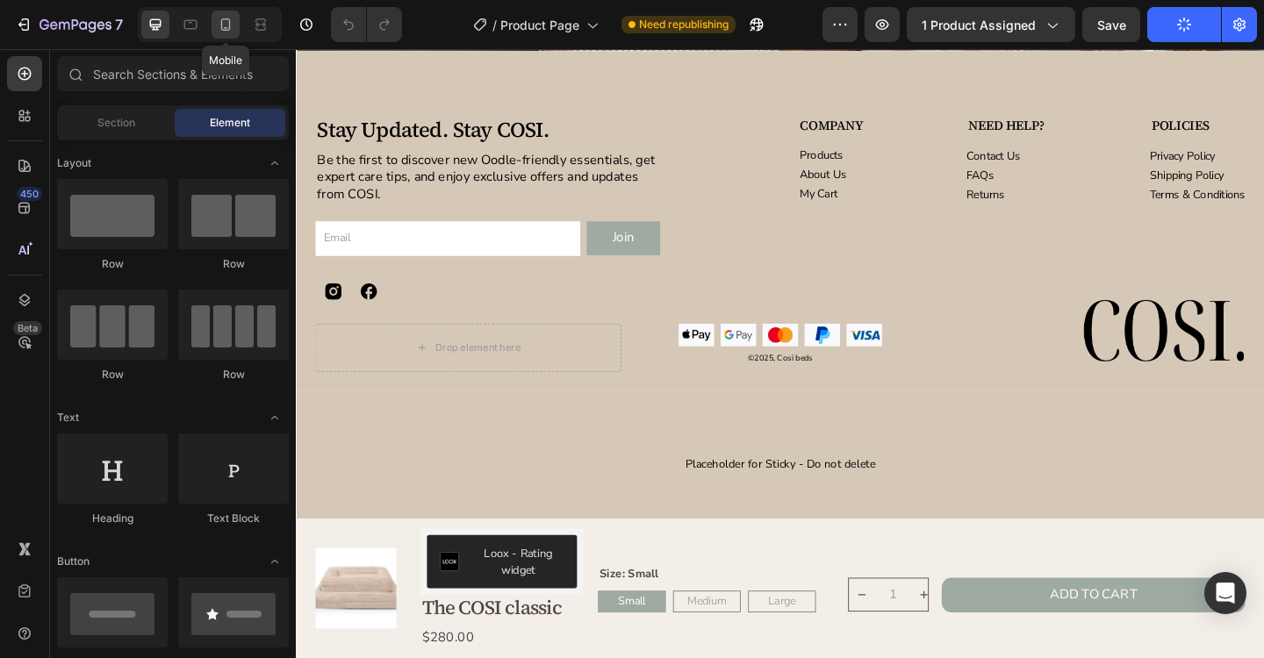
click at [226, 28] on icon at bounding box center [226, 25] width 18 height 18
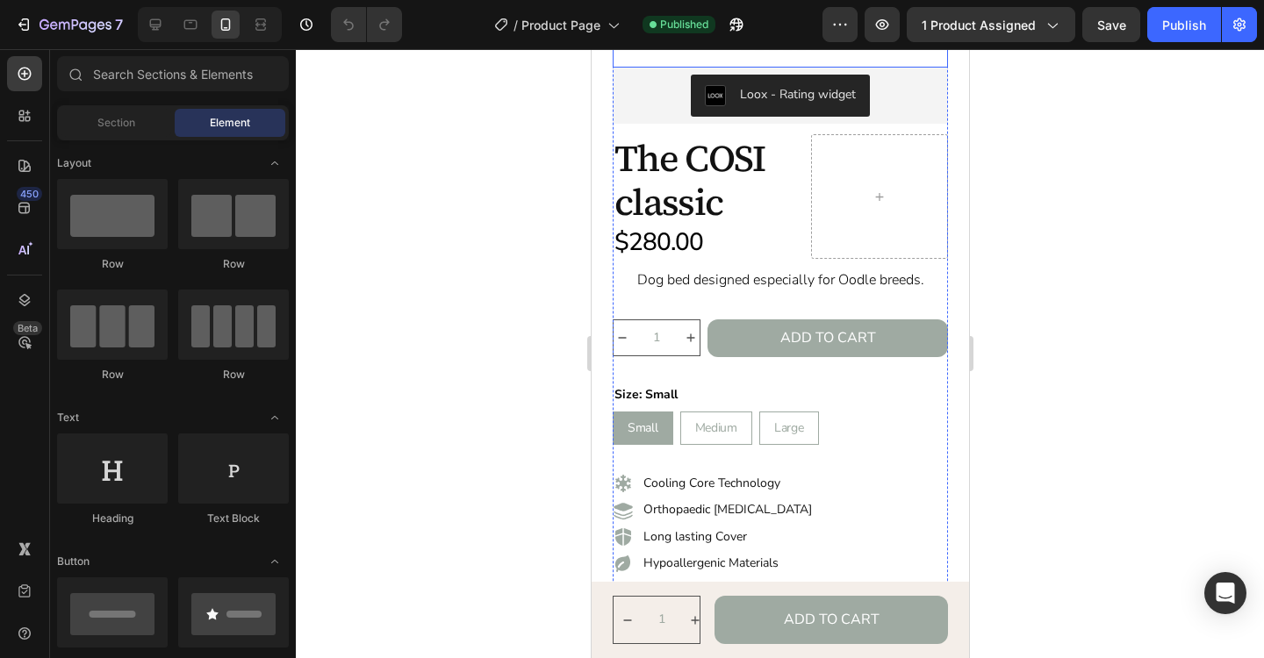
scroll to position [399, 0]
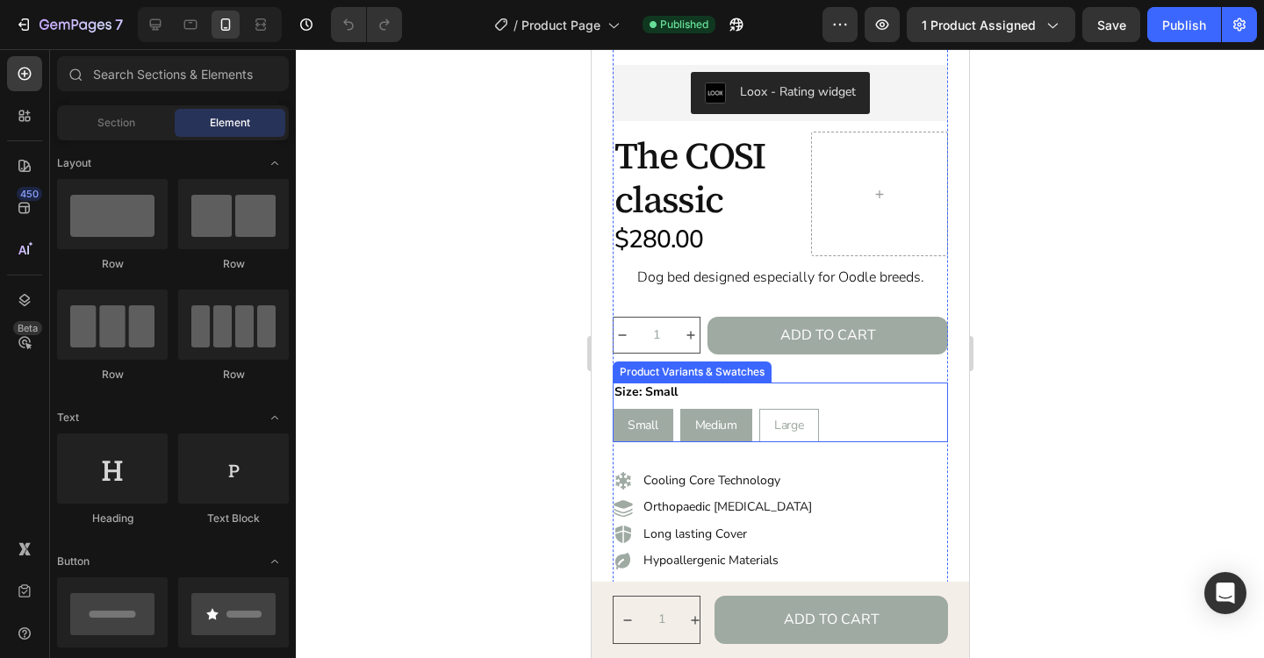
click at [726, 437] on div "Medium" at bounding box center [715, 426] width 70 height 30
click at [679, 409] on input "Medium Medium Medium" at bounding box center [678, 408] width 1 height 1
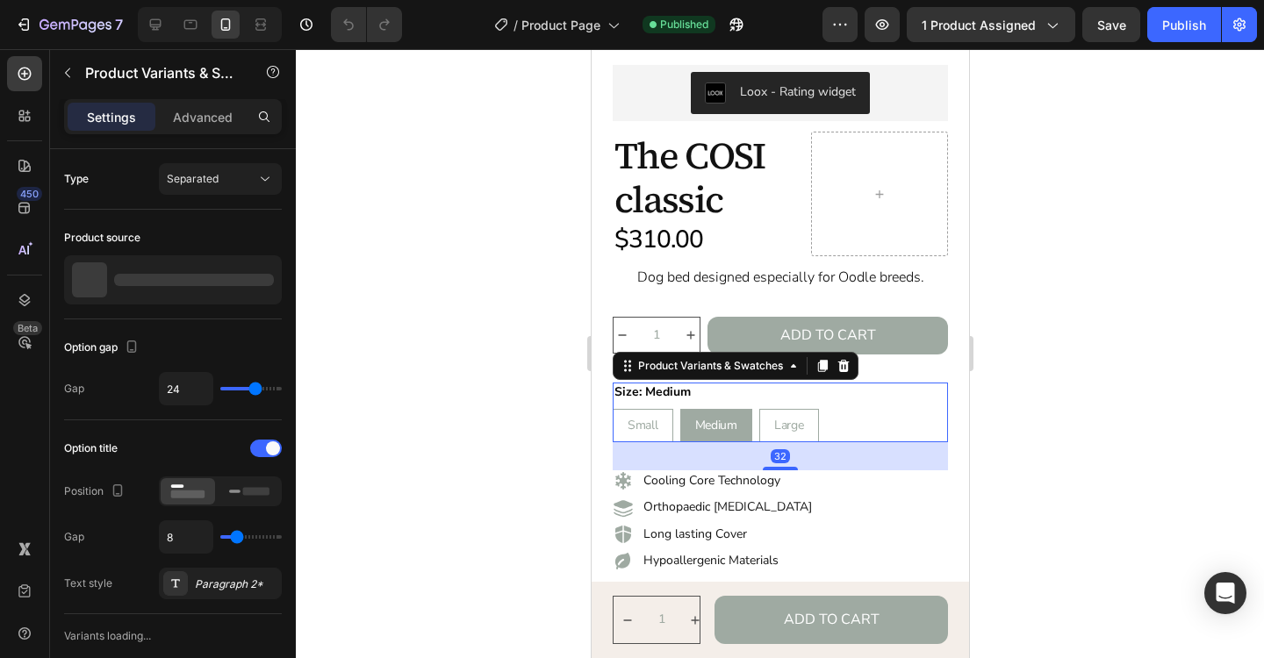
radio input "true"
click at [793, 421] on span "Large" at bounding box center [788, 425] width 30 height 17
click at [758, 409] on input "Large Large Large" at bounding box center [757, 408] width 1 height 1
radio input "false"
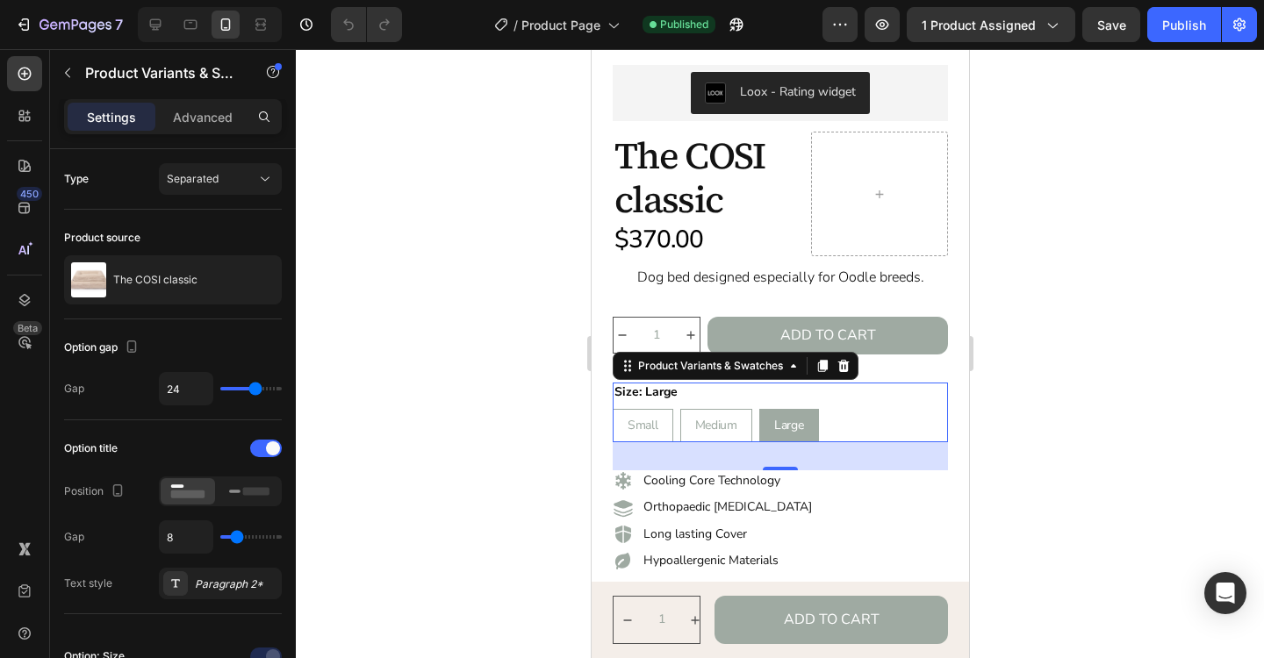
click at [1148, 326] on div at bounding box center [780, 353] width 968 height 609
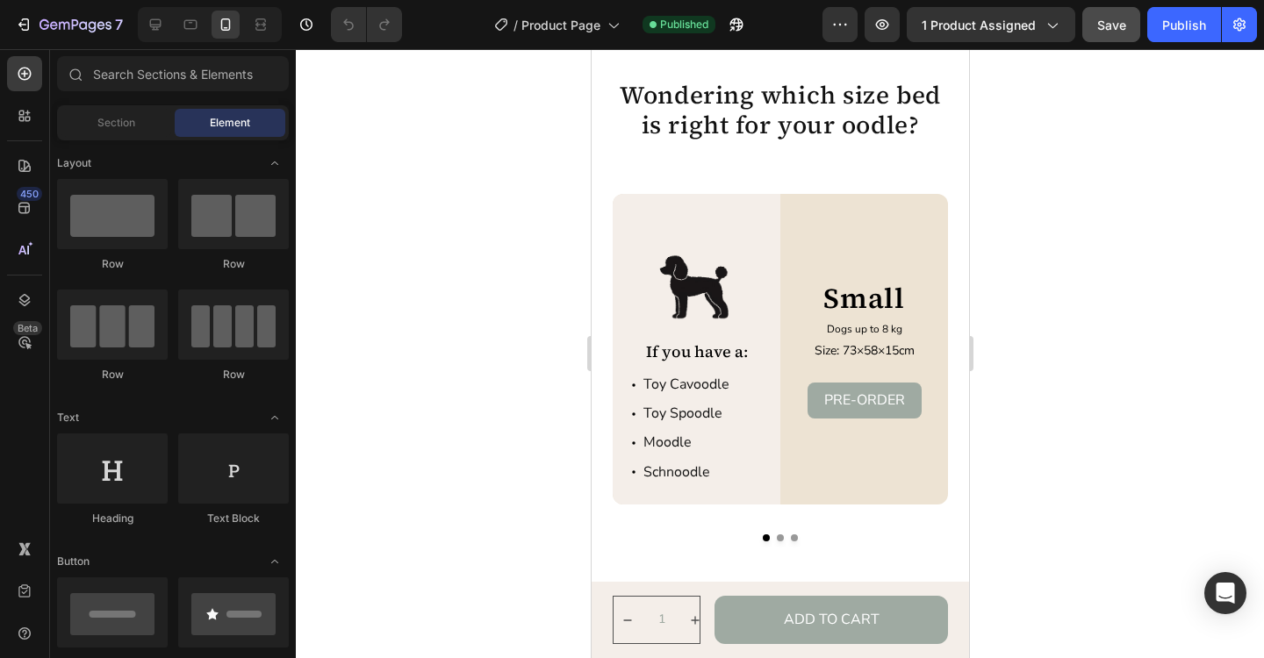
scroll to position [4320, 0]
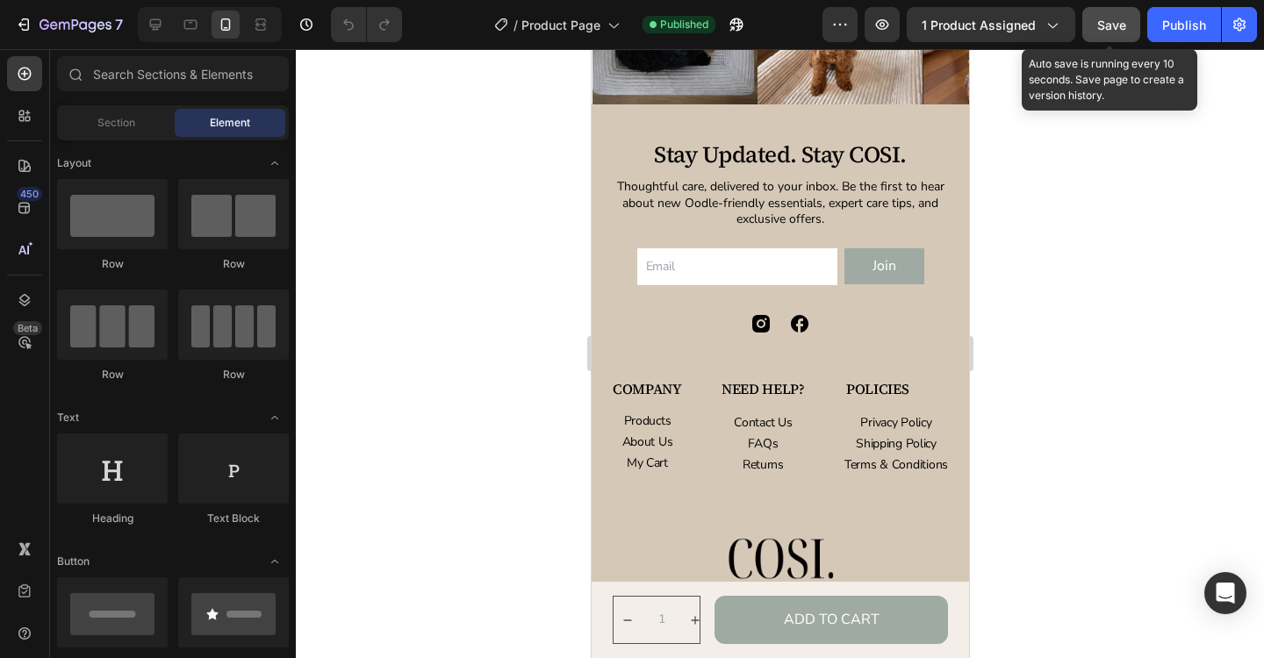
click at [1132, 15] on button "Save" at bounding box center [1111, 24] width 58 height 35
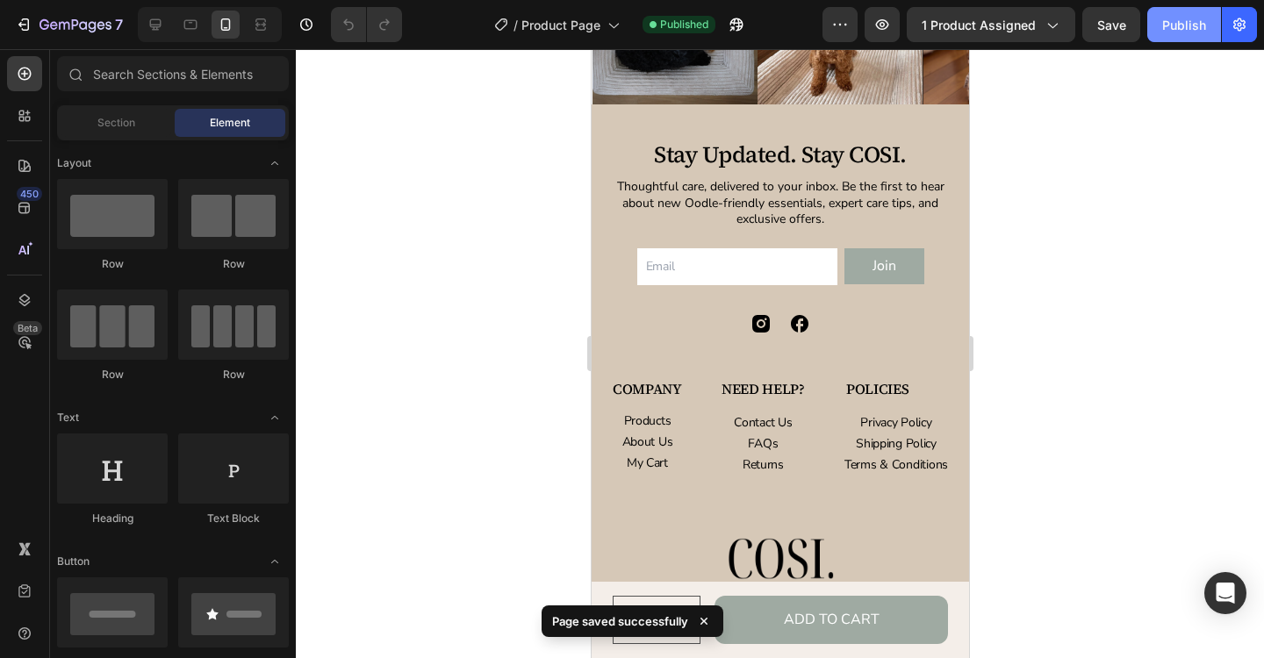
click at [1185, 25] on div "Publish" at bounding box center [1184, 25] width 44 height 18
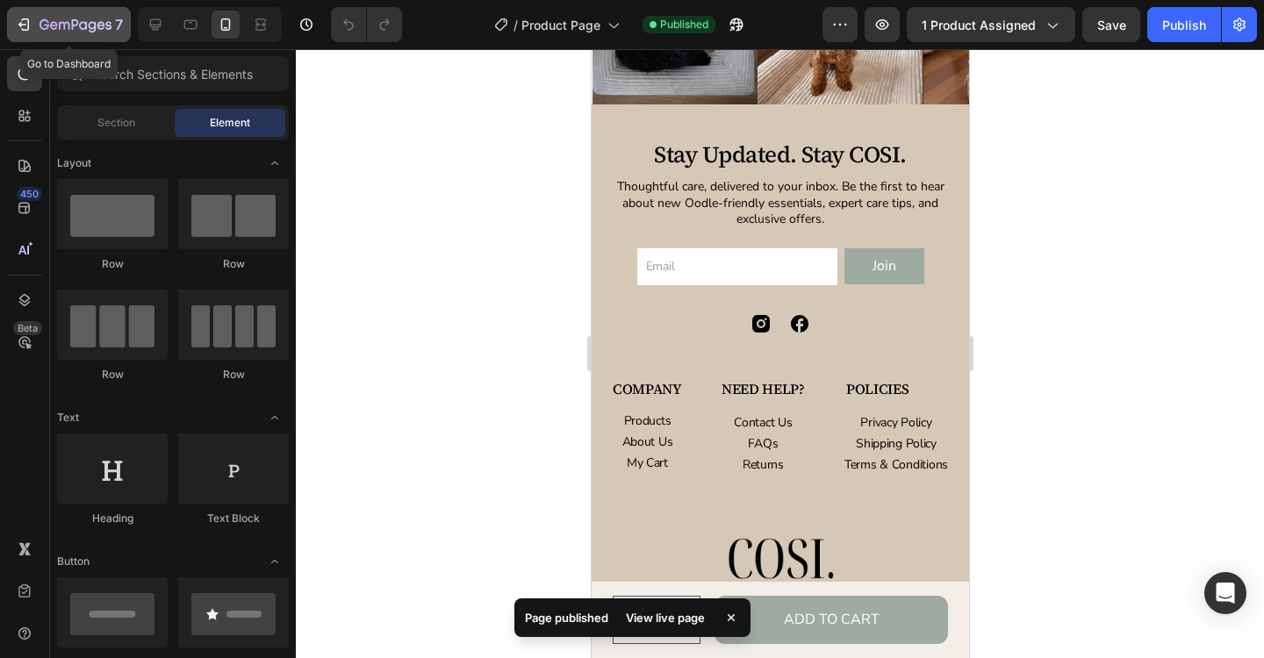
click at [72, 30] on icon "button" at bounding box center [75, 25] width 72 height 15
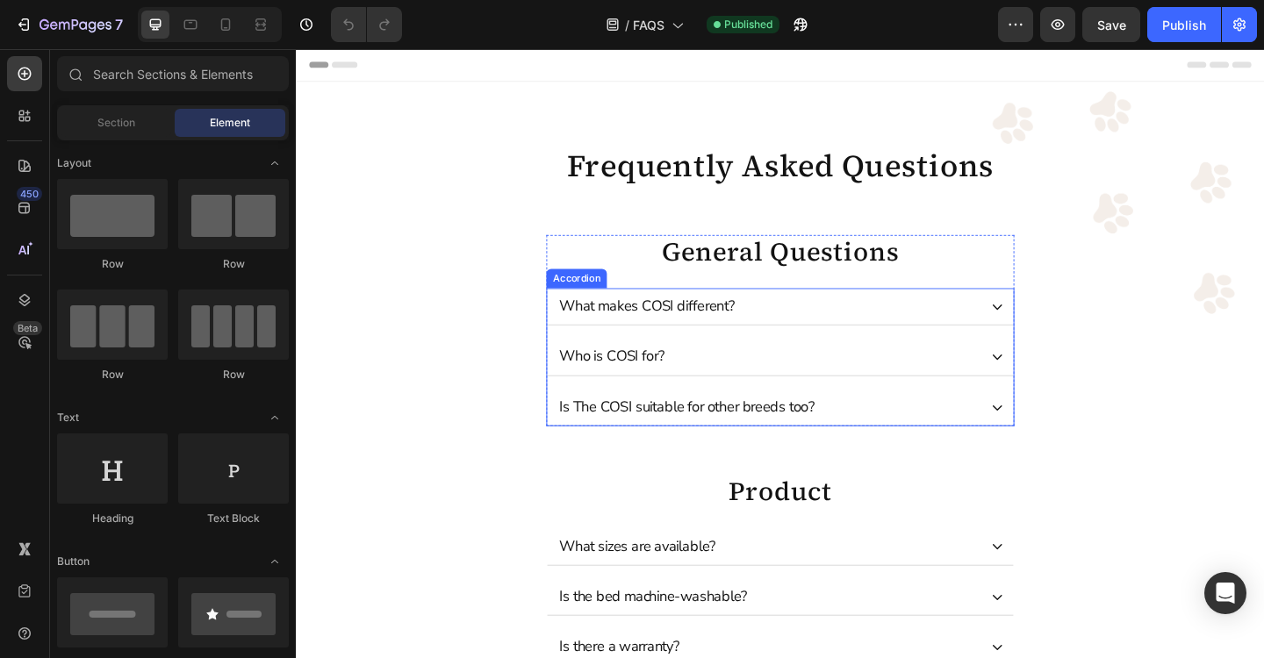
click at [1058, 334] on icon at bounding box center [1059, 330] width 14 height 14
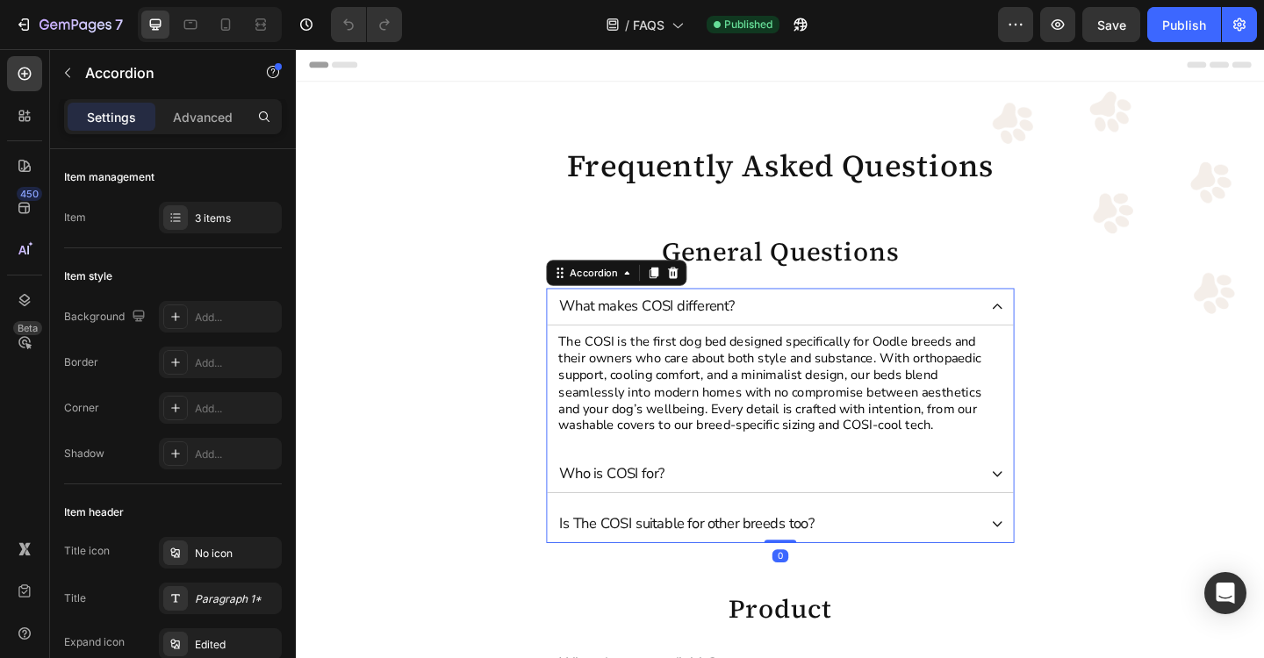
click at [1030, 505] on div "Who is COSI for?" at bounding box center [808, 511] width 458 height 25
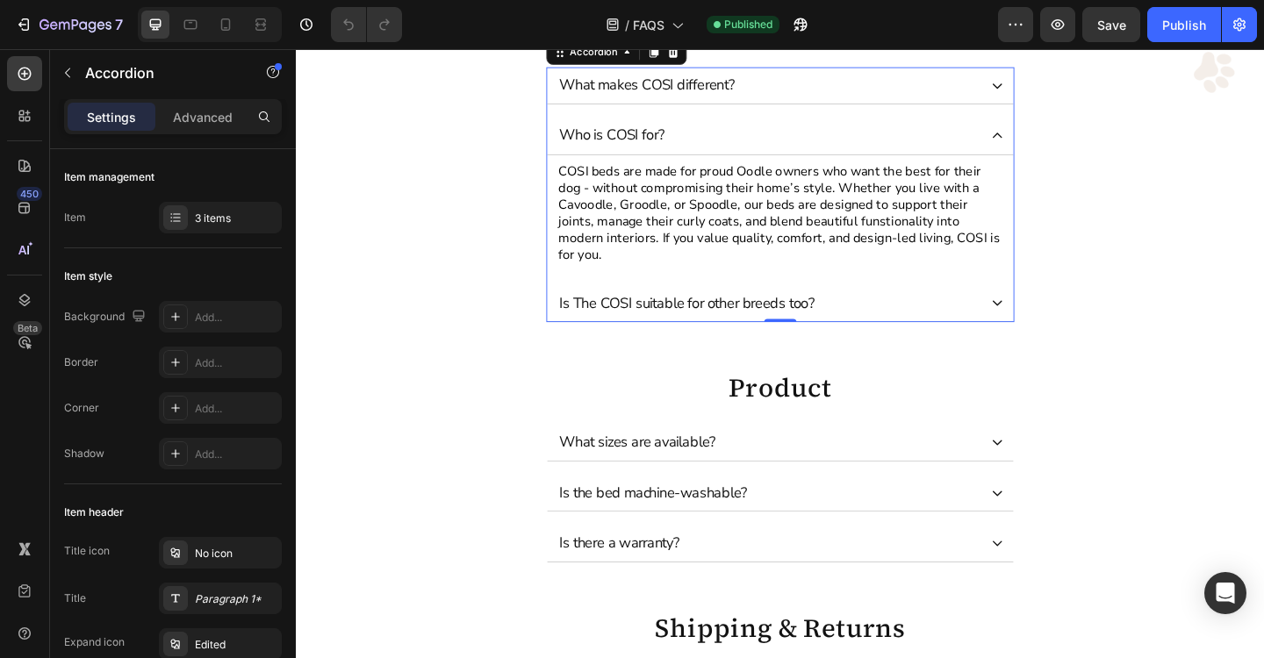
scroll to position [269, 0]
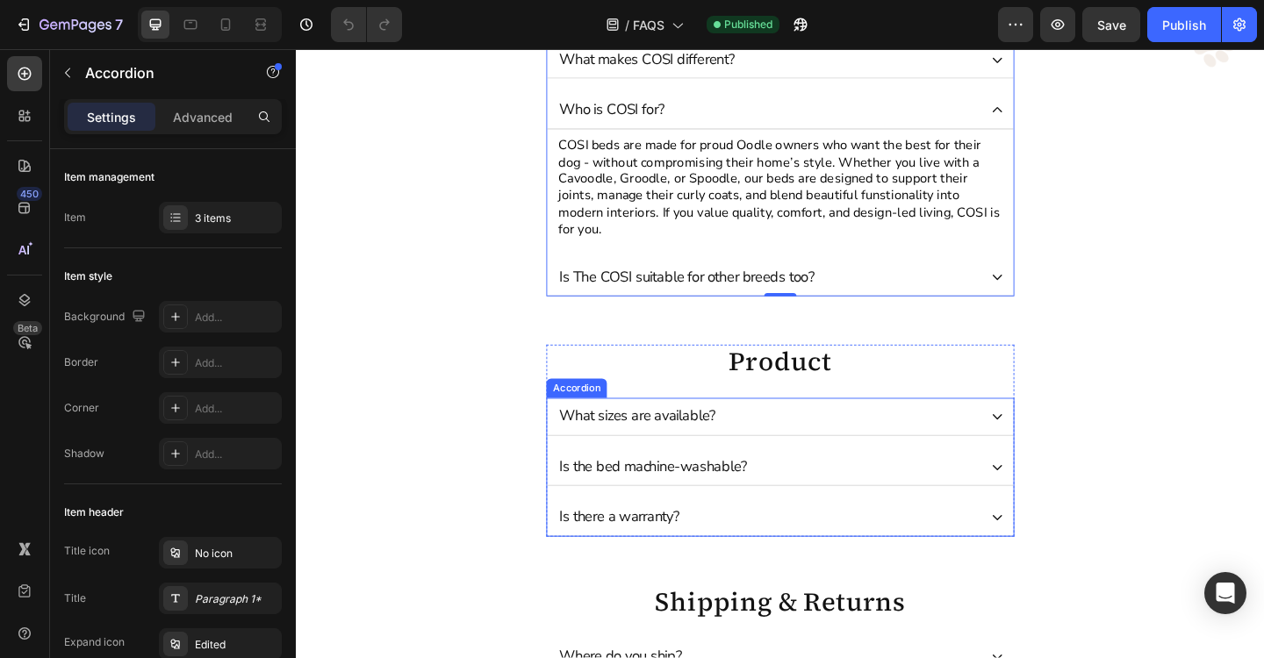
click at [1037, 429] on div "What sizes are available?" at bounding box center [822, 449] width 507 height 40
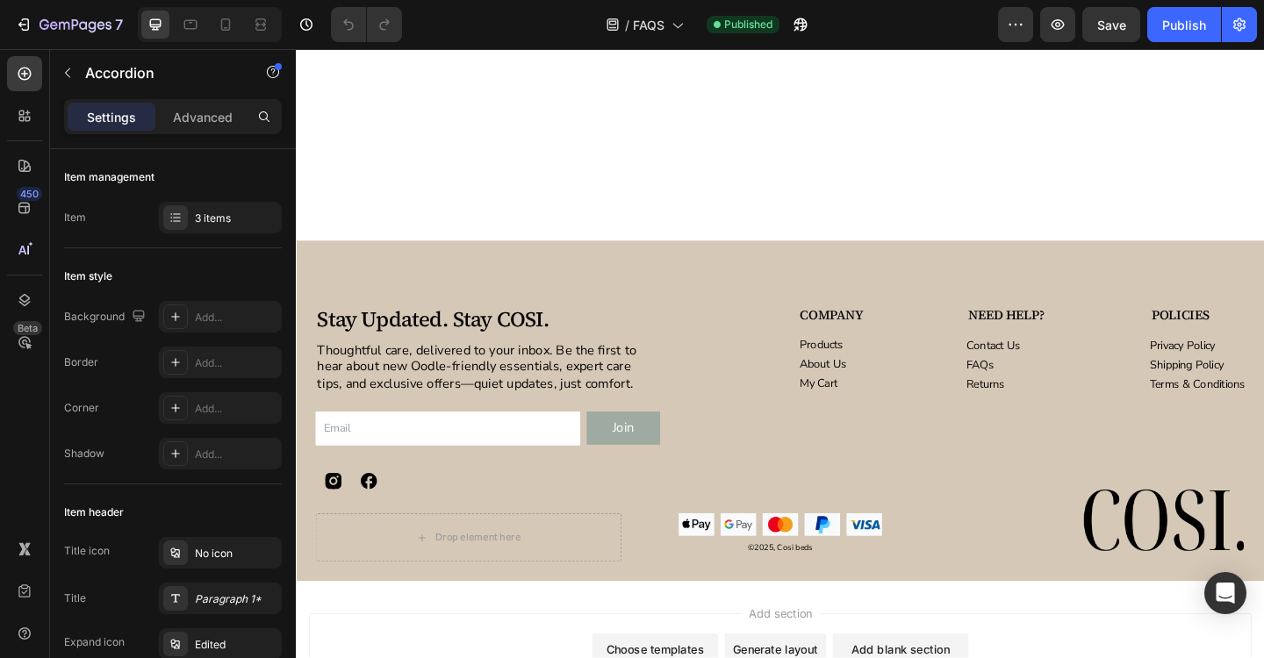
scroll to position [1897, 0]
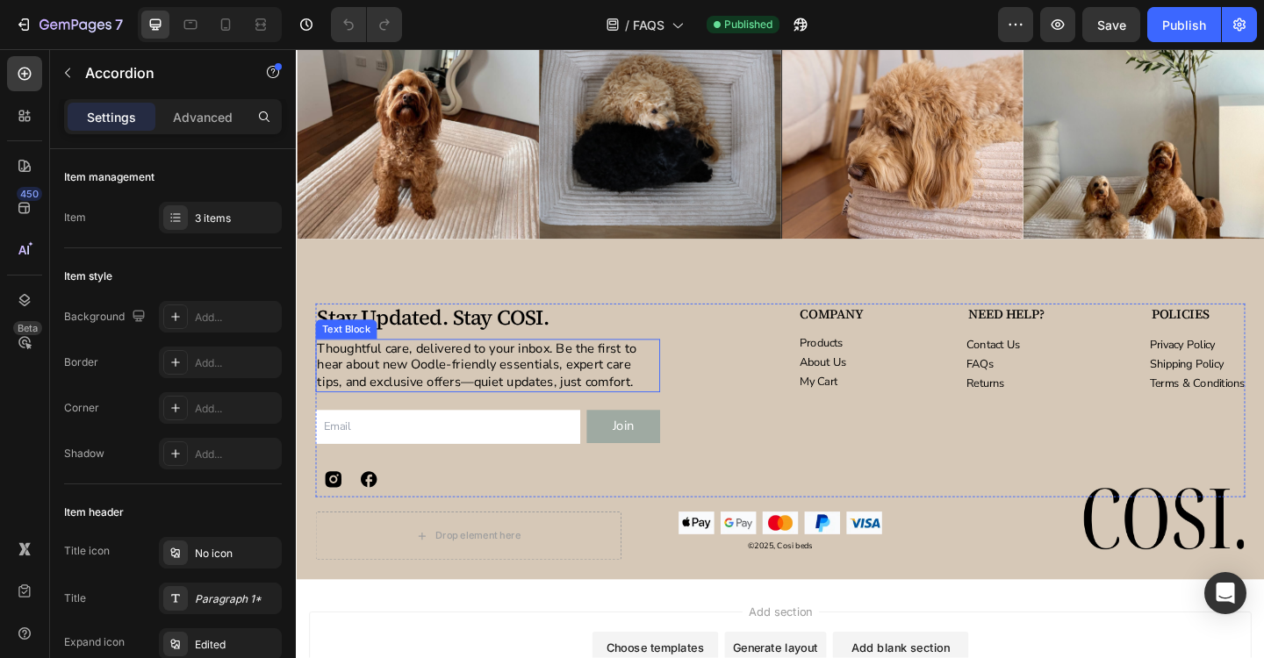
click at [492, 392] on p "Thoughtful care, delivered to your inbox. Be the first to hear about new Oodle-…" at bounding box center [504, 394] width 371 height 54
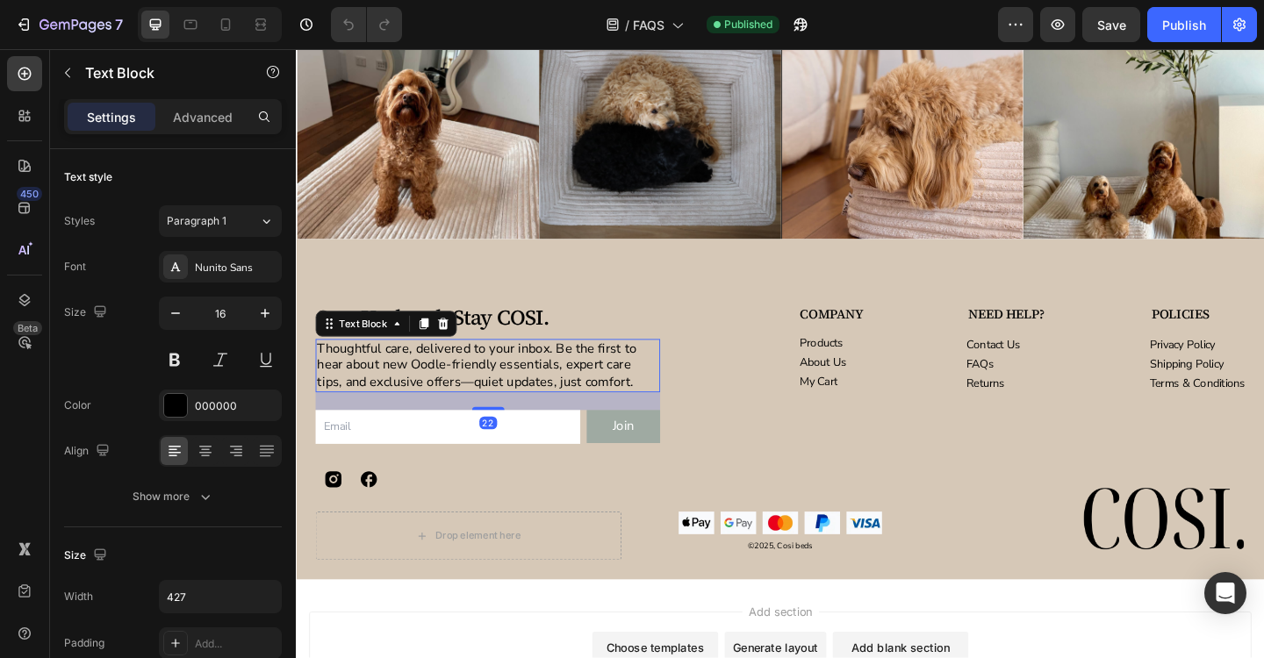
click at [472, 391] on p "Thoughtful care, delivered to your inbox. Be the first to hear about new Oodle-…" at bounding box center [504, 394] width 371 height 54
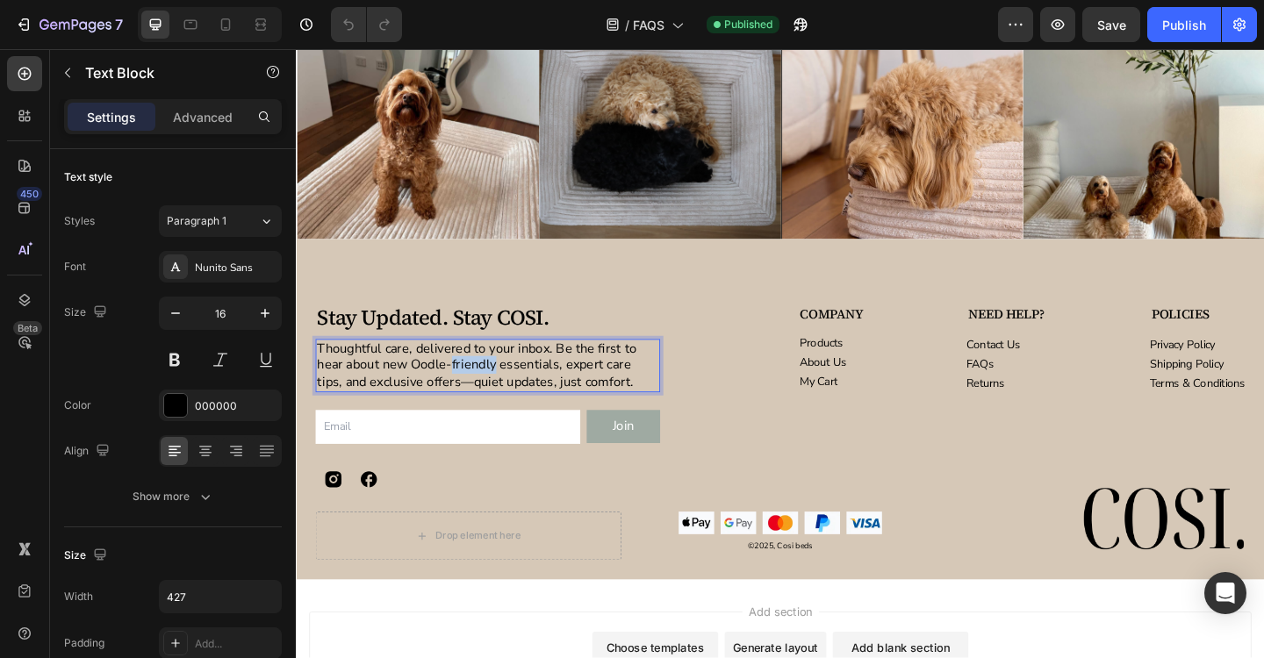
click at [472, 391] on p "Thoughtful care, delivered to your inbox. Be the first to hear about new Oodle-…" at bounding box center [504, 394] width 371 height 54
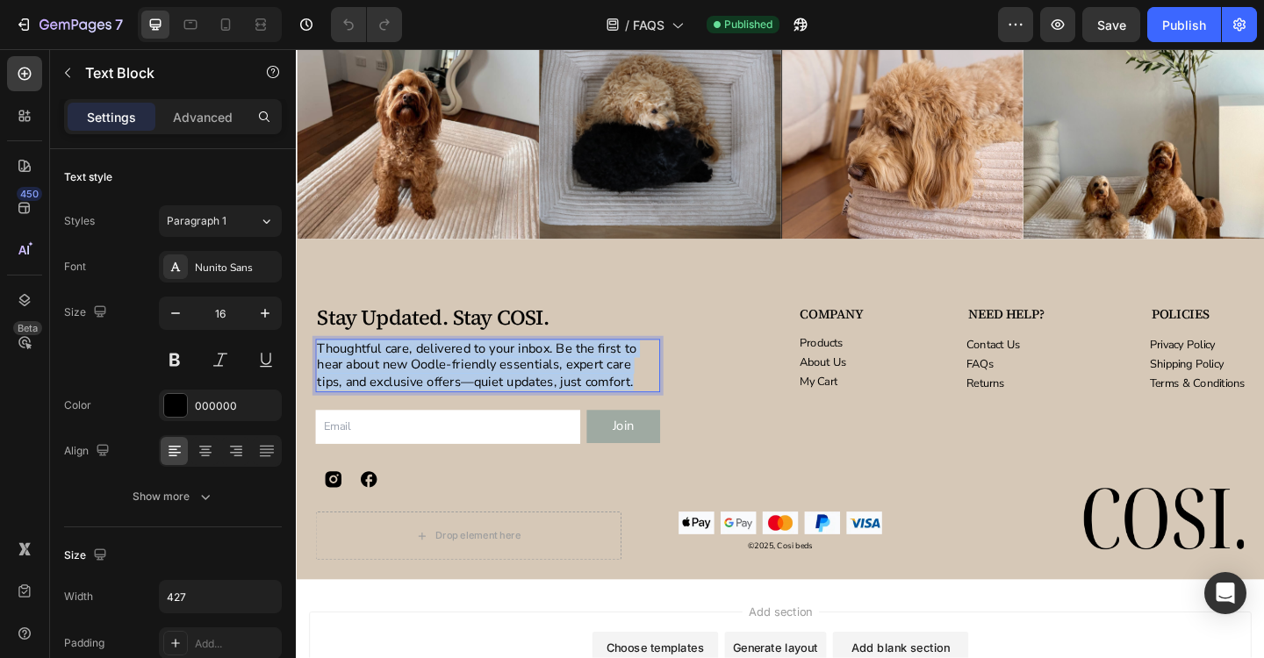
click at [472, 391] on p "Thoughtful care, delivered to your inbox. Be the first to hear about new Oodle-…" at bounding box center [504, 394] width 371 height 54
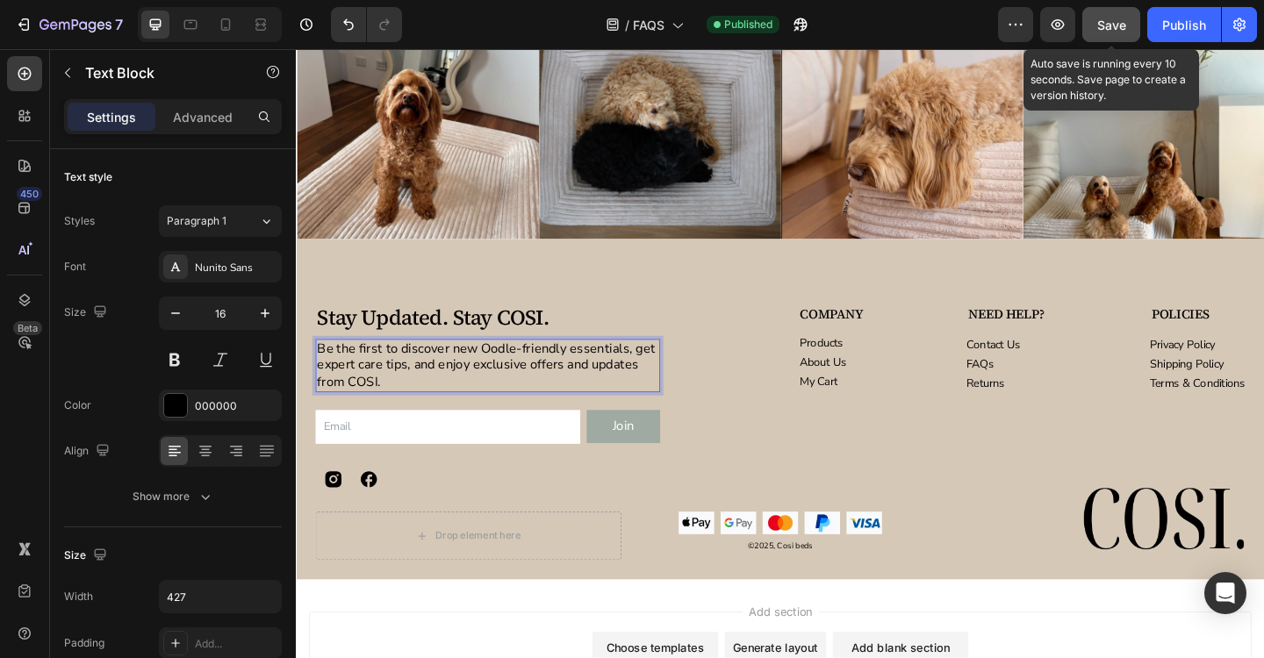
click at [1112, 26] on span "Save" at bounding box center [1111, 25] width 29 height 15
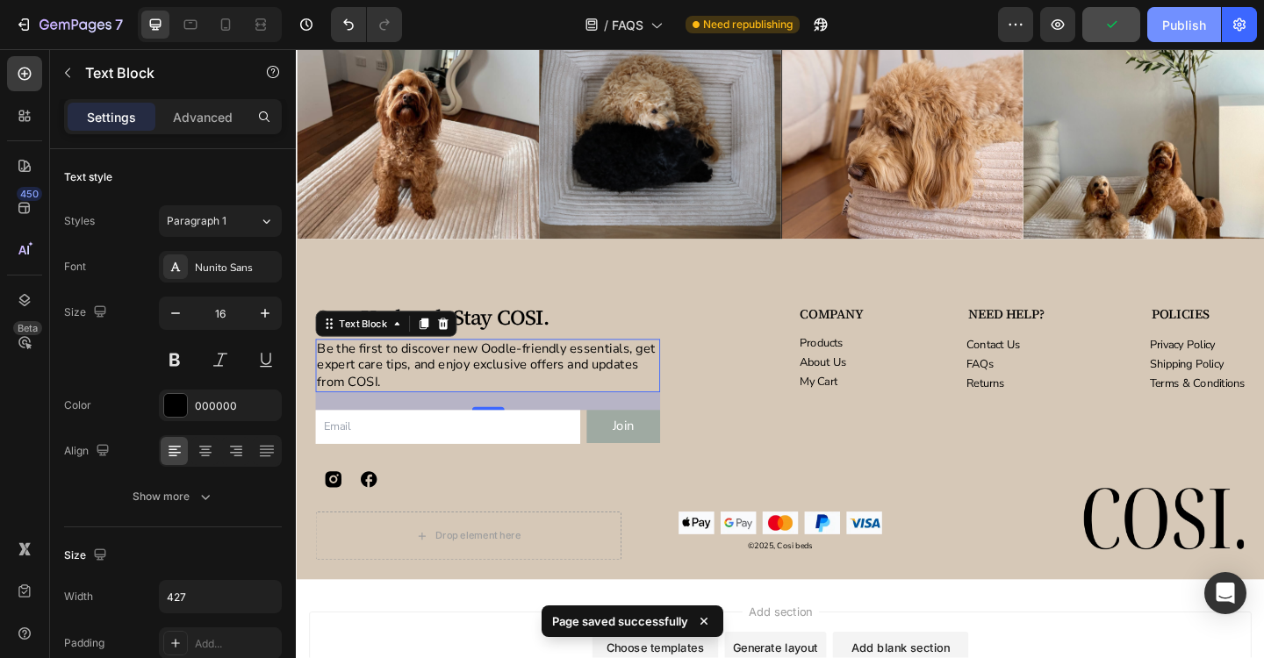
click at [1188, 24] on div "Publish" at bounding box center [1184, 25] width 44 height 18
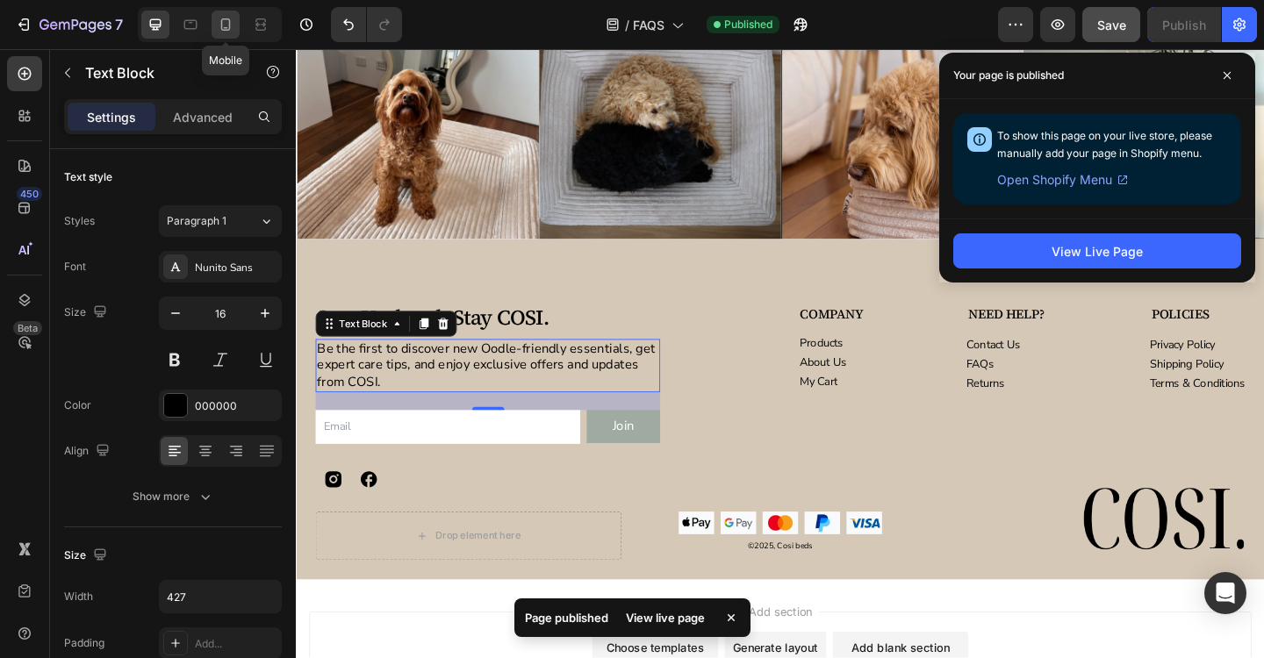
click at [222, 28] on icon at bounding box center [226, 24] width 10 height 12
type input "14"
type input "100%"
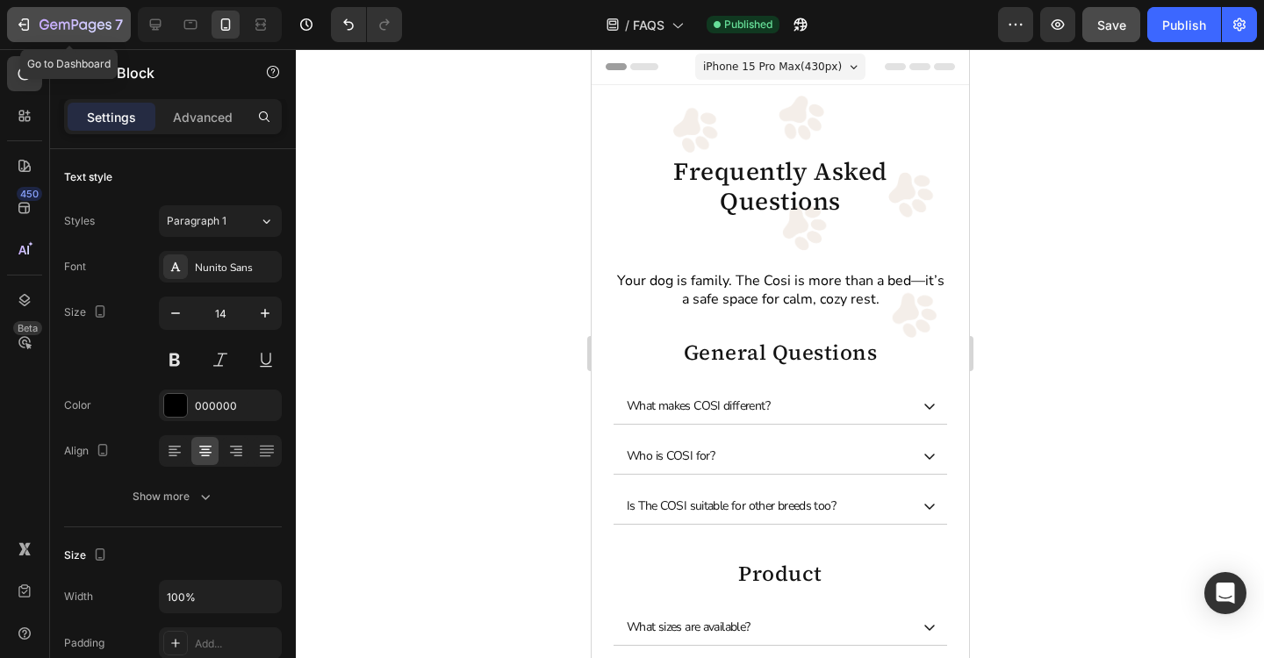
click at [96, 27] on icon "button" at bounding box center [75, 25] width 72 height 15
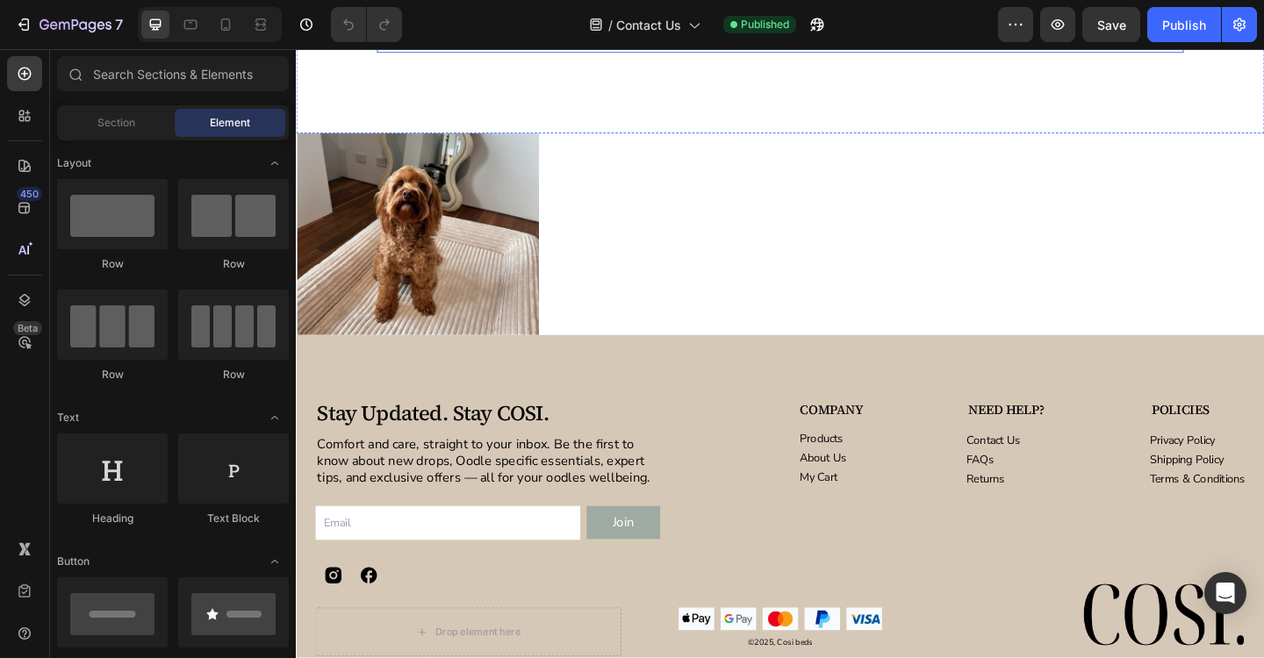
scroll to position [1322, 0]
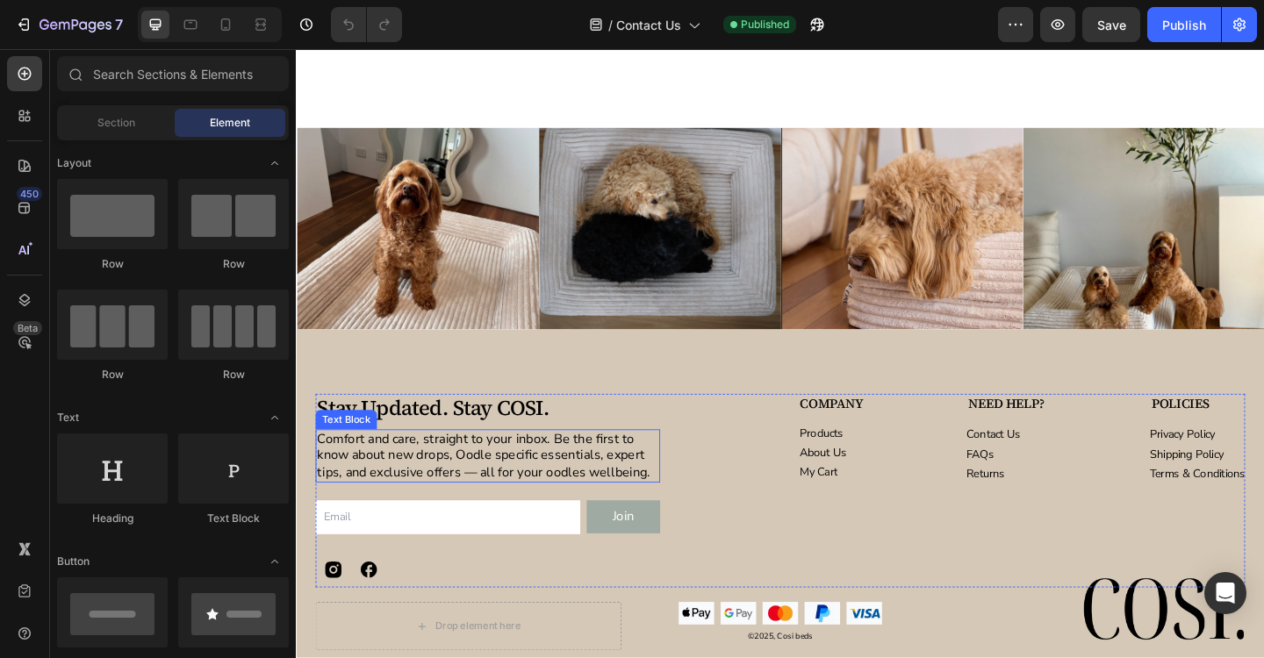
click at [528, 489] on p "Comfort and care, straight to your inbox. Be the first to know about new drops,…" at bounding box center [504, 492] width 371 height 54
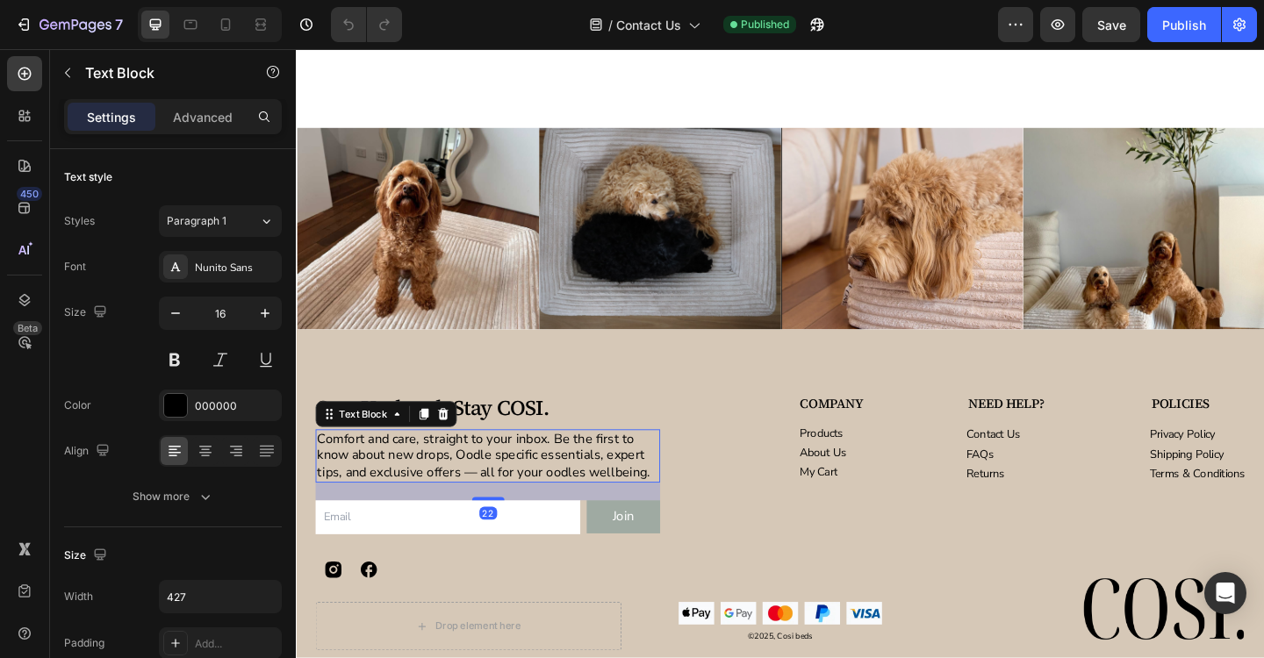
click at [528, 489] on p "Comfort and care, straight to your inbox. Be the first to know about new drops,…" at bounding box center [504, 492] width 371 height 54
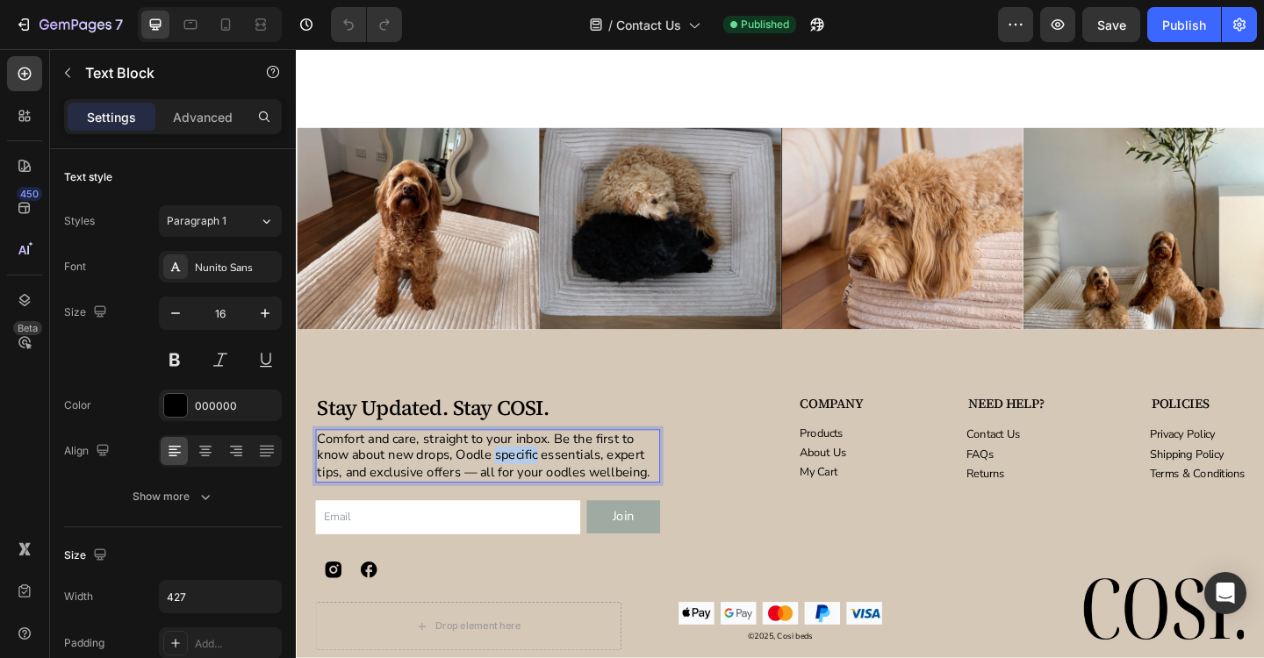
click at [528, 489] on p "Comfort and care, straight to your inbox. Be the first to know about new drops,…" at bounding box center [504, 492] width 371 height 54
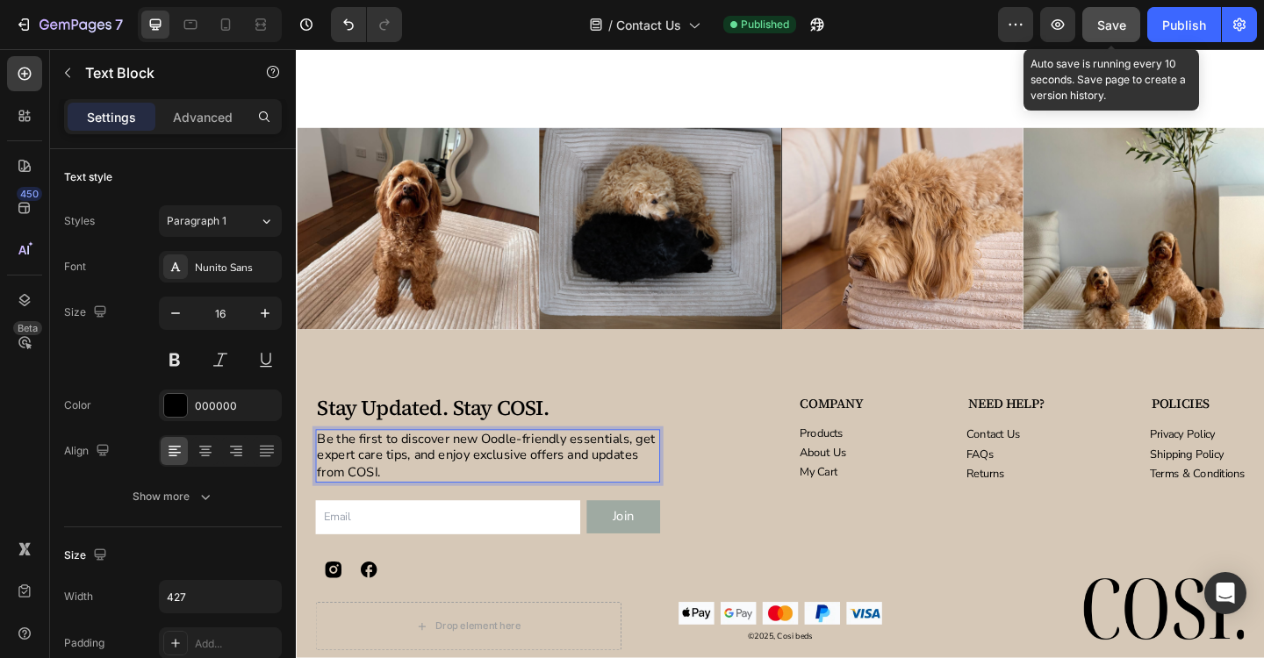
click at [1112, 21] on span "Save" at bounding box center [1111, 25] width 29 height 15
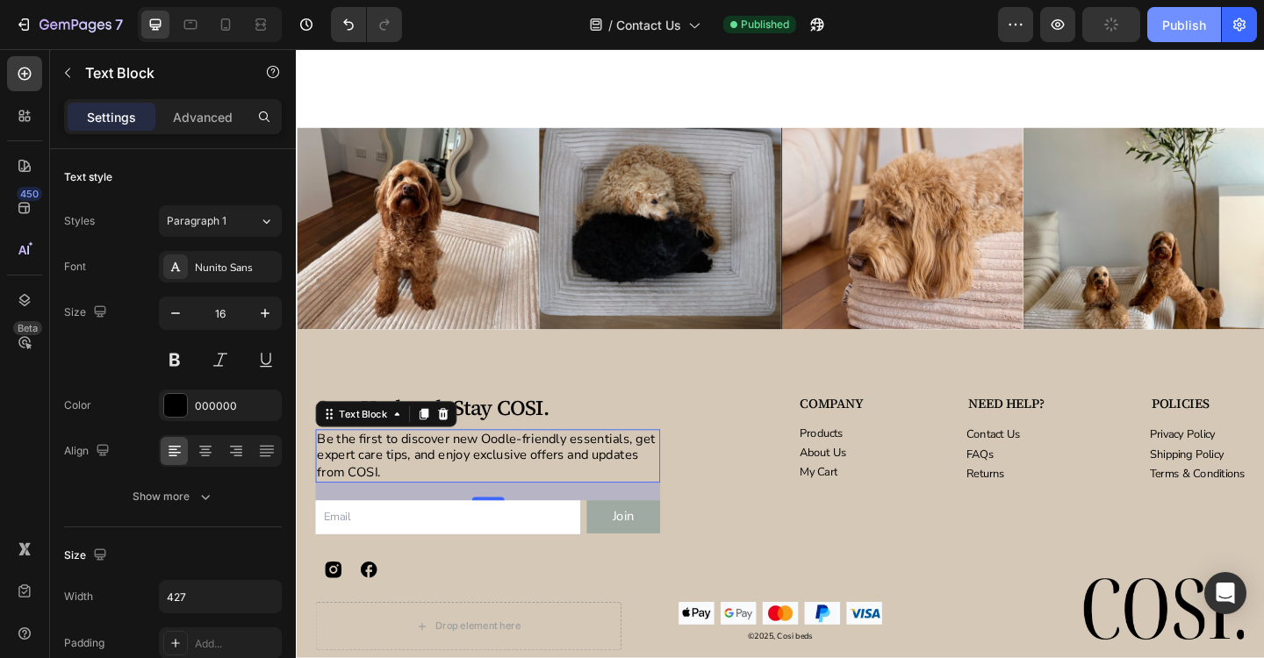
click at [1189, 26] on div "Publish" at bounding box center [1184, 25] width 44 height 18
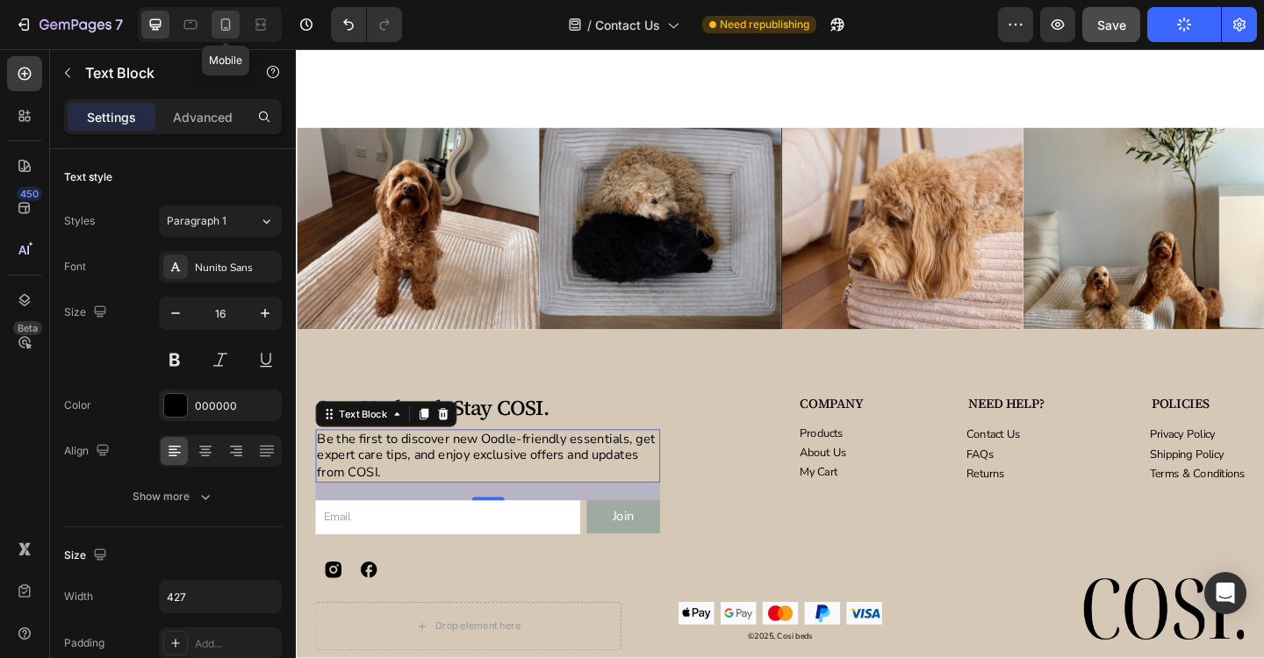
click at [231, 26] on icon at bounding box center [226, 25] width 18 height 18
type input "14"
type input "100%"
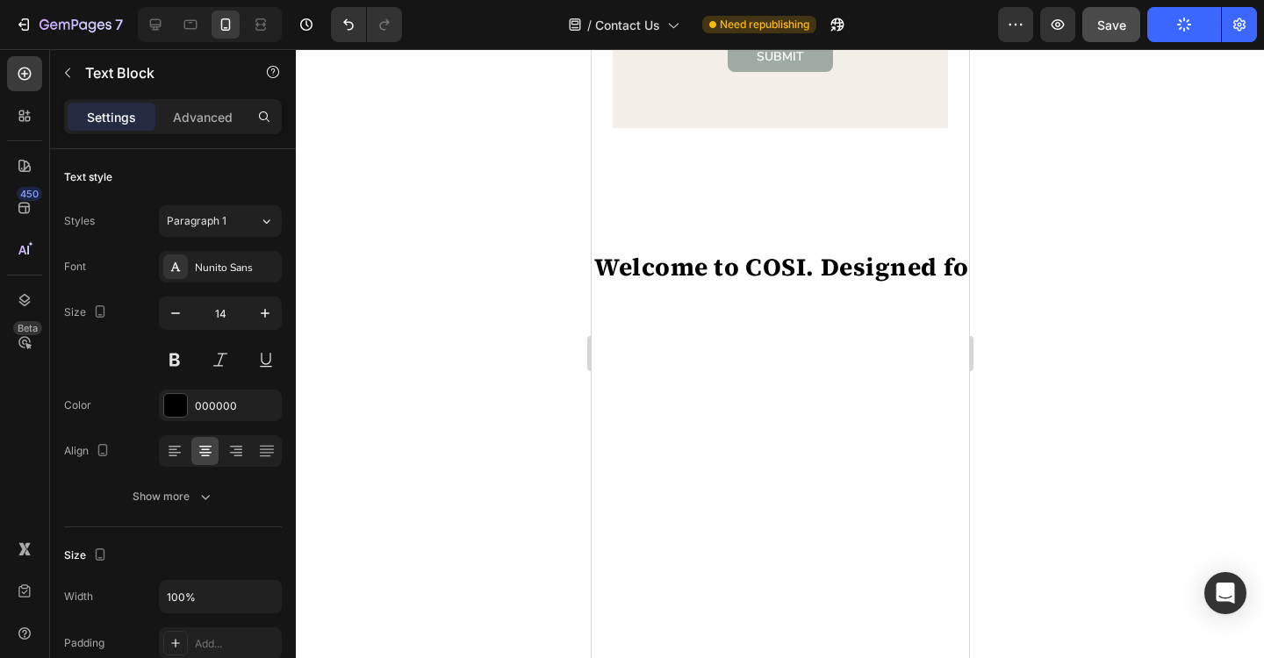
scroll to position [679, 0]
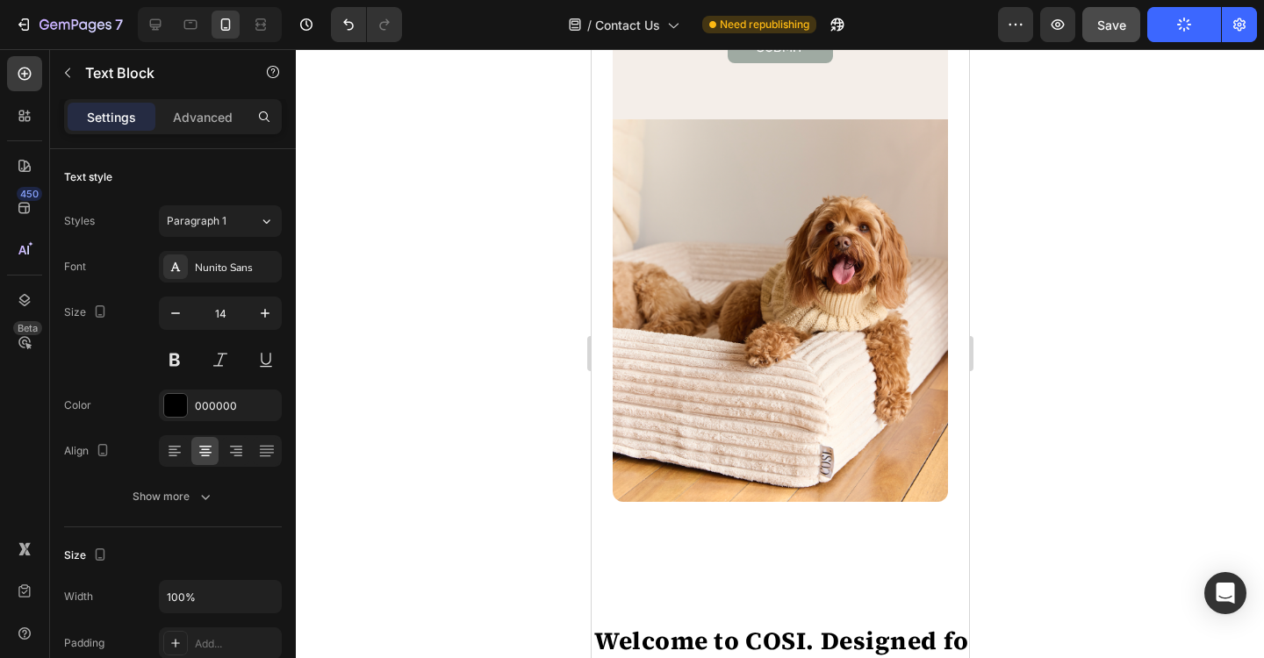
click at [853, 293] on img at bounding box center [779, 310] width 335 height 383
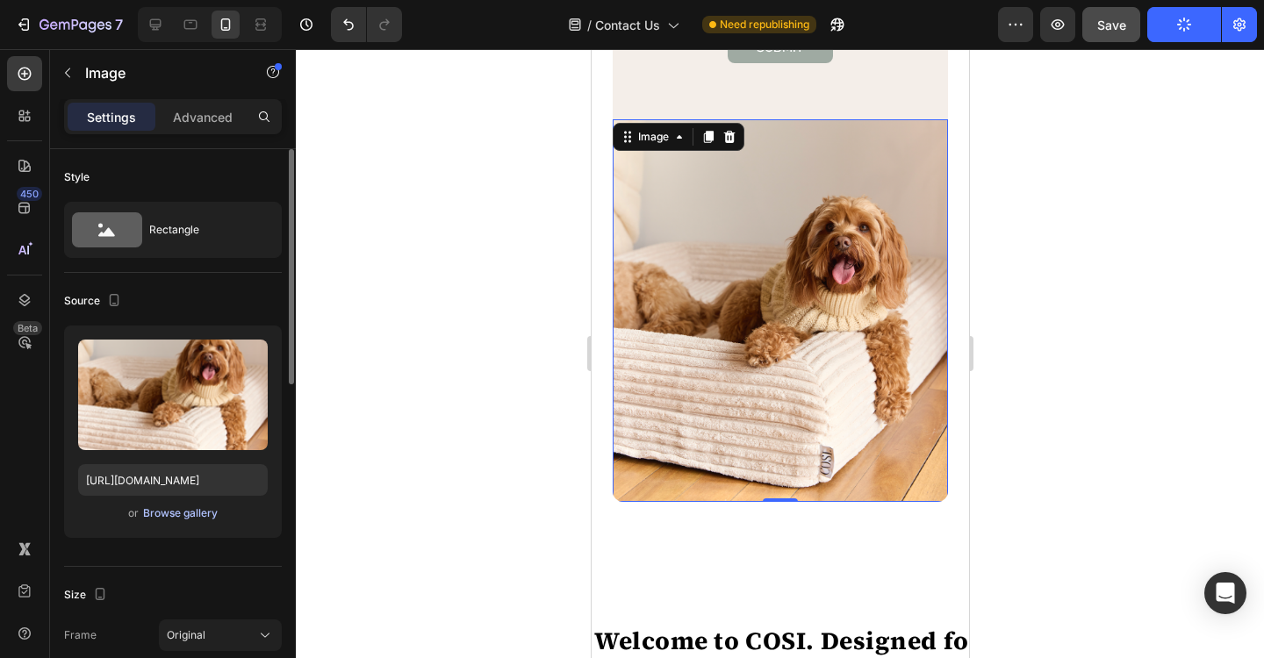
click at [183, 516] on div "Browse gallery" at bounding box center [180, 514] width 75 height 16
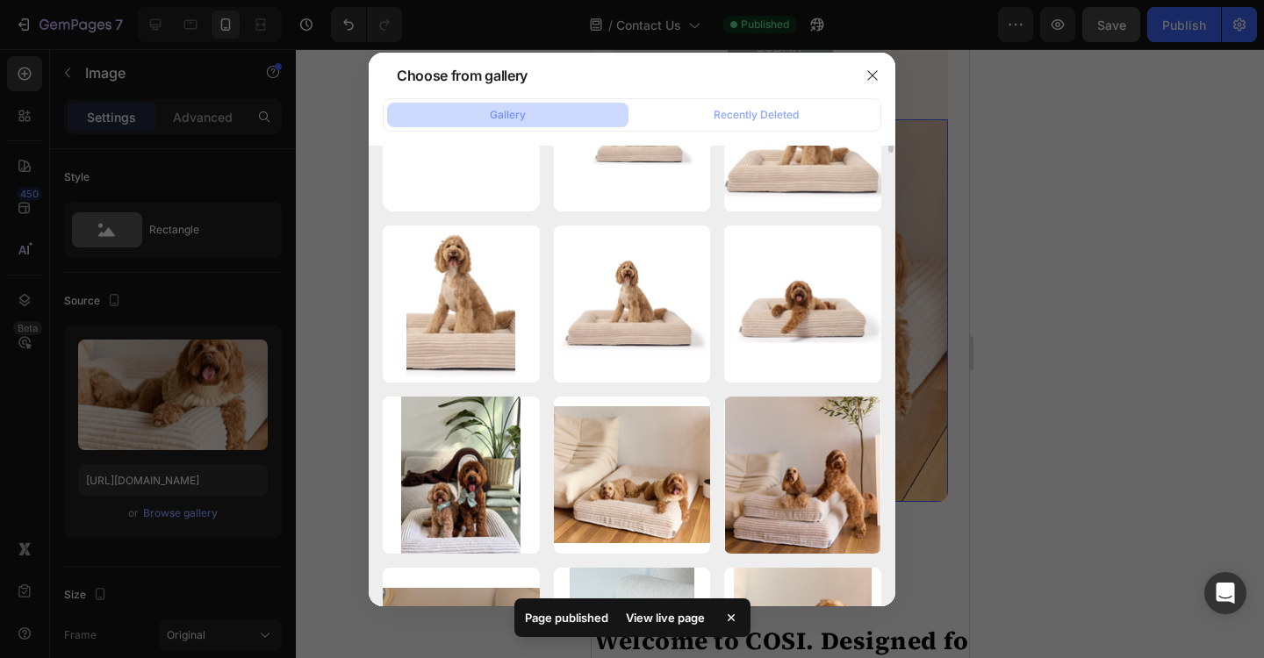
scroll to position [0, 0]
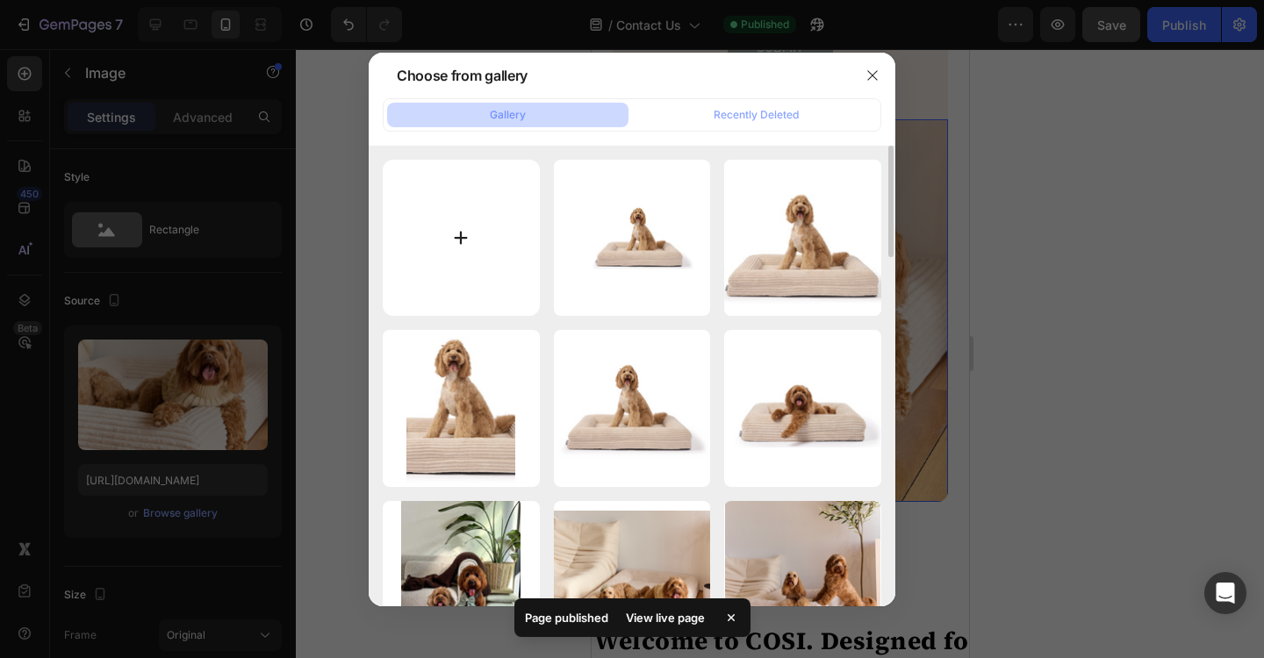
click at [456, 260] on input "file" at bounding box center [461, 238] width 157 height 157
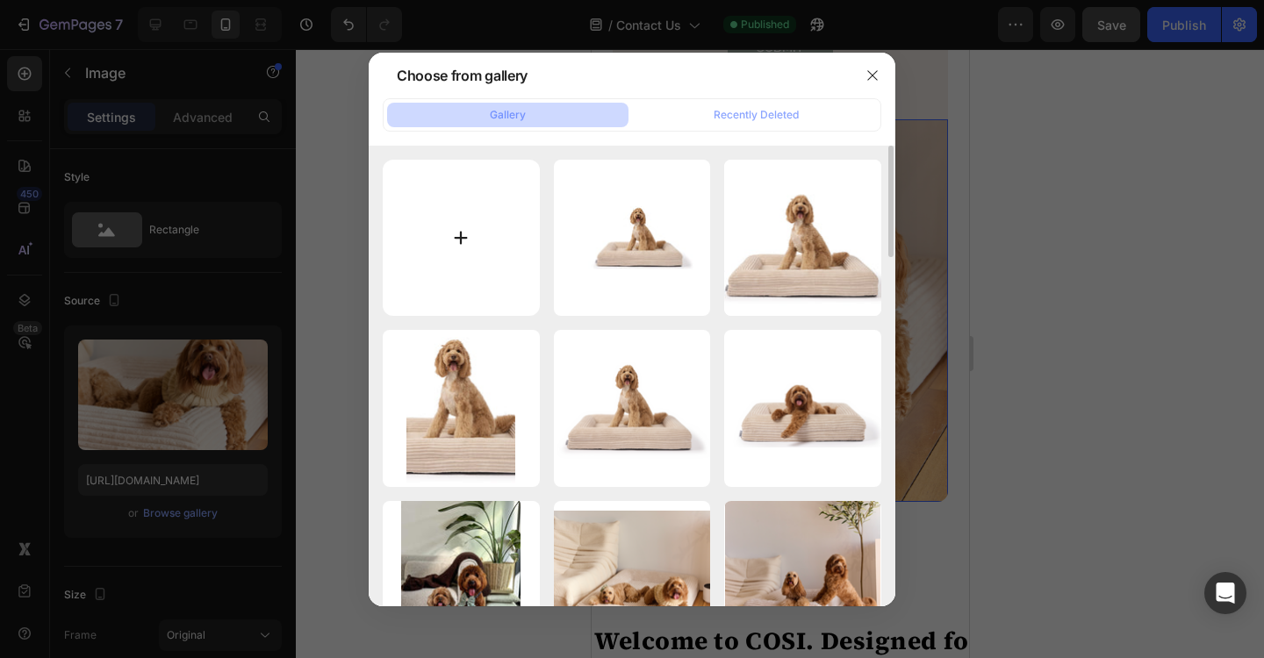
type input "C:\fakepath\Screenshot [DATE] 2.53.19 pm.png"
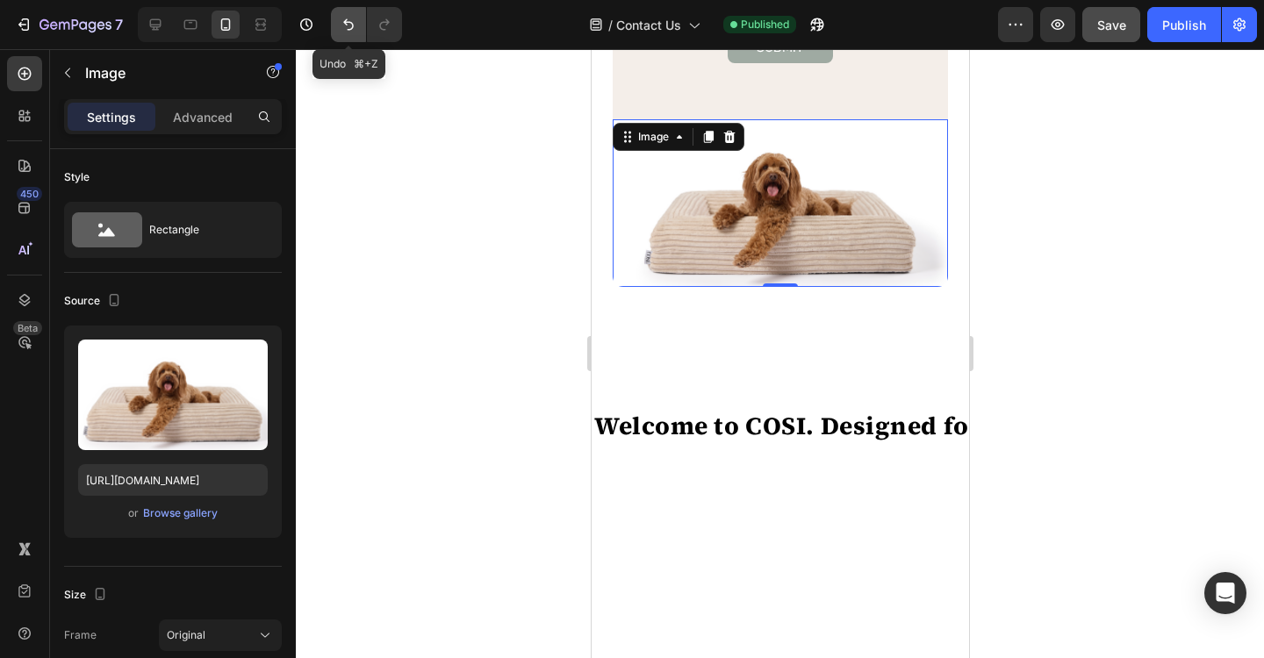
click at [344, 29] on icon "Undo/Redo" at bounding box center [349, 25] width 18 height 18
click at [354, 26] on icon "Undo/Redo" at bounding box center [349, 25] width 18 height 18
type input "[URL][DOMAIN_NAME]"
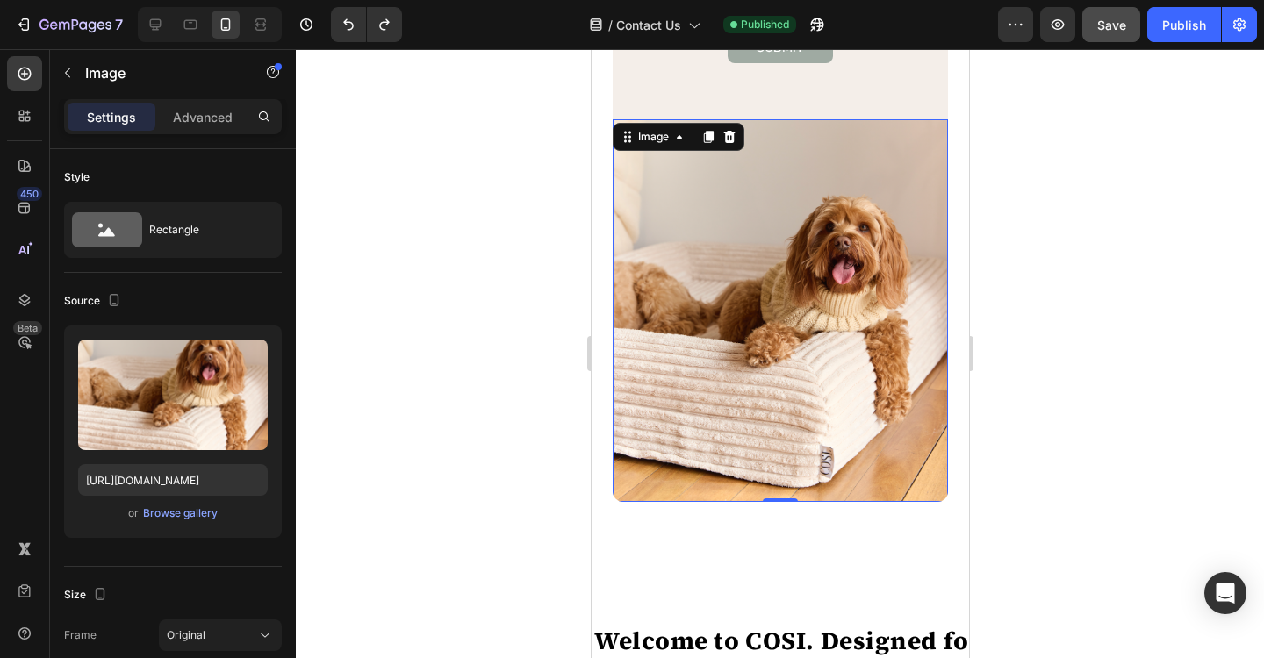
click at [1054, 325] on div at bounding box center [780, 353] width 968 height 609
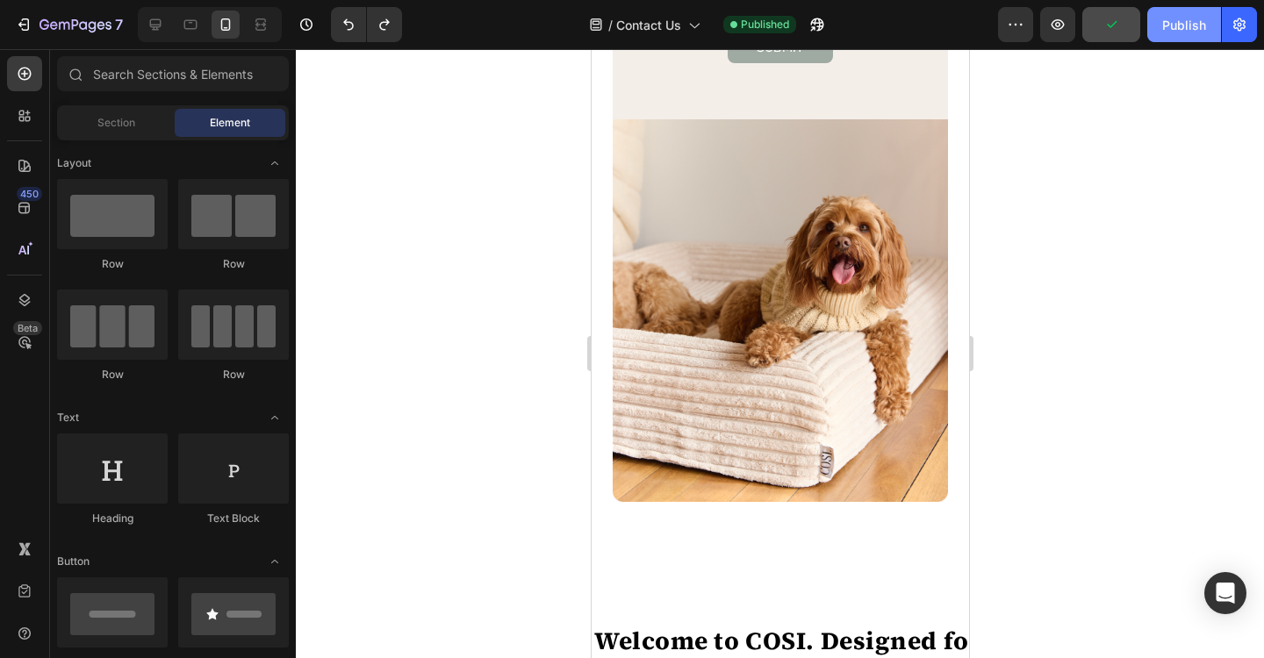
click at [1175, 27] on div "Publish" at bounding box center [1184, 25] width 44 height 18
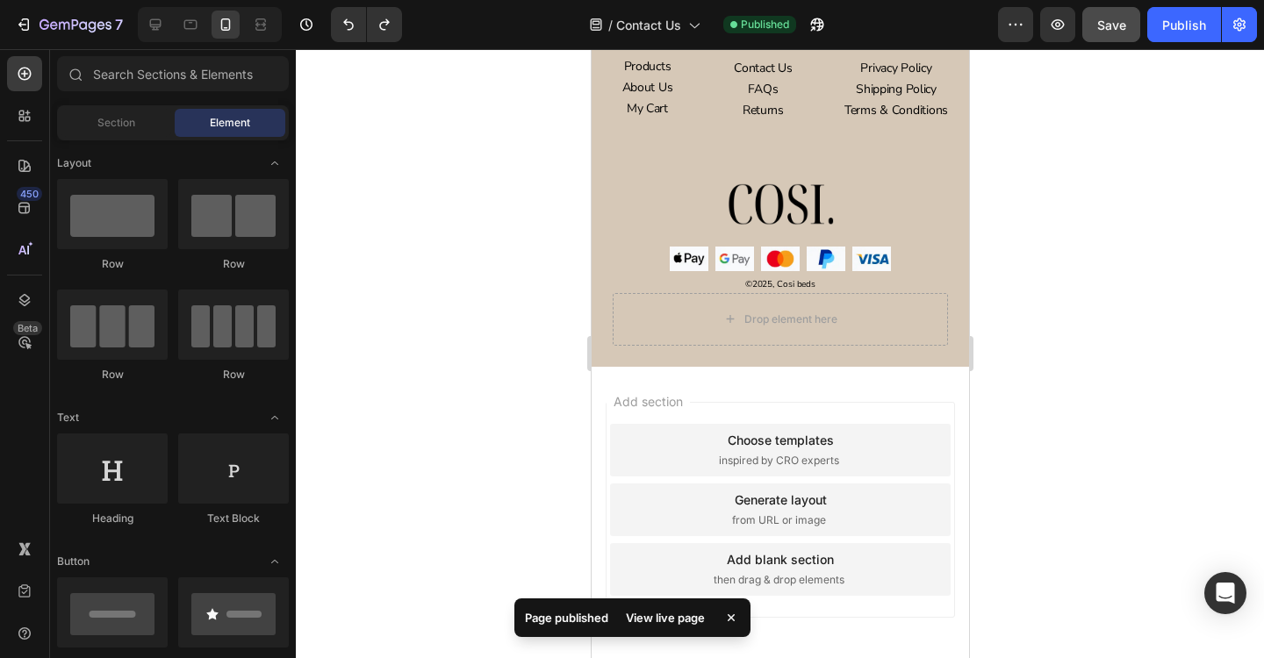
scroll to position [2203, 0]
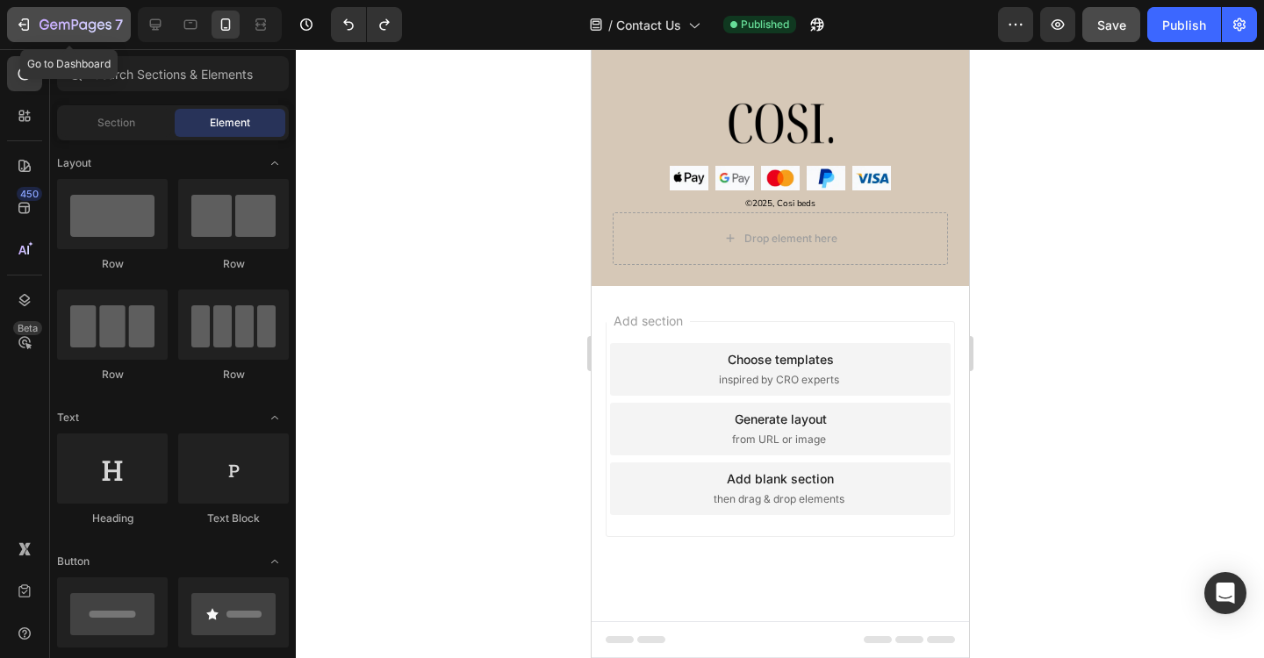
click at [75, 23] on icon "button" at bounding box center [75, 25] width 72 height 15
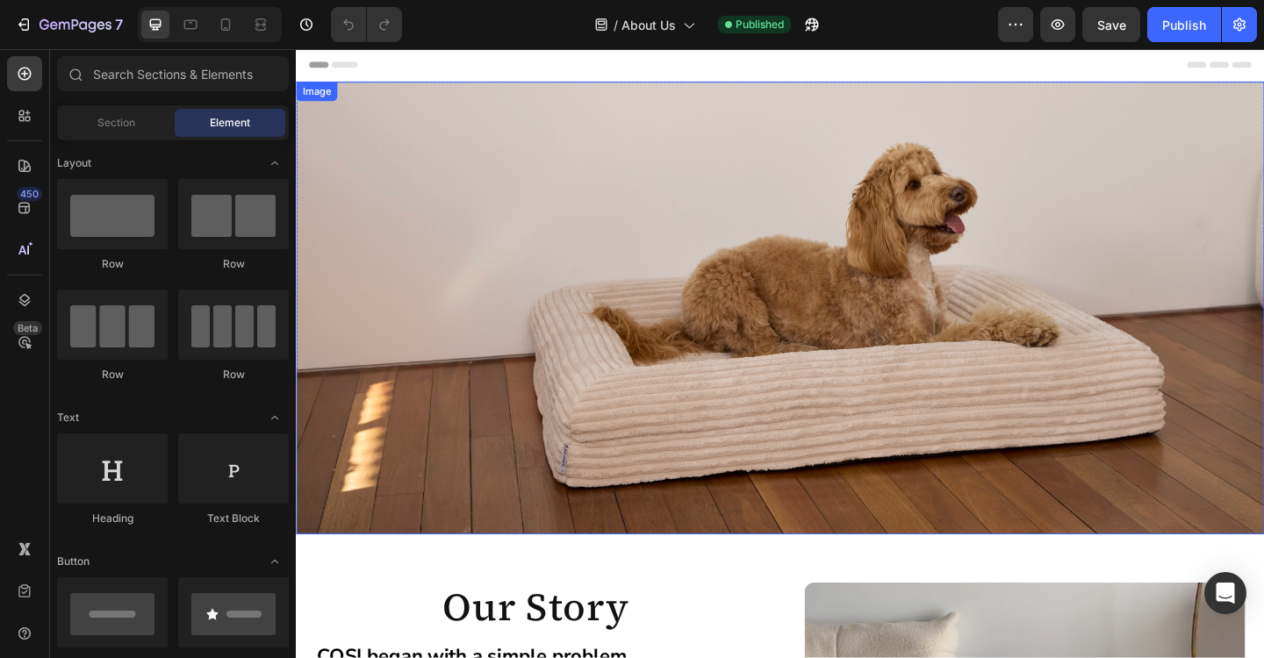
click at [958, 306] on img at bounding box center [822, 331] width 1053 height 492
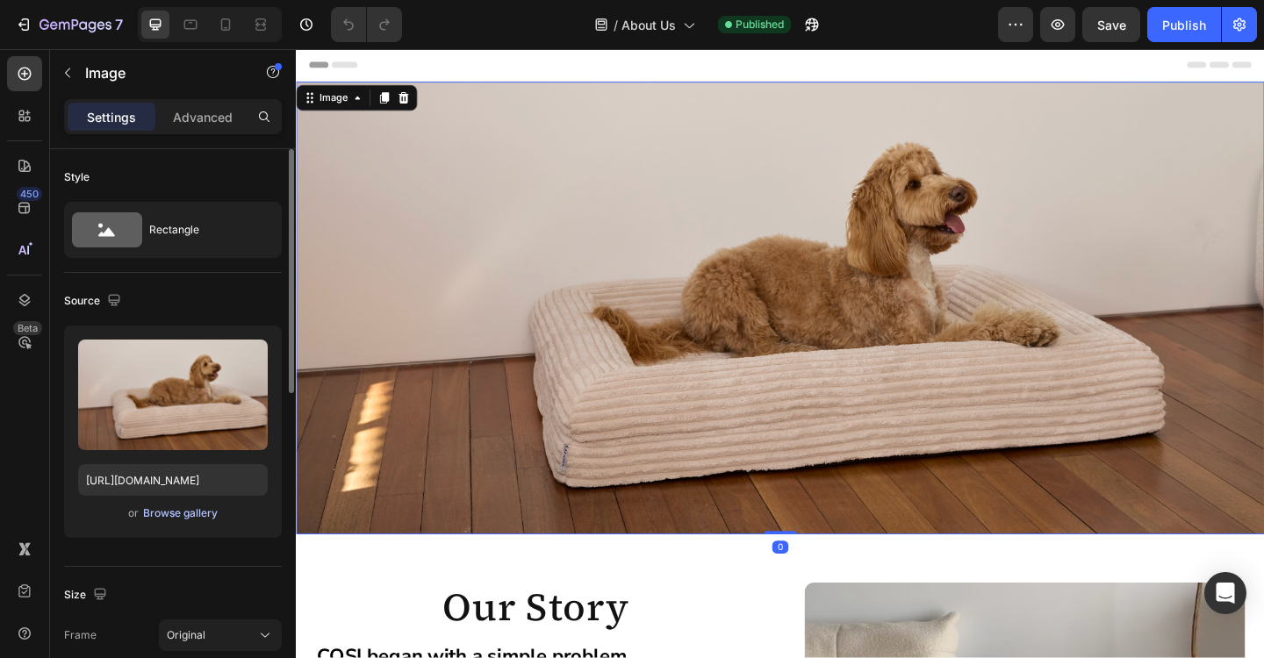
click at [179, 513] on div "Browse gallery" at bounding box center [180, 514] width 75 height 16
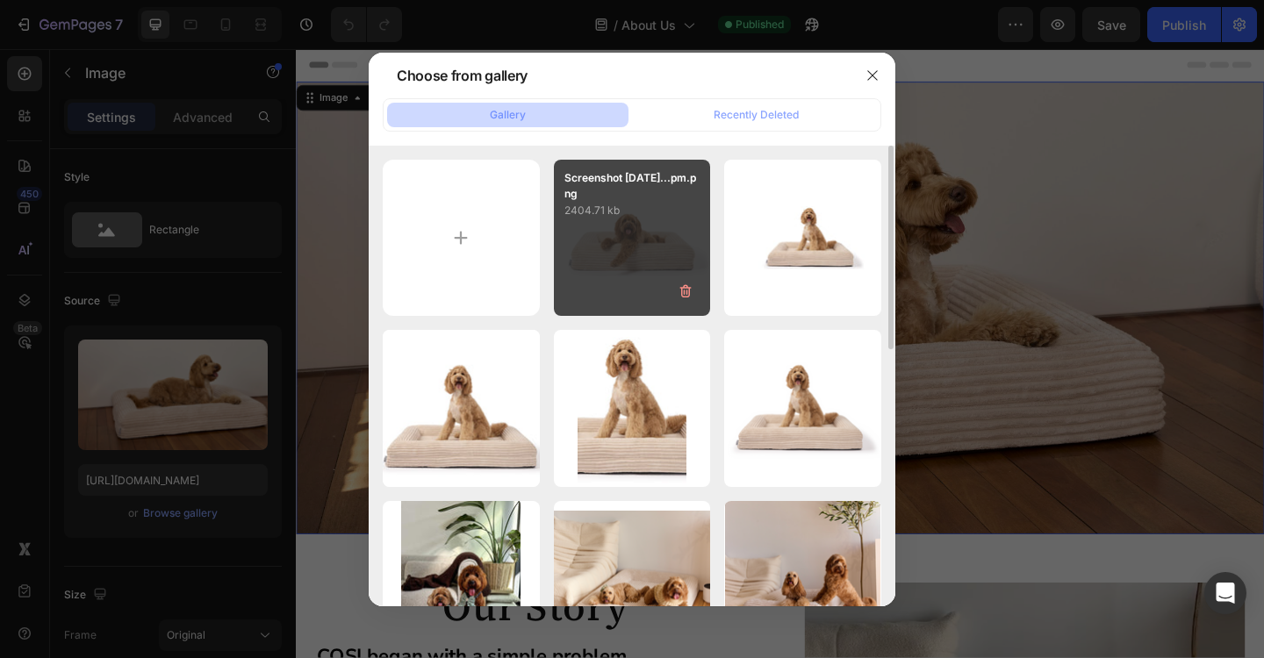
click at [652, 263] on div "Screenshot [DATE]...pm.png 2404.71 kb" at bounding box center [632, 238] width 157 height 157
type input "[URL][DOMAIN_NAME]"
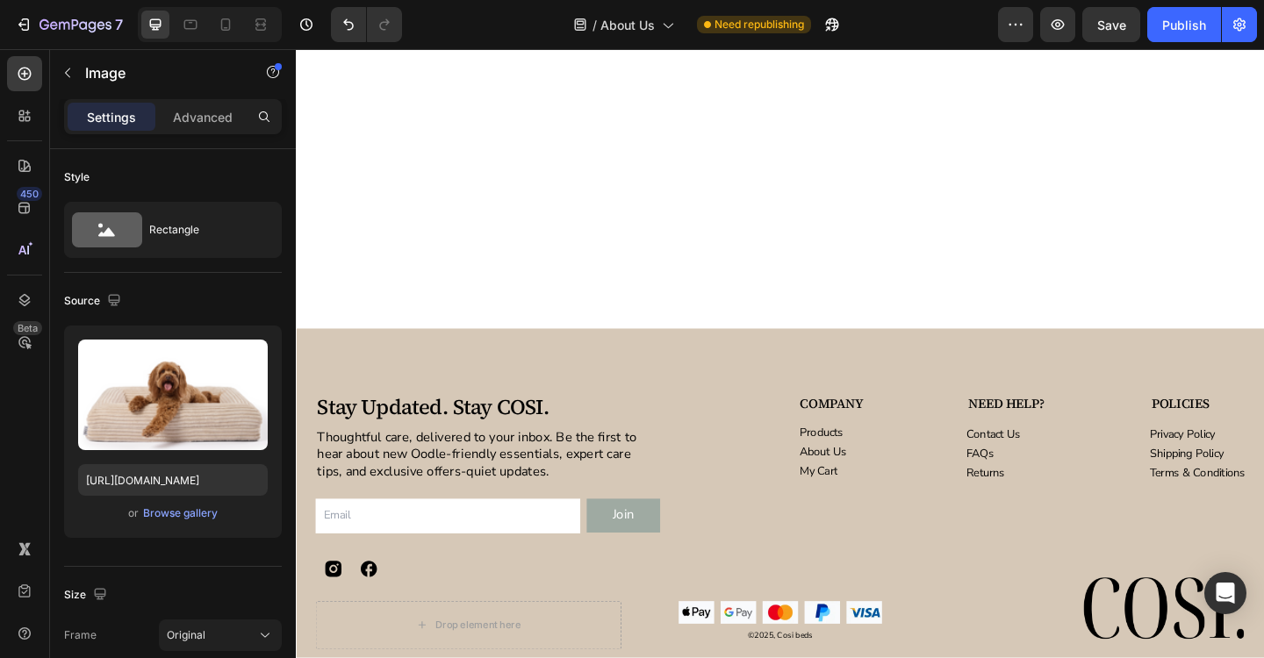
scroll to position [2846, 0]
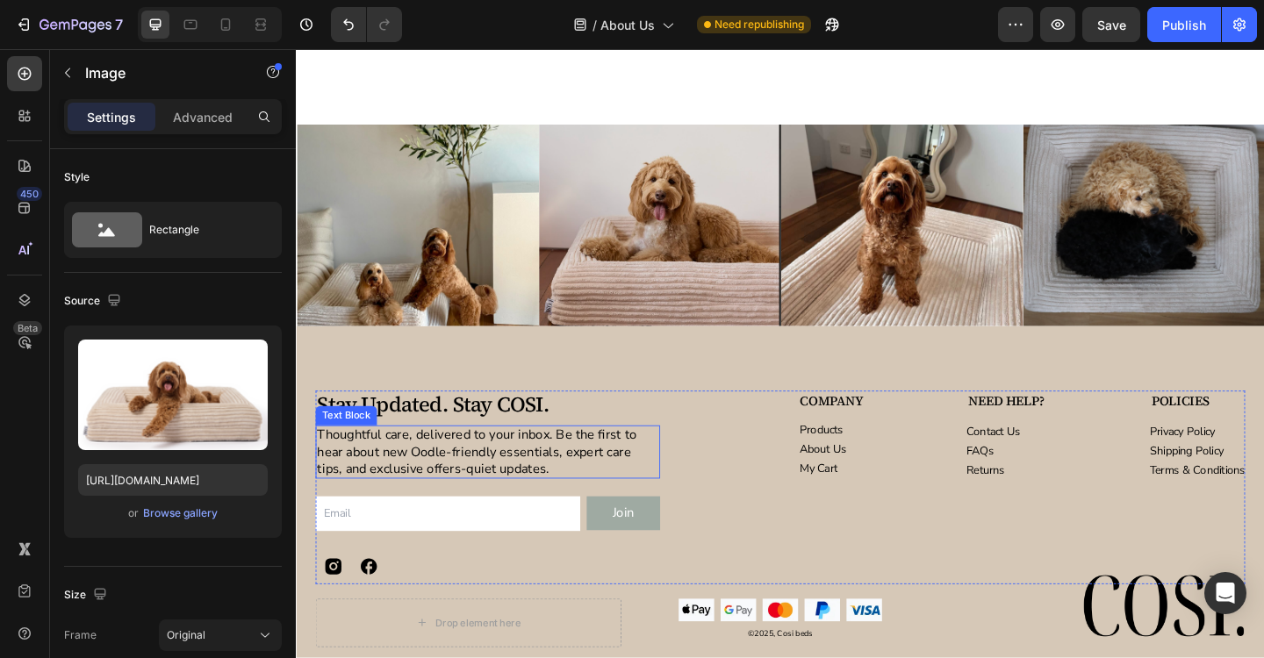
click at [455, 461] on p "Thoughtful care, delivered to your inbox. Be the first to hear about new Oodle-…" at bounding box center [504, 488] width 371 height 54
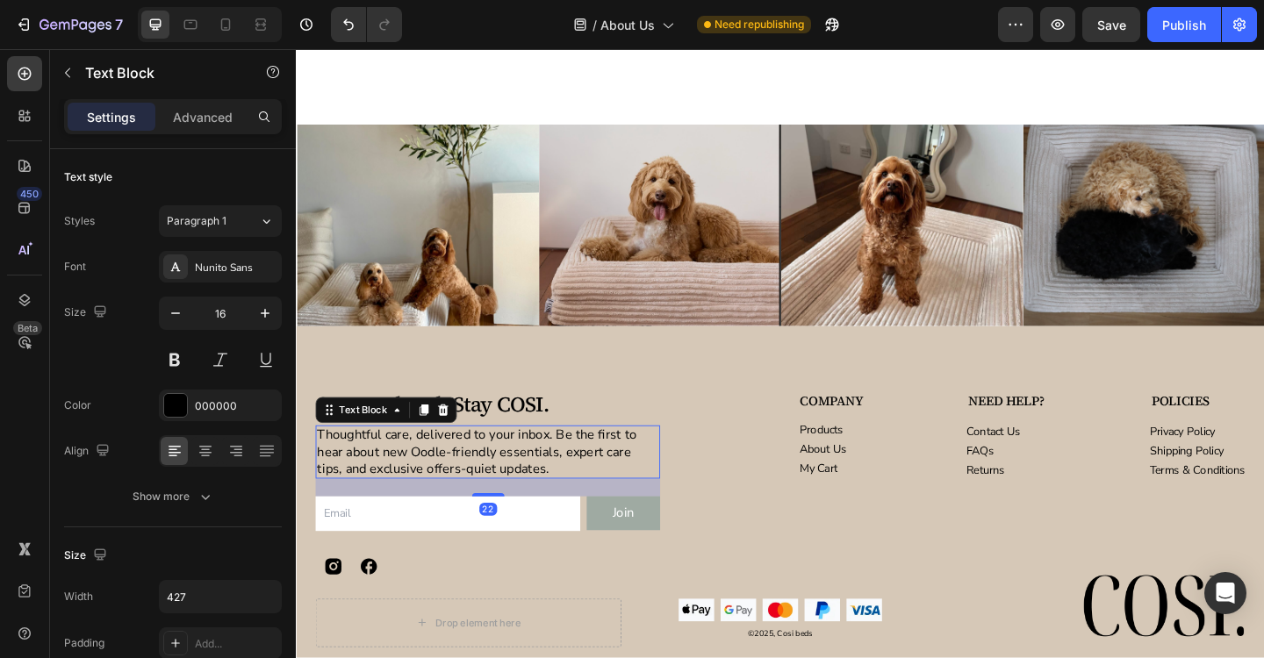
click at [447, 461] on p "Thoughtful care, delivered to your inbox. Be the first to hear about new Oodle-…" at bounding box center [504, 488] width 371 height 54
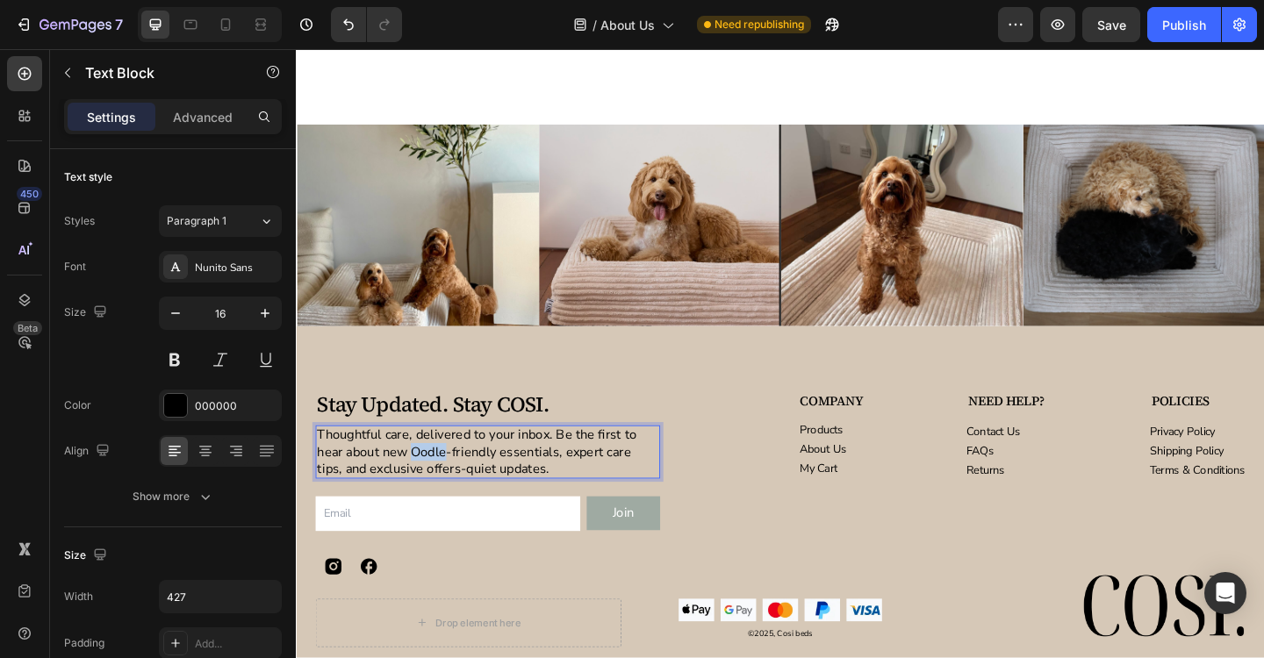
click at [447, 461] on p "Thoughtful care, delivered to your inbox. Be the first to hear about new Oodle-…" at bounding box center [504, 488] width 371 height 54
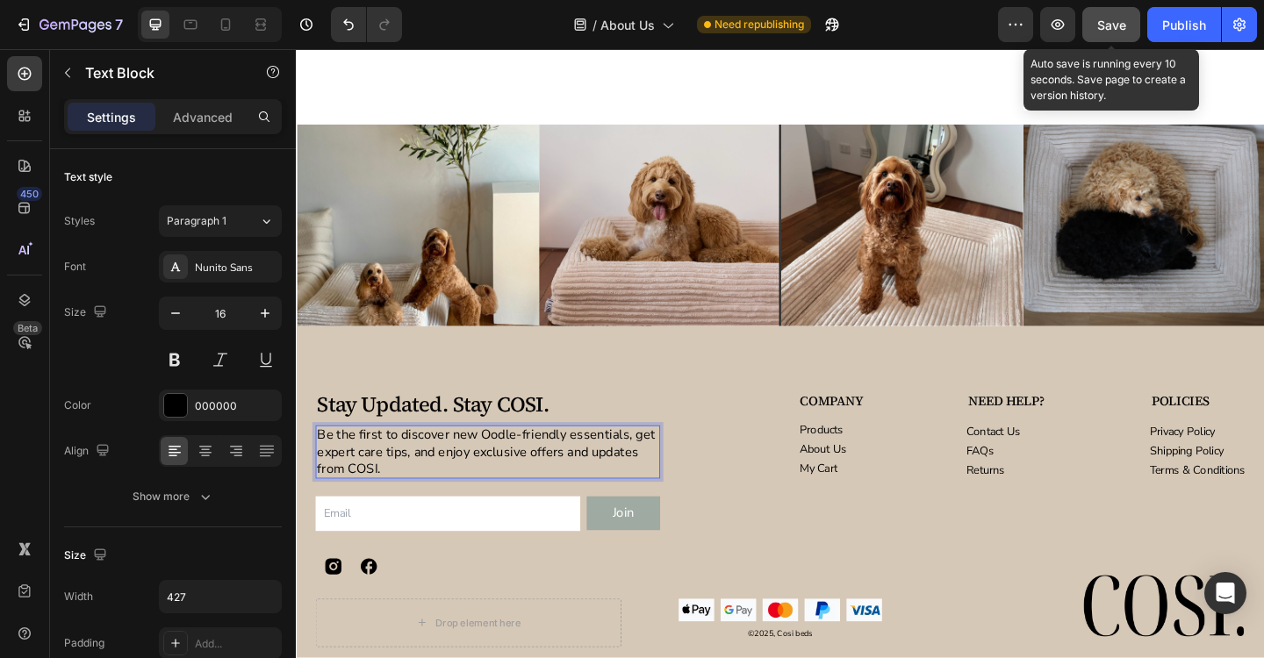
click at [1128, 35] on button "Save" at bounding box center [1111, 24] width 58 height 35
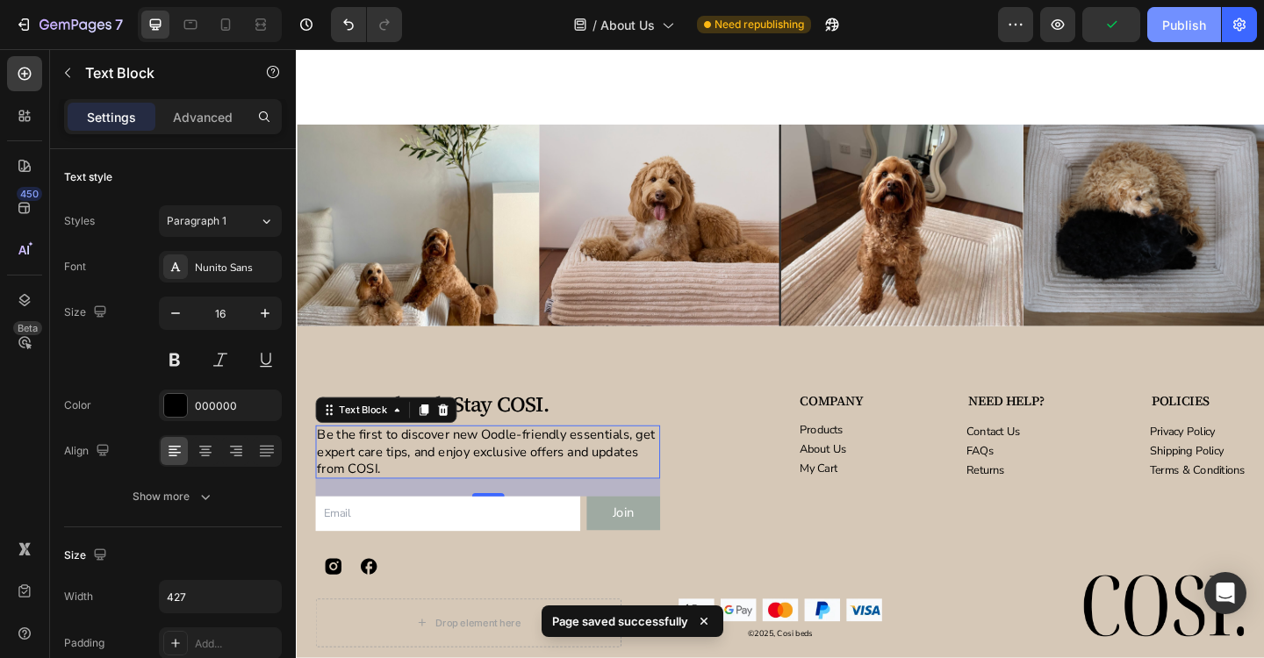
click at [1184, 37] on button "Publish" at bounding box center [1184, 24] width 74 height 35
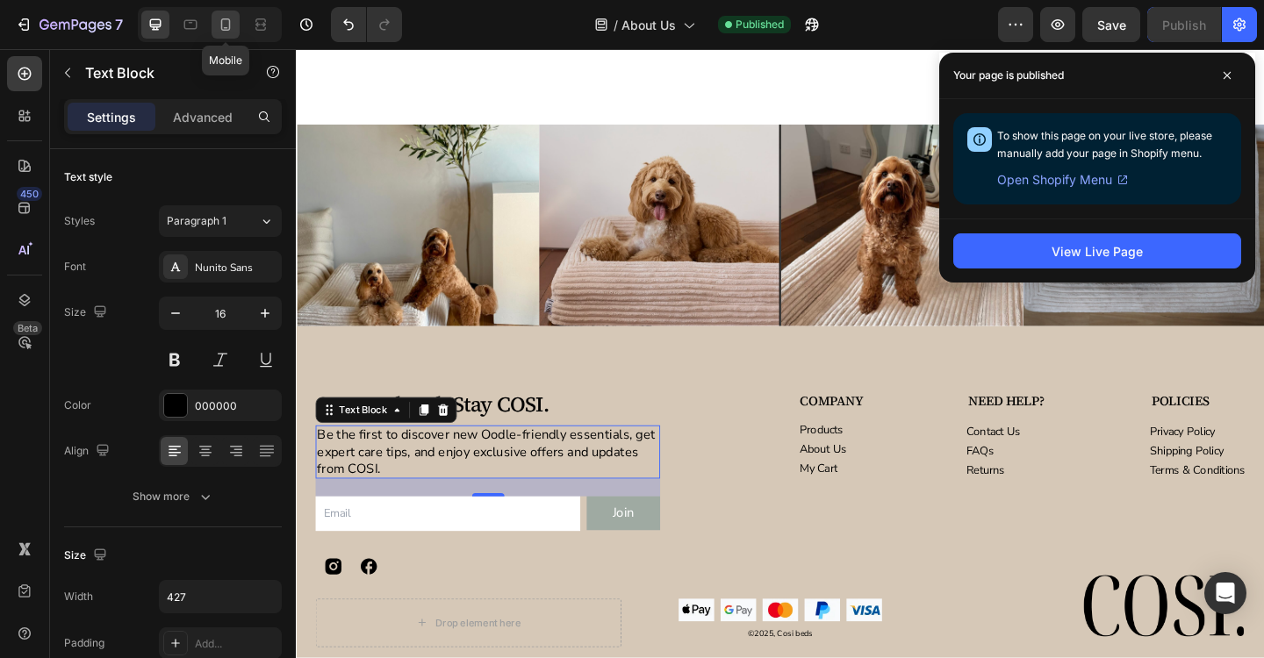
click at [224, 25] on icon at bounding box center [226, 25] width 18 height 18
type input "14"
type input "100%"
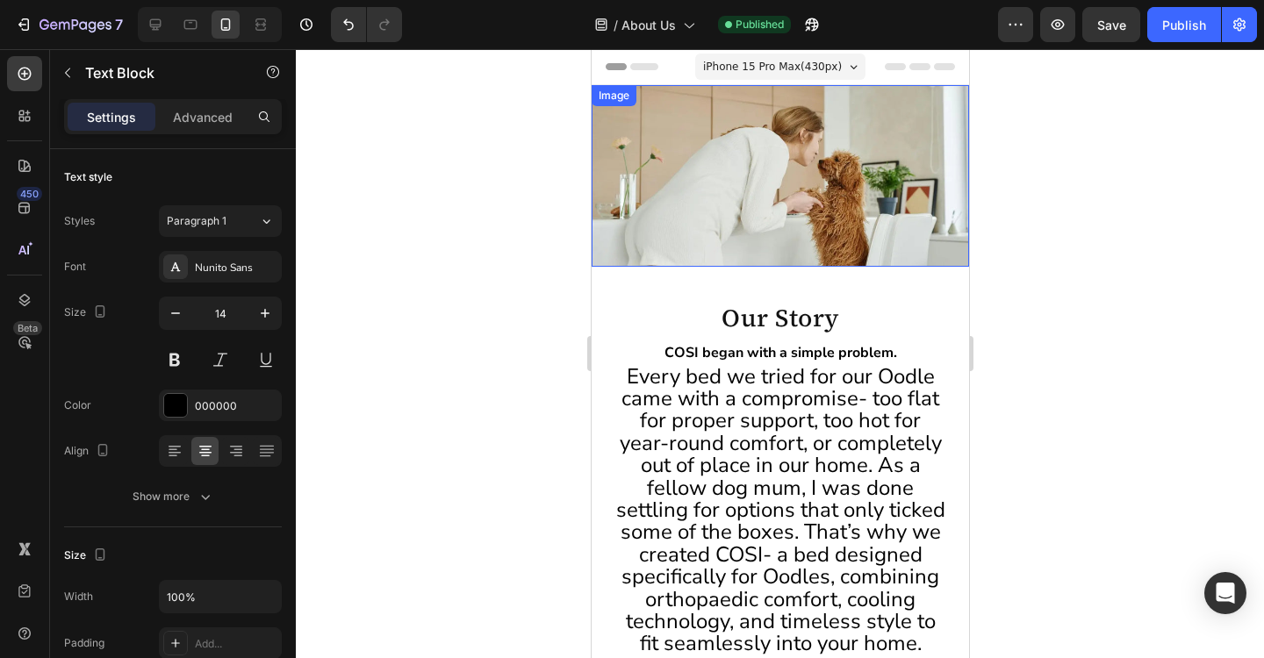
click at [777, 214] on img at bounding box center [779, 176] width 377 height 182
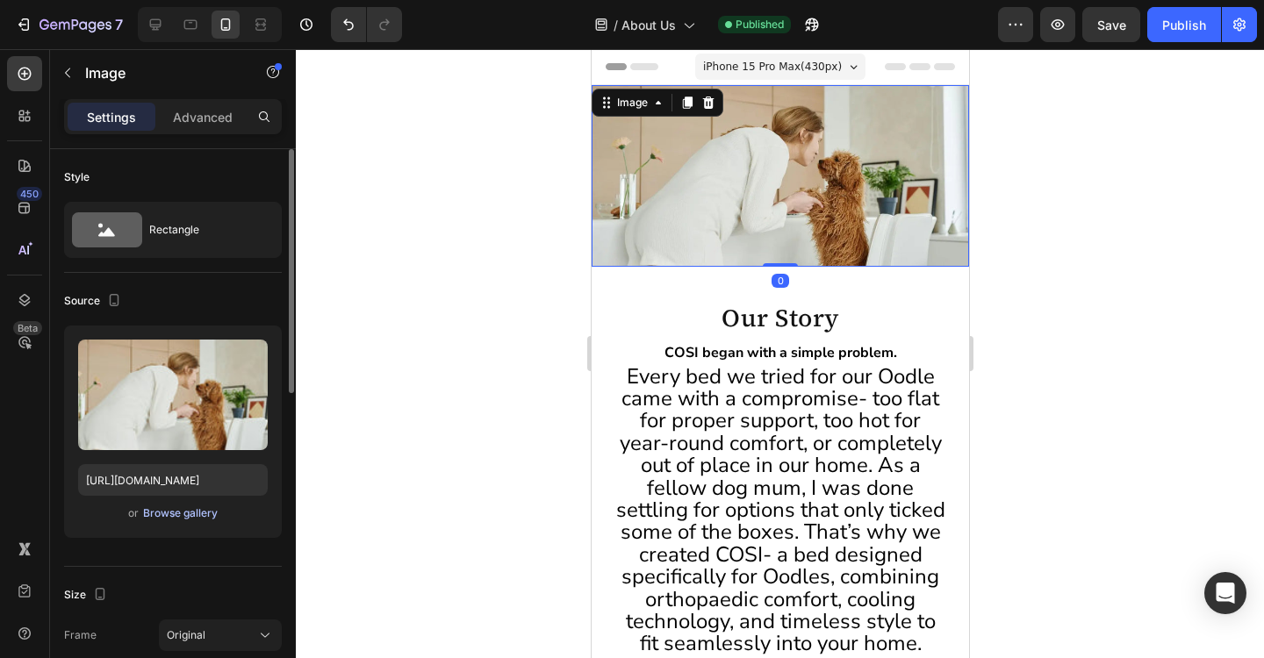
click at [186, 517] on div "Browse gallery" at bounding box center [180, 514] width 75 height 16
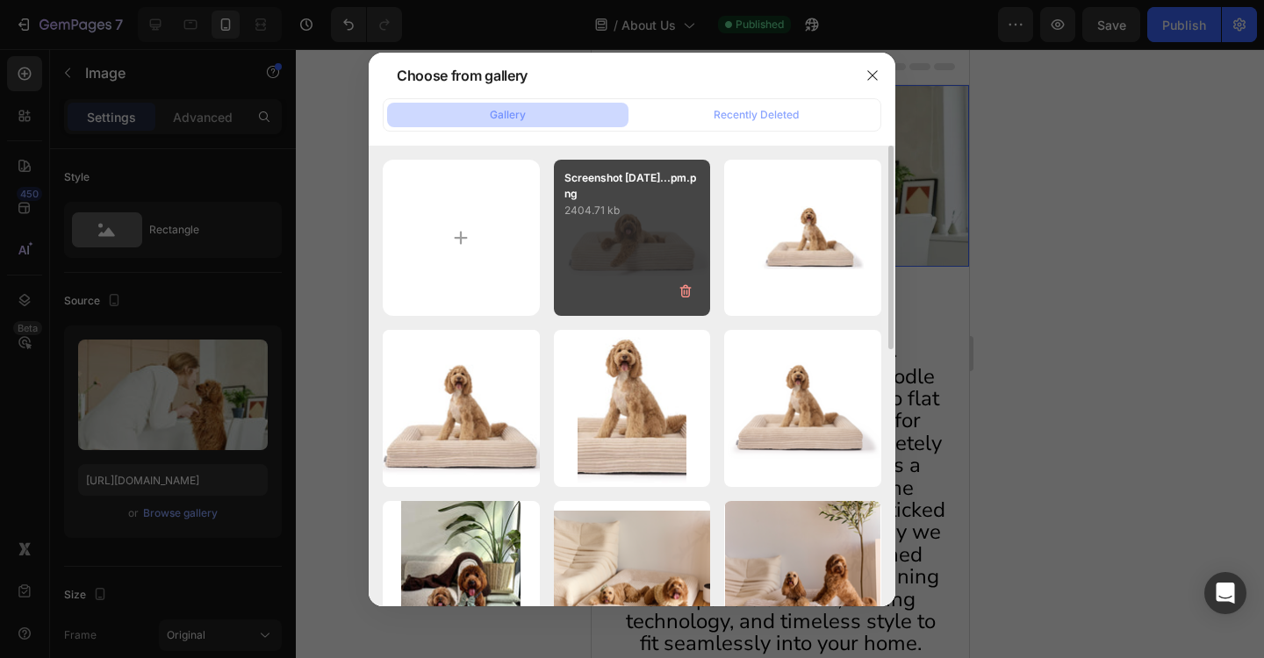
click at [647, 294] on div "Screenshot [DATE]...pm.png 2404.71 kb" at bounding box center [632, 238] width 157 height 157
type input "[URL][DOMAIN_NAME]"
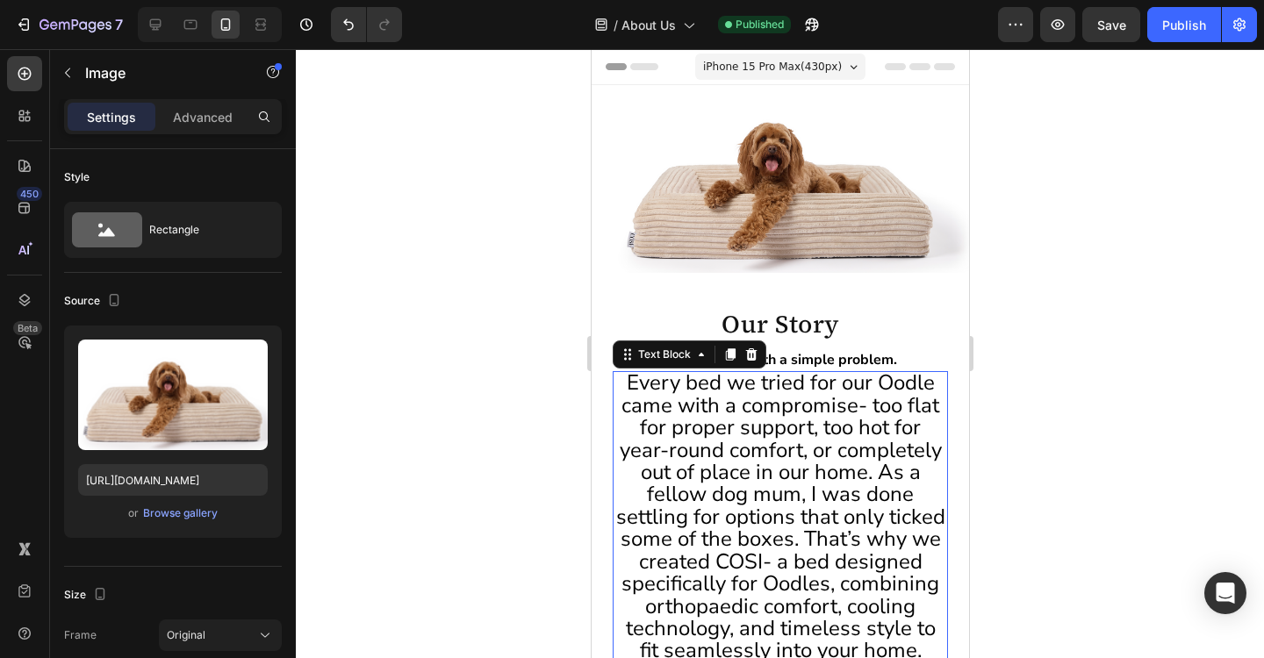
click at [813, 420] on span "Every bed we tried for our Oodle came with a compromise- too flat for proper su…" at bounding box center [779, 517] width 329 height 296
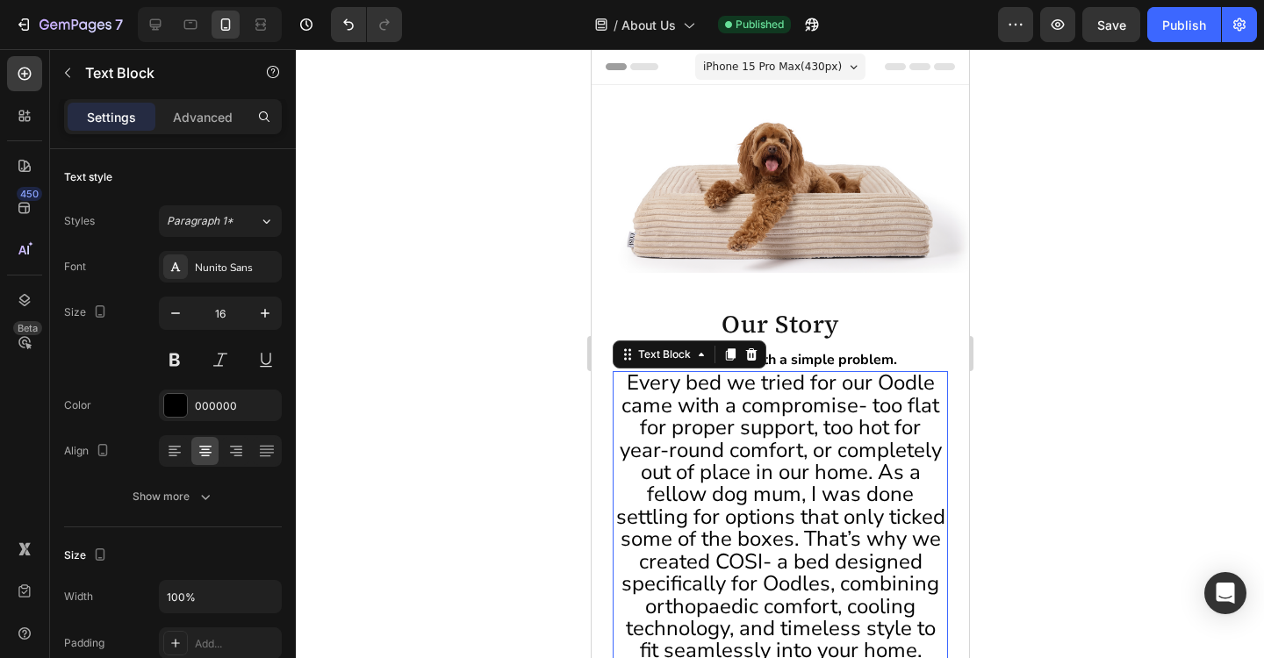
click at [813, 420] on span "Every bed we tried for our Oodle came with a compromise- too flat for proper su…" at bounding box center [779, 517] width 329 height 296
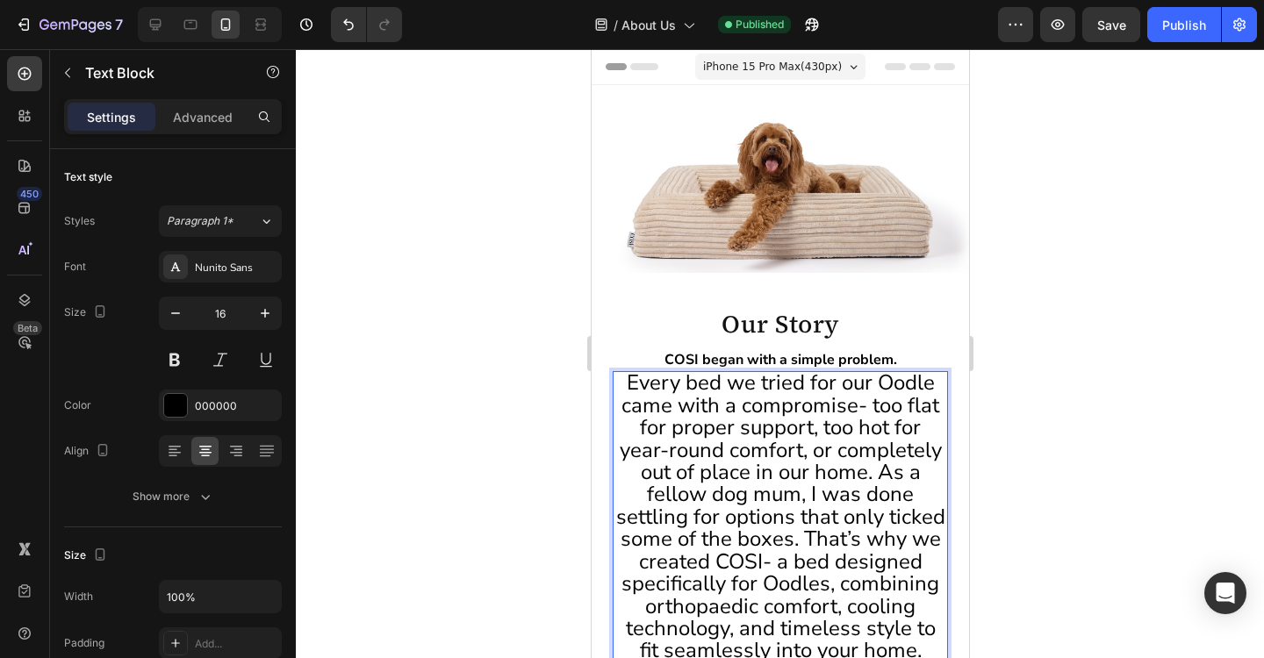
click at [813, 420] on span "Every bed we tried for our Oodle came with a compromise- too flat for proper su…" at bounding box center [779, 517] width 329 height 296
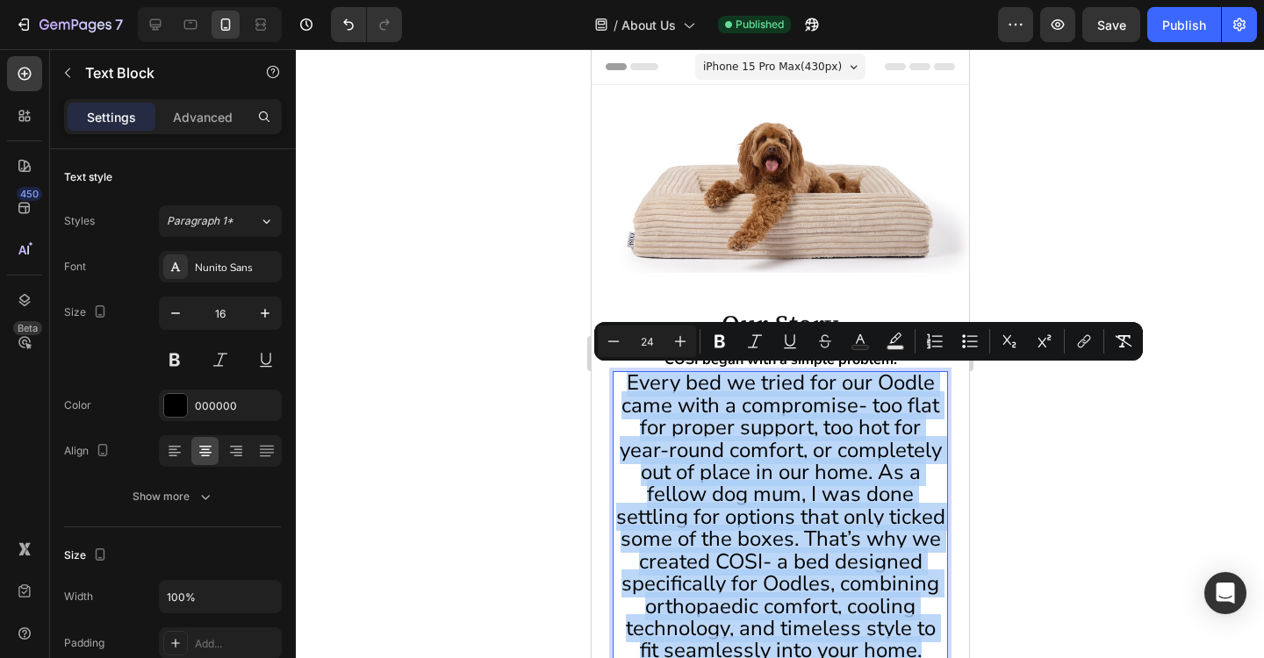
click at [813, 420] on span "Every bed we tried for our Oodle came with a compromise- too flat for proper su…" at bounding box center [779, 517] width 329 height 296
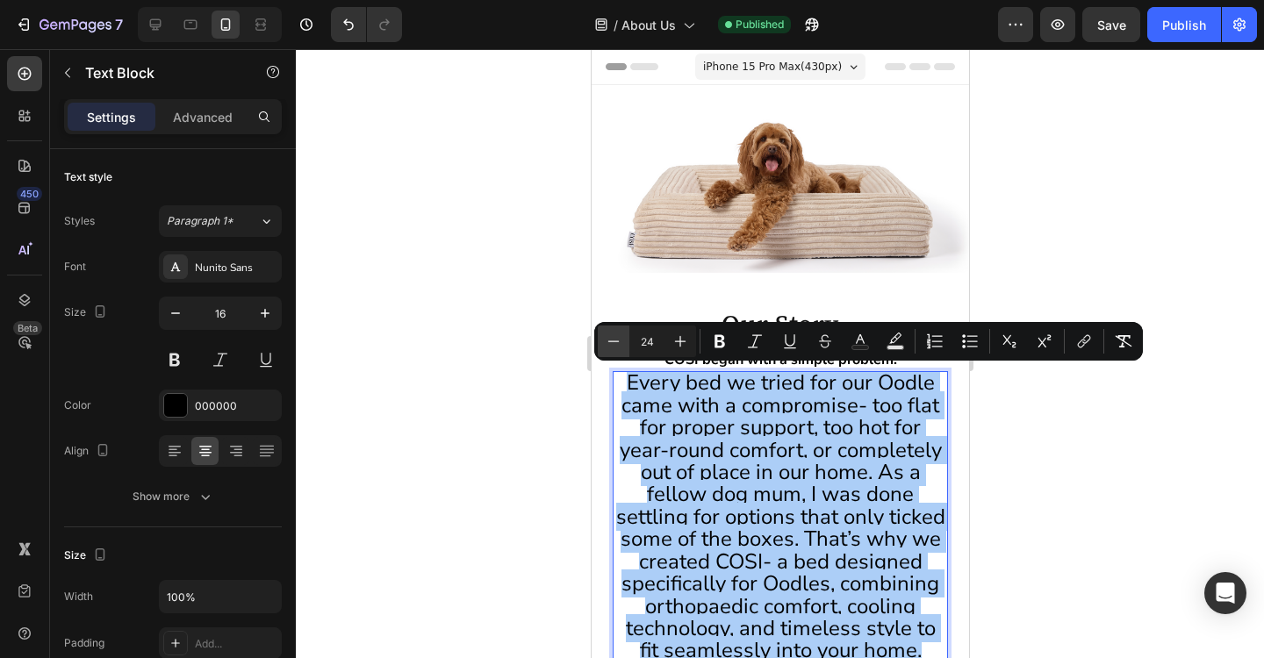
click at [616, 345] on icon "Editor contextual toolbar" at bounding box center [614, 342] width 18 height 18
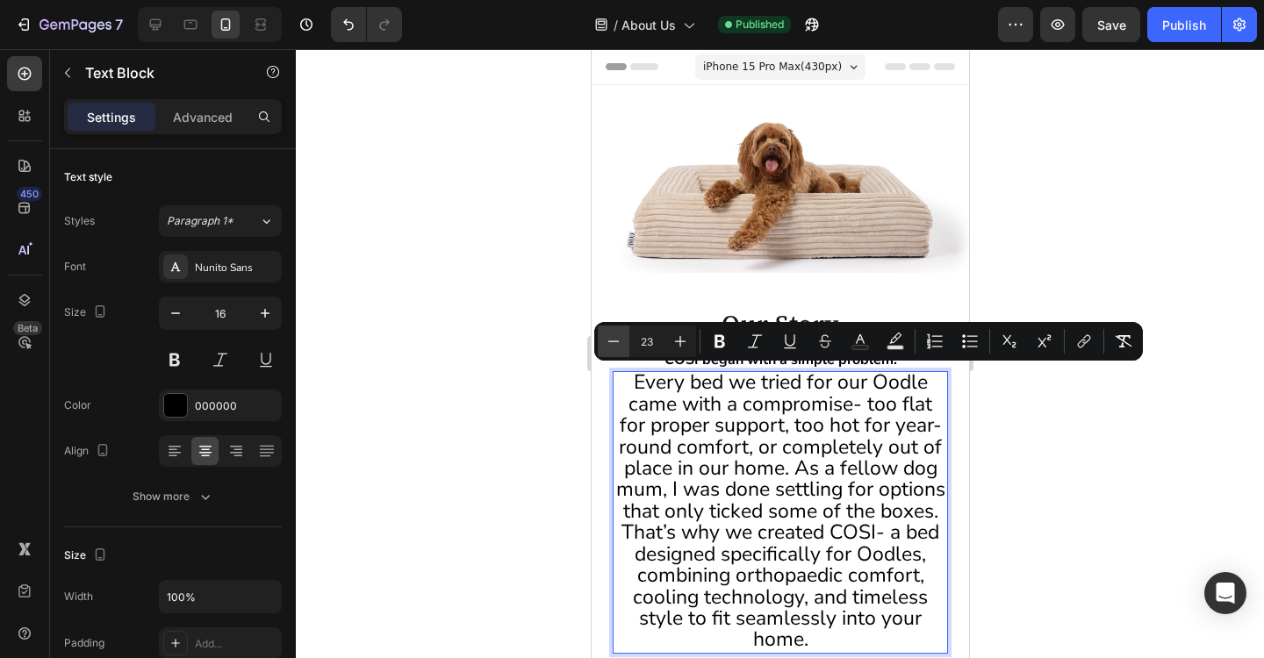
click at [616, 345] on icon "Editor contextual toolbar" at bounding box center [614, 342] width 18 height 18
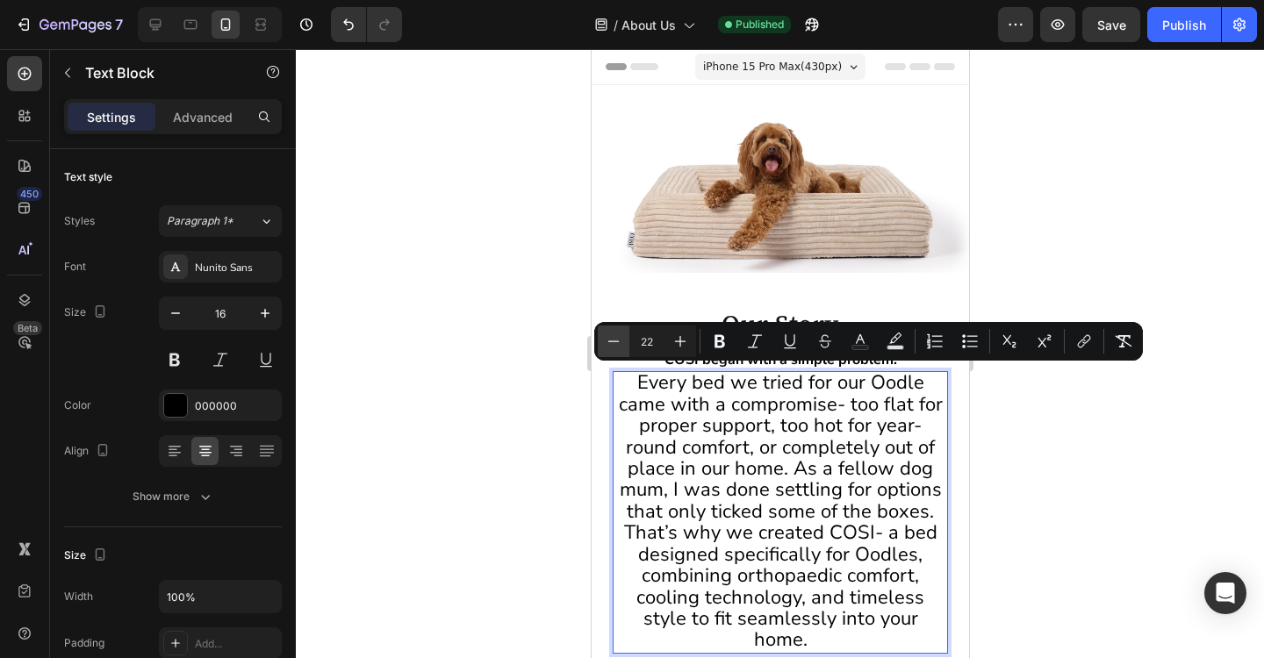
click at [616, 345] on icon "Editor contextual toolbar" at bounding box center [614, 342] width 18 height 18
type input "21"
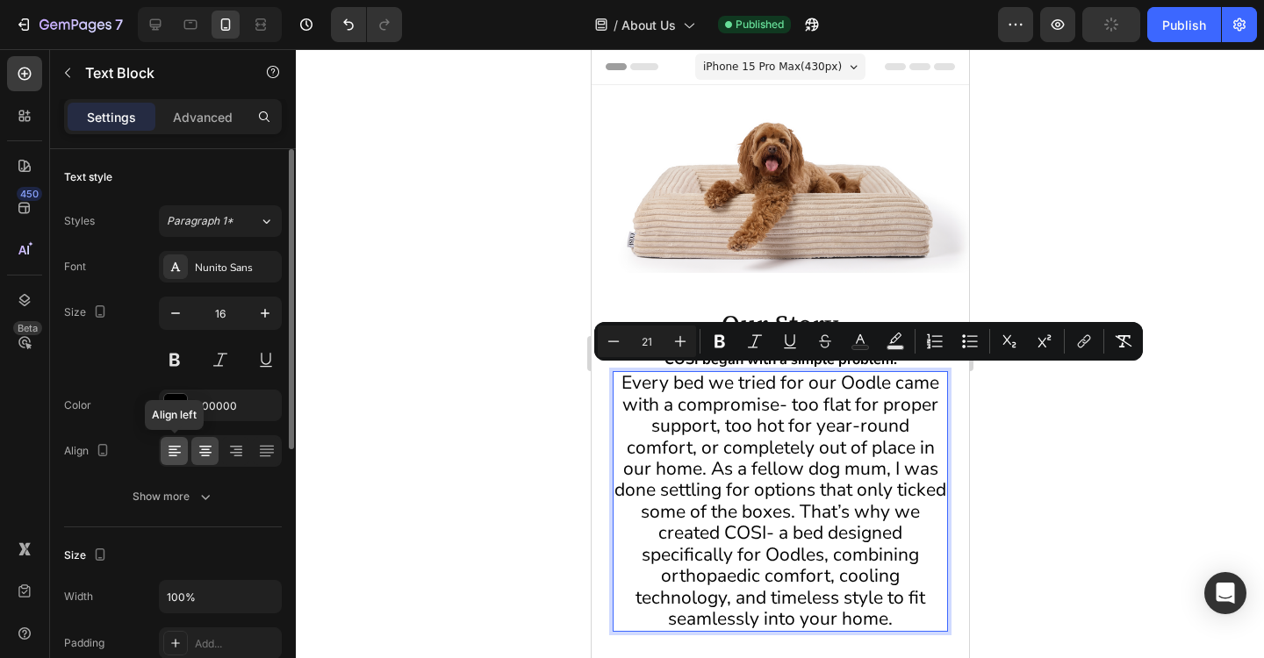
click at [174, 460] on div at bounding box center [174, 451] width 27 height 28
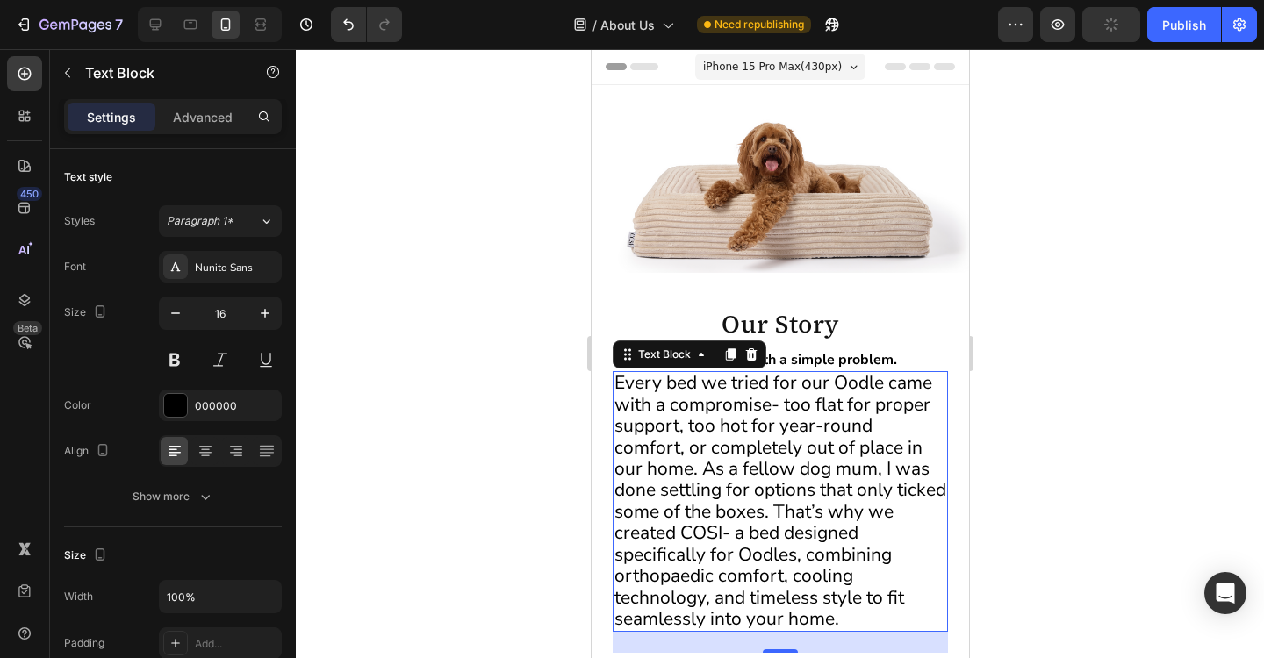
click at [1050, 355] on div at bounding box center [780, 353] width 968 height 609
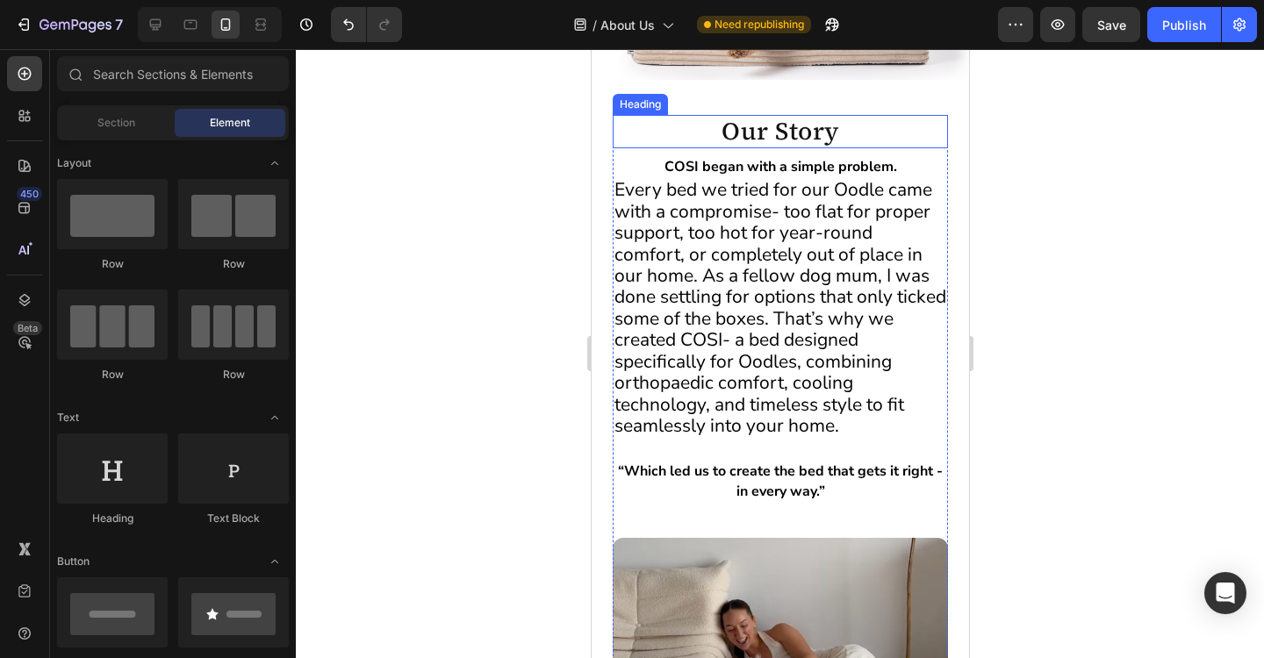
scroll to position [194, 0]
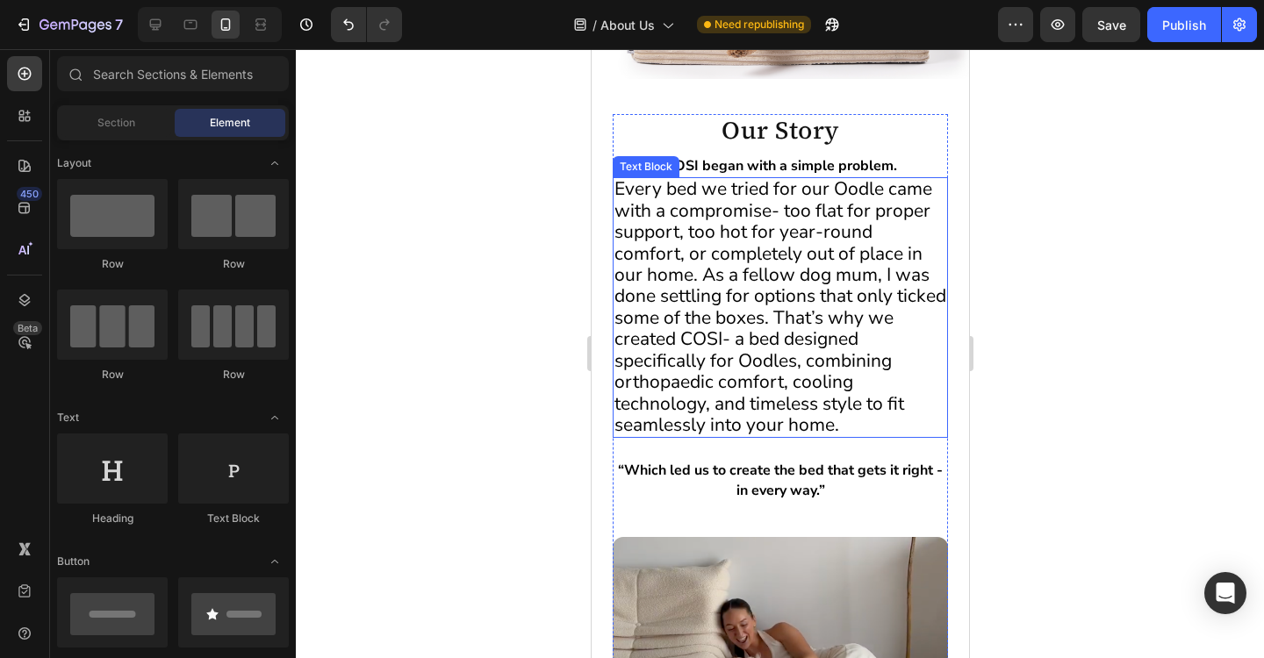
click at [818, 304] on span "Every bed we tried for our Oodle came with a compromise- too flat for proper su…" at bounding box center [780, 306] width 332 height 260
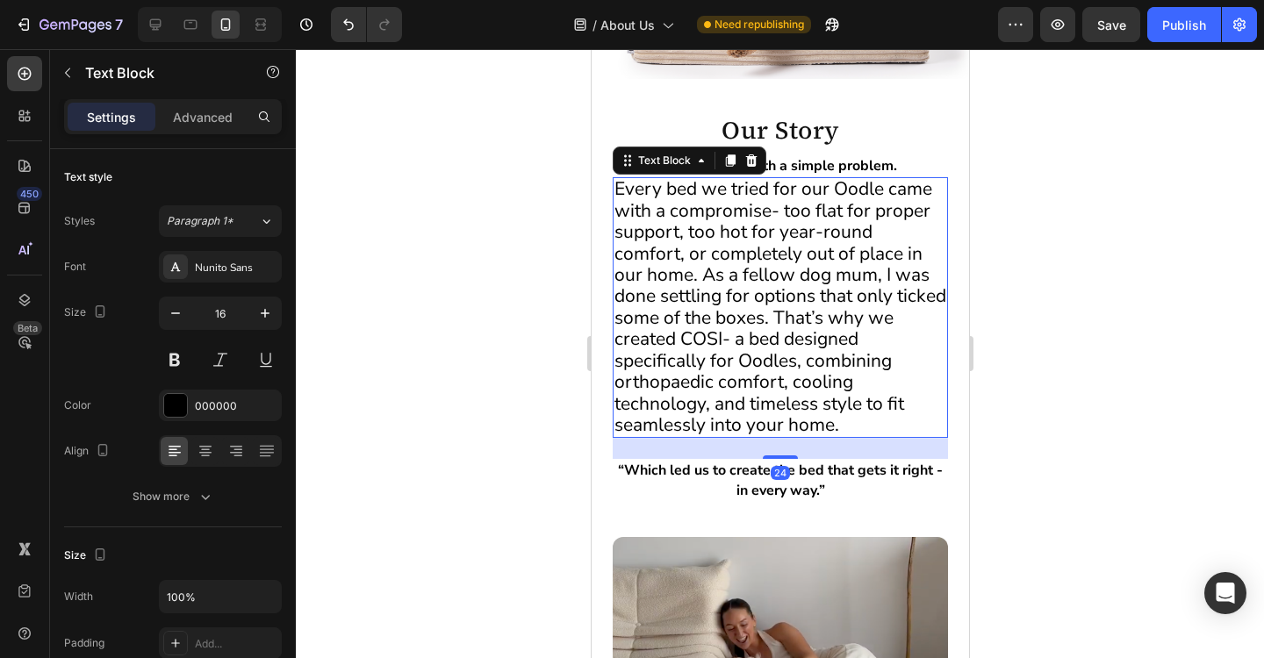
click at [798, 304] on span "Every bed we tried for our Oodle came with a compromise- too flat for proper su…" at bounding box center [780, 306] width 332 height 260
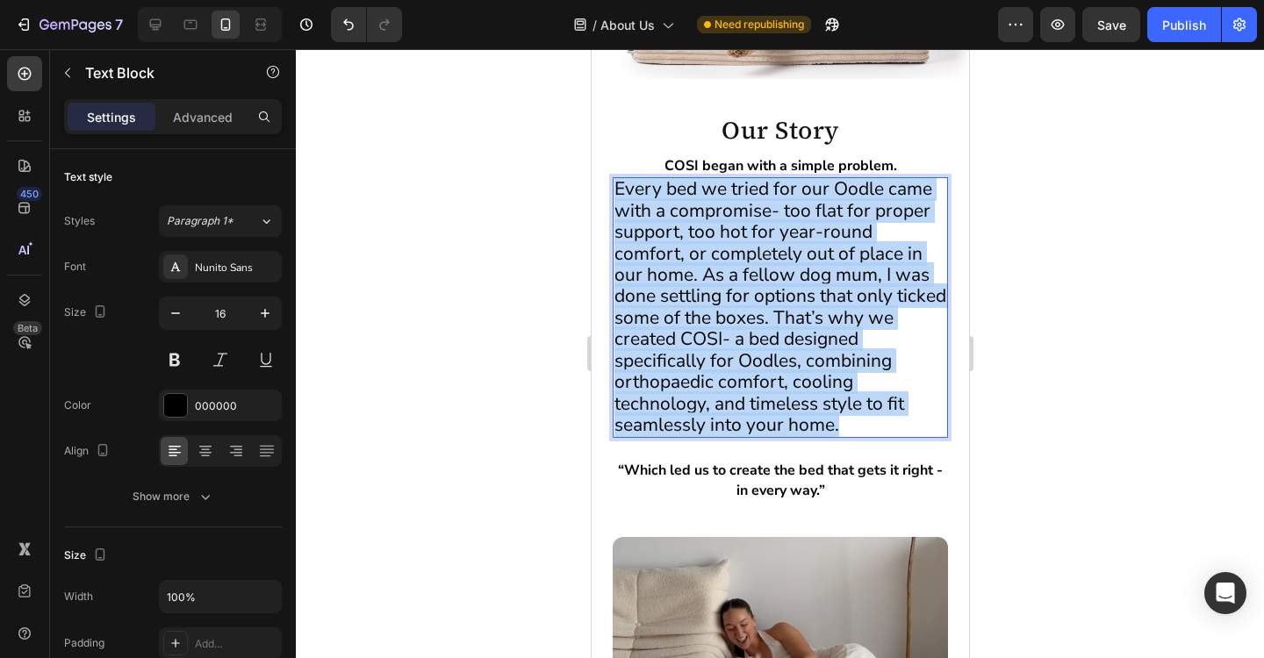
click at [798, 304] on span "Every bed we tried for our Oodle came with a compromise- too flat for proper su…" at bounding box center [780, 306] width 332 height 260
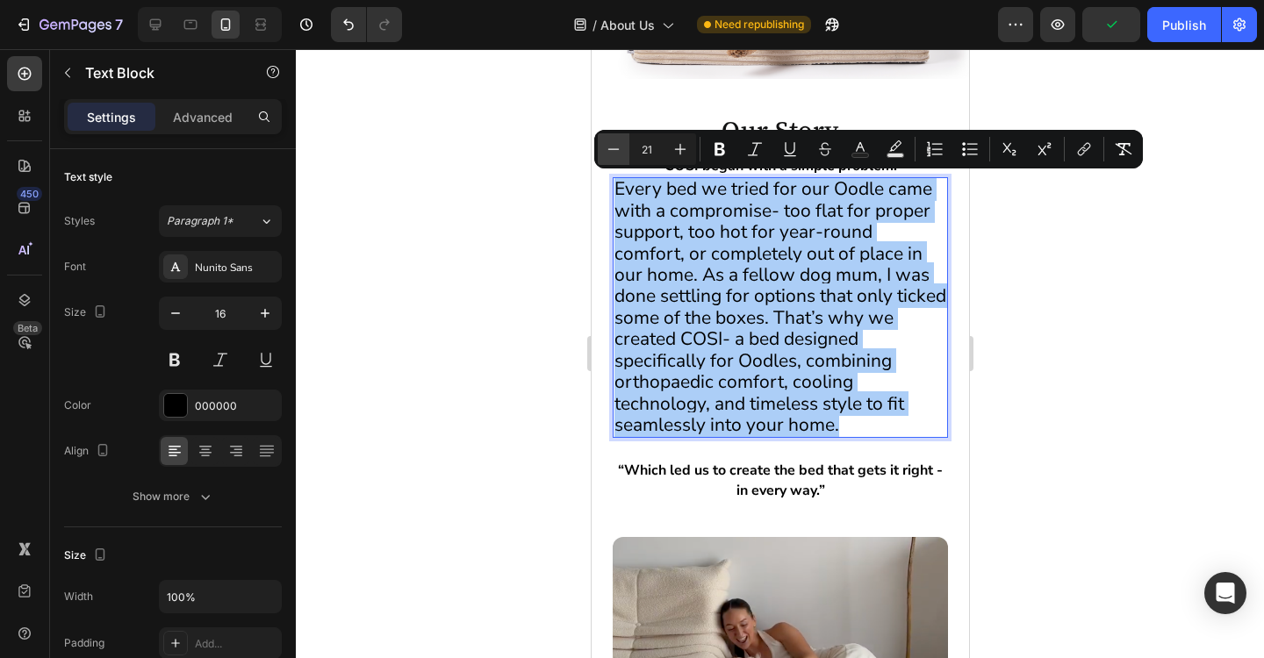
click at [614, 157] on icon "Editor contextual toolbar" at bounding box center [614, 149] width 18 height 18
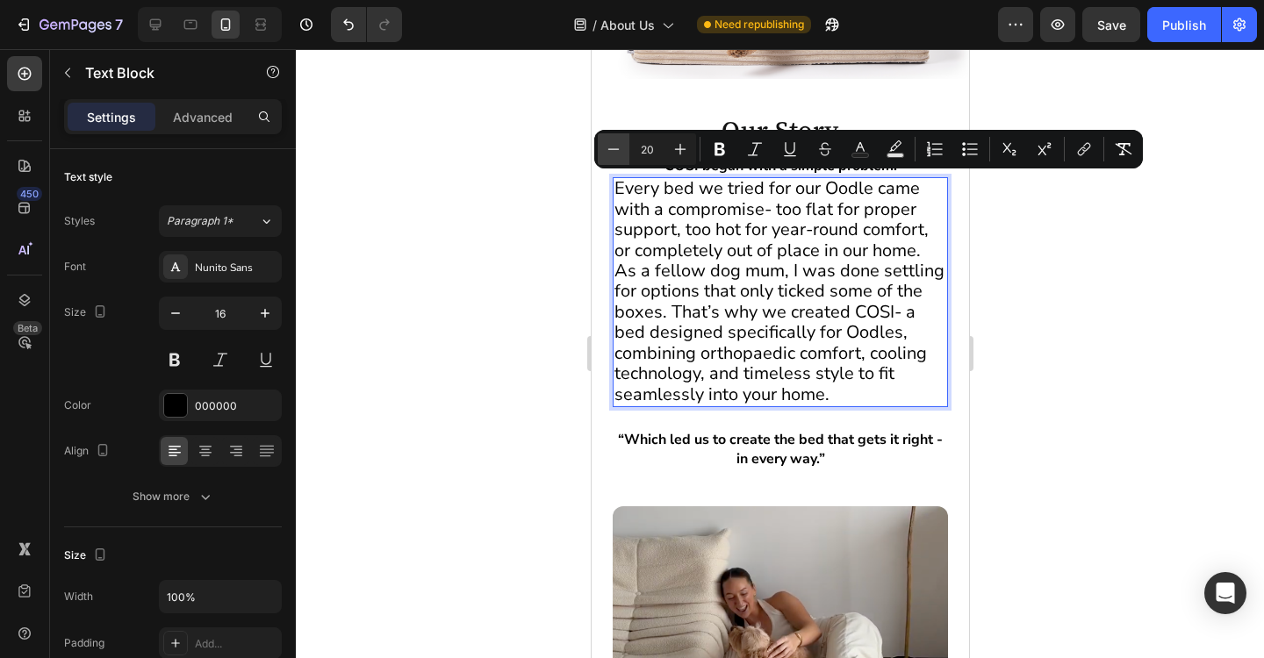
click at [614, 157] on icon "Editor contextual toolbar" at bounding box center [614, 149] width 18 height 18
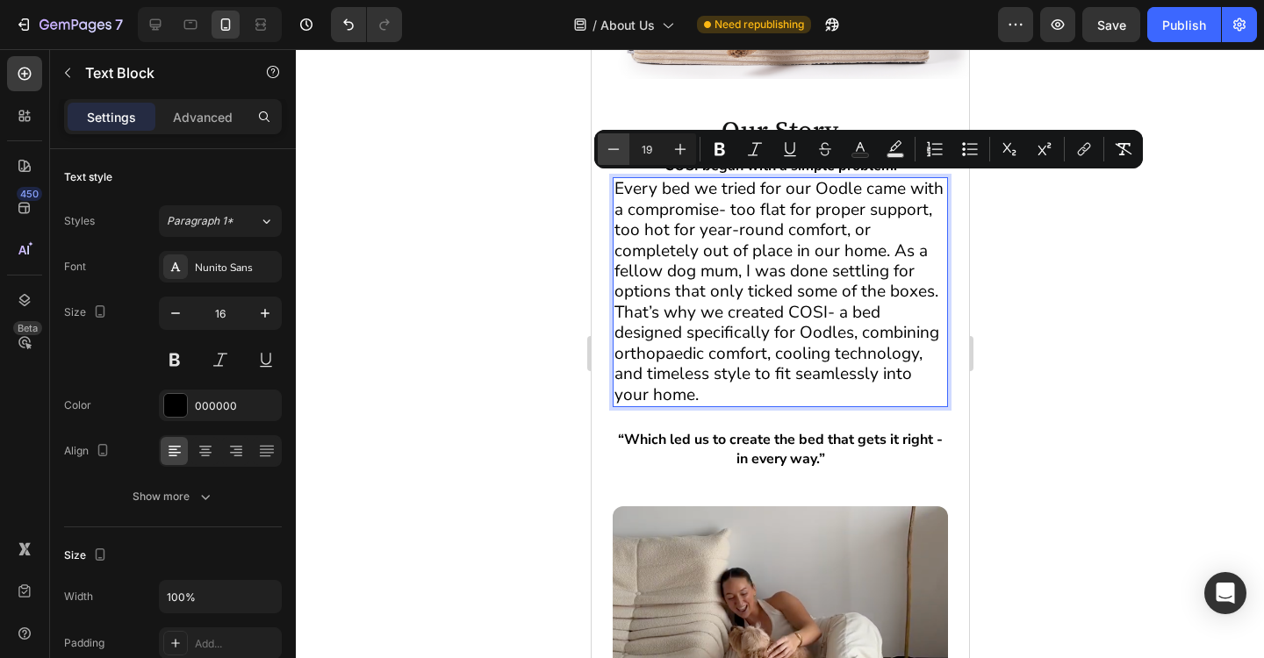
click at [614, 156] on icon "Editor contextual toolbar" at bounding box center [614, 149] width 18 height 18
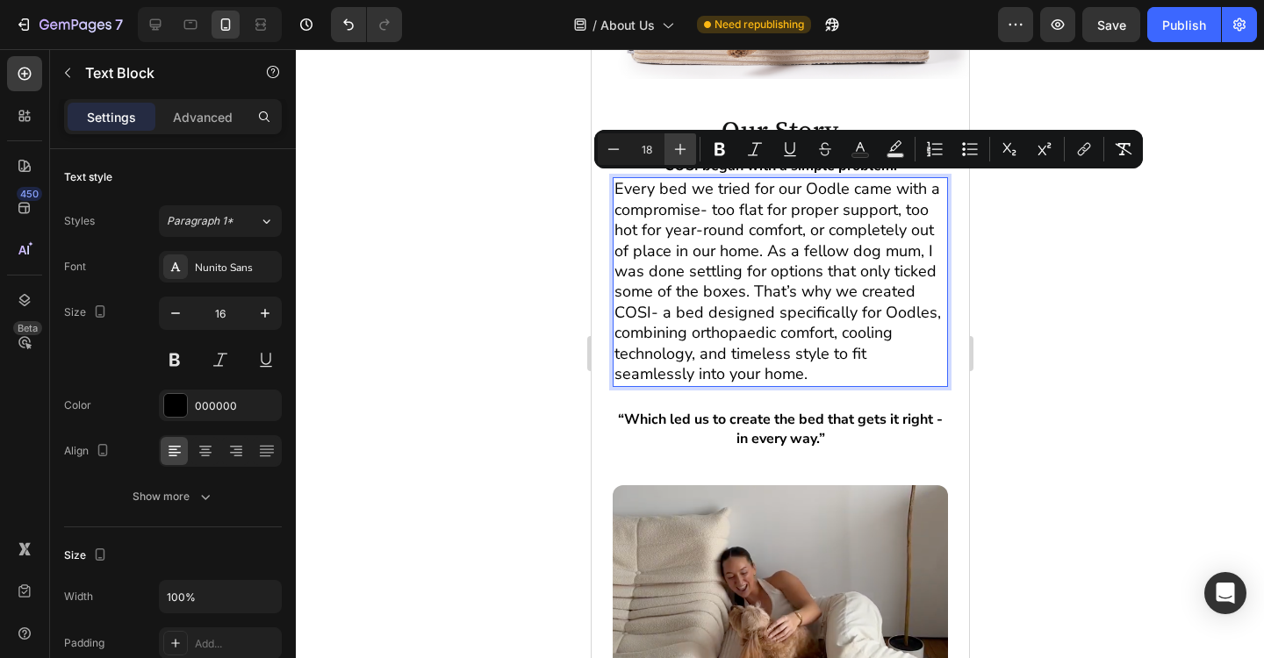
click at [676, 154] on icon "Editor contextual toolbar" at bounding box center [680, 149] width 18 height 18
type input "19"
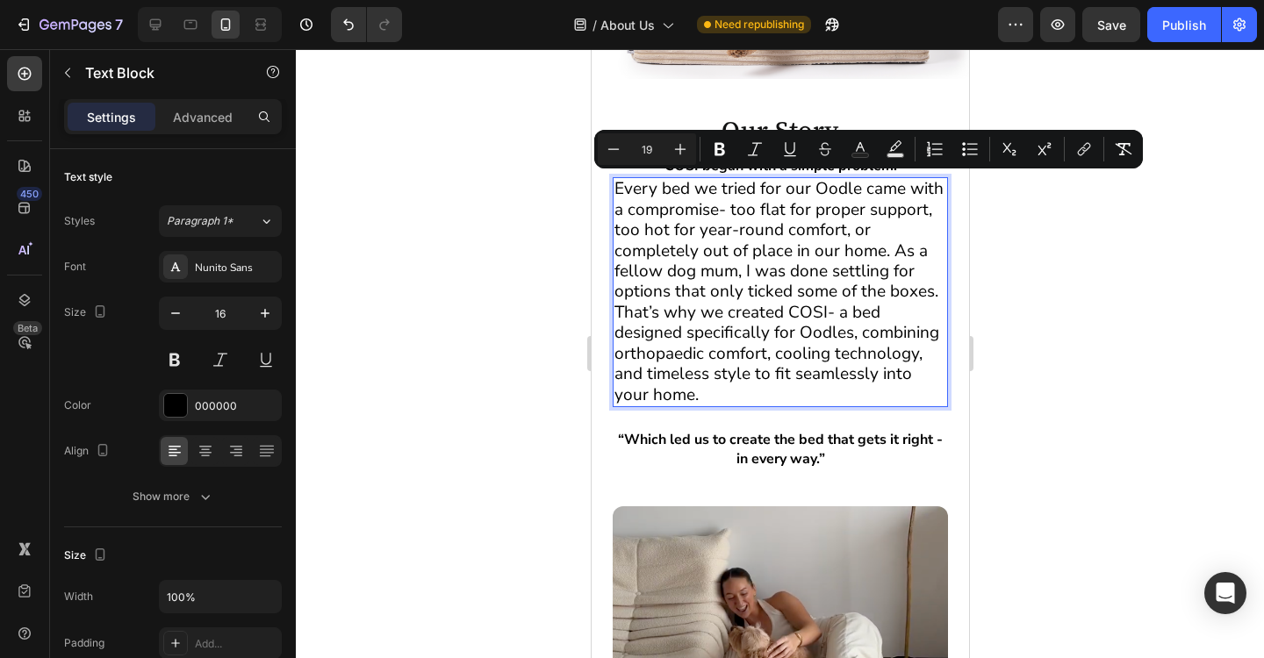
click at [1102, 349] on div at bounding box center [780, 353] width 968 height 609
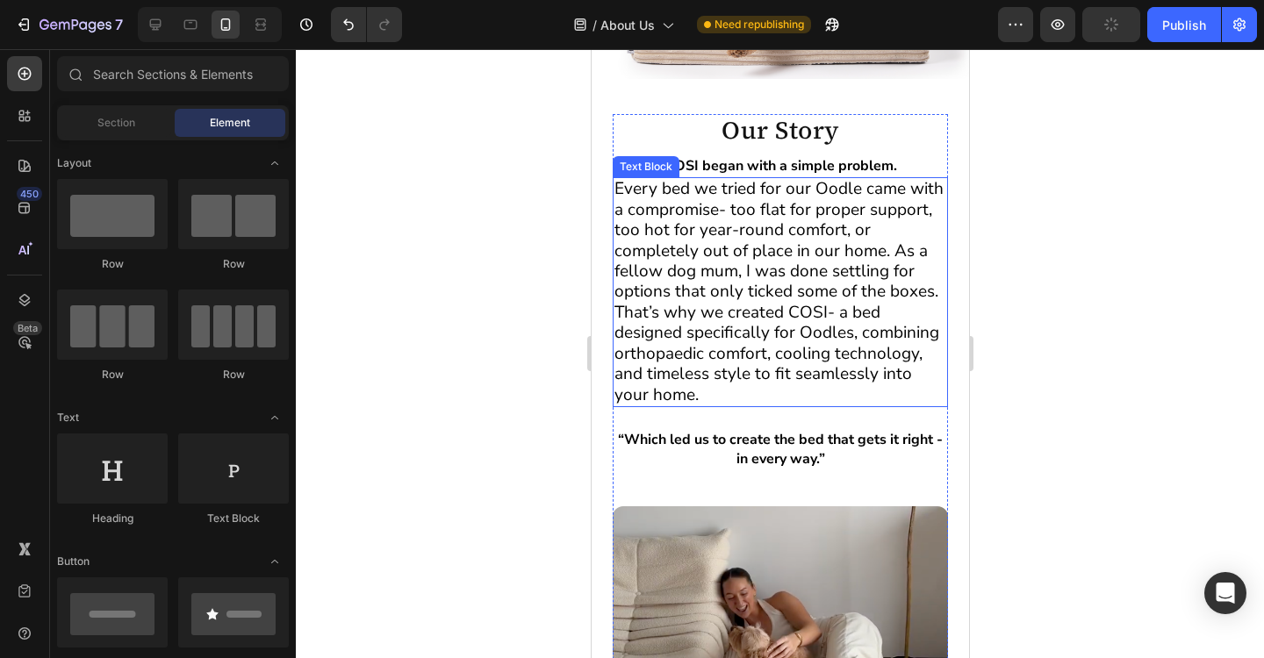
click at [804, 270] on span "Every bed we tried for our Oodle came with a compromise- too flat for proper su…" at bounding box center [778, 291] width 329 height 228
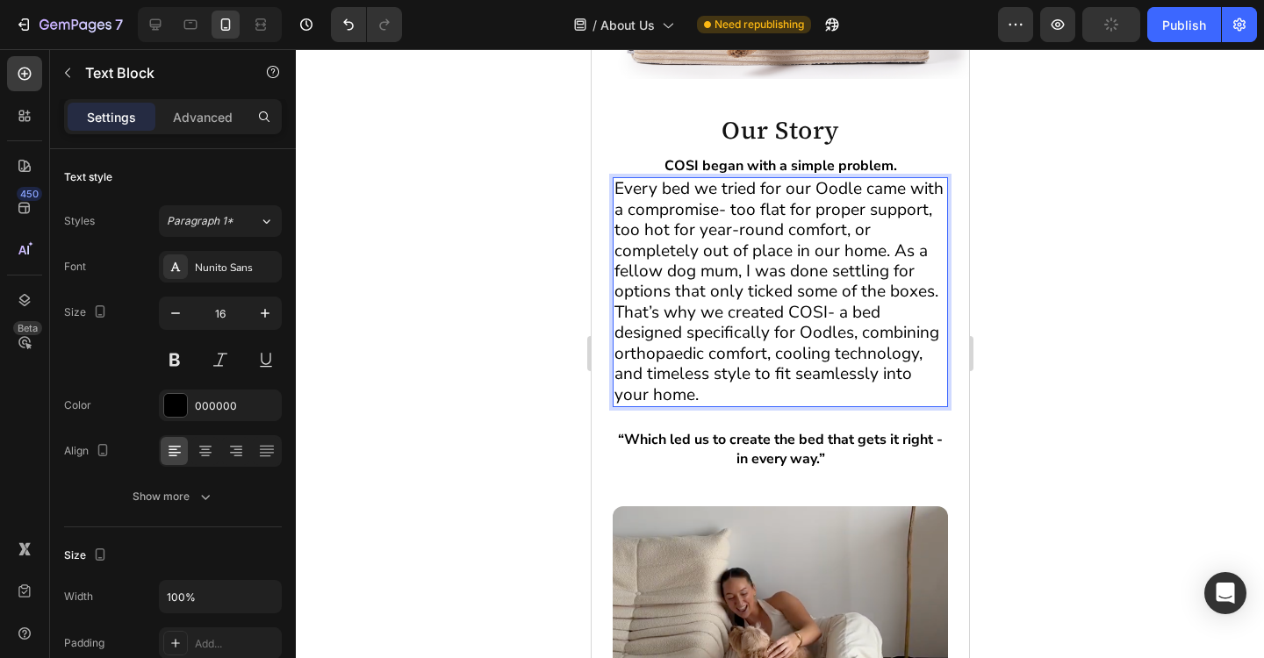
click at [804, 270] on span "Every bed we tried for our Oodle came with a compromise- too flat for proper su…" at bounding box center [778, 291] width 329 height 228
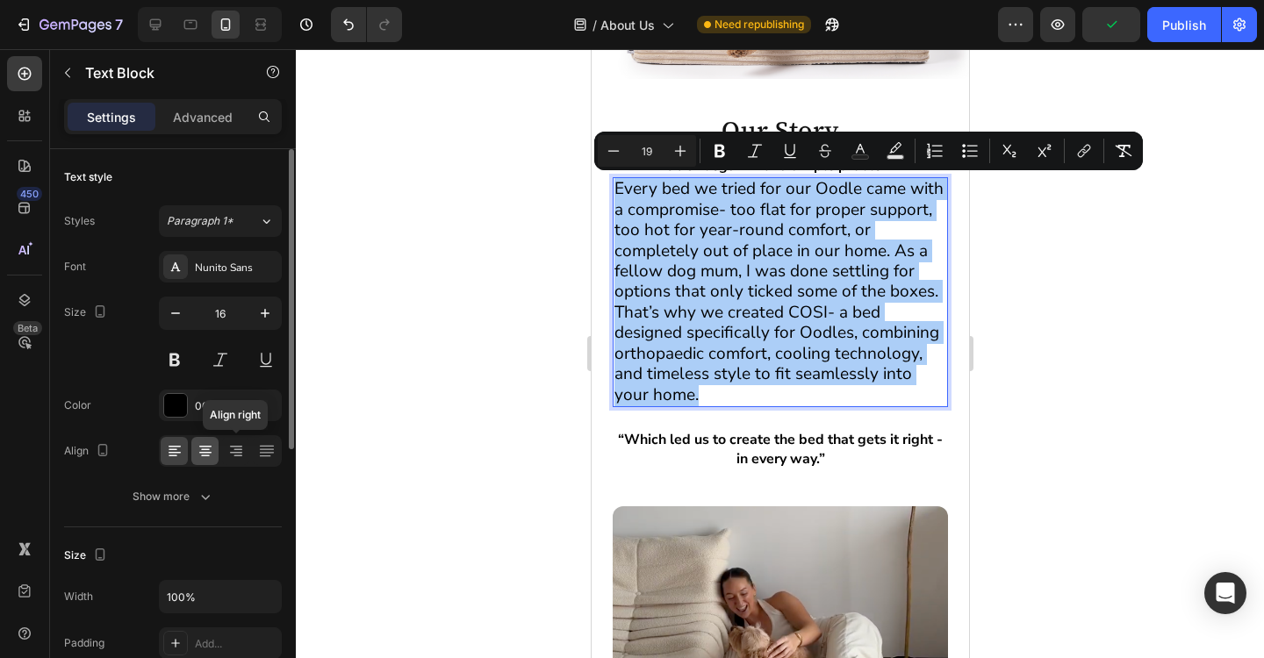
click at [215, 451] on div at bounding box center [204, 451] width 27 height 28
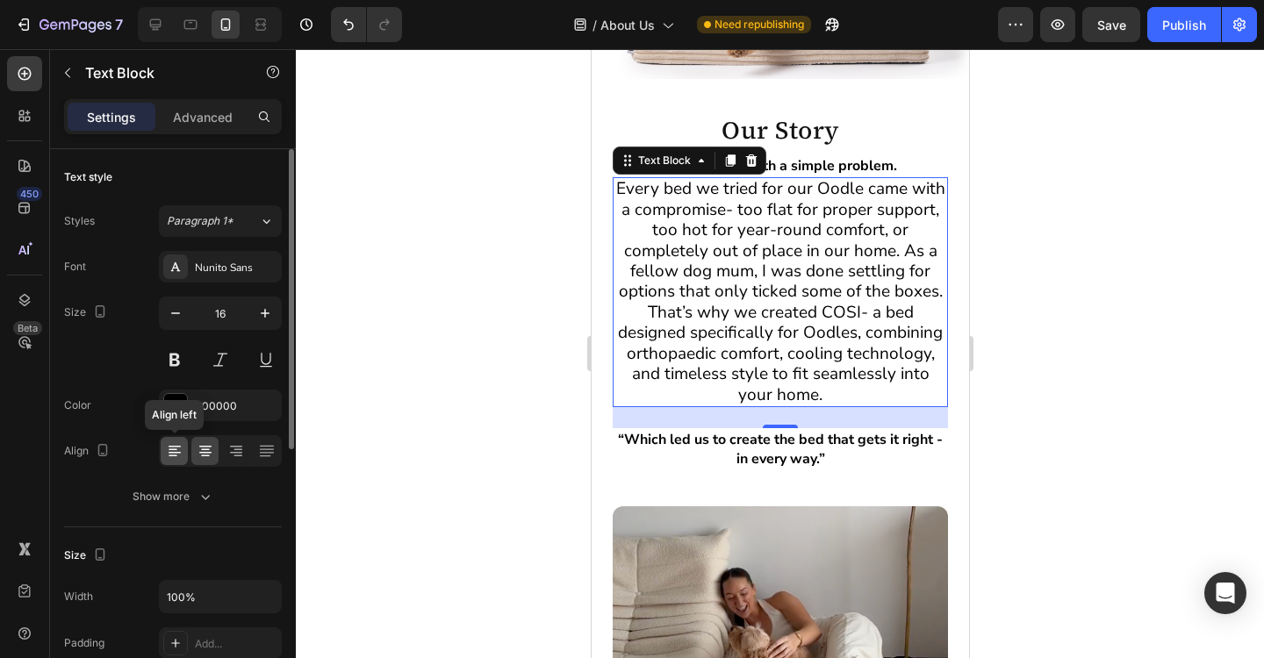
click at [178, 457] on icon at bounding box center [175, 451] width 18 height 18
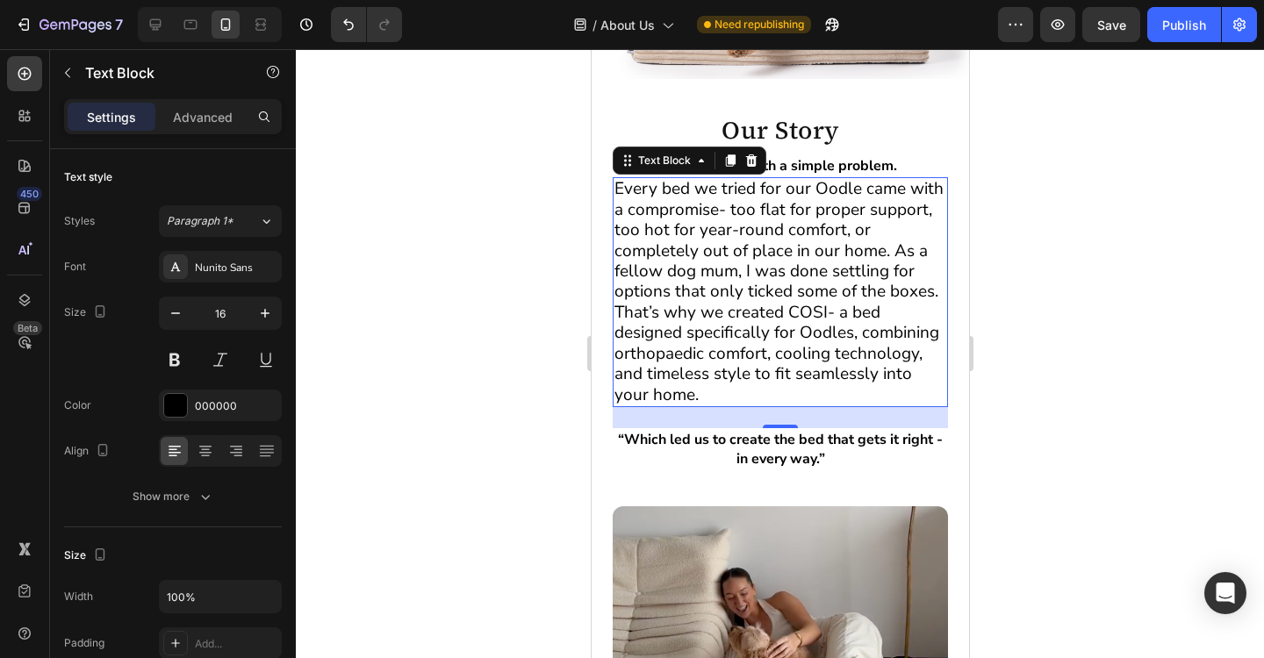
click at [1073, 332] on div at bounding box center [780, 353] width 968 height 609
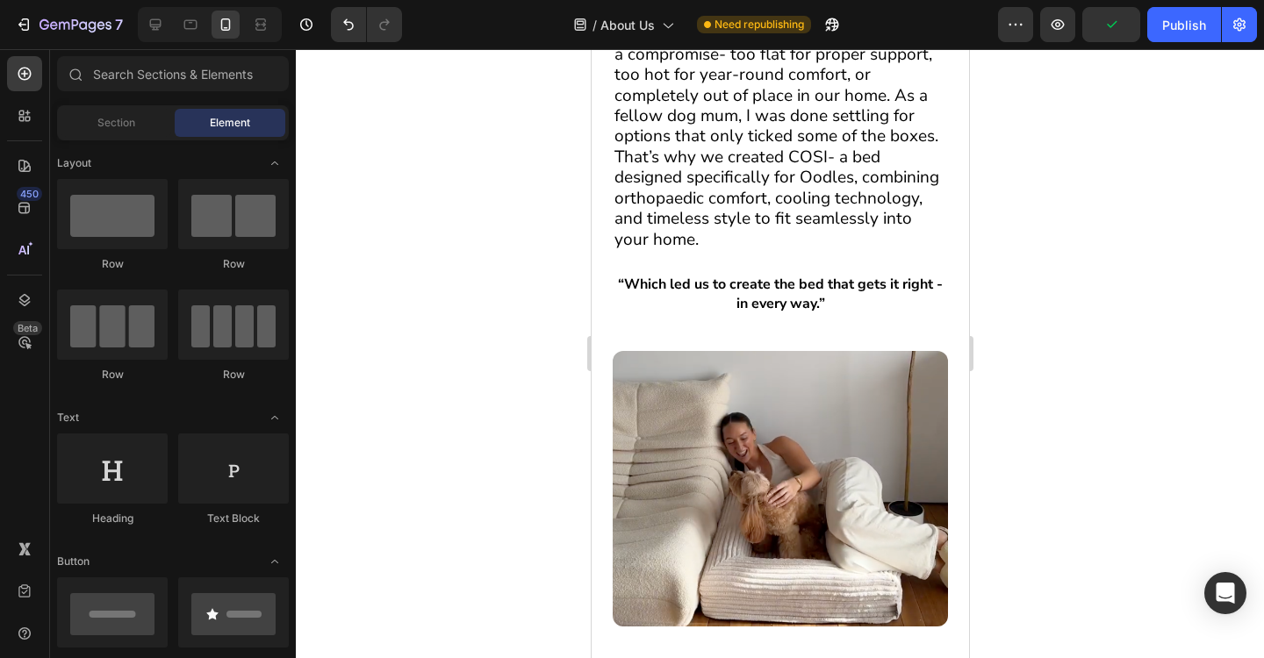
scroll to position [0, 0]
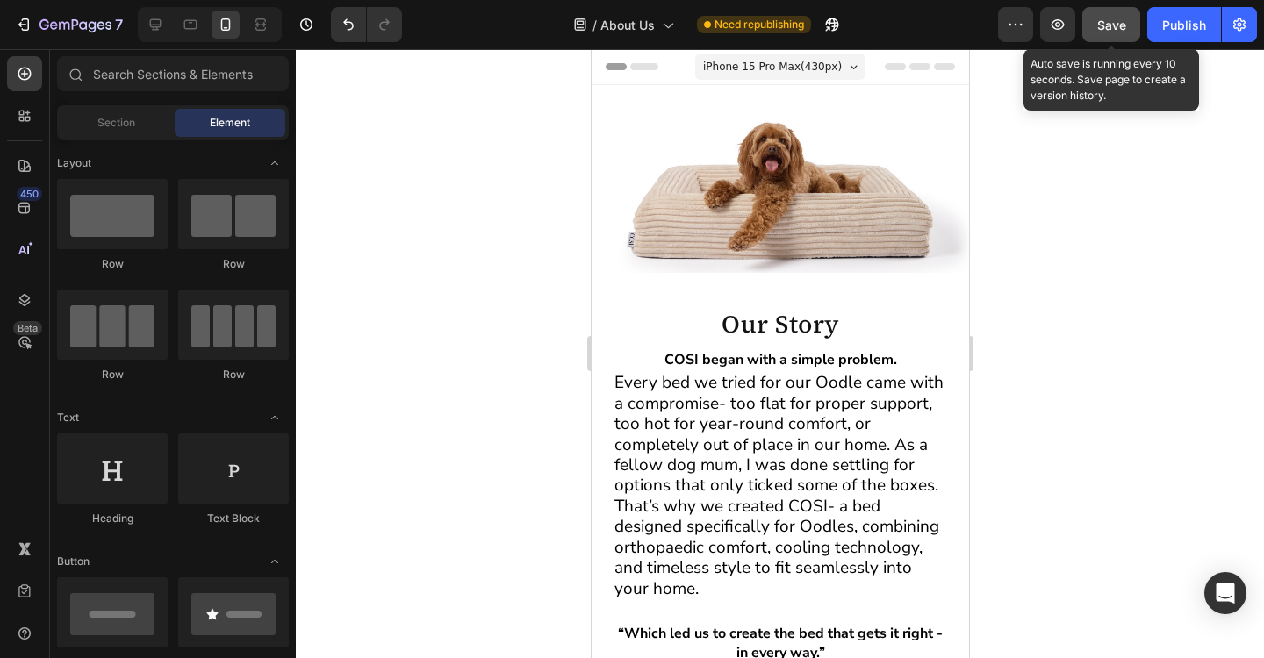
click at [1117, 34] on button "Save" at bounding box center [1111, 24] width 58 height 35
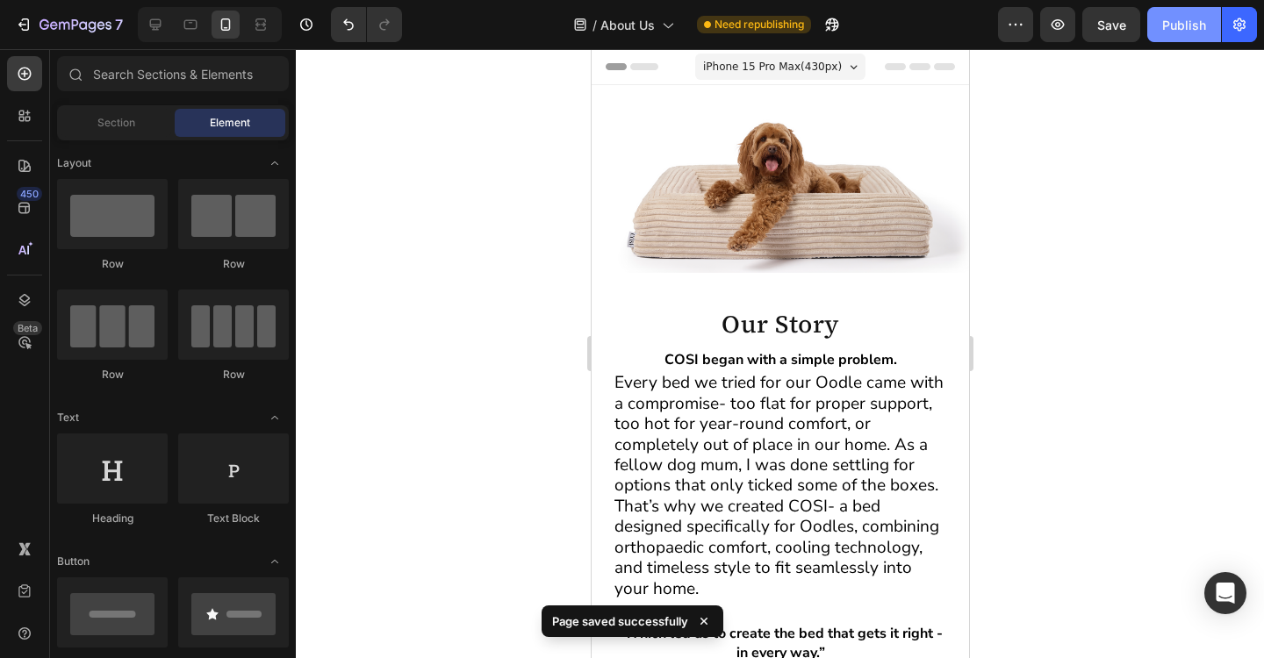
click at [1182, 29] on div "Publish" at bounding box center [1184, 25] width 44 height 18
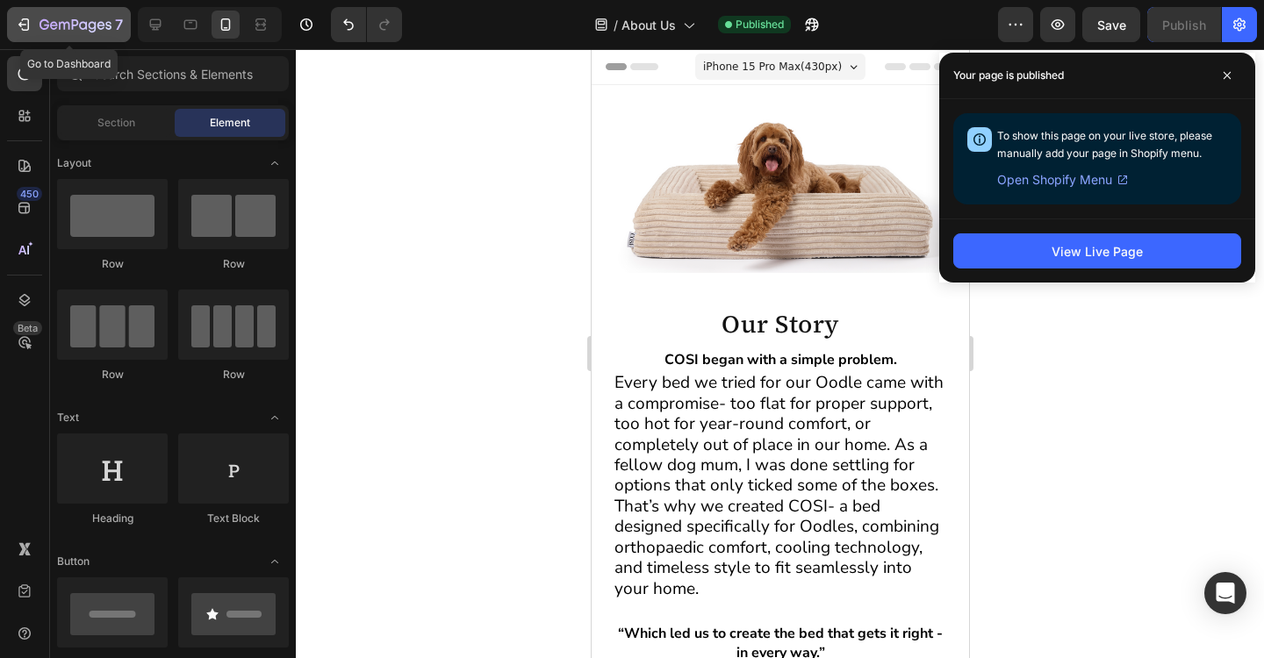
click at [87, 31] on icon "button" at bounding box center [75, 25] width 72 height 15
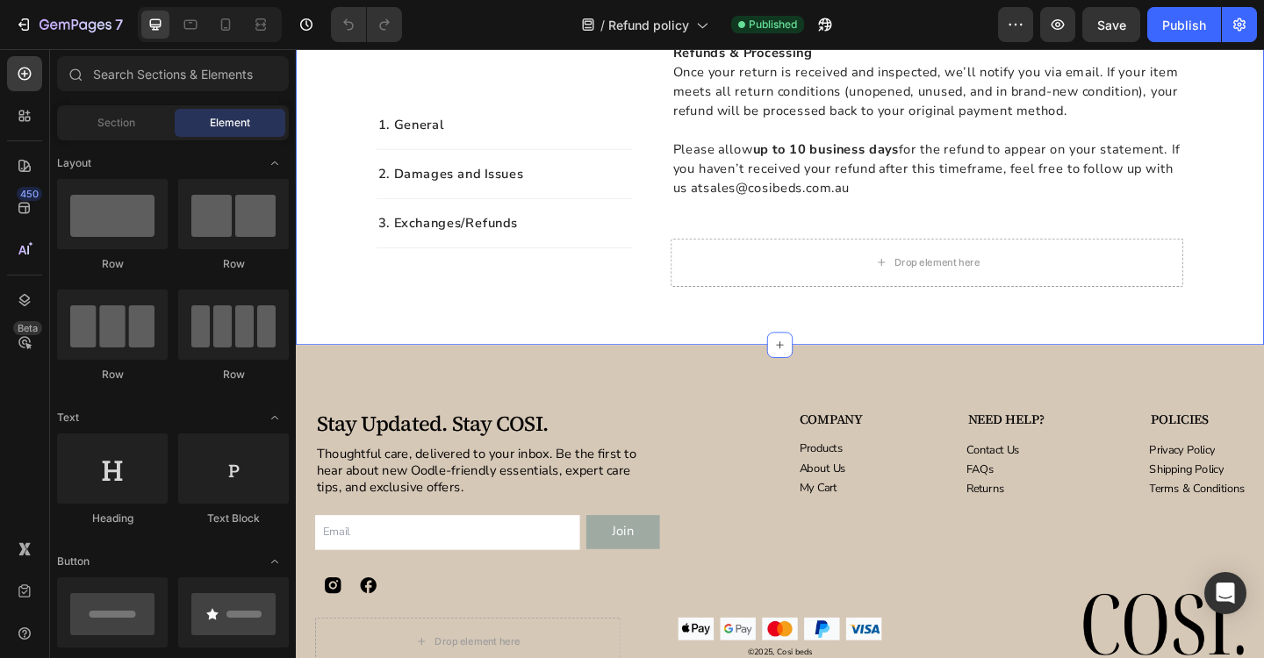
scroll to position [1988, 0]
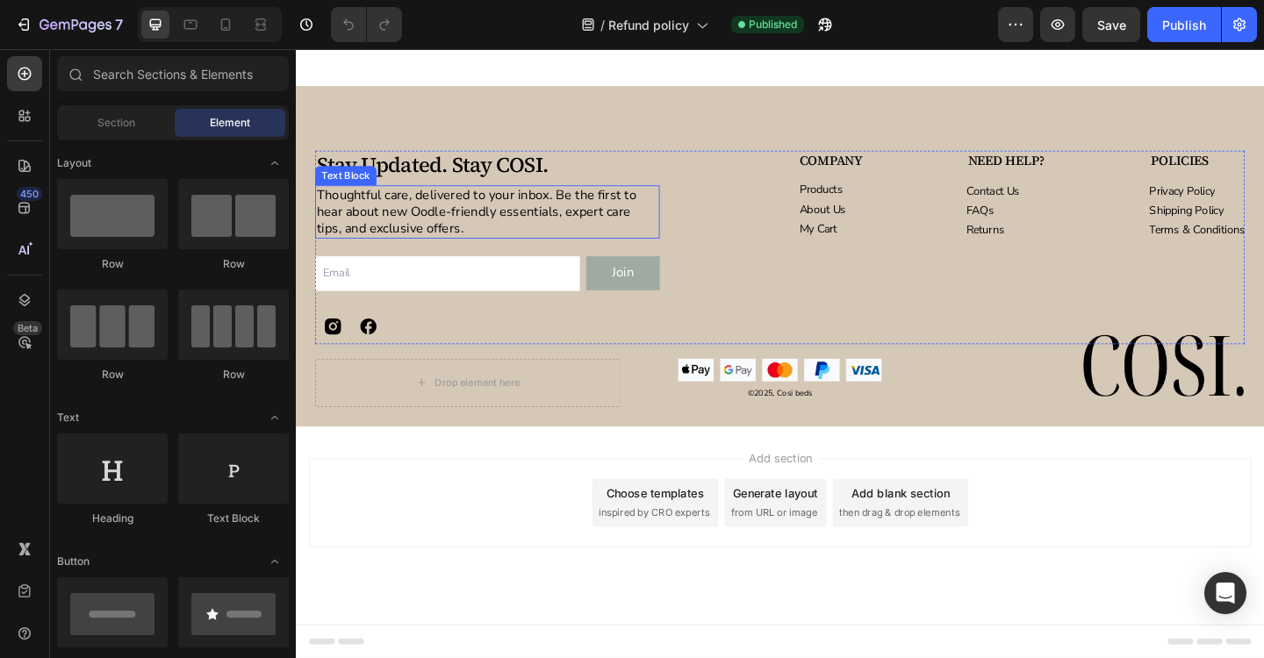
click at [560, 219] on p "Thoughtful care, delivered to your inbox. Be the first to hear about new Oodle-…" at bounding box center [504, 226] width 371 height 54
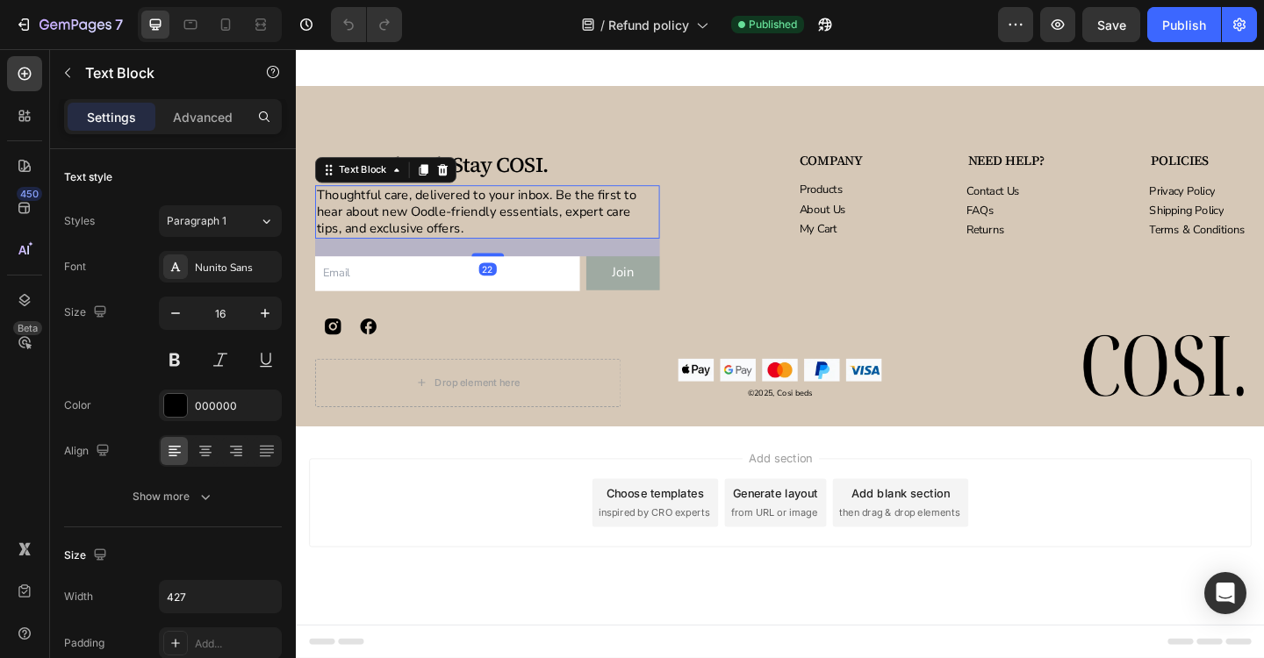
click at [526, 210] on p "Thoughtful care, delivered to your inbox. Be the first to hear about new Oodle-…" at bounding box center [504, 226] width 371 height 54
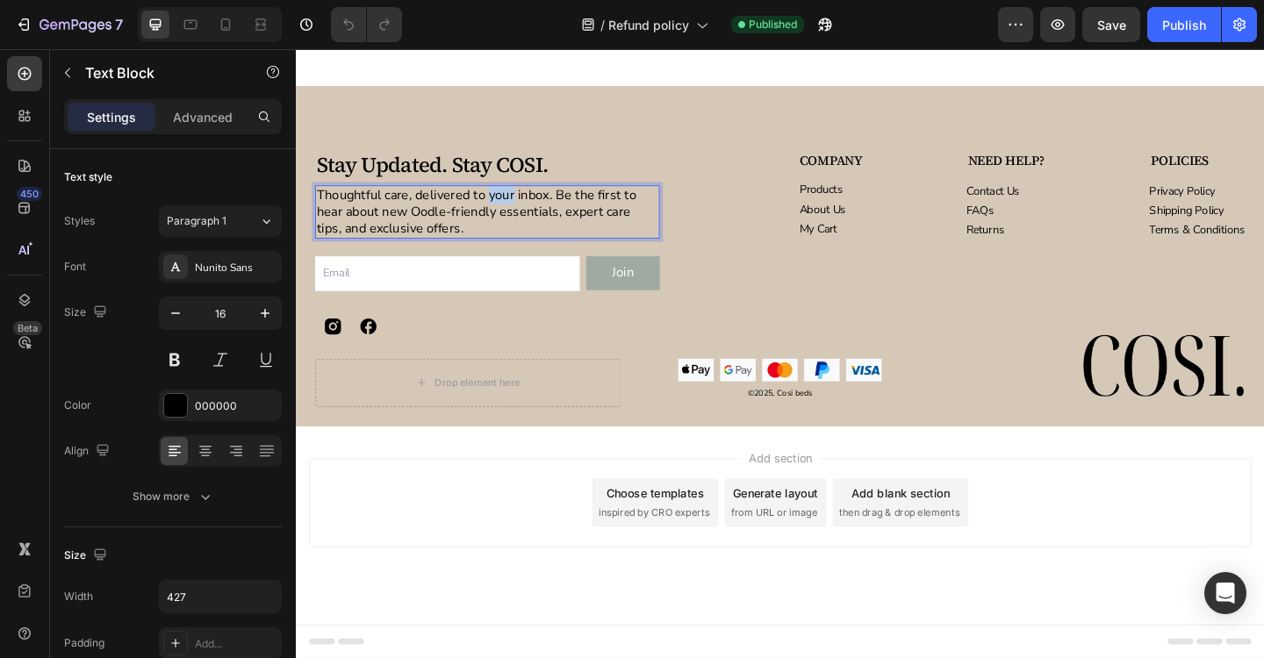
click at [526, 210] on p "Thoughtful care, delivered to your inbox. Be the first to hear about new Oodle-…" at bounding box center [504, 226] width 371 height 54
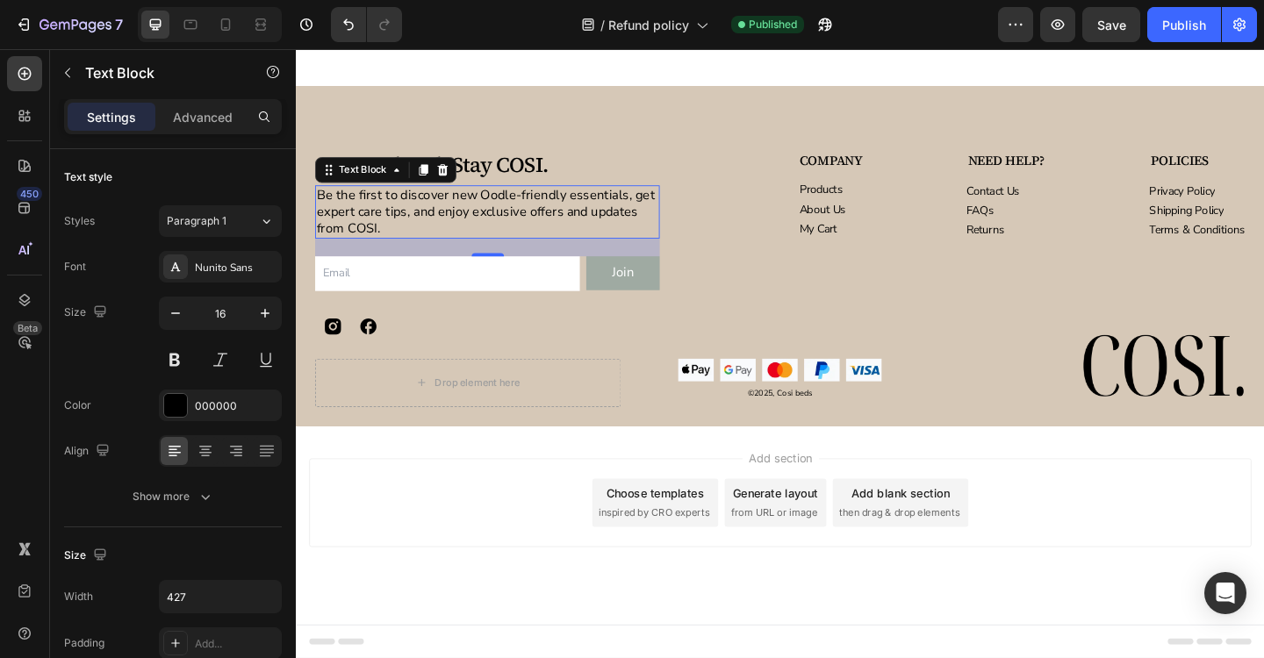
click at [1116, 44] on div "7 Version history / Refund policy Published Preview Save Publish" at bounding box center [632, 25] width 1264 height 50
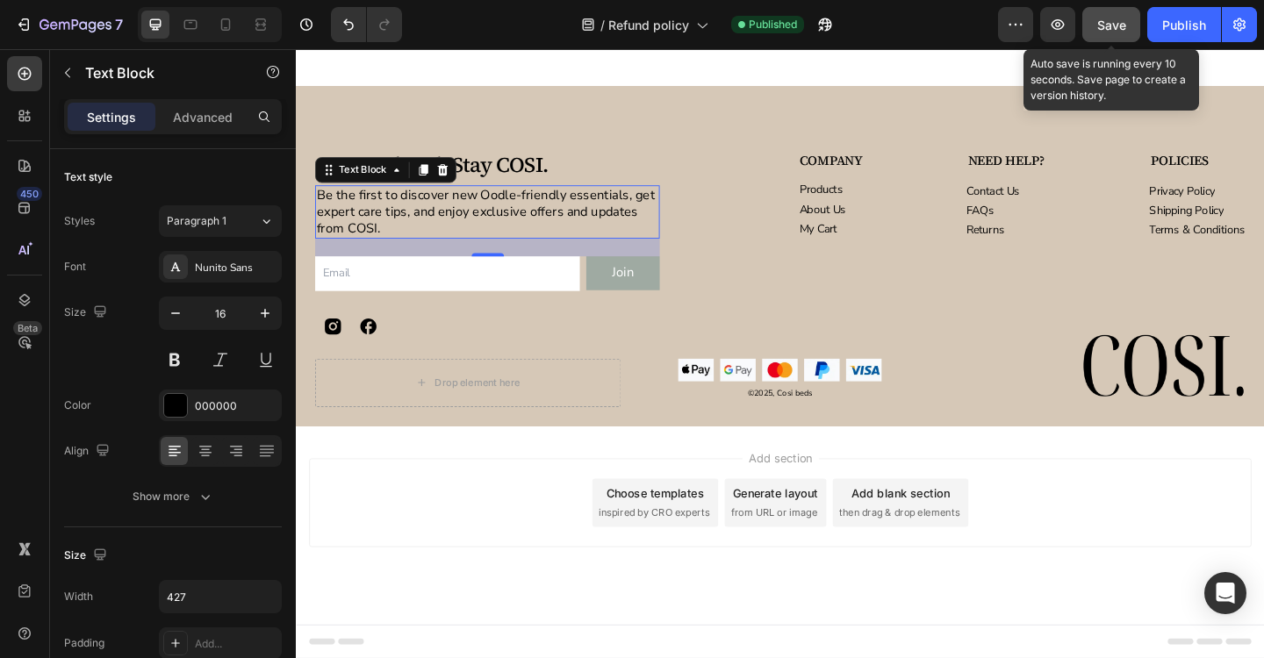
click at [1116, 26] on span "Save" at bounding box center [1111, 25] width 29 height 15
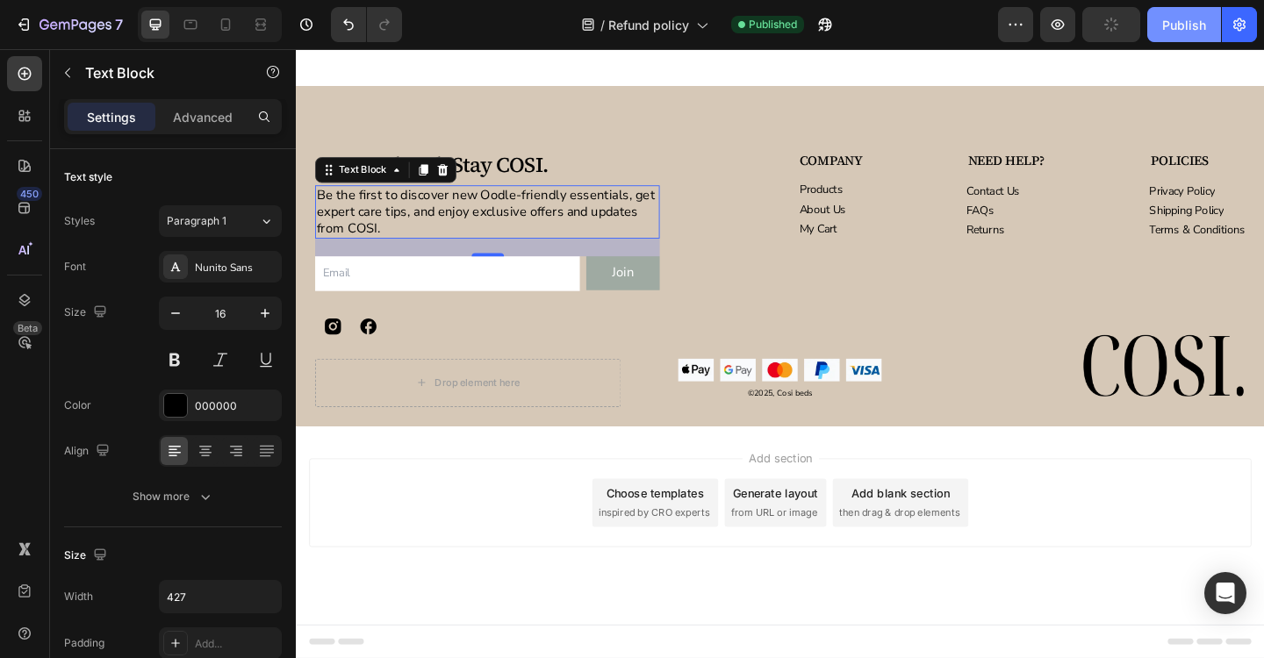
click at [1177, 26] on div "Publish" at bounding box center [1184, 25] width 44 height 18
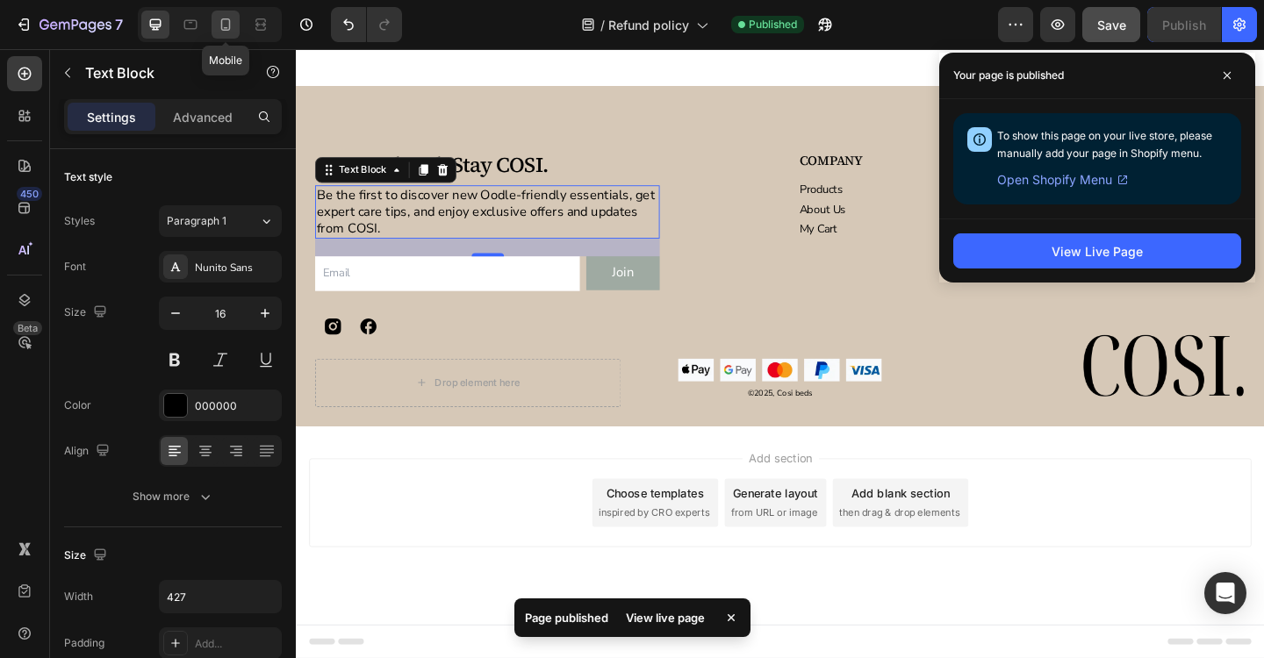
click at [228, 29] on icon at bounding box center [226, 24] width 10 height 12
type input "14"
type input "100%"
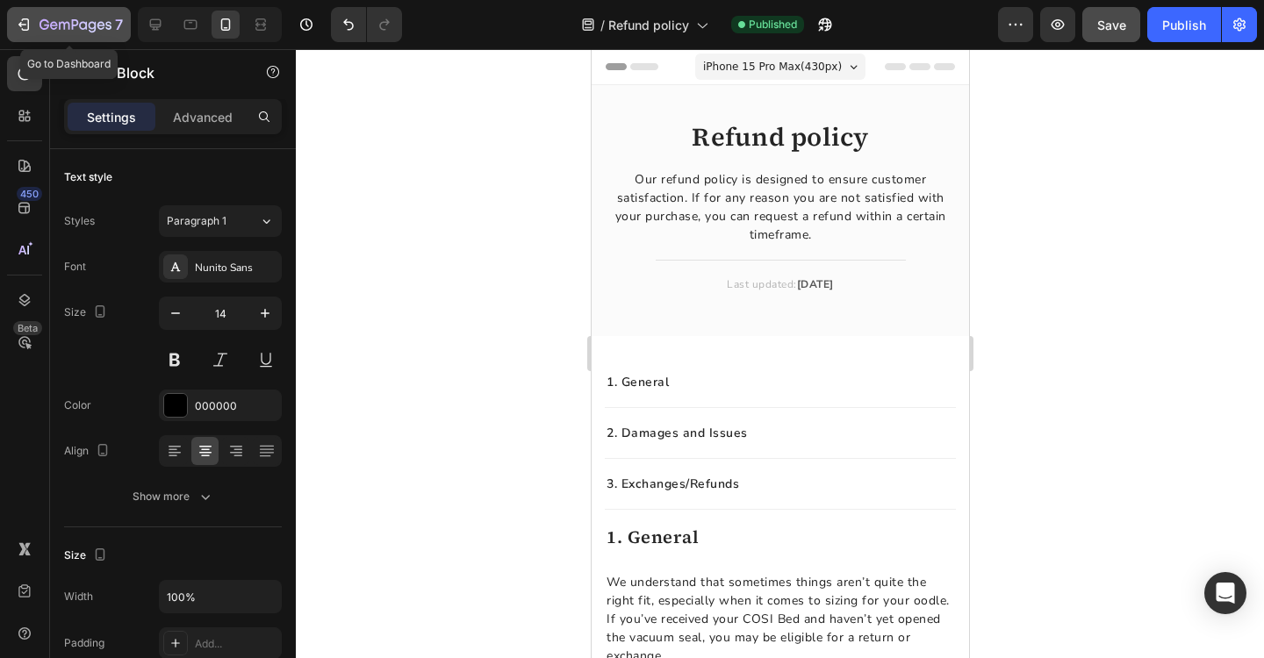
click at [83, 26] on icon "button" at bounding box center [75, 25] width 72 height 15
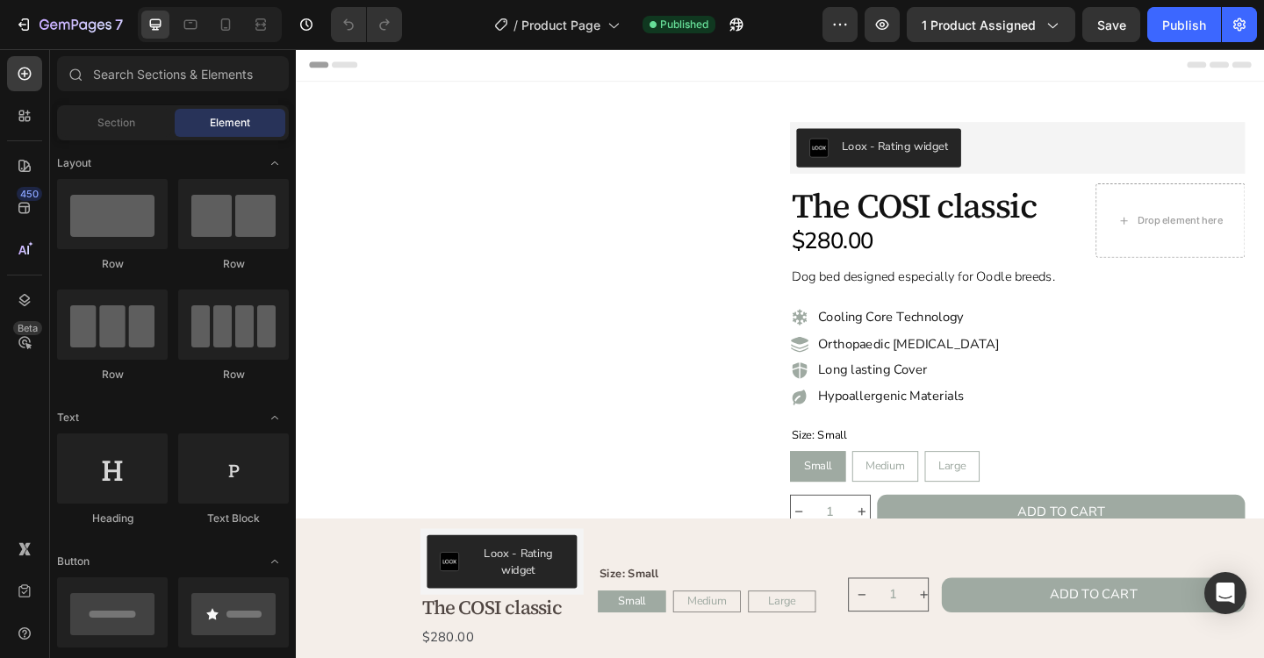
radio input "false"
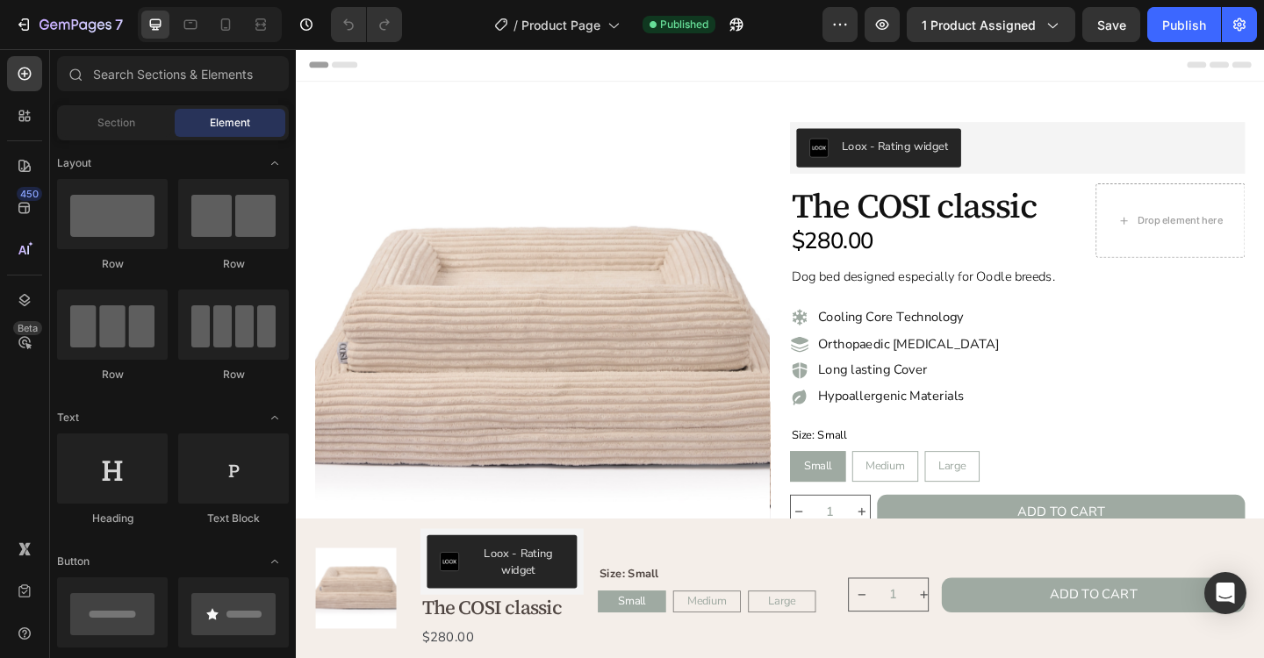
radio input "false"
click at [229, 39] on div at bounding box center [210, 24] width 144 height 35
click at [229, 33] on div at bounding box center [226, 25] width 28 height 28
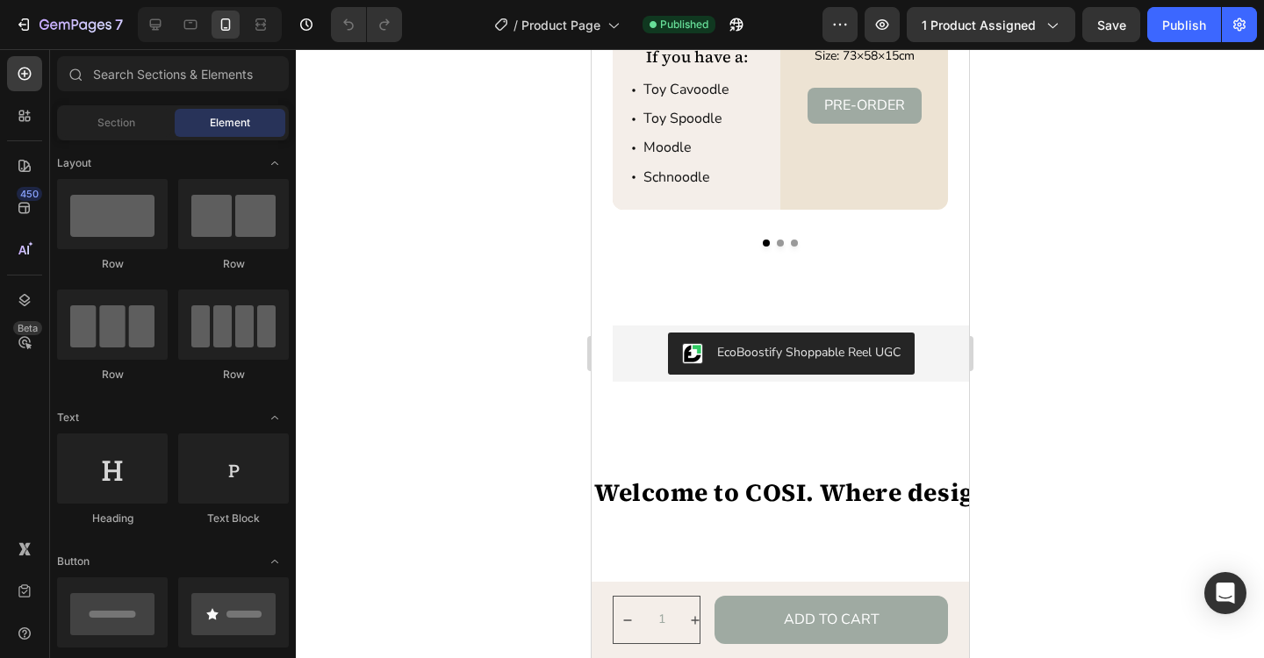
scroll to position [3596, 0]
